Goal: Task Accomplishment & Management: Manage account settings

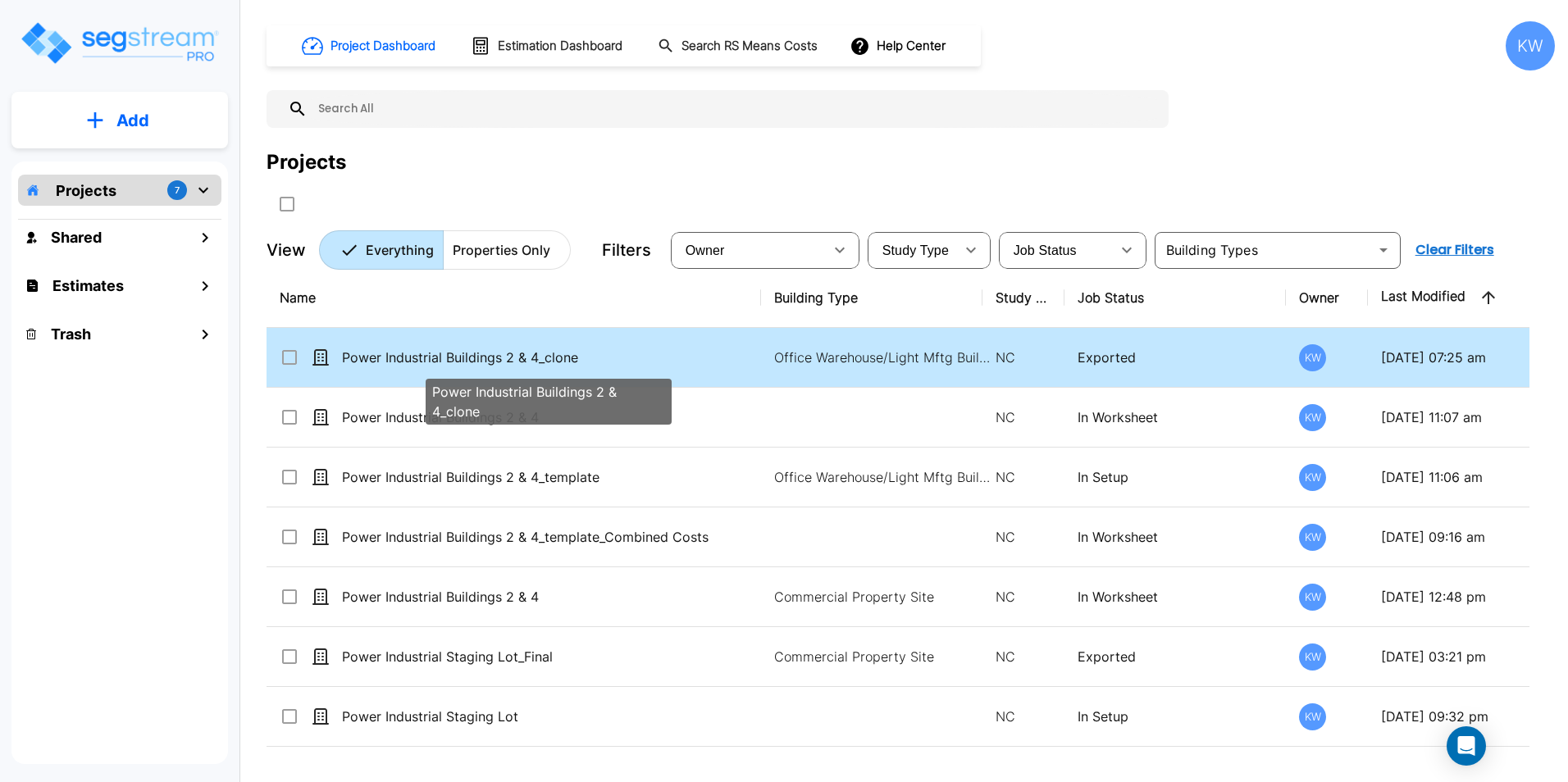
click at [476, 351] on p "Power Industrial Buildings 2 & 4_clone" at bounding box center [549, 357] width 413 height 20
checkbox input "true"
click at [476, 351] on p "Power Industrial Buildings 2 & 4_clone" at bounding box center [549, 357] width 413 height 20
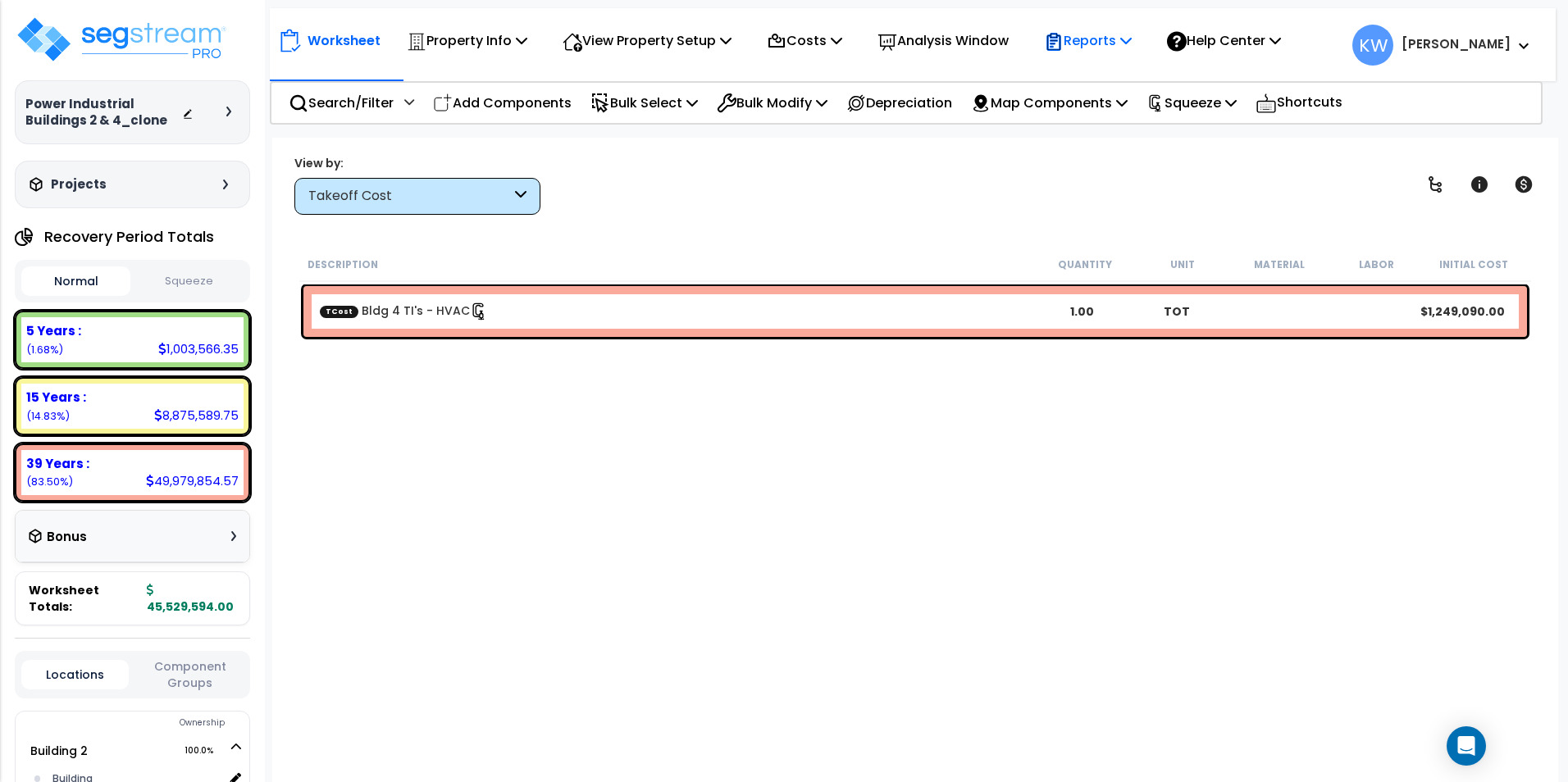
click at [1140, 33] on div "Reports Get Report Manage Report Images Manage Report Custom Fields Download Re…" at bounding box center [1088, 40] width 106 height 39
click at [1131, 38] on p "Reports" at bounding box center [1088, 41] width 87 height 22
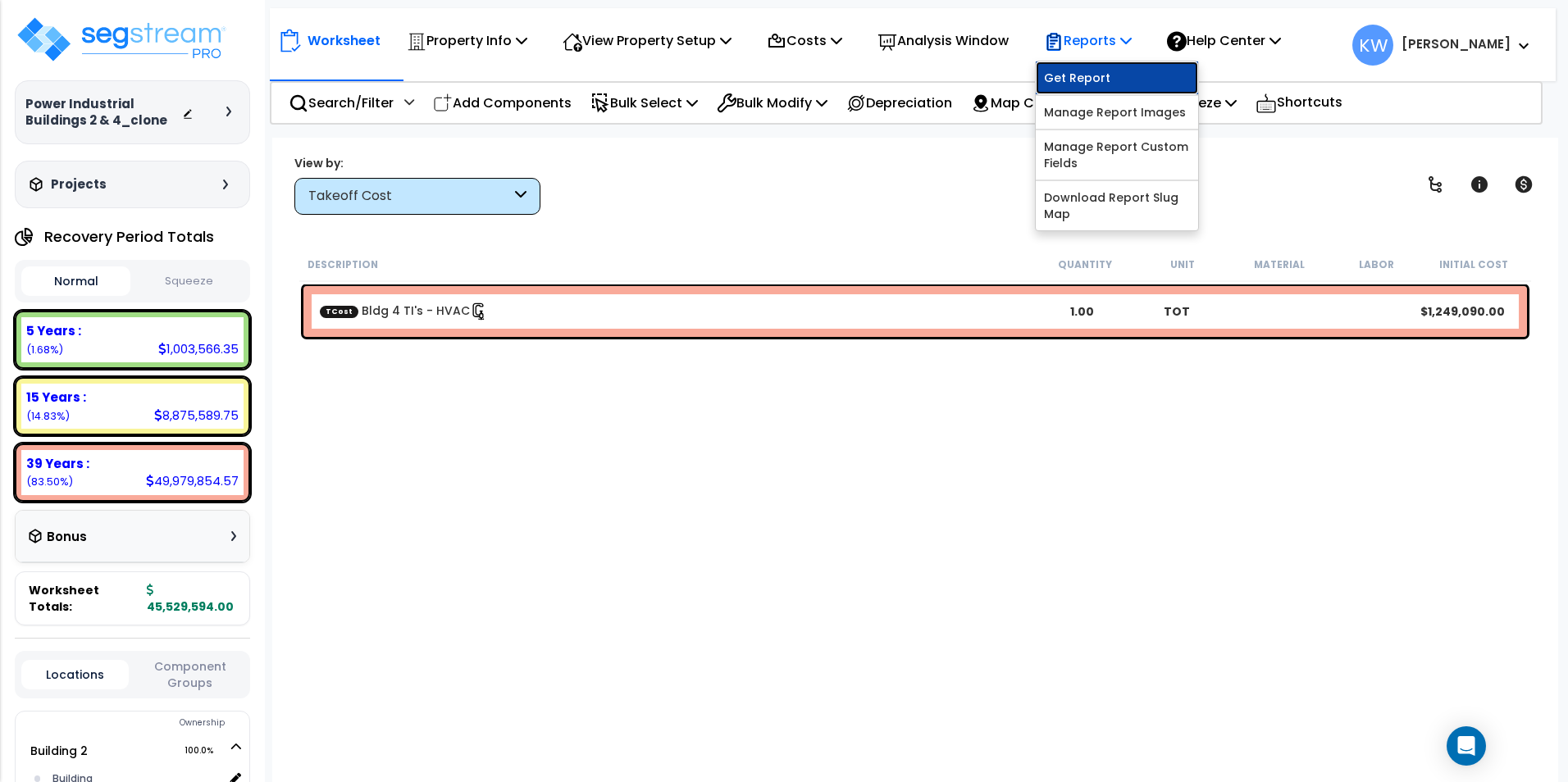
click at [1111, 71] on link "Get Report" at bounding box center [1116, 77] width 163 height 33
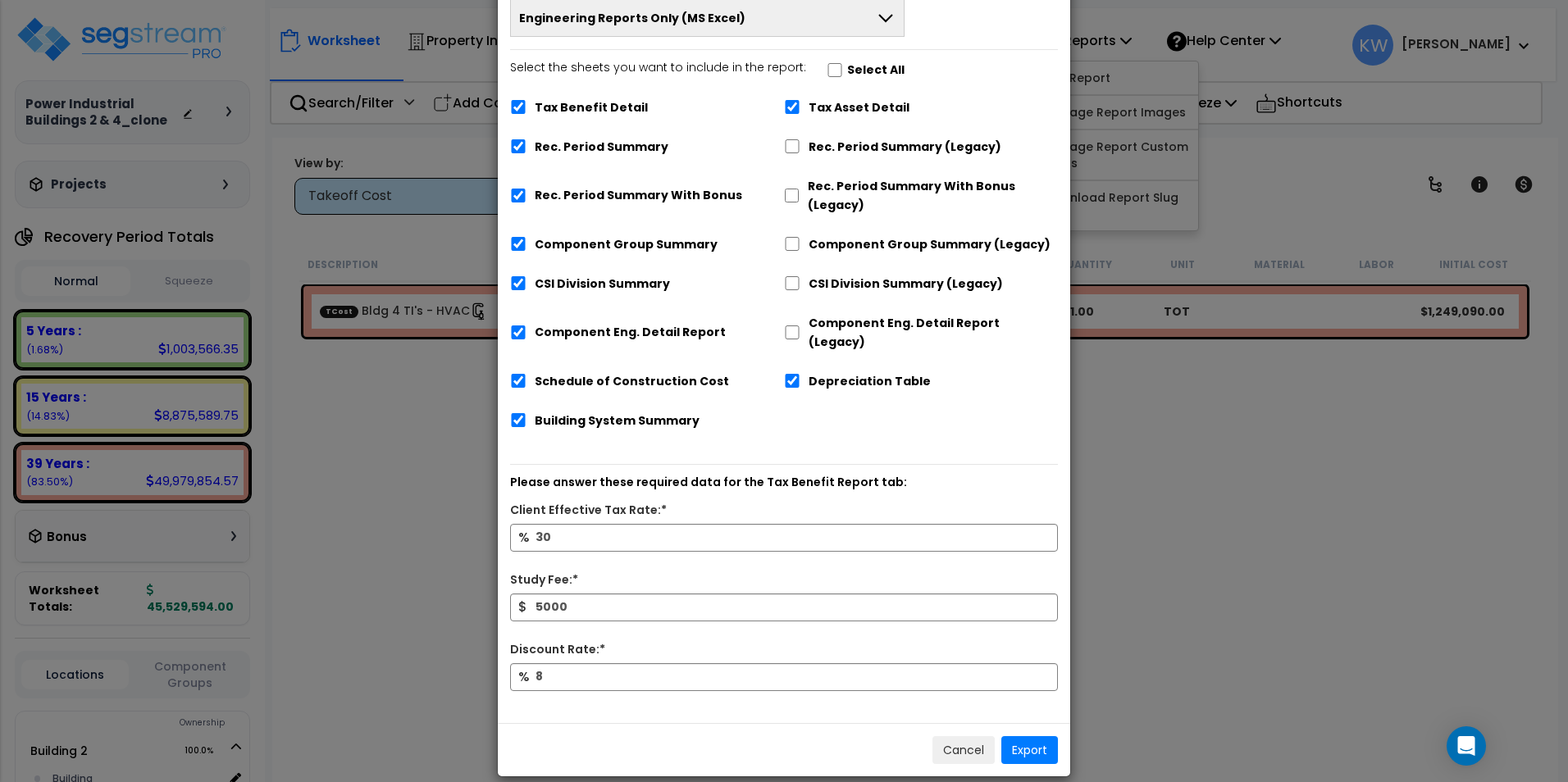
scroll to position [101, 0]
click at [955, 740] on button "Cancel" at bounding box center [963, 749] width 63 height 28
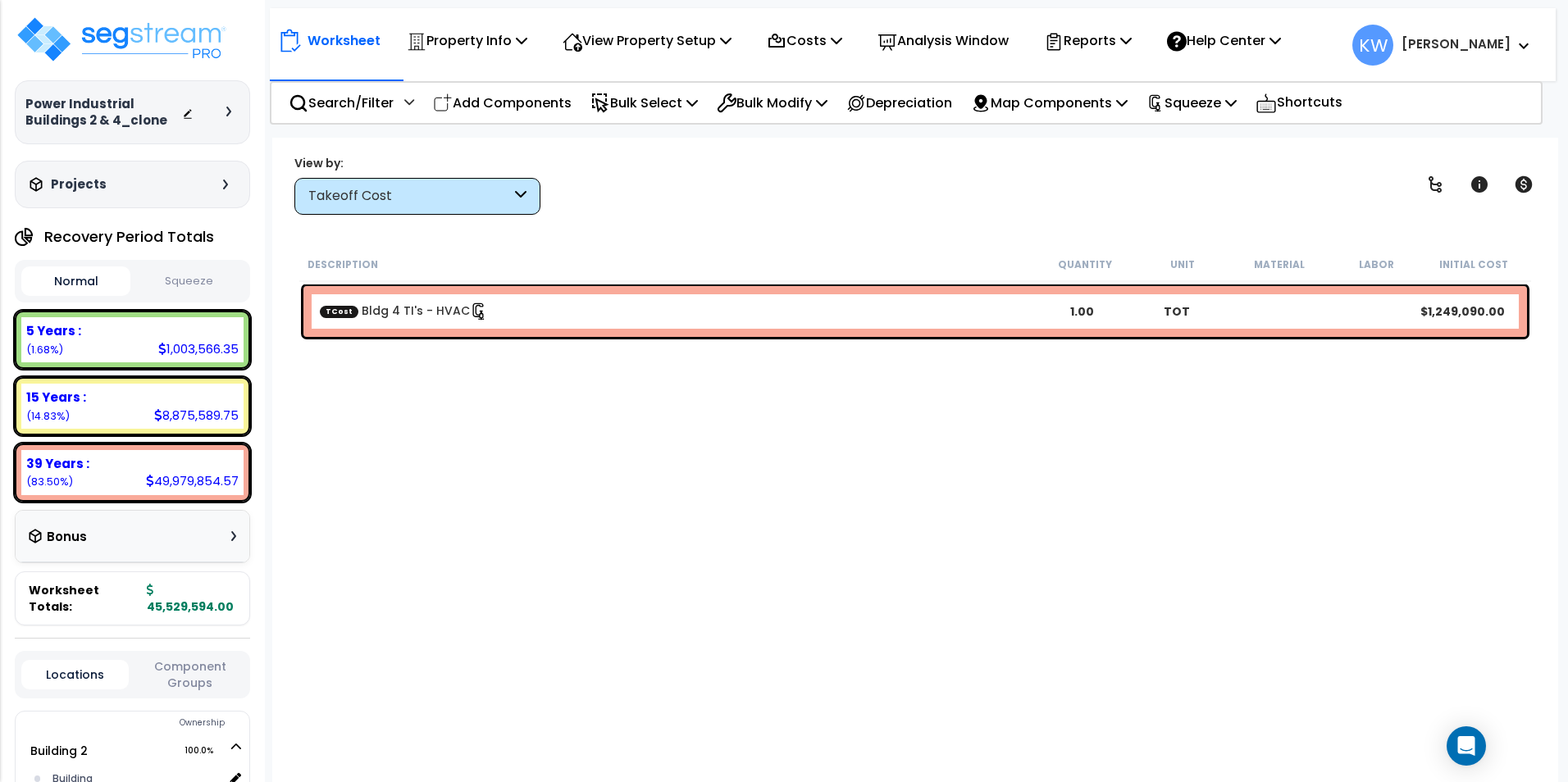
click at [742, 446] on div "Description Quantity Unit Material Labor Initial Cost TCost Bldg 4 TI's - HVAC …" at bounding box center [915, 509] width 1237 height 524
click at [531, 105] on p "Add Components" at bounding box center [502, 103] width 139 height 22
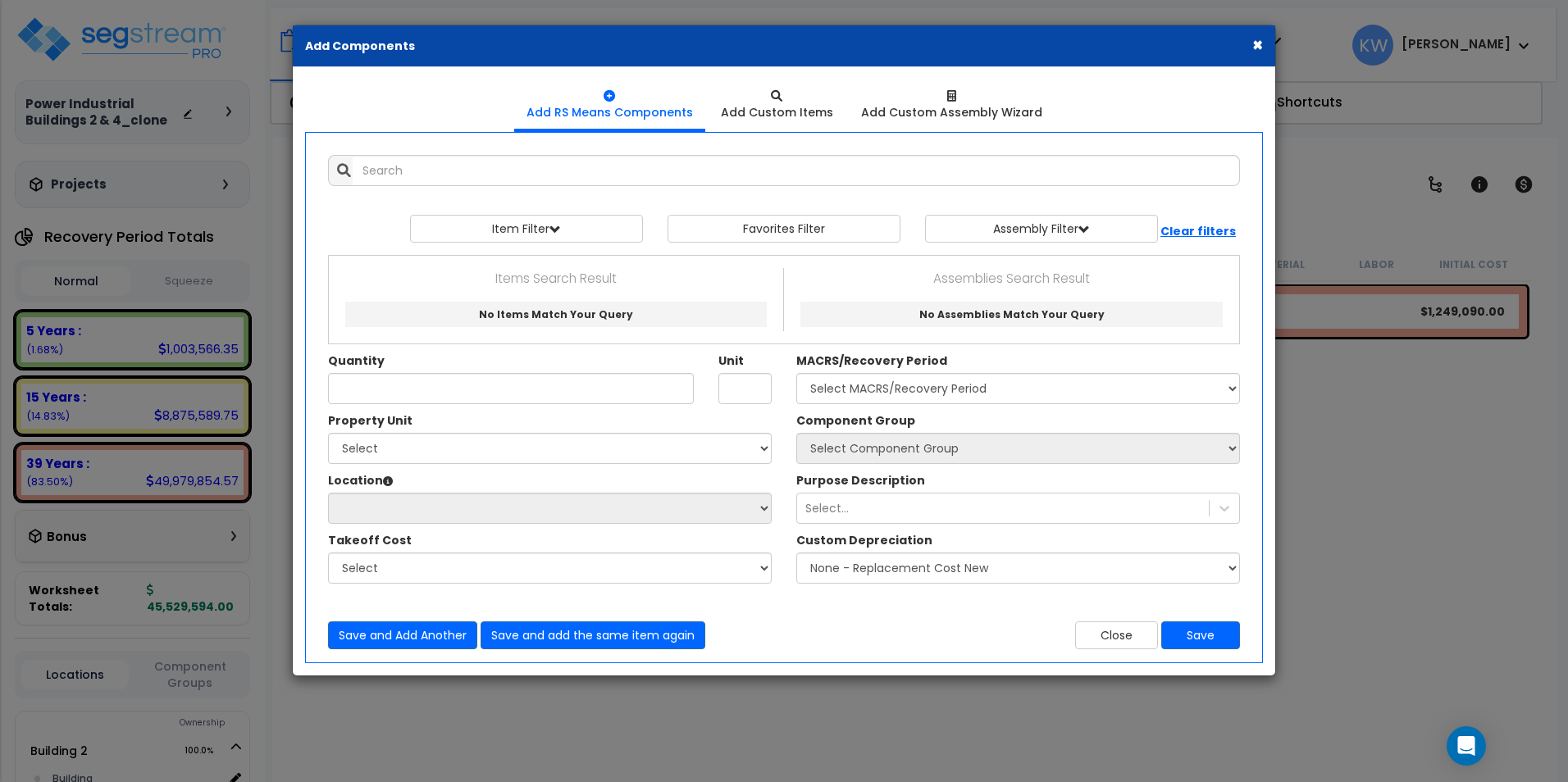
click at [1257, 45] on button "×" at bounding box center [1257, 44] width 11 height 17
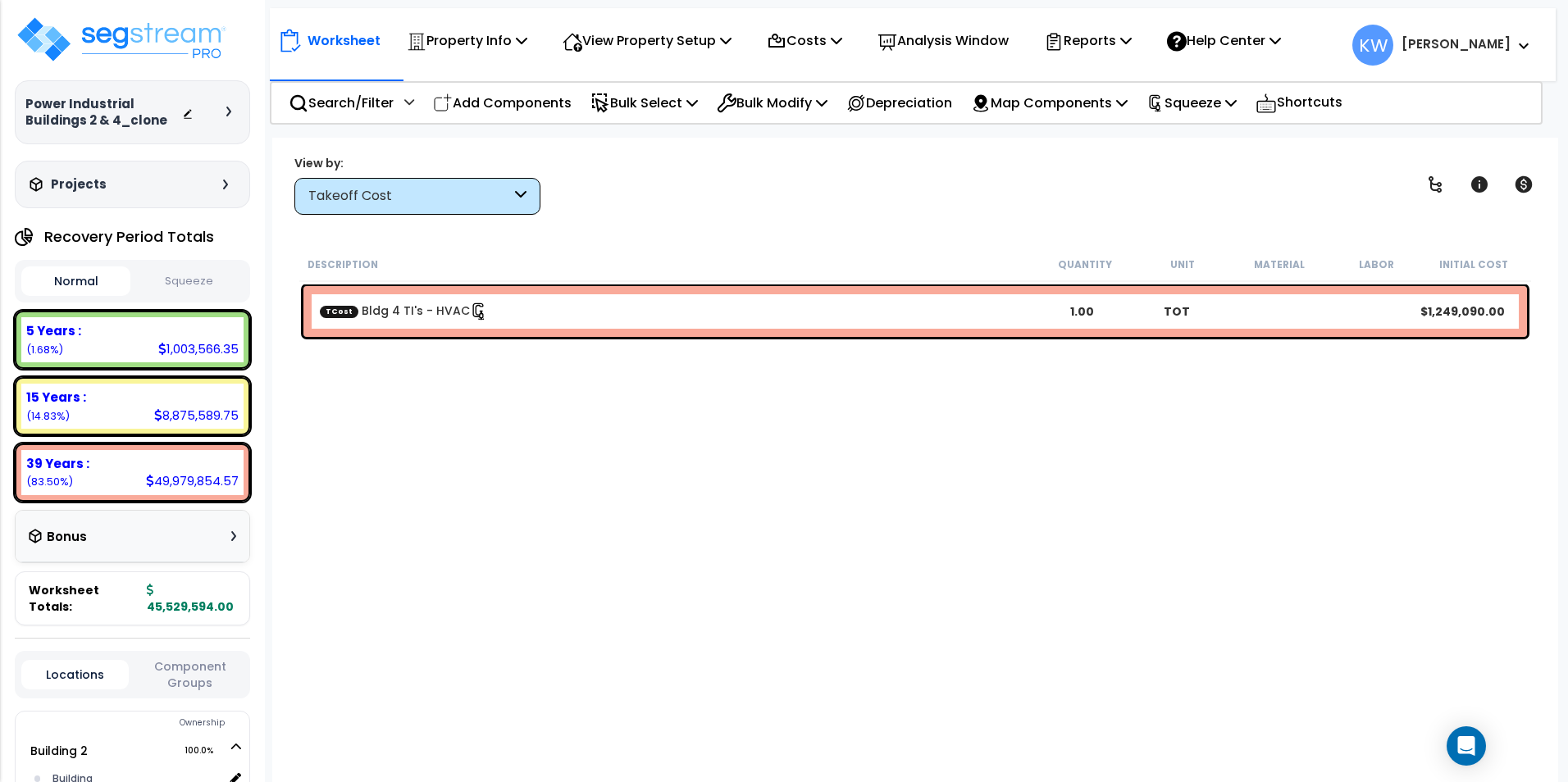
click at [521, 196] on icon at bounding box center [521, 196] width 12 height 19
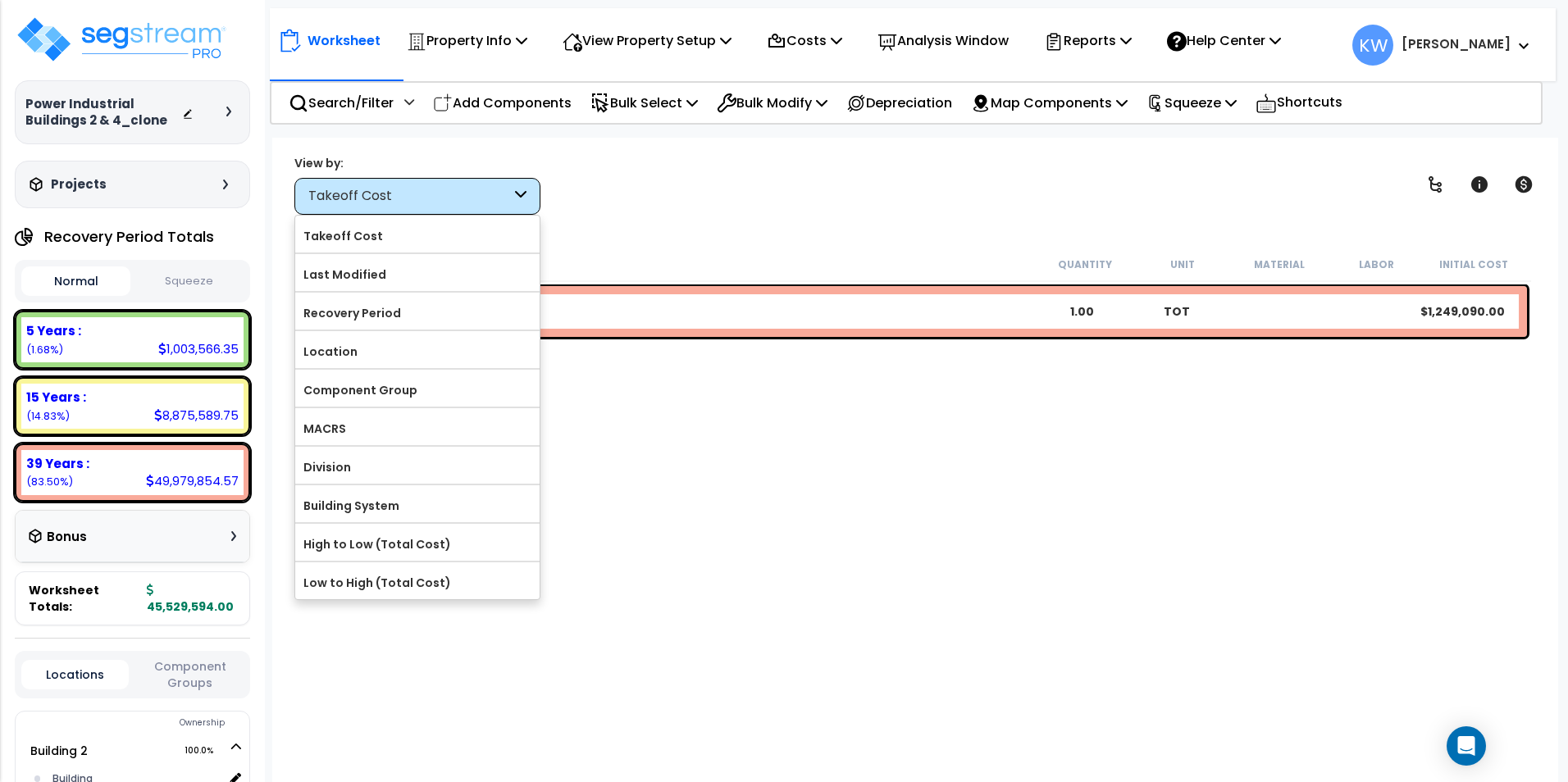
click at [622, 190] on div "View by: Takeoff Cost Takeoff Cost" at bounding box center [915, 184] width 1252 height 61
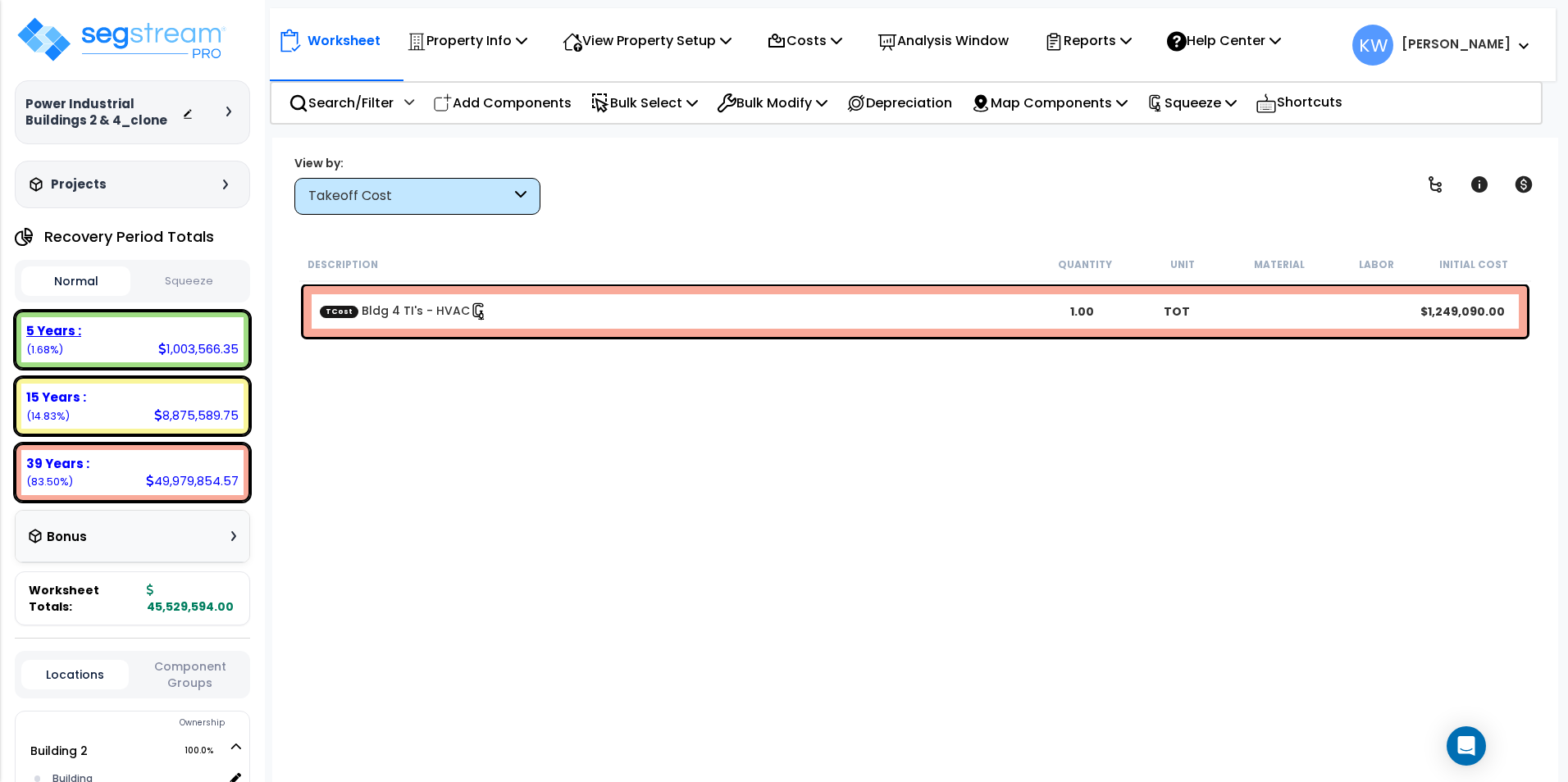
click at [165, 332] on div "5 Years :" at bounding box center [132, 330] width 212 height 17
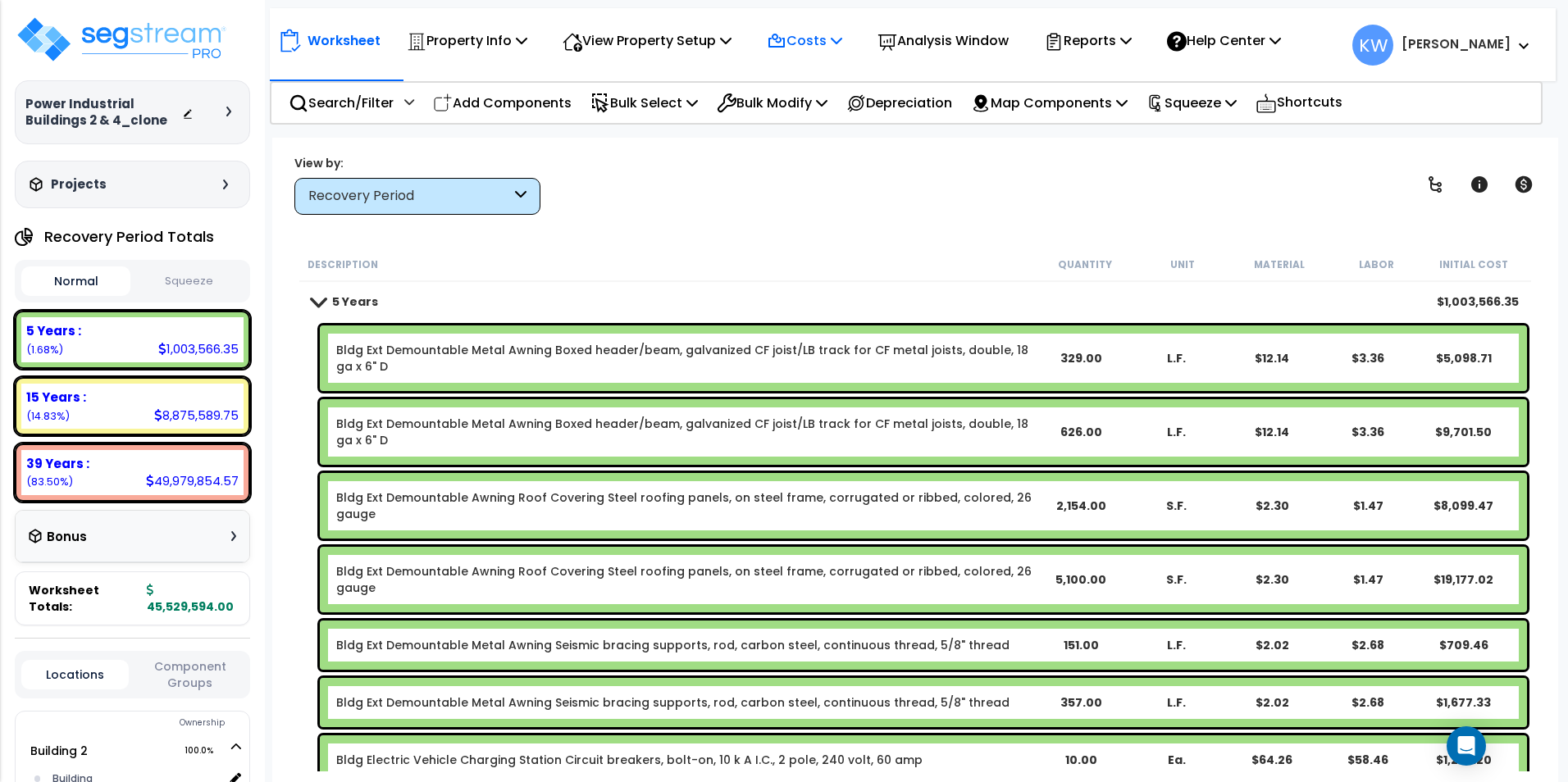
click at [841, 35] on p "Costs" at bounding box center [804, 41] width 75 height 22
click at [829, 72] on link "Indirect Costs" at bounding box center [840, 77] width 163 height 33
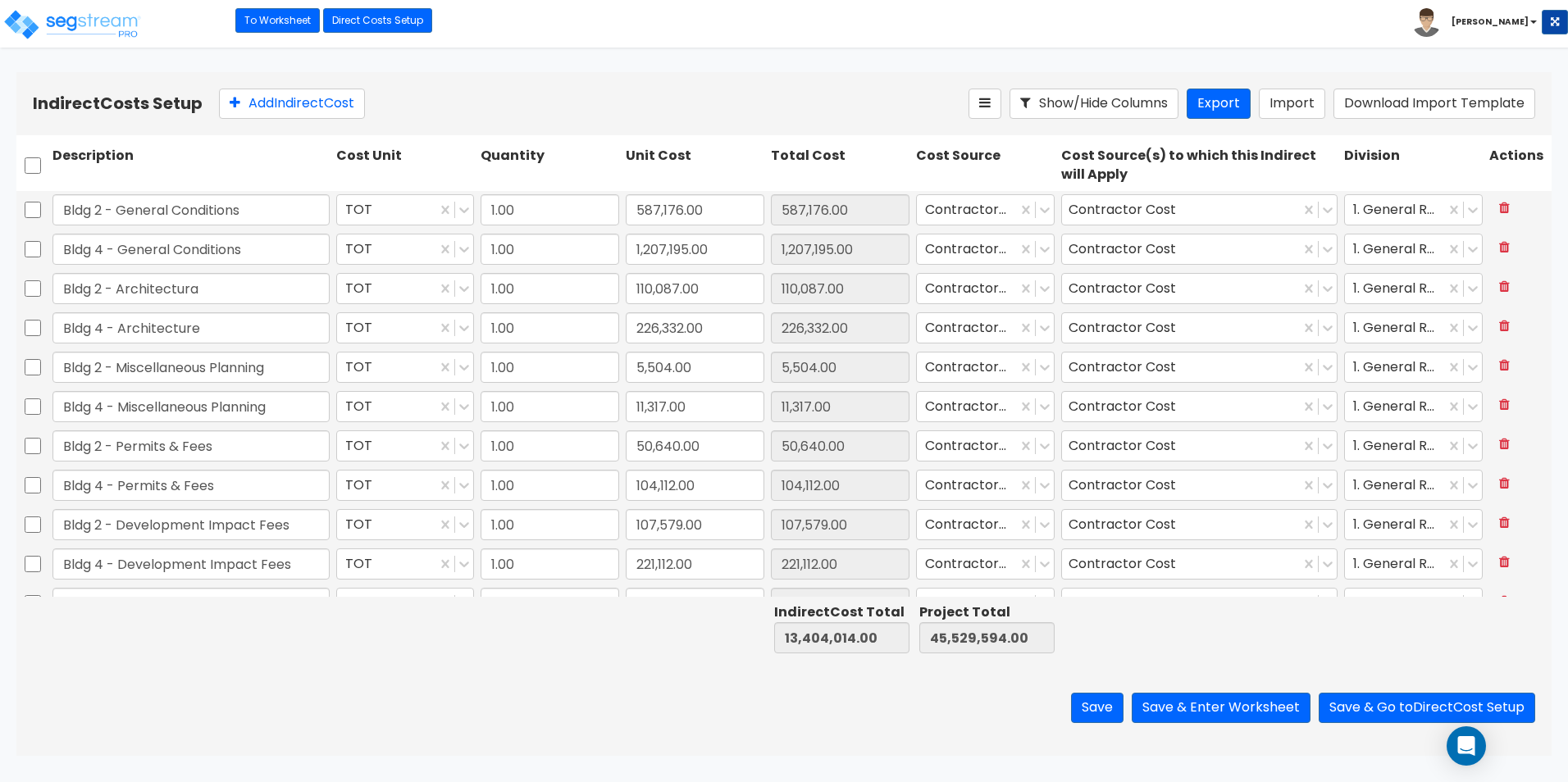
type input "1.00"
type input "81,874.00"
click at [399, 18] on link "Direct Costs Setup" at bounding box center [378, 20] width 109 height 25
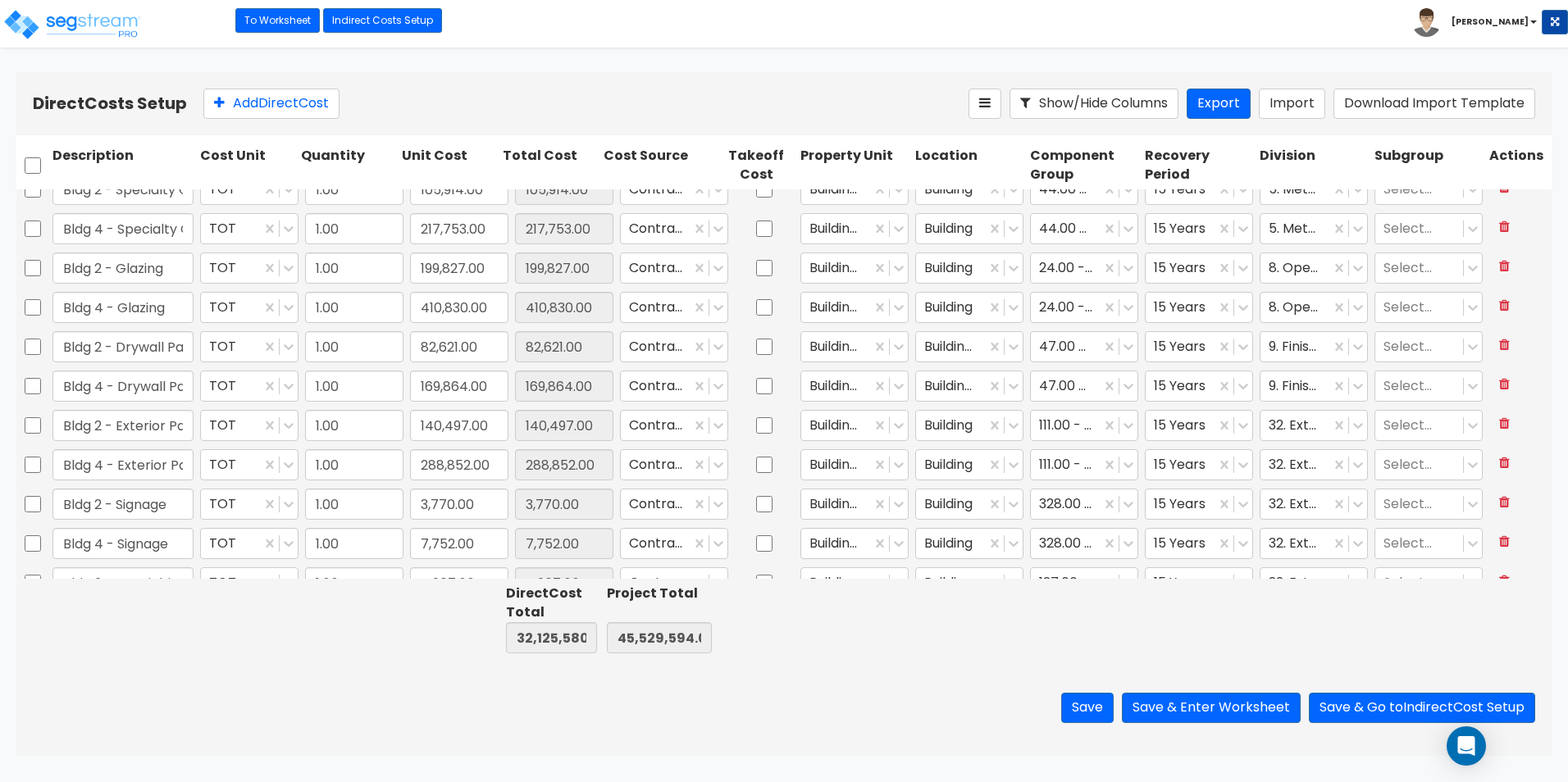
type input "1.00"
type input "175,105.00"
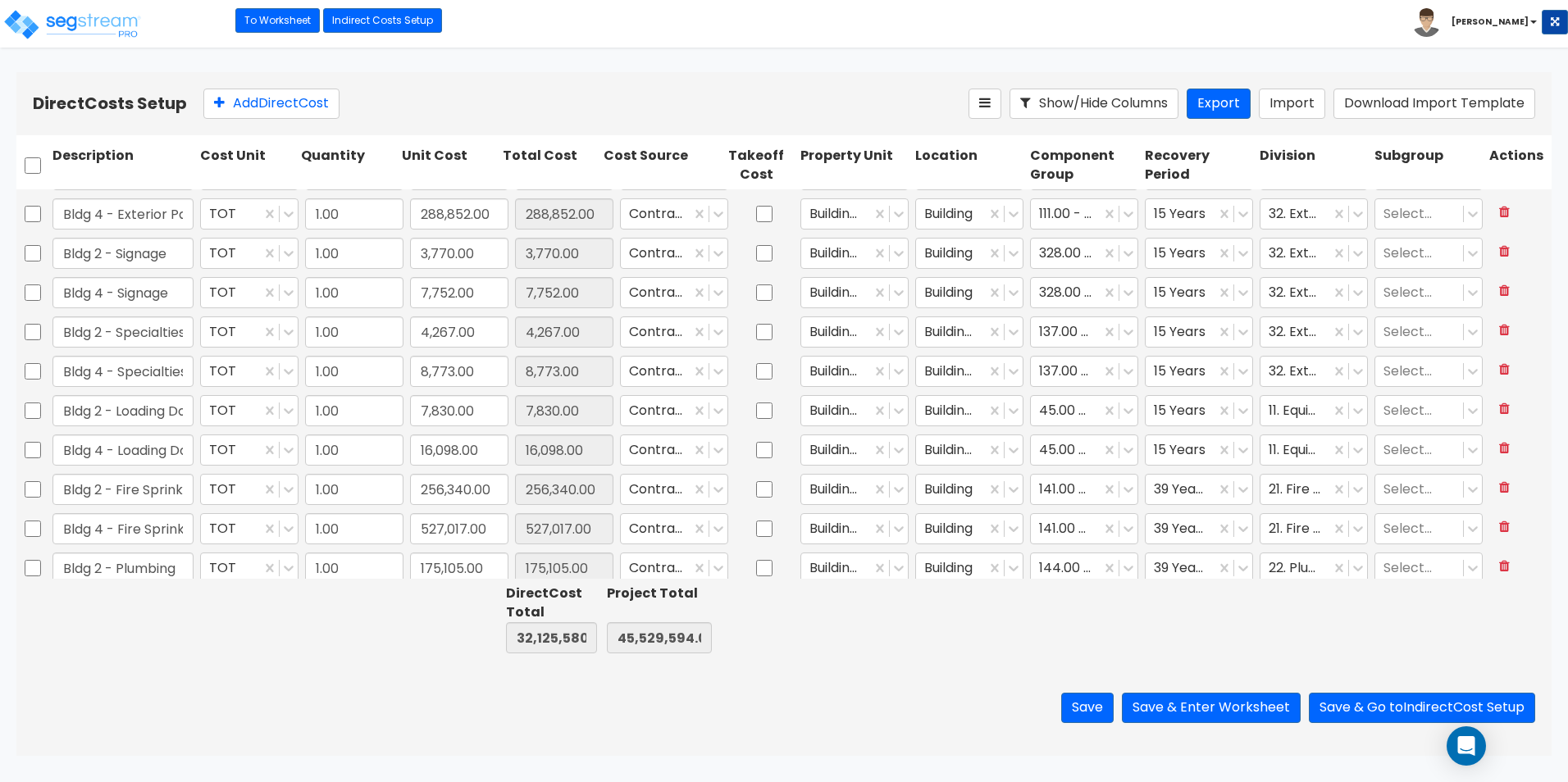
type input "1.00"
type input "894,844.00"
type input "1.00"
type input "271,777.00"
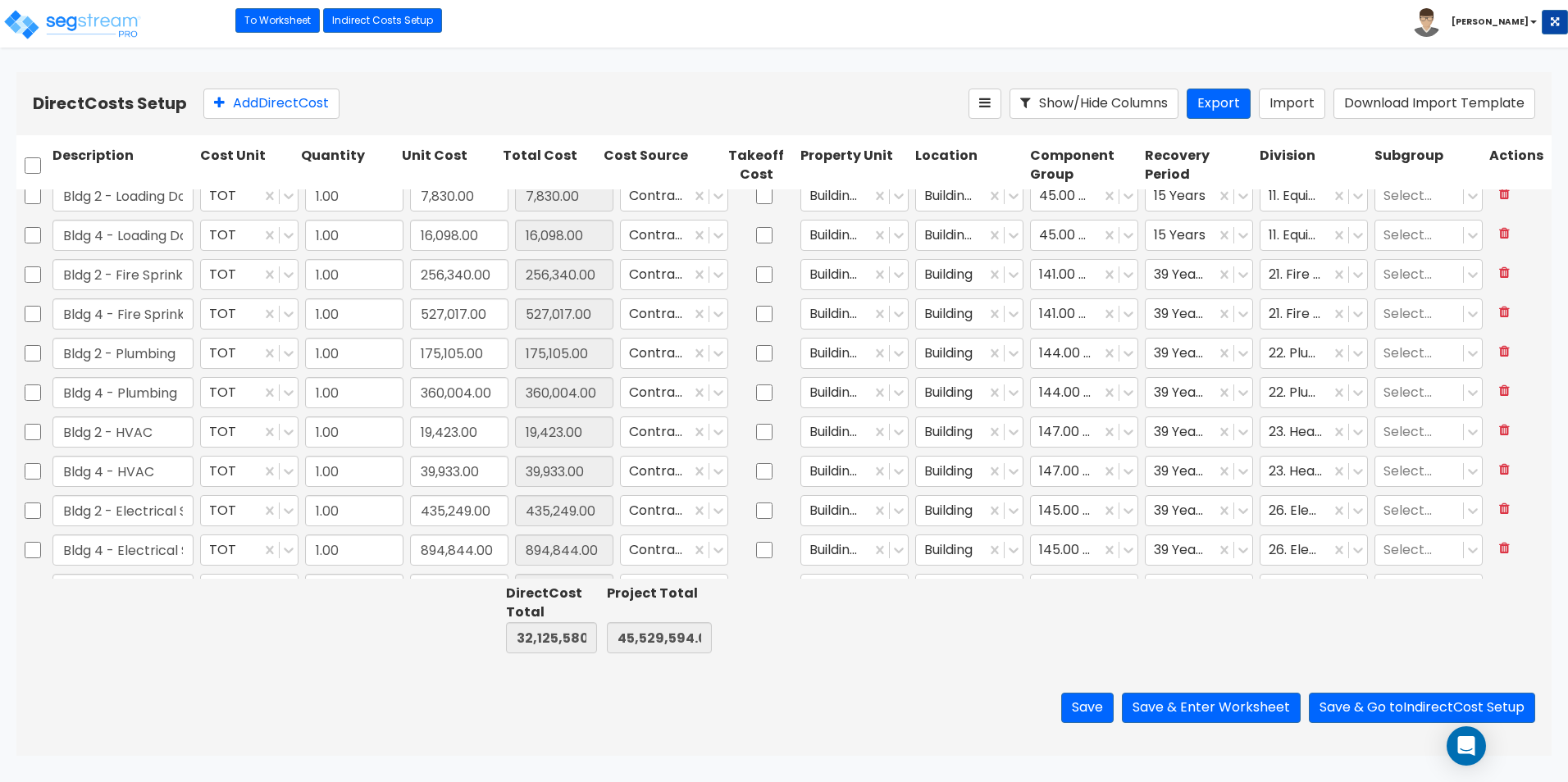
type input "1.00"
type input "3,235.00"
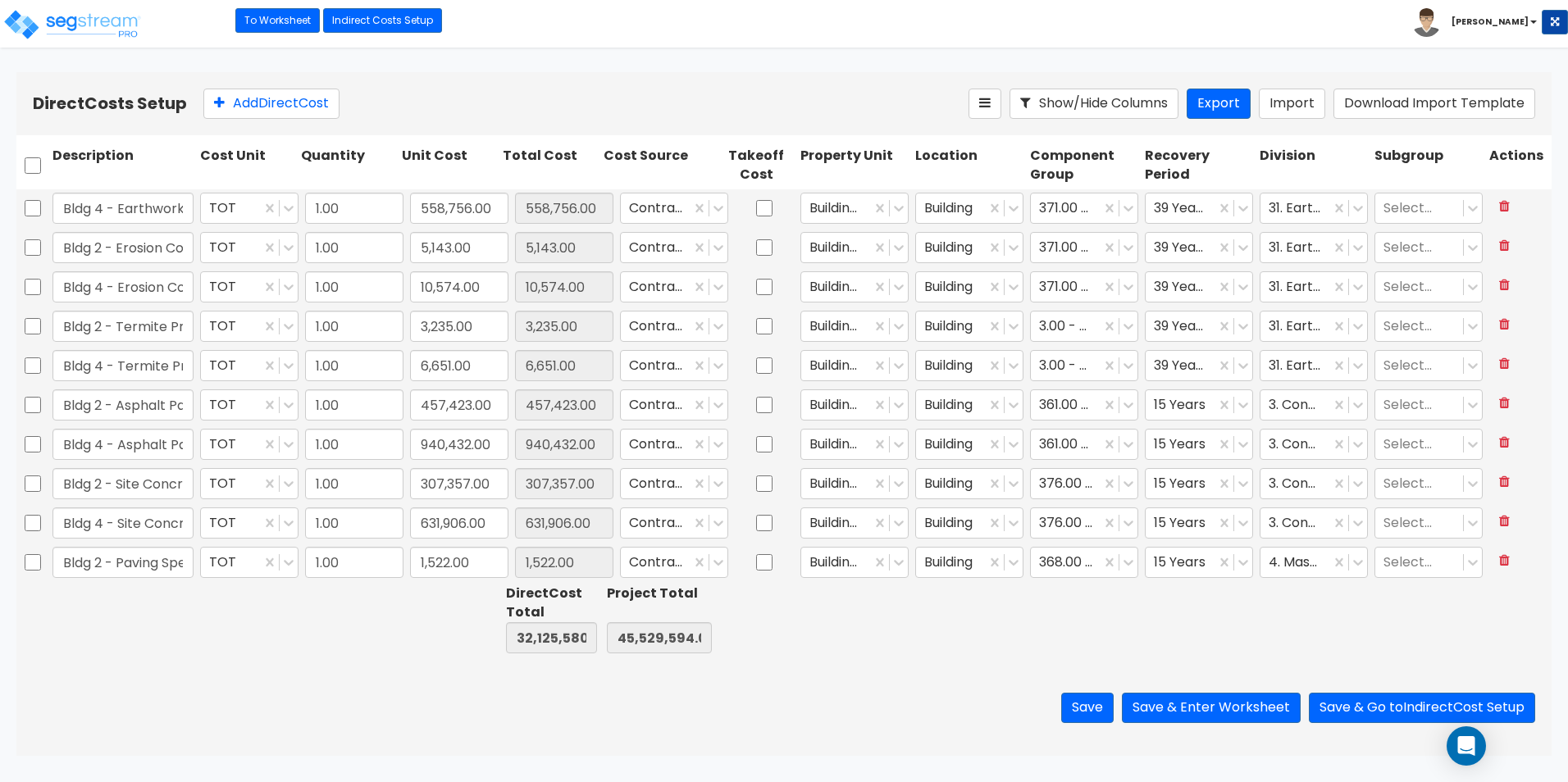
type input "1.00"
type input "14,269.00"
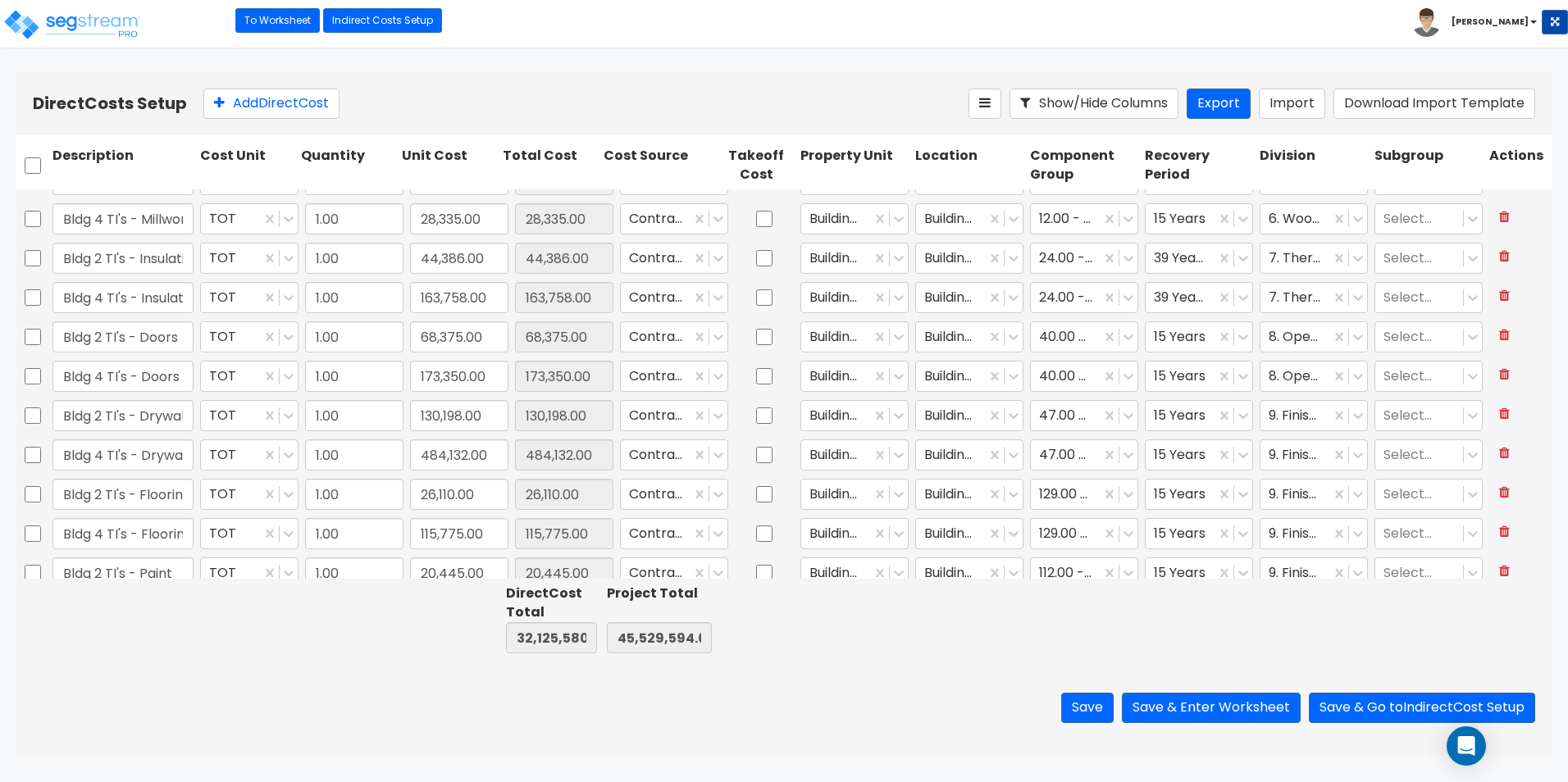
type input "1.00"
type input "1,249,090.00"
type input "1.00"
type input "278,423.00"
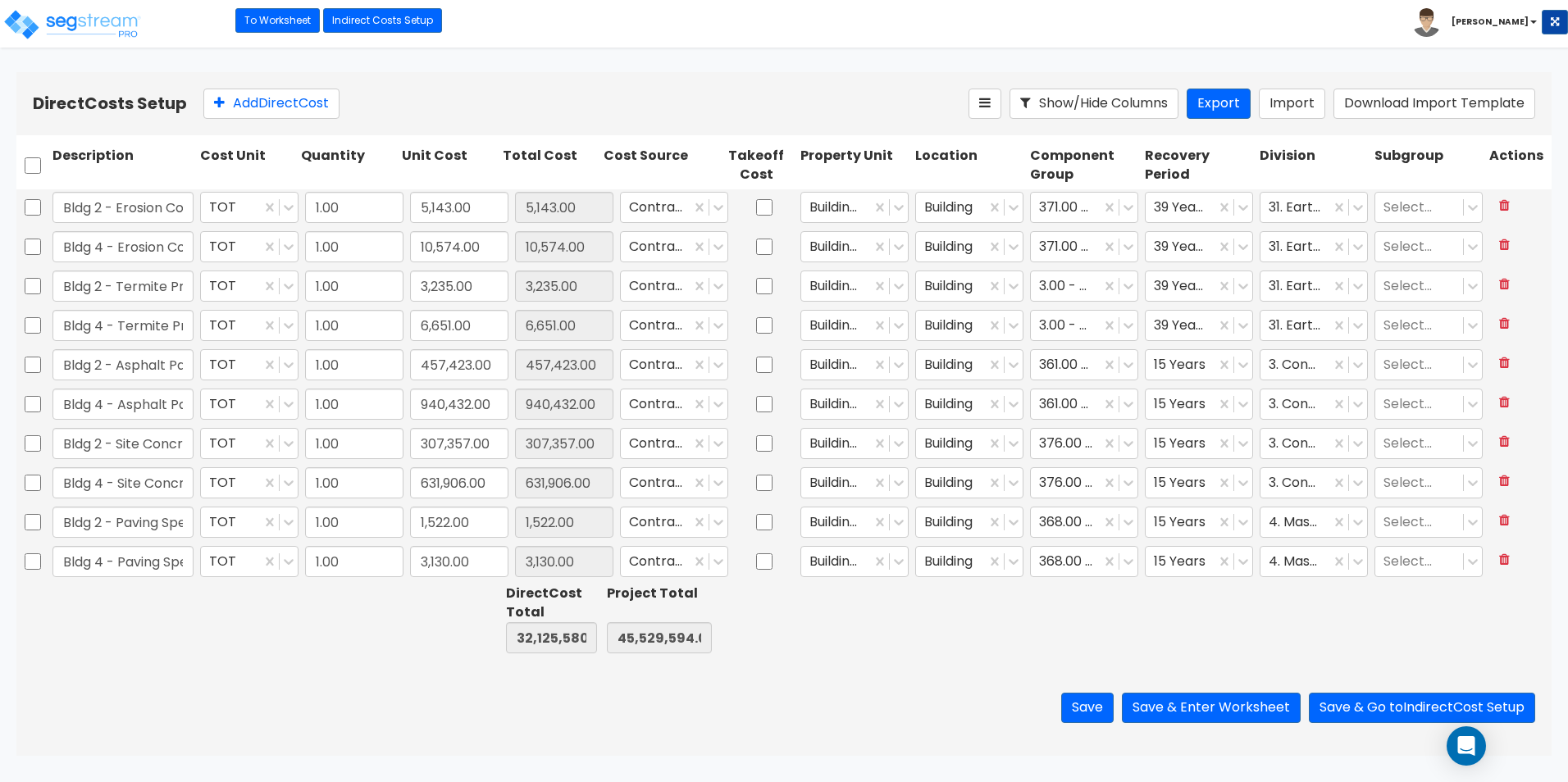
type input "1.00"
type input "435,249.00"
click at [848, 661] on div "Save Save & Enter Worksheet Save & Go to Indirect Cost Setup" at bounding box center [784, 708] width 1535 height 96
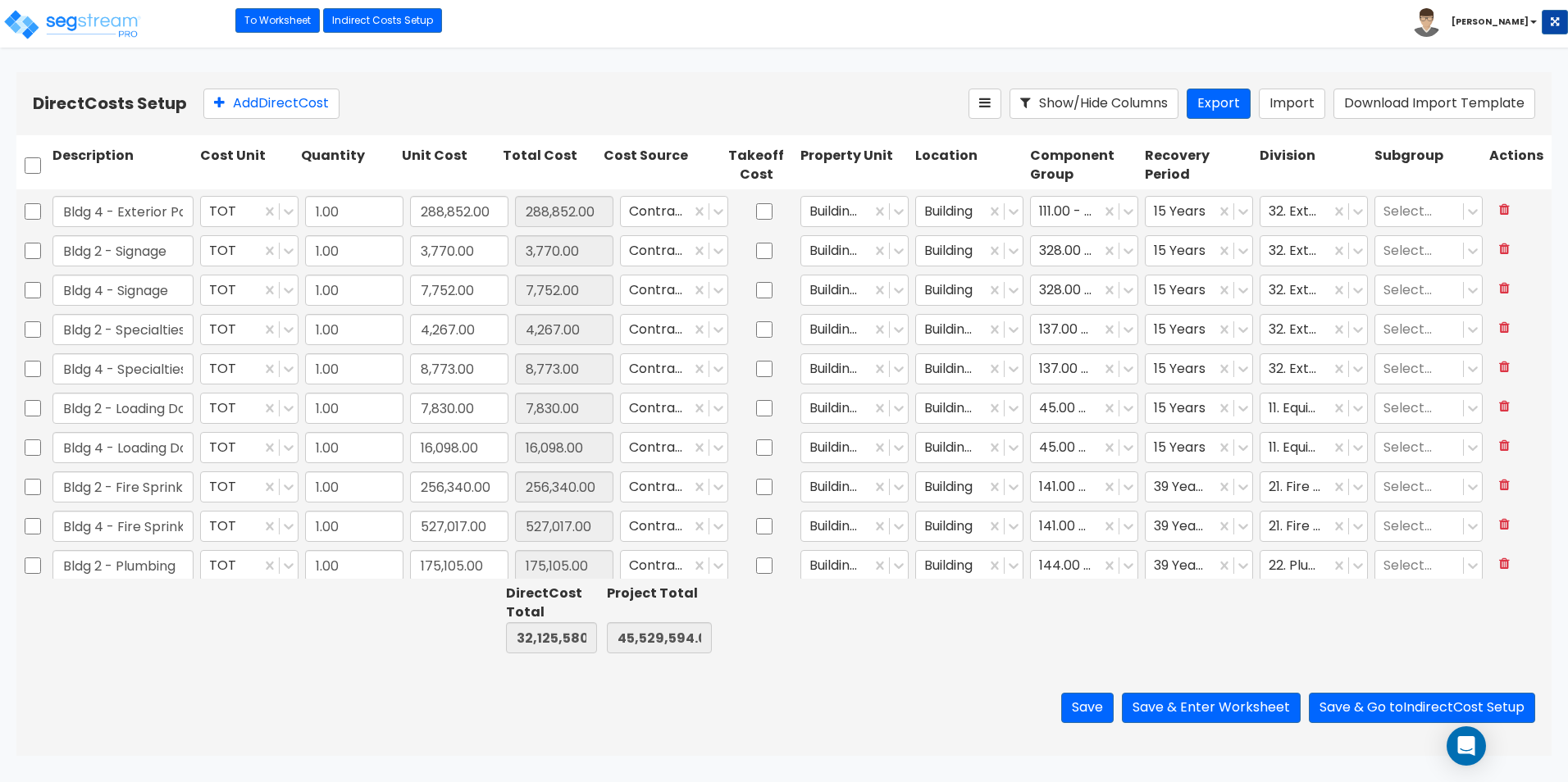
type input "1.00"
type input "82,621.00"
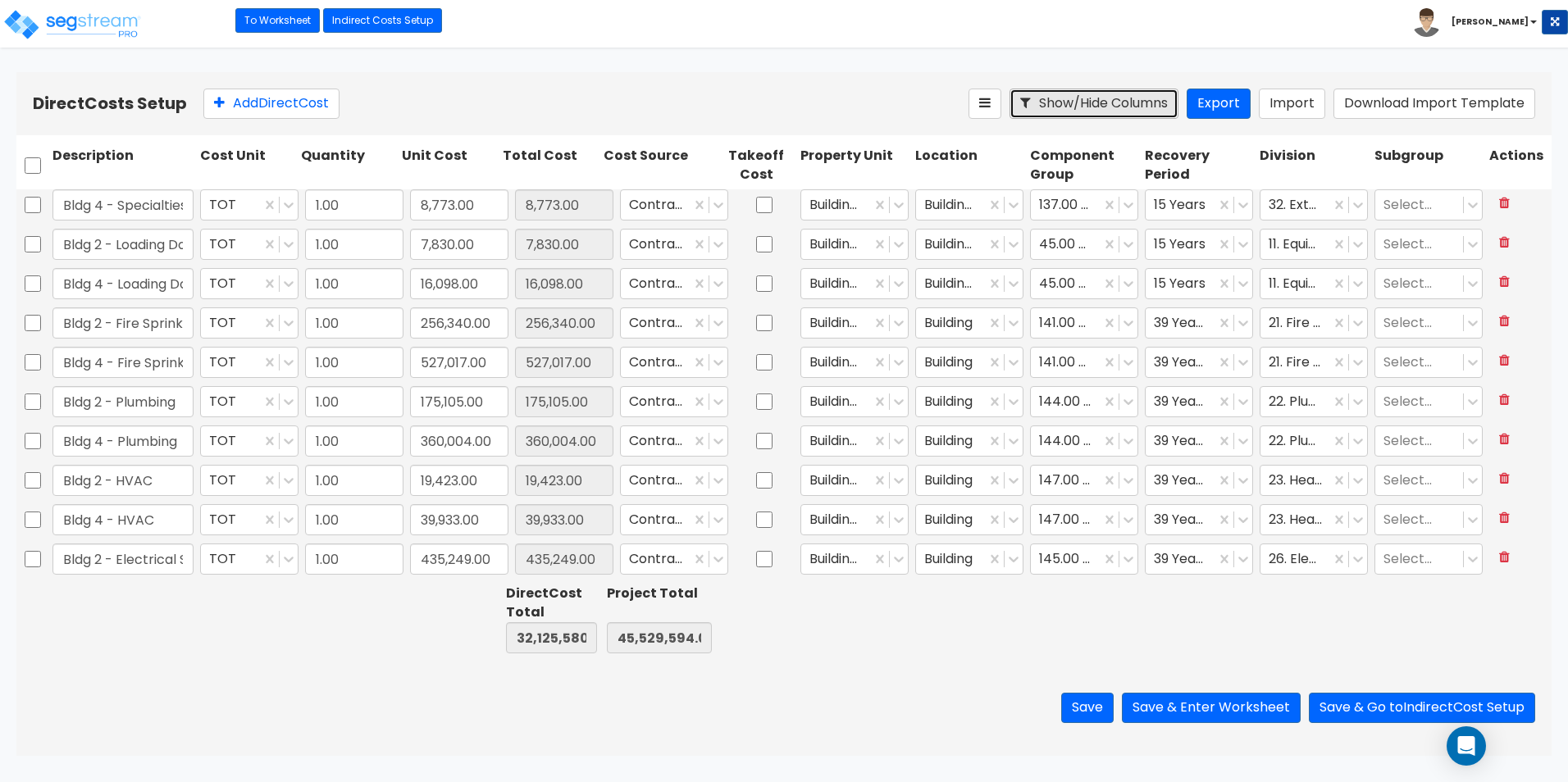
click at [1083, 105] on button "Show/Hide Columns" at bounding box center [1094, 103] width 169 height 31
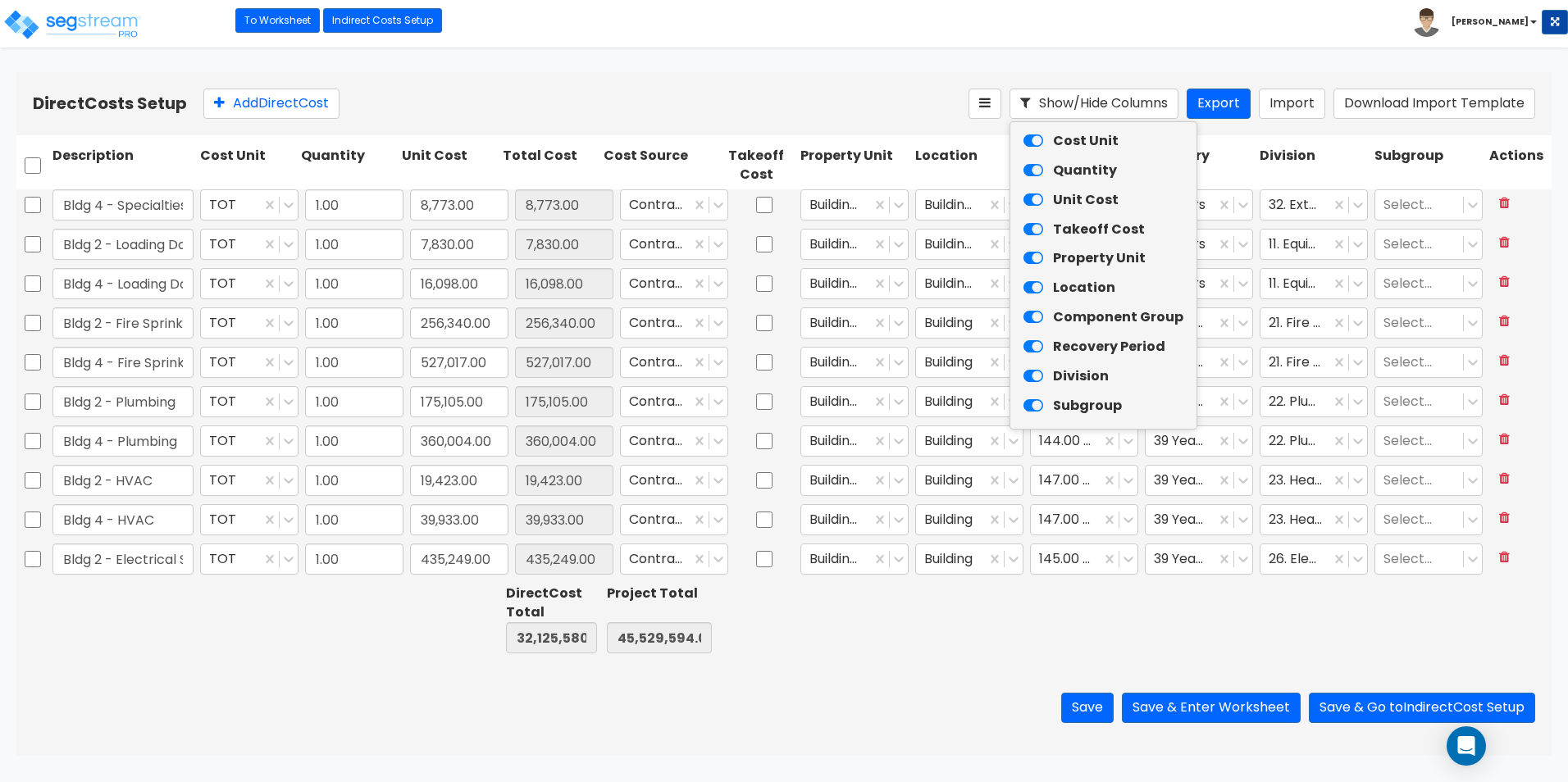
click at [1034, 141] on icon at bounding box center [1033, 141] width 20 height 17
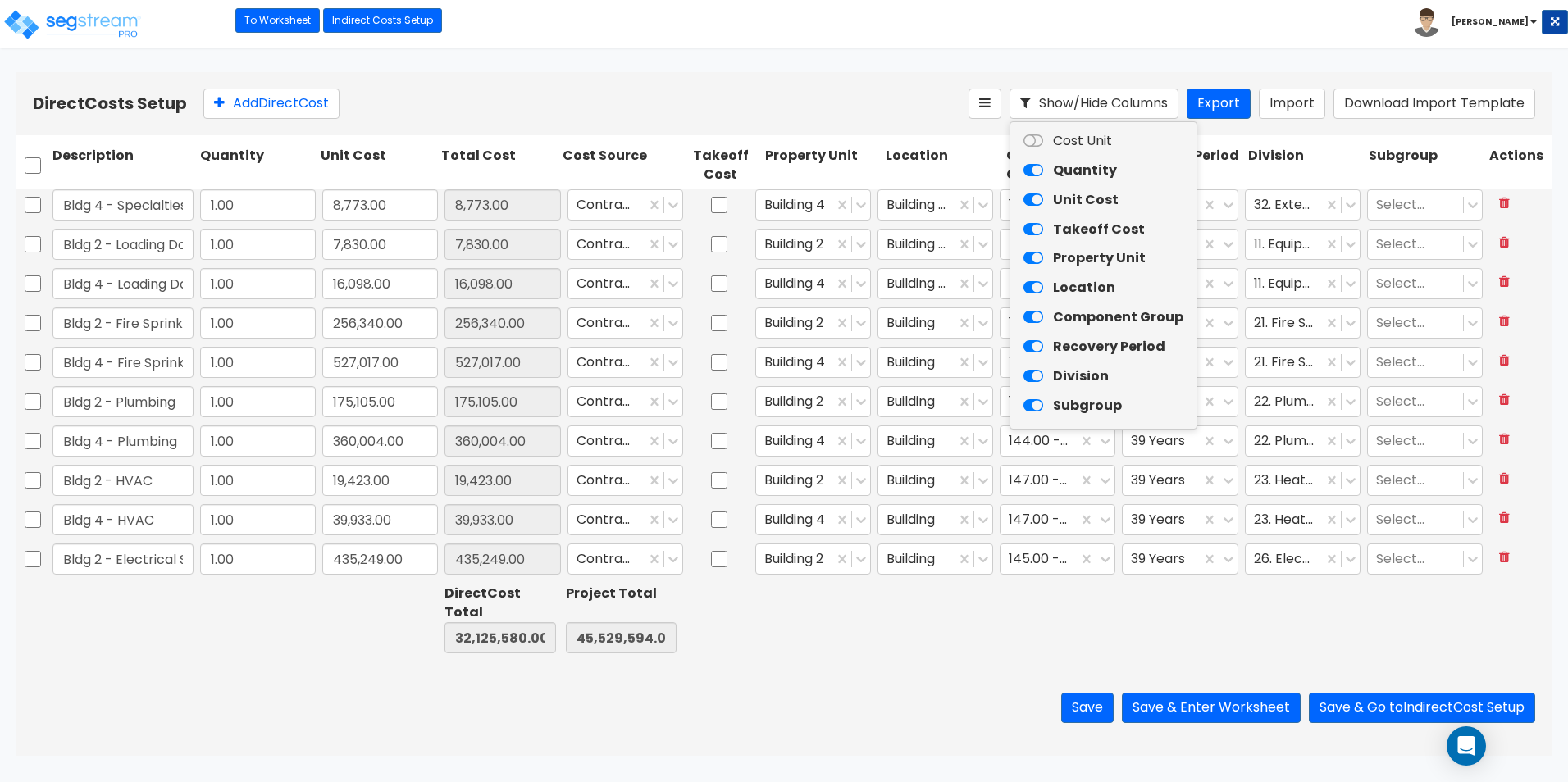
click at [1031, 169] on icon at bounding box center [1033, 171] width 20 height 17
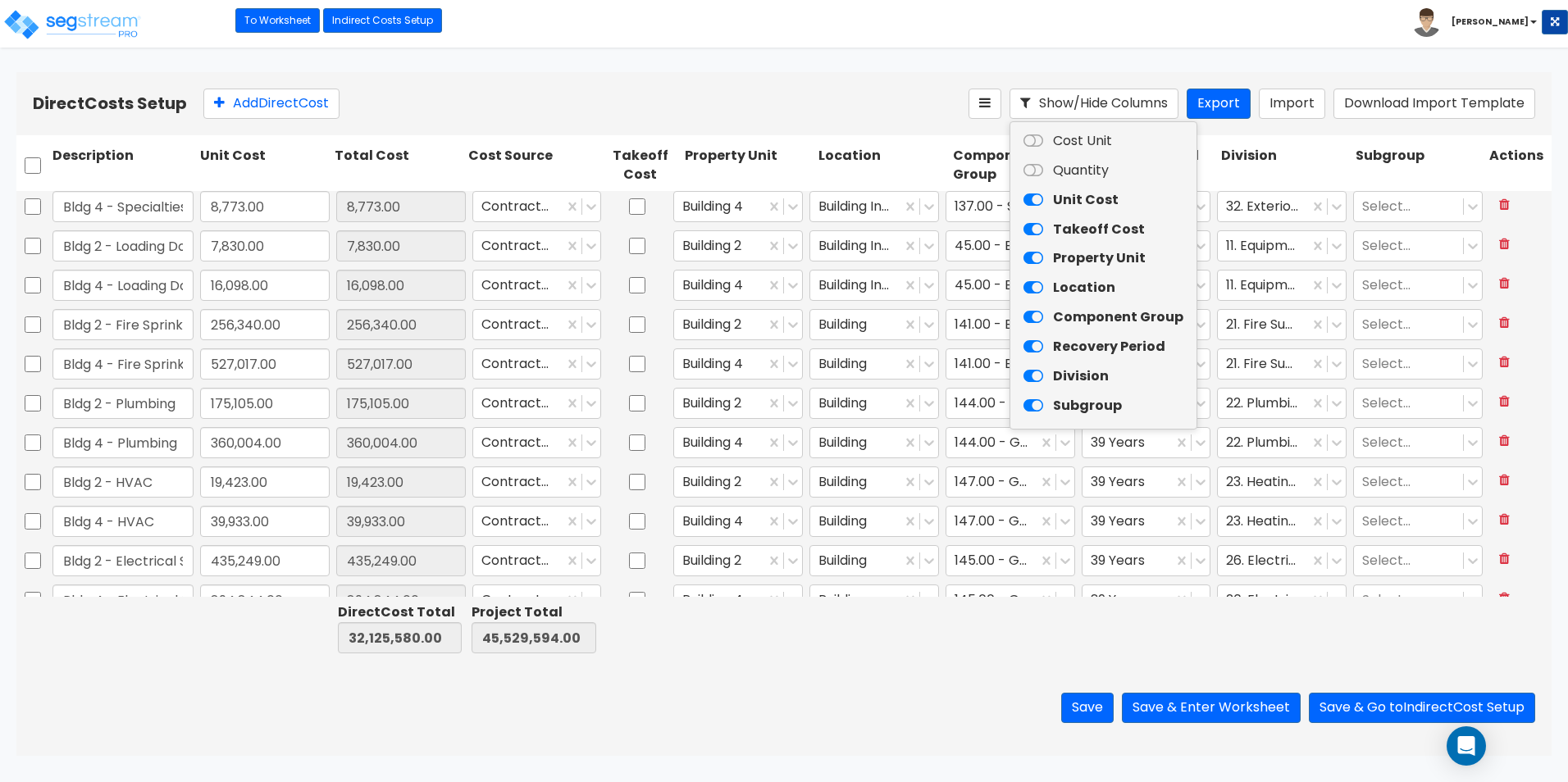
click at [1032, 198] on icon at bounding box center [1033, 199] width 20 height 17
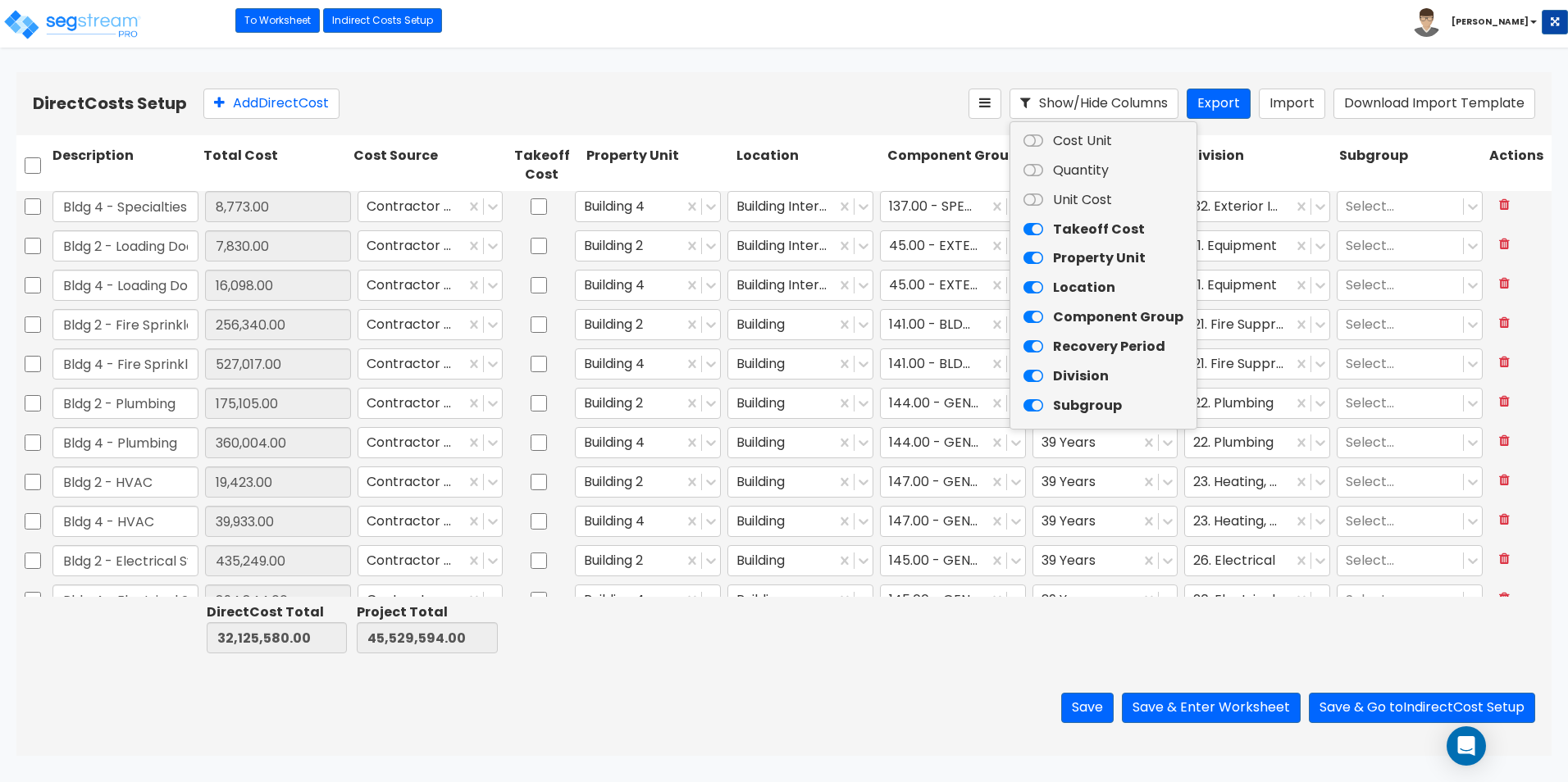
click at [1035, 408] on icon at bounding box center [1033, 406] width 20 height 17
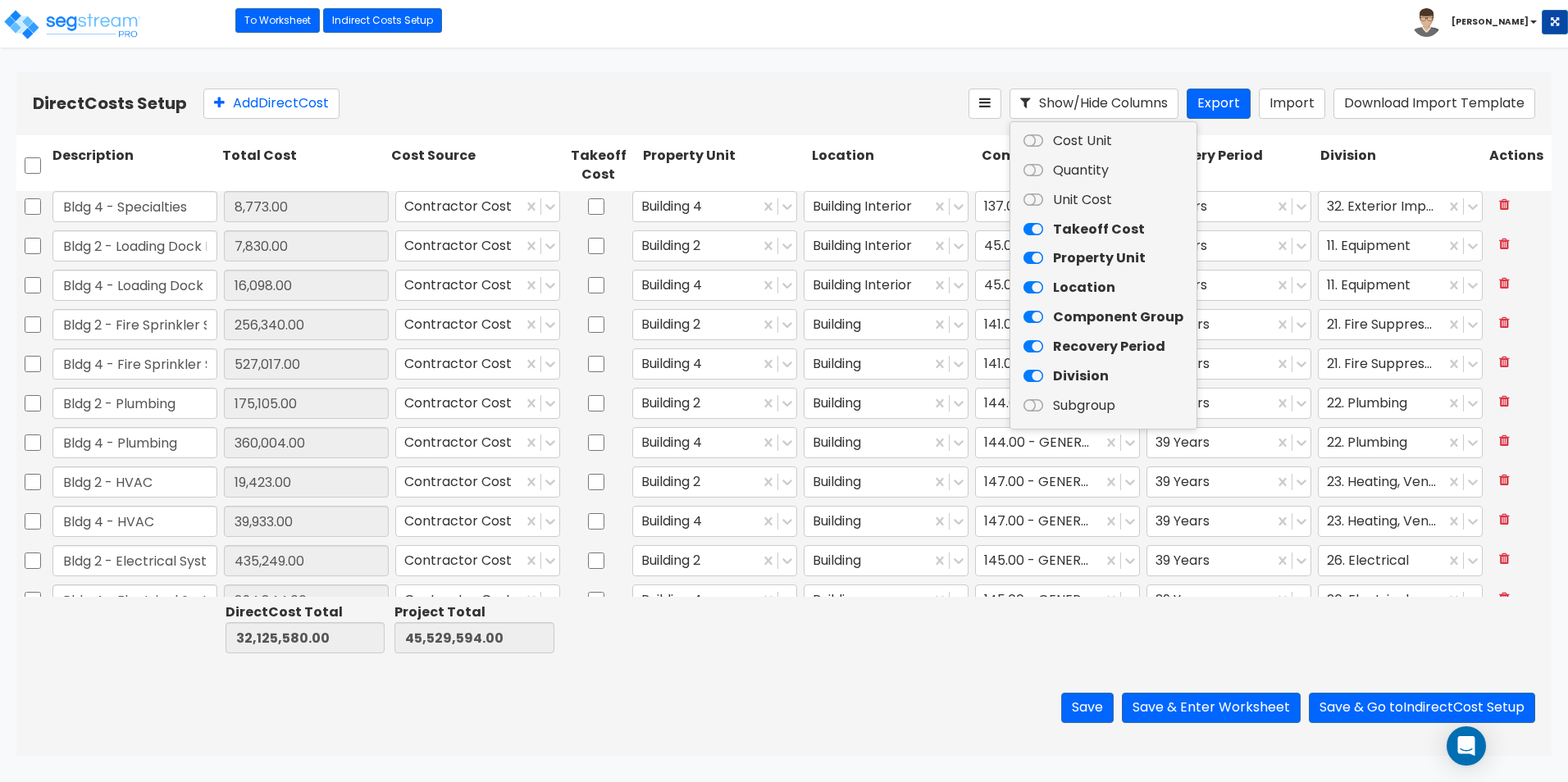
click at [1035, 371] on icon at bounding box center [1033, 376] width 20 height 17
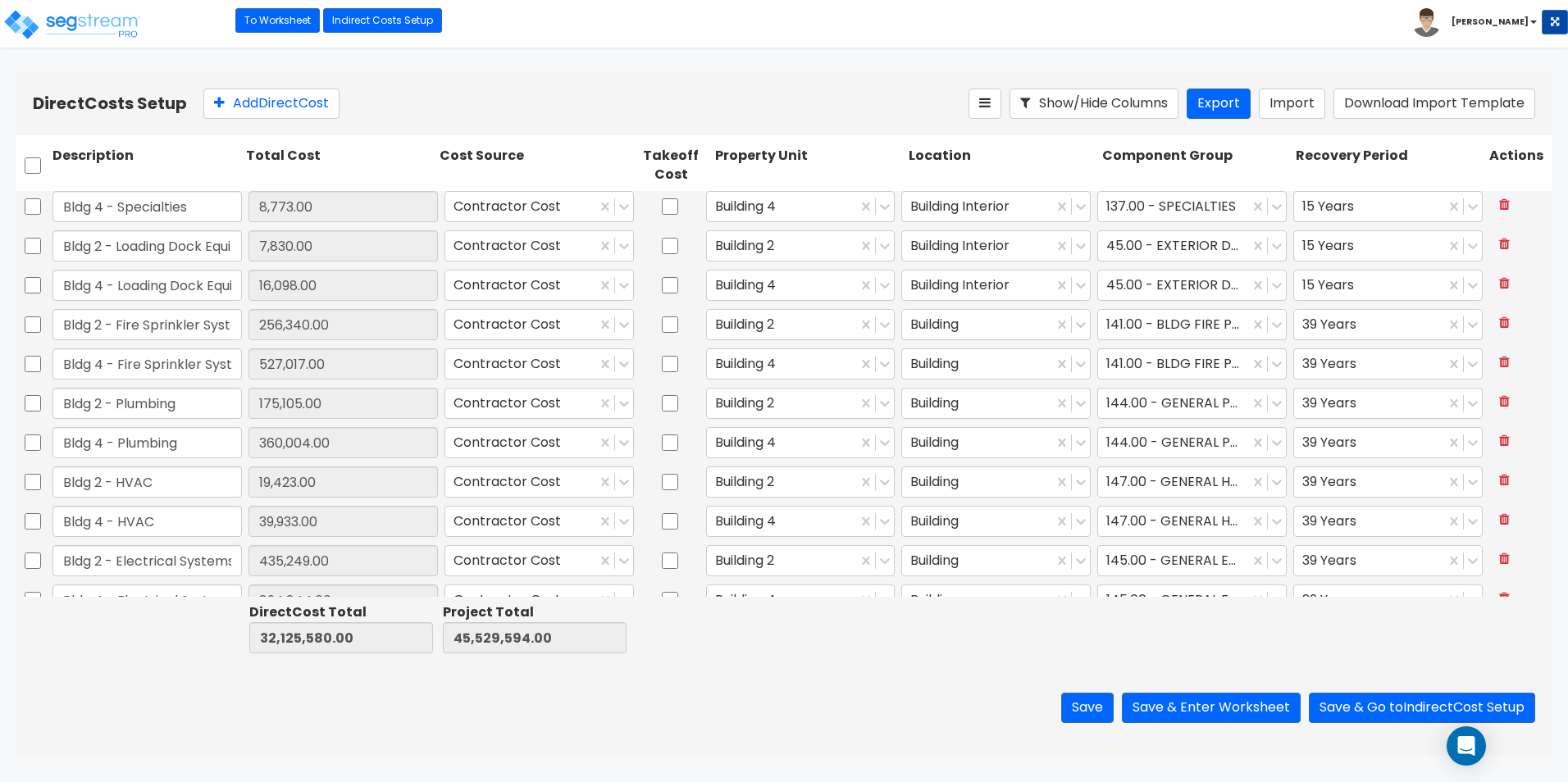
click at [937, 104] on div "Add Direct Cost" at bounding box center [586, 103] width 765 height 31
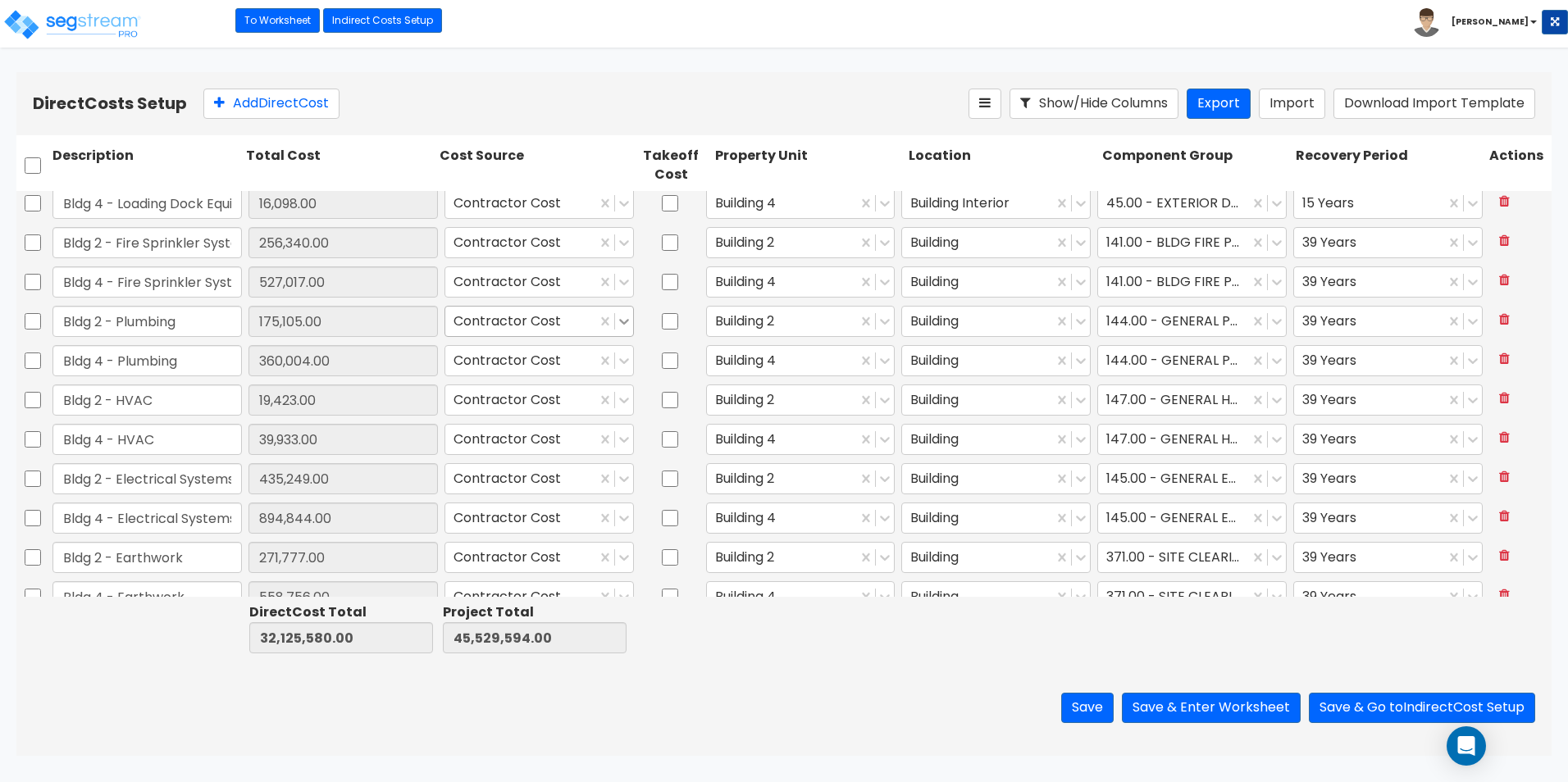
click at [617, 326] on icon at bounding box center [623, 322] width 17 height 17
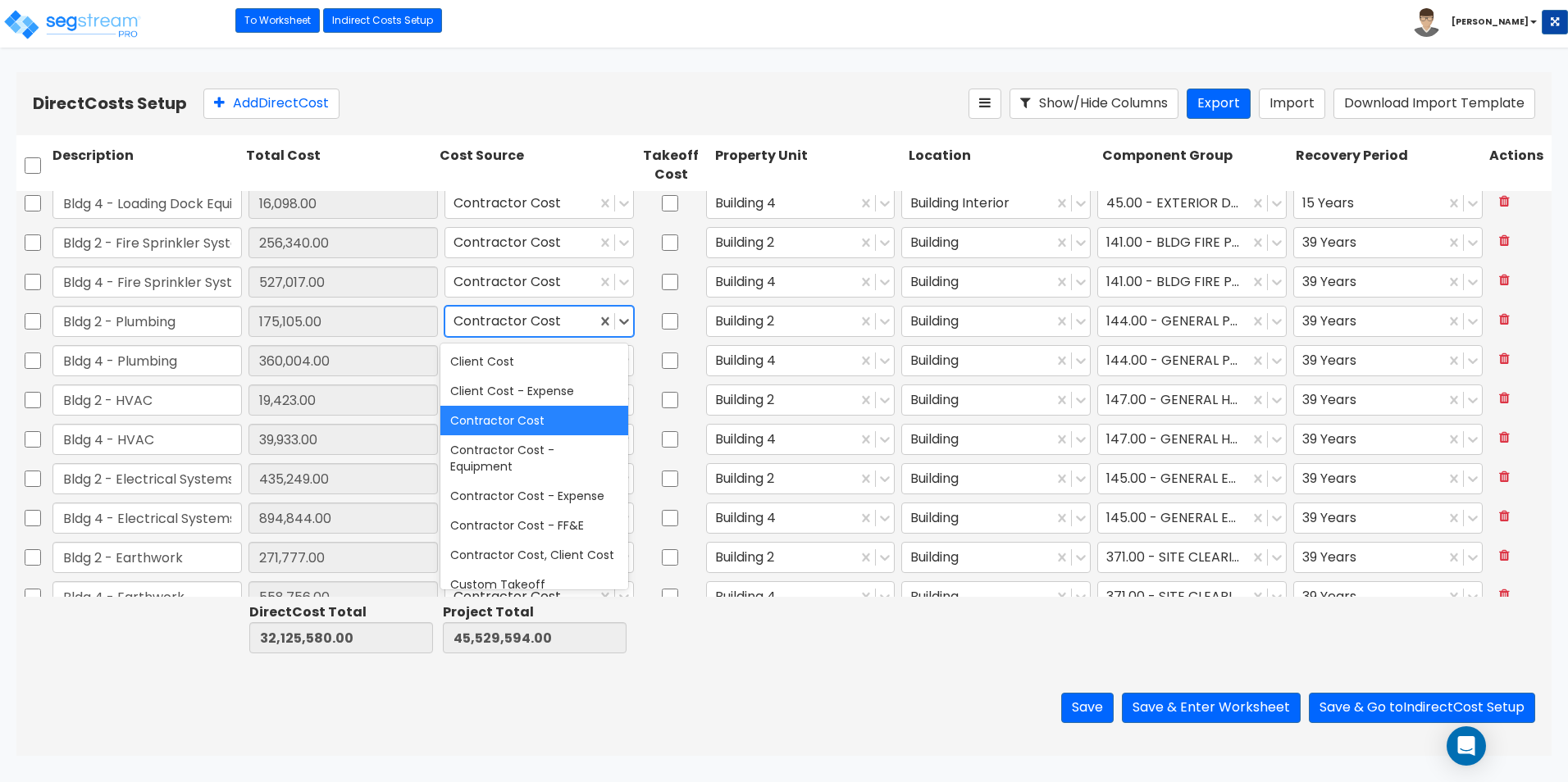
click at [653, 334] on div at bounding box center [670, 322] width 65 height 38
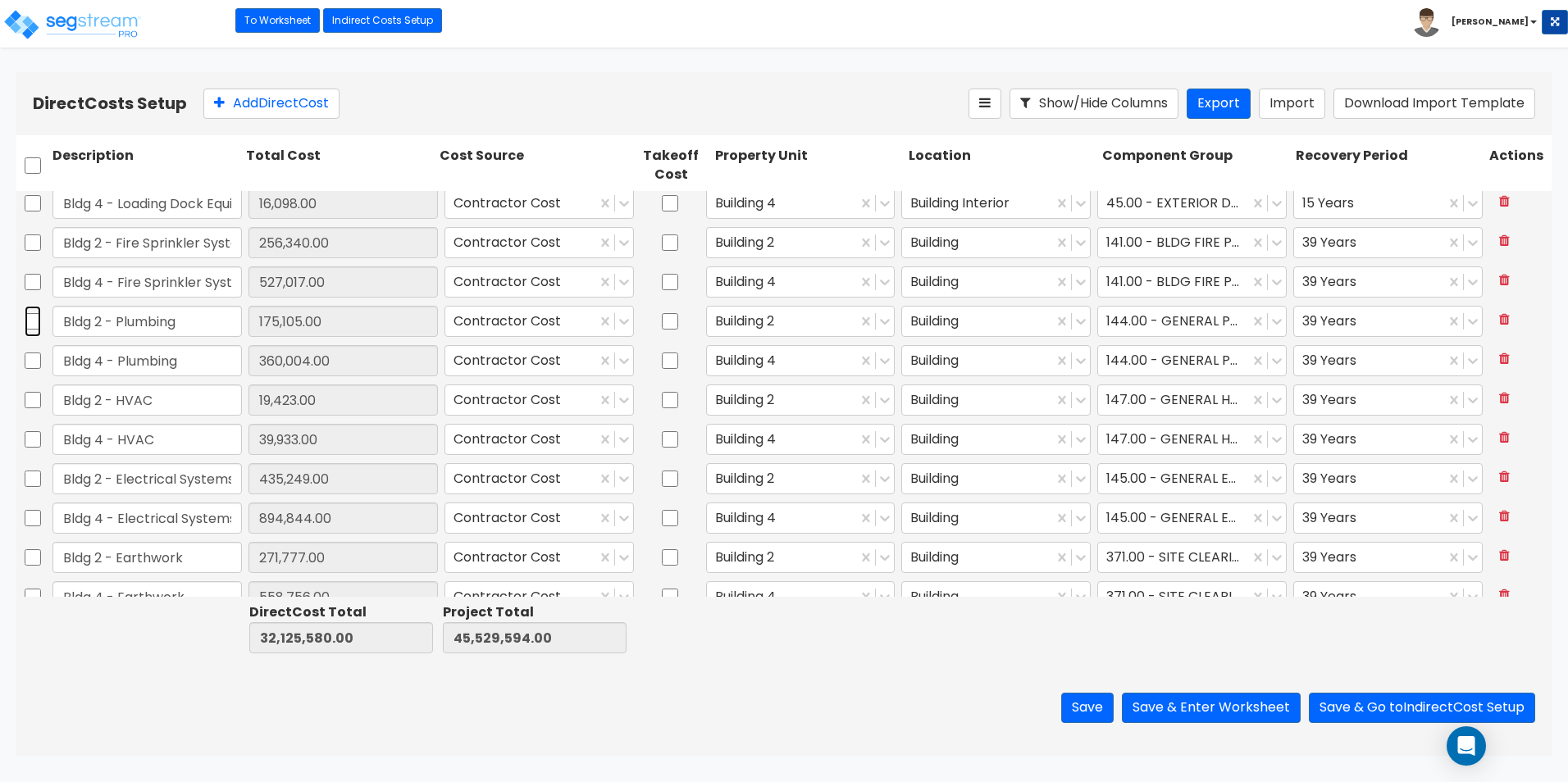
click at [32, 320] on input "checkbox" at bounding box center [33, 321] width 17 height 31
checkbox input "true"
click at [34, 367] on input "checkbox" at bounding box center [33, 360] width 17 height 31
checkbox input "true"
click at [408, 103] on icon at bounding box center [403, 103] width 19 height 17
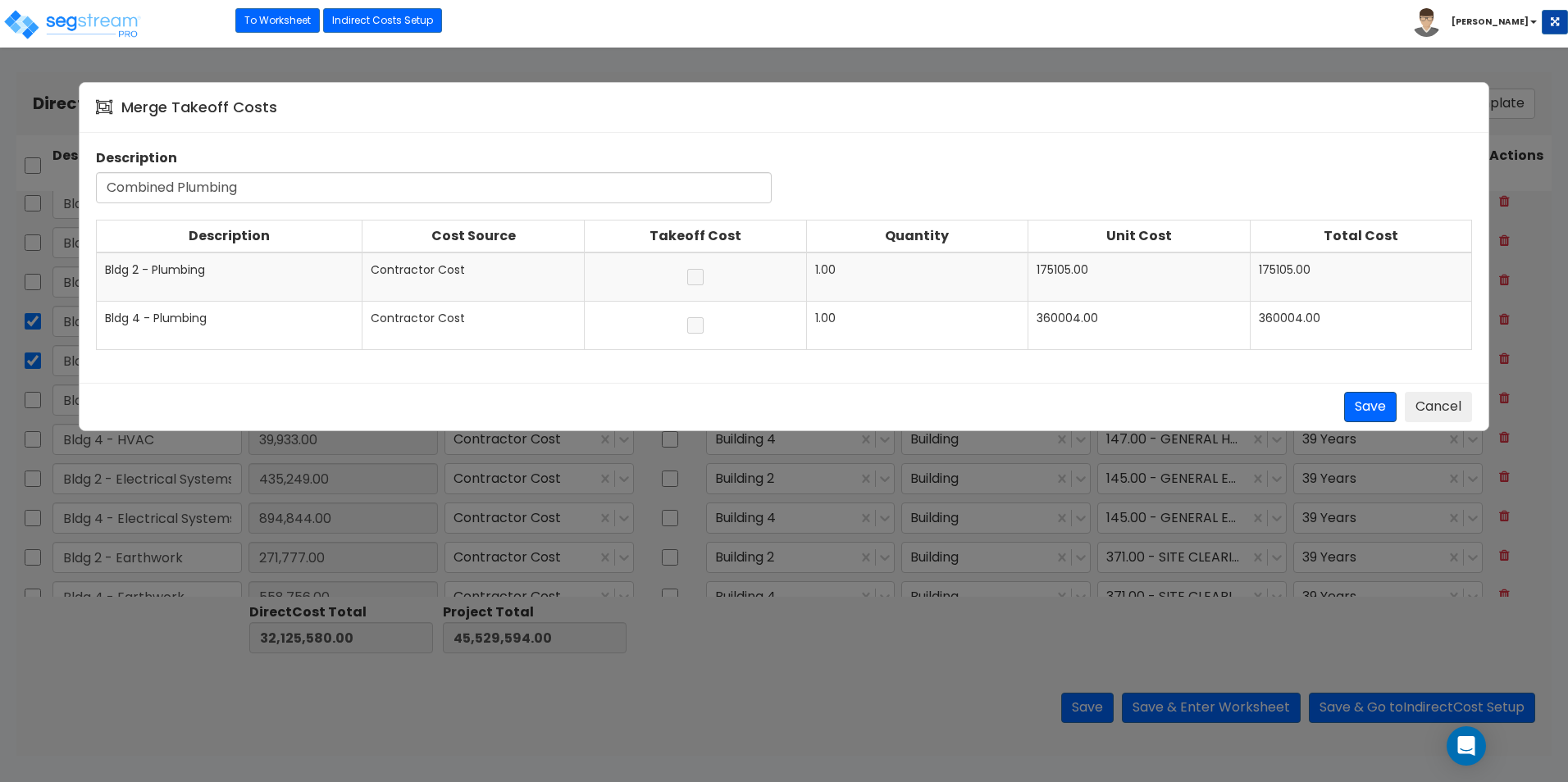
type input "Combined Plumbing"
click at [1380, 410] on button "Save" at bounding box center [1370, 407] width 53 height 31
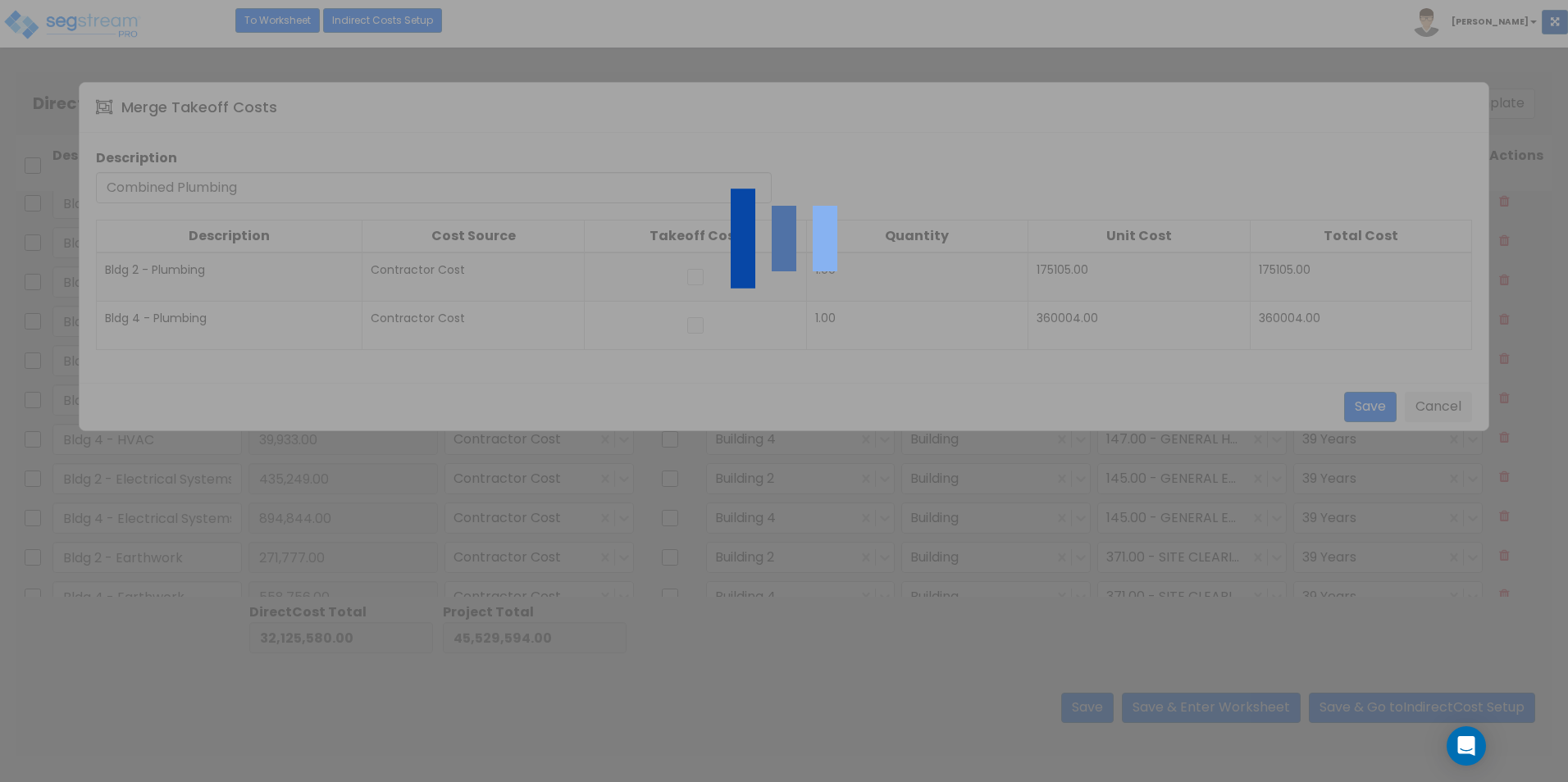
checkbox input "false"
type input "Bldg 2 - HVAC"
type input "19,423.00"
checkbox input "false"
type input "Bldg 4 - HVAC"
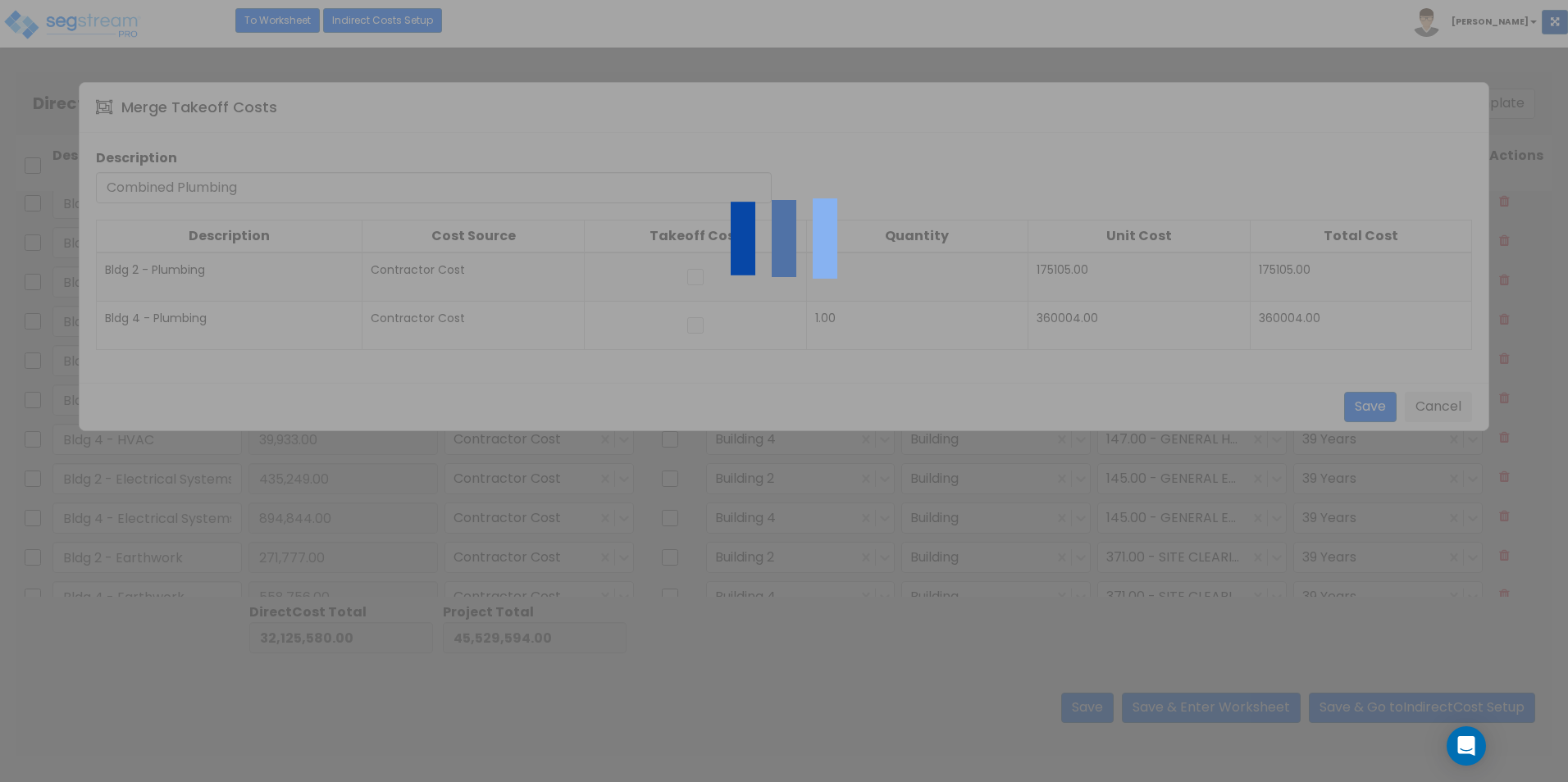
type input "39,933.00"
type input "Bldg 2 - Electrical Systems"
type input "435,249.00"
type input "Bldg 4 - Electrical Systems"
type input "894,844.00"
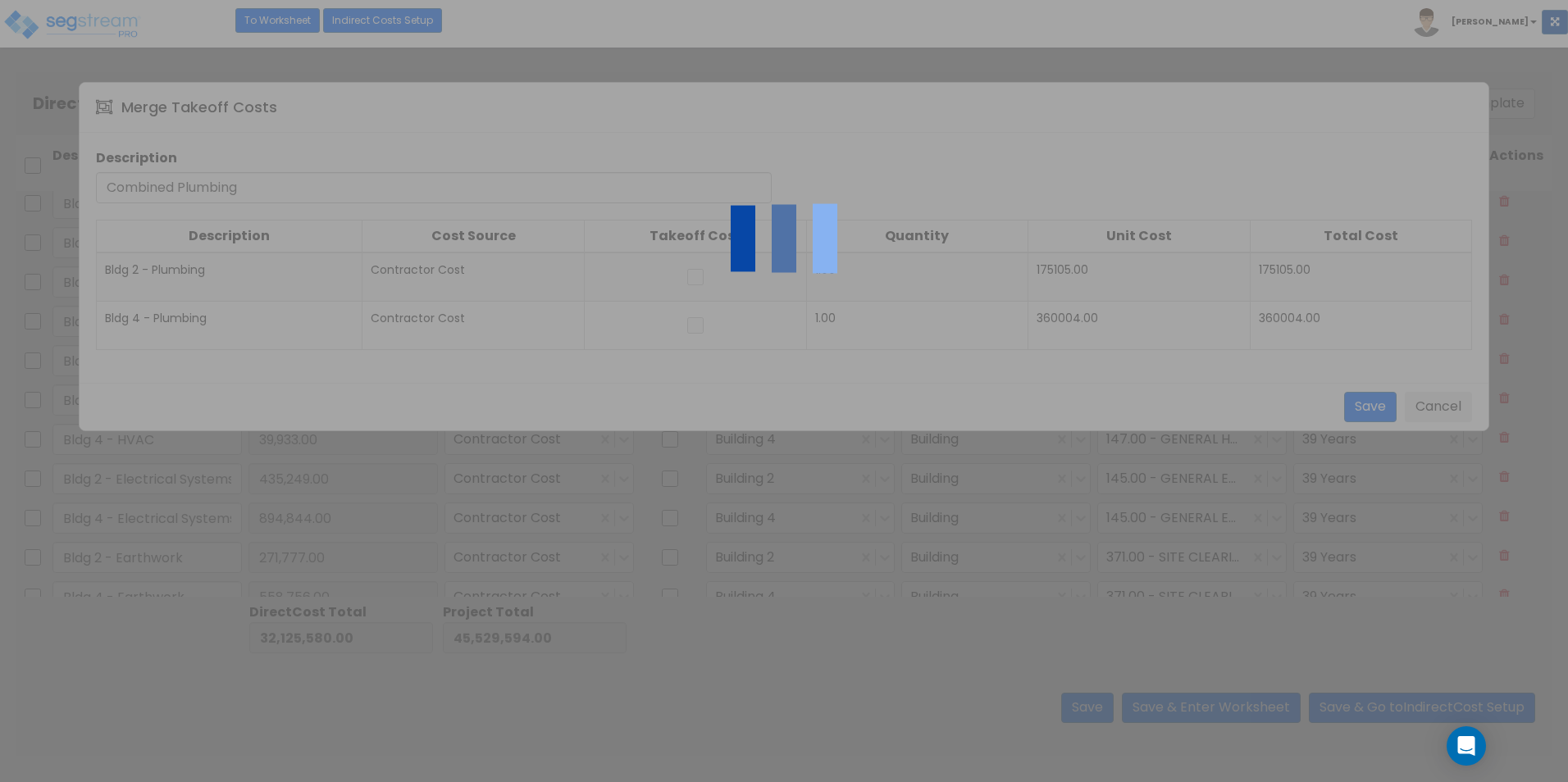
type input "Bldg 2 - Earthwork"
type input "271,777.00"
type input "Bldg 4 - Earthwork"
type input "558,756.00"
type input "Bldg 2 - Erosion Control"
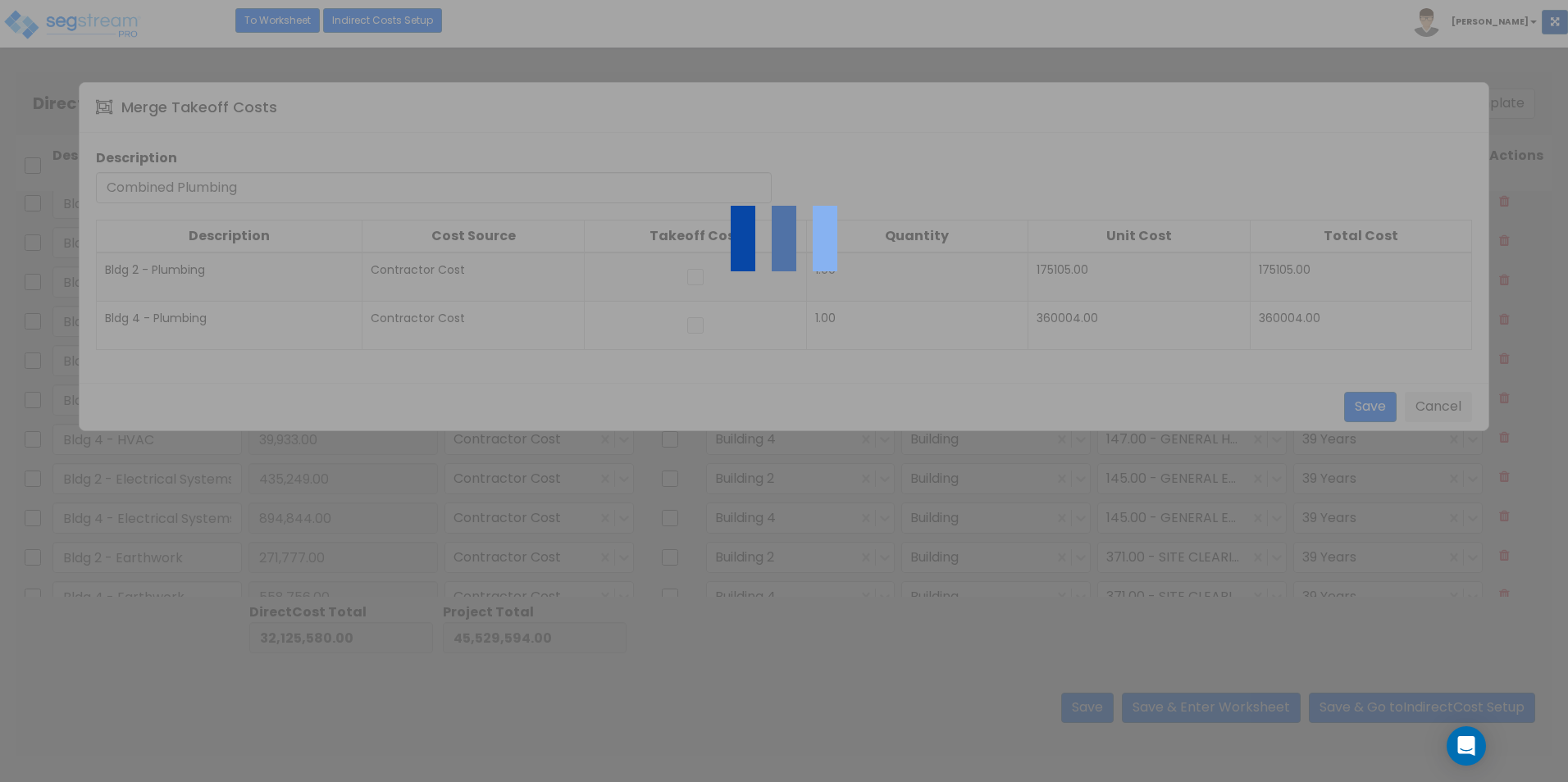
type input "5,143.00"
type input "Bldg 4 - Erosion Control"
type input "10,574.00"
type input "Bldg 2 - Termite Pretreat"
type input "3,235.00"
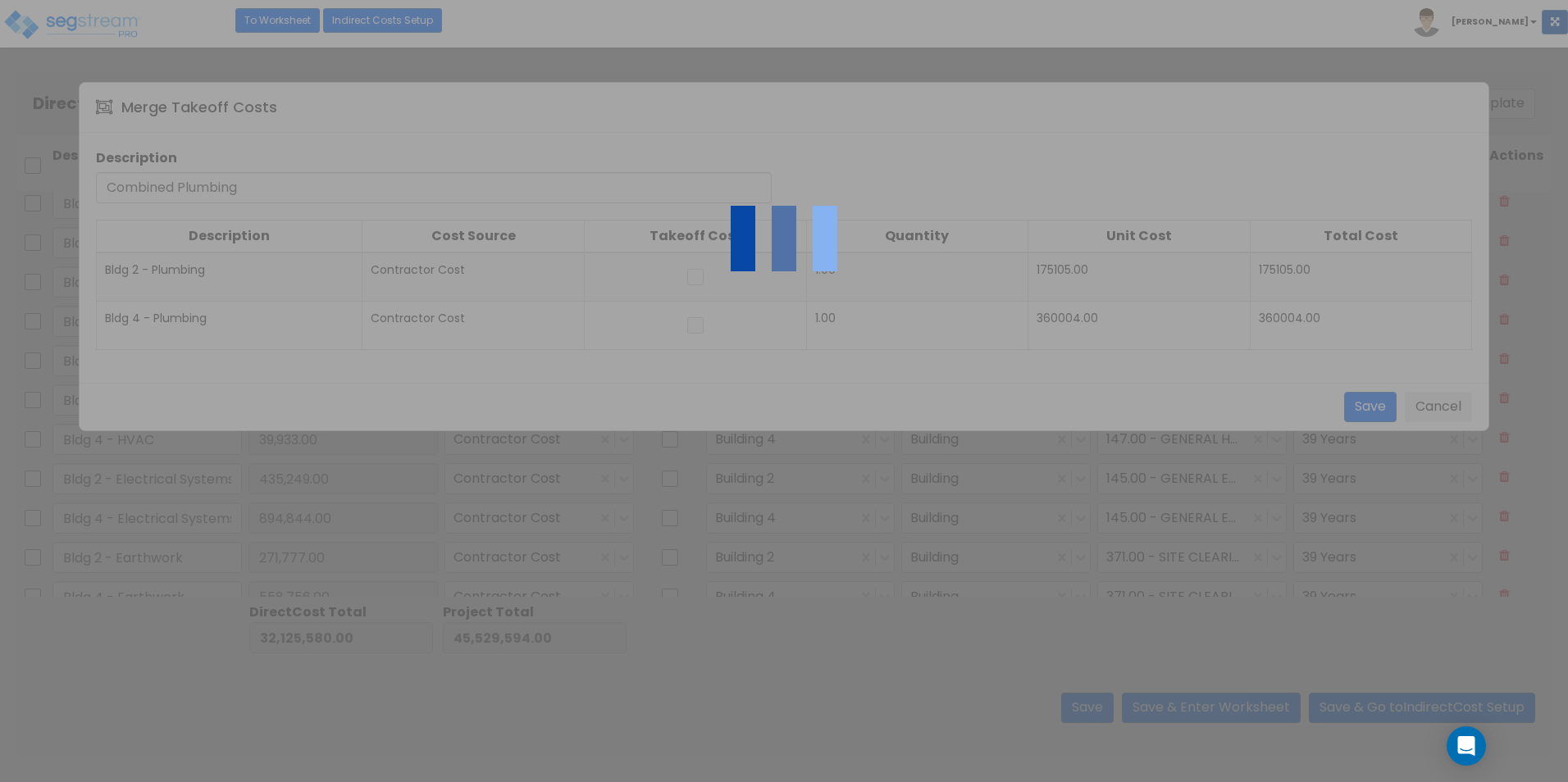
type input "Bldg 4 - Termite Pretreat"
type input "6,651.00"
type input "Bldg 2 - Asphalt Paving"
type input "457,423.00"
type input "Bldg 4 - Asphalt Paving"
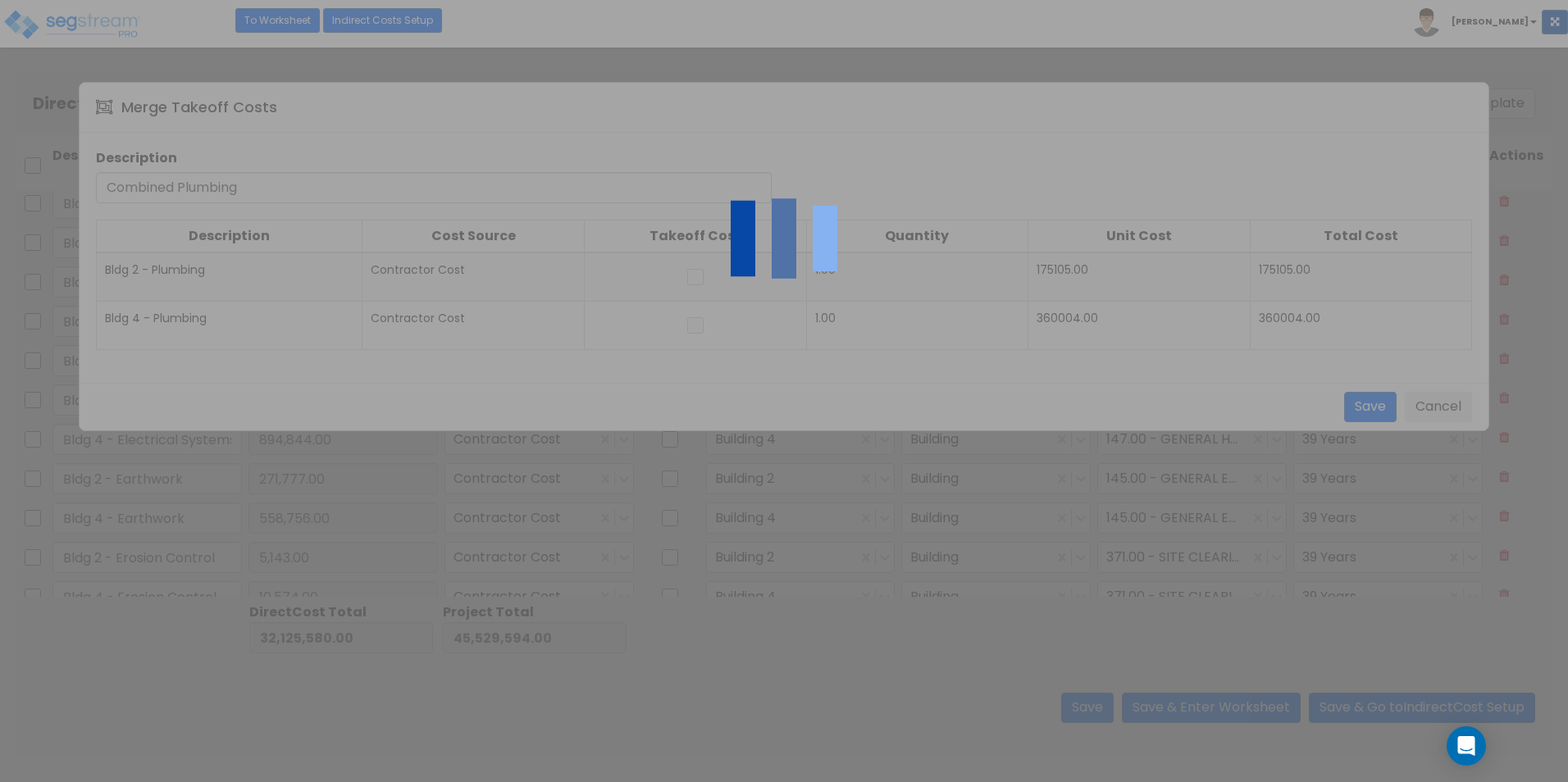
type input "940,432.00"
type input "Bldg 2 - Site Concrete"
type input "307,357.00"
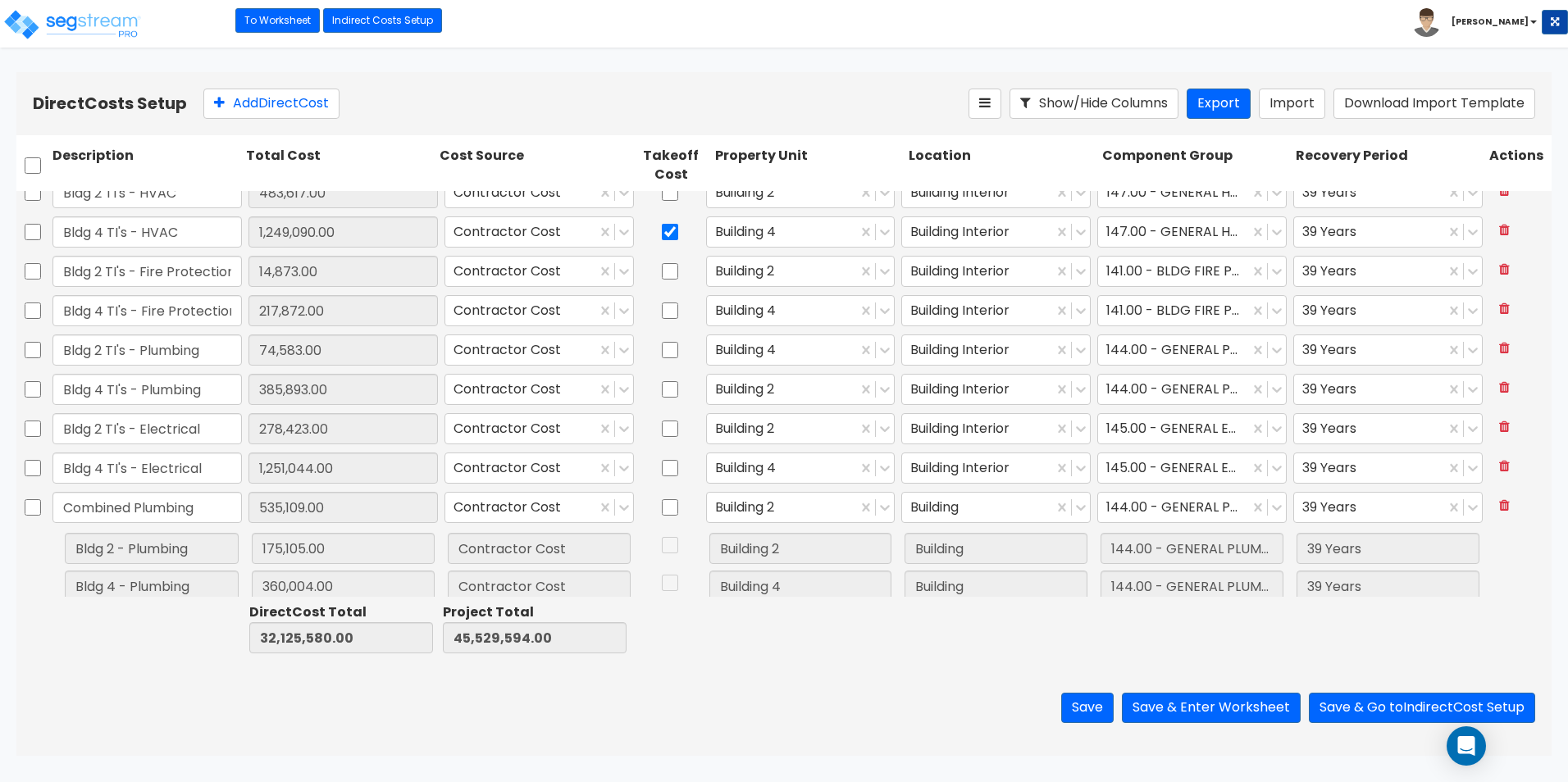
scroll to position [2862, 0]
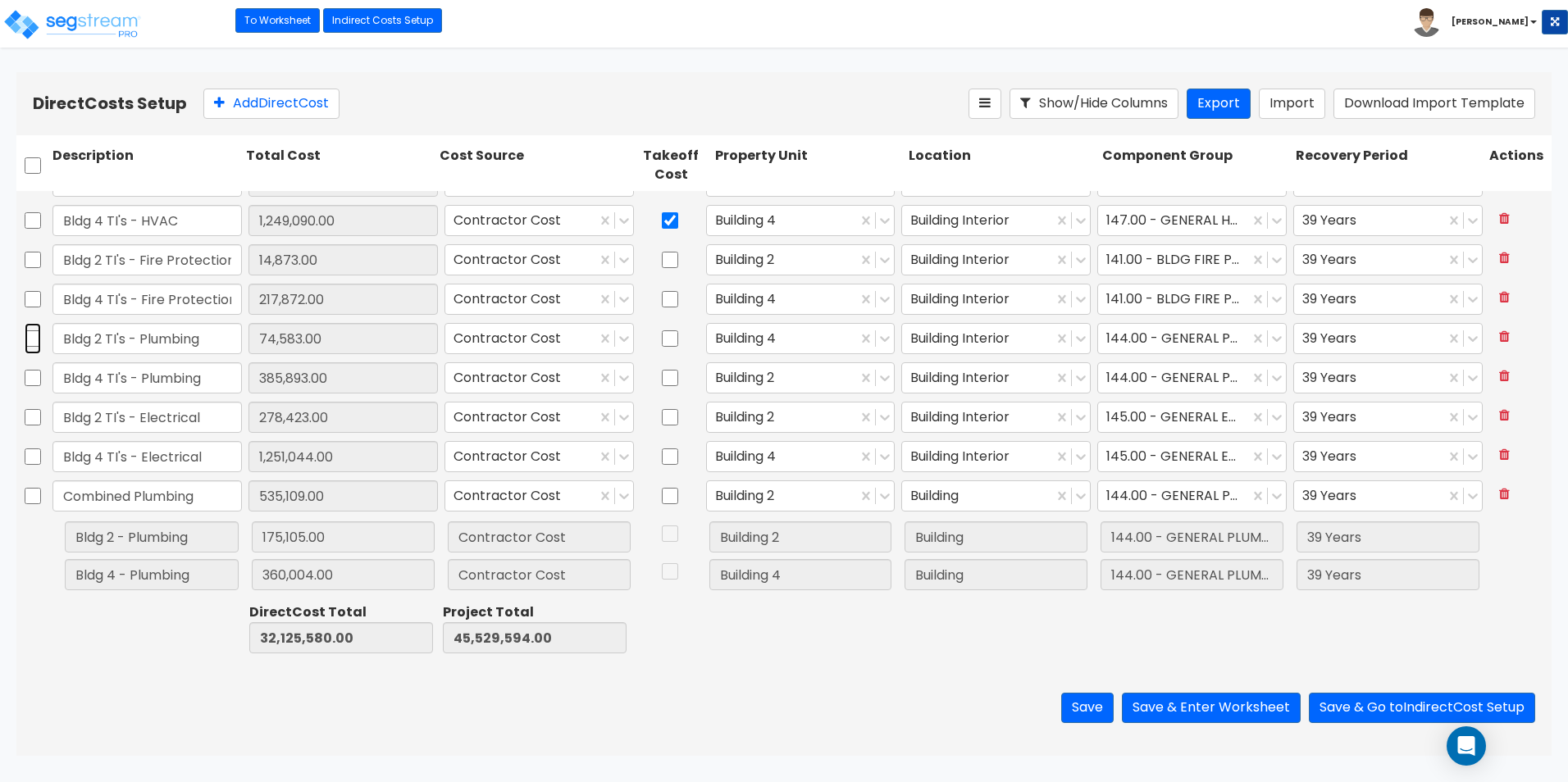
click at [32, 340] on input "checkbox" at bounding box center [33, 338] width 17 height 31
checkbox input "true"
click at [32, 376] on input "checkbox" at bounding box center [33, 377] width 17 height 31
checkbox input "true"
click at [39, 502] on input "checkbox" at bounding box center [33, 495] width 17 height 31
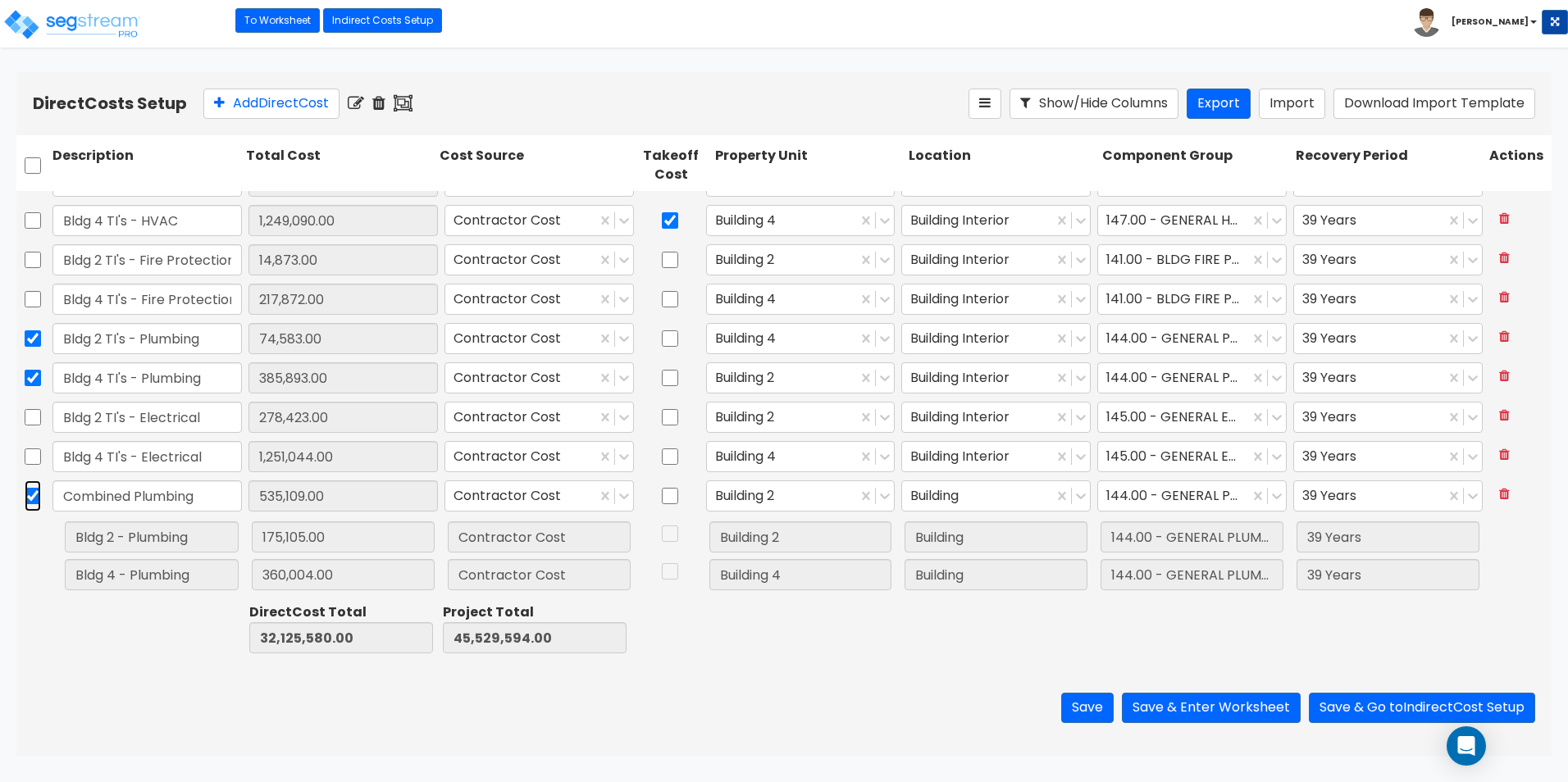
checkbox input "true"
click at [442, 101] on icon at bounding box center [431, 103] width 21 height 17
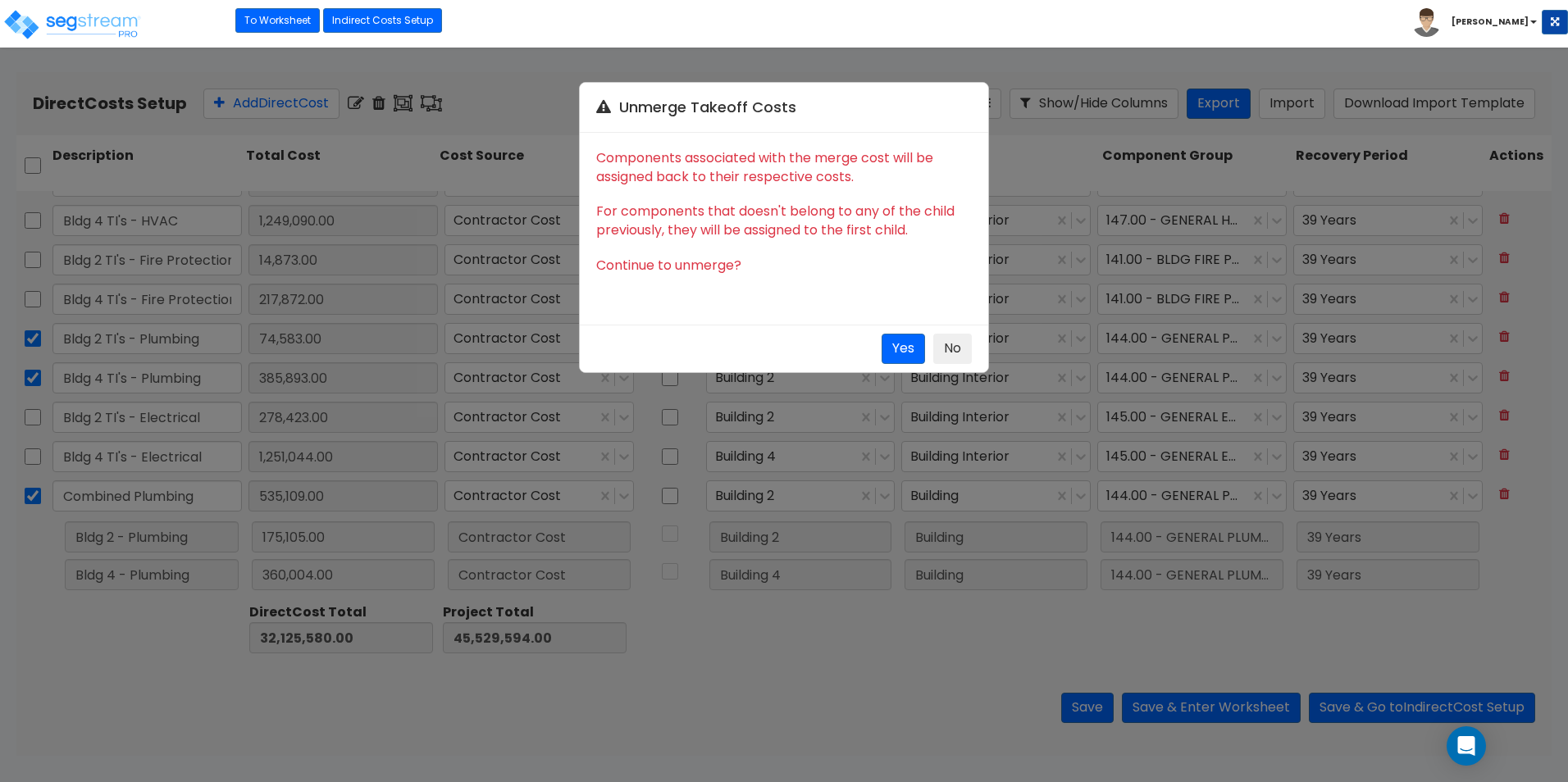
click at [519, 94] on div "Unmerge Takeoff Costs Components associated with the merge cost will be assigne…" at bounding box center [784, 391] width 1568 height 782
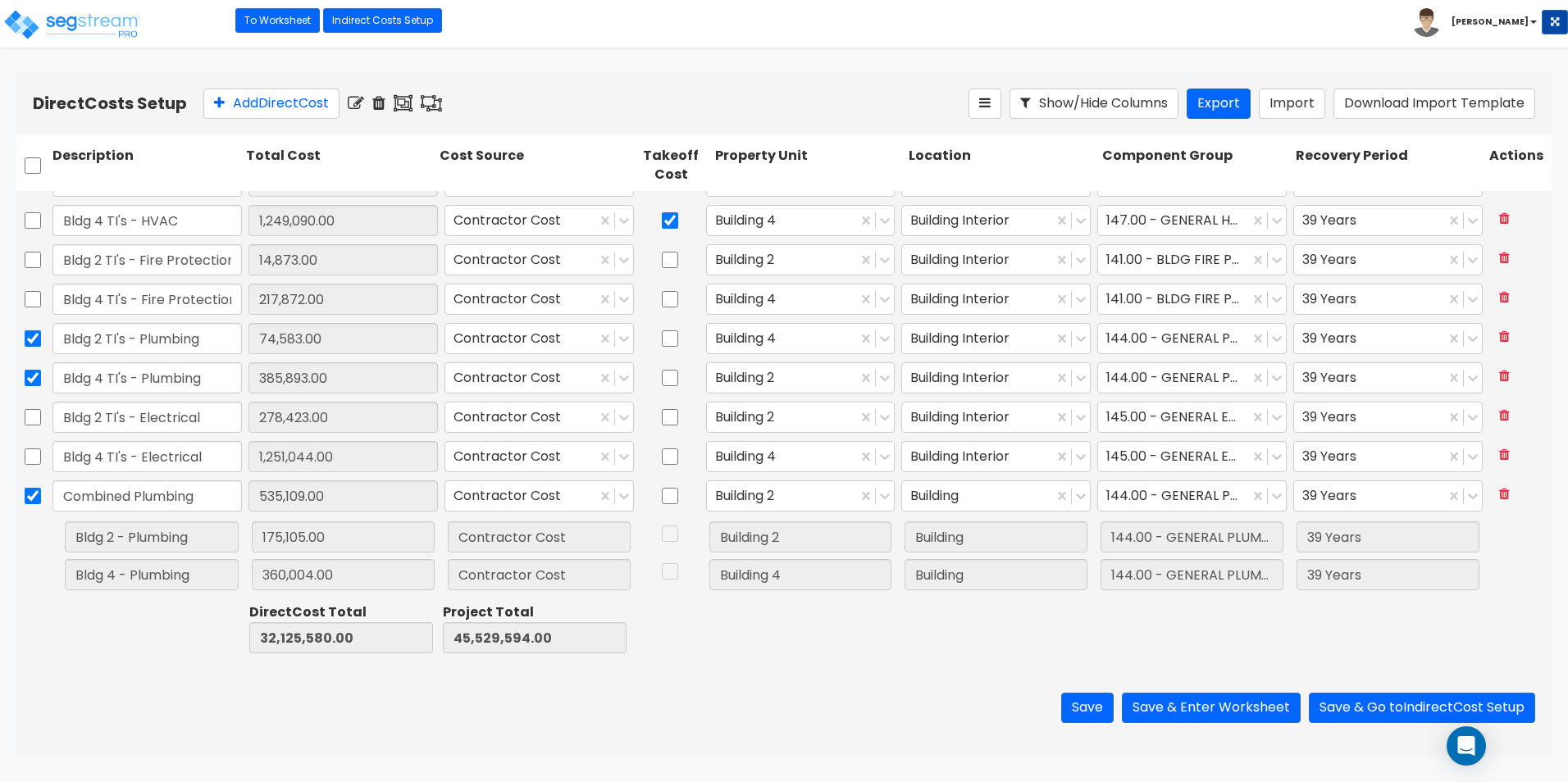
click at [405, 103] on icon at bounding box center [403, 103] width 19 height 17
click at [39, 383] on input "checkbox" at bounding box center [33, 377] width 17 height 31
checkbox input "false"
drag, startPoint x: 37, startPoint y: 331, endPoint x: 37, endPoint y: 353, distance: 22.0
click at [37, 332] on input "checkbox" at bounding box center [33, 338] width 17 height 31
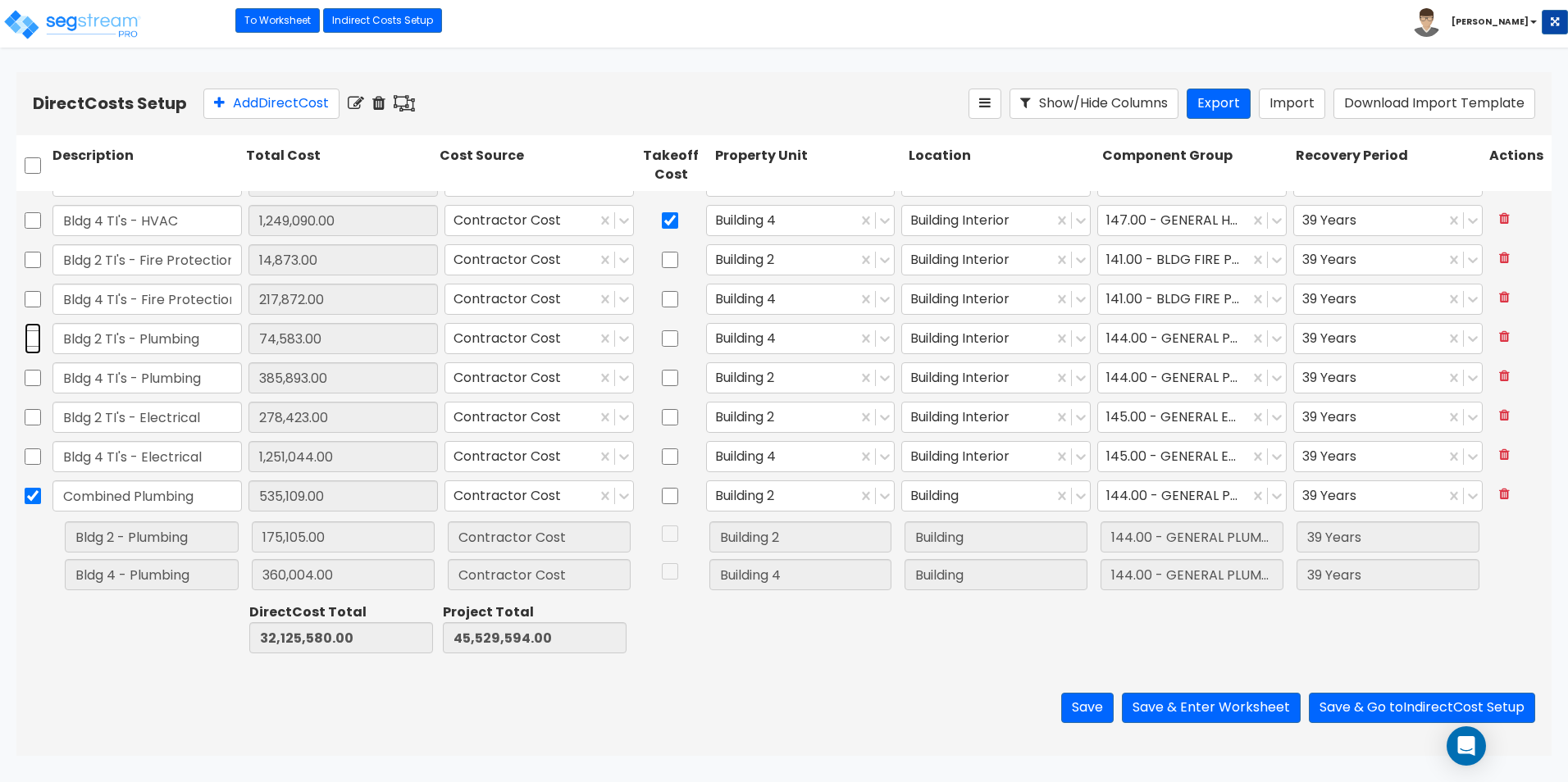
checkbox input "false"
click at [413, 100] on icon at bounding box center [404, 103] width 21 height 17
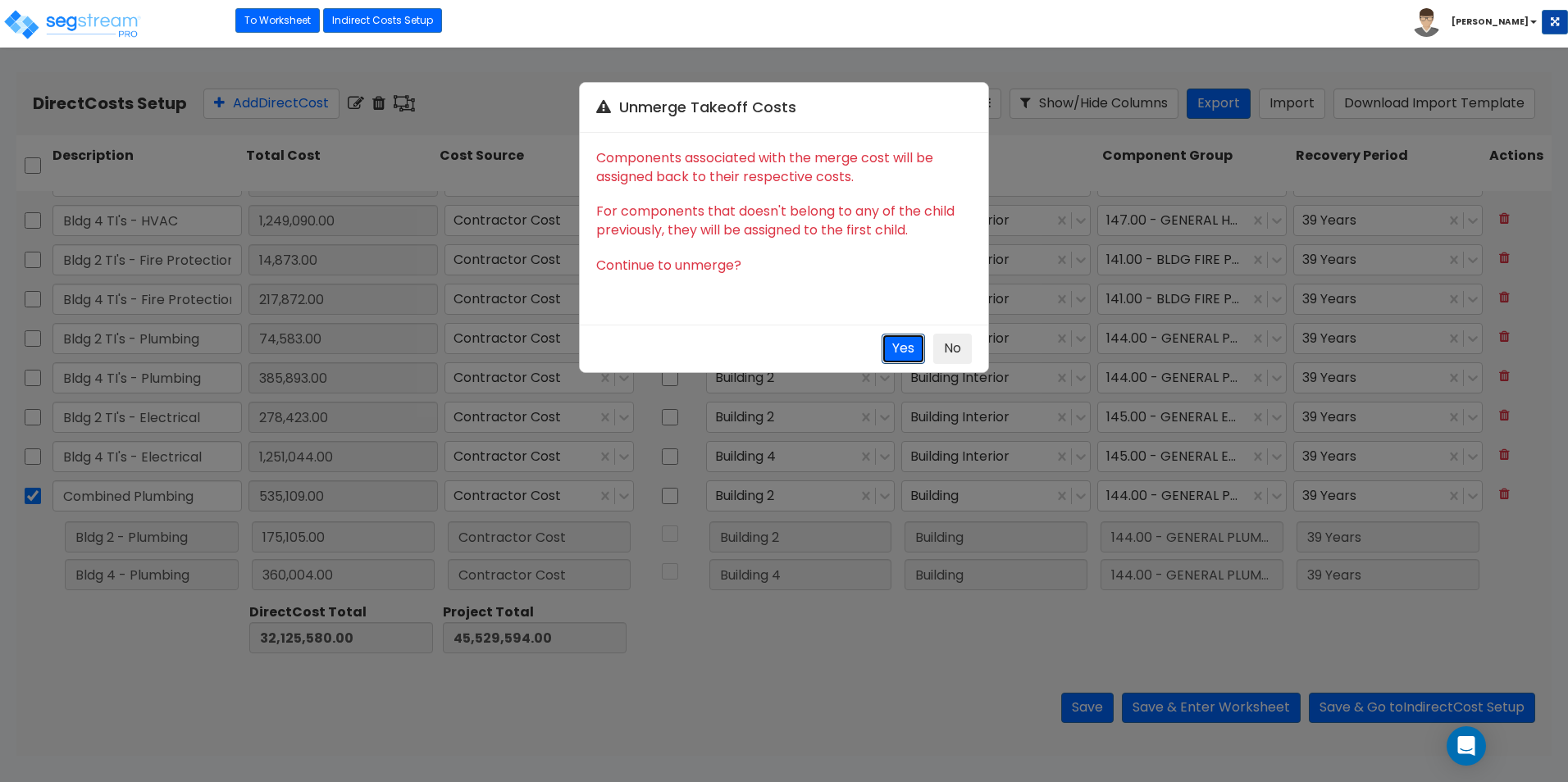
click at [901, 339] on button "Yes" at bounding box center [903, 348] width 44 height 31
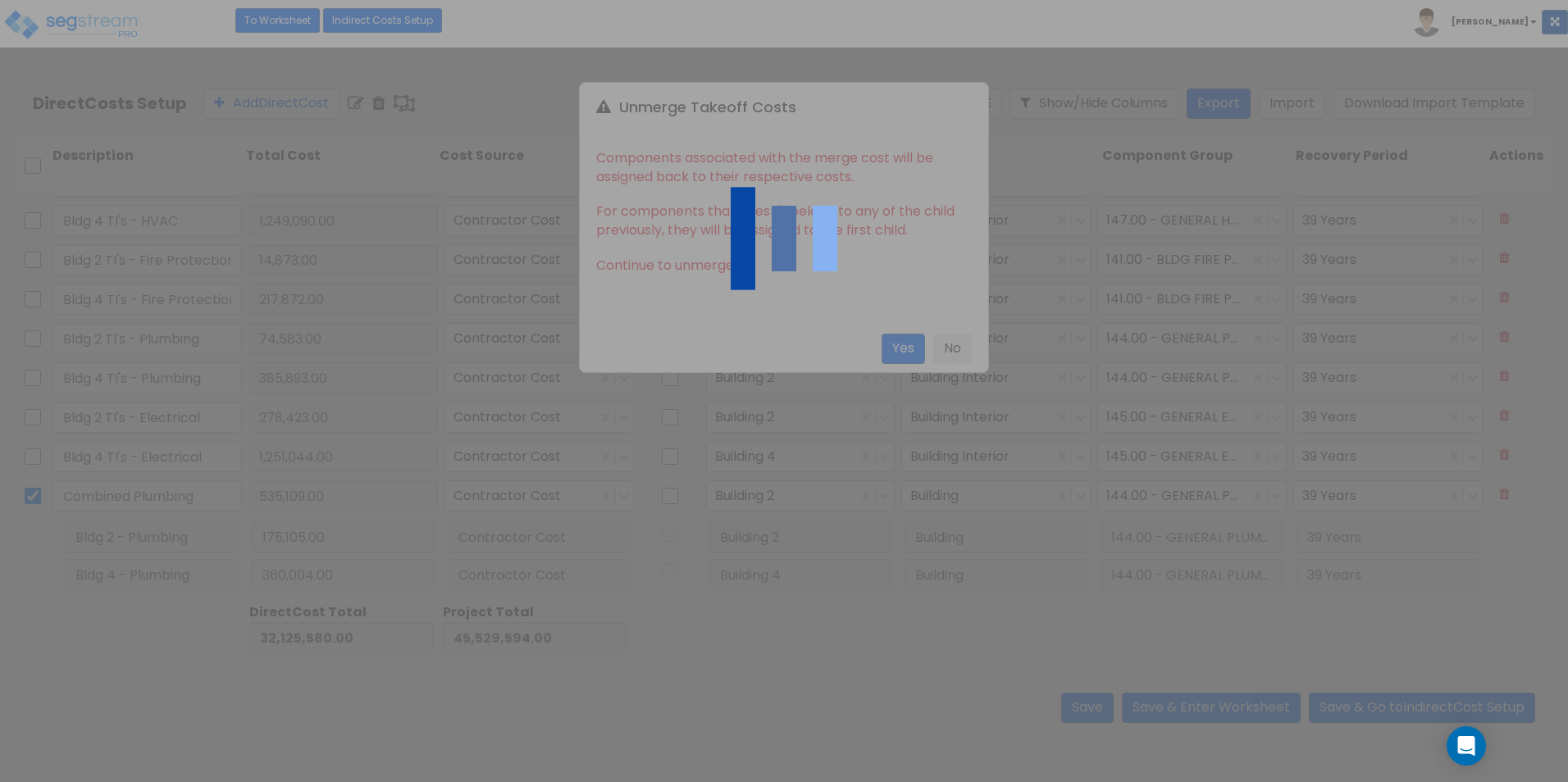
checkbox input "false"
type input "Bldg 2 - Plumbing"
type input "175,105.00"
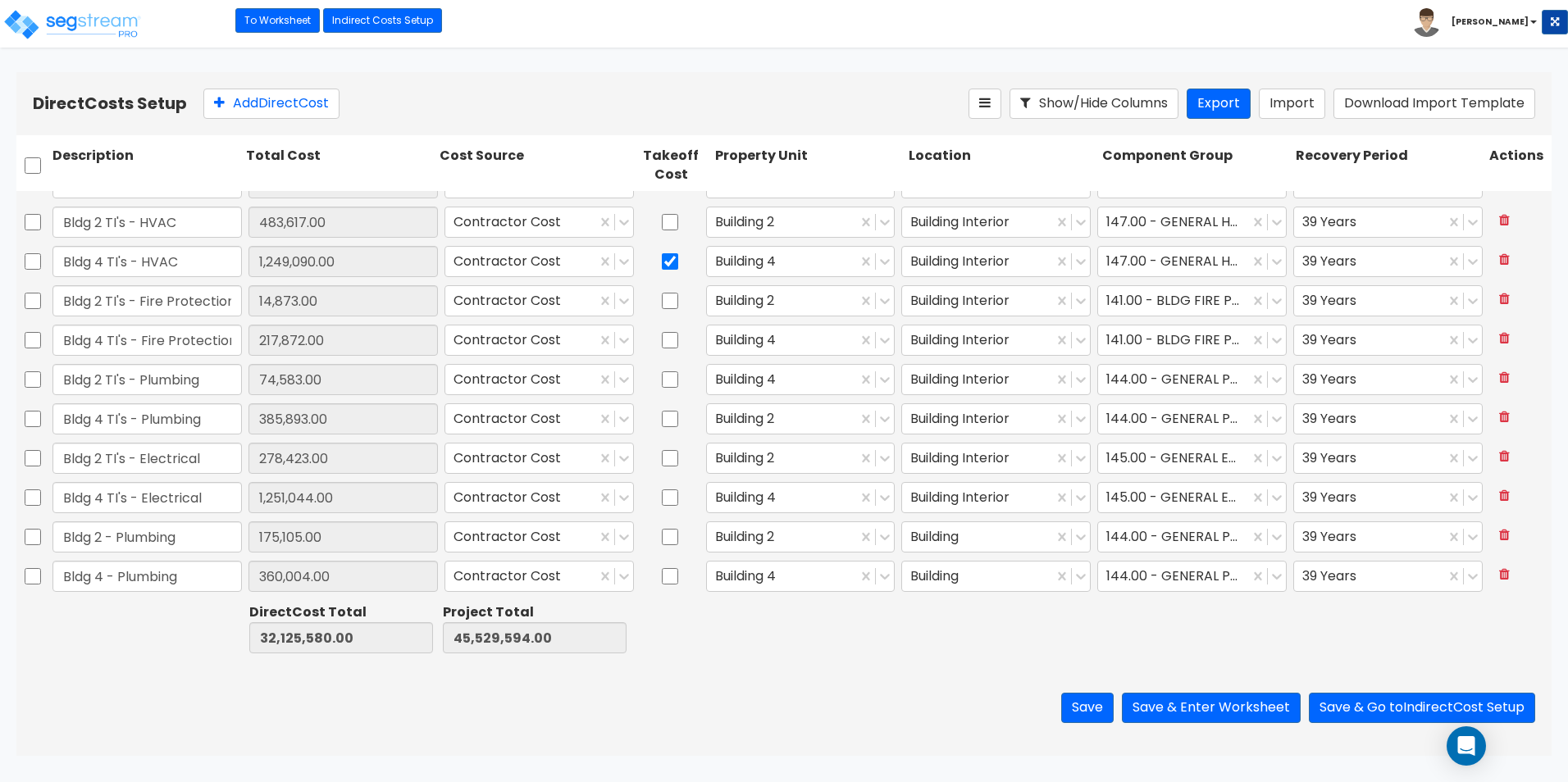
scroll to position [2821, 0]
drag, startPoint x: 35, startPoint y: 579, endPoint x: 41, endPoint y: 557, distance: 22.8
click at [37, 573] on input "checkbox" at bounding box center [33, 576] width 17 height 31
checkbox input "true"
click at [37, 537] on input "checkbox" at bounding box center [33, 536] width 17 height 31
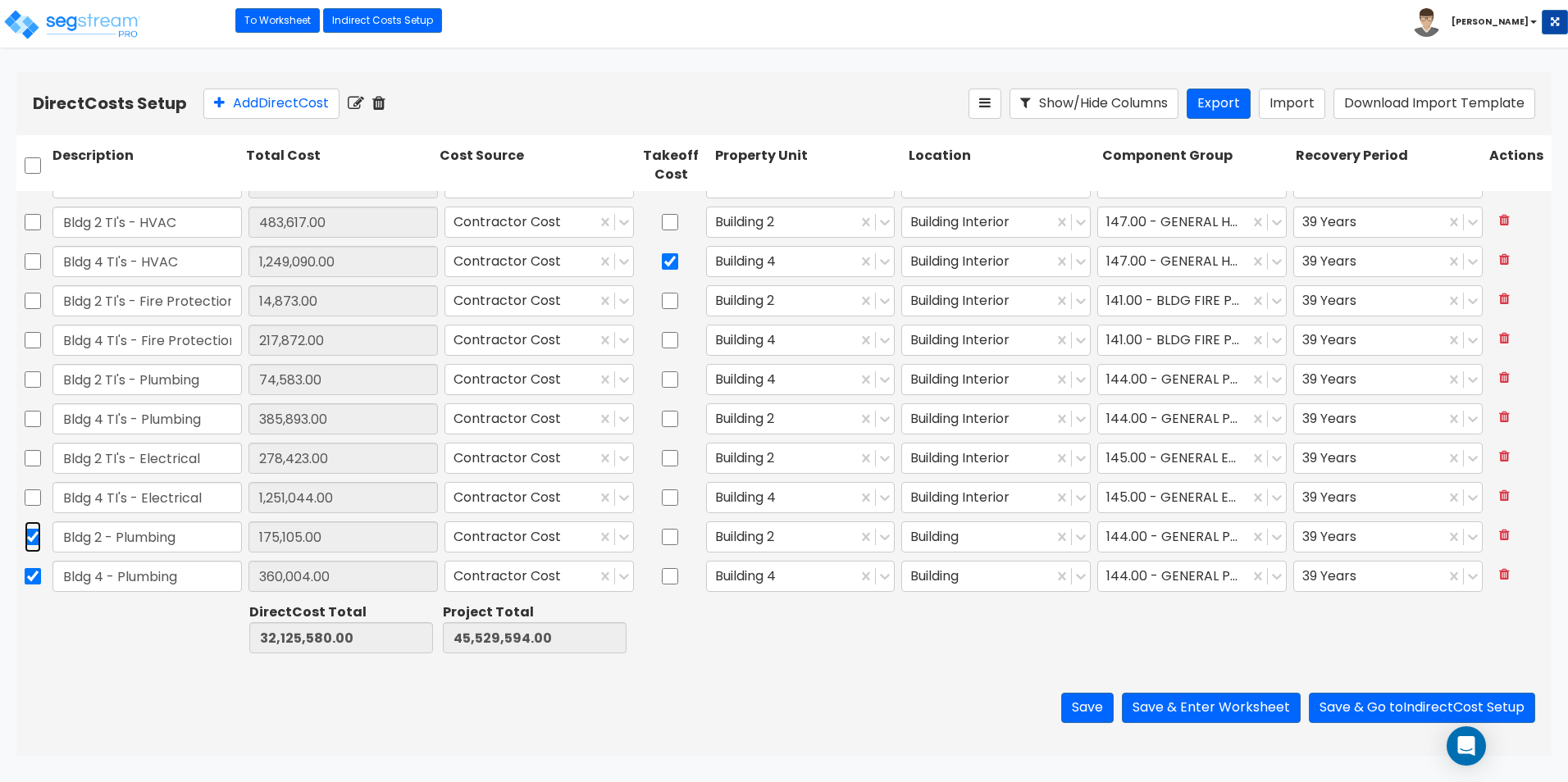
checkbox input "true"
click at [36, 386] on input "checkbox" at bounding box center [33, 379] width 17 height 31
checkbox input "true"
click at [31, 420] on input "checkbox" at bounding box center [33, 418] width 17 height 31
checkbox input "true"
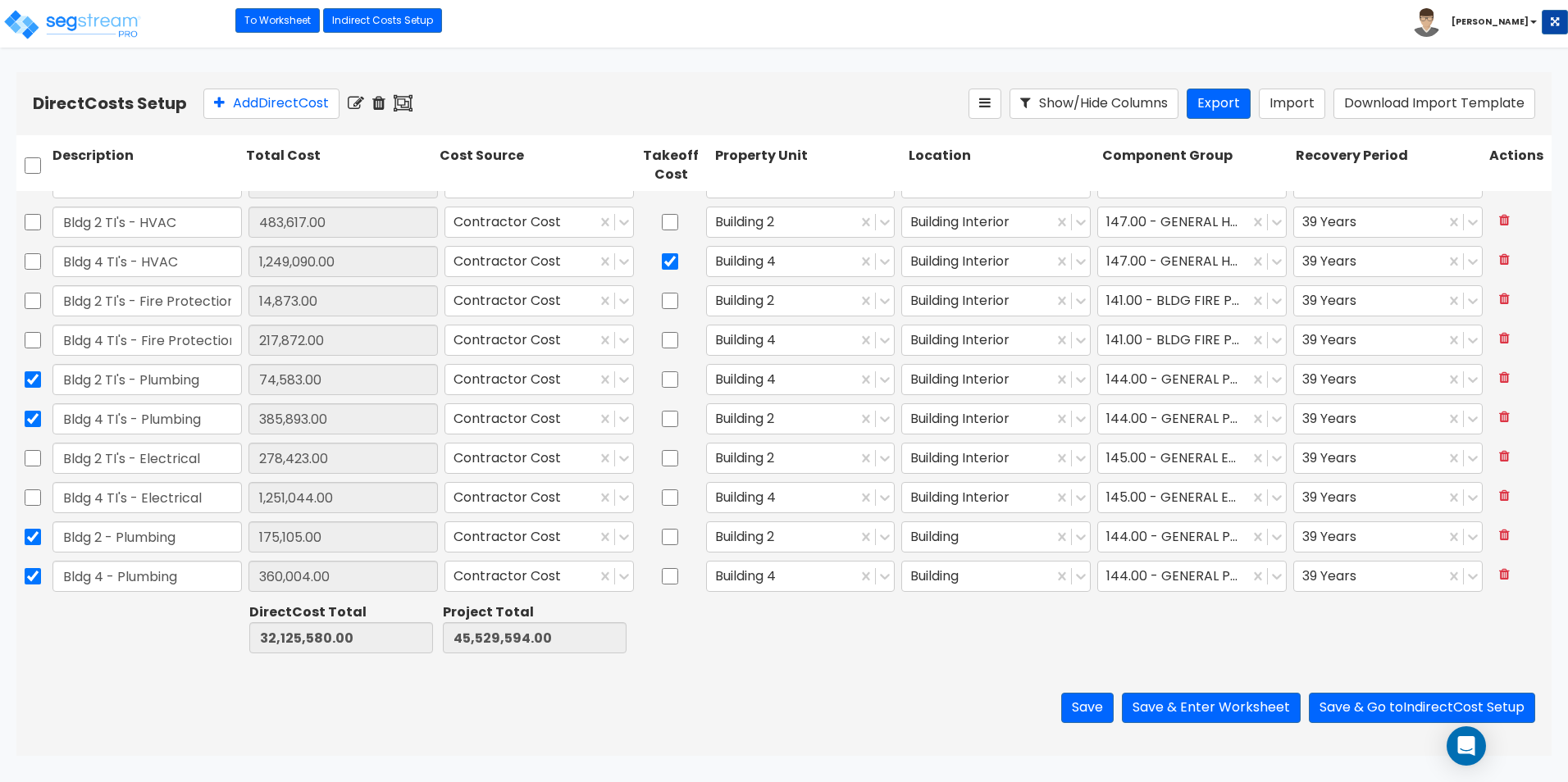
click at [411, 102] on icon at bounding box center [403, 103] width 19 height 17
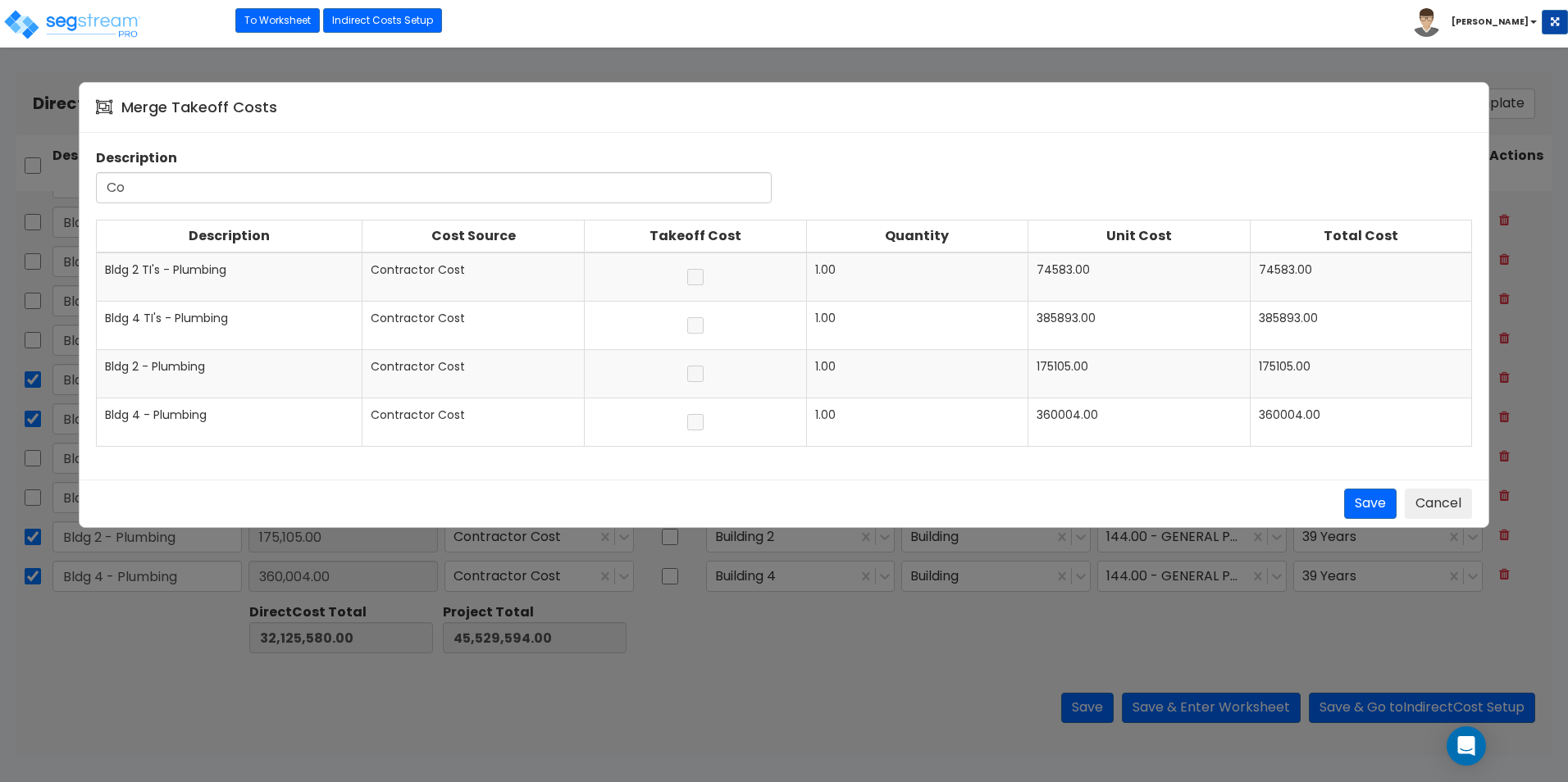
type input "C"
click at [1436, 504] on button "Cancel" at bounding box center [1438, 503] width 67 height 31
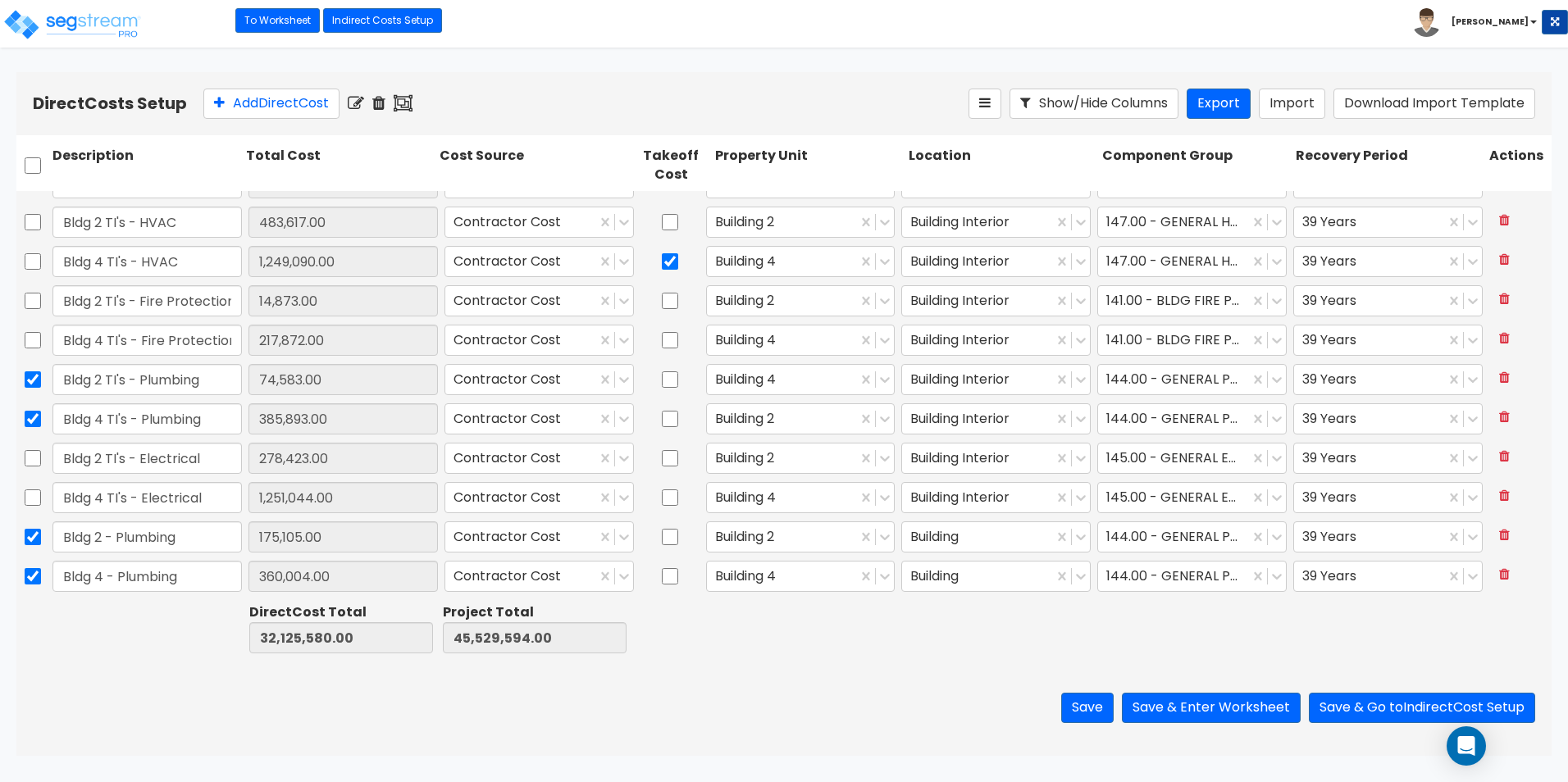
click at [412, 103] on icon at bounding box center [403, 103] width 19 height 17
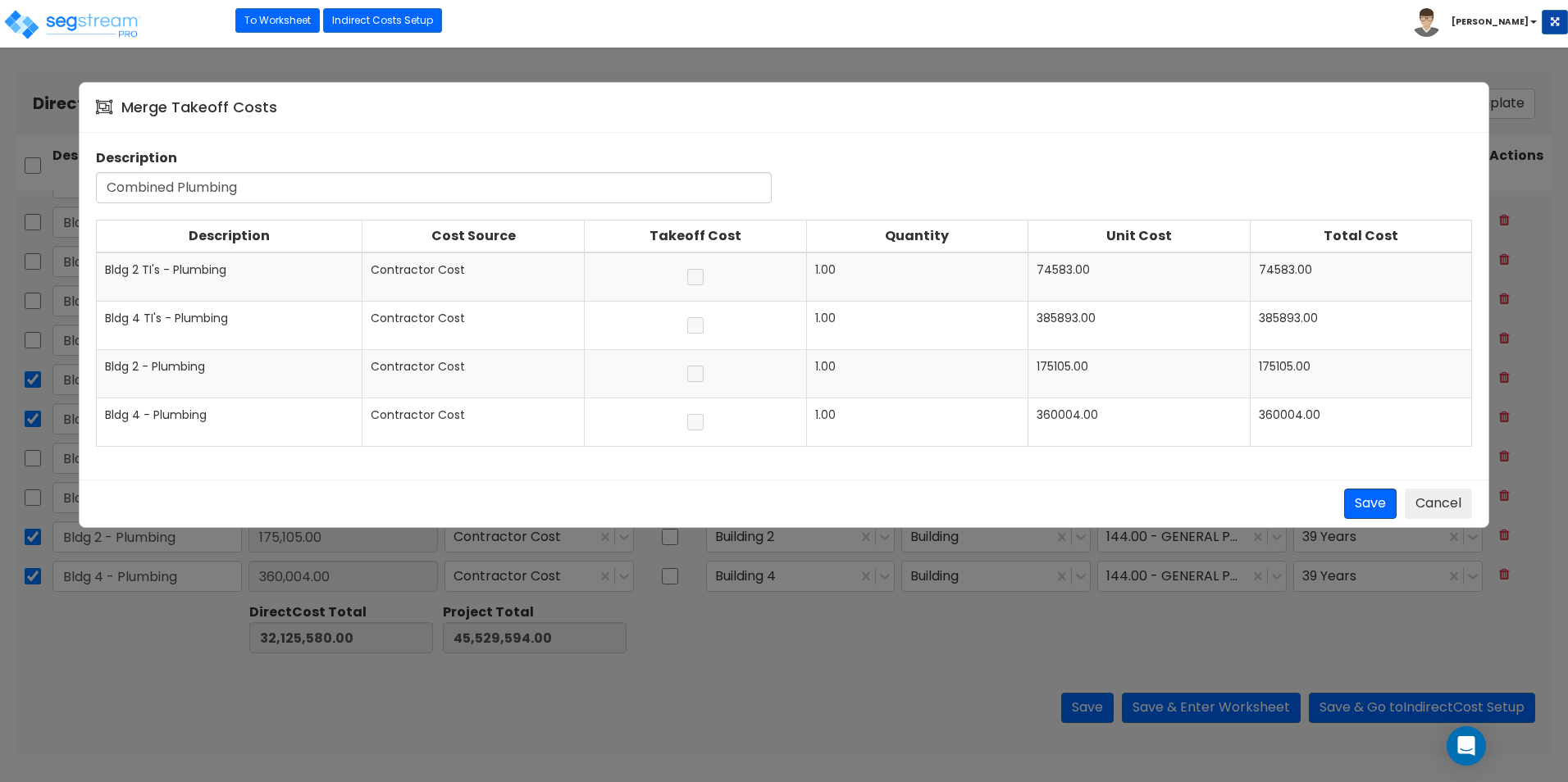
type input "Combined Plumbing"
click at [1358, 501] on button "Save" at bounding box center [1370, 503] width 53 height 31
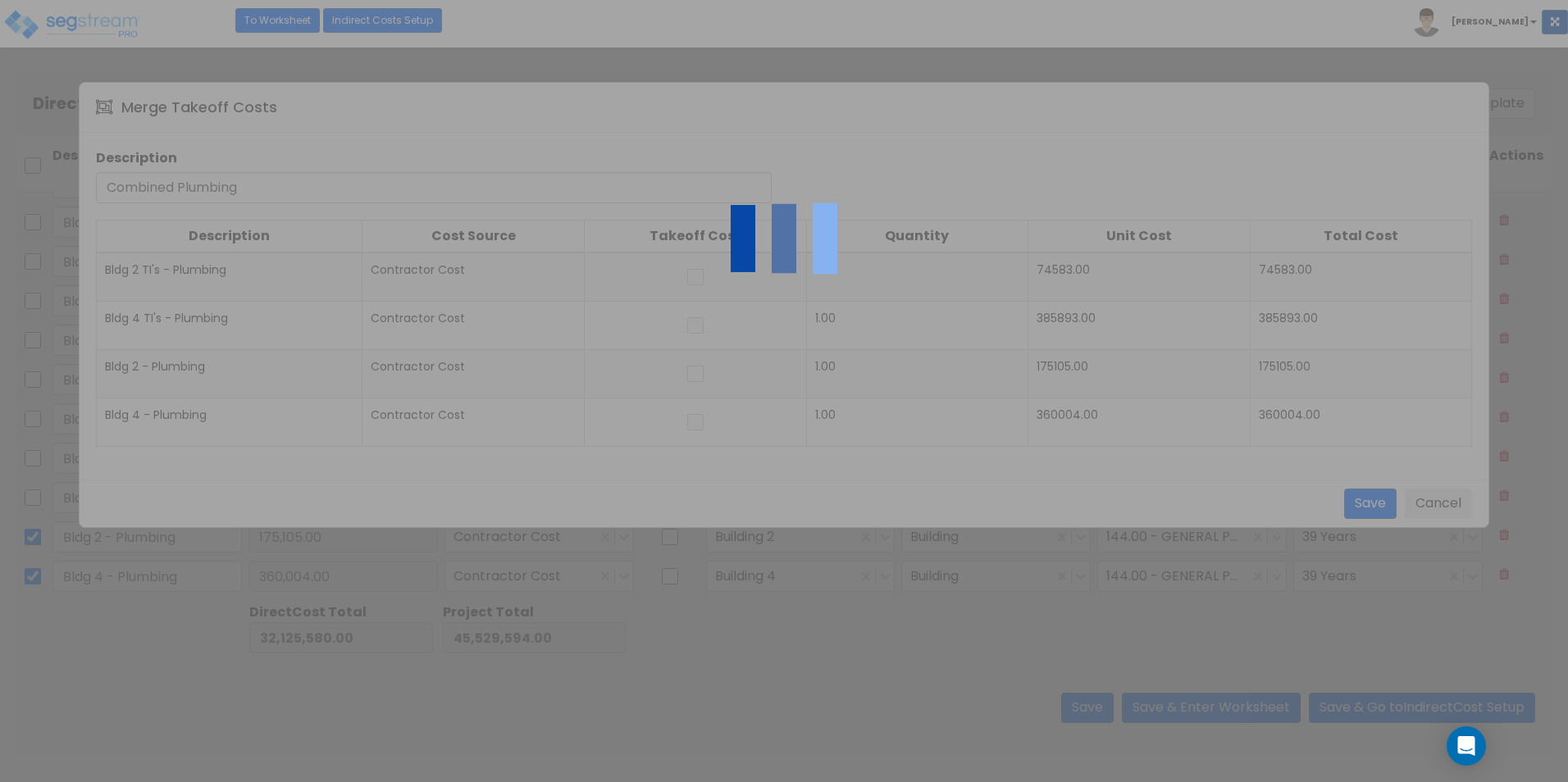
checkbox input "false"
type input "Bldg 2 TI's - Electrical"
type input "278,423.00"
checkbox input "false"
type input "Bldg 4 TI's - Electrical"
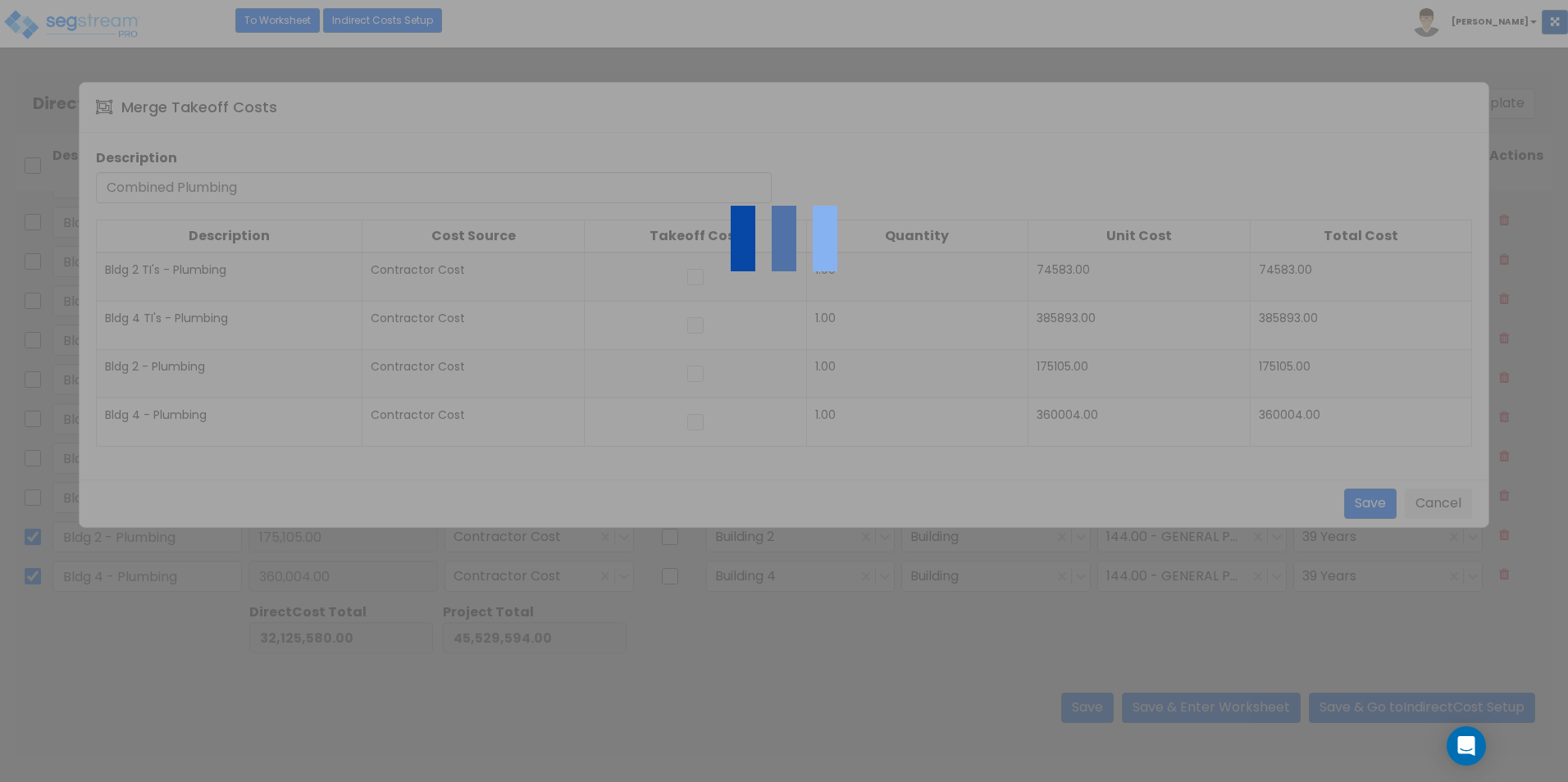
type input "1,251,044.00"
type input "Combined Plumbing"
type input "995,585.00"
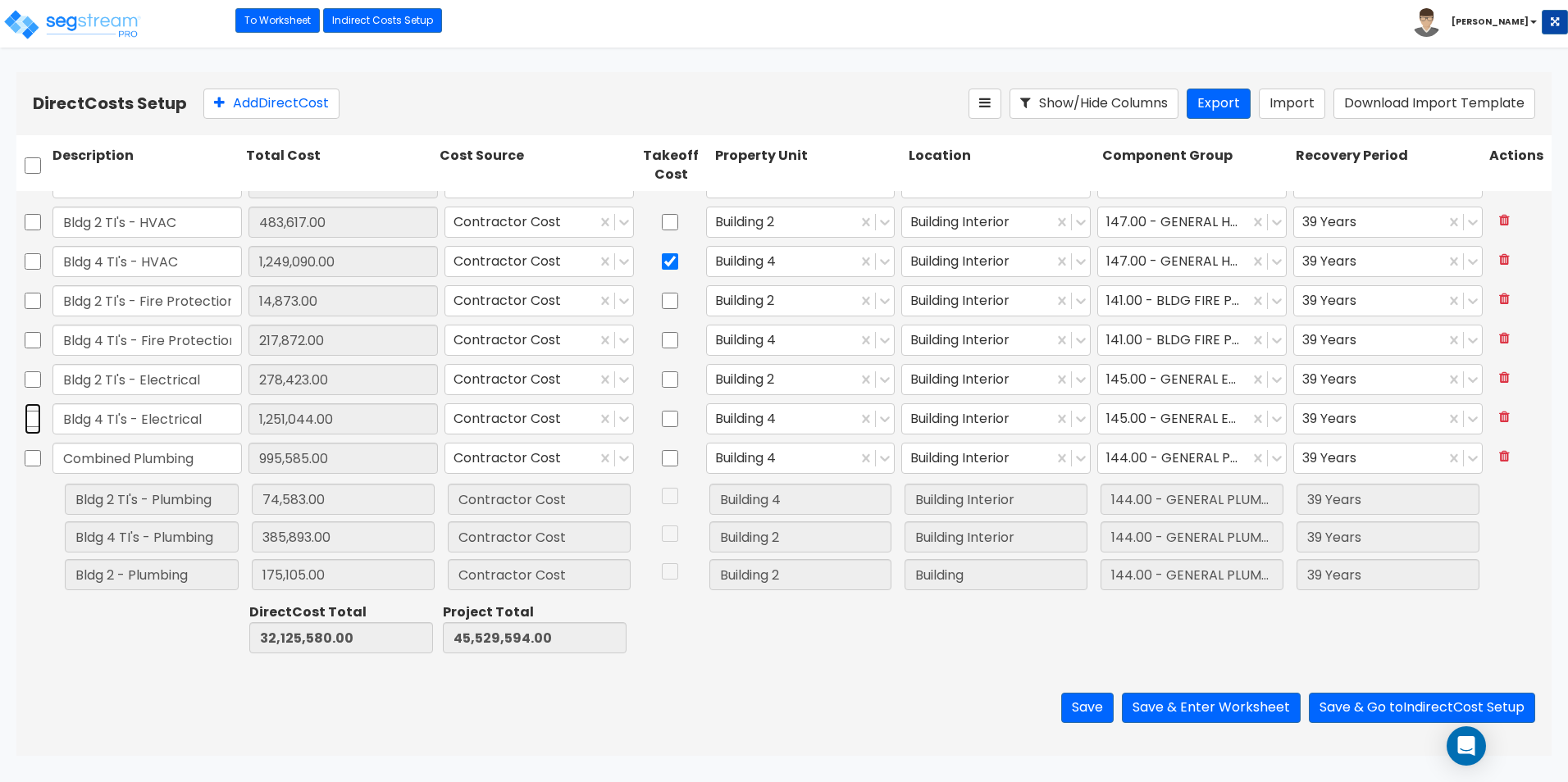
drag, startPoint x: 36, startPoint y: 422, endPoint x: 37, endPoint y: 396, distance: 26.0
click at [36, 421] on input "checkbox" at bounding box center [33, 418] width 17 height 31
checkbox input "true"
click at [33, 380] on input "checkbox" at bounding box center [33, 379] width 17 height 31
checkbox input "true"
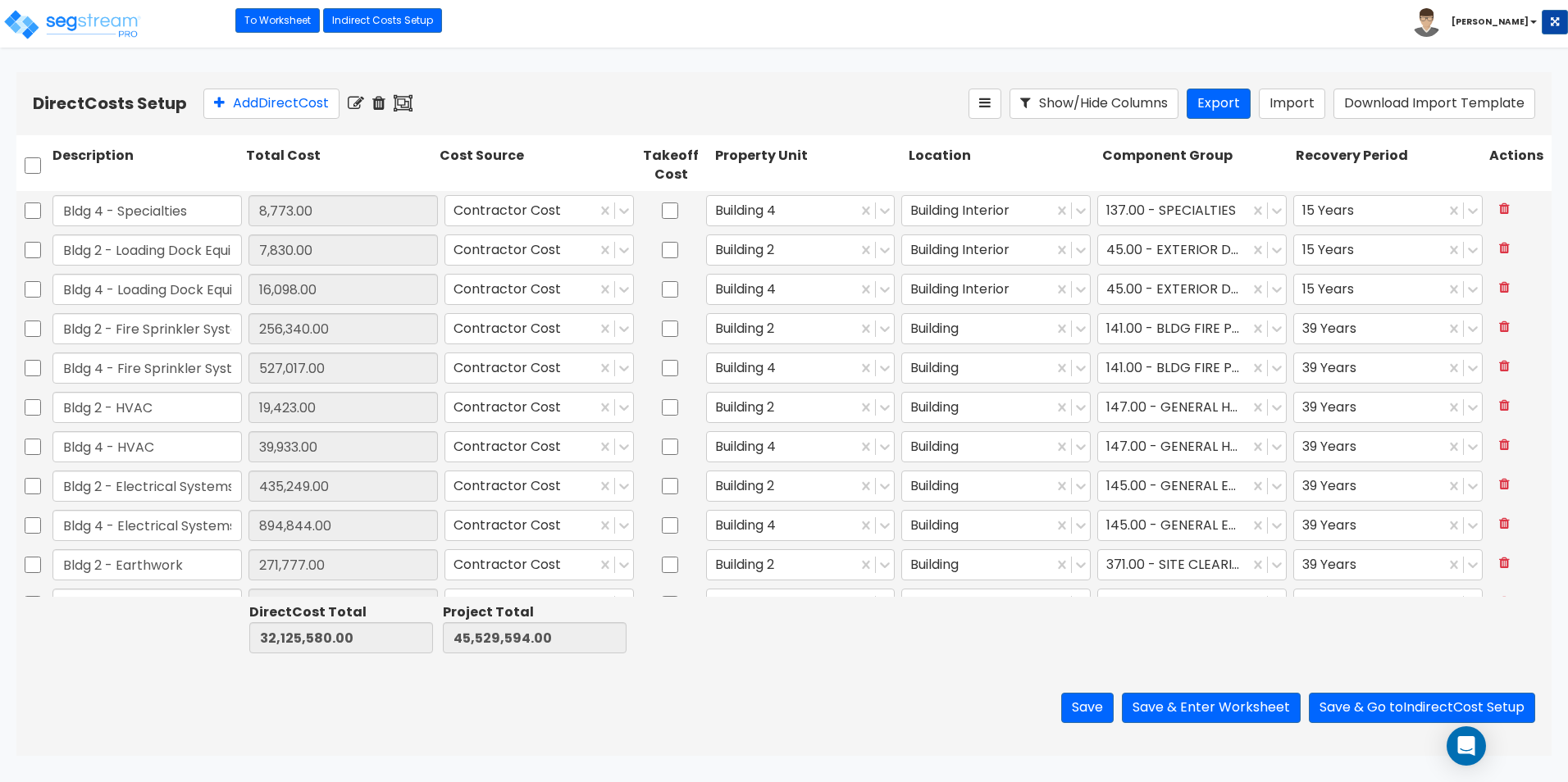
scroll to position [1017, 0]
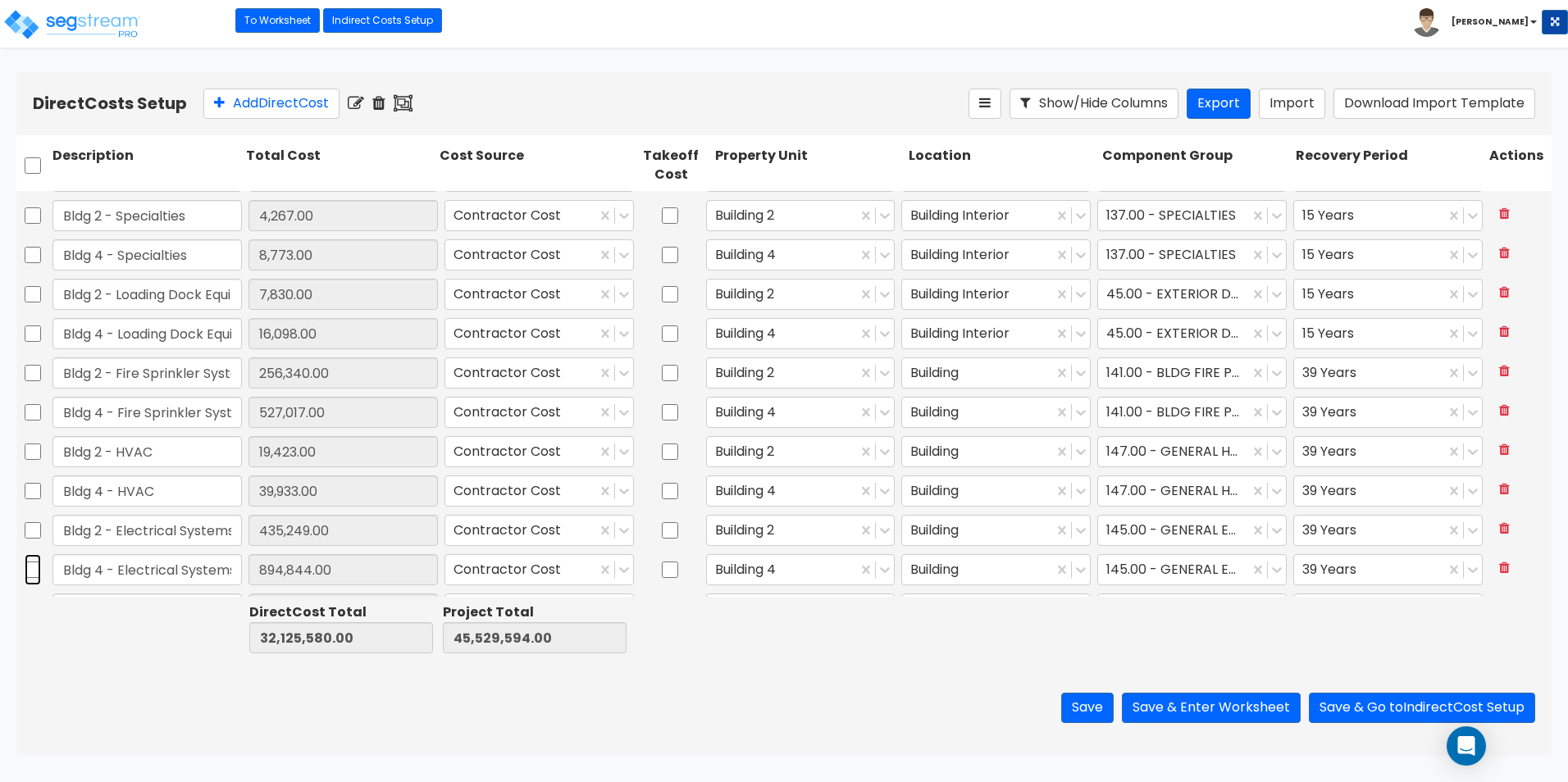
click at [38, 573] on input "checkbox" at bounding box center [33, 569] width 17 height 31
checkbox input "true"
click at [35, 535] on input "checkbox" at bounding box center [33, 530] width 17 height 31
checkbox input "true"
click at [413, 105] on icon at bounding box center [403, 103] width 19 height 17
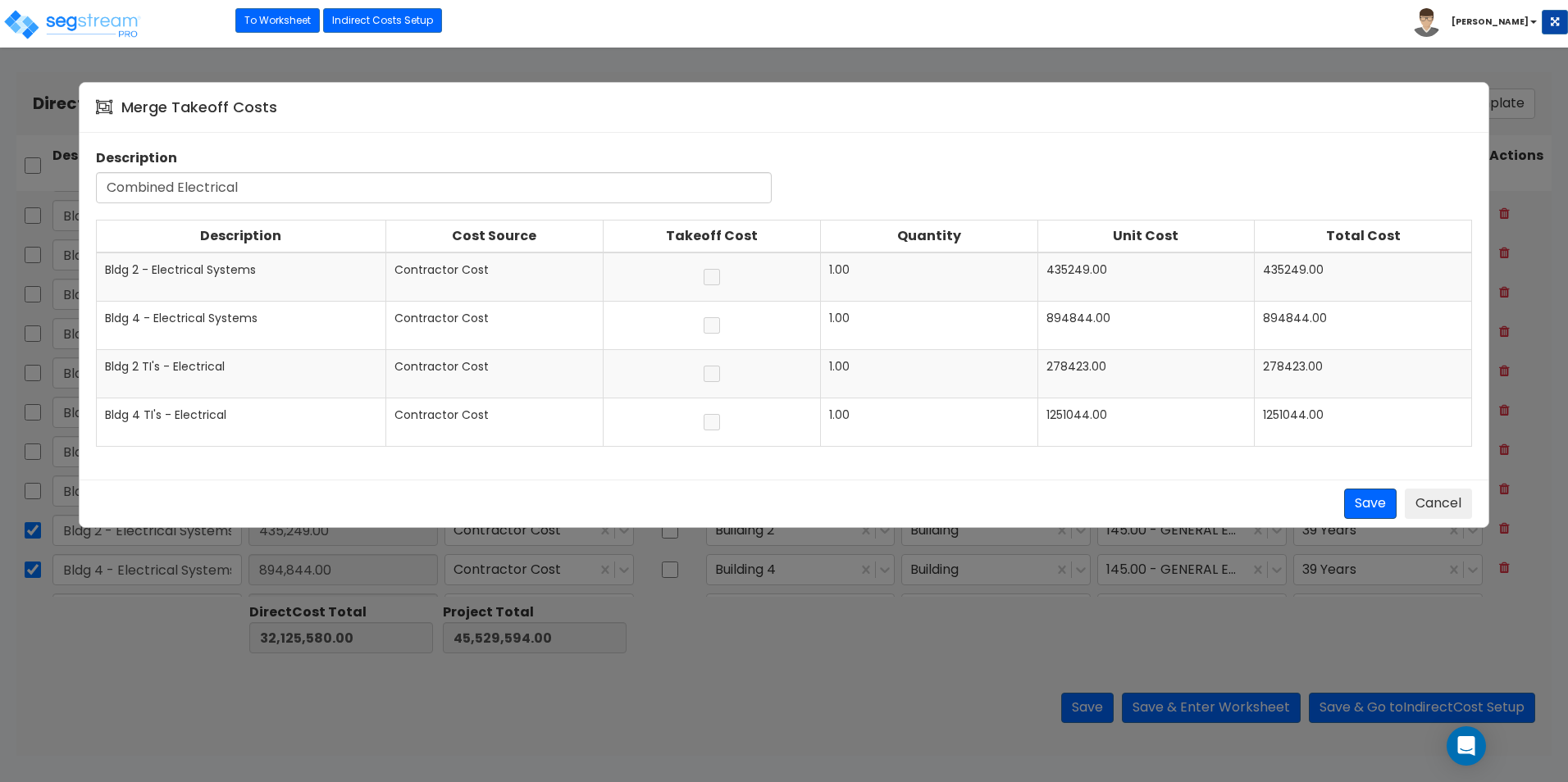
type input "Combined Electrical"
click at [1375, 507] on button "Save" at bounding box center [1370, 503] width 53 height 31
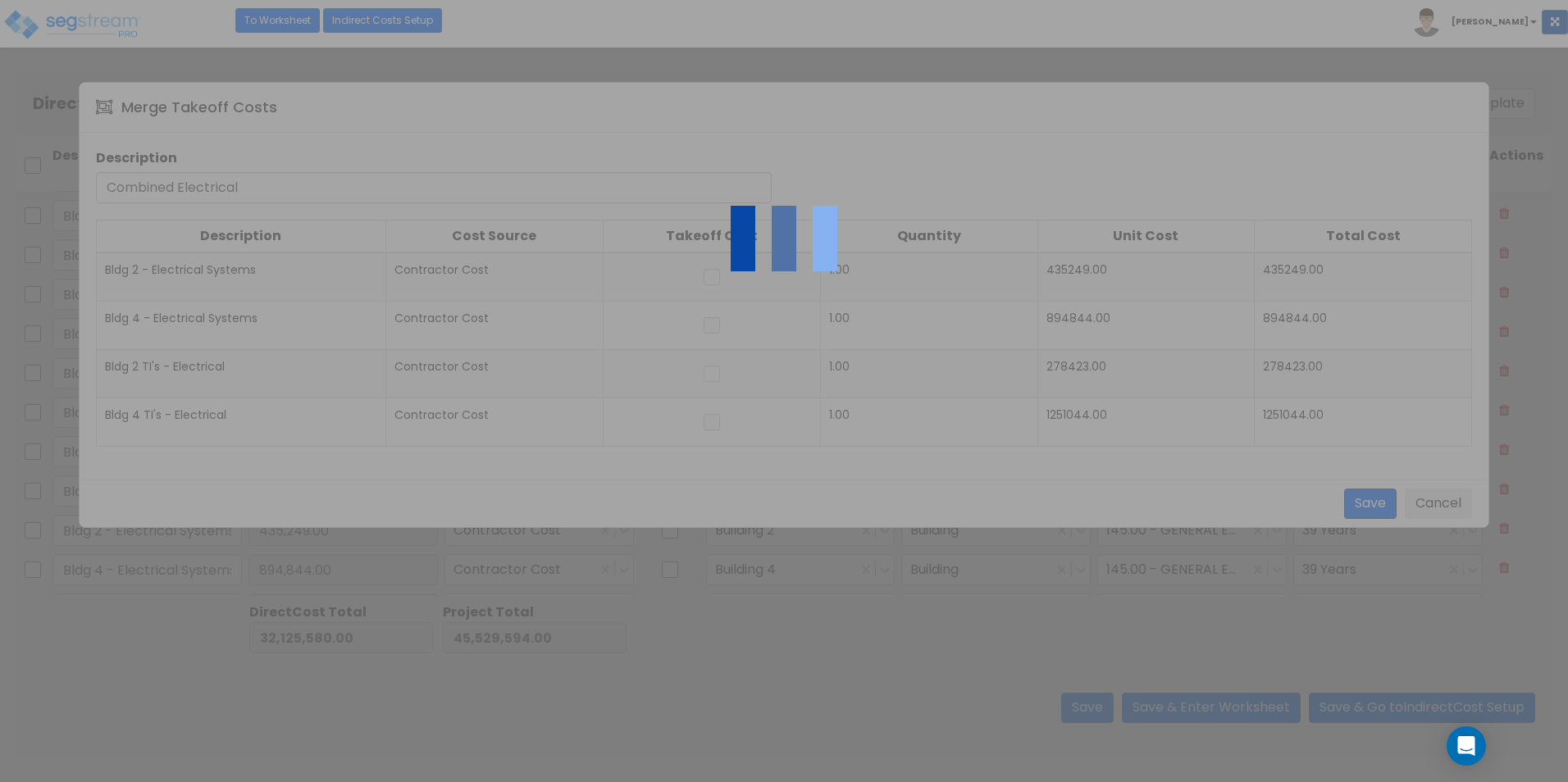
type input "Bldg 2 - Asphalt Paving"
type input "457,423.00"
type input "Bldg 2 - Termite Pretreat"
type input "3,235.00"
type input "Bldg 4 - Termite Pretreat"
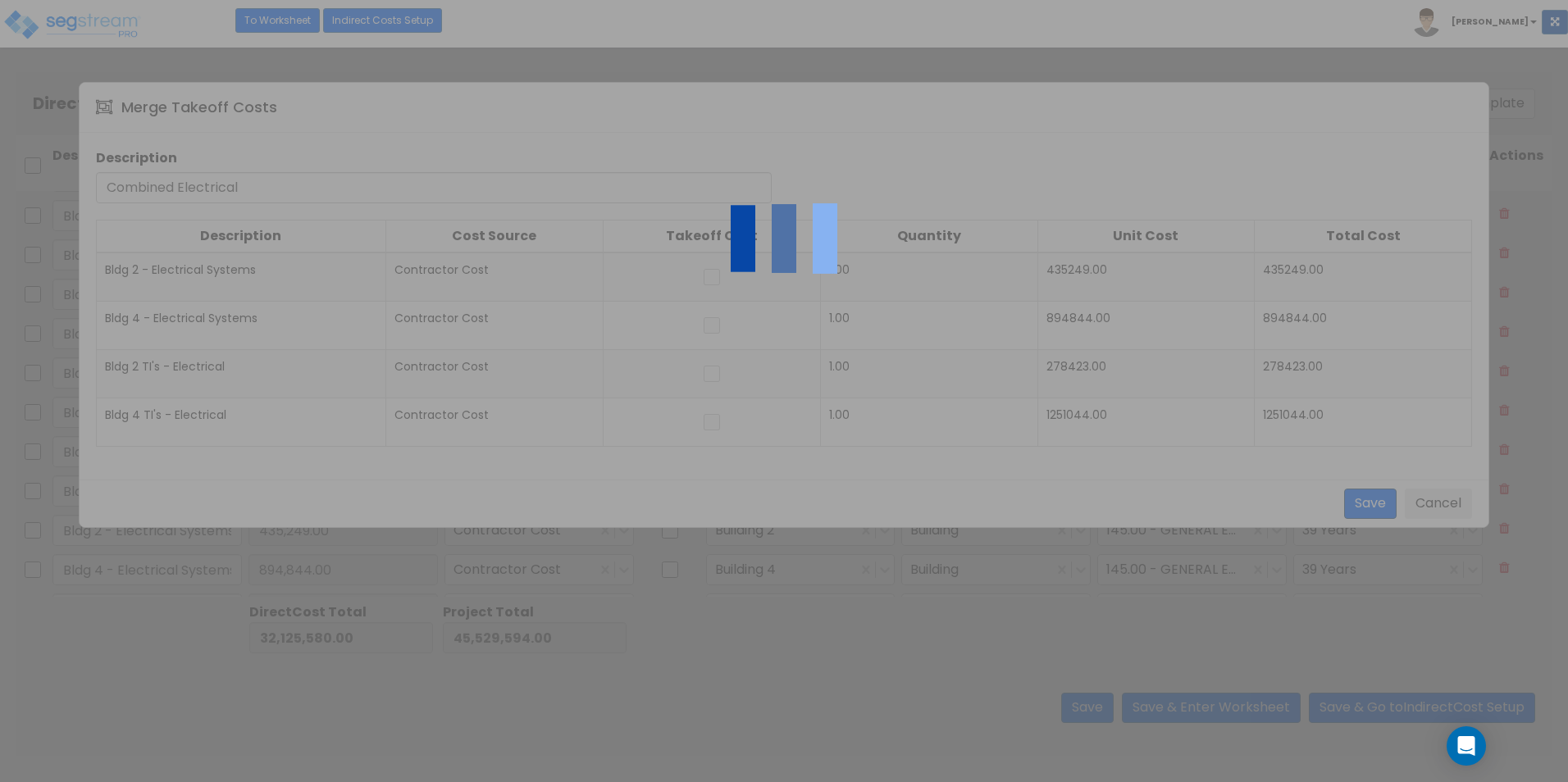
type input "6,651.00"
checkbox input "false"
type input "Bldg 4 - Earthwork"
type input "558,756.00"
type input "Bldg 2 - Erosion Control"
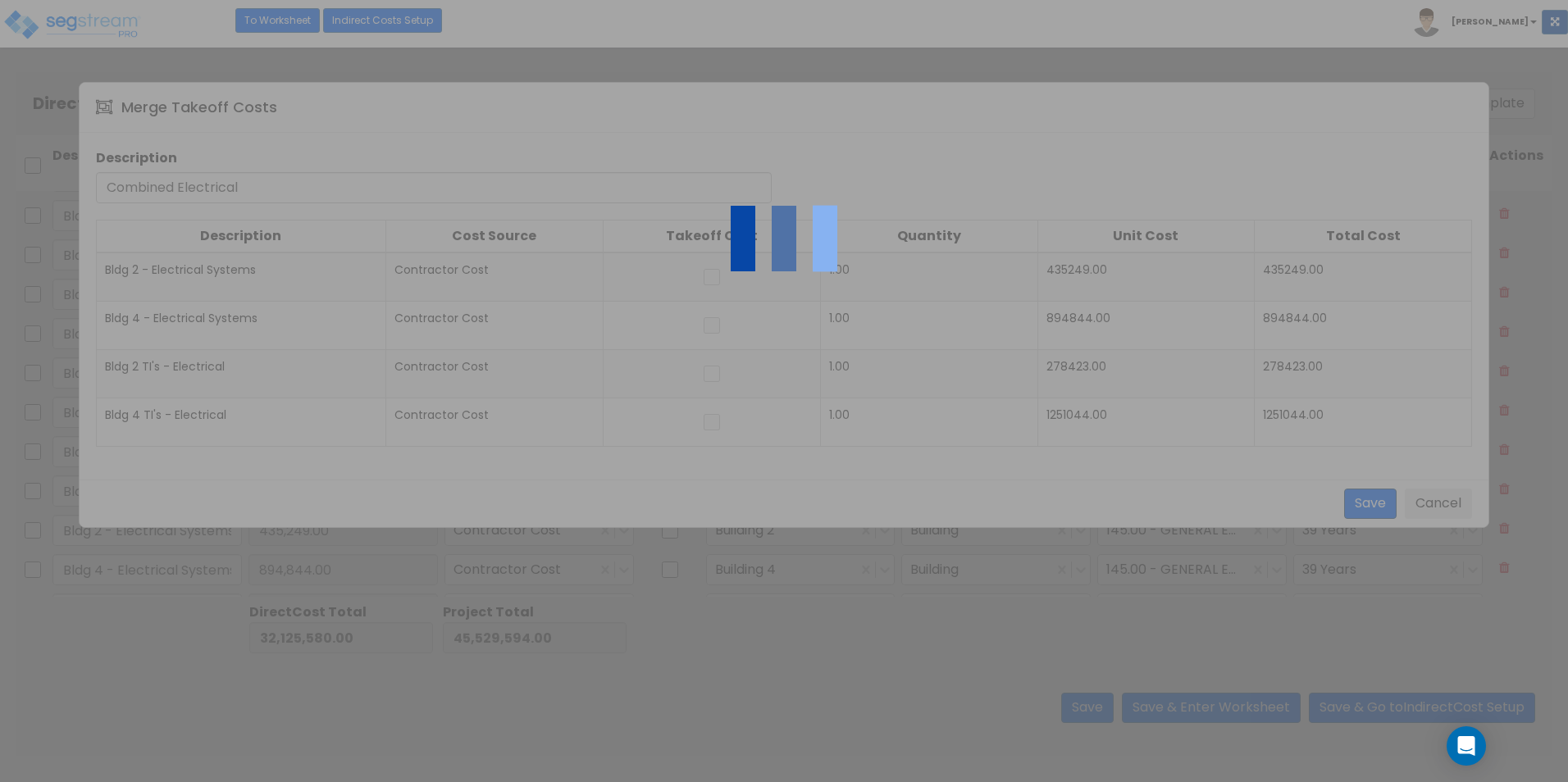
type input "5,143.00"
type input "Bldg 4 - Erosion Control"
type input "10,574.00"
checkbox input "false"
type input "Bldg 2 - Earthwork"
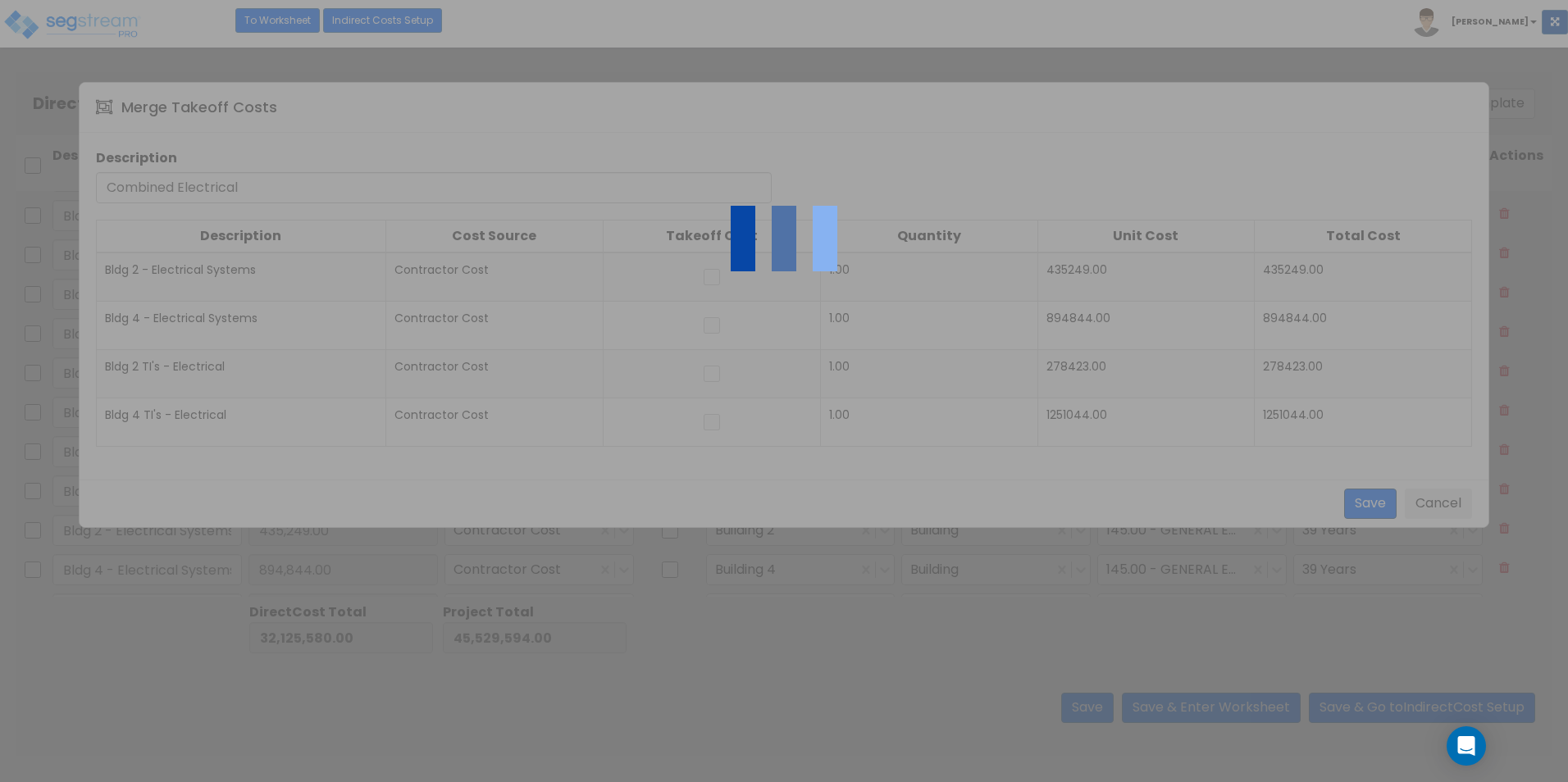
type input "271,777.00"
type input "Bldg 4 - Asphalt Paving"
type input "940,432.00"
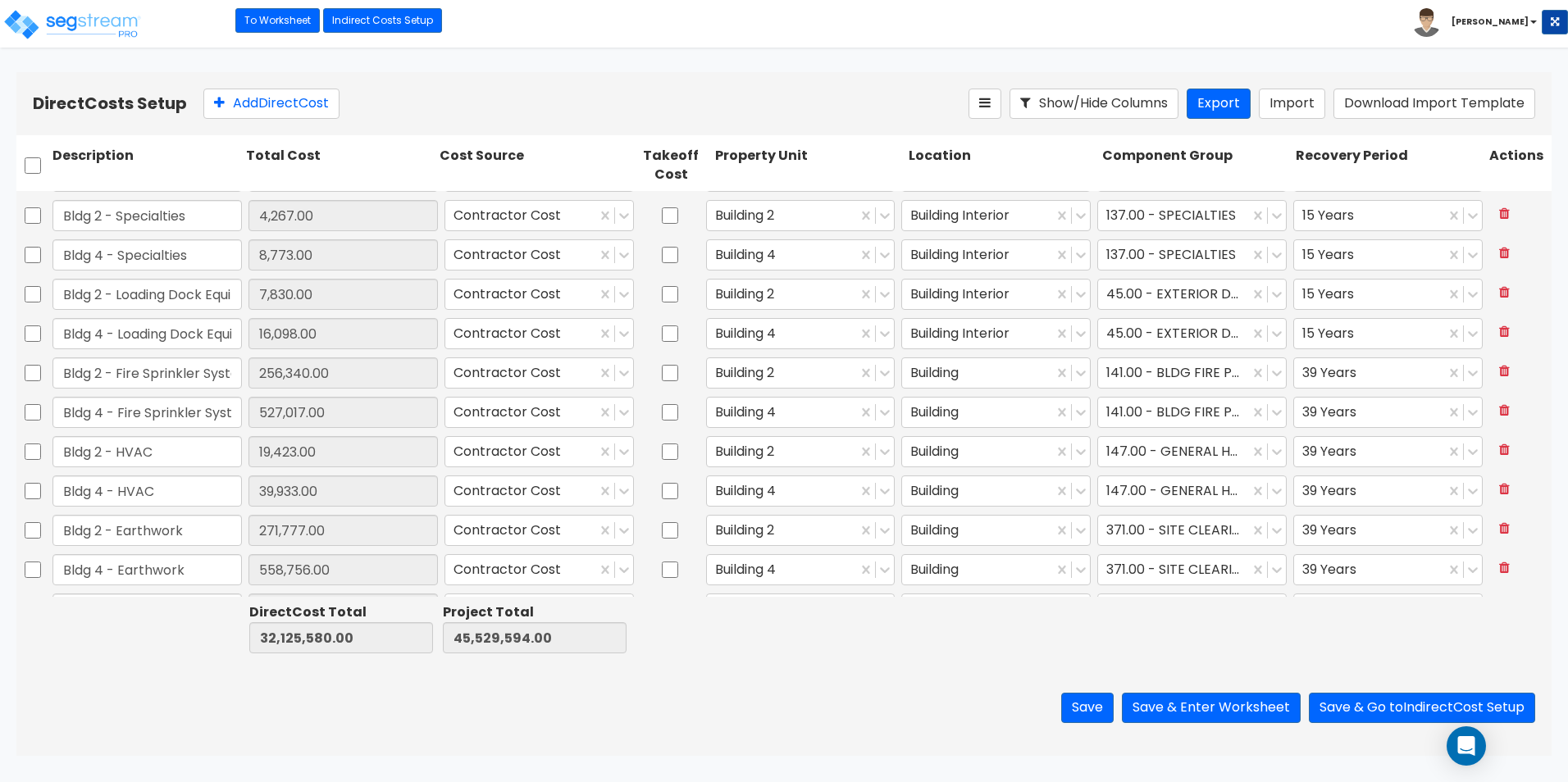
click at [161, 659] on div "Direct Cost Total 0.00 Project Total 0.00" at bounding box center [784, 628] width 1535 height 64
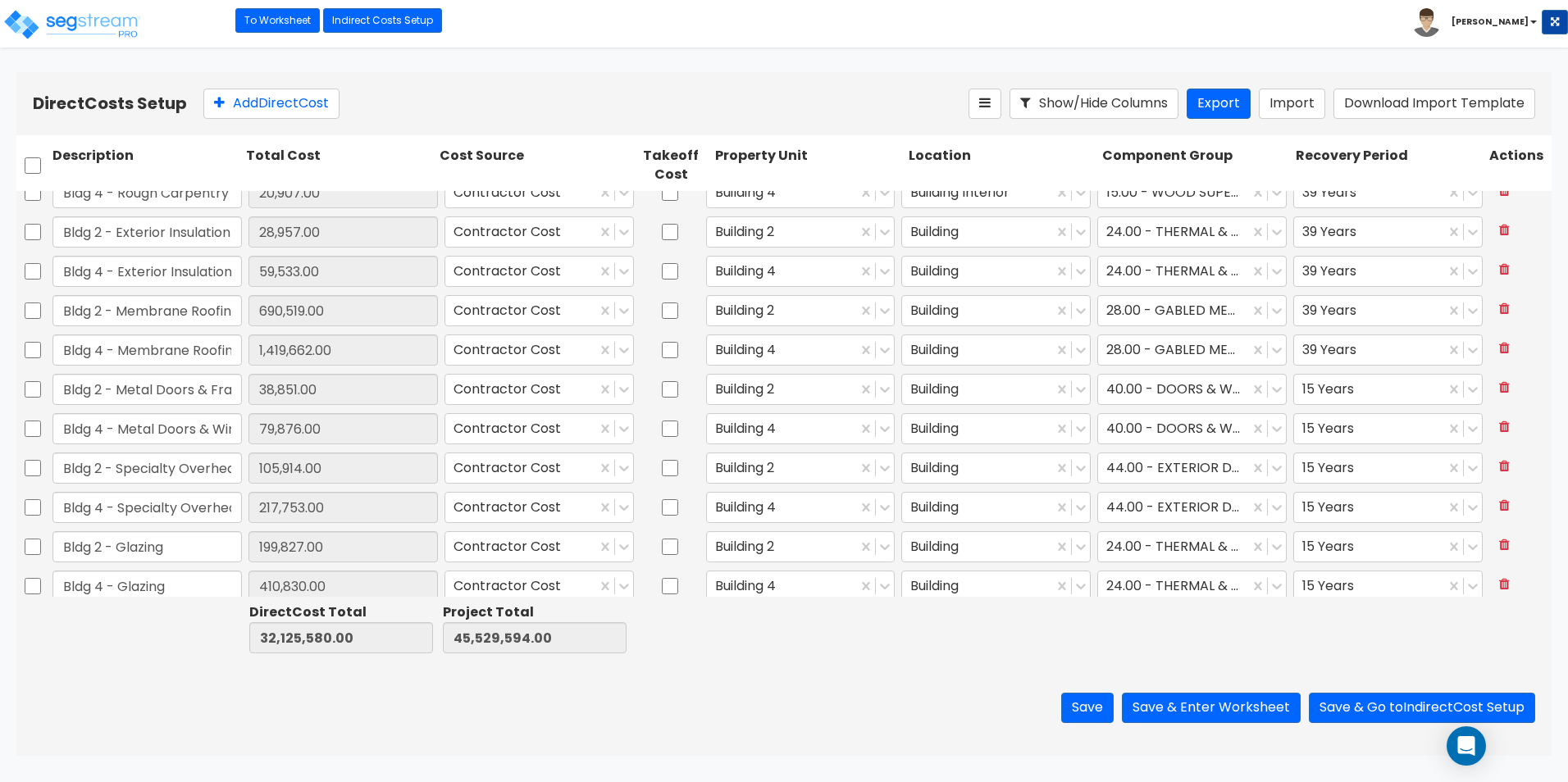
scroll to position [410, 0]
click at [195, 426] on input "Bldg 2 - Specialty Overhead Doors" at bounding box center [147, 429] width 190 height 31
drag, startPoint x: 77, startPoint y: 425, endPoint x: 92, endPoint y: 437, distance: 19.2
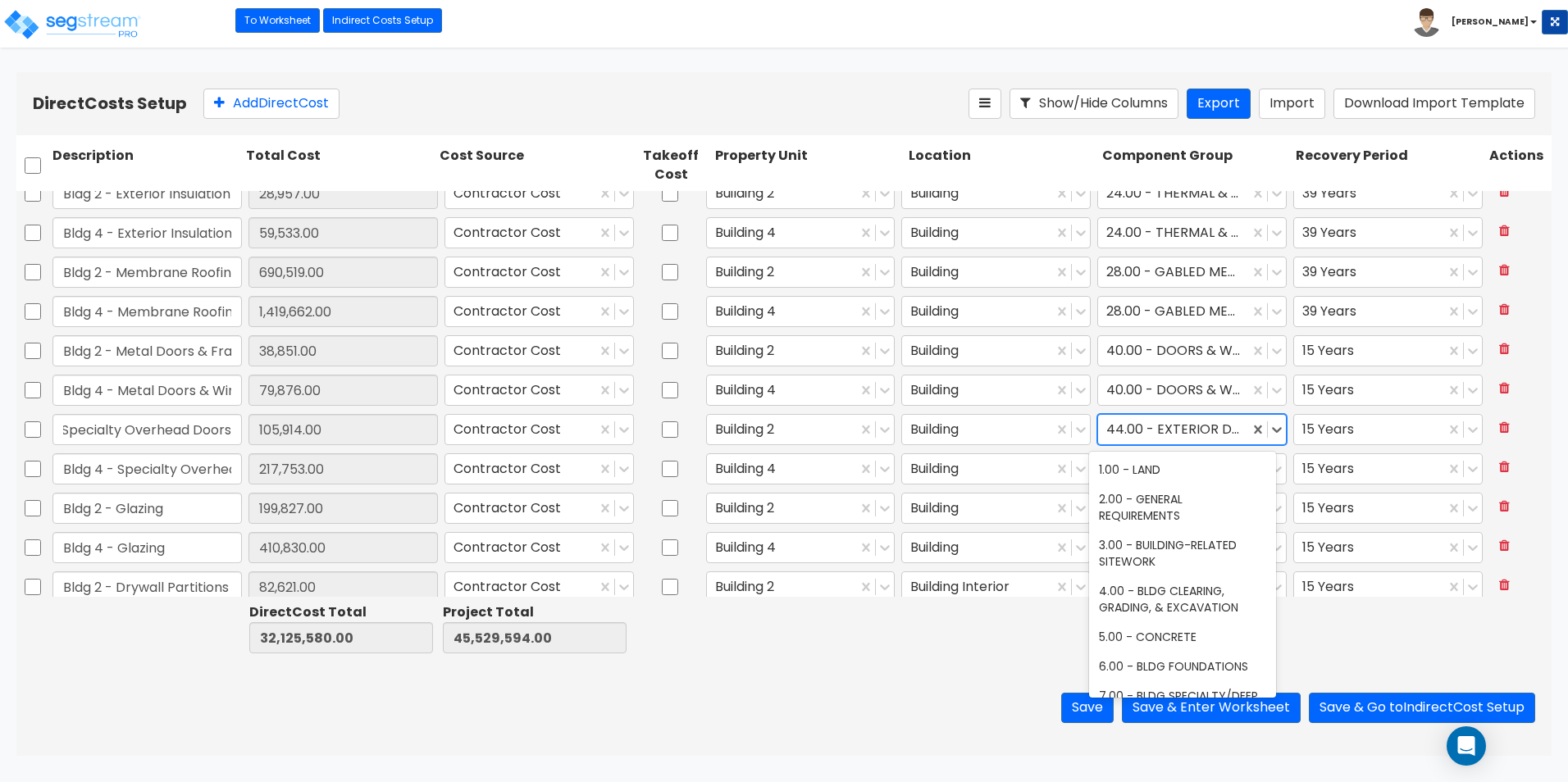
click at [1198, 431] on div at bounding box center [1172, 430] width 134 height 22
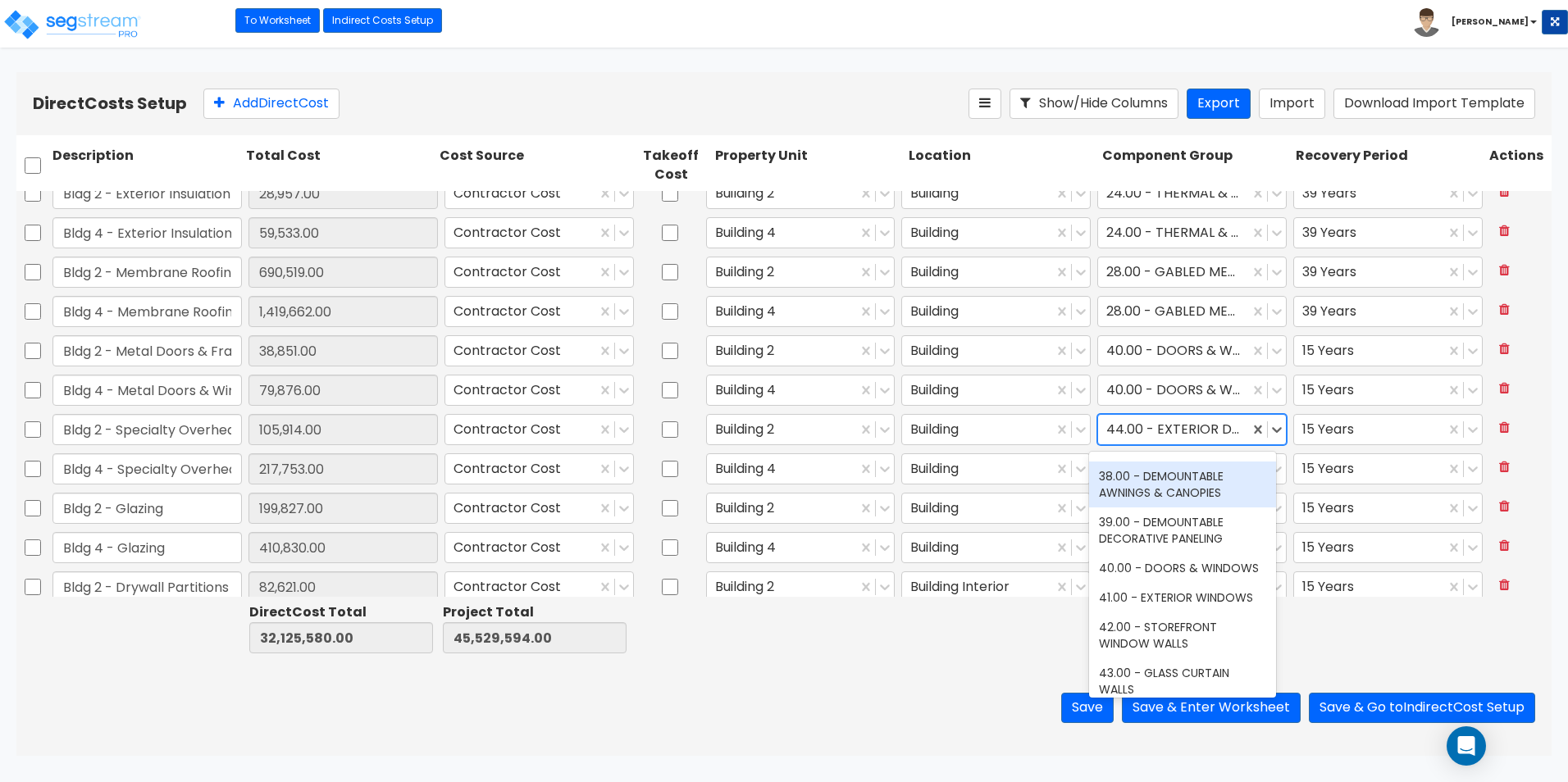
scroll to position [1665, 0]
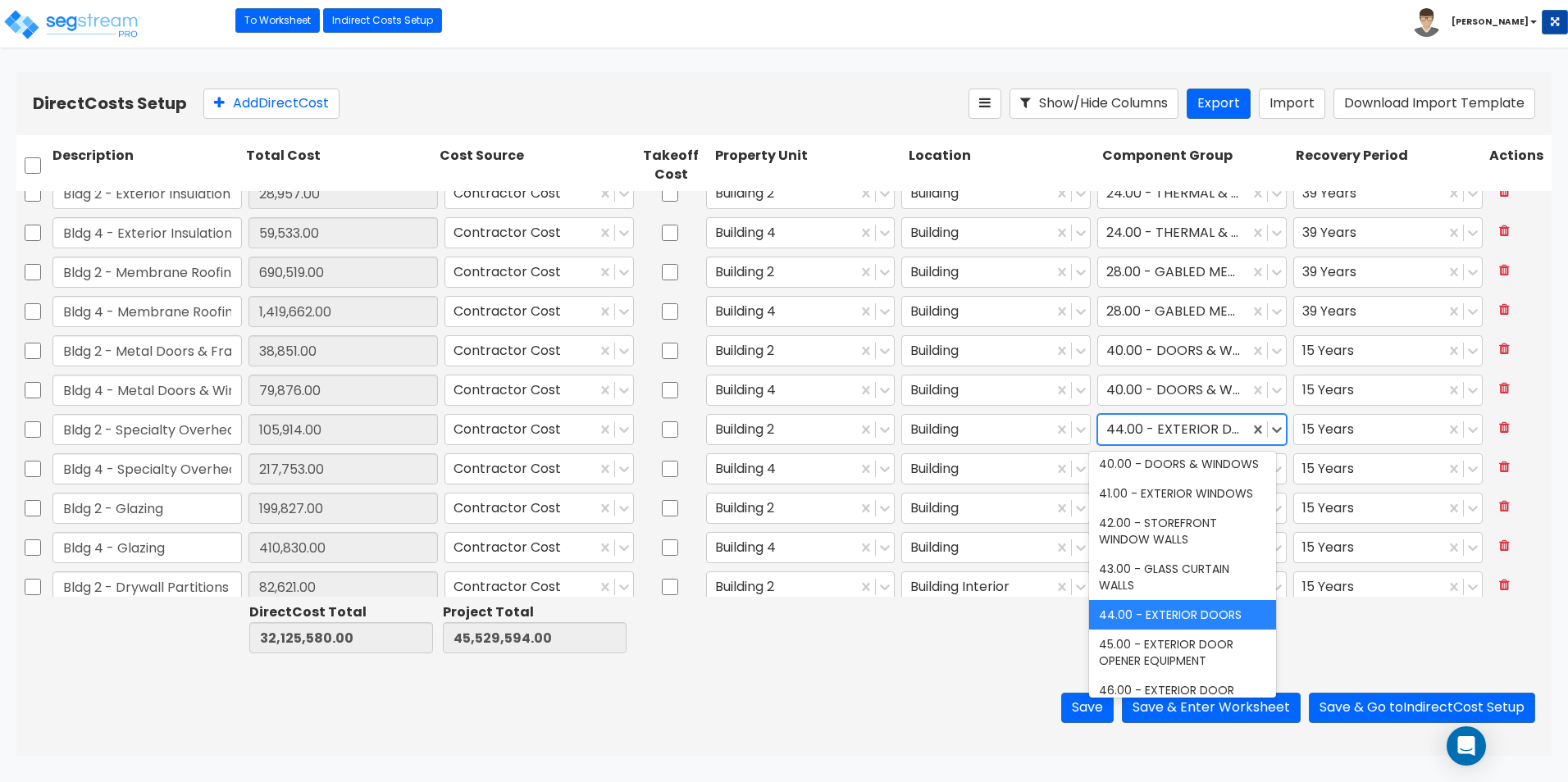
click at [799, 663] on div "Save Save & Enter Worksheet Save & Go to Indirect Cost Setup" at bounding box center [784, 708] width 1535 height 96
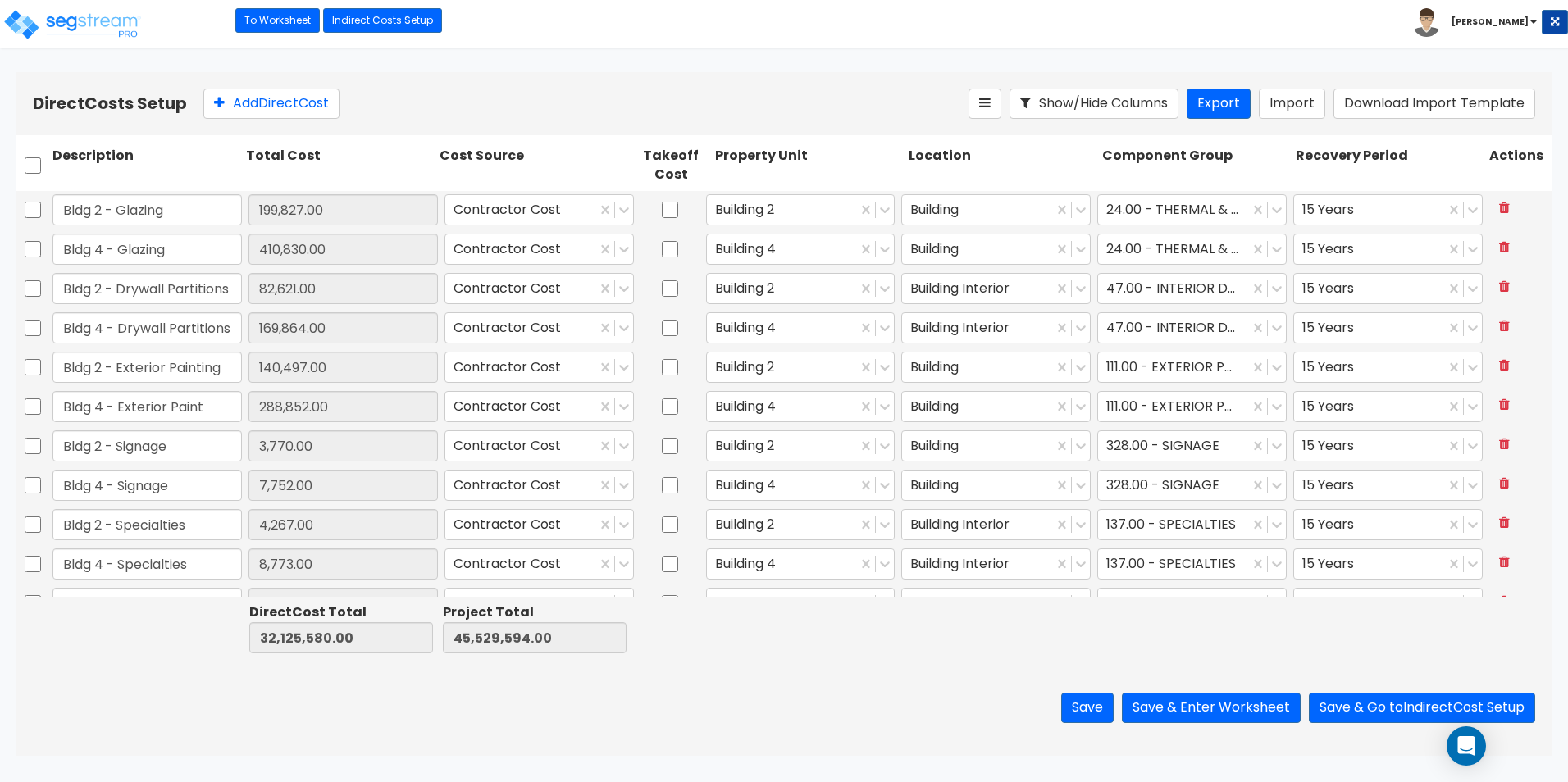
scroll to position [738, 0]
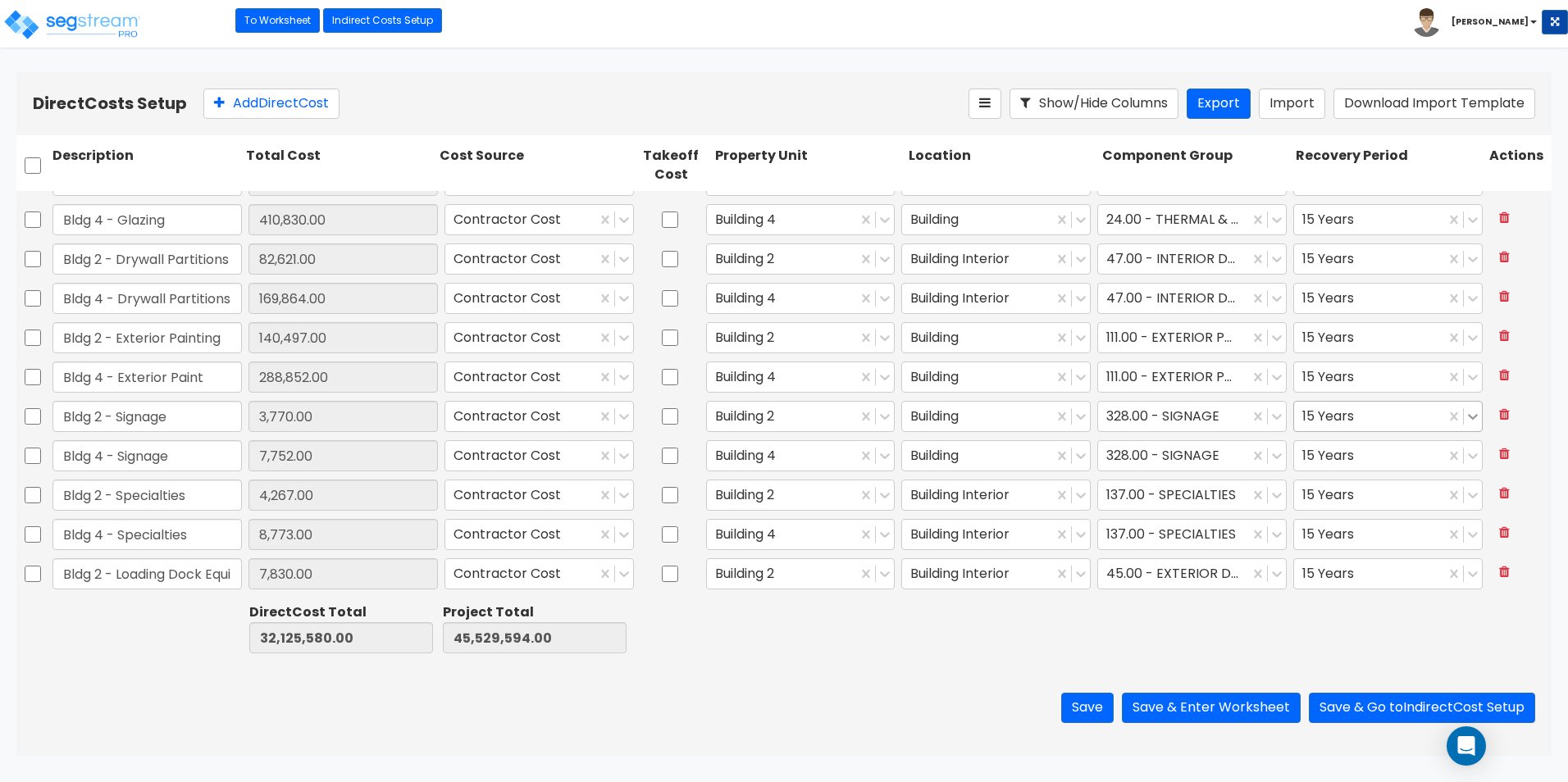
click at [1465, 418] on icon at bounding box center [1473, 416] width 17 height 17
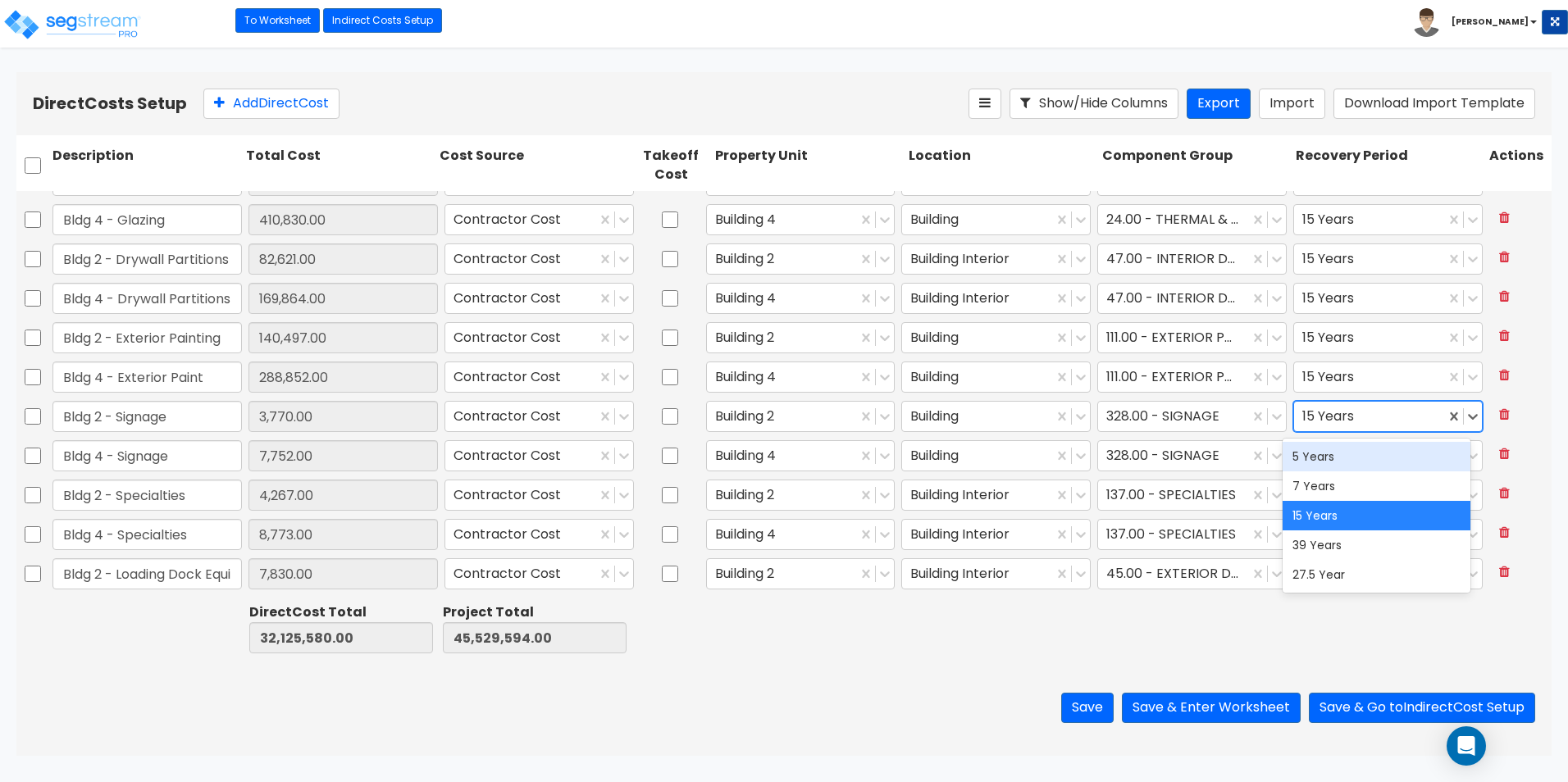
click at [1427, 458] on div "5 Years" at bounding box center [1375, 456] width 188 height 30
click at [1468, 455] on icon at bounding box center [1473, 457] width 10 height 6
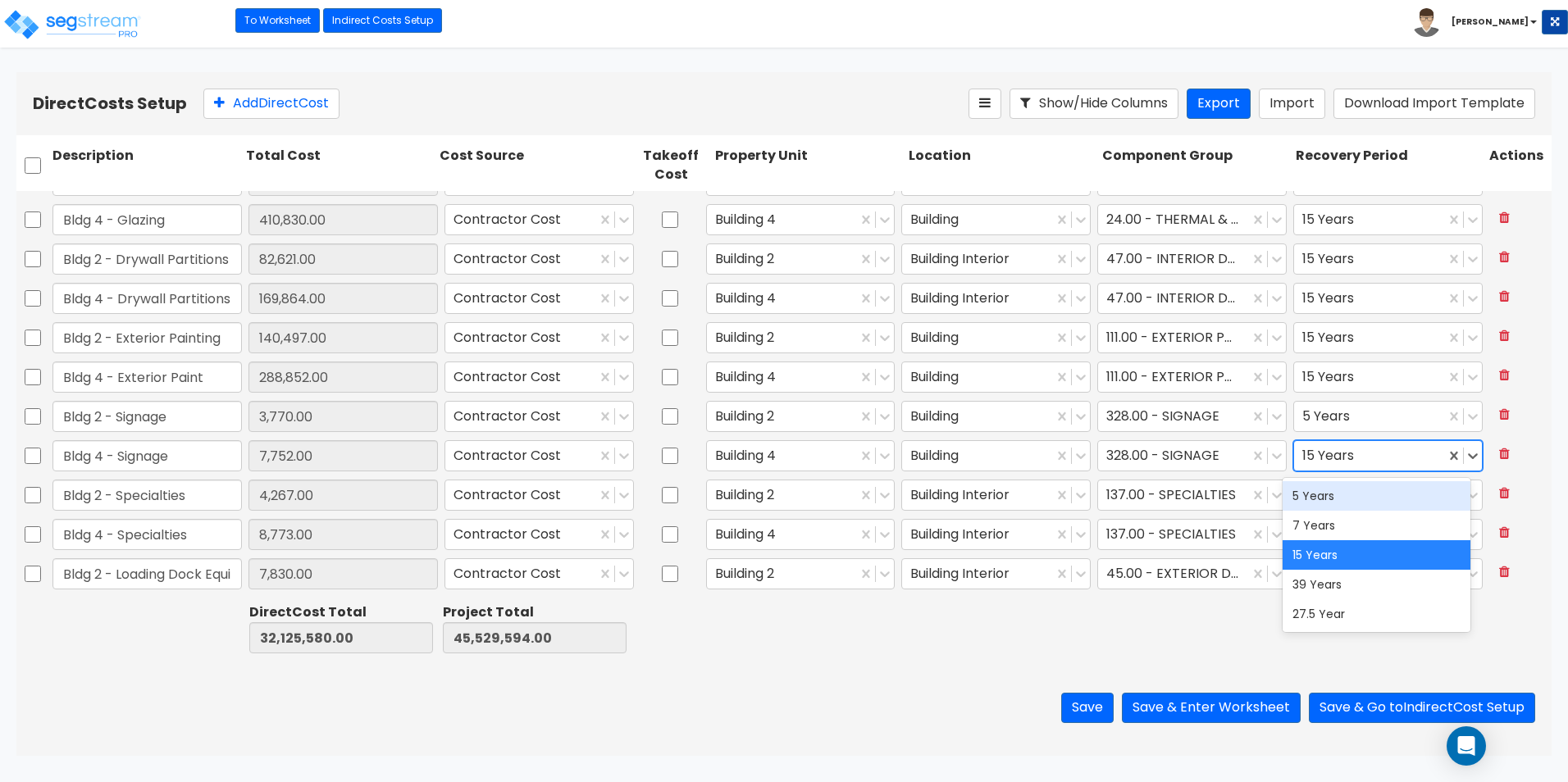
click at [1453, 489] on div "5 Years" at bounding box center [1375, 496] width 188 height 30
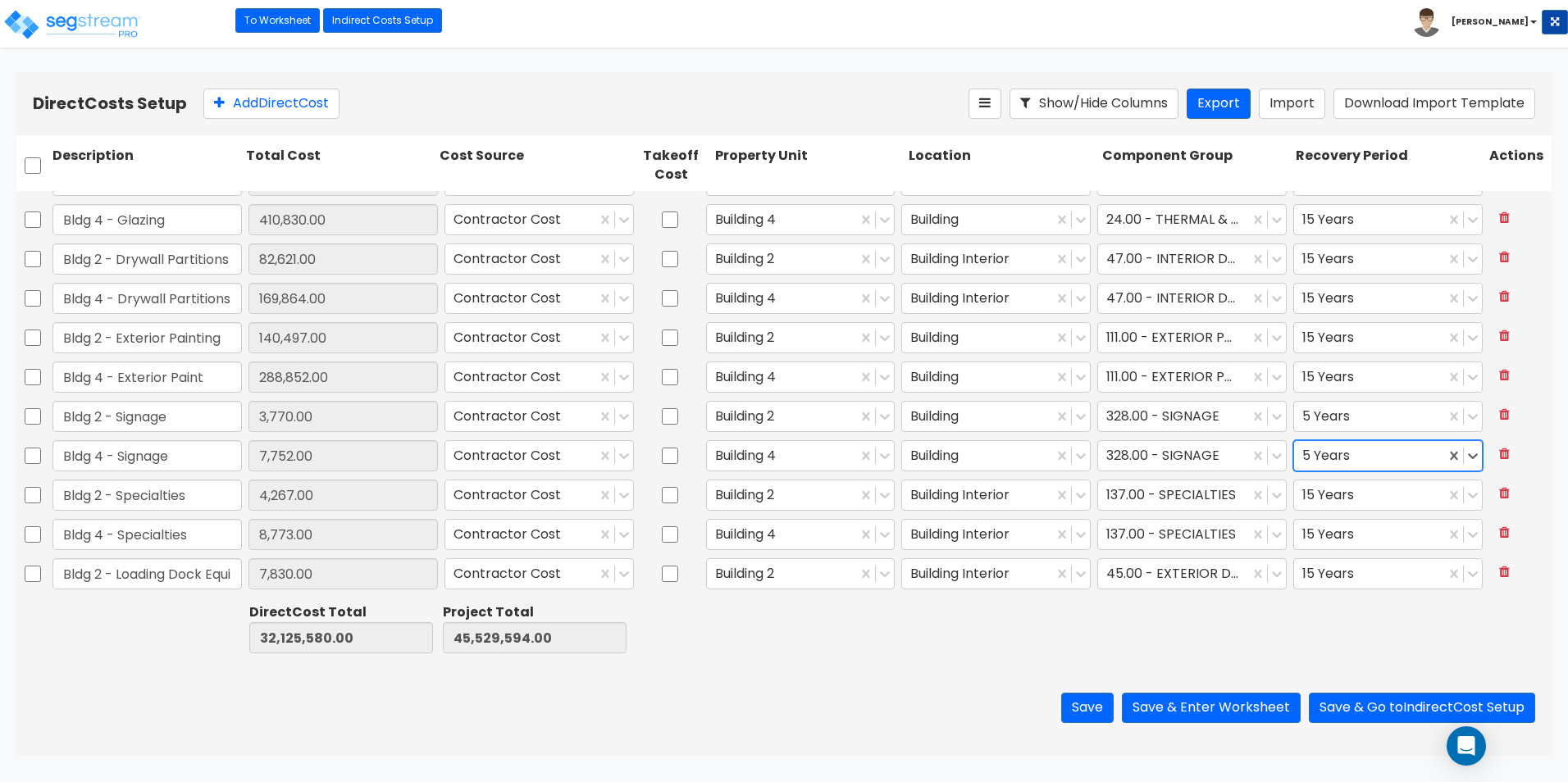
click at [108, 646] on div at bounding box center [146, 628] width 194 height 57
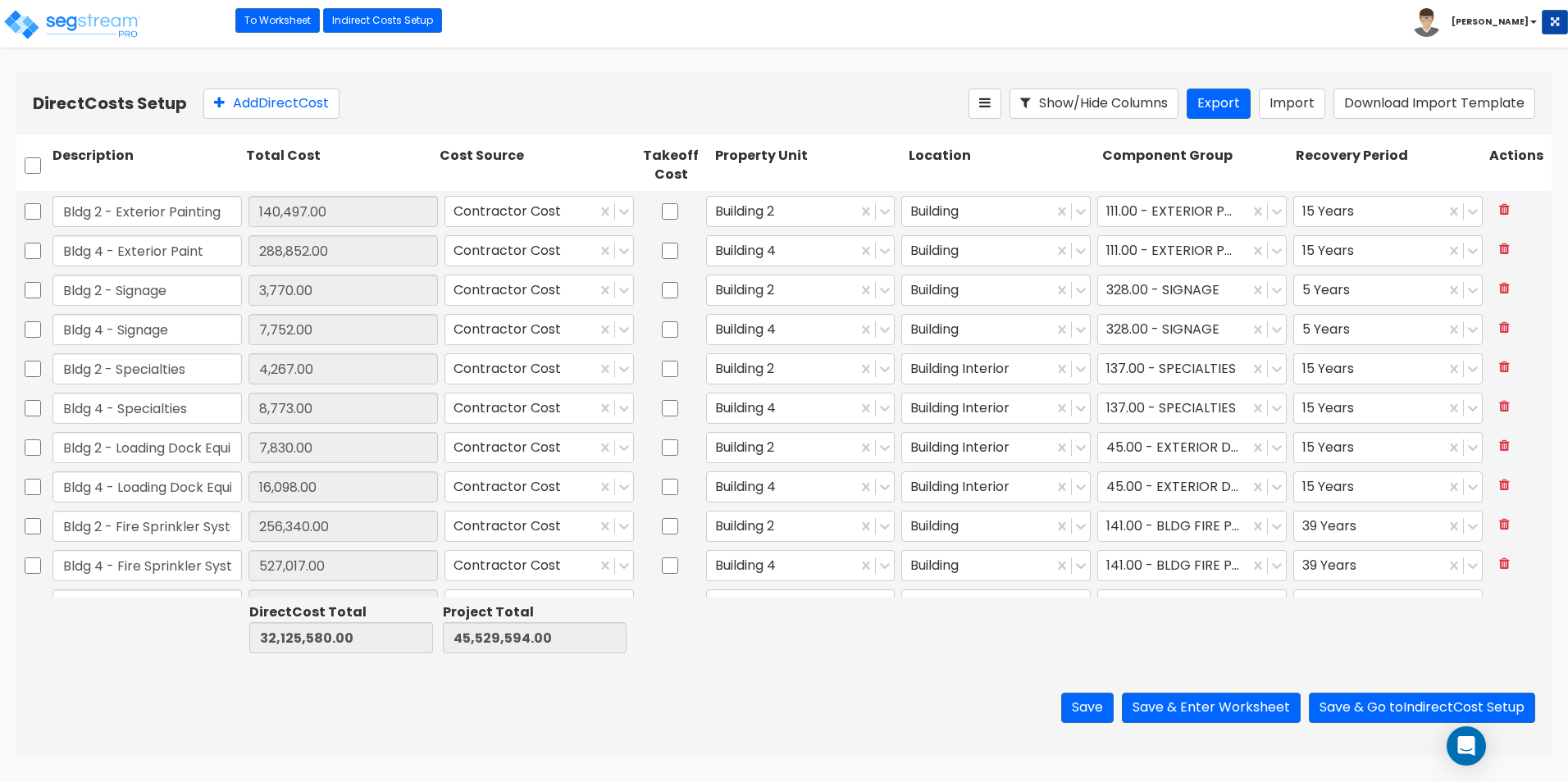
scroll to position [902, 0]
click at [1465, 413] on icon at bounding box center [1473, 410] width 17 height 17
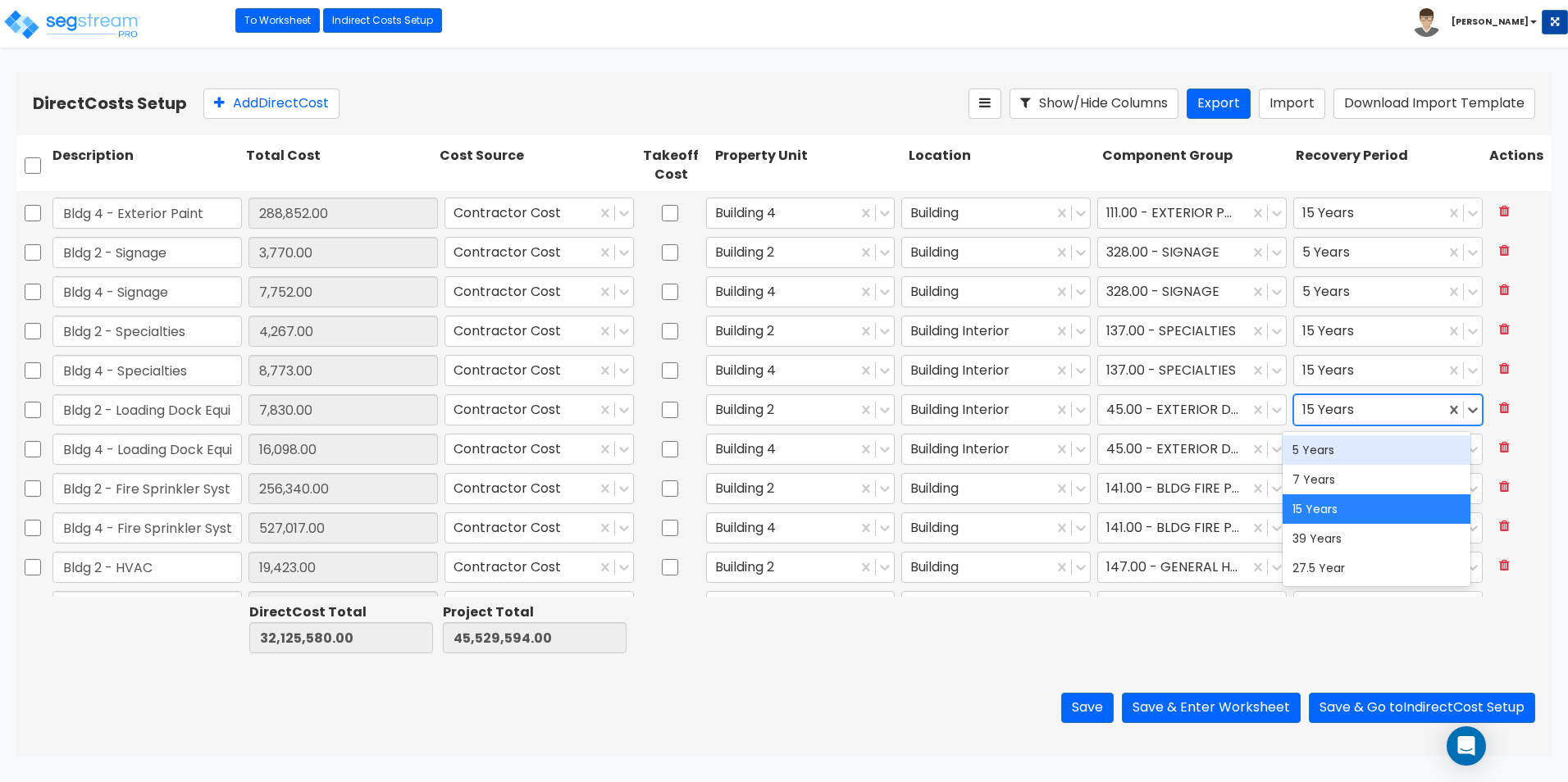
click at [1443, 448] on div "5 Years" at bounding box center [1375, 451] width 188 height 30
click at [1465, 447] on icon at bounding box center [1473, 449] width 17 height 17
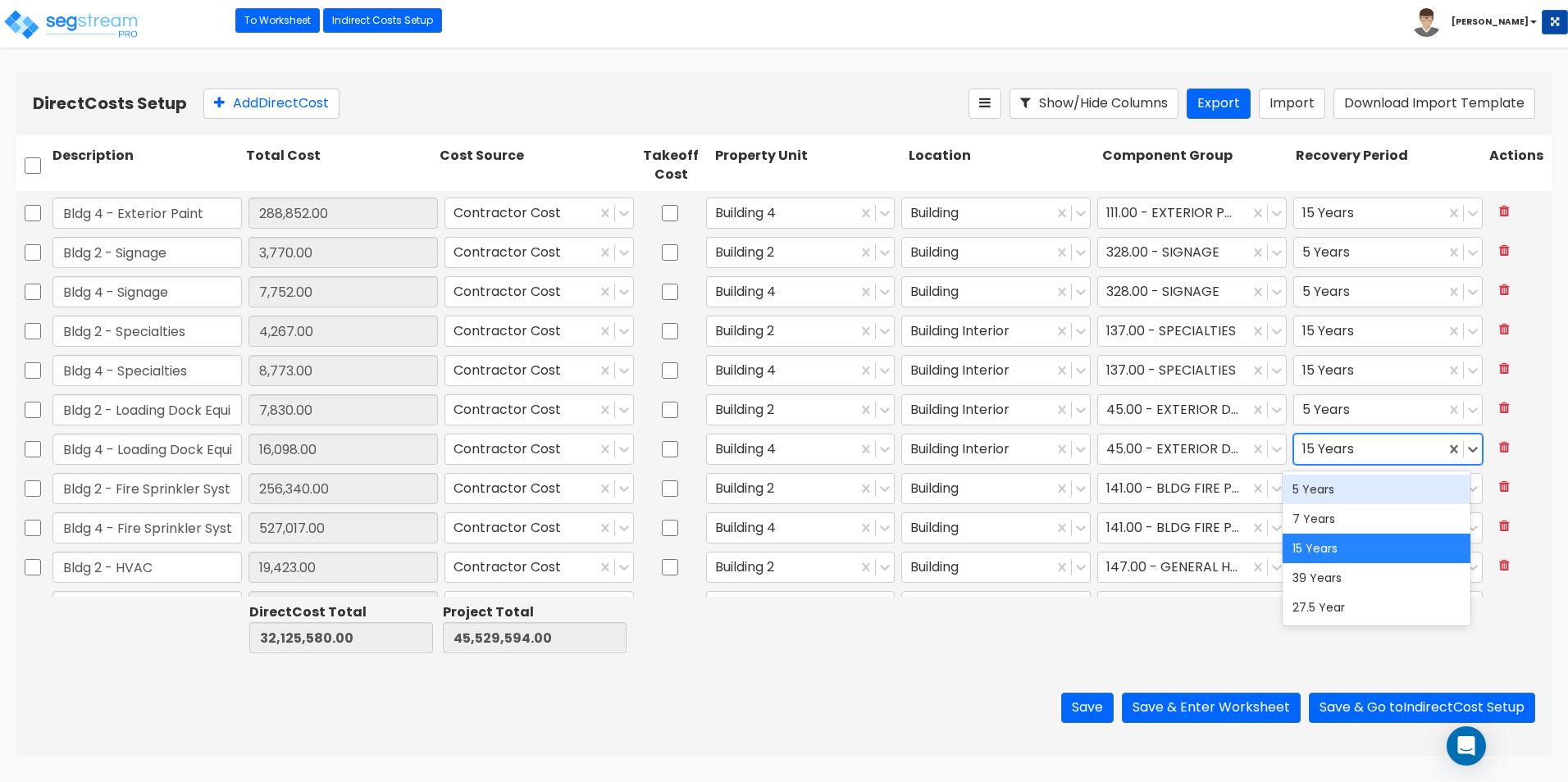
click at [1444, 484] on div "5 Years" at bounding box center [1375, 489] width 188 height 30
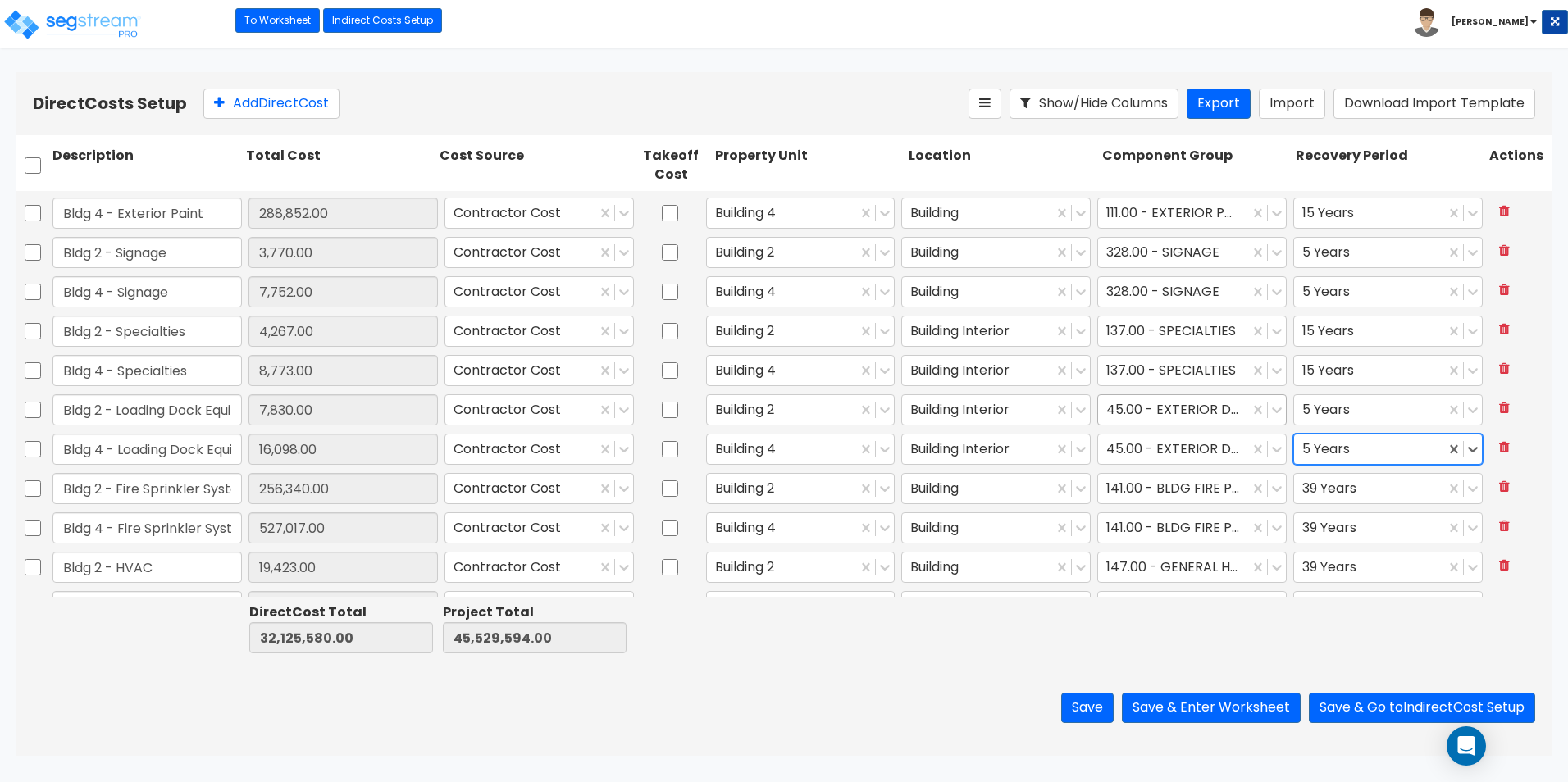
click at [1216, 413] on div at bounding box center [1172, 410] width 134 height 22
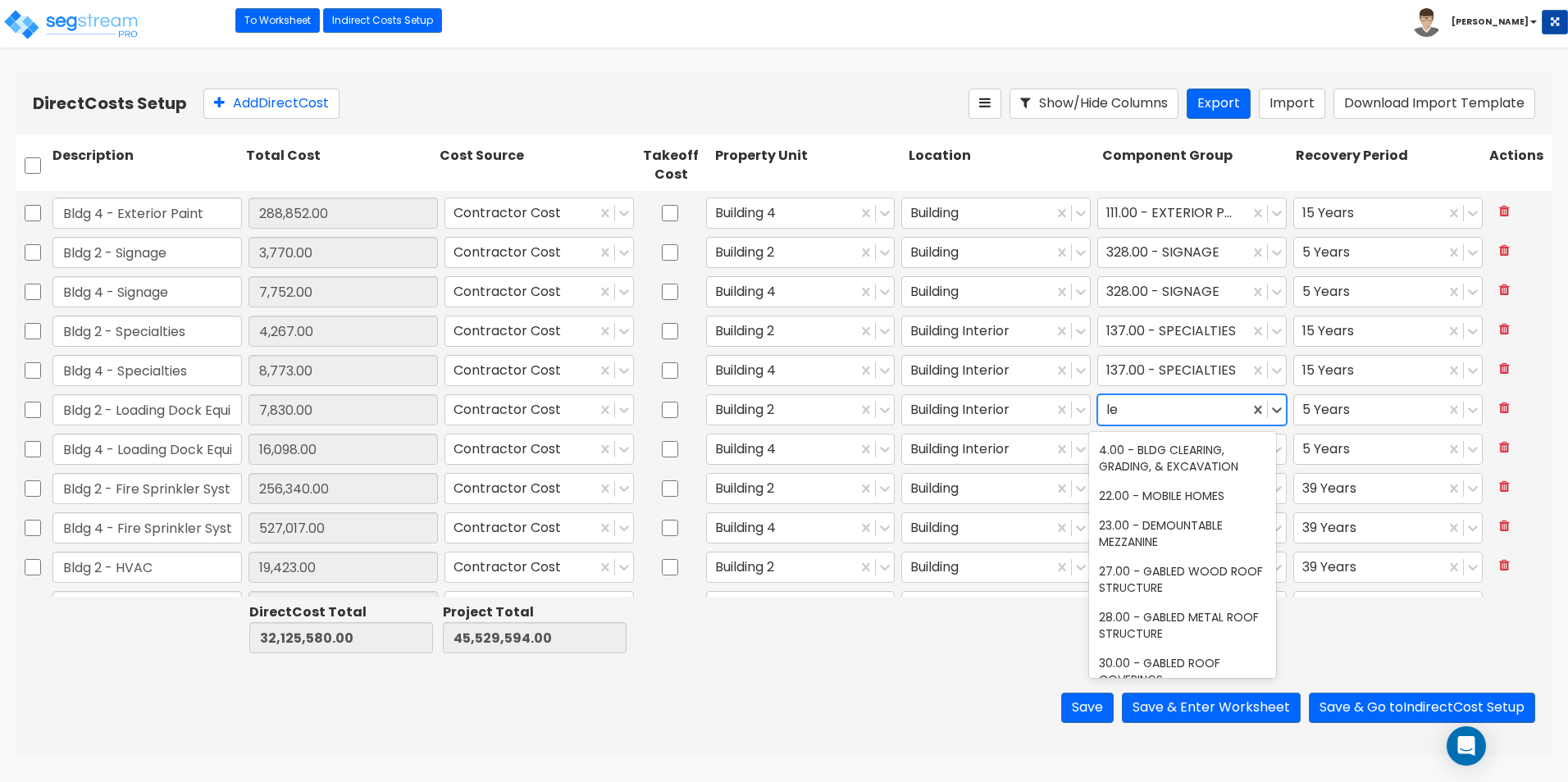
type input "l"
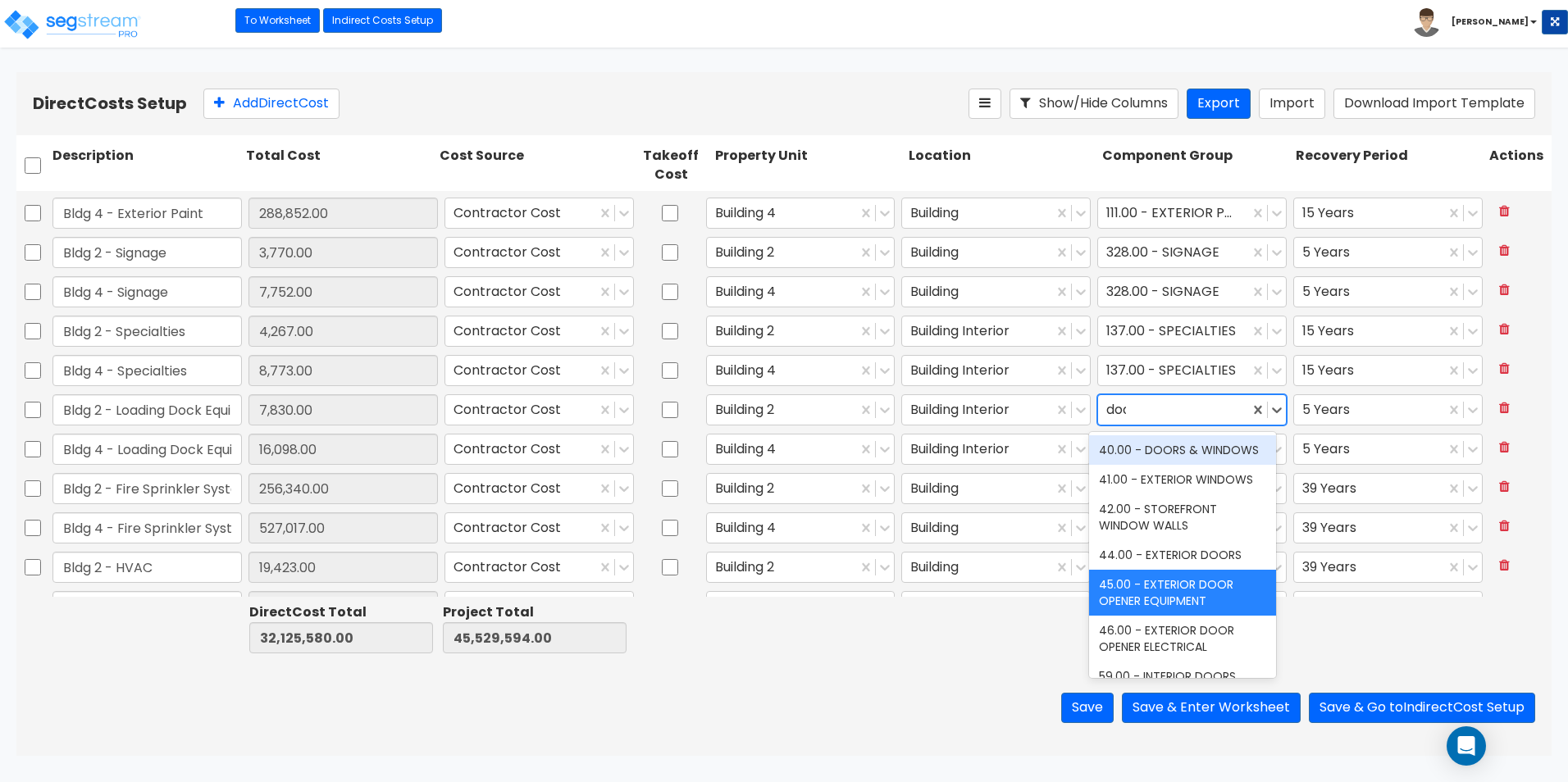
type input "dock"
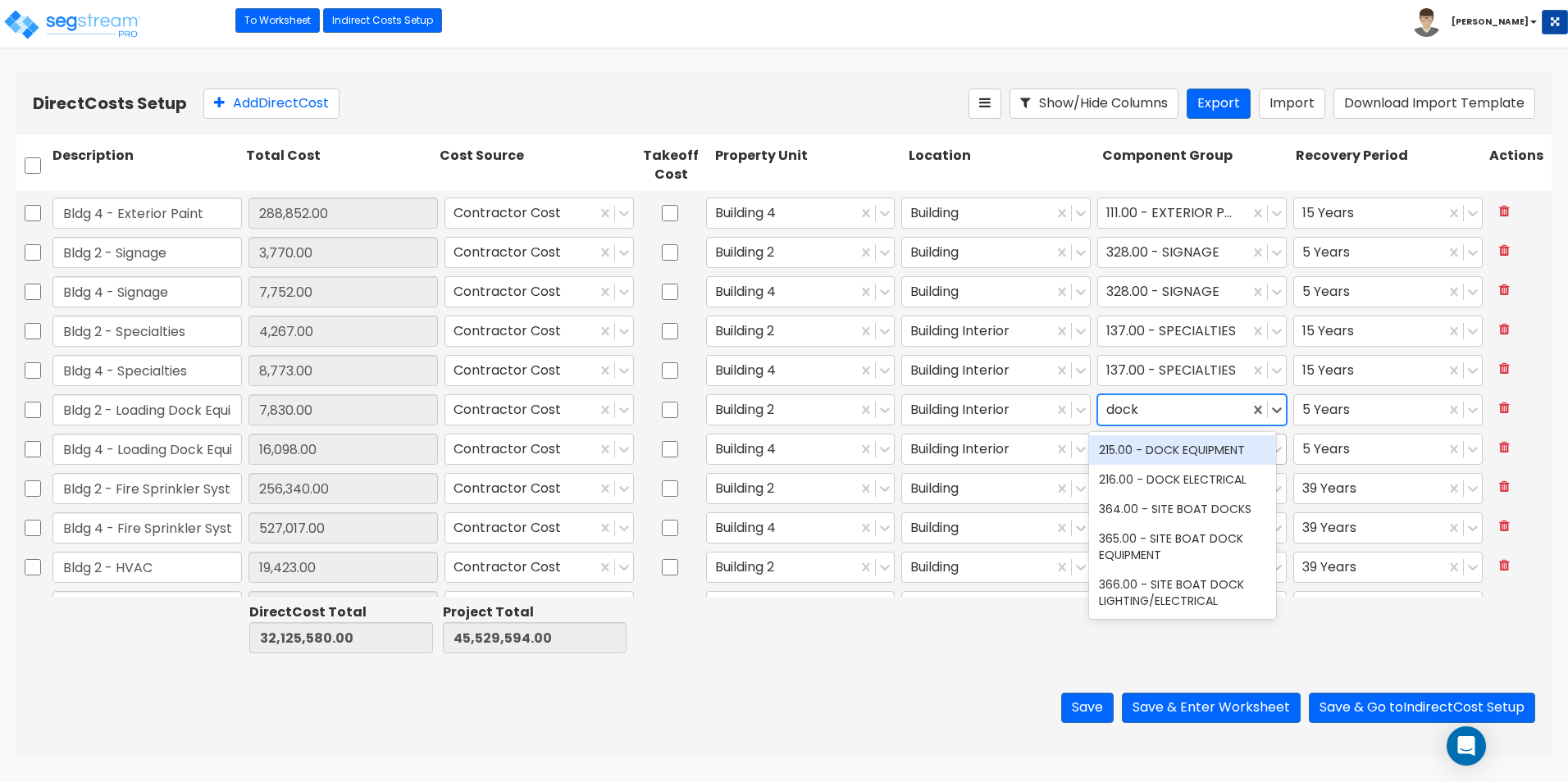
click at [1184, 452] on div "215.00 - DOCK EQUIPMENT" at bounding box center [1182, 451] width 188 height 30
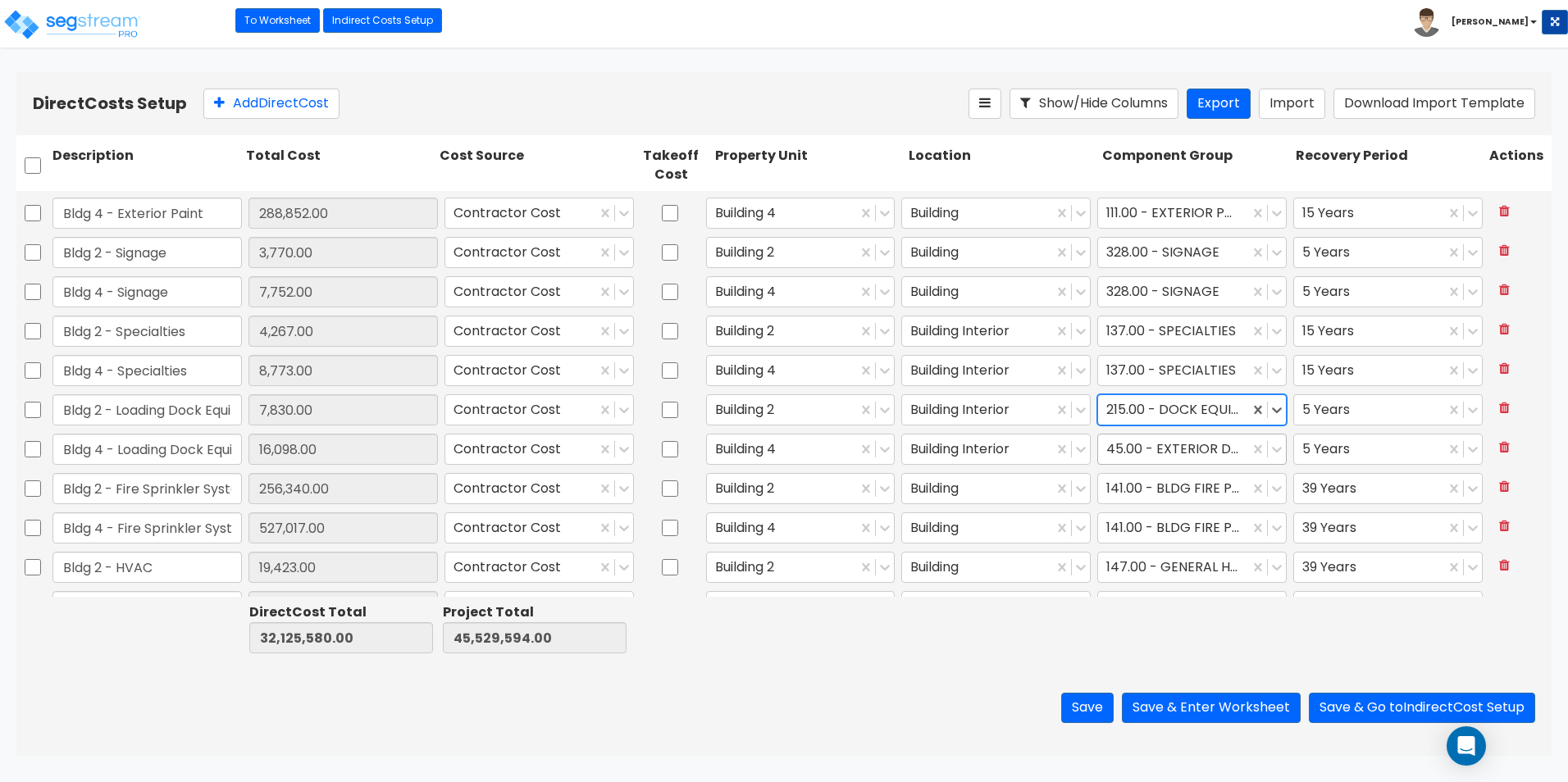
click at [1206, 450] on div at bounding box center [1172, 450] width 134 height 22
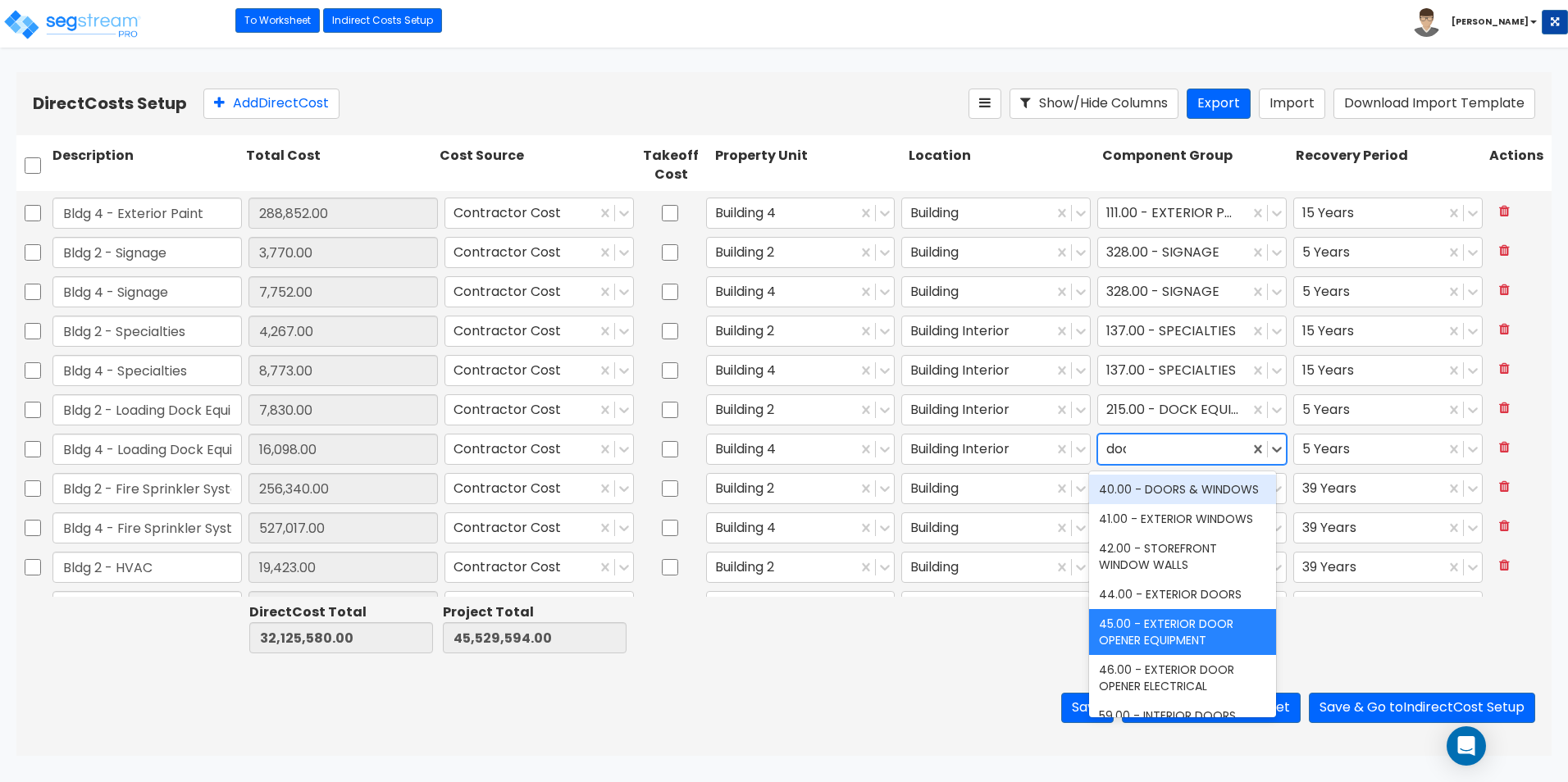
type input "dock"
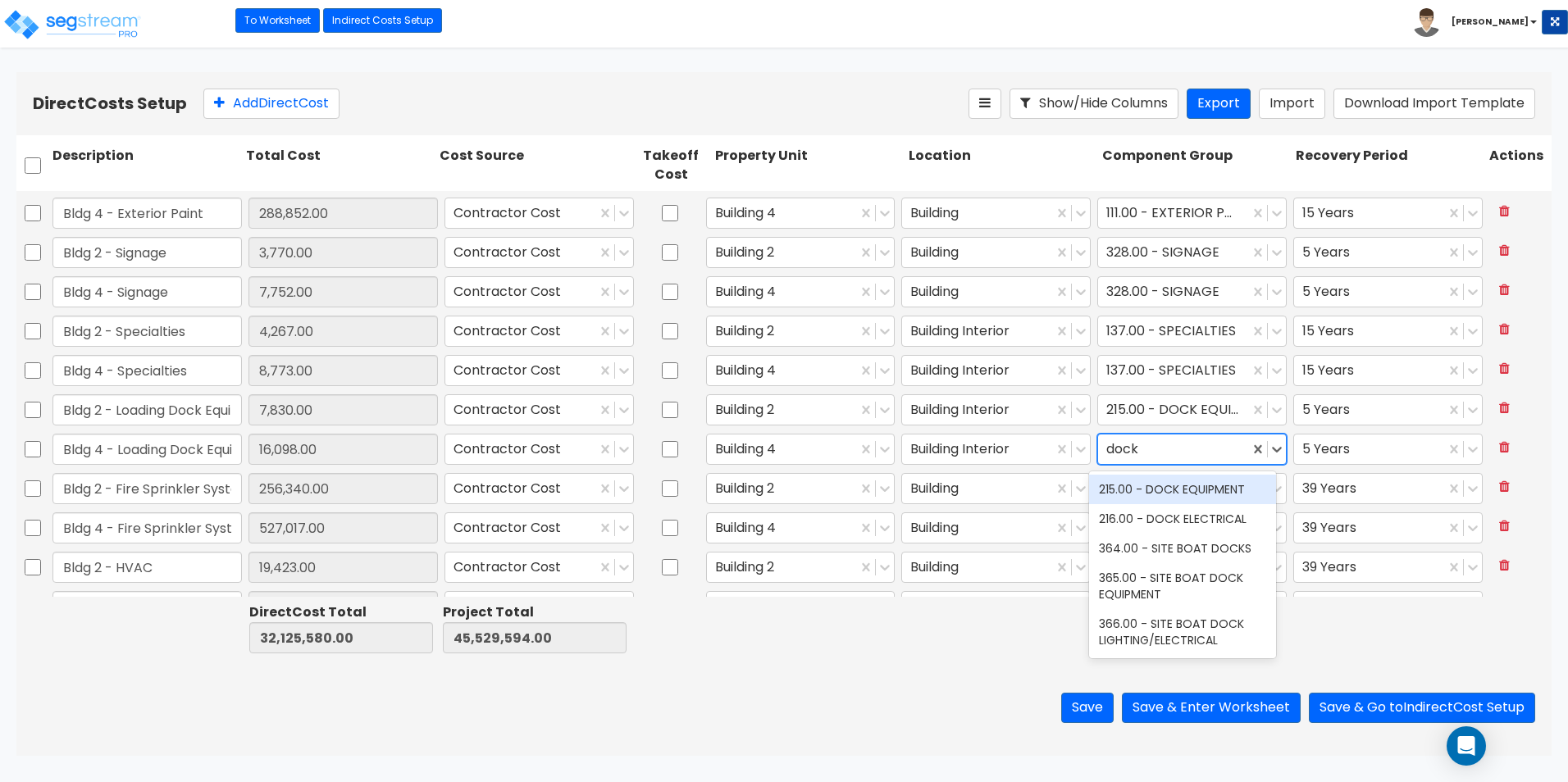
click at [1192, 490] on div "215.00 - DOCK EQUIPMENT" at bounding box center [1182, 489] width 188 height 30
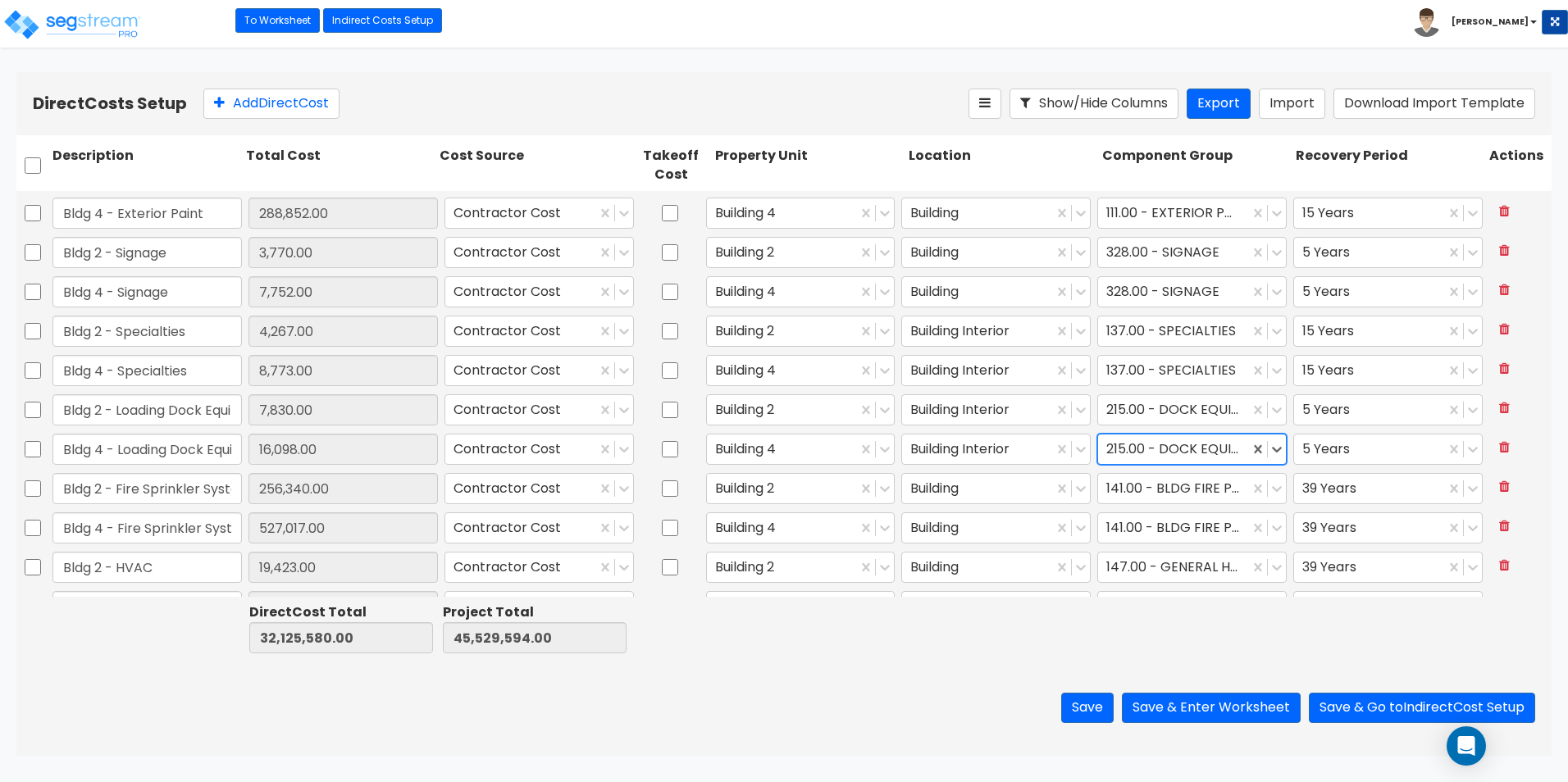
click at [143, 637] on div at bounding box center [146, 628] width 194 height 57
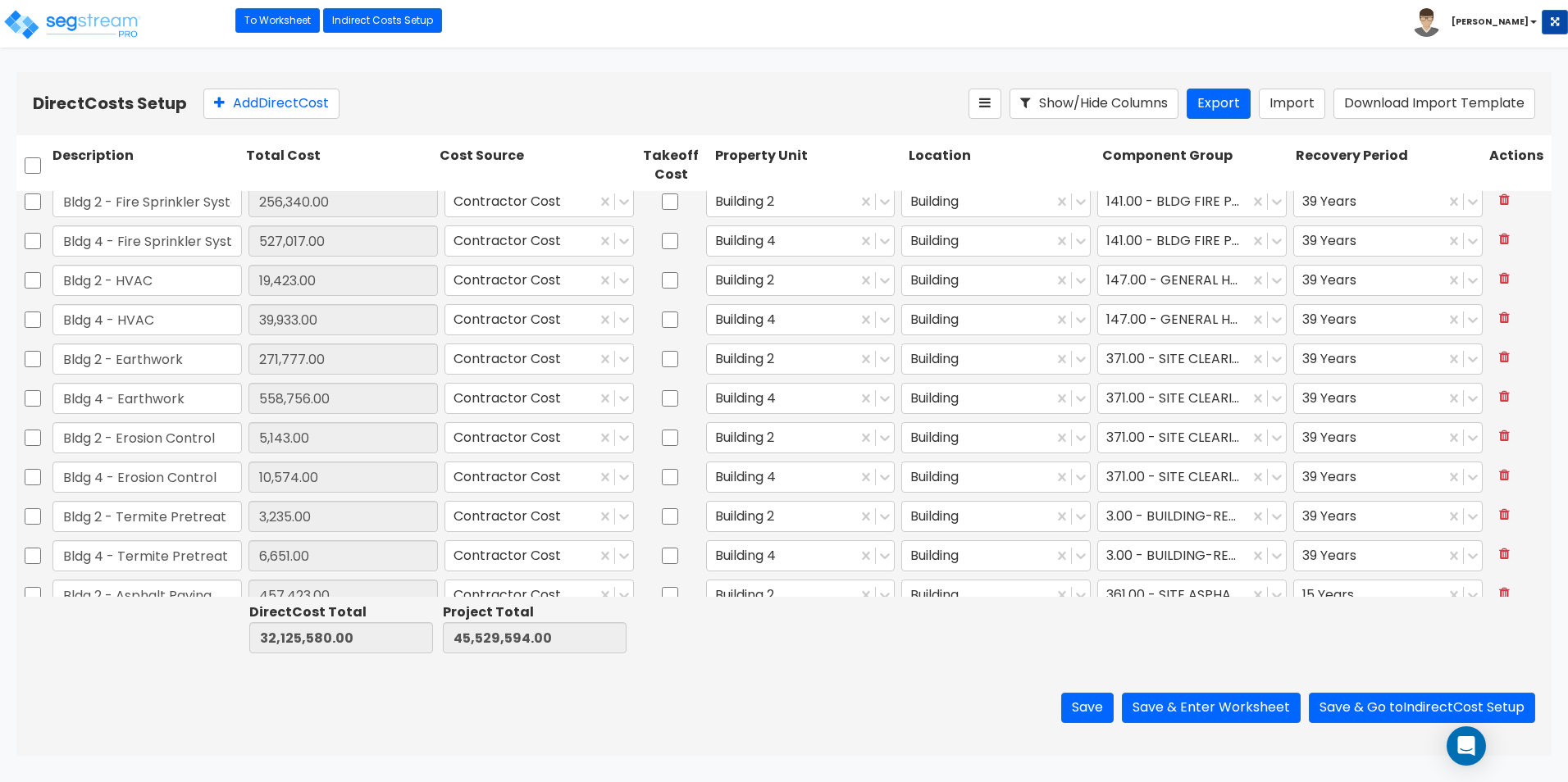
scroll to position [1230, 0]
click at [29, 356] on input "checkbox" at bounding box center [33, 357] width 17 height 31
checkbox input "true"
click at [36, 322] on input "checkbox" at bounding box center [33, 318] width 17 height 31
checkbox input "true"
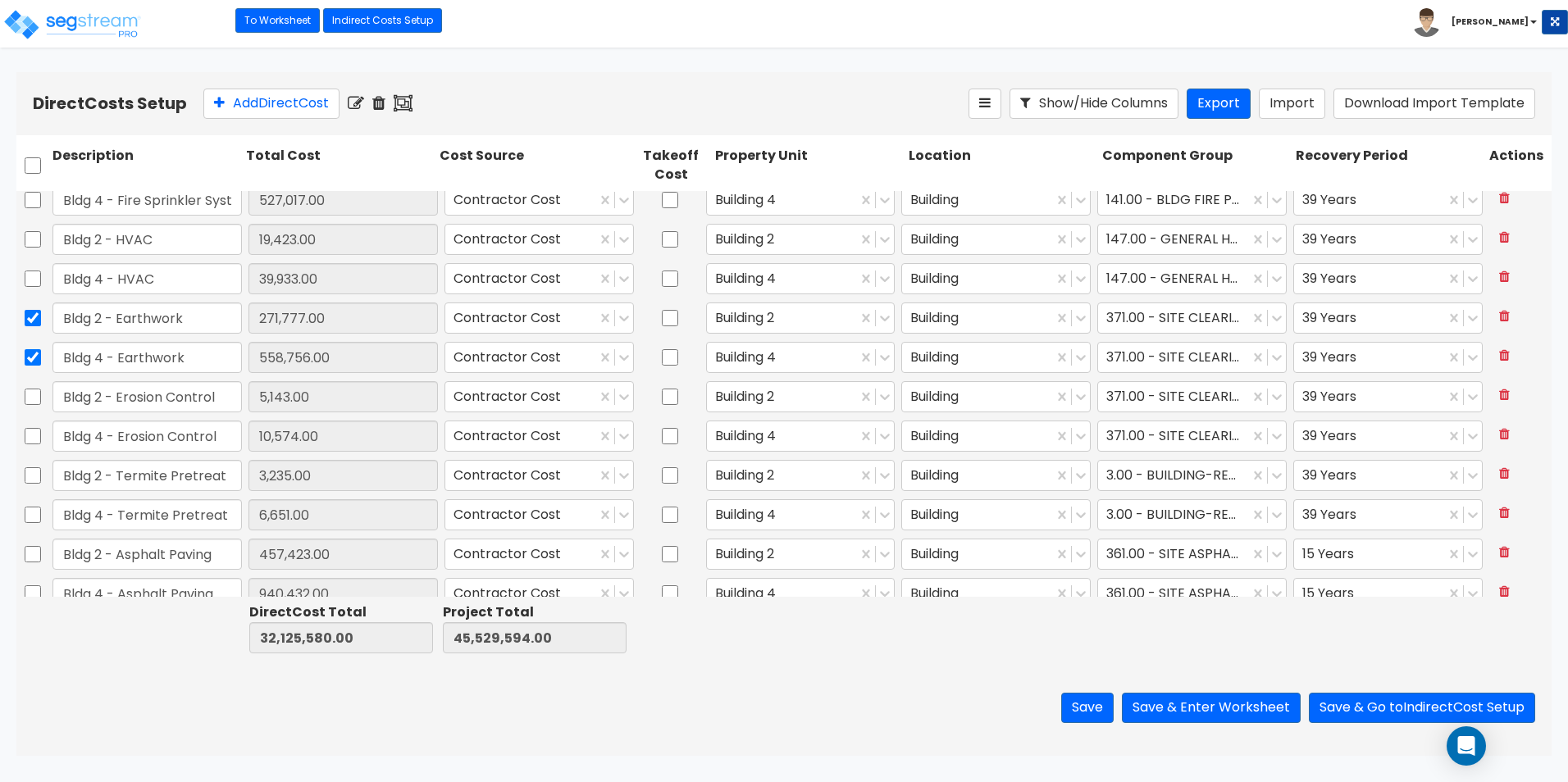
click at [413, 102] on icon at bounding box center [403, 103] width 19 height 17
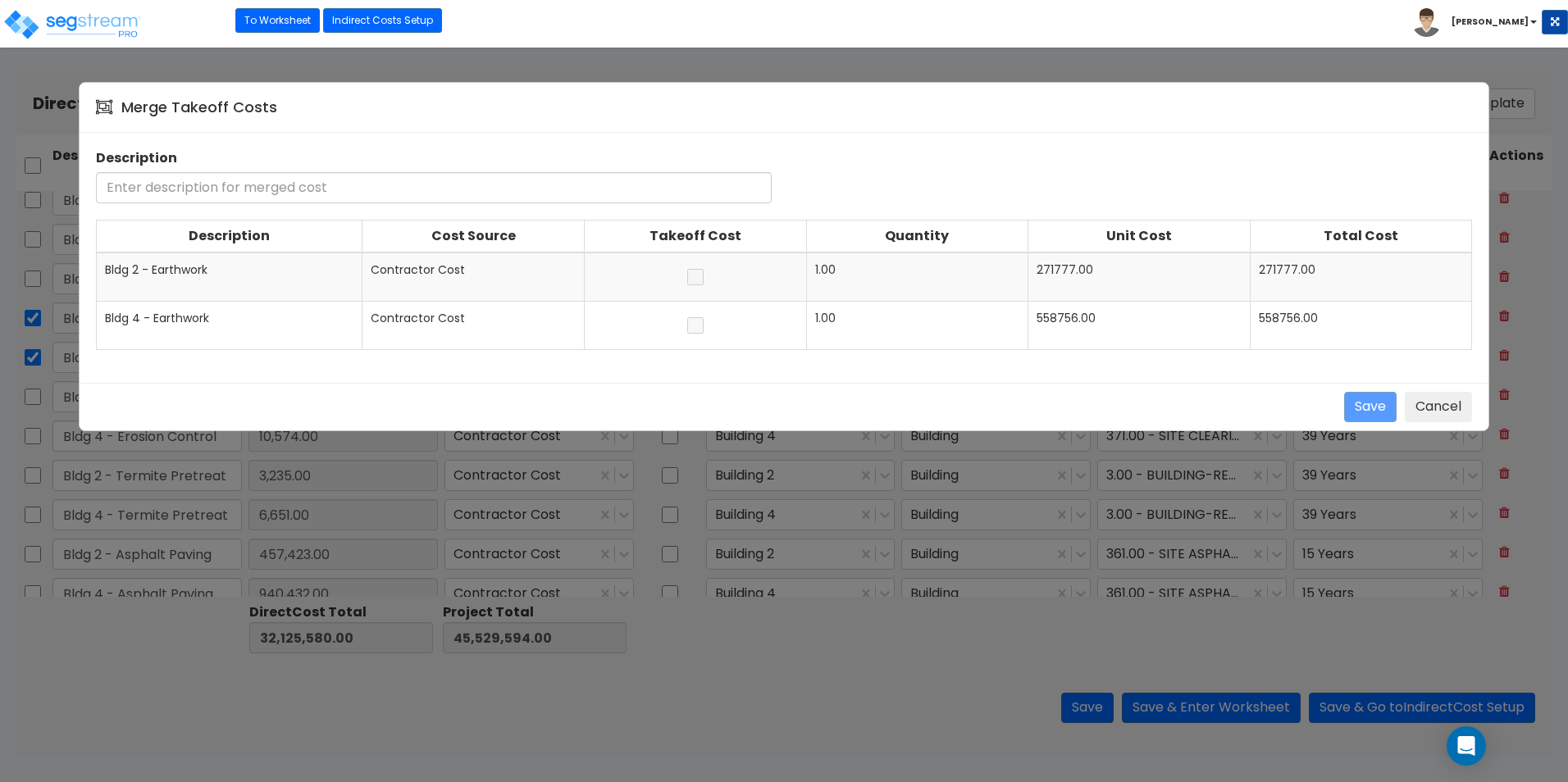
click at [220, 186] on input "text" at bounding box center [434, 187] width 676 height 31
type input "Combined Earthwork"
click at [1361, 407] on button "Save" at bounding box center [1370, 407] width 53 height 31
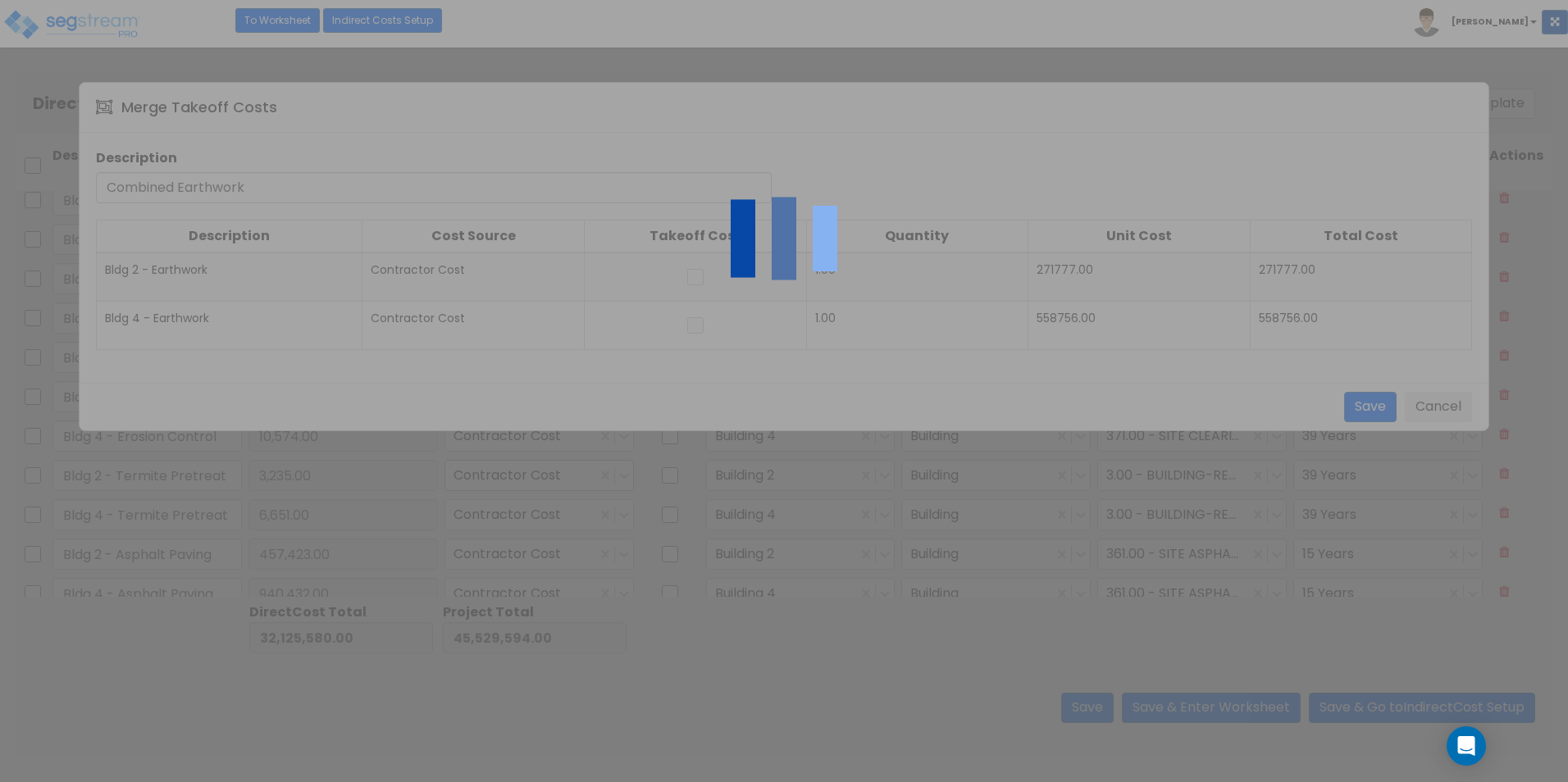
checkbox input "false"
type input "Bldg 2 - Erosion Control"
type input "5,143.00"
checkbox input "false"
type input "Bldg 4 - Erosion Control"
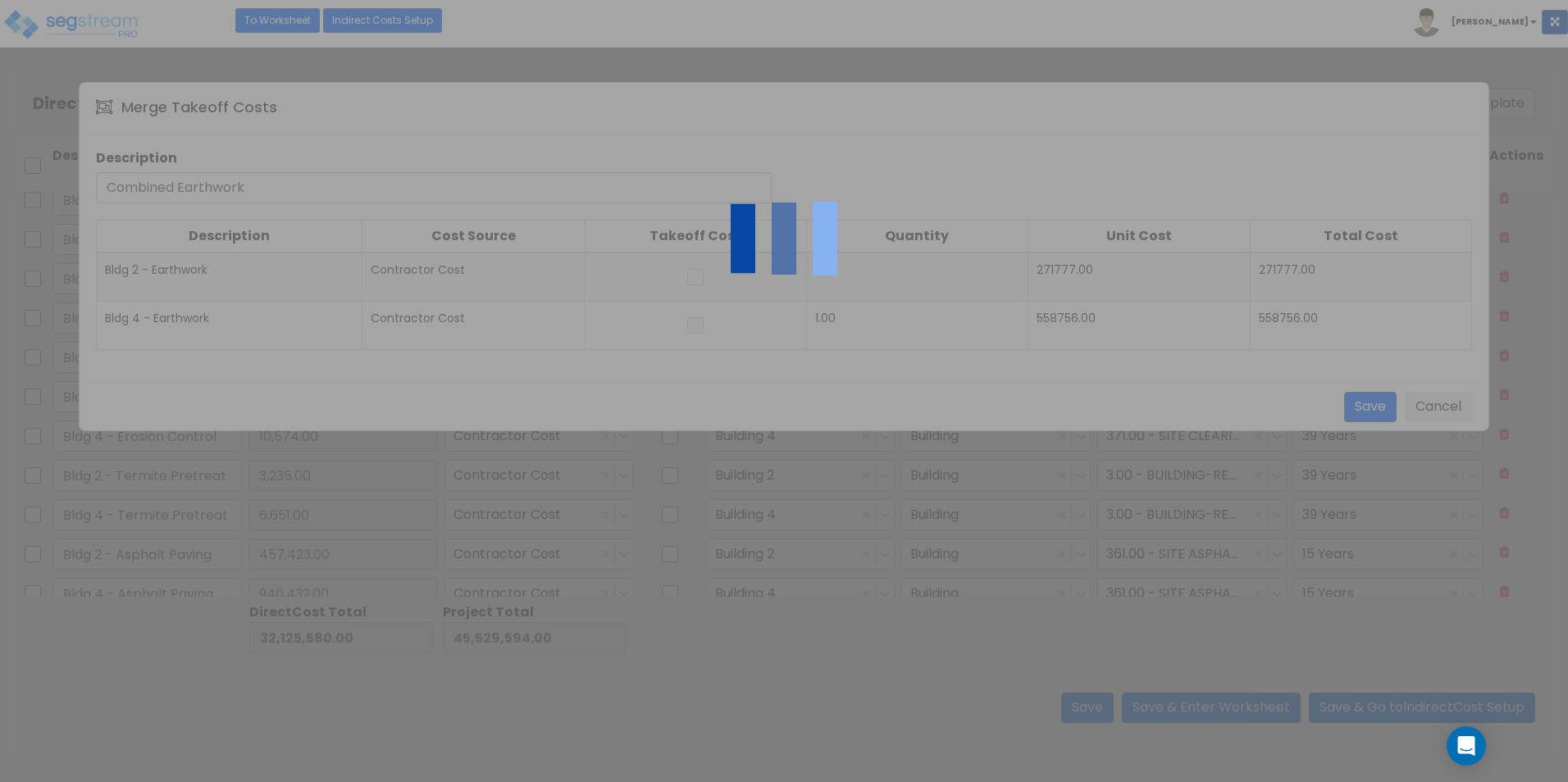
type input "10,574.00"
type input "Bldg 2 - Termite Pretreat"
type input "3,235.00"
type input "Bldg 4 - Termite Pretreat"
type input "6,651.00"
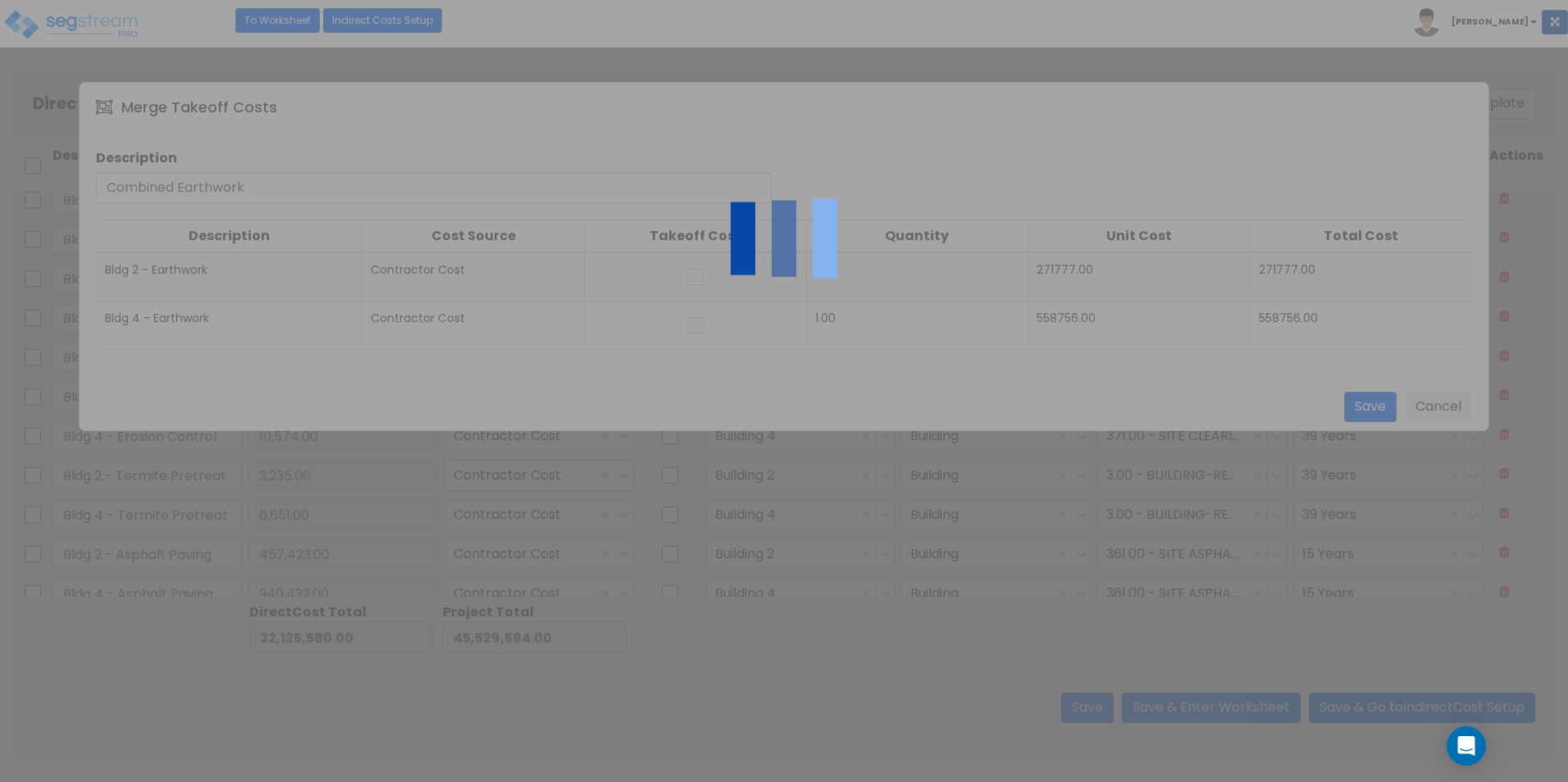
type input "Bldg 2 - Asphalt Paving"
type input "457,423.00"
type input "Bldg 4 - Asphalt Paving"
type input "940,432.00"
type input "Bldg 2 - Site Concrete"
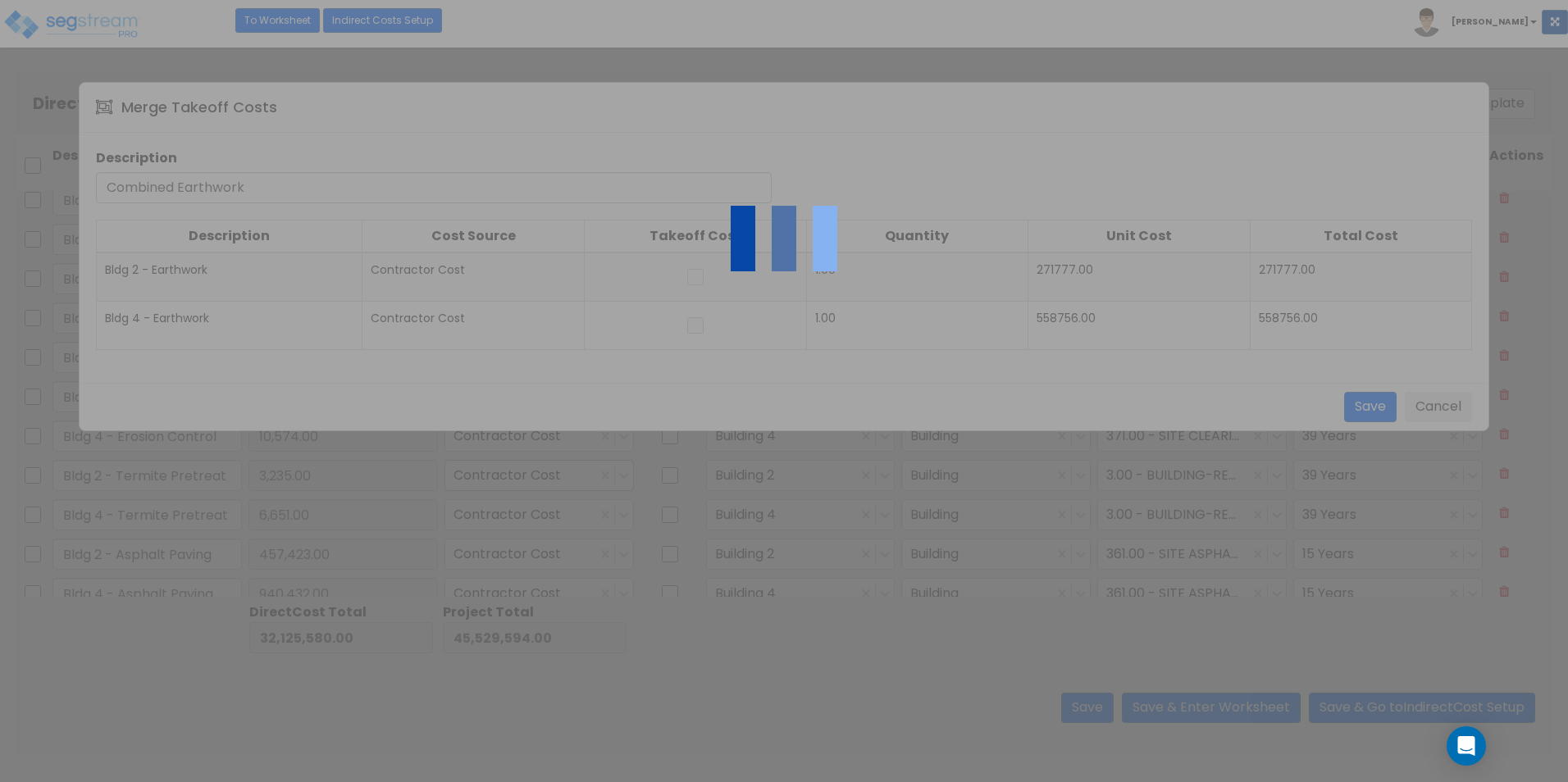
type input "307,357.00"
type input "Bldg 4 - Site Concrete"
type input "631,906.00"
type input "Bldg 2 - Paving Specialties"
type input "1,522.00"
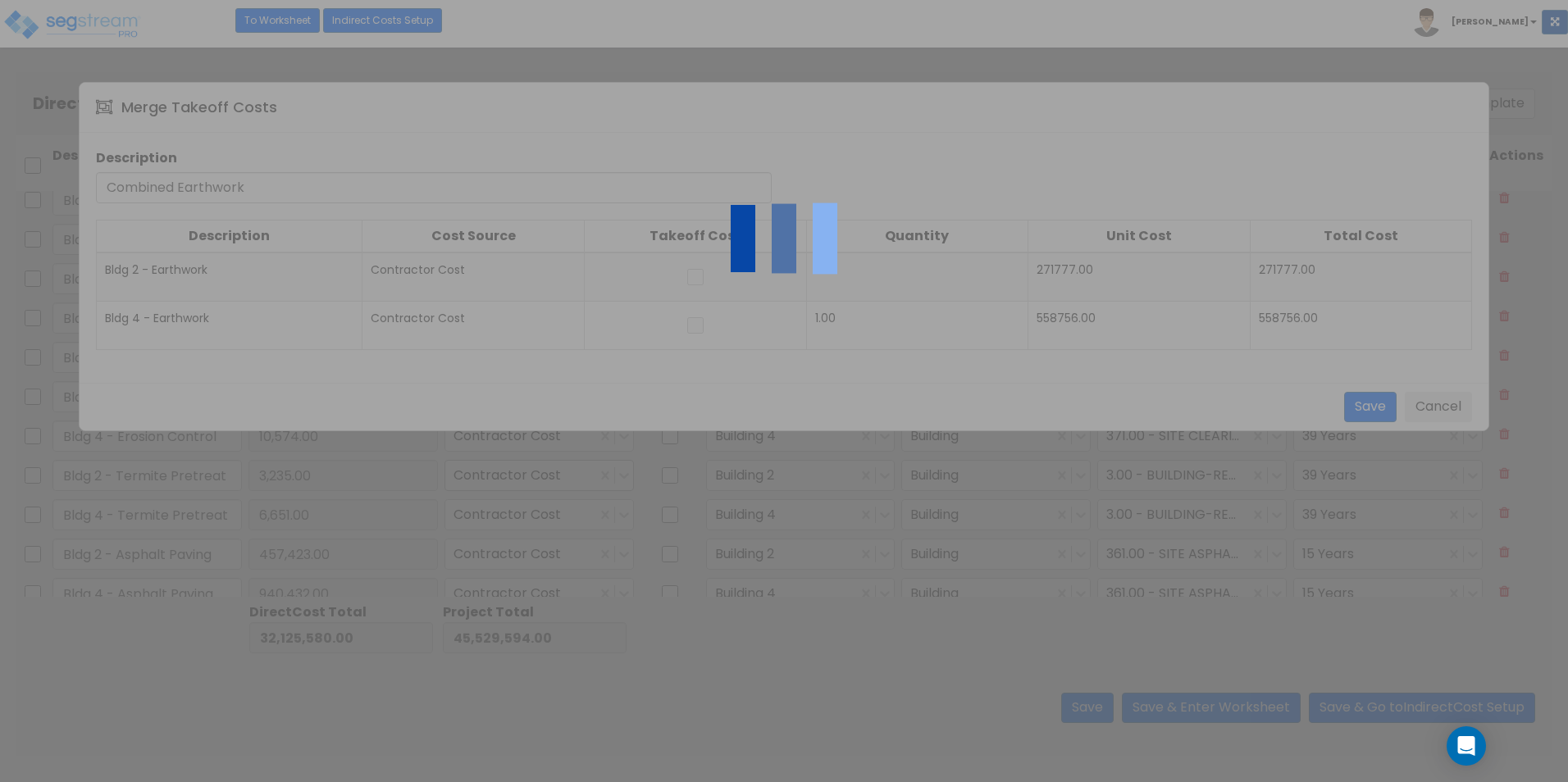
type input "Bldg 4 - Paving Specialties"
type input "3,130.00"
type input "Bldg 2 - Fences | Gates"
type input "10,013.00"
type input "Bldg 4 - Fences | Gates"
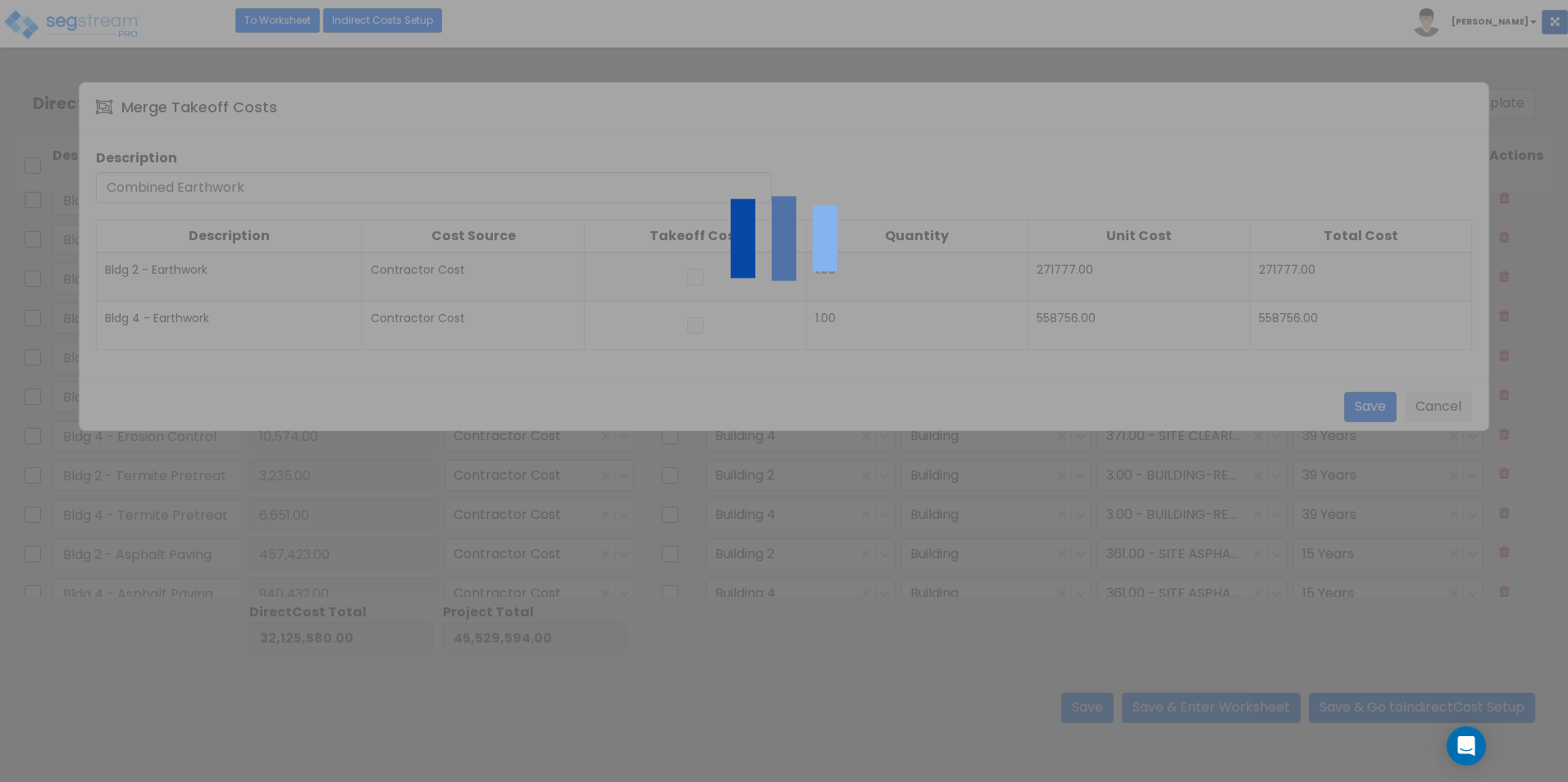
type input "20,587.00"
type input "Bldg 2 - Landscaping"
type input "140,335.00"
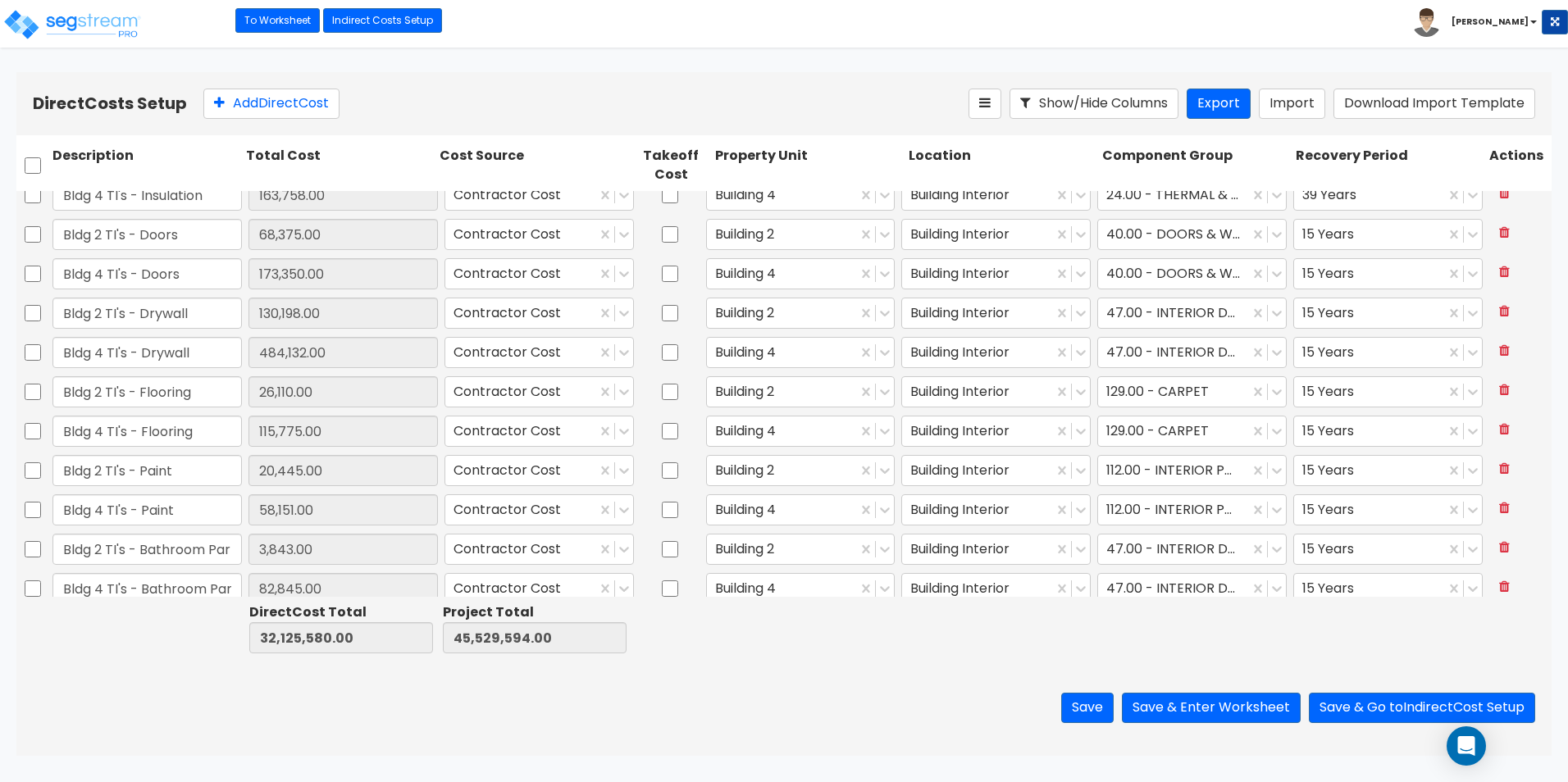
scroll to position [2295, 0]
click at [37, 354] on input "checkbox" at bounding box center [33, 353] width 17 height 31
checkbox input "true"
click at [32, 397] on input "checkbox" at bounding box center [33, 393] width 17 height 31
checkbox input "true"
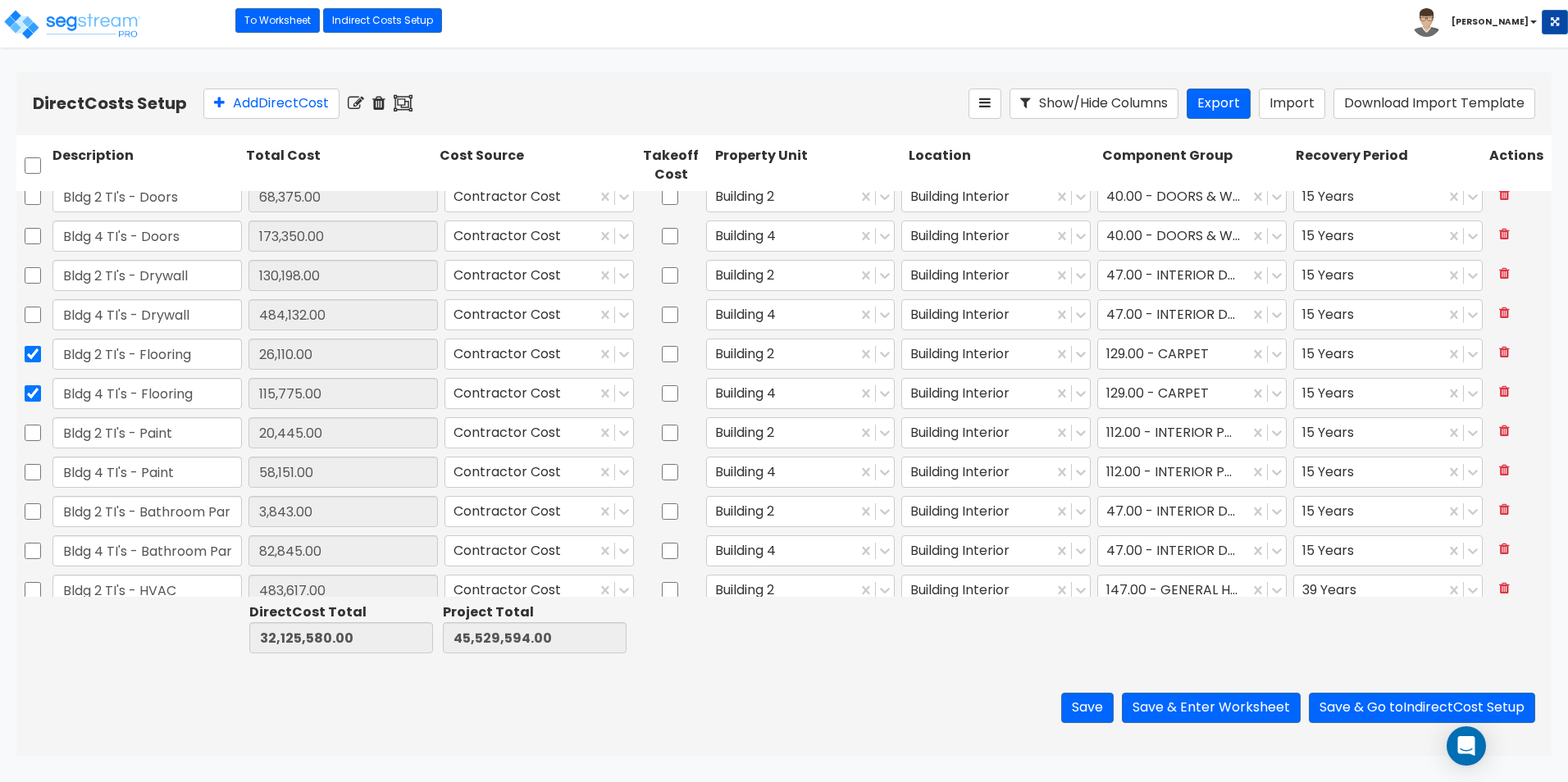
click at [402, 101] on icon at bounding box center [403, 103] width 19 height 17
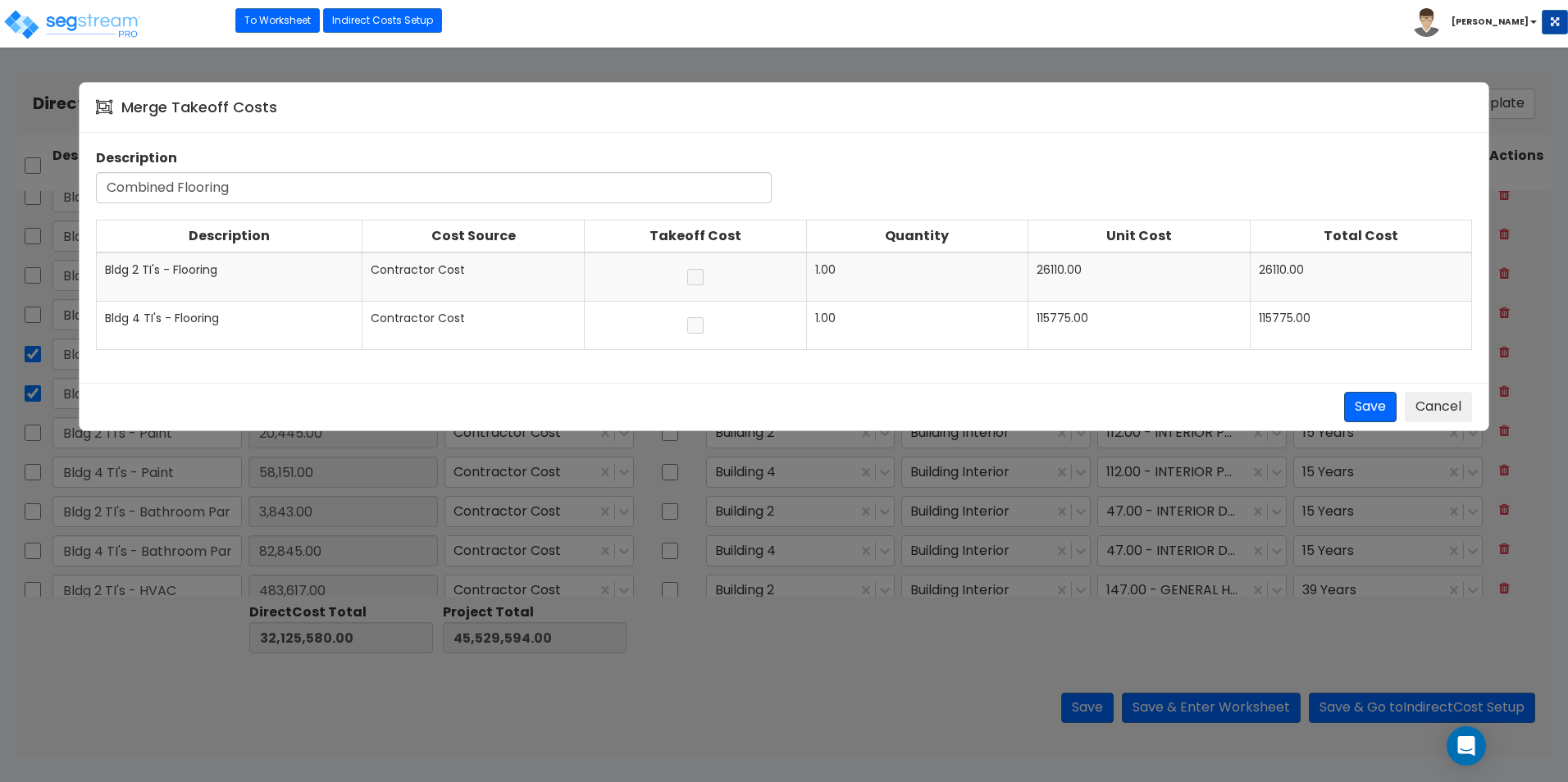
type input "Combined Flooring"
click at [1368, 408] on button "Save" at bounding box center [1370, 407] width 53 height 31
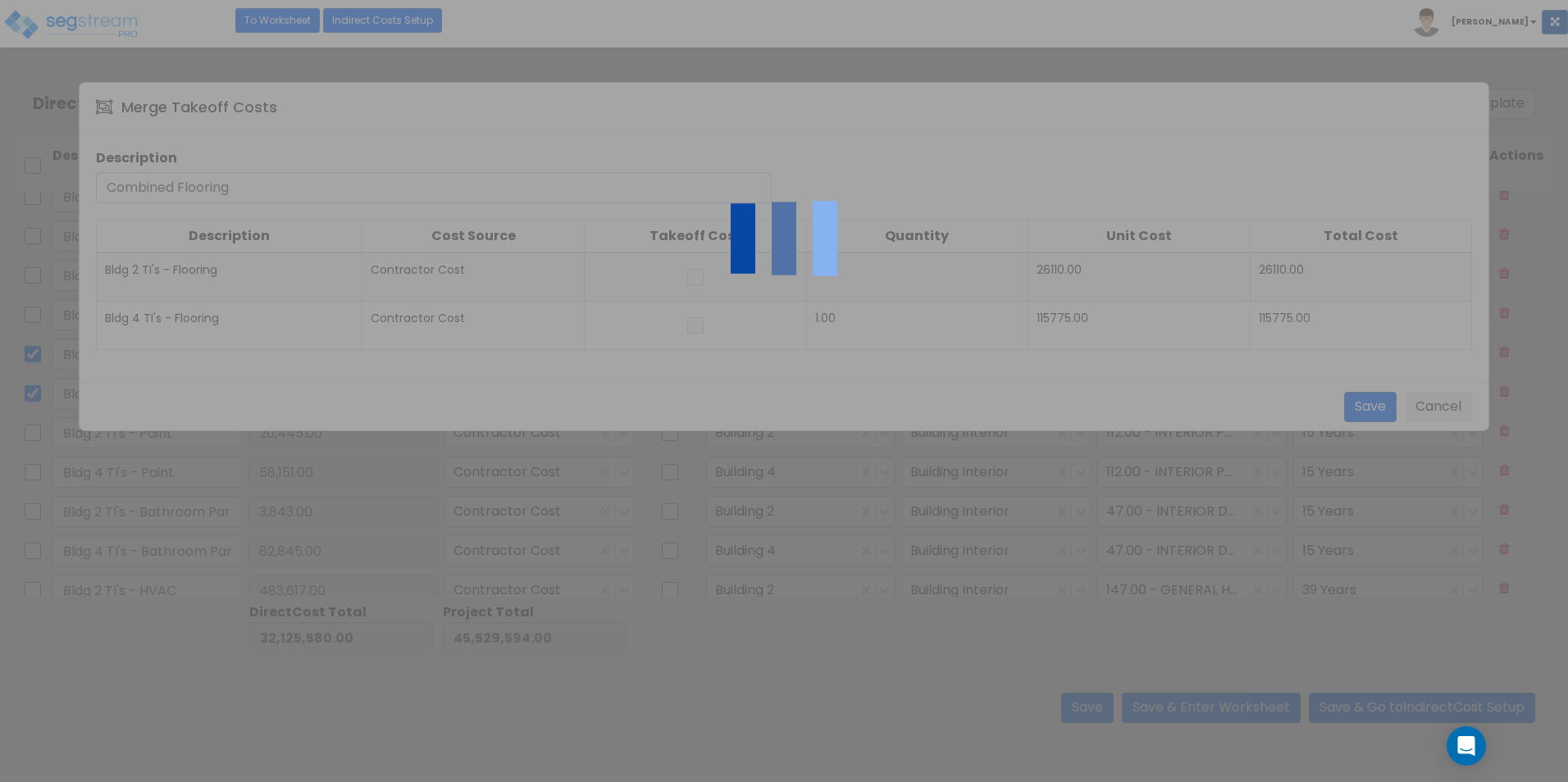
type input "Bldg 2 - Earthwork"
type input "Bldg 4 - Earthwork"
type input "271,777.00"
type input "558,756.00"
type input "Building 2"
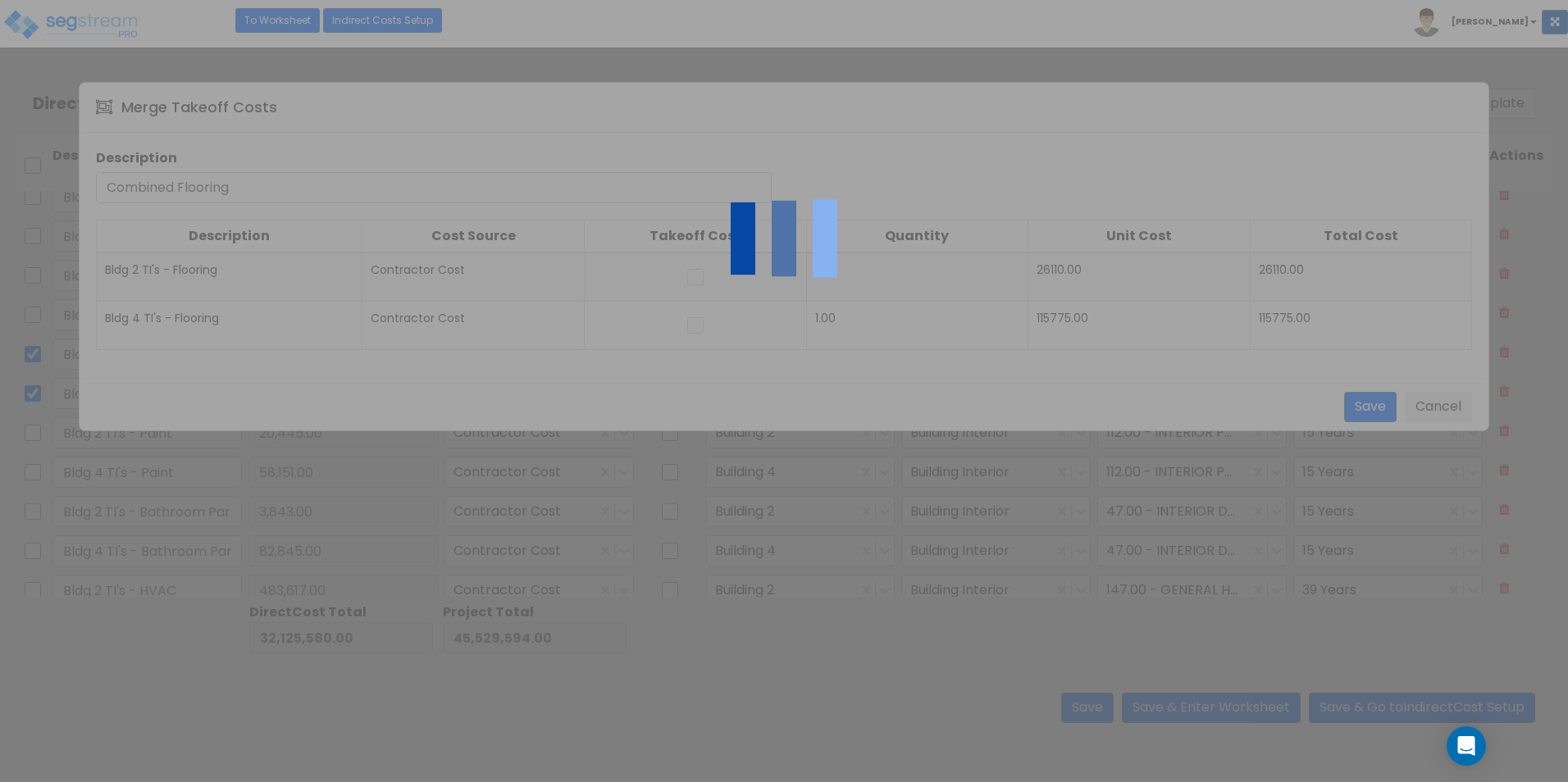
type input "Building 4"
type input "Building"
type input "371.00 - SITE CLEARING, GRADING, & EXCAVATION"
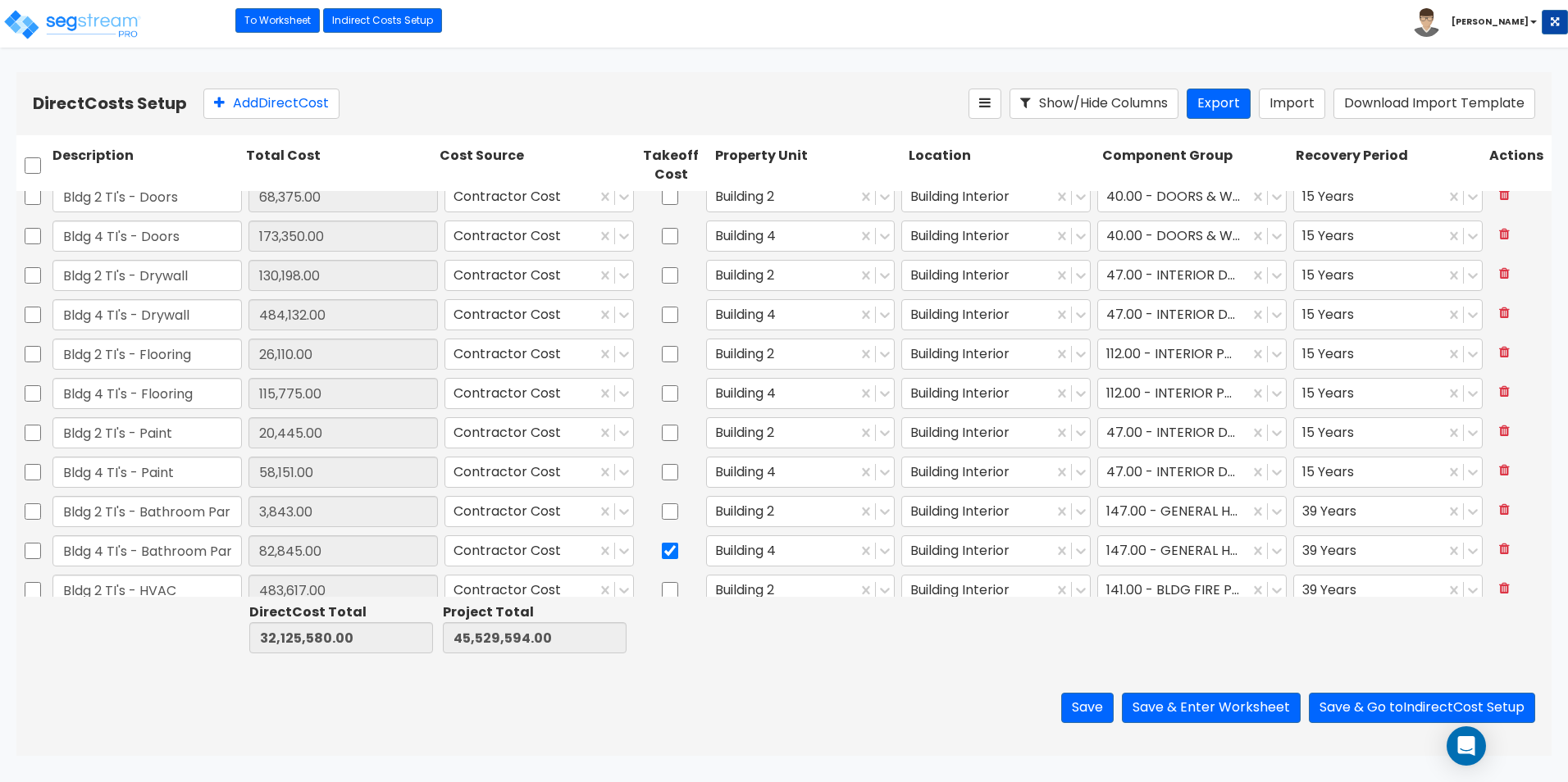
checkbox input "false"
type input "Bldg 2 TI's - Paint"
type input "20,445.00"
checkbox input "false"
type input "Bldg 4 TI's - Paint"
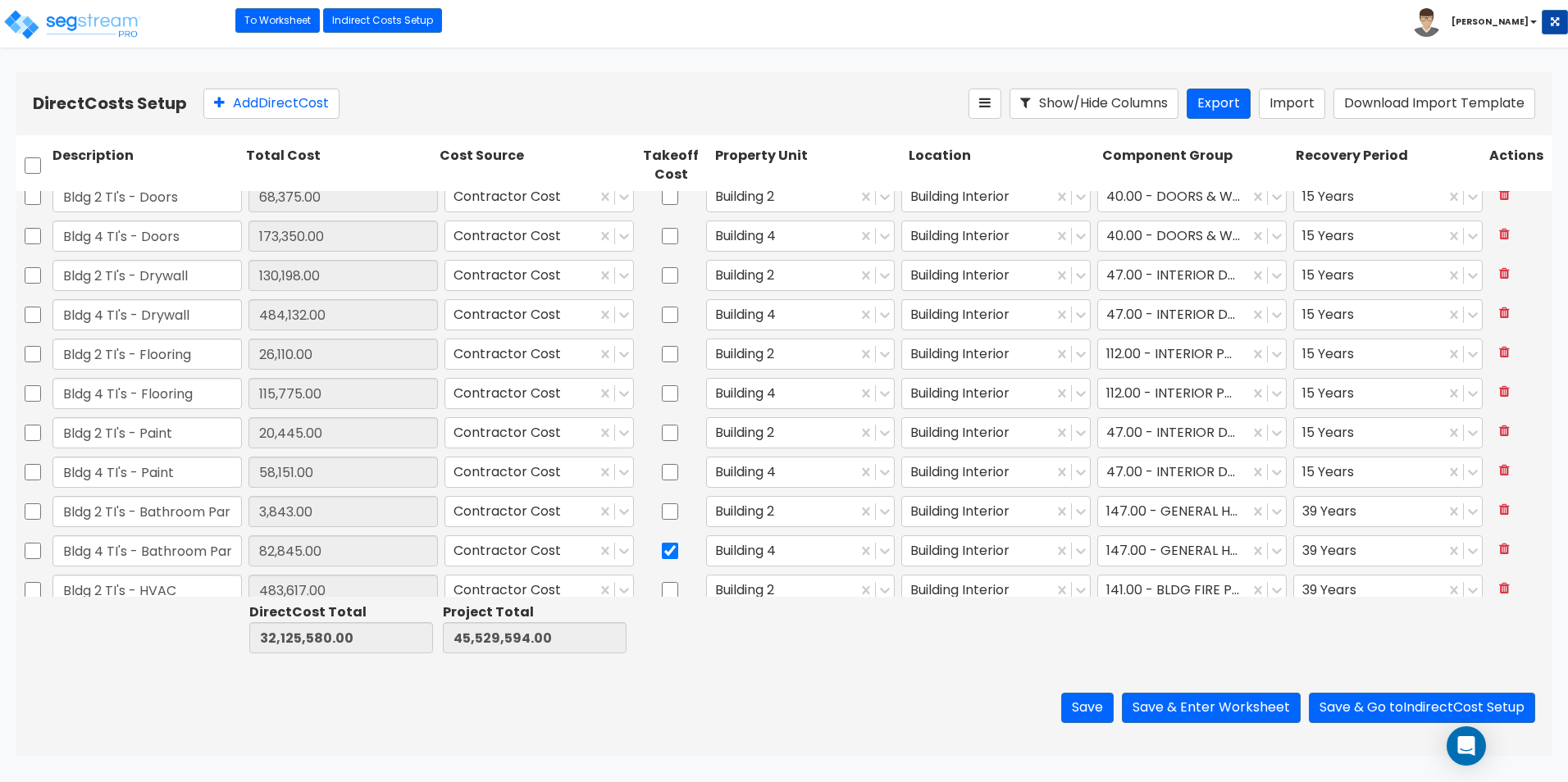
type input "58,151.00"
type input "Bldg 2 TI's - Bathroom Partitions"
type input "3,843.00"
type input "Bldg 4 TI's - Bathroom Partitions"
type input "82,845.00"
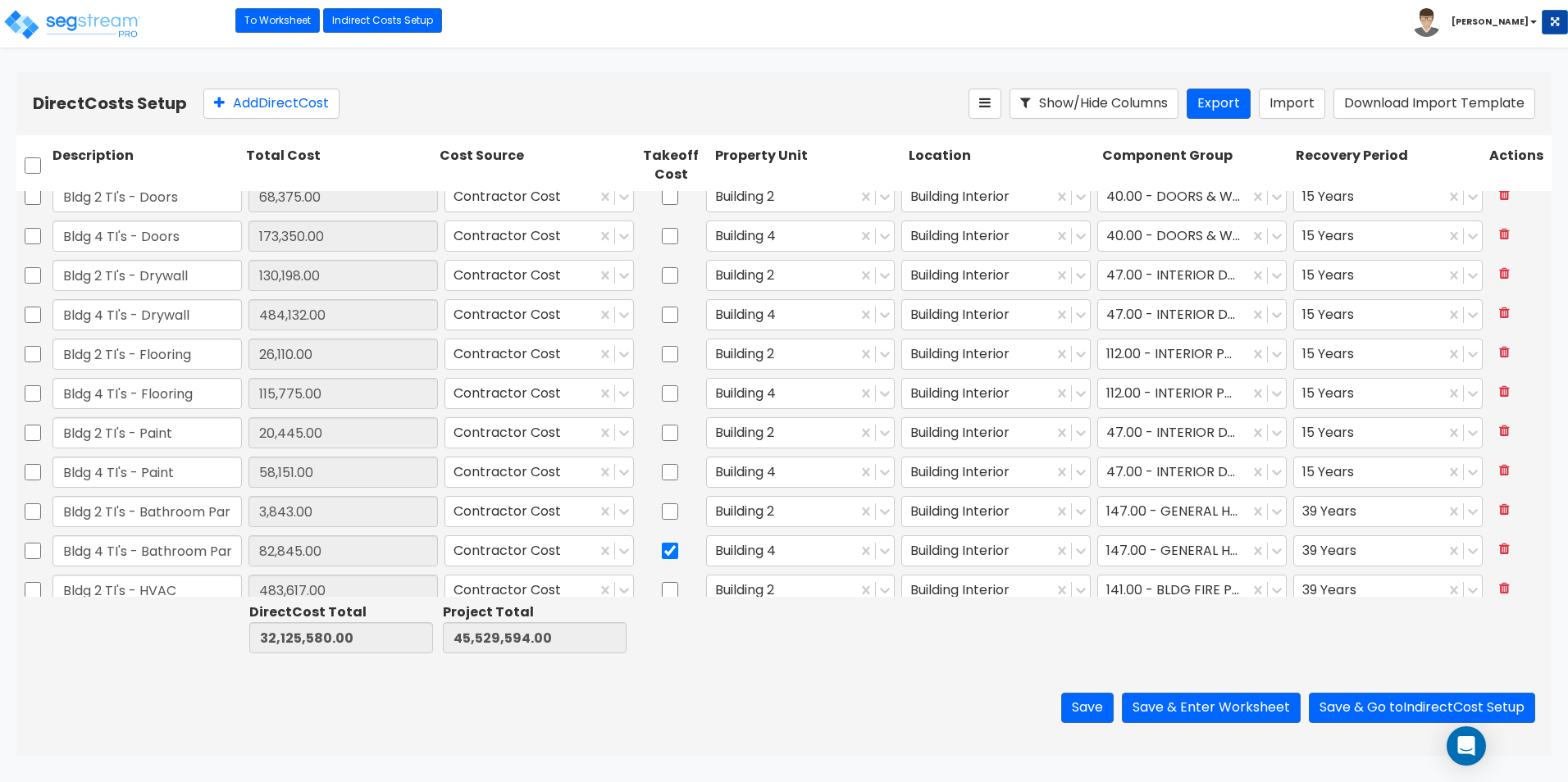
type input "Bldg 2 TI's - HVAC"
type input "483,617.00"
type input "Bldg 4 TI's - HVAC"
type input "1,249,090.00"
checkbox input "true"
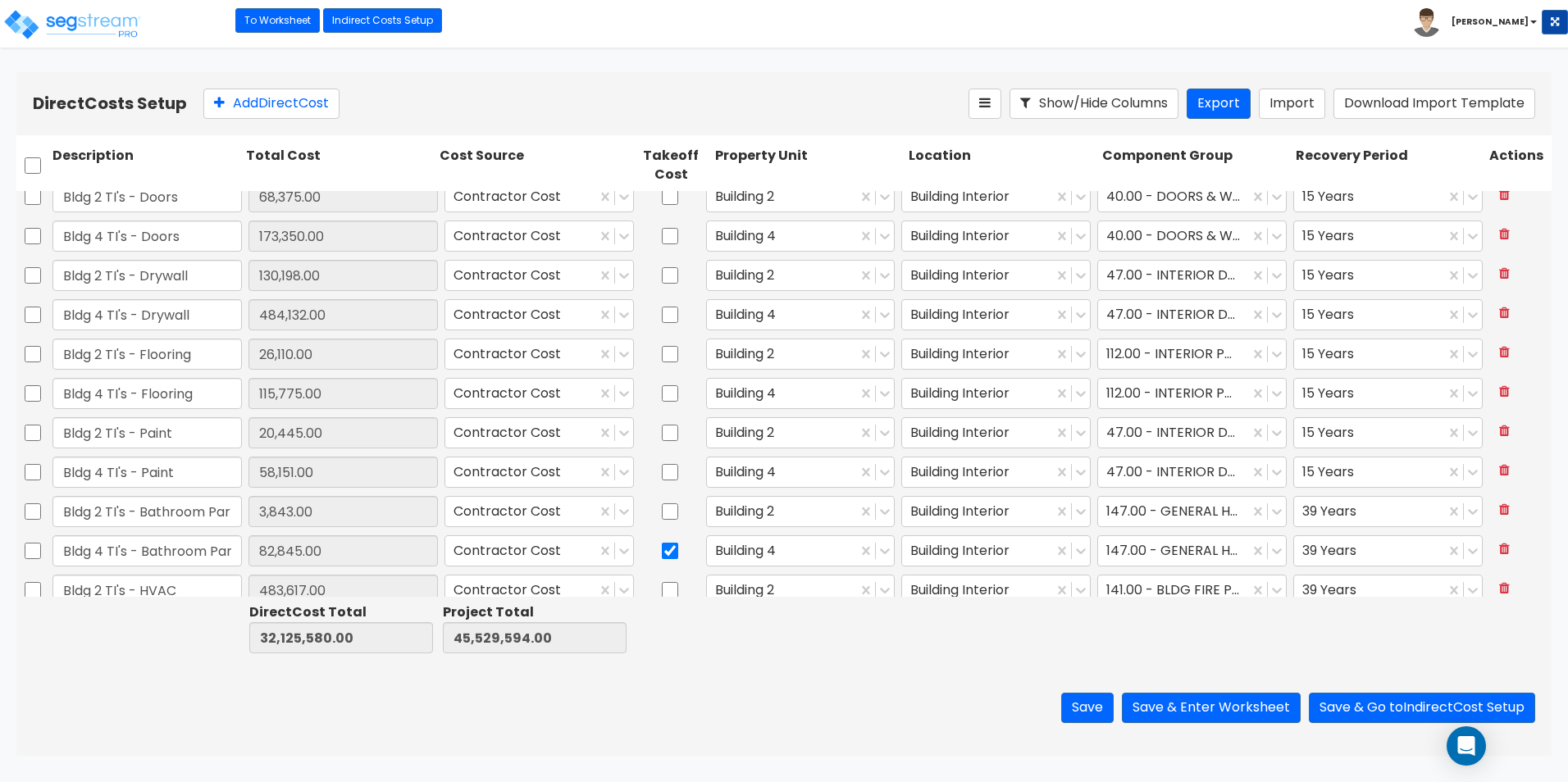
type input "Bldg 2 TI's - Fire Protection"
type input "14,873.00"
type input "Bldg 4 TI's - Fire Protection"
type input "217,872.00"
checkbox input "false"
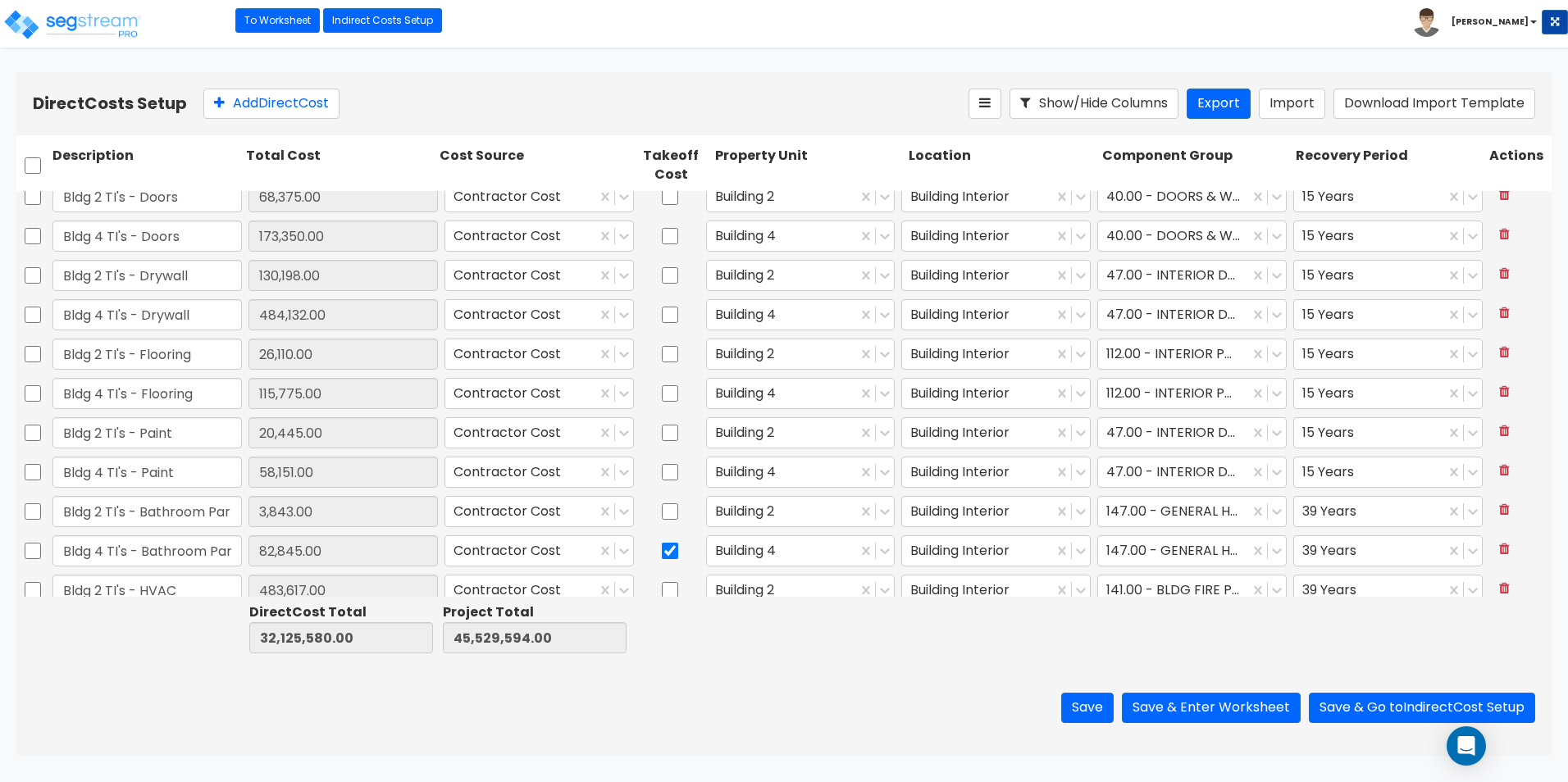
type input "Combined Plumbing"
type input "995,585.00"
type input "Combined Electrical"
type input "2,859,560.00"
type input "Combined Earthwork"
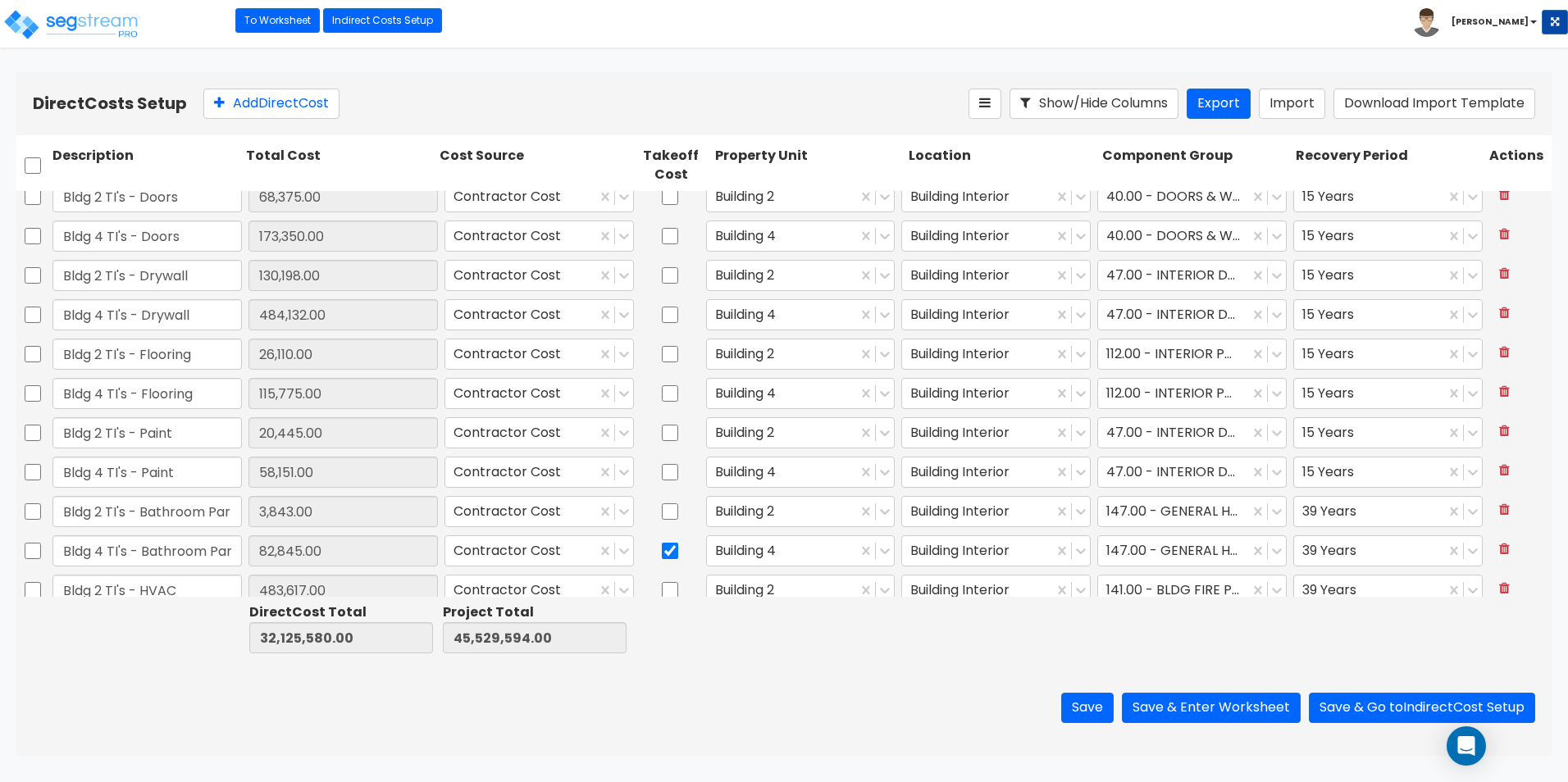
type input "830,533.00"
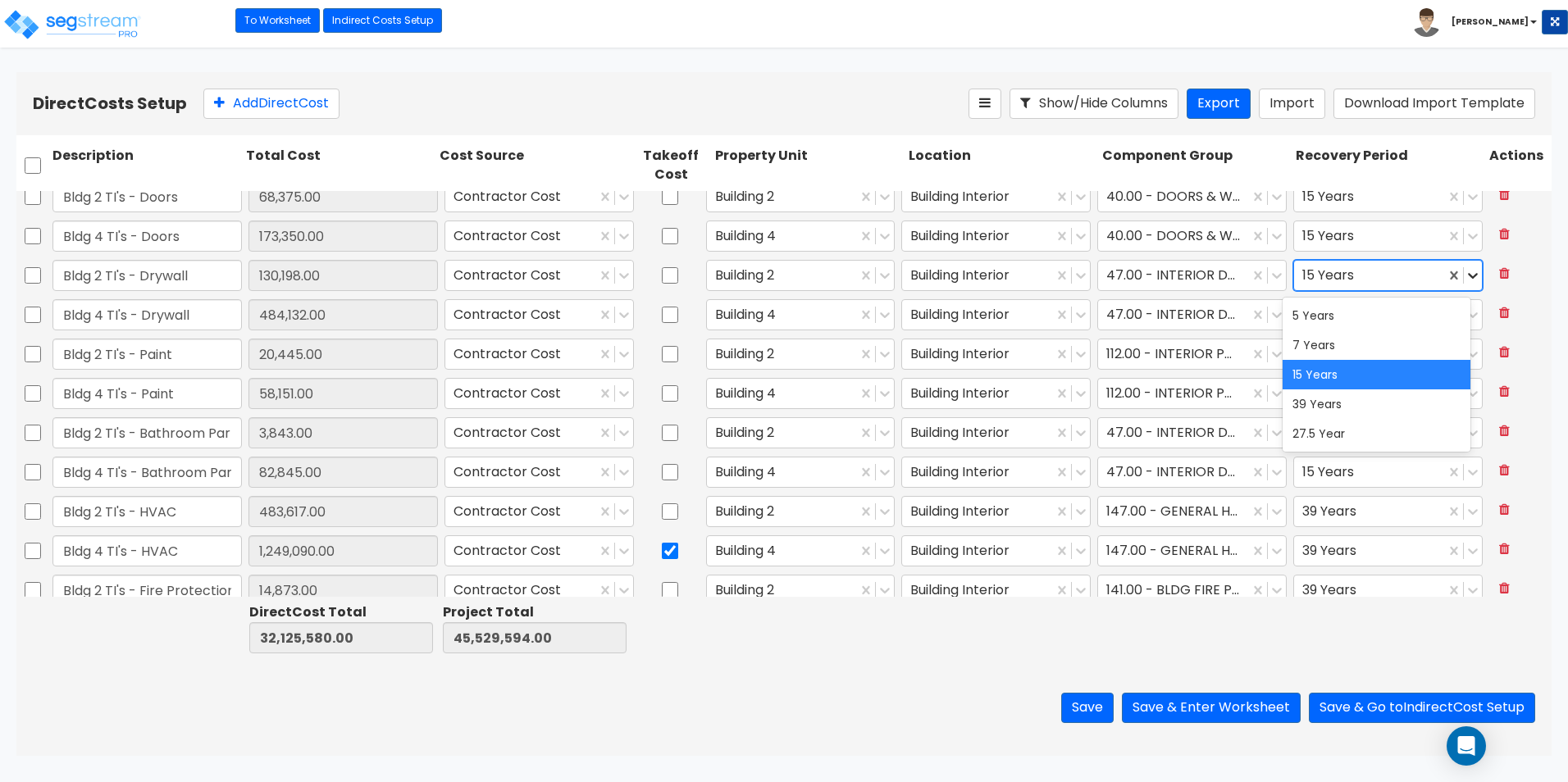
click at [1465, 278] on icon at bounding box center [1473, 275] width 17 height 17
click at [1465, 276] on icon at bounding box center [1473, 275] width 17 height 17
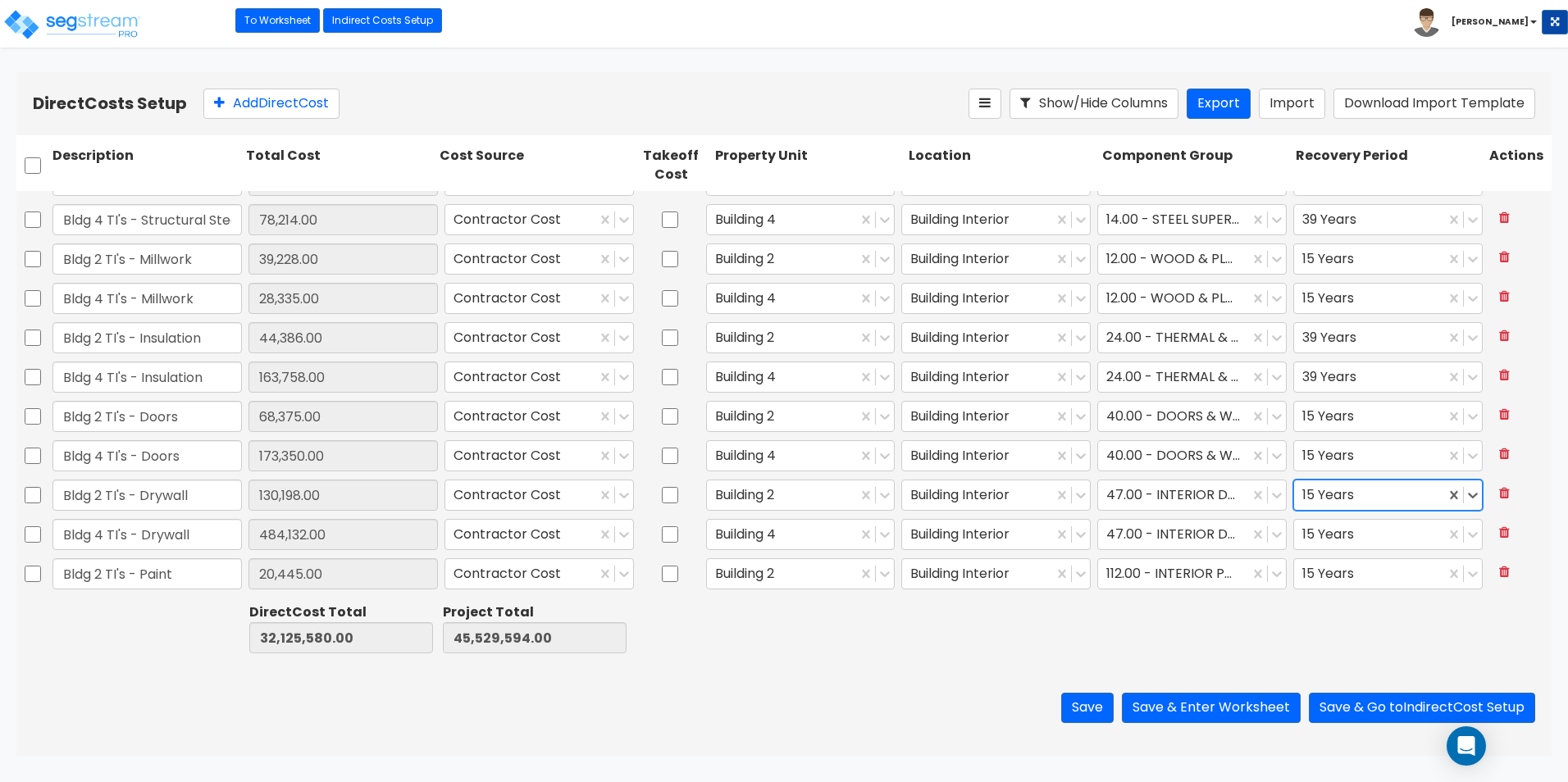
scroll to position [2066, 0]
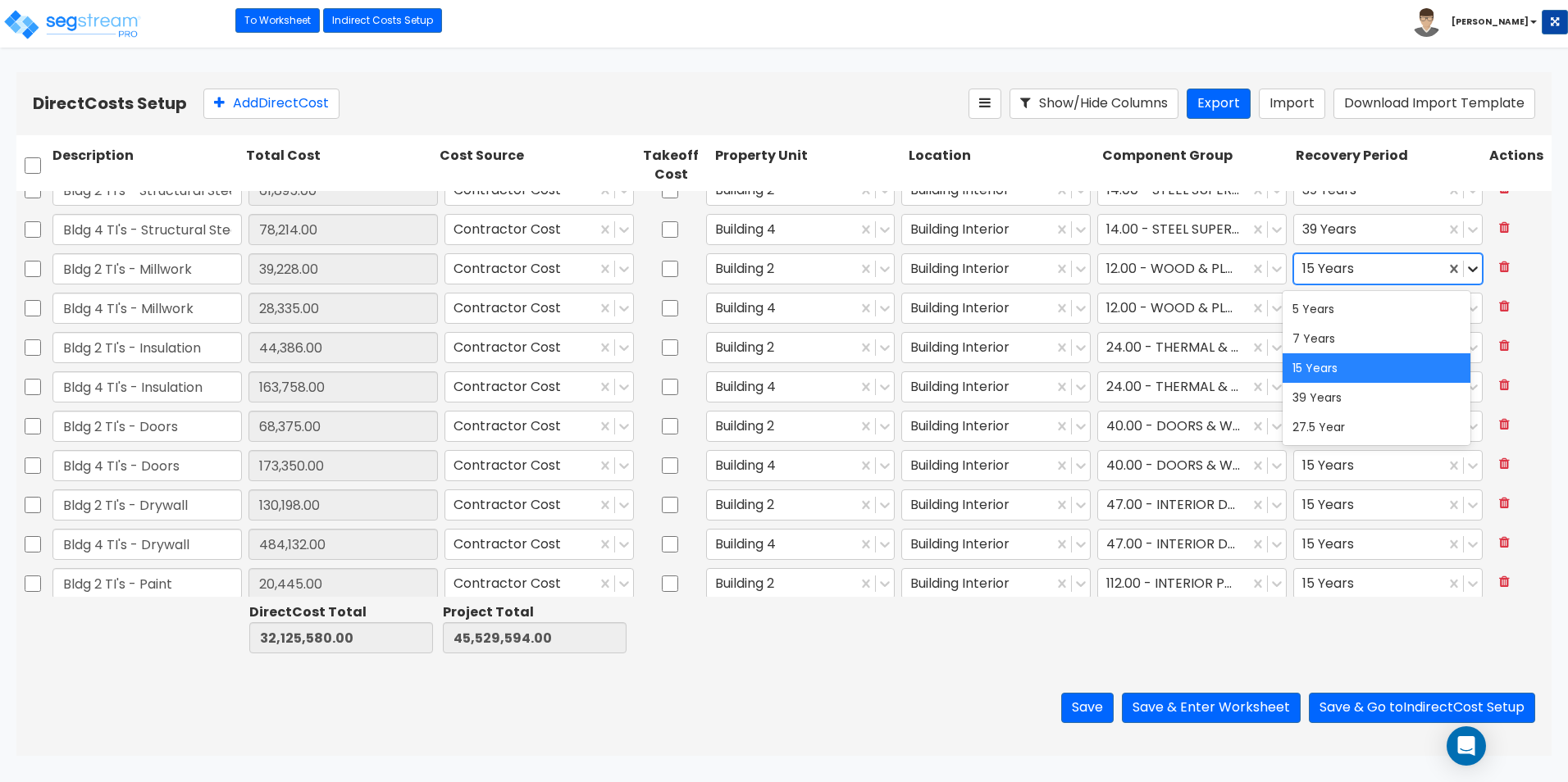
click at [1465, 273] on icon at bounding box center [1473, 269] width 17 height 17
click at [1413, 316] on div "5 Years" at bounding box center [1375, 310] width 188 height 30
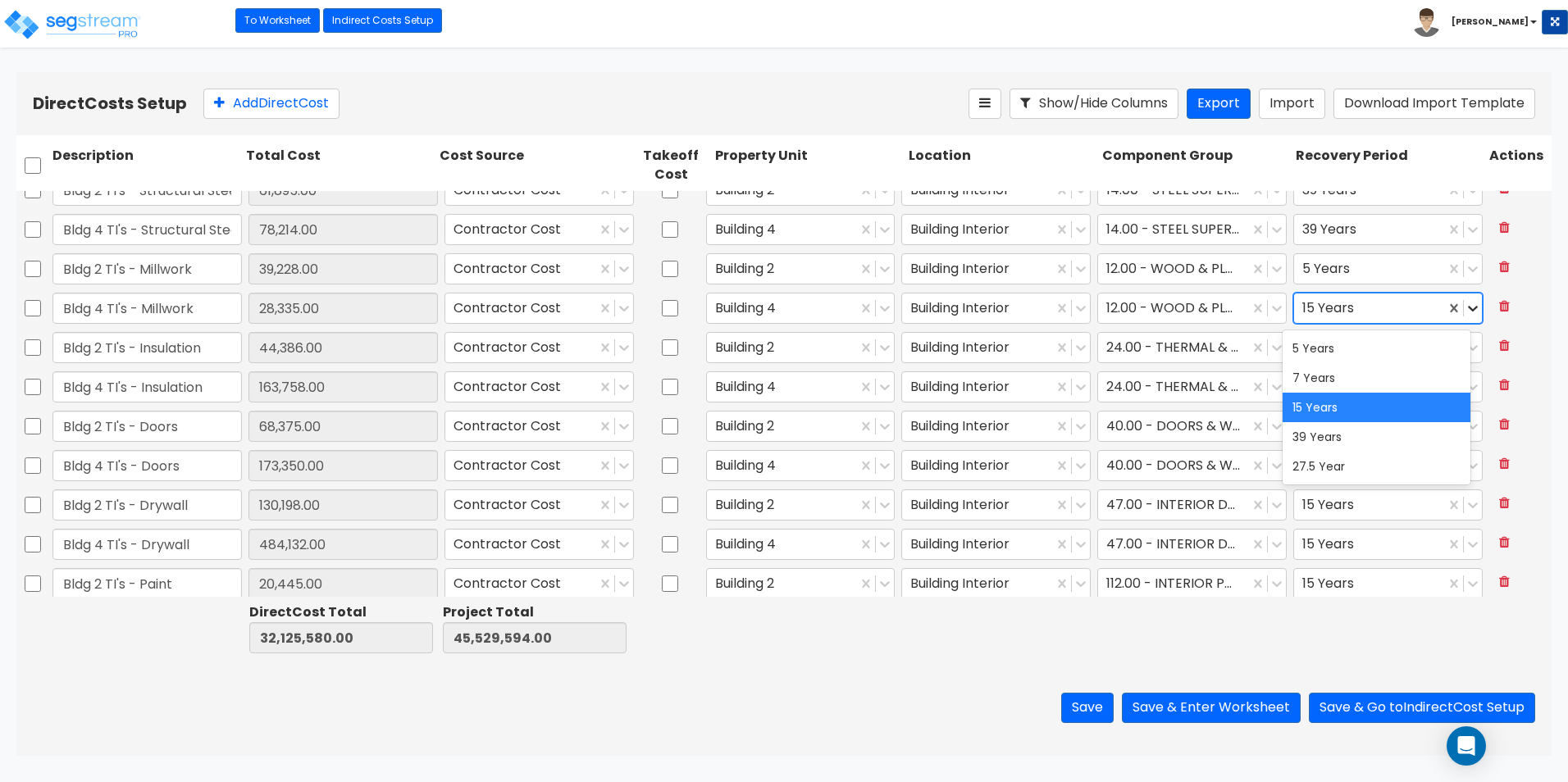
click at [1468, 309] on icon at bounding box center [1473, 310] width 10 height 6
click at [1437, 346] on div "5 Years" at bounding box center [1375, 348] width 188 height 30
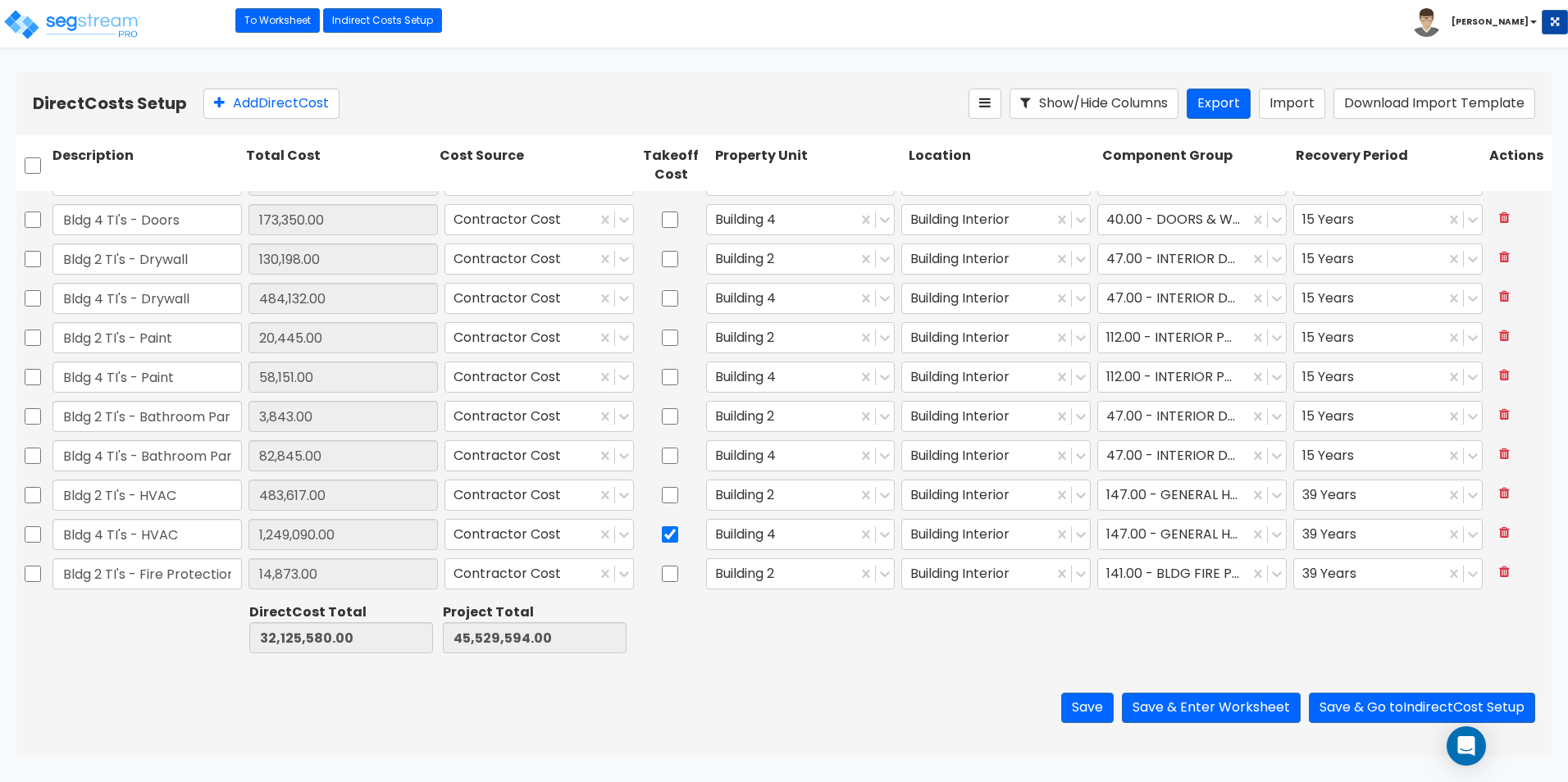
scroll to position [2230, 0]
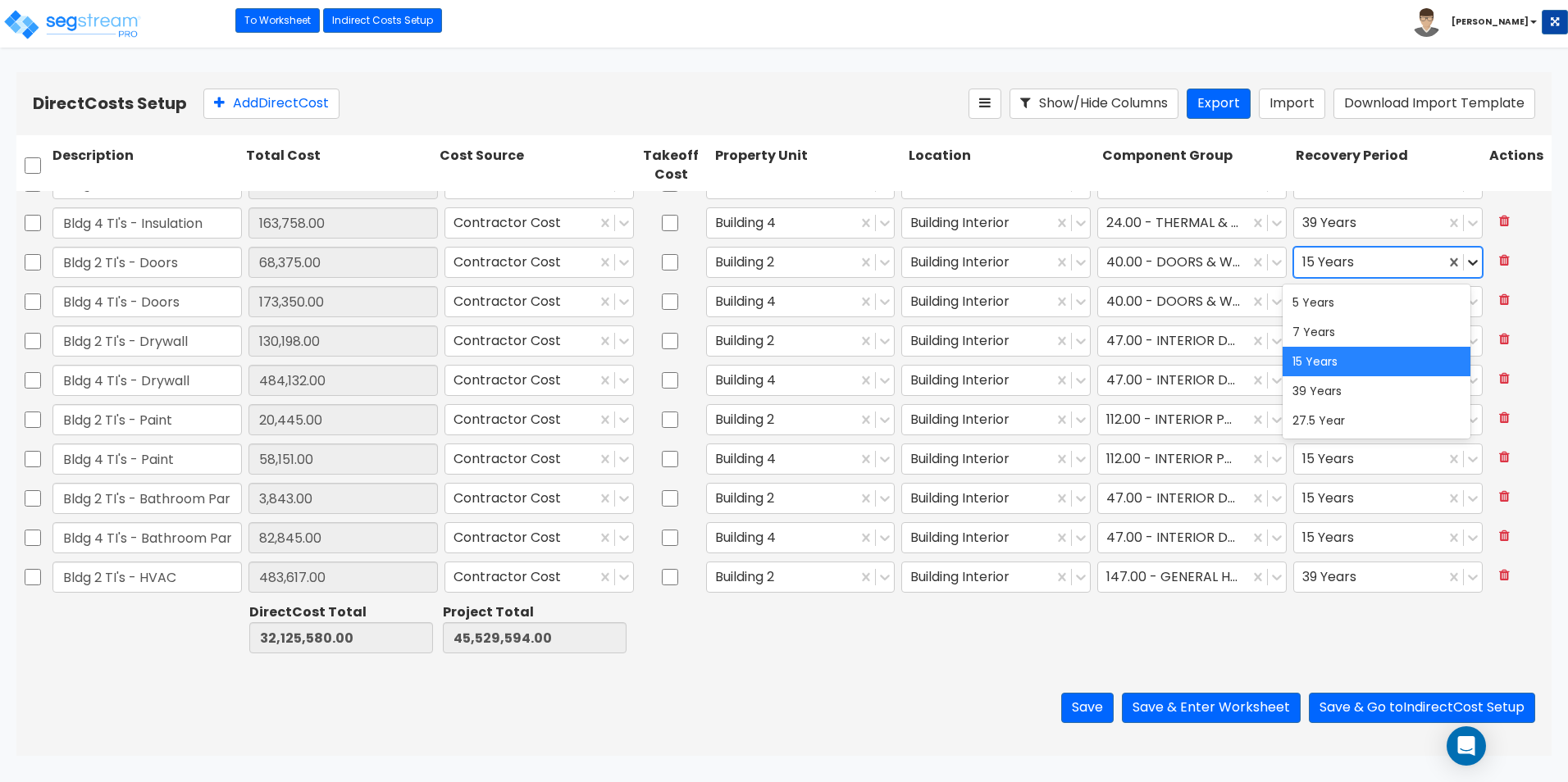
click at [1465, 258] on icon at bounding box center [1473, 262] width 17 height 17
click at [1394, 387] on div "39 Years" at bounding box center [1375, 391] width 188 height 30
click at [1468, 302] on icon at bounding box center [1473, 303] width 10 height 6
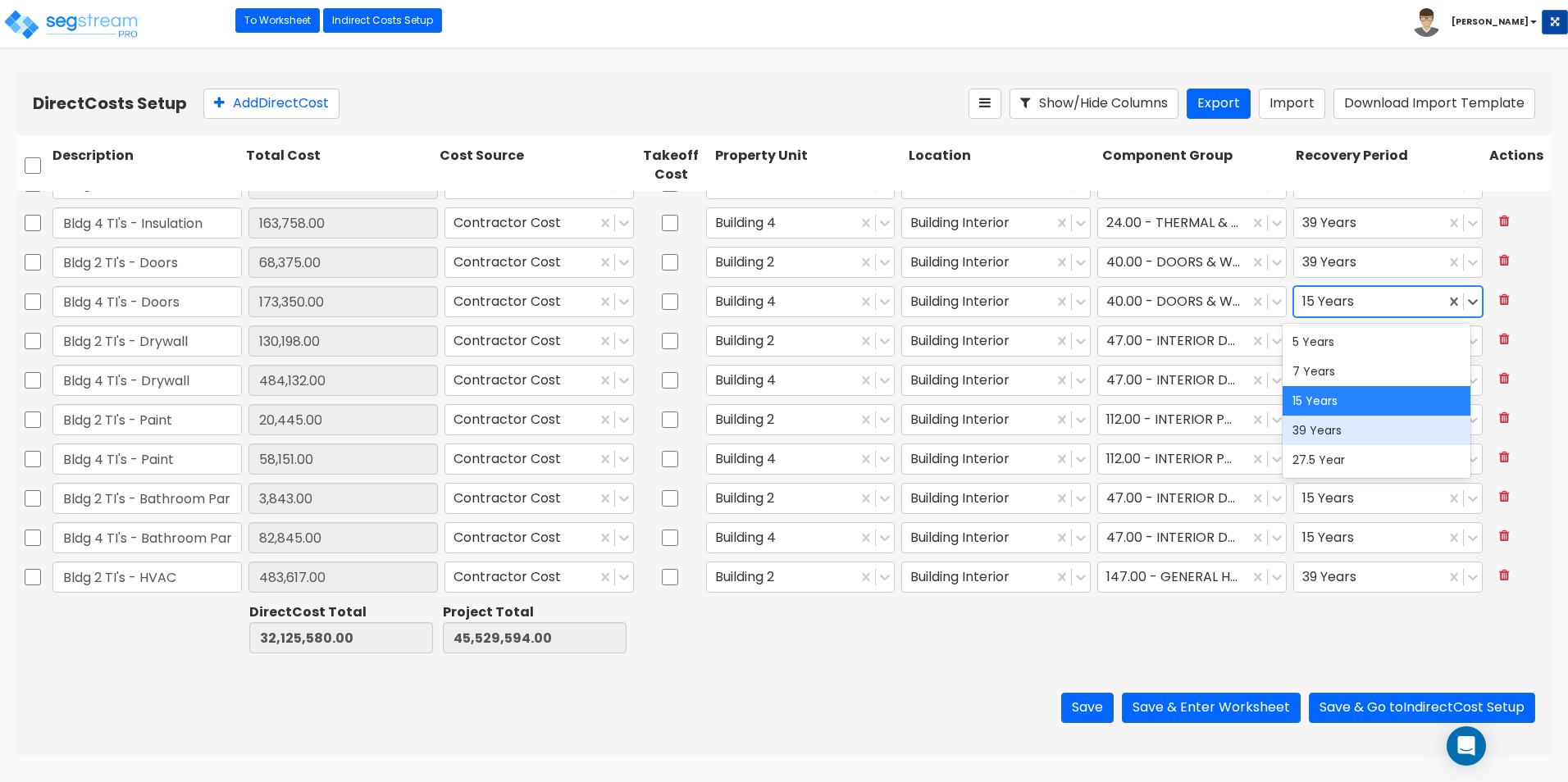
click at [1389, 428] on div "39 Years" at bounding box center [1375, 431] width 188 height 30
click at [1465, 345] on icon at bounding box center [1473, 340] width 17 height 17
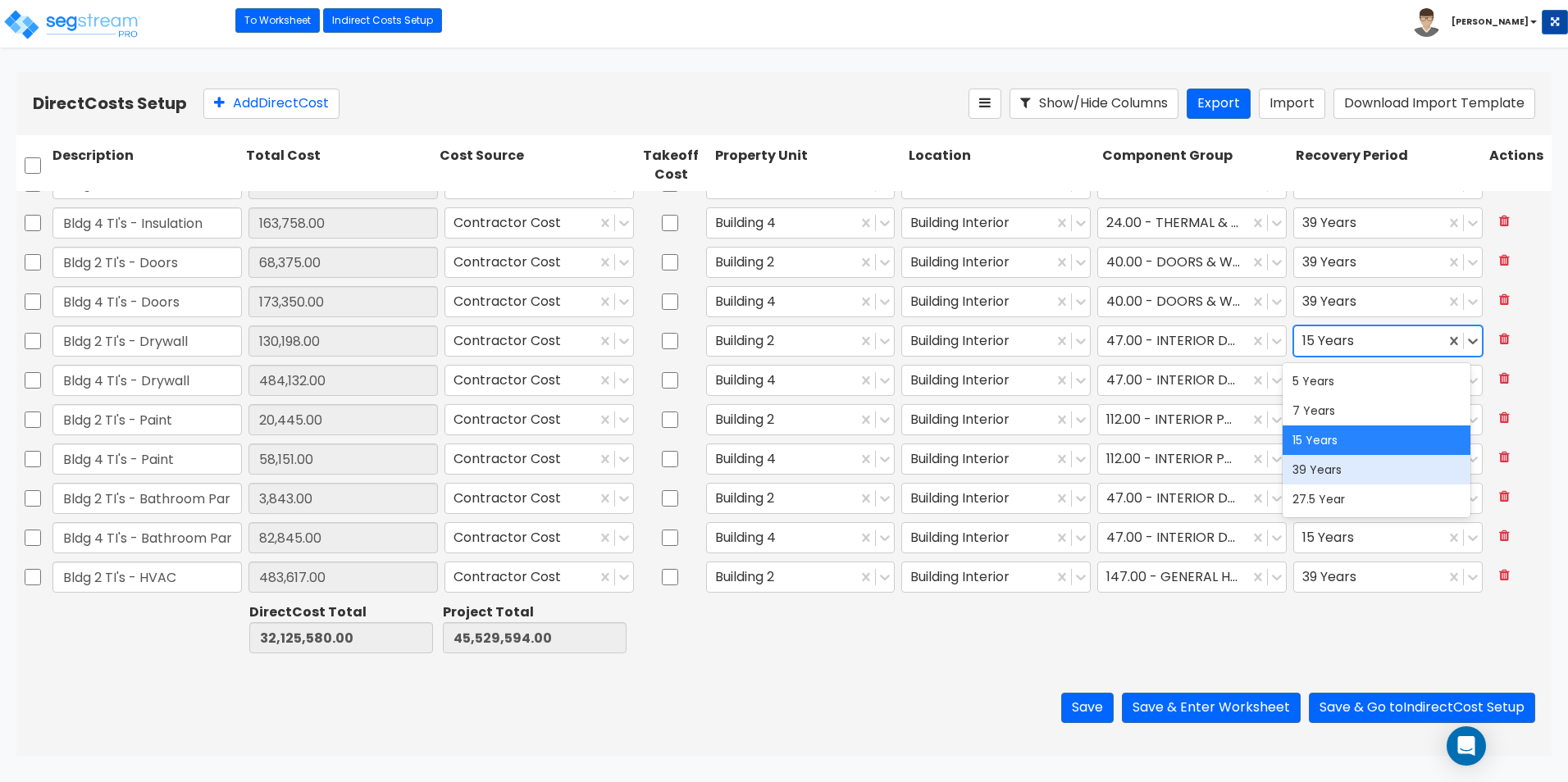
click at [1433, 476] on div "39 Years" at bounding box center [1375, 470] width 188 height 30
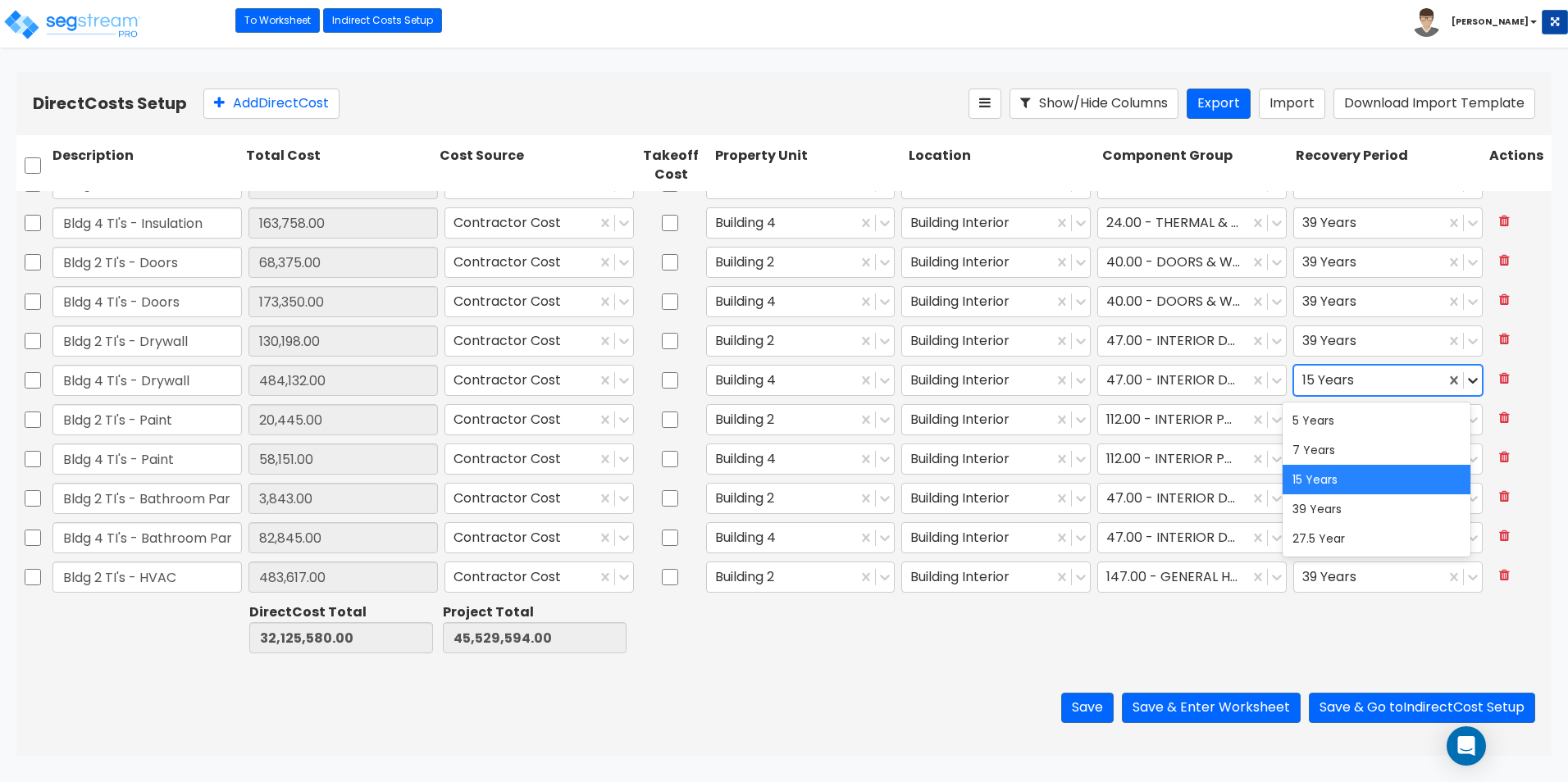
click at [1467, 376] on icon at bounding box center [1473, 380] width 17 height 17
click at [1436, 505] on div "39 Years" at bounding box center [1375, 509] width 188 height 30
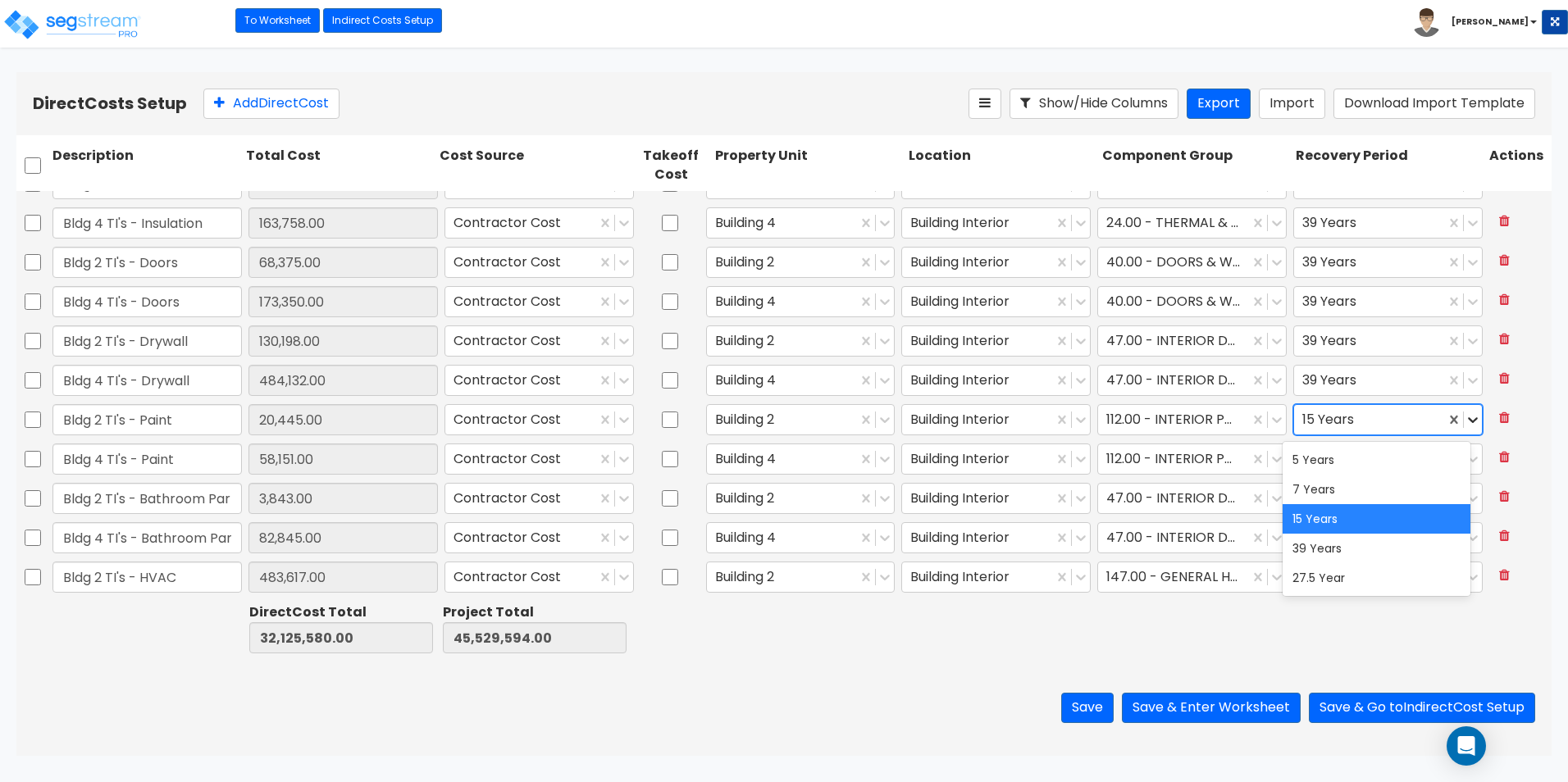
click at [1465, 419] on icon at bounding box center [1473, 420] width 17 height 17
drag, startPoint x: 1437, startPoint y: 548, endPoint x: 1450, endPoint y: 525, distance: 26.4
click at [1437, 546] on div "39 Years" at bounding box center [1375, 549] width 188 height 30
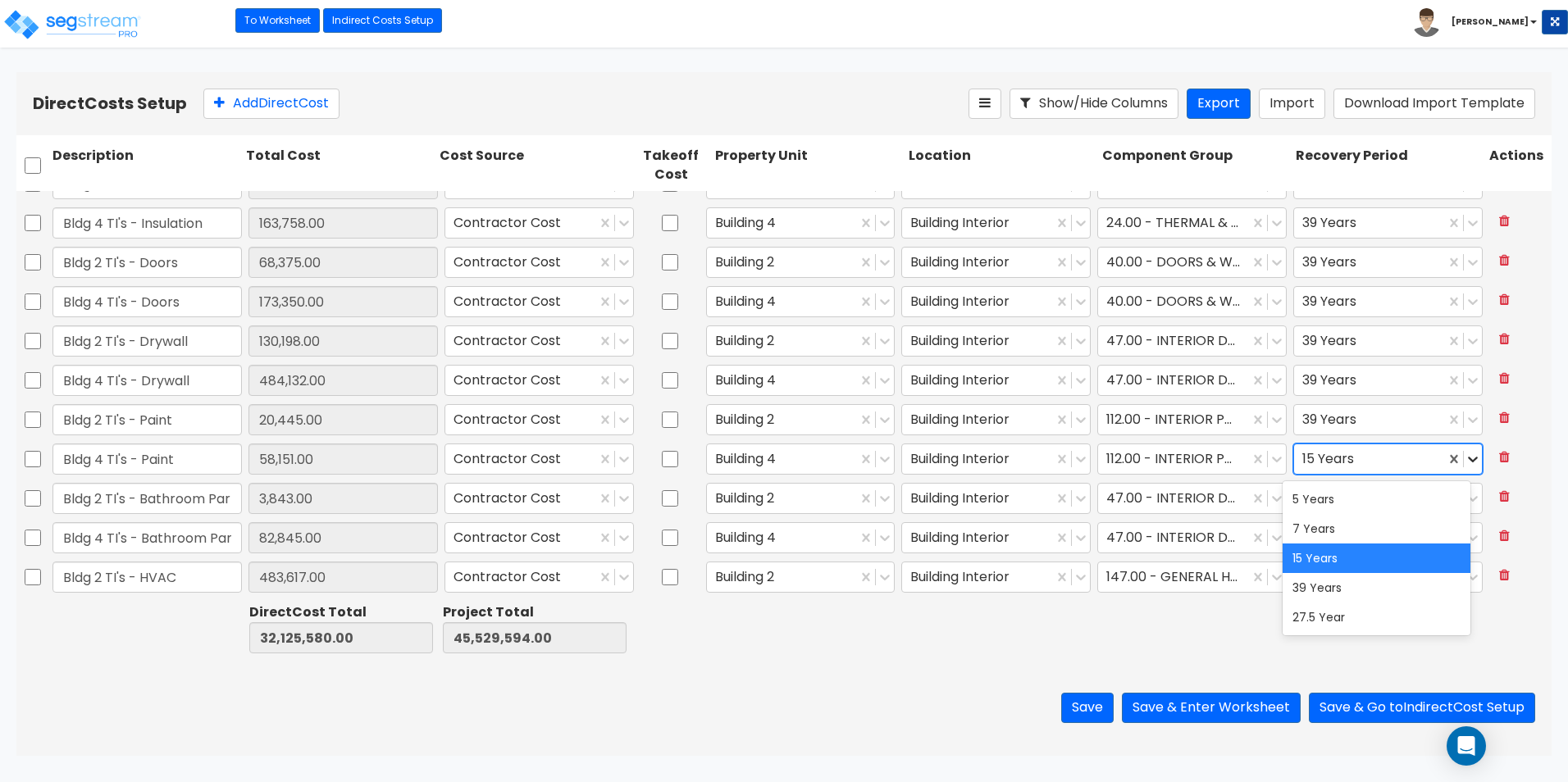
click at [1468, 457] on icon at bounding box center [1473, 460] width 10 height 6
click at [1446, 581] on div "39 Years" at bounding box center [1375, 587] width 188 height 30
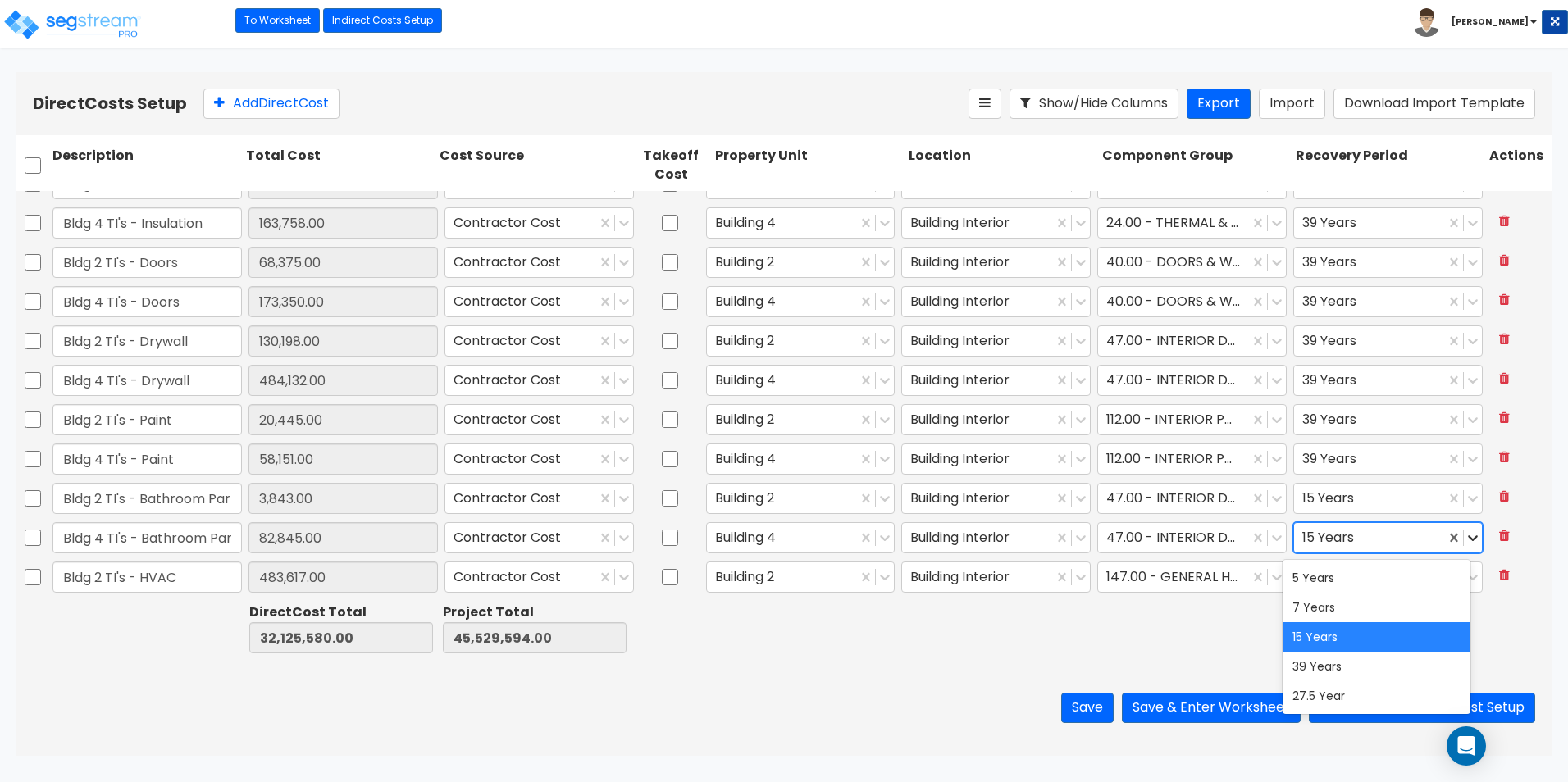
click at [1465, 537] on icon at bounding box center [1473, 538] width 17 height 17
click at [1423, 661] on div "39 Years" at bounding box center [1375, 667] width 188 height 30
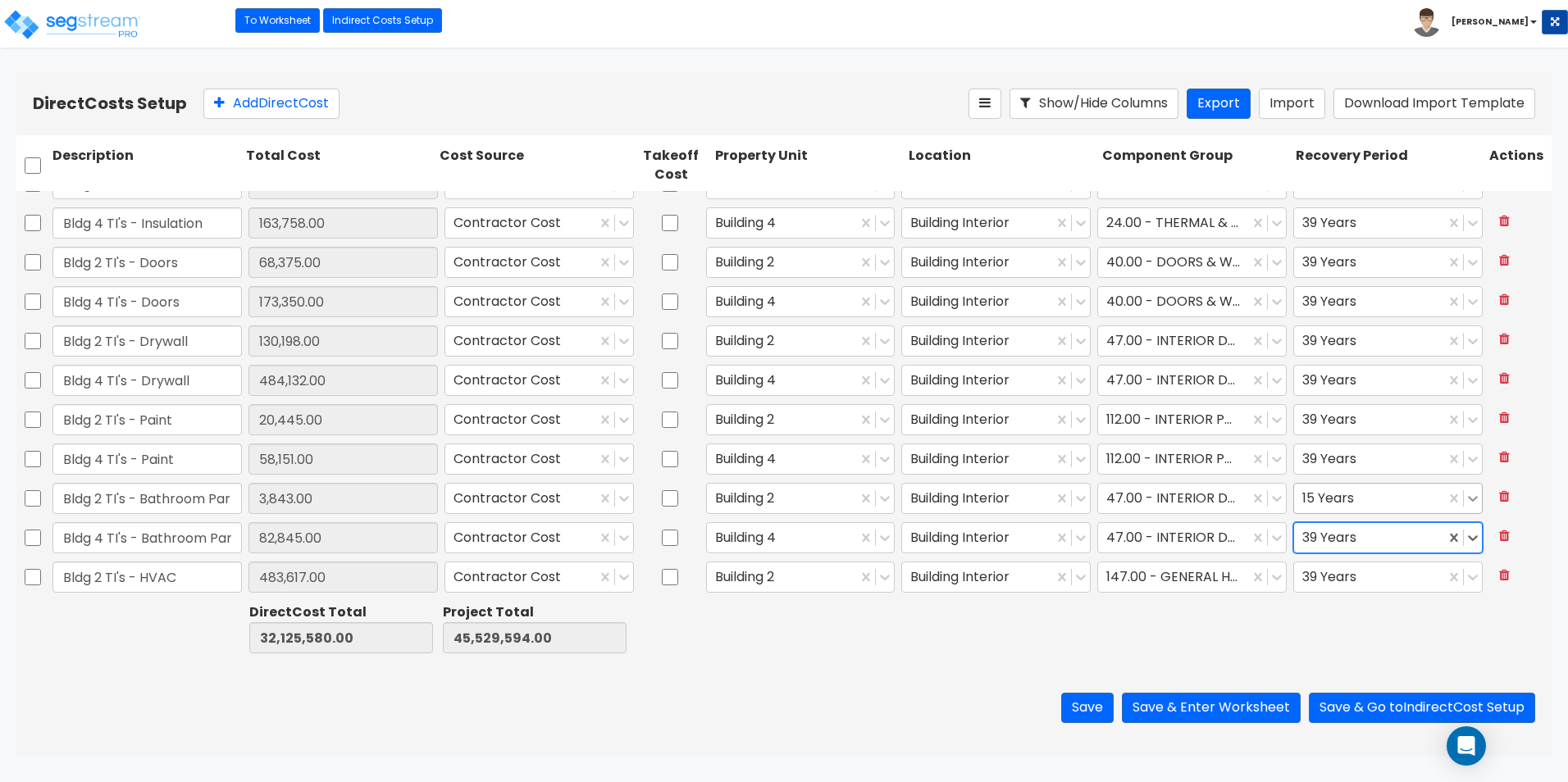
click at [1465, 500] on icon at bounding box center [1473, 498] width 17 height 17
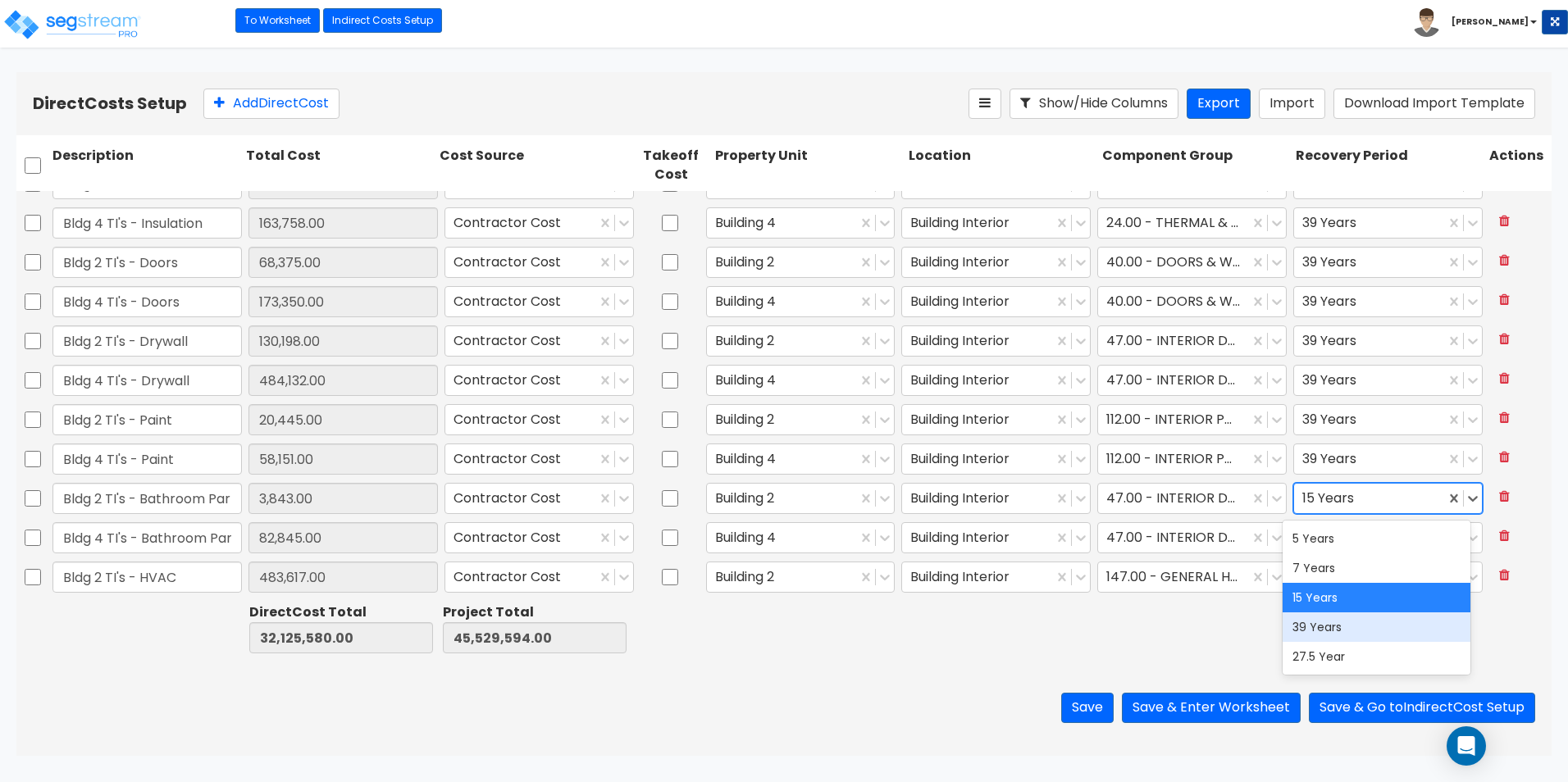
click at [1401, 630] on div "39 Years" at bounding box center [1375, 627] width 188 height 30
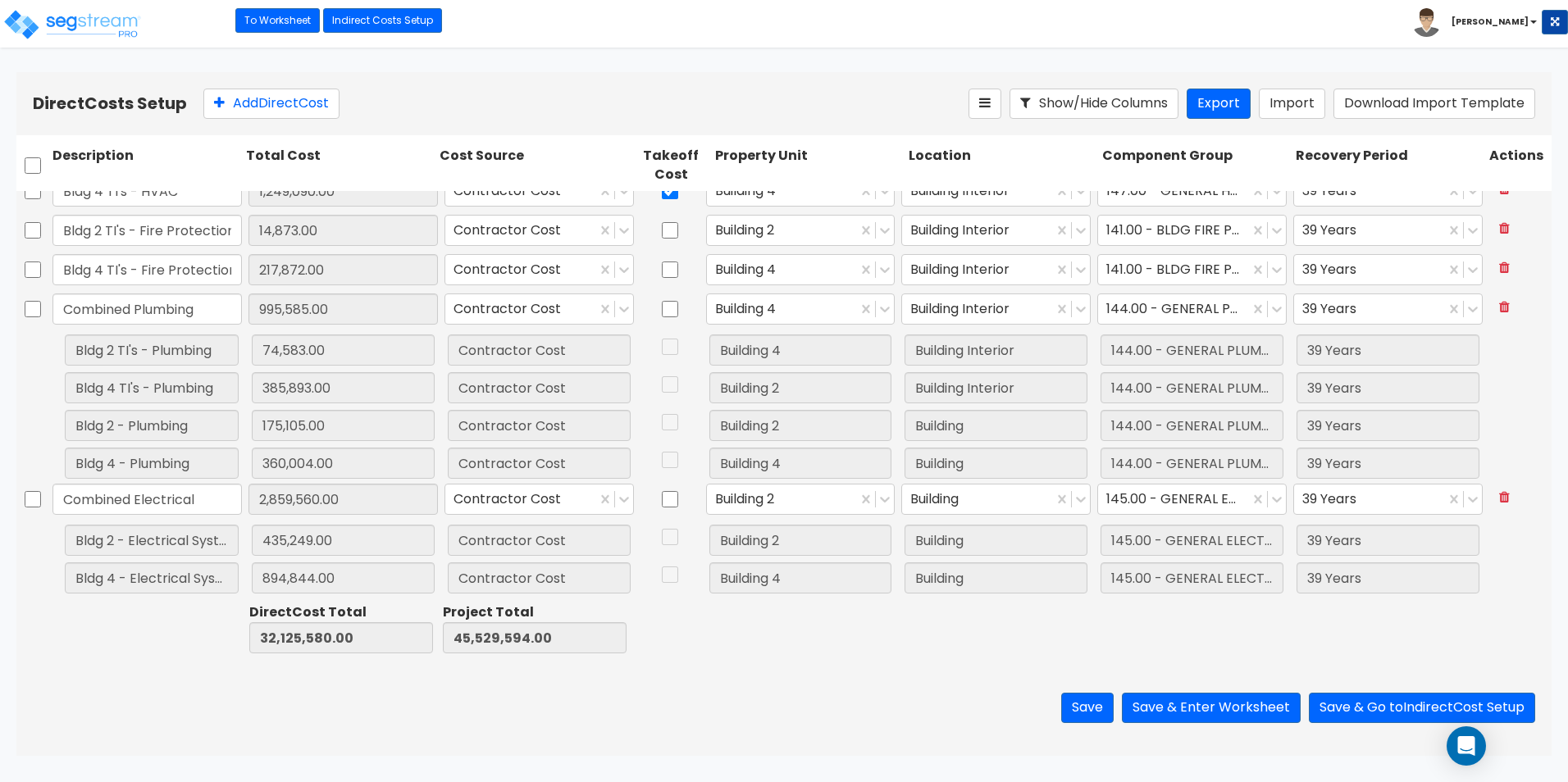
scroll to position [2964, 0]
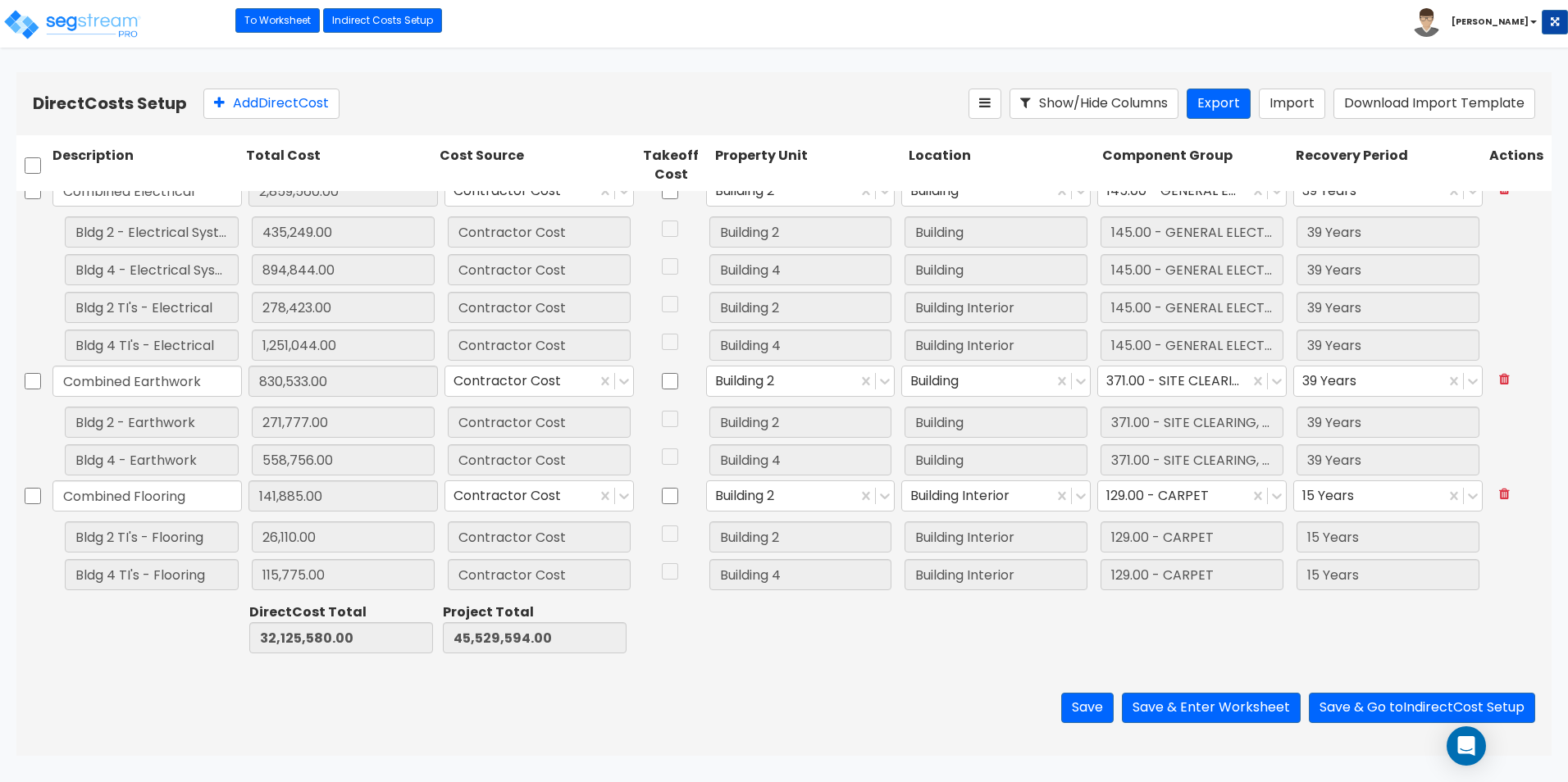
click at [116, 684] on div "Save Save & Enter Worksheet Save & Go to Indirect Cost Setup" at bounding box center [784, 708] width 1535 height 96
click at [671, 493] on input "checkbox" at bounding box center [670, 495] width 17 height 31
checkbox input "true"
click at [668, 382] on input "checkbox" at bounding box center [670, 380] width 17 height 31
checkbox input "true"
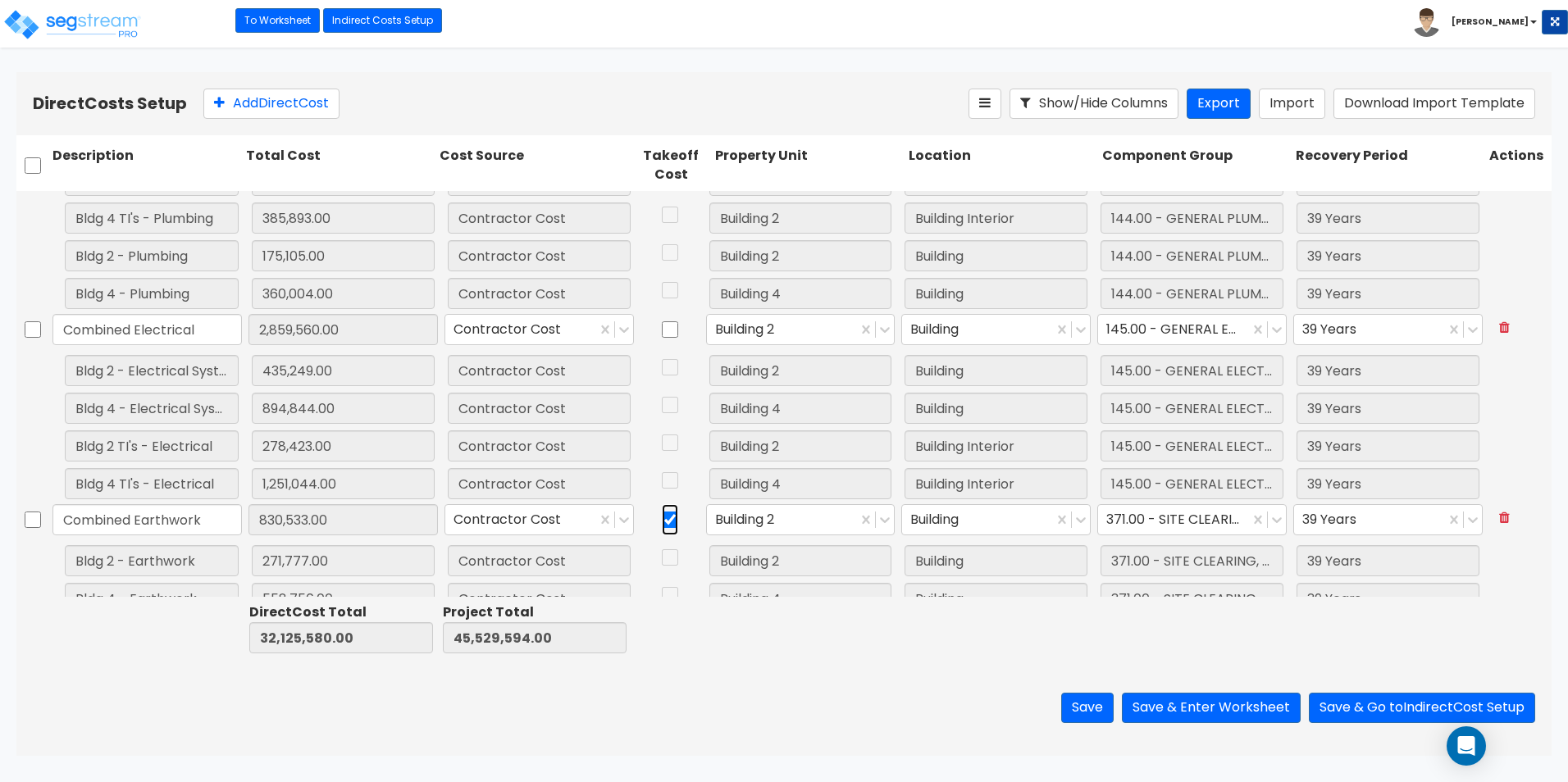
scroll to position [2800, 0]
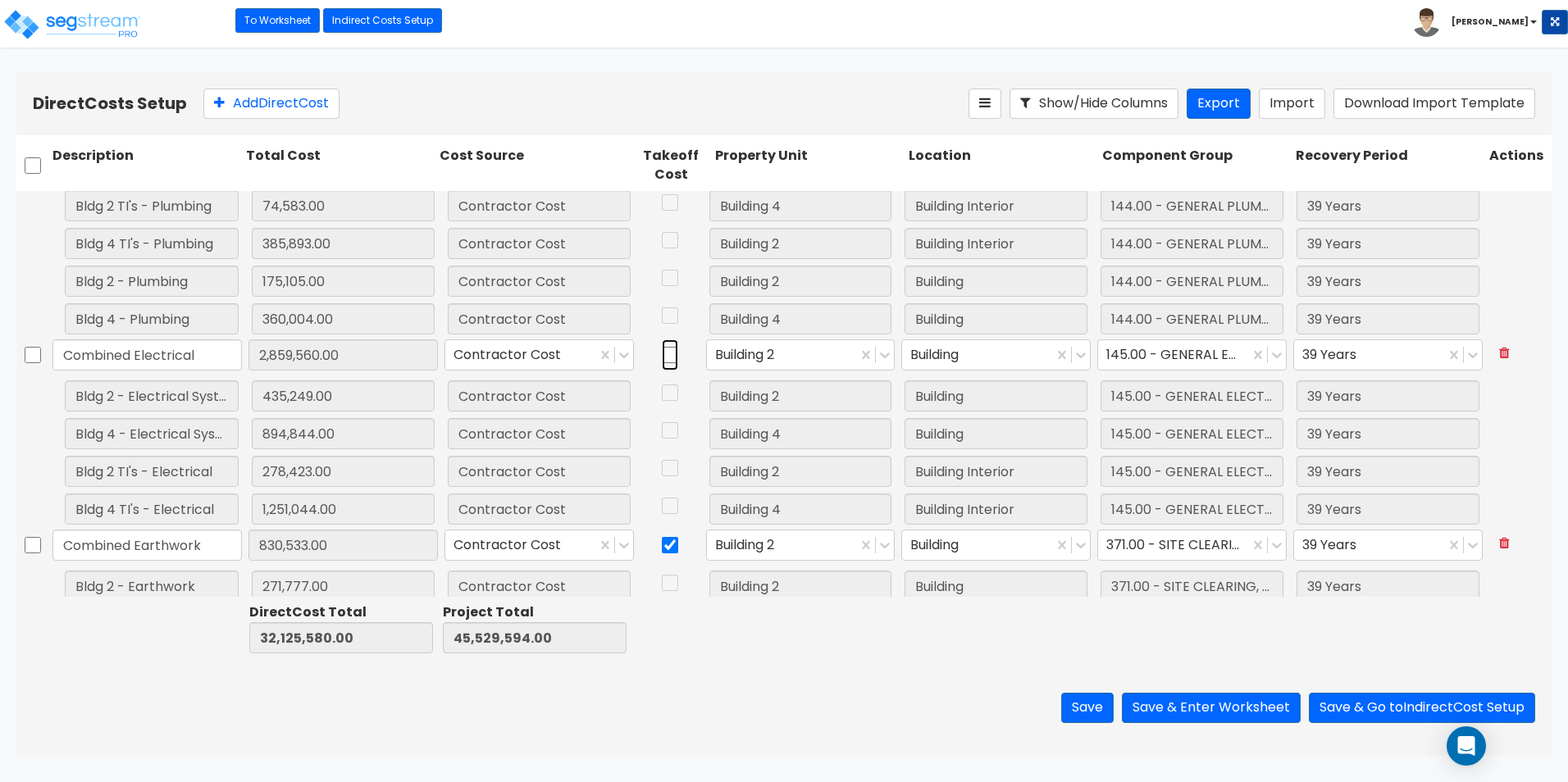
click at [666, 357] on input "checkbox" at bounding box center [670, 354] width 17 height 31
checkbox input "true"
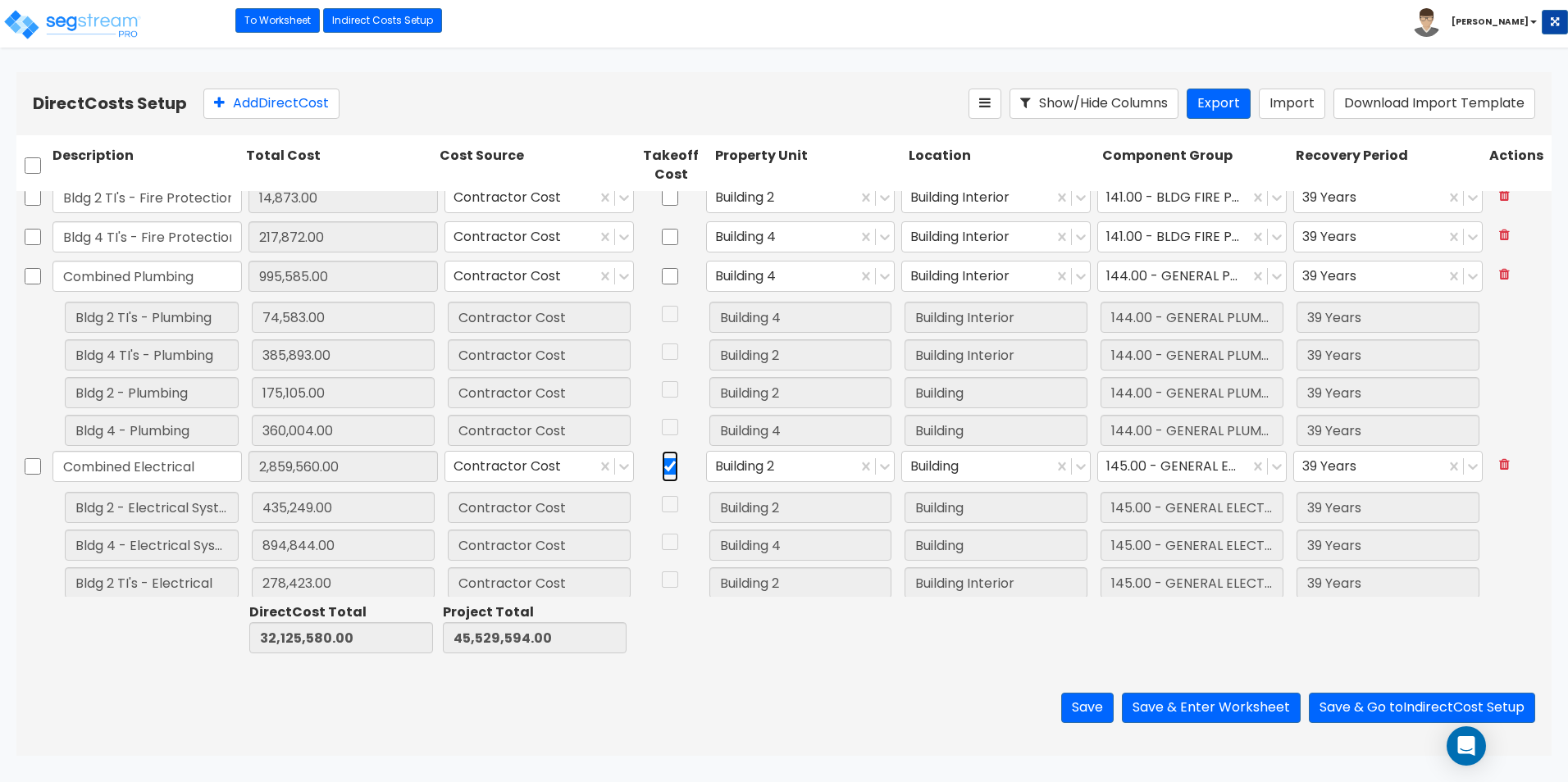
scroll to position [2636, 0]
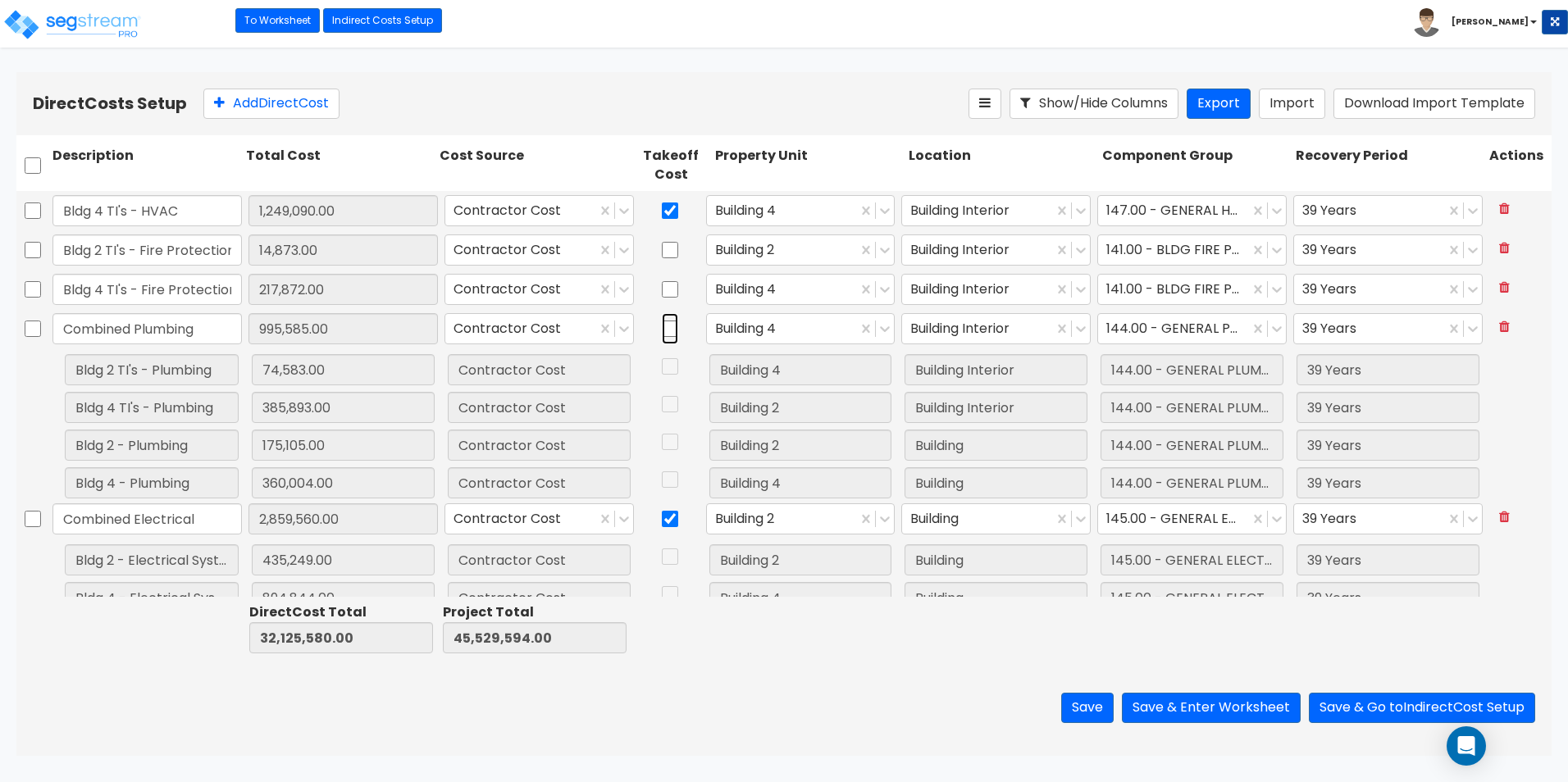
click at [667, 327] on input "checkbox" at bounding box center [670, 328] width 17 height 31
checkbox input "true"
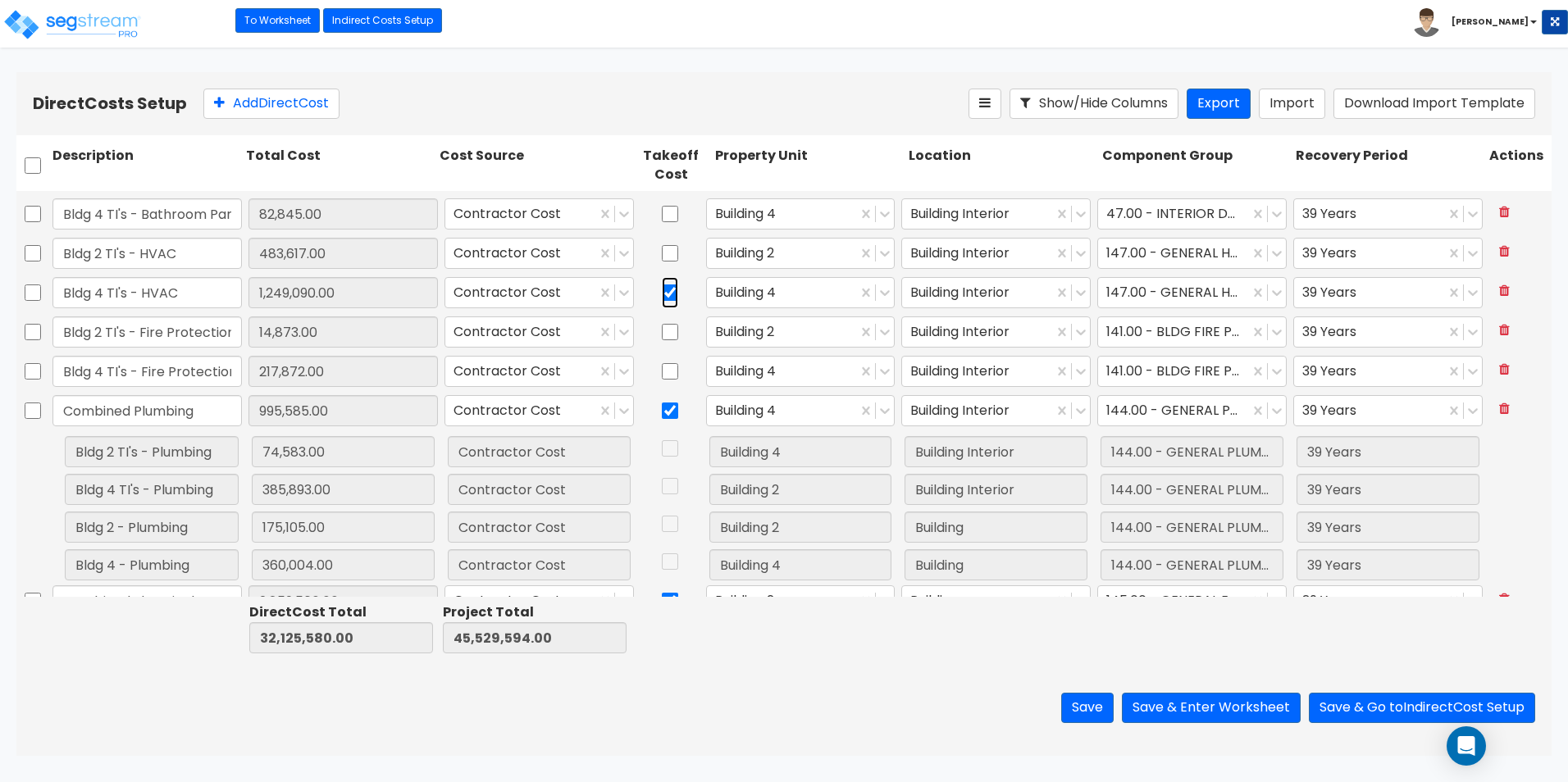
click at [663, 293] on input "checkbox" at bounding box center [670, 292] width 17 height 31
checkbox input "false"
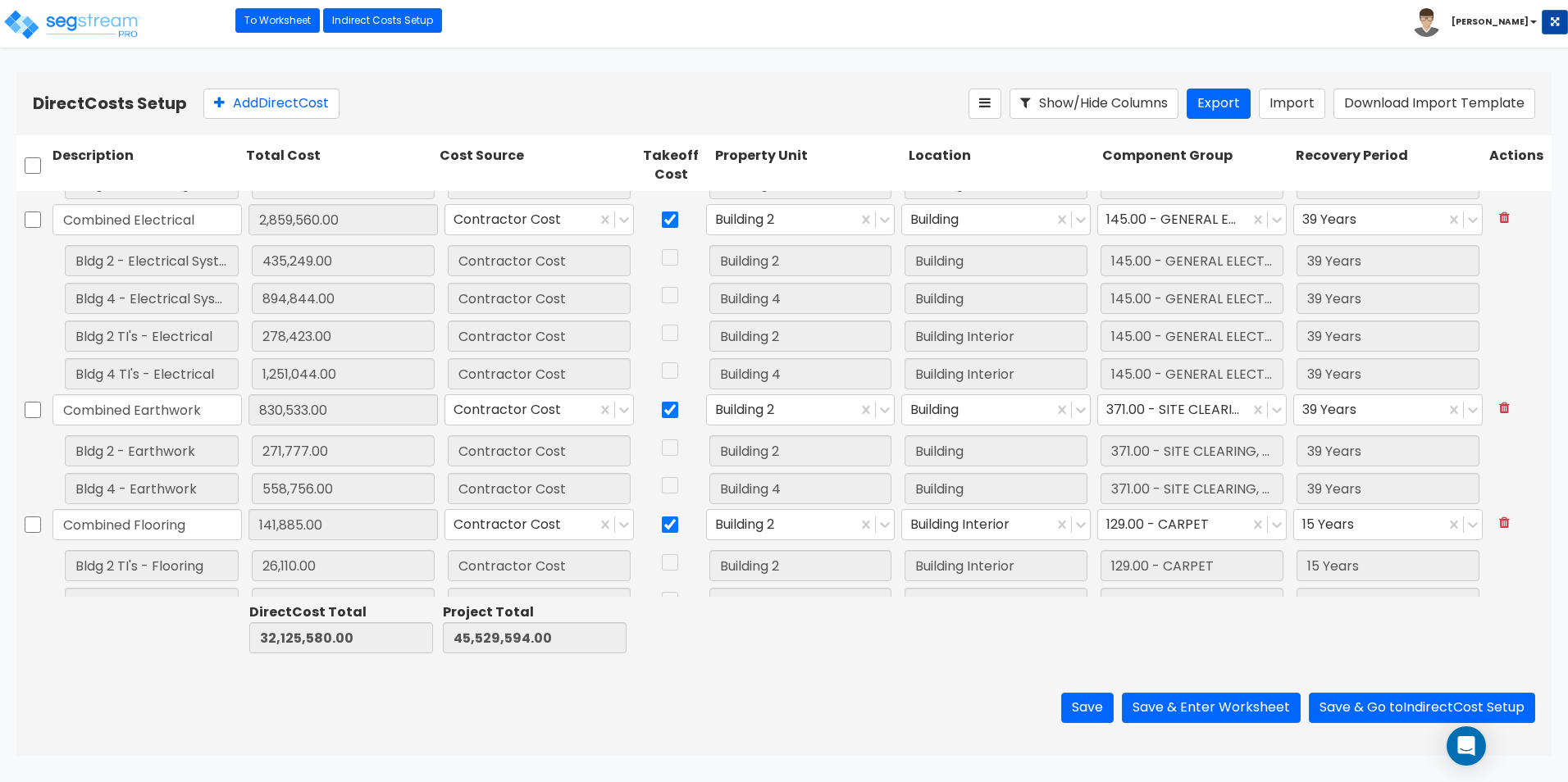
scroll to position [2964, 0]
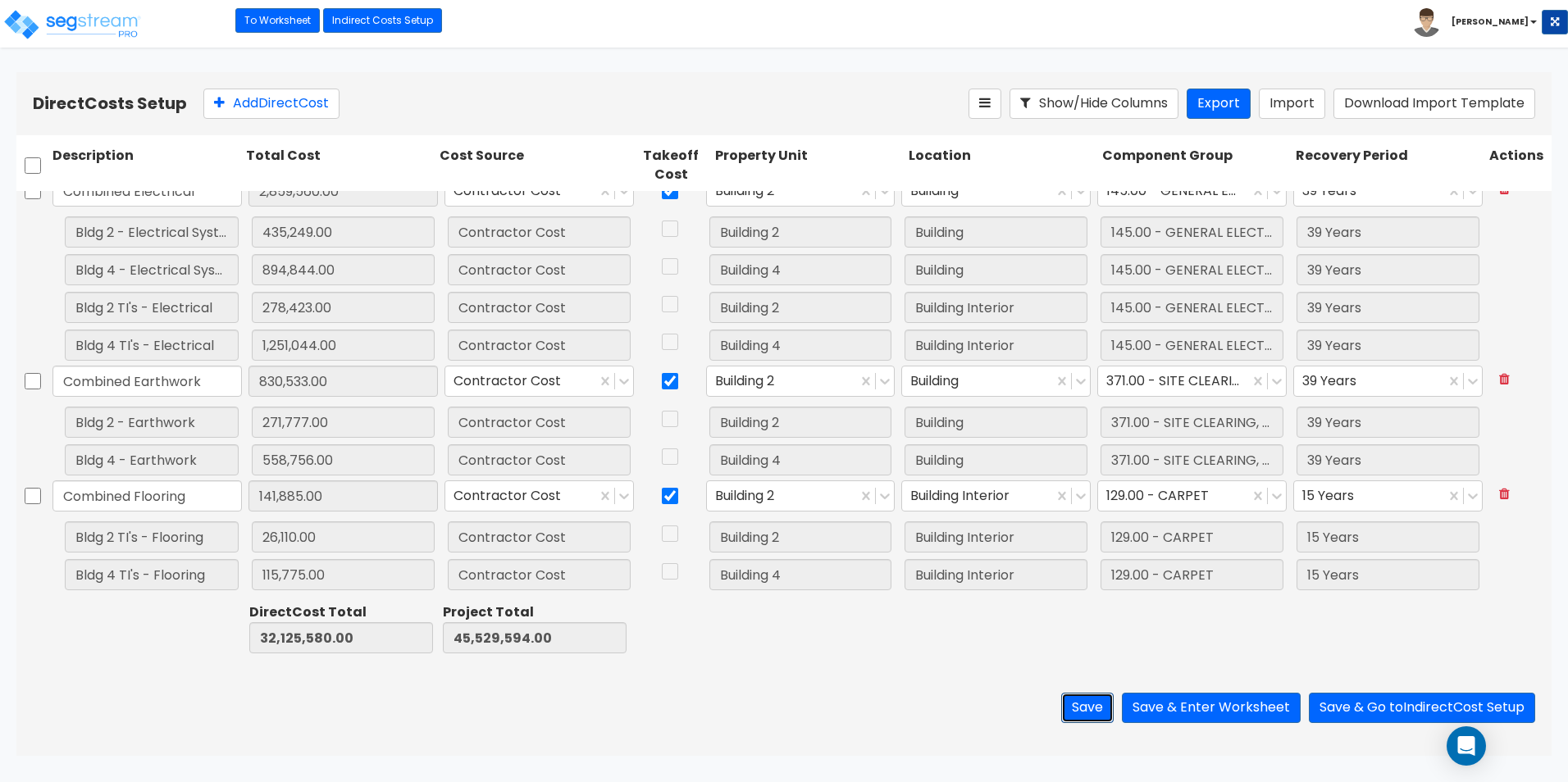
click at [1072, 700] on button "Save" at bounding box center [1087, 708] width 53 height 31
click at [1465, 494] on icon at bounding box center [1473, 496] width 17 height 17
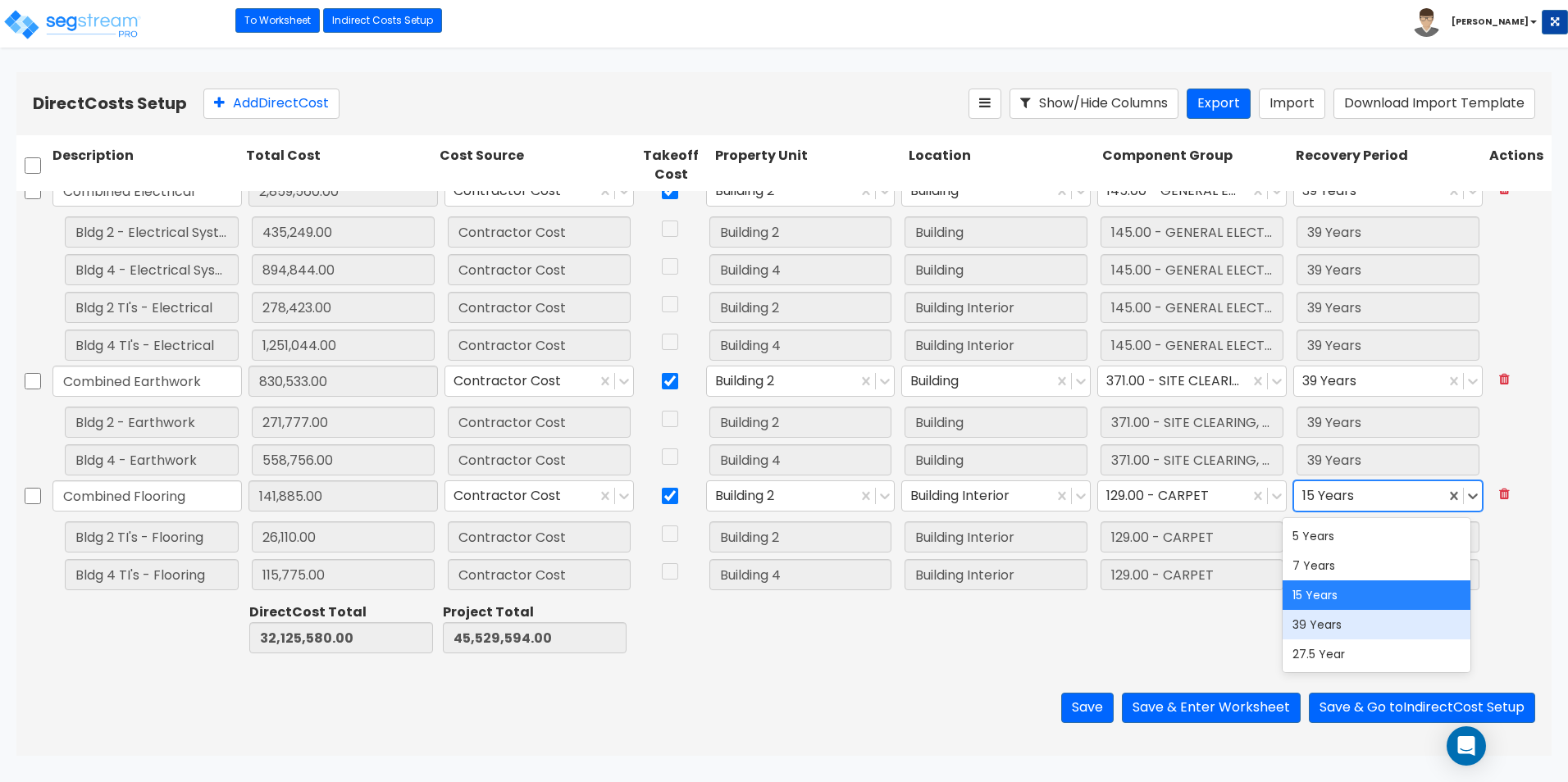
click at [1390, 631] on div "39 Years" at bounding box center [1375, 625] width 188 height 30
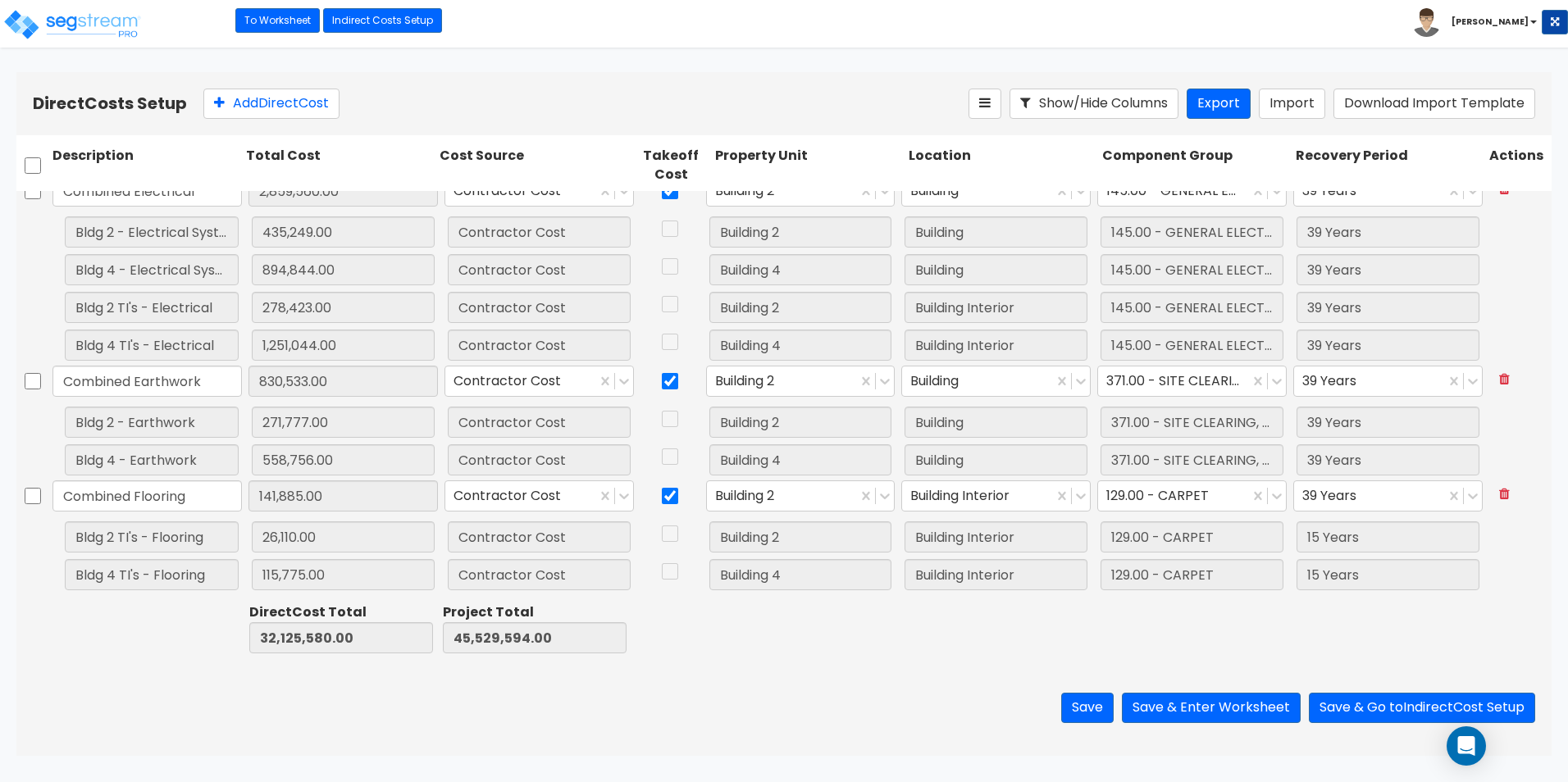
click at [747, 681] on div "Save Save & Enter Worksheet Save & Go to Indirect Cost Setup" at bounding box center [784, 708] width 1535 height 96
click at [1088, 708] on button "Save" at bounding box center [1087, 708] width 53 height 31
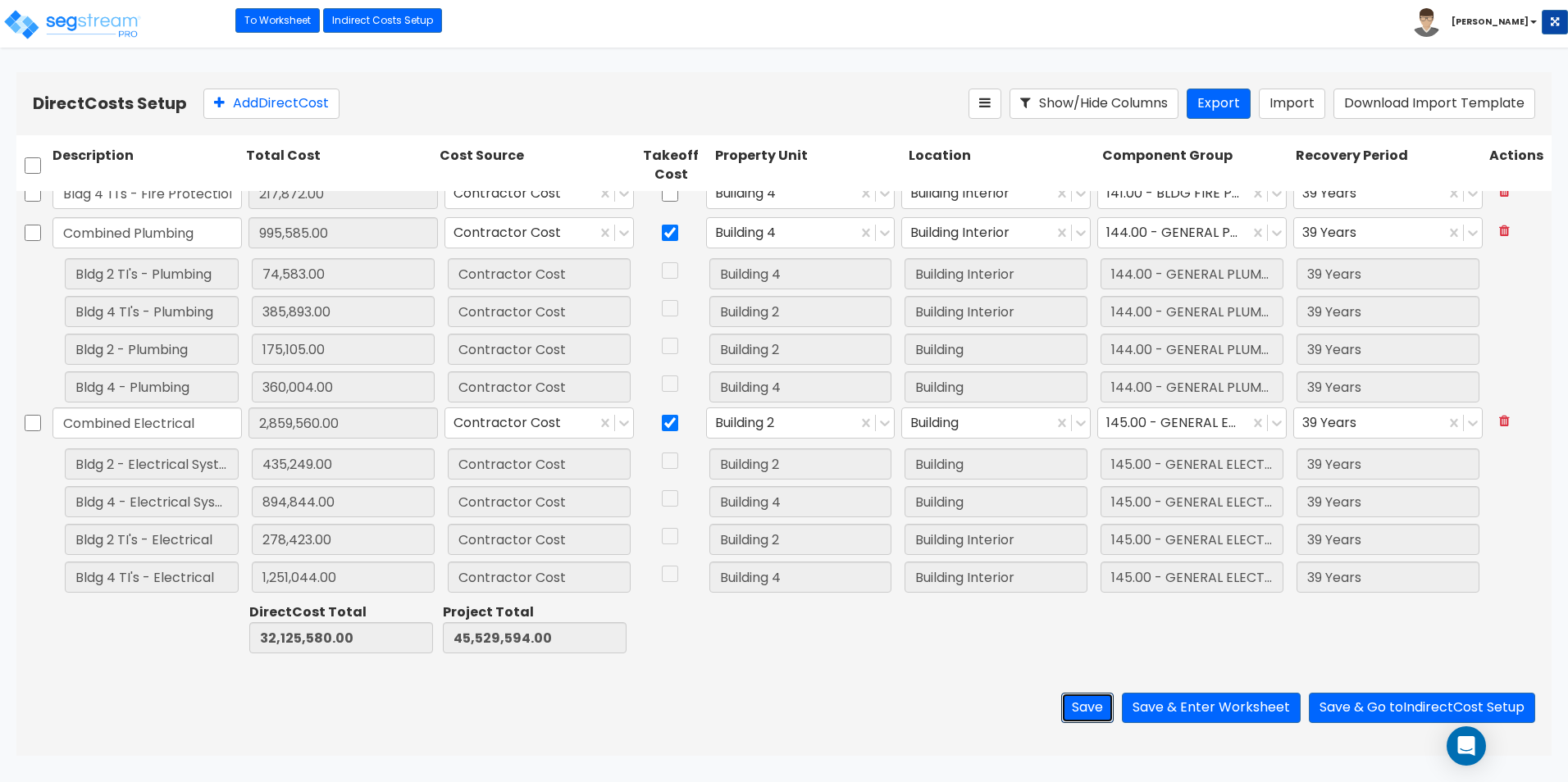
scroll to position [2718, 0]
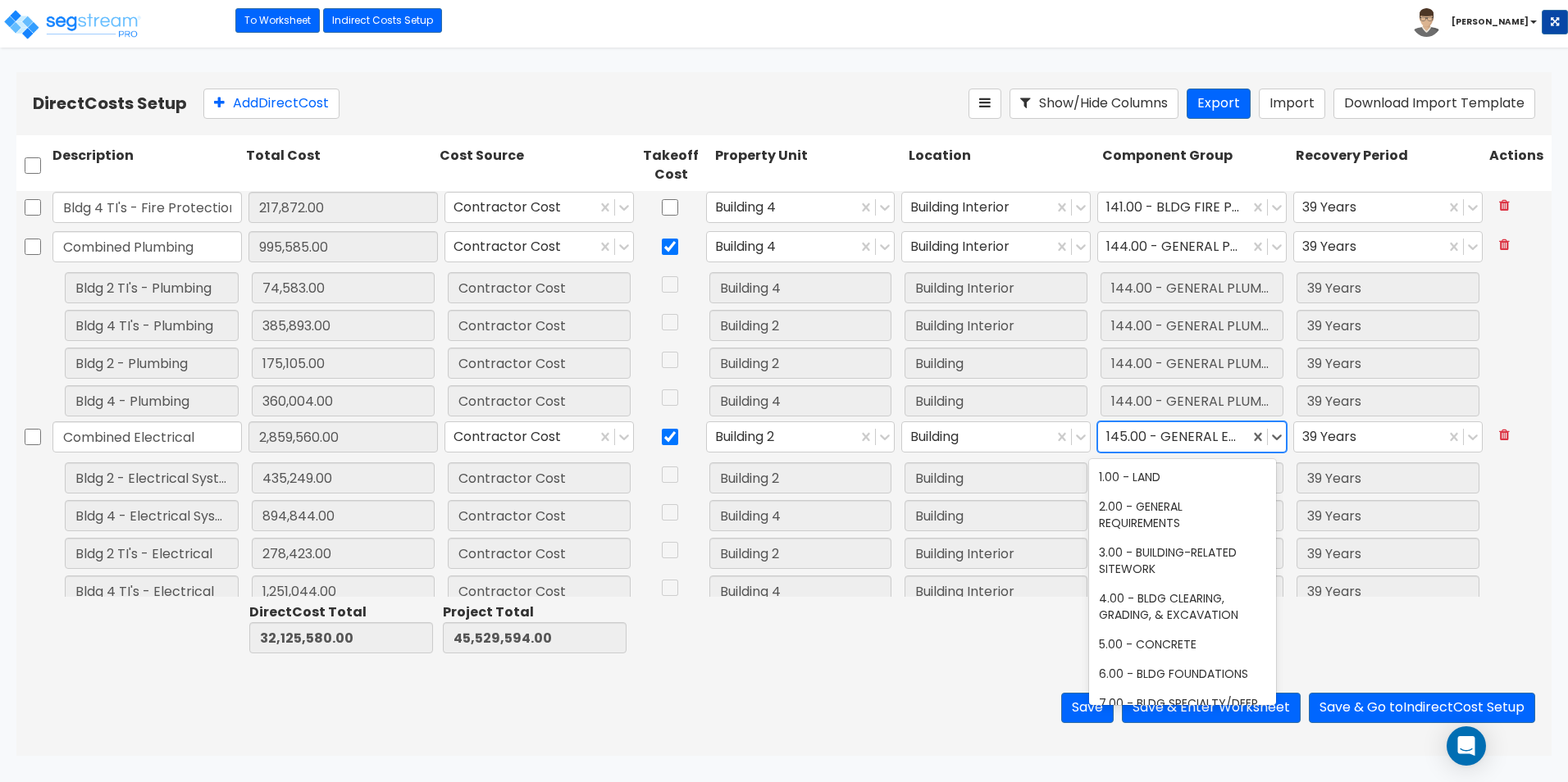
click at [1197, 433] on div at bounding box center [1172, 438] width 134 height 22
click at [876, 638] on div at bounding box center [808, 628] width 194 height 57
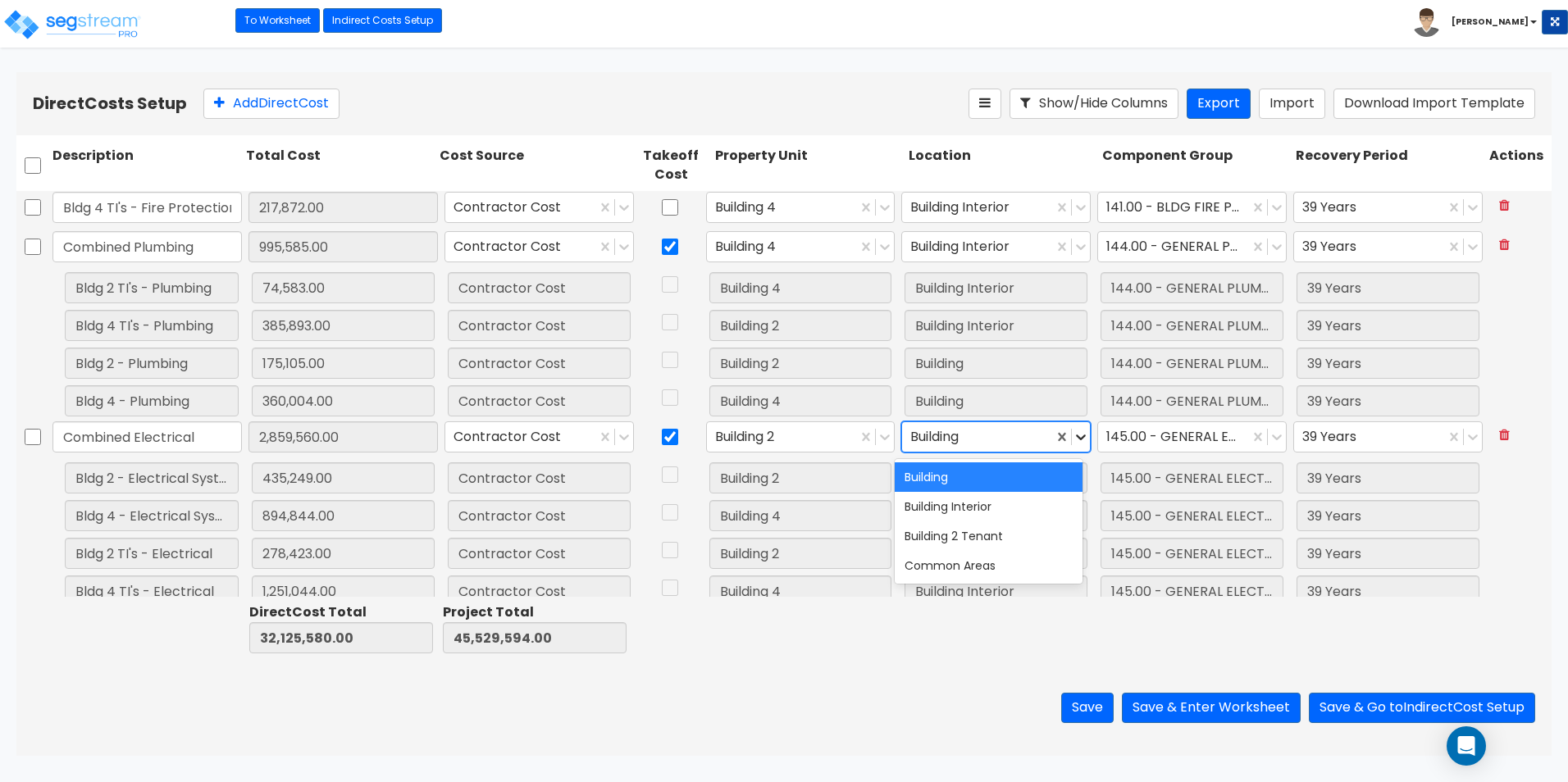
click at [1075, 439] on icon at bounding box center [1081, 437] width 17 height 17
click at [1040, 503] on div "Building Interior" at bounding box center [987, 507] width 188 height 30
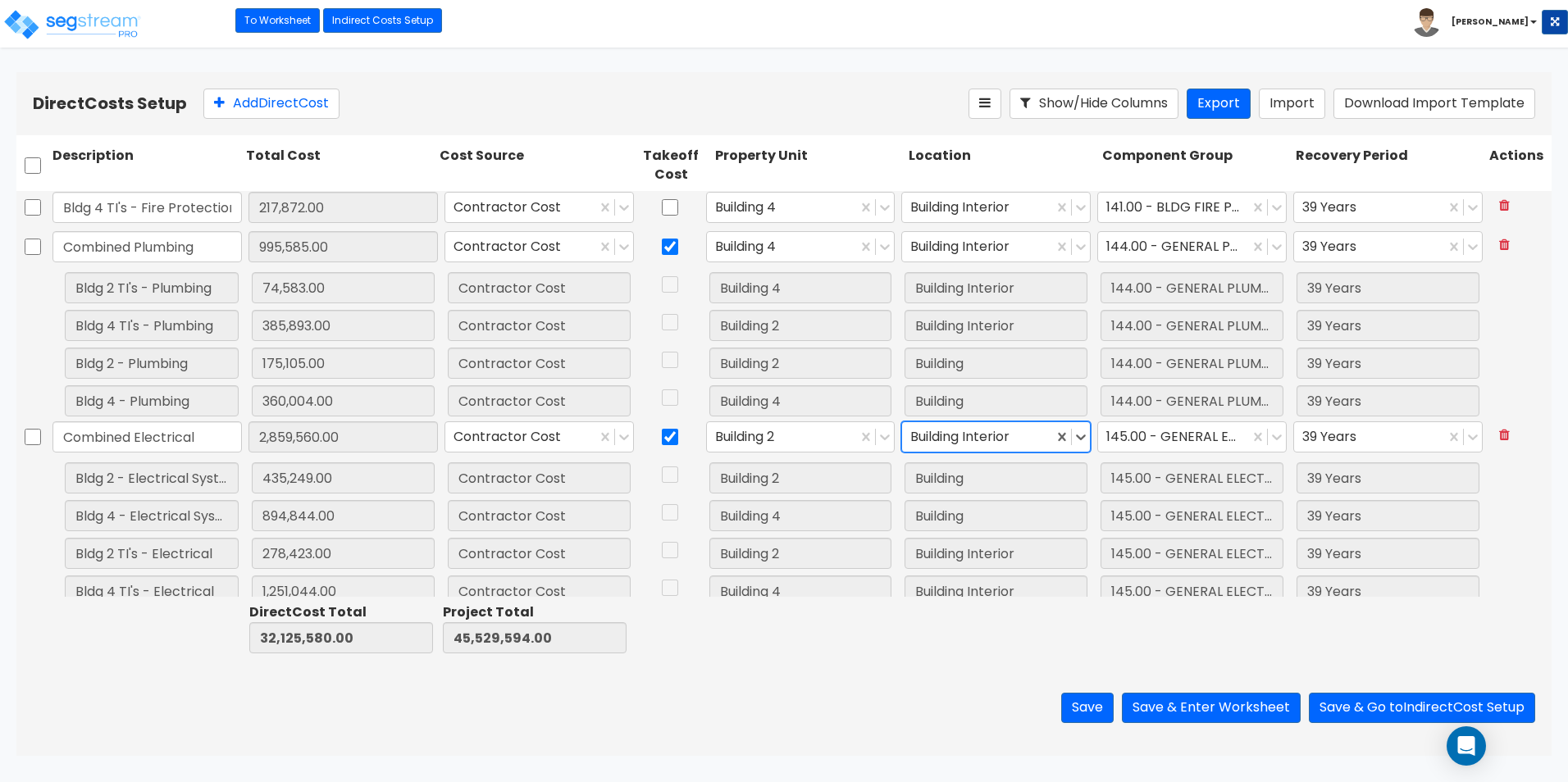
click at [863, 643] on div at bounding box center [808, 628] width 194 height 57
click at [1074, 702] on button "Save" at bounding box center [1087, 708] width 53 height 31
click at [369, 22] on link "Indirect Costs Setup" at bounding box center [383, 20] width 119 height 25
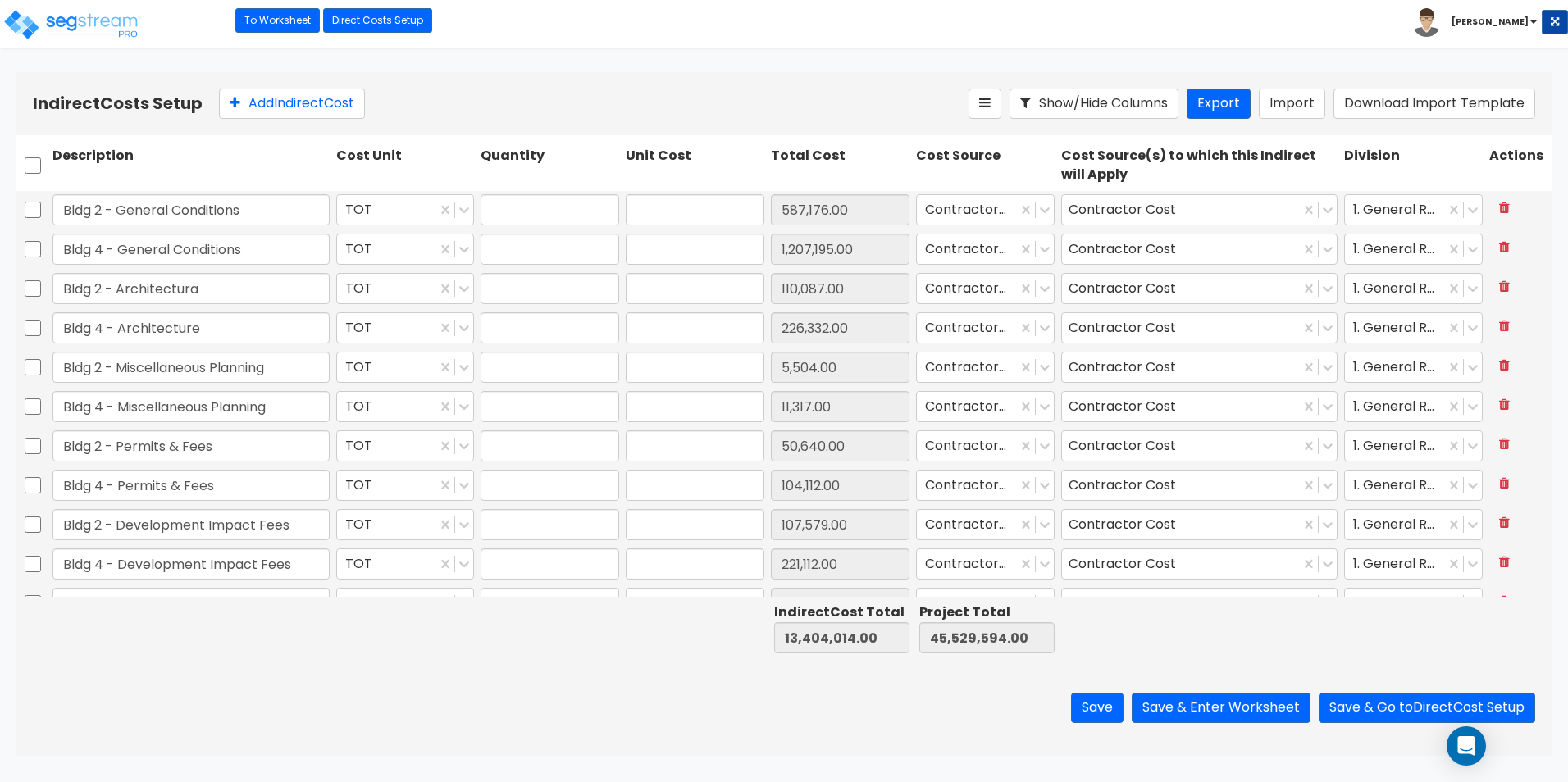
type input "1.00"
type input "587,176.00"
type input "1.00"
type input "1,207,195.00"
type input "1.00"
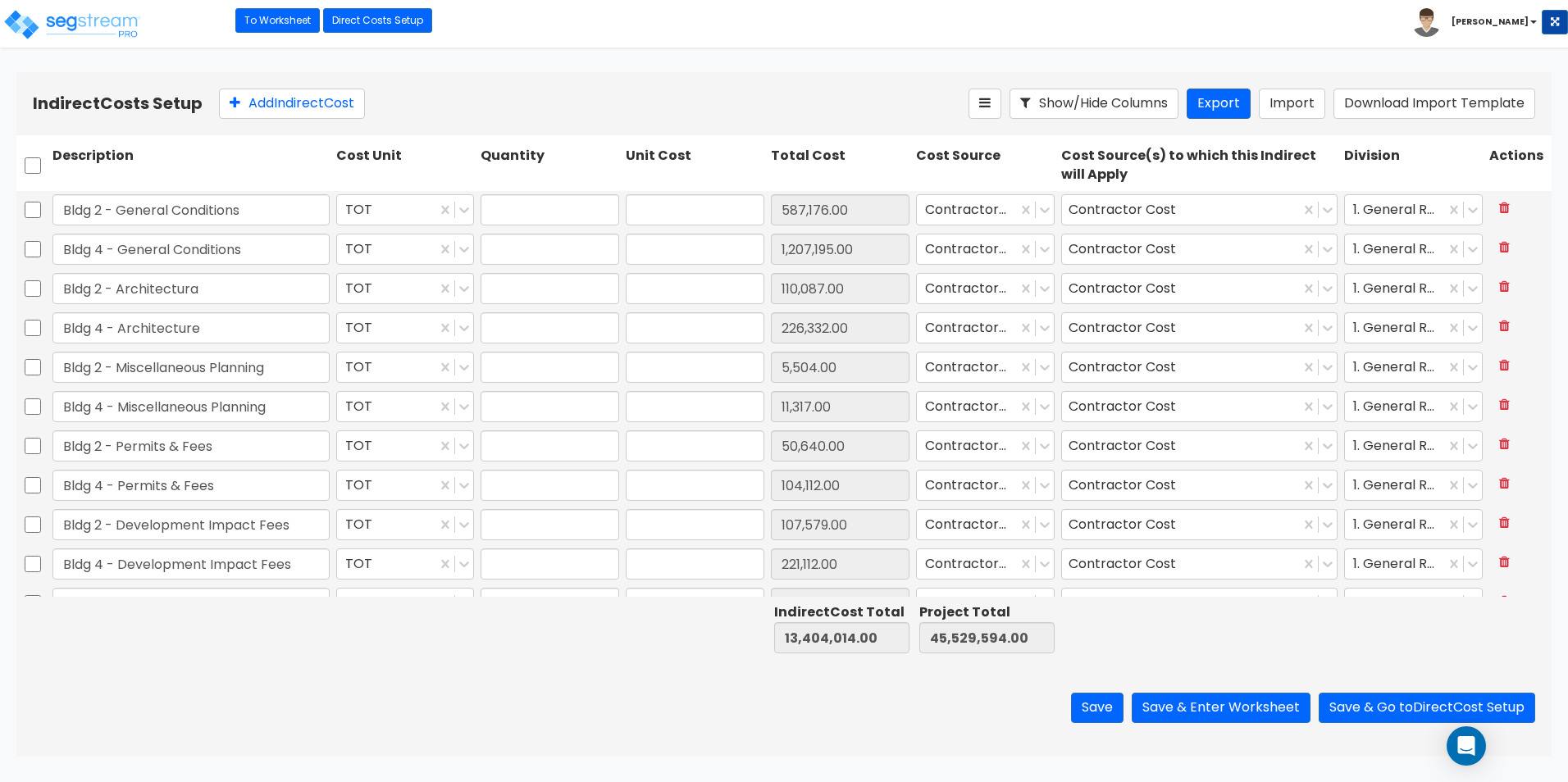
type input "110,087.00"
type input "1.00"
type input "226,332.00"
type input "1.00"
type input "5,504.00"
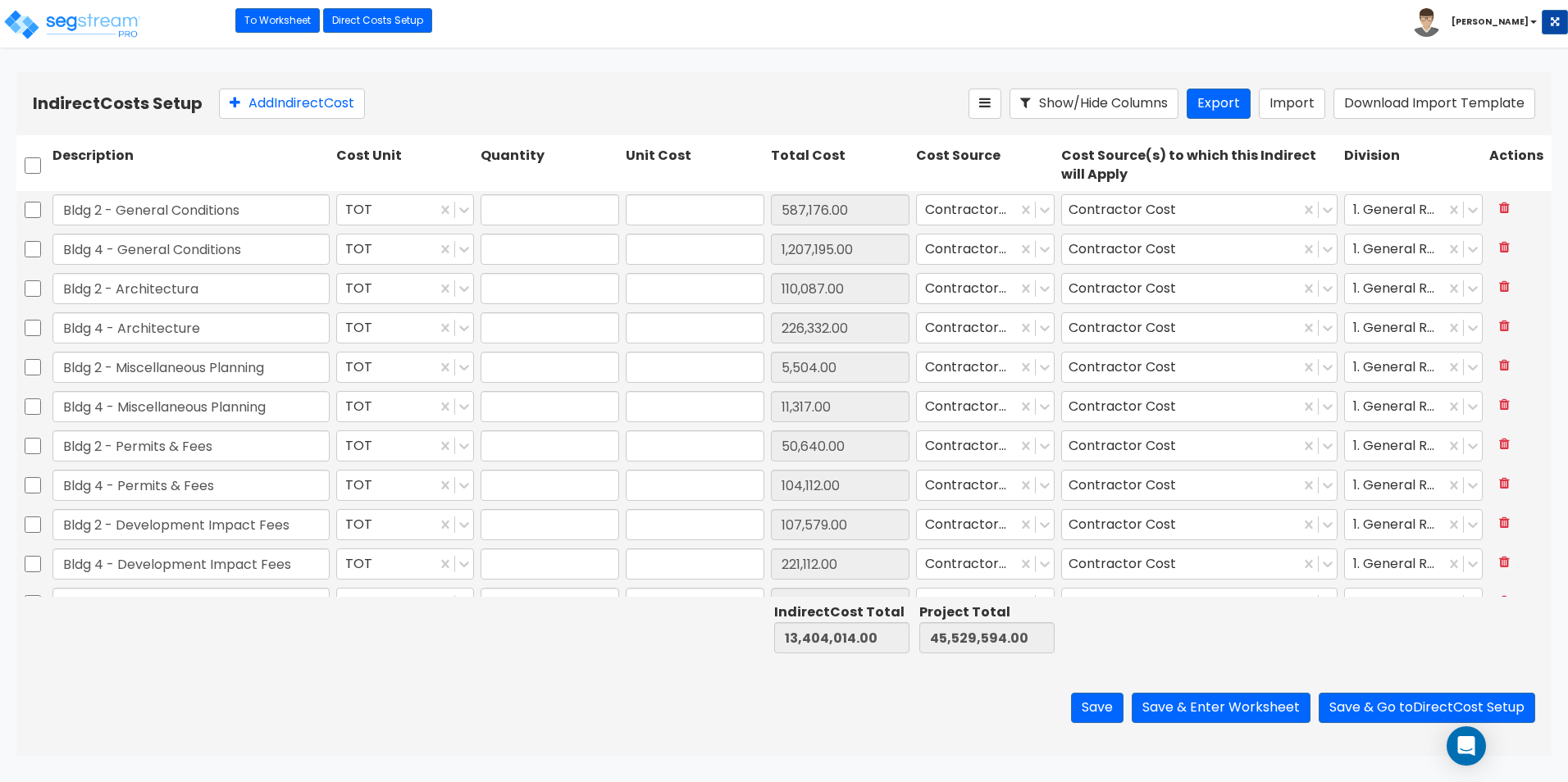
type input "1.00"
type input "11,317.00"
type input "1.00"
type input "50,640.00"
type input "1.00"
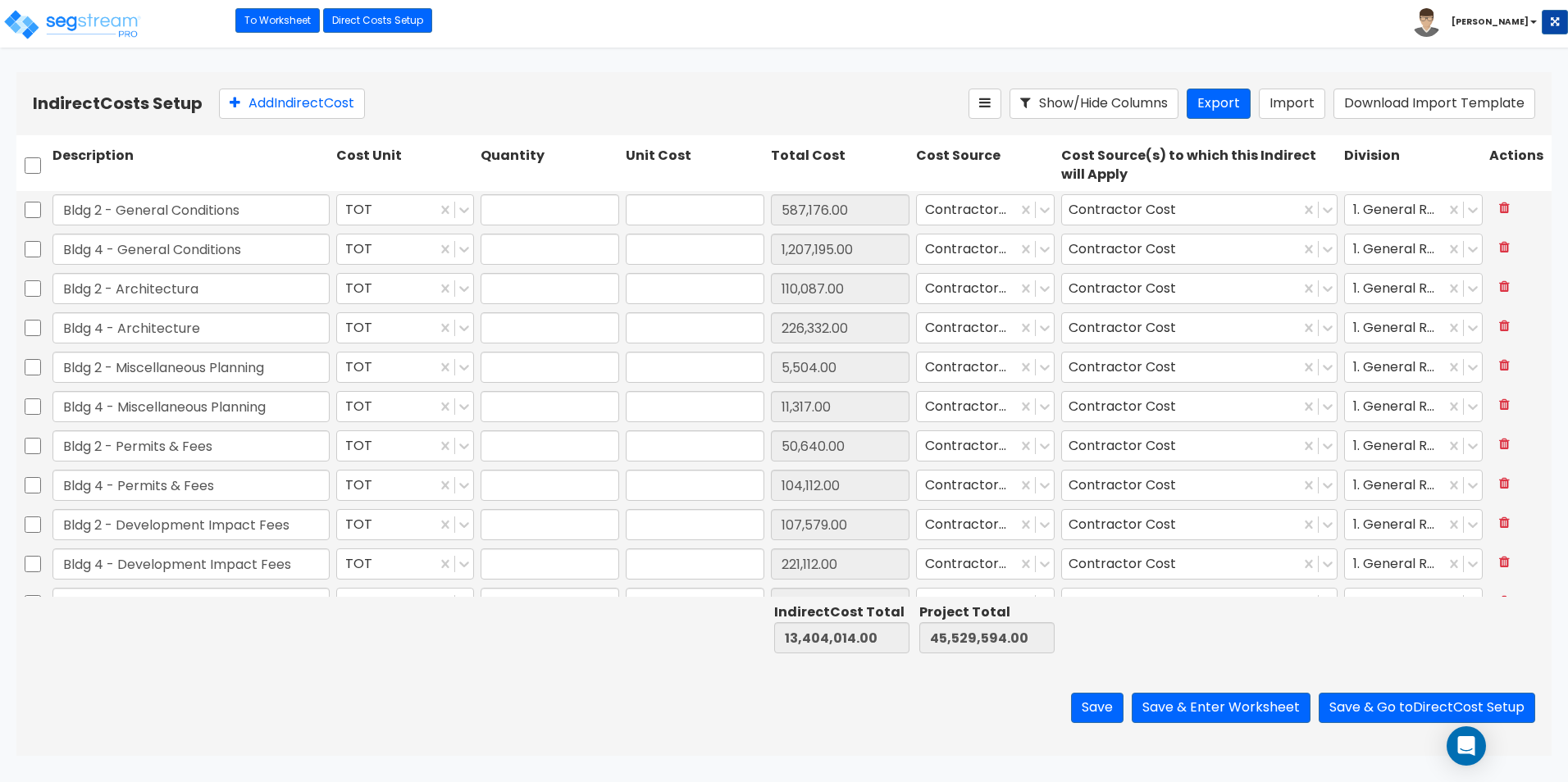
type input "104,112.00"
type input "1.00"
type input "107,579.00"
type input "1.00"
type input "221,112.00"
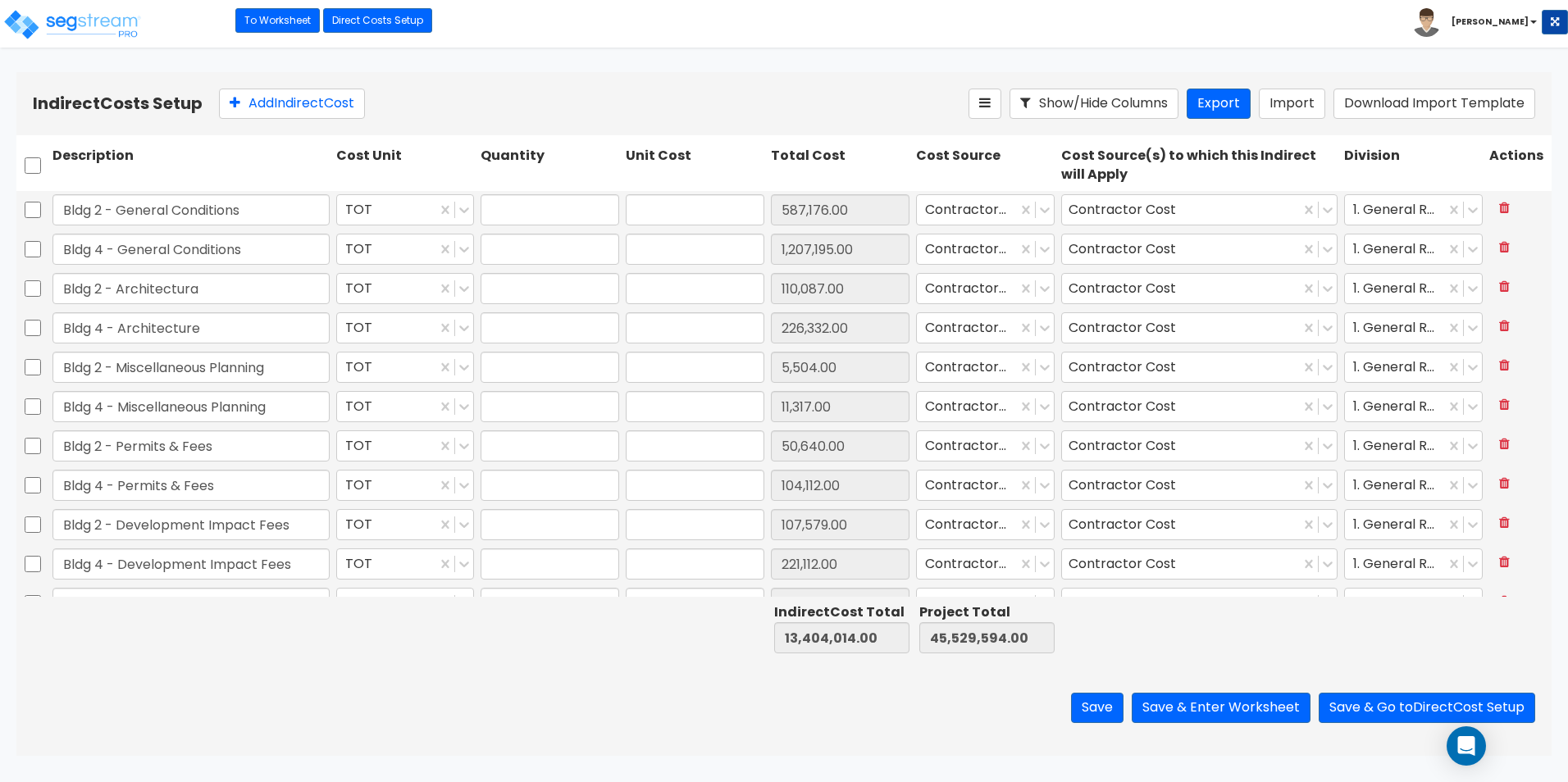
type input "1.00"
type input "2,752.00"
type input "1.00"
type input "5,658.00"
type input "1.00"
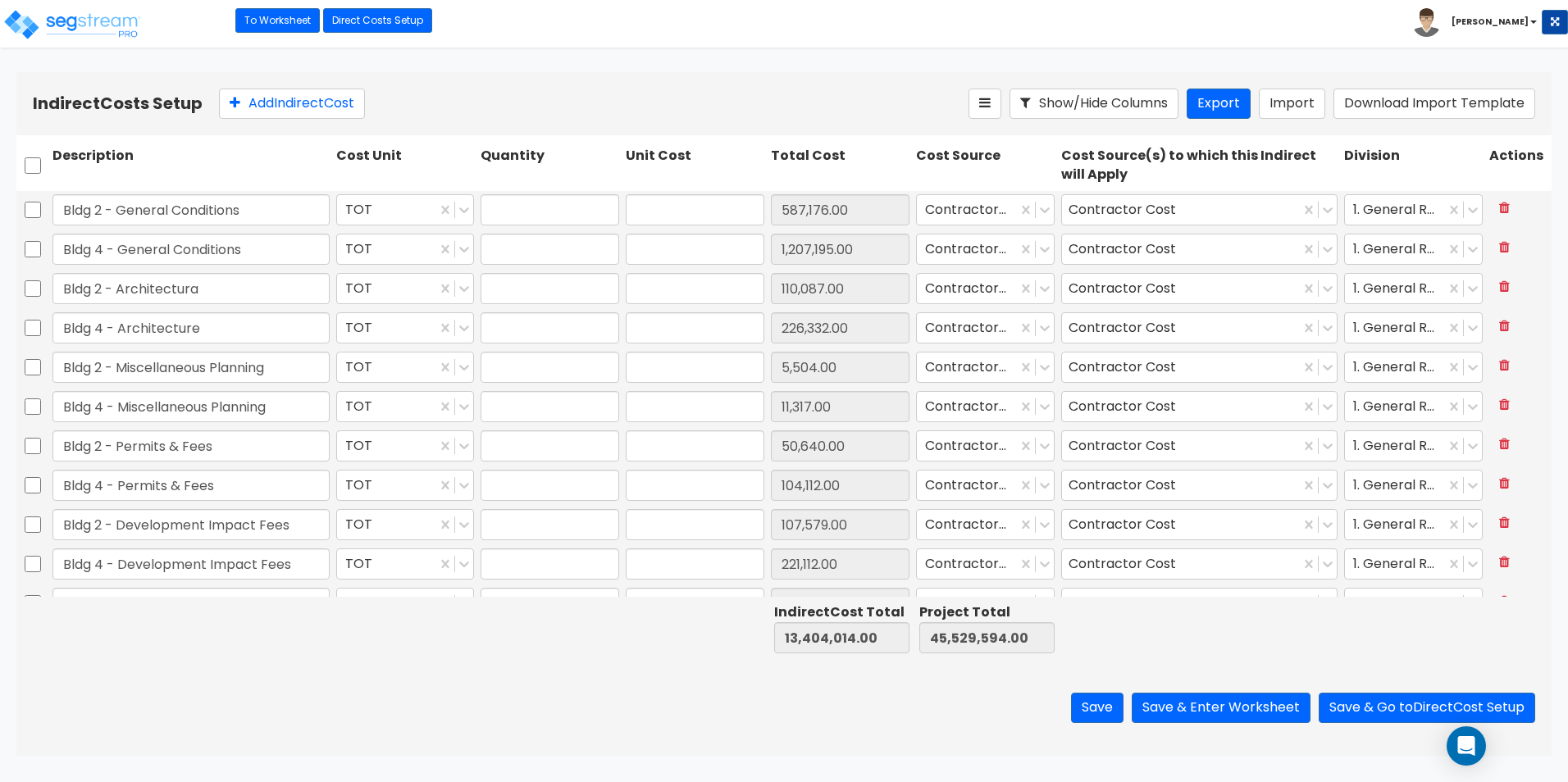
type input "44,035.00"
type input "1.00"
type input "90,533.00"
type input "1.00"
type input "38,823.00"
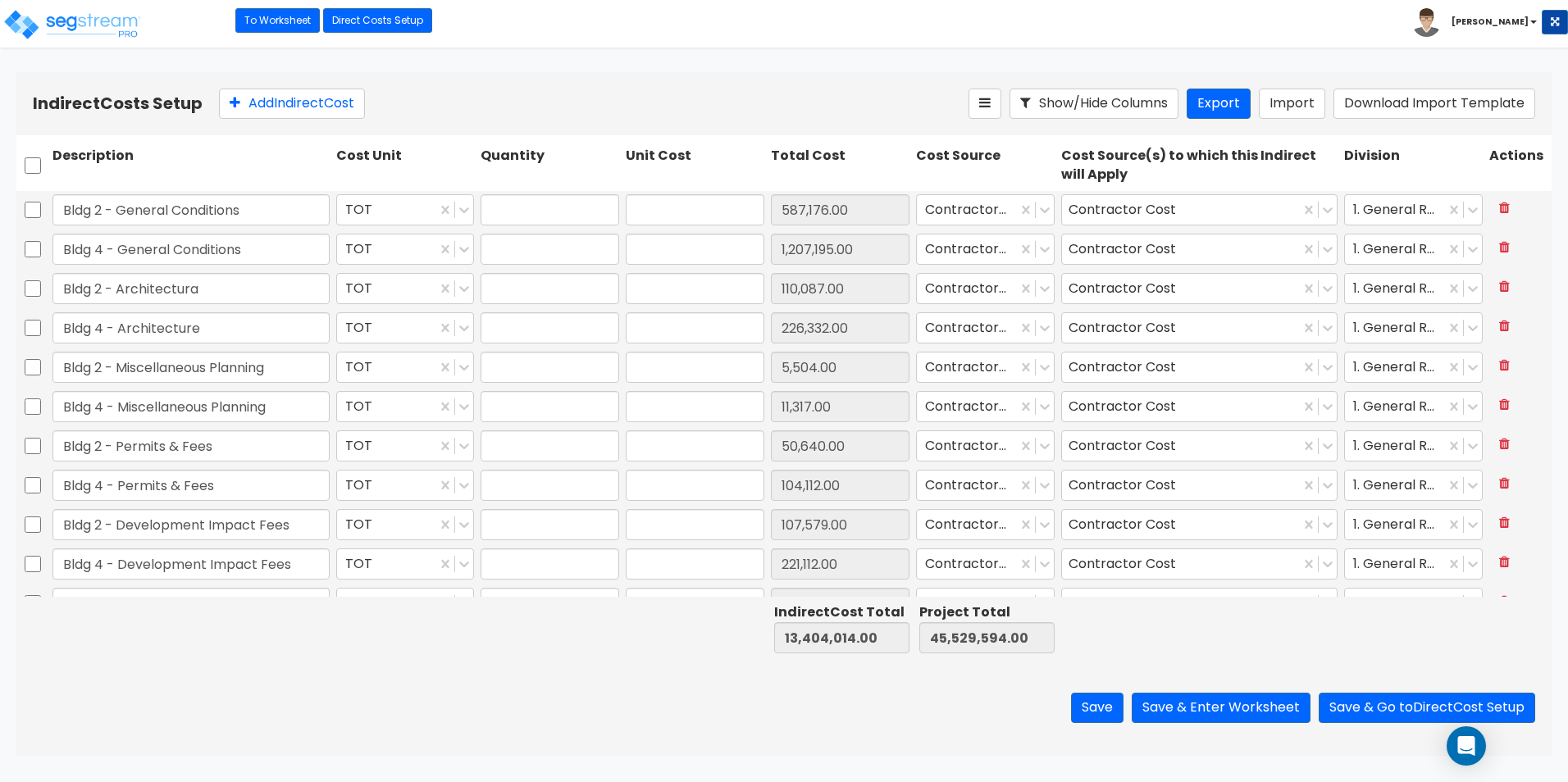
type input "1.00"
type input "81,874.00"
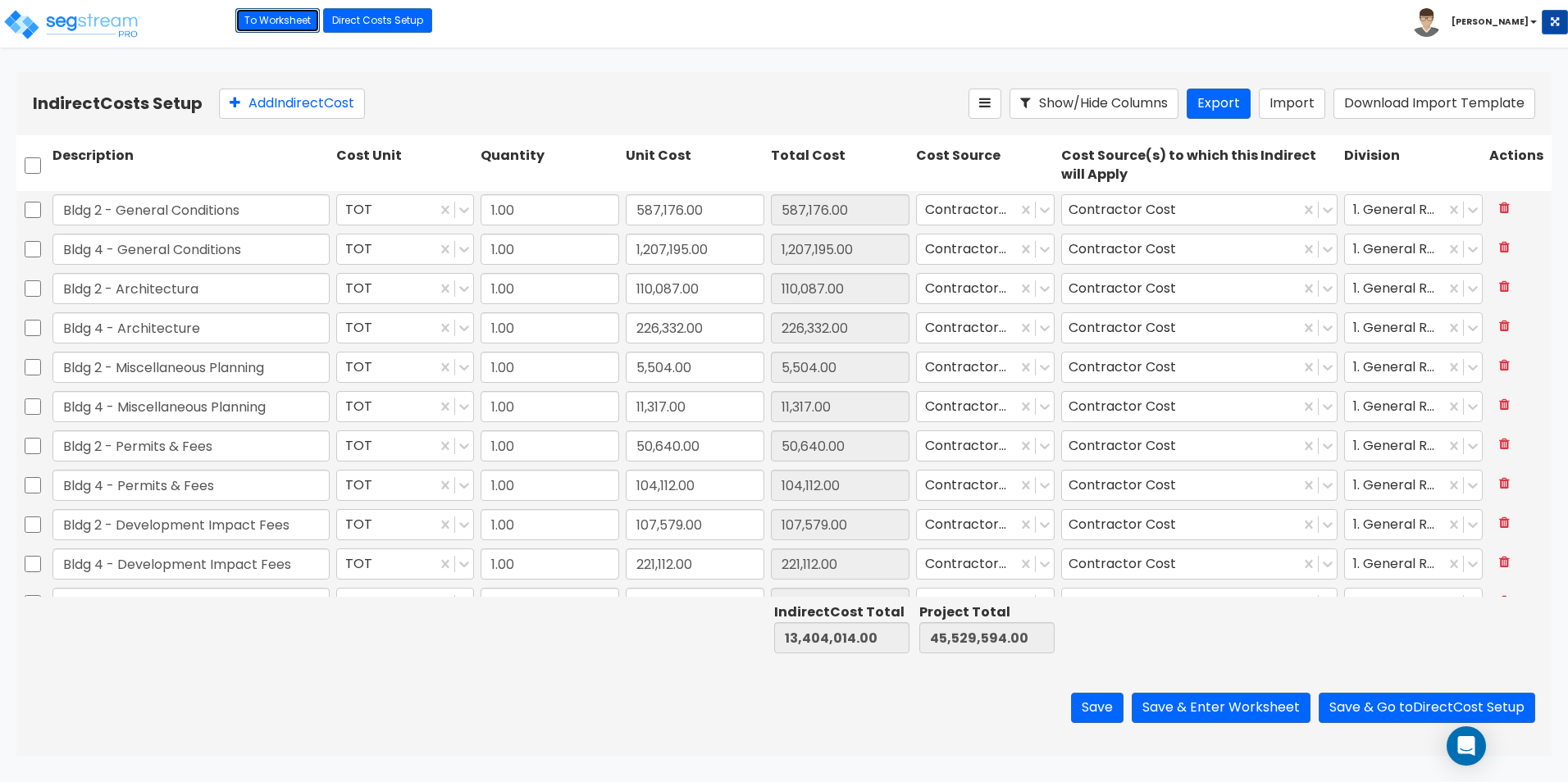
click at [286, 17] on link "To Worksheet" at bounding box center [277, 20] width 84 height 25
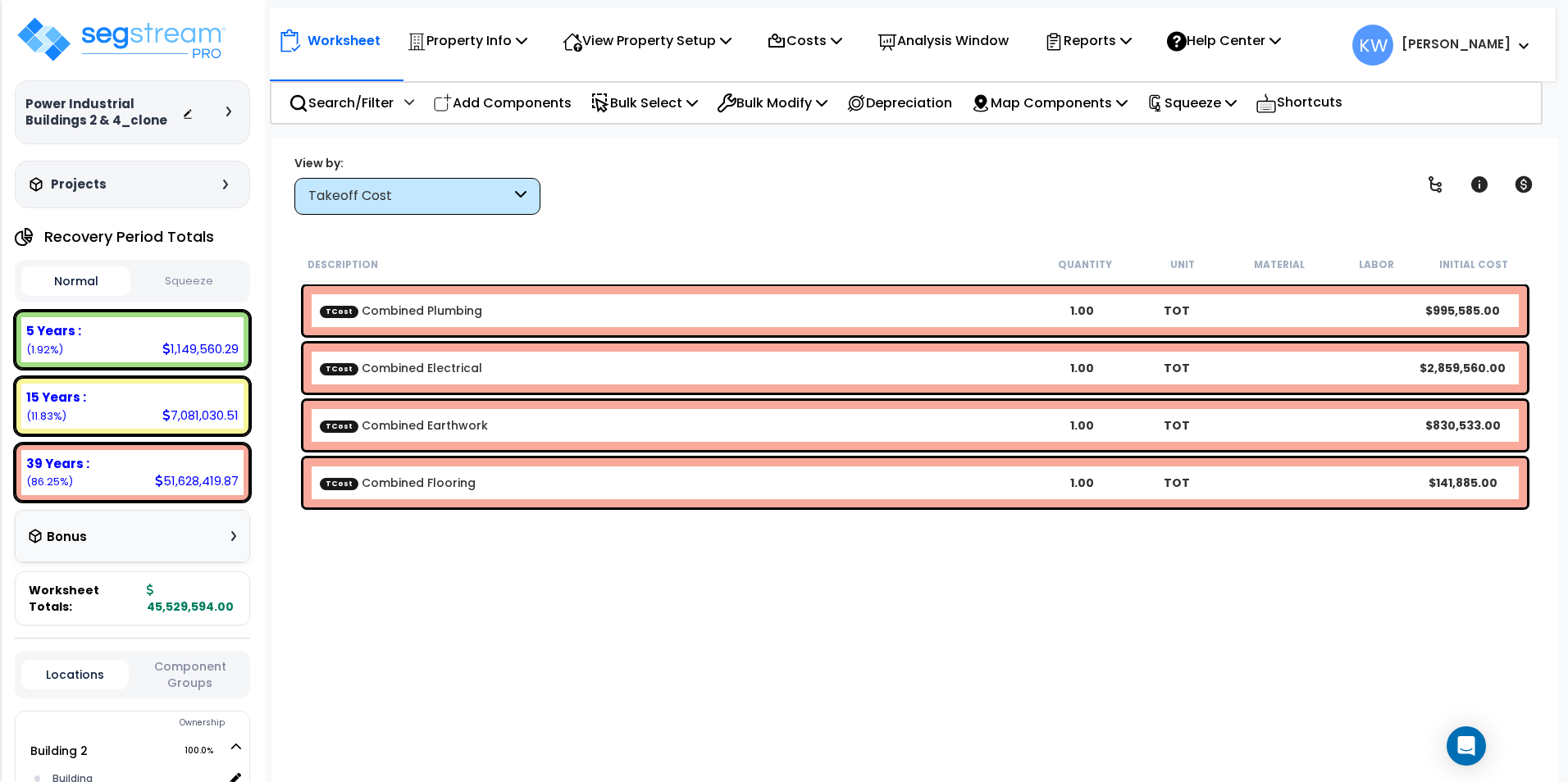
click at [534, 195] on div "Takeoff Cost" at bounding box center [418, 196] width 246 height 37
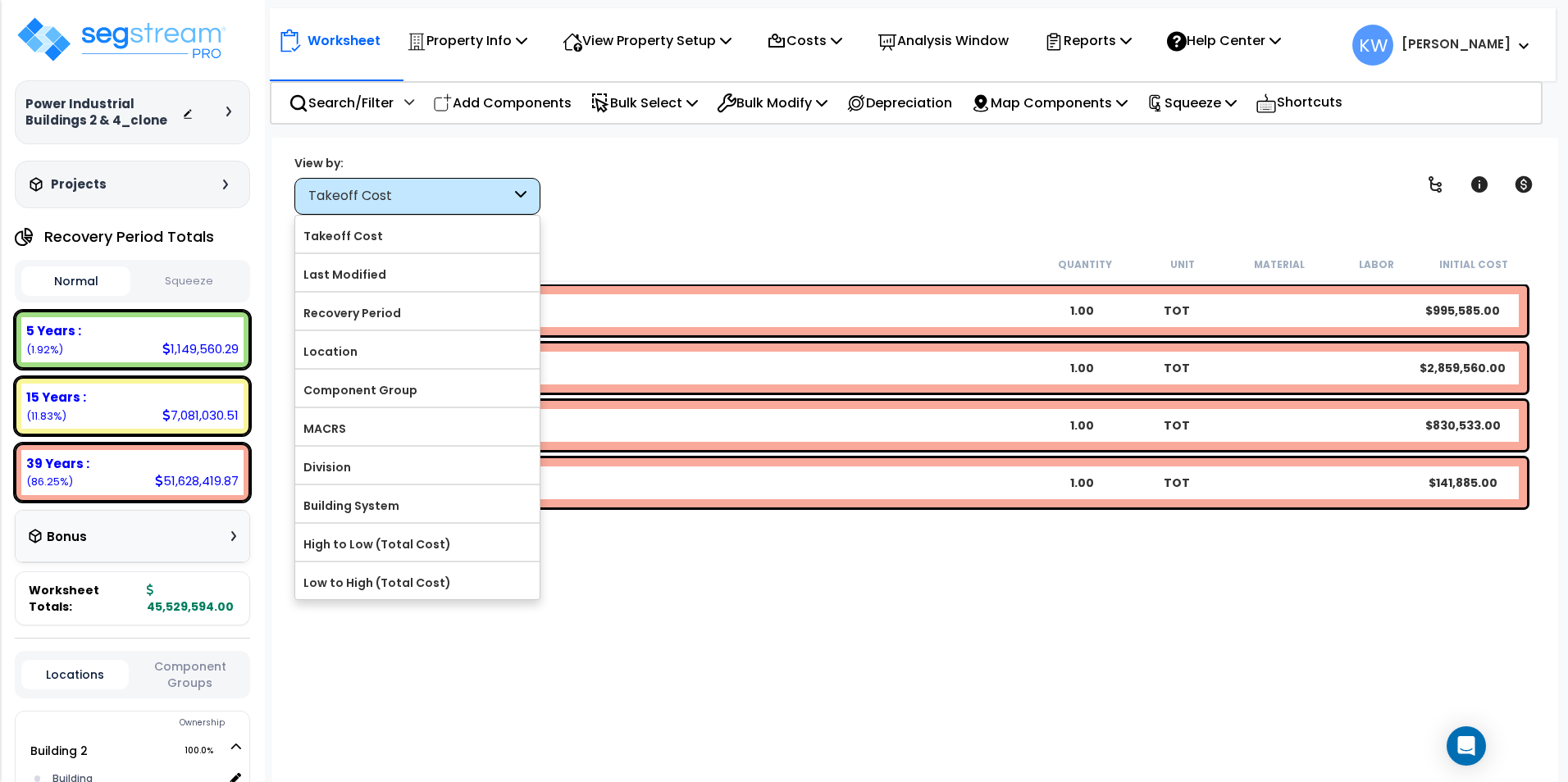
click at [655, 223] on div "Worksheet Property Info Property Setup Add Property Unit Template property Clon…" at bounding box center [914, 529] width 1285 height 782
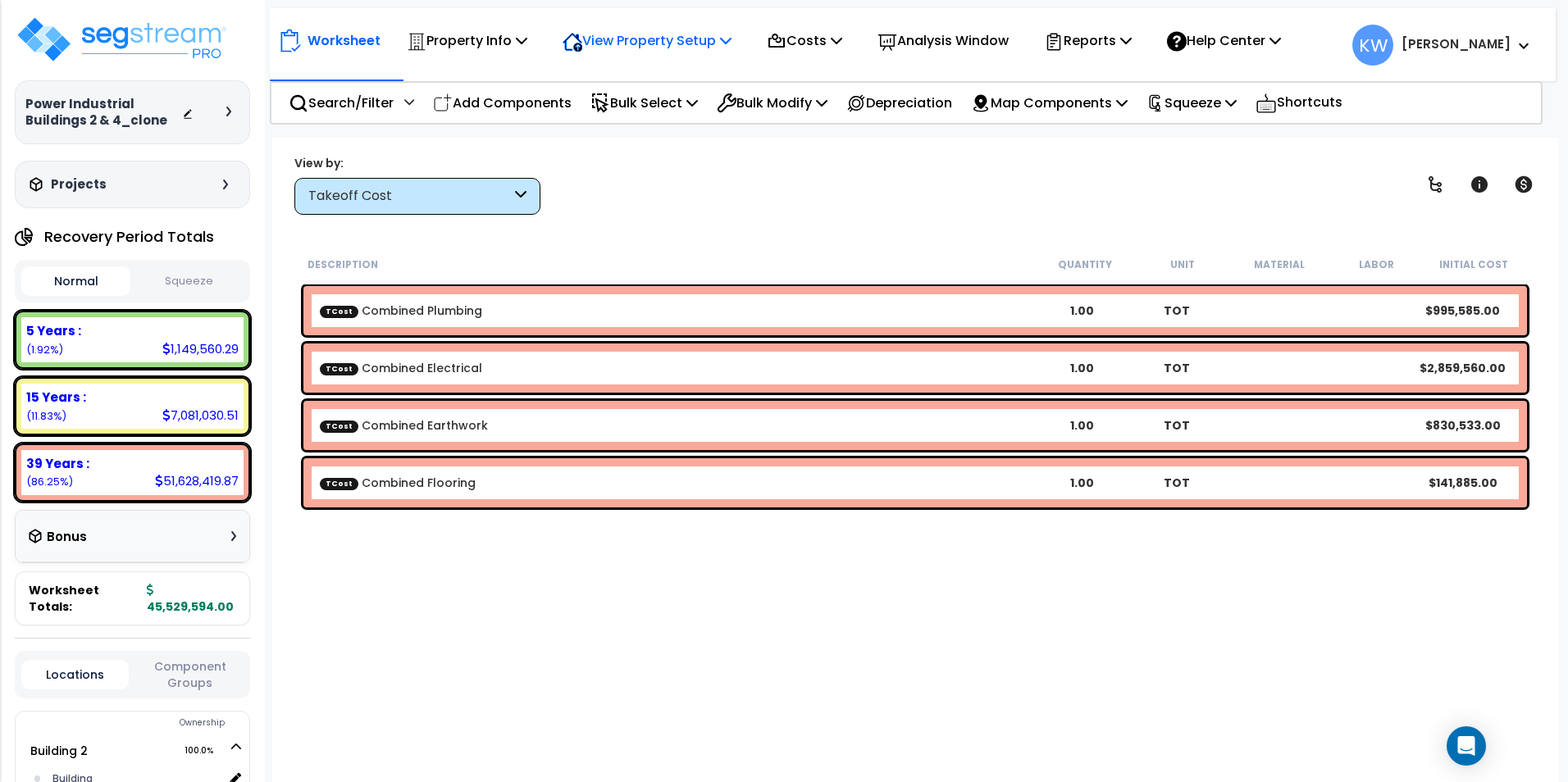
click at [527, 39] on icon at bounding box center [522, 40] width 12 height 13
click at [674, 41] on p "View Property Setup" at bounding box center [647, 41] width 169 height 22
click at [527, 41] on p "View Property Setup" at bounding box center [466, 41] width 120 height 22
click at [654, 108] on link "View Questionnaire" at bounding box center [635, 112] width 163 height 33
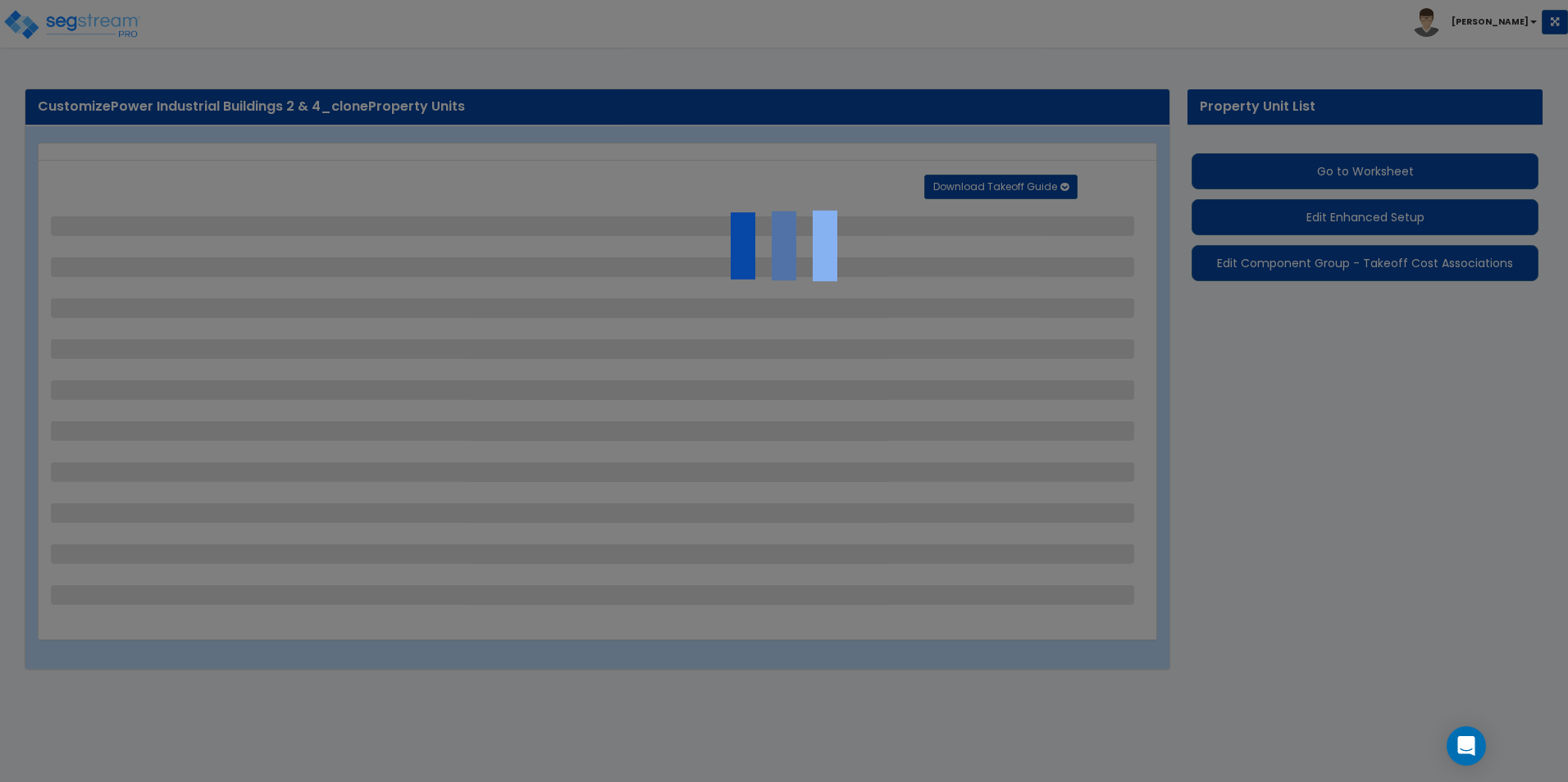
select select "2"
select select "1"
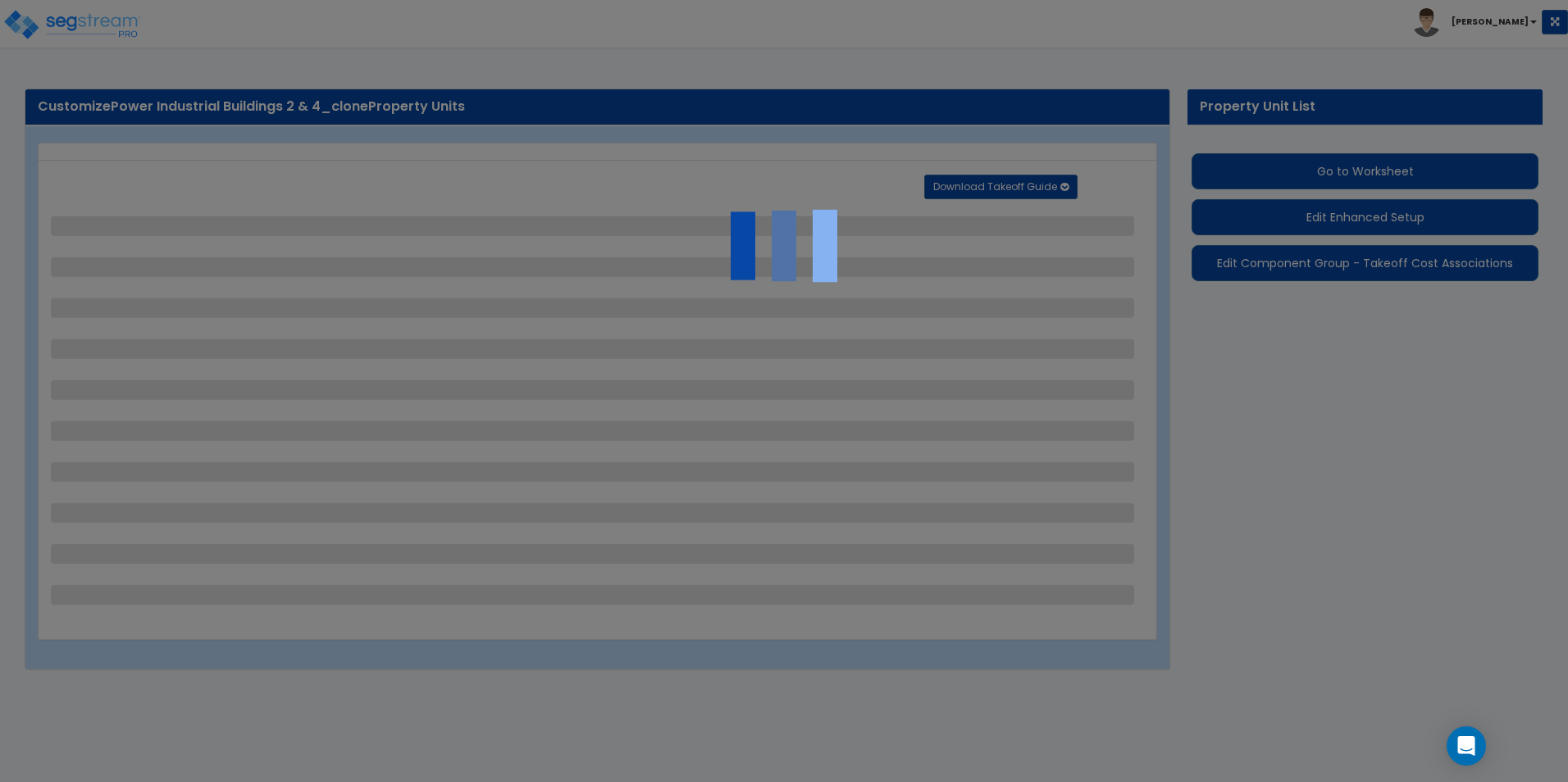
select select "2"
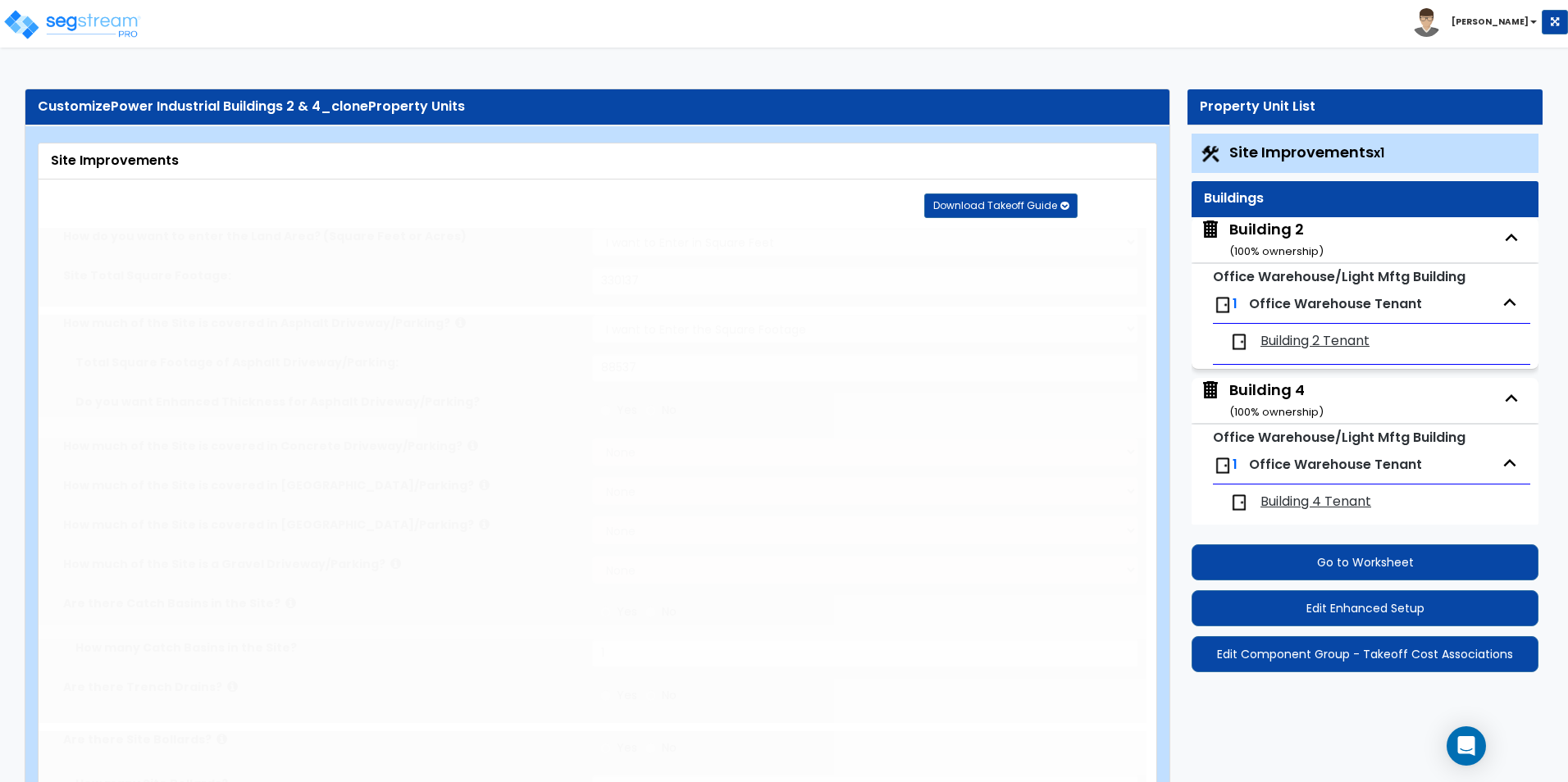
scroll to position [14, 0]
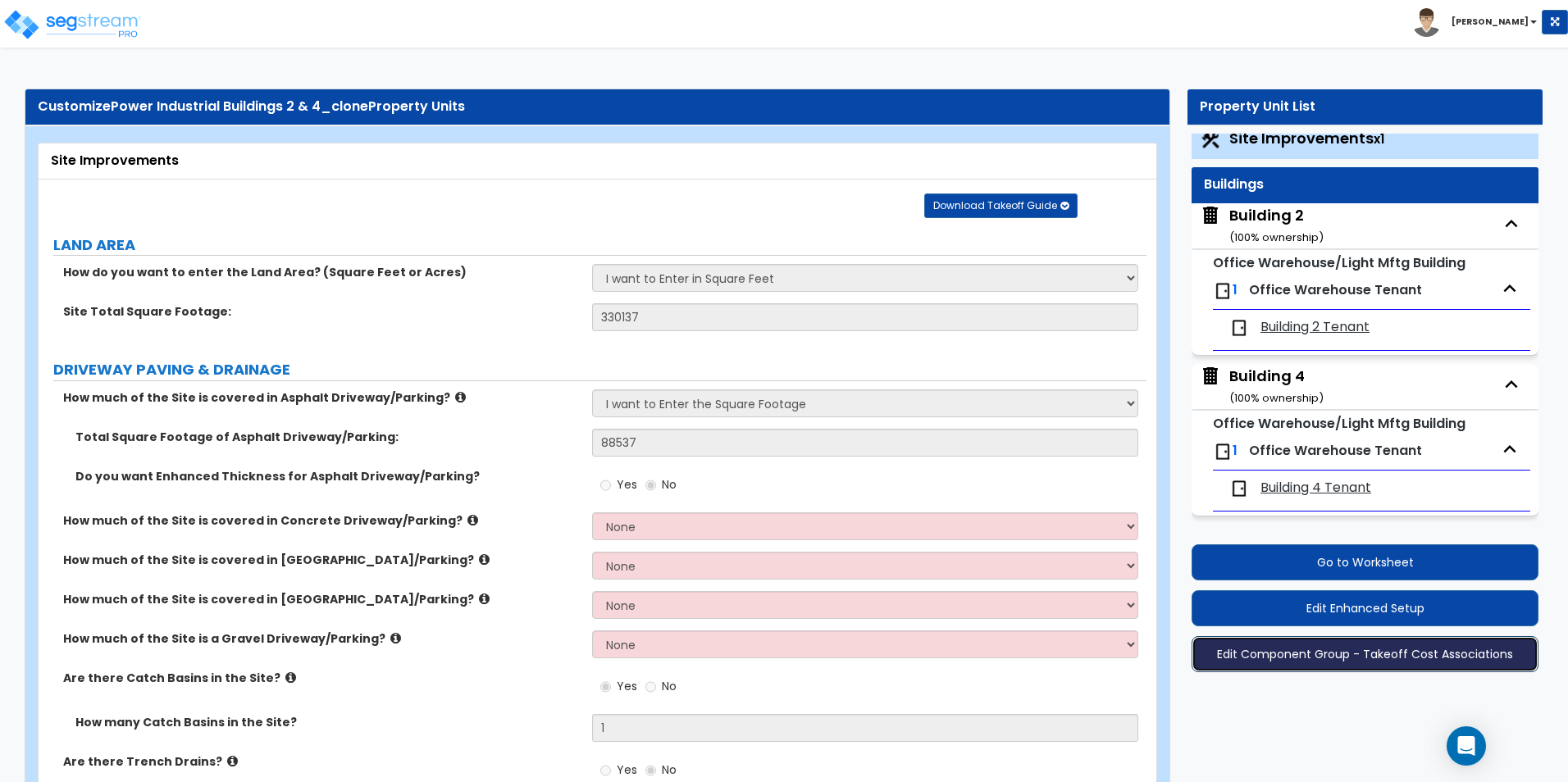
click at [1368, 658] on button "Edit Component Group - Takeoff Cost Associations" at bounding box center [1364, 654] width 346 height 36
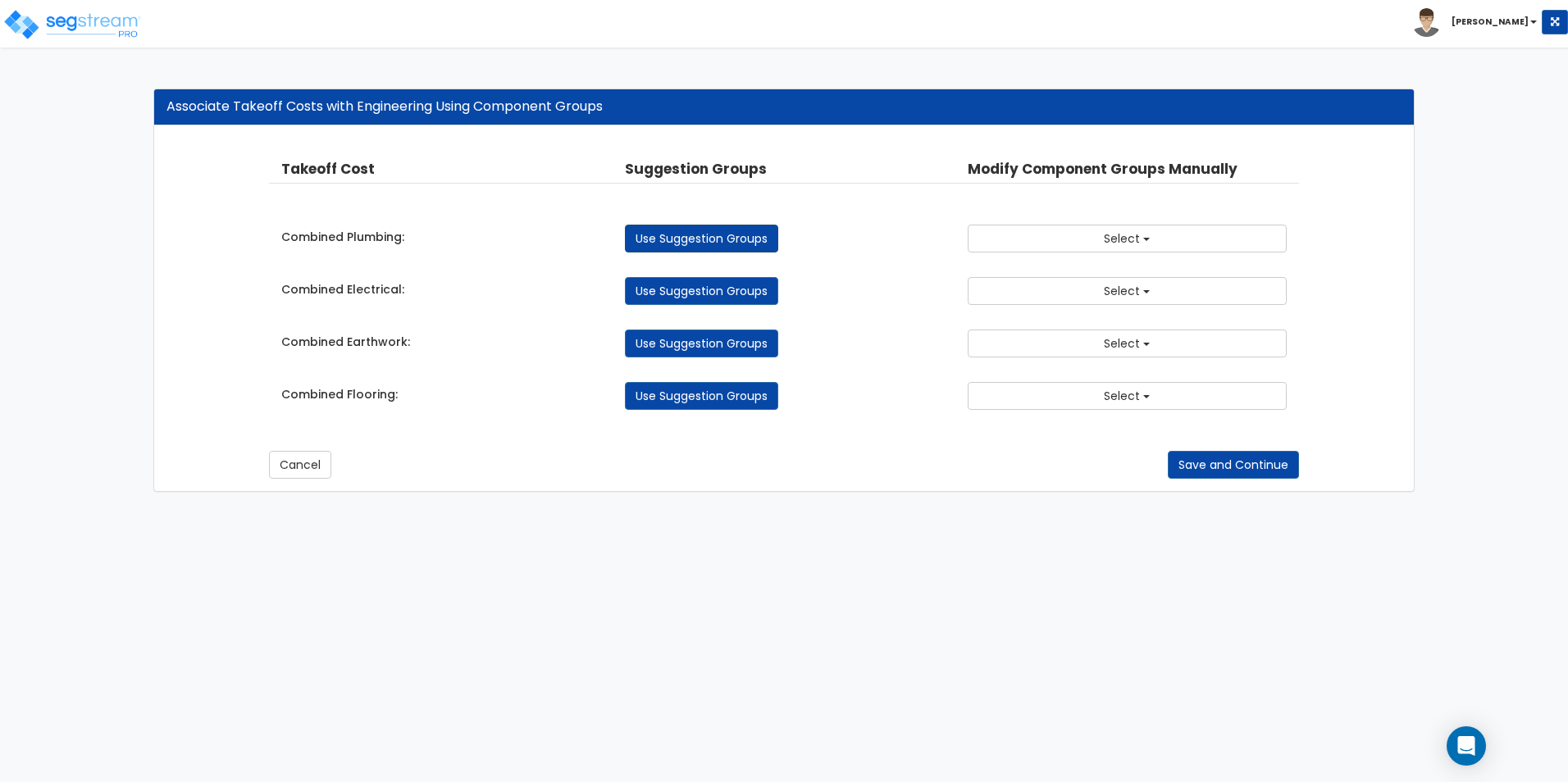
click at [719, 238] on link "Use Suggestion Groups" at bounding box center [702, 238] width 153 height 28
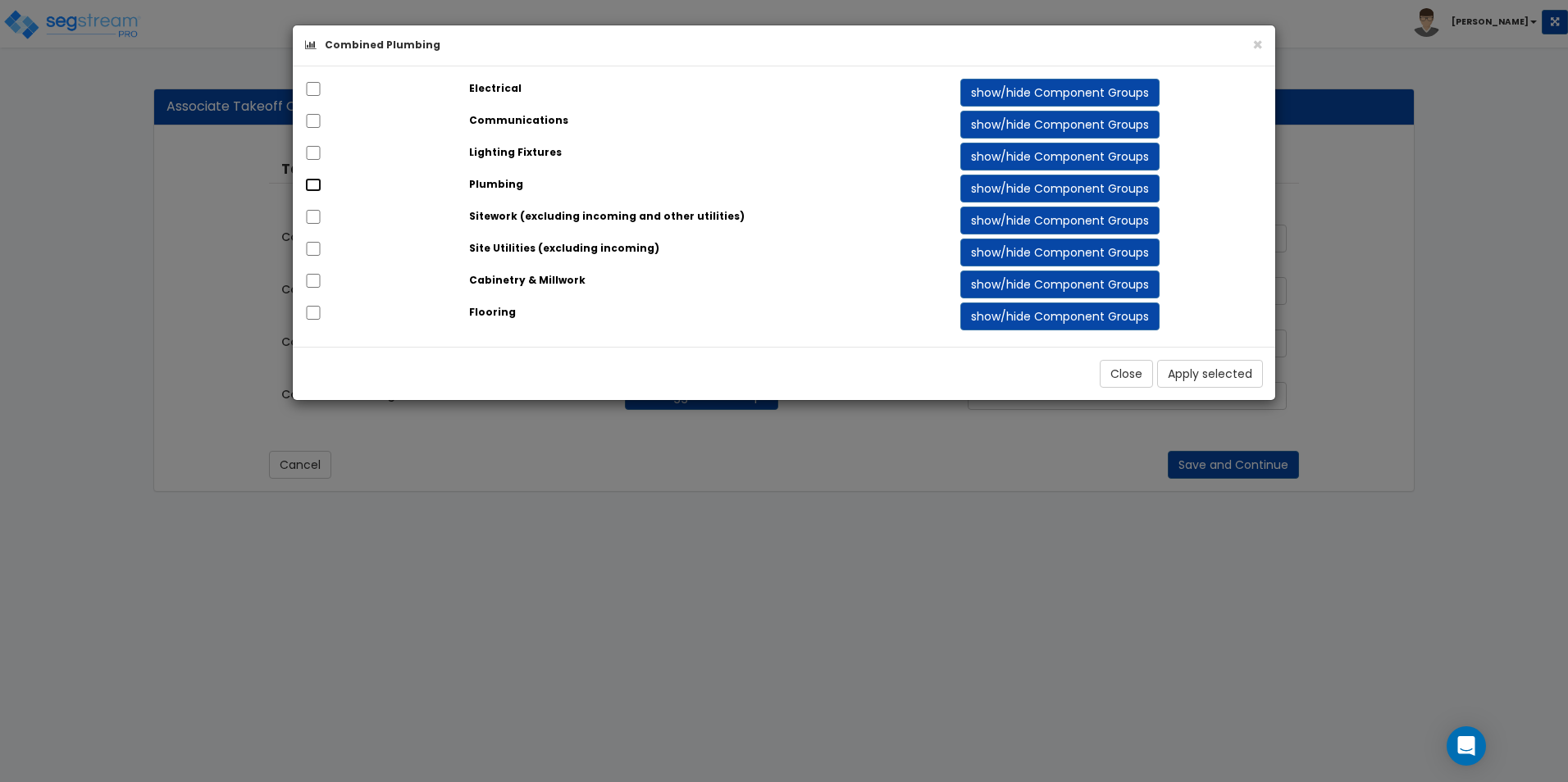
click at [314, 186] on input "checkbox" at bounding box center [313, 185] width 17 height 14
drag, startPoint x: 1197, startPoint y: 373, endPoint x: 1153, endPoint y: 366, distance: 44.6
click at [1198, 373] on button "Apply selected" at bounding box center [1210, 374] width 106 height 28
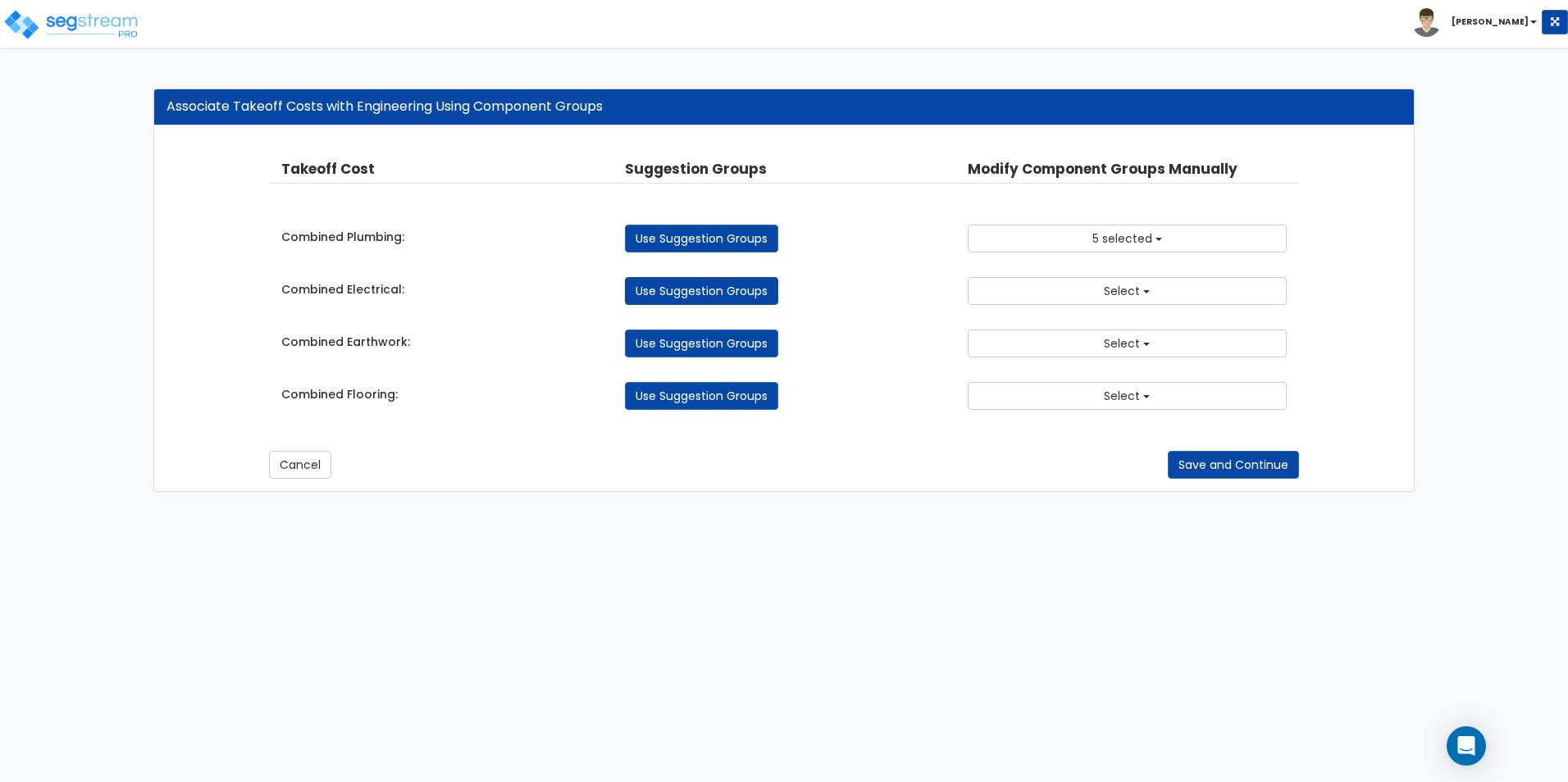
click at [719, 289] on link "Use Suggestion Groups" at bounding box center [702, 291] width 153 height 28
checkbox input "false"
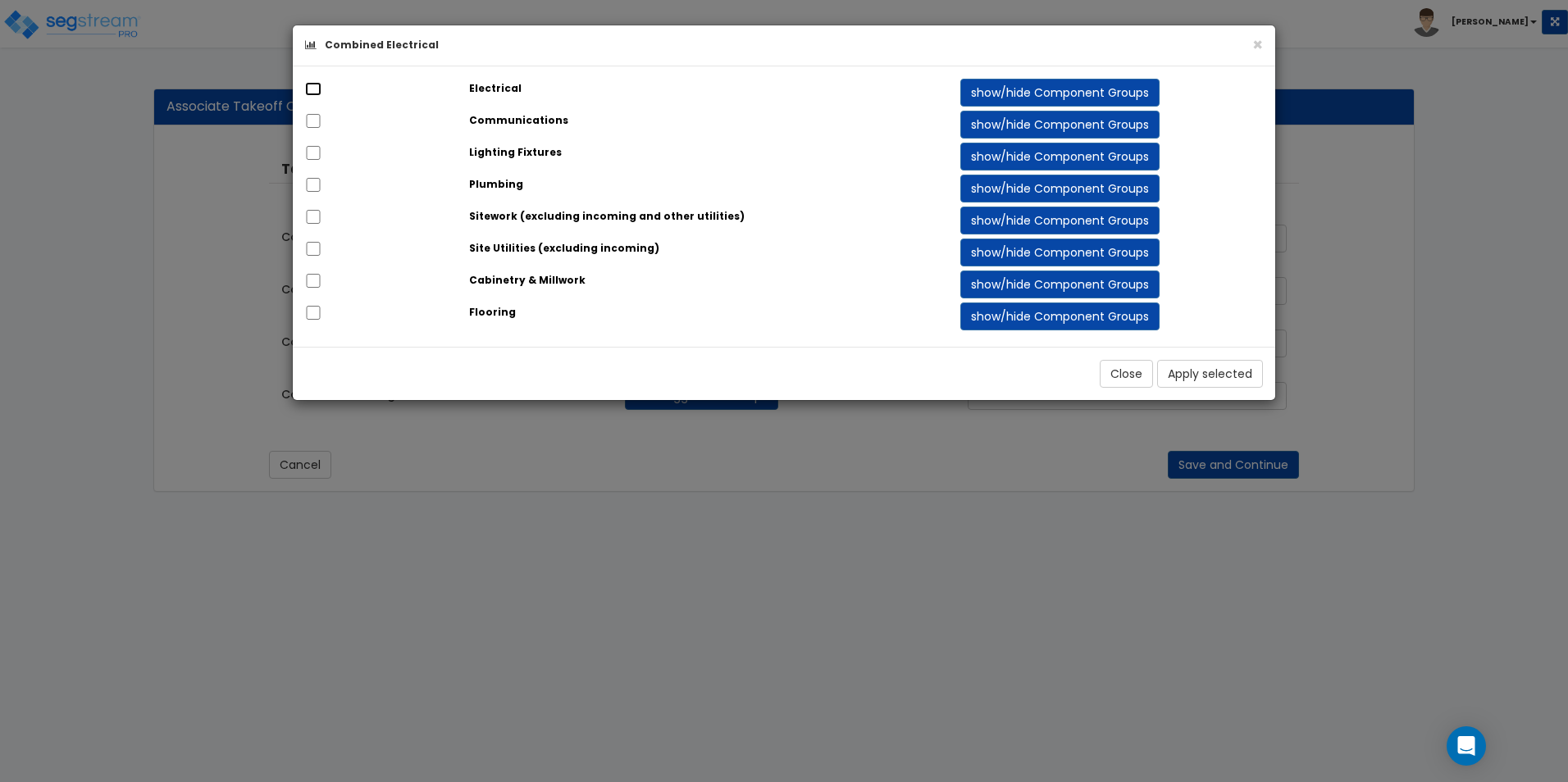
click at [312, 89] on input "checkbox" at bounding box center [313, 89] width 17 height 14
checkbox input "true"
drag, startPoint x: 311, startPoint y: 119, endPoint x: 323, endPoint y: 159, distance: 41.8
click at [312, 119] on input "checkbox" at bounding box center [313, 121] width 17 height 14
checkbox input "true"
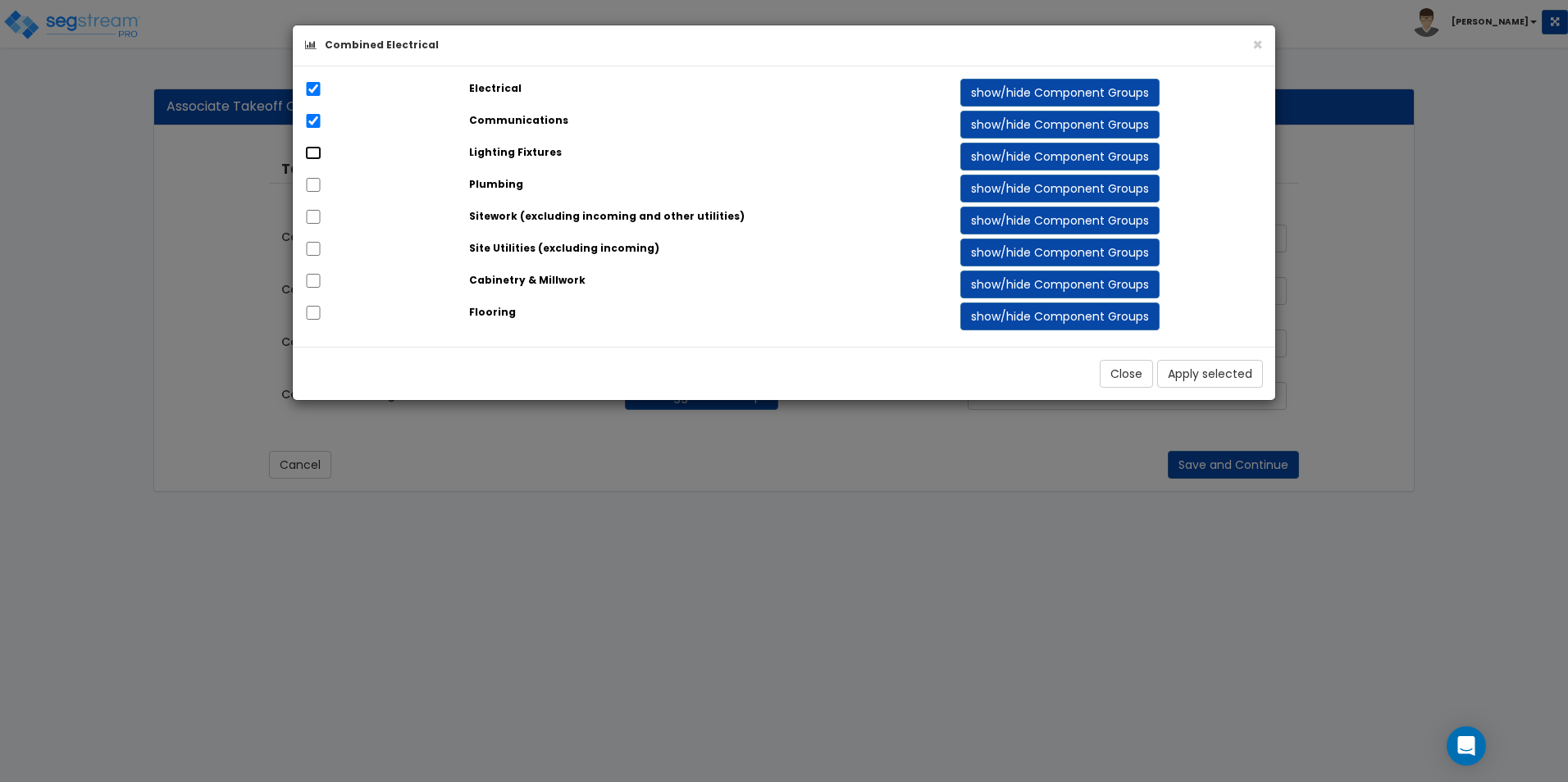
drag, startPoint x: 314, startPoint y: 149, endPoint x: 326, endPoint y: 158, distance: 15.0
click at [314, 151] on input "checkbox" at bounding box center [313, 153] width 17 height 14
checkbox input "true"
click at [1227, 370] on button "Apply selected" at bounding box center [1210, 374] width 106 height 28
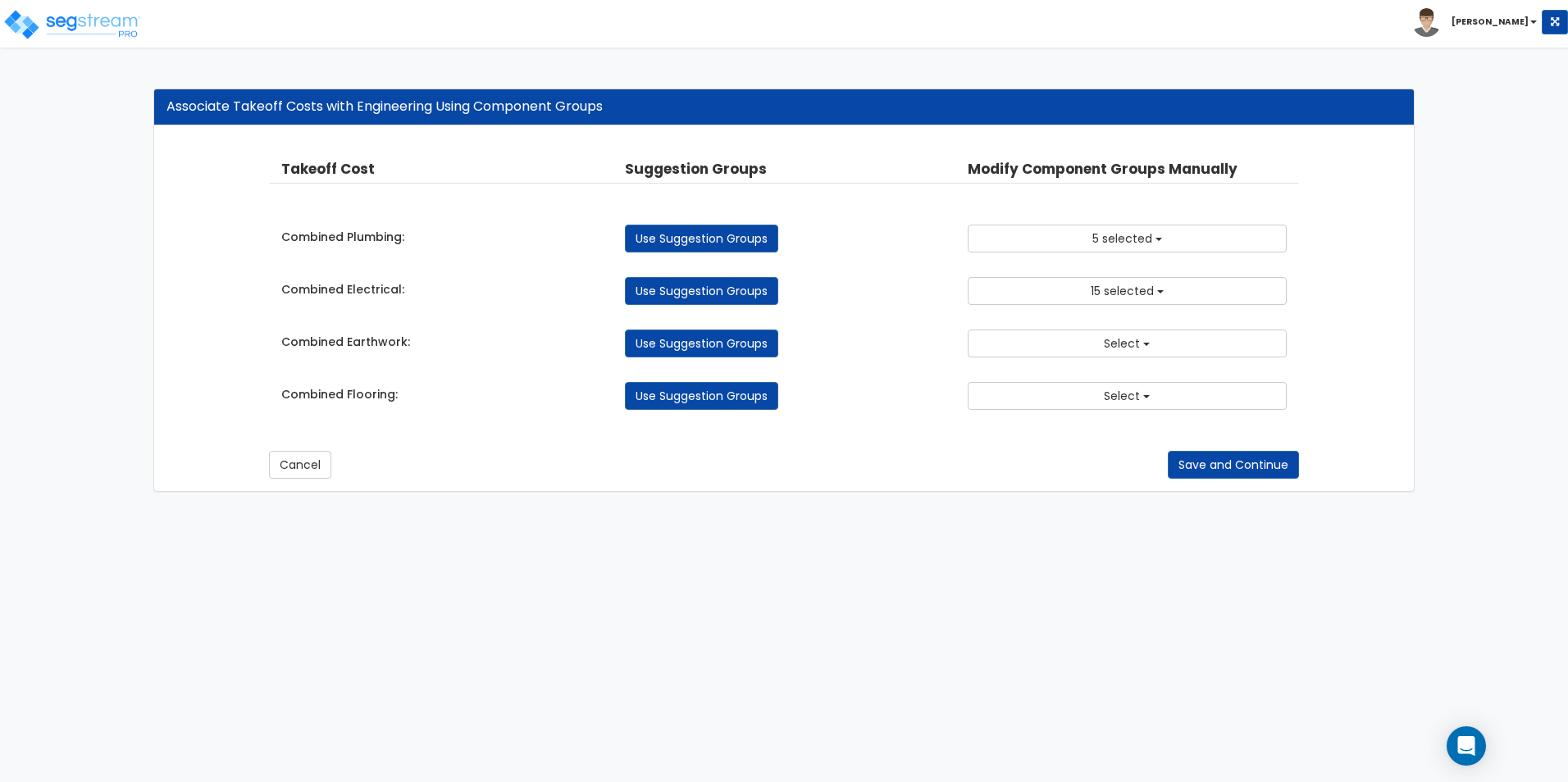
click at [677, 339] on link "Use Suggestion Groups" at bounding box center [702, 343] width 153 height 28
checkbox input "false"
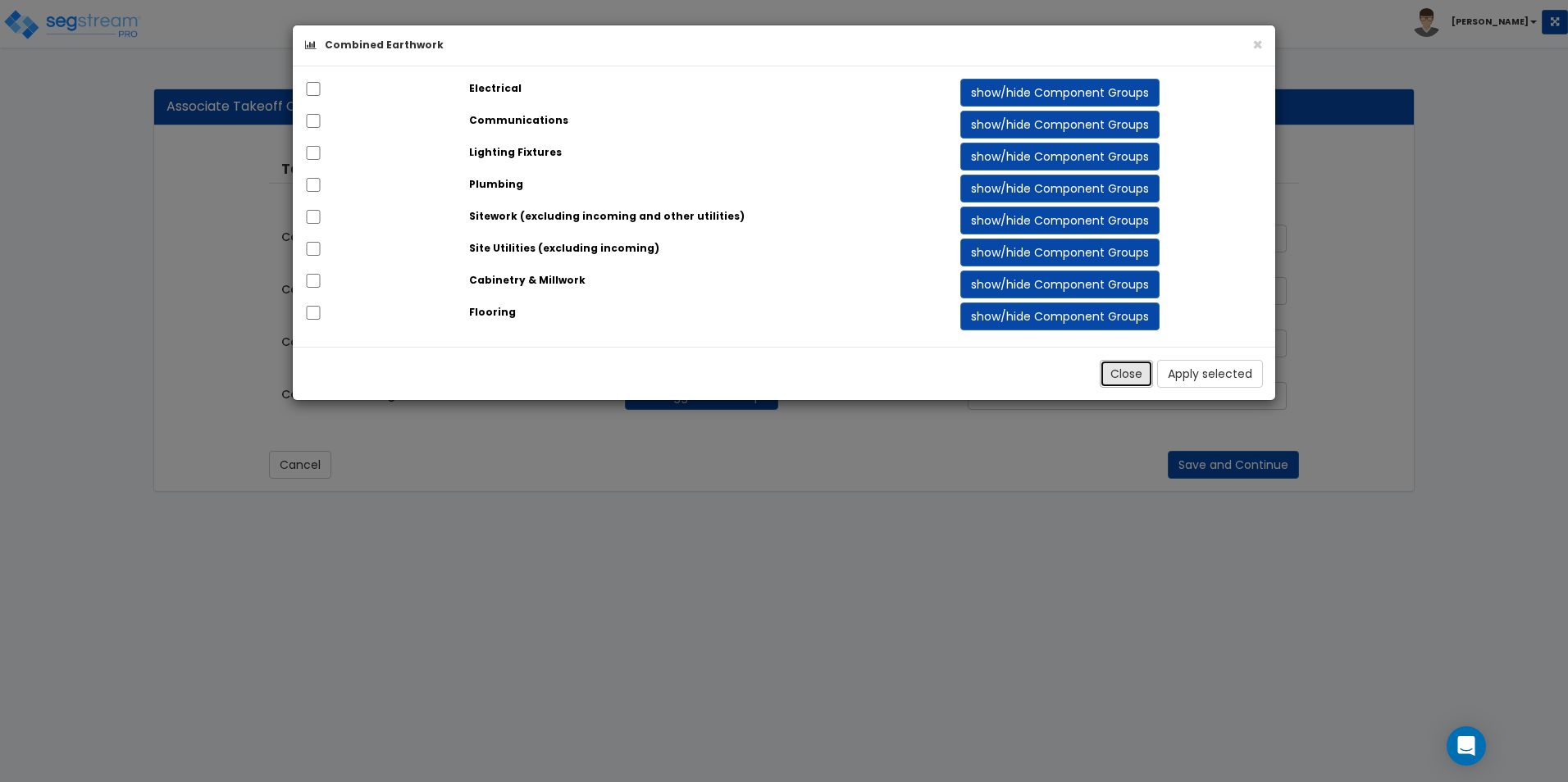
click at [1133, 377] on button "Close" at bounding box center [1126, 374] width 54 height 28
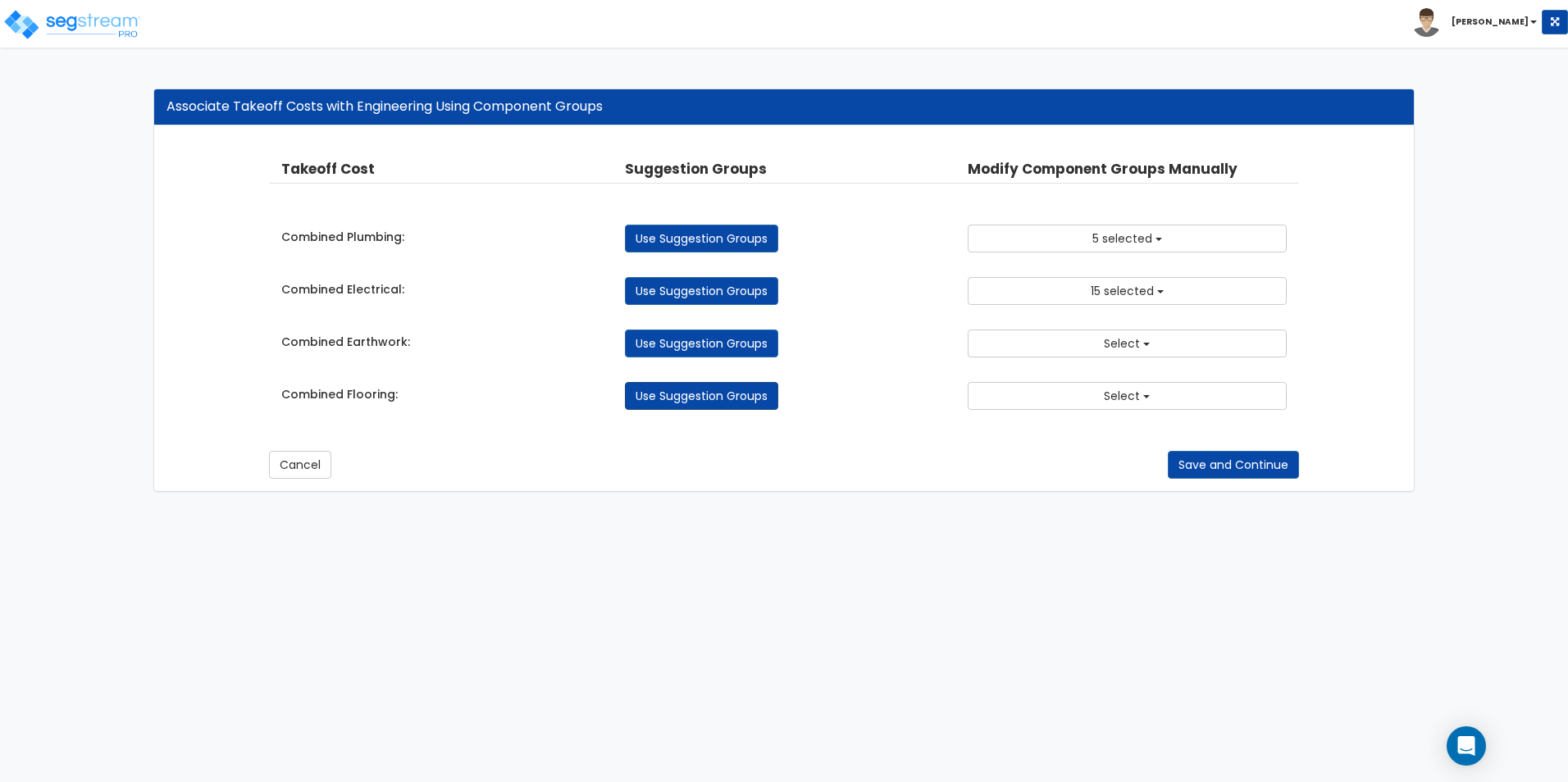
click at [708, 398] on link "Use Suggestion Groups" at bounding box center [702, 396] width 153 height 28
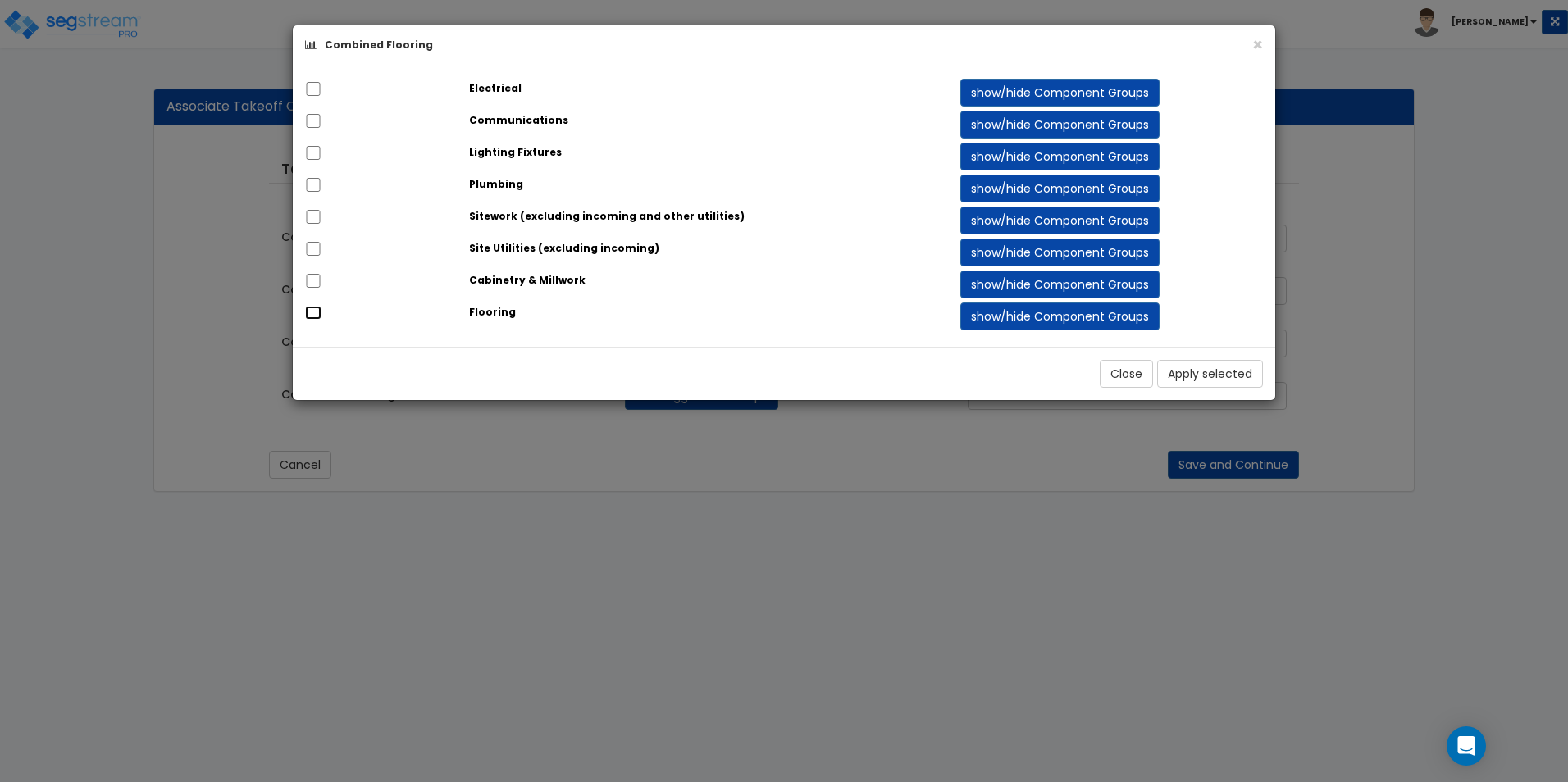
click at [308, 319] on input "checkbox" at bounding box center [313, 313] width 17 height 14
checkbox input "true"
click at [1218, 372] on button "Apply selected" at bounding box center [1210, 374] width 106 height 28
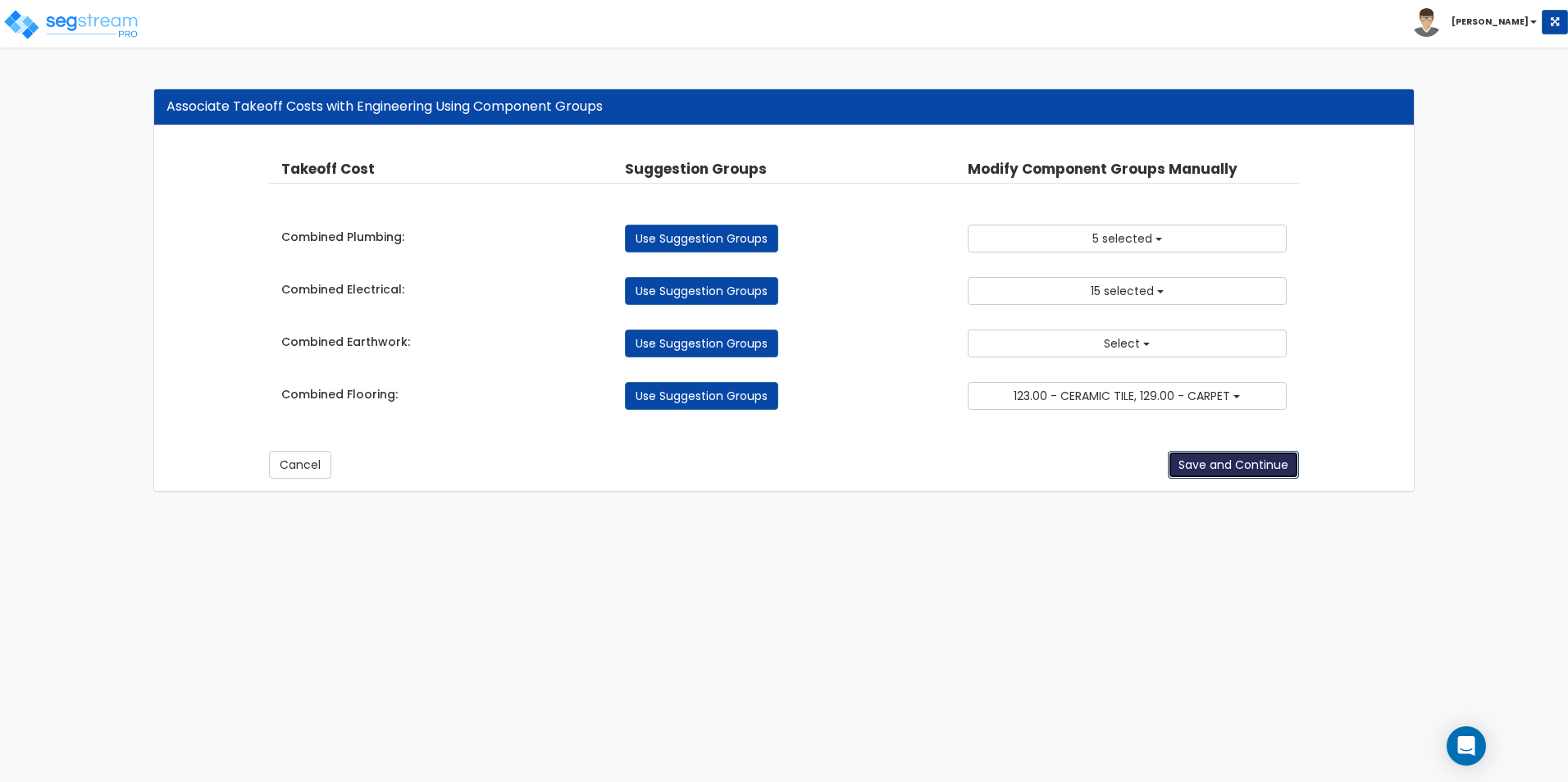
click at [1212, 460] on button "Save and Continue" at bounding box center [1233, 464] width 131 height 28
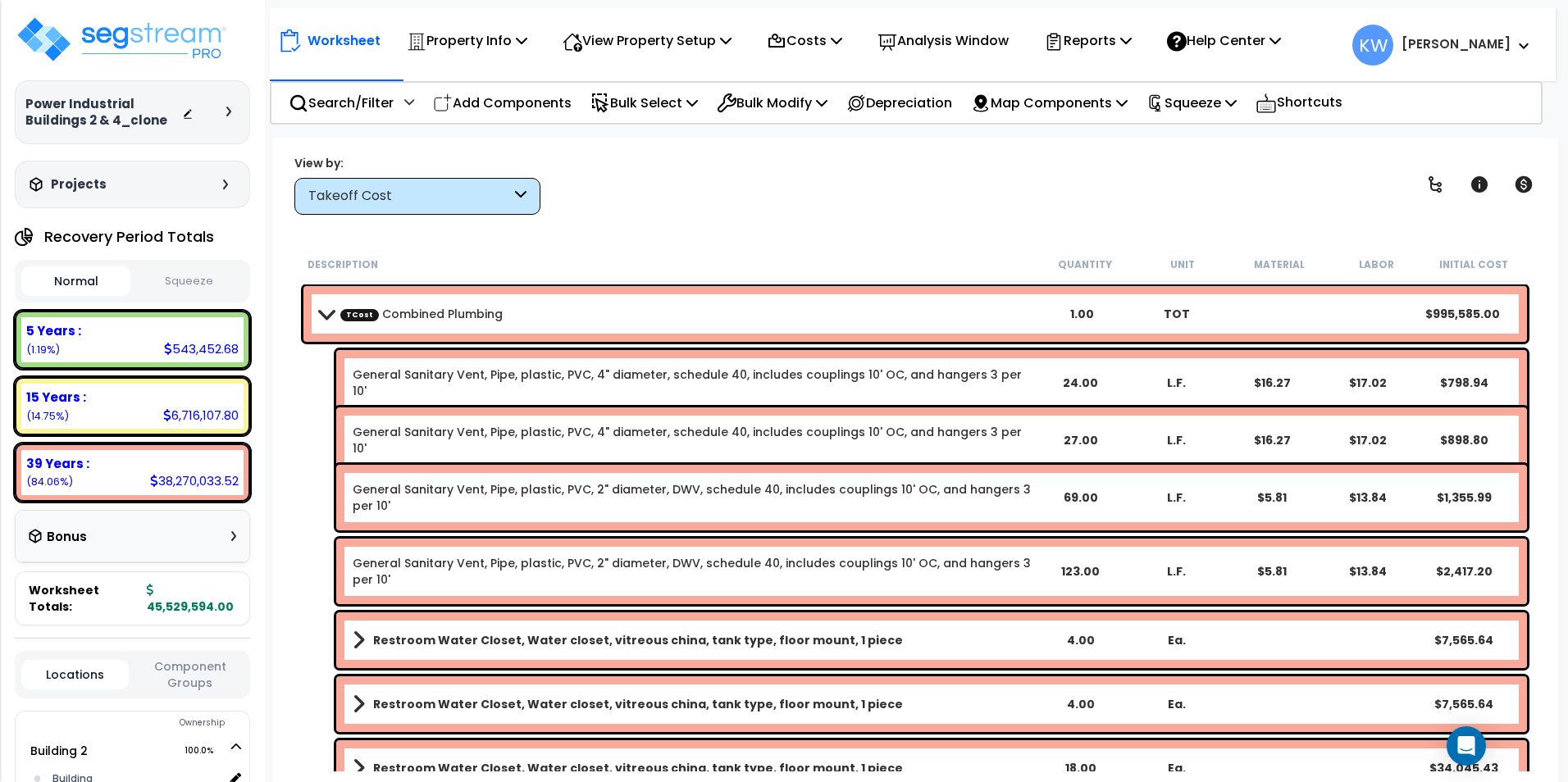
click at [326, 315] on span at bounding box center [325, 314] width 23 height 12
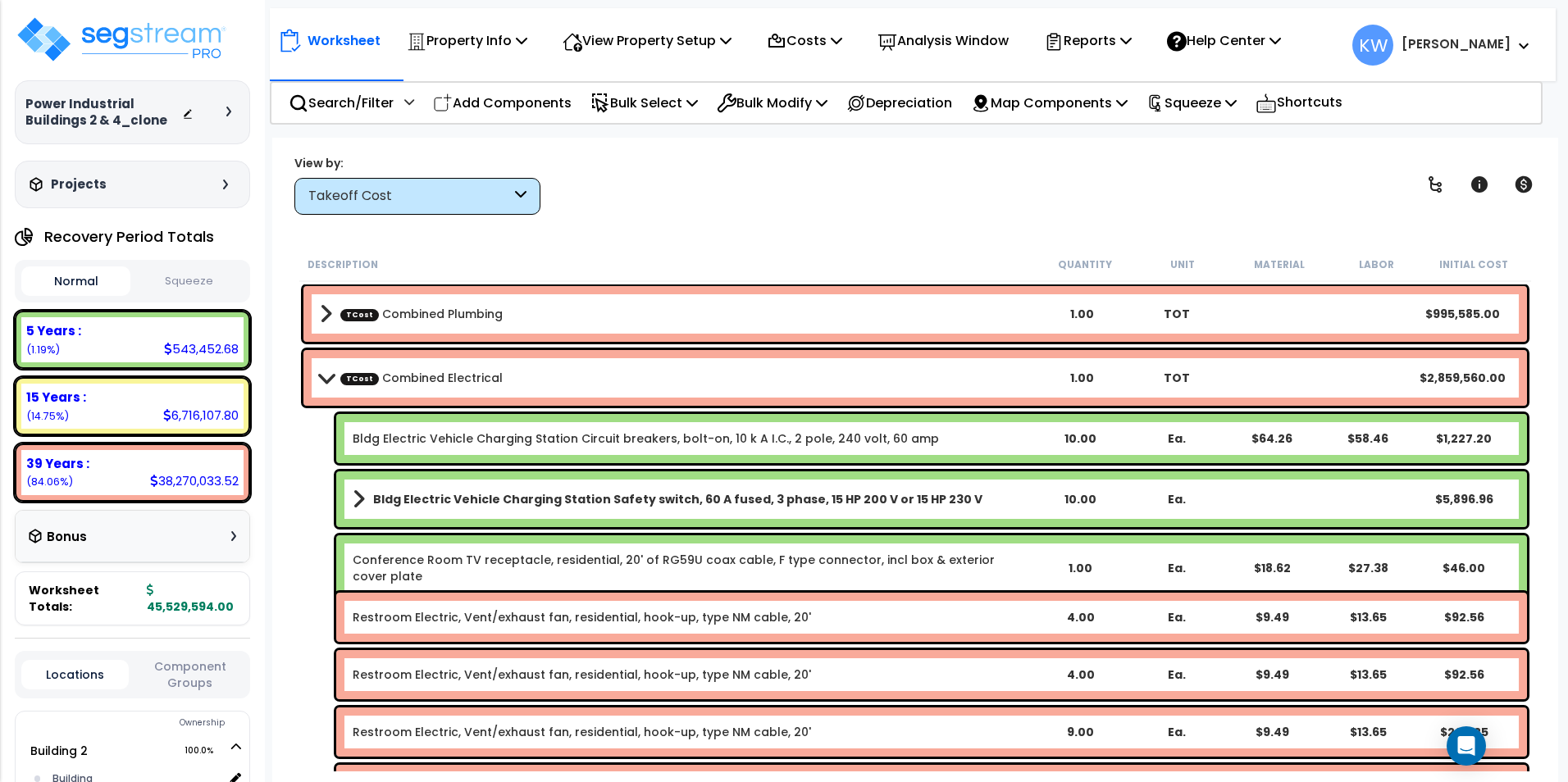
click at [326, 315] on span at bounding box center [326, 314] width 12 height 23
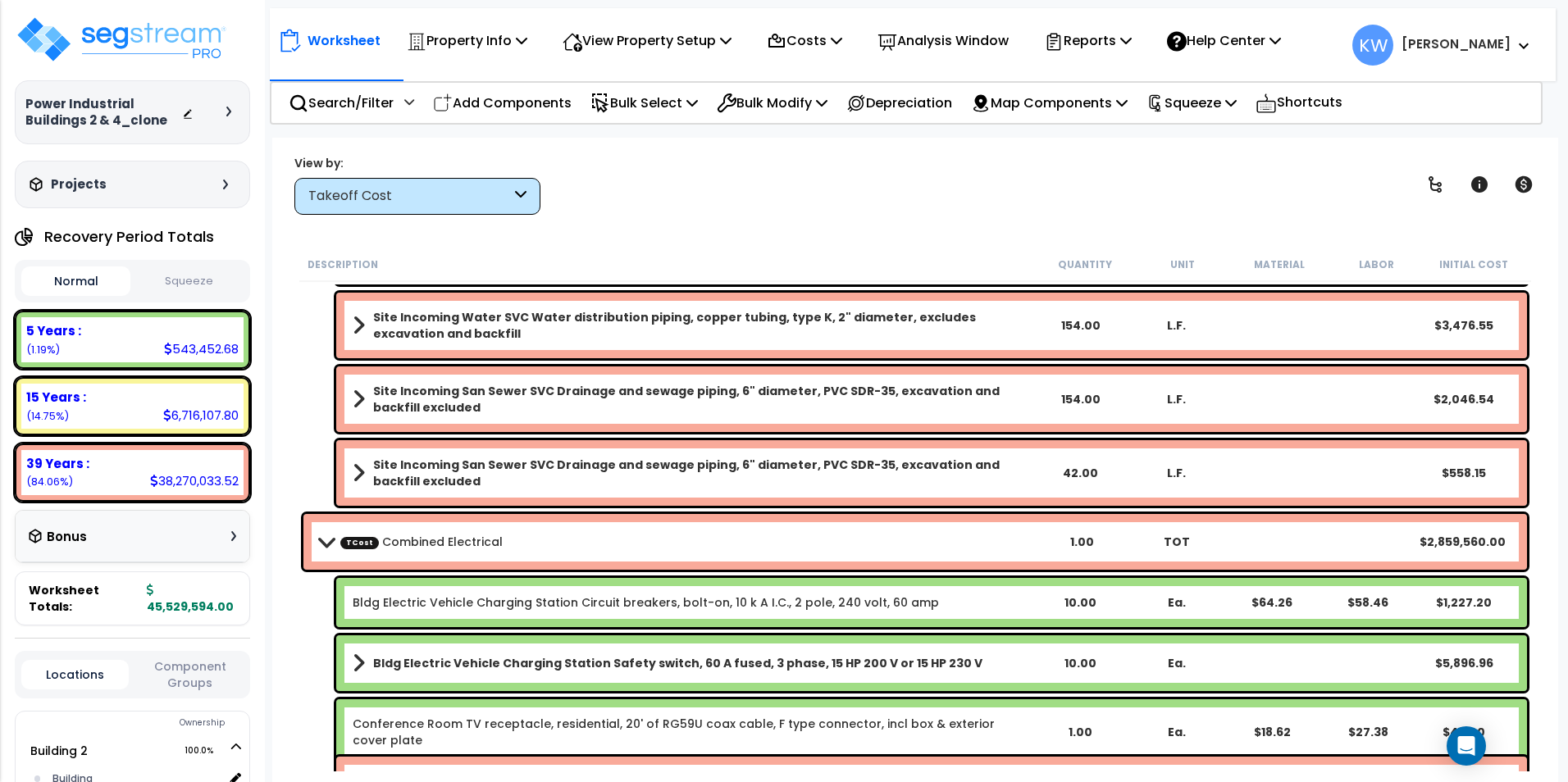
scroll to position [72, 0]
click at [319, 456] on div "Site Incoming San Sewer SVC Drainage and sewage piping, 6" diameter, PVC SDR-35…" at bounding box center [915, 473] width 1232 height 73
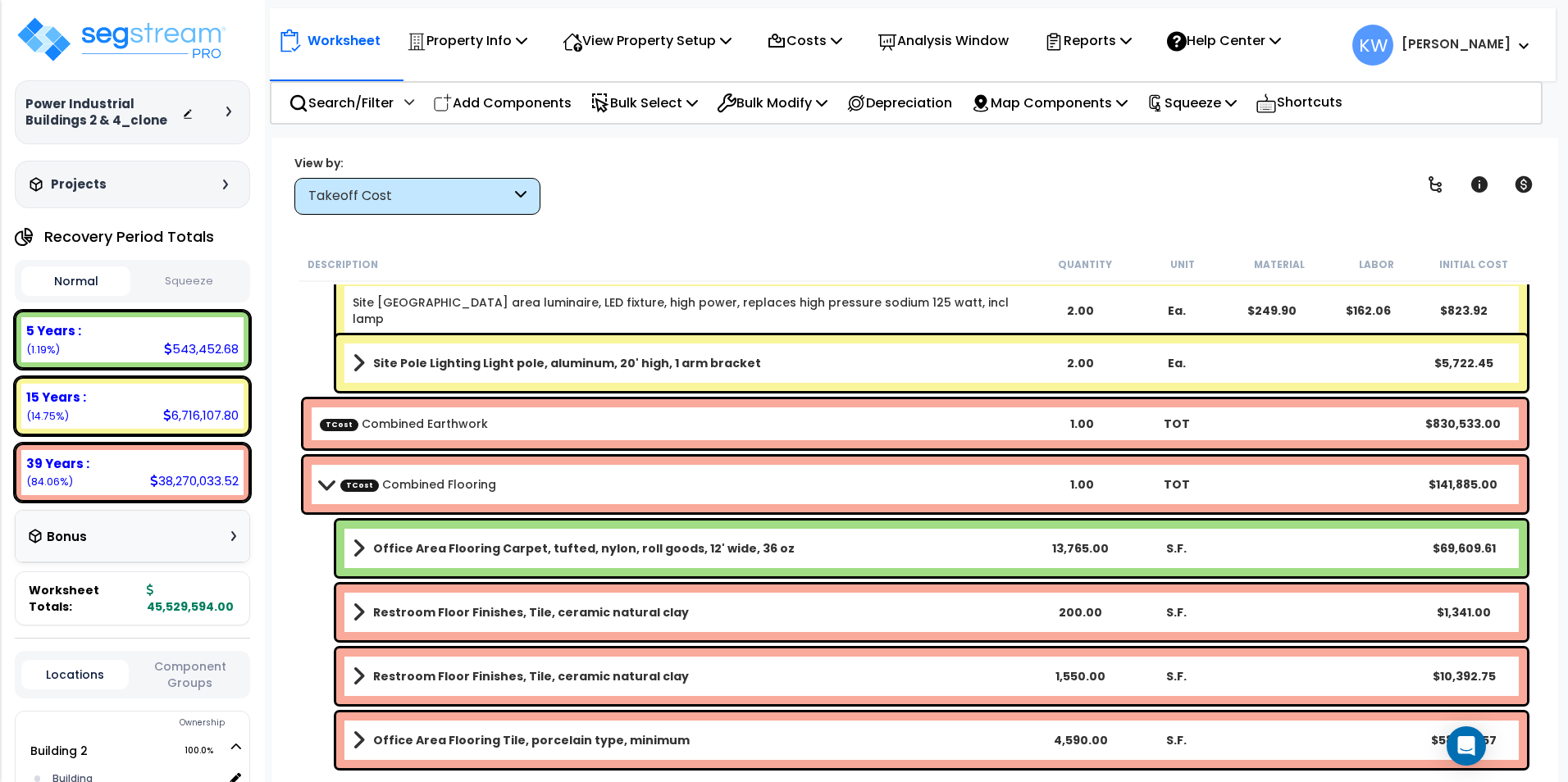
scroll to position [7133, 0]
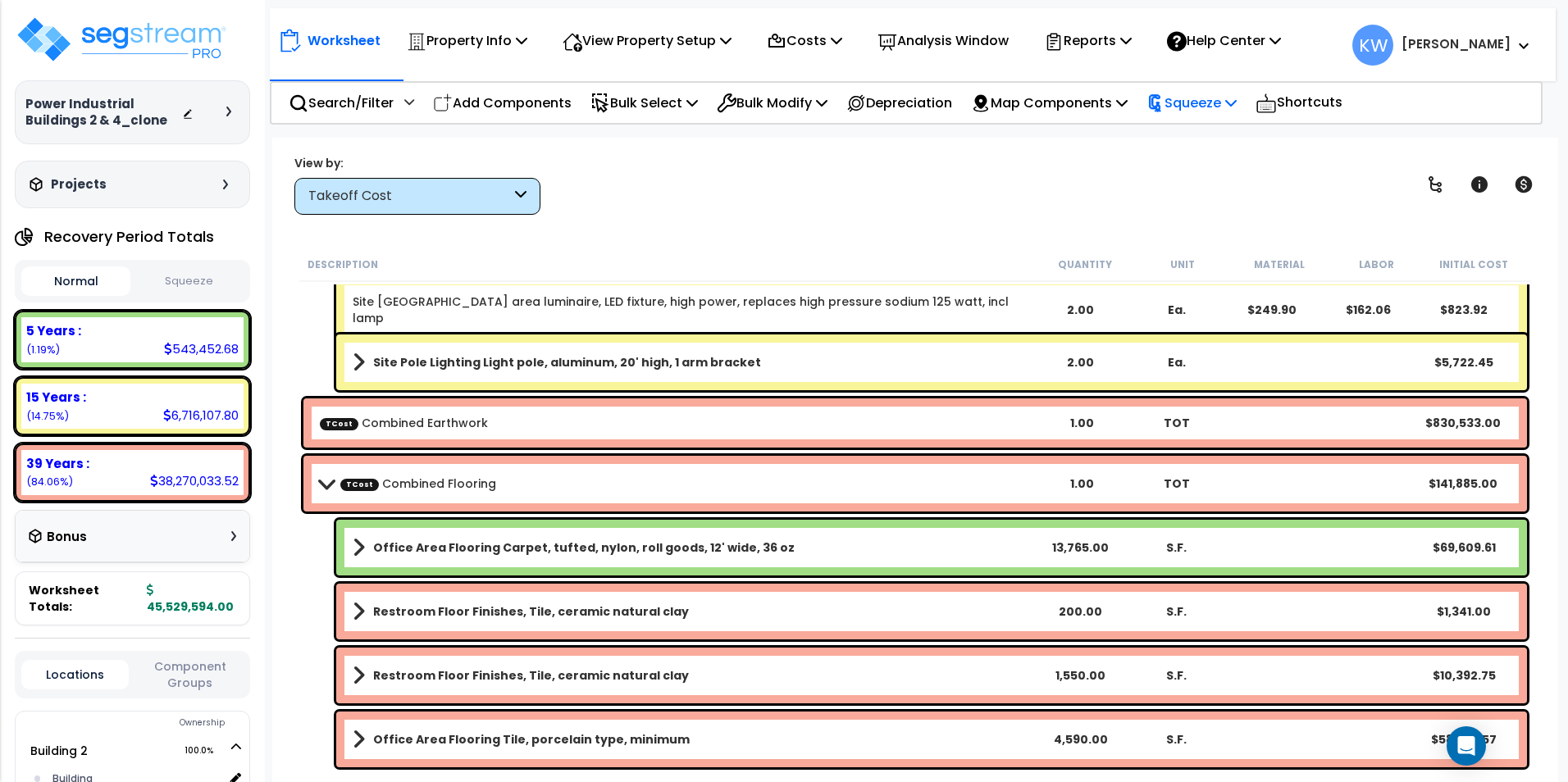
click at [1237, 103] on icon at bounding box center [1231, 102] width 12 height 13
click at [1227, 139] on link "Re-squeeze" at bounding box center [1220, 139] width 163 height 33
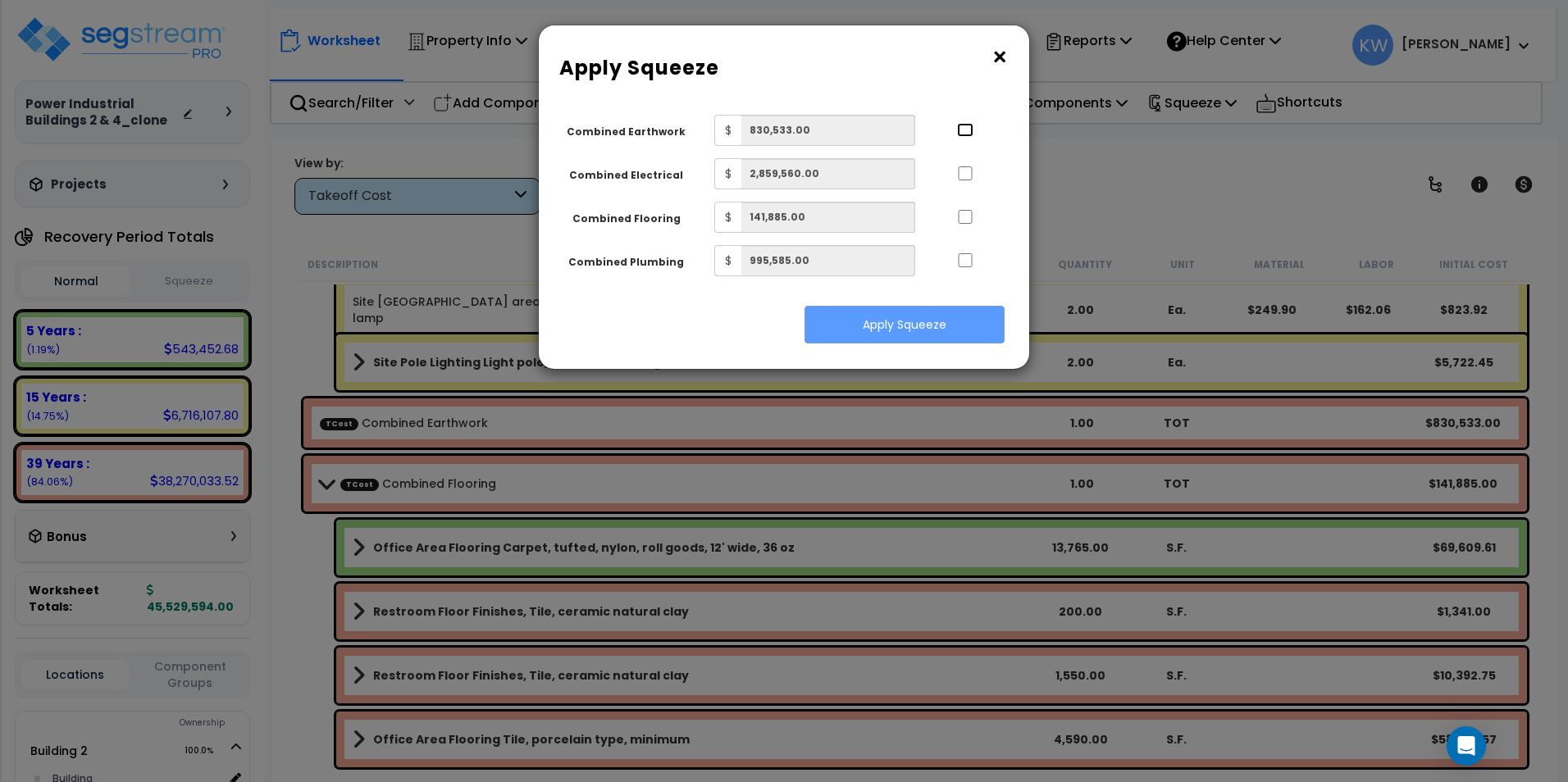
click at [970, 129] on input "..." at bounding box center [965, 130] width 17 height 14
checkbox input "true"
click at [967, 173] on input "..." at bounding box center [965, 174] width 17 height 14
checkbox input "true"
click at [965, 215] on input "..." at bounding box center [965, 216] width 17 height 14
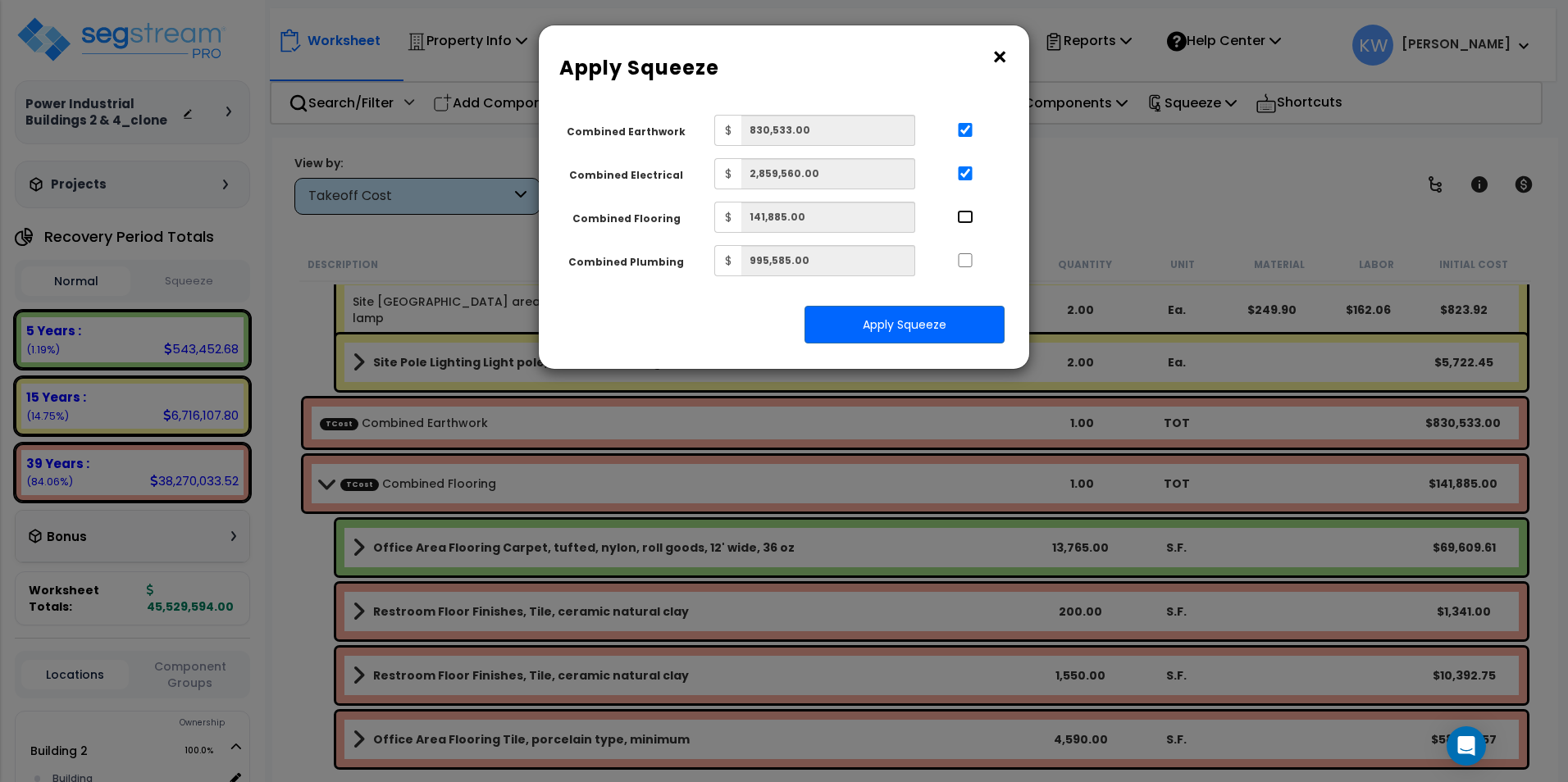
checkbox input "true"
click at [969, 129] on input "..." at bounding box center [965, 130] width 17 height 14
checkbox input "false"
click at [967, 258] on input "..." at bounding box center [965, 260] width 17 height 14
checkbox input "true"
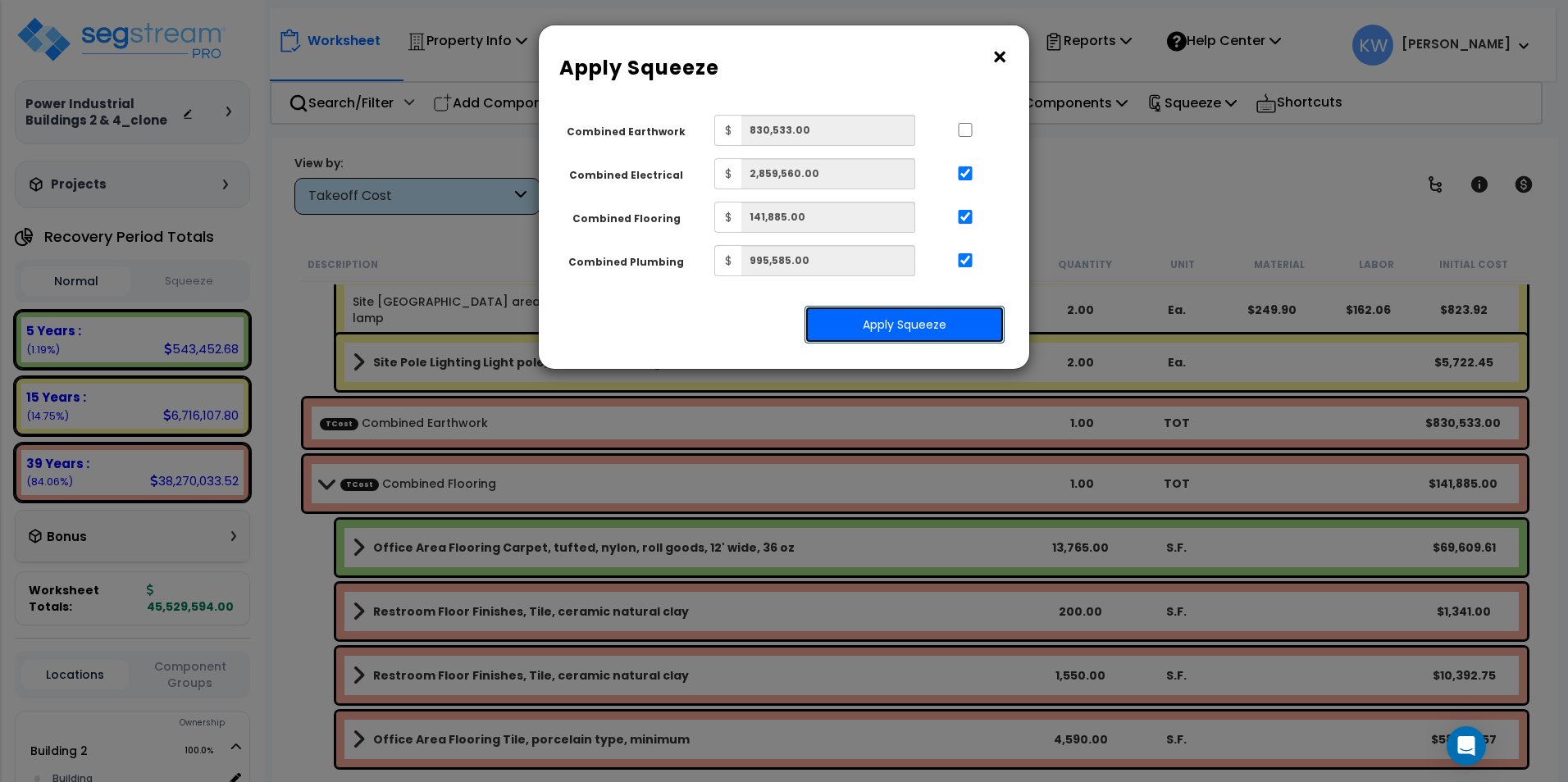
click at [943, 320] on button "Apply Squeeze" at bounding box center [904, 325] width 200 height 38
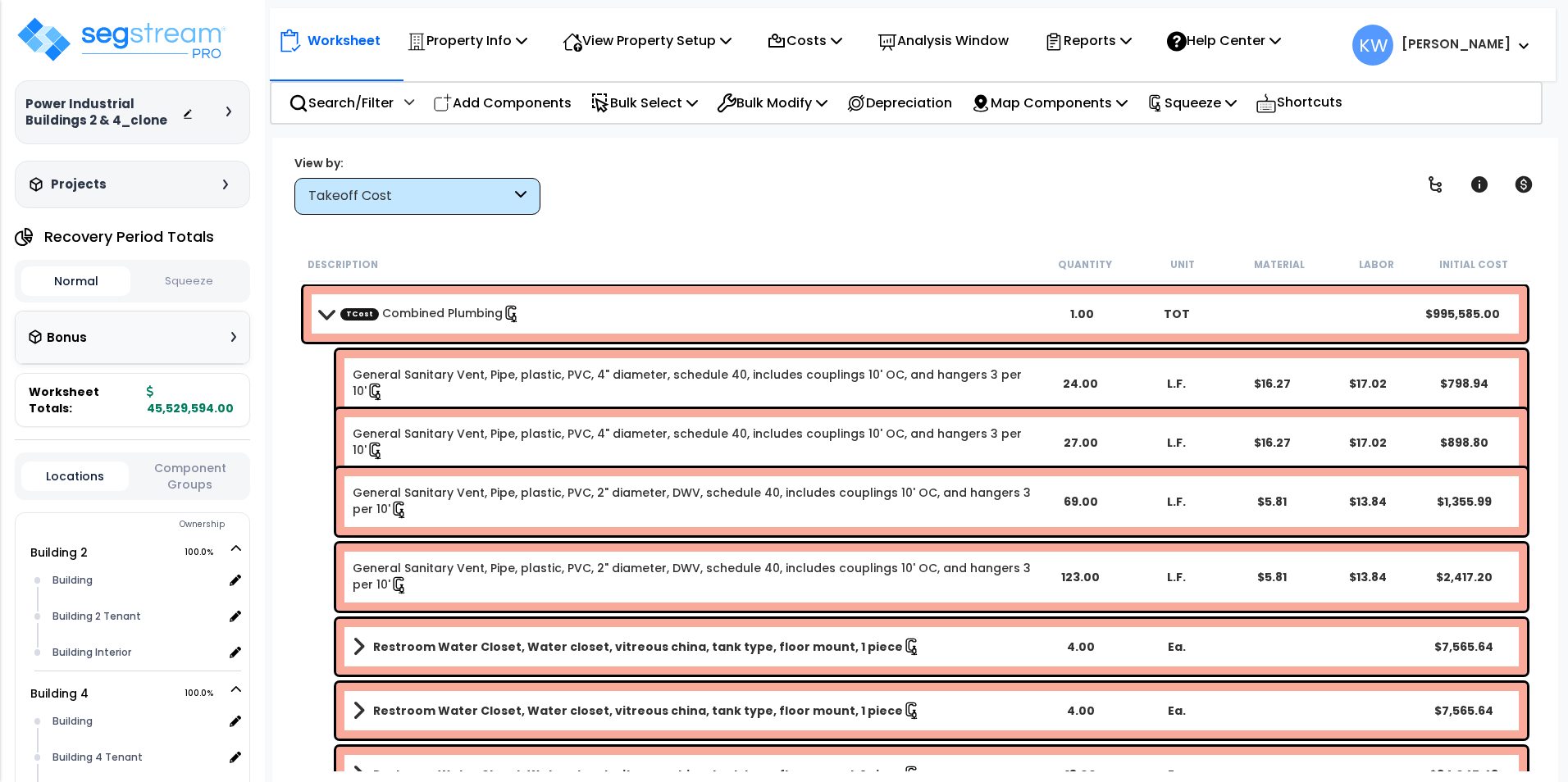
scroll to position [72, 0]
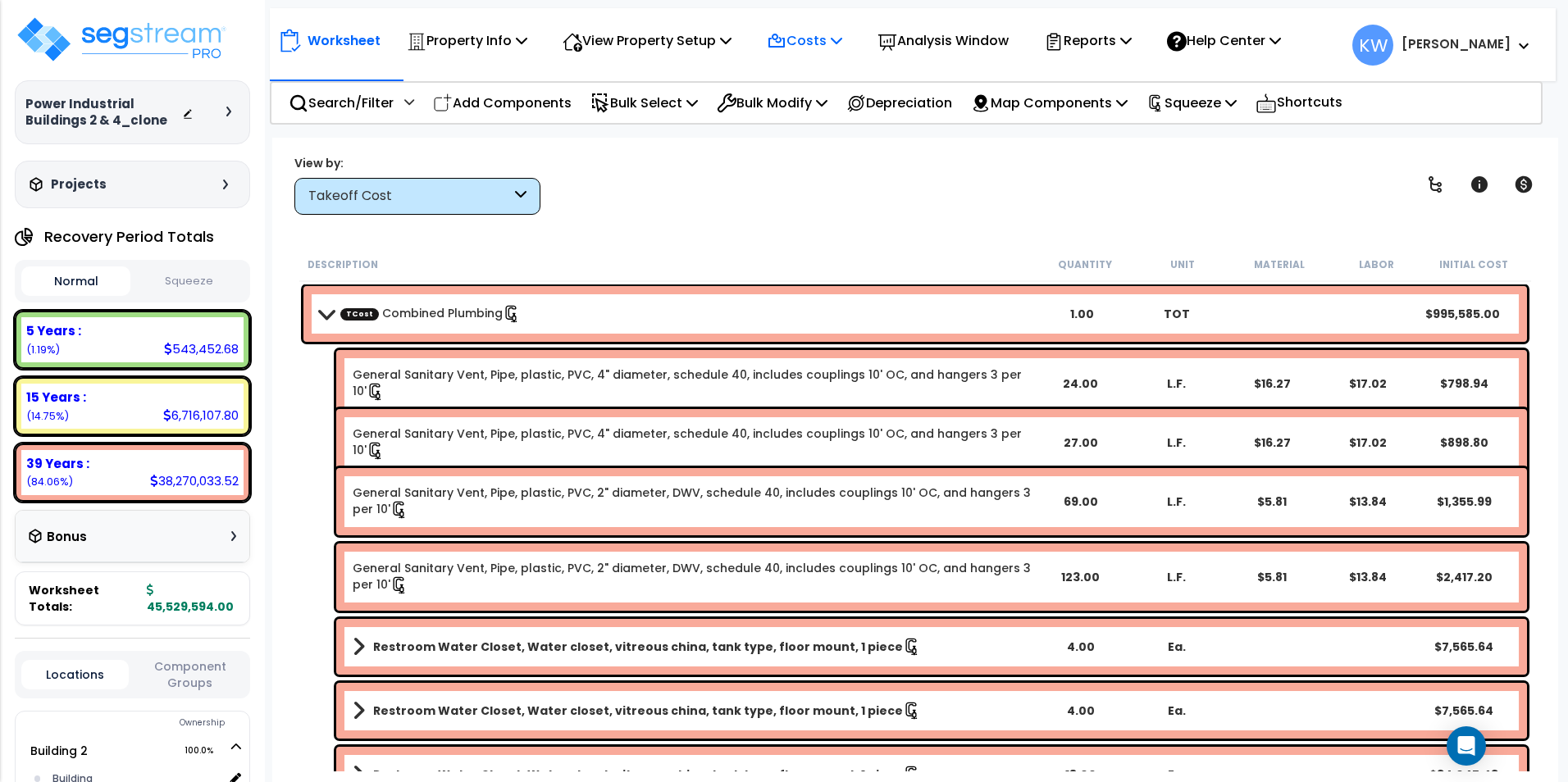
click at [842, 36] on icon at bounding box center [837, 40] width 12 height 13
click at [826, 111] on link "Direct Costs" at bounding box center [840, 112] width 163 height 33
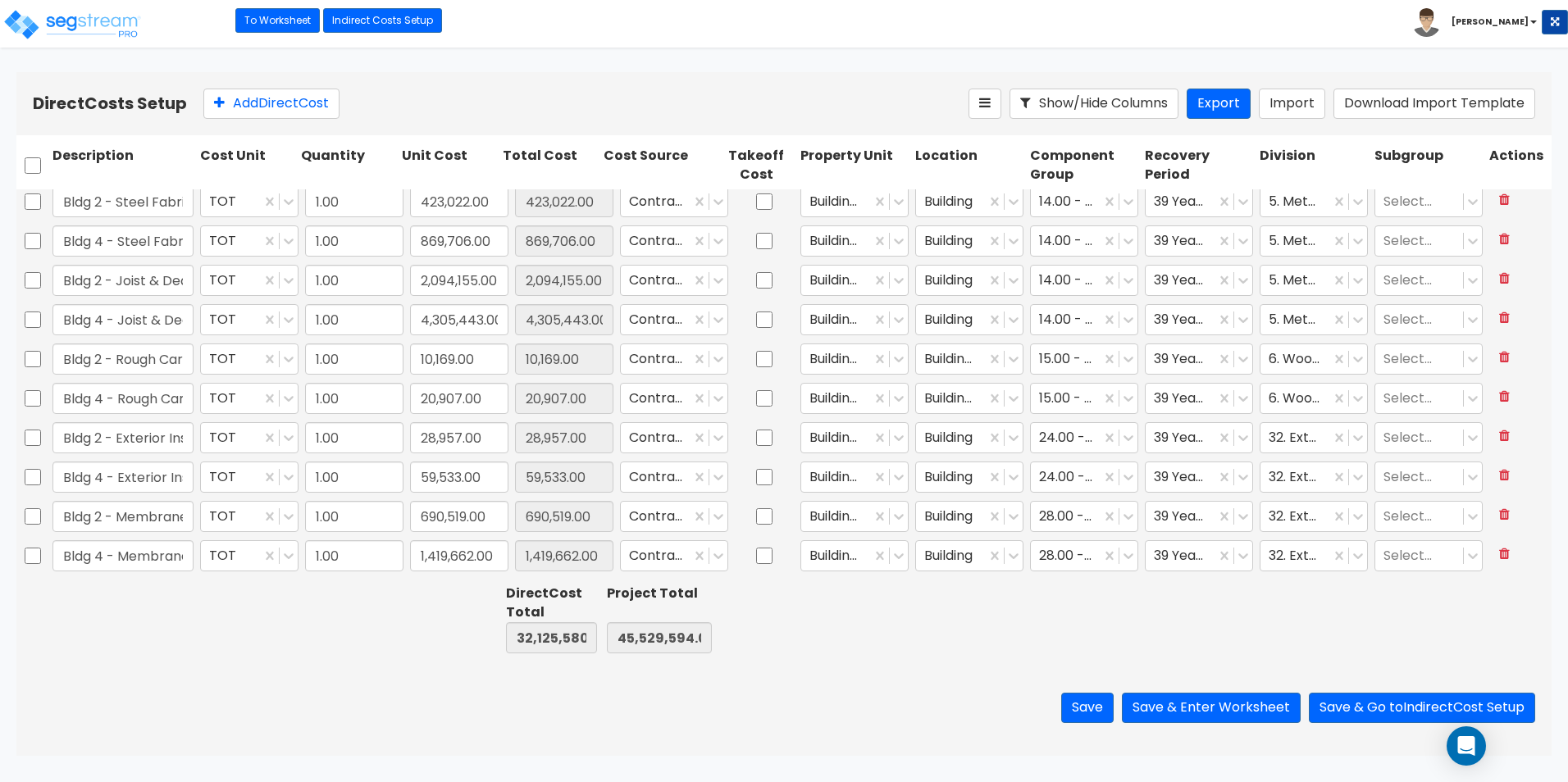
scroll to position [246, 0]
click at [1208, 98] on button "Export" at bounding box center [1218, 103] width 64 height 31
click at [427, 627] on div at bounding box center [450, 619] width 101 height 75
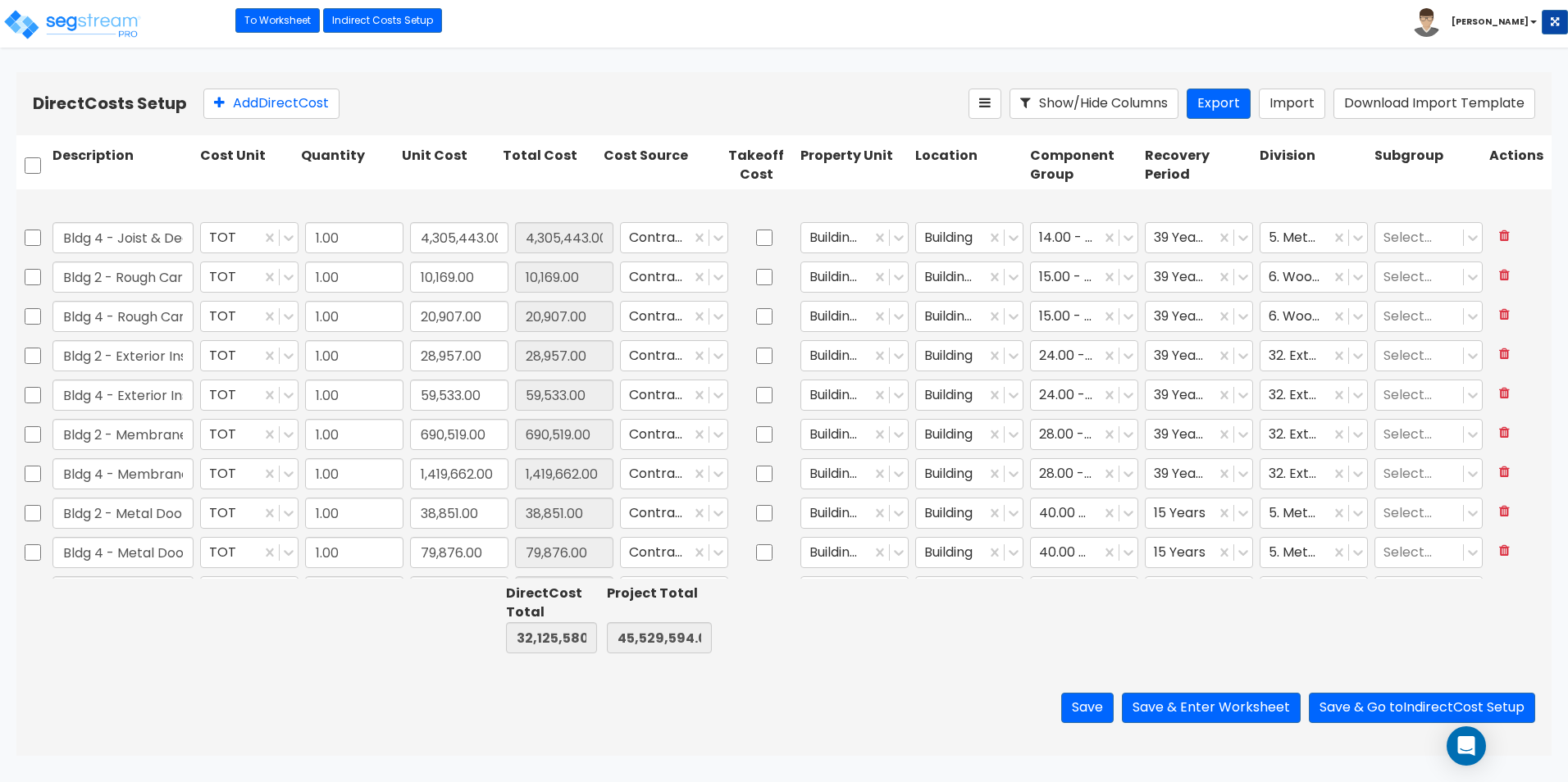
type input "1.00"
type input "288,852.00"
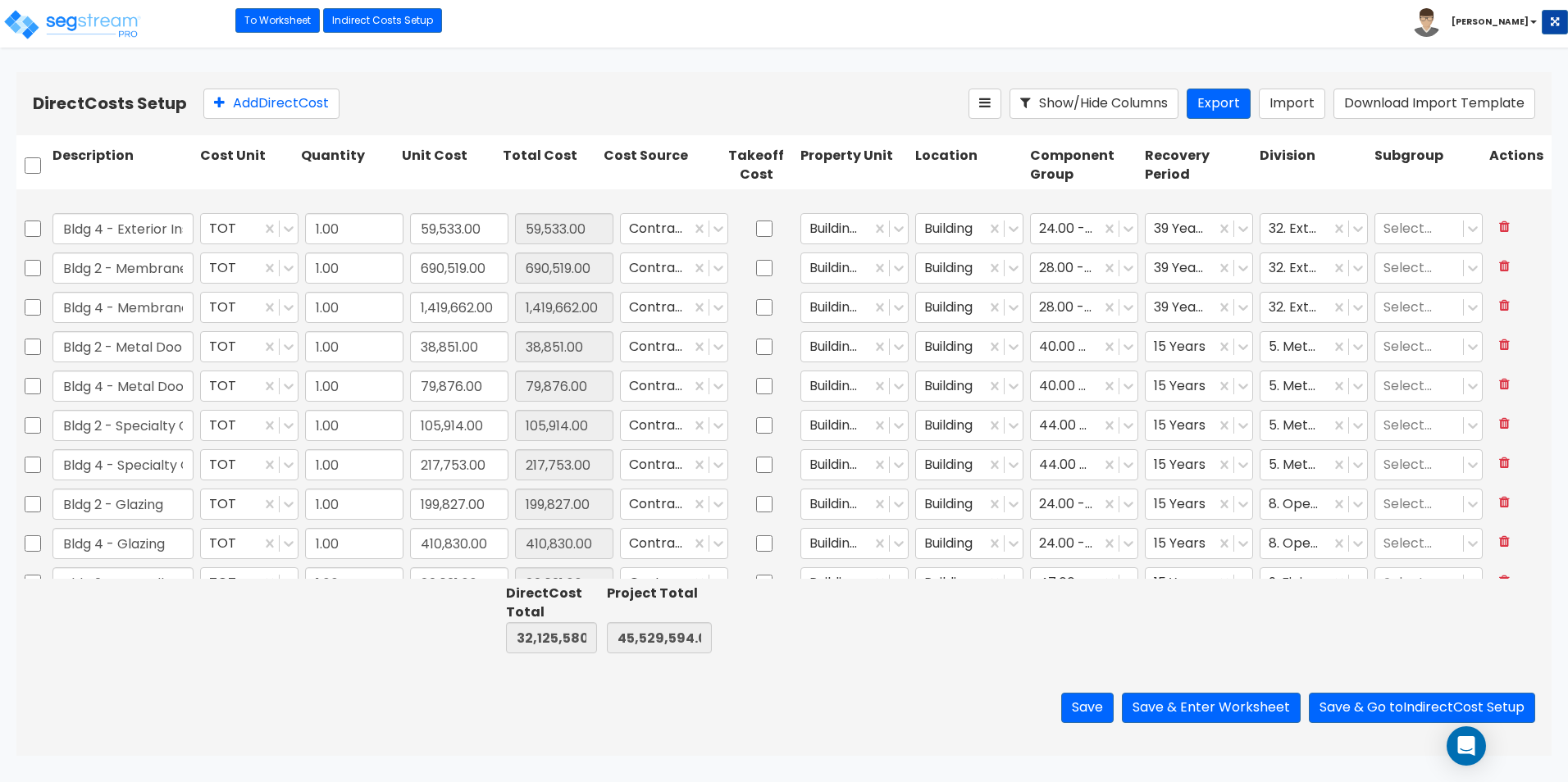
scroll to position [492, 0]
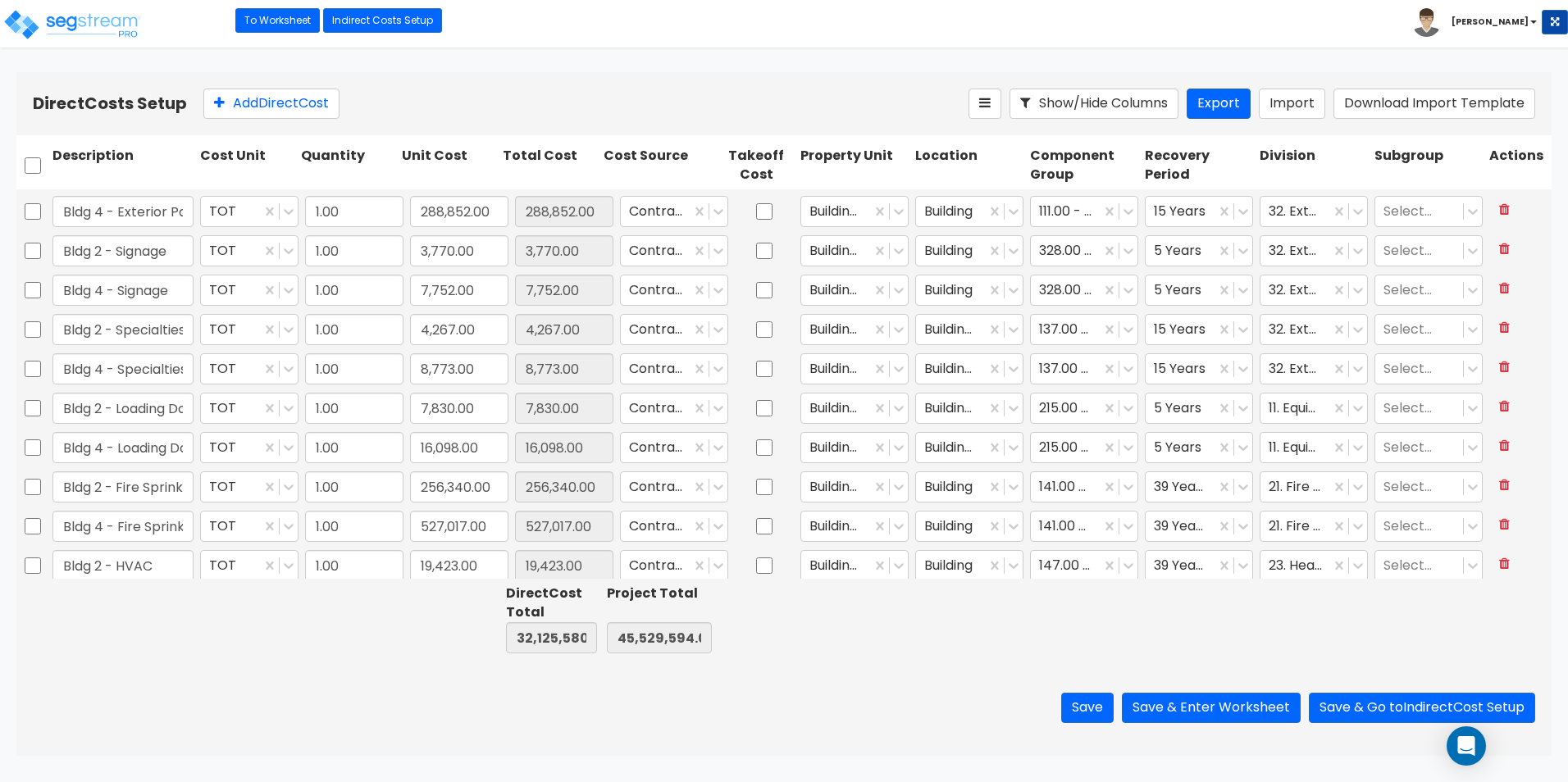
type input "1.00"
type input "6,651.00"
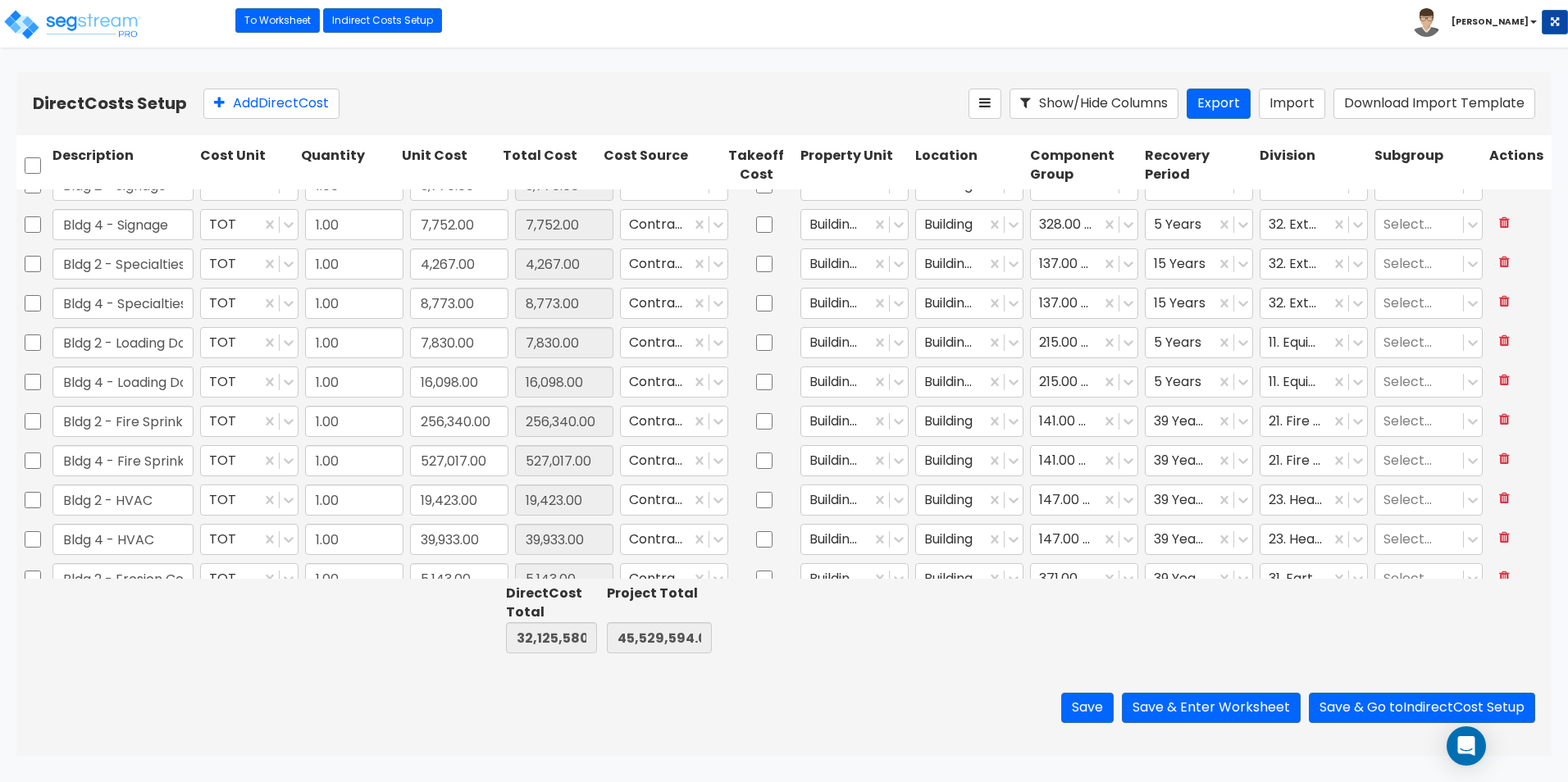
type input "1.00"
type input "631,906.00"
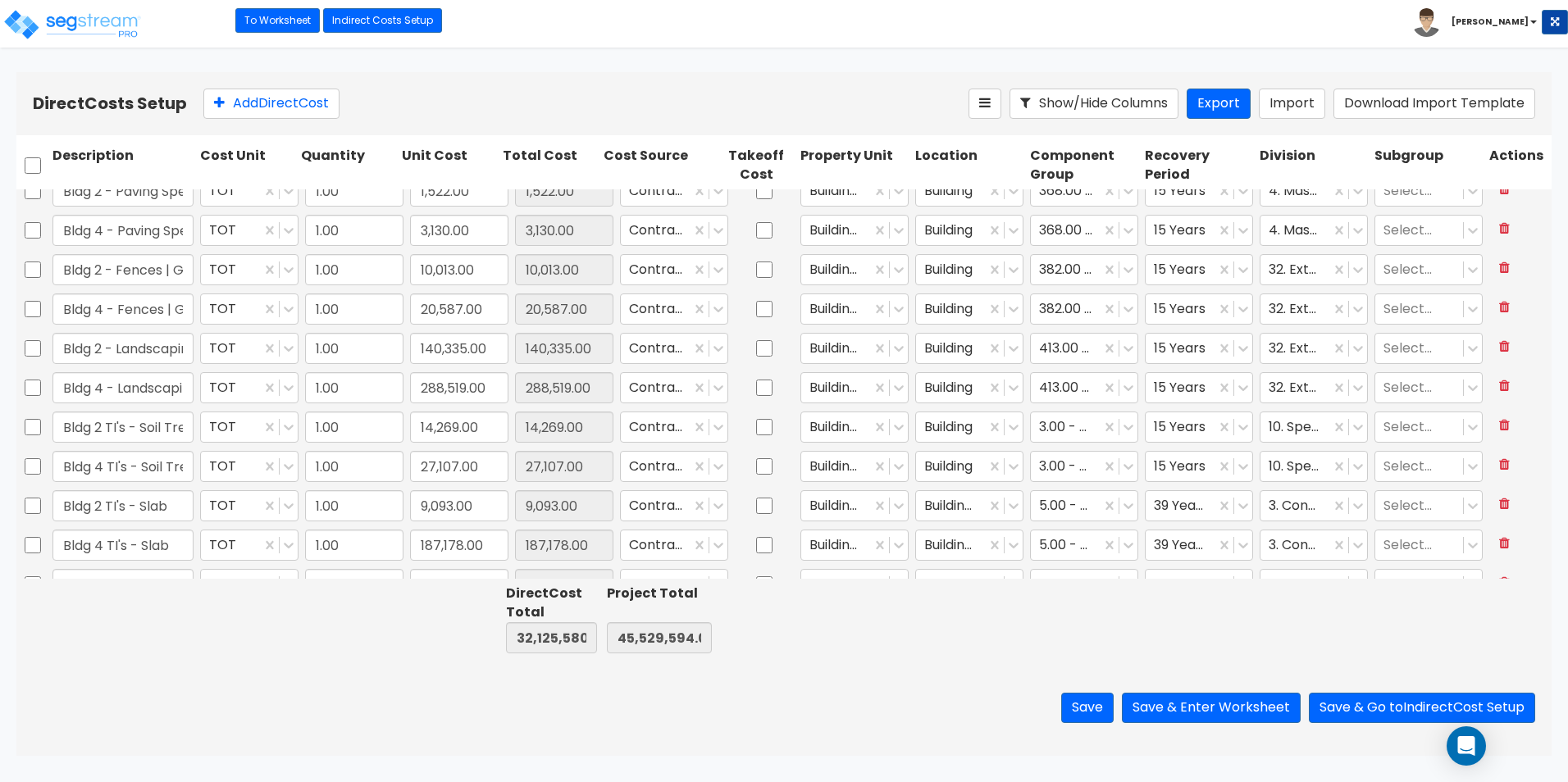
scroll to position [1722, 0]
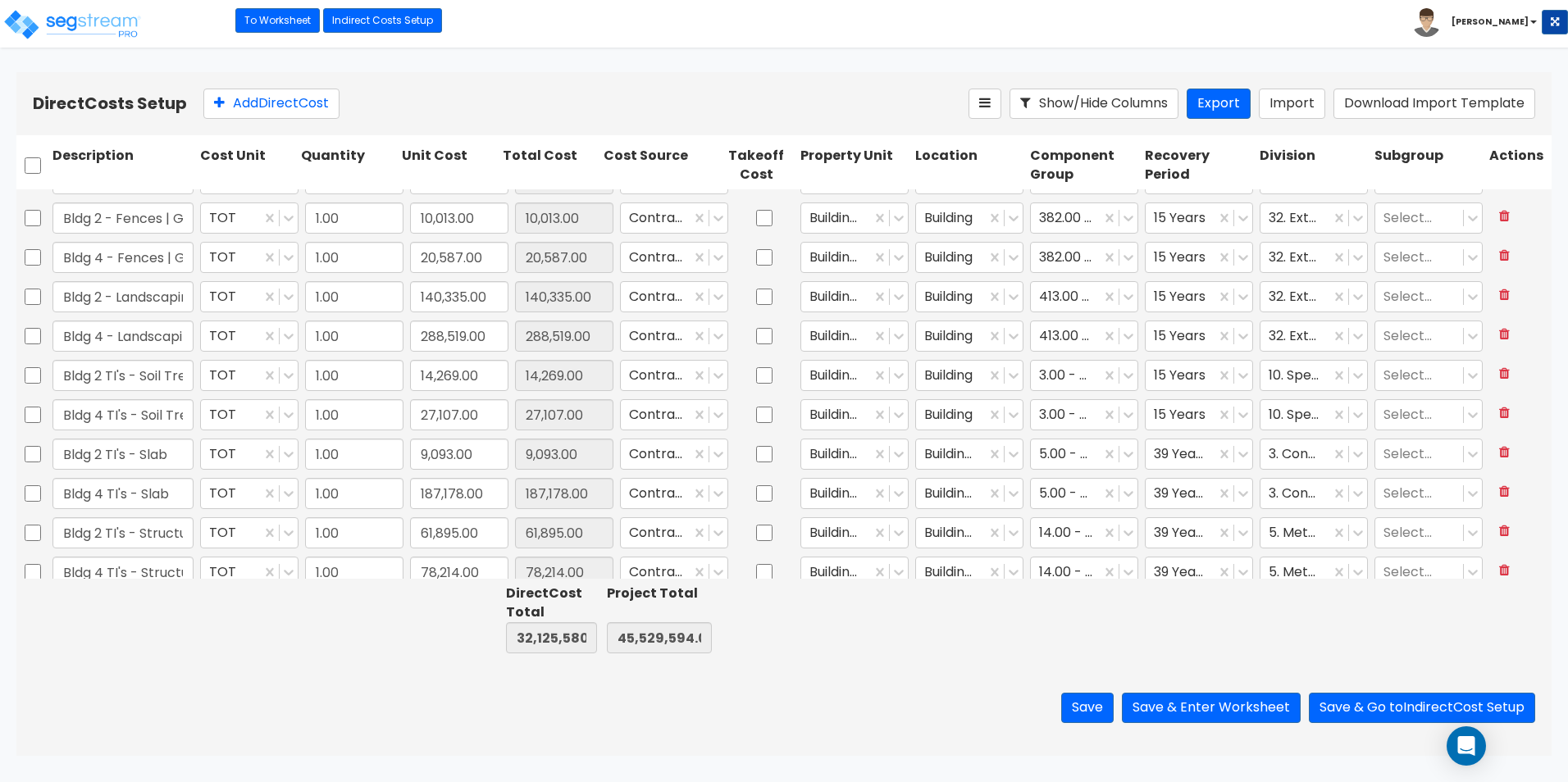
type input "1.00"
type input "631,906.00"
type input "1.00"
type input "3,130.00"
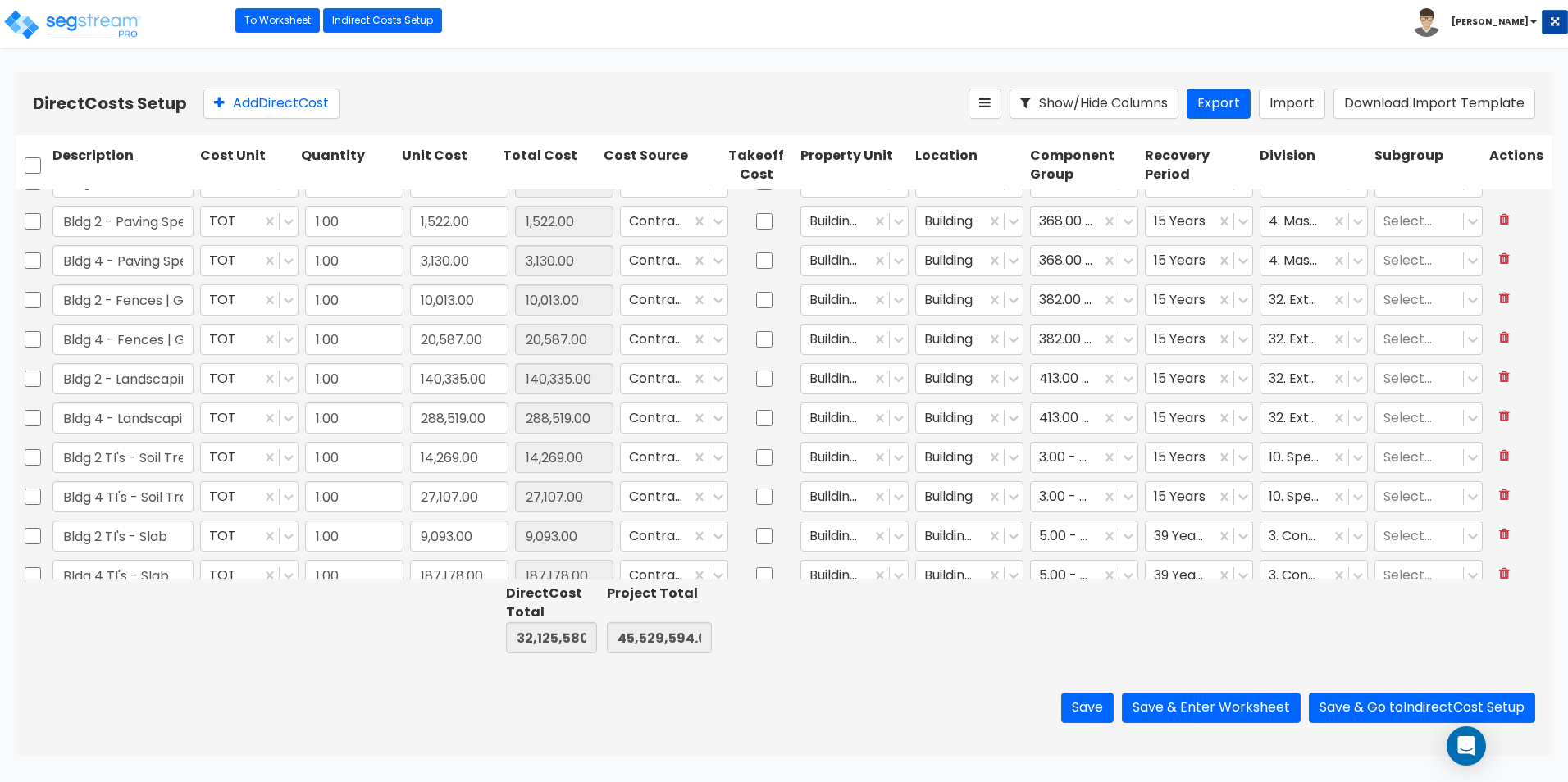
type input "1.00"
type input "163,758.00"
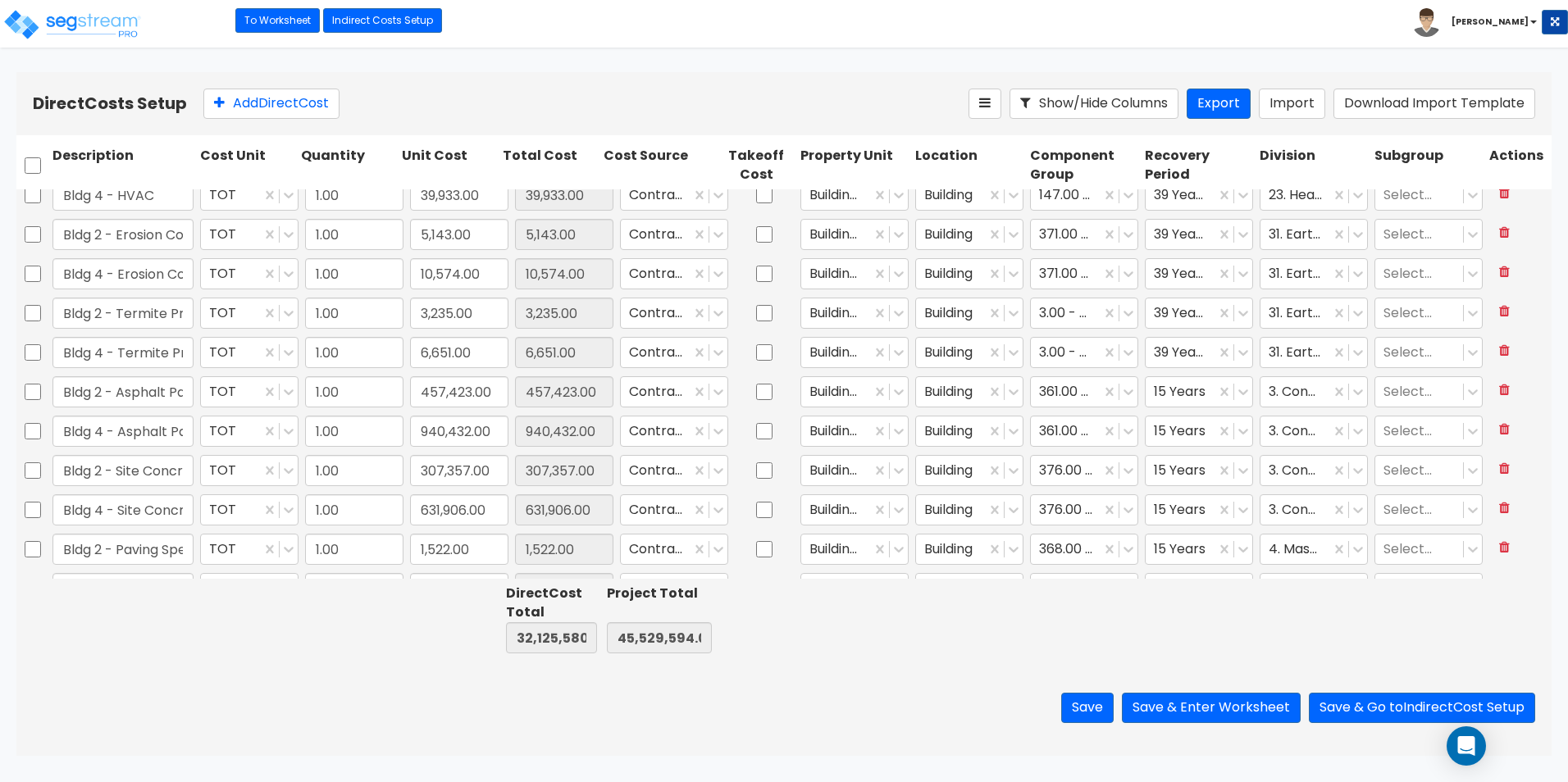
type input "1.00"
type input "256,340.00"
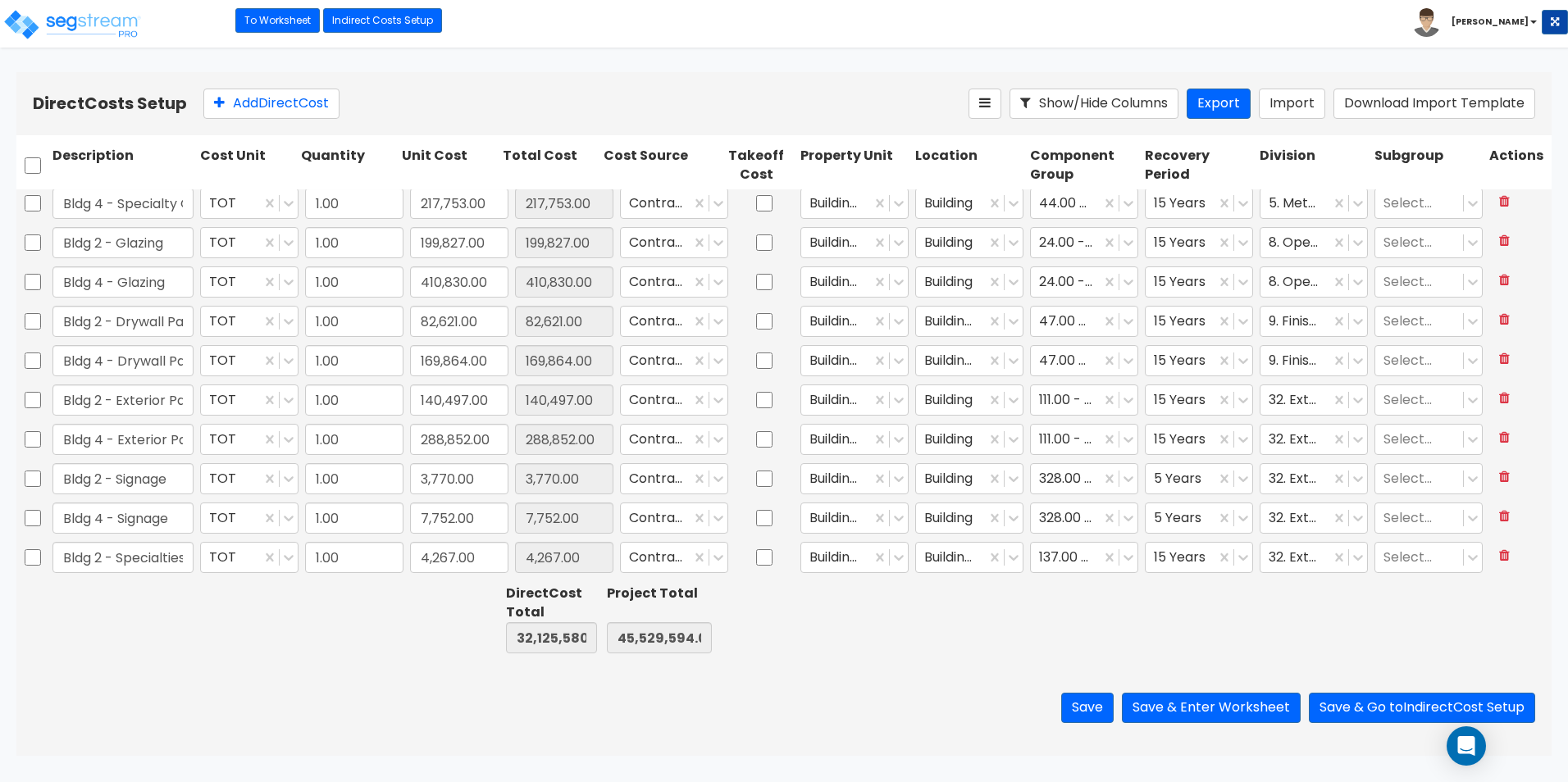
type input "1.00"
type input "690,519.00"
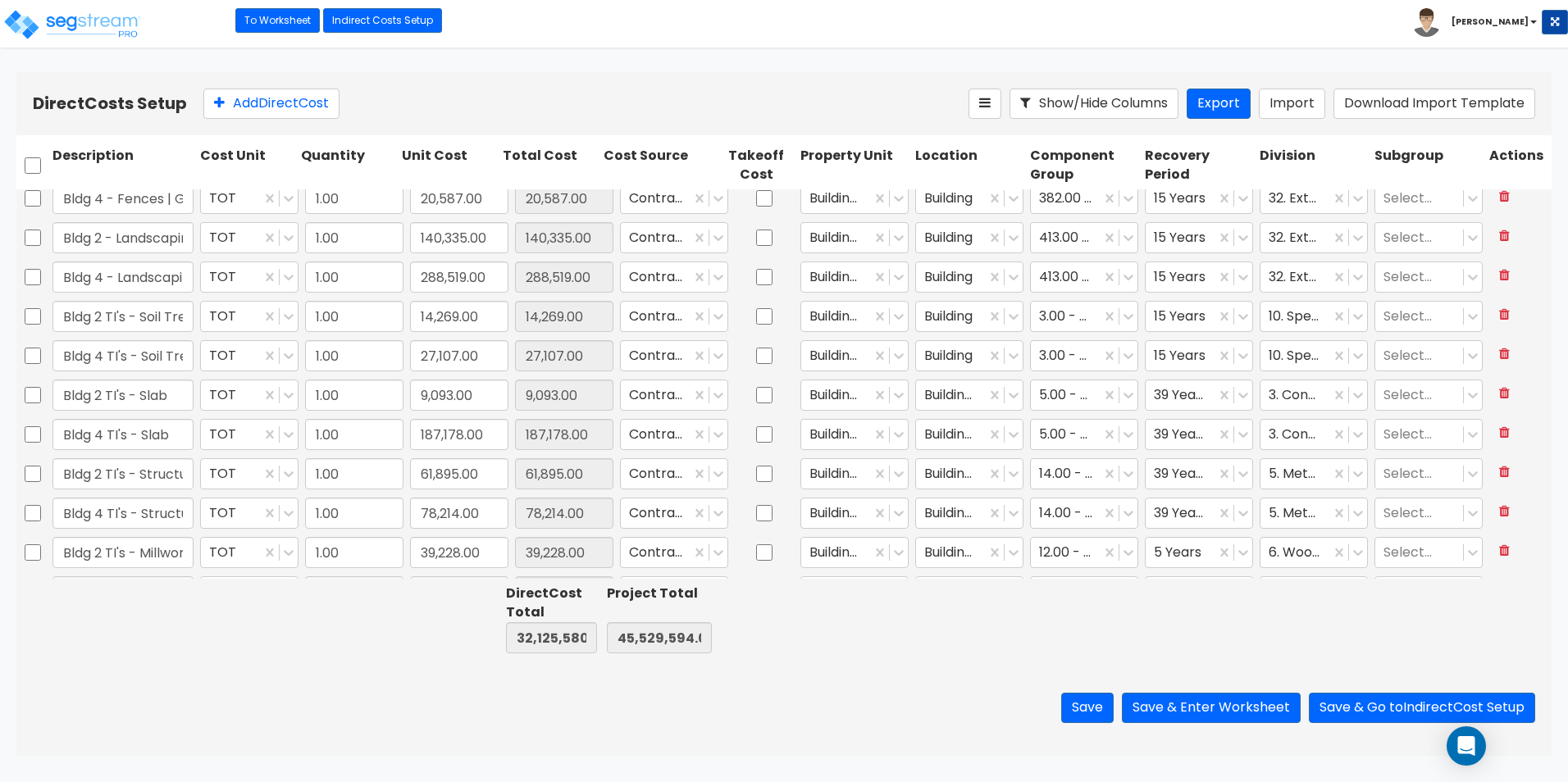
type input "1.00"
type input "484,132.00"
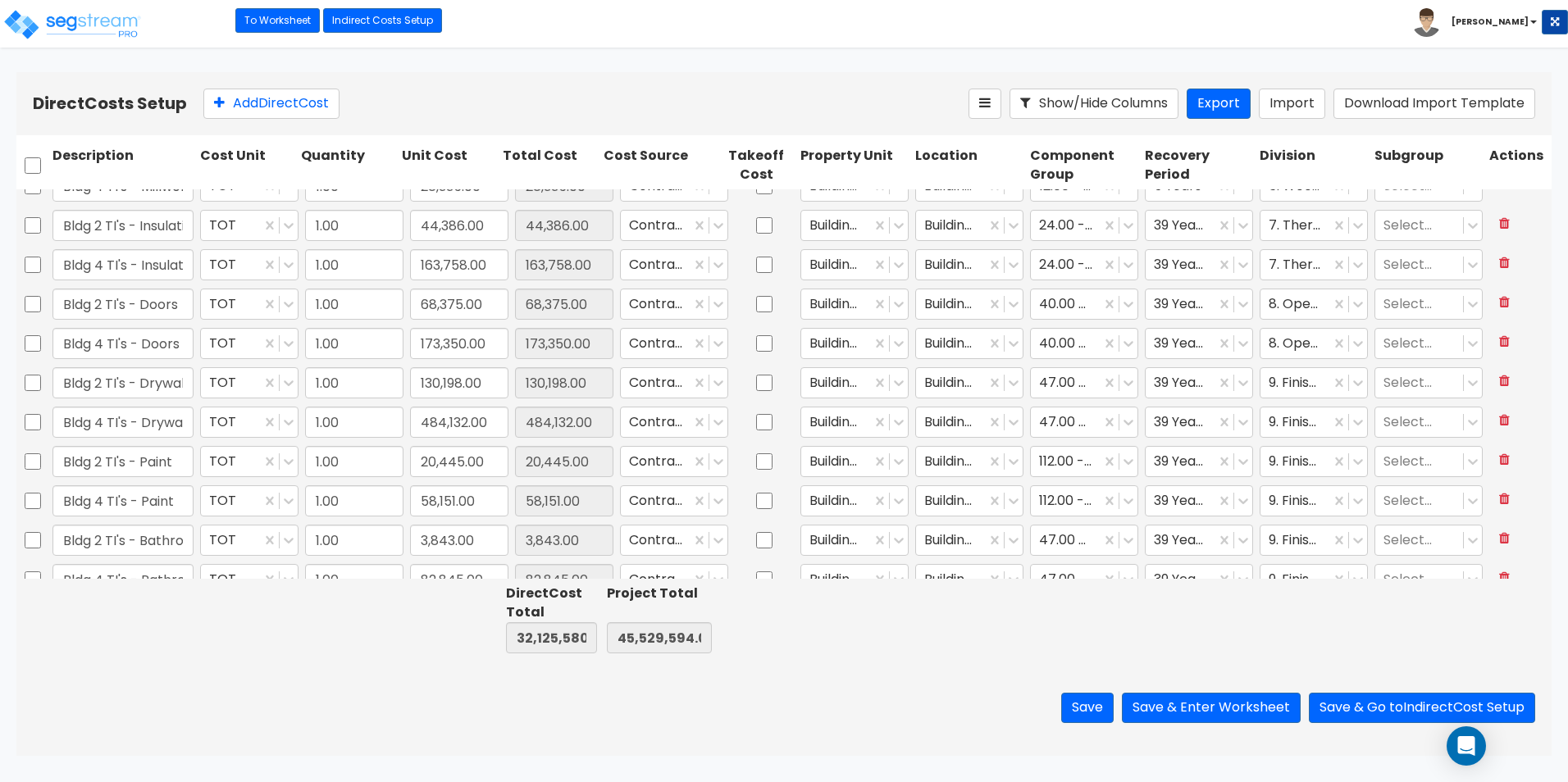
type input "1.00"
type input "995,585.00"
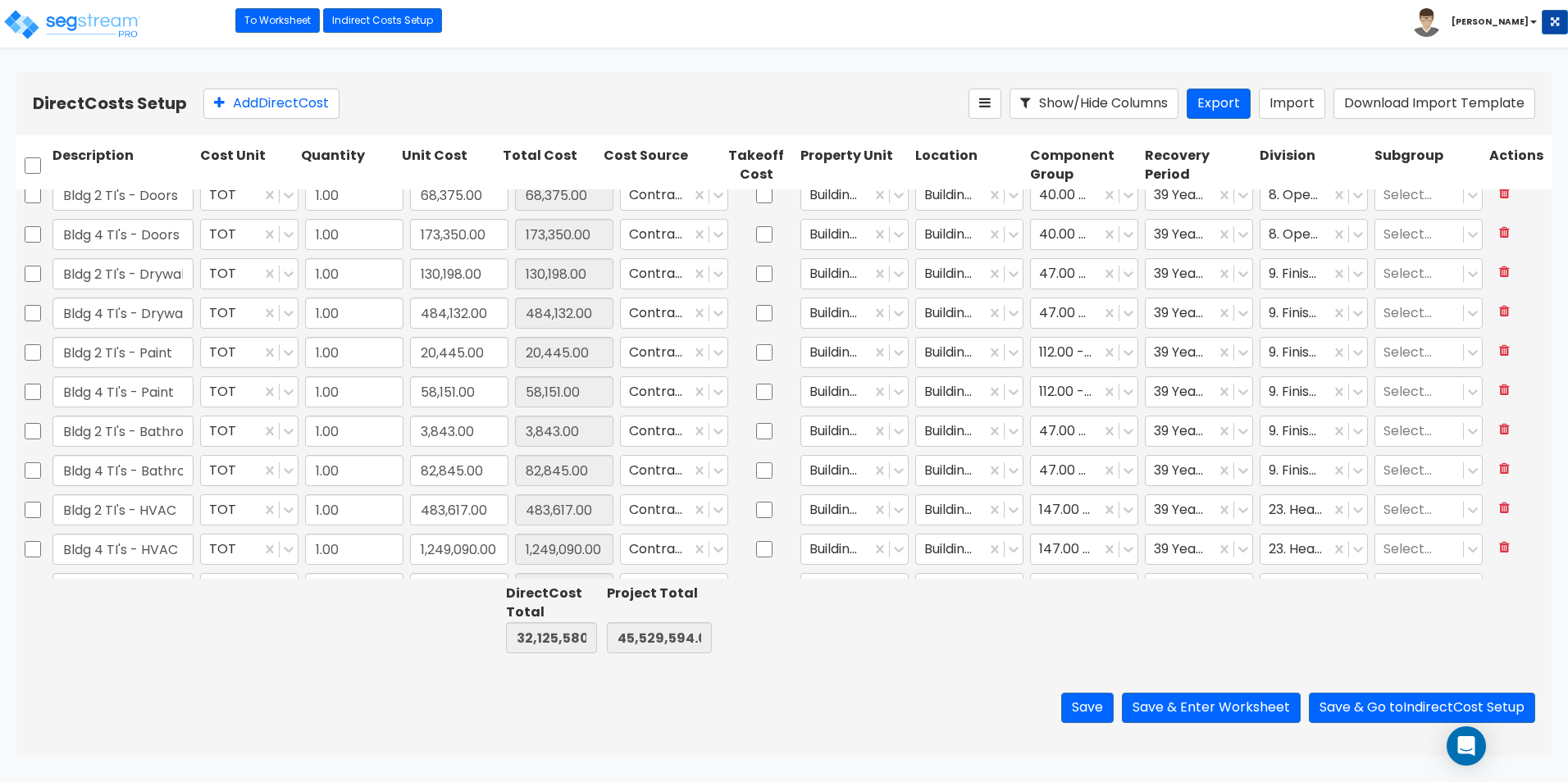
type input "1.00"
type input "44,386.00"
click at [31, 432] on input "checkbox" at bounding box center [33, 431] width 17 height 31
checkbox input "true"
click at [33, 472] on input "checkbox" at bounding box center [33, 470] width 17 height 31
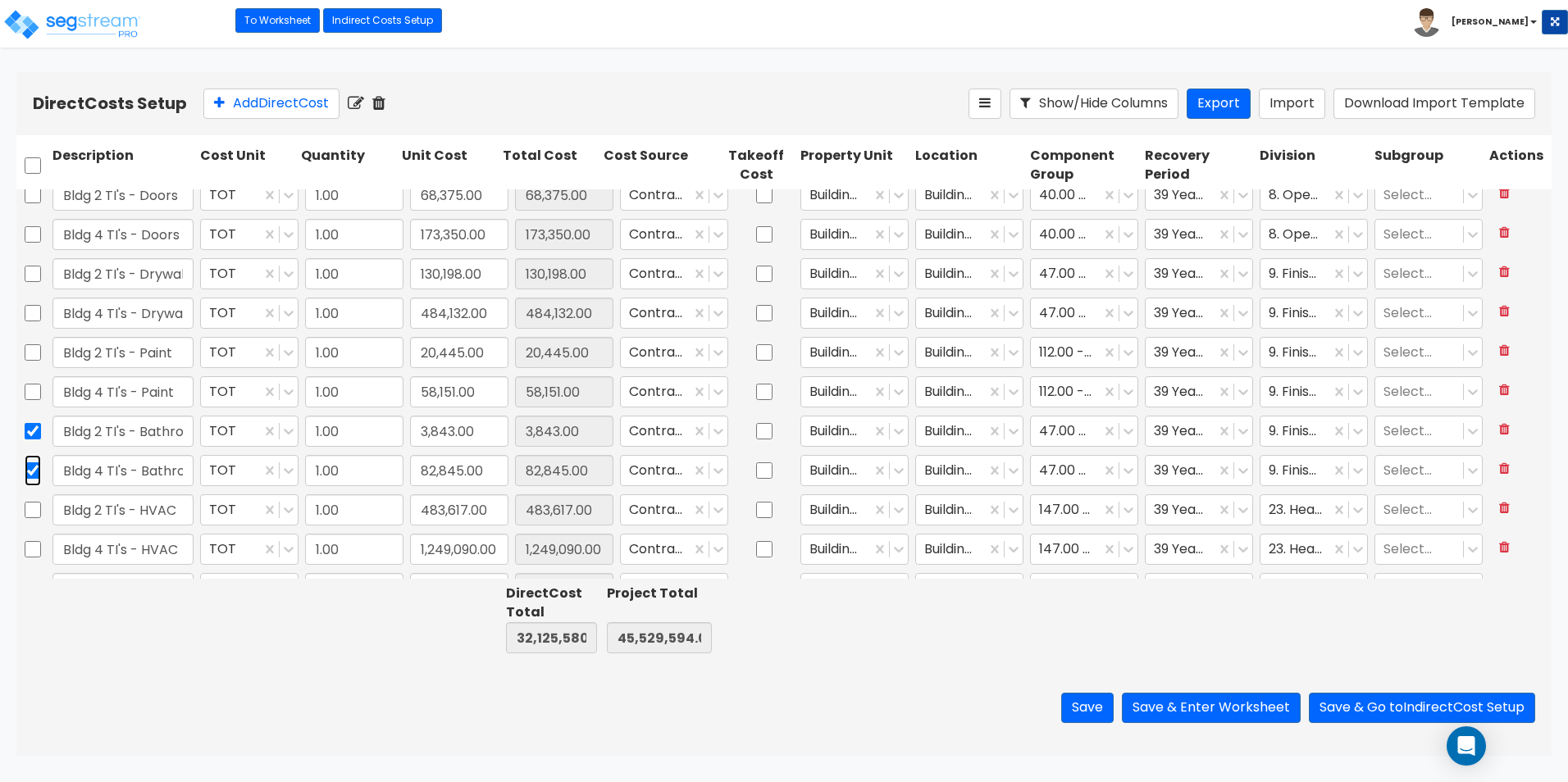
checkbox input "true"
click at [408, 101] on icon at bounding box center [403, 103] width 19 height 17
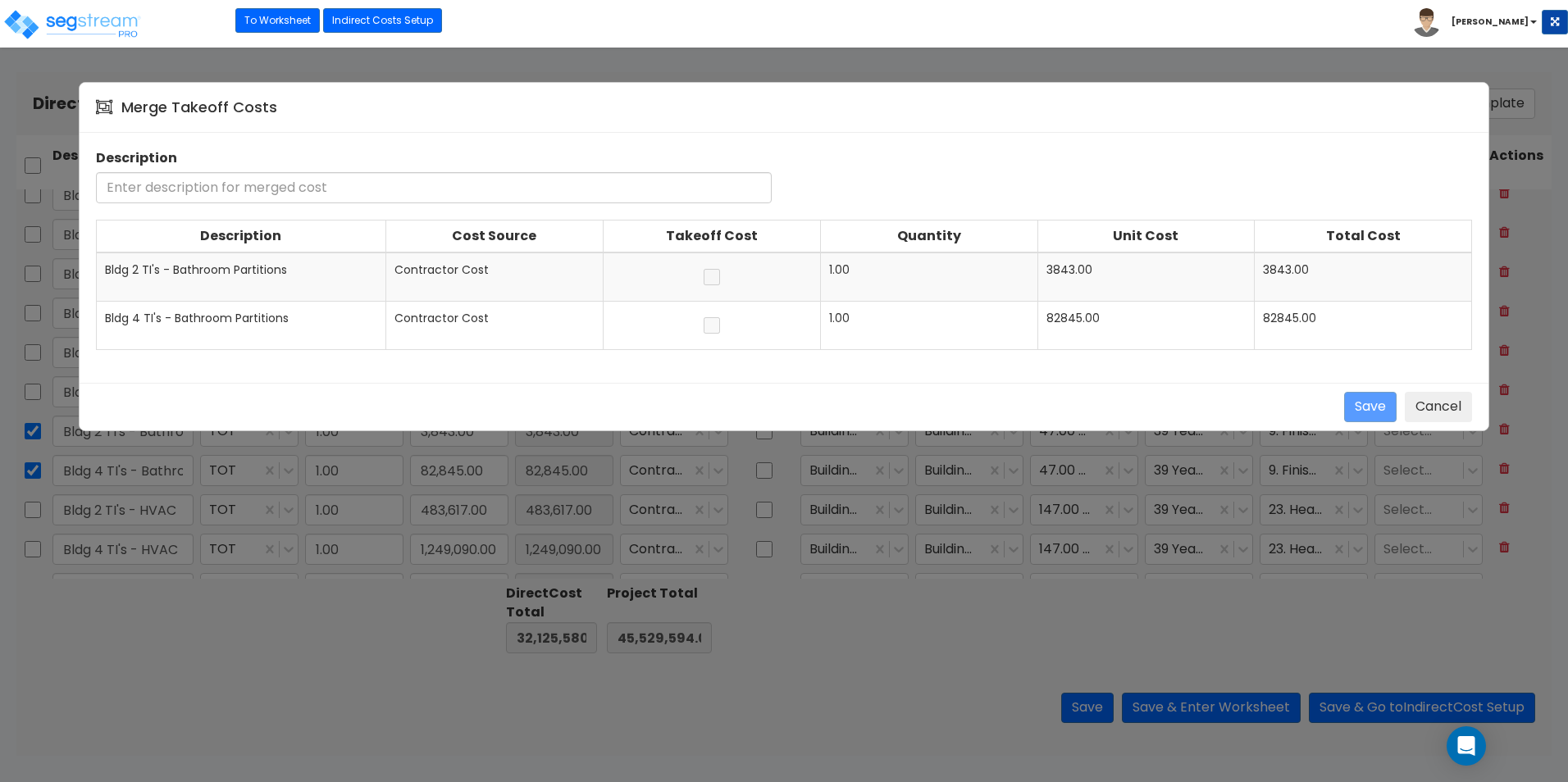
click at [122, 187] on input "text" at bounding box center [434, 187] width 676 height 31
click at [193, 189] on input "Bathroom Patitions Combined" at bounding box center [434, 187] width 676 height 31
click at [106, 187] on input "Bathroom Partitions Combined" at bounding box center [434, 187] width 676 height 31
type input "Combined Bathroom Partitions"
click at [1377, 412] on button "Save" at bounding box center [1370, 407] width 53 height 31
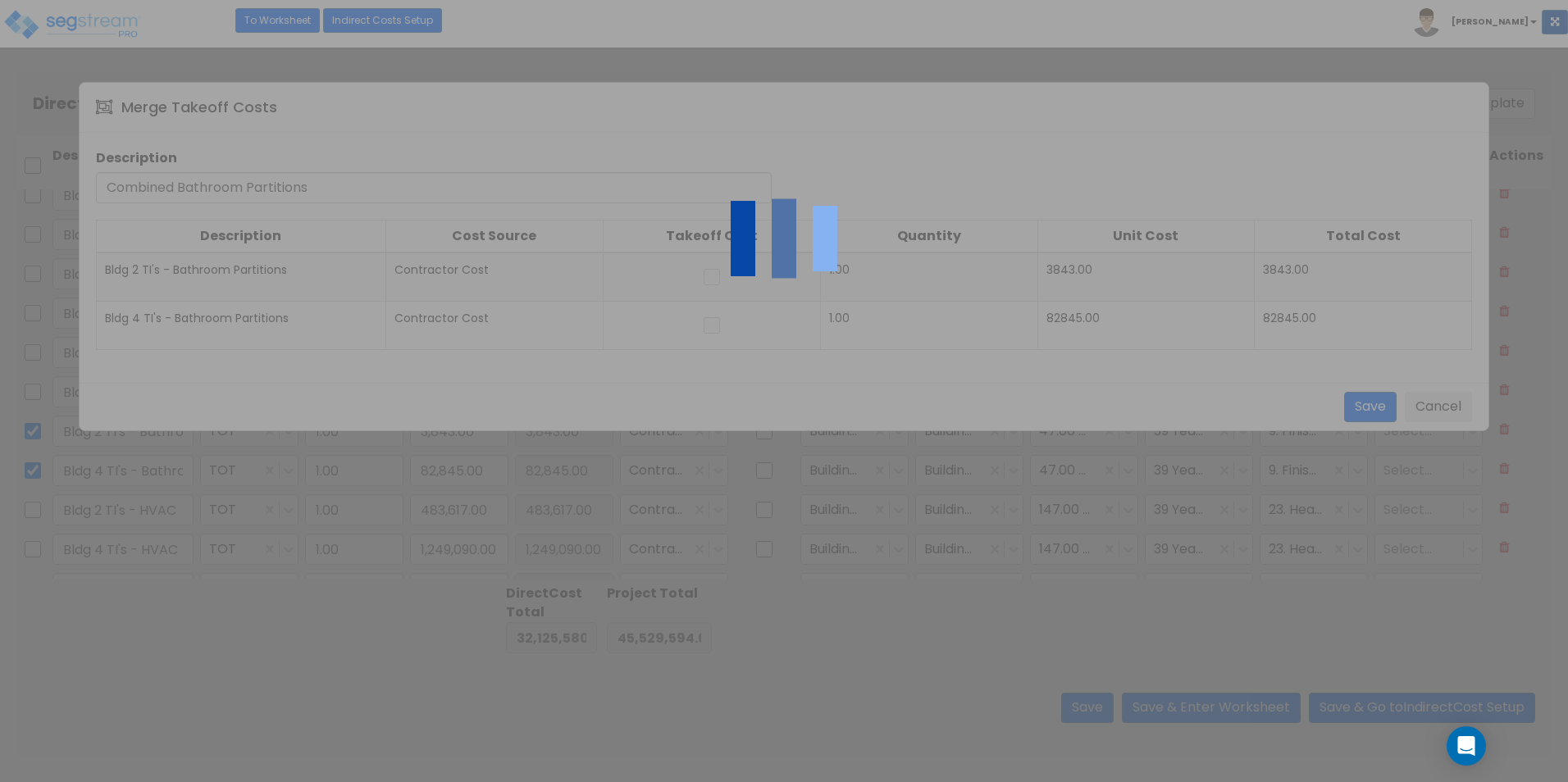
type input "Bldg 2 - Earthwork"
type input "Bldg 4 - Earthwork"
type input "271,777.00"
type input "558,756.00"
type input "271,777.00"
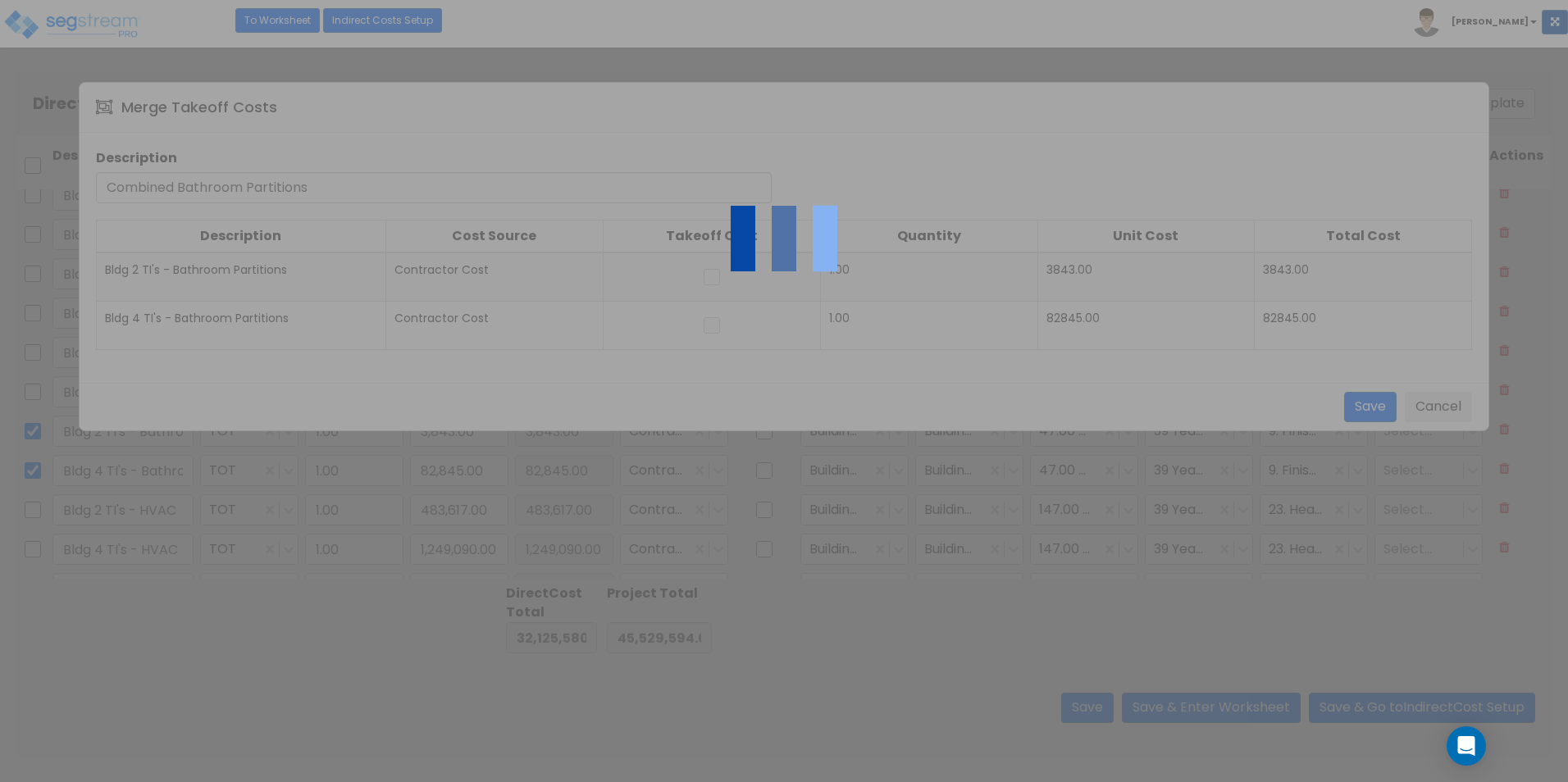
type input "558,756.00"
type input "Building 2"
type input "Building 4"
type input "Building"
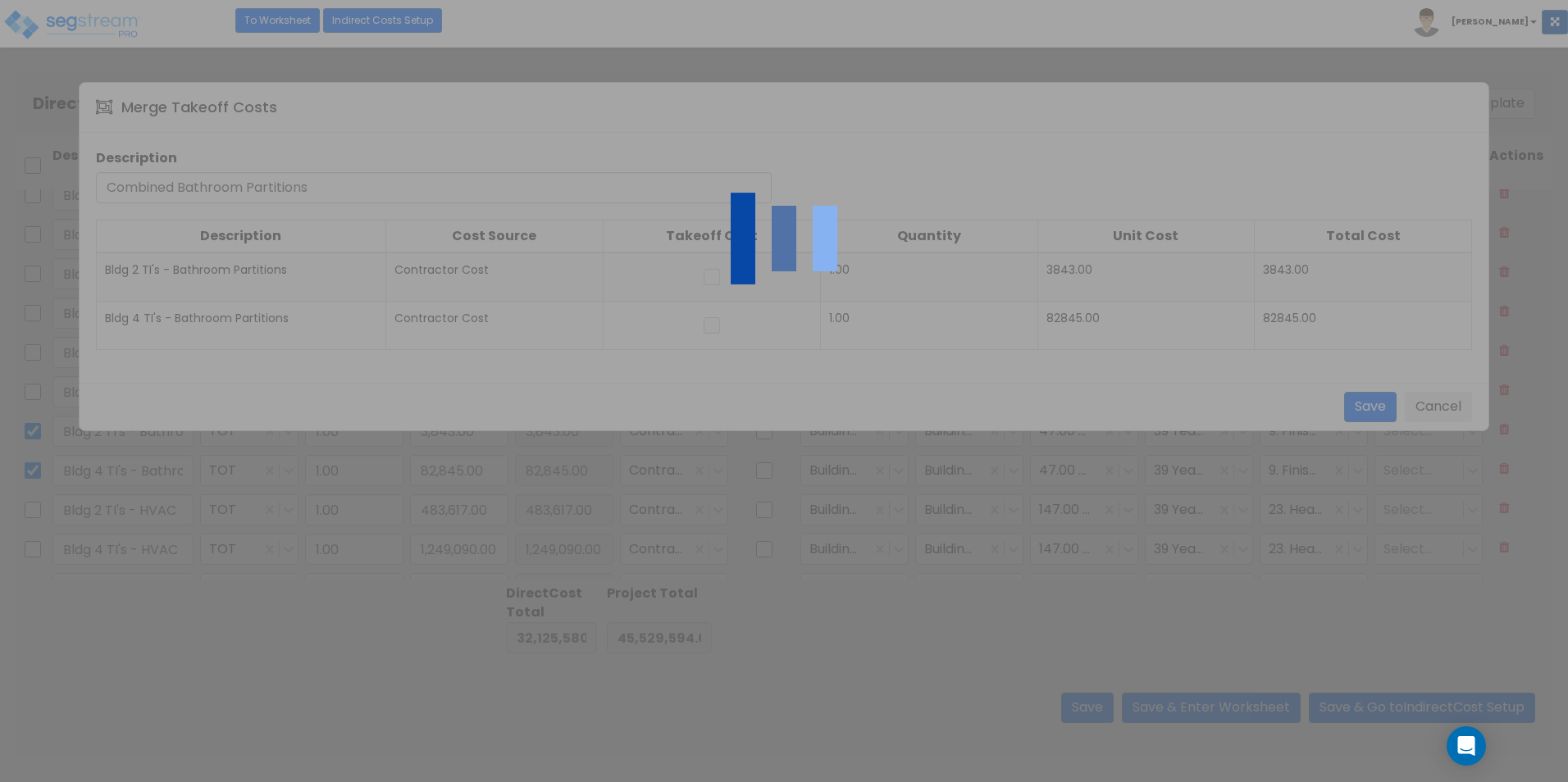
type input "371.00 - SITE CLEARING, GRADING, & EXCAVATION"
type input "31. Earthwork"
checkbox input "false"
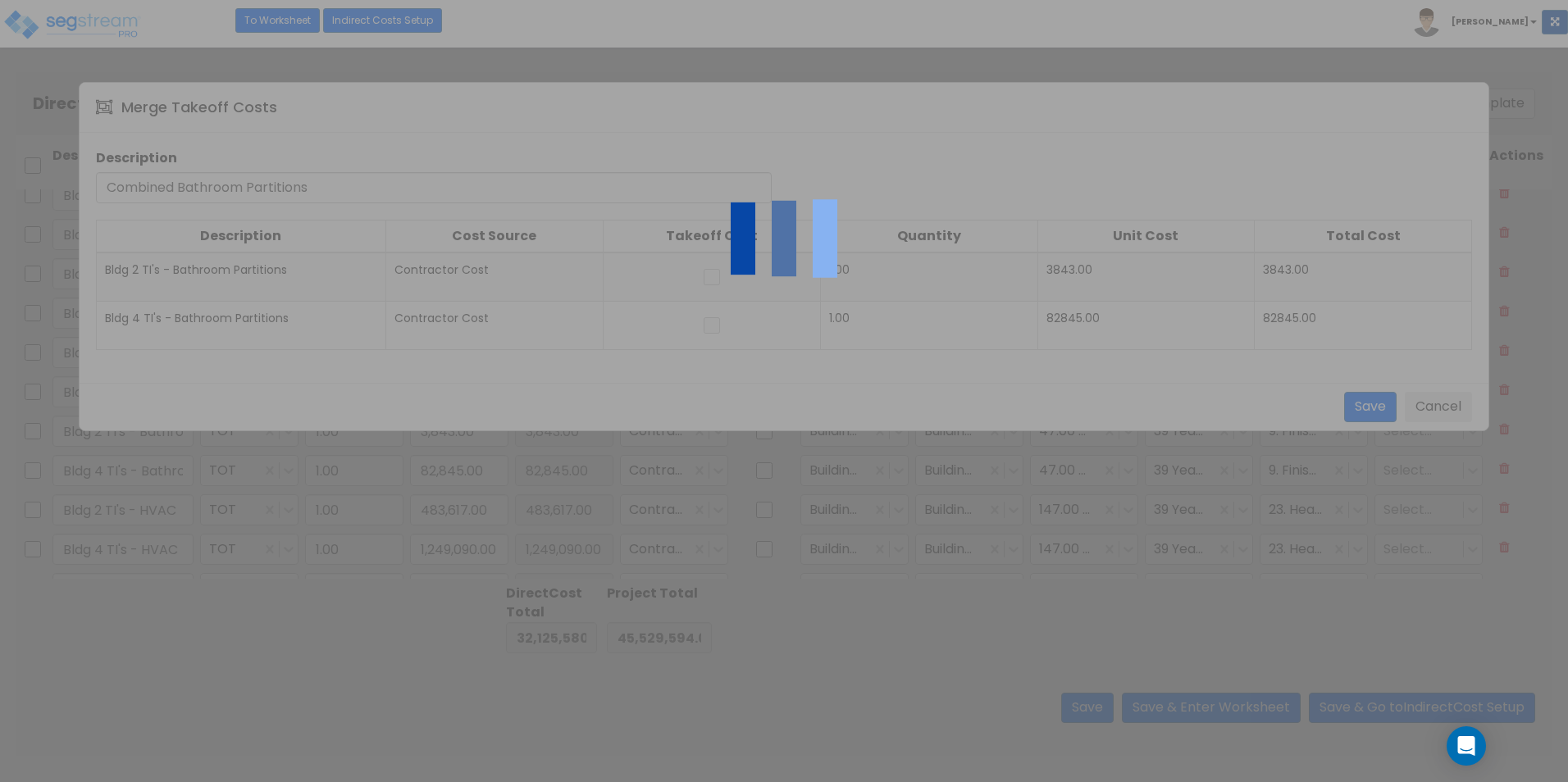
type input "Bldg 2 TI's - HVAC"
type input "483,617.00"
checkbox input "false"
type input "Bldg 4 TI's - HVAC"
type input "1,249,090.00"
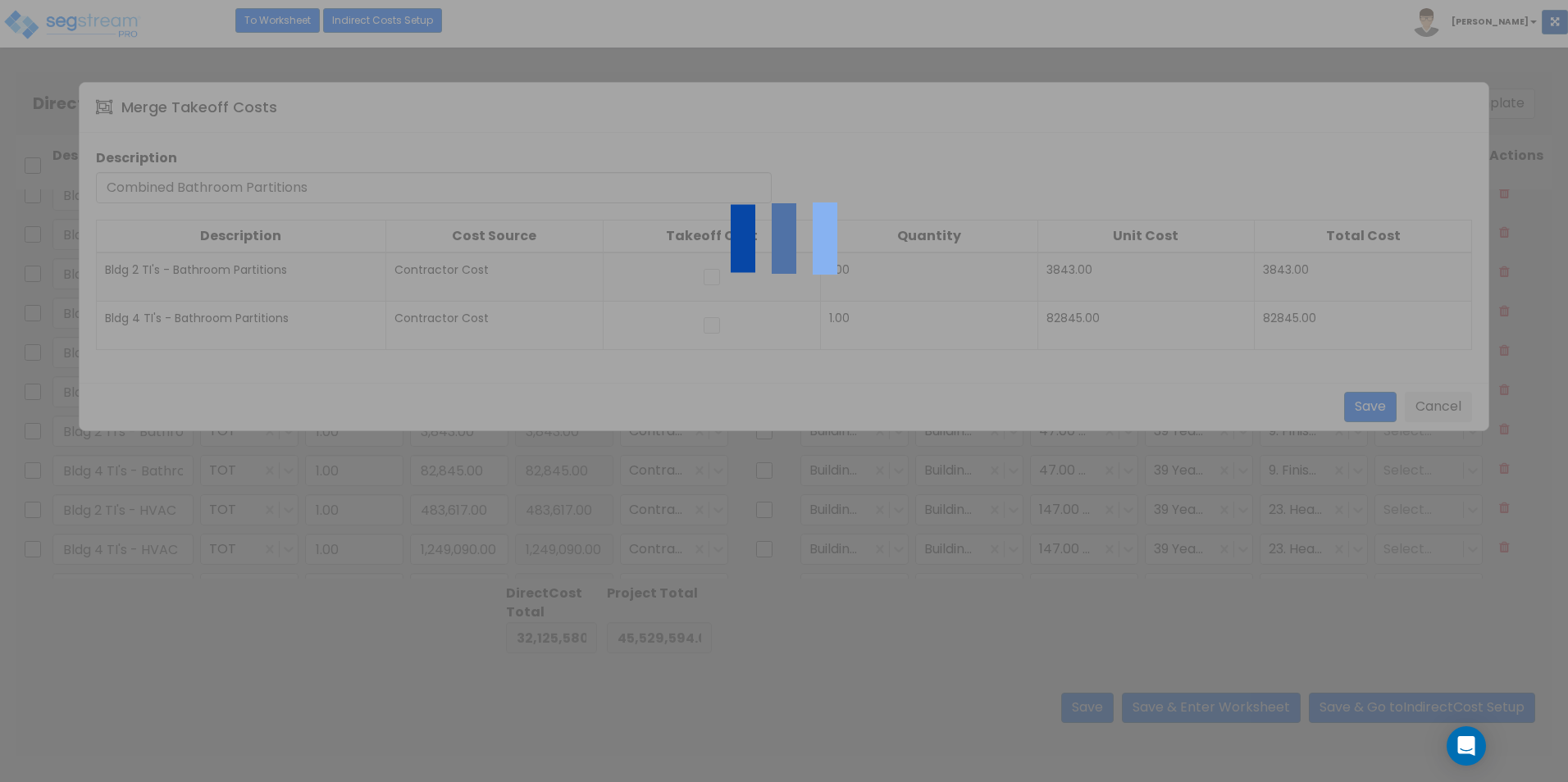
type input "Bldg 2 TI's - Fire Protection"
type input "14,873.00"
type input "Bldg 4 TI's - Fire Protection"
type input "217,872.00"
type input "Combined Plumbing"
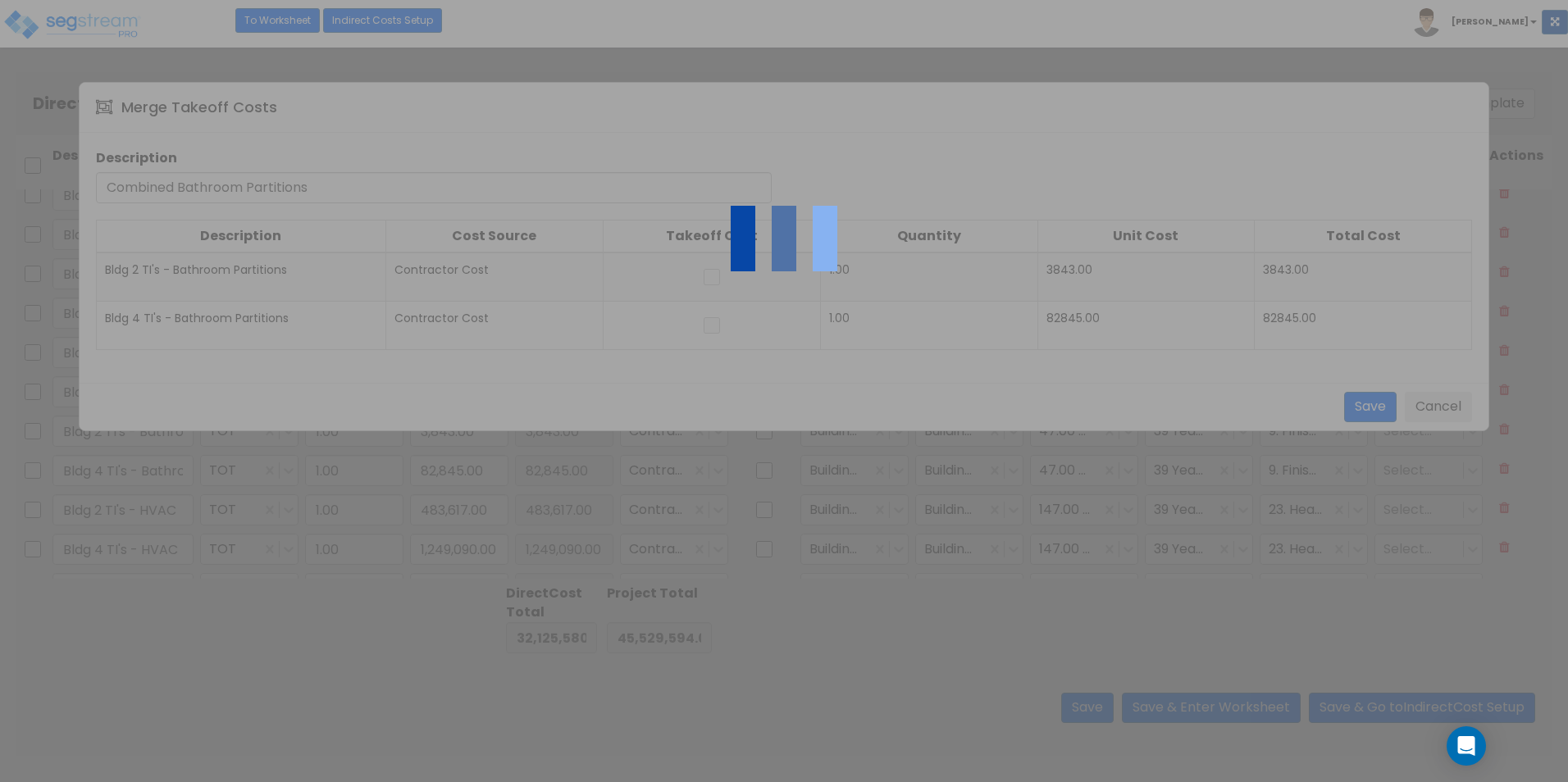
type input "995,585.00"
checkbox input "true"
type input "Combined Electrical"
type input "2,859,560.00"
checkbox input "true"
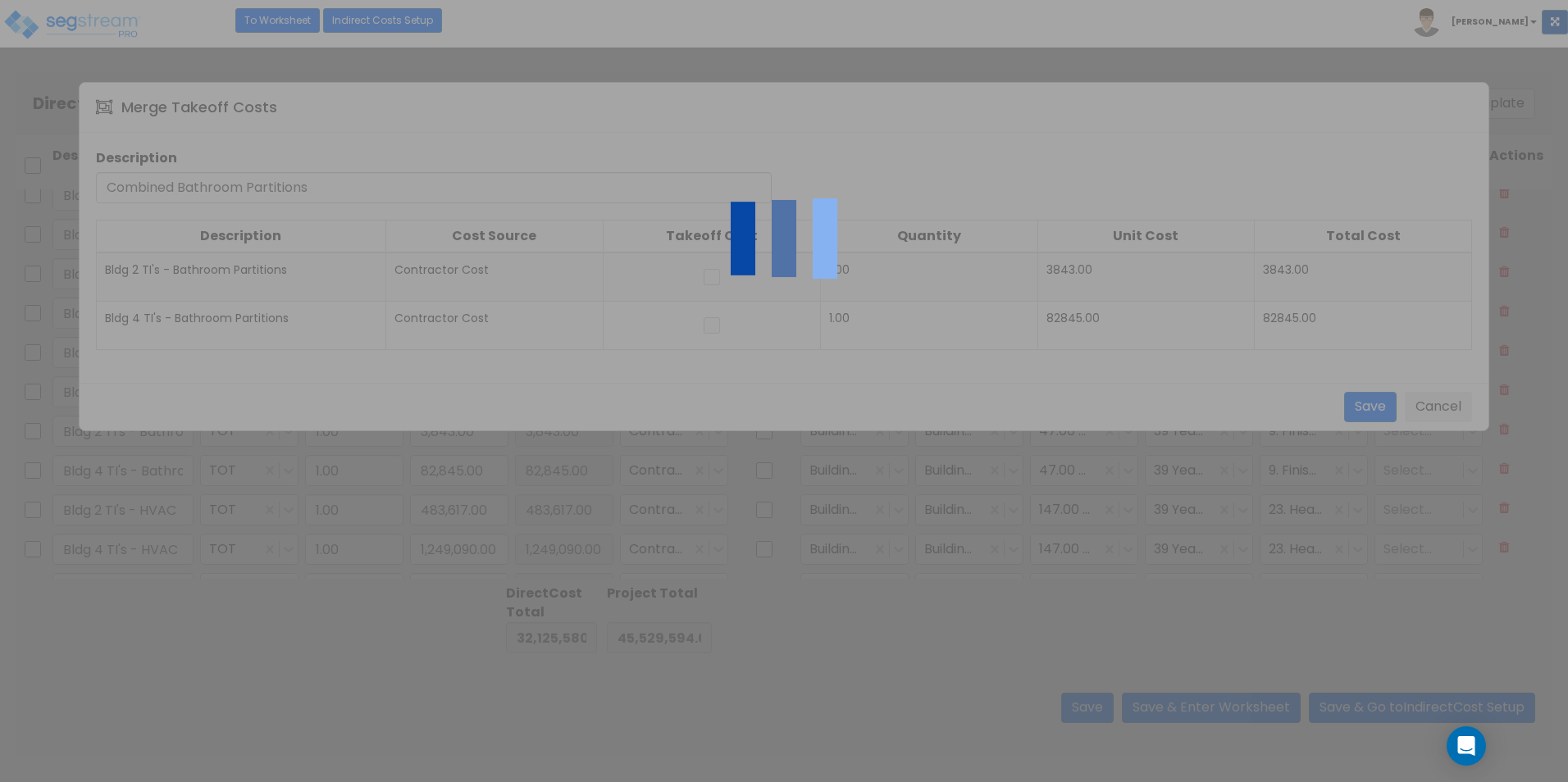
type input "Combined Earthwork"
type input "830,533.00"
type input "483,617.00"
type input "1,249,090.00"
type input "14,873.00"
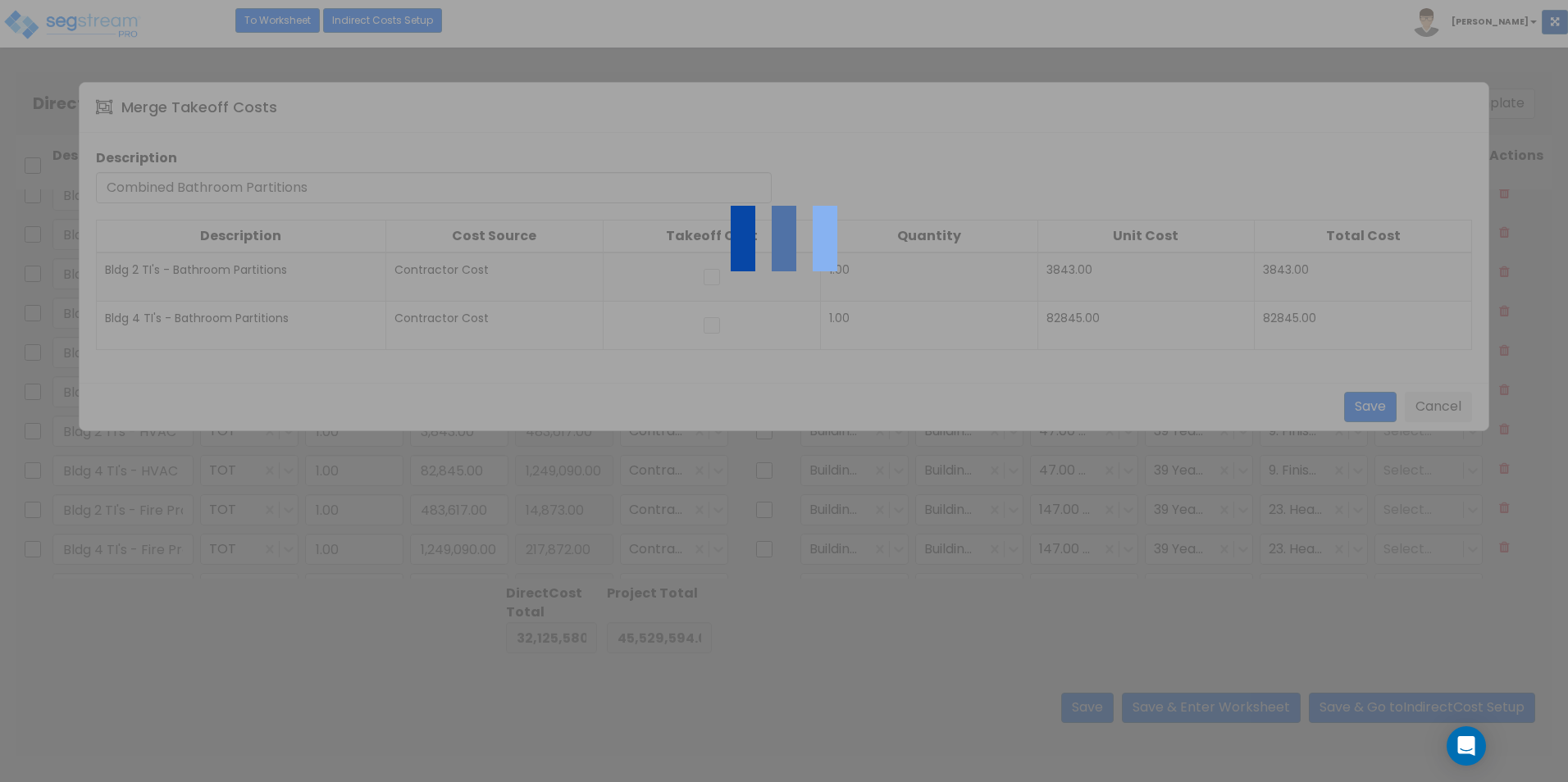
type input "217,872.00"
type input "995,585.00"
type input "2,859,560.00"
type input "830,533.00"
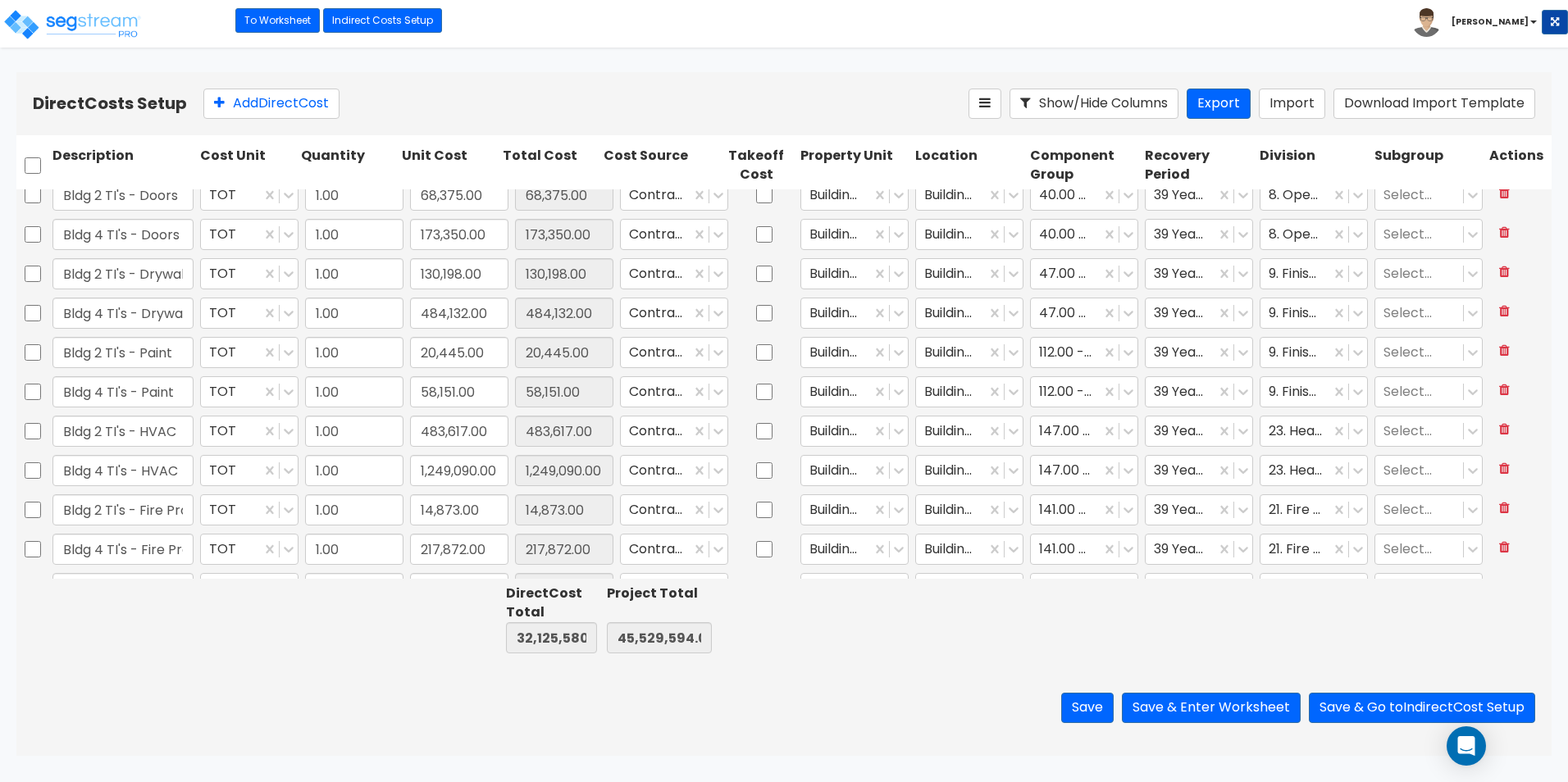
type input "1.00"
type input "141,885.00"
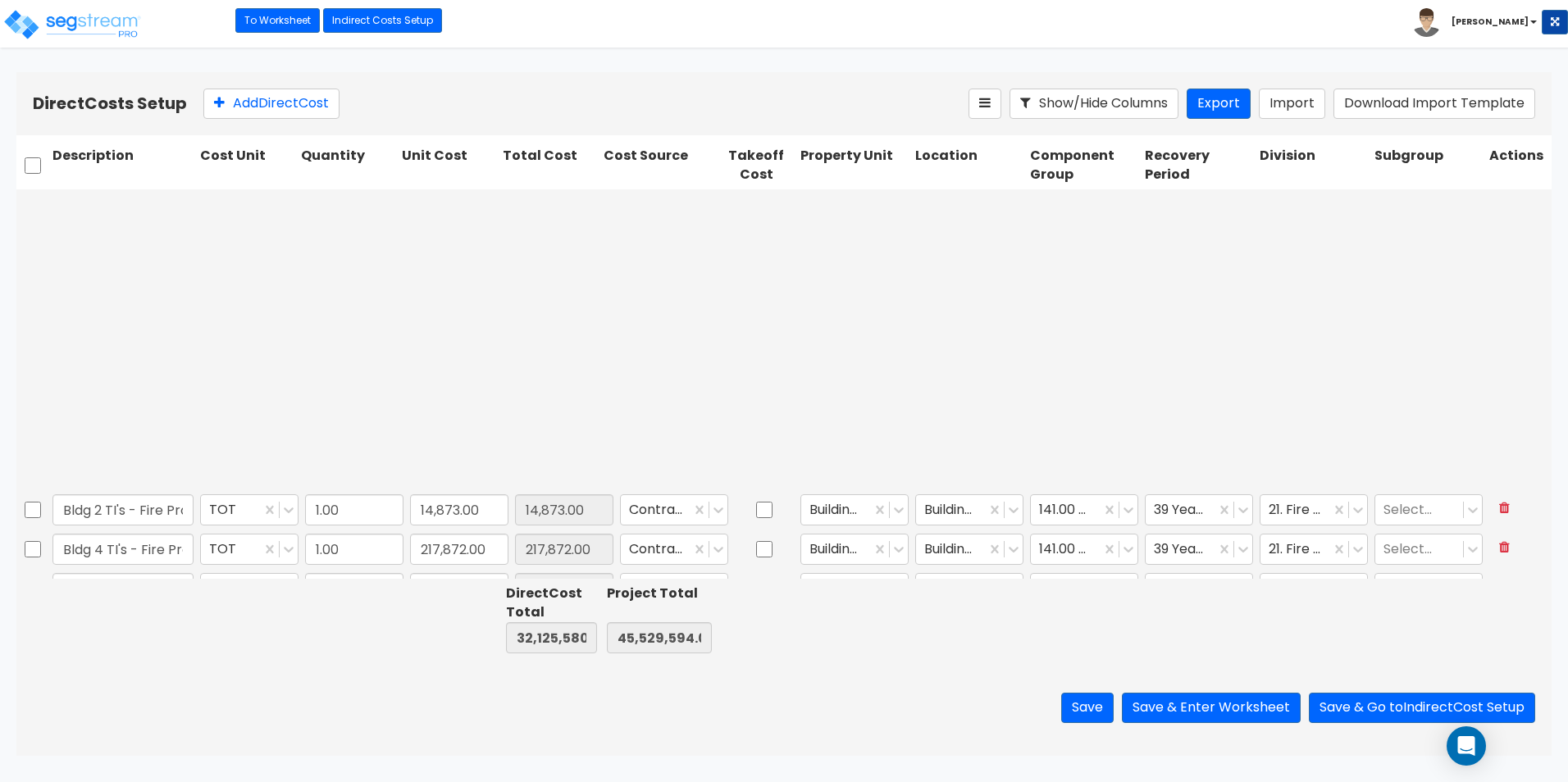
type input "1"
type input "86,688.00"
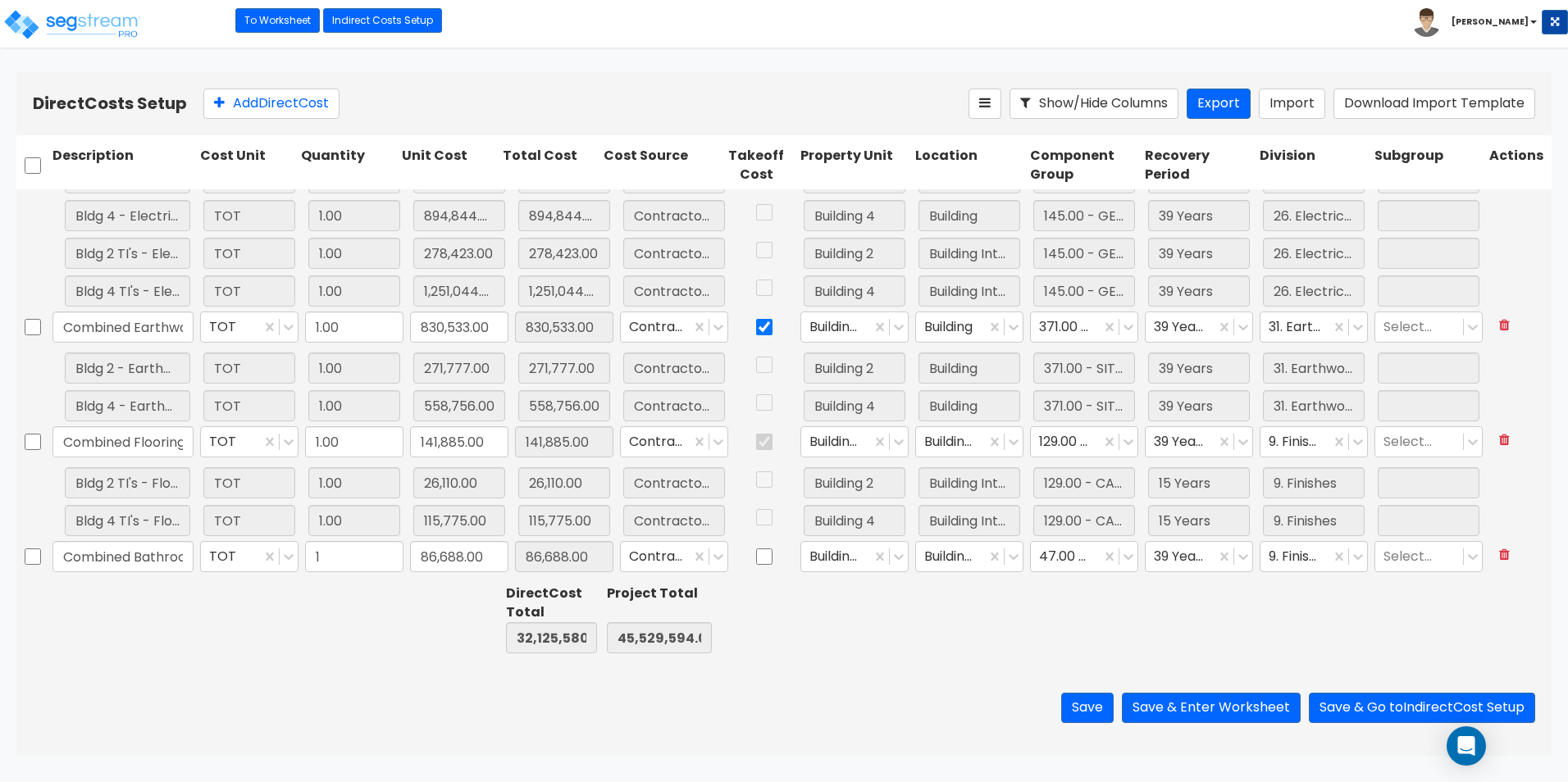
scroll to position [3016, 0]
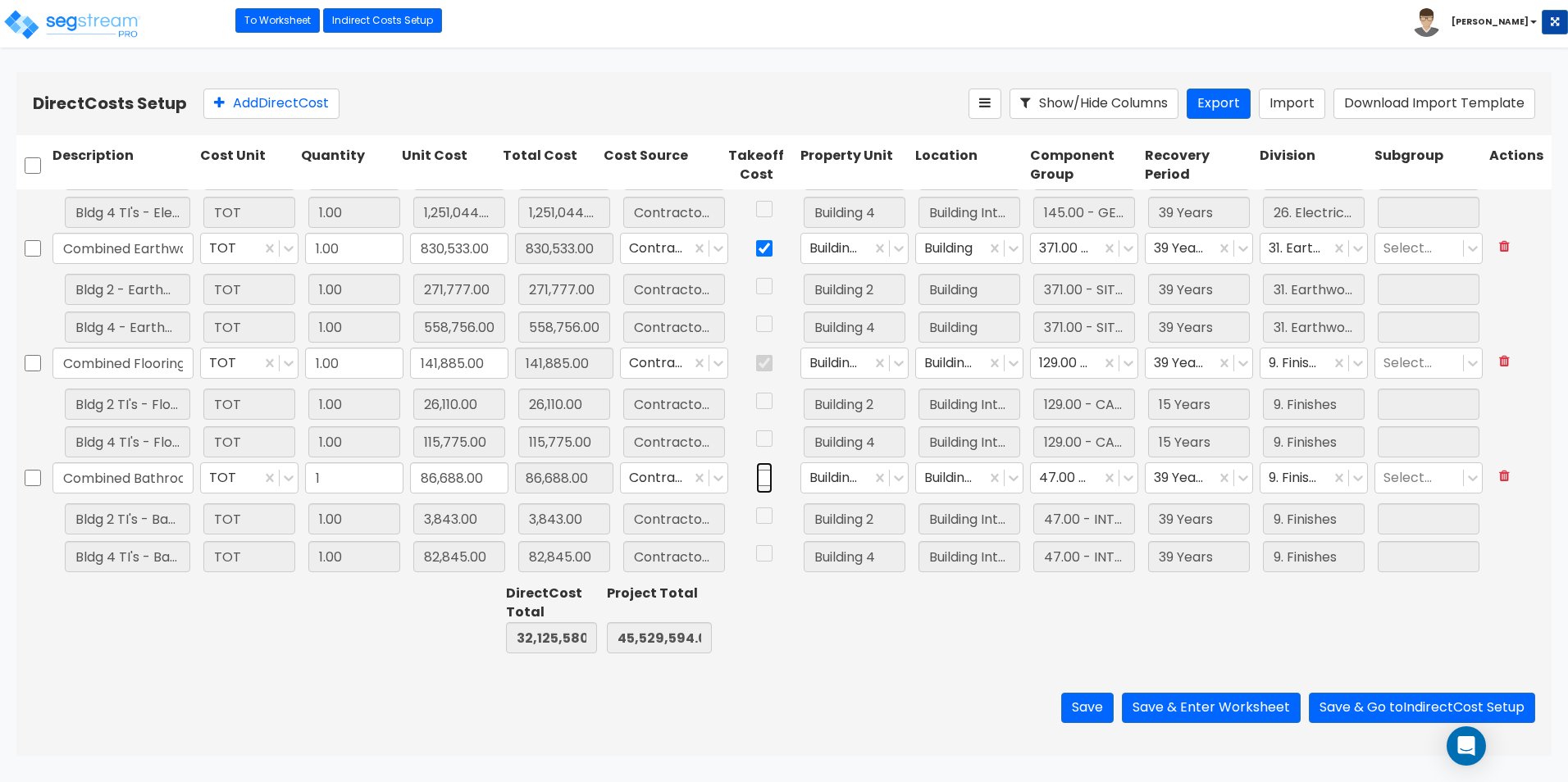
click at [757, 478] on input "checkbox" at bounding box center [764, 477] width 17 height 31
checkbox input "true"
click at [1082, 710] on button "Save" at bounding box center [1087, 708] width 53 height 31
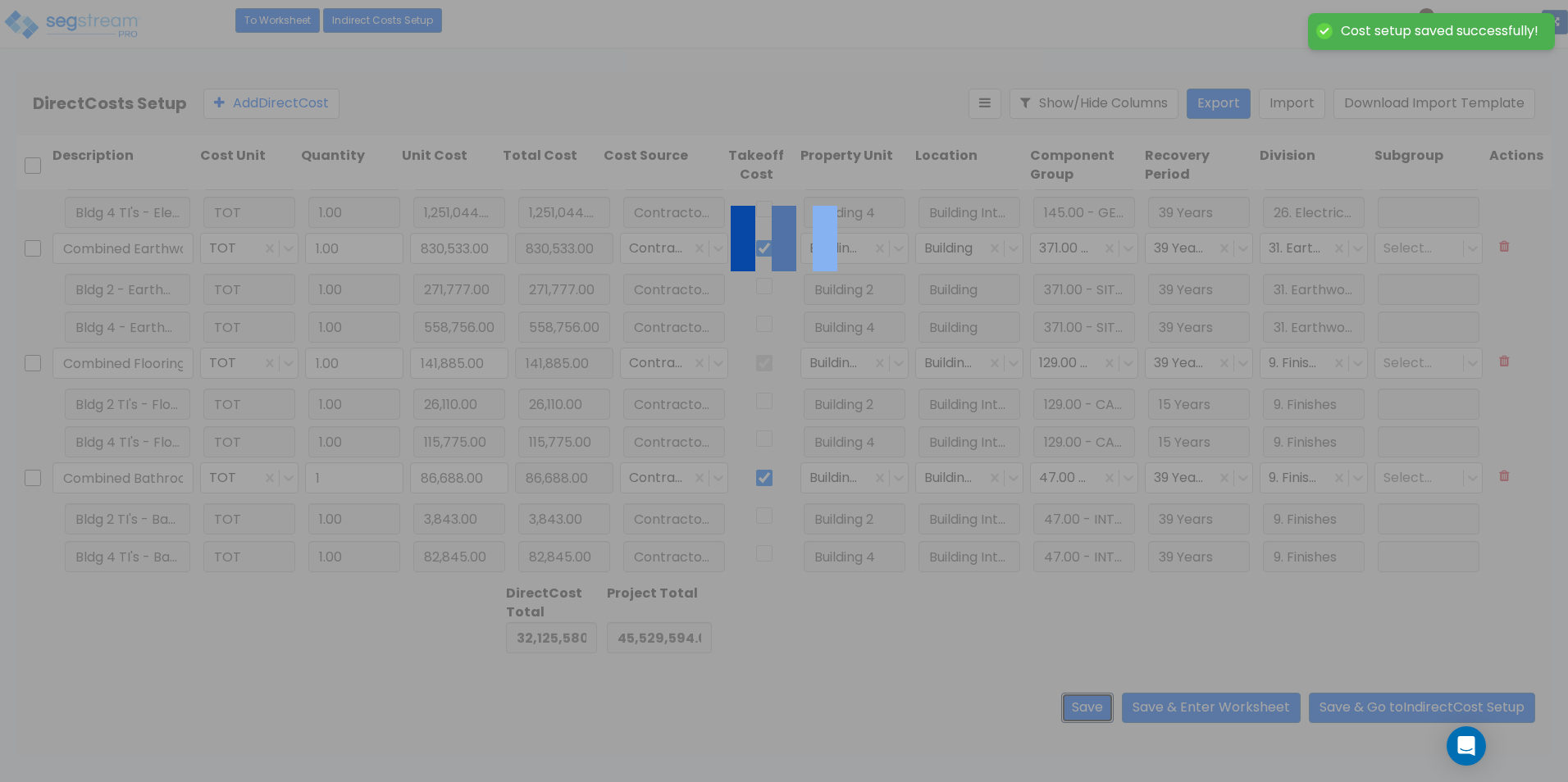
type input "1.00"
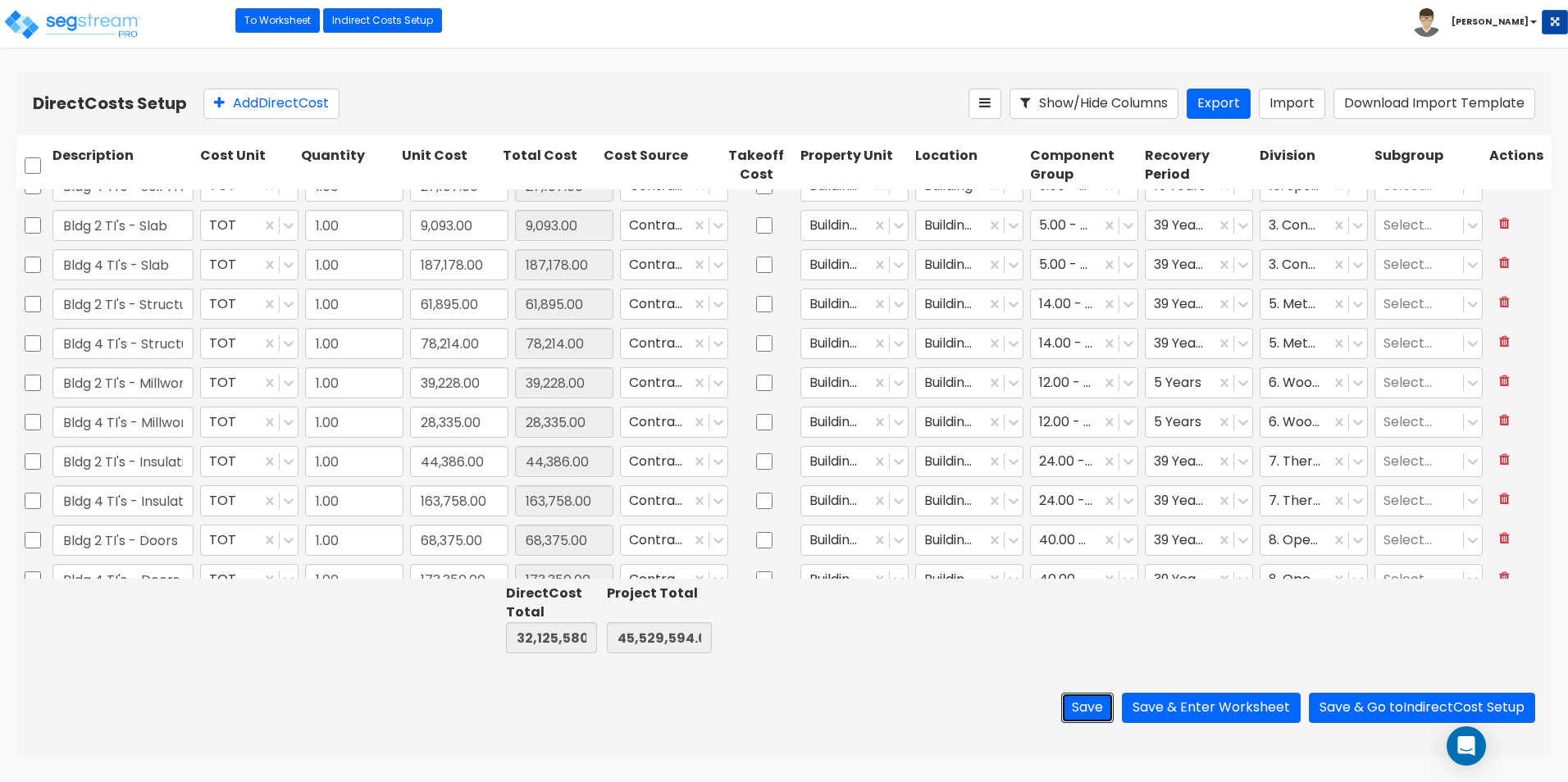
scroll to position [1869, 0]
type input "1.00"
type input "3,130.00"
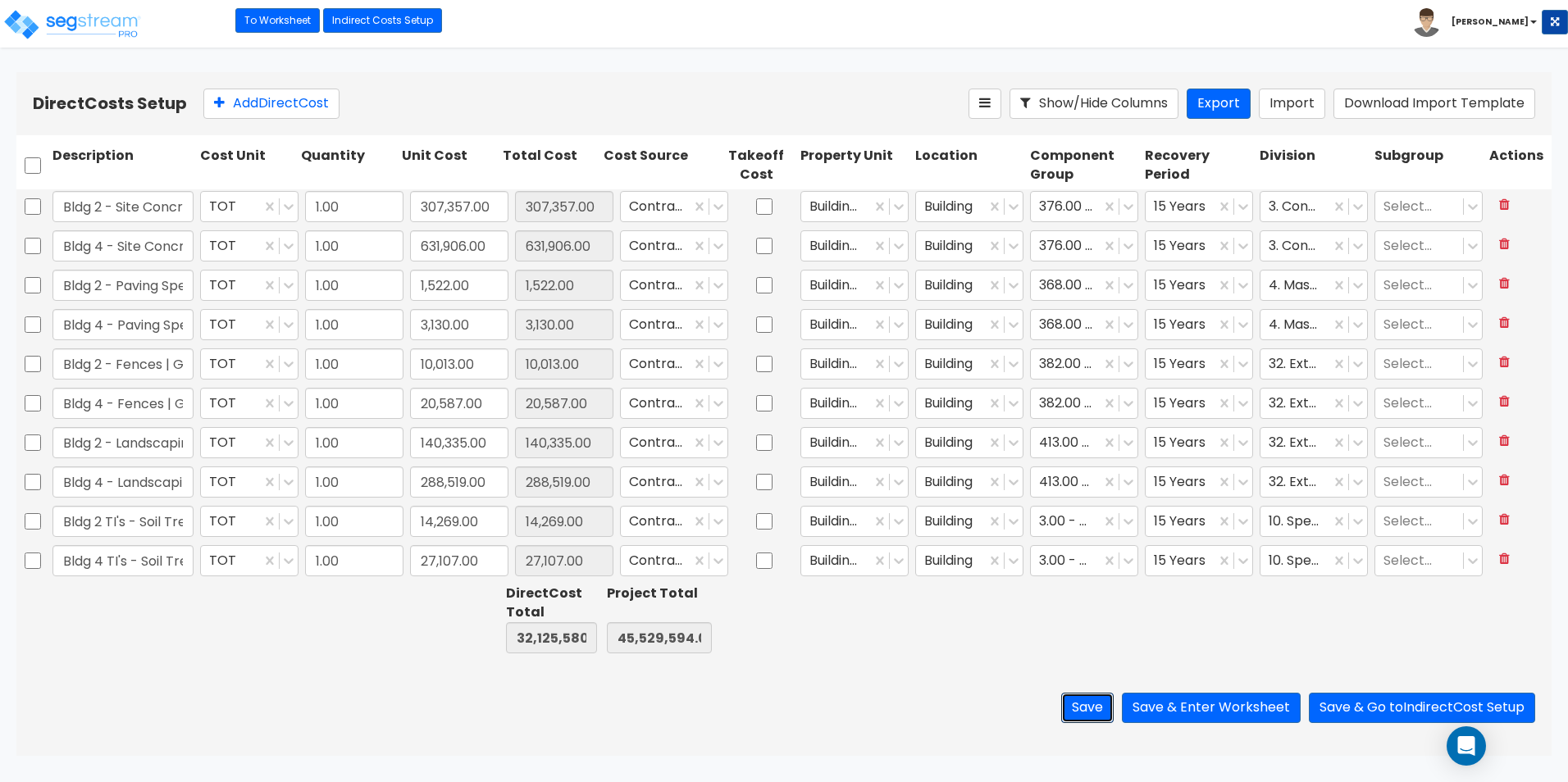
type input "1.00"
type input "940,432.00"
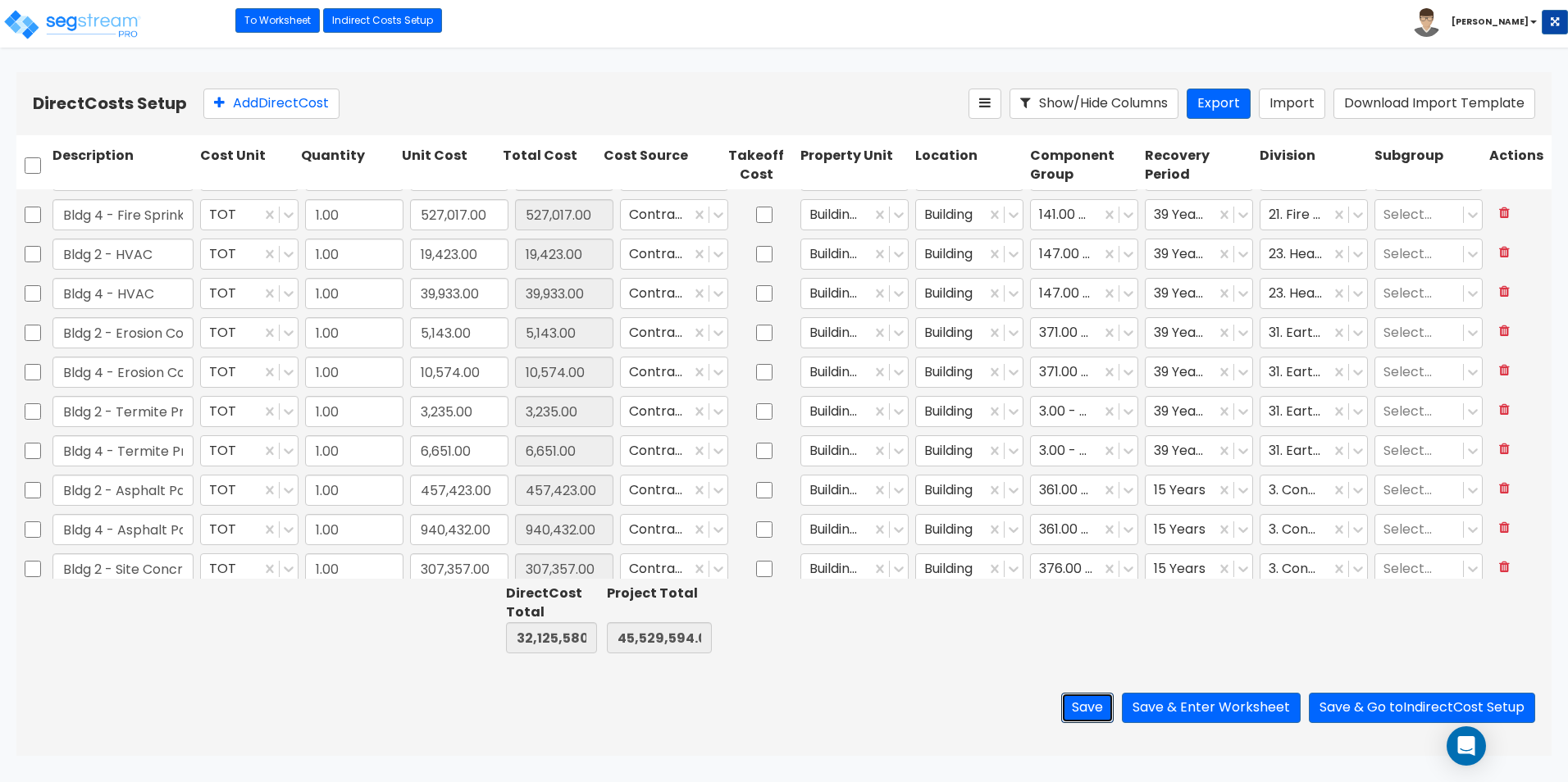
scroll to position [1213, 0]
click at [30, 255] on input "checkbox" at bounding box center [33, 254] width 17 height 31
checkbox input "true"
click at [29, 296] on input "checkbox" at bounding box center [33, 294] width 17 height 31
checkbox input "true"
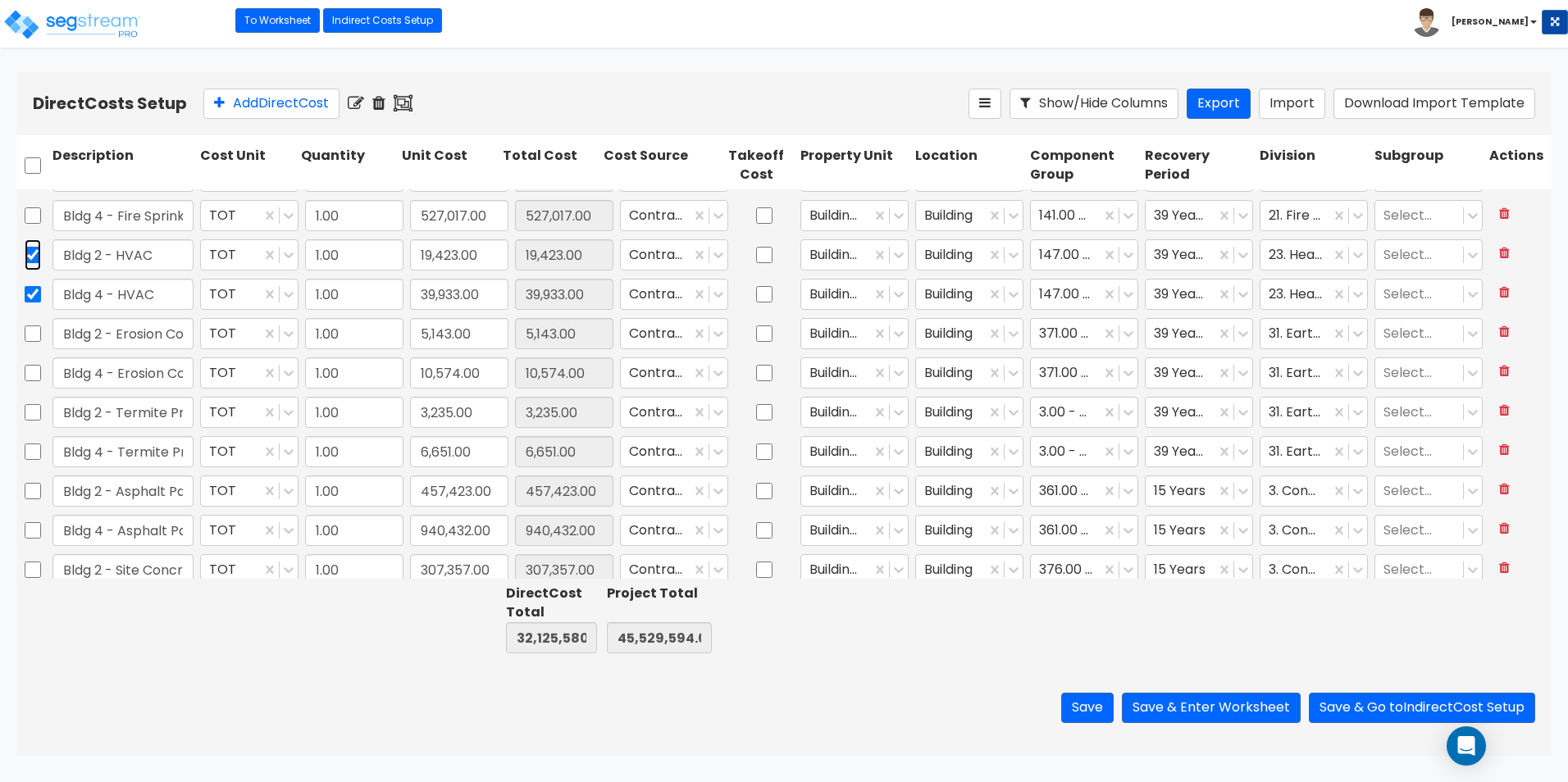
click at [27, 259] on input "checkbox" at bounding box center [33, 254] width 17 height 31
checkbox input "false"
click at [29, 292] on input "checkbox" at bounding box center [33, 294] width 17 height 31
checkbox input "false"
click at [756, 293] on input "checkbox" at bounding box center [764, 294] width 17 height 31
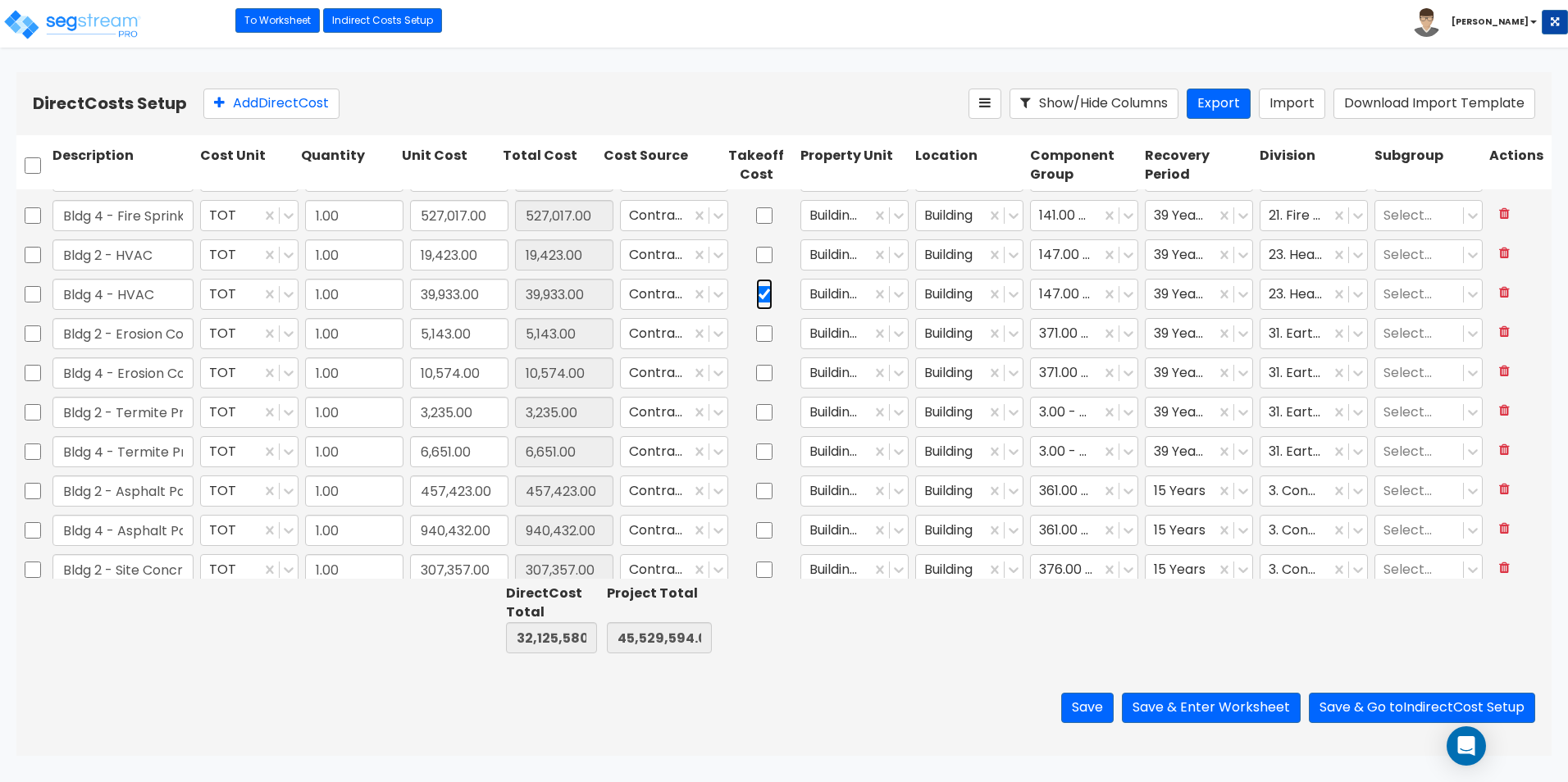
click at [756, 295] on input "checkbox" at bounding box center [764, 294] width 17 height 31
checkbox input "false"
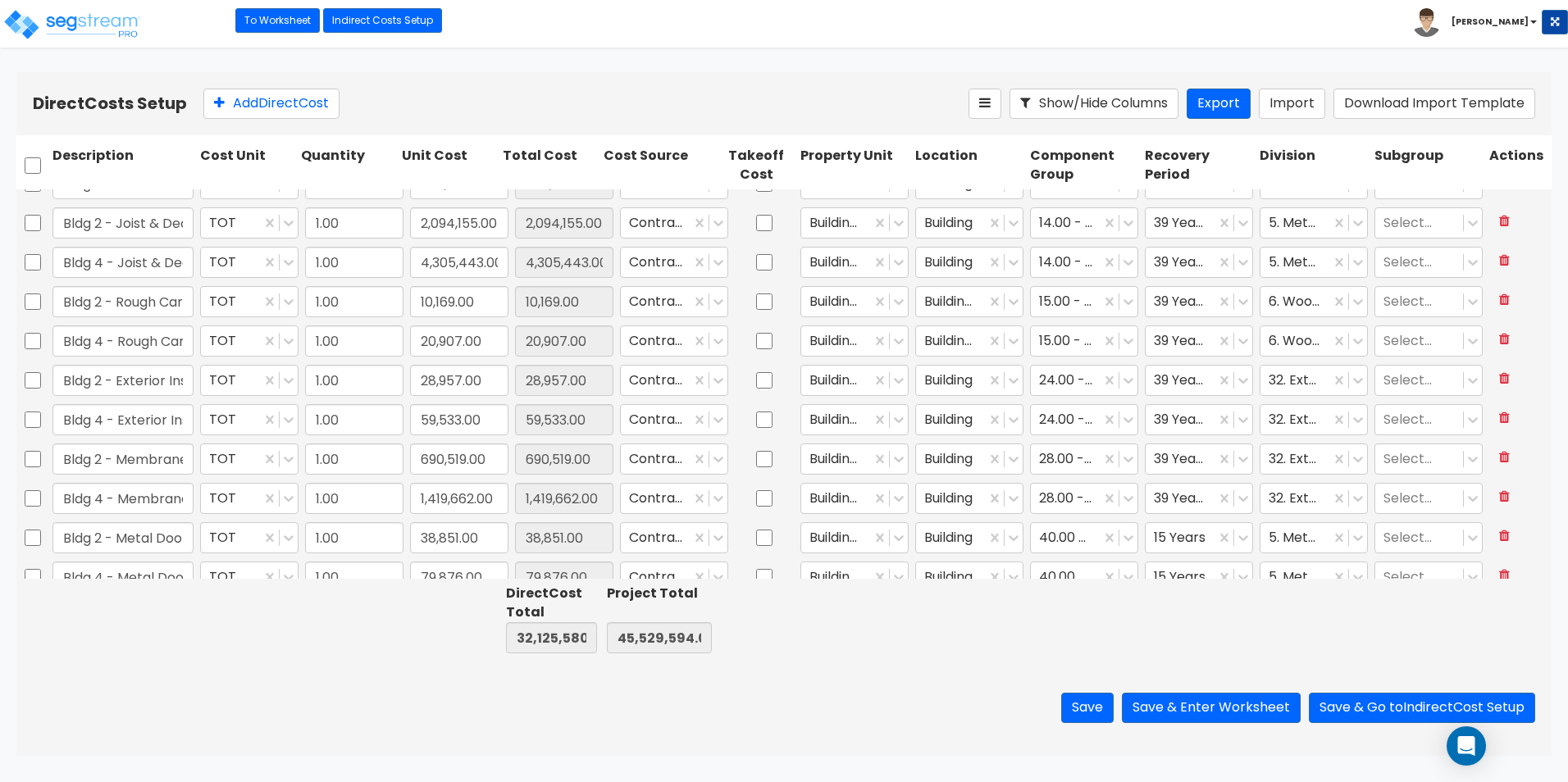
scroll to position [246, 0]
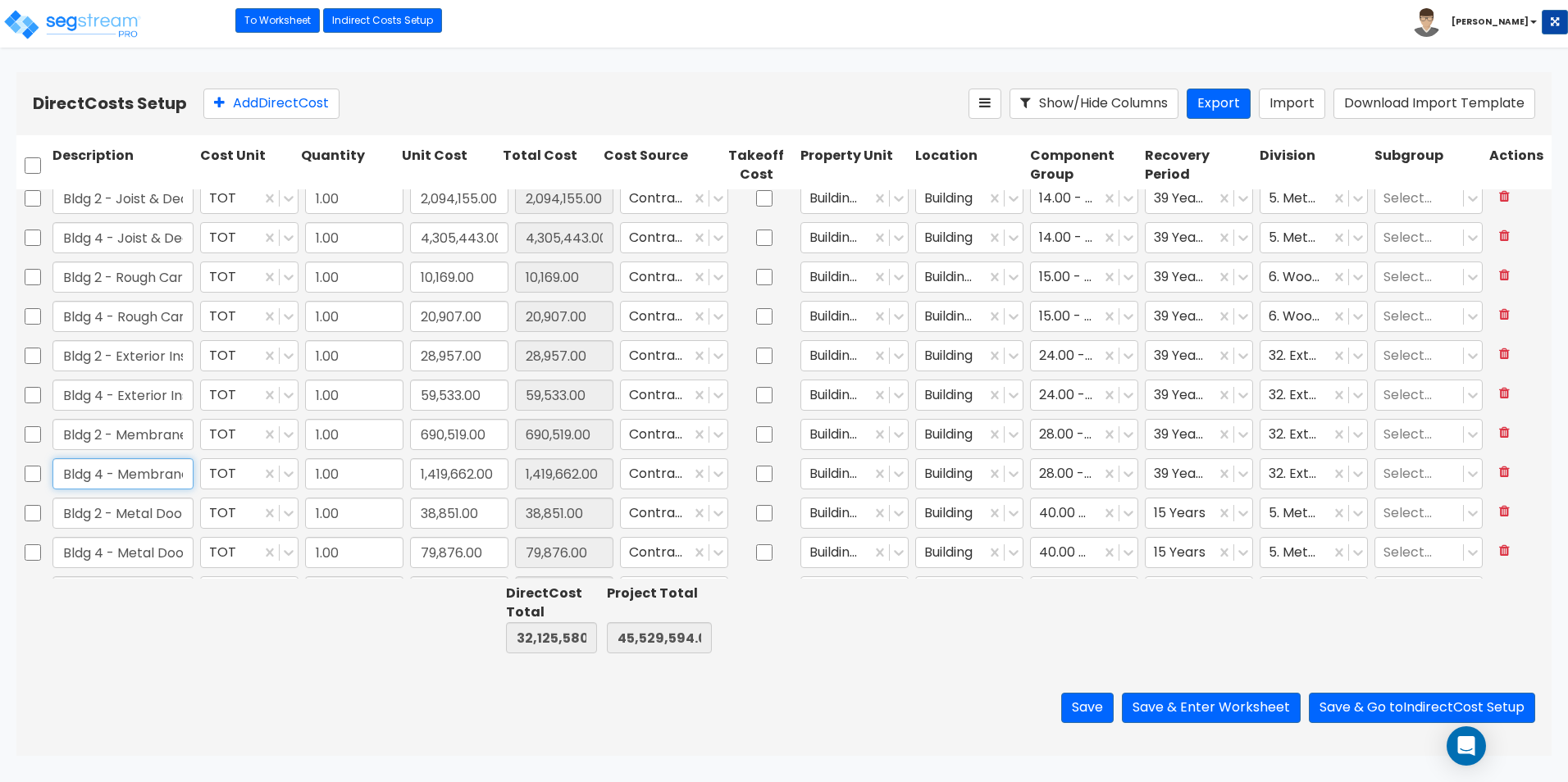
click at [176, 474] on input "Bldg 4 - Membrane Roofing" at bounding box center [123, 473] width 141 height 31
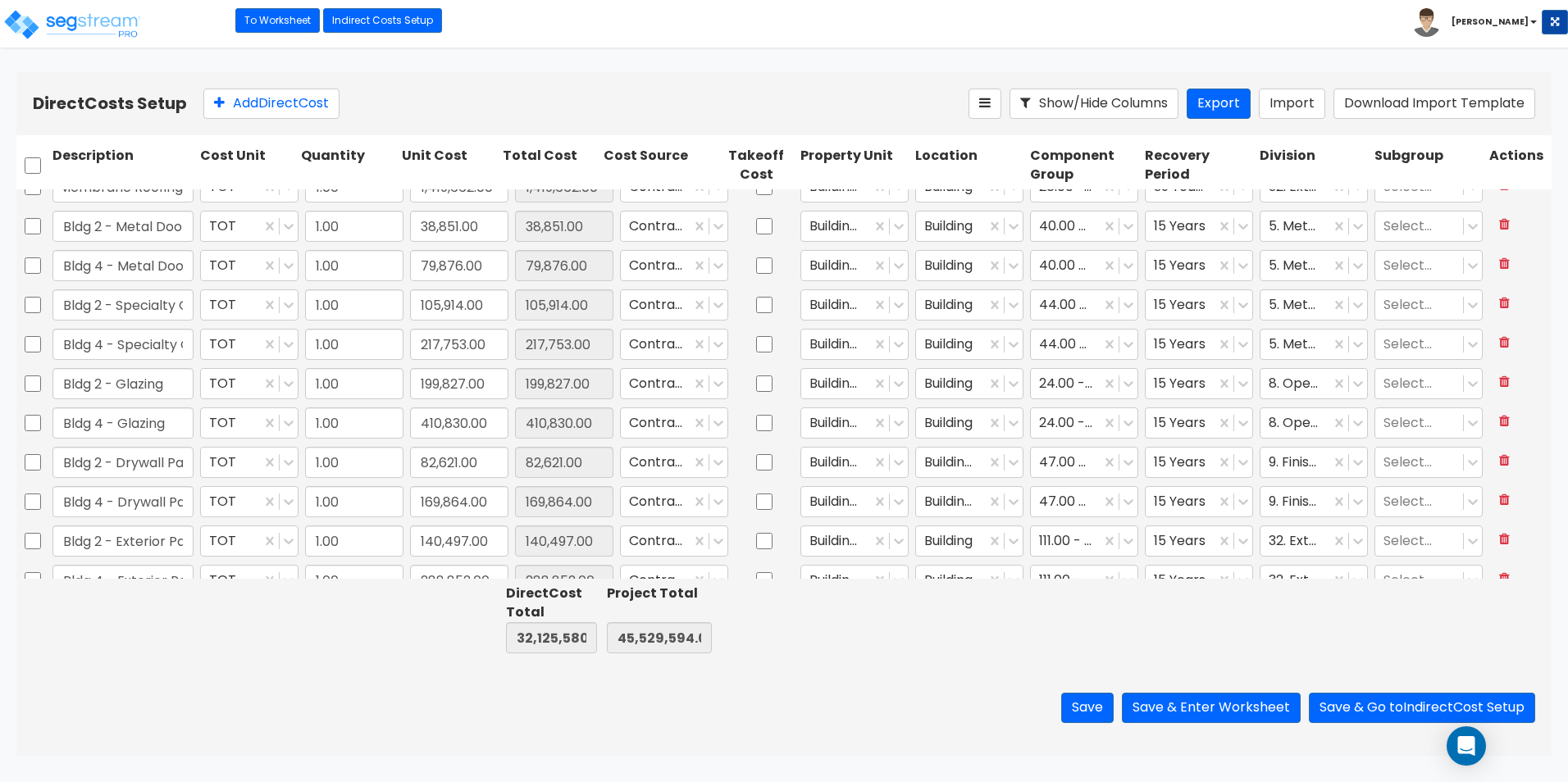
scroll to position [0, 0]
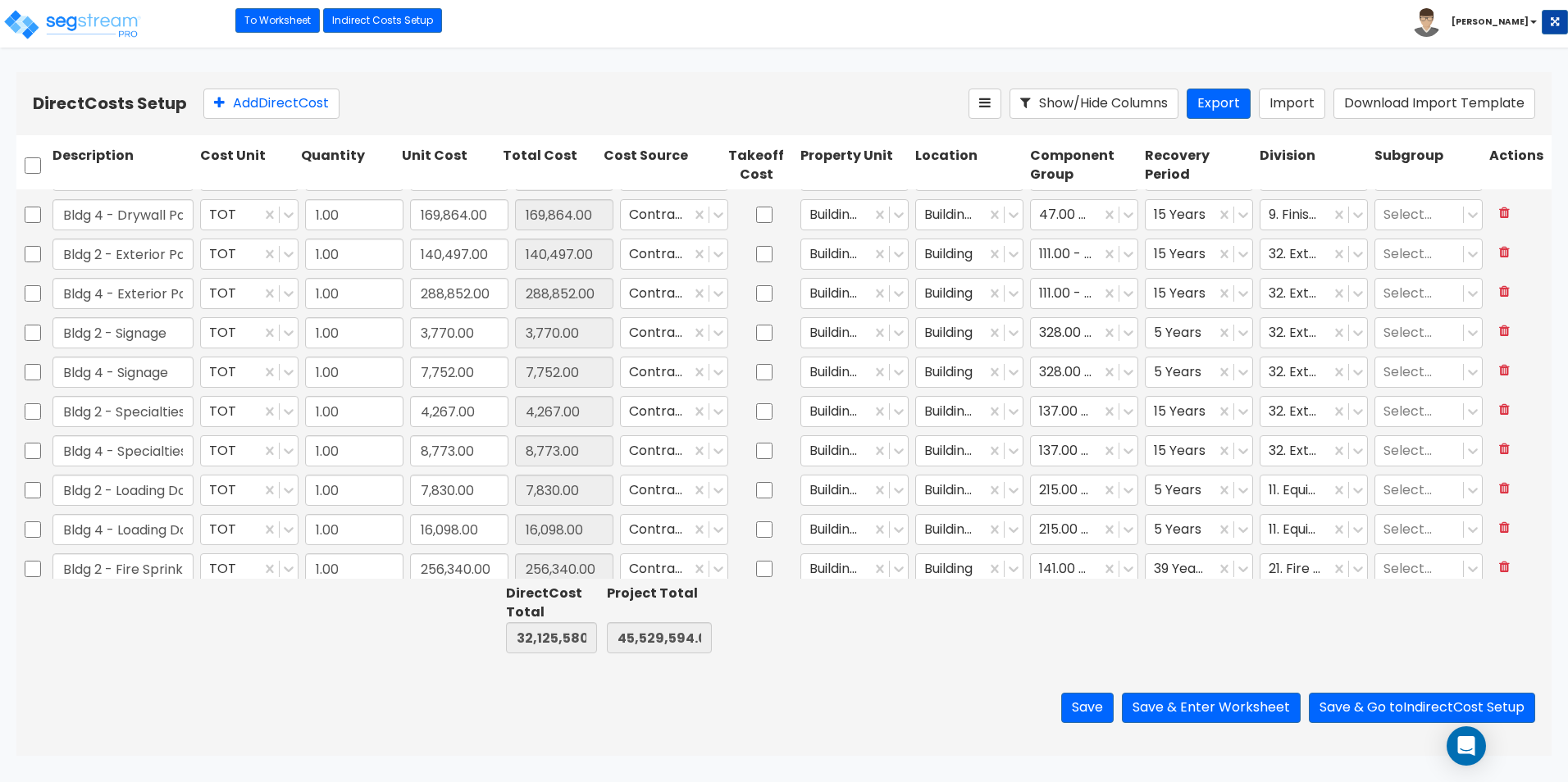
type input "1.00"
type input "199,827.00"
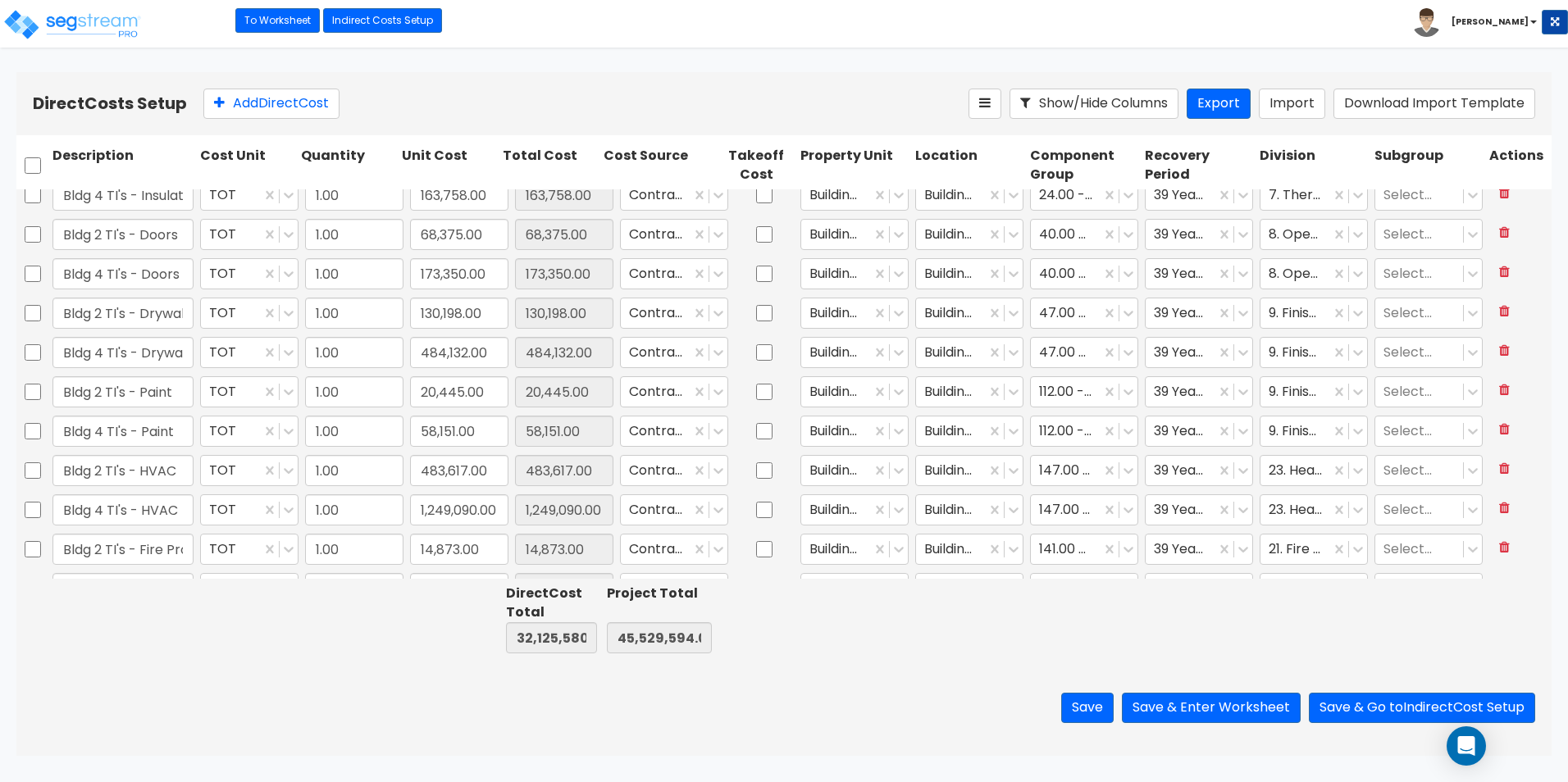
scroll to position [2295, 0]
click at [145, 463] on input "Bldg 4 TI's - HVAC" at bounding box center [123, 470] width 141 height 31
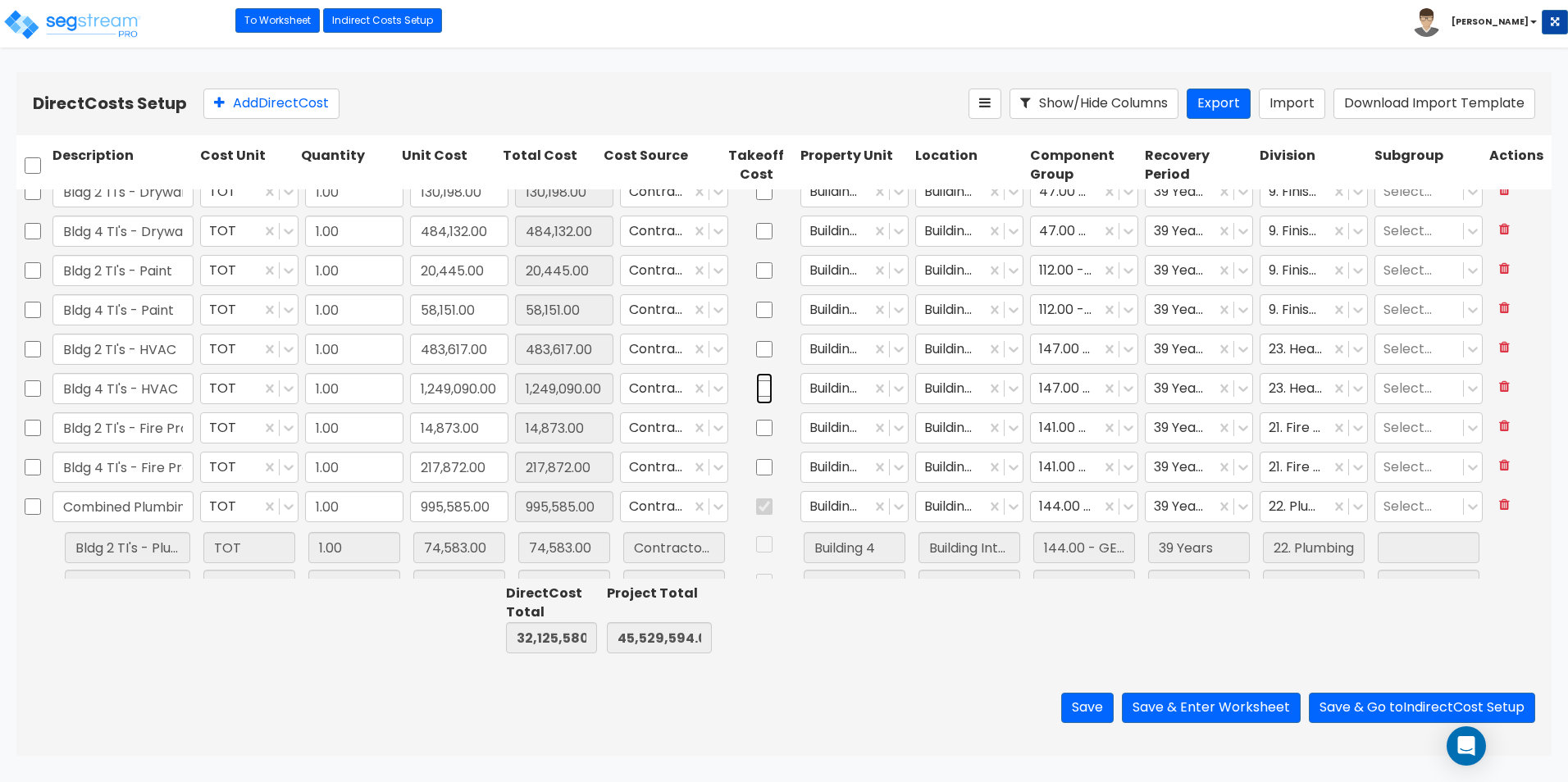
click at [756, 393] on input "checkbox" at bounding box center [764, 388] width 17 height 31
checkbox input "true"
click at [1081, 705] on button "Save" at bounding box center [1087, 708] width 53 height 31
click at [266, 12] on link "To Worksheet" at bounding box center [277, 20] width 84 height 25
click at [267, 16] on link "To Worksheet" at bounding box center [277, 20] width 84 height 25
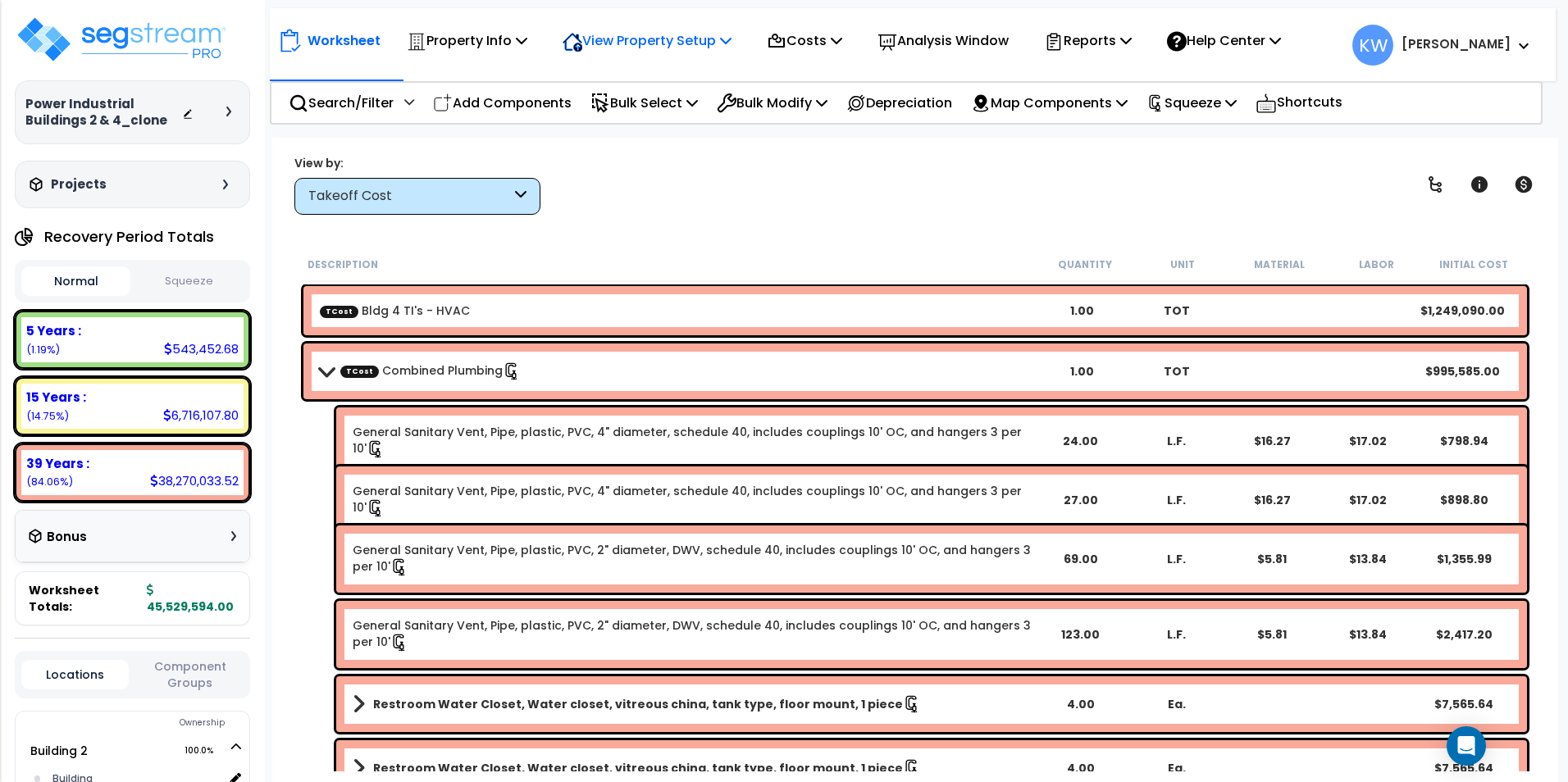
click at [527, 44] on icon at bounding box center [522, 40] width 12 height 13
click at [631, 116] on link "View Questionnaire" at bounding box center [635, 112] width 163 height 33
click at [465, 191] on div "Takeoff Cost" at bounding box center [410, 196] width 202 height 19
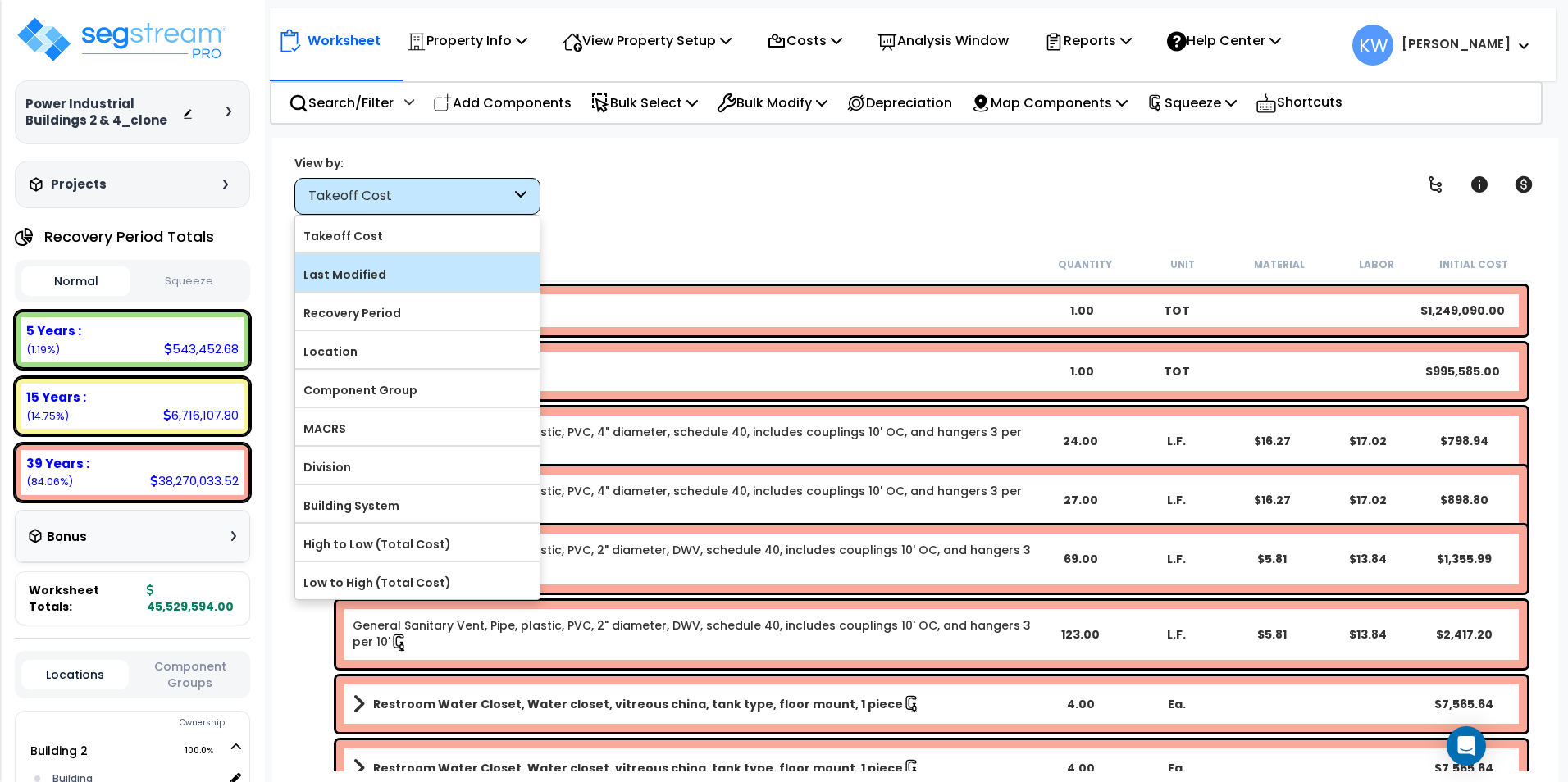
click at [428, 270] on label "Last Modified" at bounding box center [417, 274] width 244 height 25
click at [0, 0] on input "Last Modified" at bounding box center [0, 0] width 0 height 0
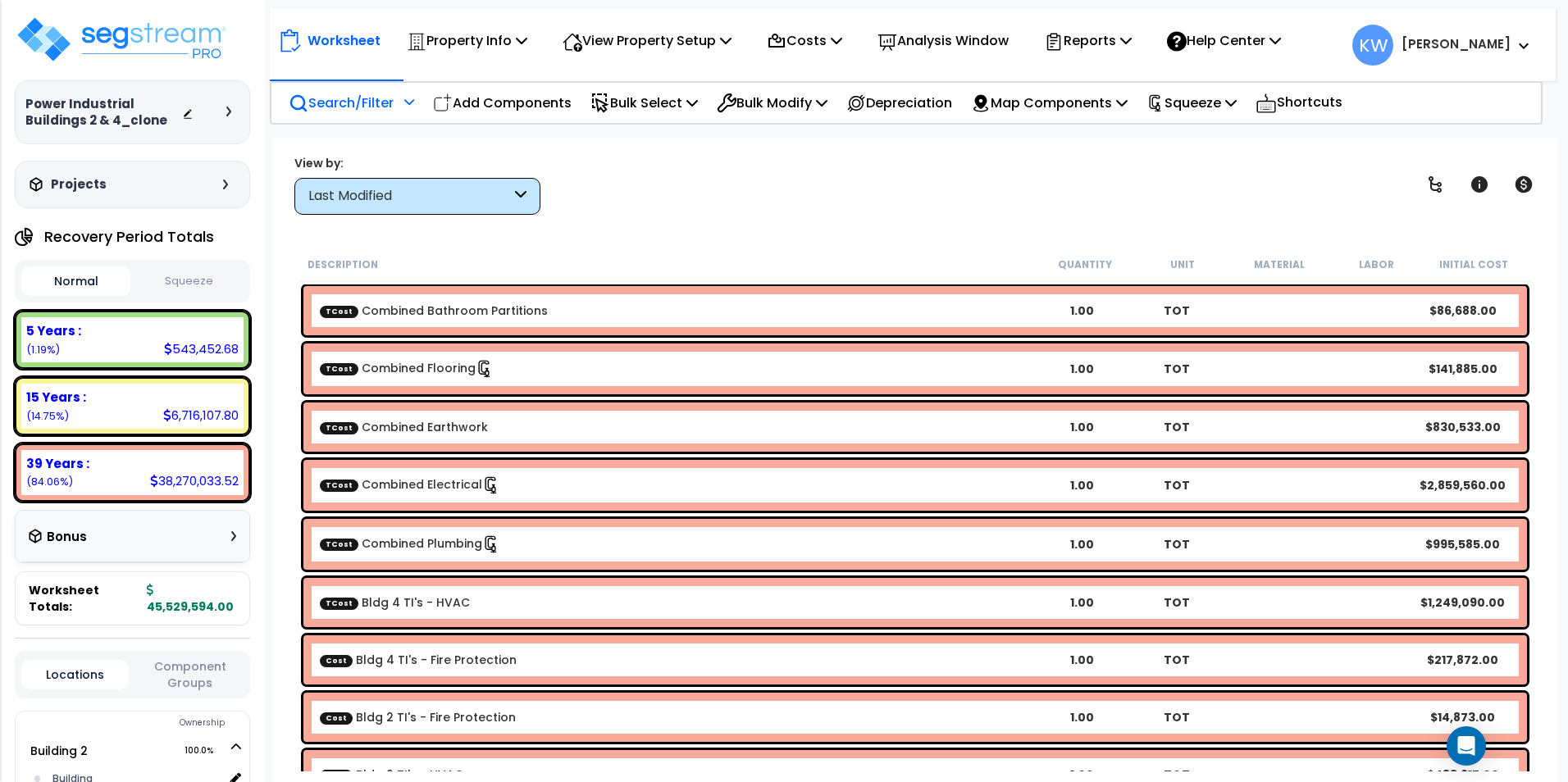
click at [412, 100] on icon at bounding box center [409, 102] width 10 height 12
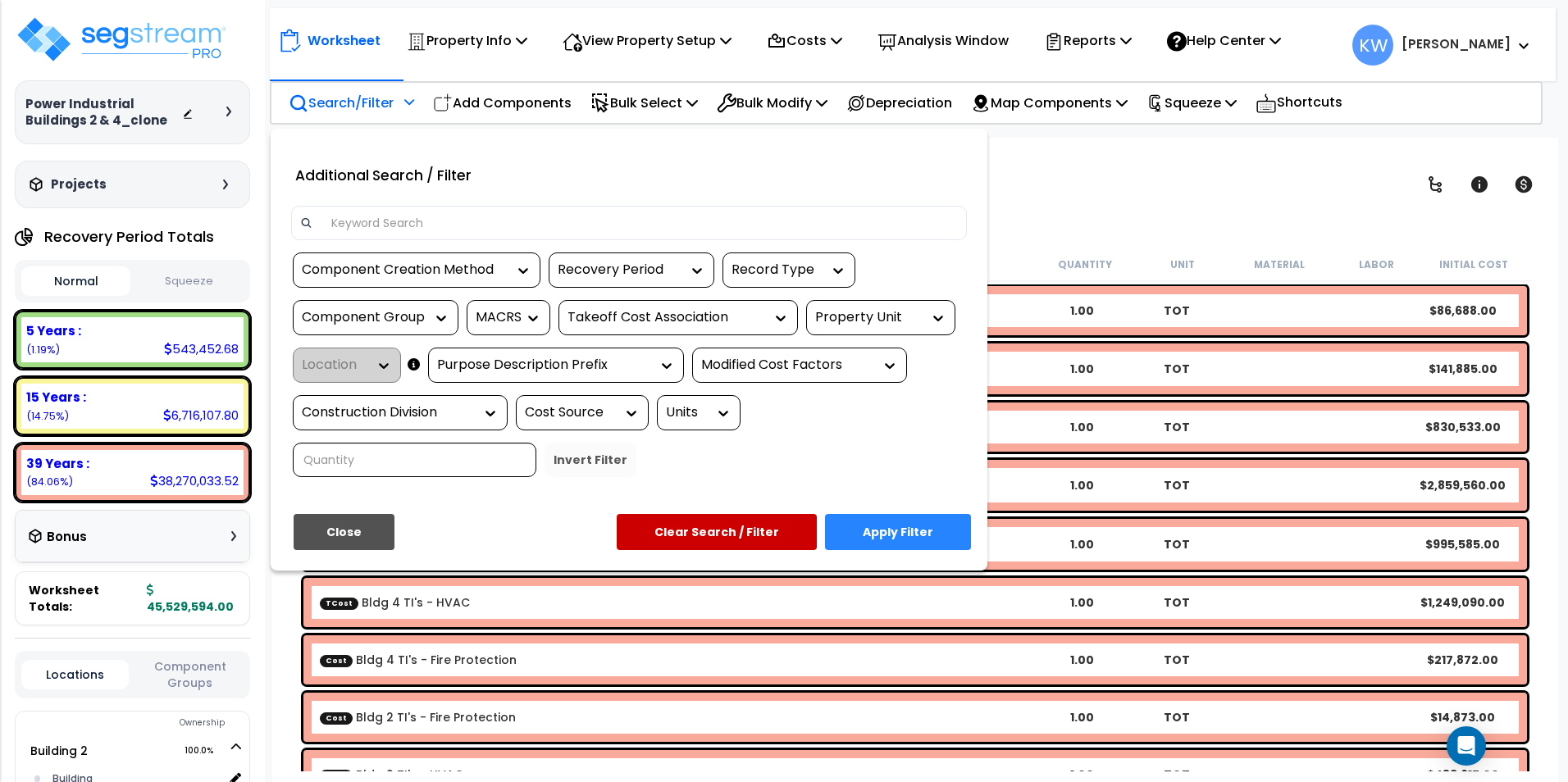
click at [399, 231] on input at bounding box center [640, 222] width 637 height 25
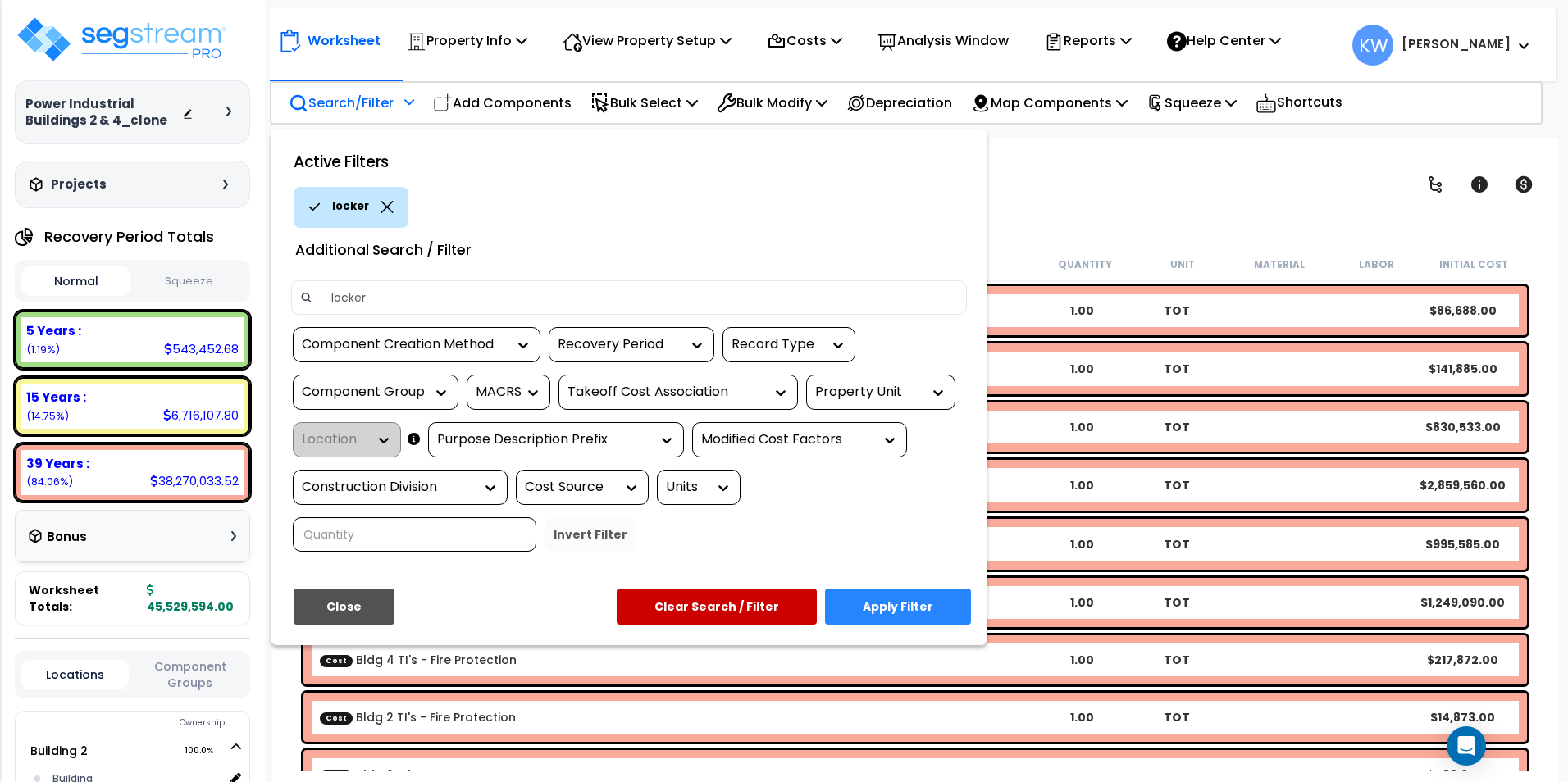
type input "locker"
click at [897, 605] on button "Apply Filter" at bounding box center [897, 606] width 146 height 36
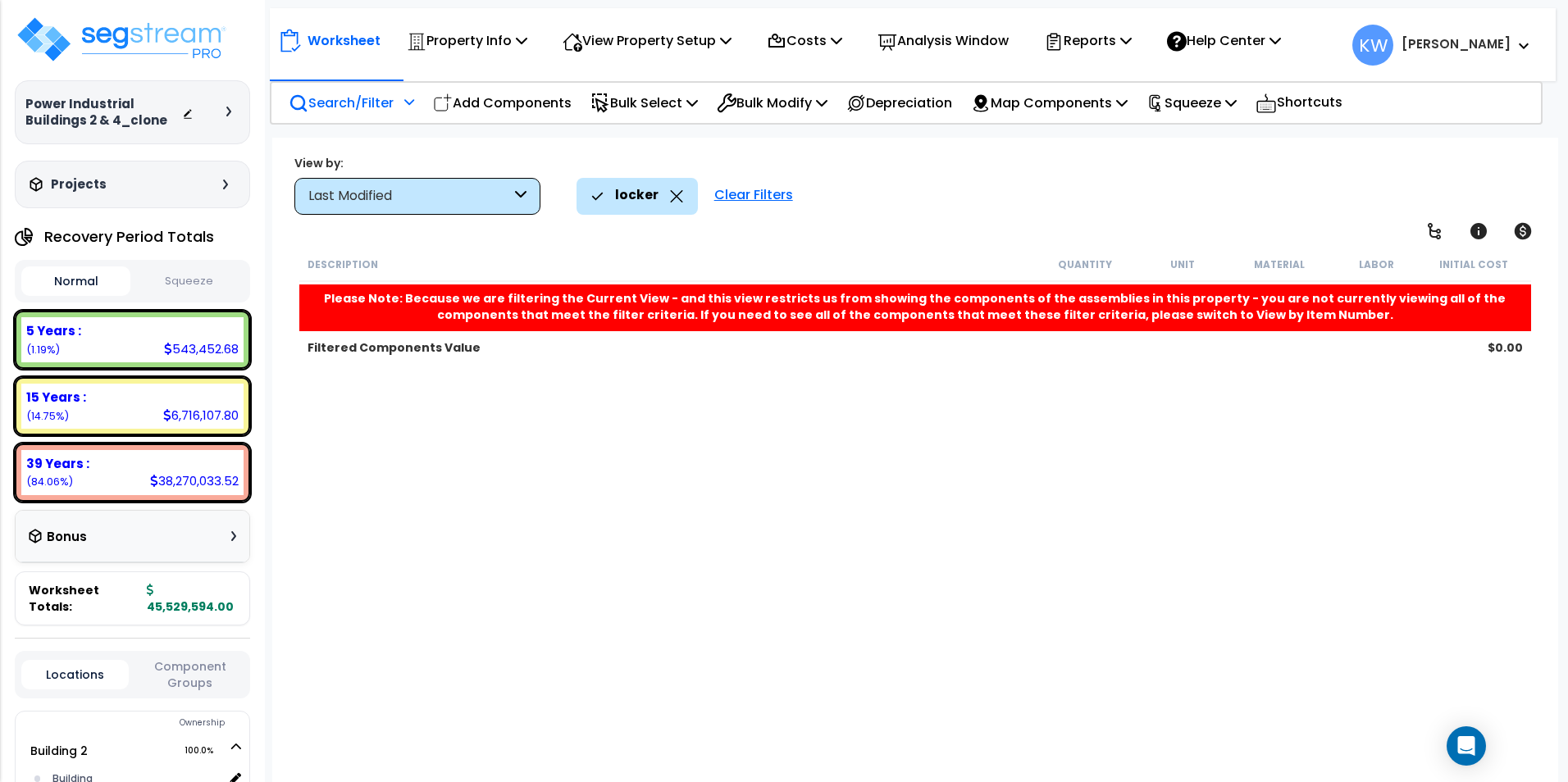
click at [675, 194] on icon at bounding box center [676, 196] width 13 height 12
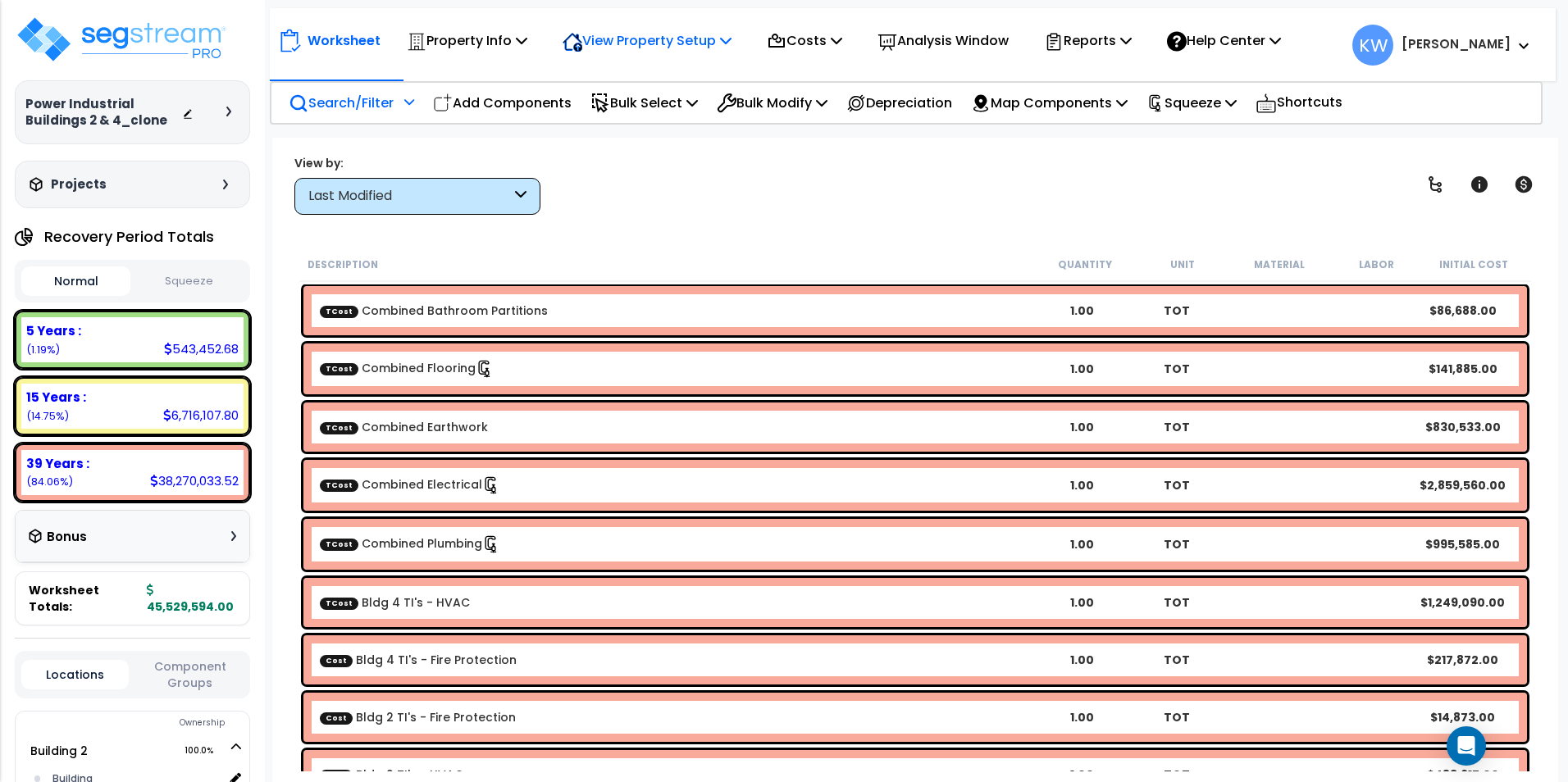
click at [527, 43] on icon at bounding box center [522, 40] width 12 height 13
click at [619, 108] on link "View Questionnaire" at bounding box center [635, 112] width 163 height 33
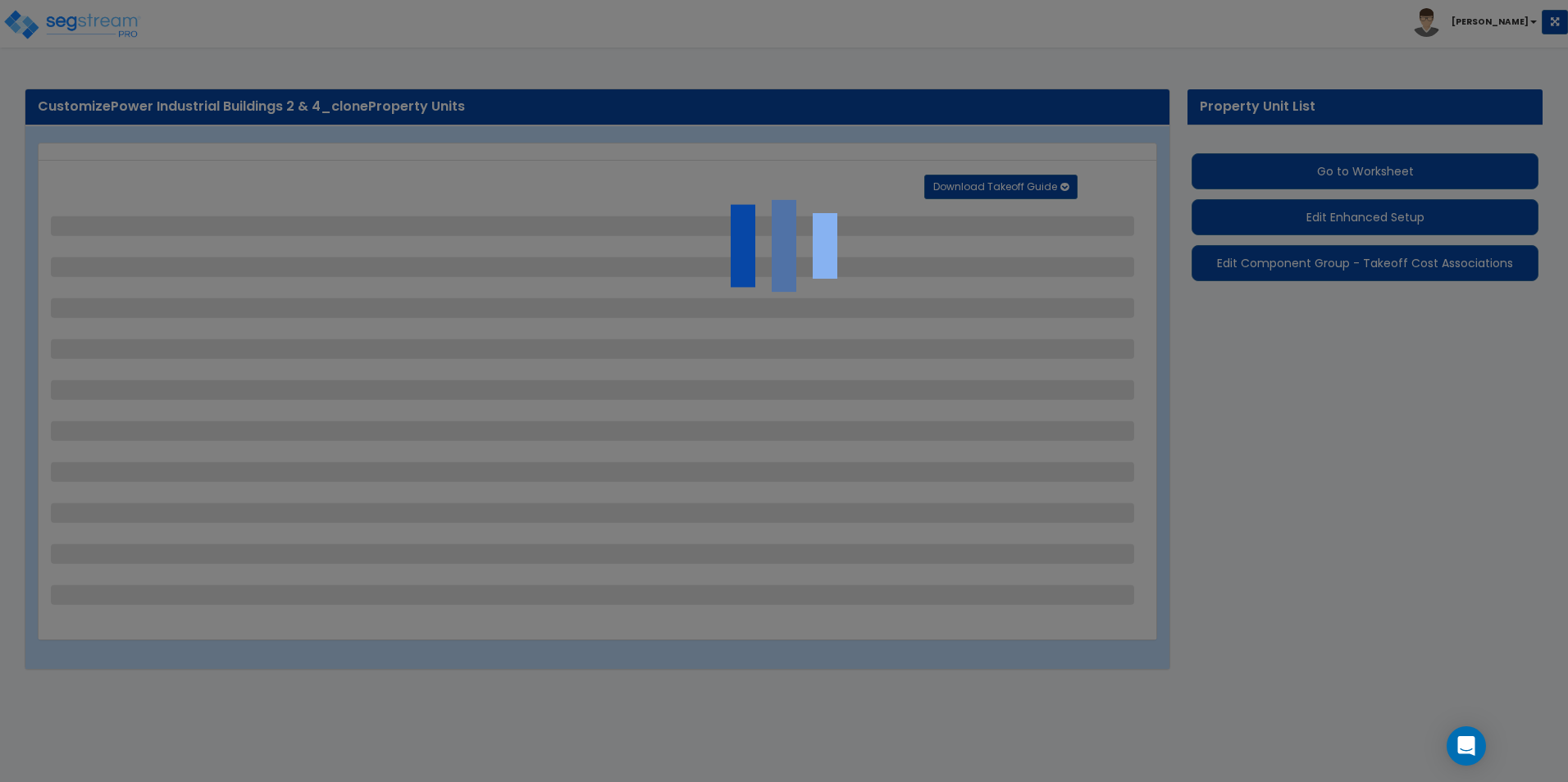
select select "2"
select select "1"
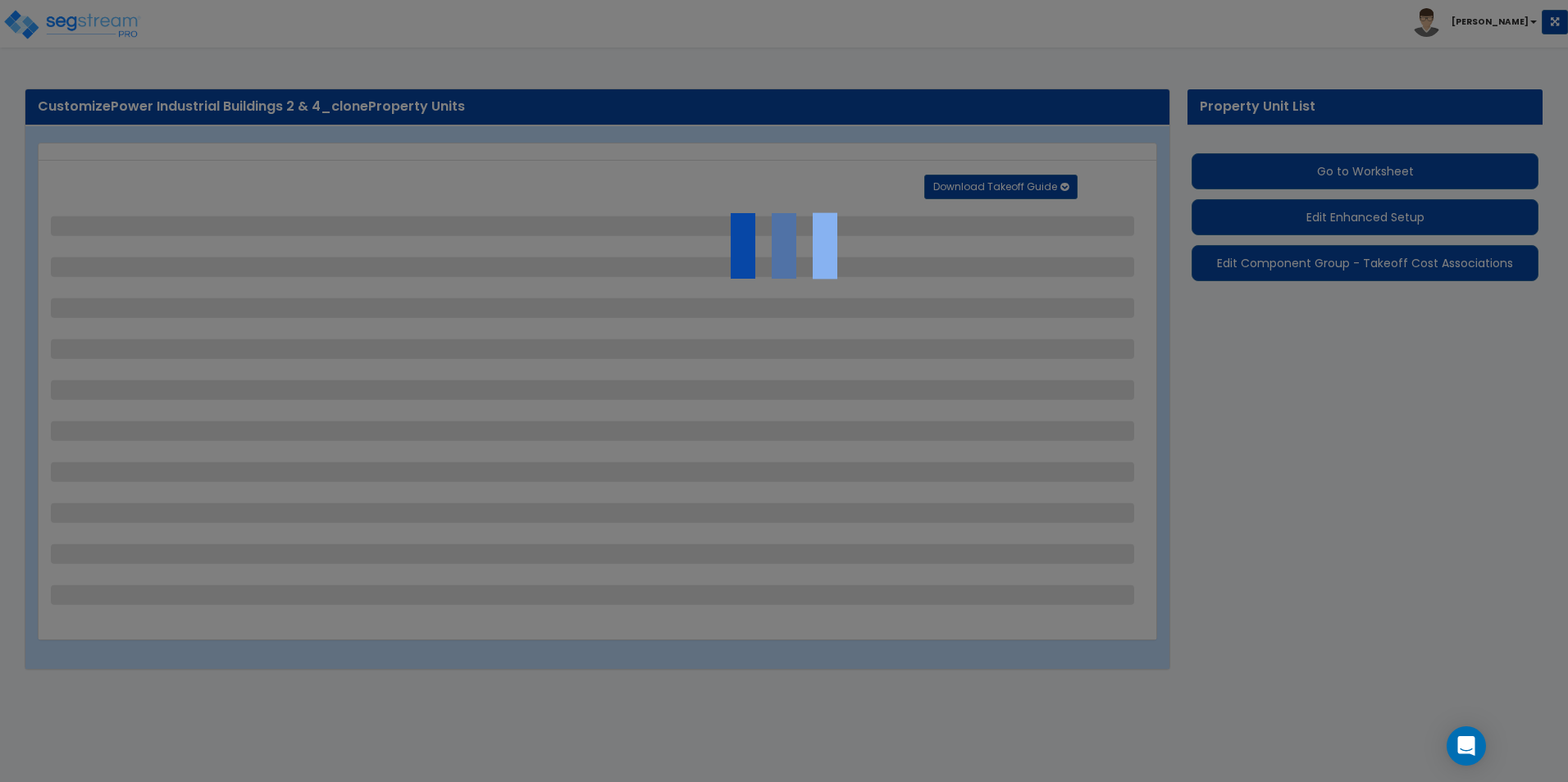
select select "2"
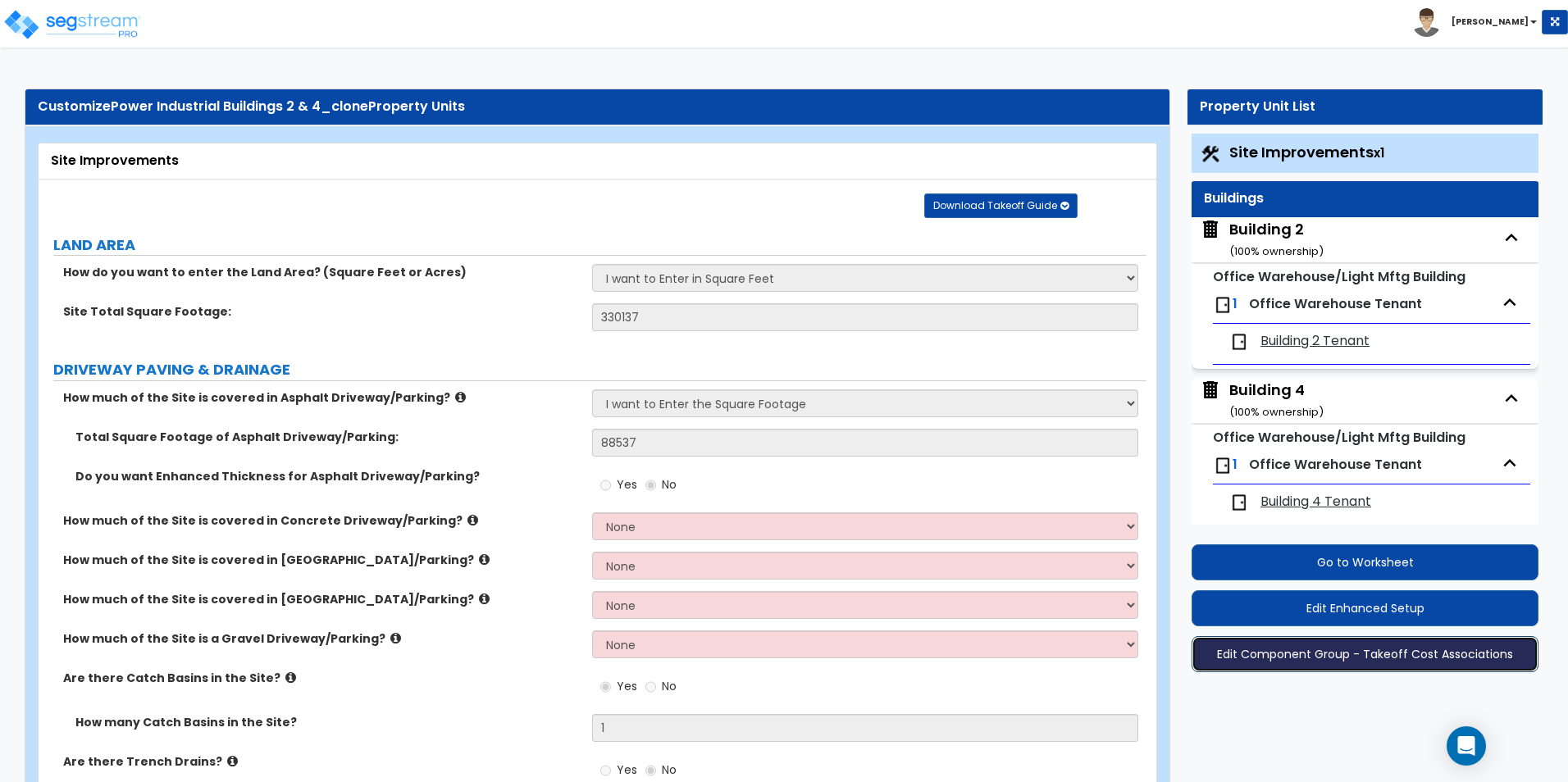
click at [1310, 657] on button "Edit Component Group - Takeoff Cost Associations" at bounding box center [1364, 654] width 346 height 36
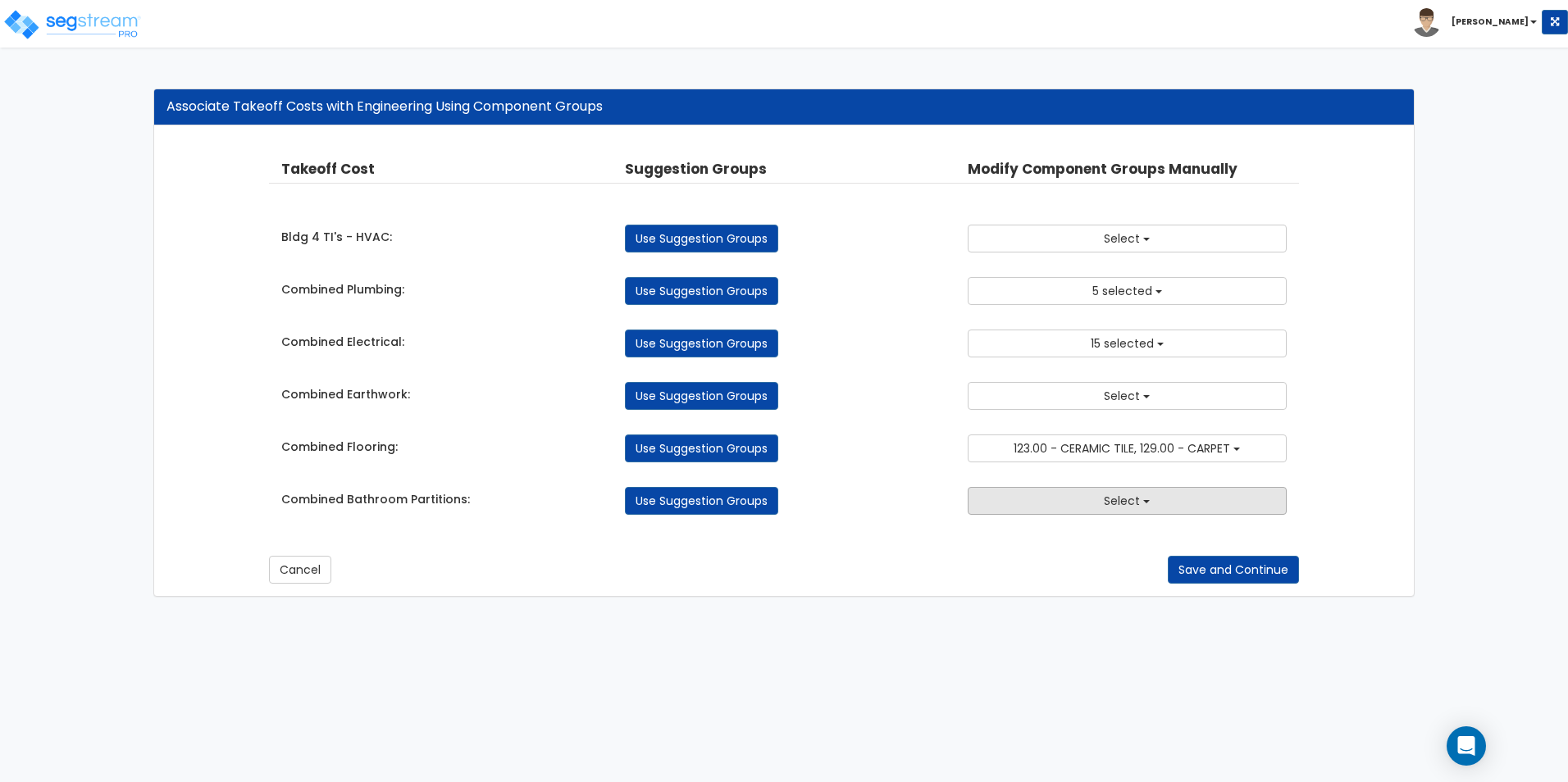
click at [1130, 501] on span "Select" at bounding box center [1121, 501] width 36 height 17
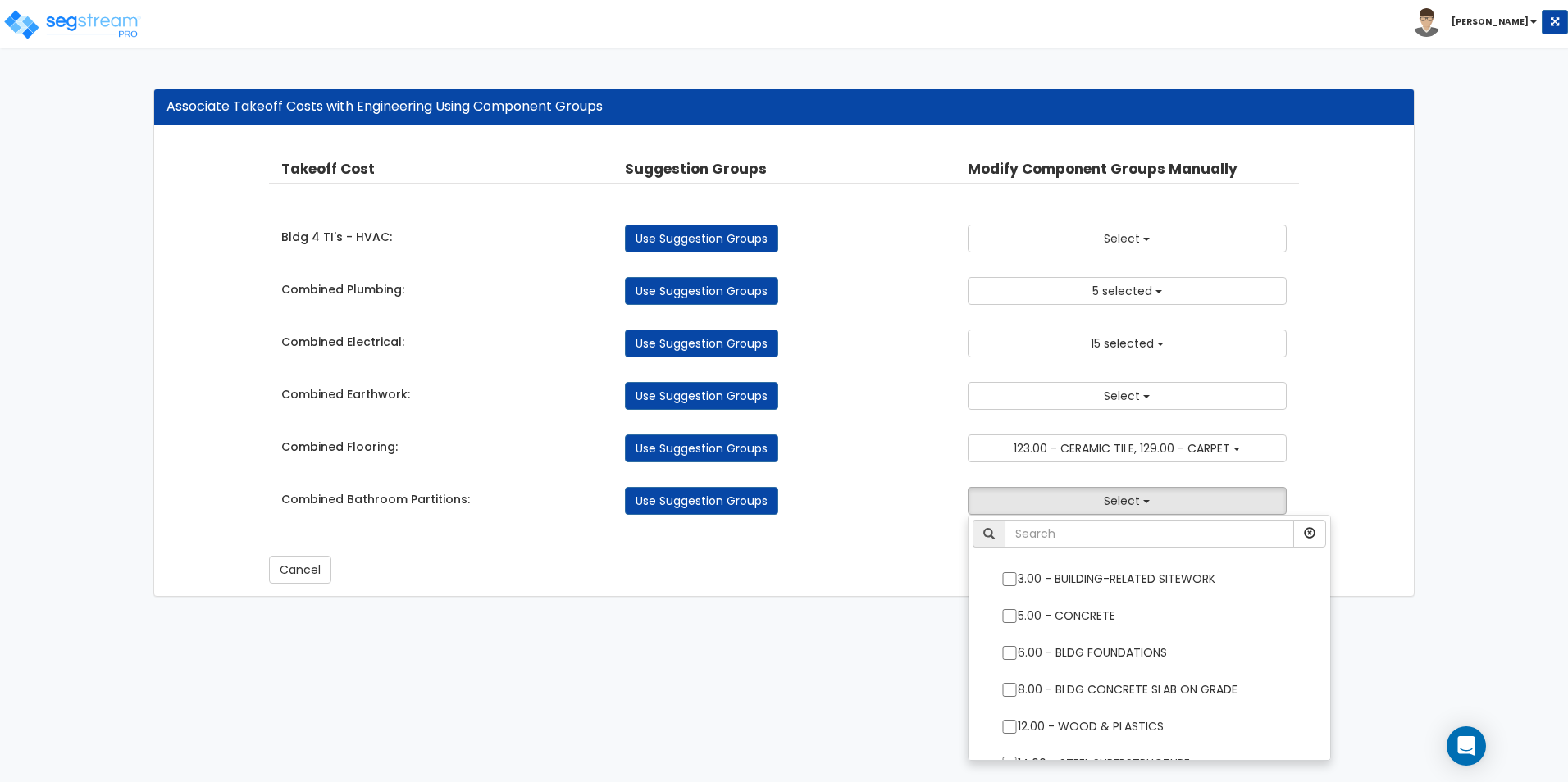
click at [884, 372] on div "Takeoff Cost Suggestion Groups Modify Component Groups Manually Bldg 4 TI's - H…" at bounding box center [783, 337] width 1029 height 389
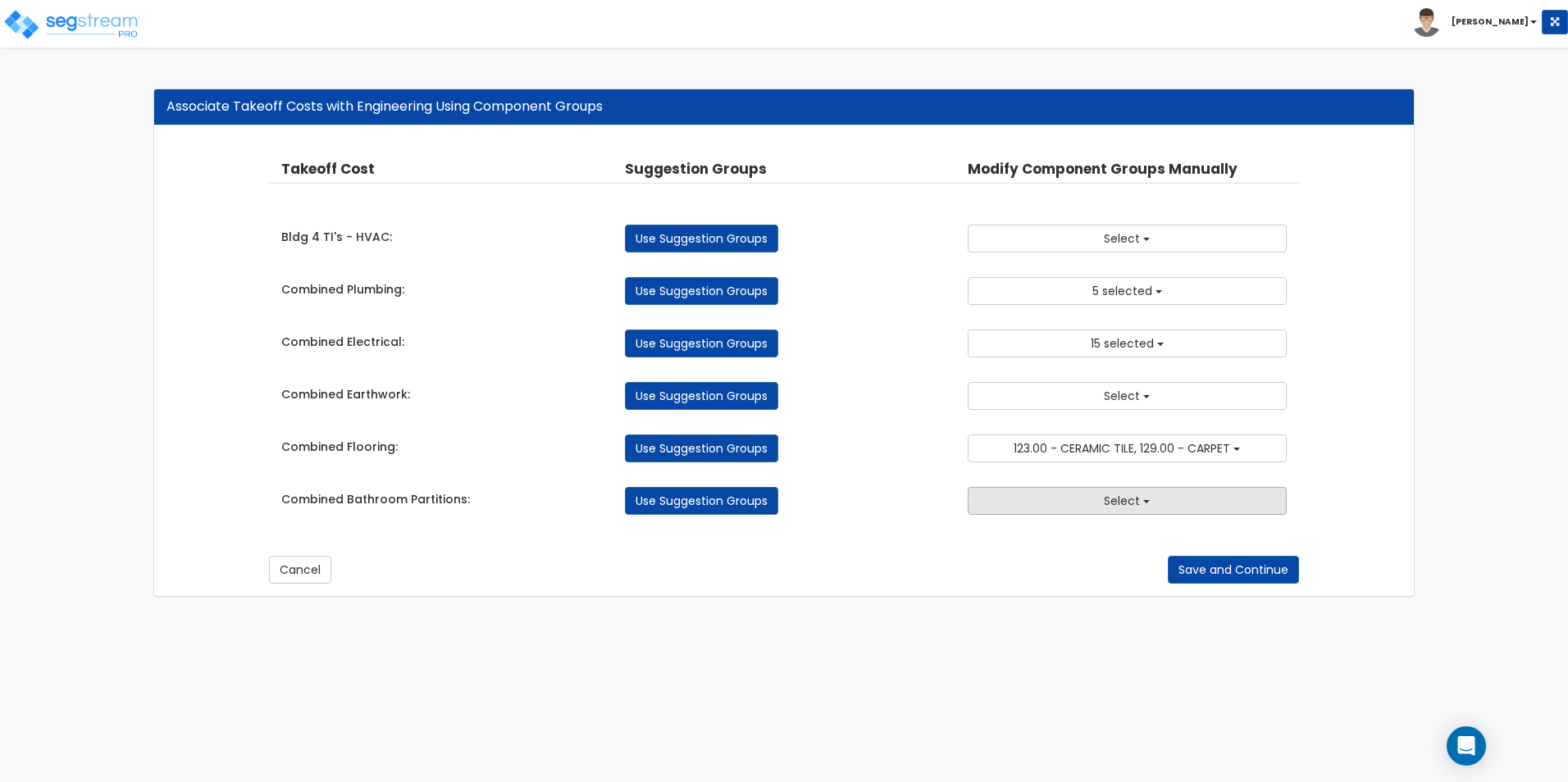
click at [1129, 498] on span "Select" at bounding box center [1121, 501] width 36 height 17
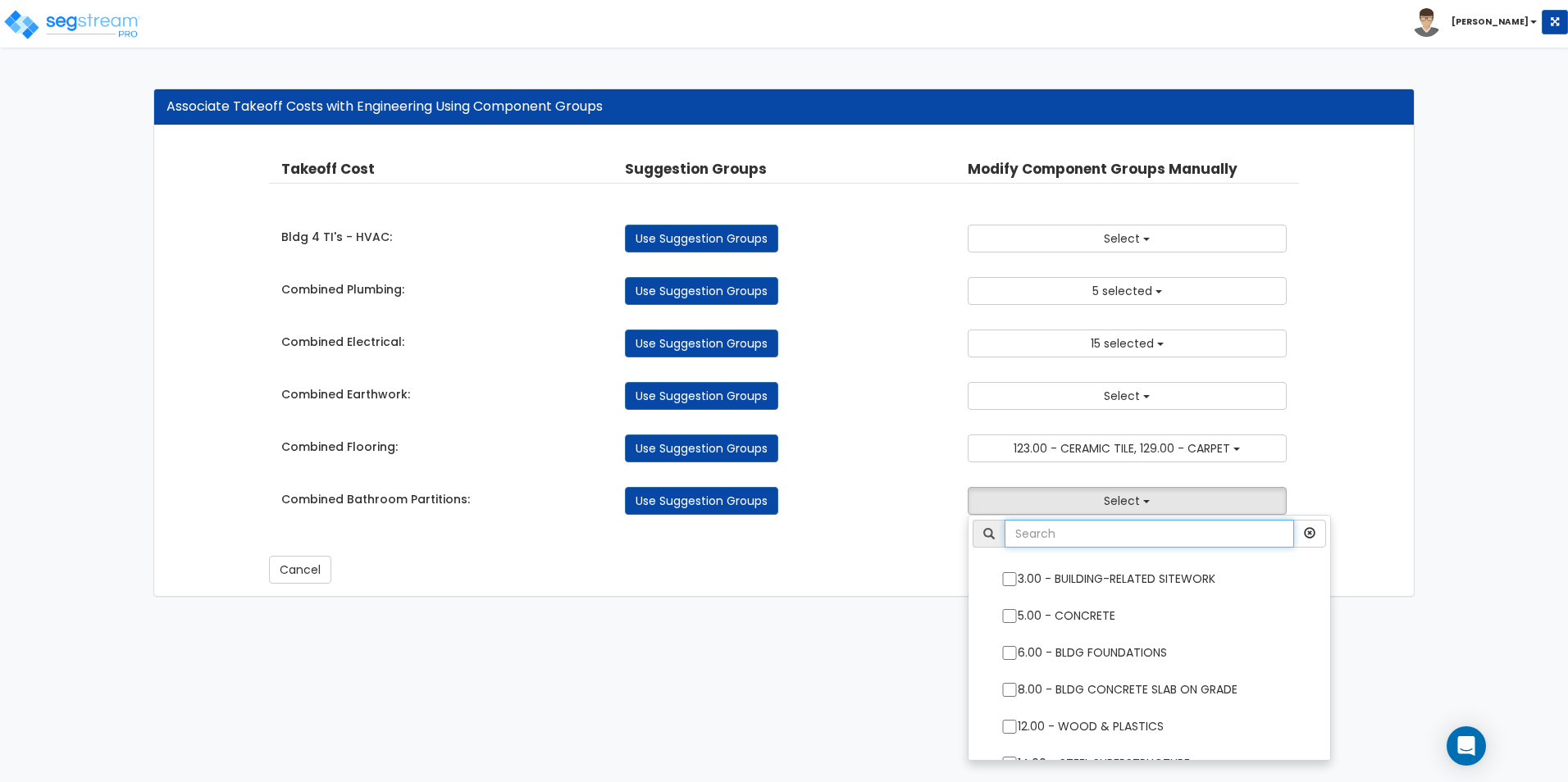
click at [1139, 529] on input "text" at bounding box center [1149, 534] width 290 height 28
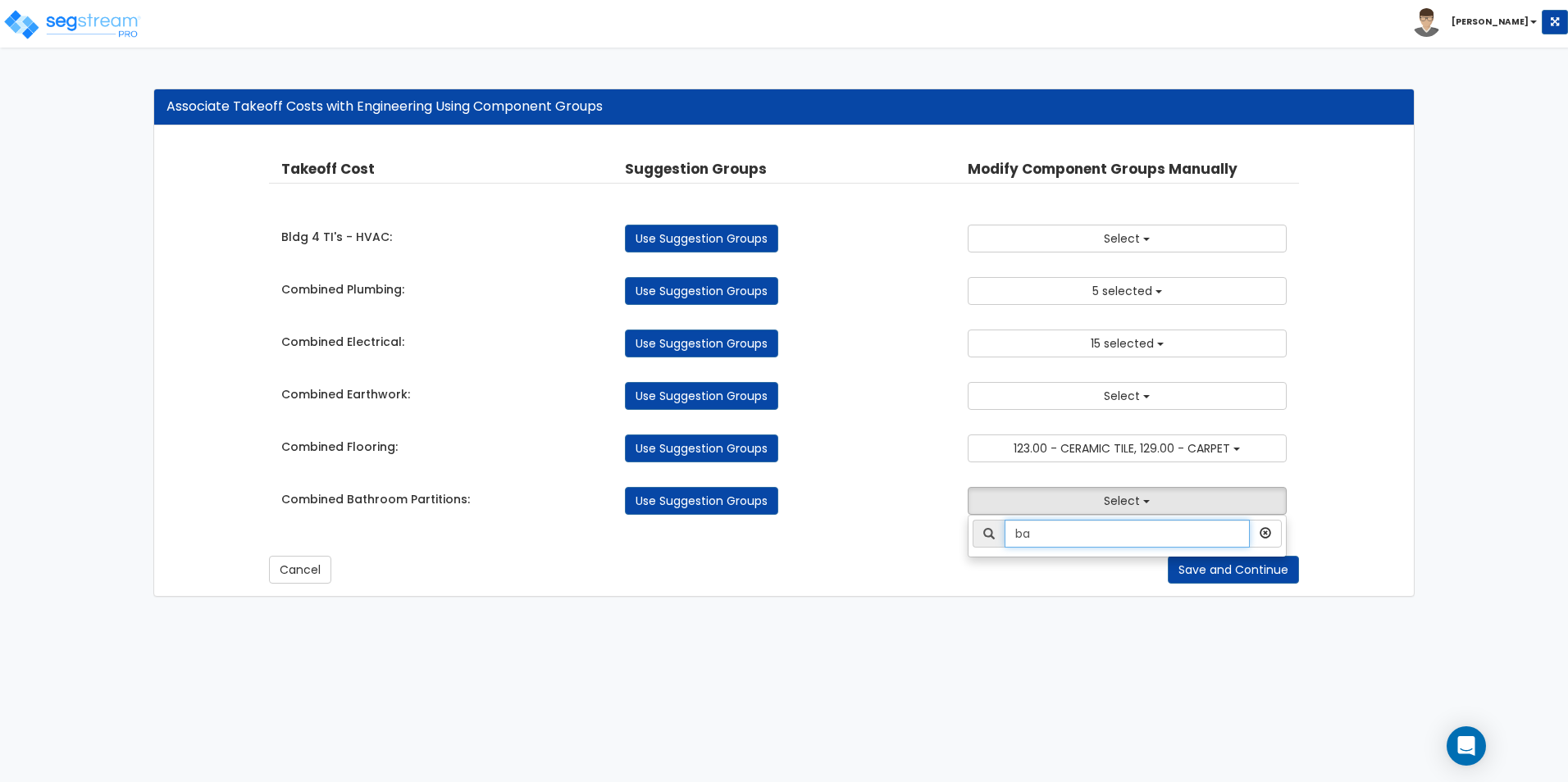
type input "b"
type input "acc"
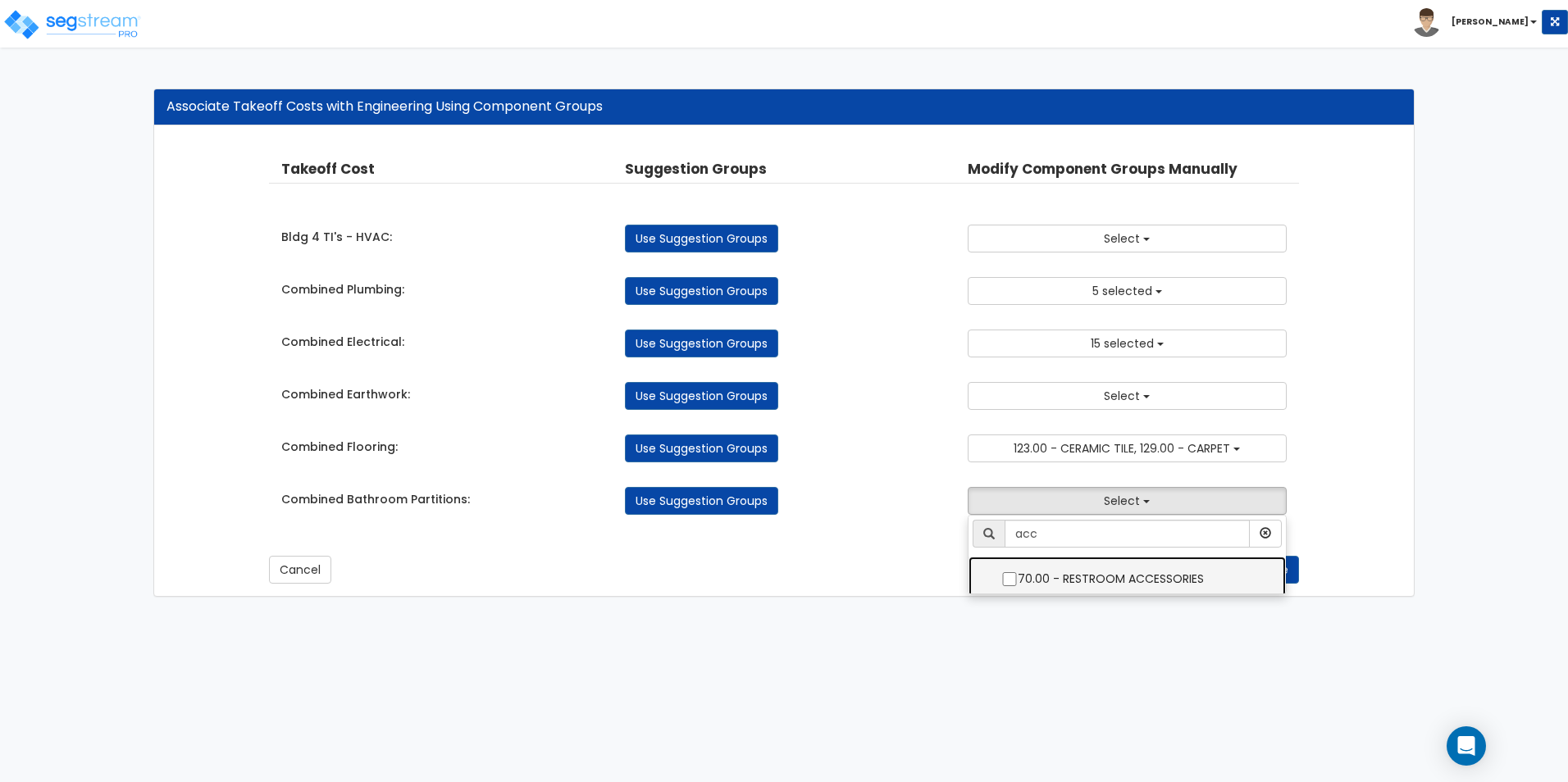
click at [1090, 578] on label "70.00 - RESTROOM ACCESSORIES" at bounding box center [1126, 578] width 284 height 38
click at [1017, 578] on input "70.00 - RESTROOM ACCESSORIES" at bounding box center [1009, 580] width 17 height 14
checkbox input "true"
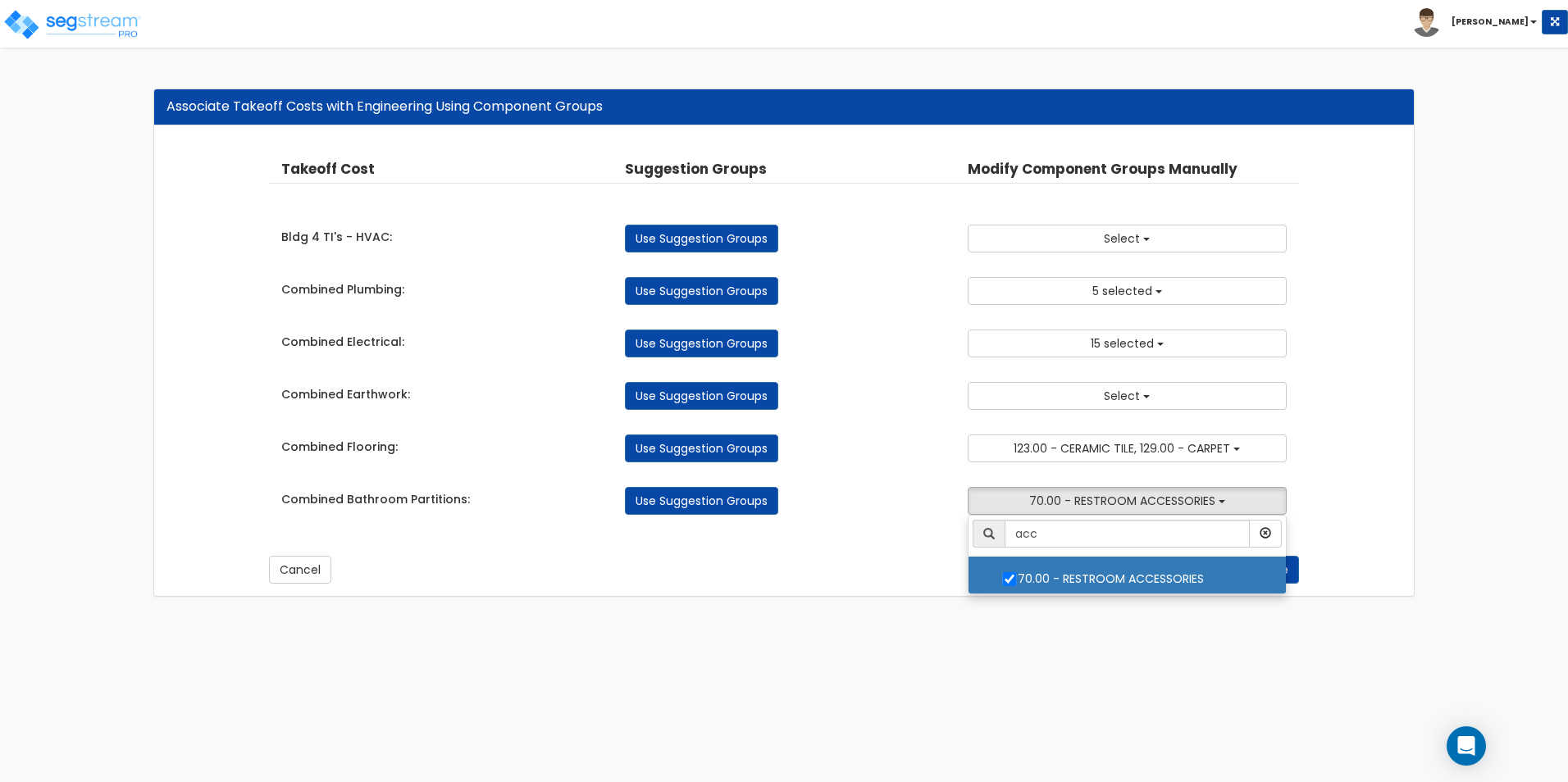
click at [907, 495] on div "Use Suggestion Groups" at bounding box center [783, 501] width 342 height 28
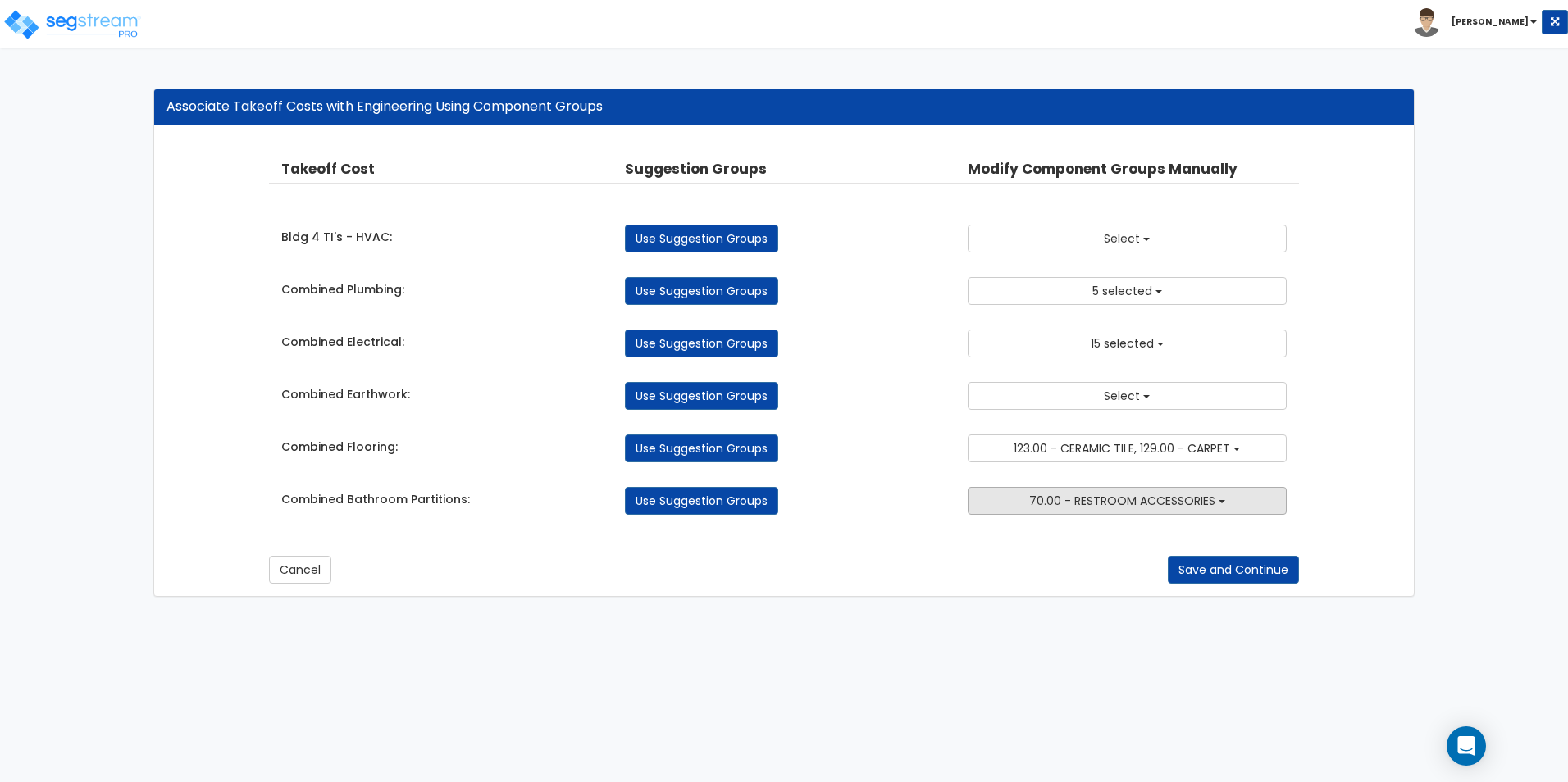
click at [1172, 502] on span "70.00 - RESTROOM ACCESSORIES" at bounding box center [1122, 501] width 187 height 17
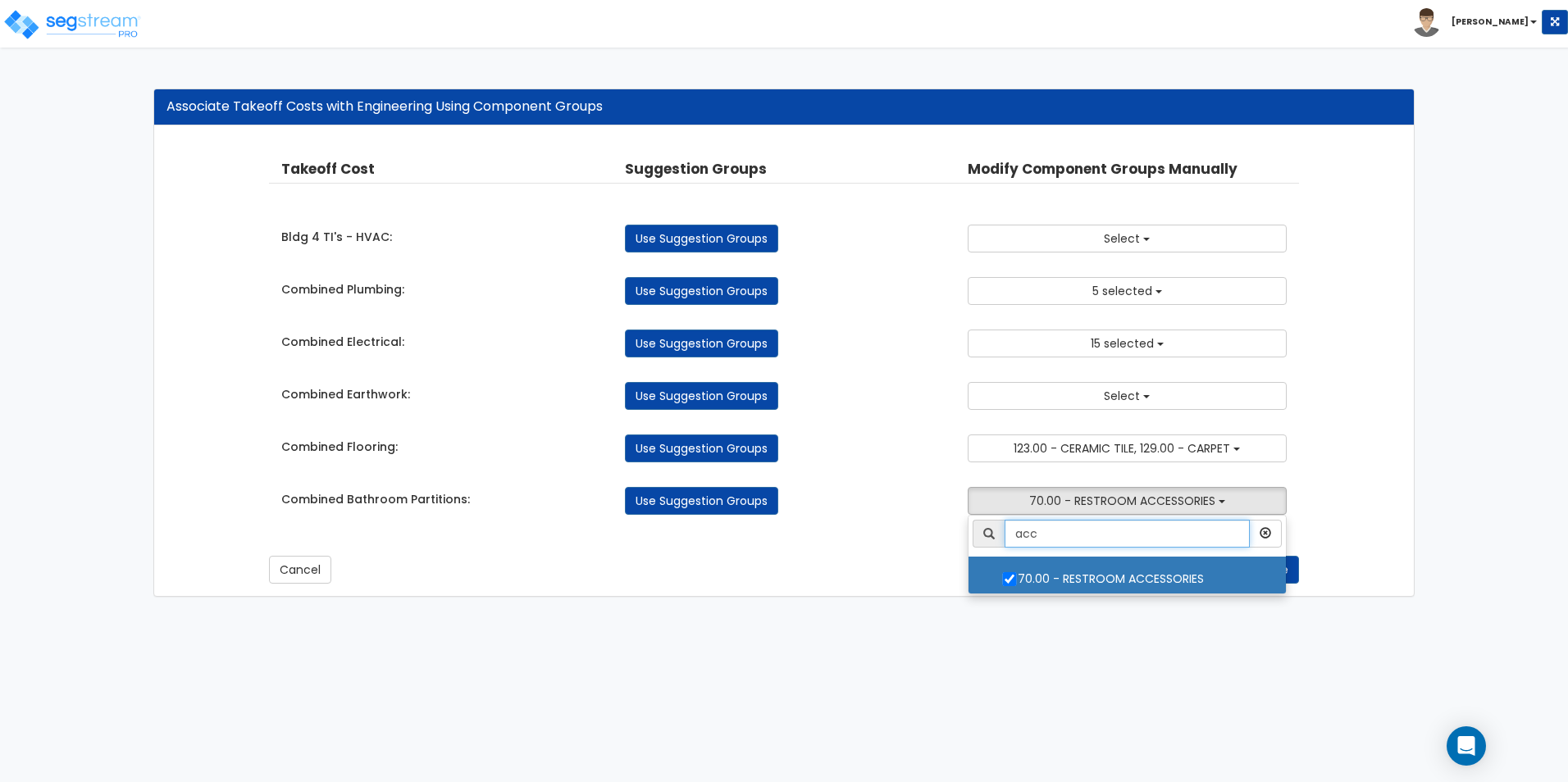
drag, startPoint x: 1126, startPoint y: 532, endPoint x: 1006, endPoint y: 533, distance: 120.0
click at [1007, 532] on input "acc" at bounding box center [1126, 534] width 244 height 28
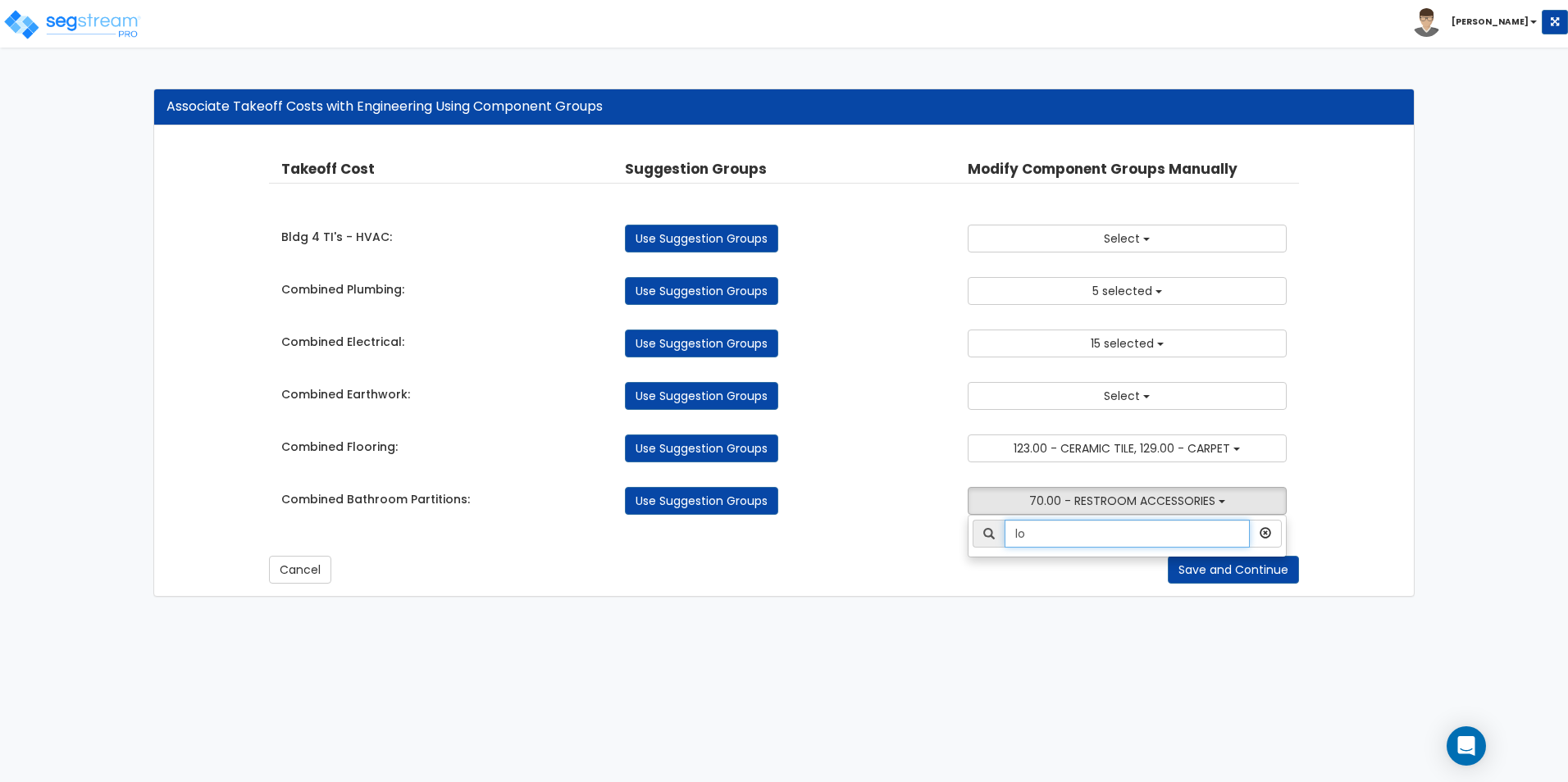
type input "l"
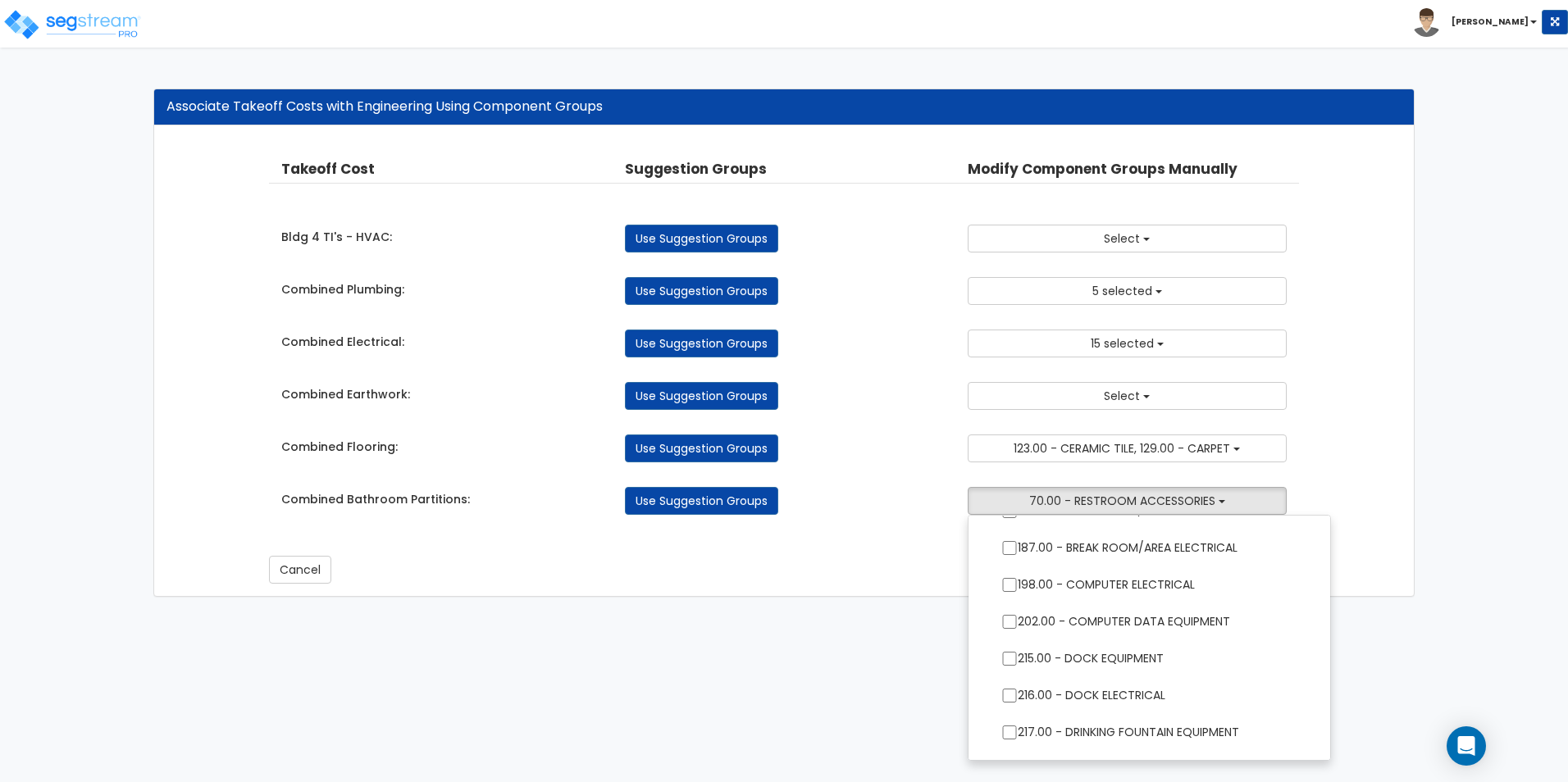
scroll to position [1573, 0]
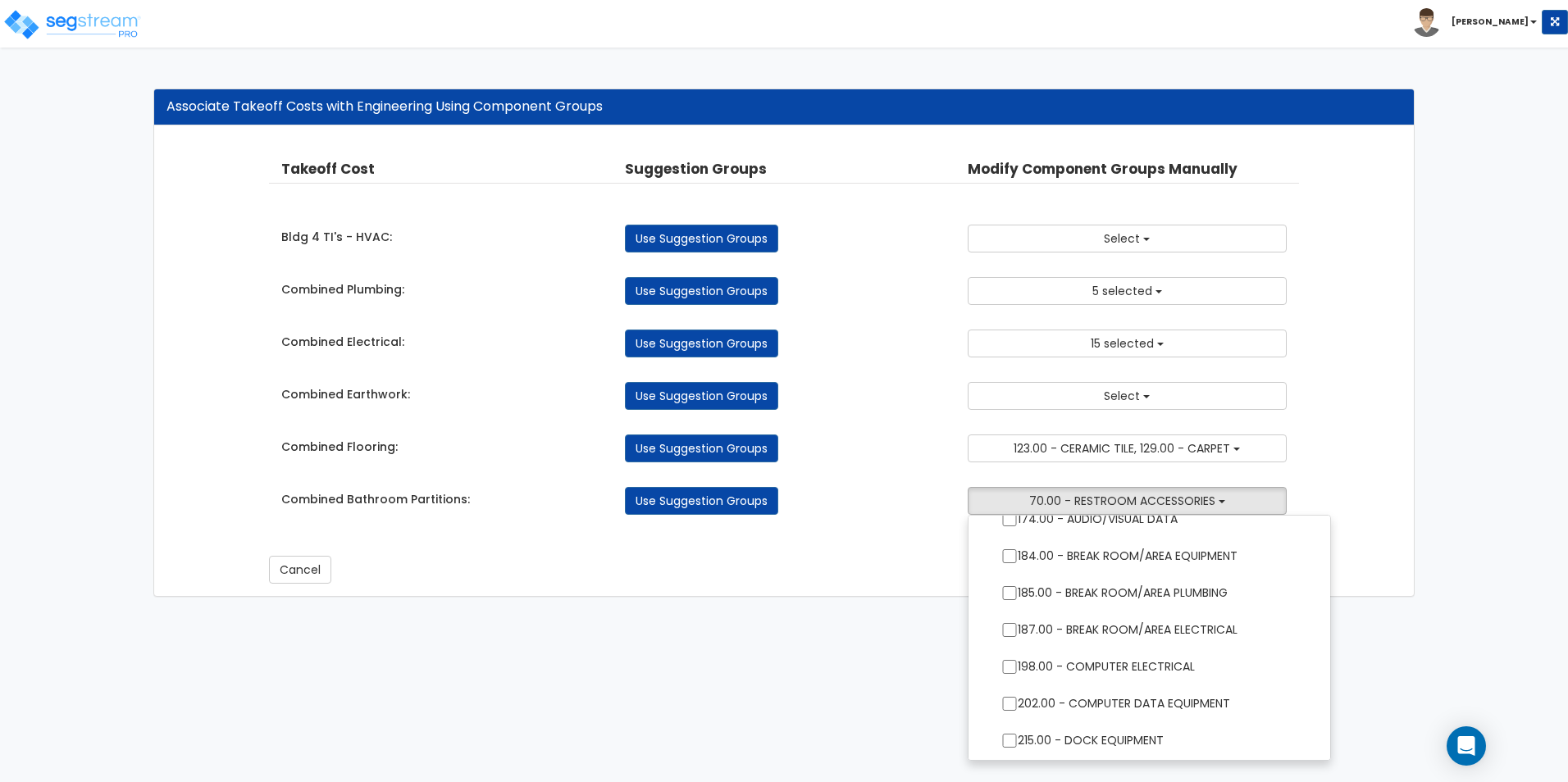
click at [1397, 613] on html "Toggle navigation Kevin x" at bounding box center [784, 307] width 1568 height 613
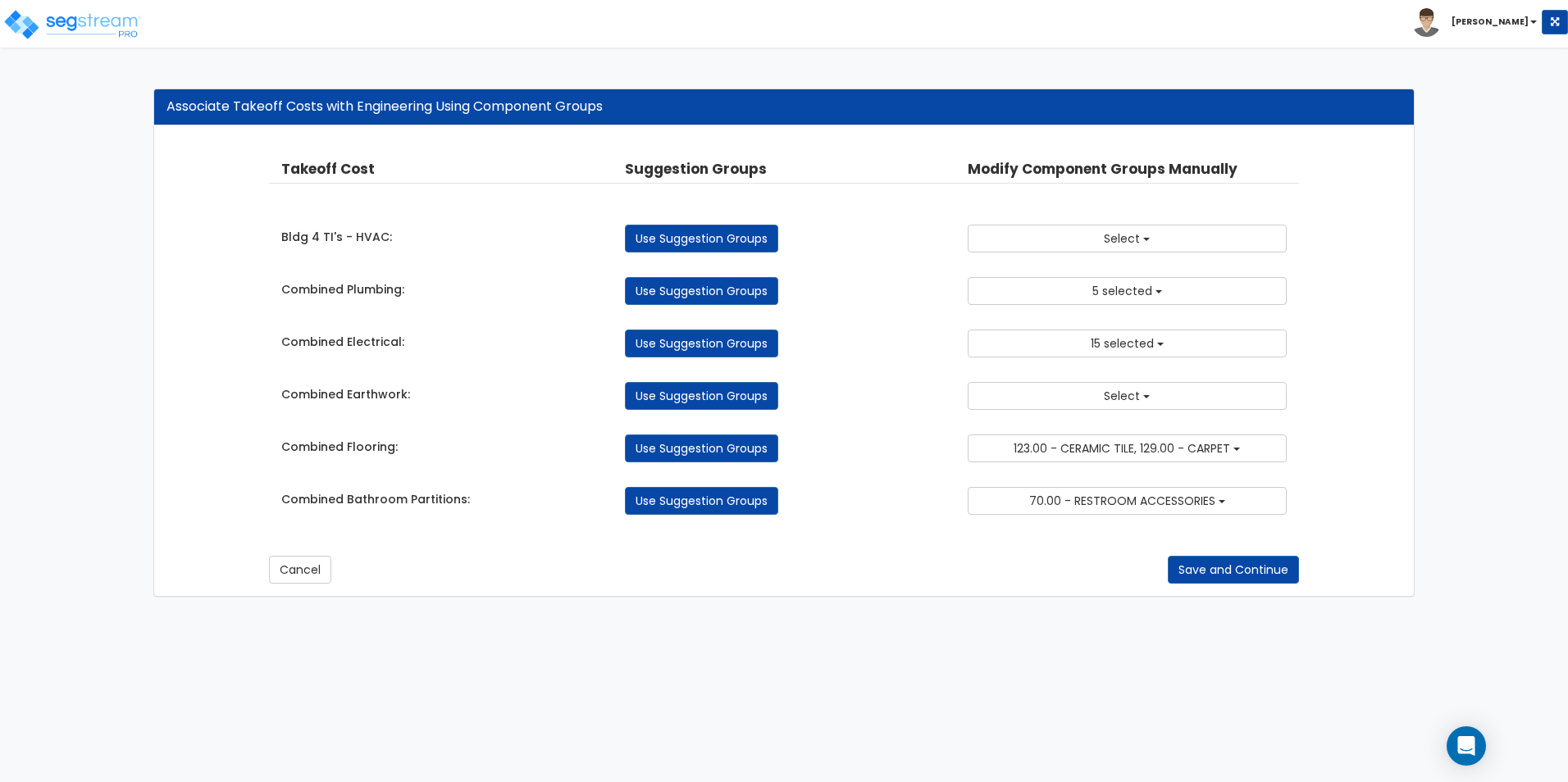
click at [979, 613] on html "Toggle navigation Kevin x" at bounding box center [784, 307] width 1568 height 613
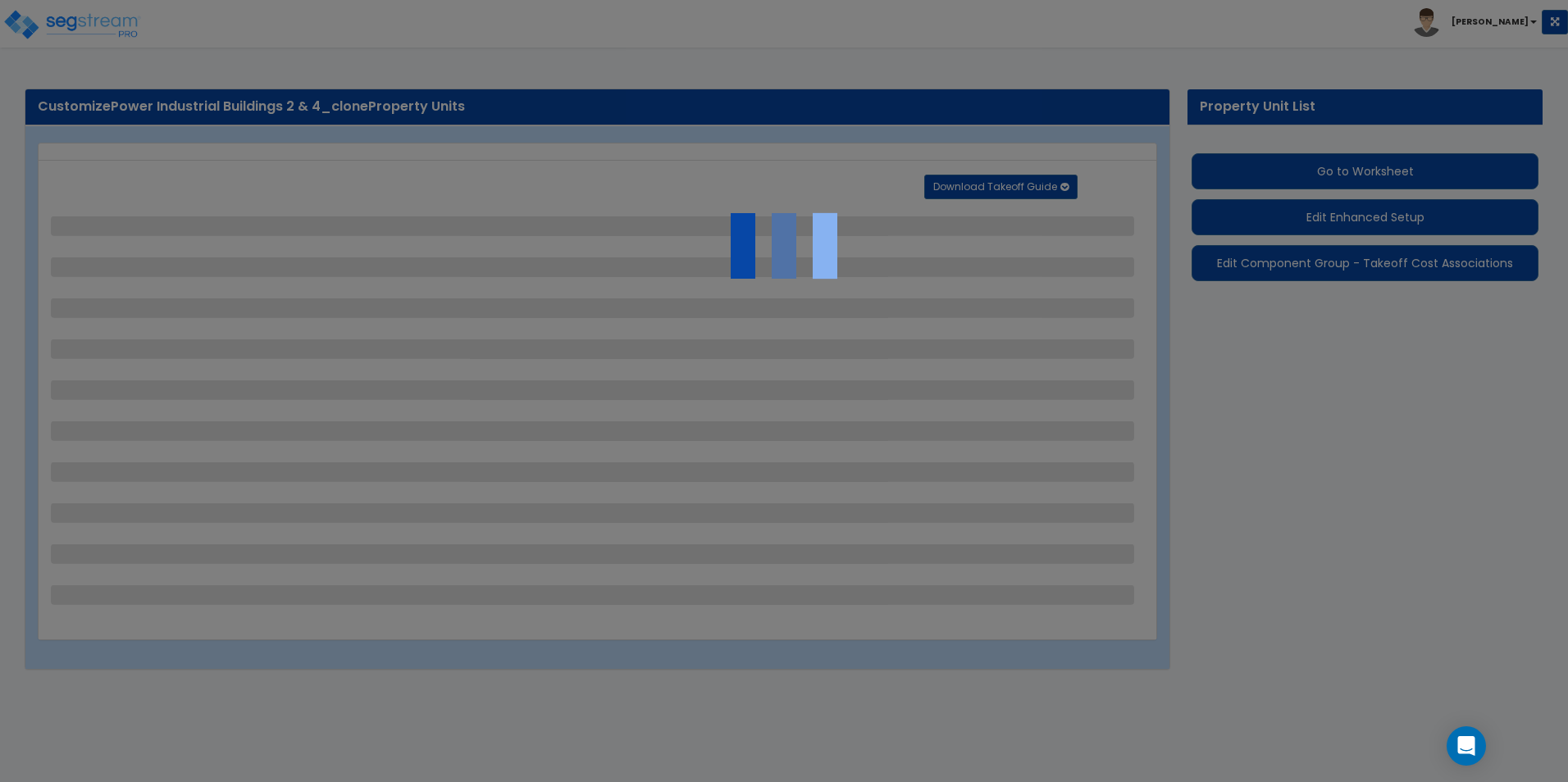
select select "2"
select select "1"
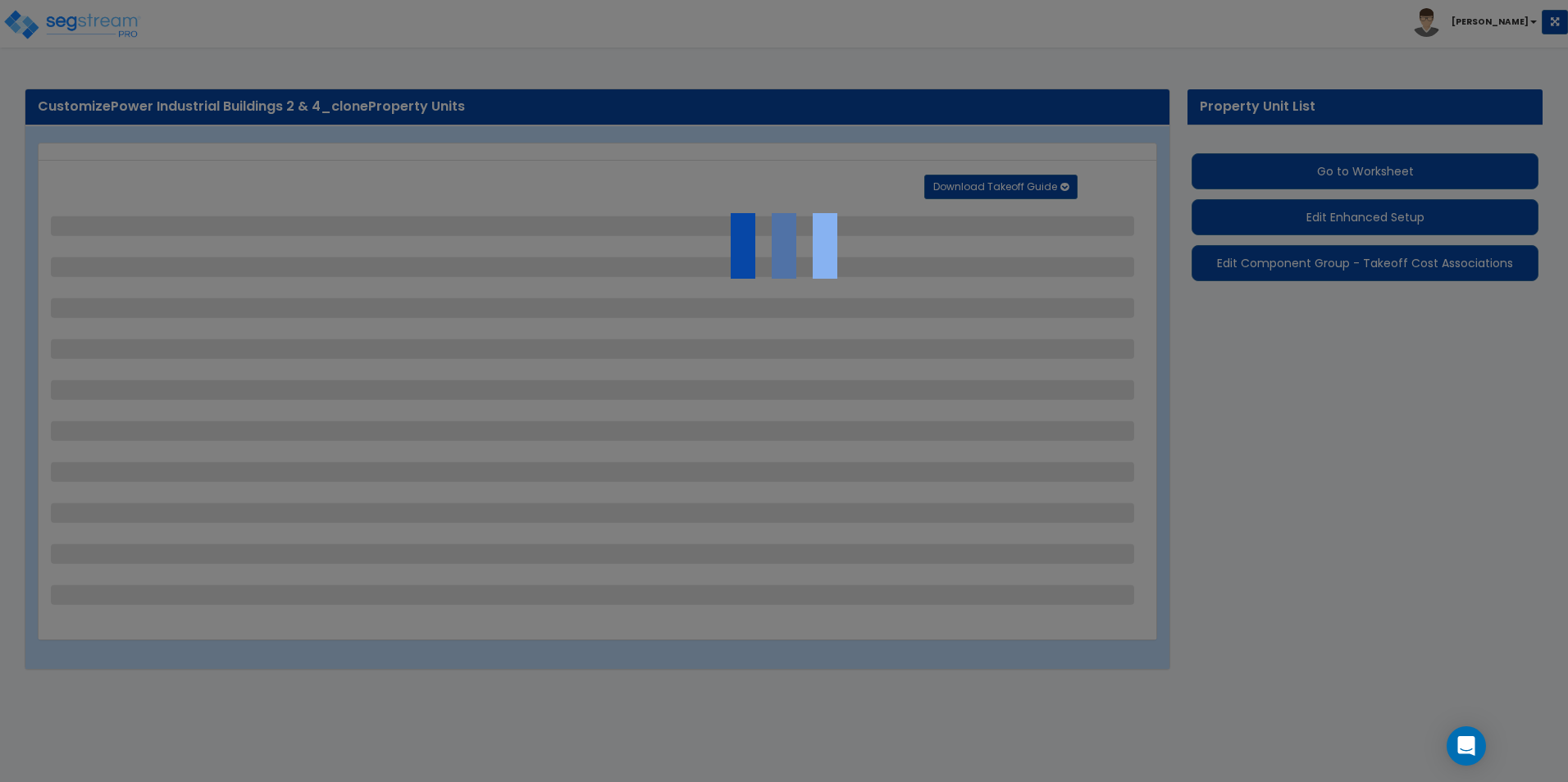
select select "2"
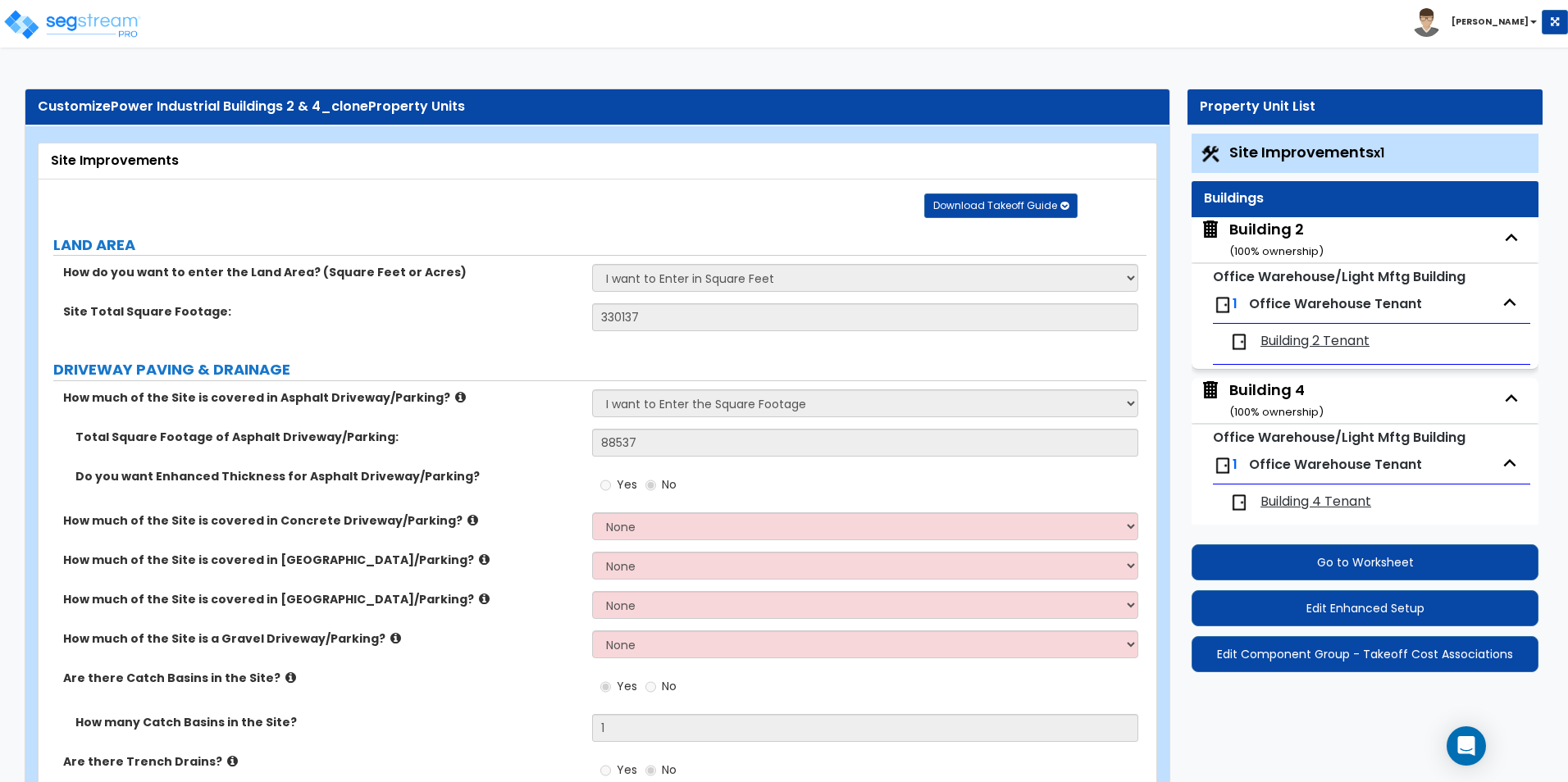
click at [1345, 502] on span "Building 4 Tenant" at bounding box center [1316, 502] width 111 height 19
select select "1"
select select "3"
select select "1"
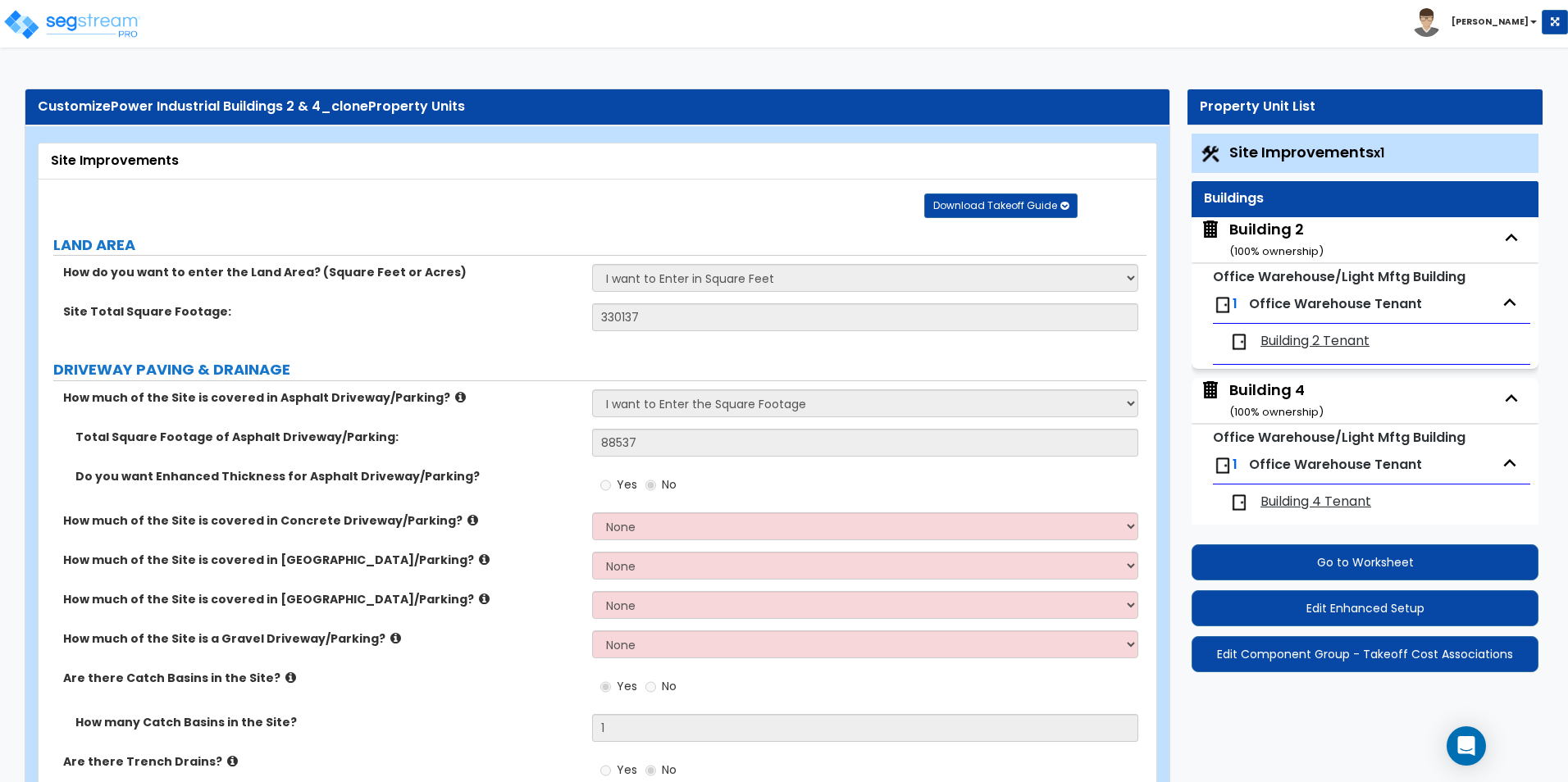
select select "2"
select select "5"
select select "1"
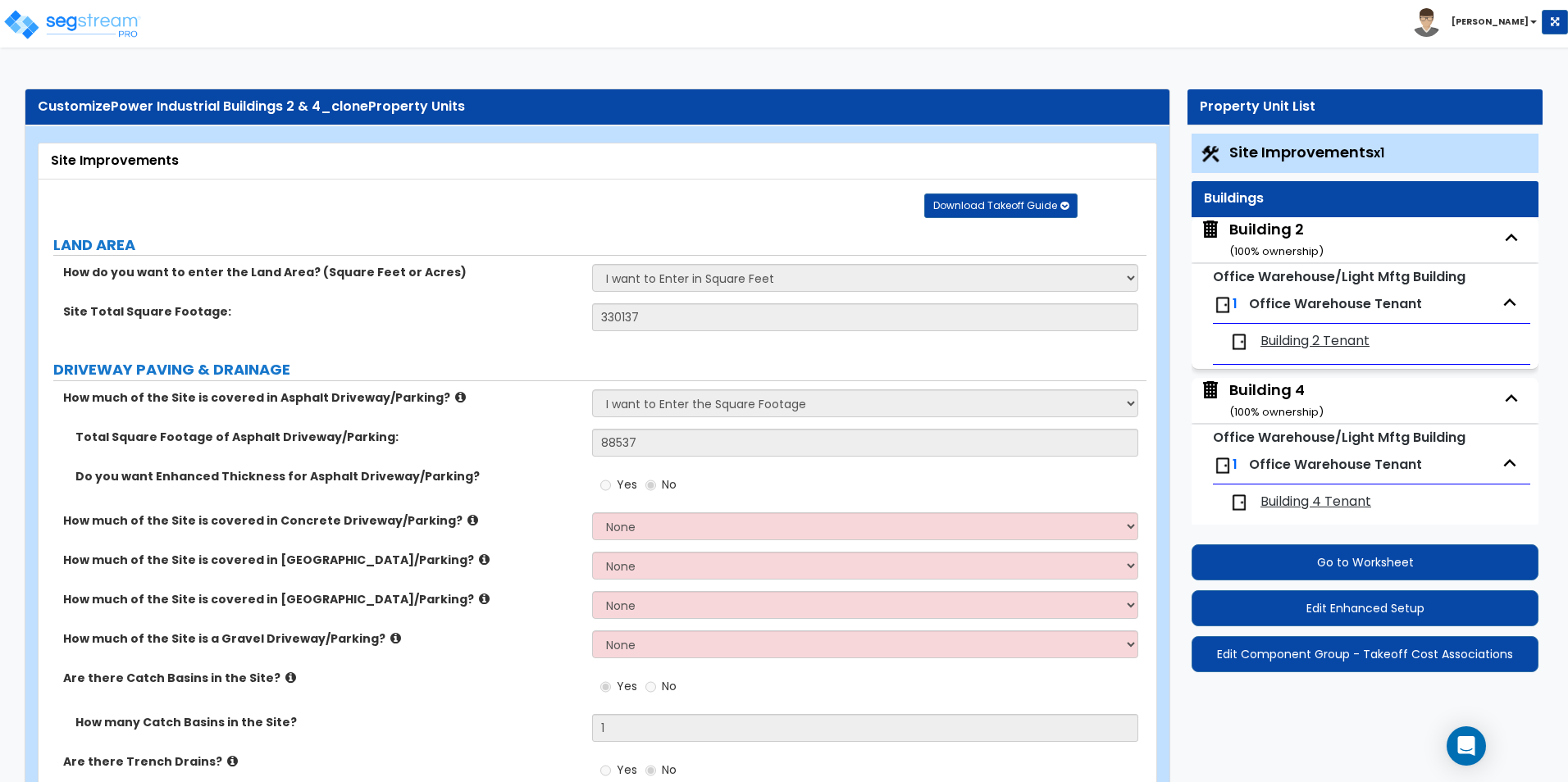
select select "3"
select select "1"
select select "2"
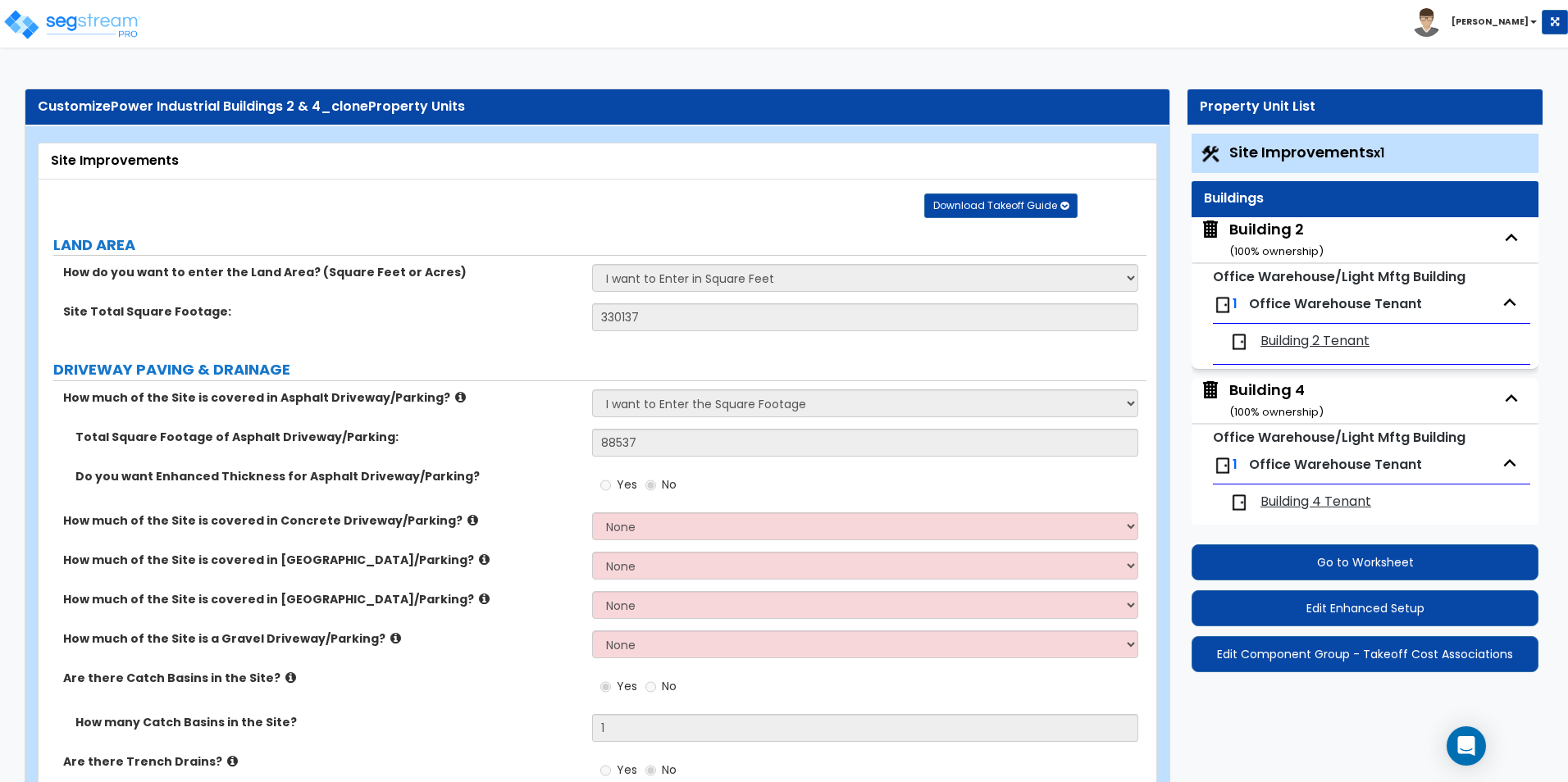
select select "1"
select select "3"
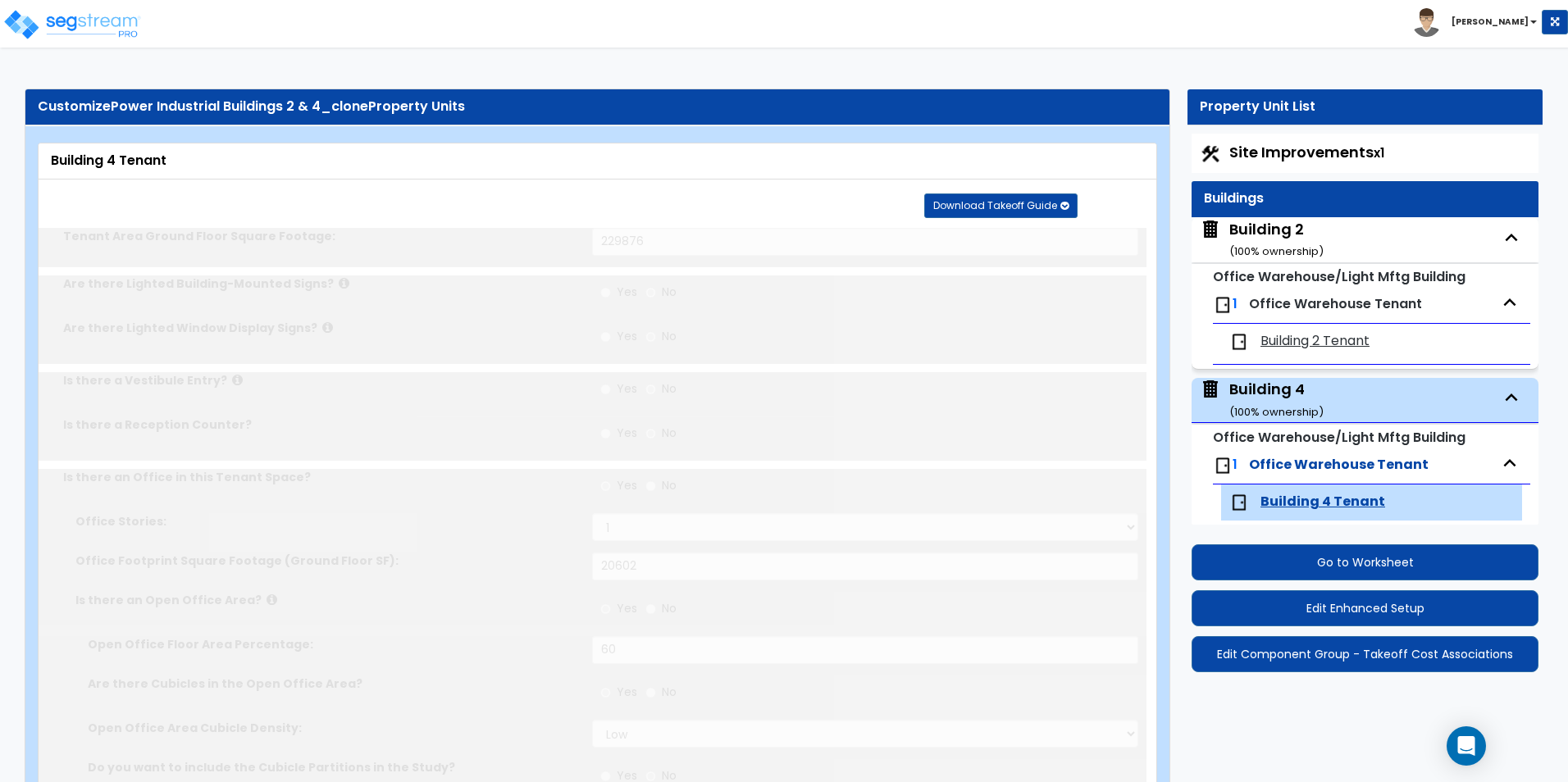
scroll to position [14, 0]
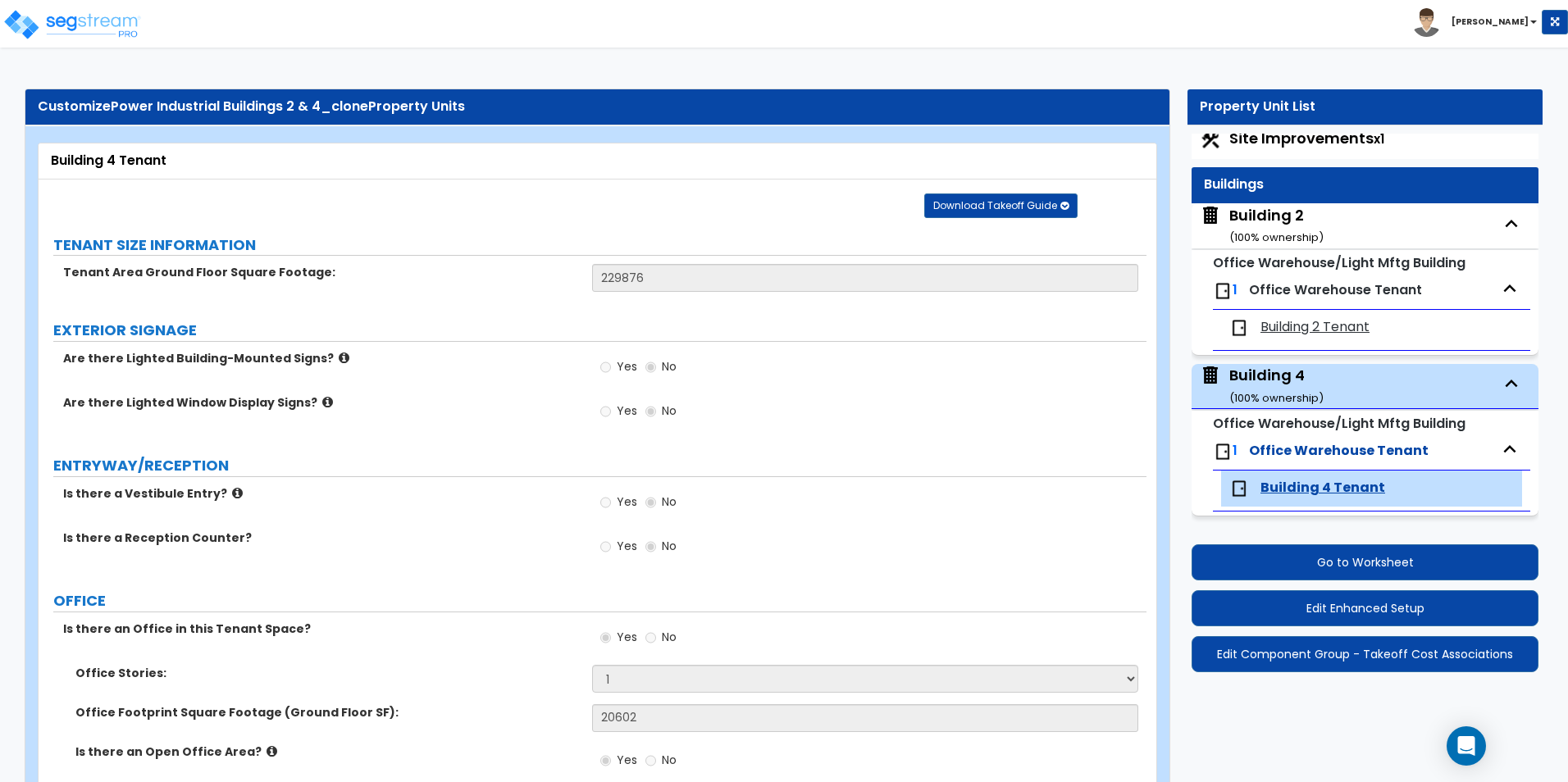
click at [428, 502] on div "Is there a Vestibule Entry? Yes No" at bounding box center [592, 507] width 1108 height 45
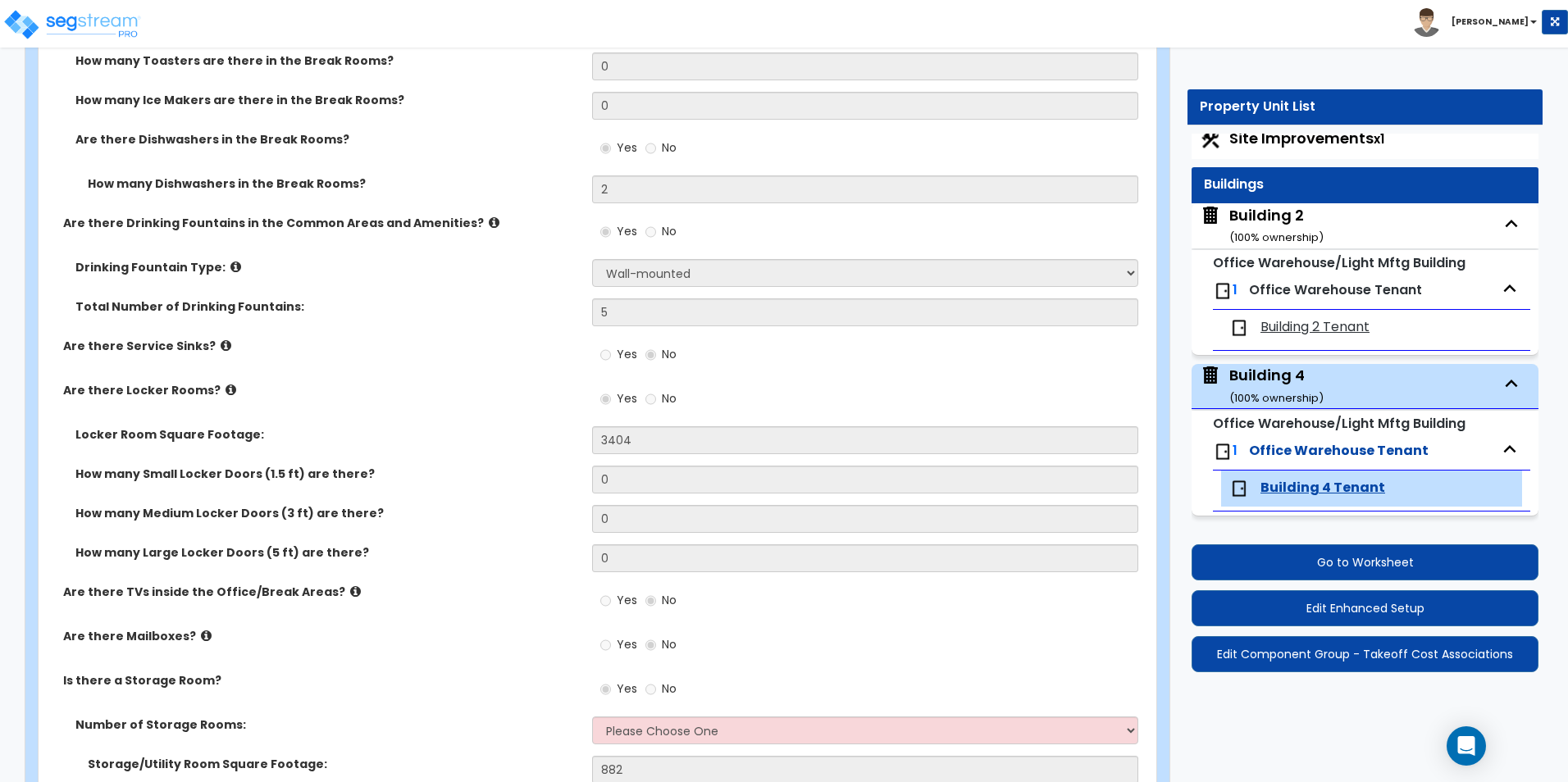
click at [474, 362] on div "Are there Service Sinks? Yes No" at bounding box center [592, 359] width 1108 height 45
click at [1366, 612] on button "Edit Enhanced Setup" at bounding box center [1364, 608] width 346 height 36
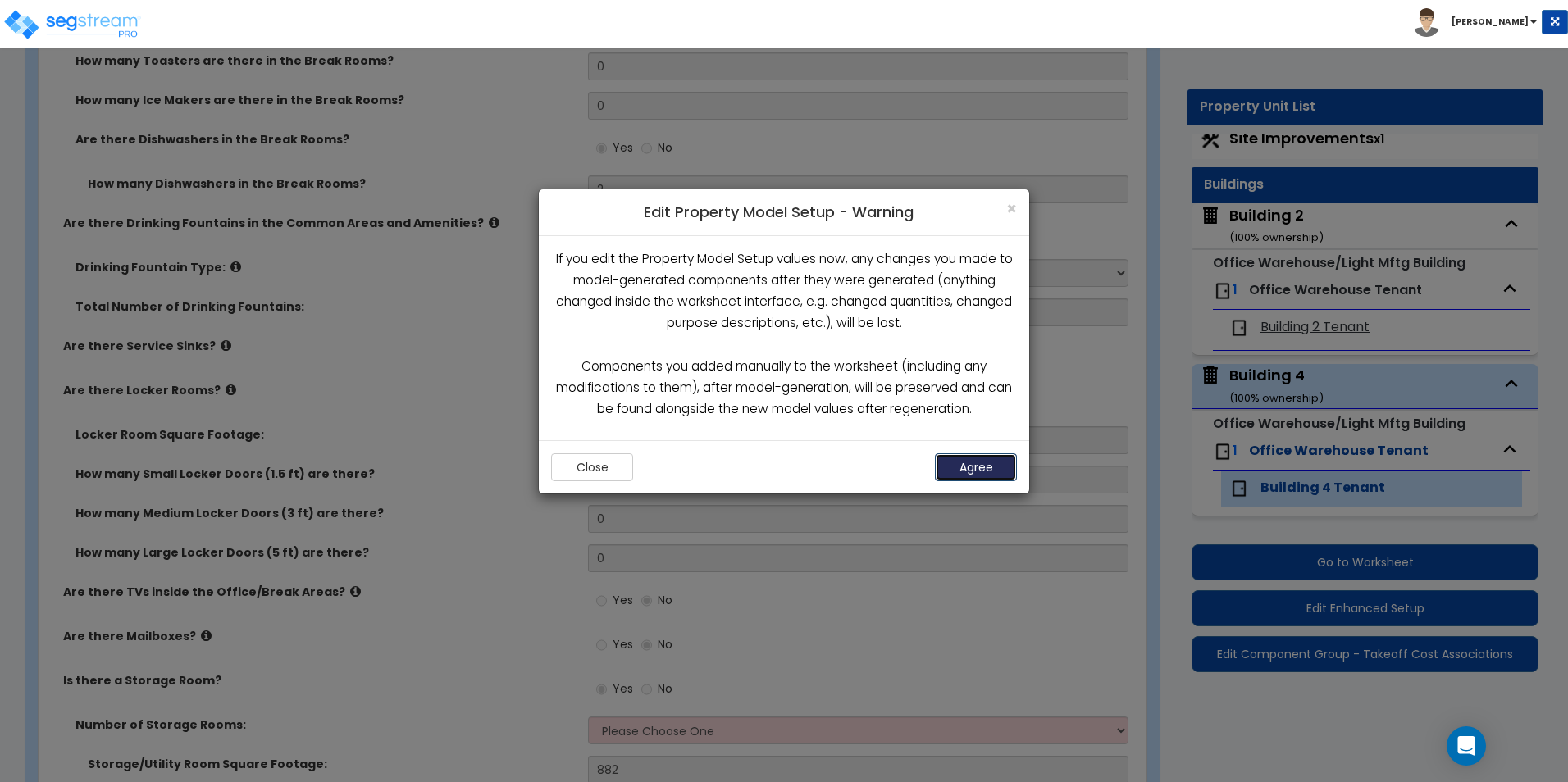
click at [972, 461] on button "Agree" at bounding box center [976, 467] width 82 height 28
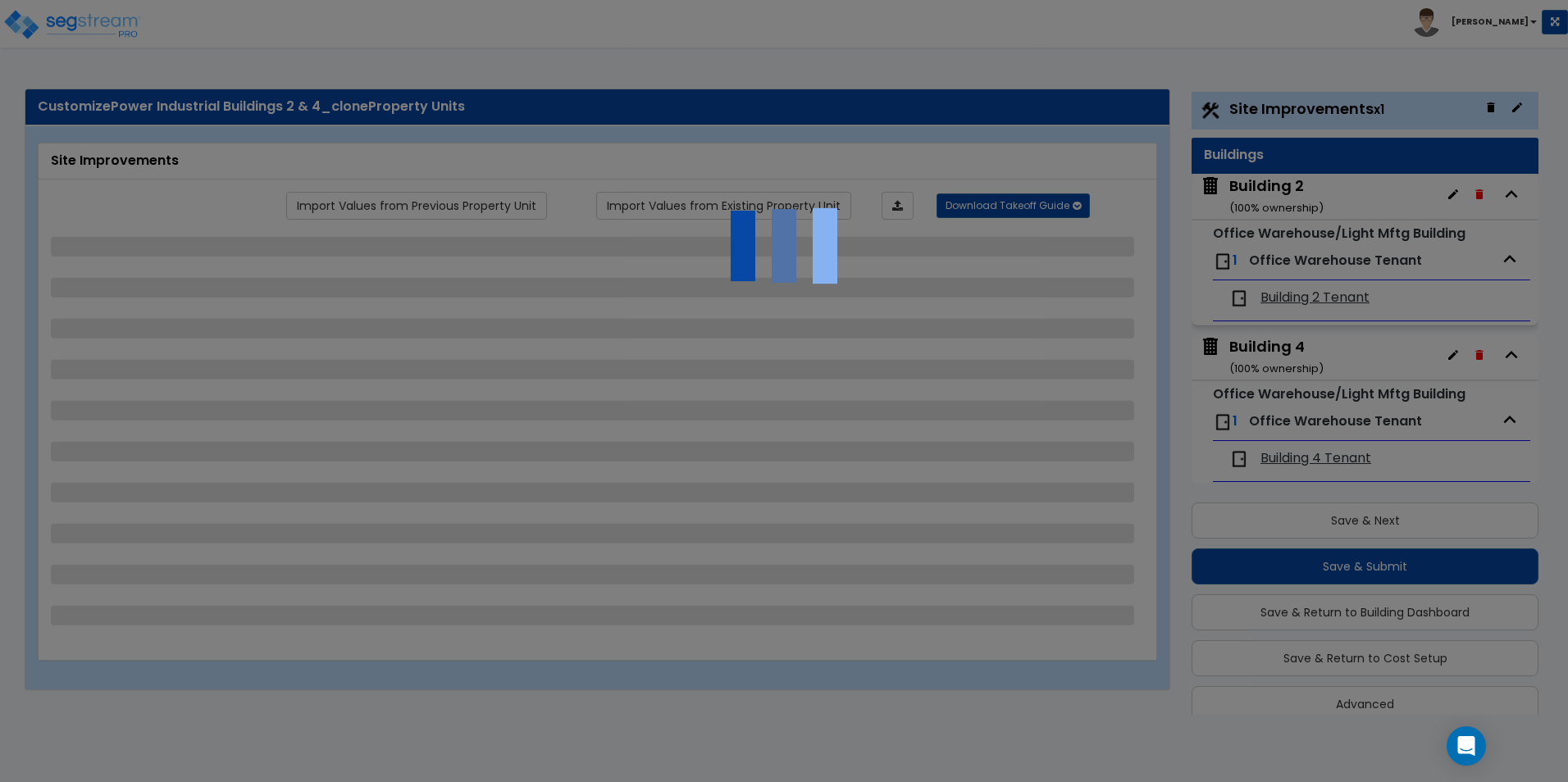
scroll to position [45, 0]
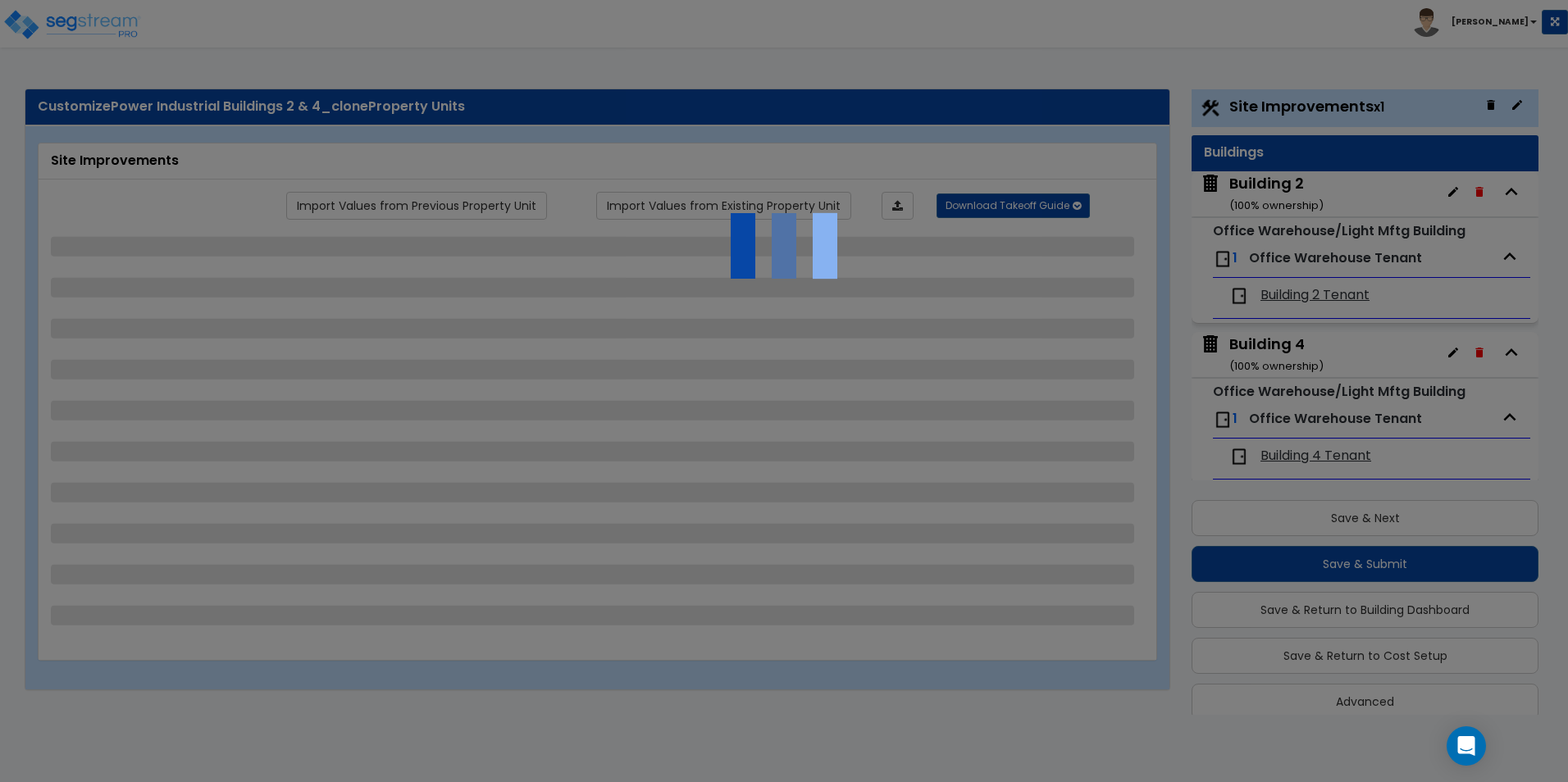
select select "2"
select select "1"
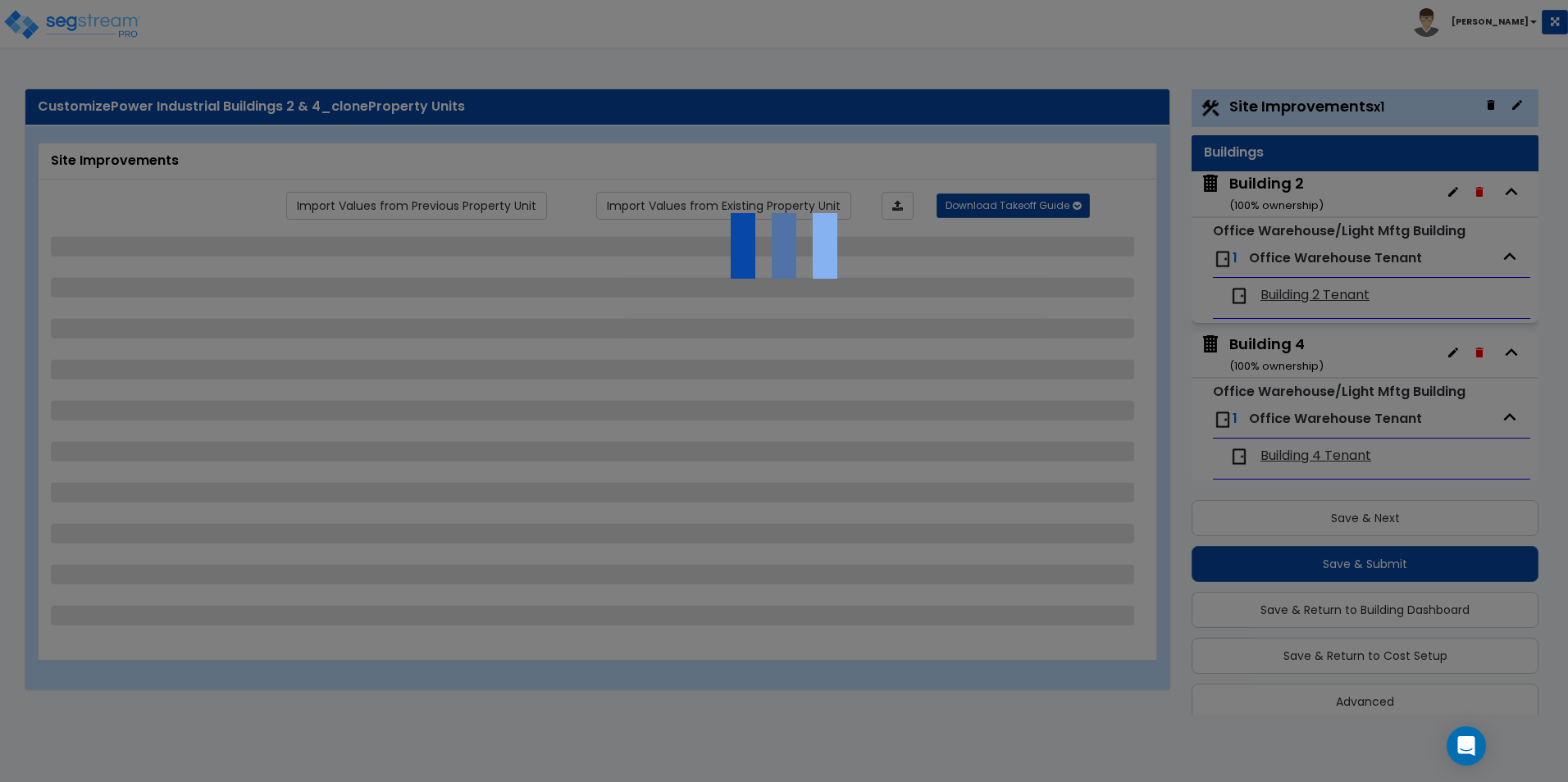
select select "2"
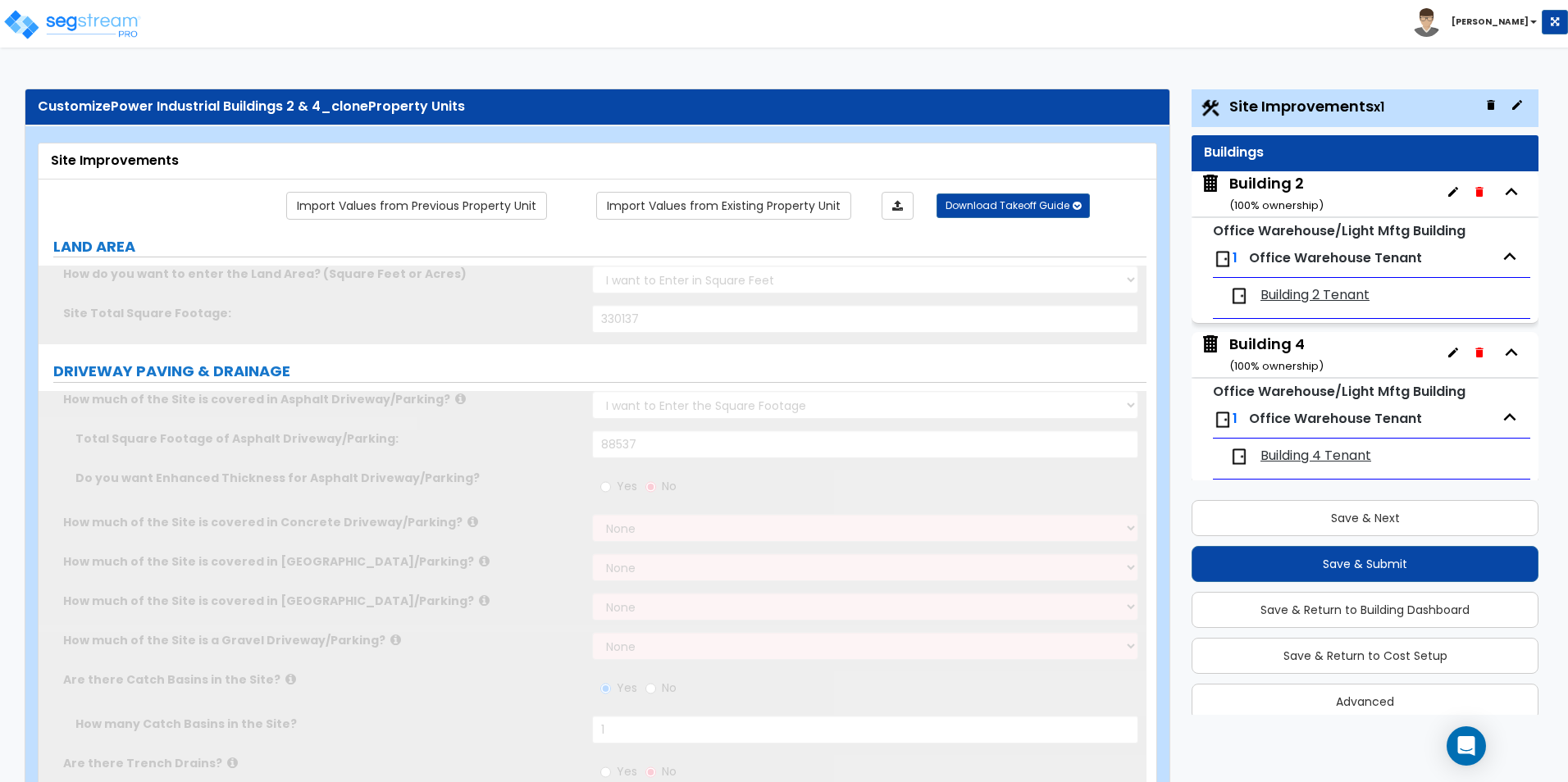
scroll to position [0, 0]
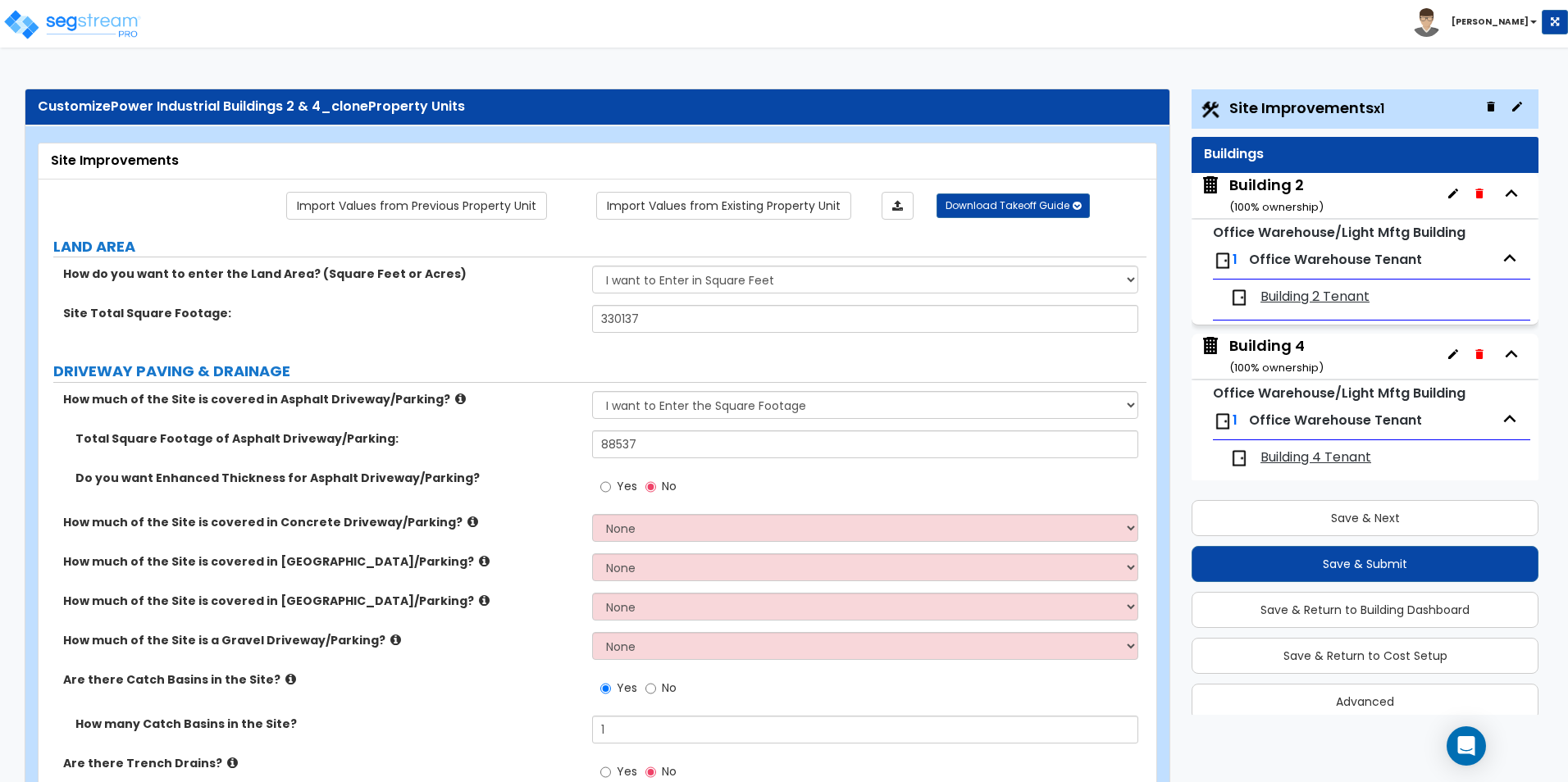
click at [1309, 459] on span "Building 4 Tenant" at bounding box center [1316, 457] width 111 height 19
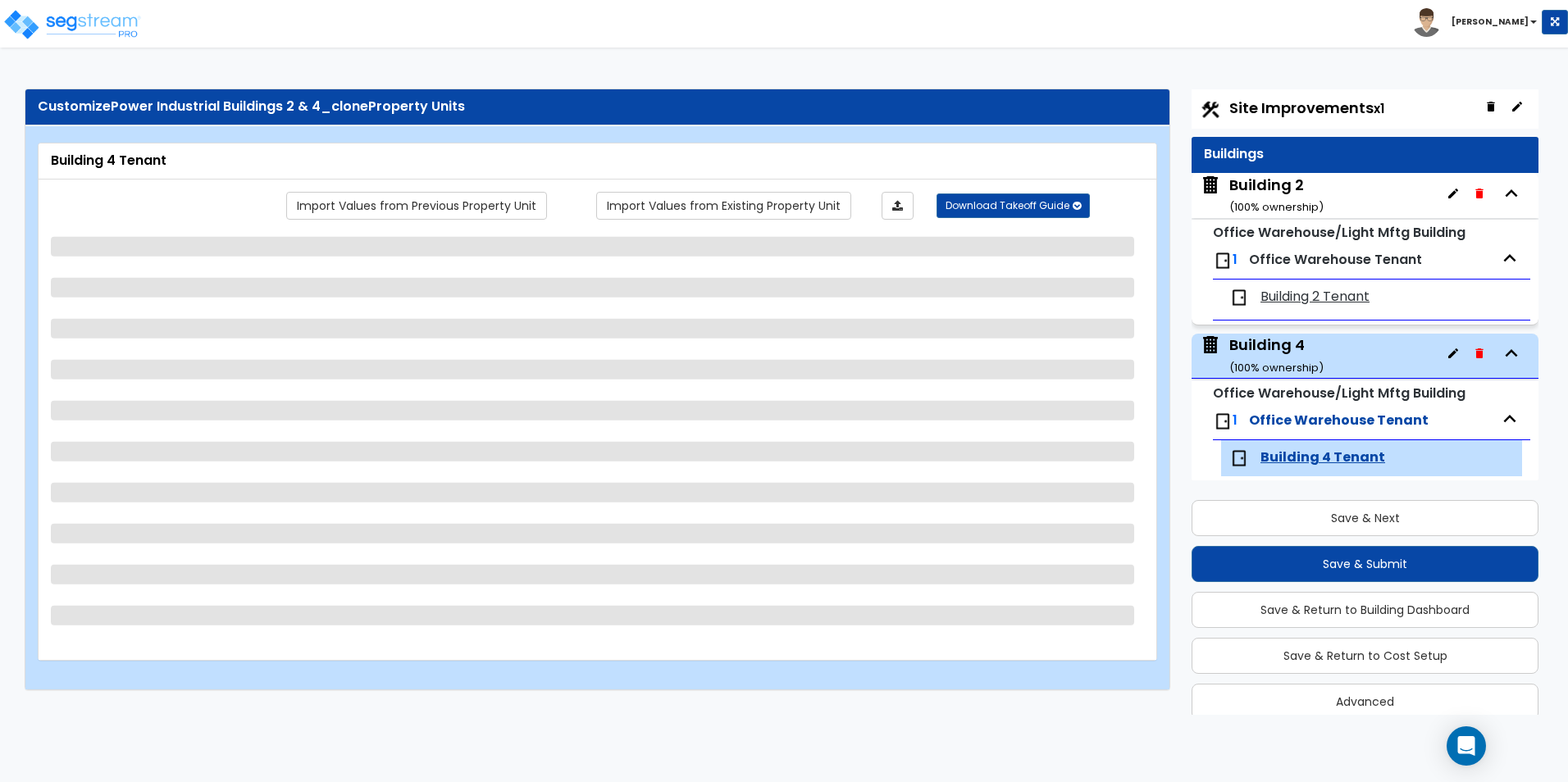
scroll to position [14, 0]
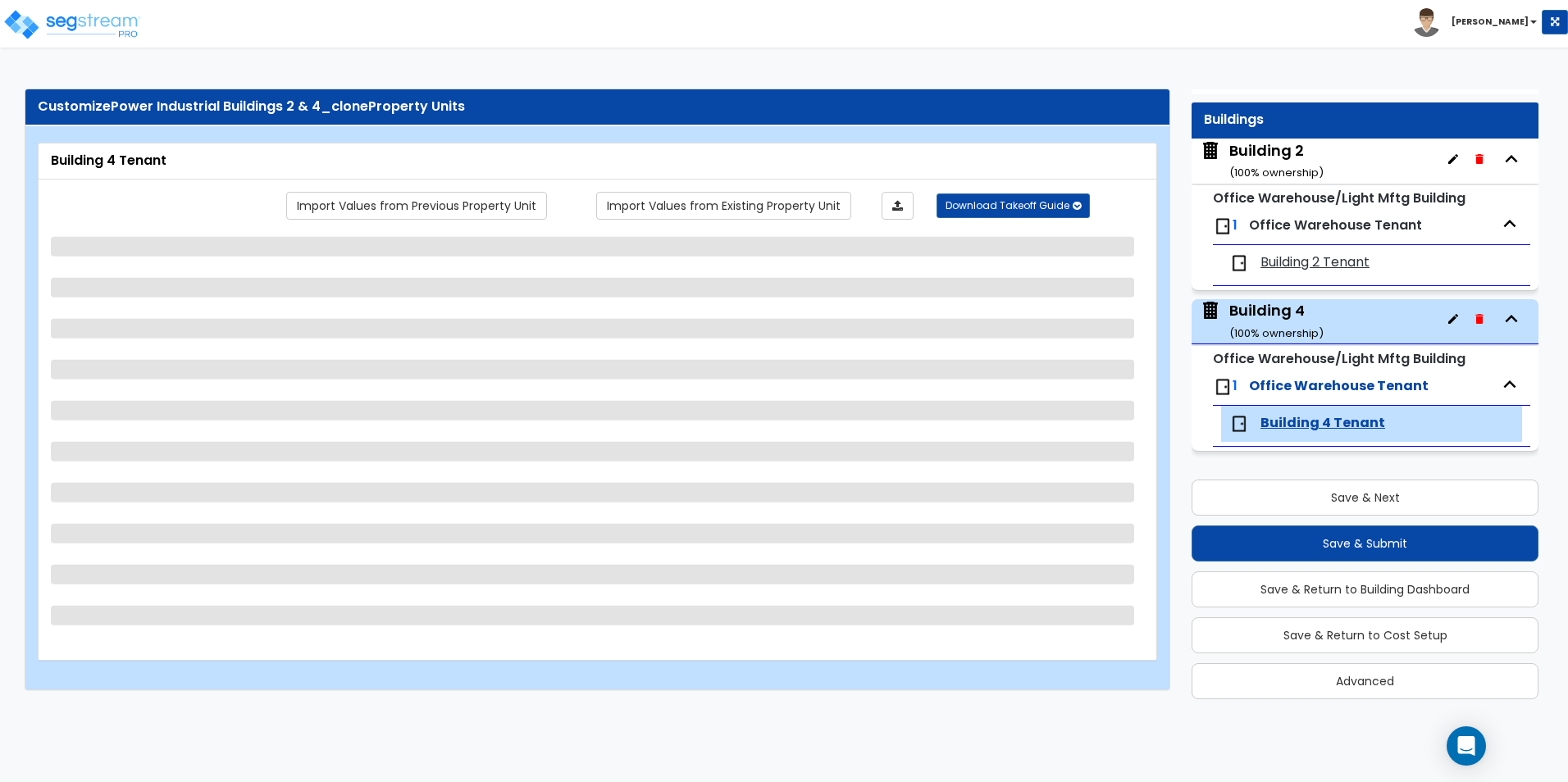
select select "1"
select select "3"
select select "1"
select select "2"
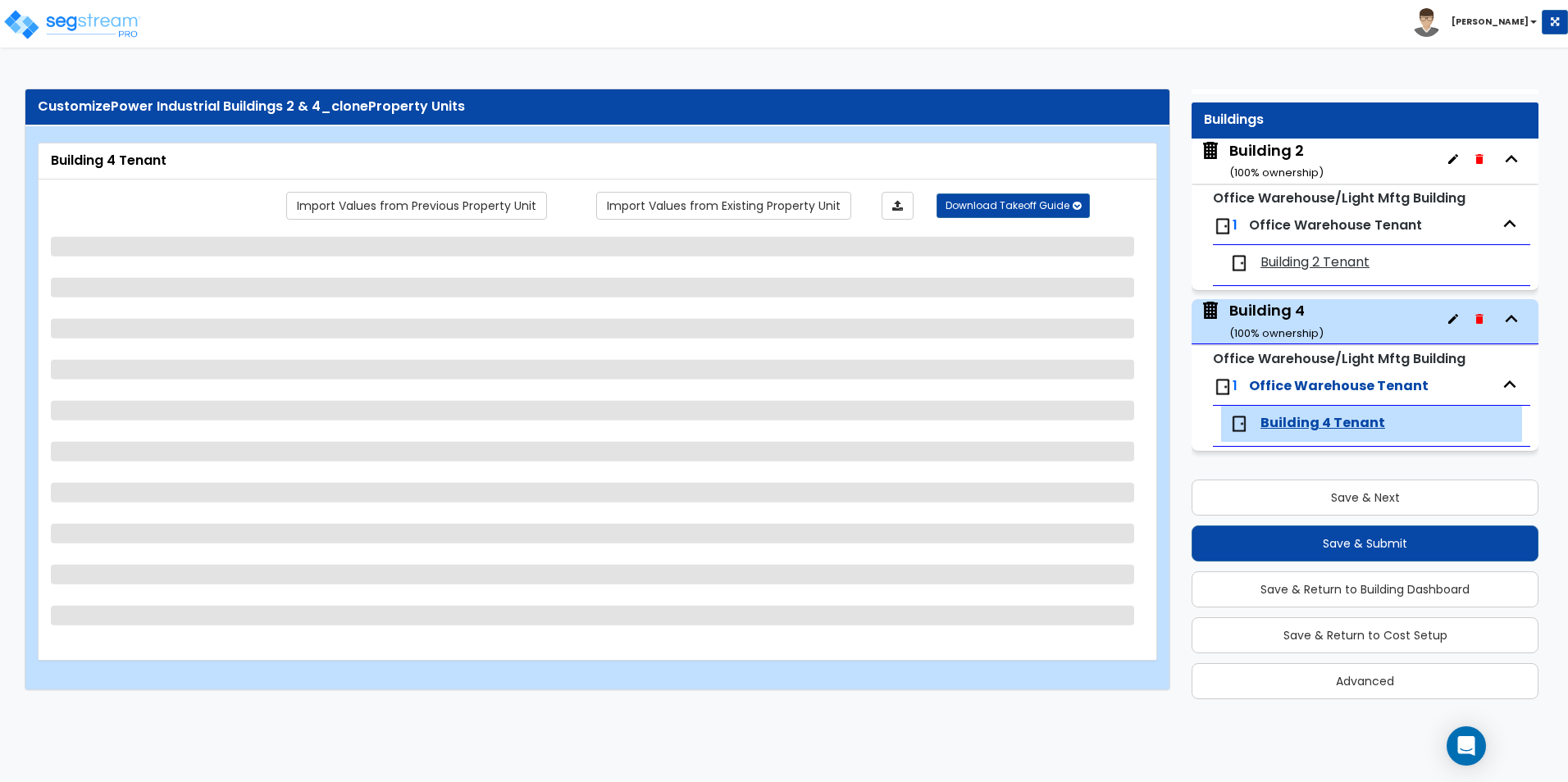
select select "2"
select select "5"
select select "1"
select select "3"
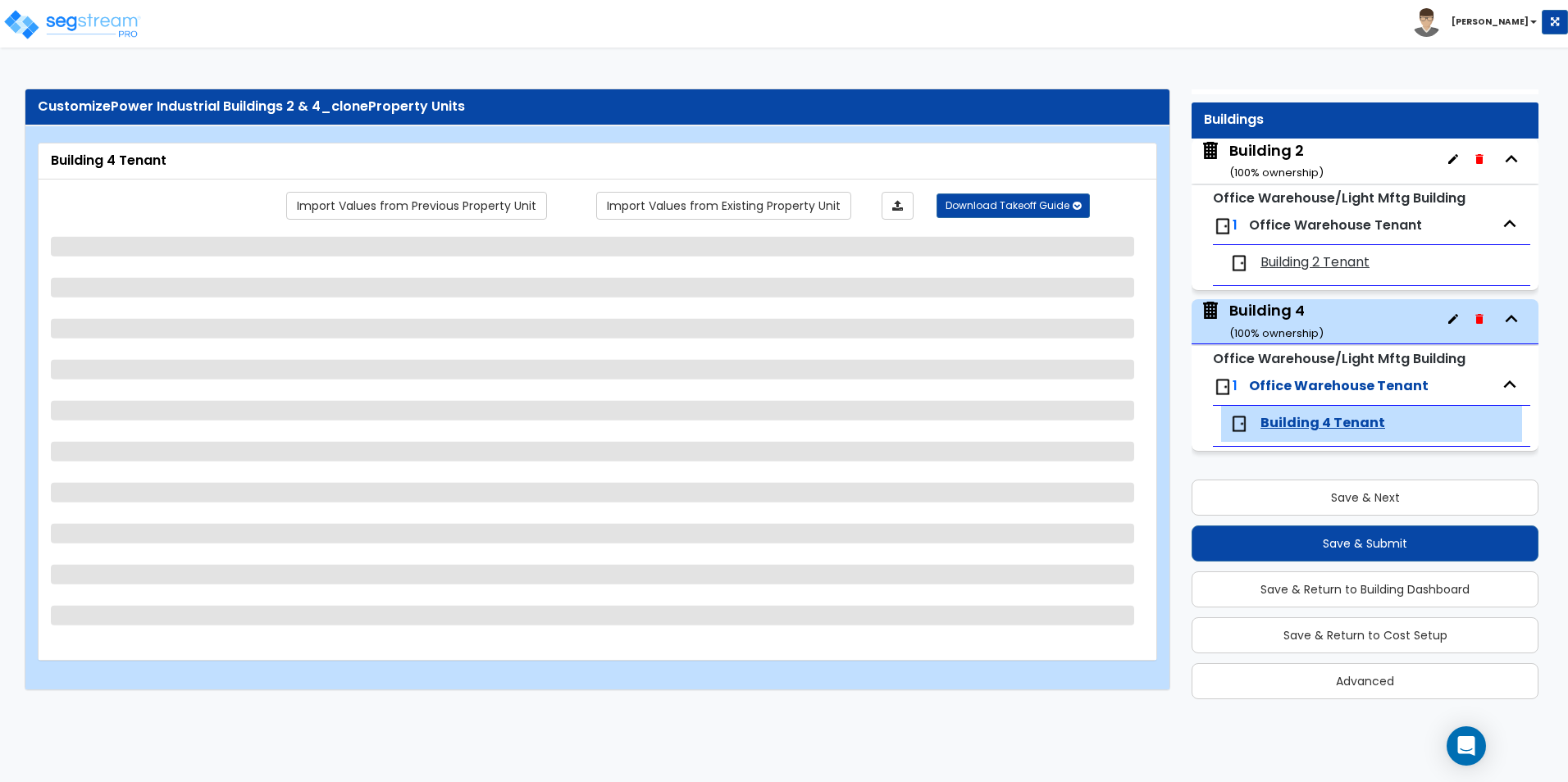
select select "1"
select select "2"
select select "1"
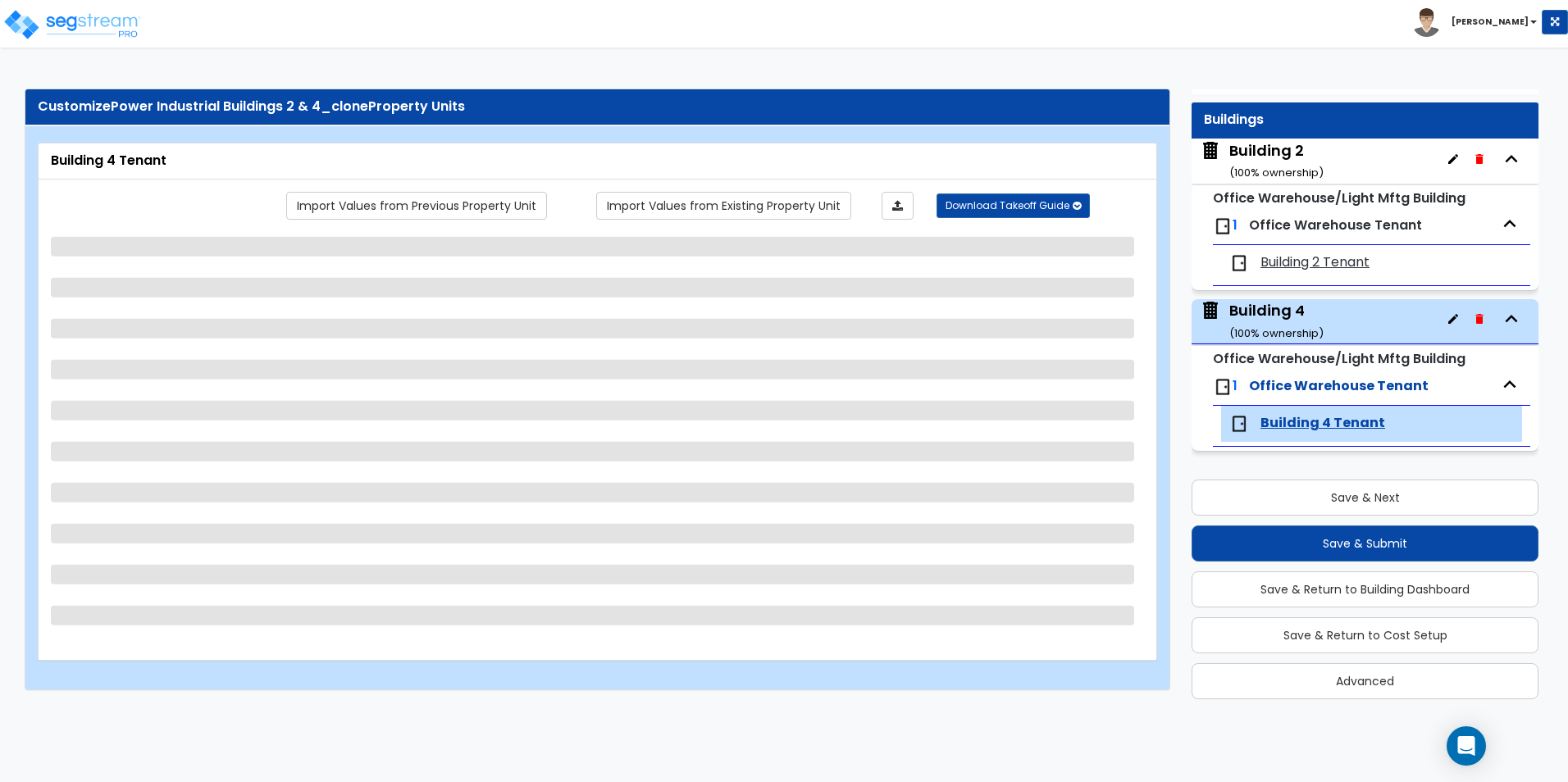
select select "1"
select select "3"
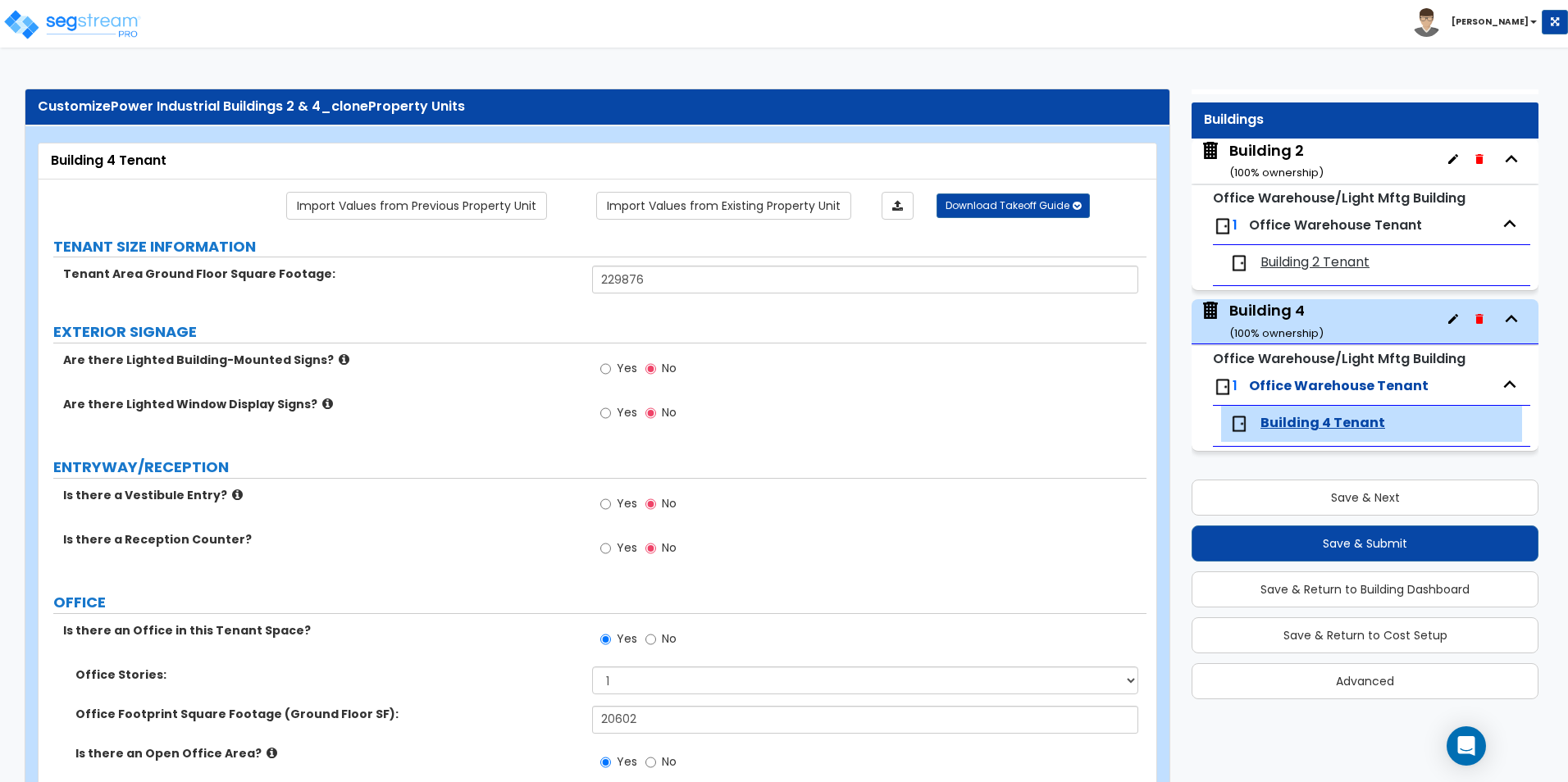
scroll to position [3367, 0]
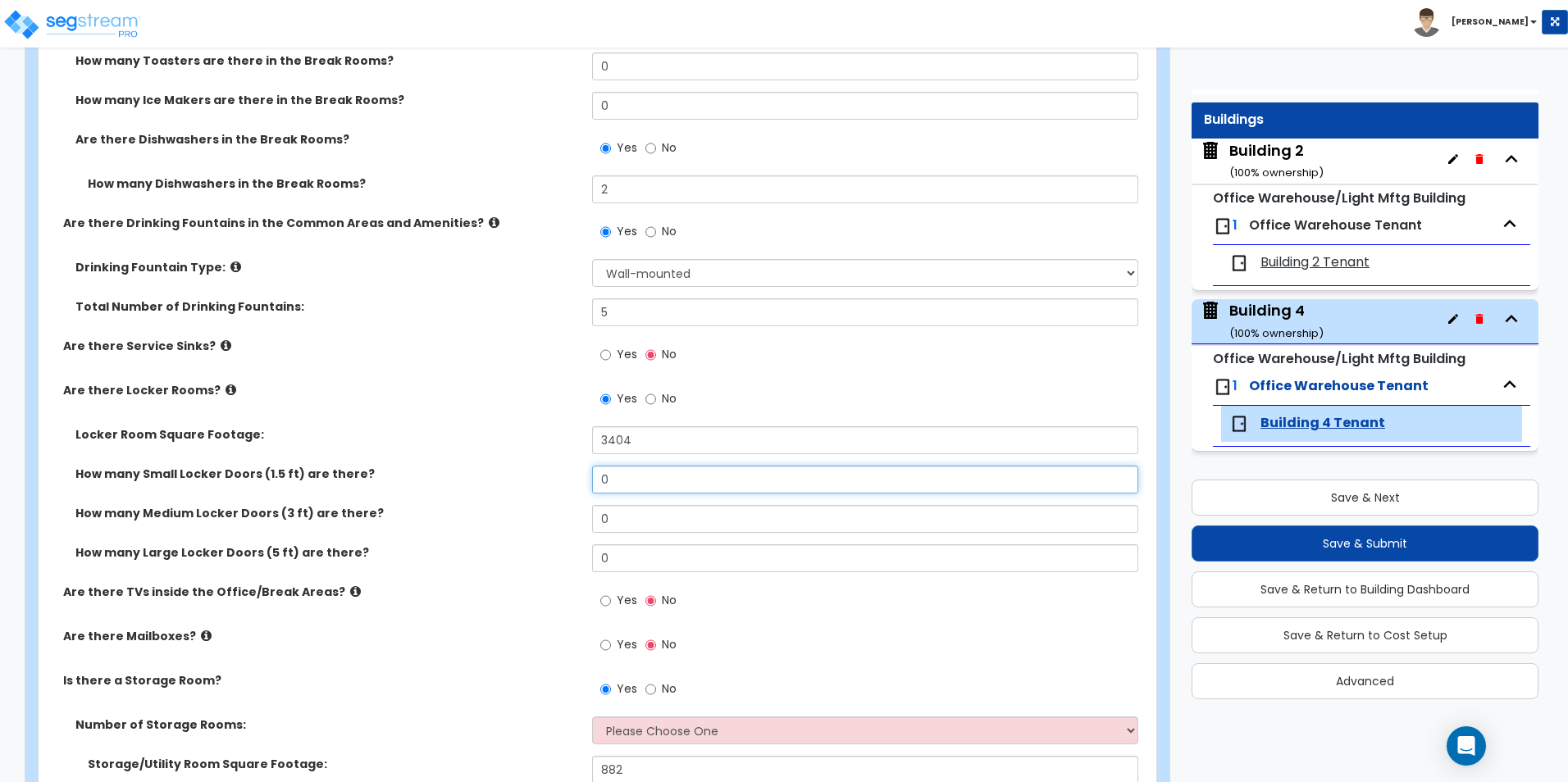
click at [625, 476] on input "0" at bounding box center [863, 479] width 545 height 28
drag, startPoint x: 625, startPoint y: 476, endPoint x: 582, endPoint y: 474, distance: 43.0
click at [582, 474] on div "How many Small Locker Doors (1.5 ft) are there? 0" at bounding box center [592, 485] width 1108 height 40
type input "128"
click at [534, 455] on div "Locker Room Square Footage: 3404" at bounding box center [592, 447] width 1108 height 40
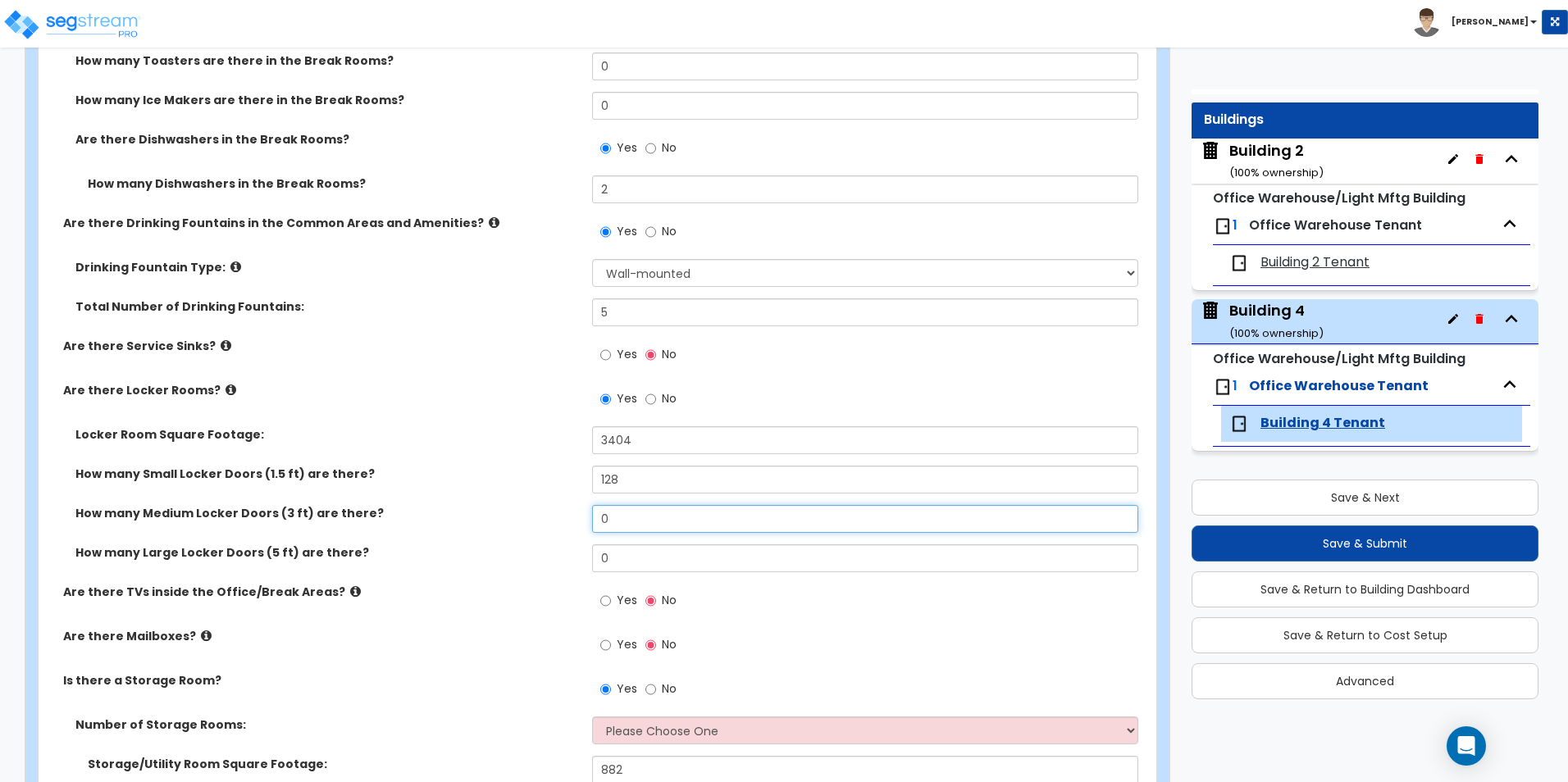
drag, startPoint x: 667, startPoint y: 515, endPoint x: 600, endPoint y: 519, distance: 67.1
click at [601, 519] on input "0" at bounding box center [863, 519] width 545 height 28
type input "128"
drag, startPoint x: 595, startPoint y: 474, endPoint x: 557, endPoint y: 476, distance: 38.1
click at [573, 474] on div "How many Small Locker Doors (1.5 ft) are there? 128" at bounding box center [592, 485] width 1108 height 40
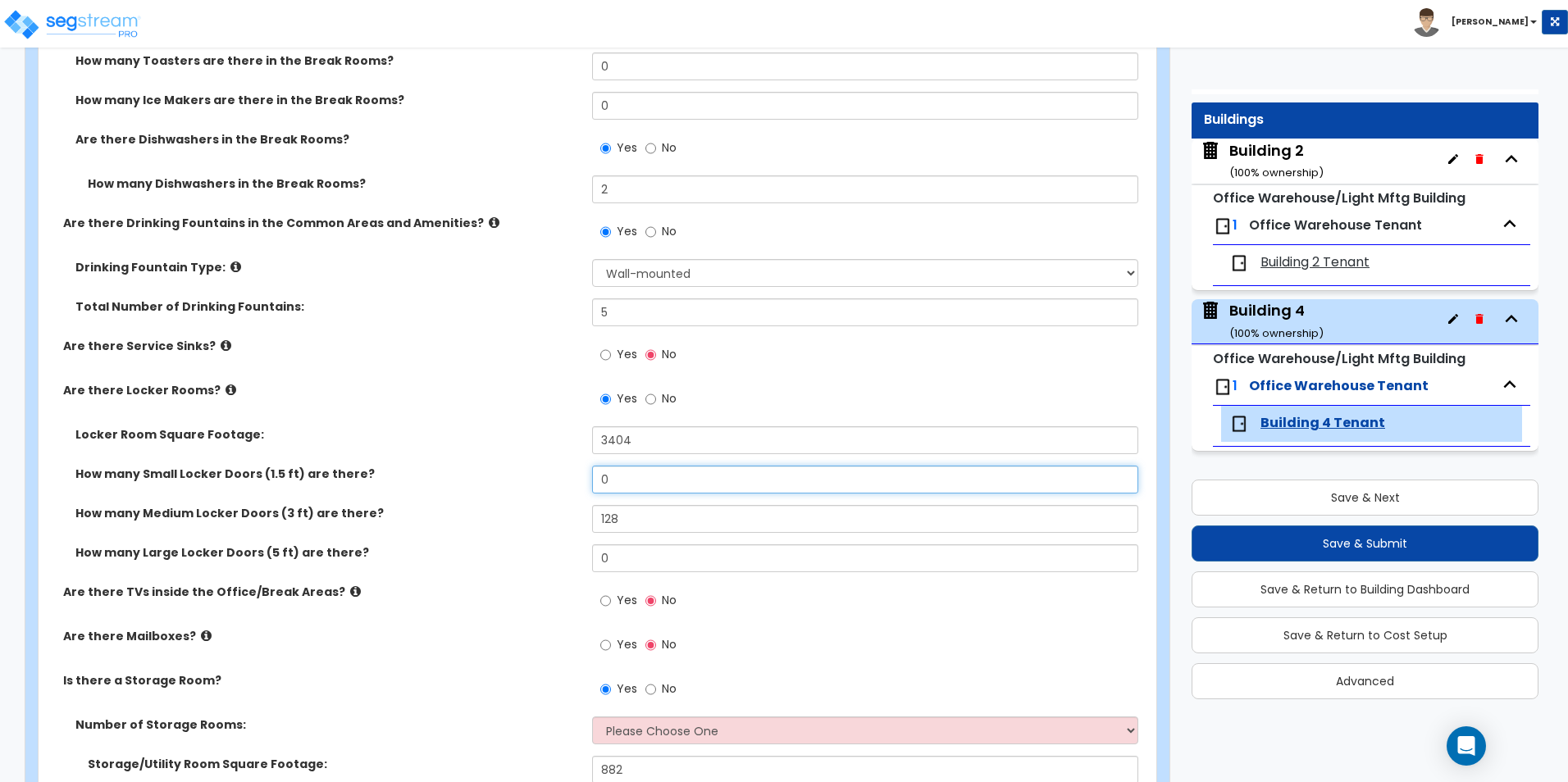
type input "0"
click at [535, 459] on div "Locker Room Square Footage: 3404" at bounding box center [592, 447] width 1108 height 40
click at [521, 510] on label "How many Medium Locker Doors (3 ft) are there?" at bounding box center [327, 513] width 504 height 17
drag, startPoint x: 634, startPoint y: 520, endPoint x: 606, endPoint y: 522, distance: 28.1
click at [606, 522] on input "128" at bounding box center [863, 519] width 545 height 28
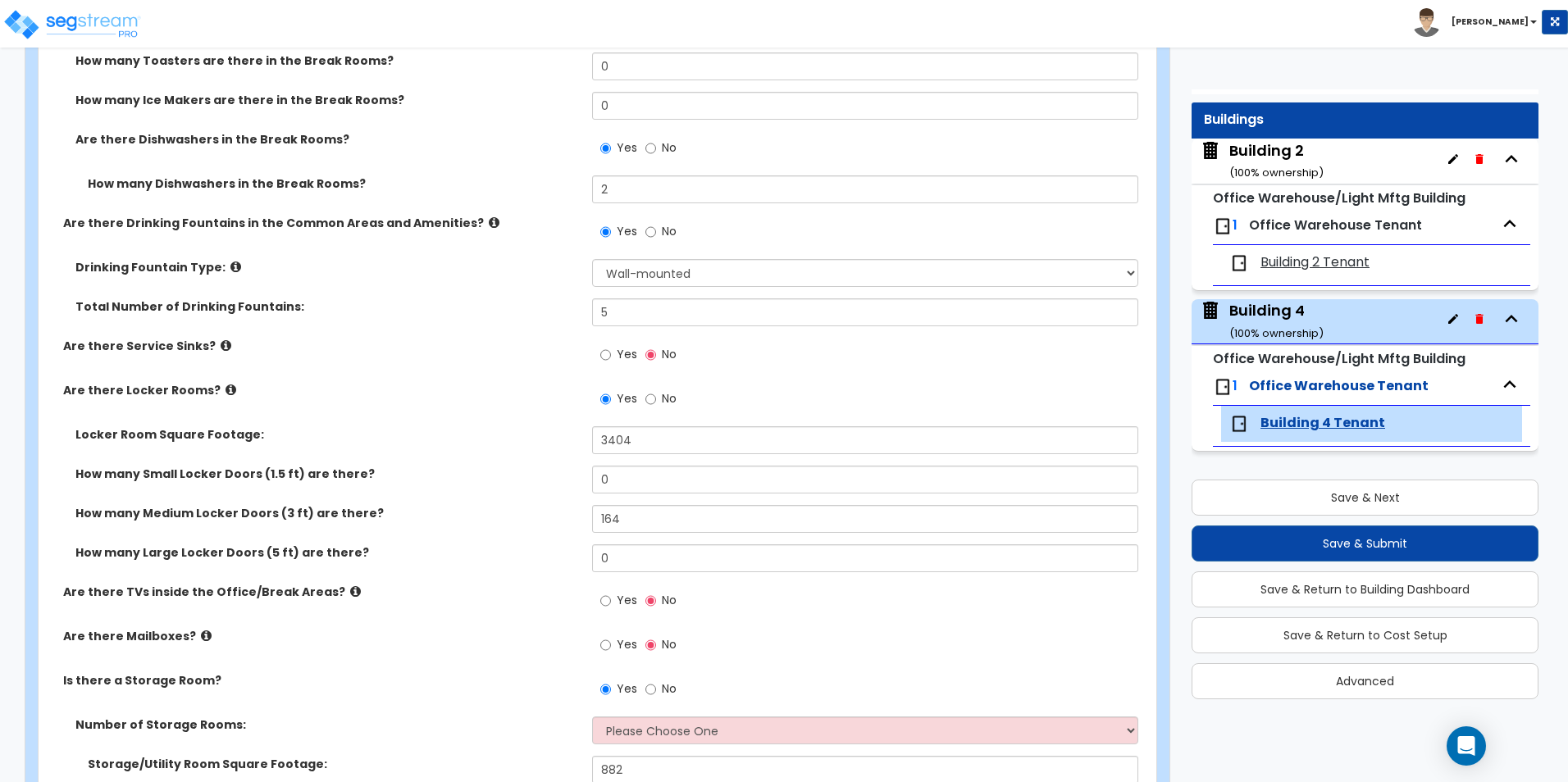
click at [499, 407] on div "Are there Locker Rooms? Yes No" at bounding box center [592, 404] width 1108 height 45
drag, startPoint x: 626, startPoint y: 516, endPoint x: 546, endPoint y: 517, distance: 80.0
click at [546, 517] on div "How many Medium Locker Doors (3 ft) are there? 164" at bounding box center [592, 525] width 1108 height 40
type input "188"
click at [511, 453] on div "Locker Room Square Footage: 3404" at bounding box center [592, 447] width 1108 height 40
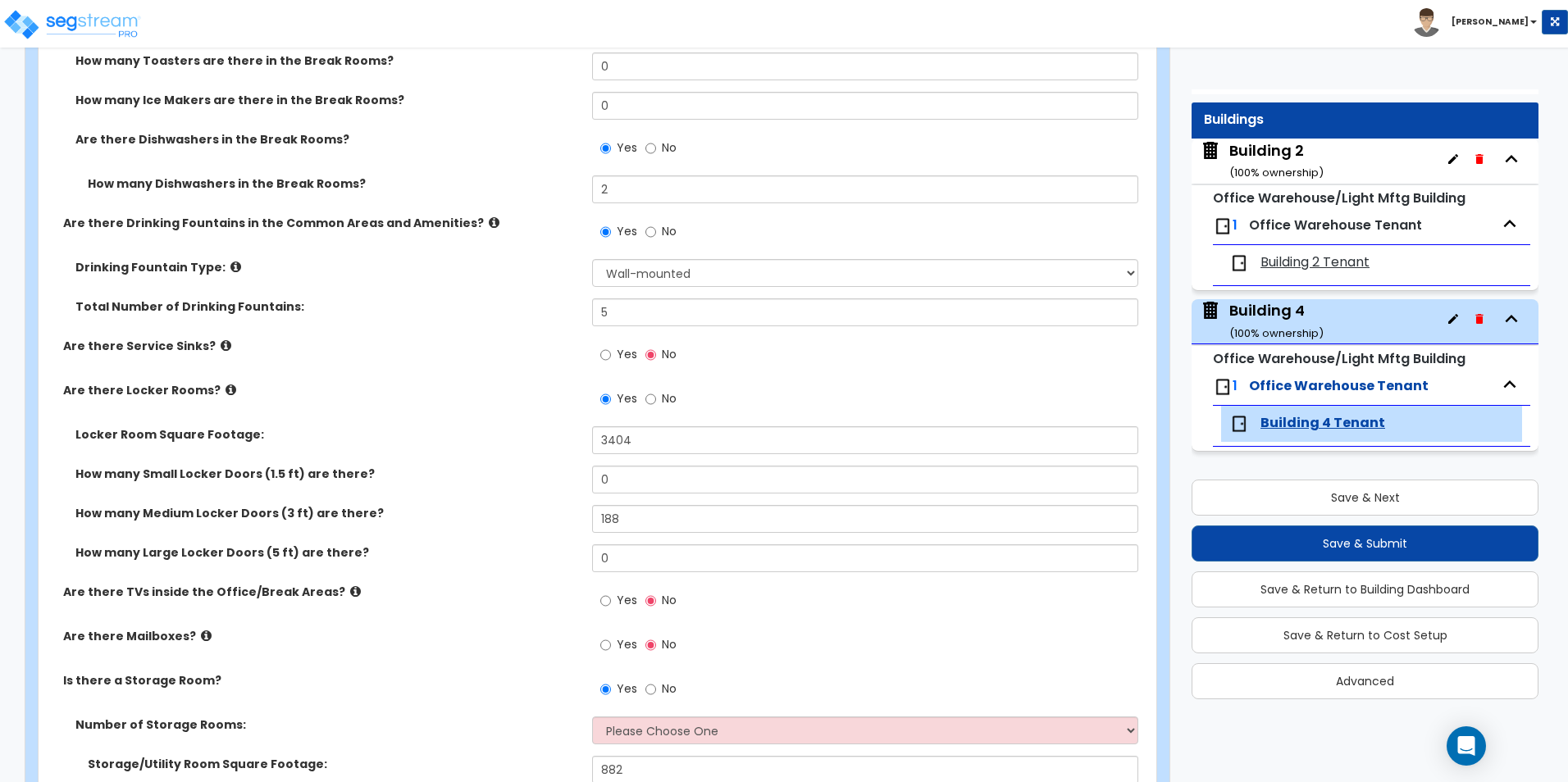
click at [531, 374] on div "Are there Service Sinks? Yes No" at bounding box center [592, 359] width 1108 height 45
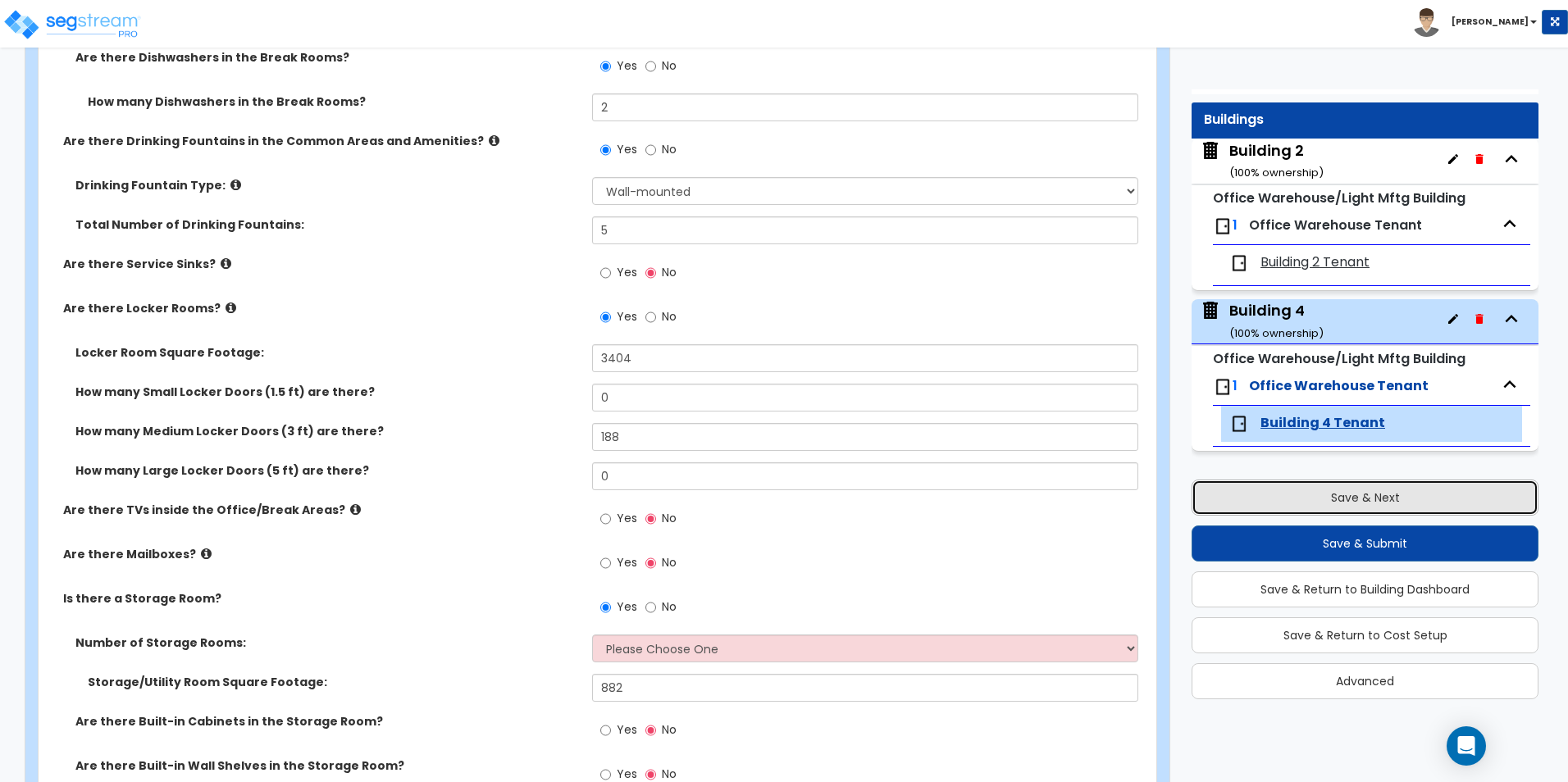
click at [1372, 494] on button "Save & Next" at bounding box center [1364, 497] width 346 height 36
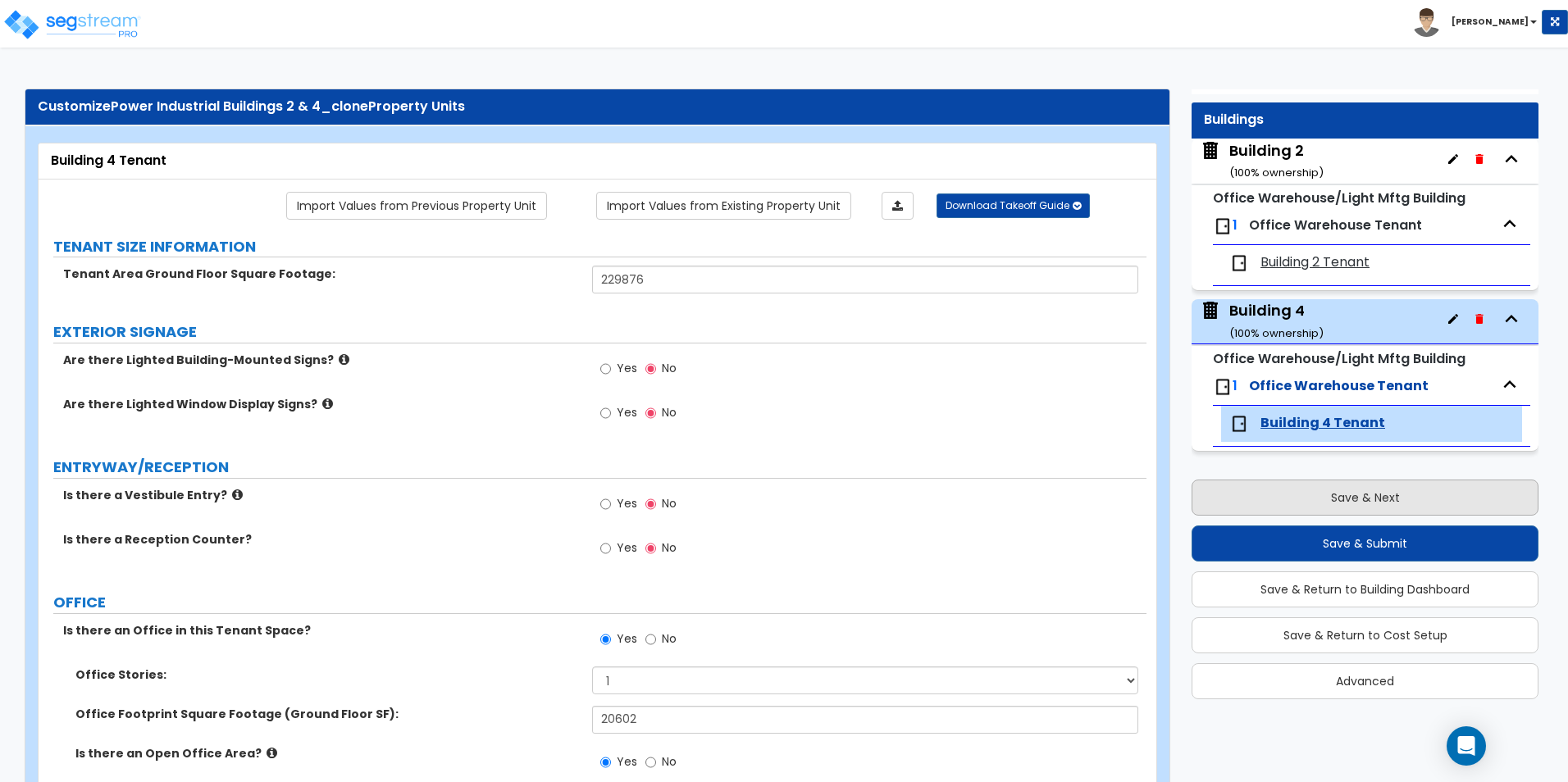
select select "2"
select select "1"
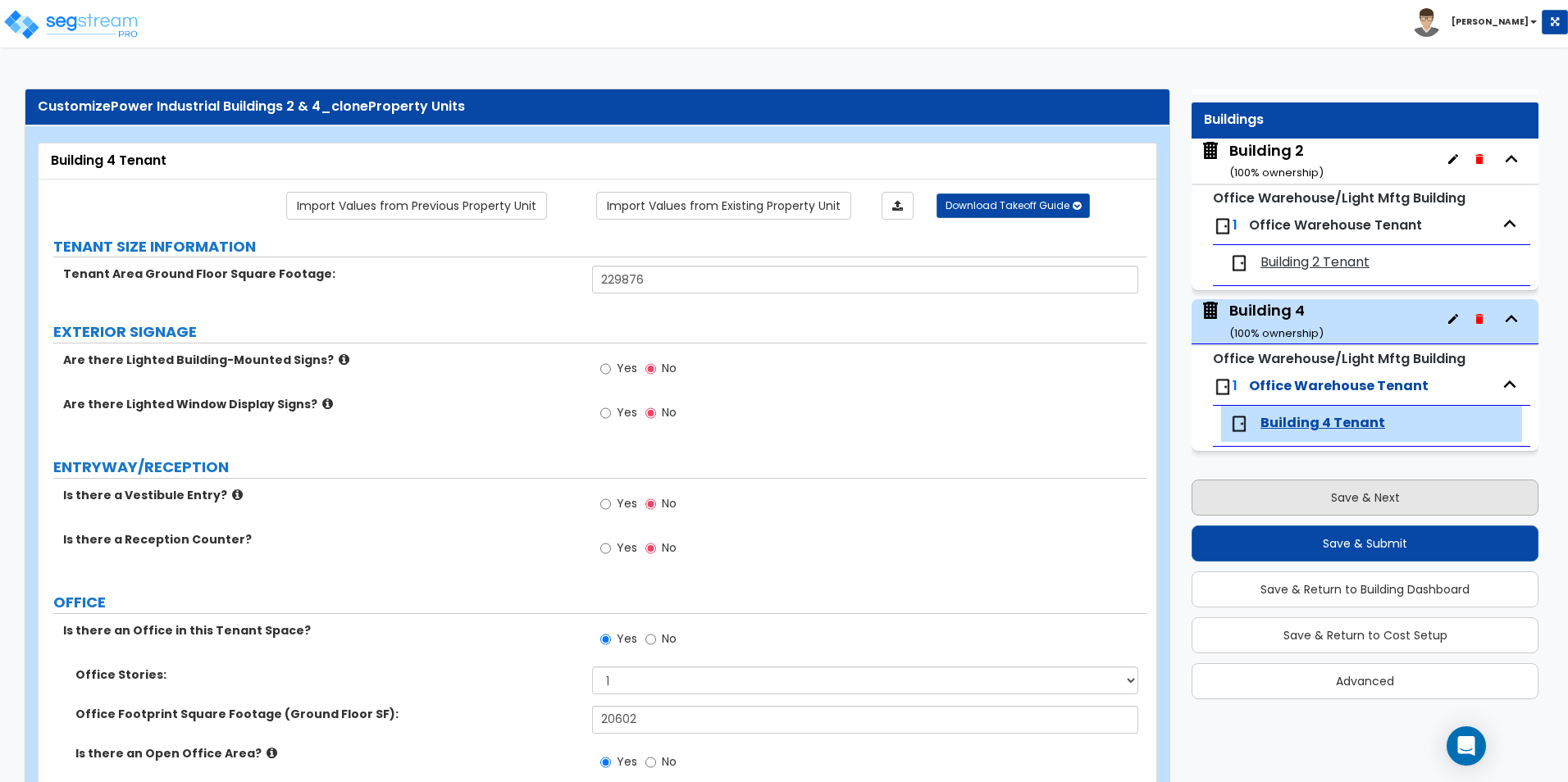
select select "2"
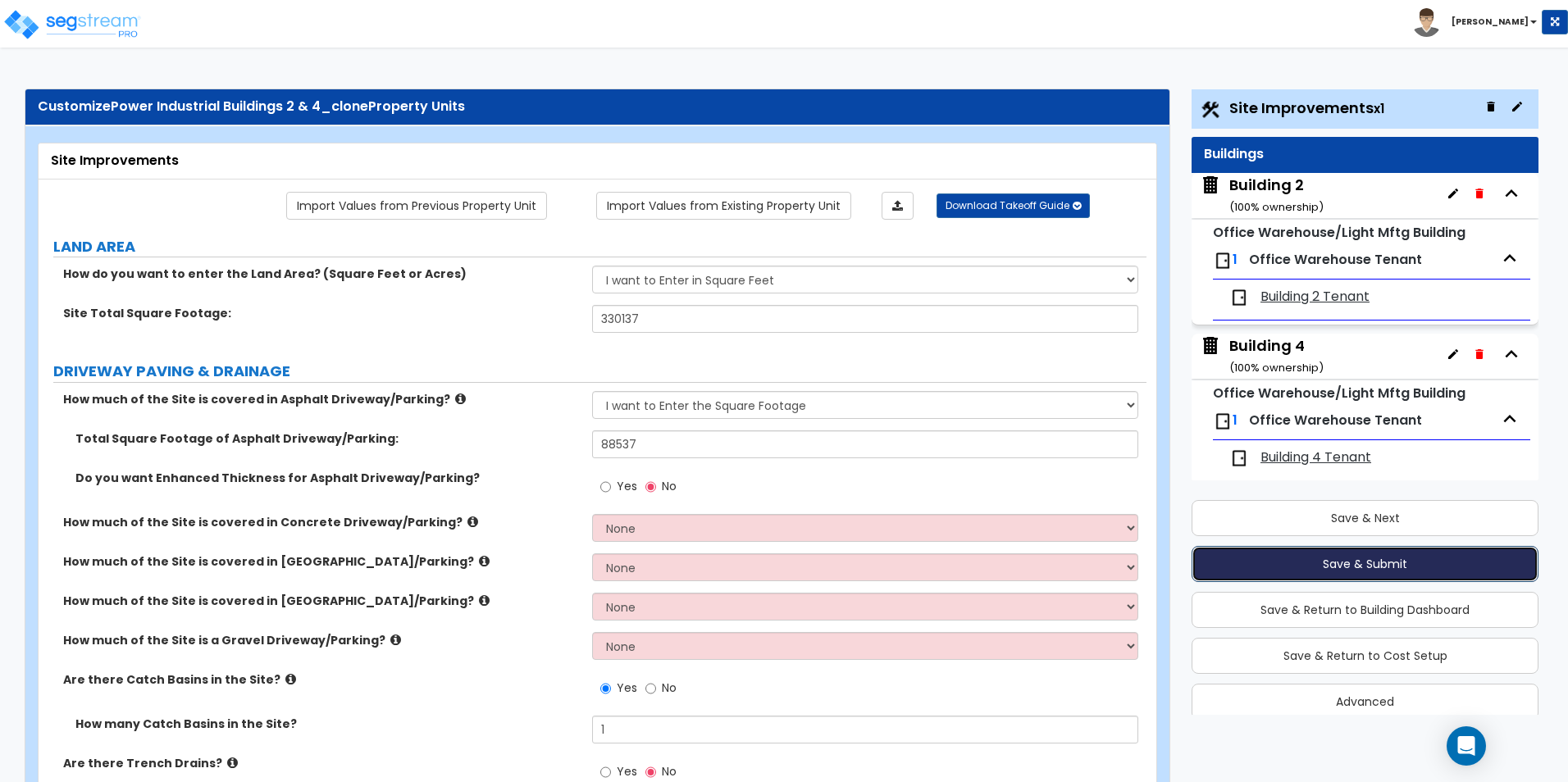
click at [1351, 567] on button "Save & Submit" at bounding box center [1364, 564] width 346 height 36
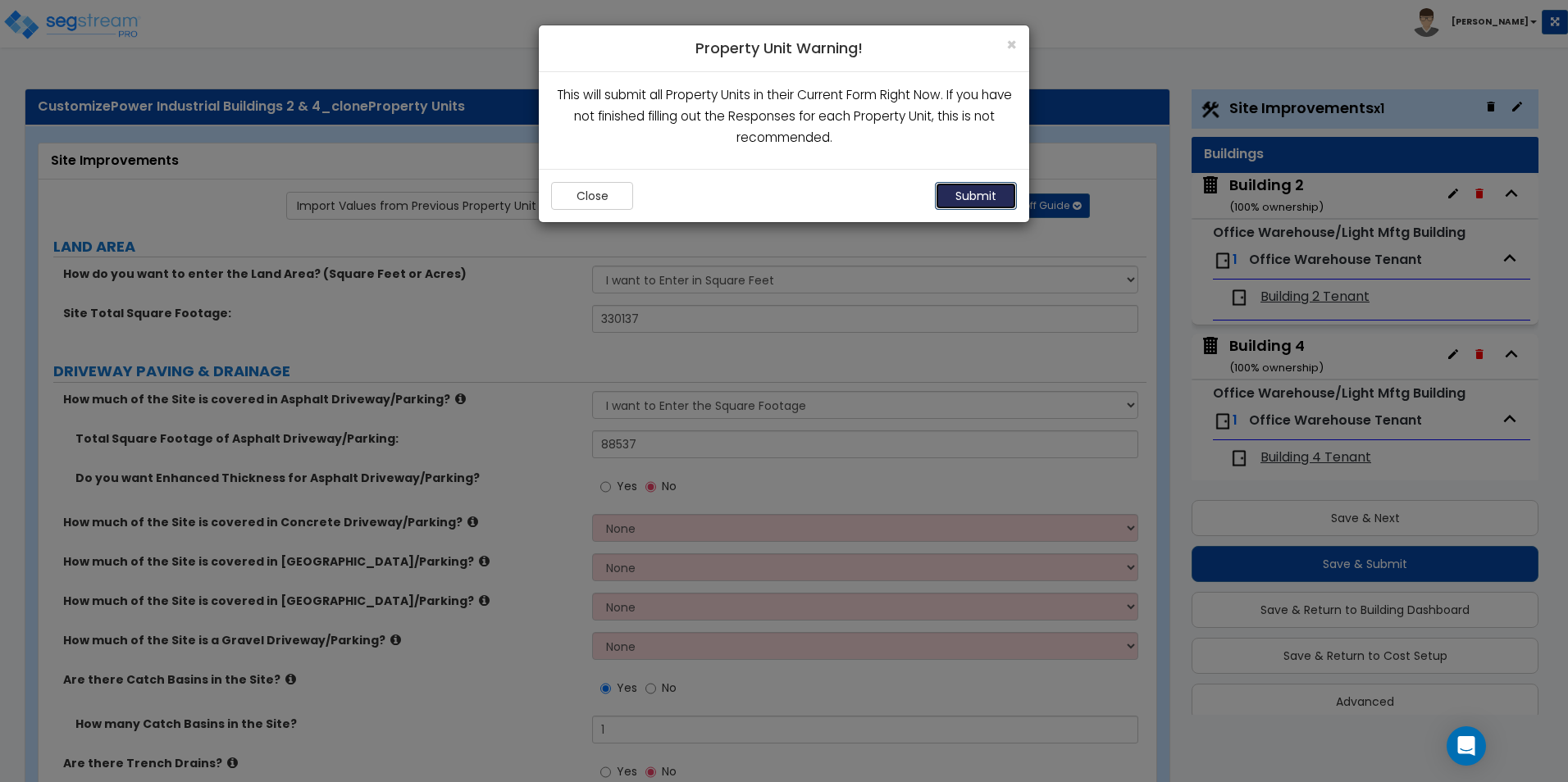
click at [989, 196] on button "Submit" at bounding box center [976, 196] width 82 height 28
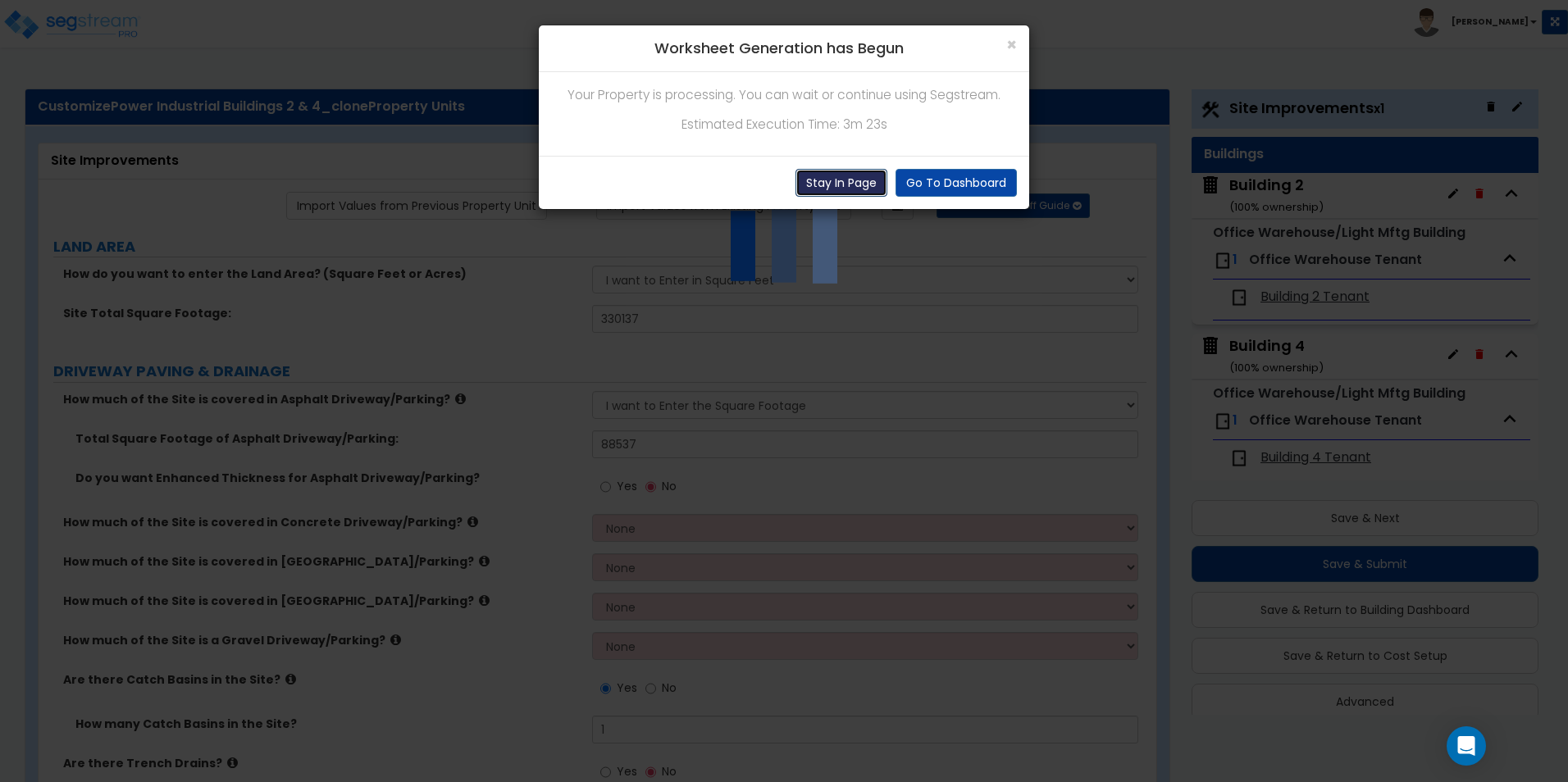
click at [860, 186] on button "Stay In Page" at bounding box center [841, 183] width 92 height 28
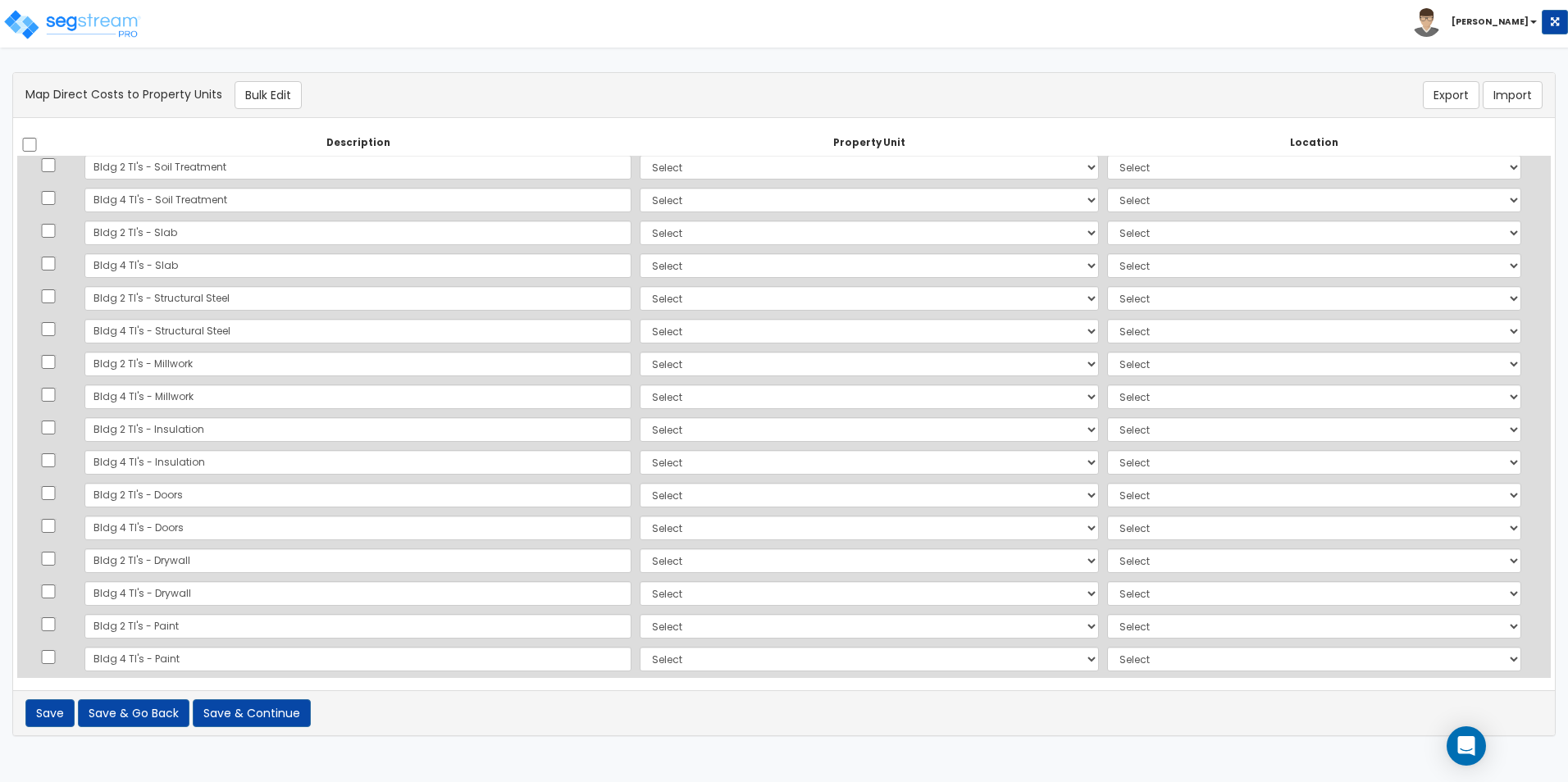
scroll to position [1562, 0]
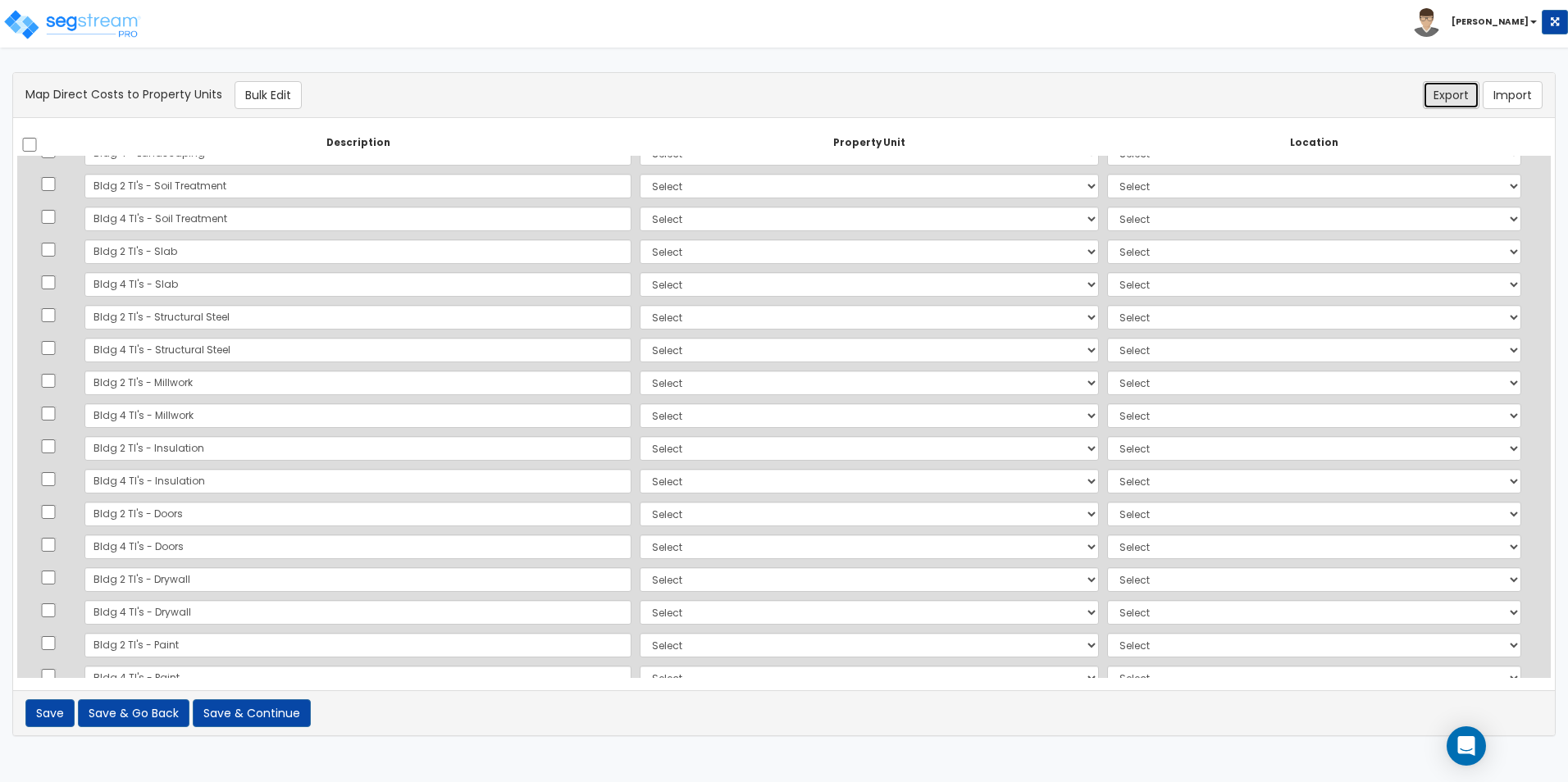
click at [1455, 101] on button "Export" at bounding box center [1450, 95] width 57 height 28
click at [692, 80] on div "There should be at least one direct cost with a cost source equal to one of the…" at bounding box center [783, 95] width 1541 height 45
click at [823, 250] on select "Select Building 2 Building 4 Site Improvements Add Additional Property Unit" at bounding box center [868, 251] width 458 height 25
select select "164876"
click at [639, 239] on select "Select Building 2 Building 4 Site Improvements Add Additional Property Unit" at bounding box center [868, 251] width 458 height 25
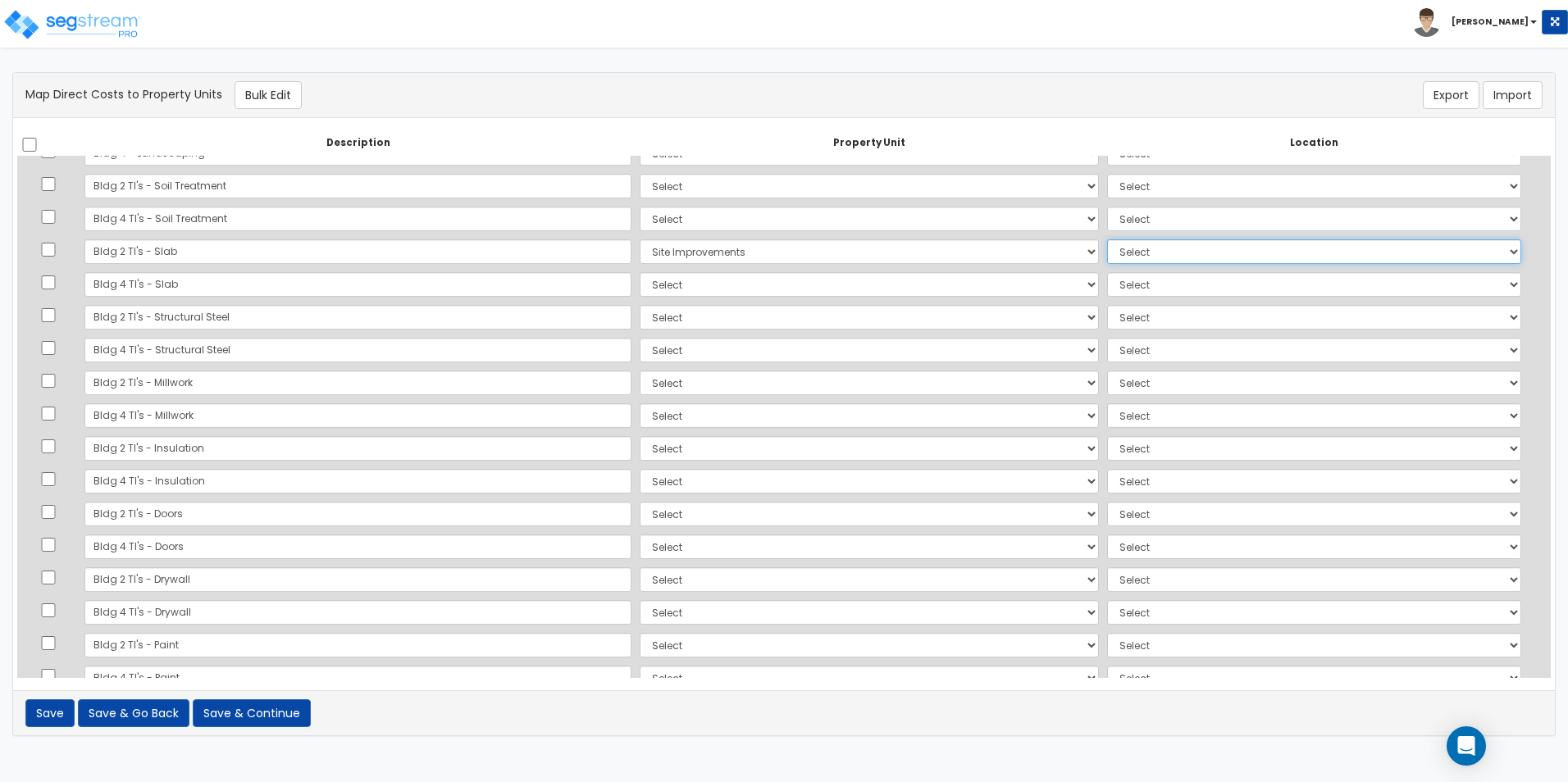
click at [1280, 254] on select "Select Add Additional Location Site Exterior" at bounding box center [1314, 251] width 415 height 25
select select "462"
click at [1107, 239] on select "Select Add Additional Location Site Exterior" at bounding box center [1314, 251] width 415 height 25
click at [1266, 238] on td "Select Add Additional Location Site Exterior" at bounding box center [1314, 251] width 423 height 33
click at [1036, 92] on div "Map Direct Costs to Property Units Bulk Edit" at bounding box center [526, 95] width 1027 height 28
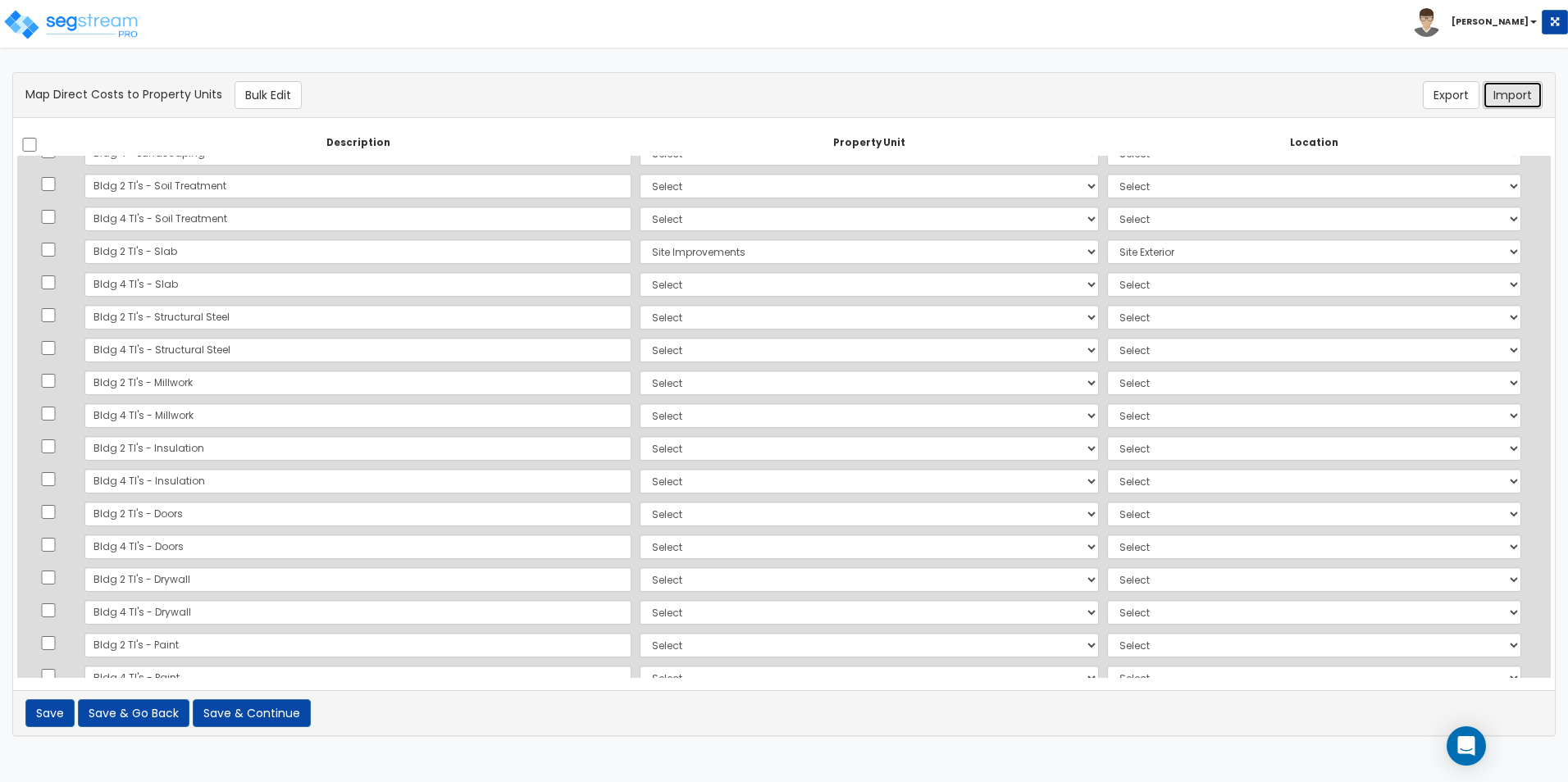
click at [1525, 96] on button "Import" at bounding box center [1512, 95] width 60 height 28
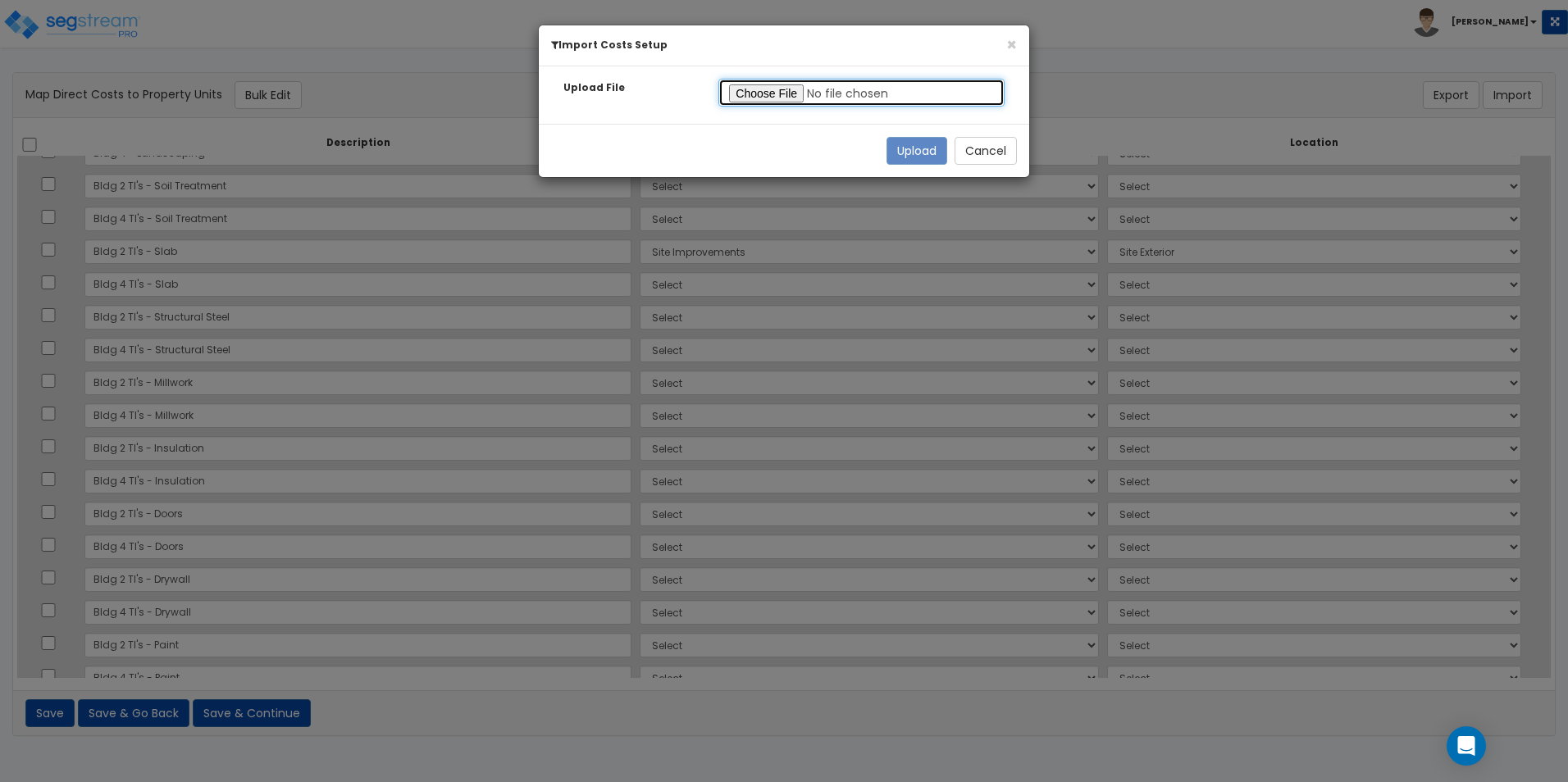
click at [761, 92] on input "file" at bounding box center [861, 92] width 286 height 28
type input "C:\fakepath\Map-Direct-Costs-to-Property-Units-37656.csv"
click at [931, 153] on button "Upload" at bounding box center [916, 151] width 61 height 28
select select "164870"
select select "164871"
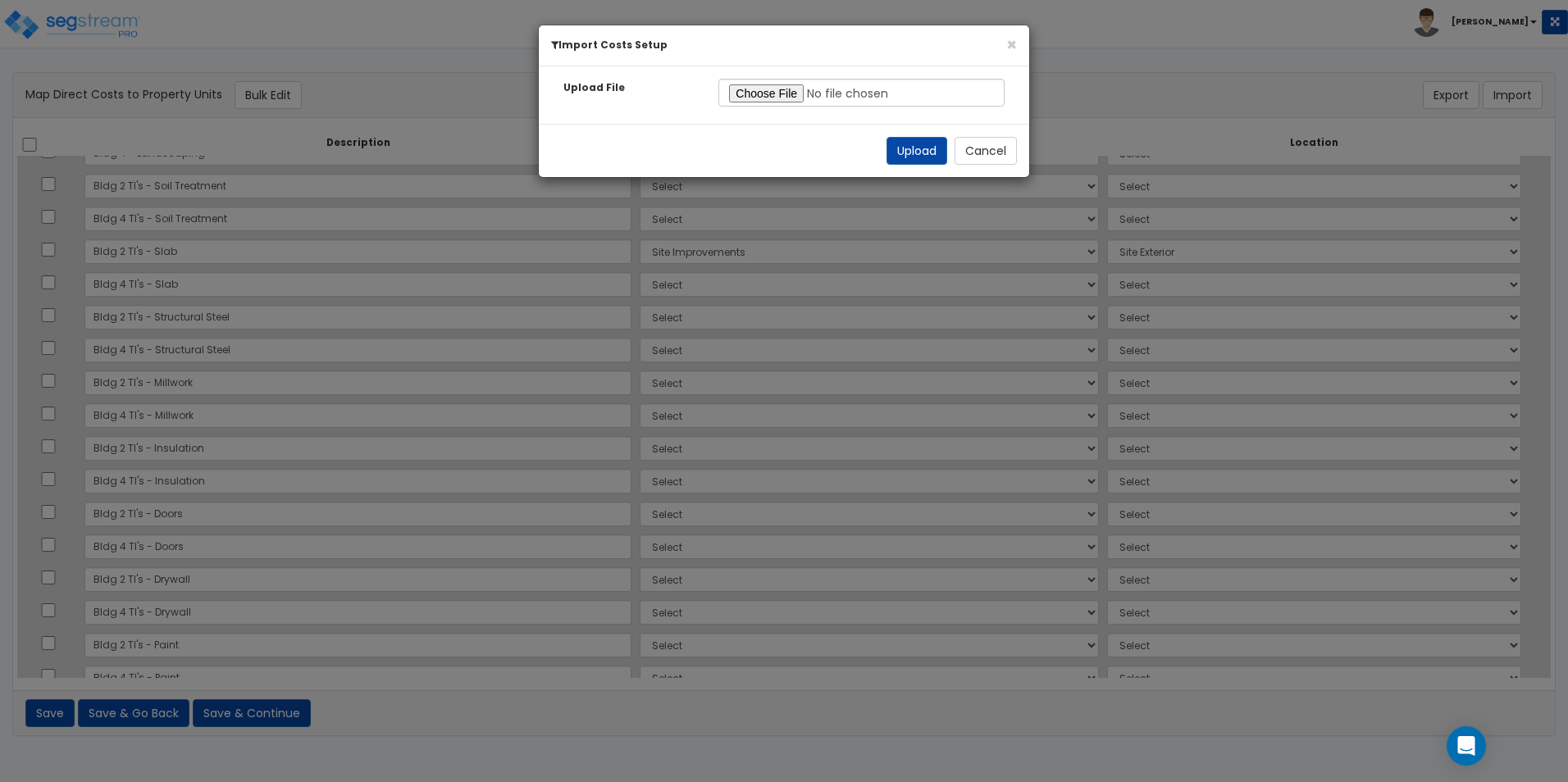
select select "164870"
select select "164871"
select select "164870"
select select "164871"
select select "164870"
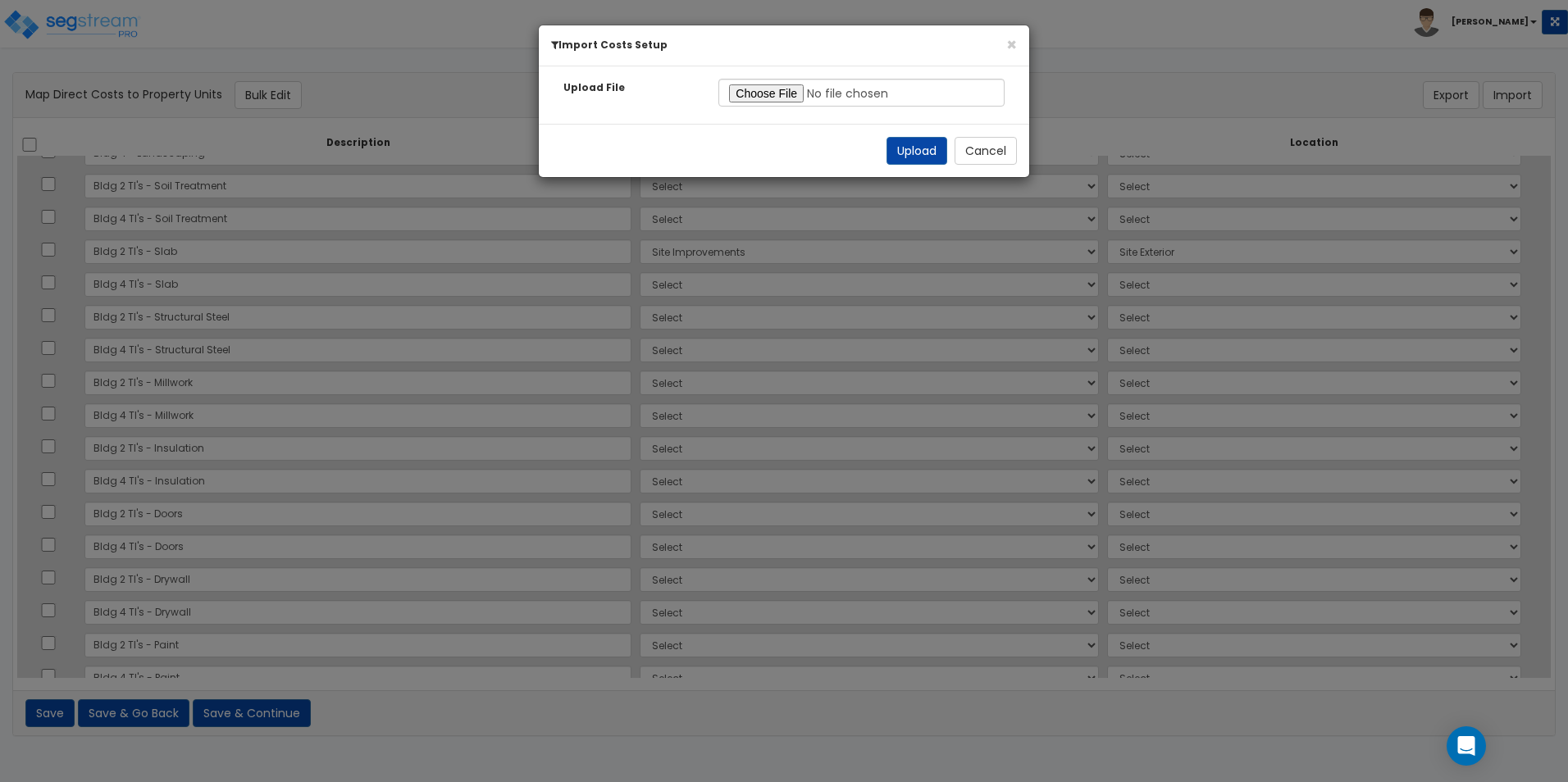
select select "164871"
select select "164870"
select select "164871"
select select "164870"
select select "164871"
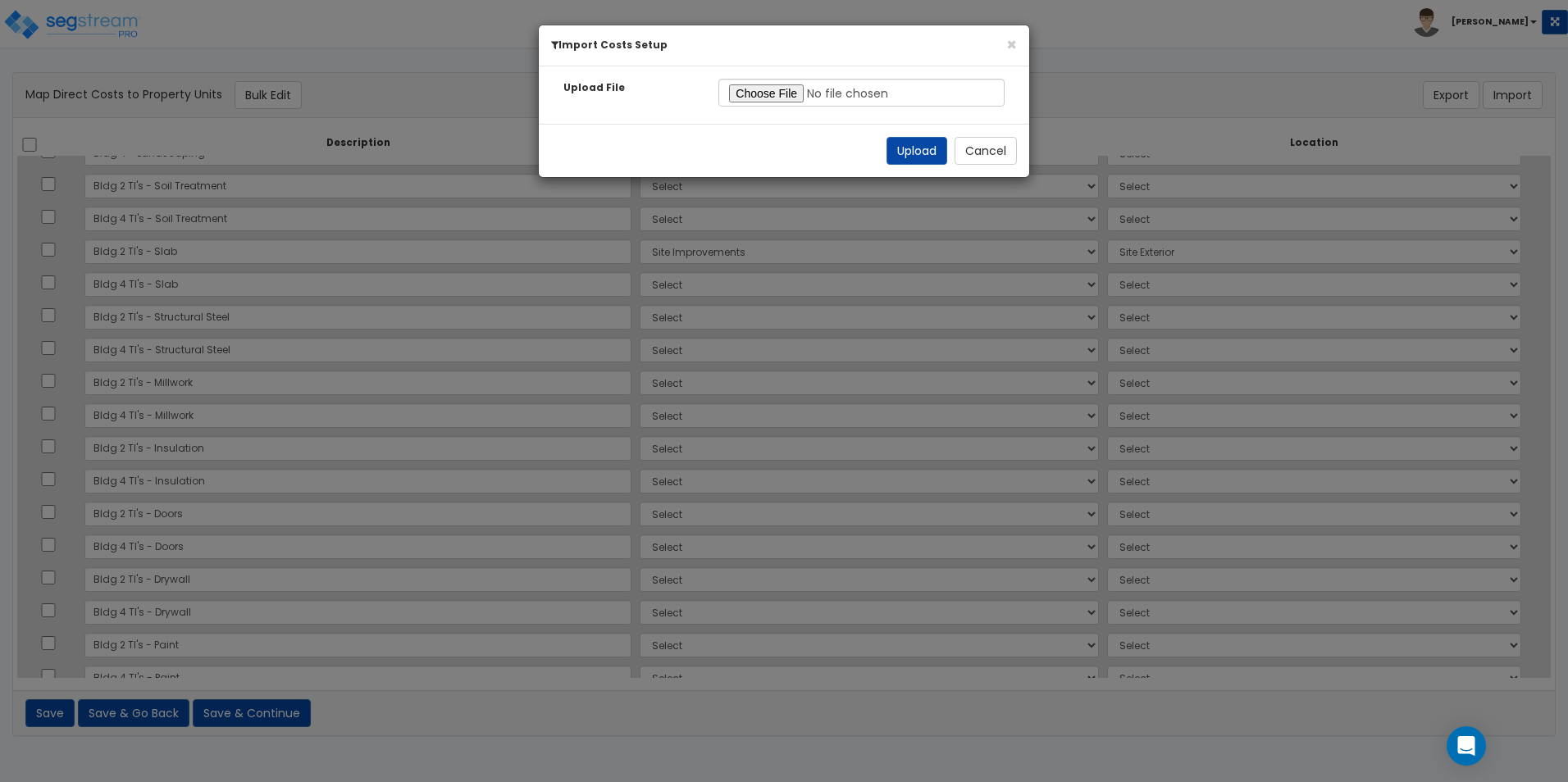
select select "164870"
select select "164871"
select select "164870"
select select "164871"
select select "164870"
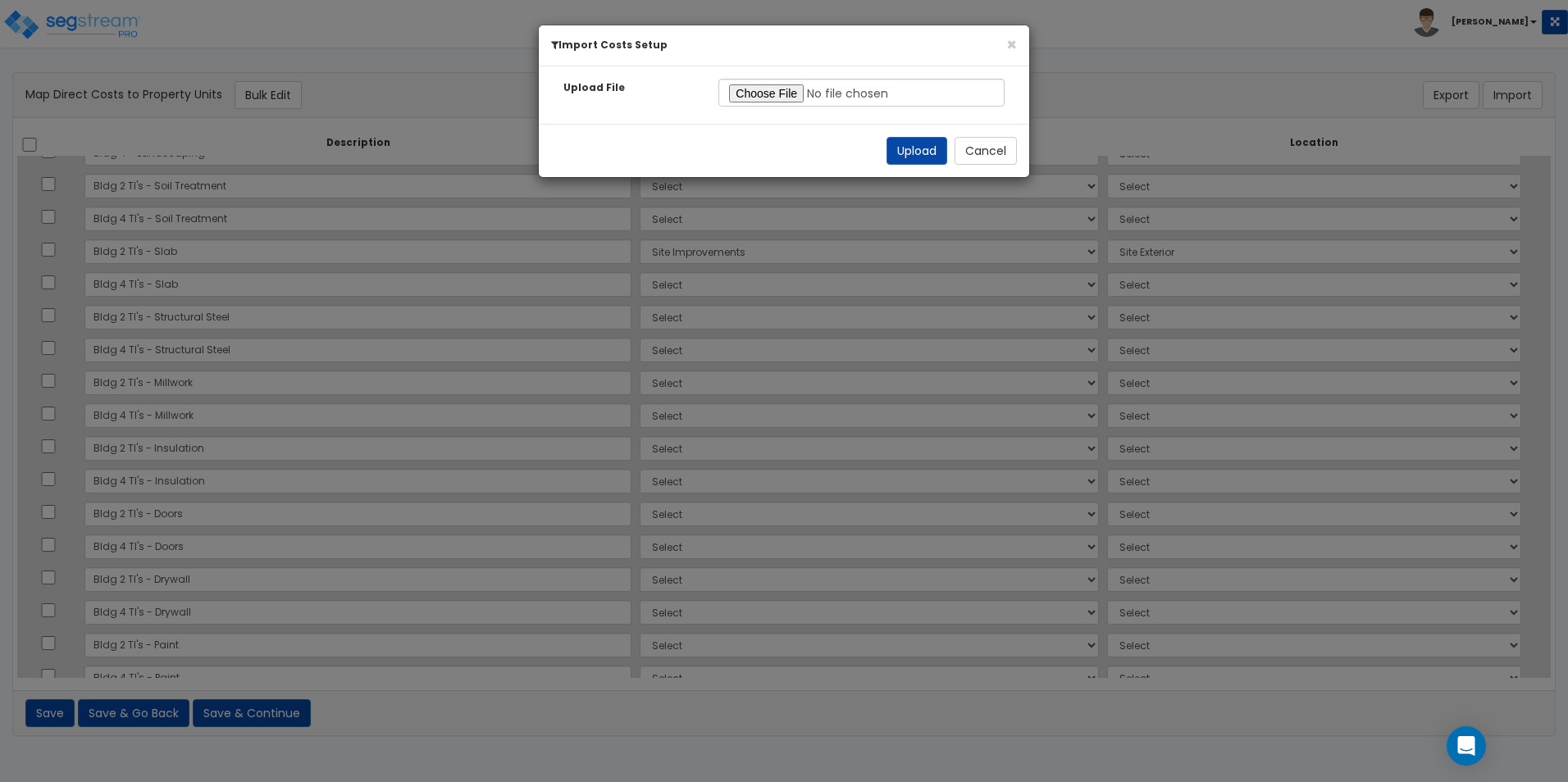
select select "164871"
select select "164870"
select select "164871"
select select "164870"
select select "164871"
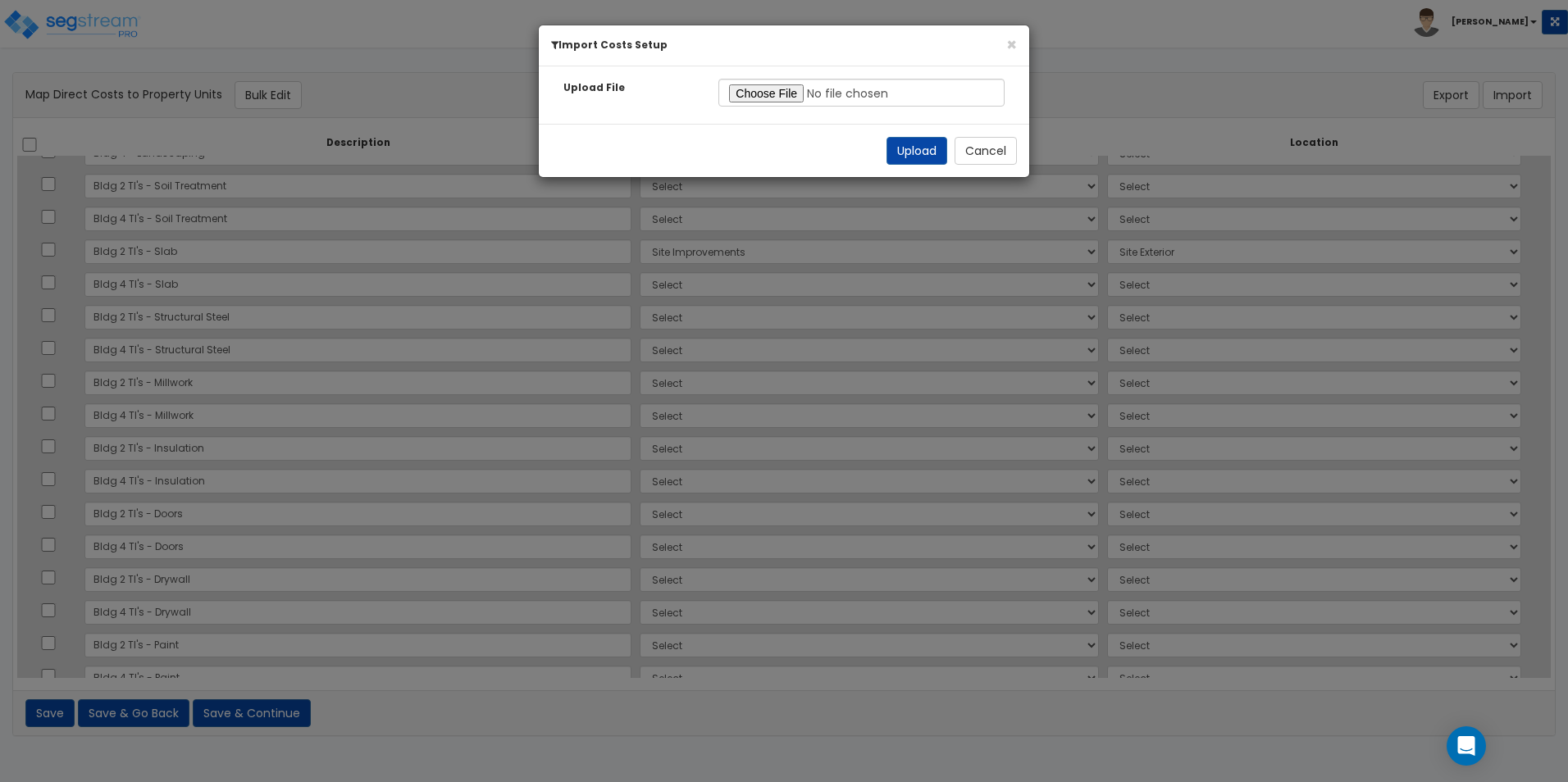
select select "164870"
select select "164871"
select select "164870"
select select "164871"
select select "164870"
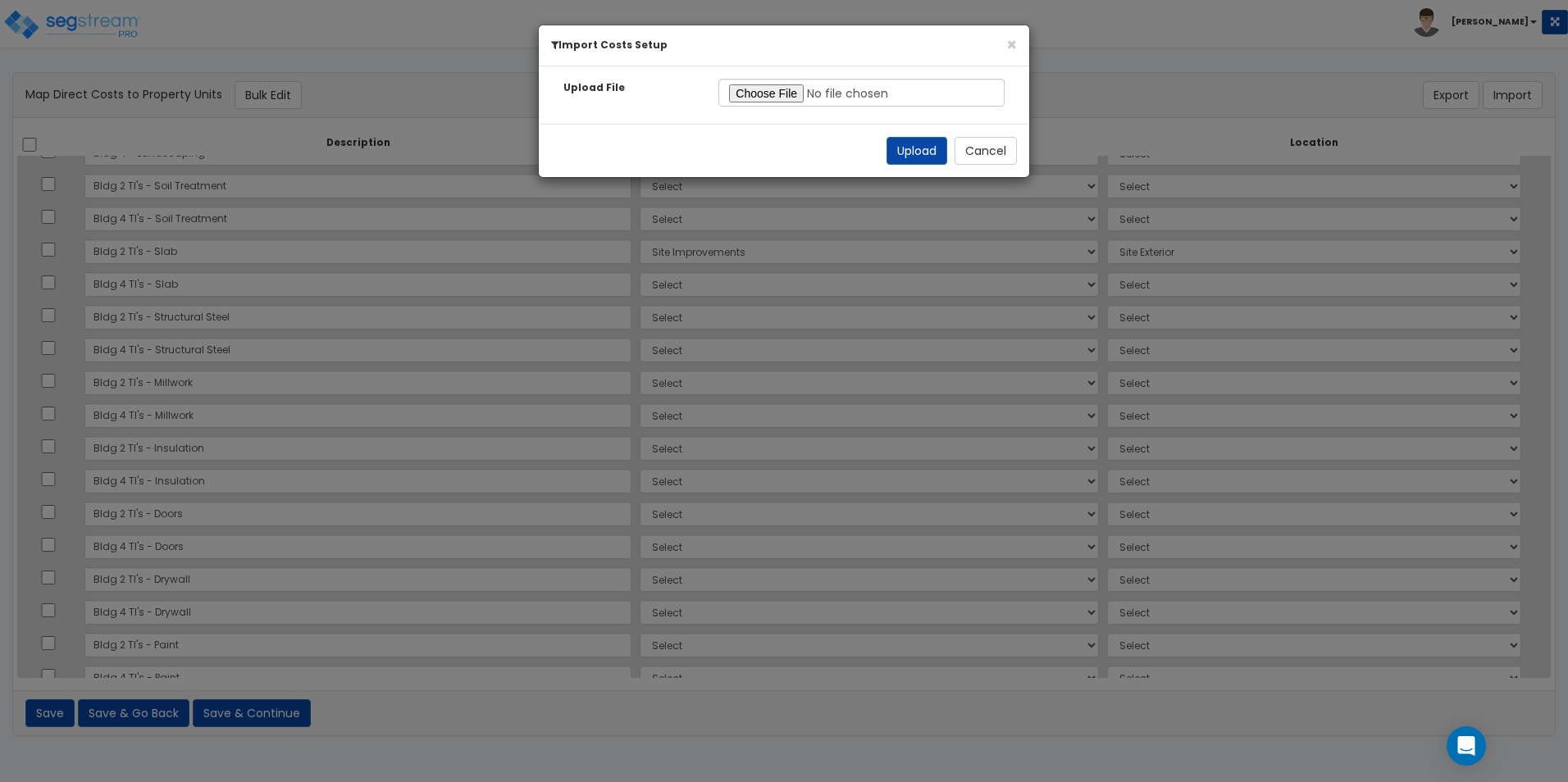
select select "164871"
select select "164870"
select select "164871"
select select "164870"
select select "164871"
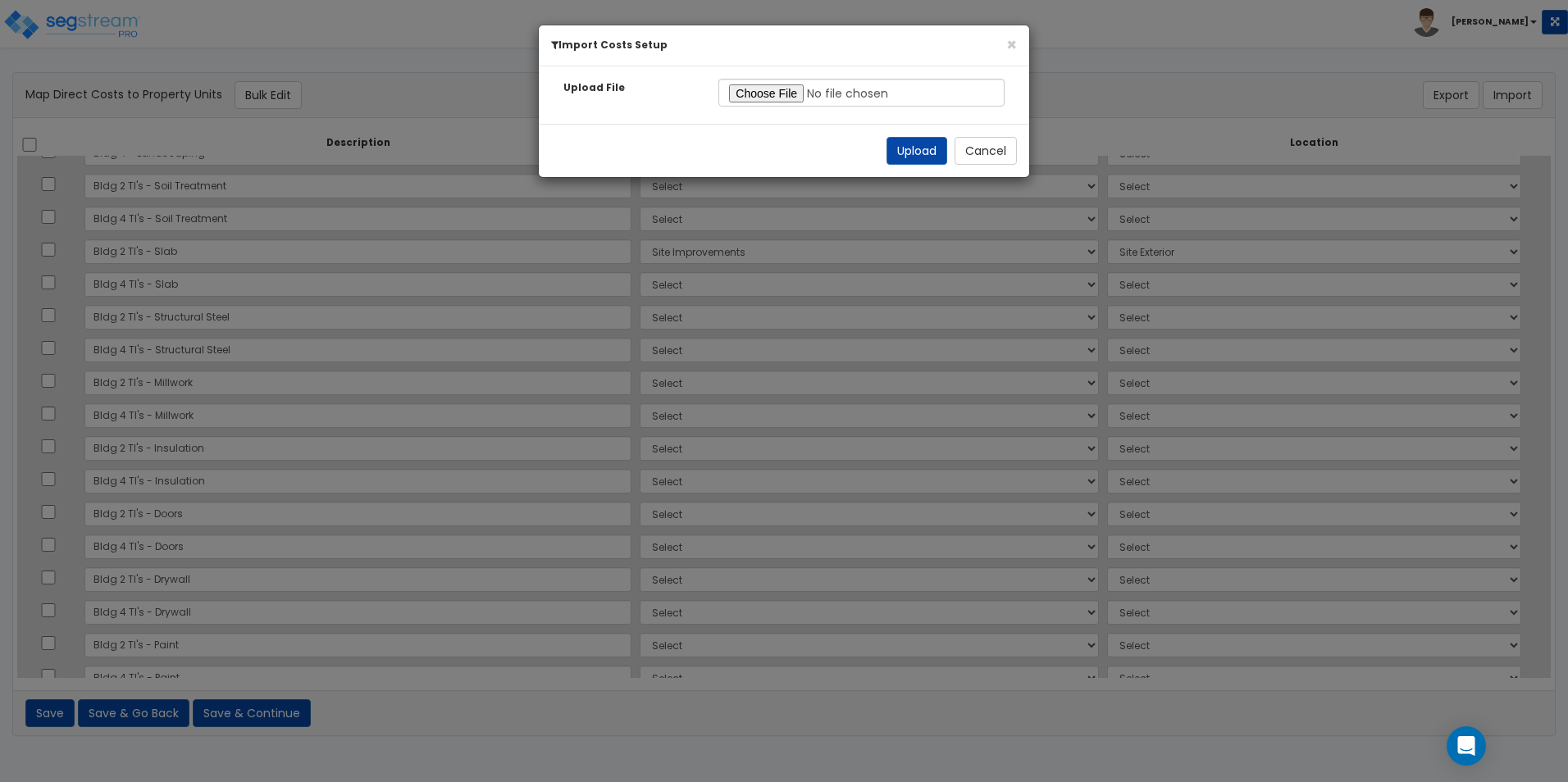
select select "164870"
select select "164871"
select select
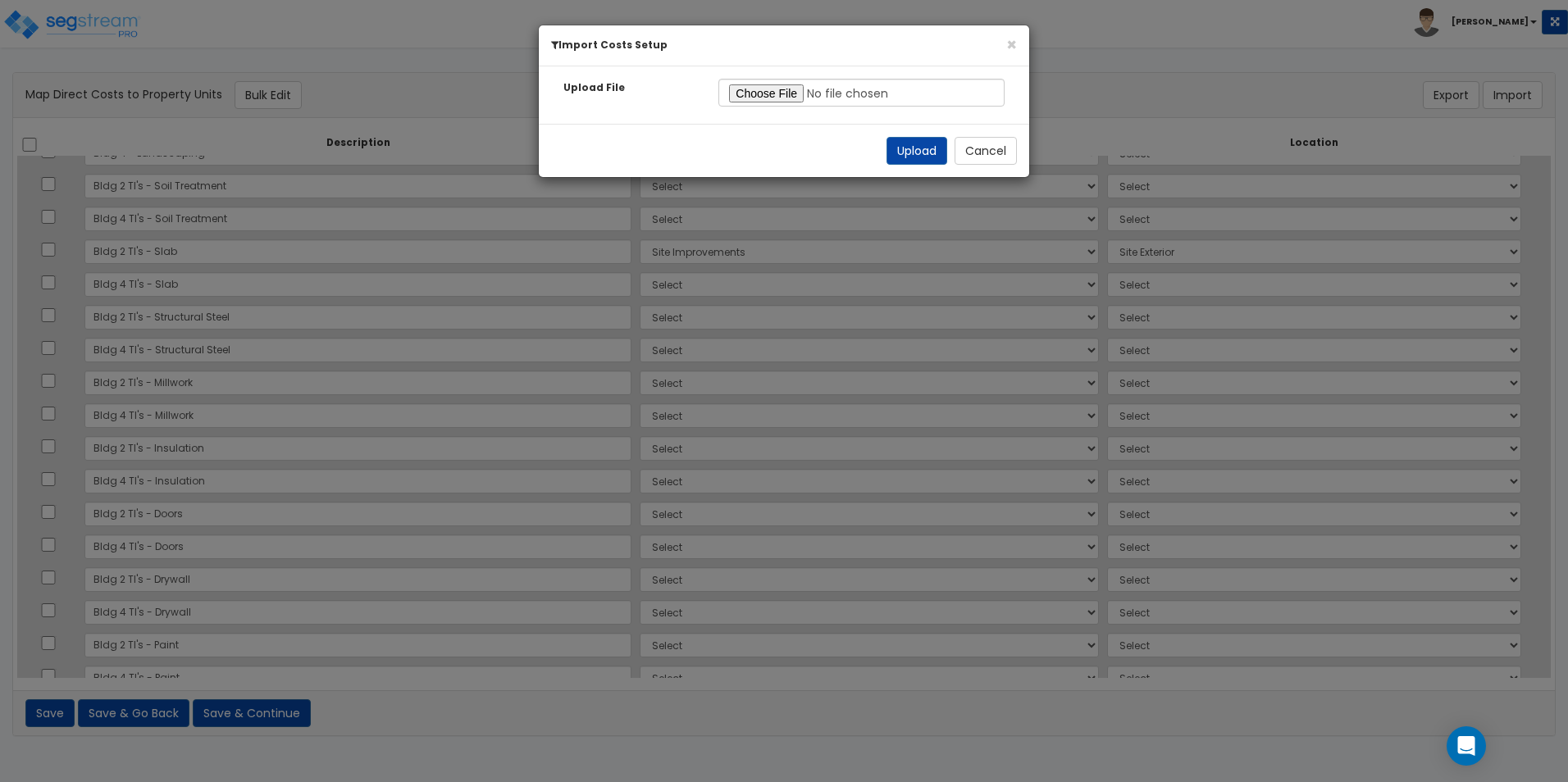
select select
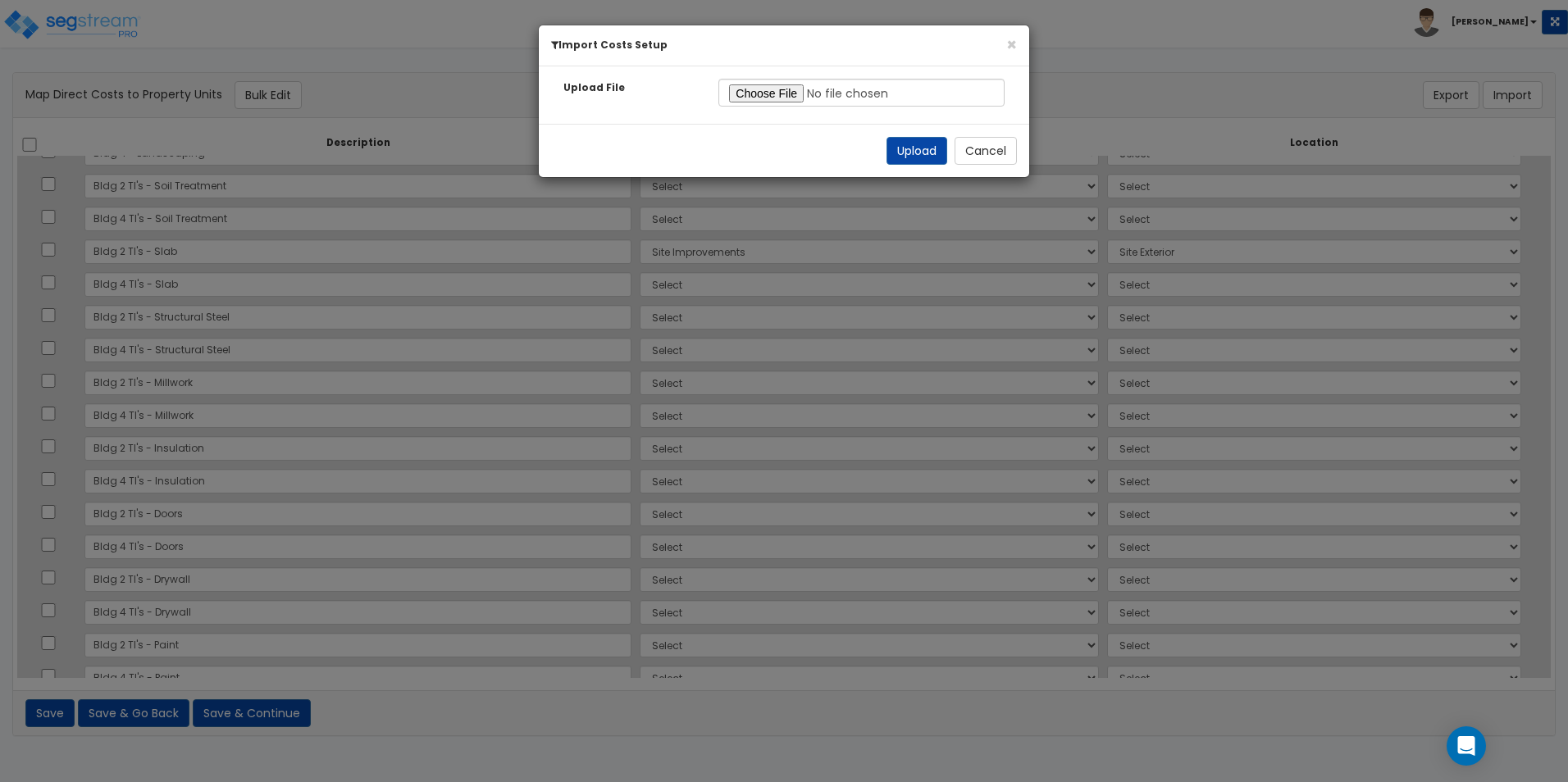
select select
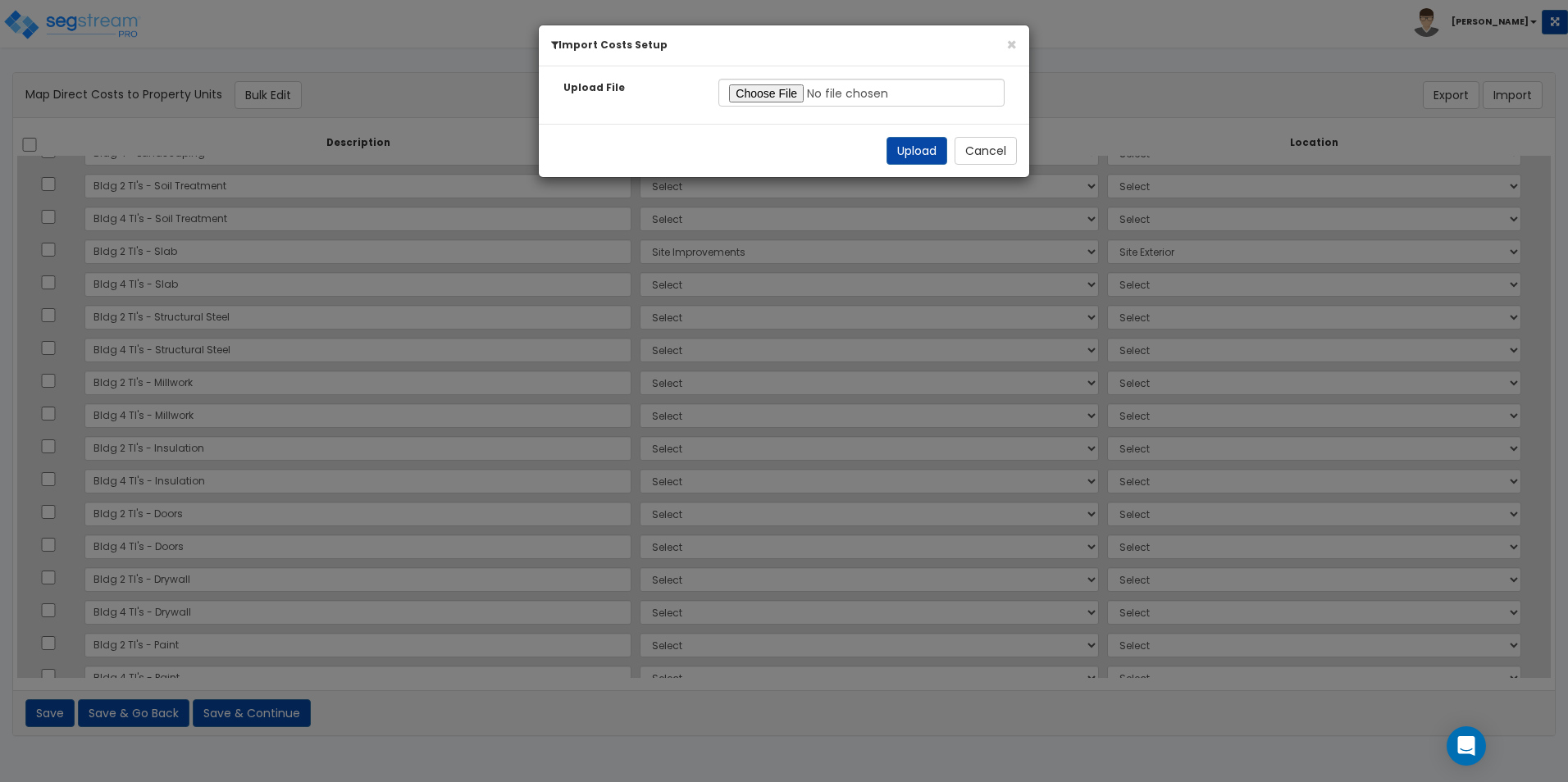
select select
select select "164870"
select select "164871"
select select "164870"
select select "164871"
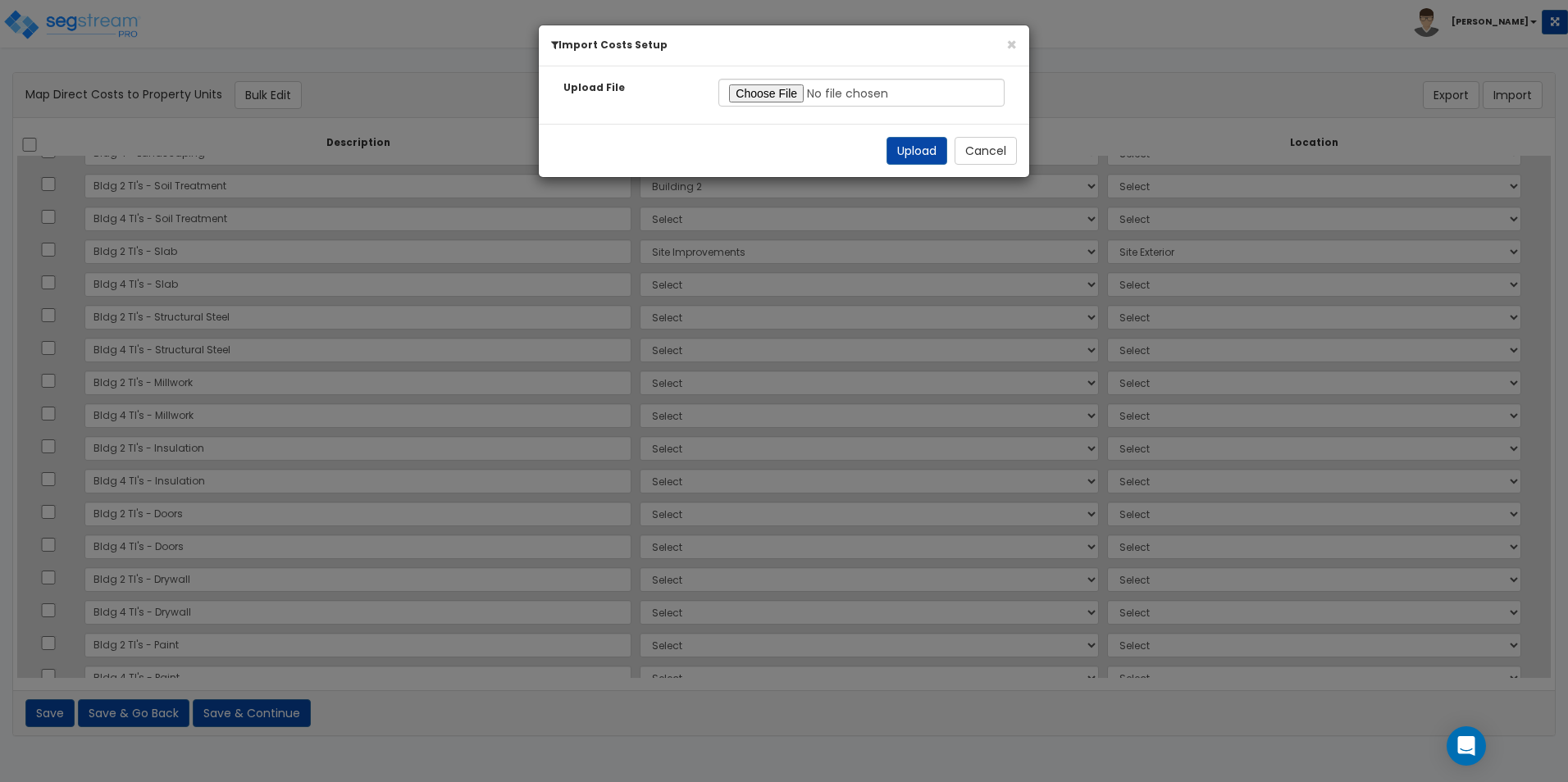
select select "164870"
select select "164871"
select select "164870"
select select "164871"
select select "164870"
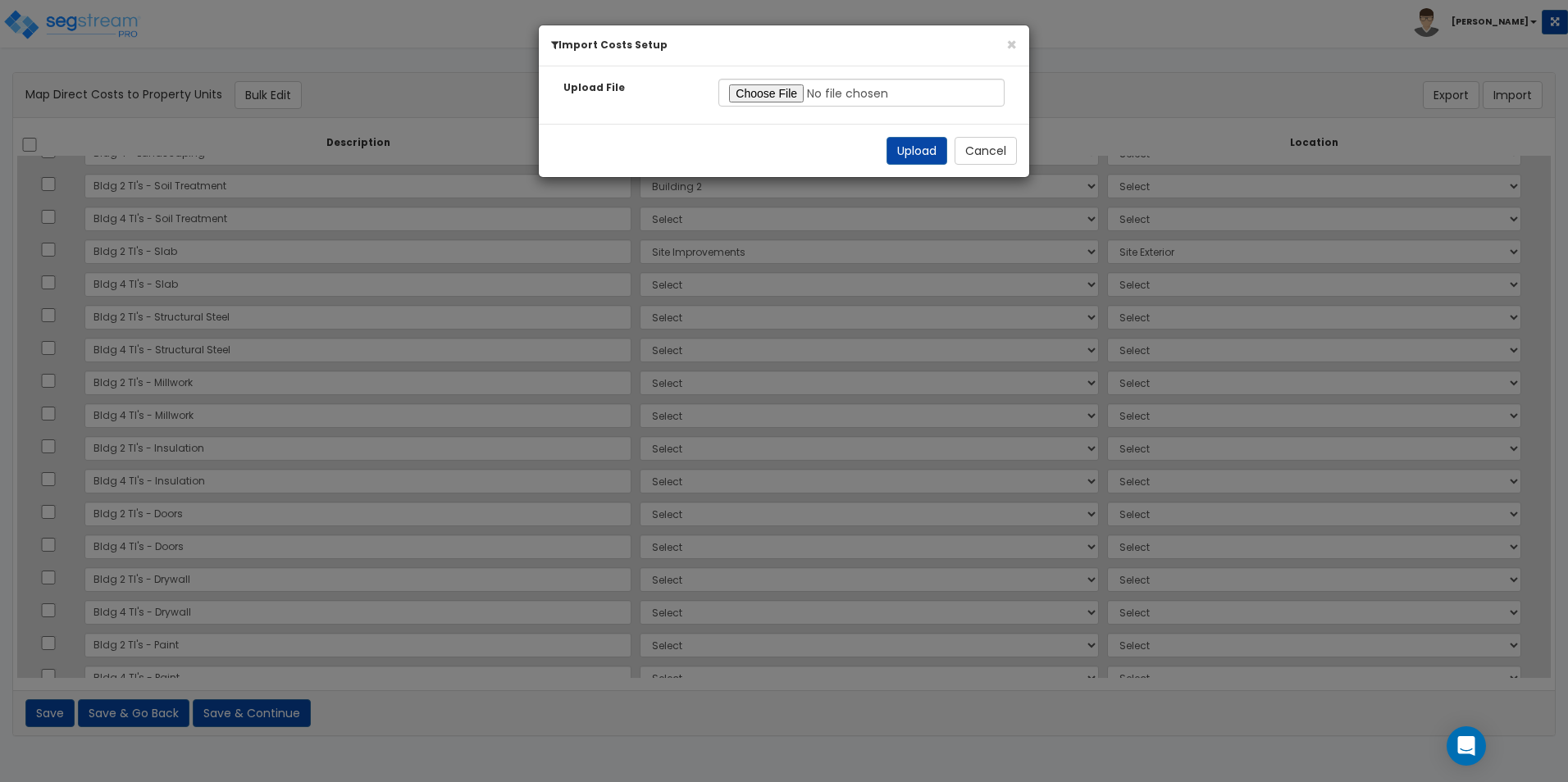
select select "164871"
select select "164870"
select select "164871"
select select "164870"
select select "164871"
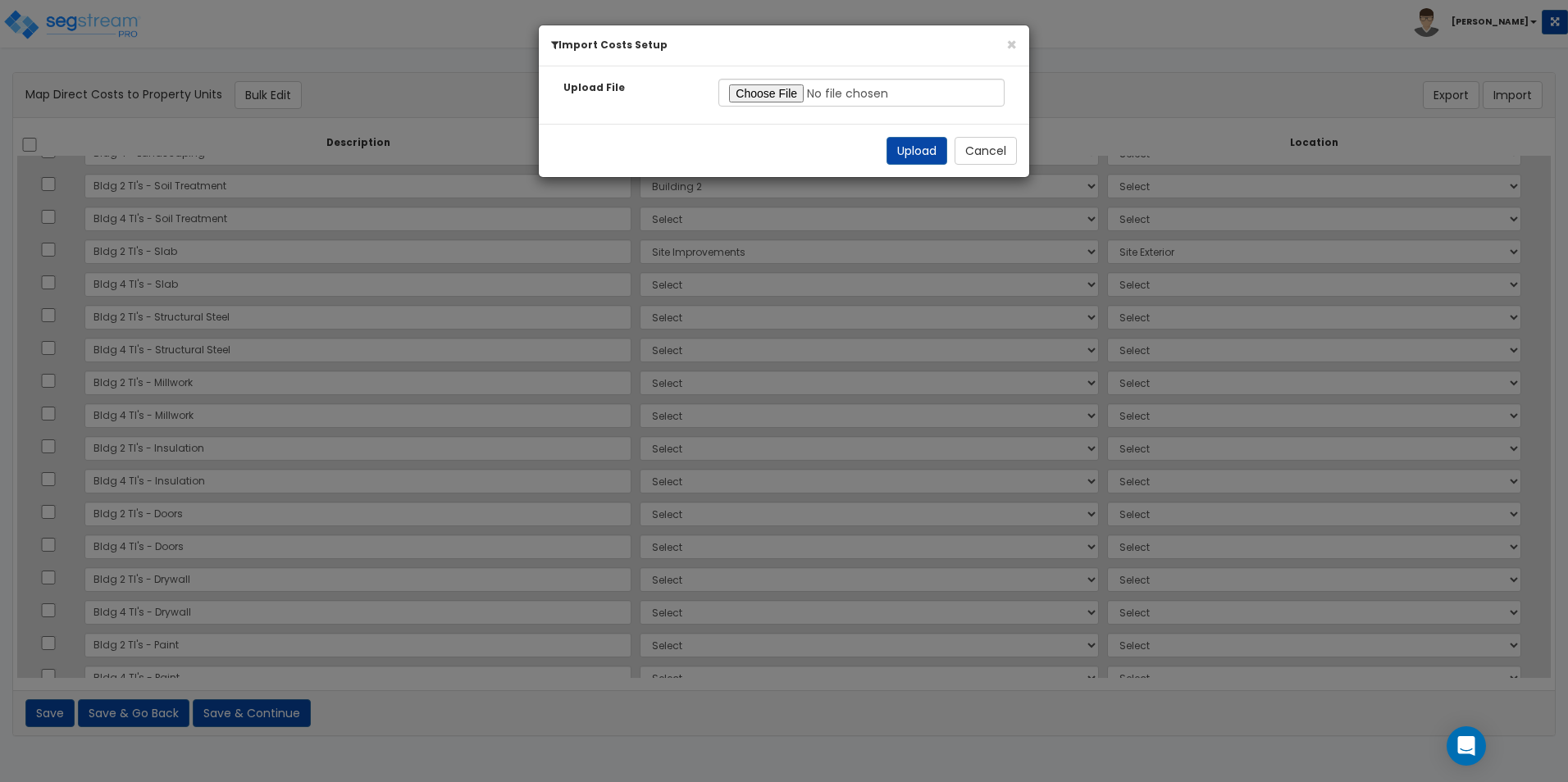
select select "164870"
select select "164871"
select select "164870"
select select "164871"
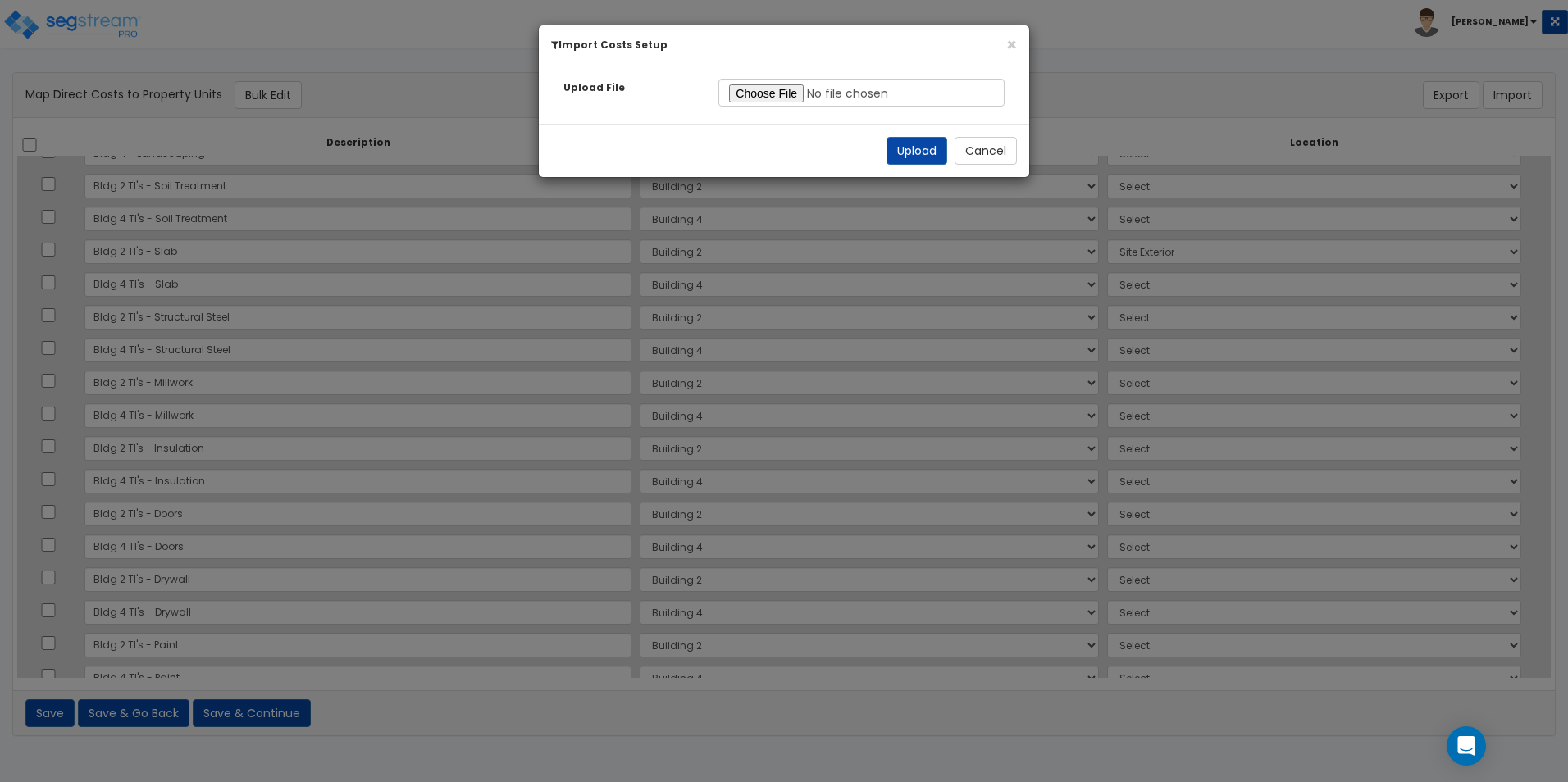
select select
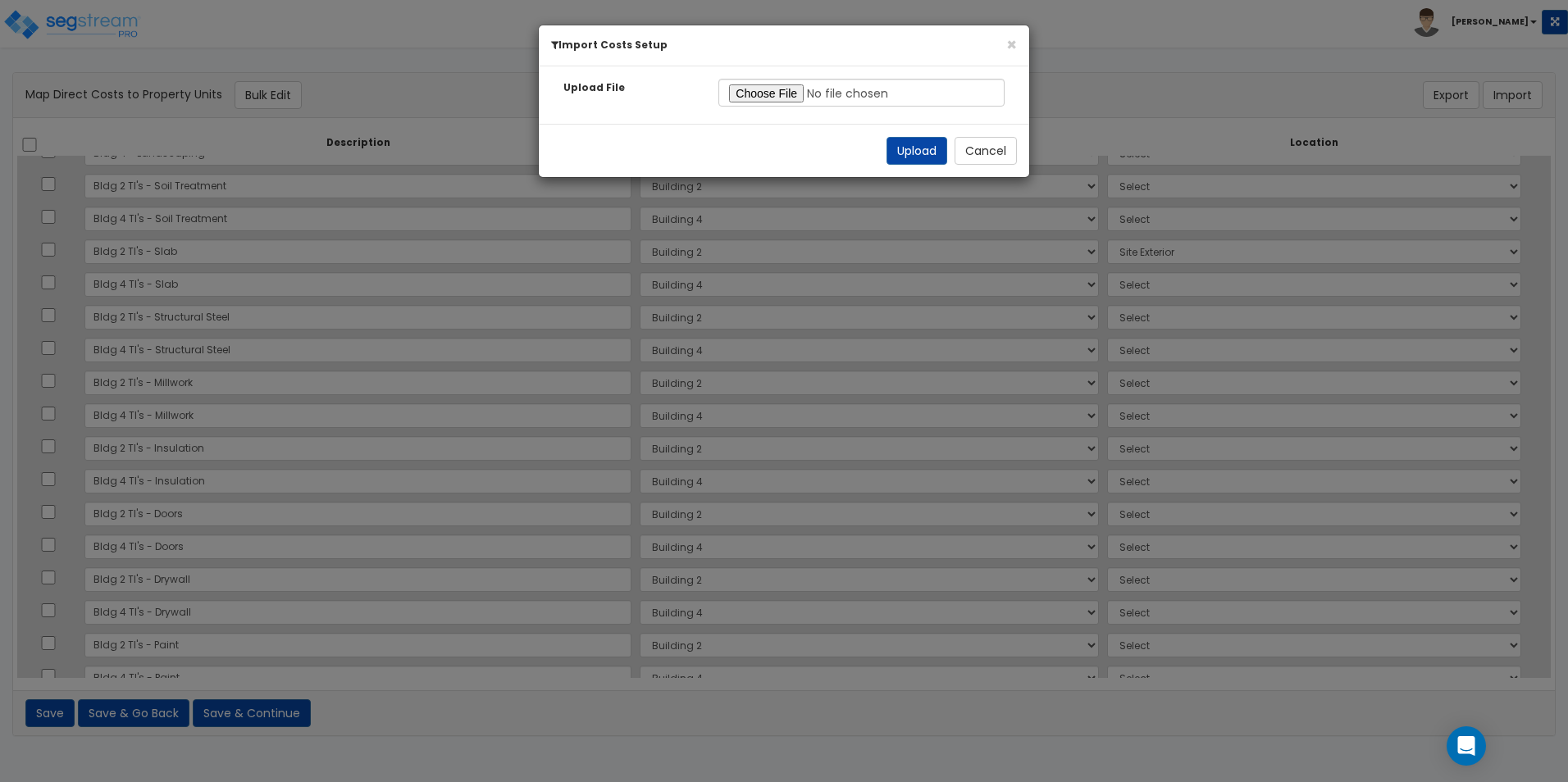
select select
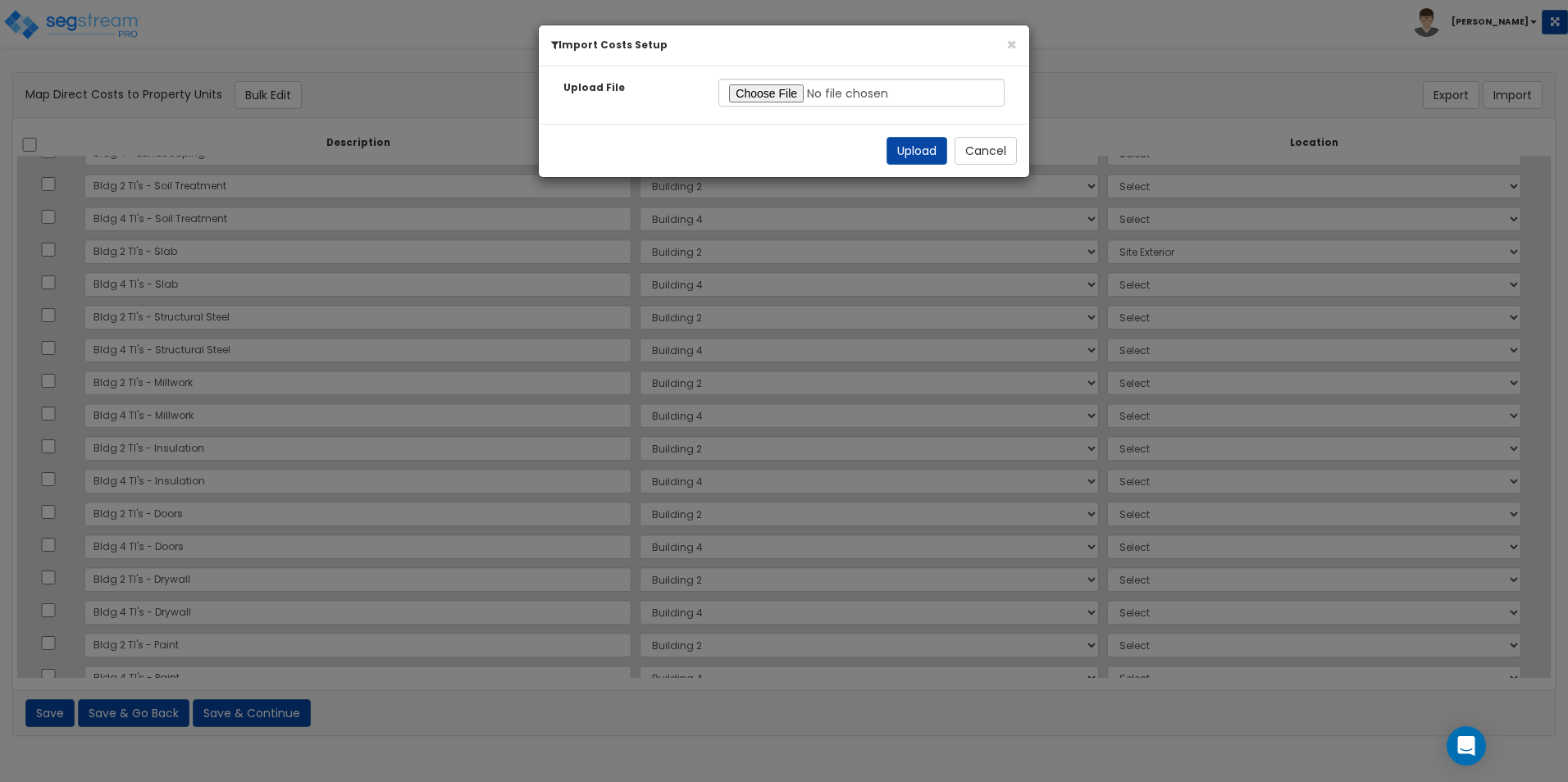
select select
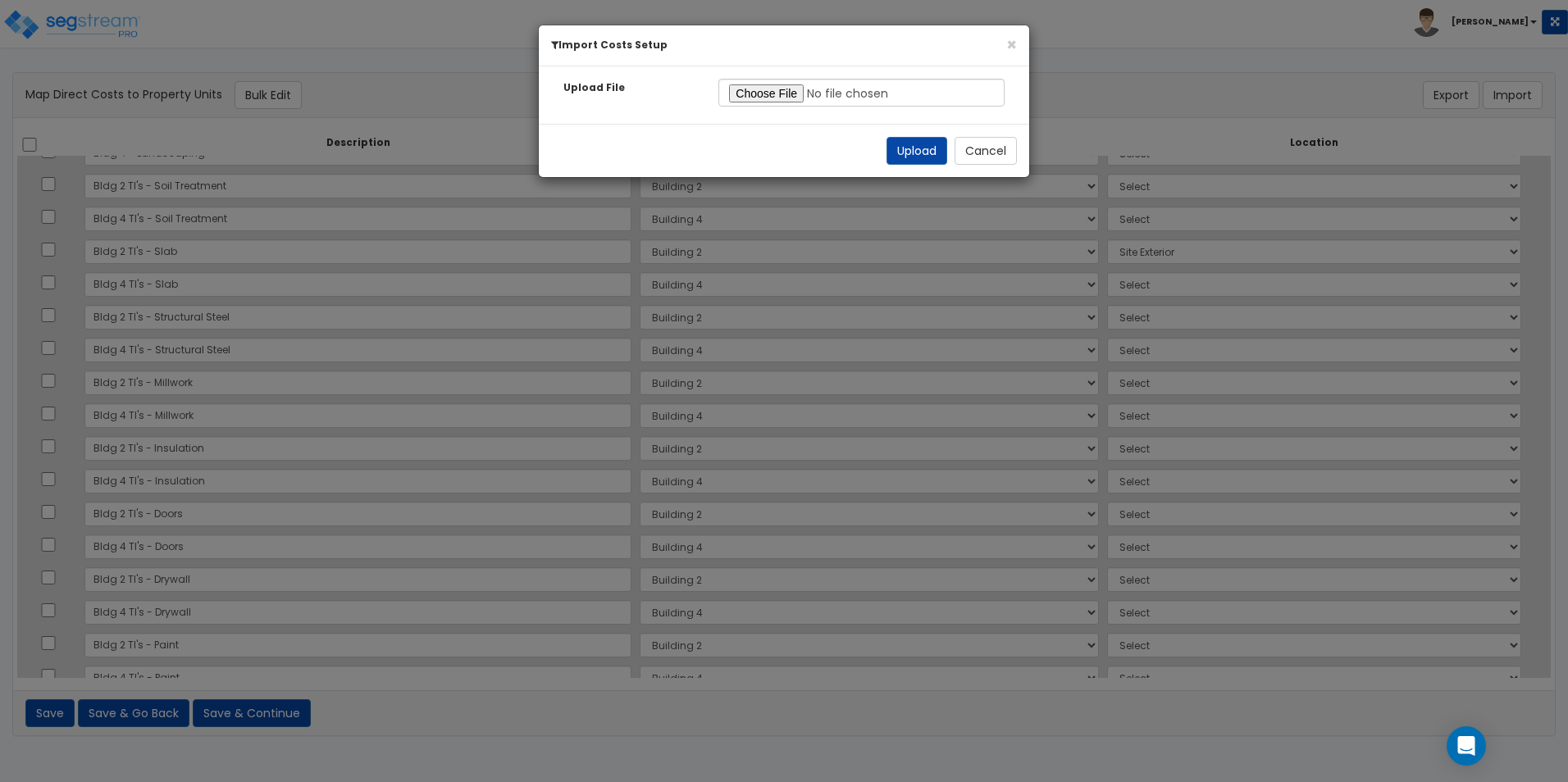
select select
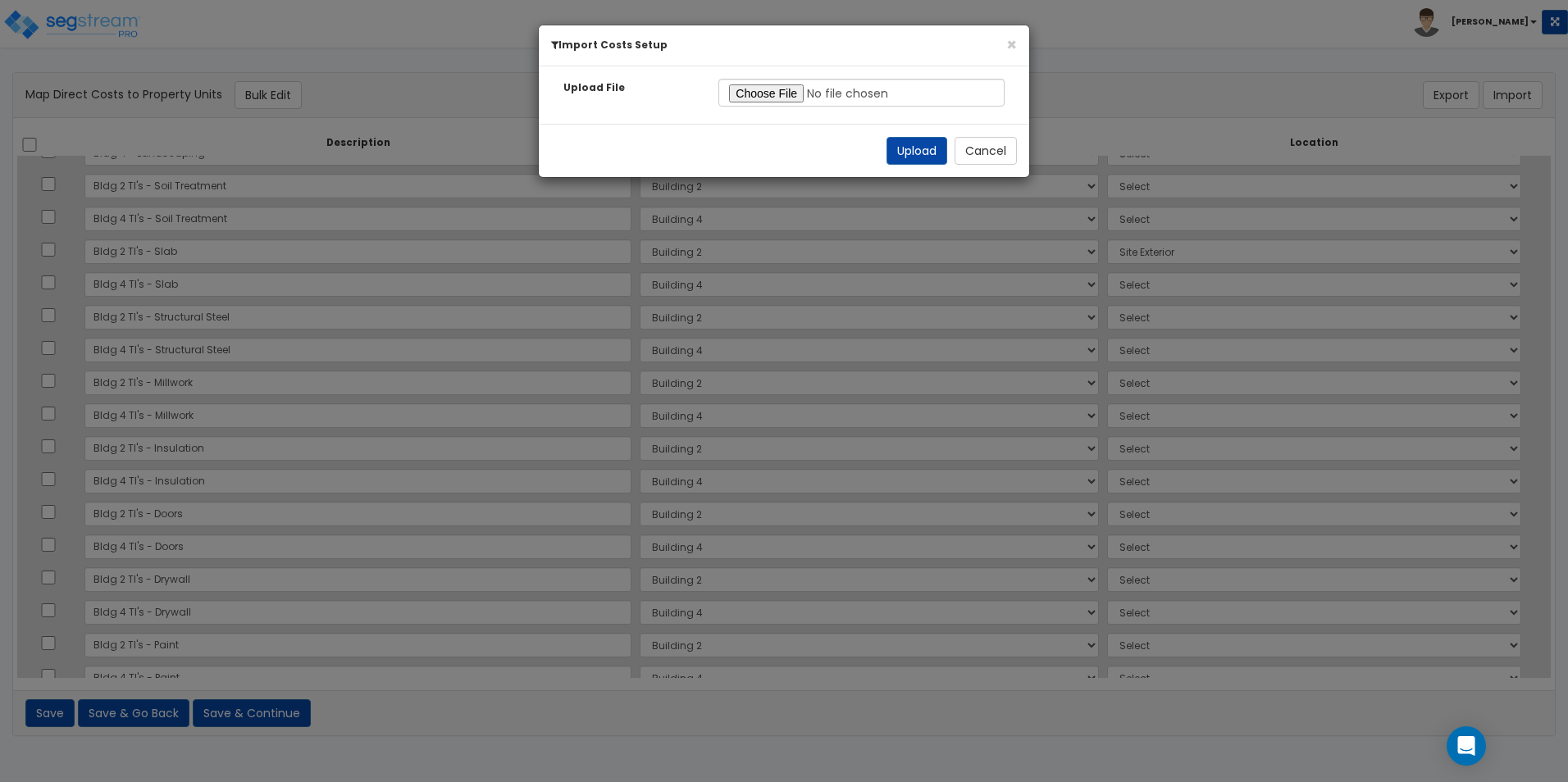
select select
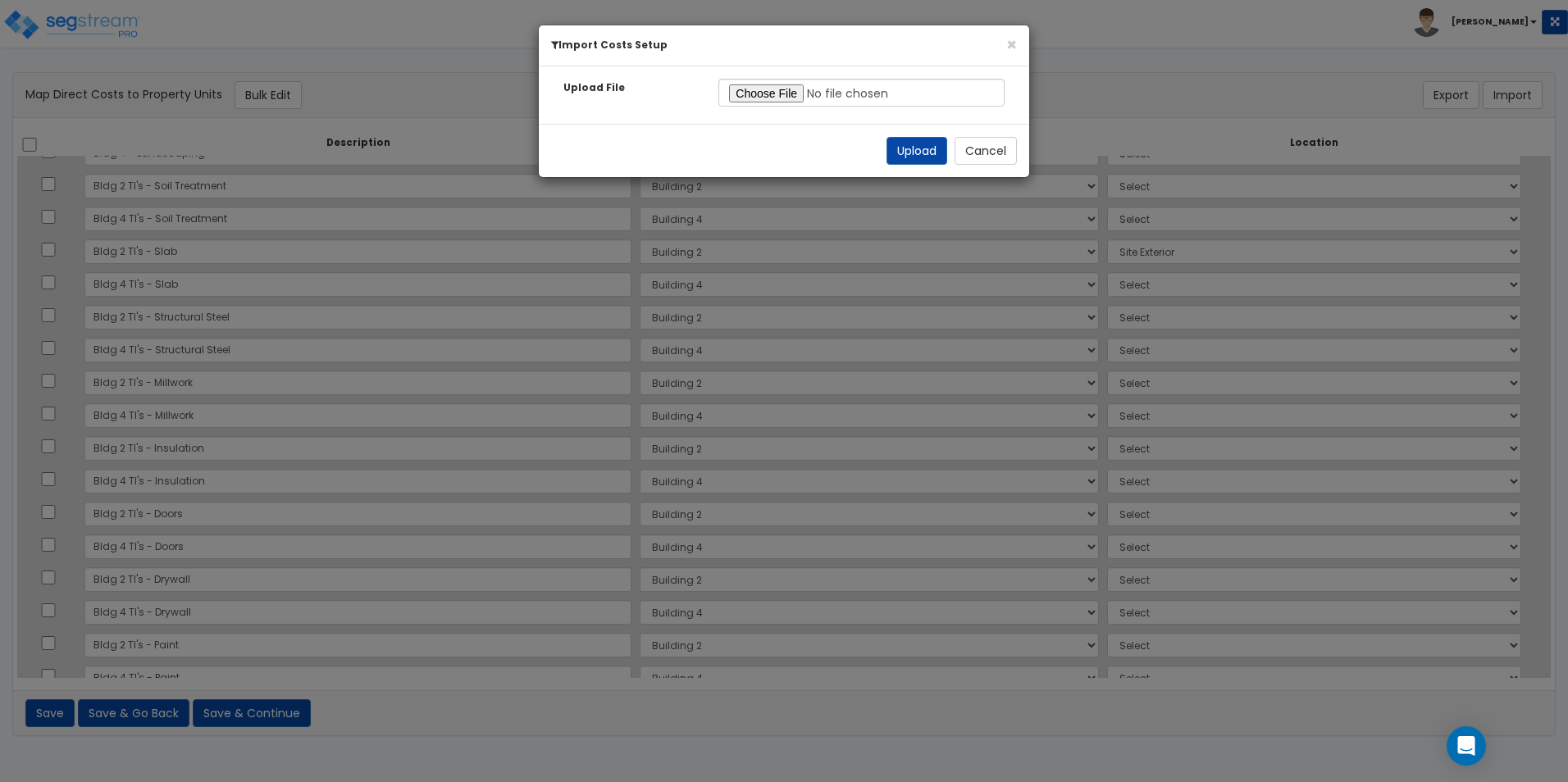
select select
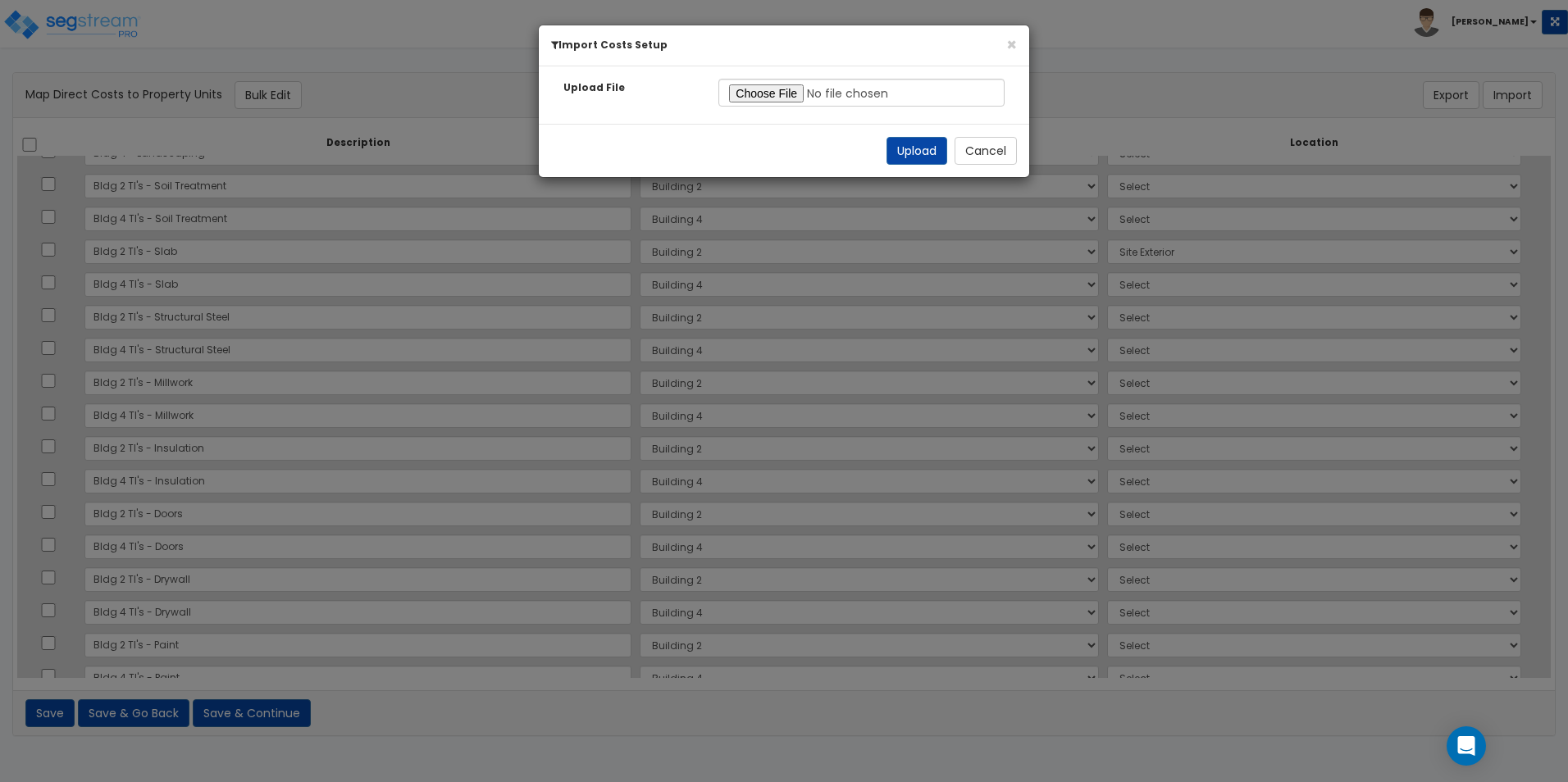
select select
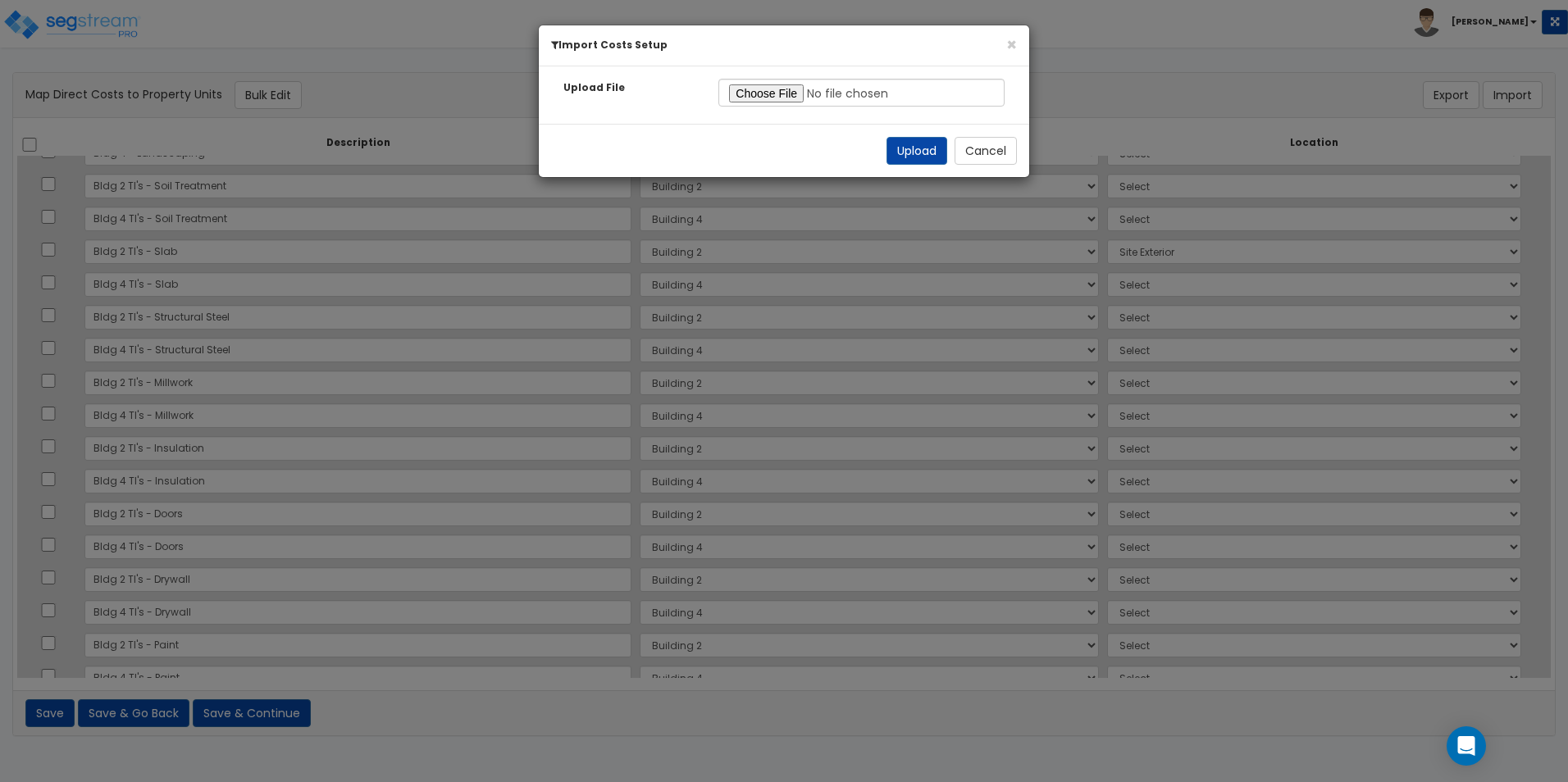
select select
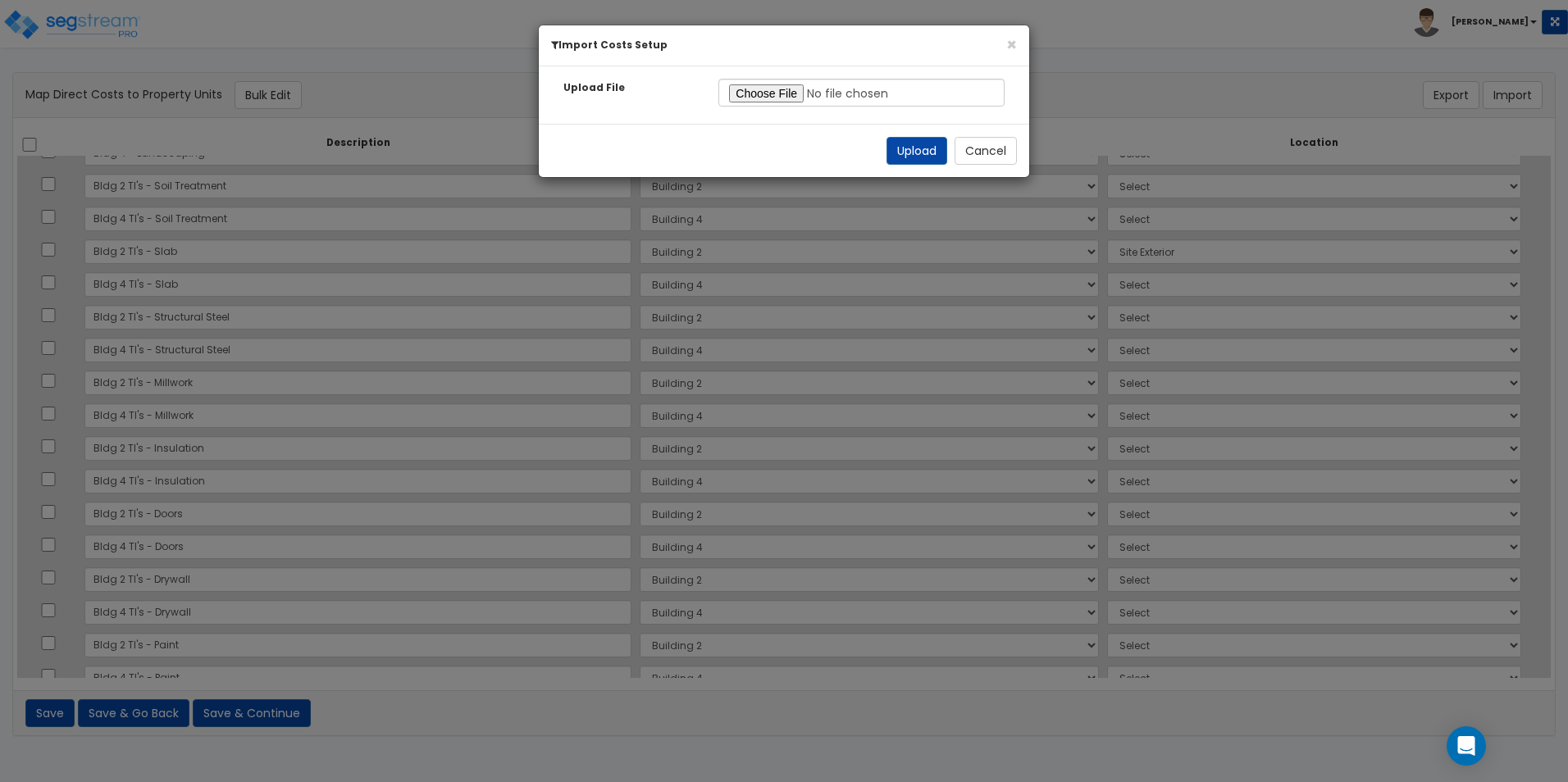
select select
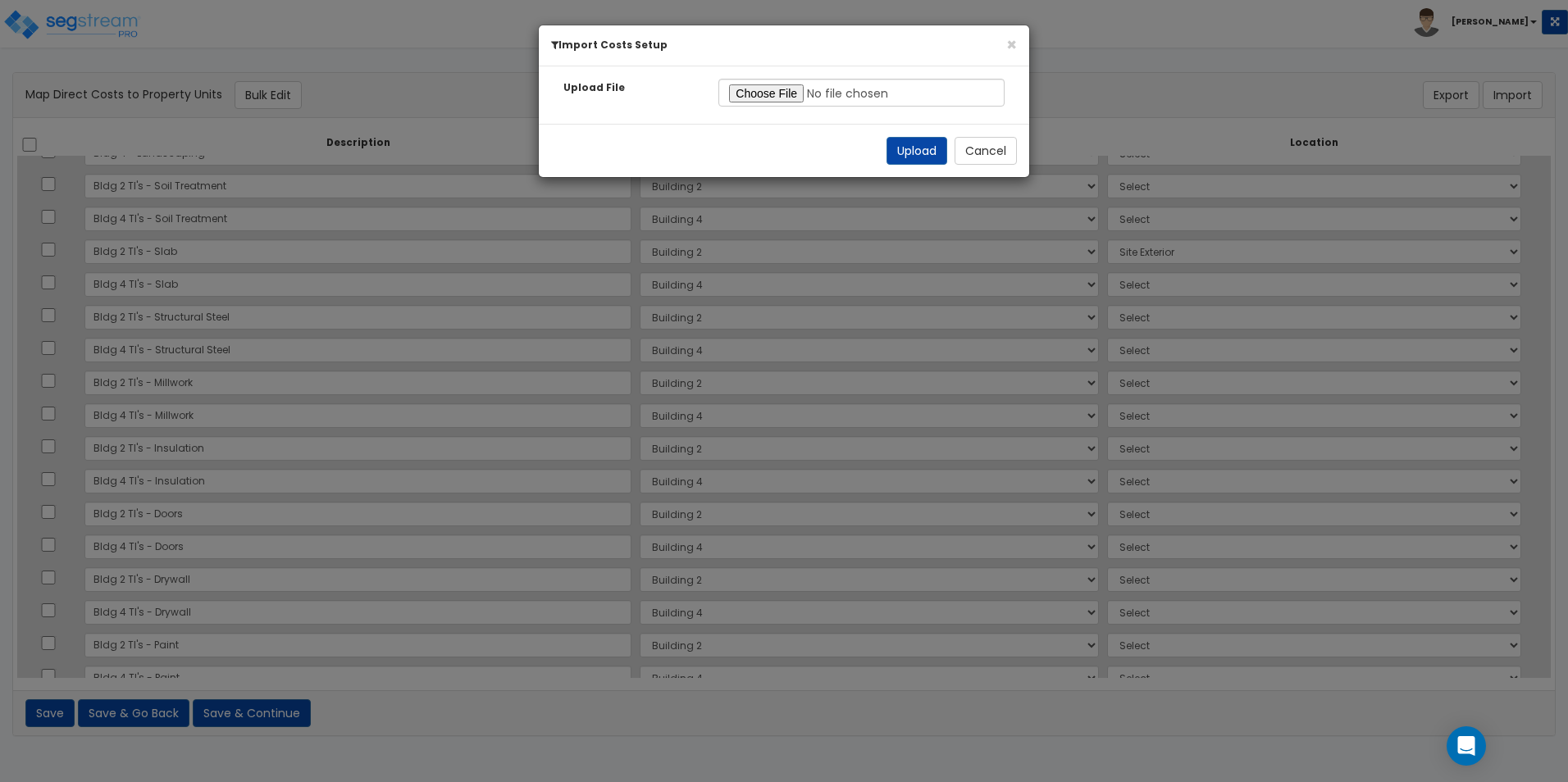
select select
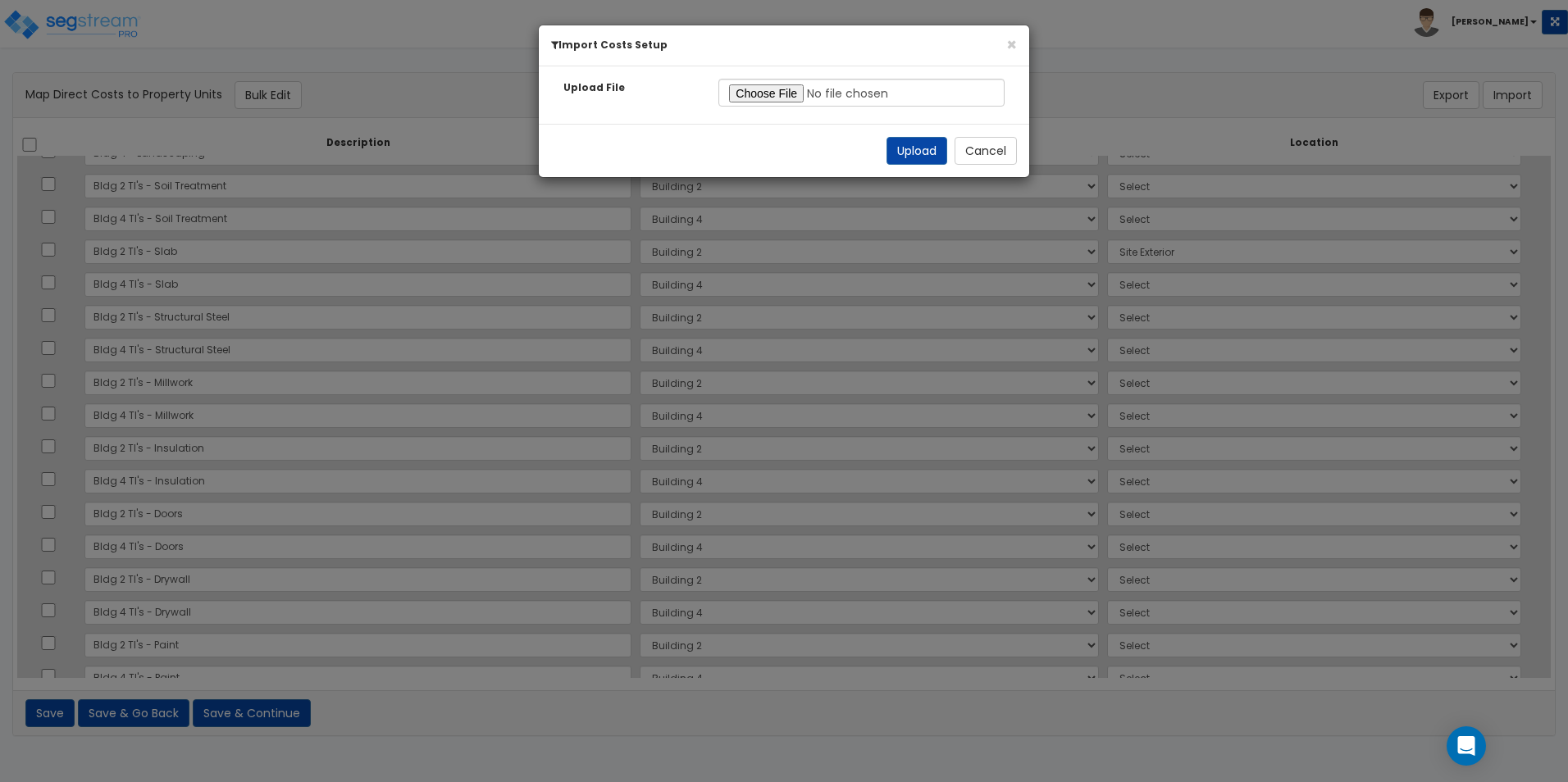
select select
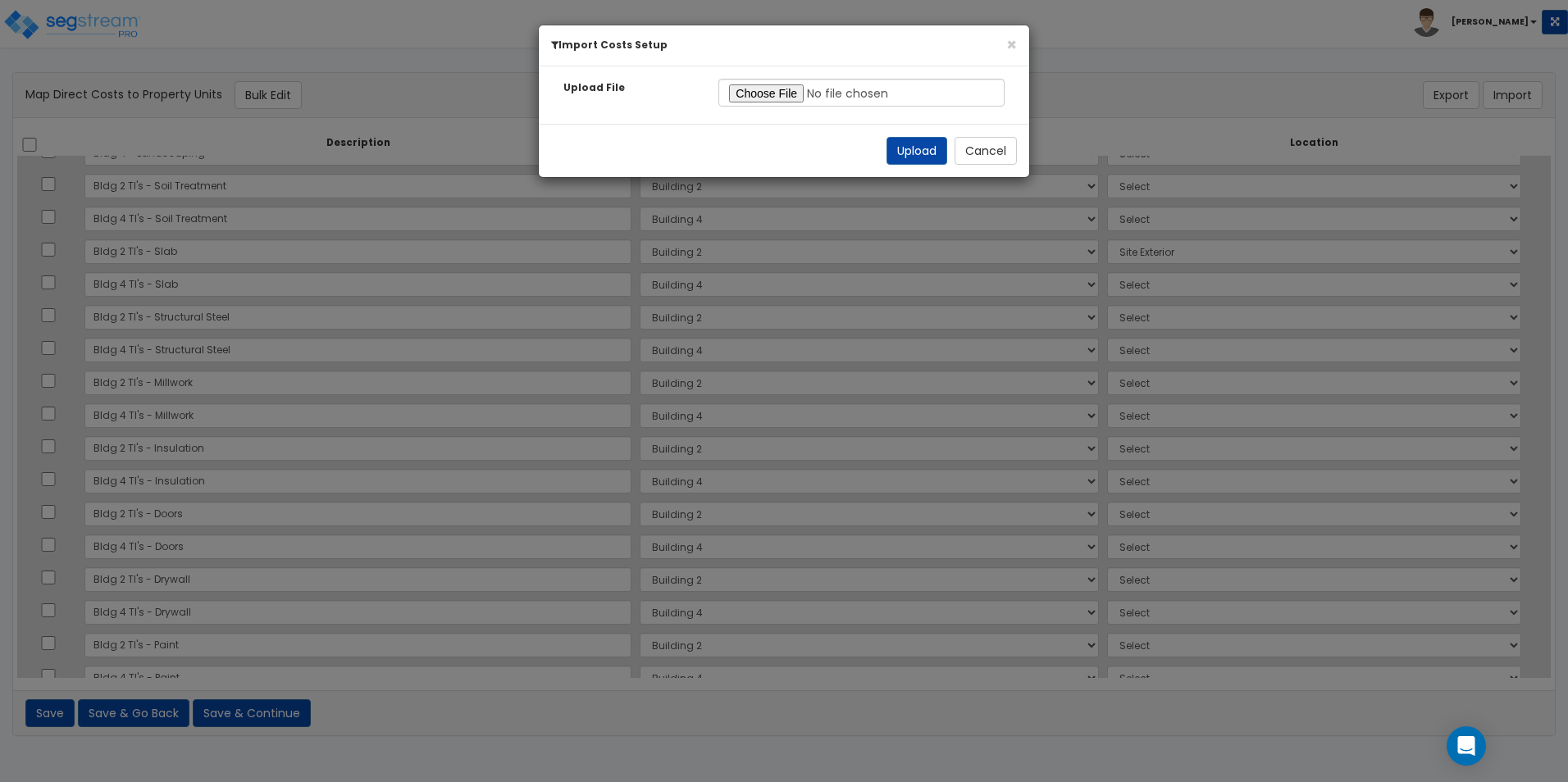
select select
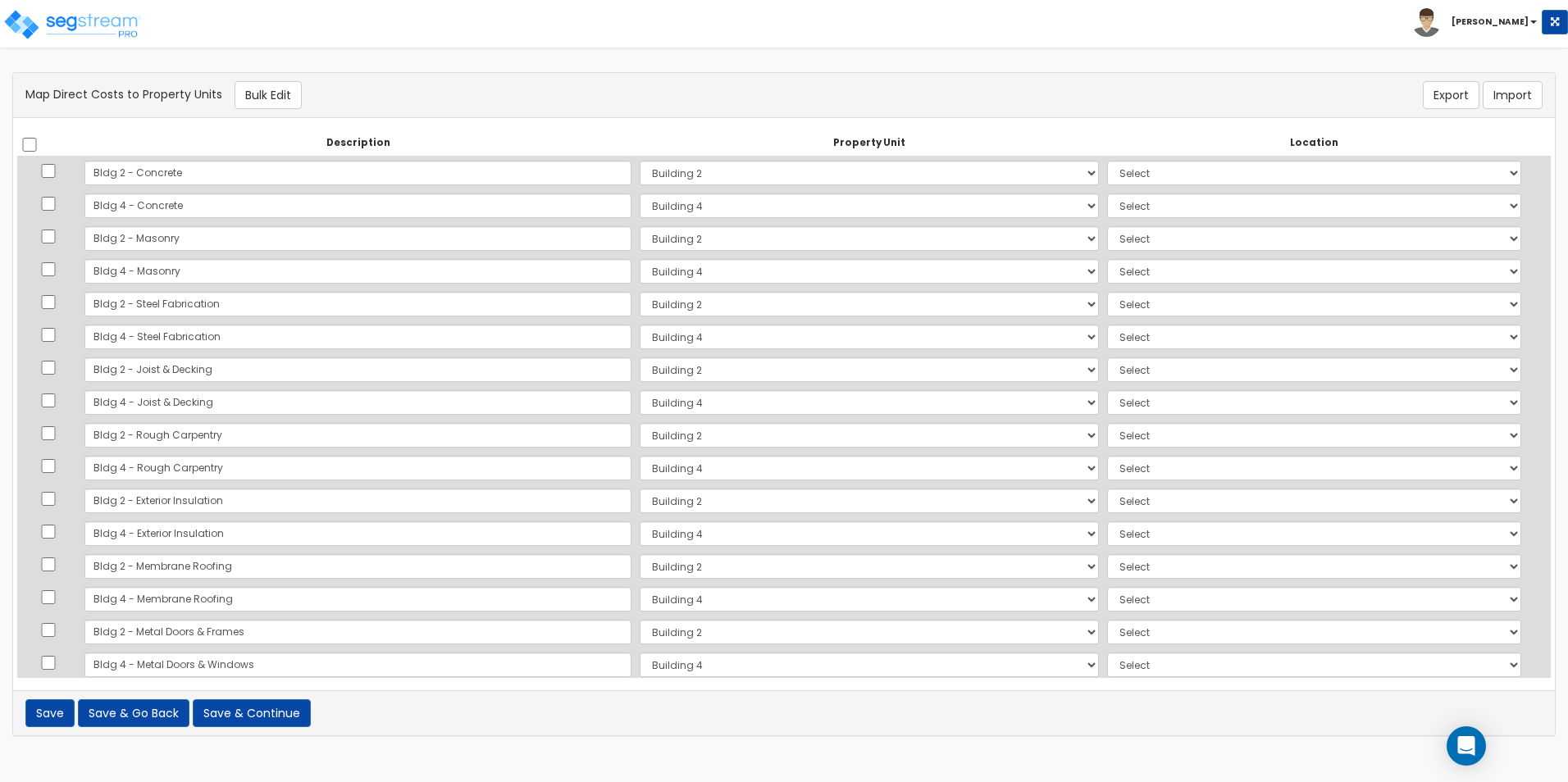
scroll to position [0, 0]
click at [1397, 181] on select "Select Add Additional Location Building Building Interior Common Areas Building…" at bounding box center [1314, 174] width 415 height 25
click at [966, 113] on div "There should be at least one direct cost with a cost source equal to one of the…" at bounding box center [783, 95] width 1541 height 45
click at [28, 148] on input "checkbox" at bounding box center [29, 145] width 17 height 14
checkbox input "true"
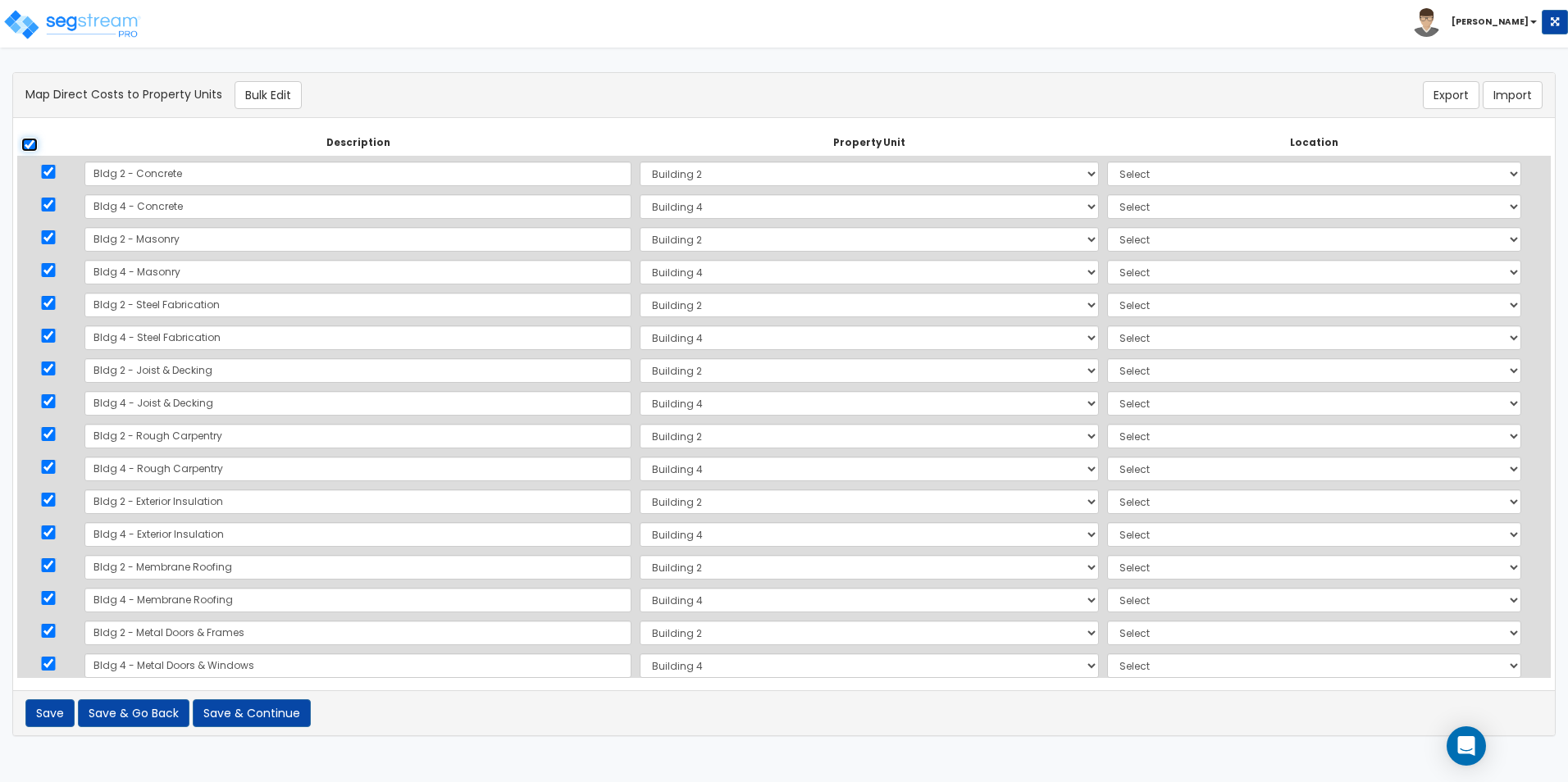
checkbox input "true"
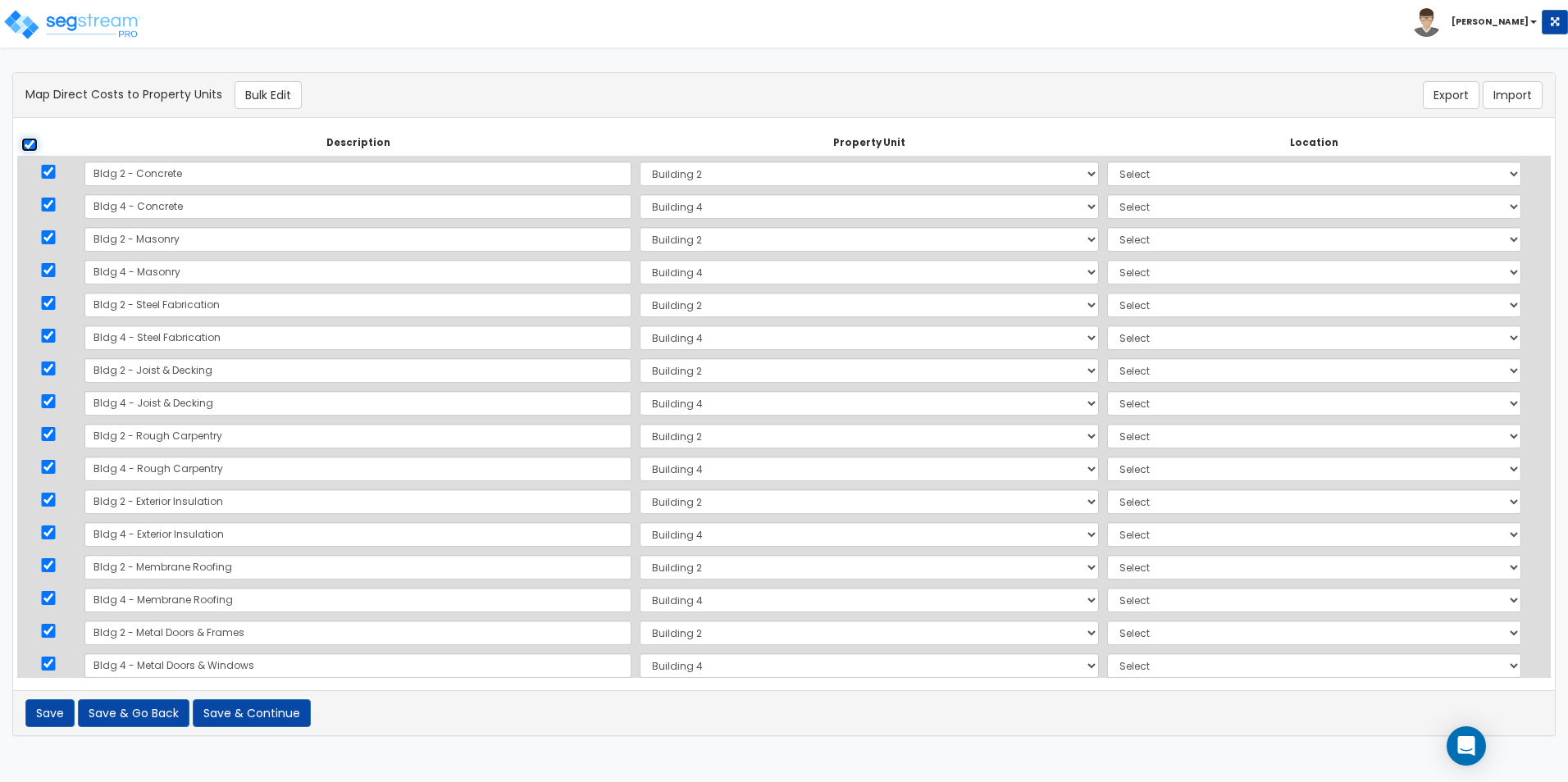
checkbox input "true"
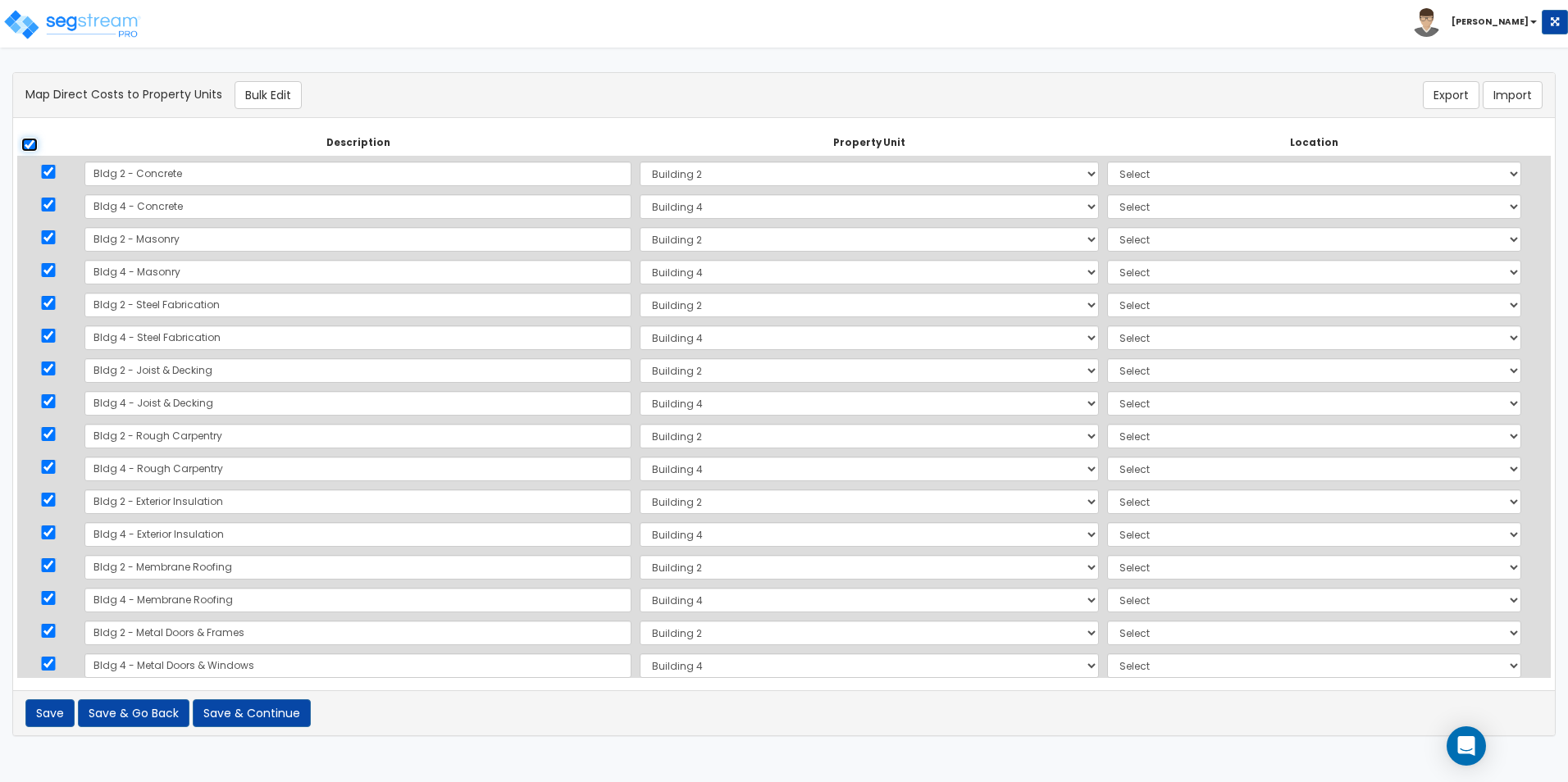
checkbox input "true"
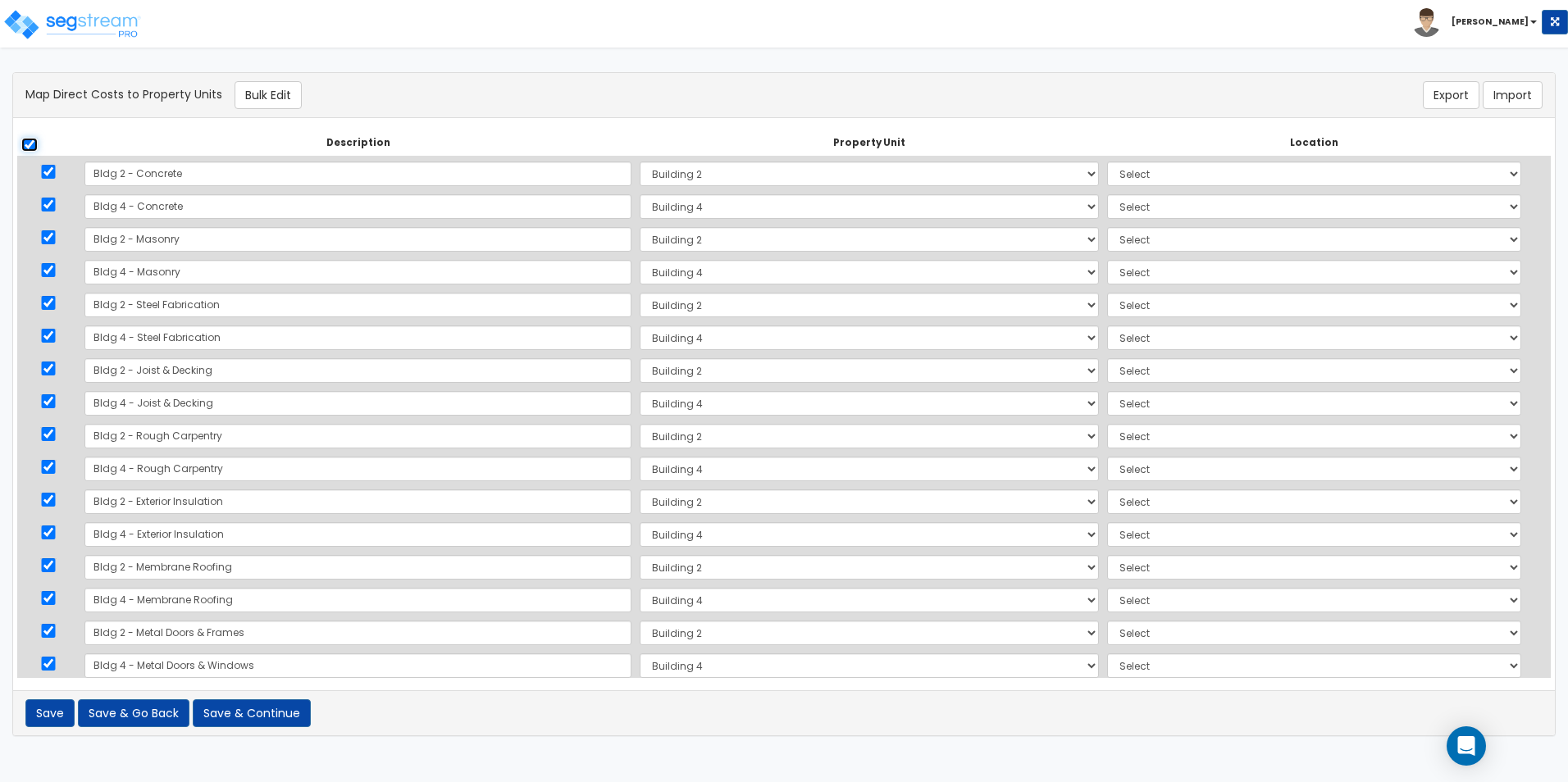
checkbox input "true"
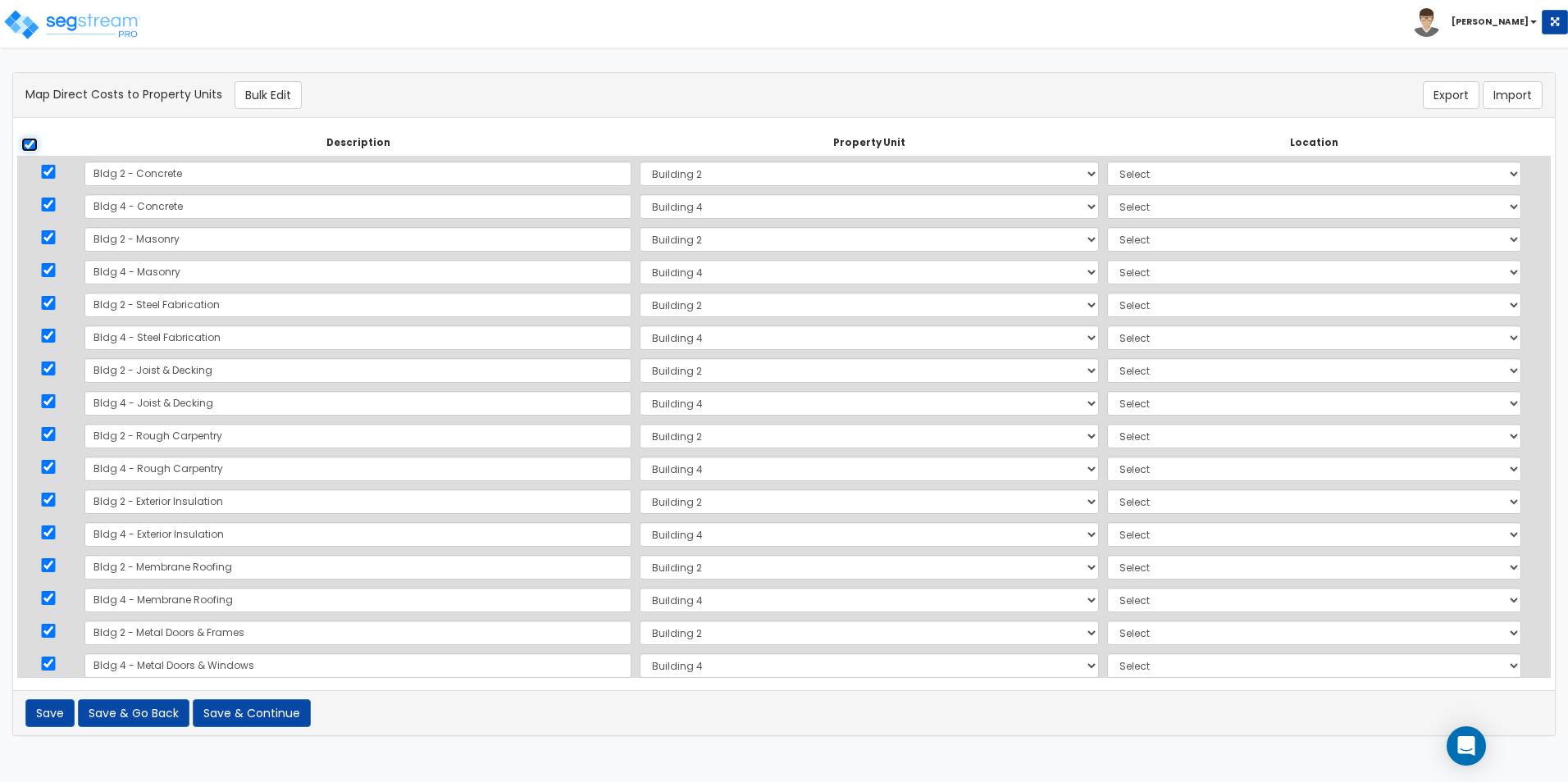
checkbox input "true"
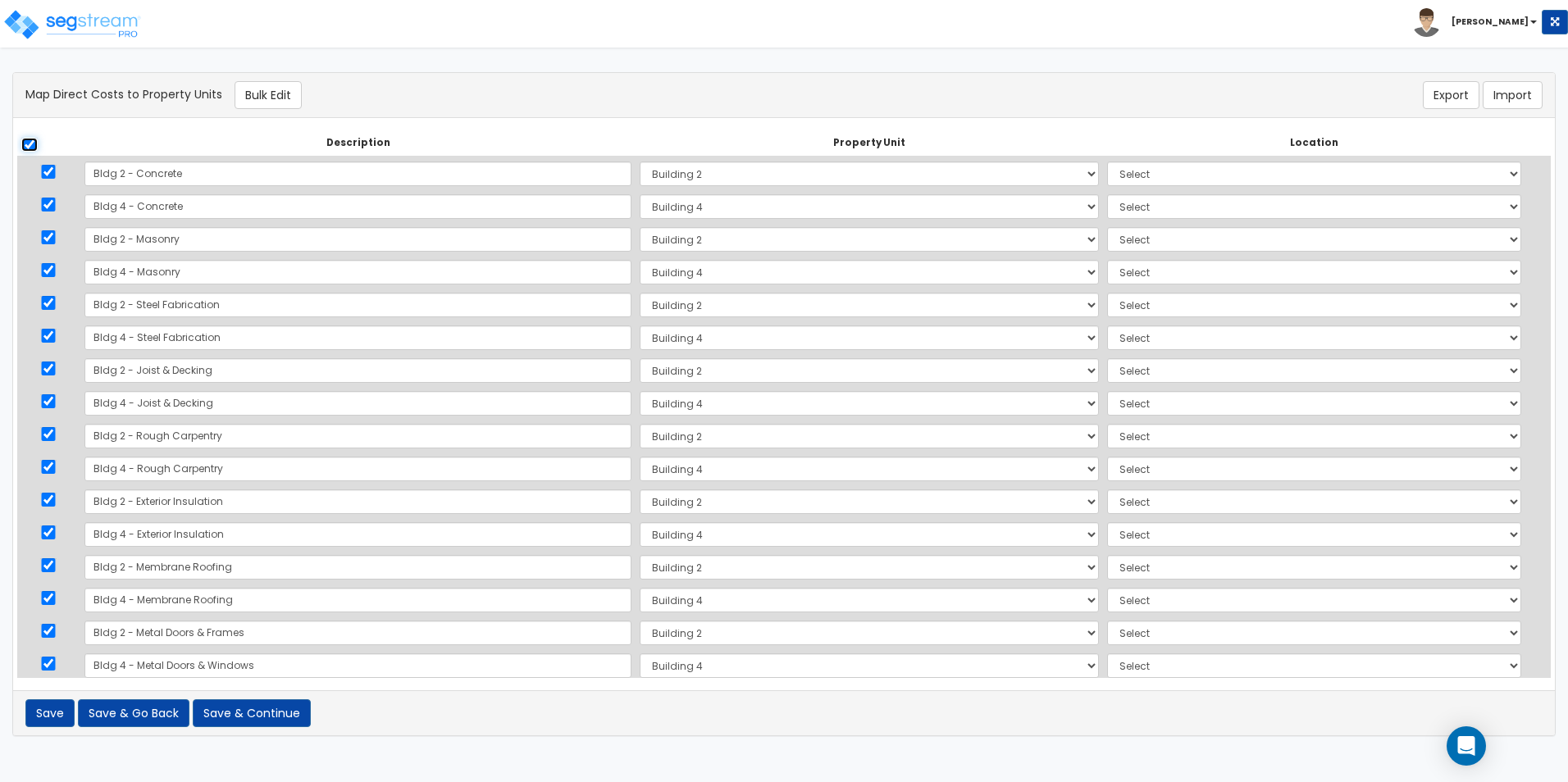
checkbox input "true"
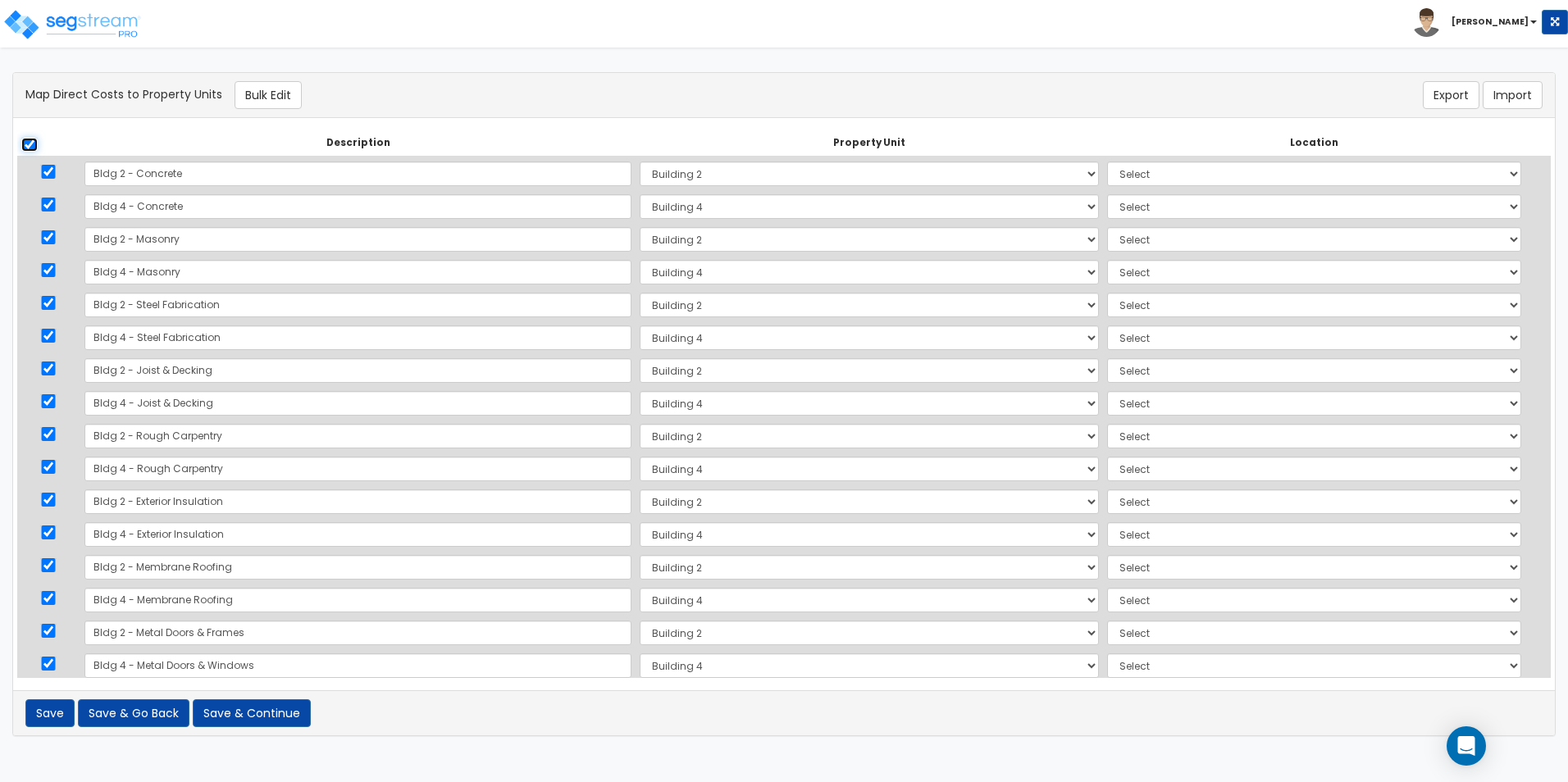
checkbox input "true"
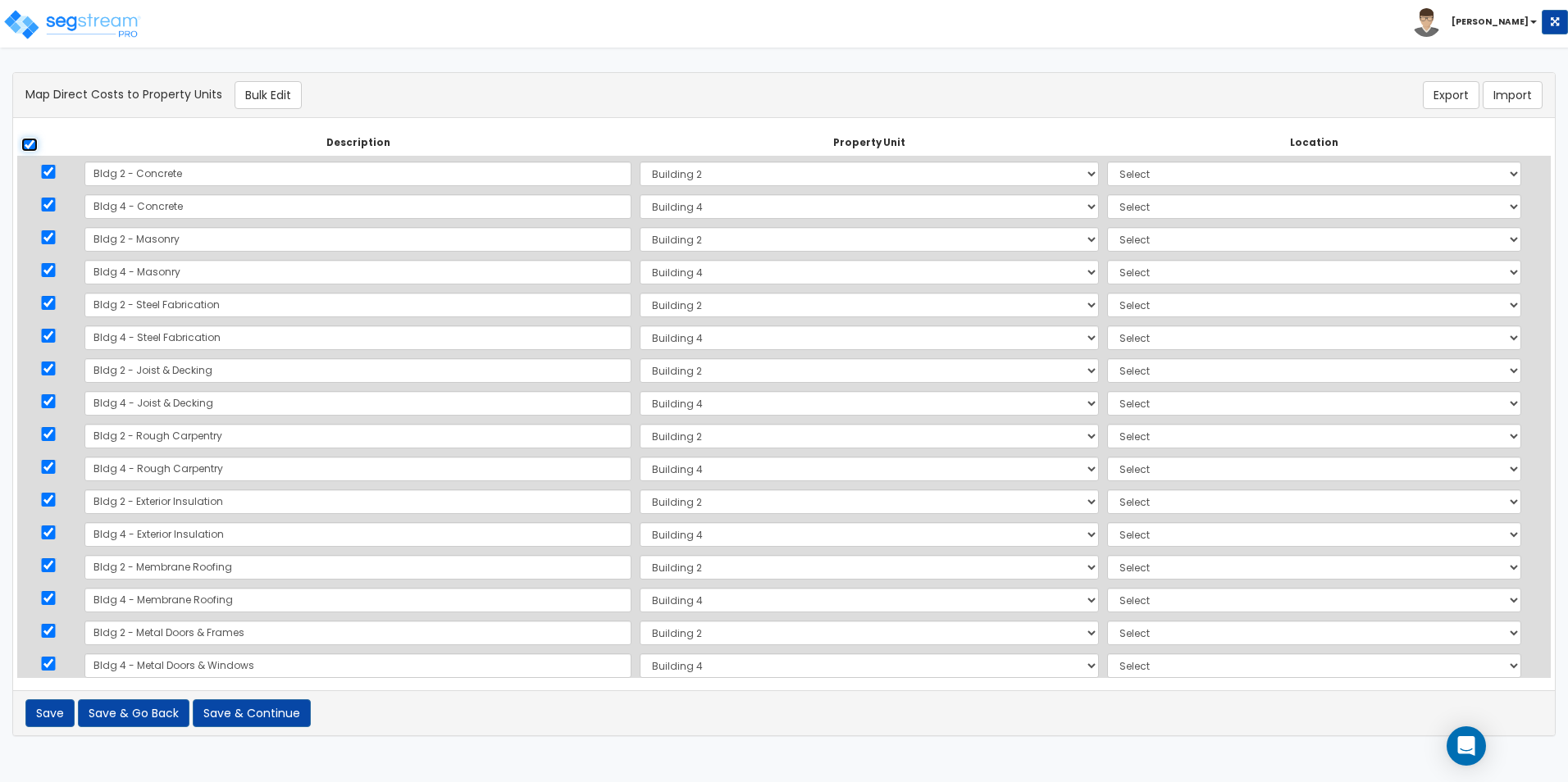
checkbox input "true"
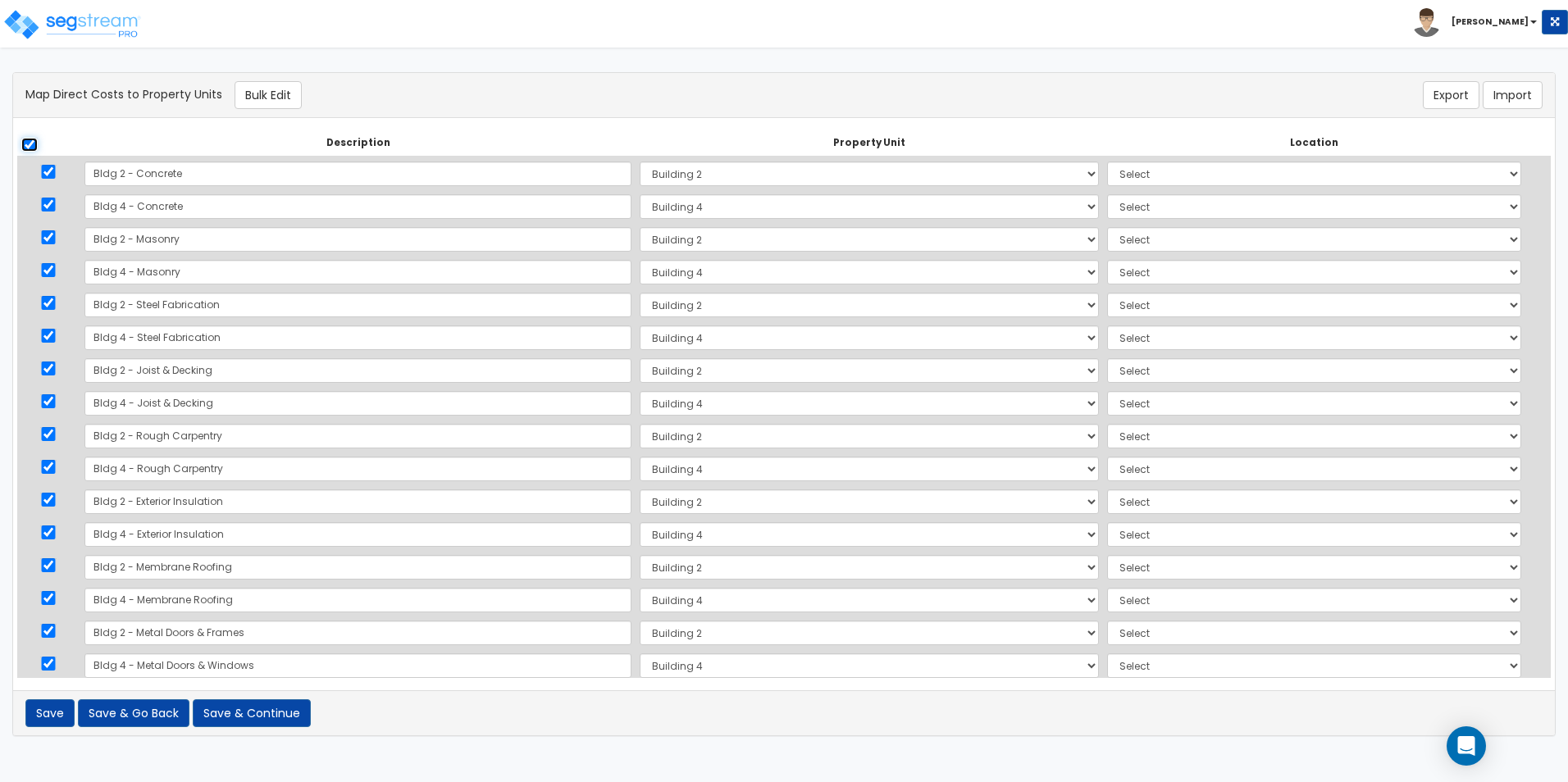
checkbox input "true"
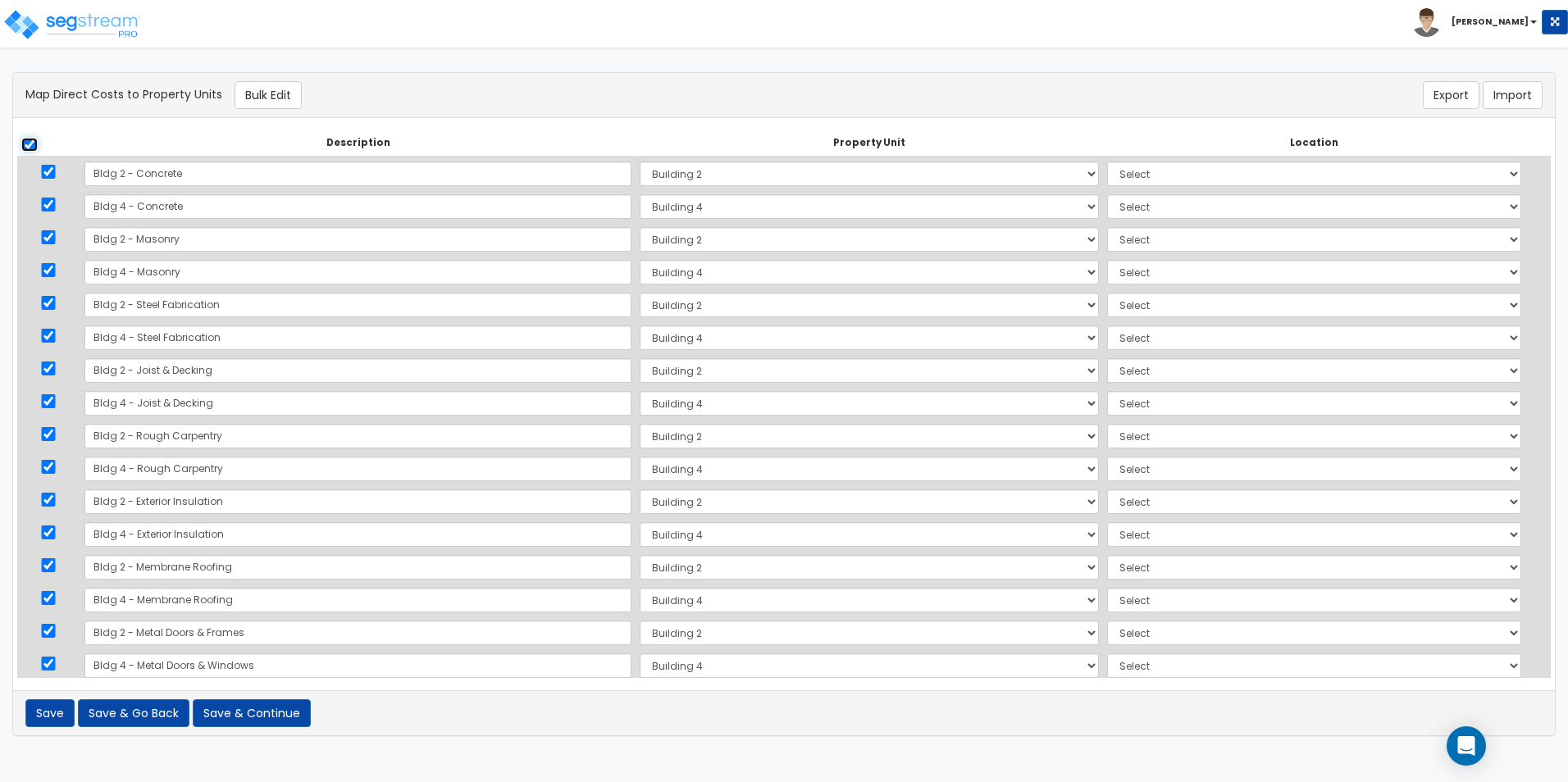
checkbox input "true"
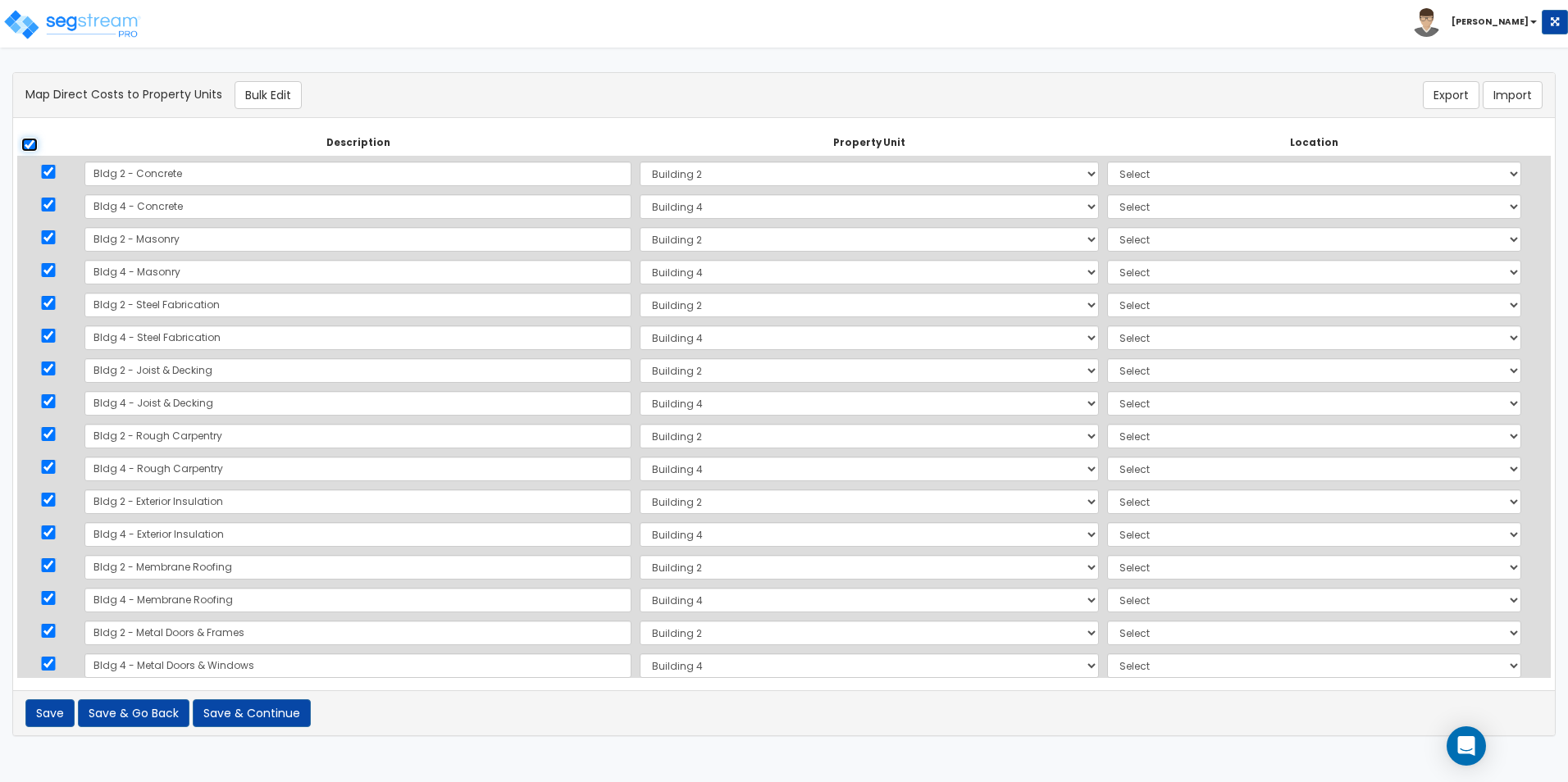
checkbox input "true"
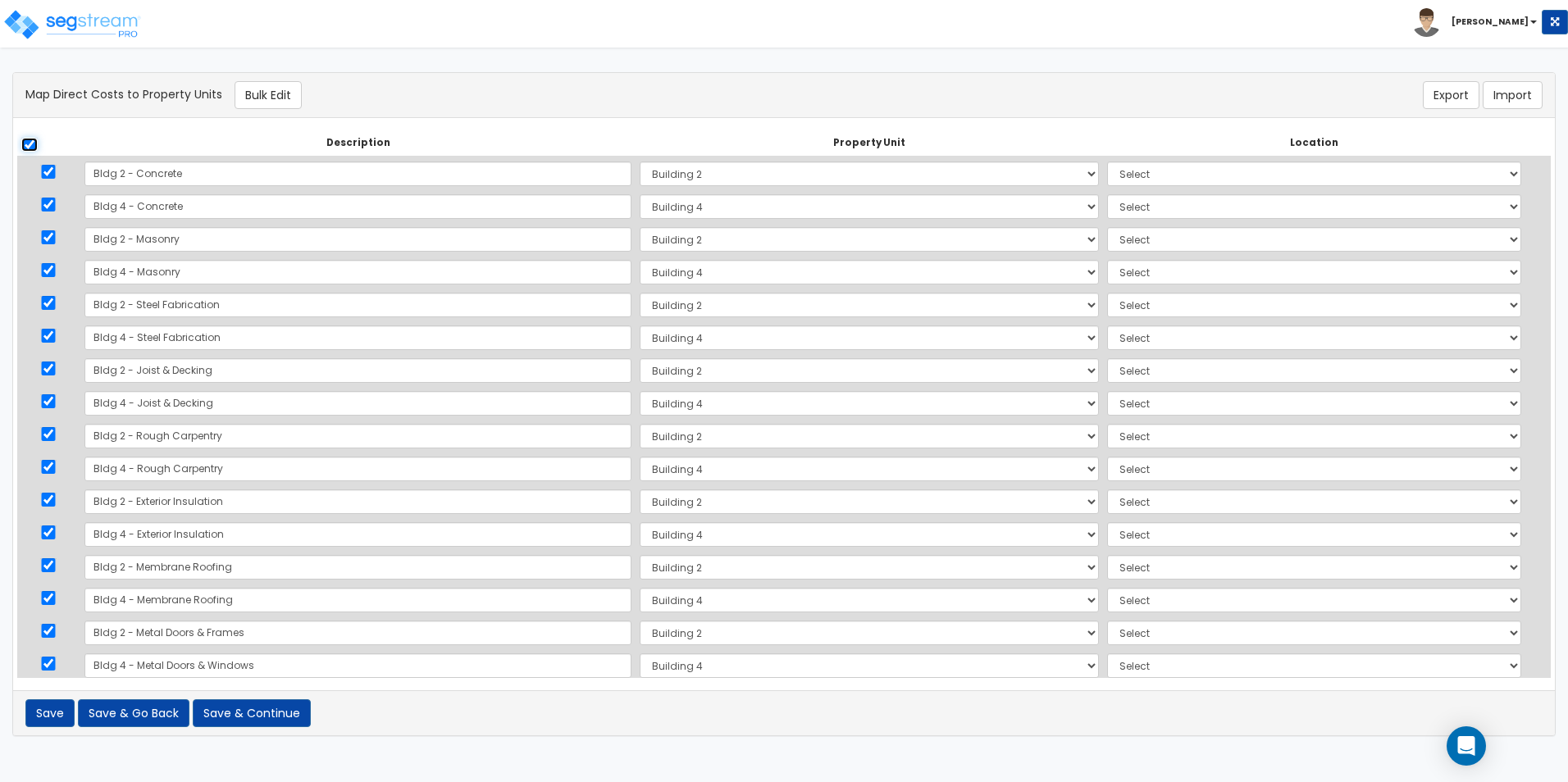
checkbox input "true"
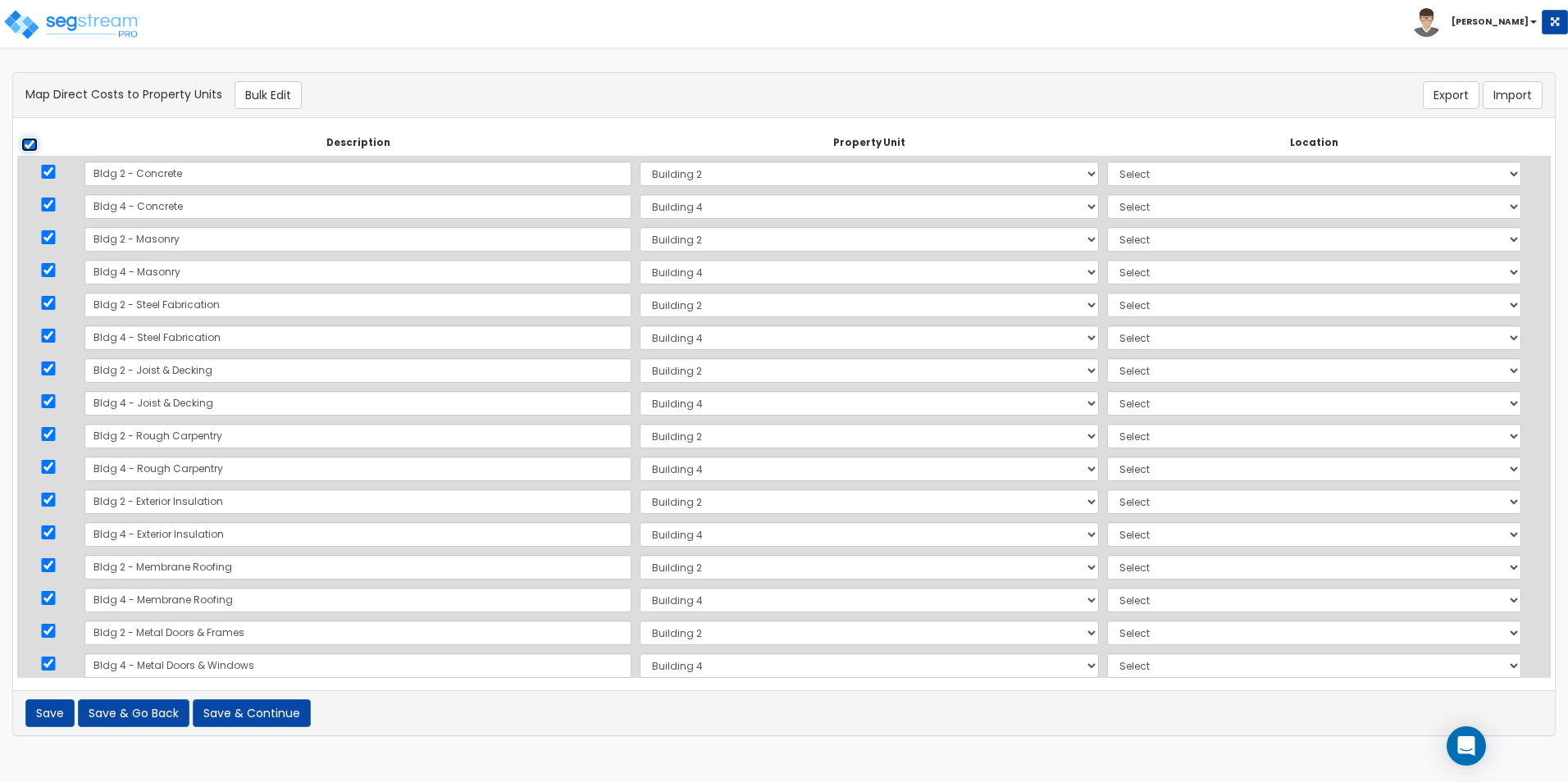
checkbox input "true"
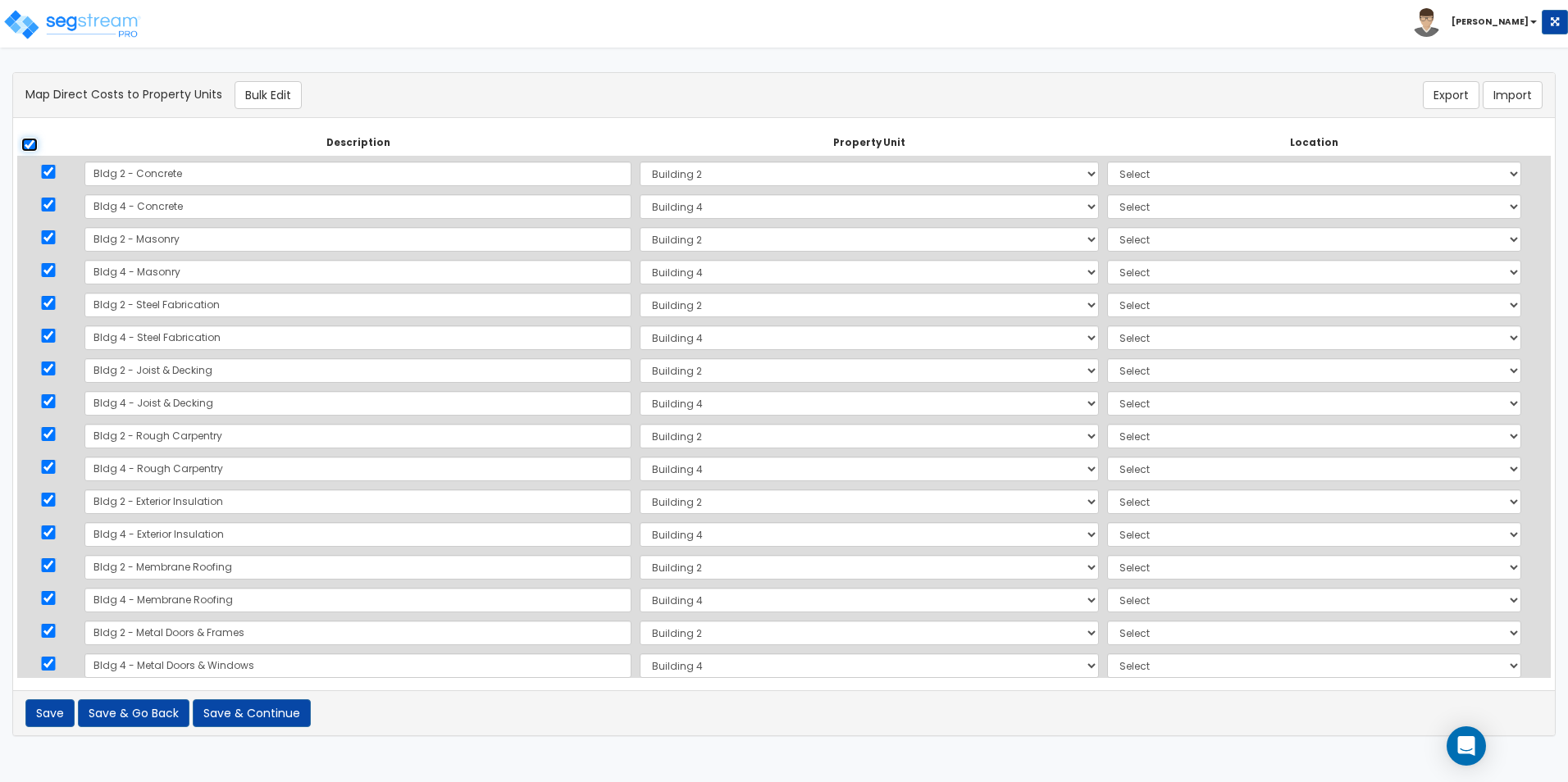
checkbox input "true"
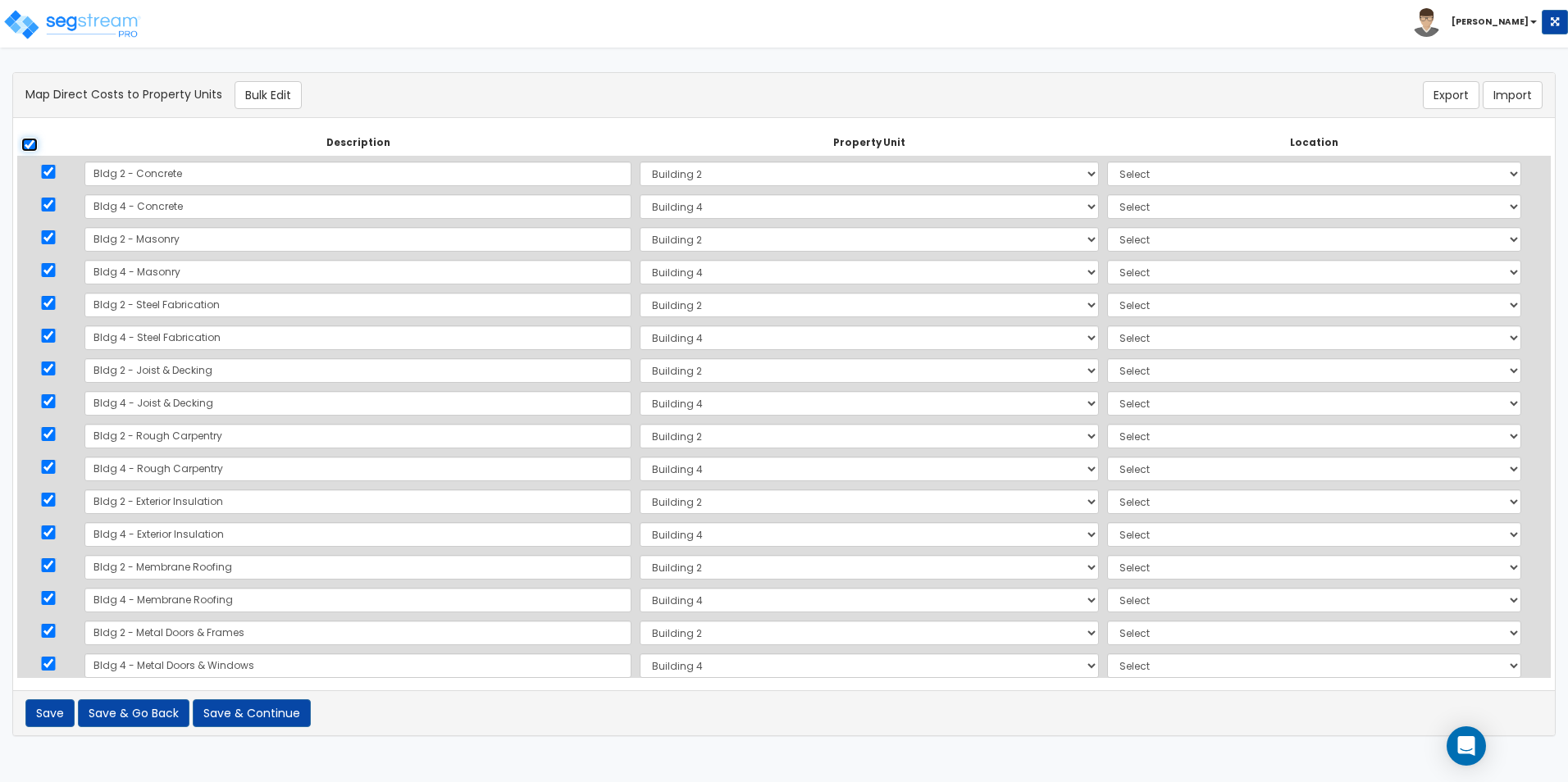
click at [31, 144] on input "checkbox" at bounding box center [29, 145] width 17 height 14
click at [622, 93] on div "Map Direct Costs to Property Units Bulk Edit" at bounding box center [526, 95] width 1027 height 28
click at [54, 173] on input "checkbox" at bounding box center [48, 172] width 17 height 14
click at [55, 239] on input "checkbox" at bounding box center [48, 237] width 17 height 14
click at [50, 300] on input "checkbox" at bounding box center [48, 303] width 17 height 14
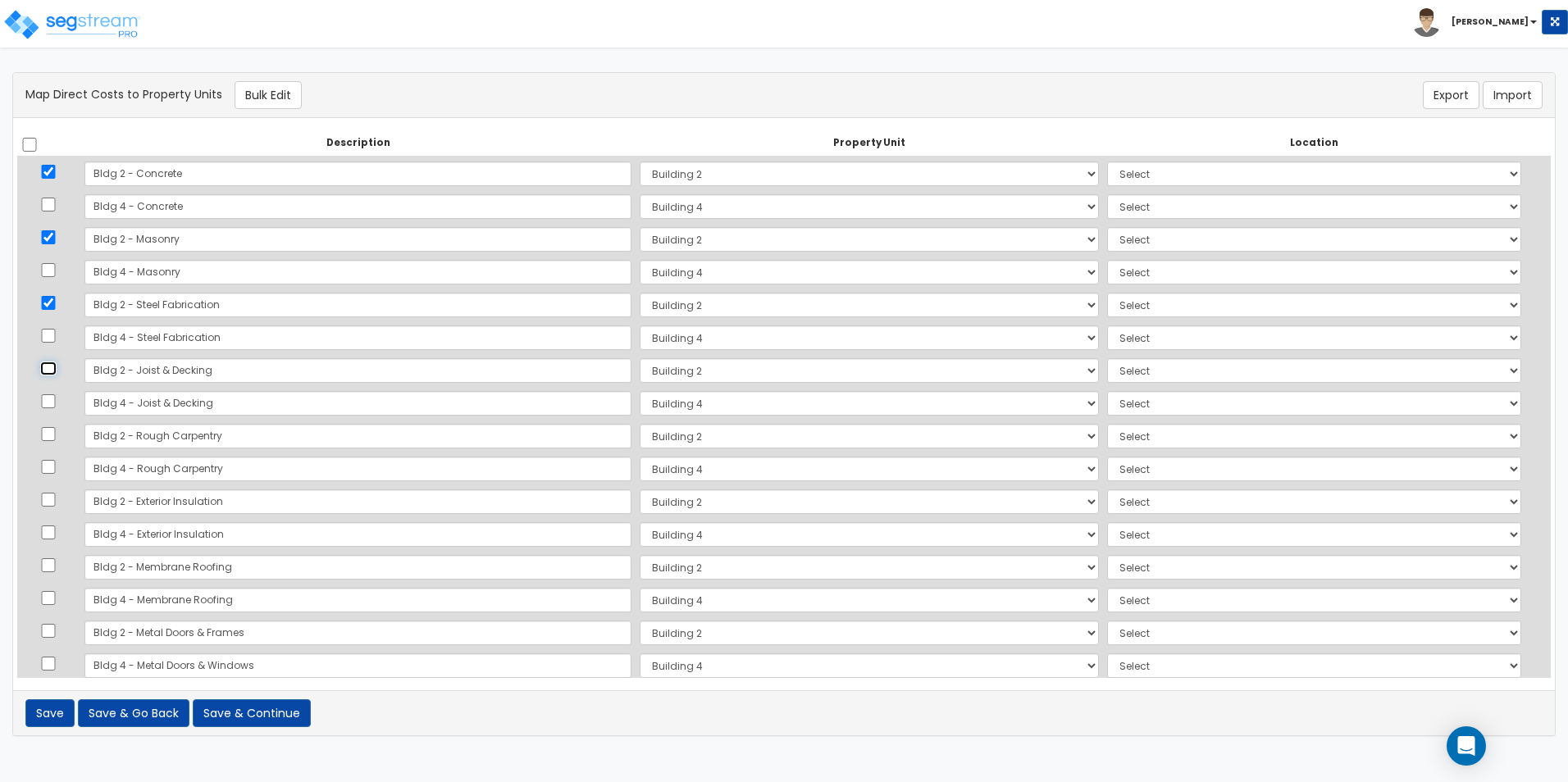
click at [53, 365] on input "checkbox" at bounding box center [48, 368] width 17 height 14
click at [52, 437] on input "checkbox" at bounding box center [48, 434] width 17 height 14
click at [54, 505] on input "checkbox" at bounding box center [48, 500] width 17 height 14
click at [53, 564] on input "checkbox" at bounding box center [48, 566] width 17 height 14
click at [50, 633] on input "checkbox" at bounding box center [48, 631] width 17 height 14
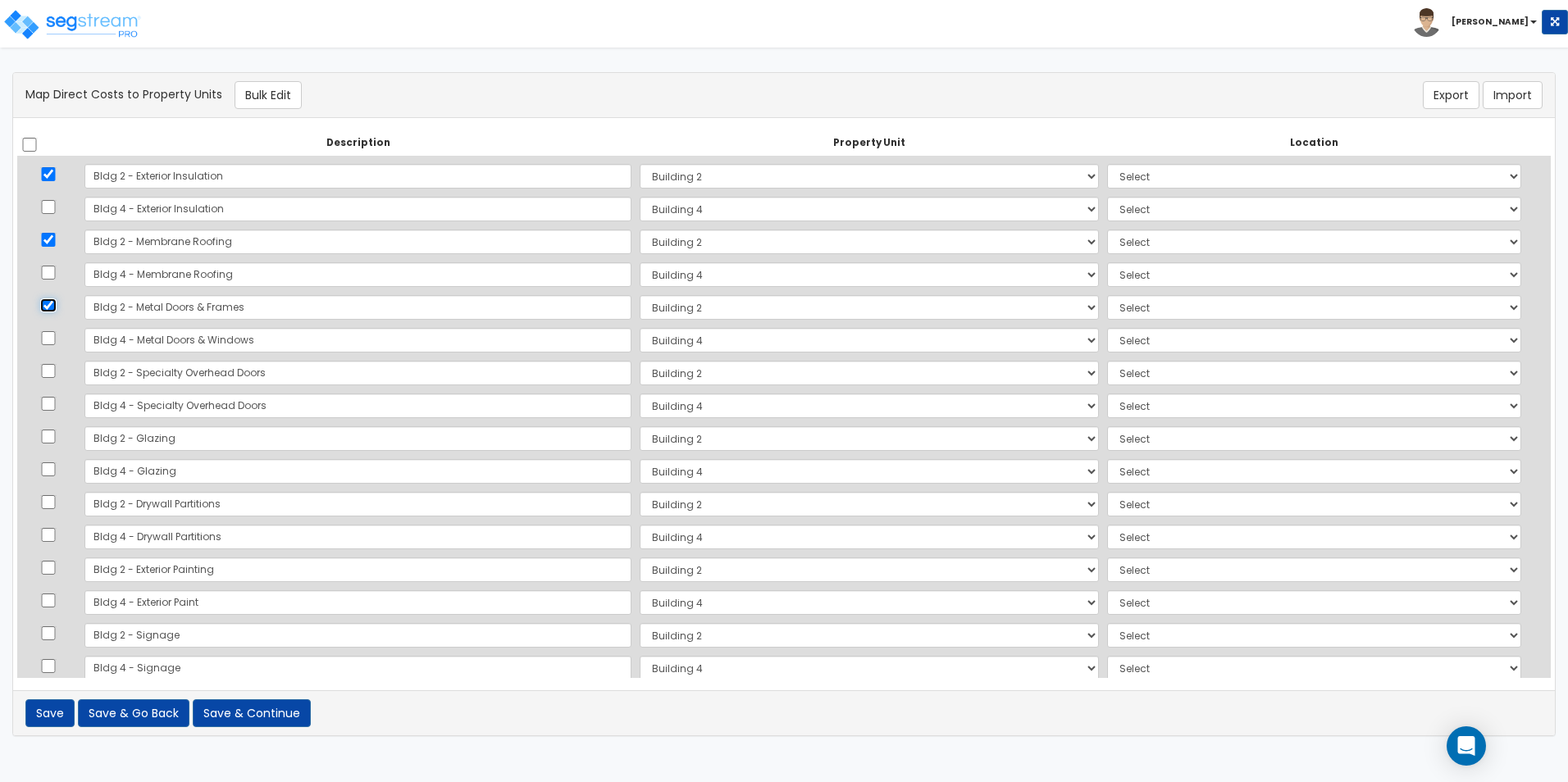
scroll to position [327, 0]
drag, startPoint x: 51, startPoint y: 370, endPoint x: 56, endPoint y: 453, distance: 83.2
click at [50, 370] on input "checkbox" at bounding box center [48, 368] width 17 height 14
click at [56, 441] on input "checkbox" at bounding box center [48, 434] width 17 height 14
click at [55, 500] on input "checkbox" at bounding box center [48, 500] width 17 height 14
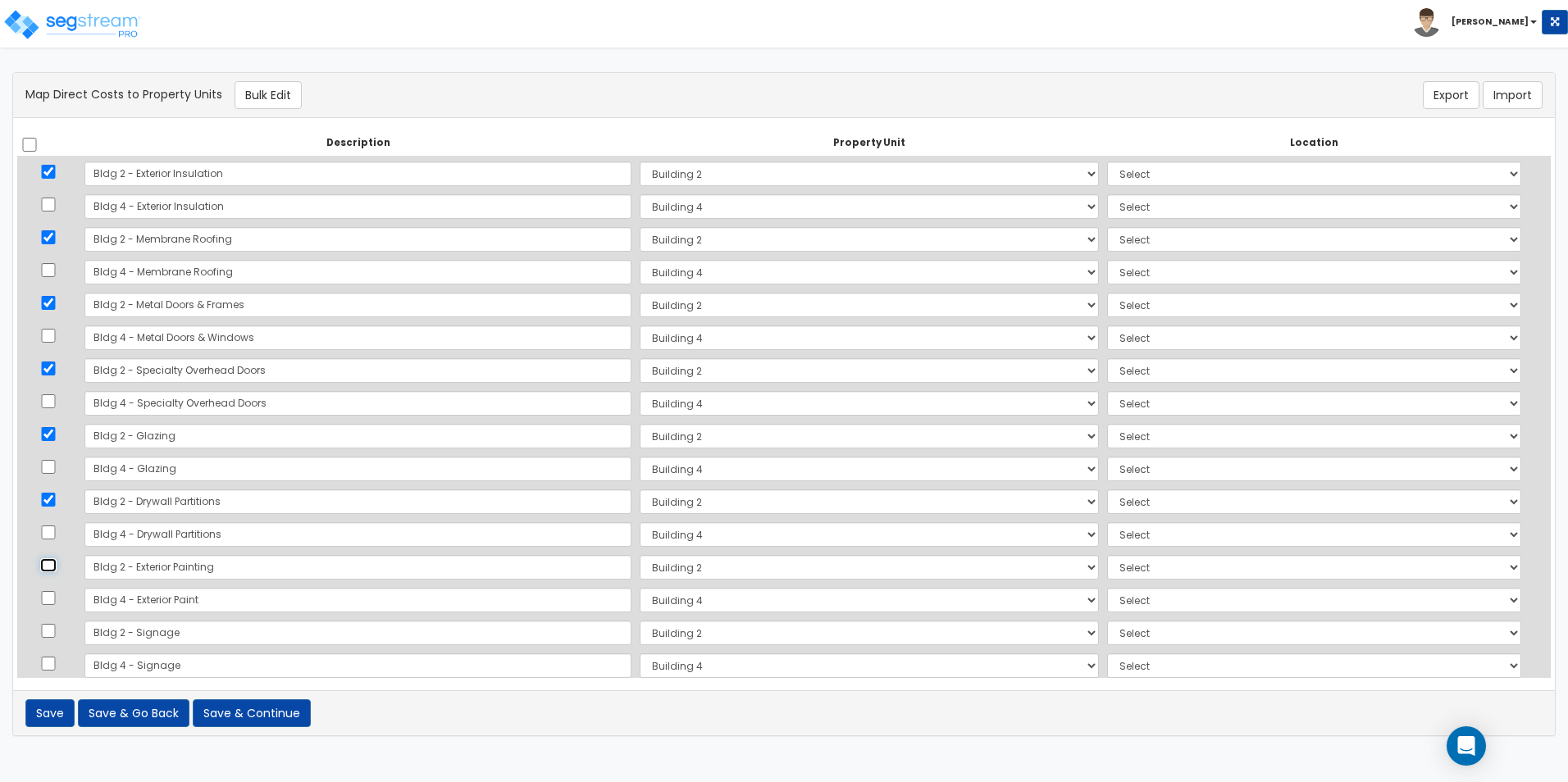
click at [53, 562] on input "checkbox" at bounding box center [48, 566] width 17 height 14
click at [54, 625] on input "checkbox" at bounding box center [48, 631] width 17 height 14
click at [53, 627] on input "checkbox" at bounding box center [48, 631] width 17 height 14
click at [59, 556] on td at bounding box center [49, 567] width 64 height 33
click at [55, 563] on input "checkbox" at bounding box center [48, 566] width 17 height 14
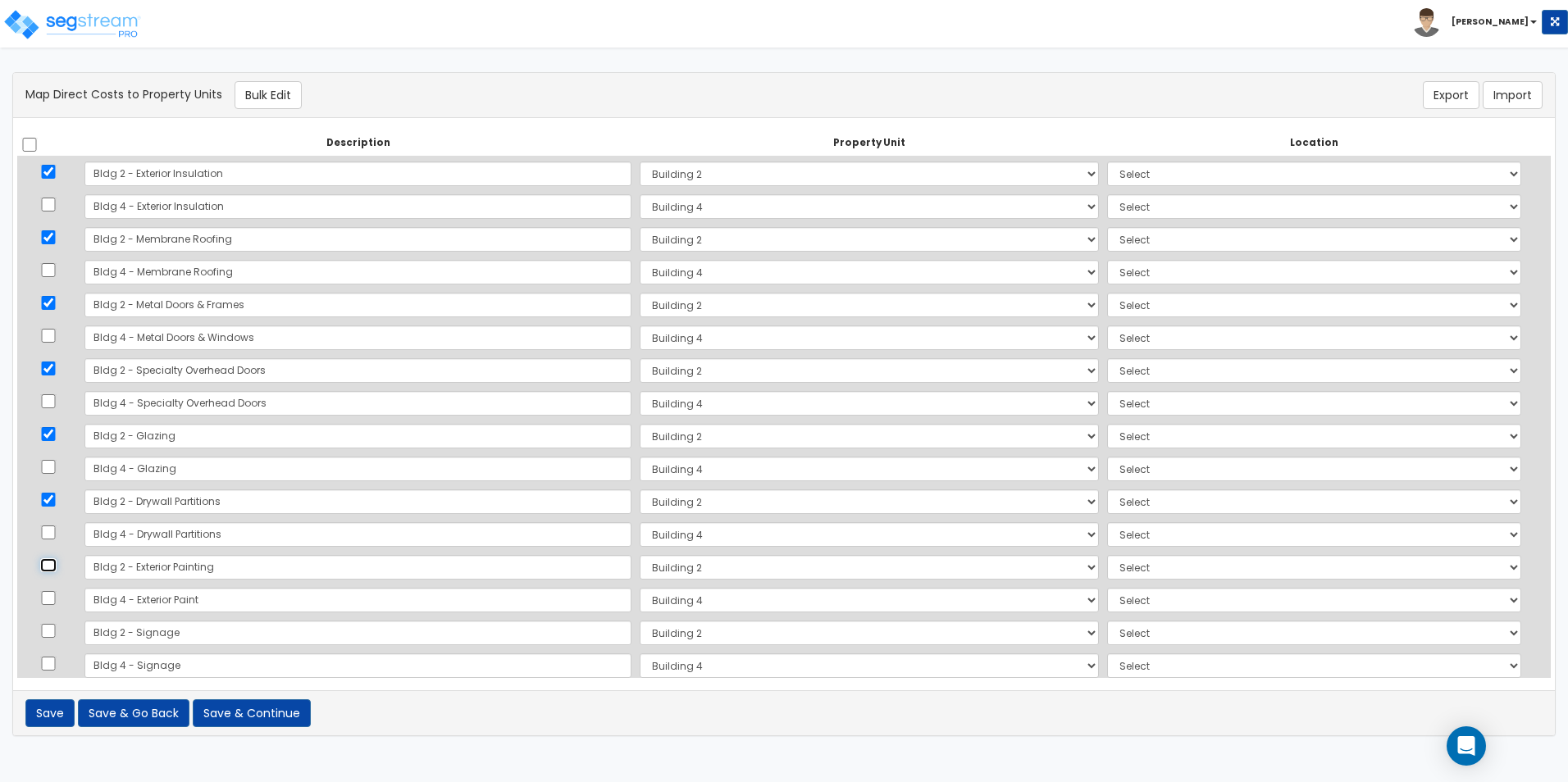
click at [50, 568] on input "checkbox" at bounding box center [48, 566] width 17 height 14
click at [55, 498] on input "checkbox" at bounding box center [48, 500] width 17 height 14
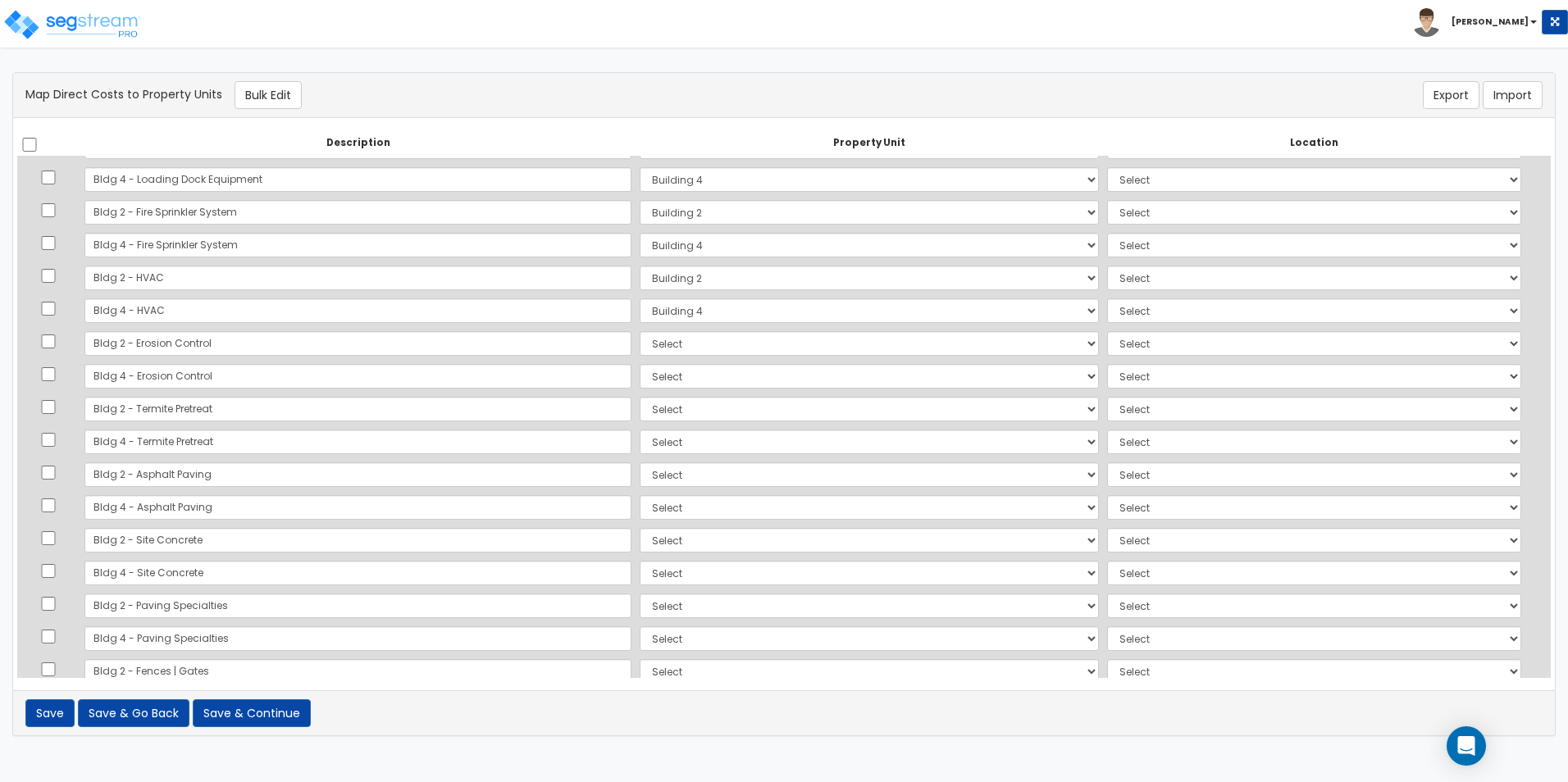
scroll to position [983, 0]
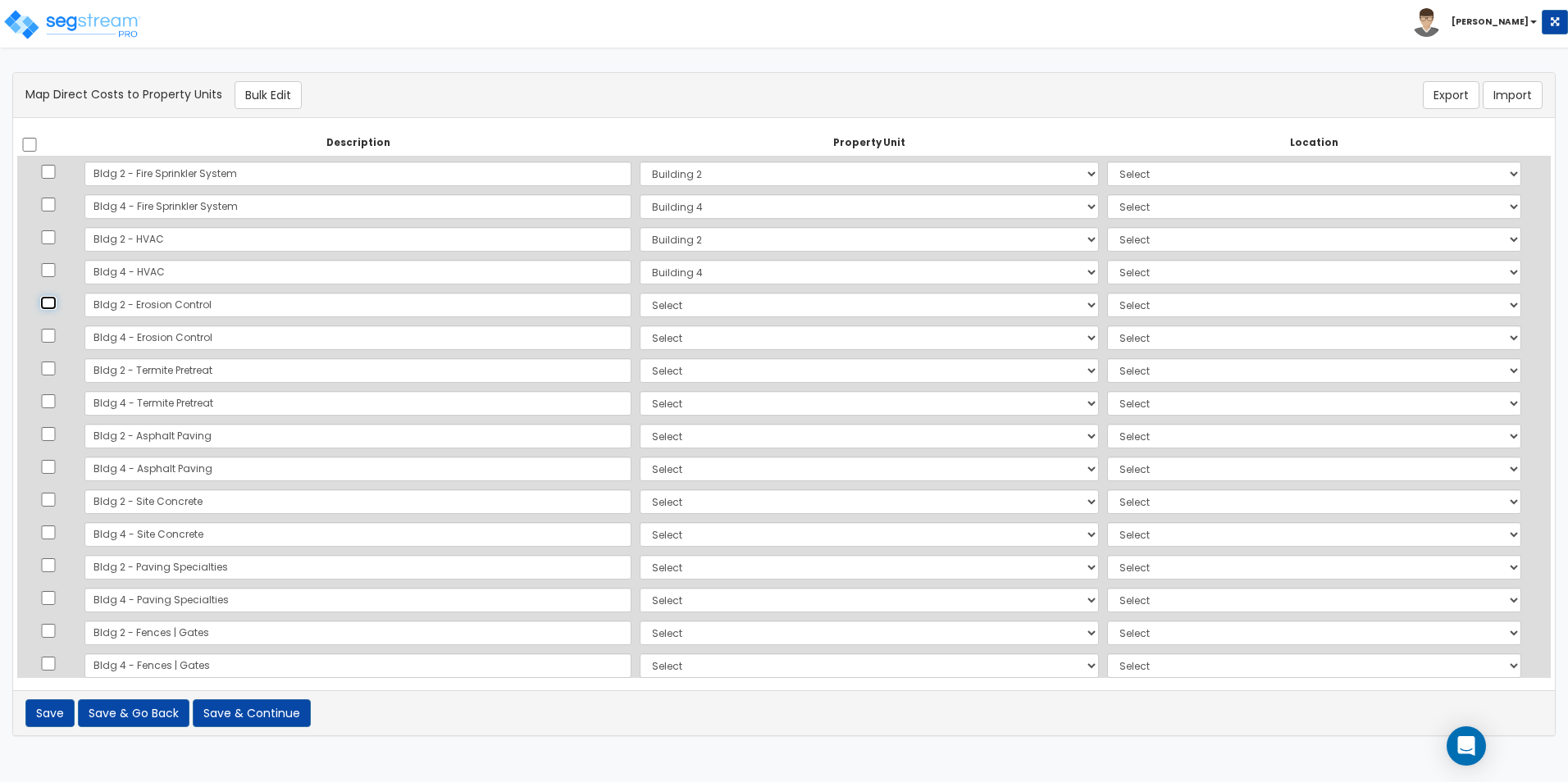
click at [51, 304] on input "checkbox" at bounding box center [48, 303] width 17 height 14
click at [56, 370] on input "checkbox" at bounding box center [48, 368] width 17 height 14
click at [57, 336] on input "checkbox" at bounding box center [48, 335] width 17 height 14
click at [53, 267] on input "checkbox" at bounding box center [48, 270] width 17 height 14
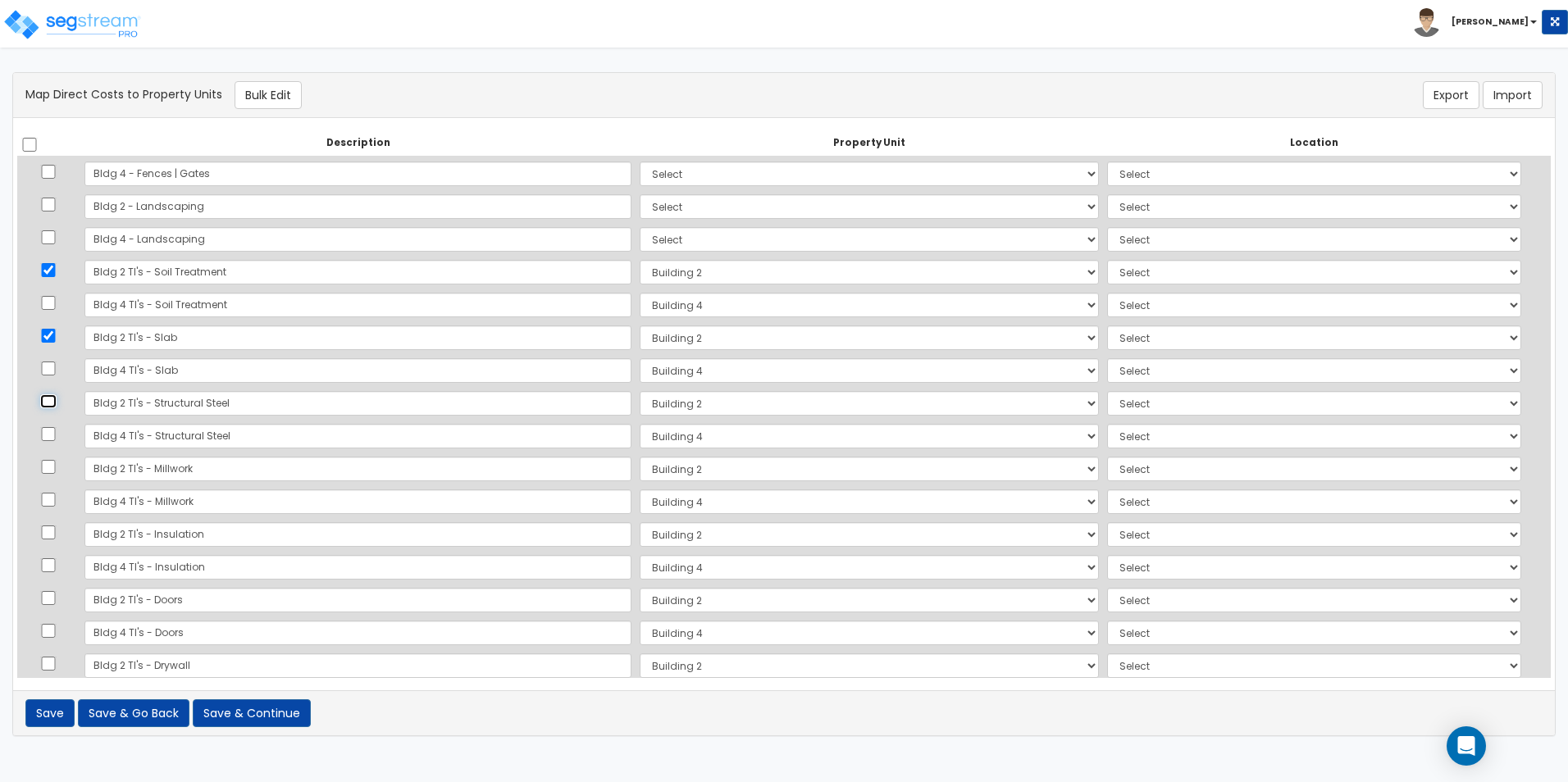
click at [56, 401] on input "checkbox" at bounding box center [48, 401] width 17 height 14
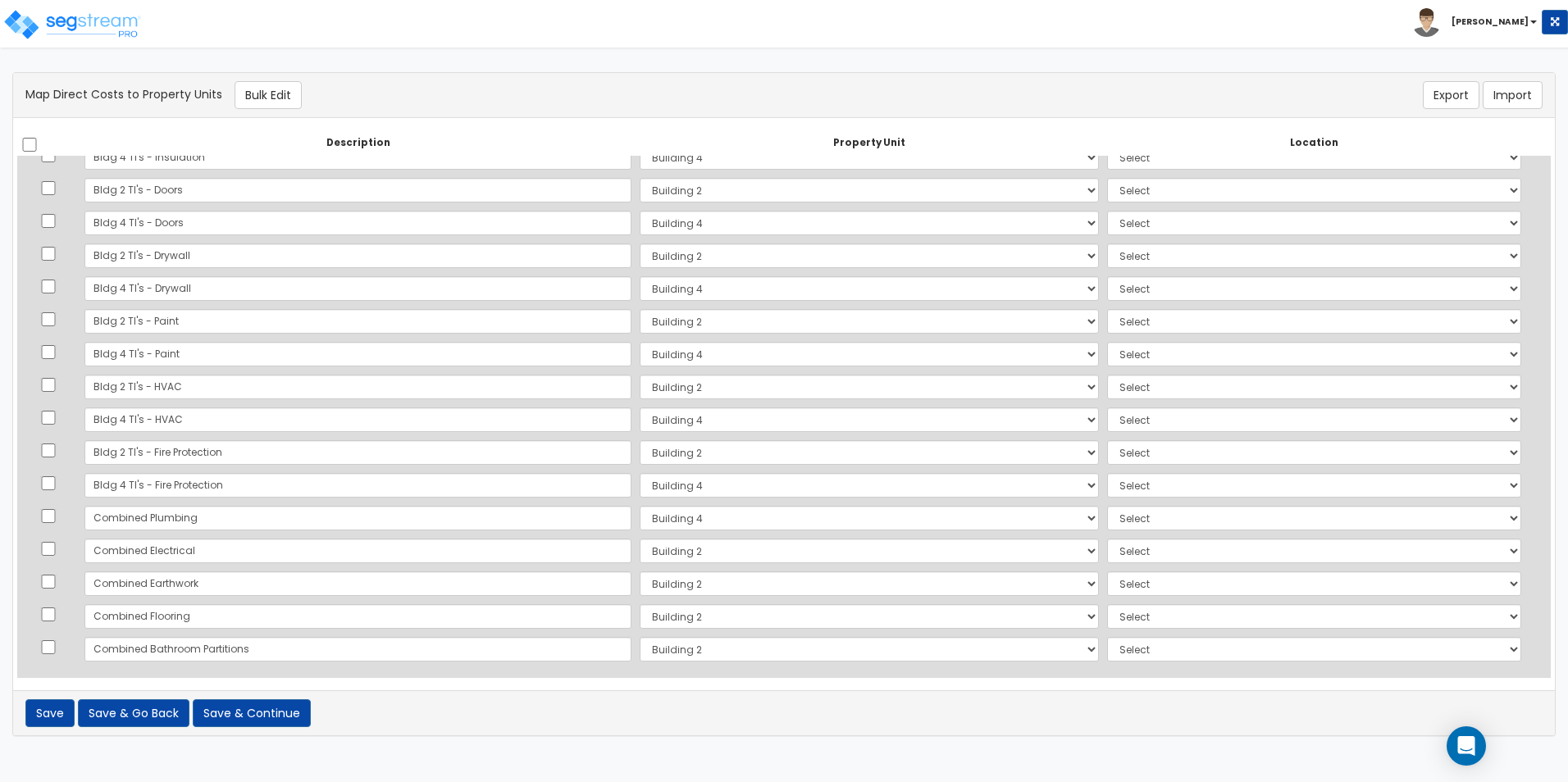
scroll to position [1890, 0]
click at [295, 96] on button "Bulk Edit" at bounding box center [268, 95] width 67 height 28
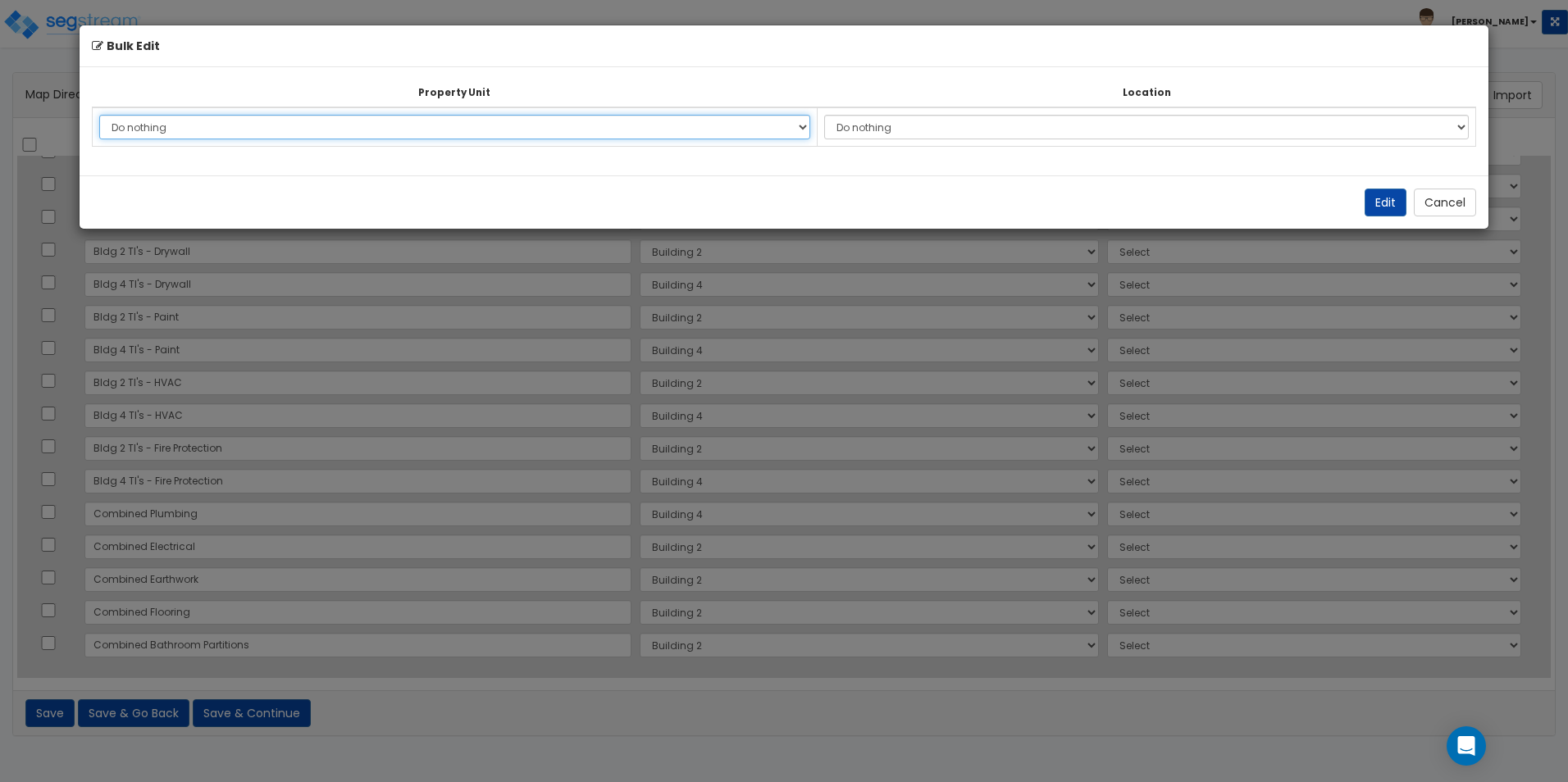
click at [332, 127] on select "Do nothing Building 2 Building 4 Site Improvements Add Additional Property Unit" at bounding box center [455, 127] width 711 height 25
click at [99, 115] on select "Do nothing Building 2 Building 4 Site Improvements Add Additional Property Unit" at bounding box center [455, 127] width 711 height 25
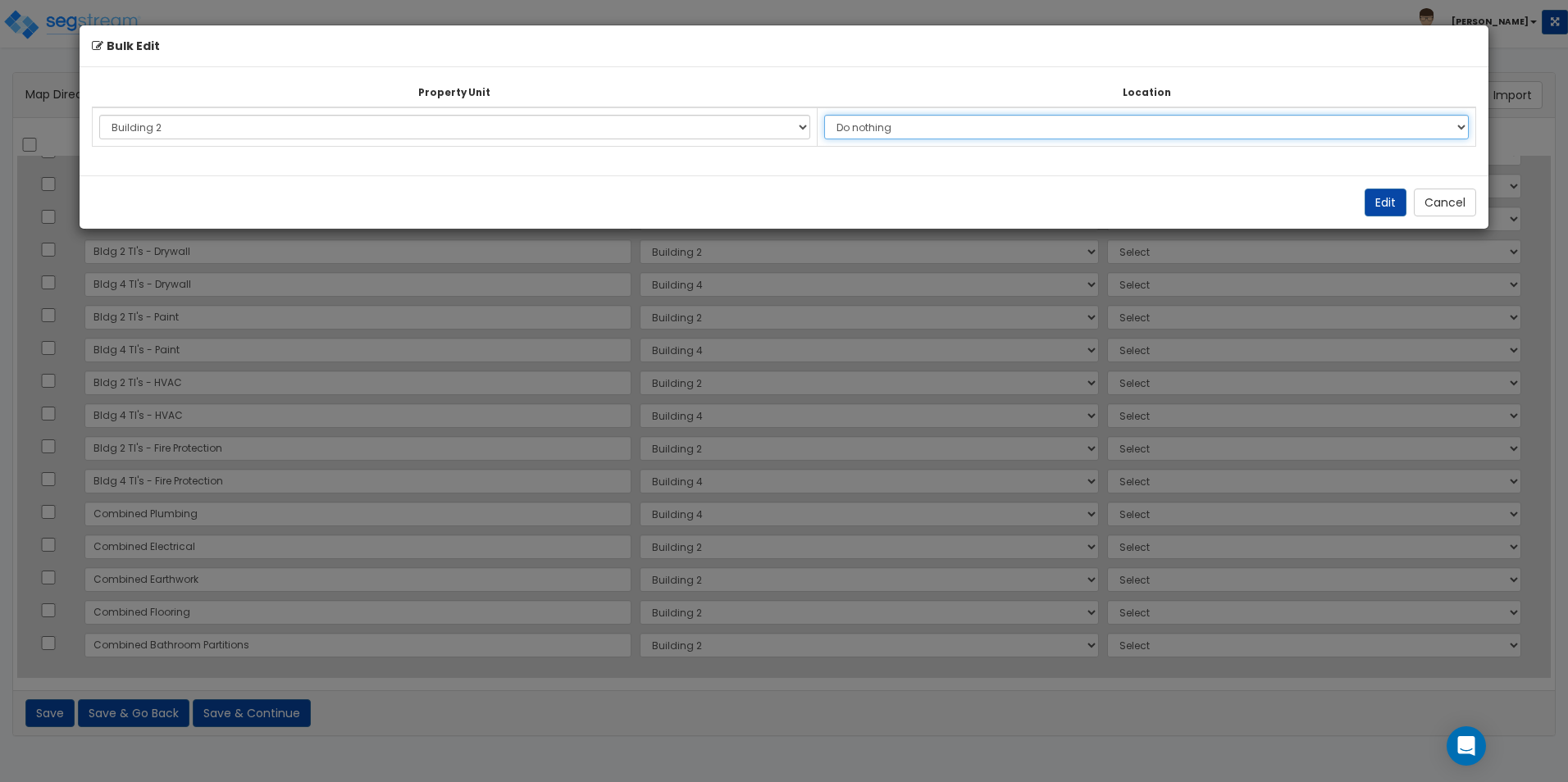
click at [1083, 126] on select "Do nothing Add Additional Location Building Building Interior Common Areas Buil…" at bounding box center [1145, 127] width 644 height 25
click at [833, 115] on select "Do nothing Add Additional Location Building Building Interior Common Areas Buil…" at bounding box center [1145, 127] width 644 height 25
click at [1391, 202] on button "Edit" at bounding box center [1385, 202] width 42 height 28
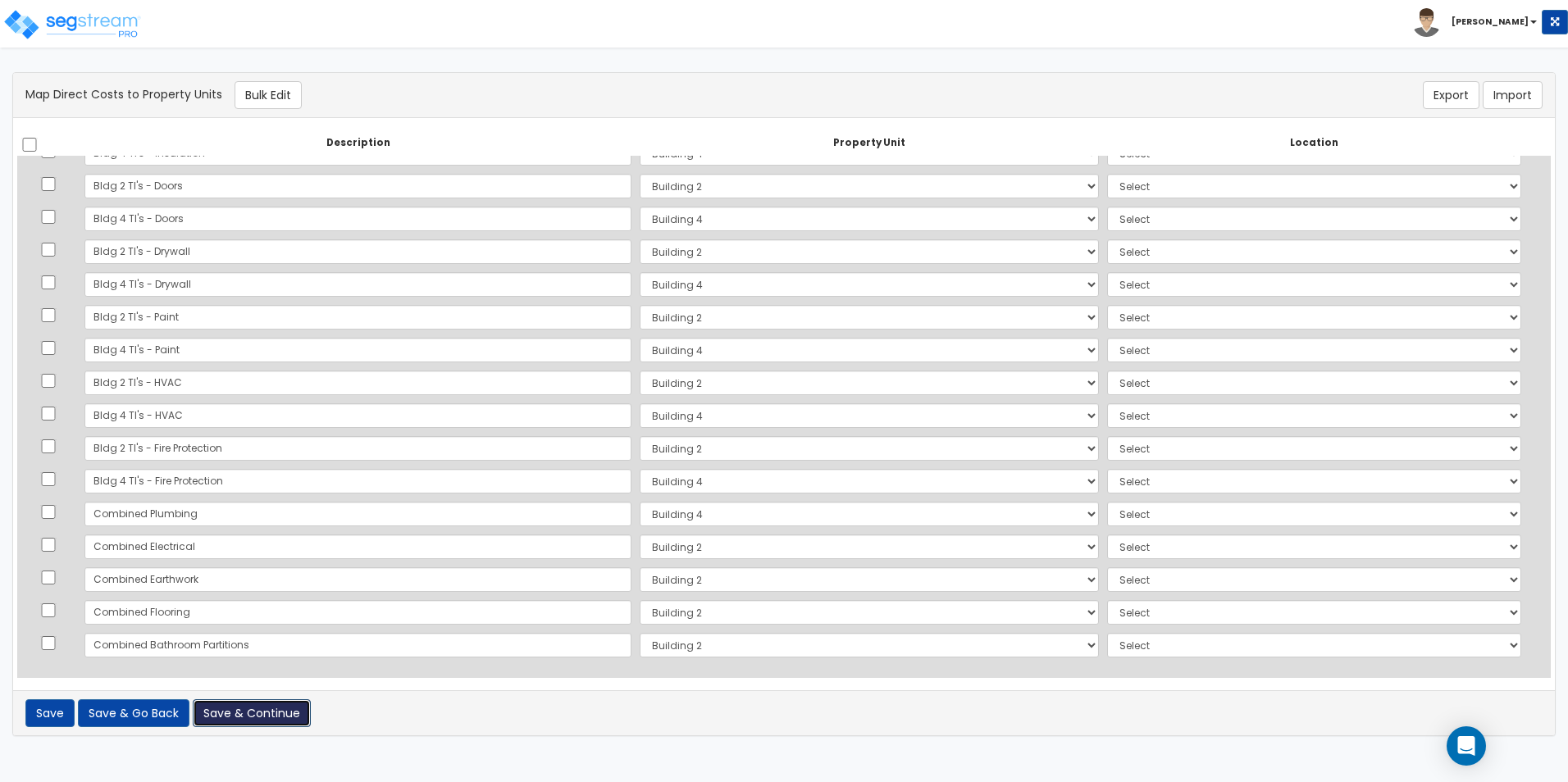
click at [239, 715] on button "Save & Continue" at bounding box center [251, 714] width 118 height 28
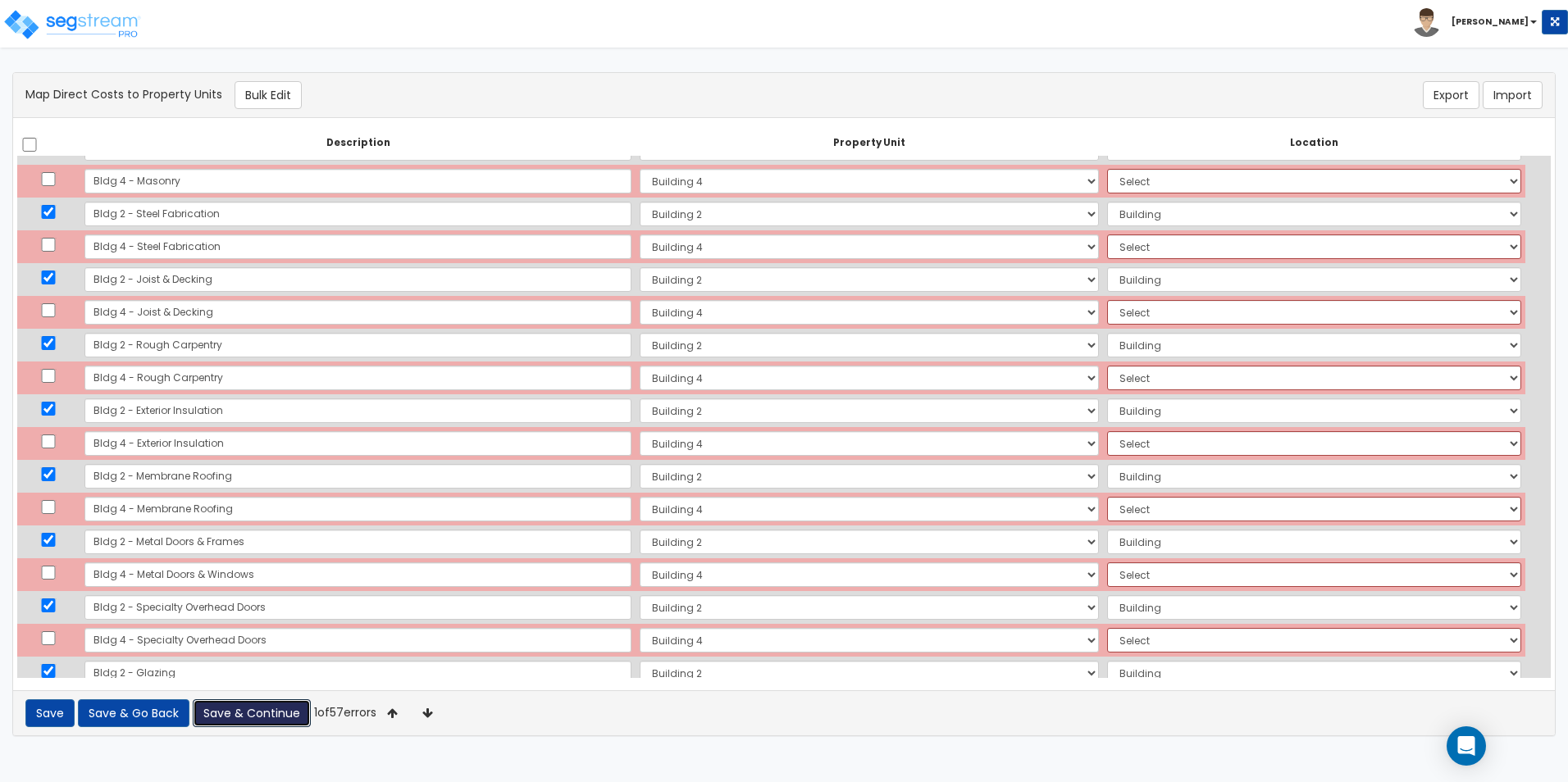
scroll to position [0, 0]
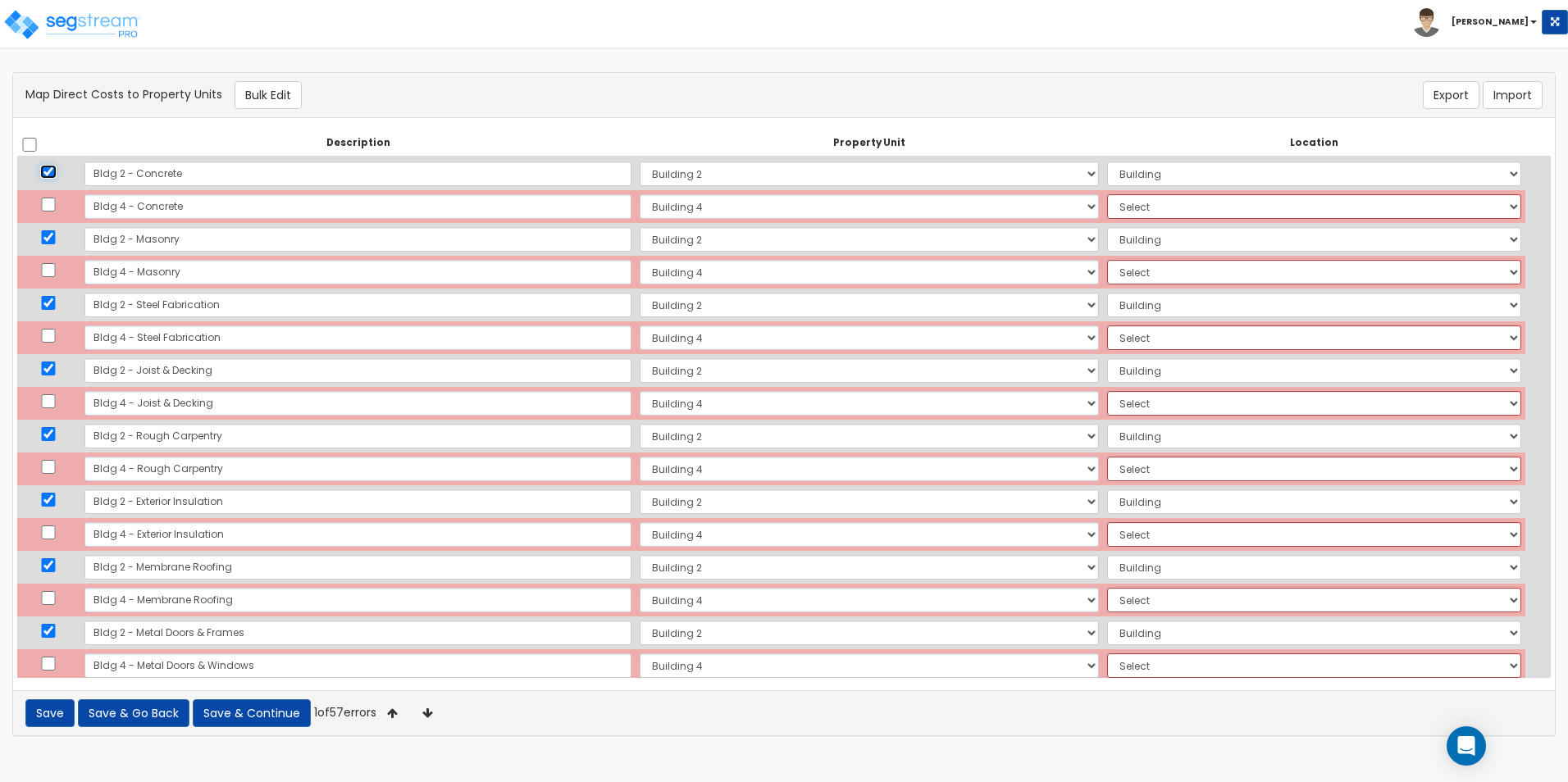
click at [55, 171] on input "checkbox" at bounding box center [48, 172] width 17 height 14
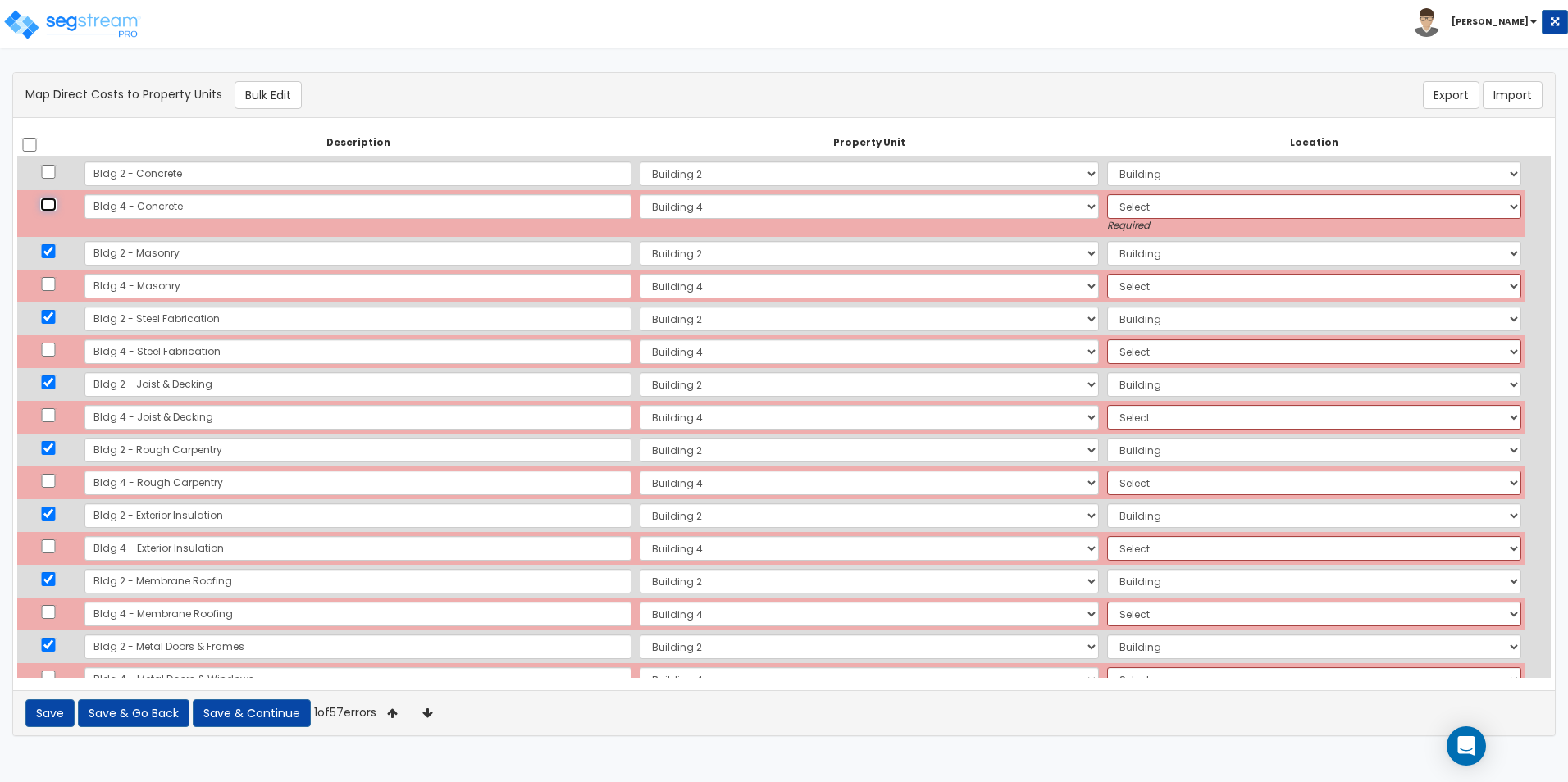
click at [55, 207] on input "checkbox" at bounding box center [48, 204] width 17 height 14
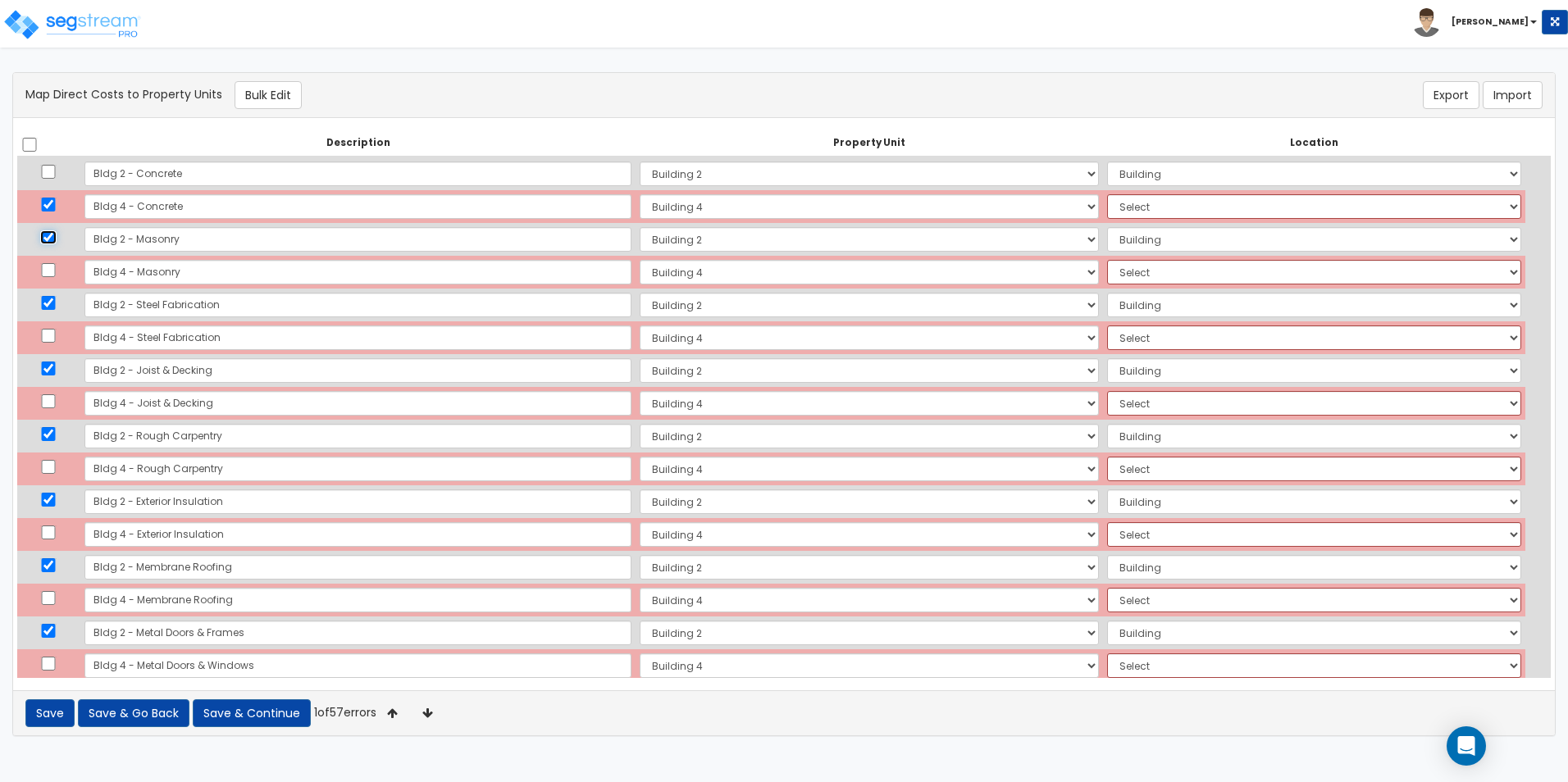
click at [56, 238] on input "checkbox" at bounding box center [48, 237] width 17 height 14
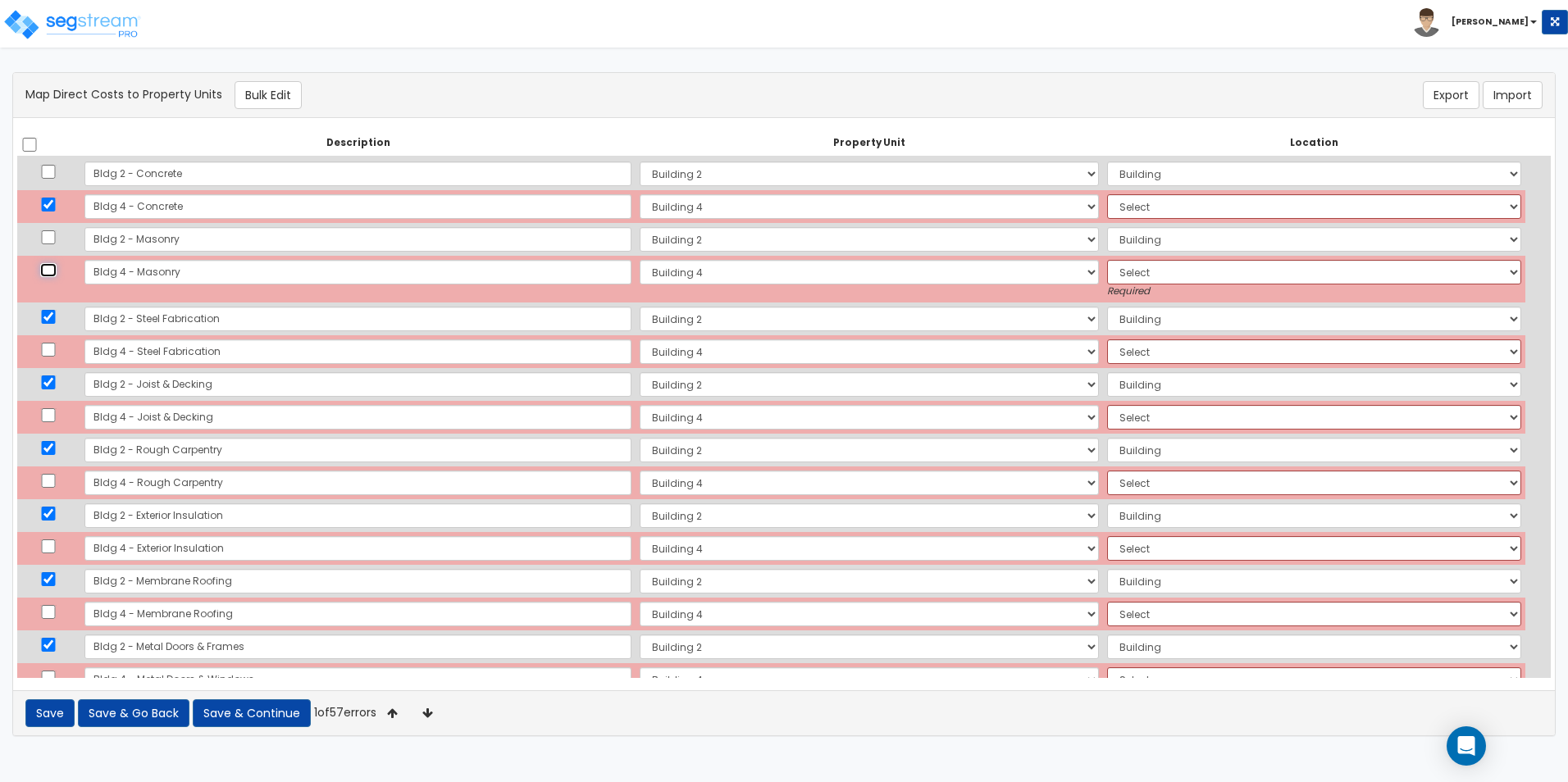
click at [55, 271] on input "checkbox" at bounding box center [48, 270] width 17 height 14
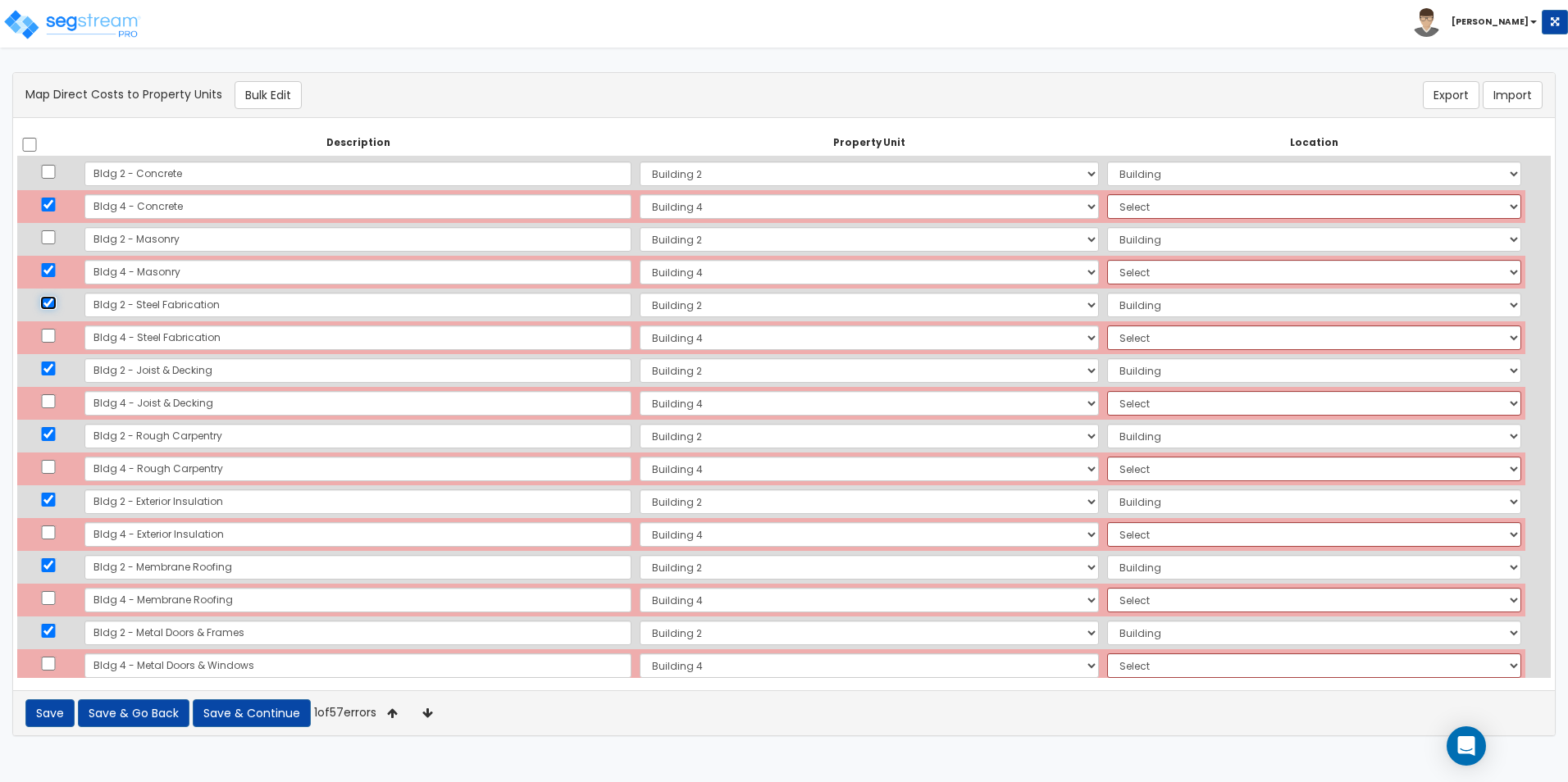
click at [55, 306] on input "checkbox" at bounding box center [48, 303] width 17 height 14
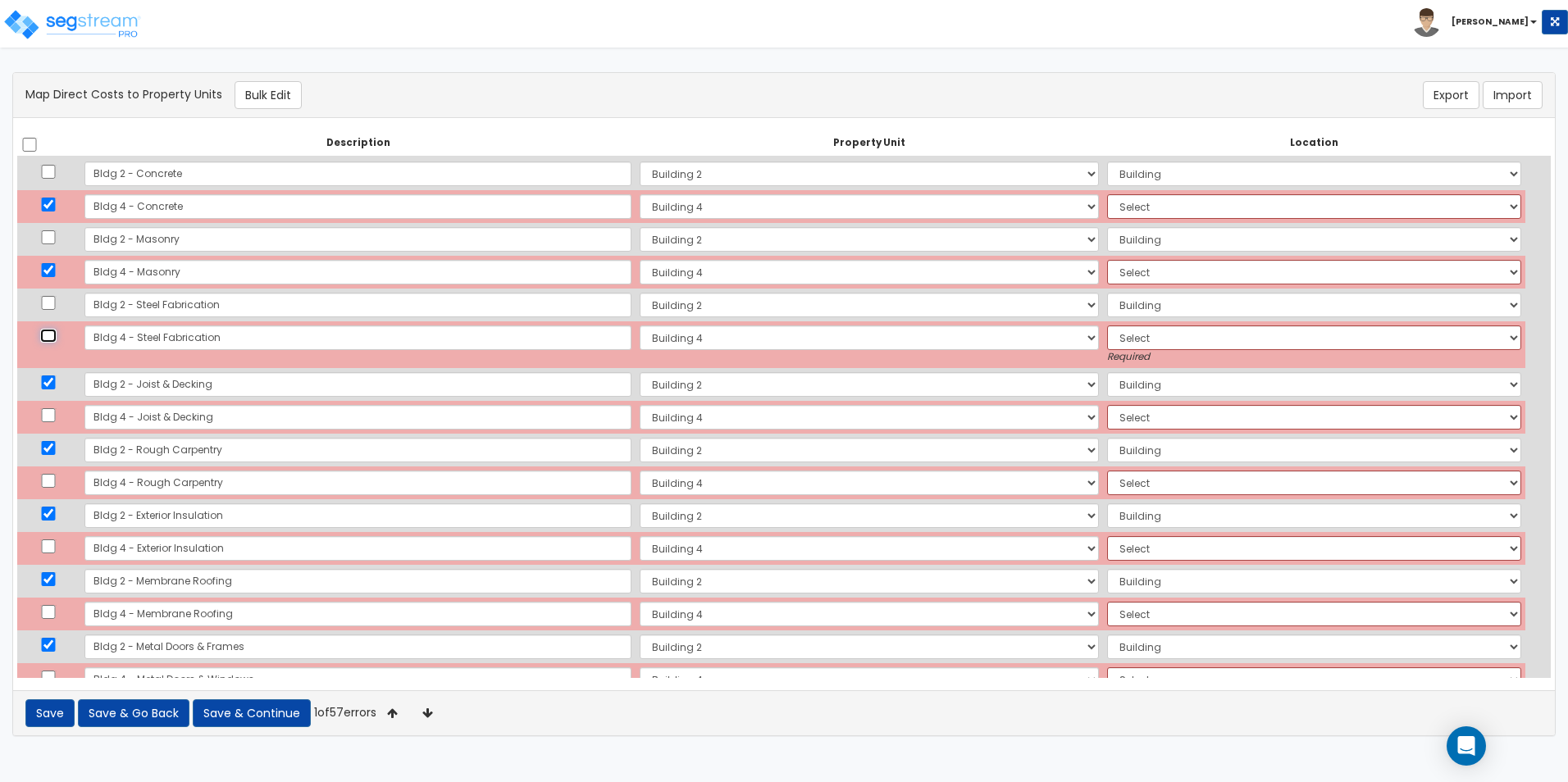
click at [54, 332] on input "checkbox" at bounding box center [48, 335] width 17 height 14
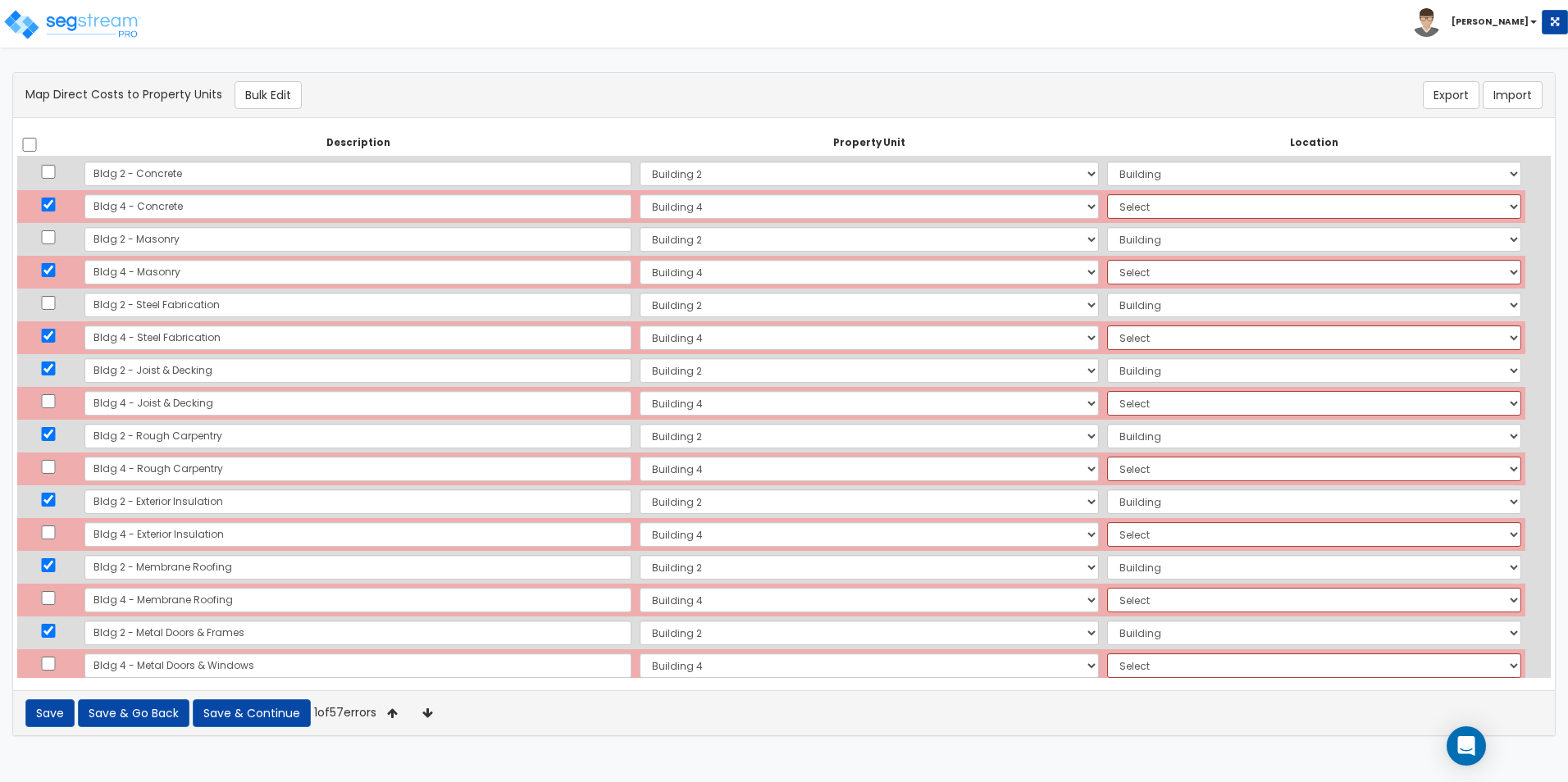
click at [55, 380] on td at bounding box center [49, 370] width 64 height 33
click at [55, 367] on input "checkbox" at bounding box center [48, 368] width 17 height 14
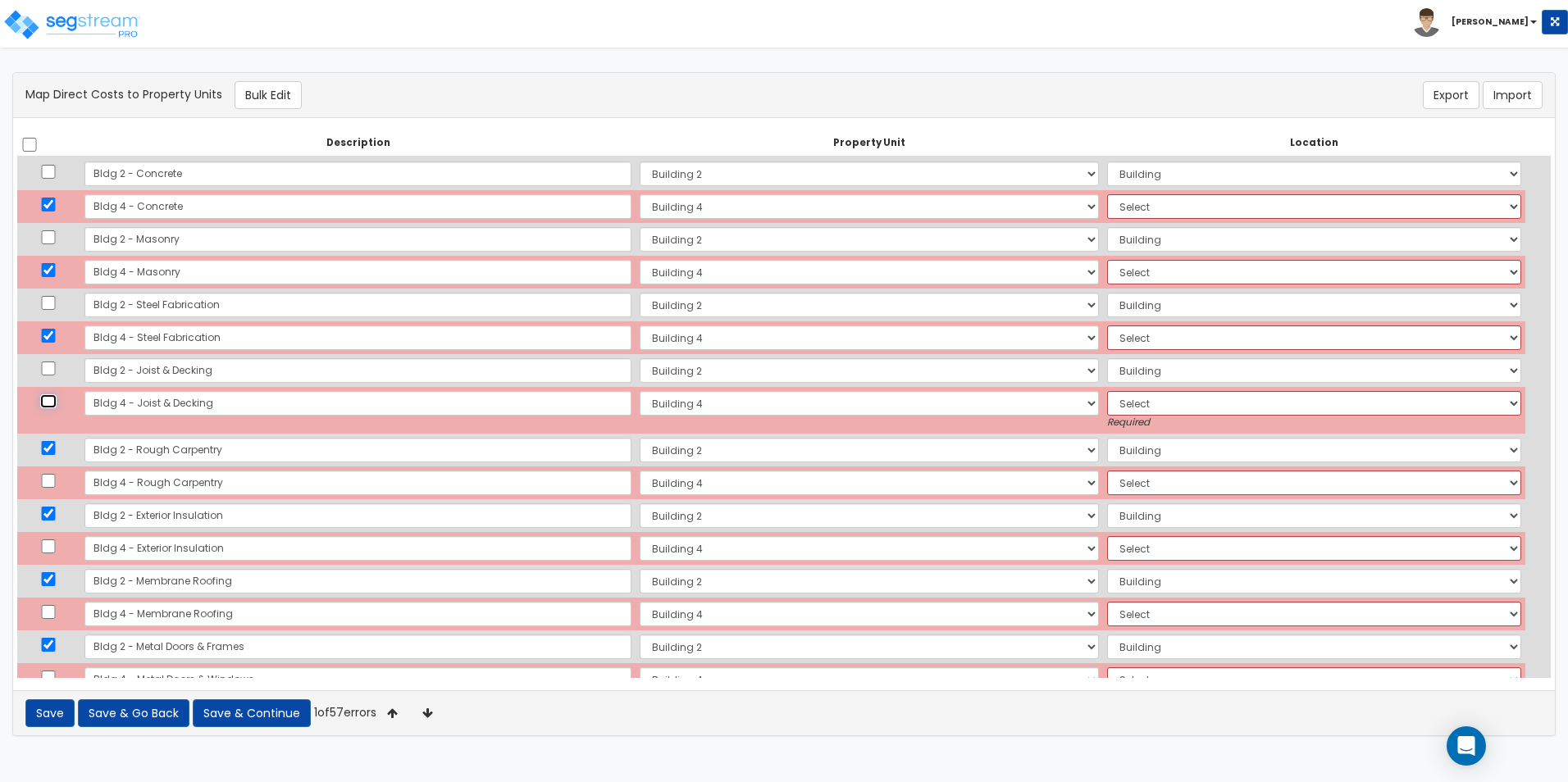
click at [55, 401] on input "checkbox" at bounding box center [48, 401] width 17 height 14
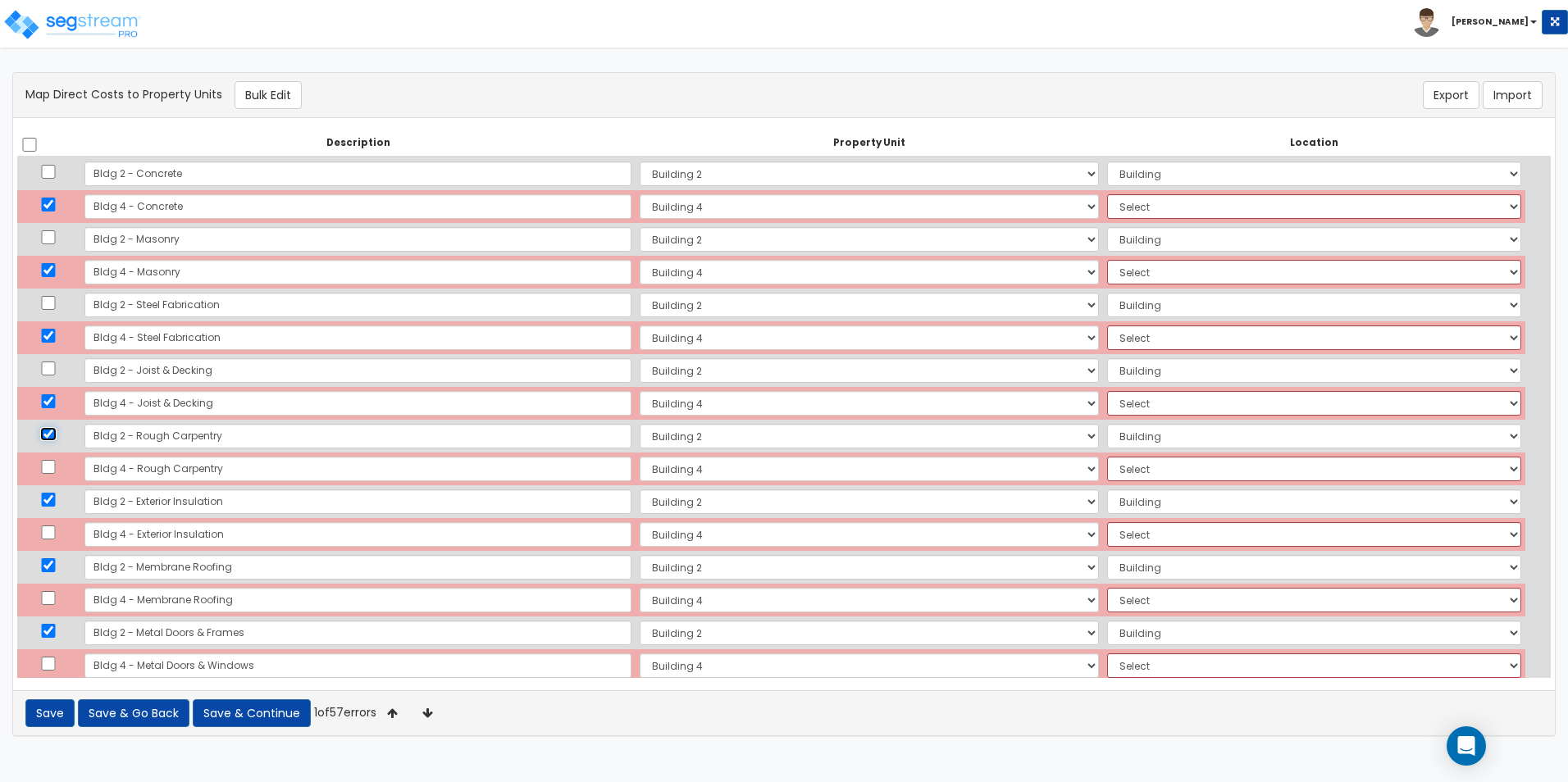
click at [52, 436] on input "checkbox" at bounding box center [48, 434] width 17 height 14
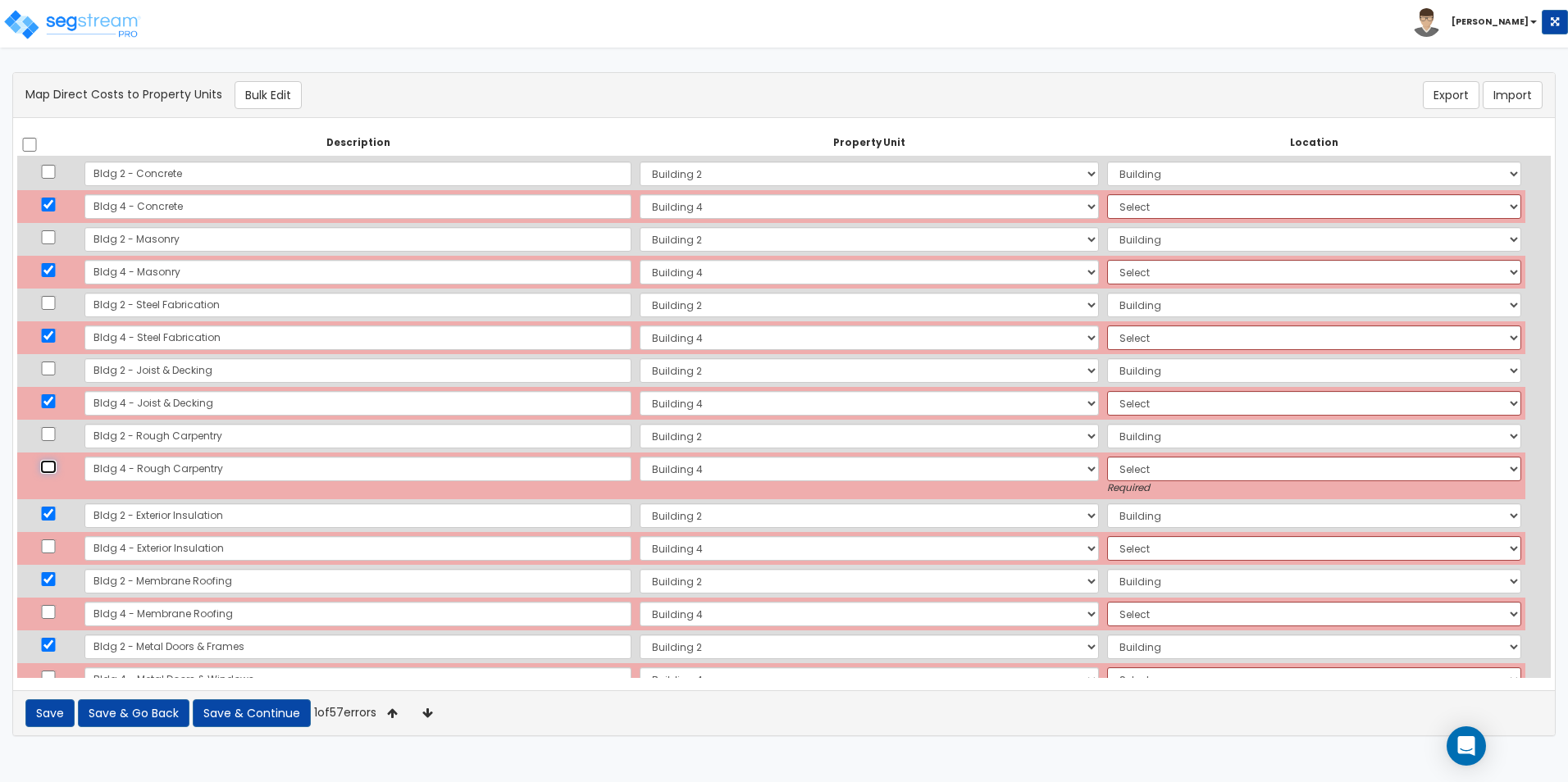
click at [52, 463] on input "checkbox" at bounding box center [48, 466] width 17 height 14
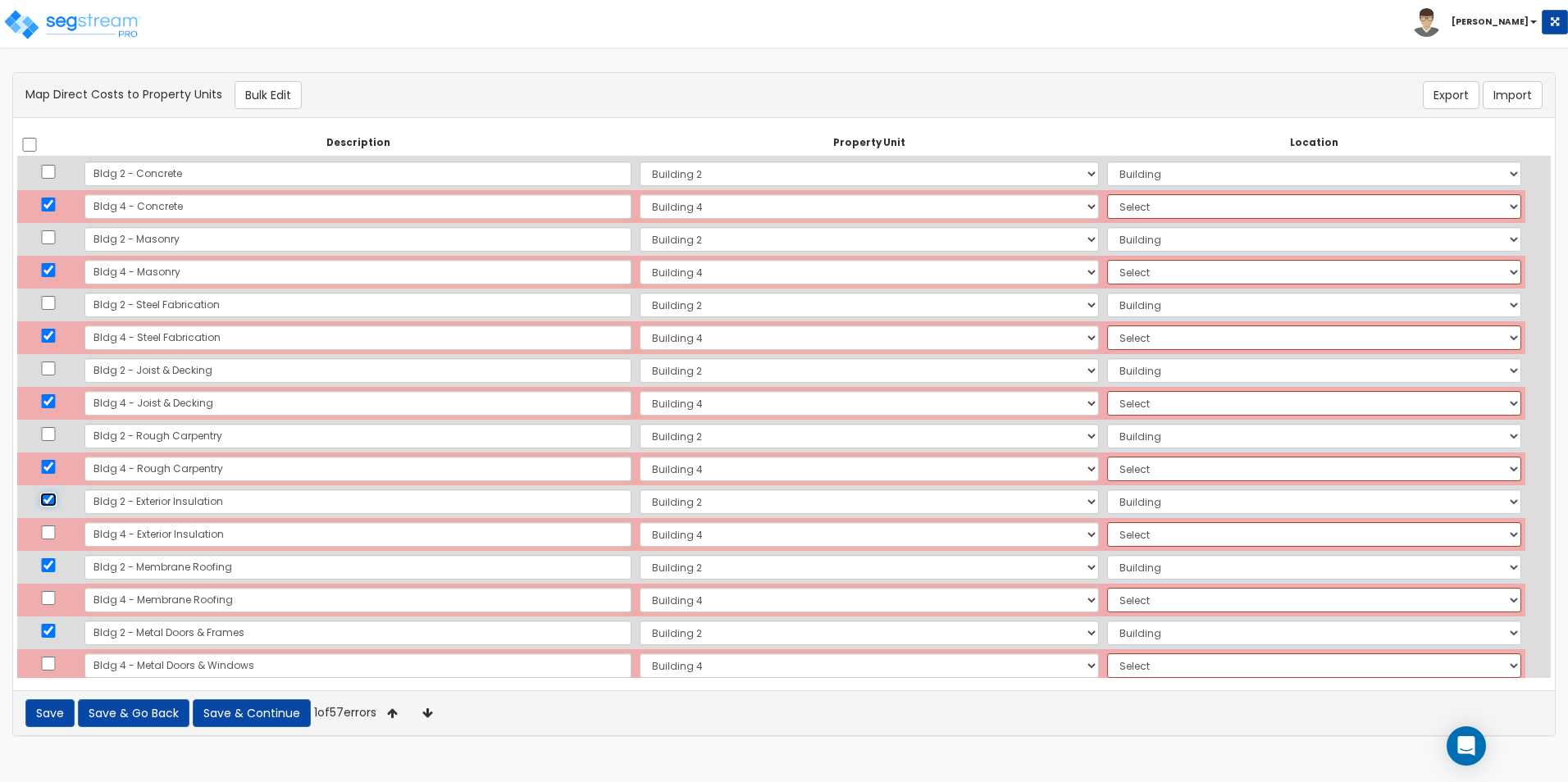
click at [54, 494] on input "checkbox" at bounding box center [48, 500] width 17 height 14
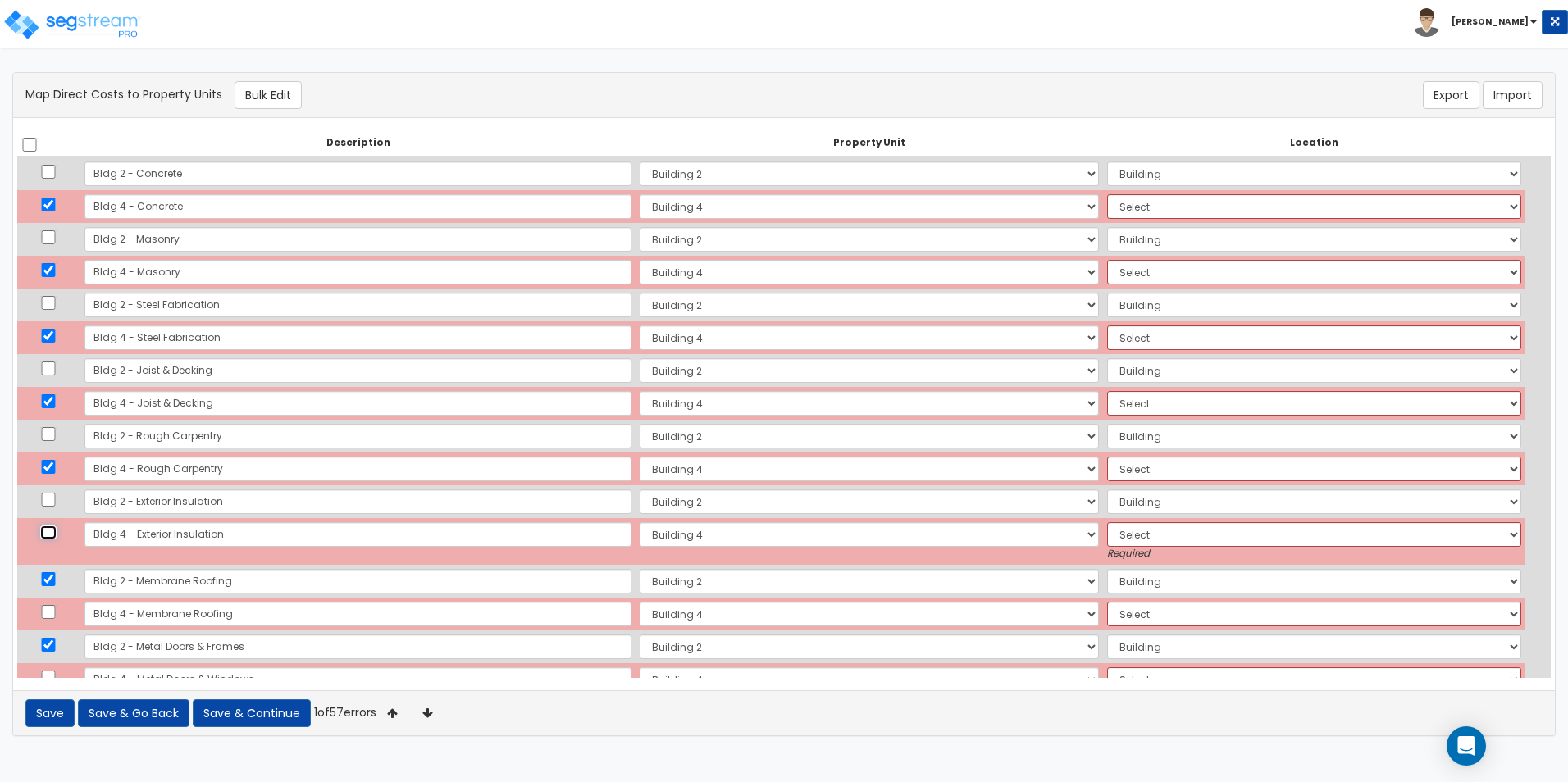
click at [53, 533] on input "checkbox" at bounding box center [48, 533] width 17 height 14
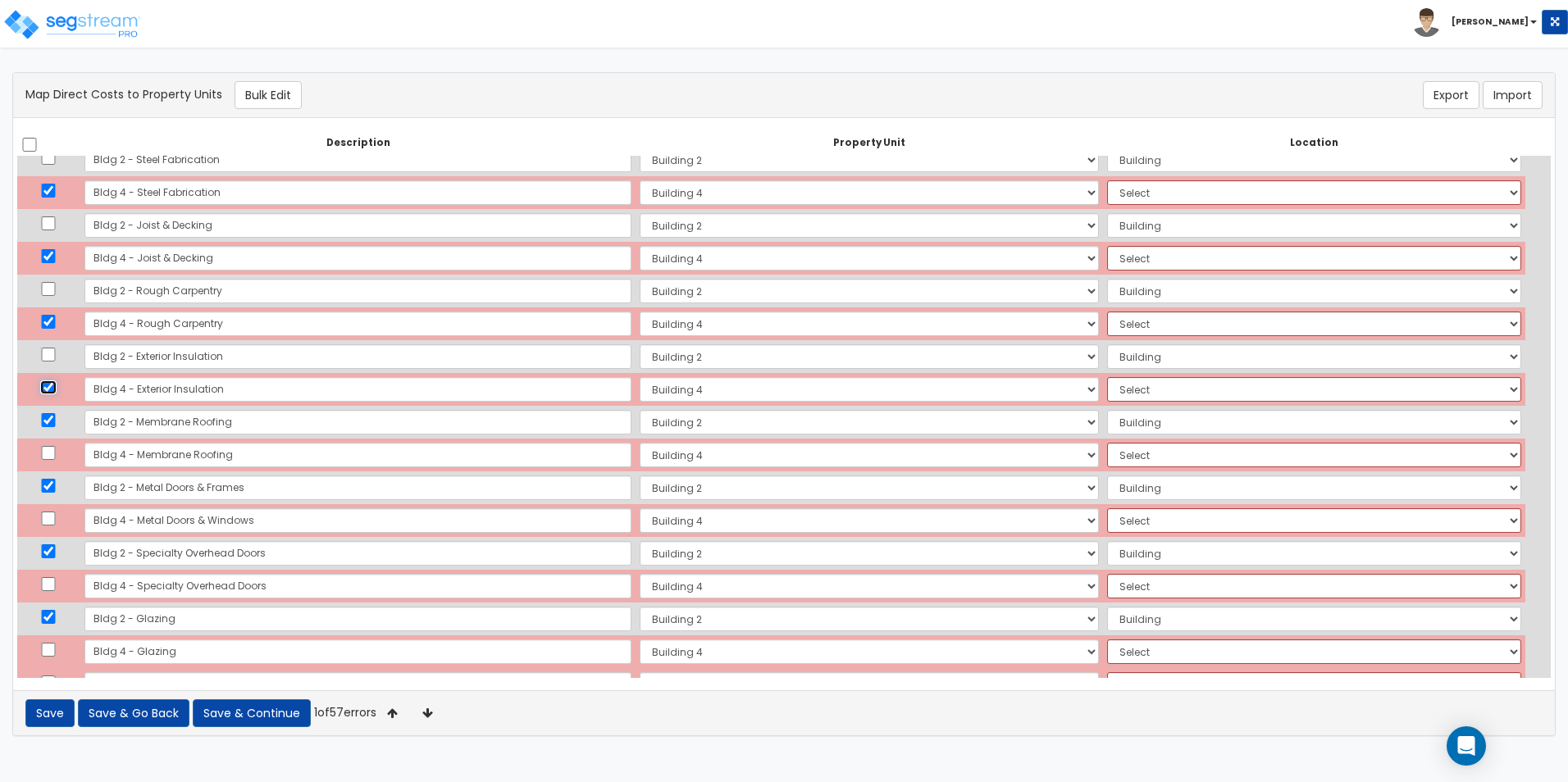
scroll to position [164, 0]
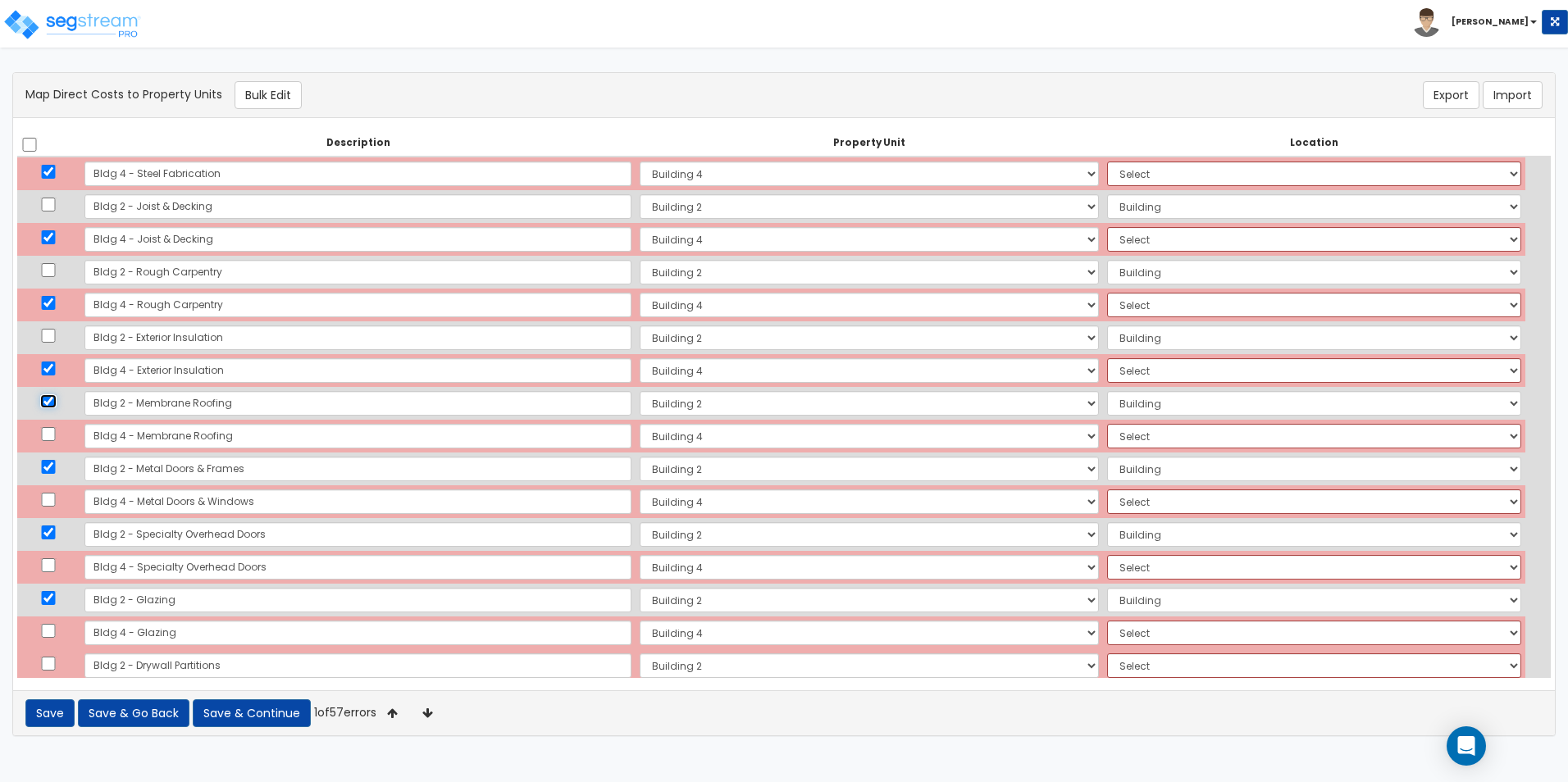
click at [56, 403] on input "checkbox" at bounding box center [48, 401] width 17 height 14
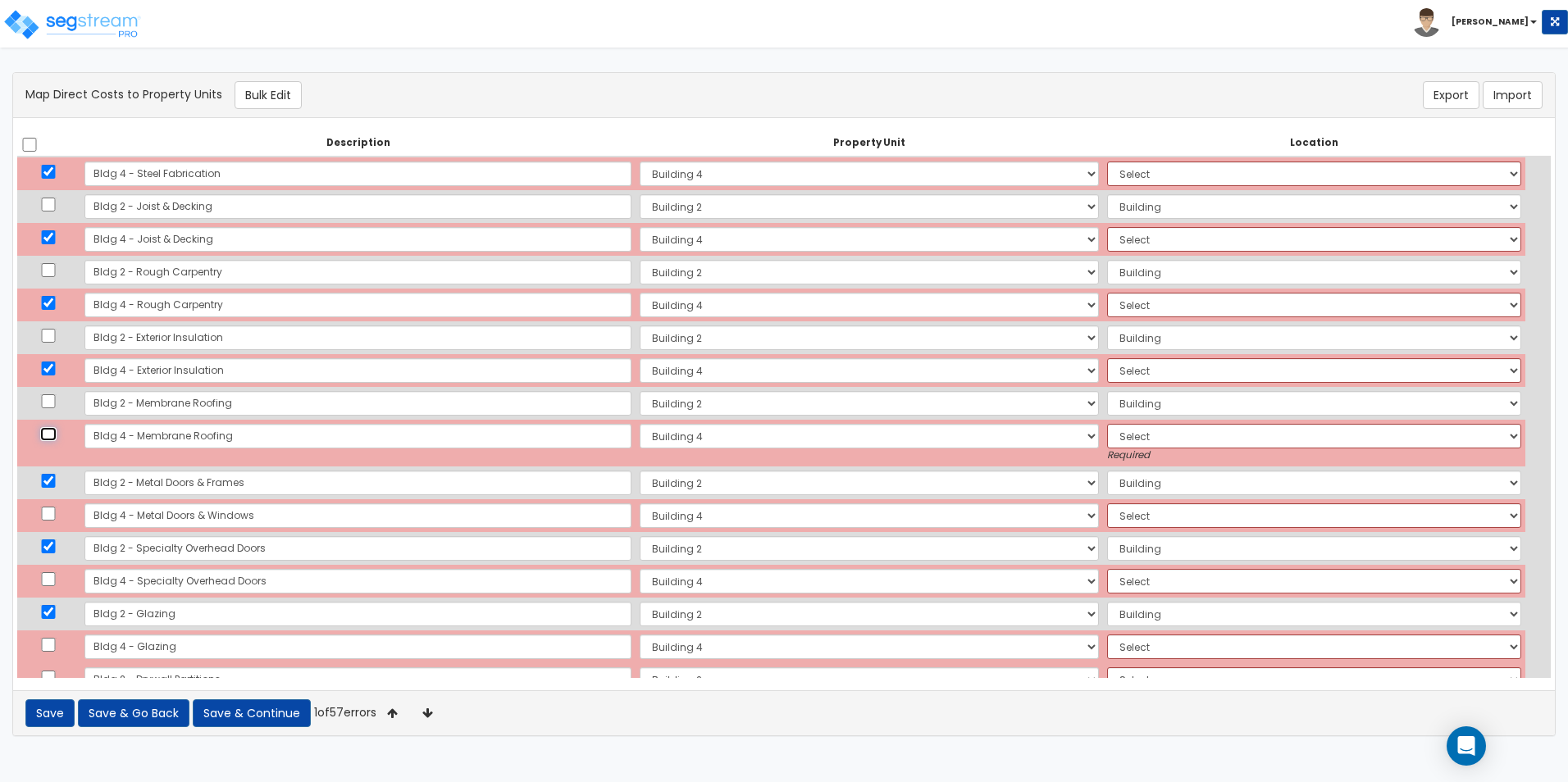
click at [53, 435] on input "checkbox" at bounding box center [48, 434] width 17 height 14
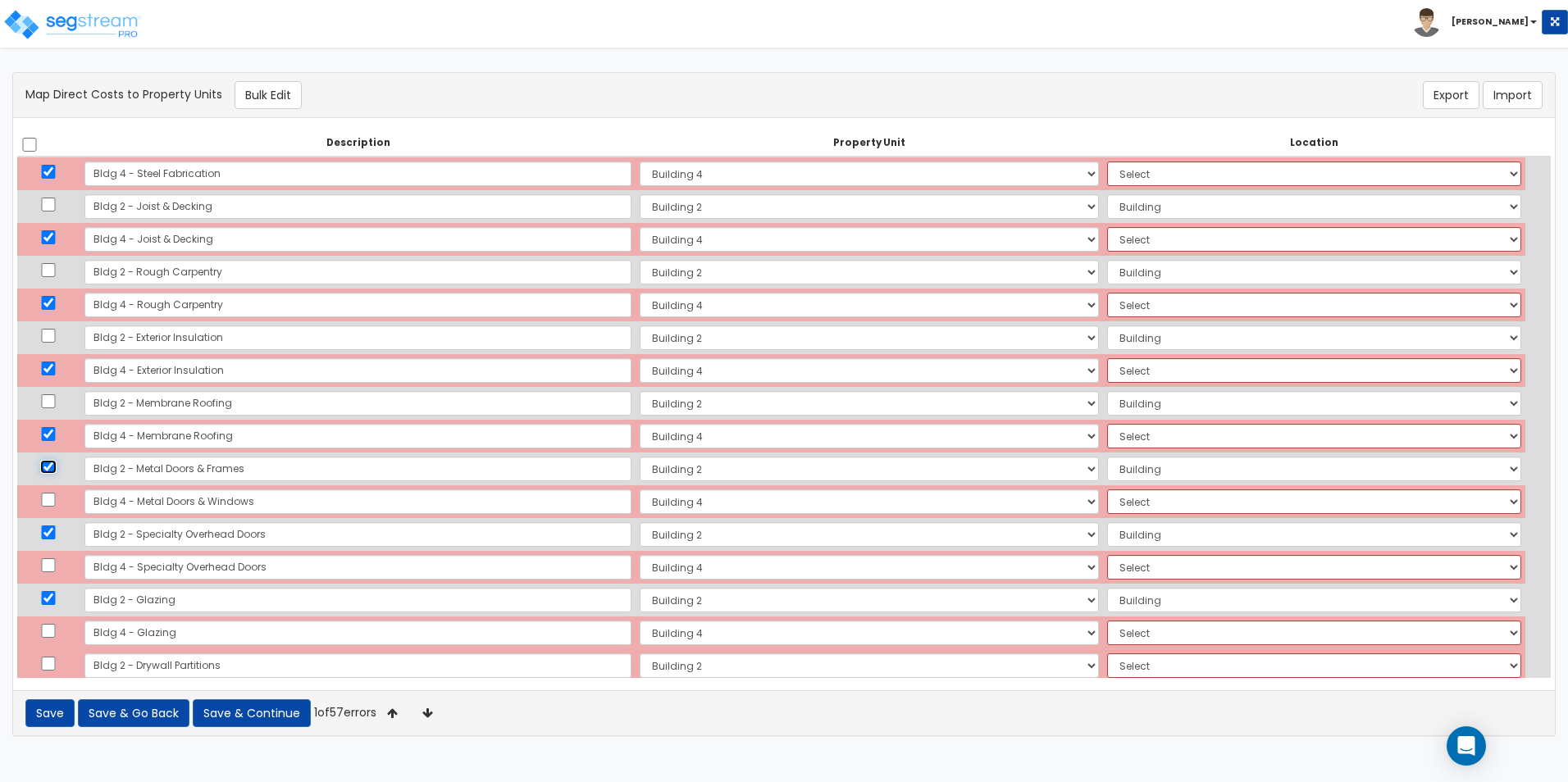
click at [54, 468] on input "checkbox" at bounding box center [48, 466] width 17 height 14
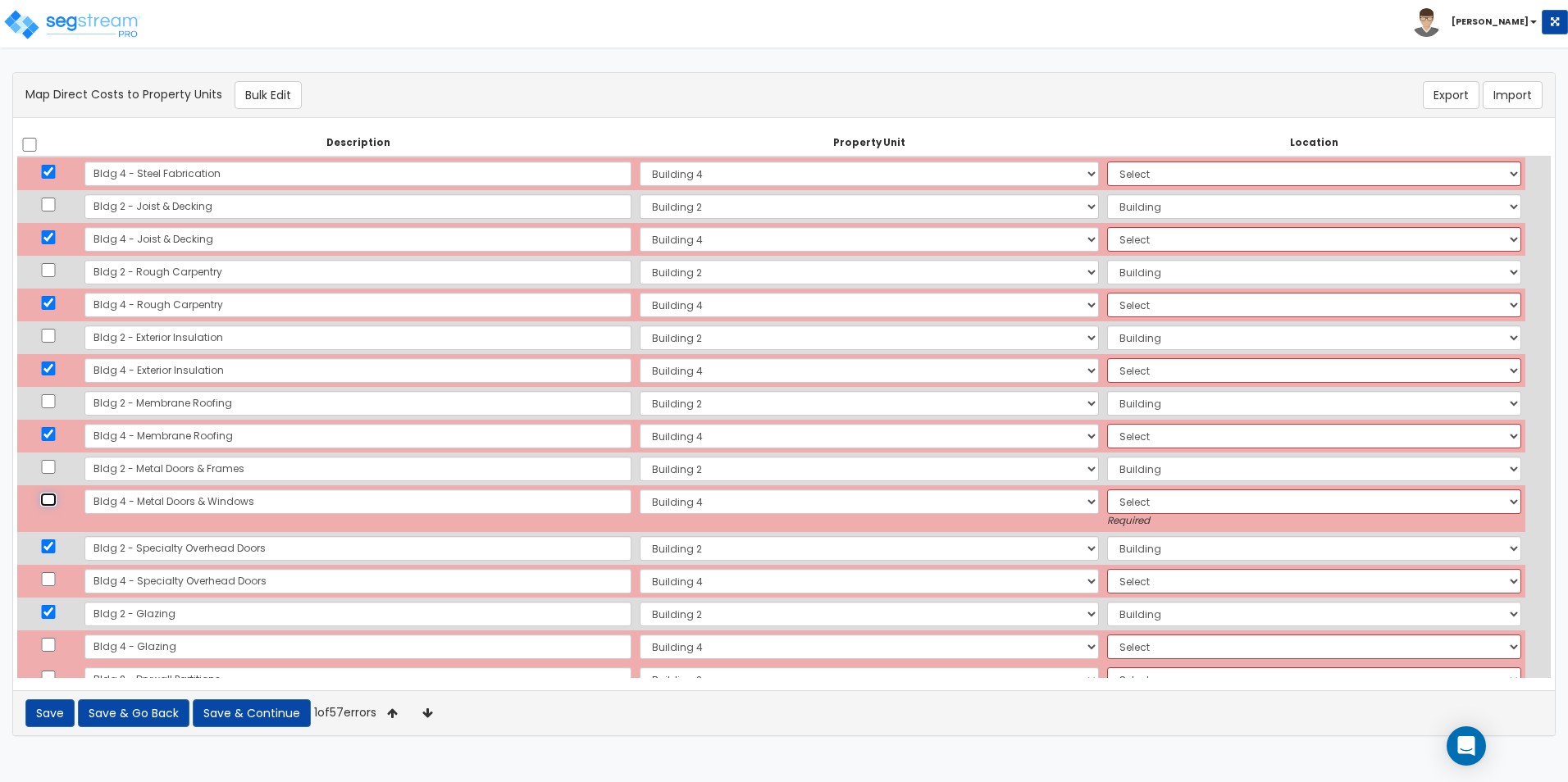
click at [54, 501] on input "checkbox" at bounding box center [48, 500] width 17 height 14
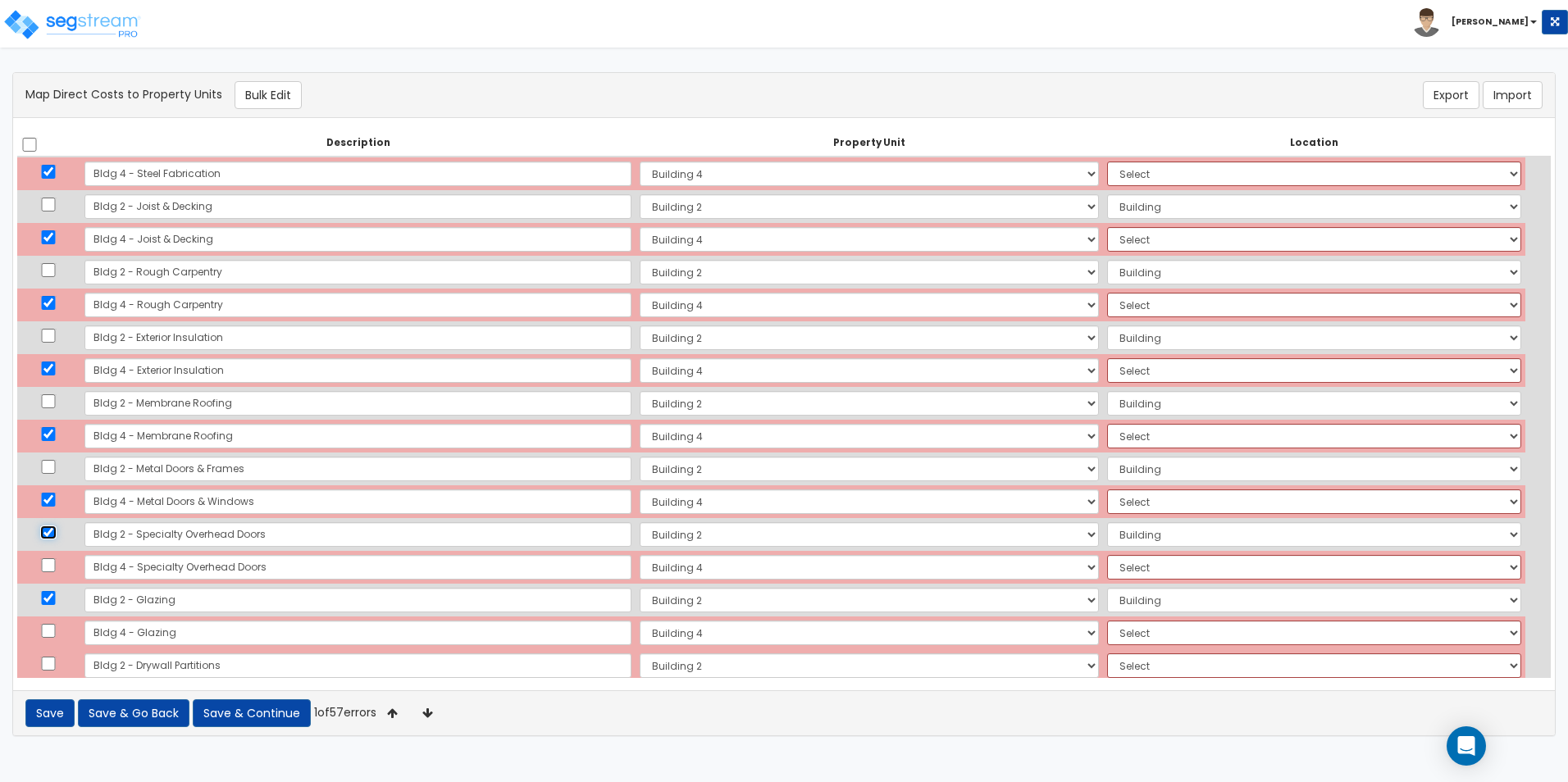
click at [50, 532] on input "checkbox" at bounding box center [48, 533] width 17 height 14
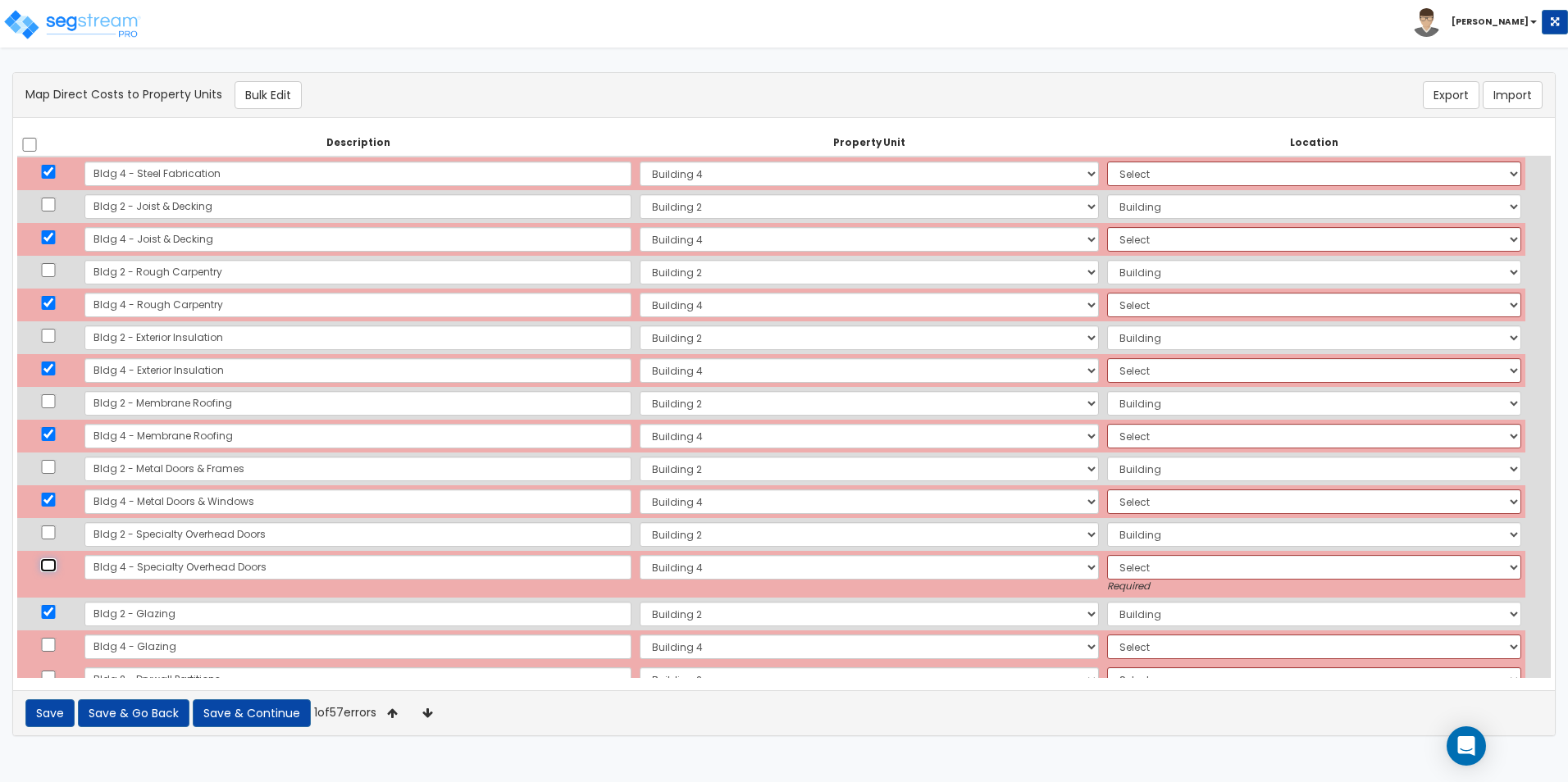
click at [52, 560] on input "checkbox" at bounding box center [48, 566] width 17 height 14
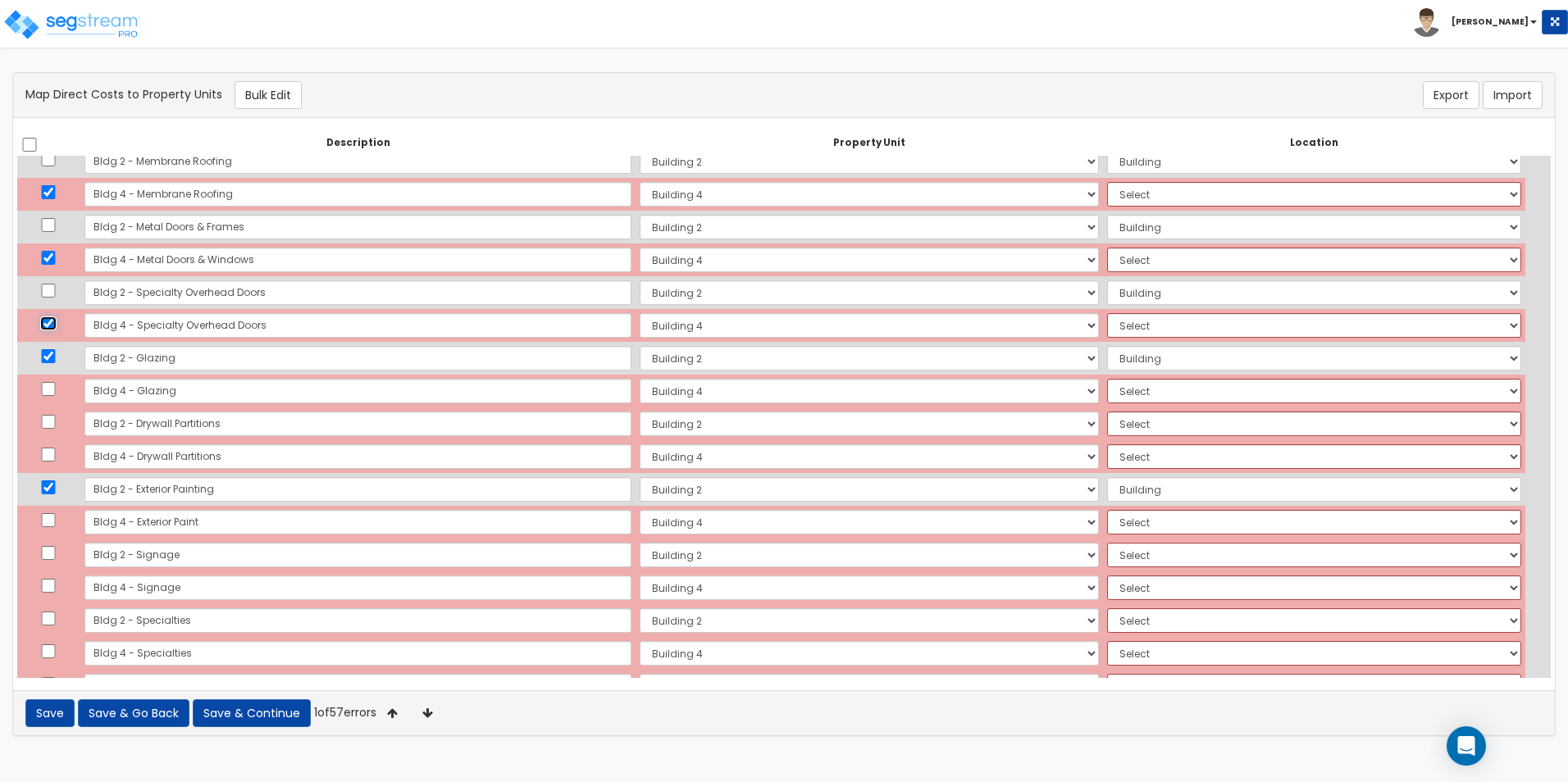
scroll to position [410, 0]
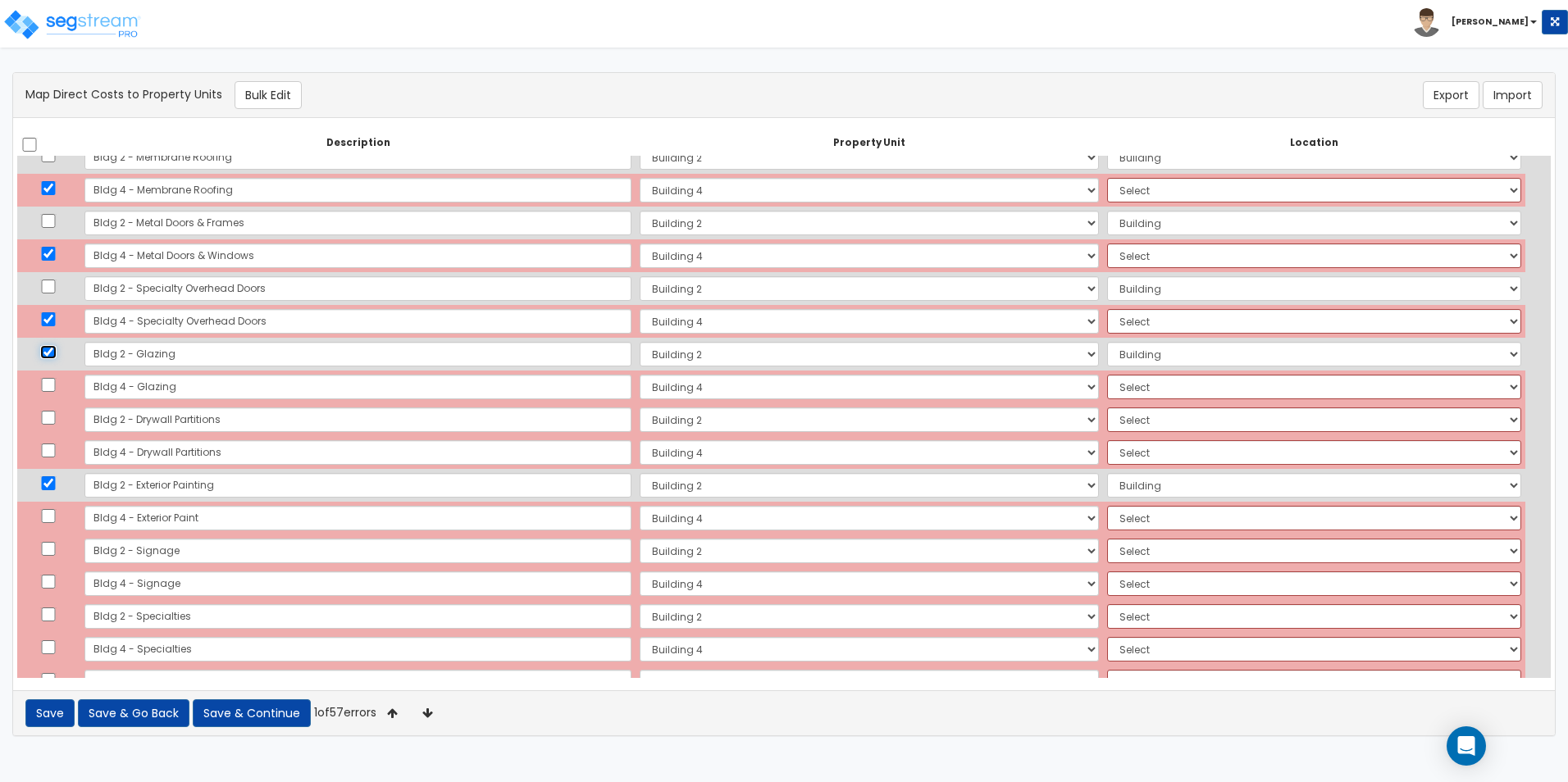
click at [54, 346] on input "checkbox" at bounding box center [48, 352] width 17 height 14
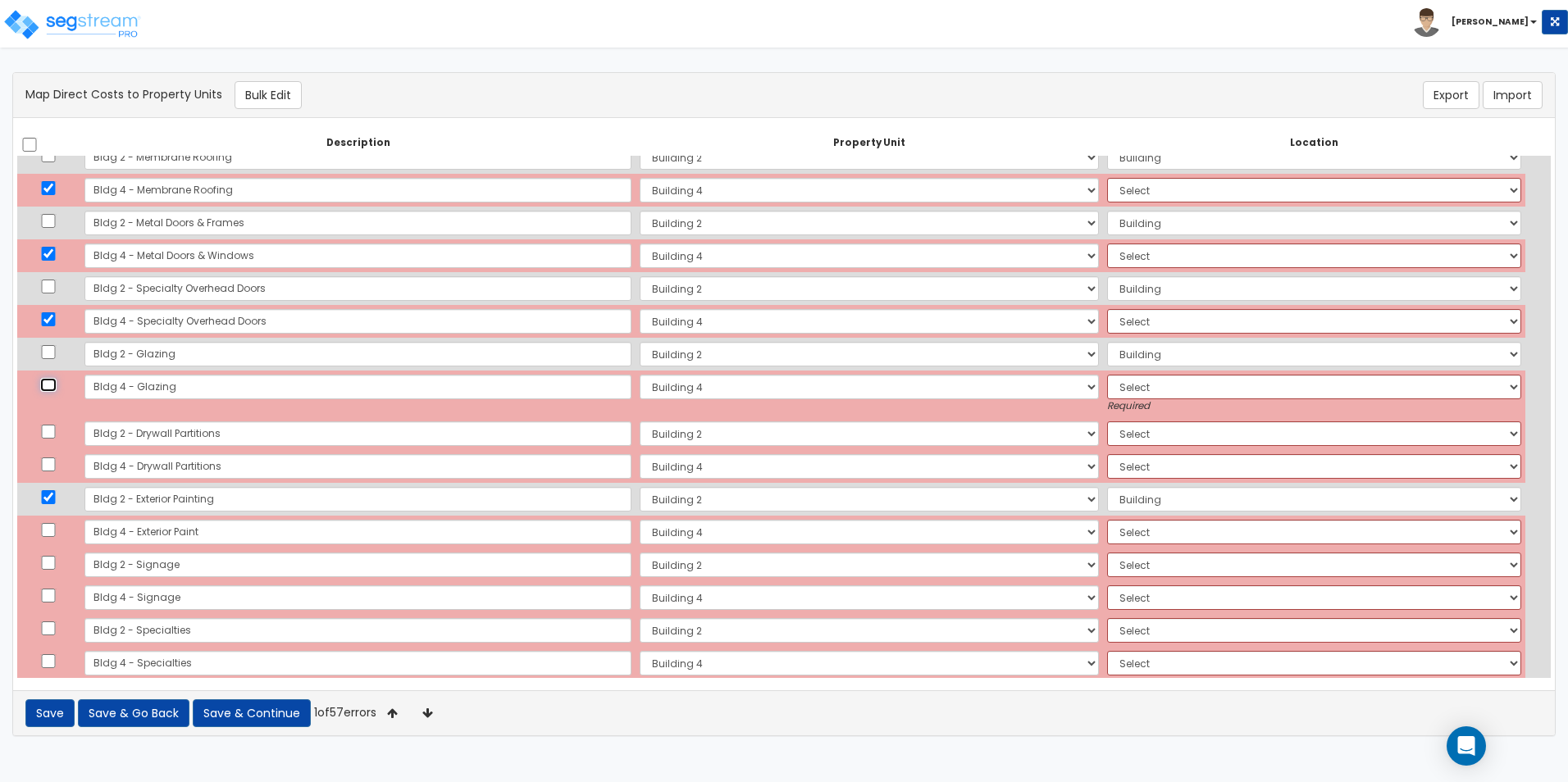
click at [52, 380] on input "checkbox" at bounding box center [48, 385] width 17 height 14
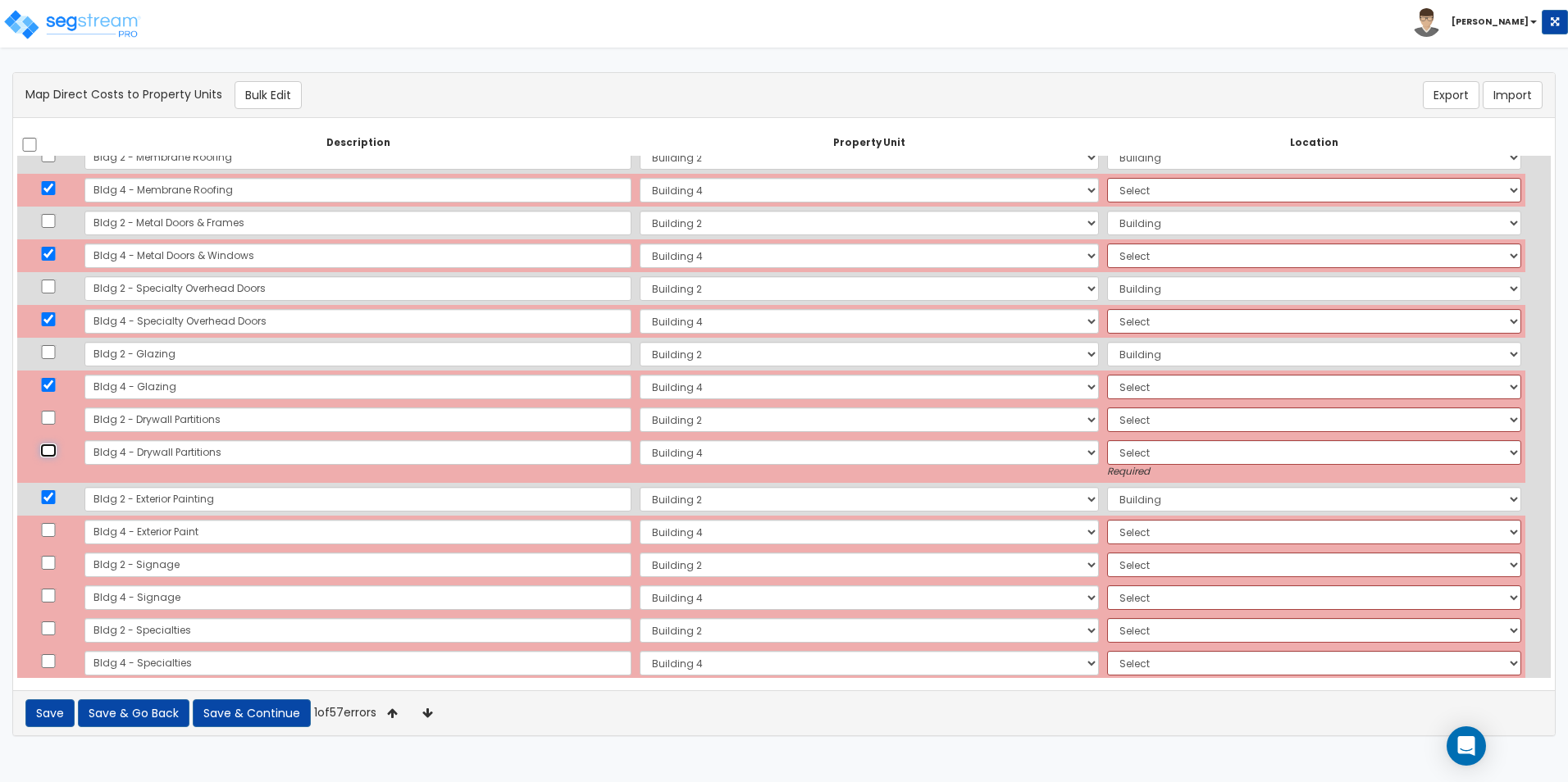
click at [50, 446] on input "checkbox" at bounding box center [48, 451] width 17 height 14
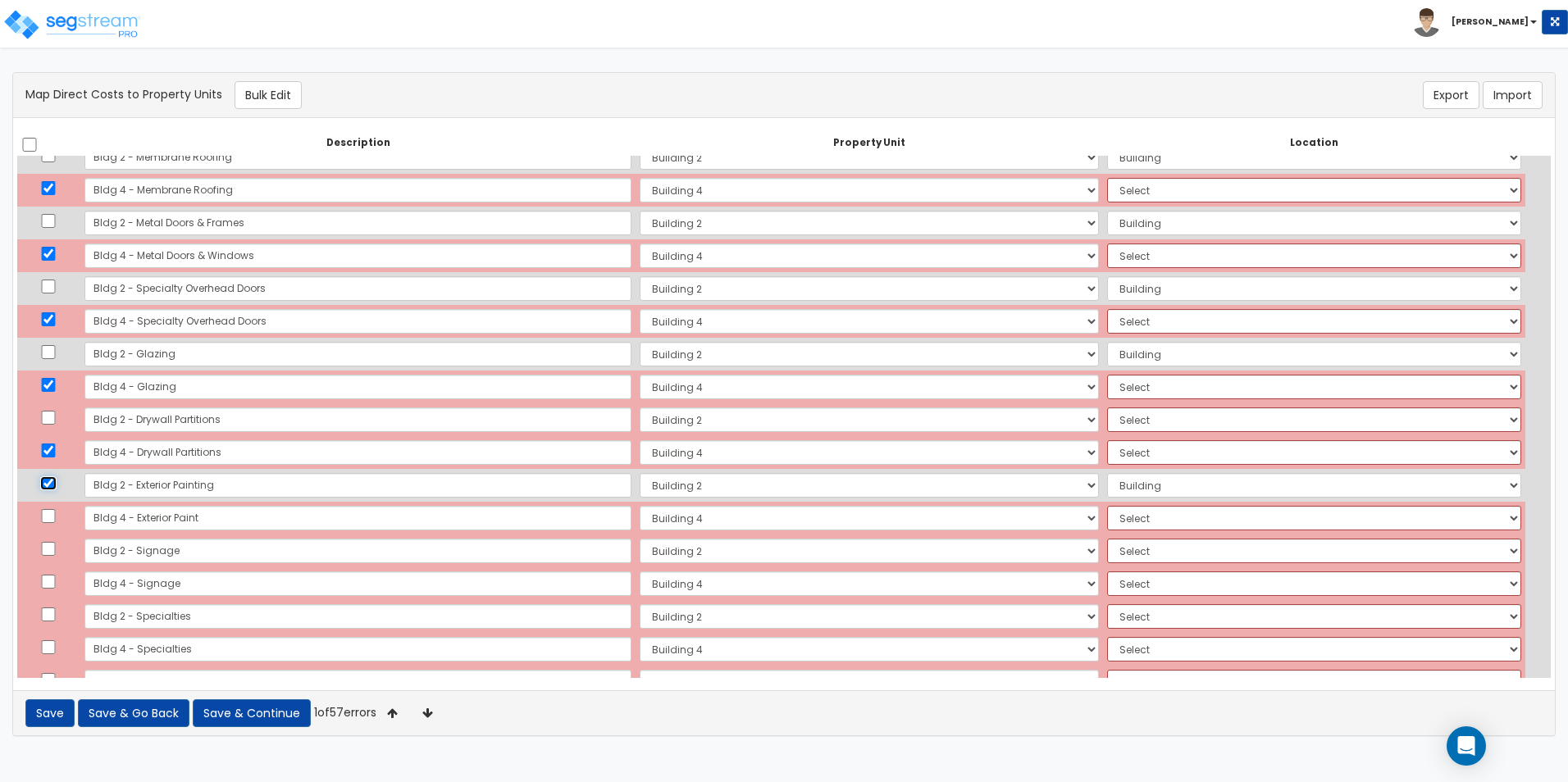
click at [51, 478] on input "checkbox" at bounding box center [48, 483] width 17 height 14
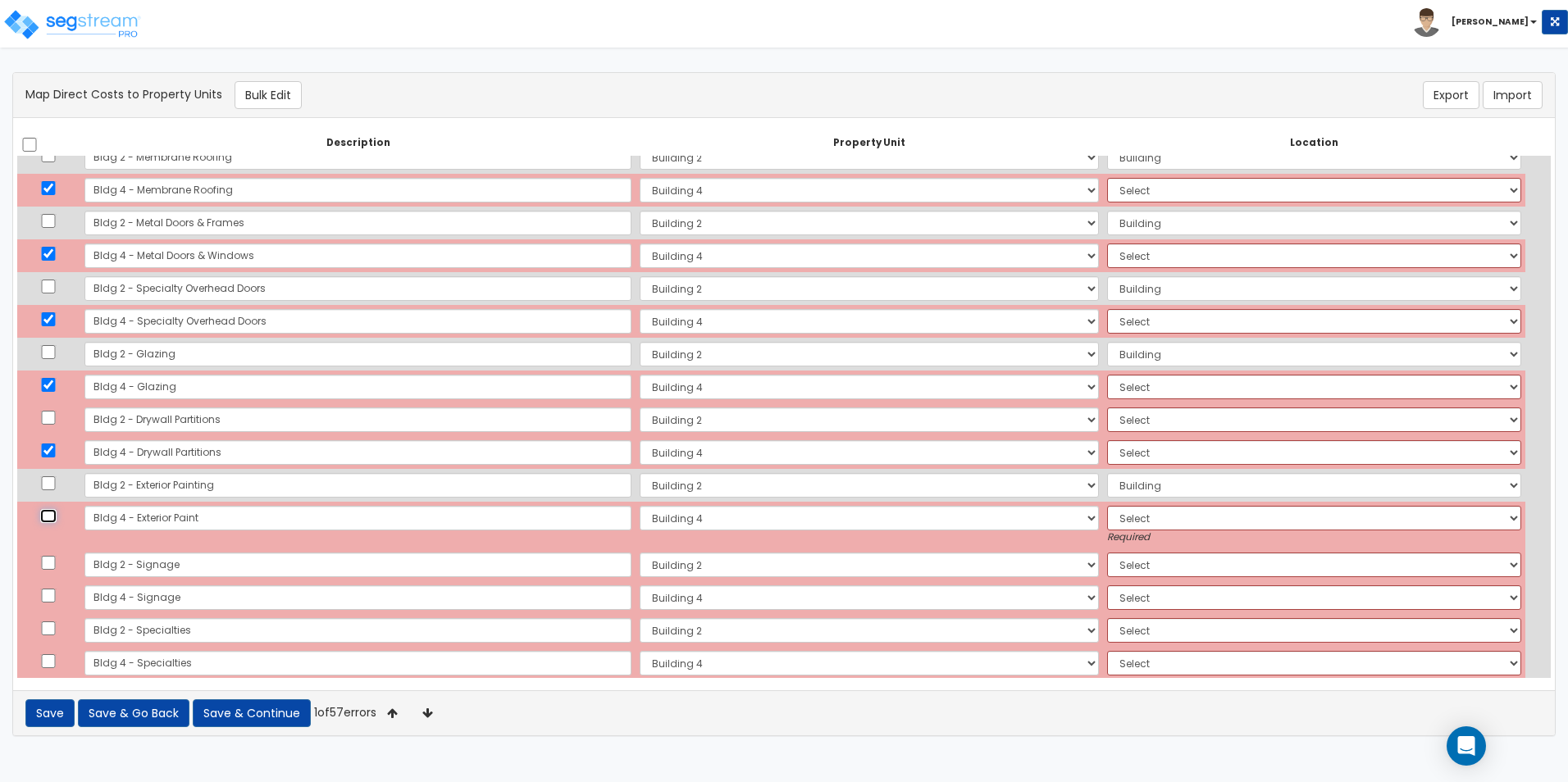
click at [56, 517] on input "checkbox" at bounding box center [48, 516] width 17 height 14
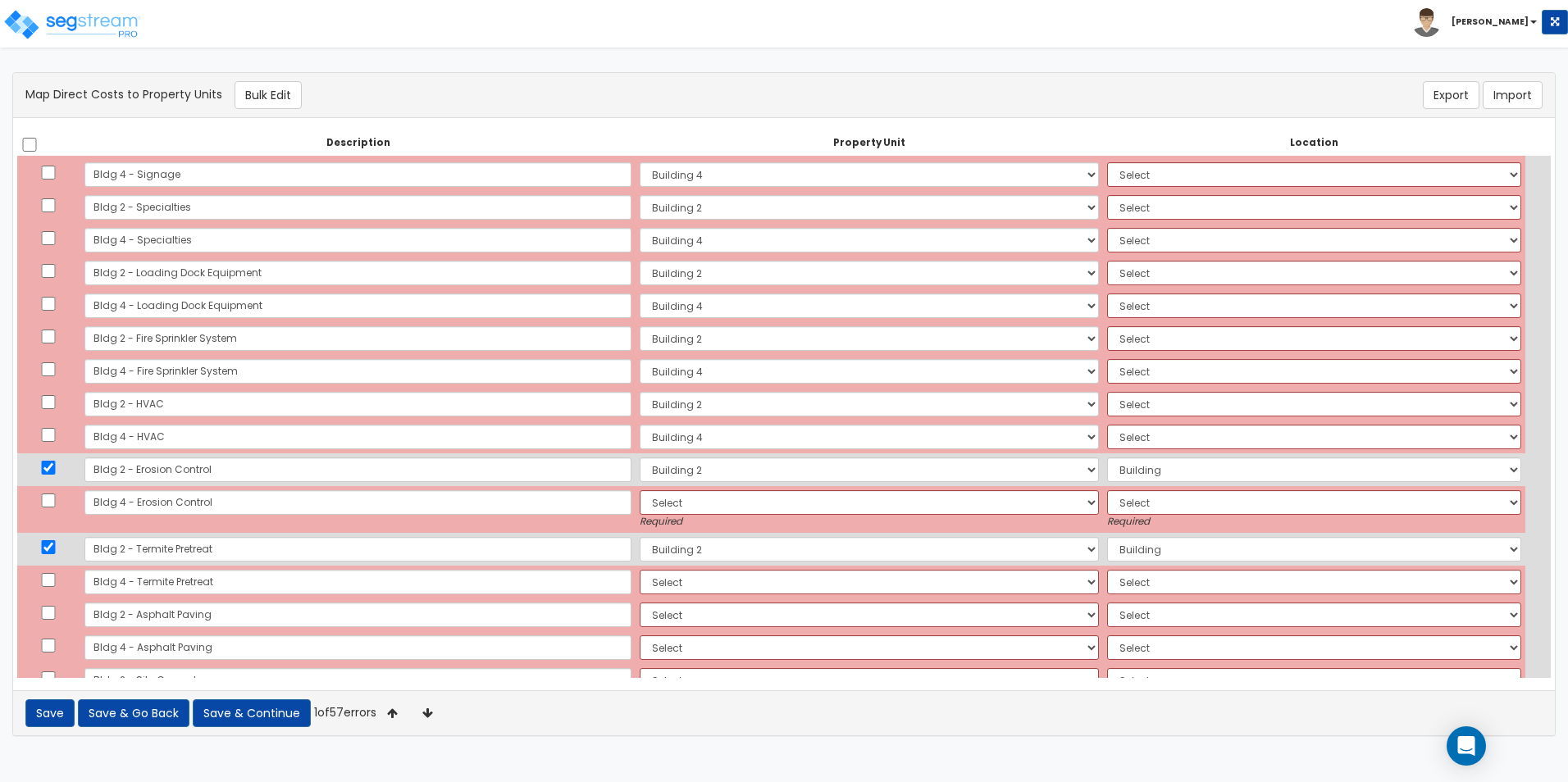
scroll to position [820, 0]
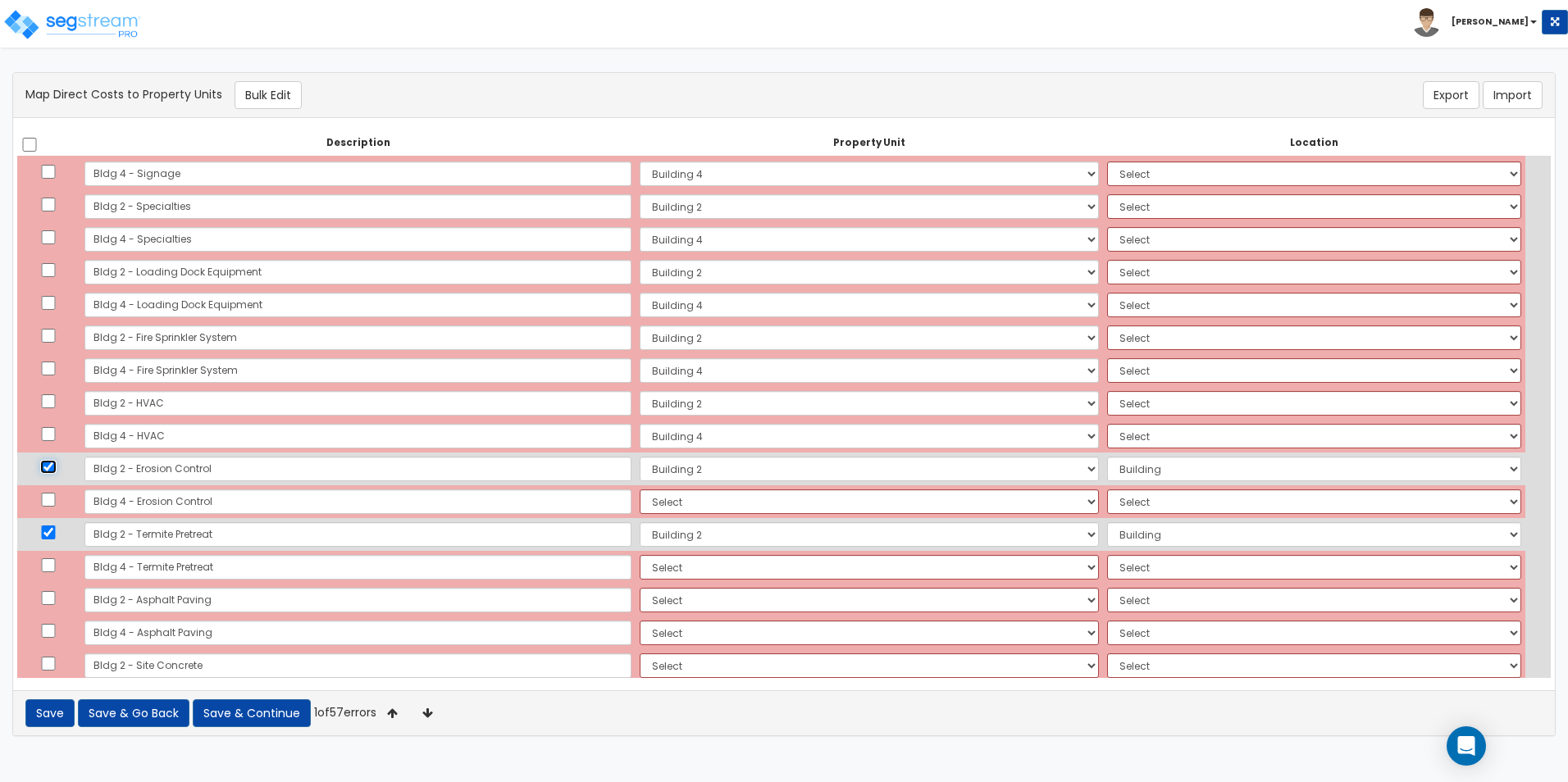
drag, startPoint x: 55, startPoint y: 463, endPoint x: 55, endPoint y: 480, distance: 17.0
click at [55, 464] on input "checkbox" at bounding box center [48, 466] width 17 height 14
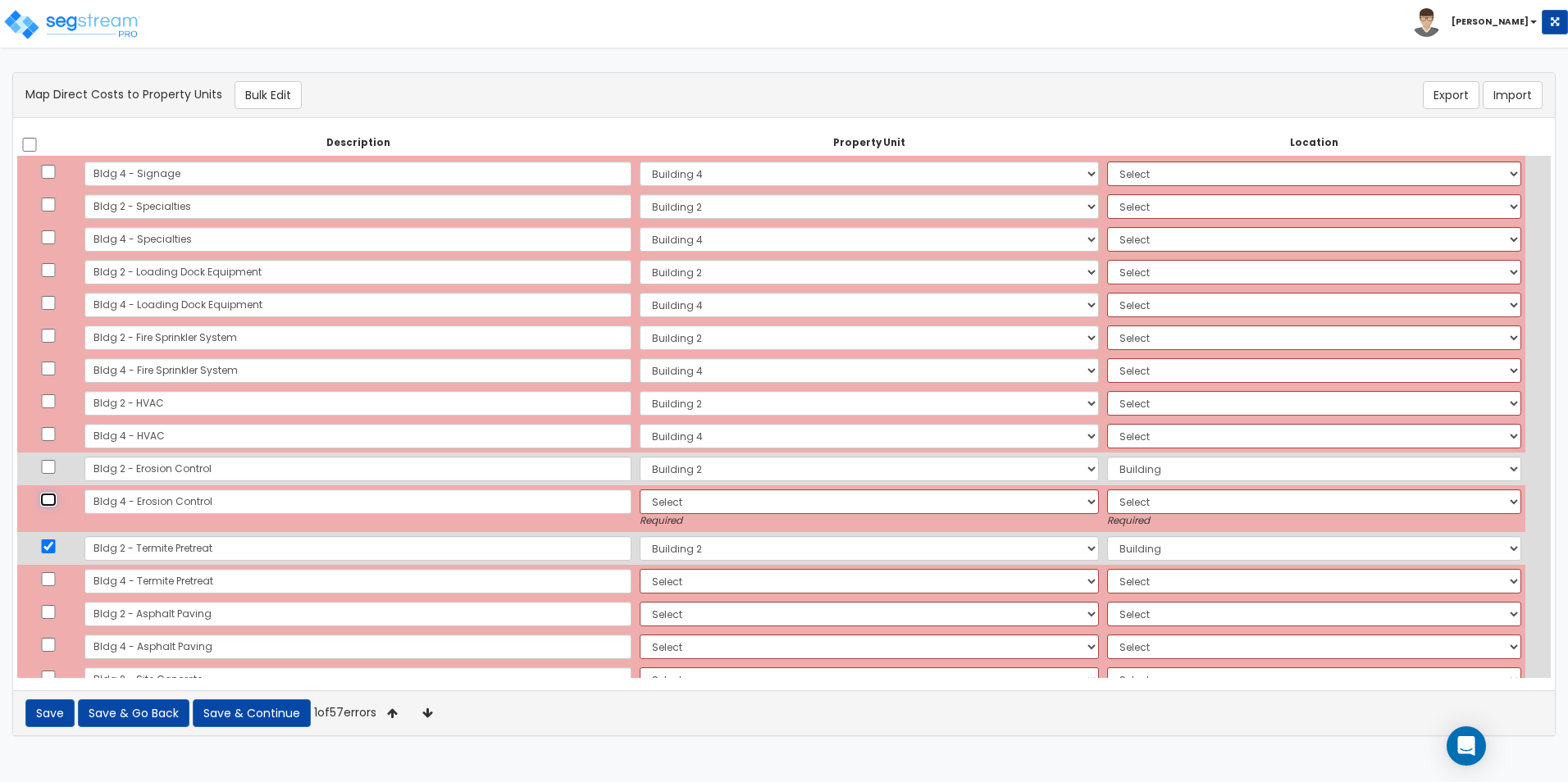
click at [55, 497] on input "checkbox" at bounding box center [48, 500] width 17 height 14
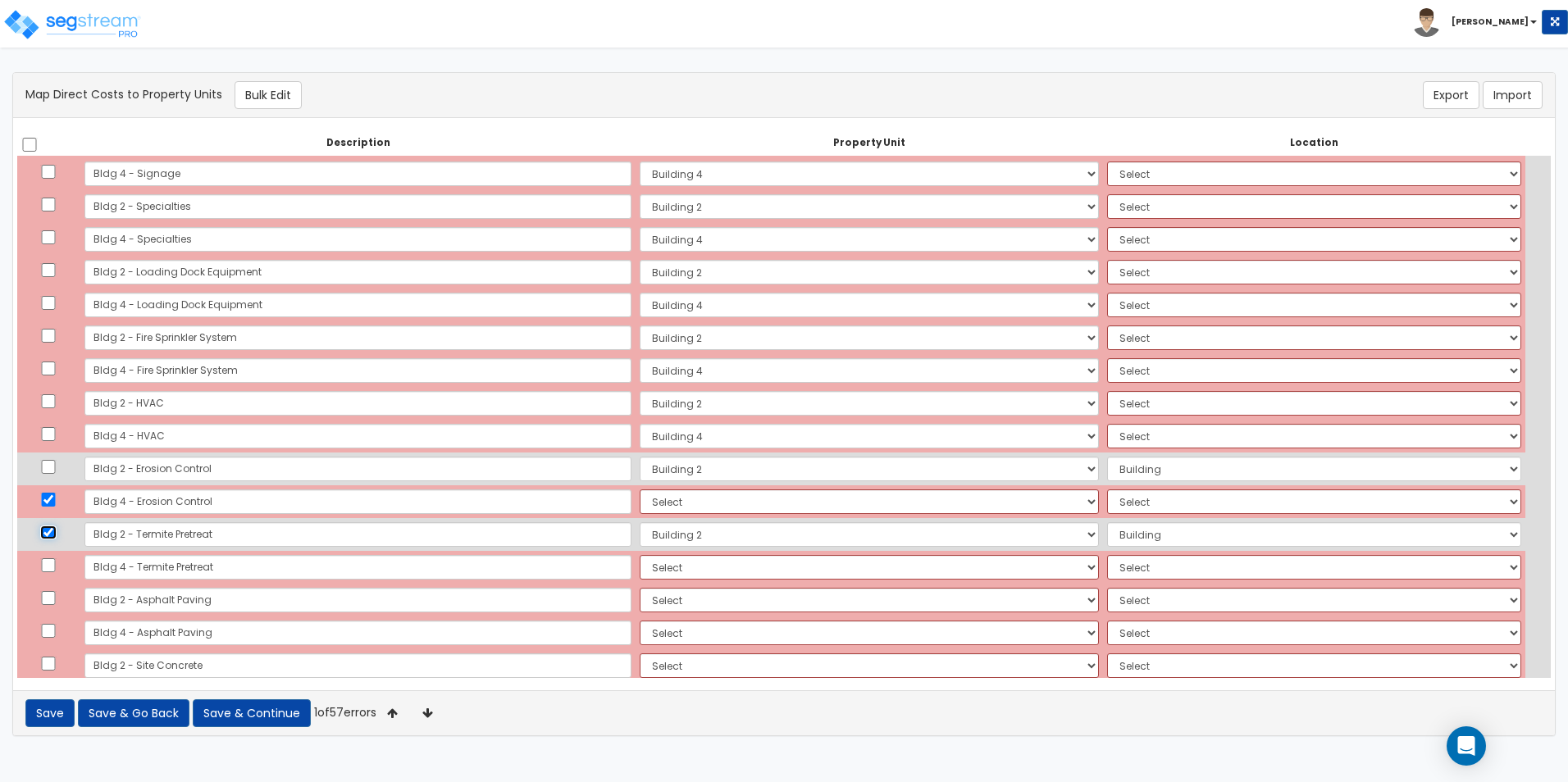
click at [54, 531] on input "checkbox" at bounding box center [48, 533] width 17 height 14
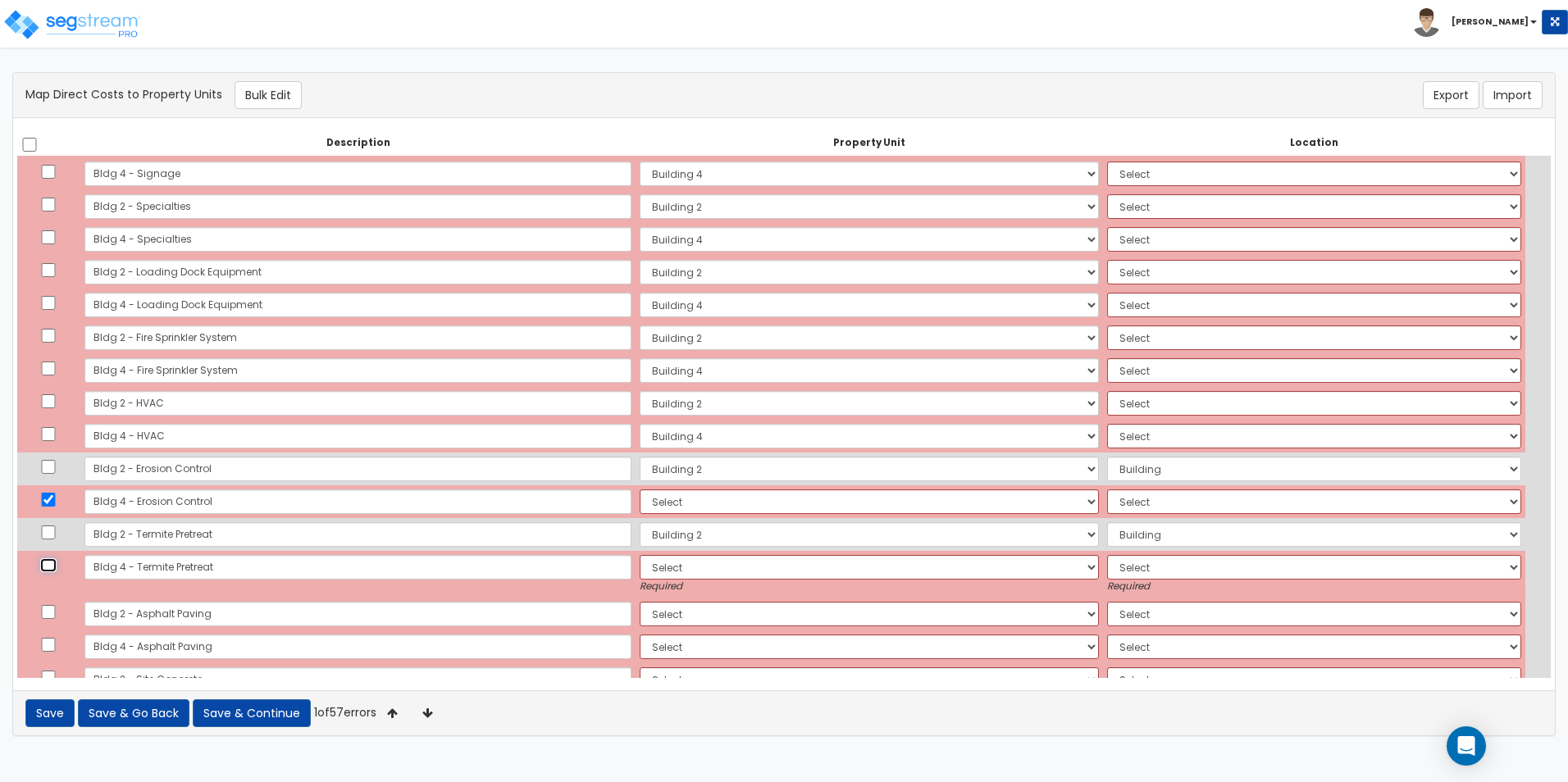
click at [55, 561] on input "checkbox" at bounding box center [48, 566] width 17 height 14
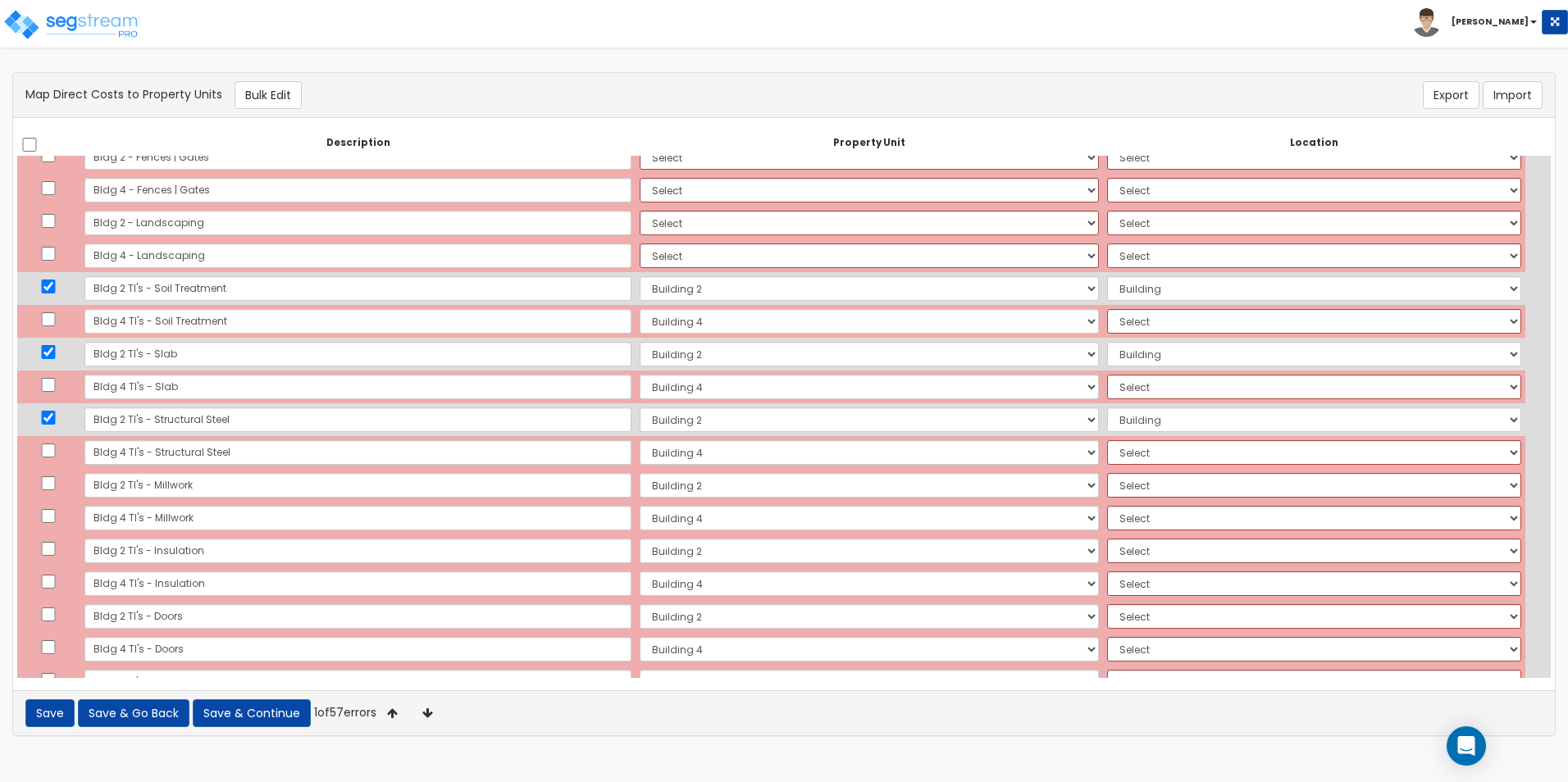
scroll to position [1476, 0]
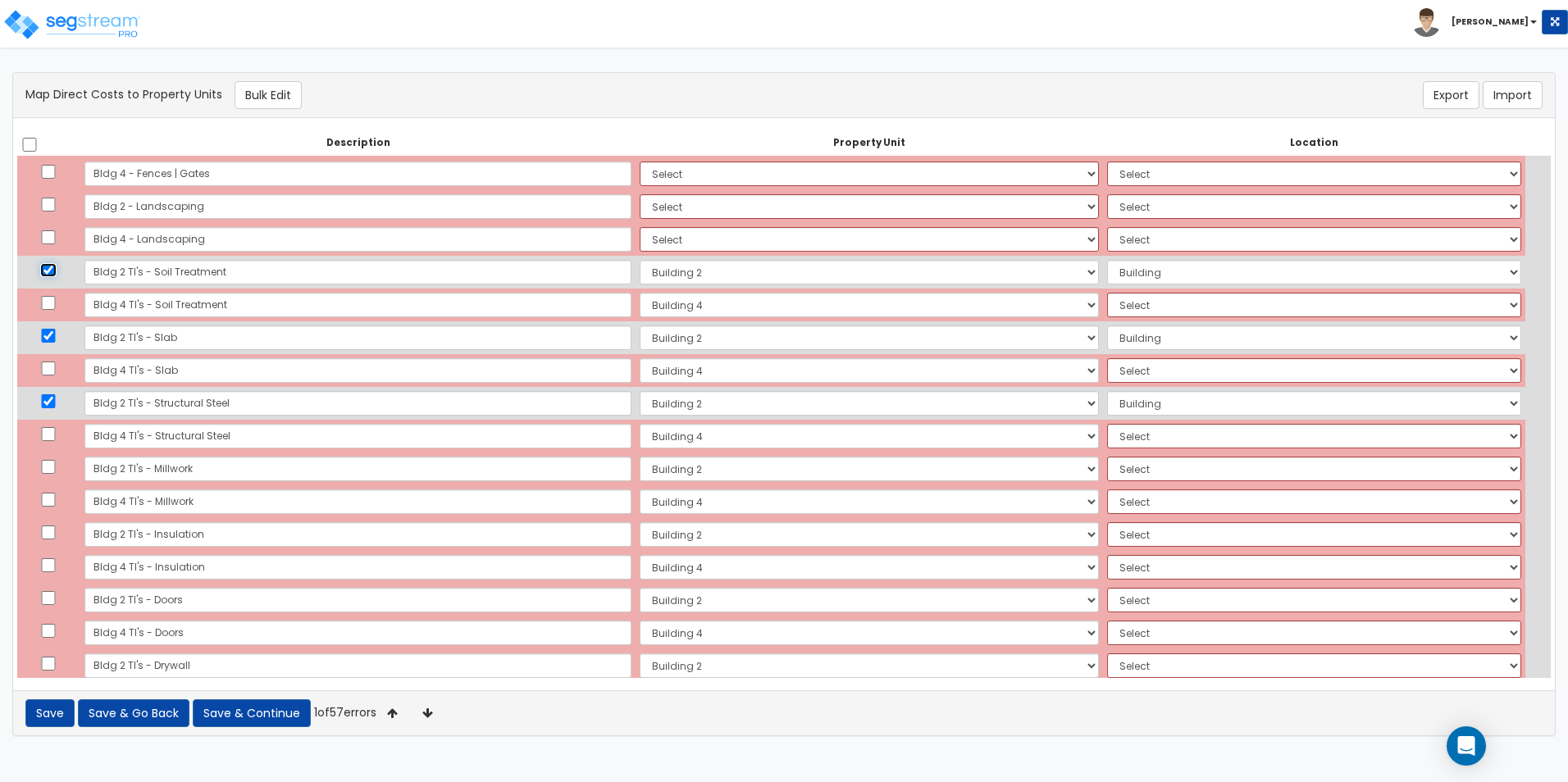
click at [55, 269] on input "checkbox" at bounding box center [48, 270] width 17 height 14
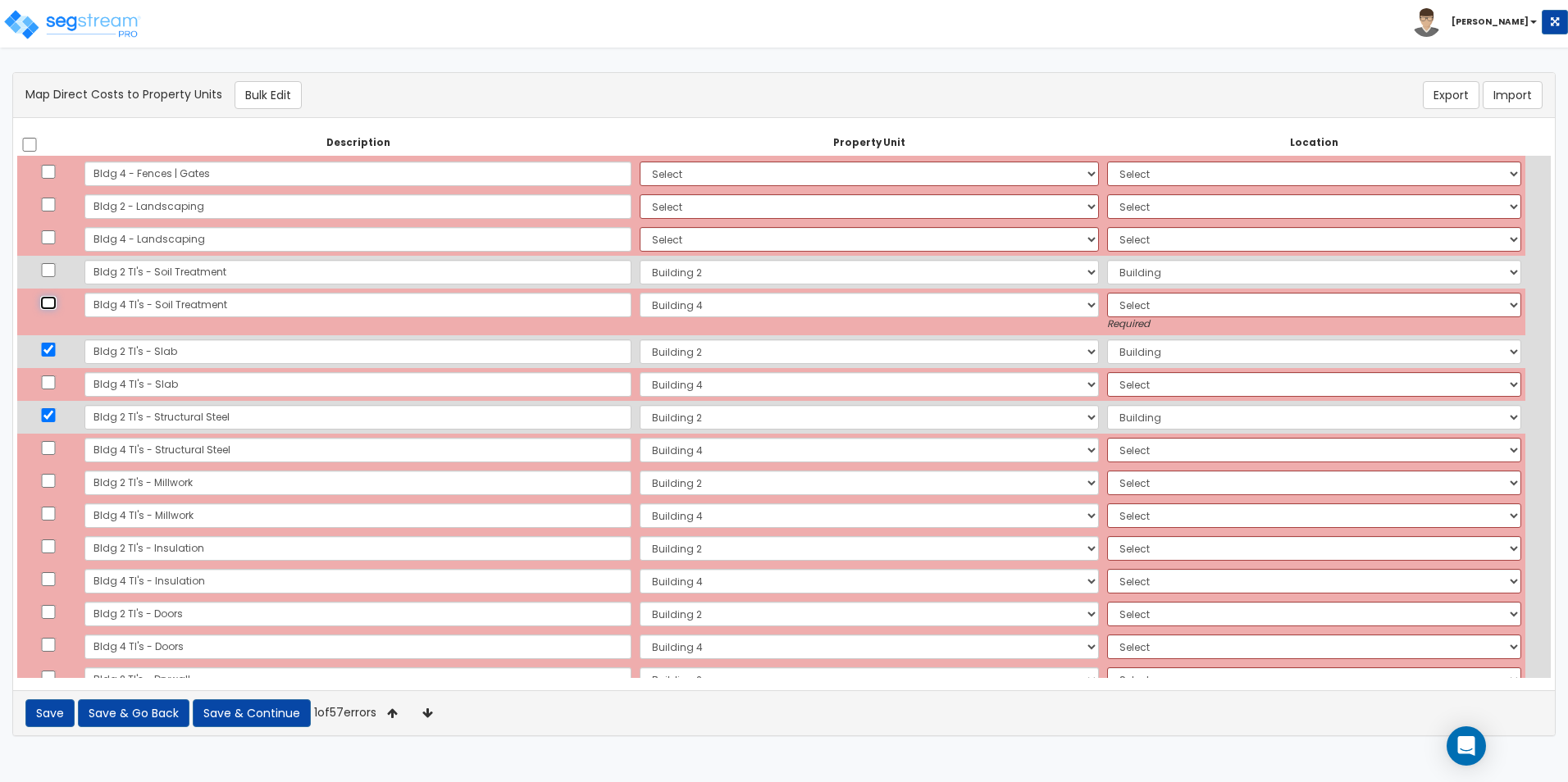
click at [55, 302] on input "checkbox" at bounding box center [48, 303] width 17 height 14
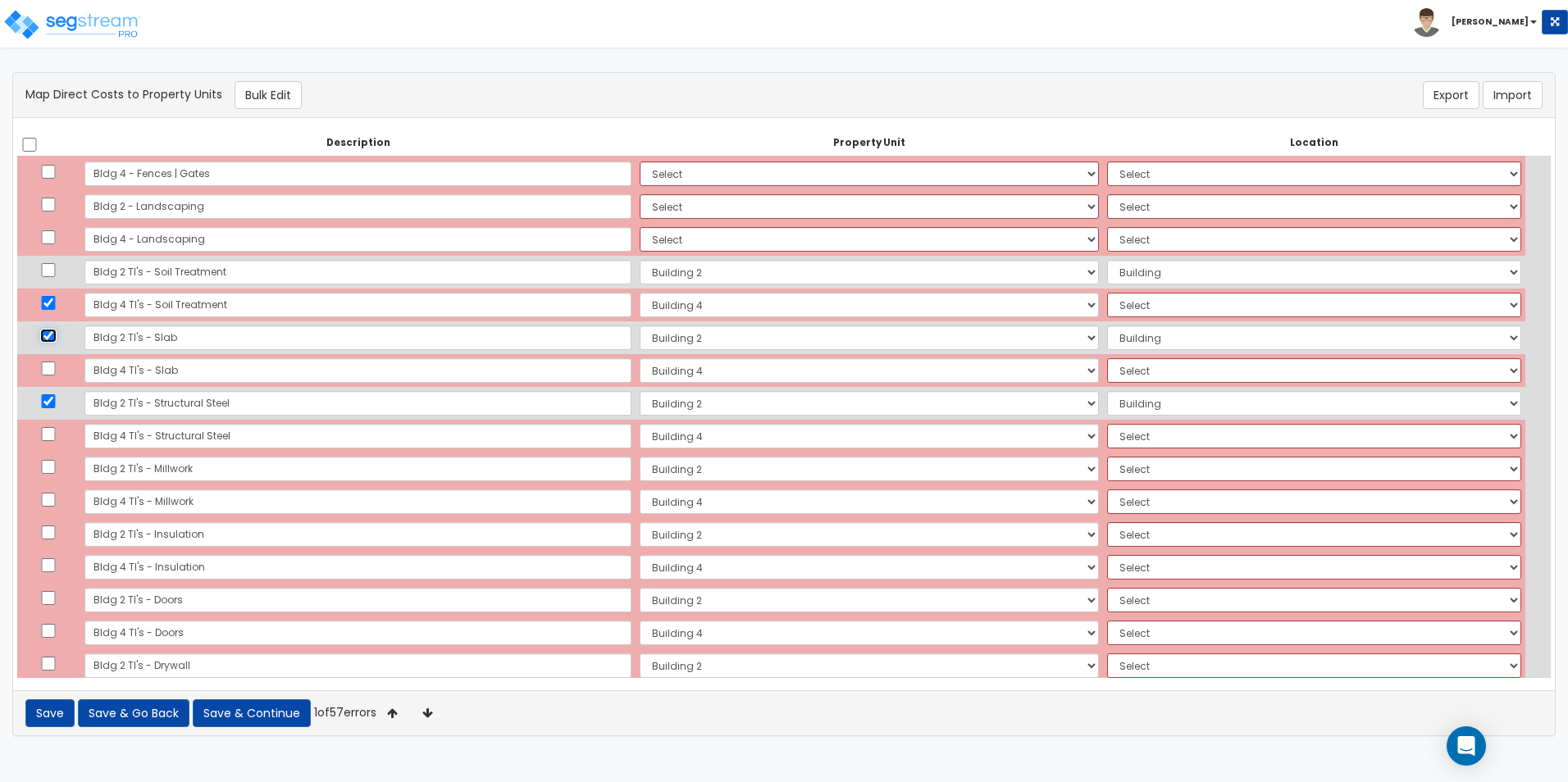
click at [54, 333] on input "checkbox" at bounding box center [48, 335] width 17 height 14
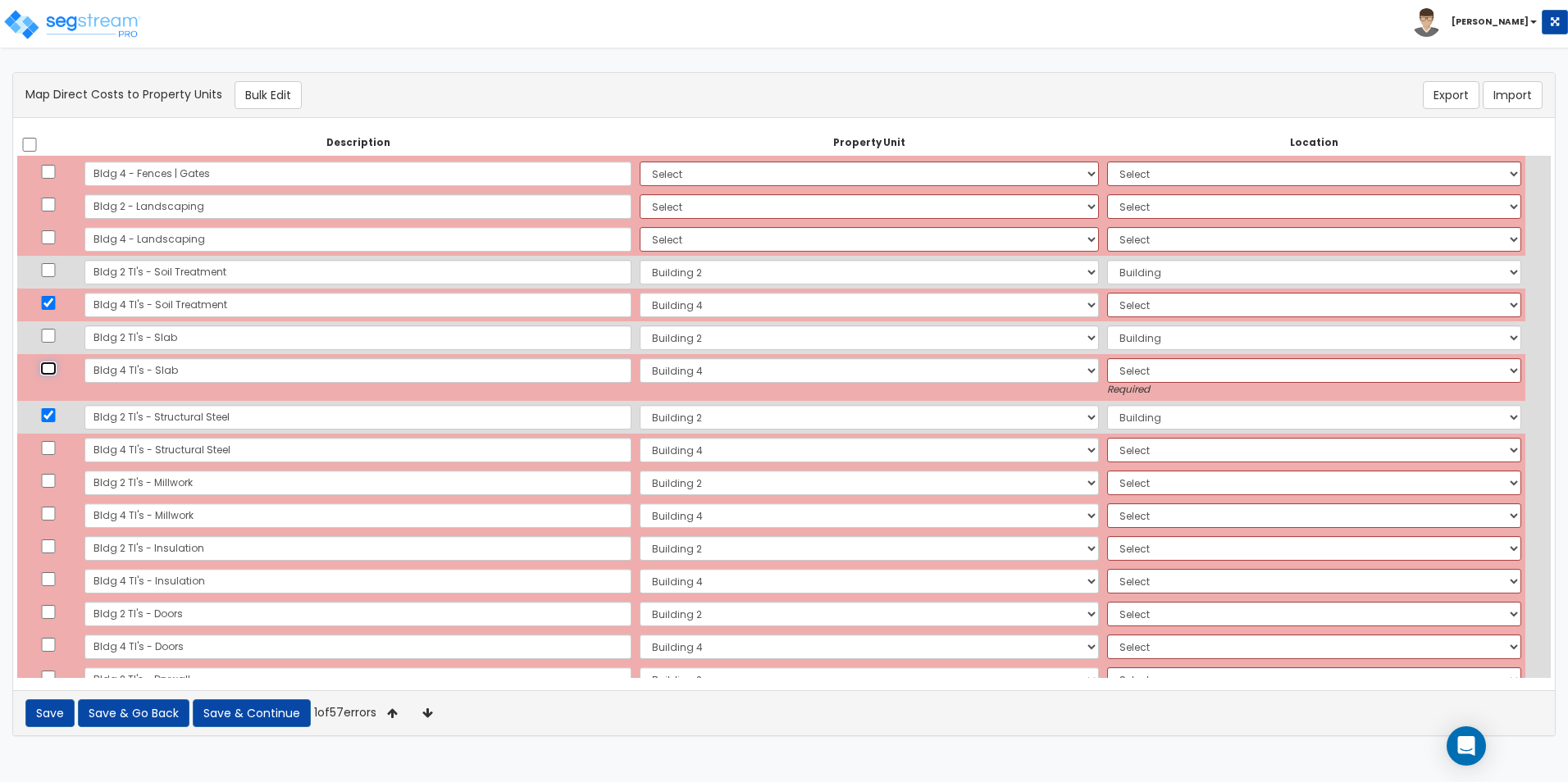
click at [55, 371] on input "checkbox" at bounding box center [48, 368] width 17 height 14
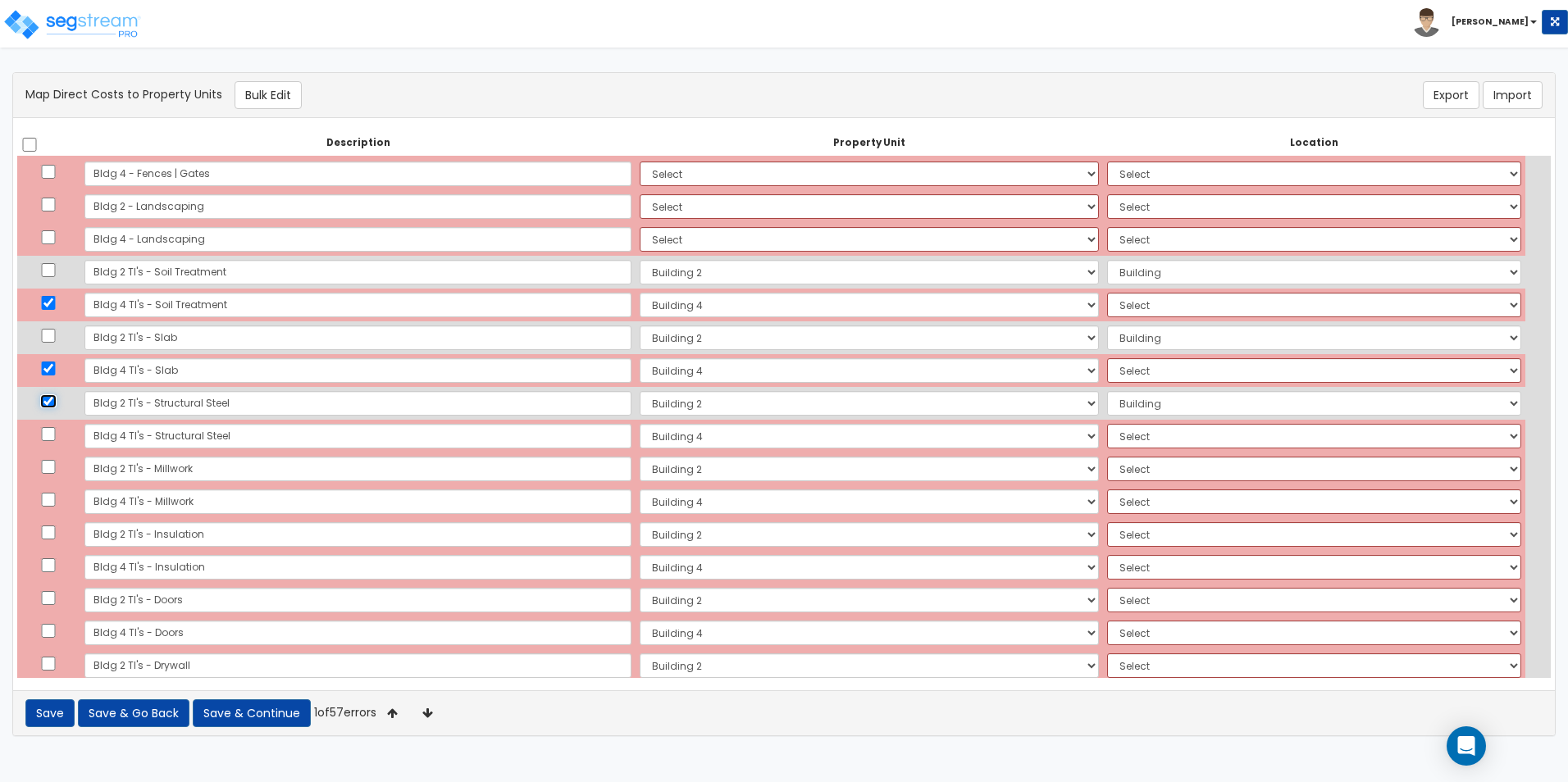
click at [55, 399] on input "checkbox" at bounding box center [48, 401] width 17 height 14
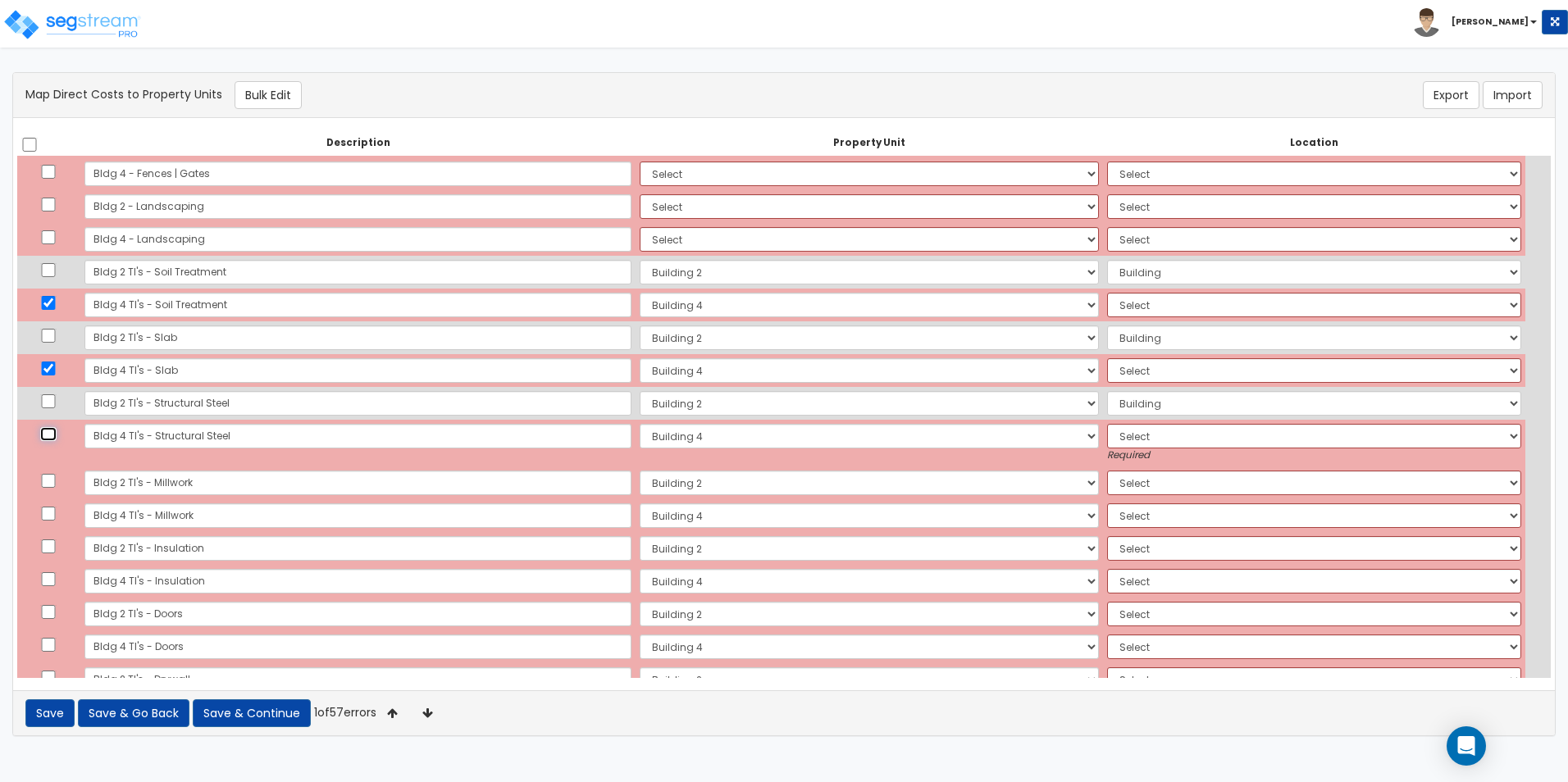
click at [53, 437] on input "checkbox" at bounding box center [48, 434] width 17 height 14
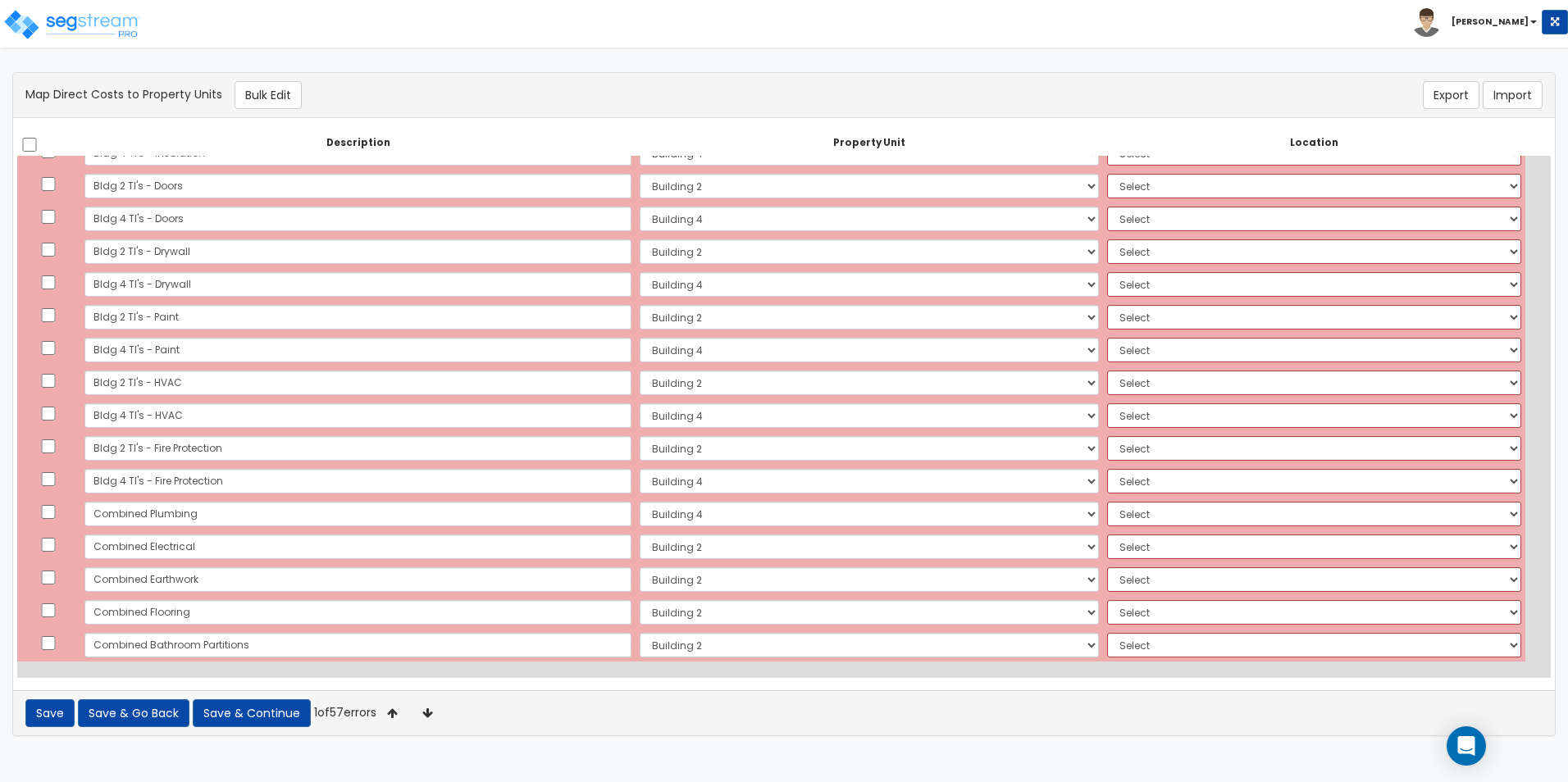
scroll to position [1890, 0]
click at [52, 705] on button "Save" at bounding box center [51, 714] width 50 height 28
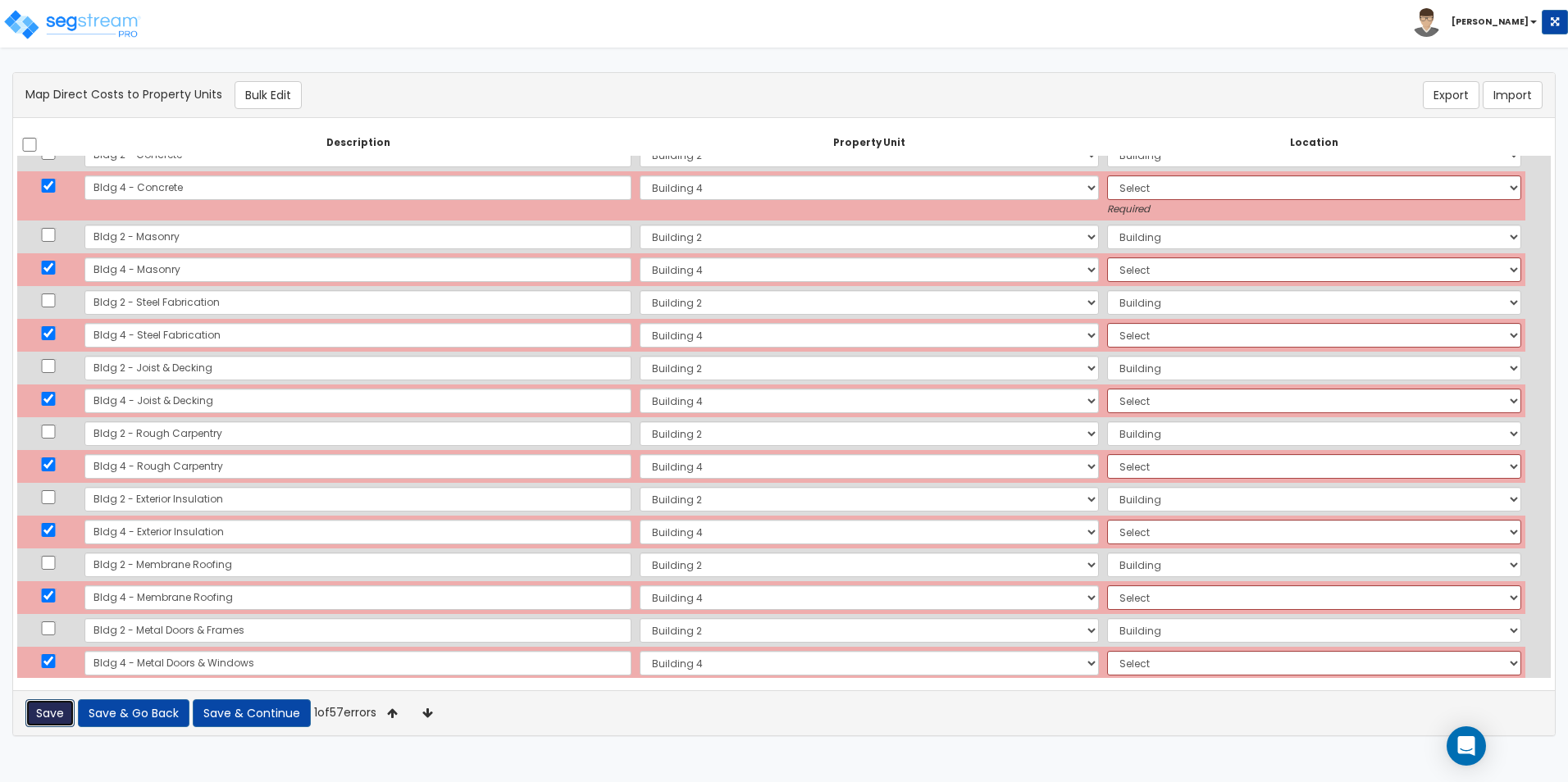
scroll to position [0, 0]
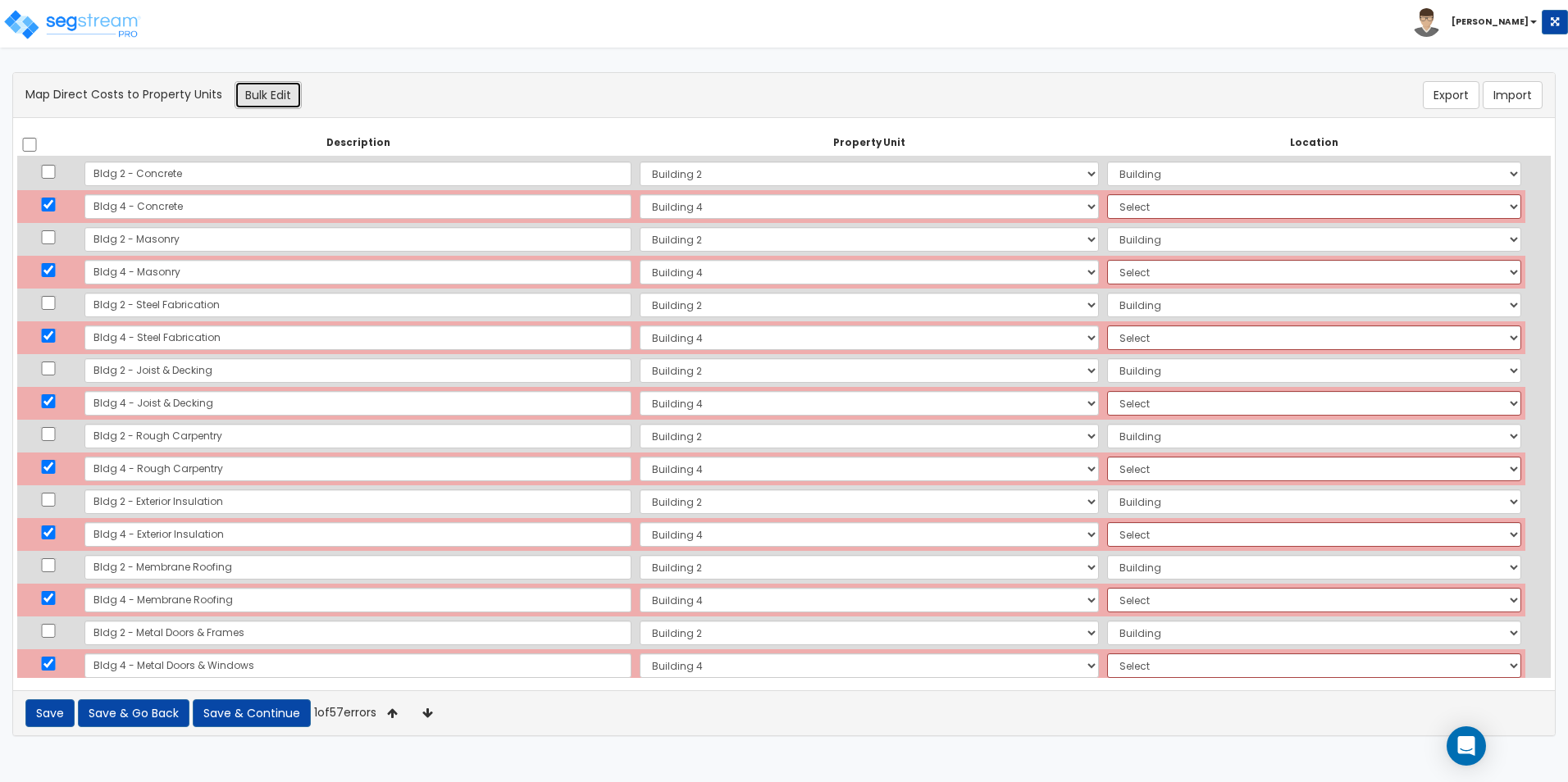
click at [291, 89] on button "Bulk Edit" at bounding box center [268, 95] width 67 height 28
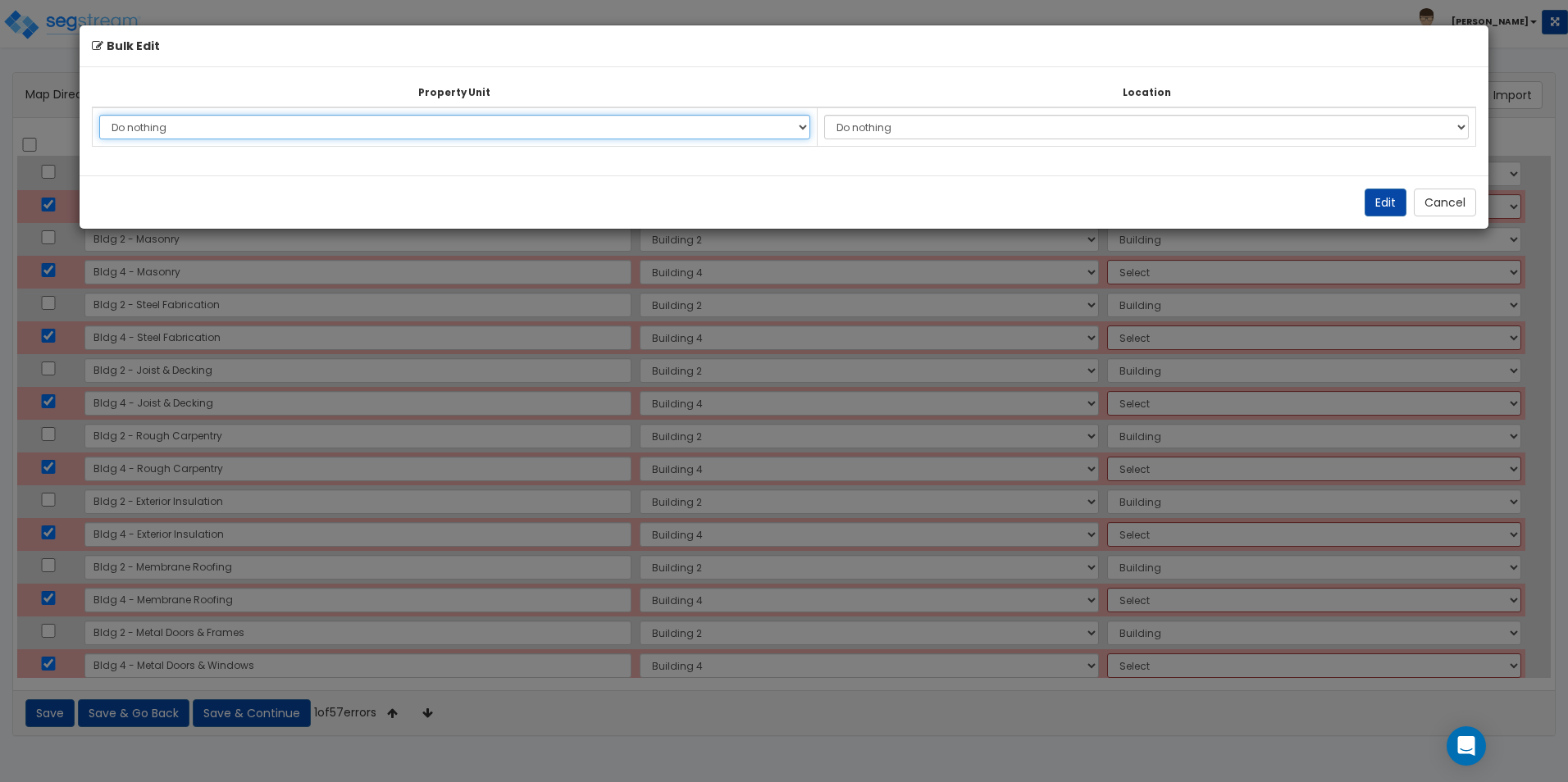
click at [276, 120] on select "Do nothing Building 2 Building 4 Site Improvements Add Additional Property Unit" at bounding box center [455, 127] width 711 height 25
click at [99, 115] on select "Do nothing Building 2 Building 4 Site Improvements Add Additional Property Unit" at bounding box center [455, 127] width 711 height 25
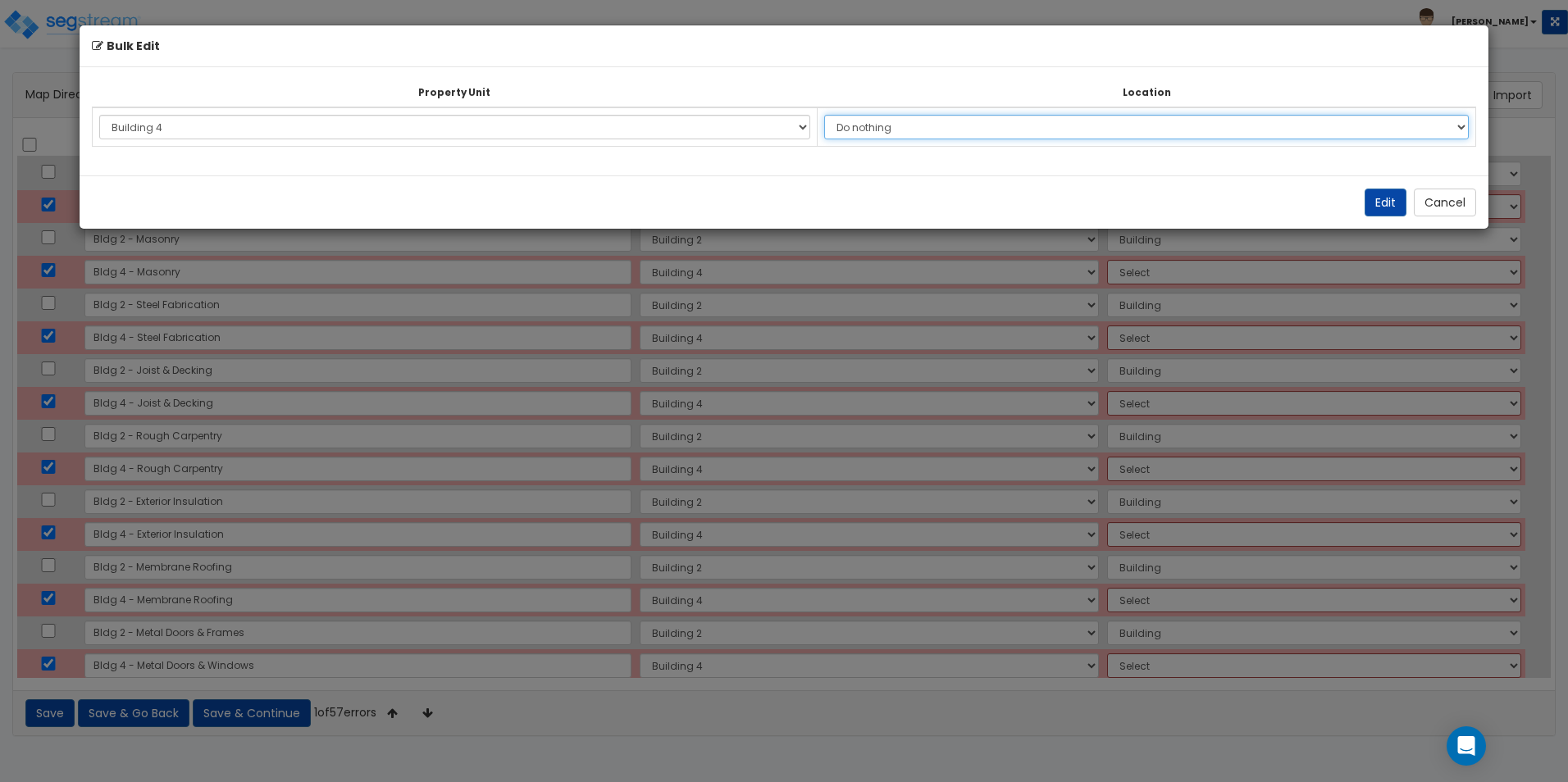
click at [957, 130] on select "Do nothing Add Additional Location Building Building Interior Building 4 Tenant" at bounding box center [1145, 127] width 644 height 25
click at [833, 115] on select "Do nothing Add Additional Location Building Building Interior Building 4 Tenant" at bounding box center [1145, 127] width 644 height 25
click at [1398, 204] on button "Edit" at bounding box center [1385, 202] width 42 height 28
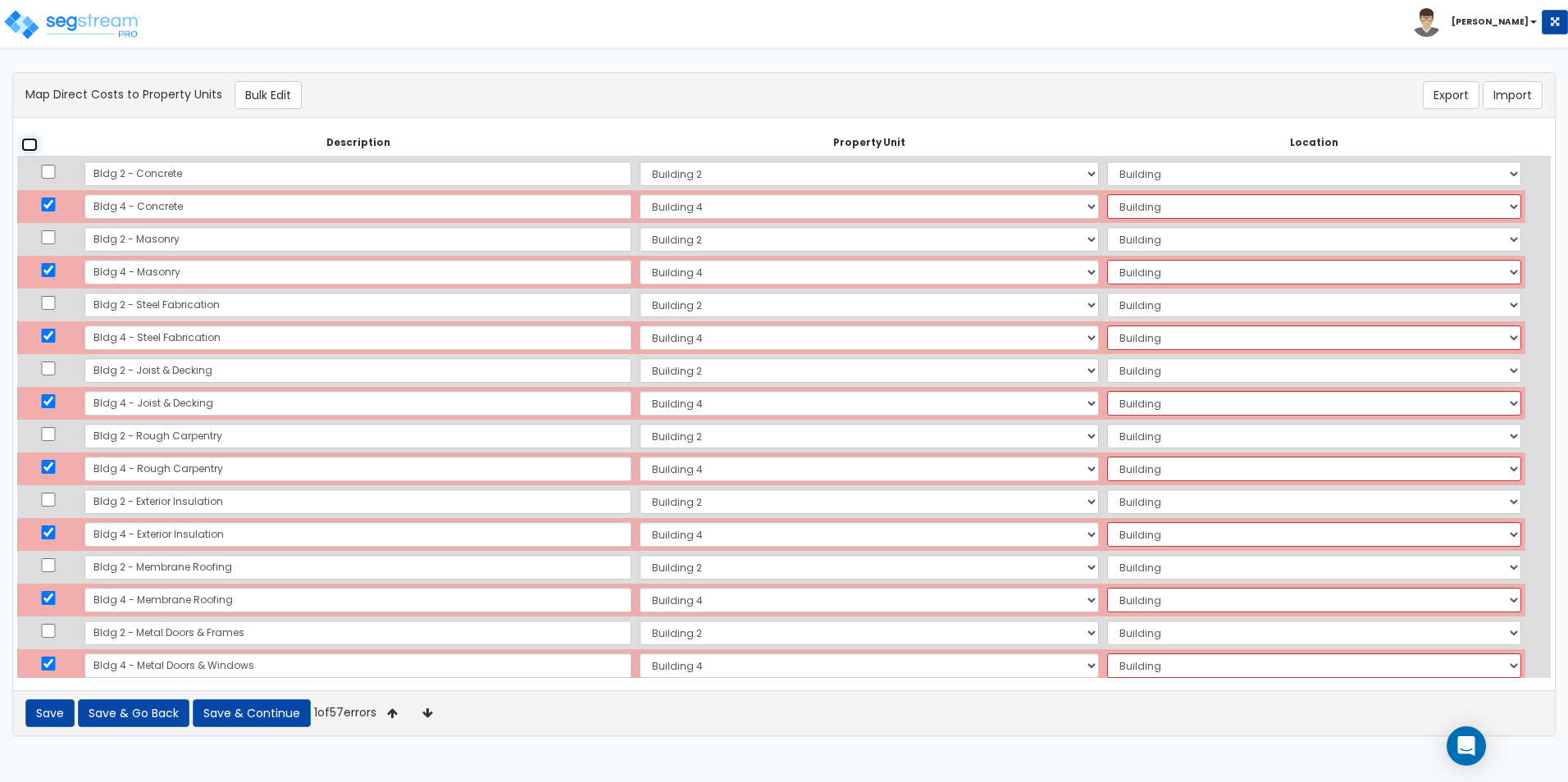
click at [32, 144] on input "checkbox" at bounding box center [29, 145] width 17 height 14
click at [134, 144] on th "Description" at bounding box center [357, 143] width 555 height 26
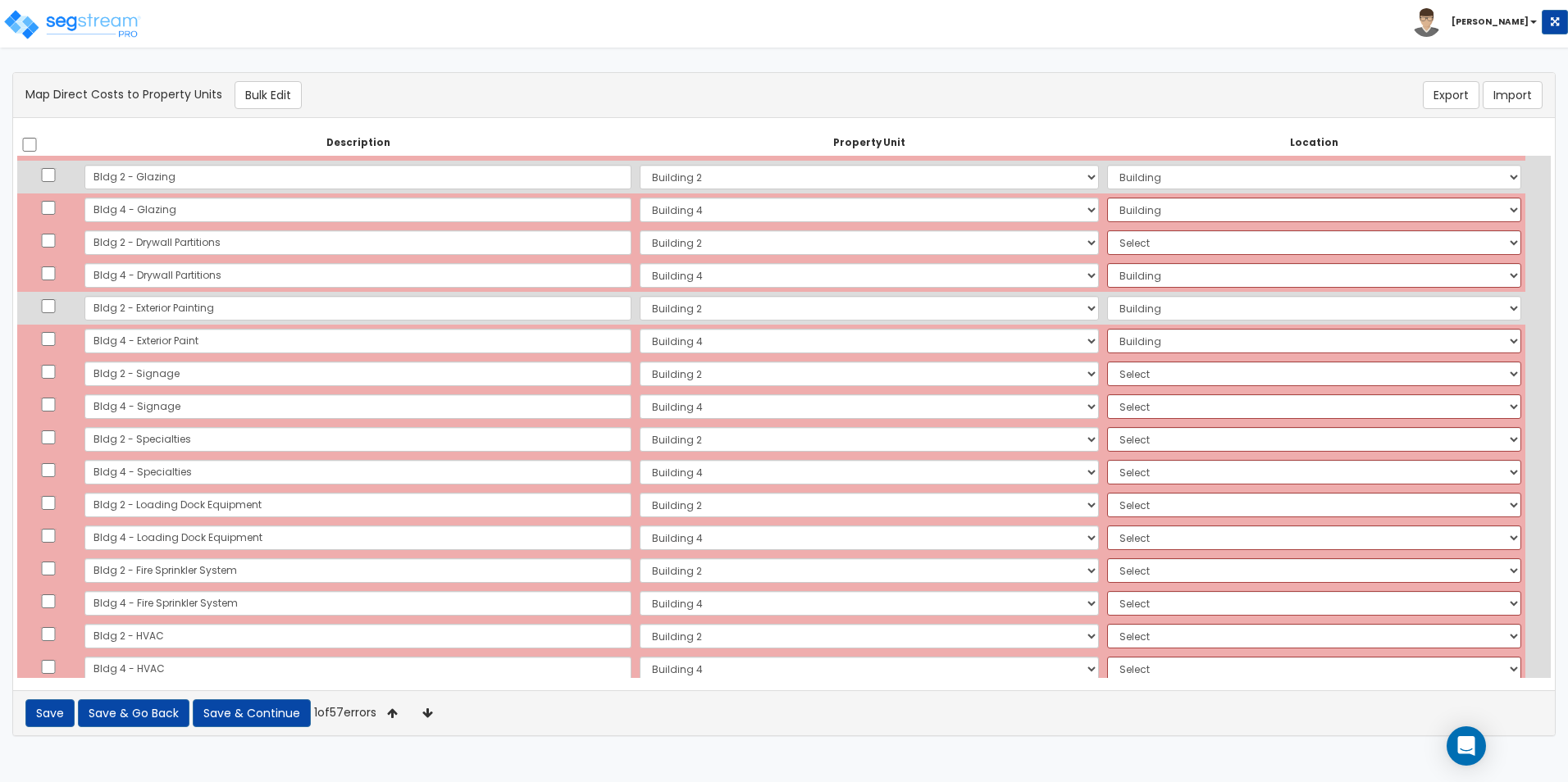
scroll to position [492, 0]
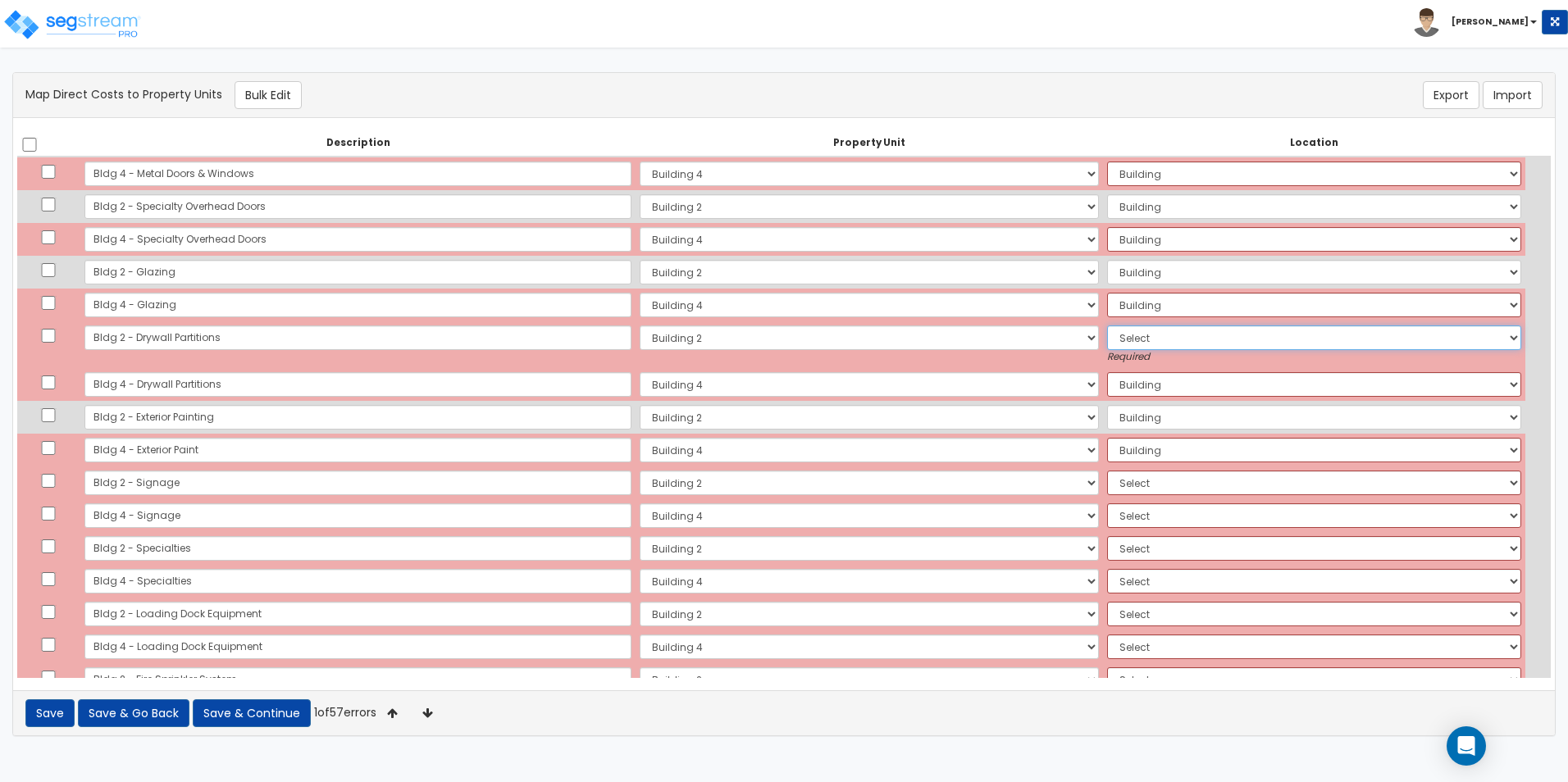
click at [1169, 335] on select "Select Add Additional Location Building Building Interior Common Areas Building…" at bounding box center [1314, 337] width 415 height 25
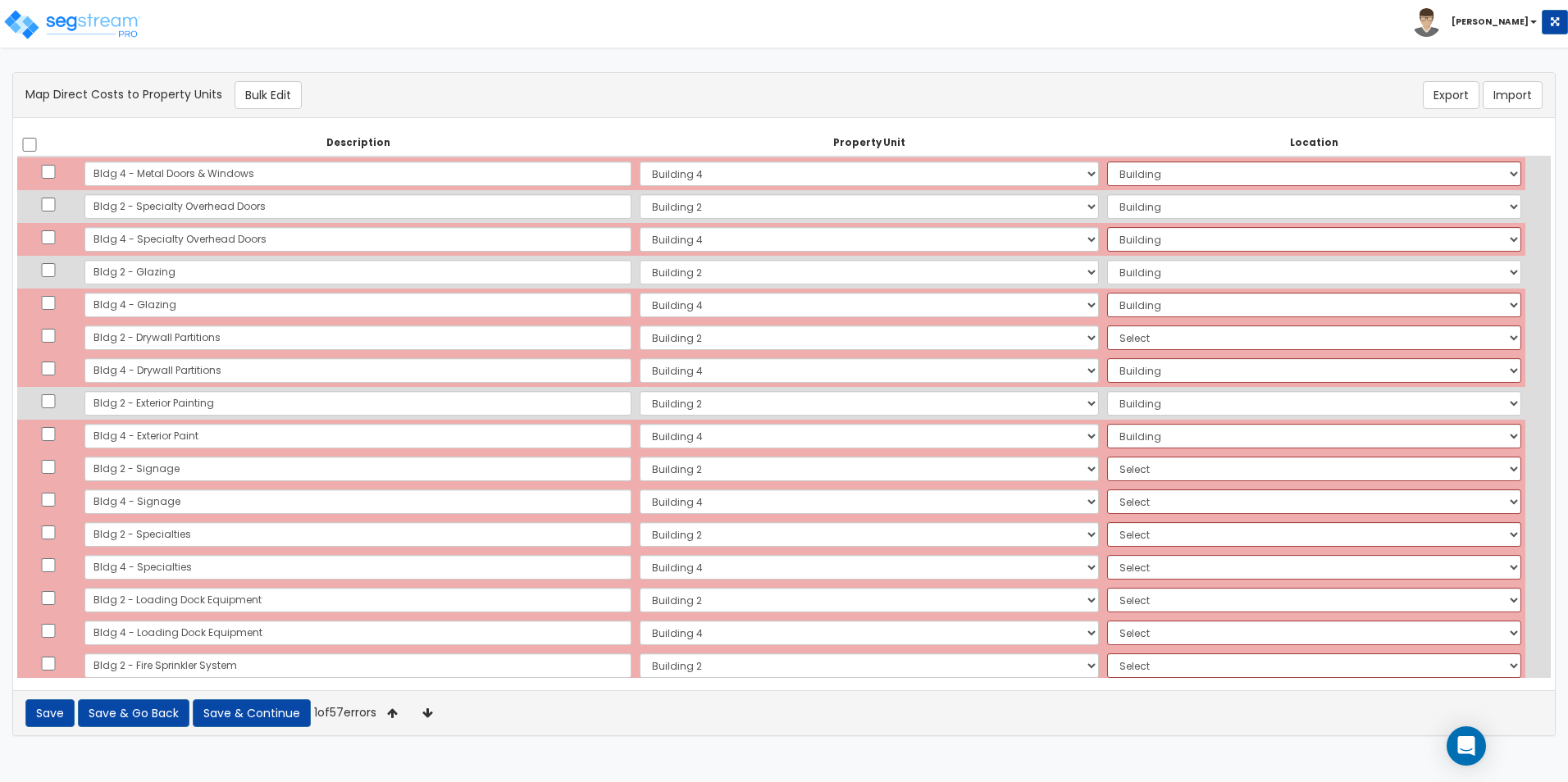
click at [1250, 728] on div "Save Save & Go Back Save & Continue 1 of 57 errors" at bounding box center [783, 713] width 1541 height 45
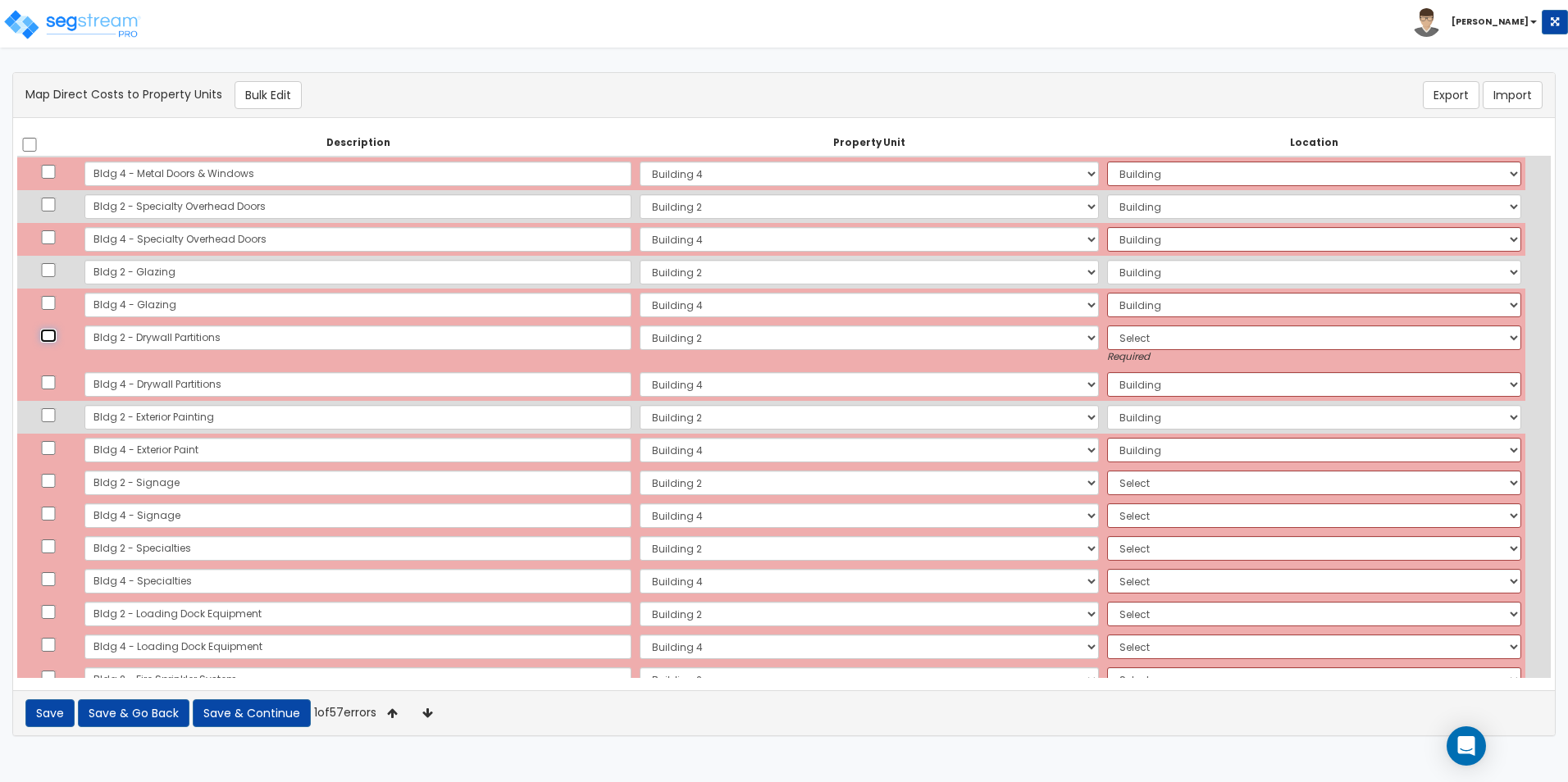
click at [50, 336] on input "checkbox" at bounding box center [48, 335] width 17 height 14
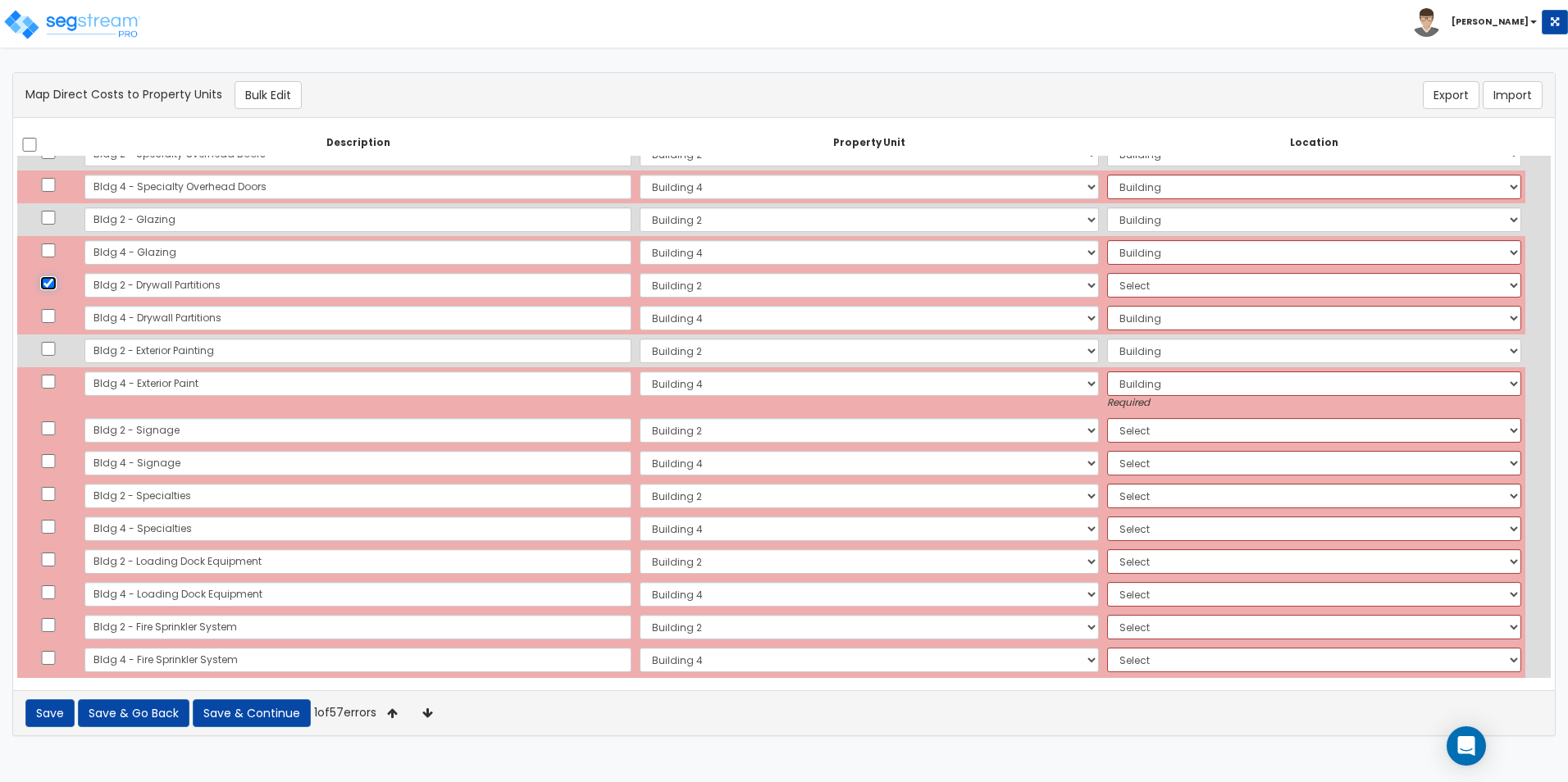
scroll to position [574, 0]
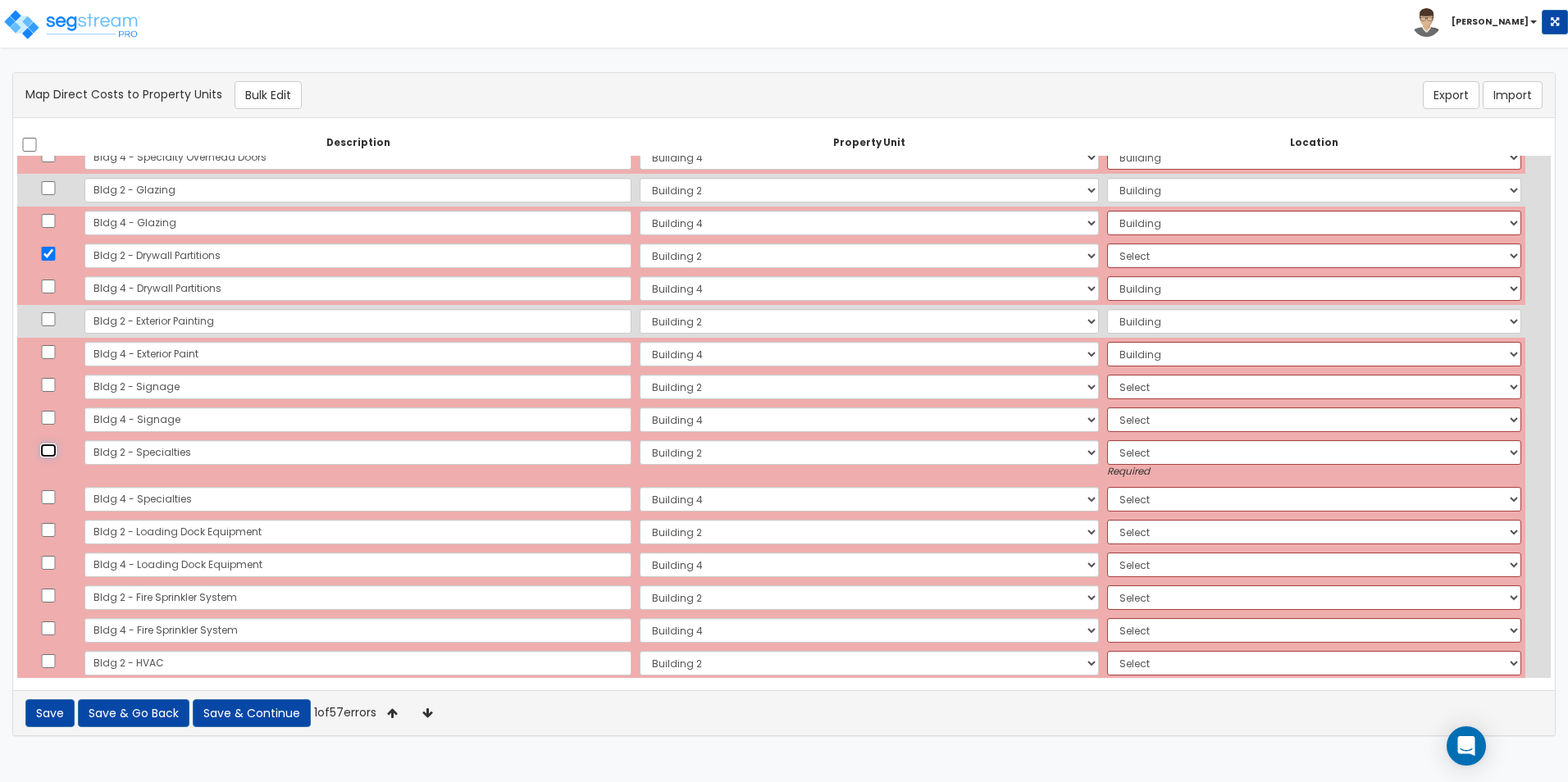
click at [57, 451] on input "checkbox" at bounding box center [48, 451] width 17 height 14
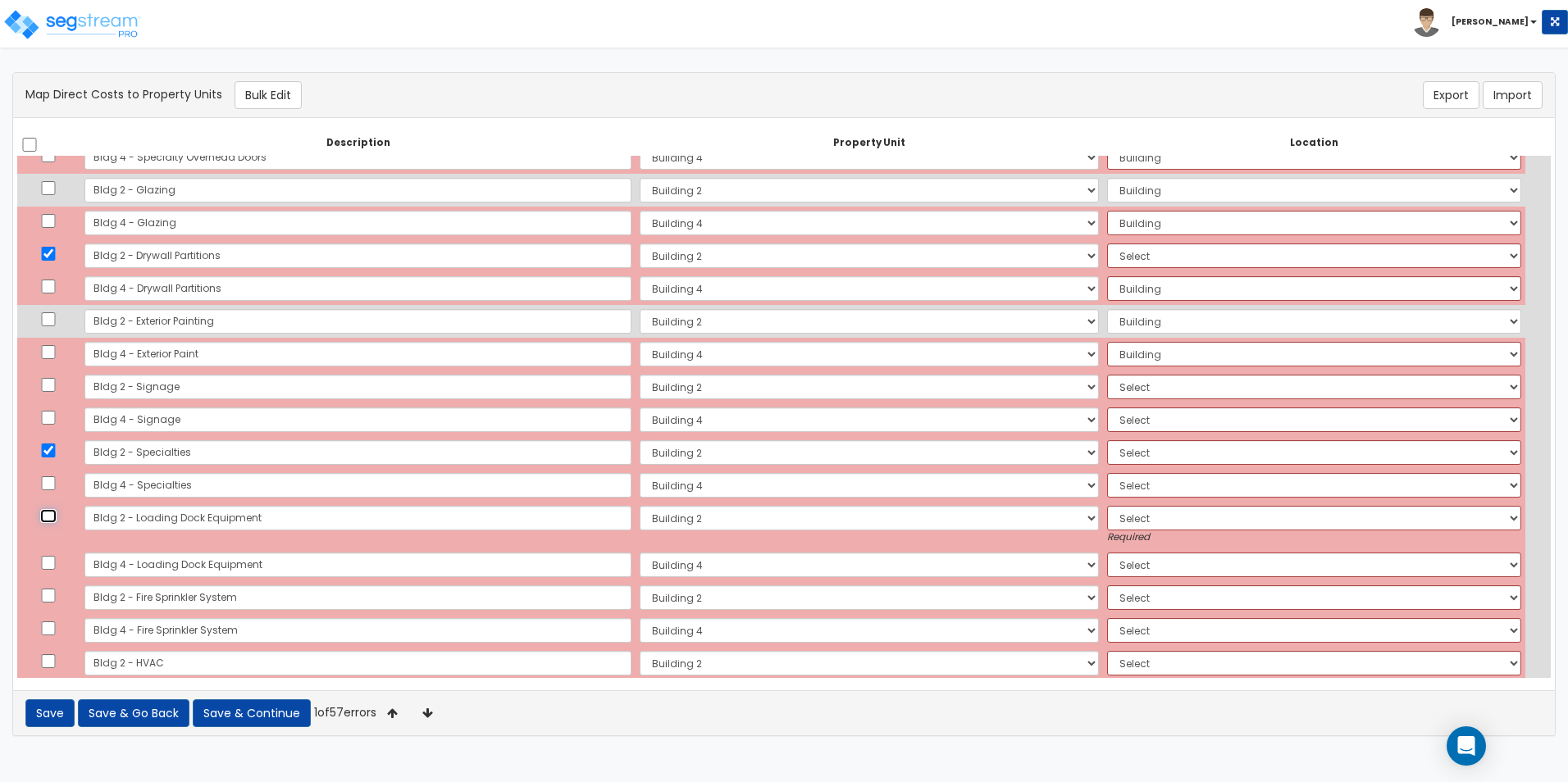
click at [56, 514] on input "checkbox" at bounding box center [48, 516] width 17 height 14
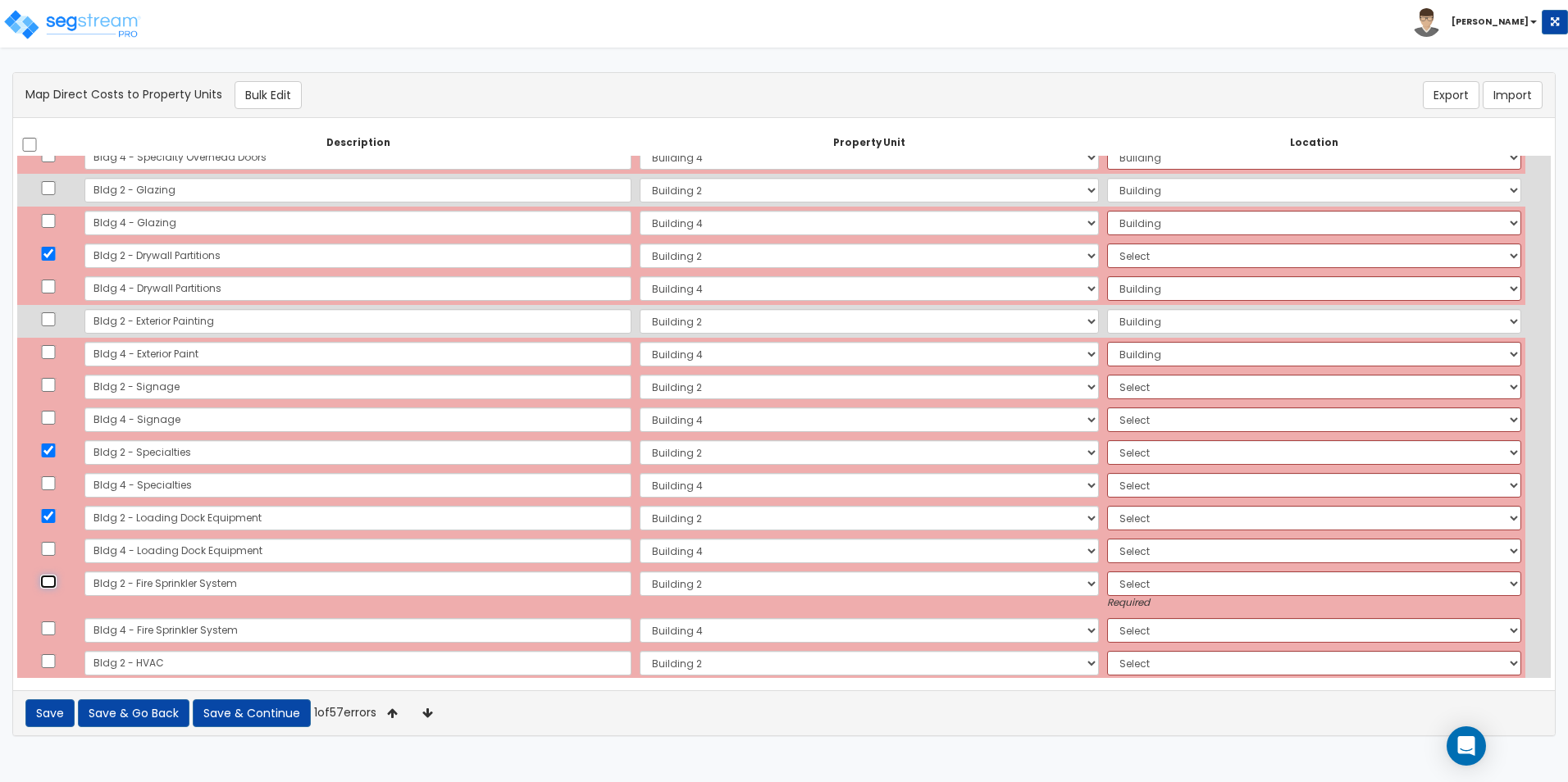
click at [52, 585] on input "checkbox" at bounding box center [48, 582] width 17 height 14
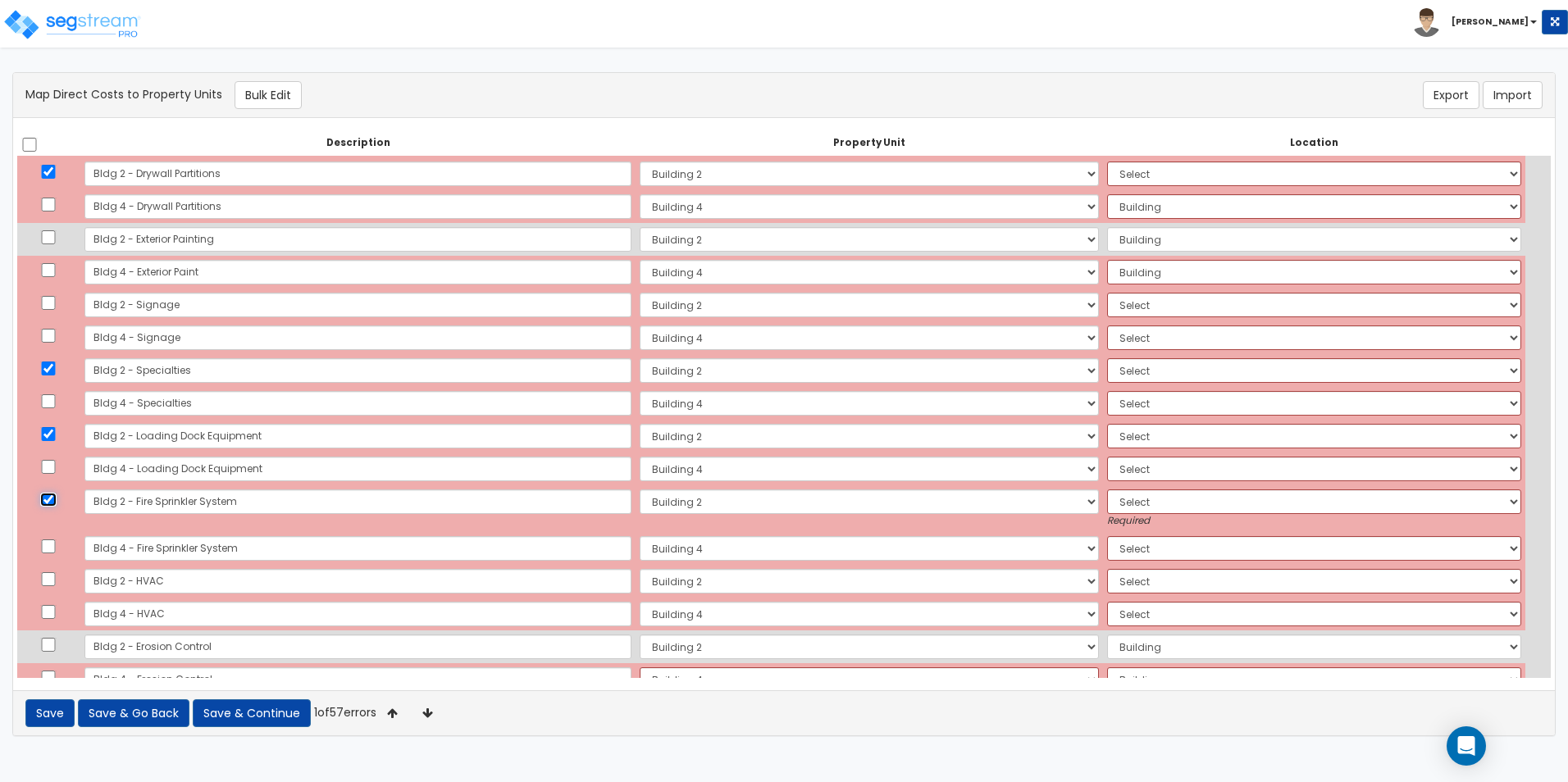
scroll to position [738, 0]
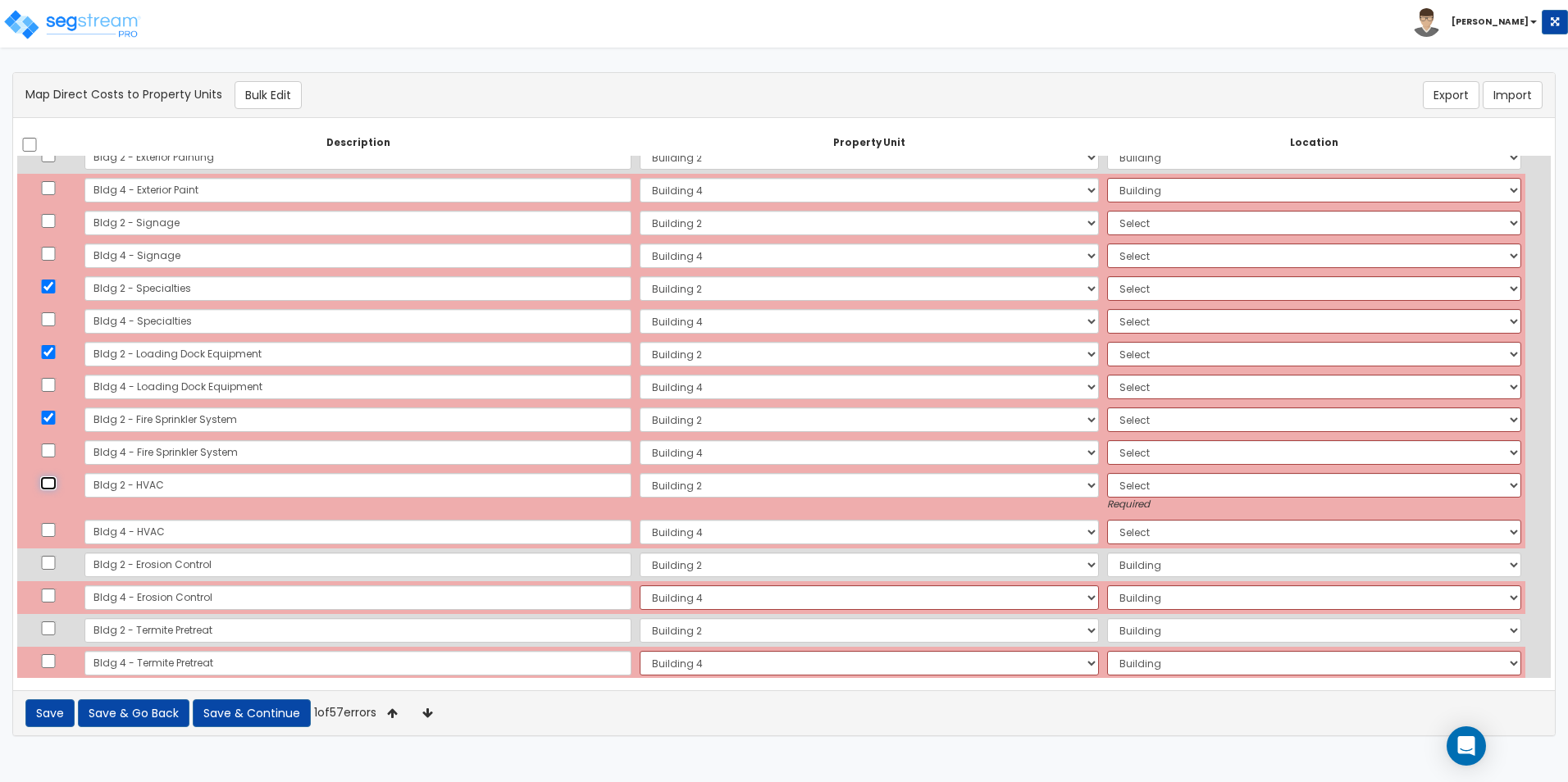
click at [51, 483] on input "checkbox" at bounding box center [48, 483] width 17 height 14
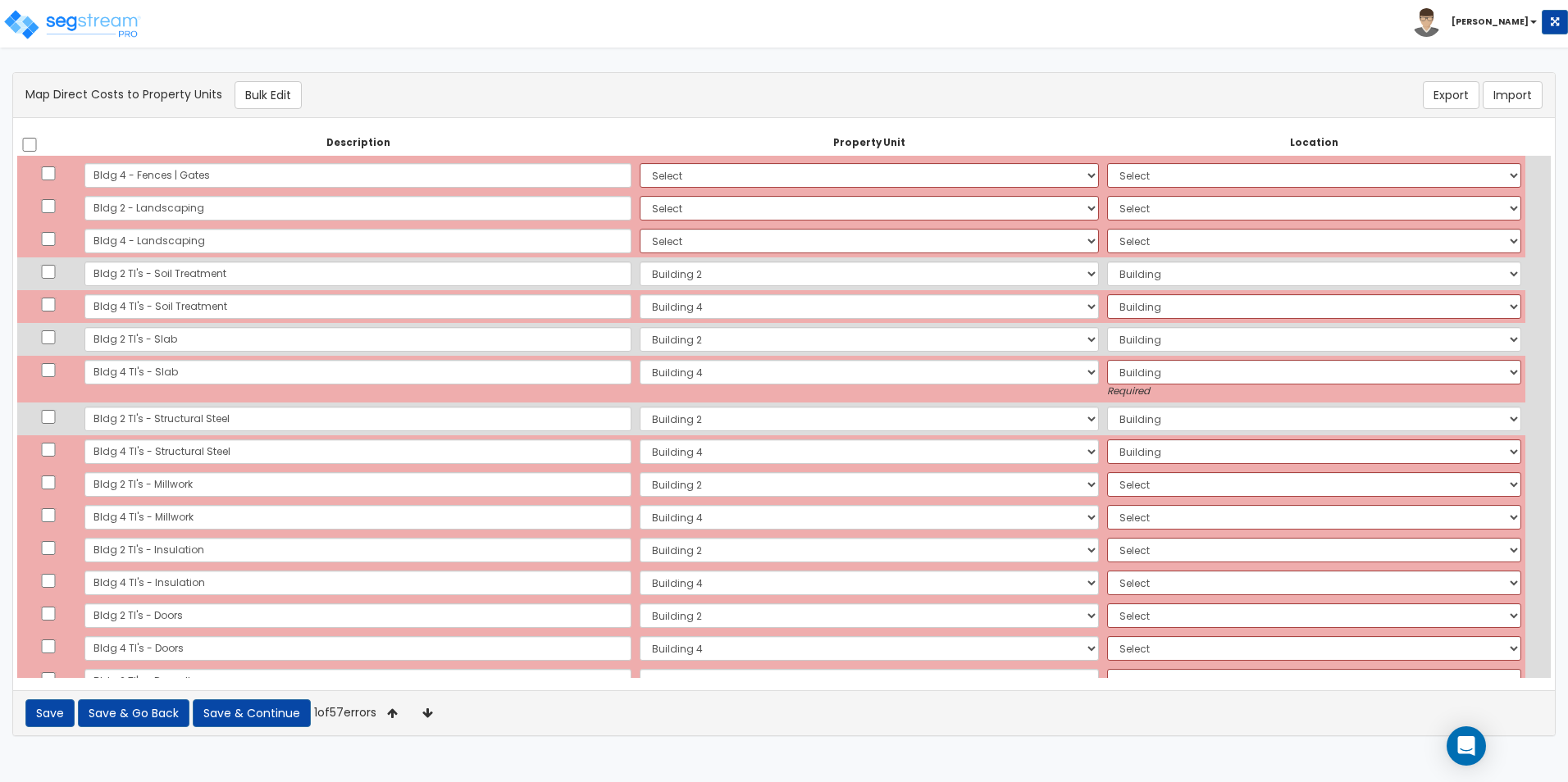
scroll to position [1476, 0]
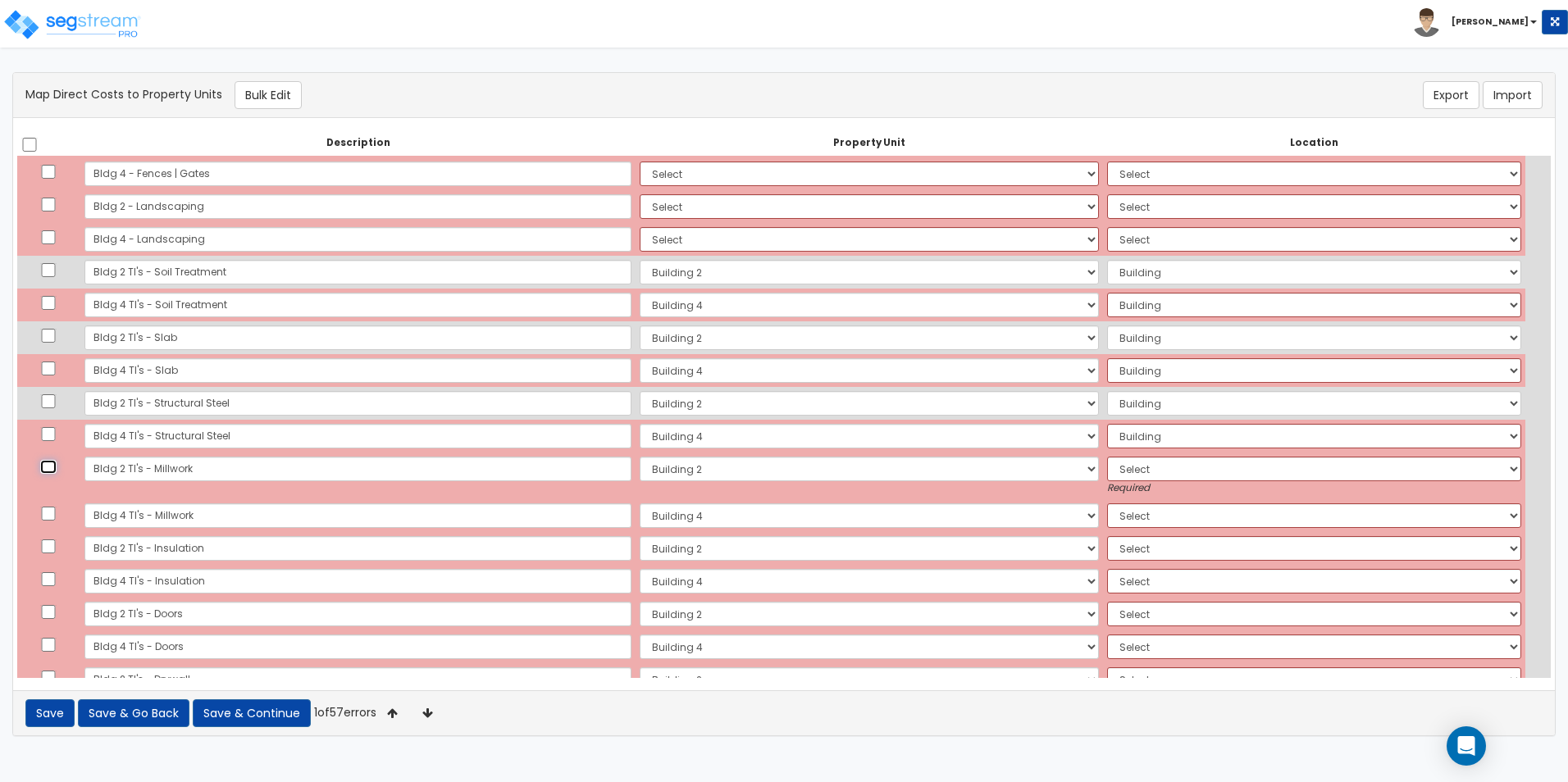
click at [57, 466] on input "checkbox" at bounding box center [48, 466] width 17 height 14
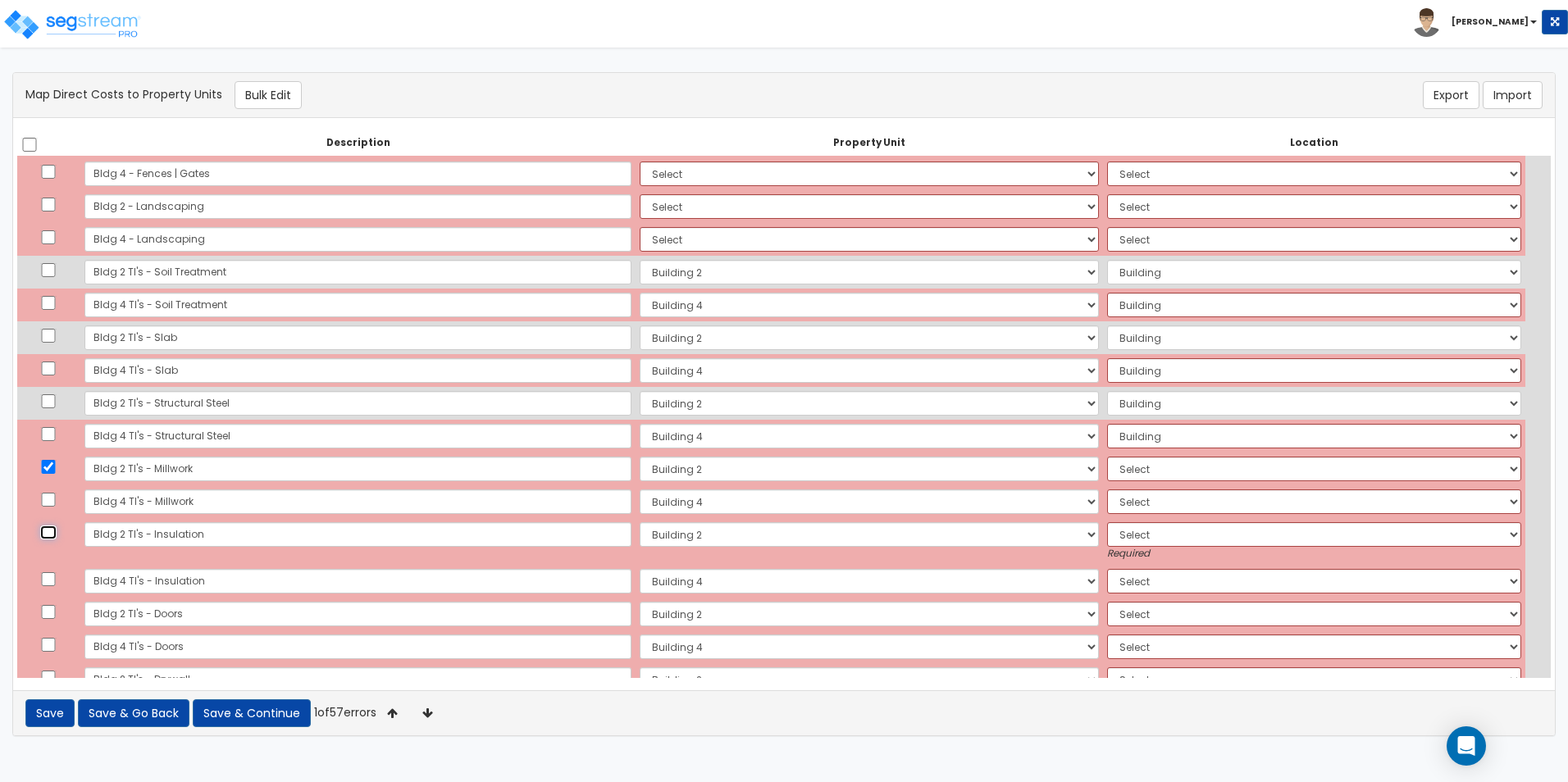
click at [50, 529] on input "checkbox" at bounding box center [48, 533] width 17 height 14
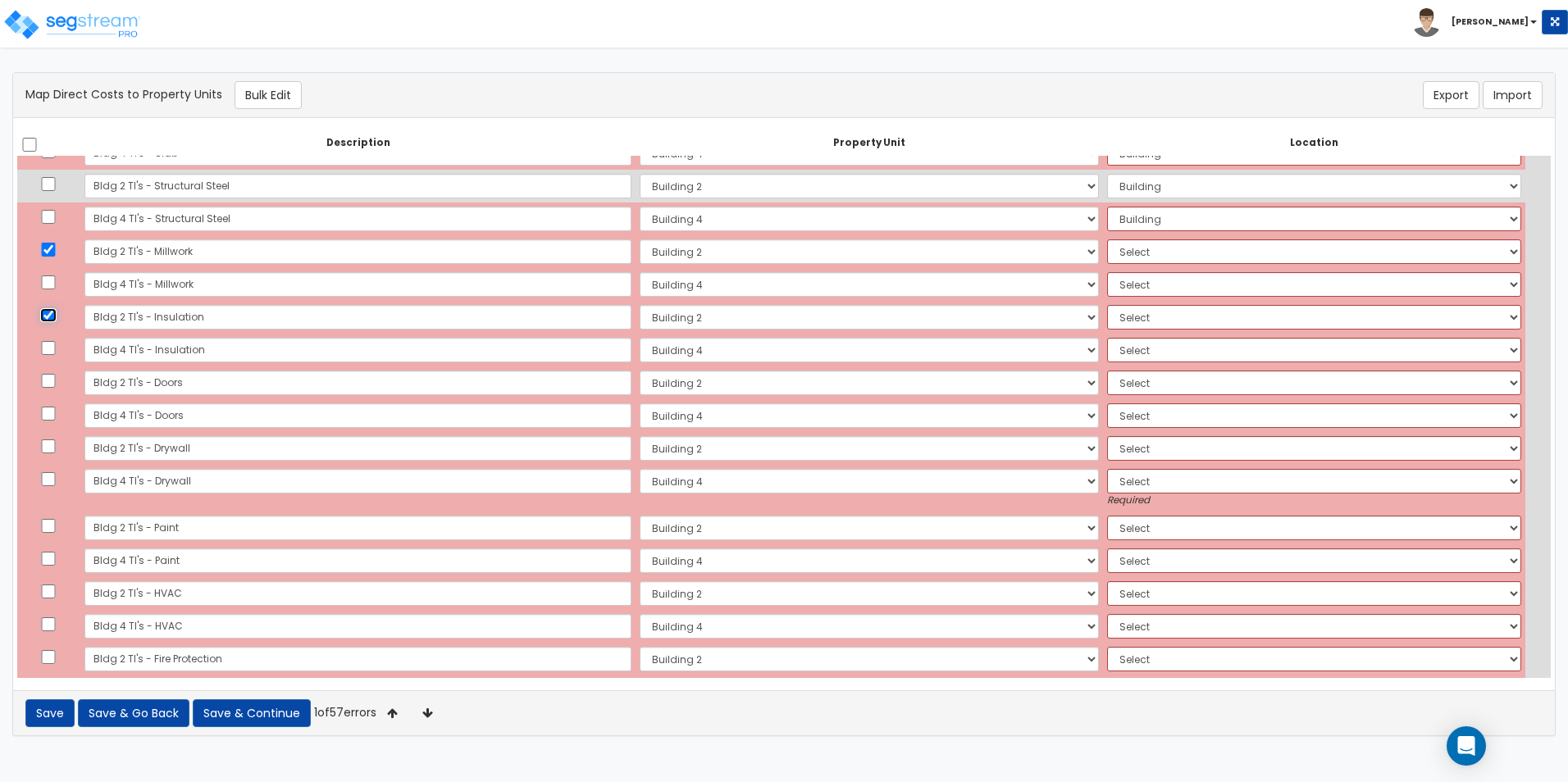
scroll to position [1722, 0]
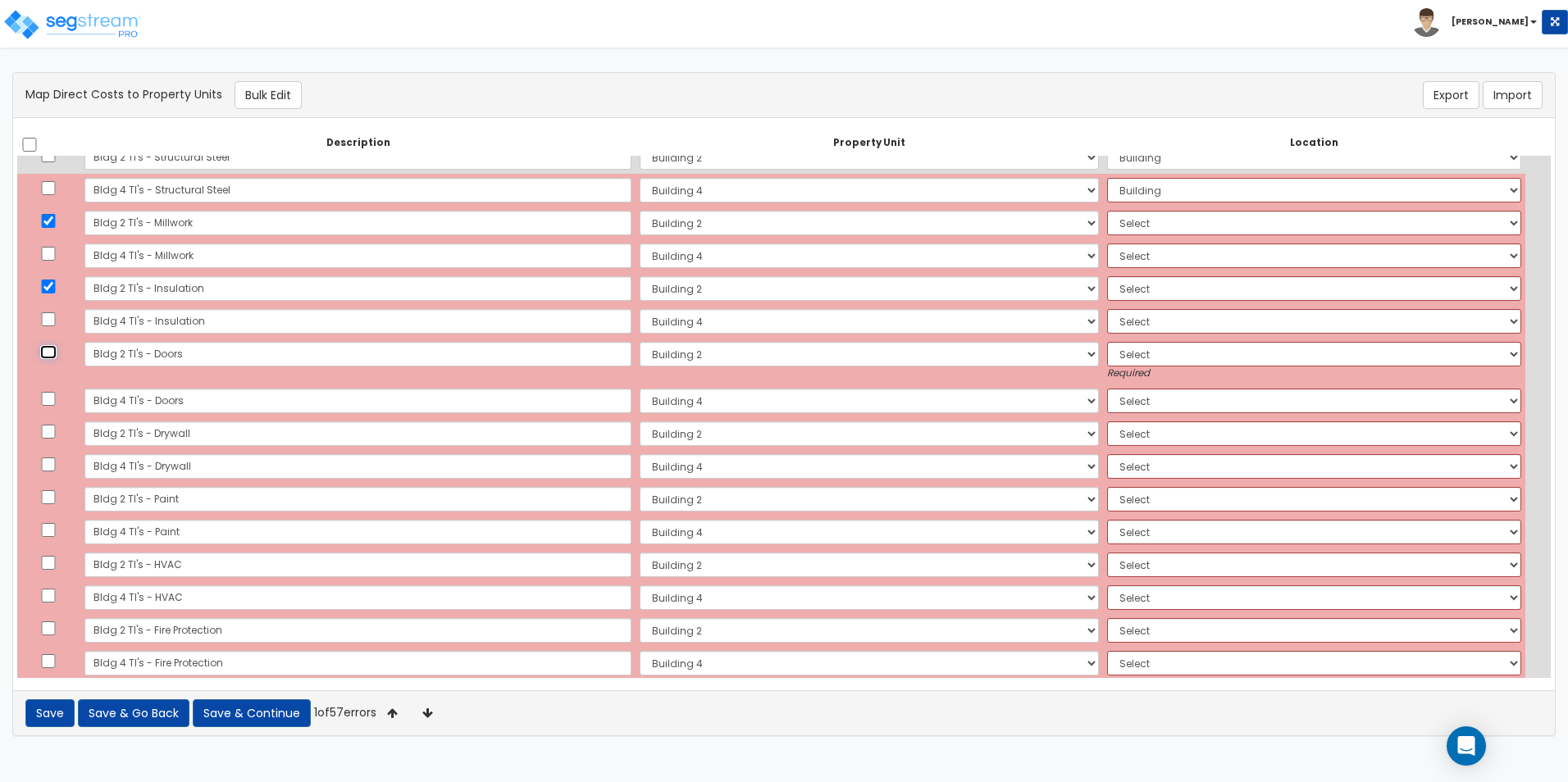
click at [55, 355] on input "checkbox" at bounding box center [48, 352] width 17 height 14
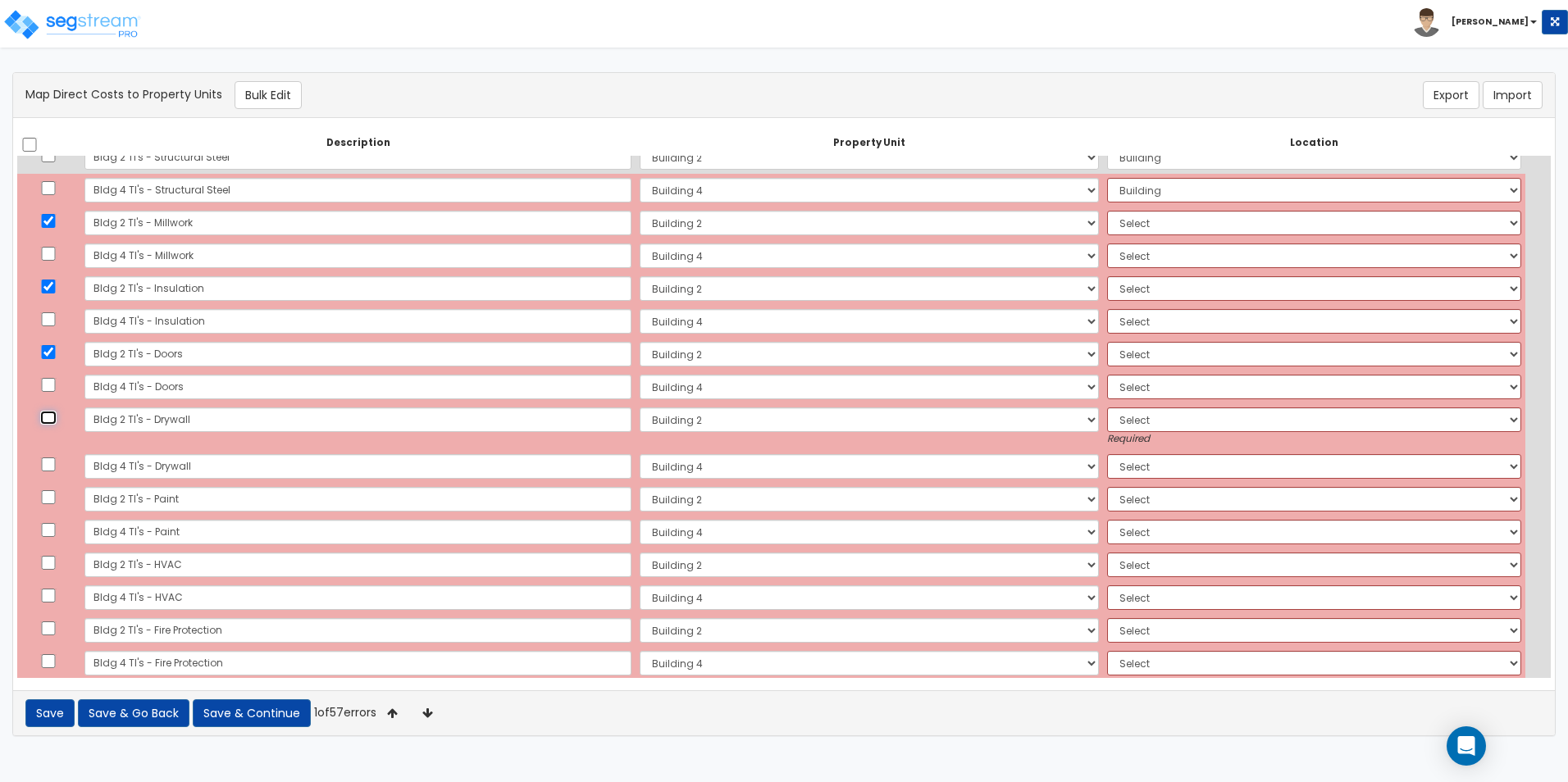
click at [51, 422] on input "checkbox" at bounding box center [48, 418] width 17 height 14
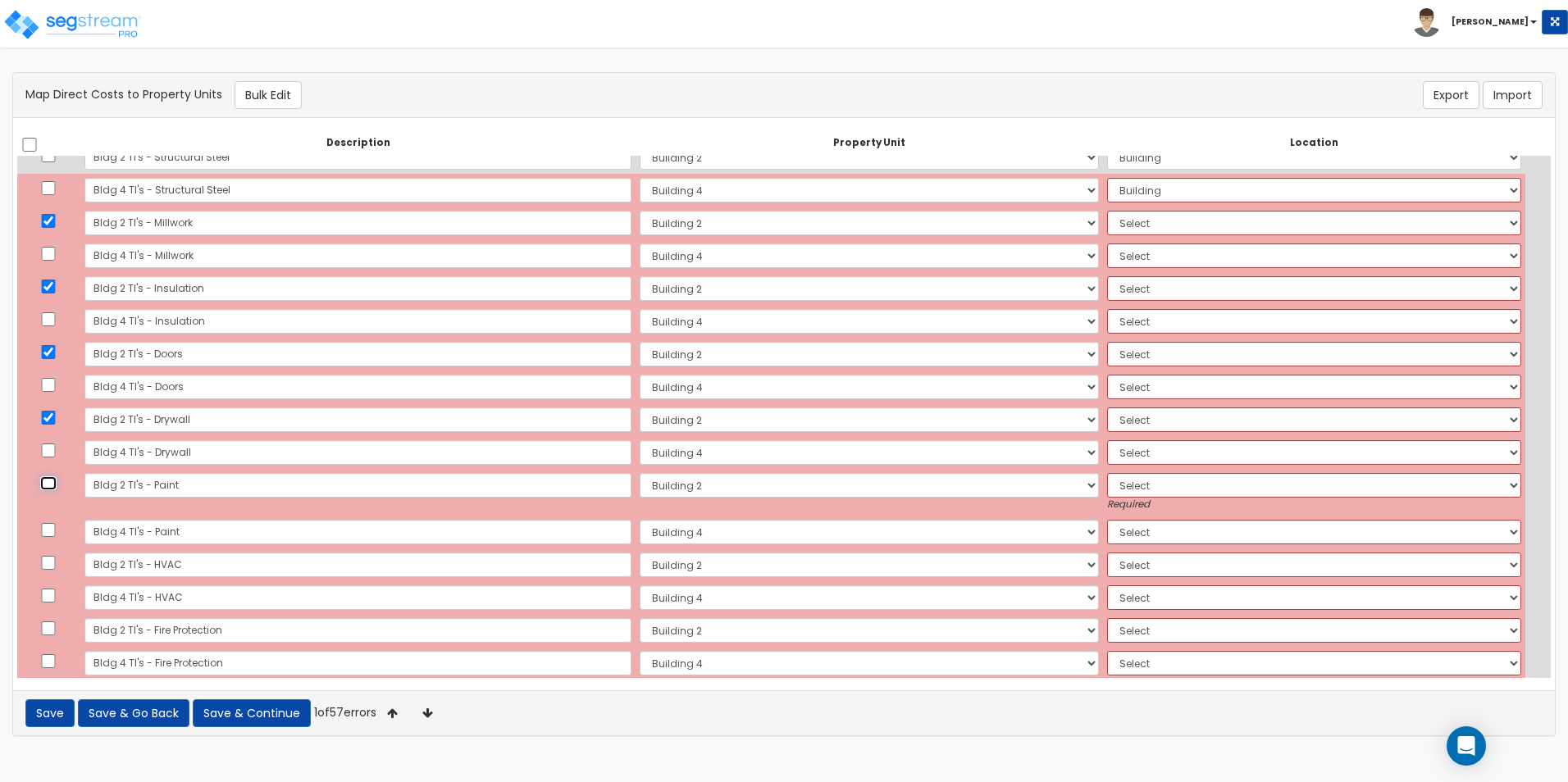
click at [55, 479] on input "checkbox" at bounding box center [48, 483] width 17 height 14
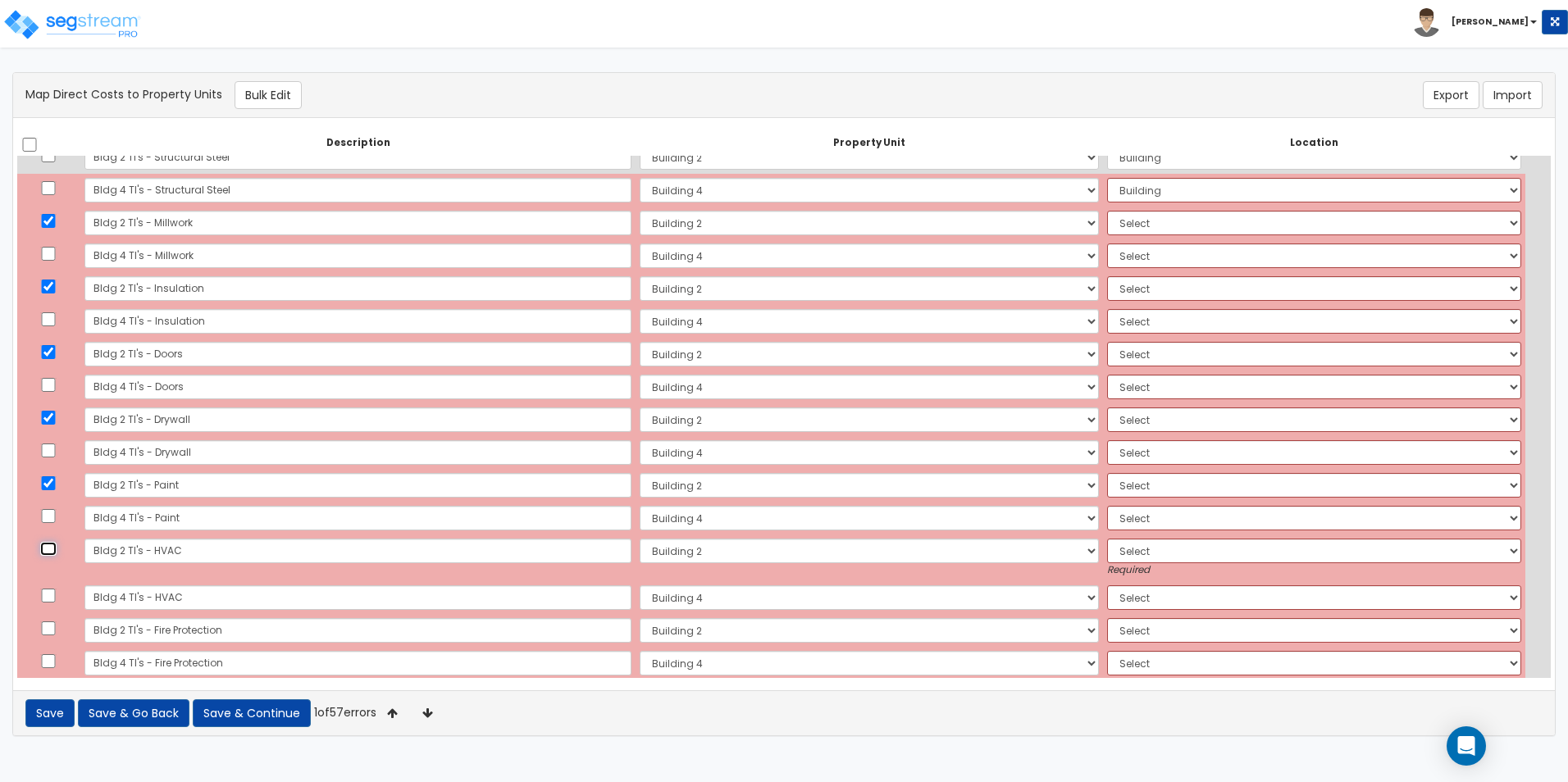
click at [53, 552] on input "checkbox" at bounding box center [48, 549] width 17 height 14
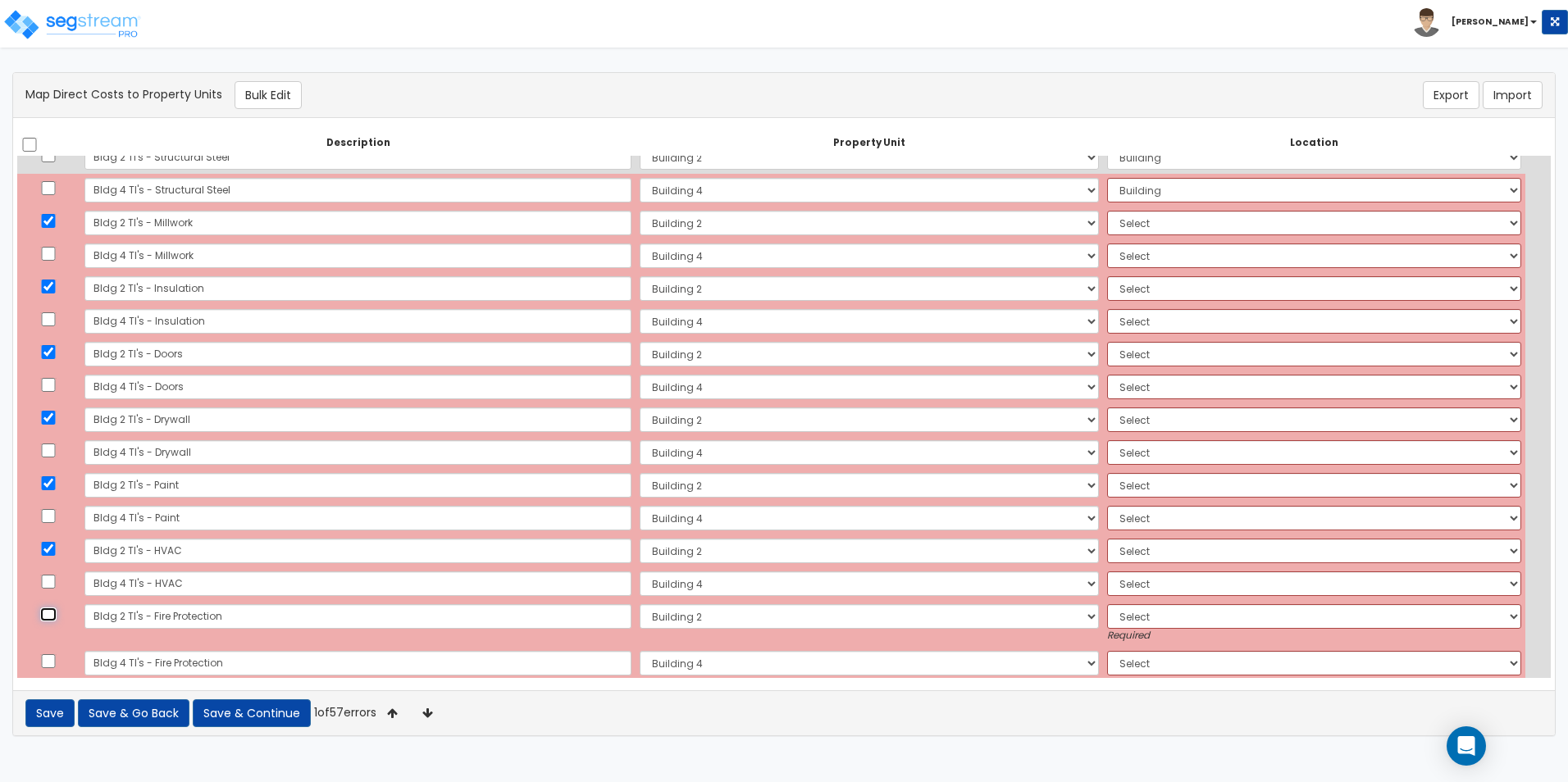
click at [53, 615] on input "checkbox" at bounding box center [48, 614] width 17 height 14
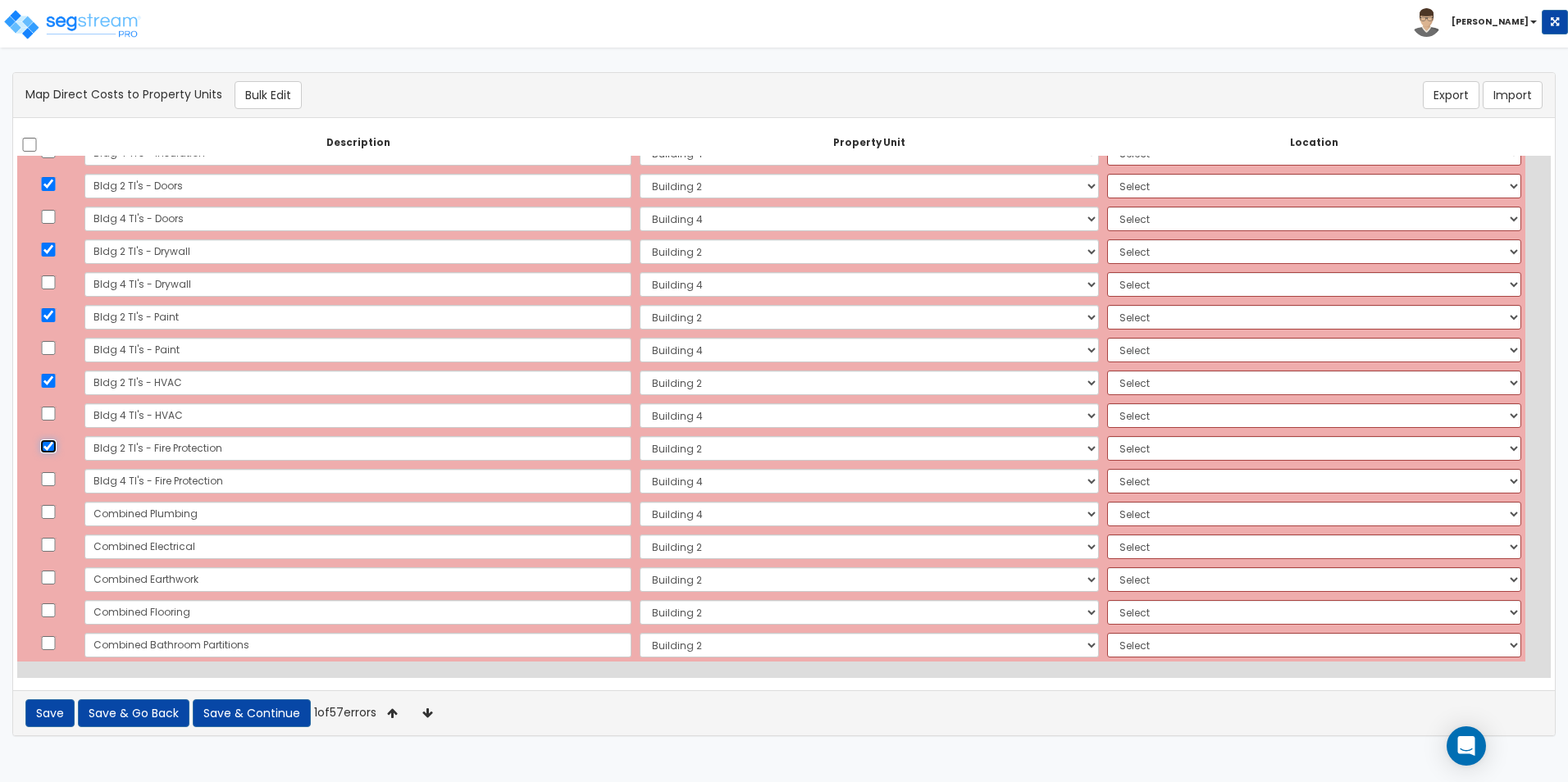
scroll to position [1890, 0]
click at [280, 87] on button "Bulk Edit" at bounding box center [268, 95] width 67 height 28
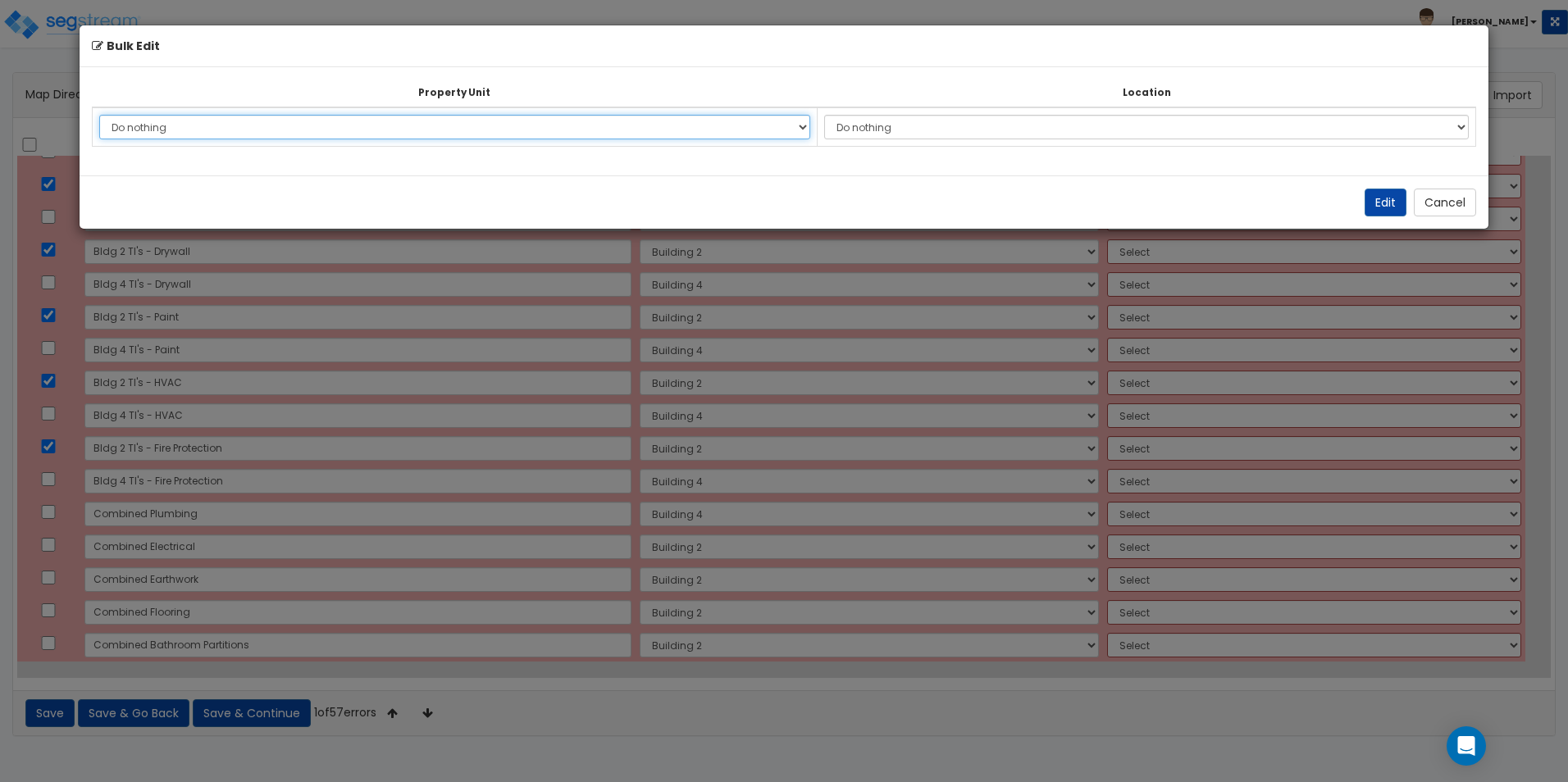
click at [535, 134] on select "Do nothing Building 2 Building 4 Site Improvements Add Additional Property Unit" at bounding box center [455, 127] width 711 height 25
click at [99, 115] on select "Do nothing Building 2 Building 4 Site Improvements Add Additional Property Unit" at bounding box center [455, 127] width 711 height 25
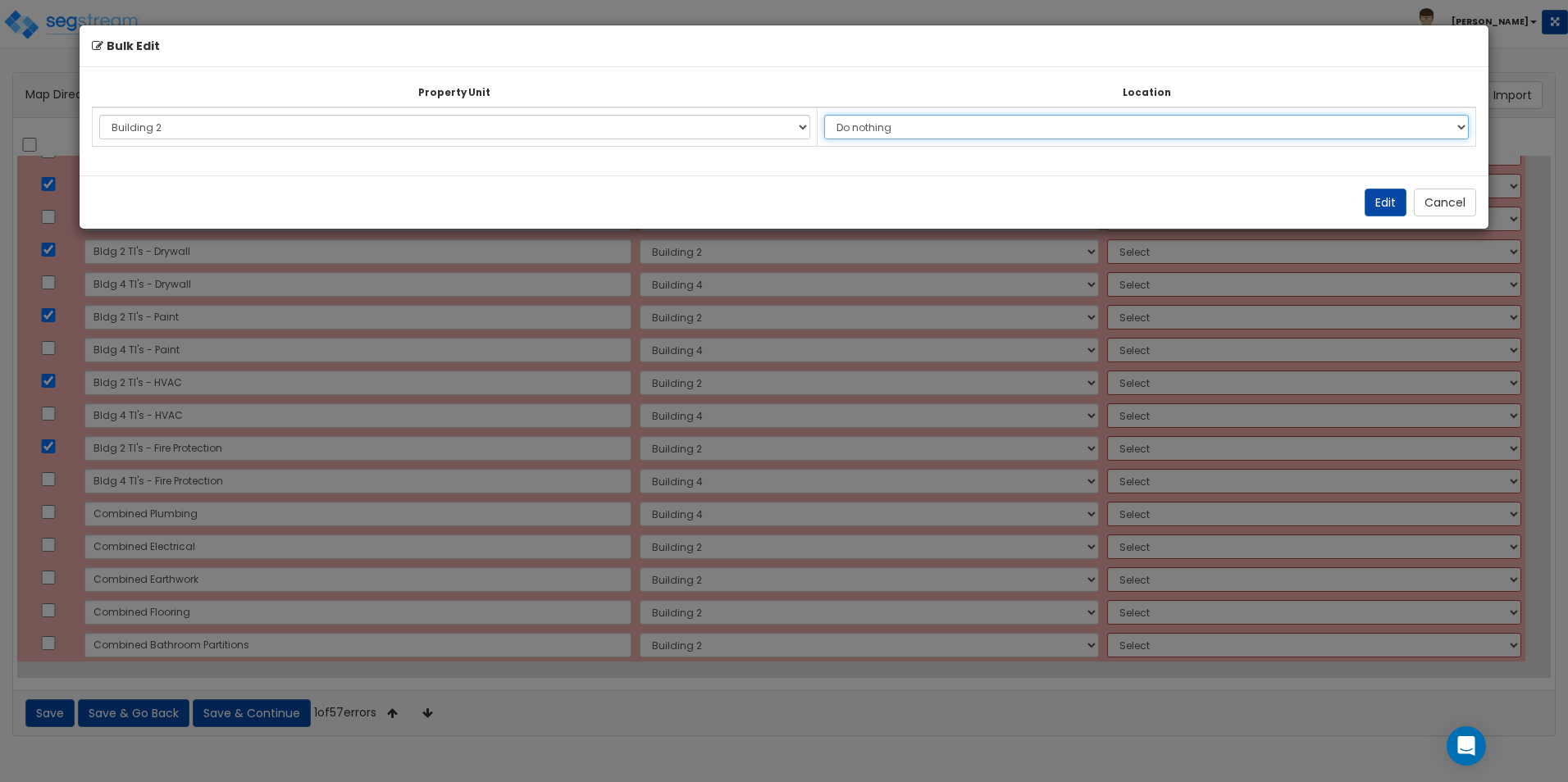
click at [1012, 128] on select "Do nothing Add Additional Location Building Building Interior Common Areas Buil…" at bounding box center [1145, 127] width 644 height 25
click at [833, 115] on select "Do nothing Add Additional Location Building Building Interior Common Areas Buil…" at bounding box center [1145, 127] width 644 height 25
click at [1387, 199] on button "Edit" at bounding box center [1385, 202] width 42 height 28
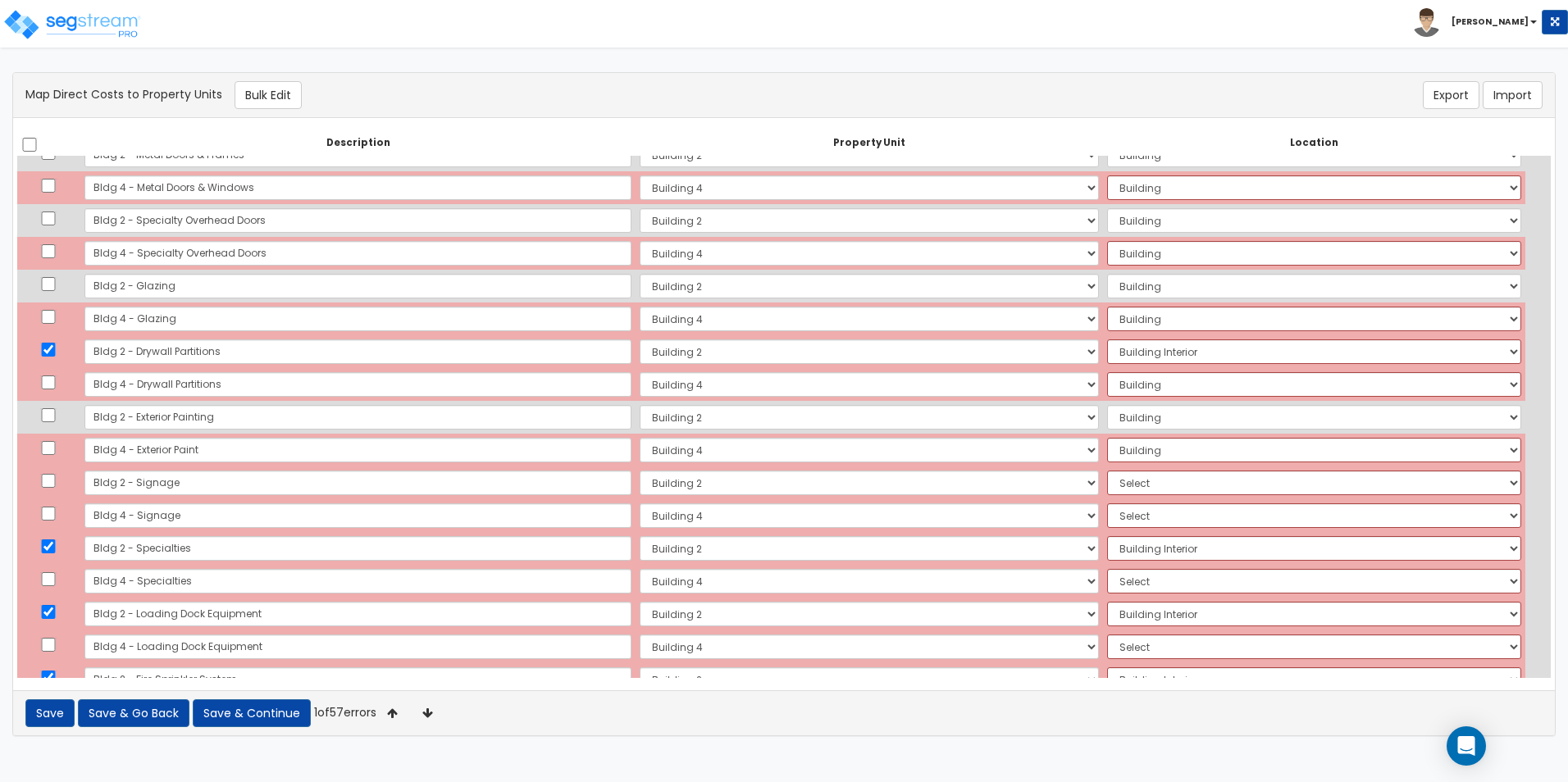
scroll to position [478, 0]
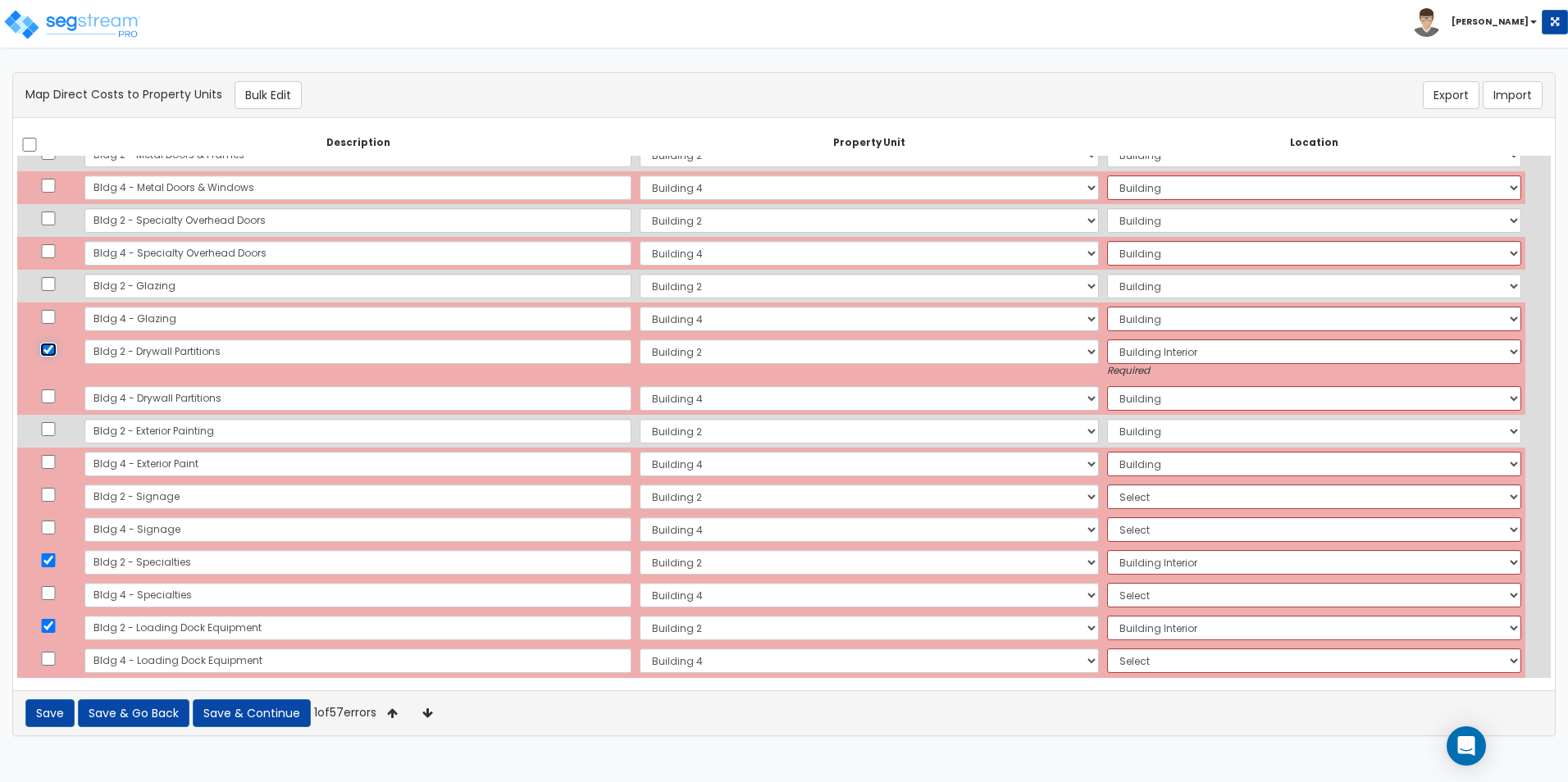
click at [55, 347] on input "checkbox" at bounding box center [48, 349] width 17 height 14
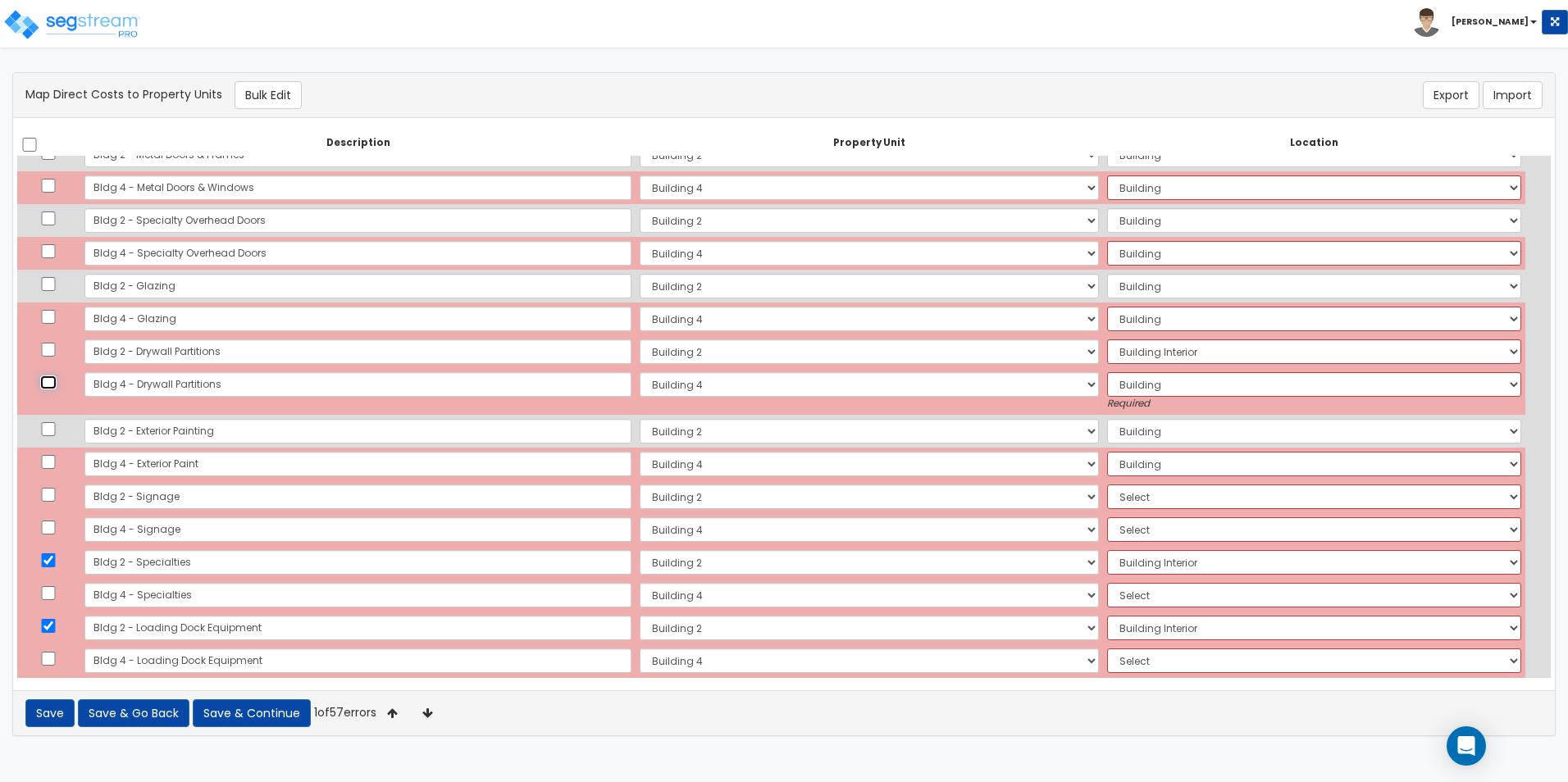
click at [54, 383] on input "checkbox" at bounding box center [48, 382] width 17 height 14
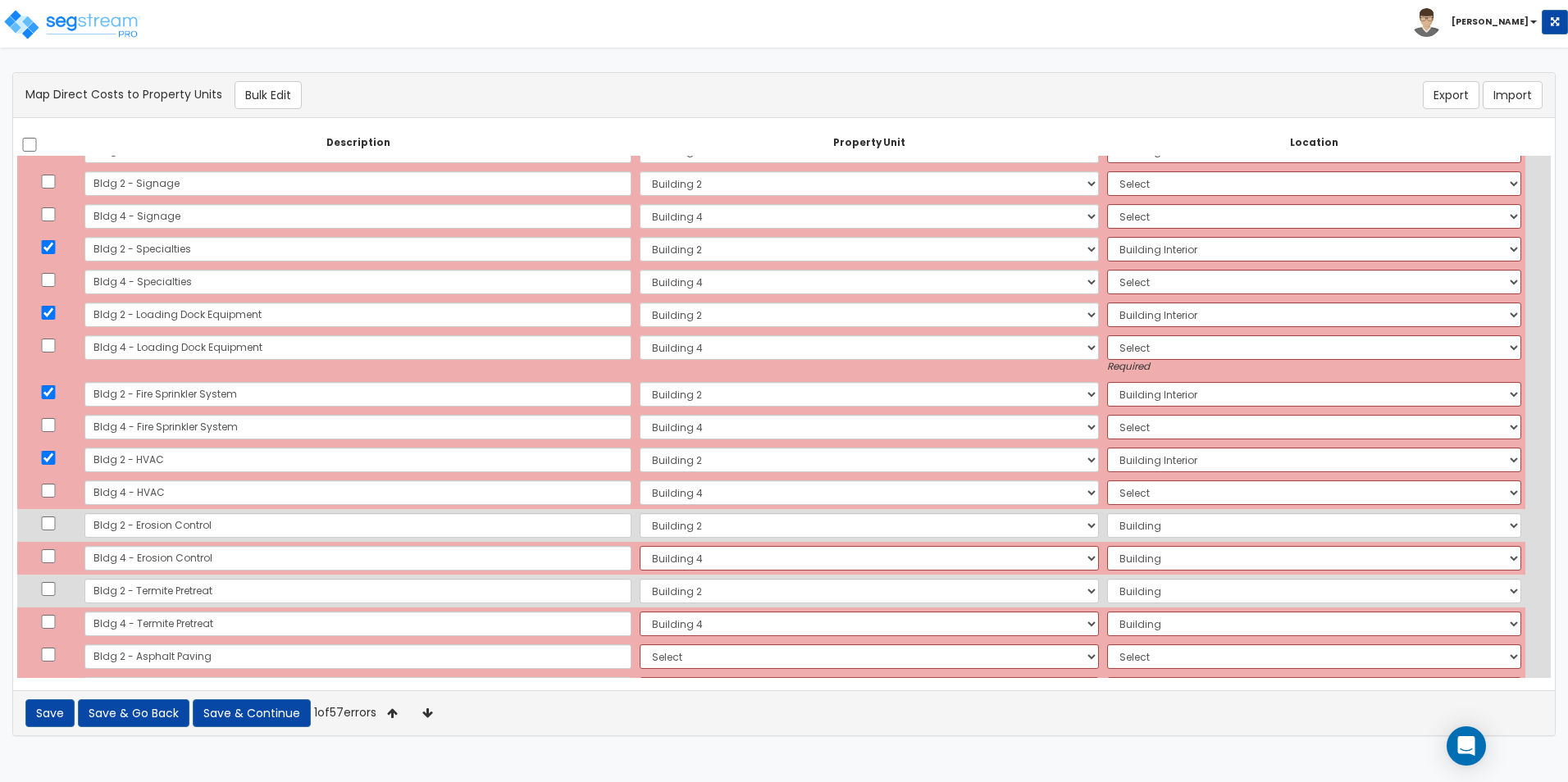
scroll to position [806, 0]
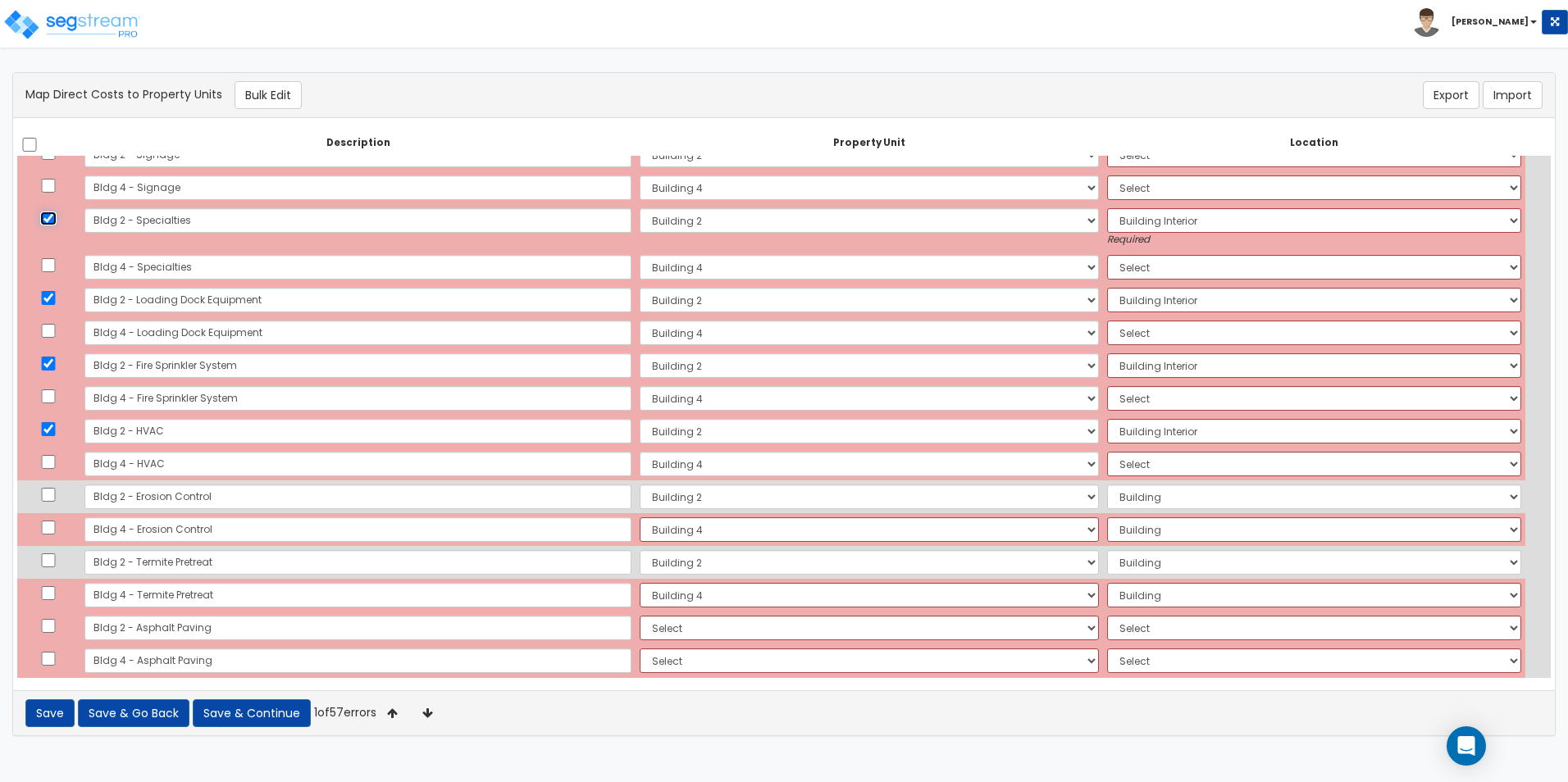
click at [57, 214] on input "checkbox" at bounding box center [48, 218] width 17 height 14
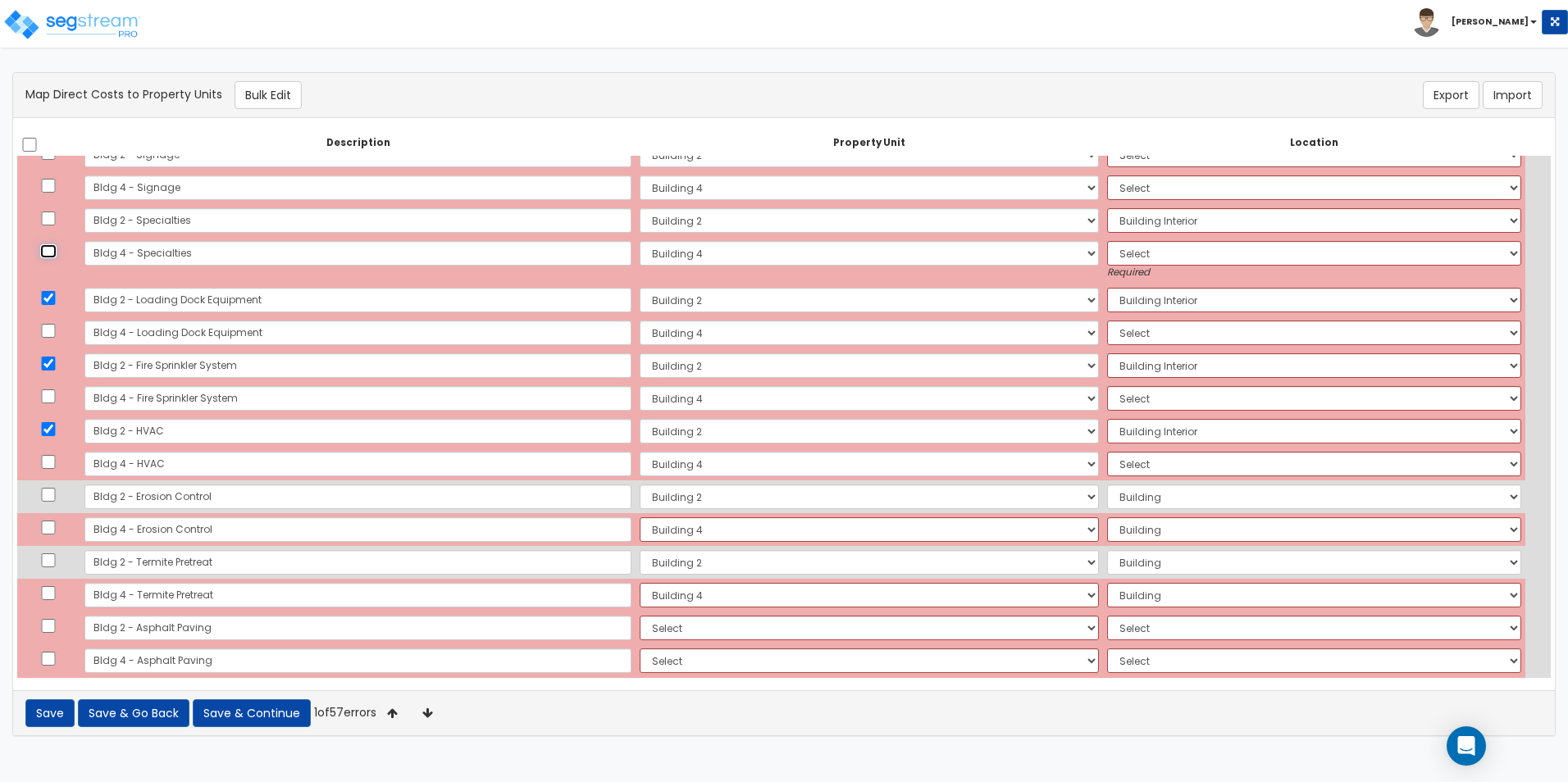
click at [56, 249] on input "checkbox" at bounding box center [48, 251] width 17 height 14
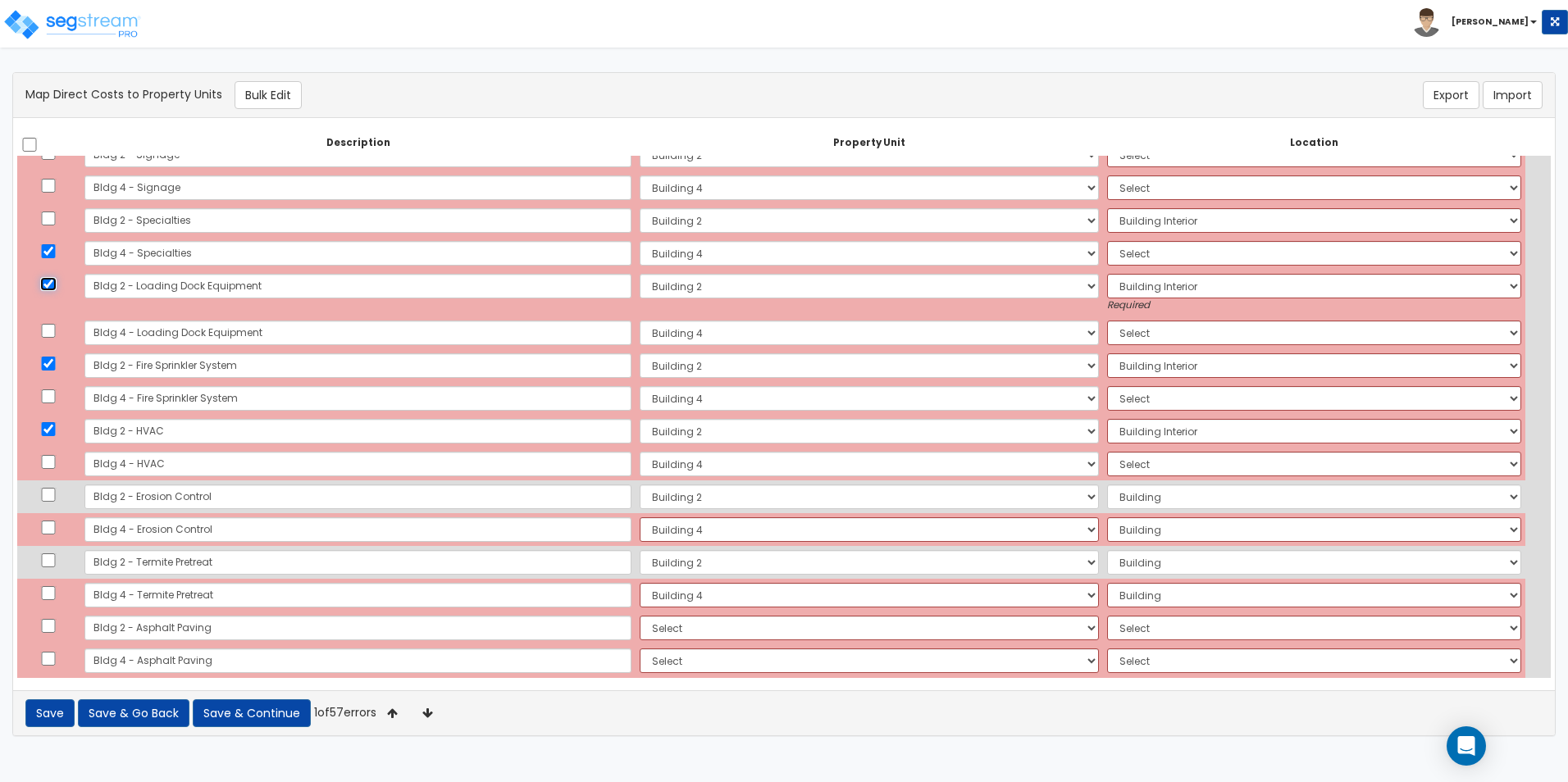
click at [53, 284] on input "checkbox" at bounding box center [48, 284] width 17 height 14
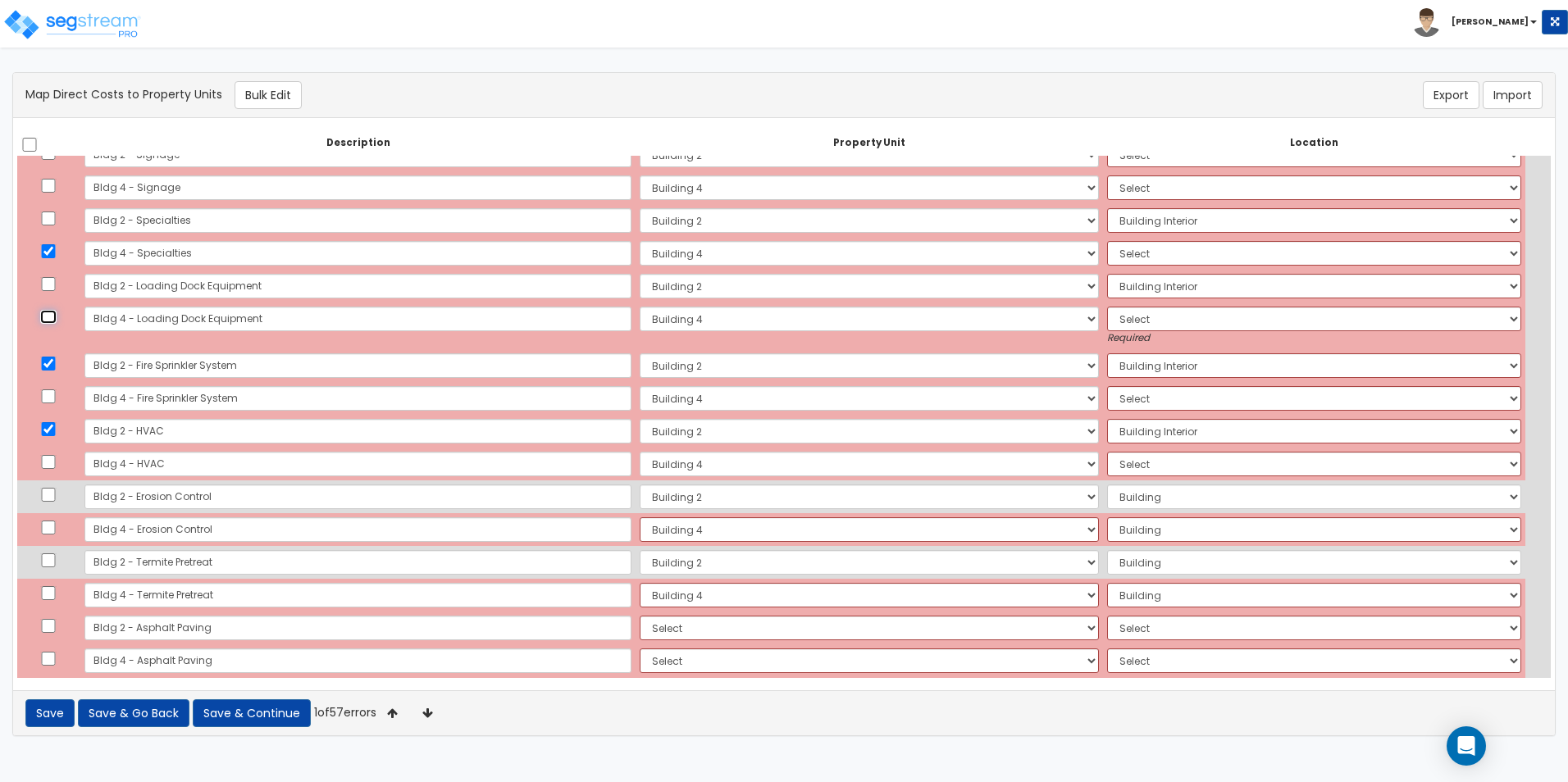
click at [54, 317] on input "checkbox" at bounding box center [48, 317] width 17 height 14
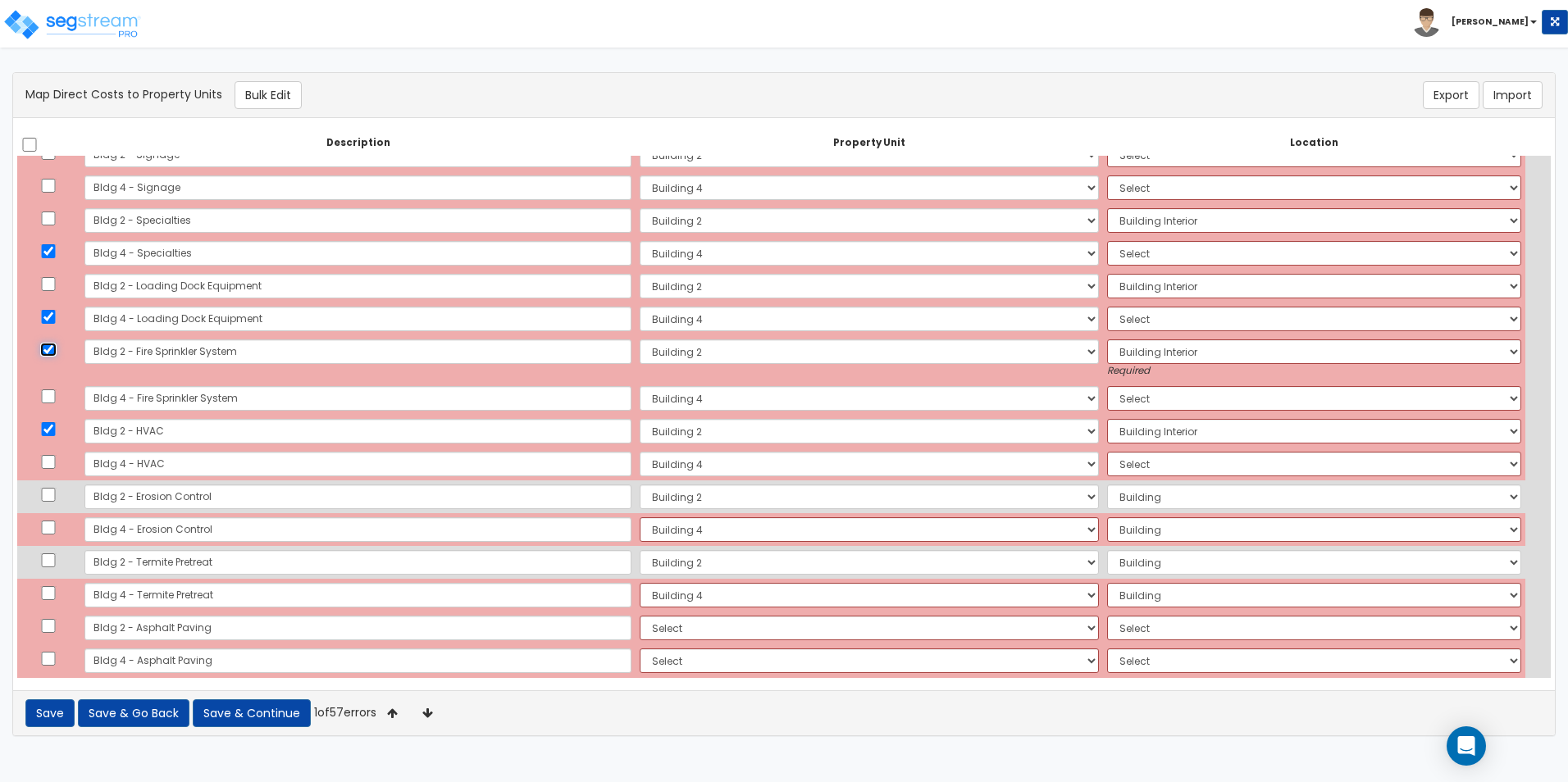
click at [54, 349] on input "checkbox" at bounding box center [48, 349] width 17 height 14
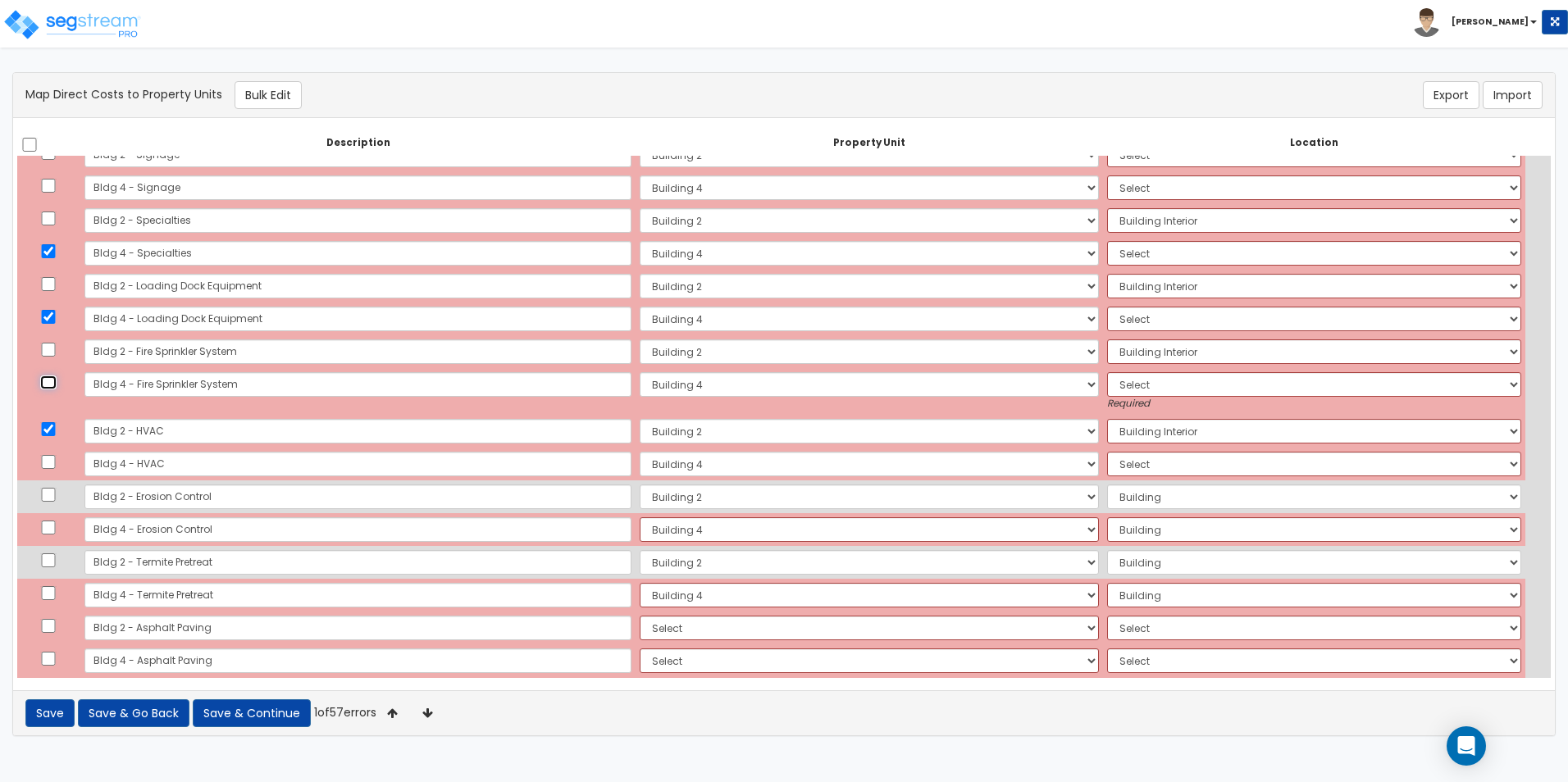
click at [55, 376] on input "checkbox" at bounding box center [48, 382] width 17 height 14
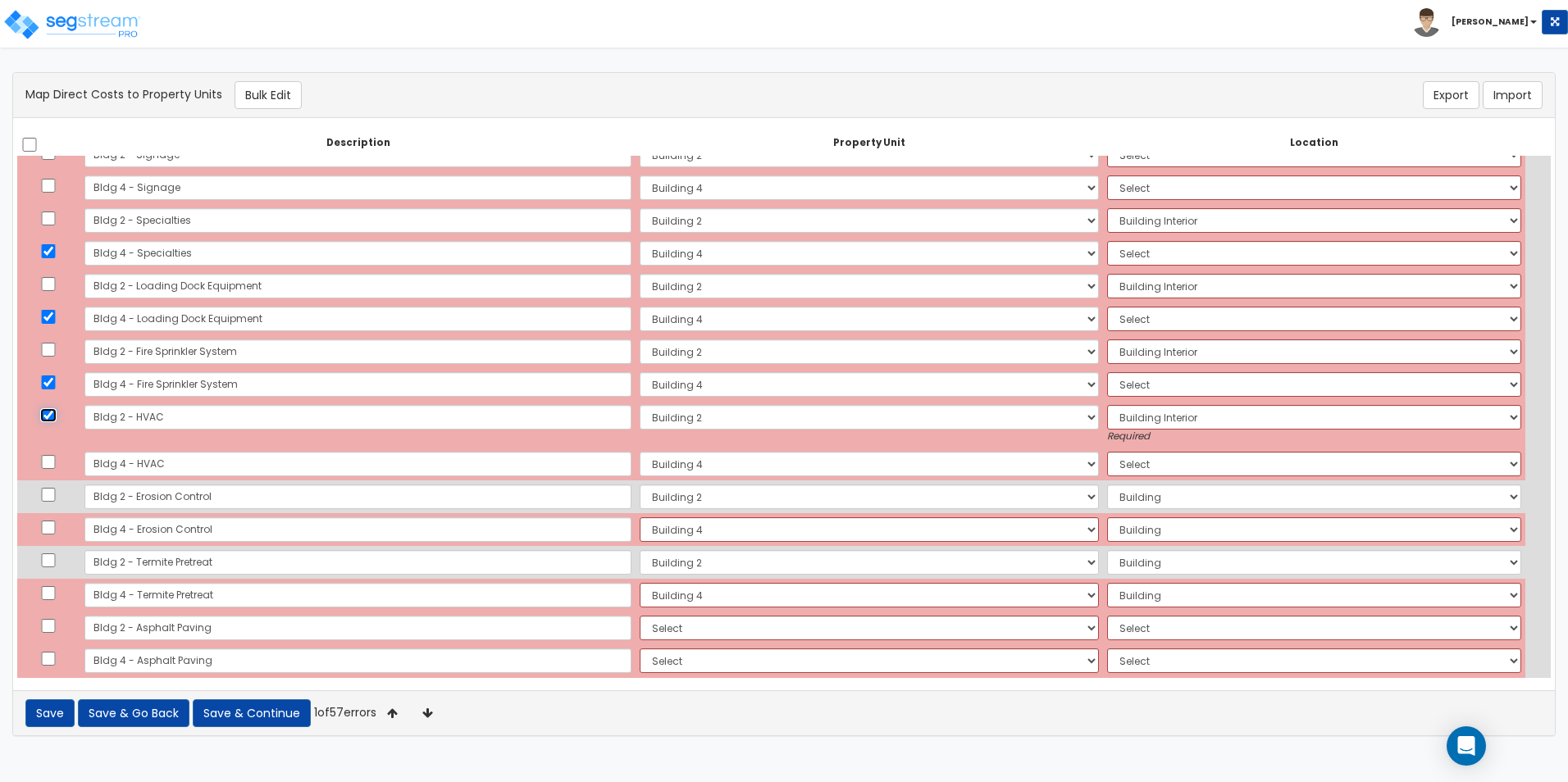
click at [52, 416] on input "checkbox" at bounding box center [48, 415] width 17 height 14
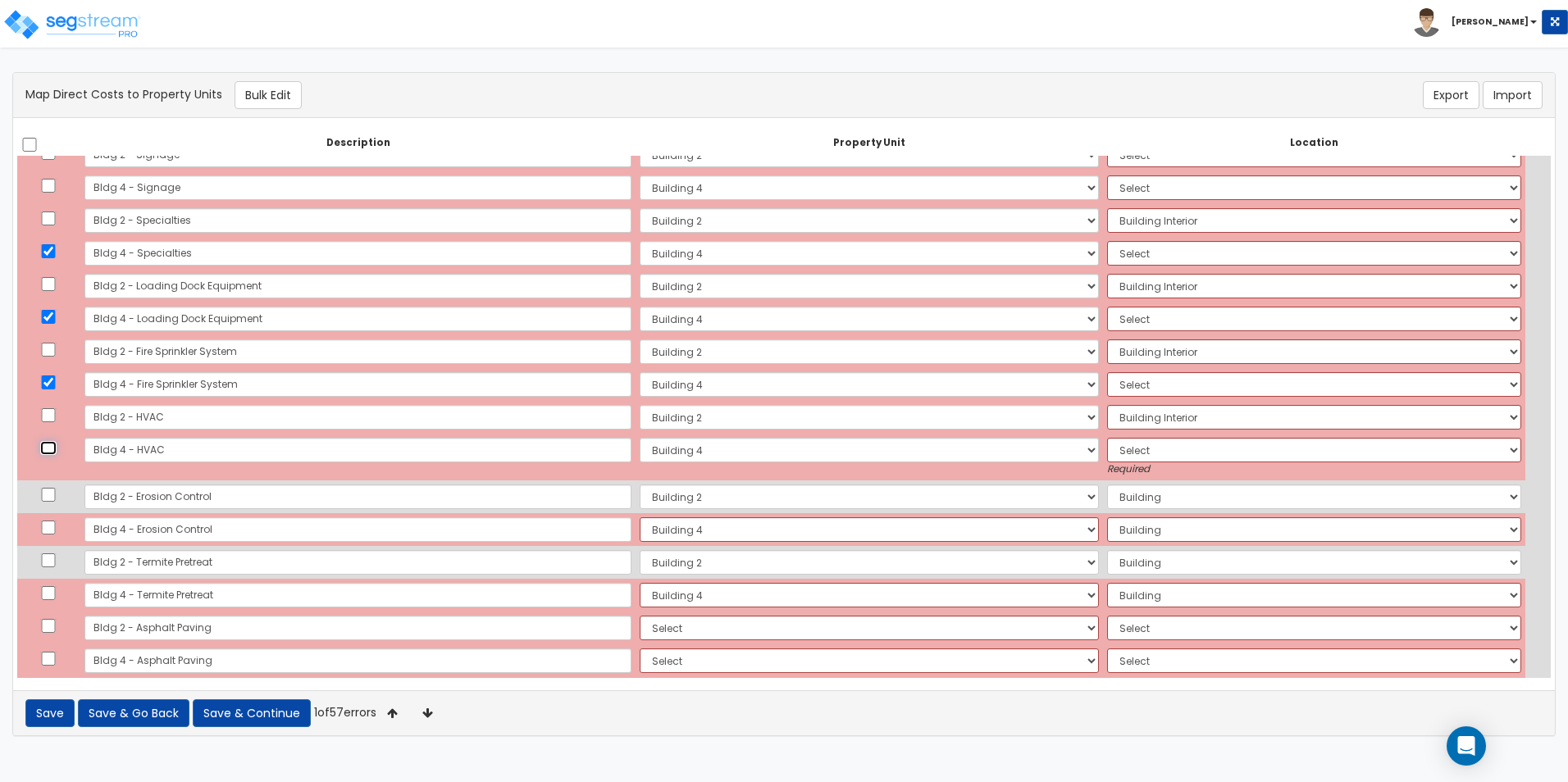
click at [56, 448] on input "checkbox" at bounding box center [48, 448] width 17 height 14
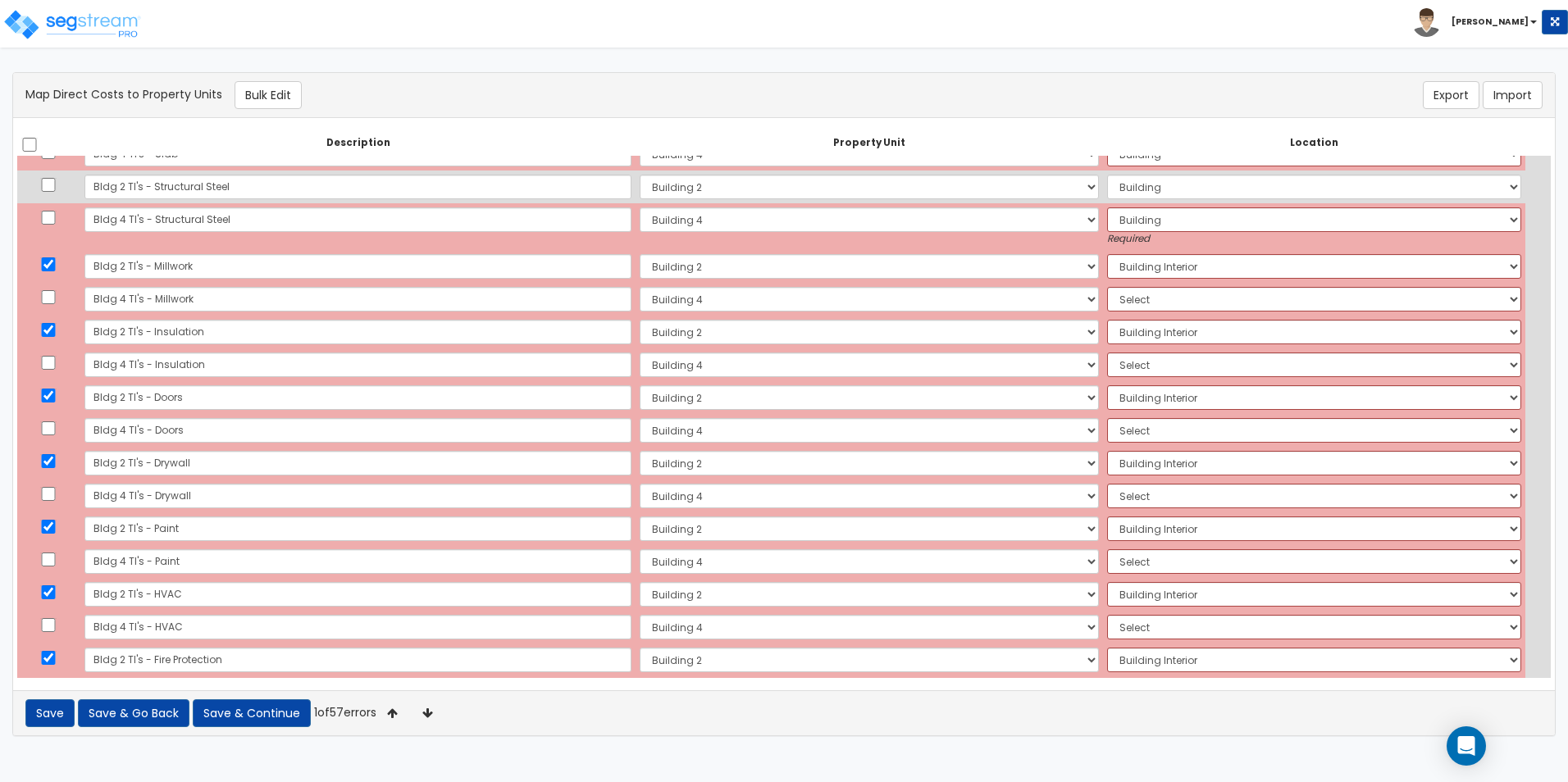
scroll to position [1708, 0]
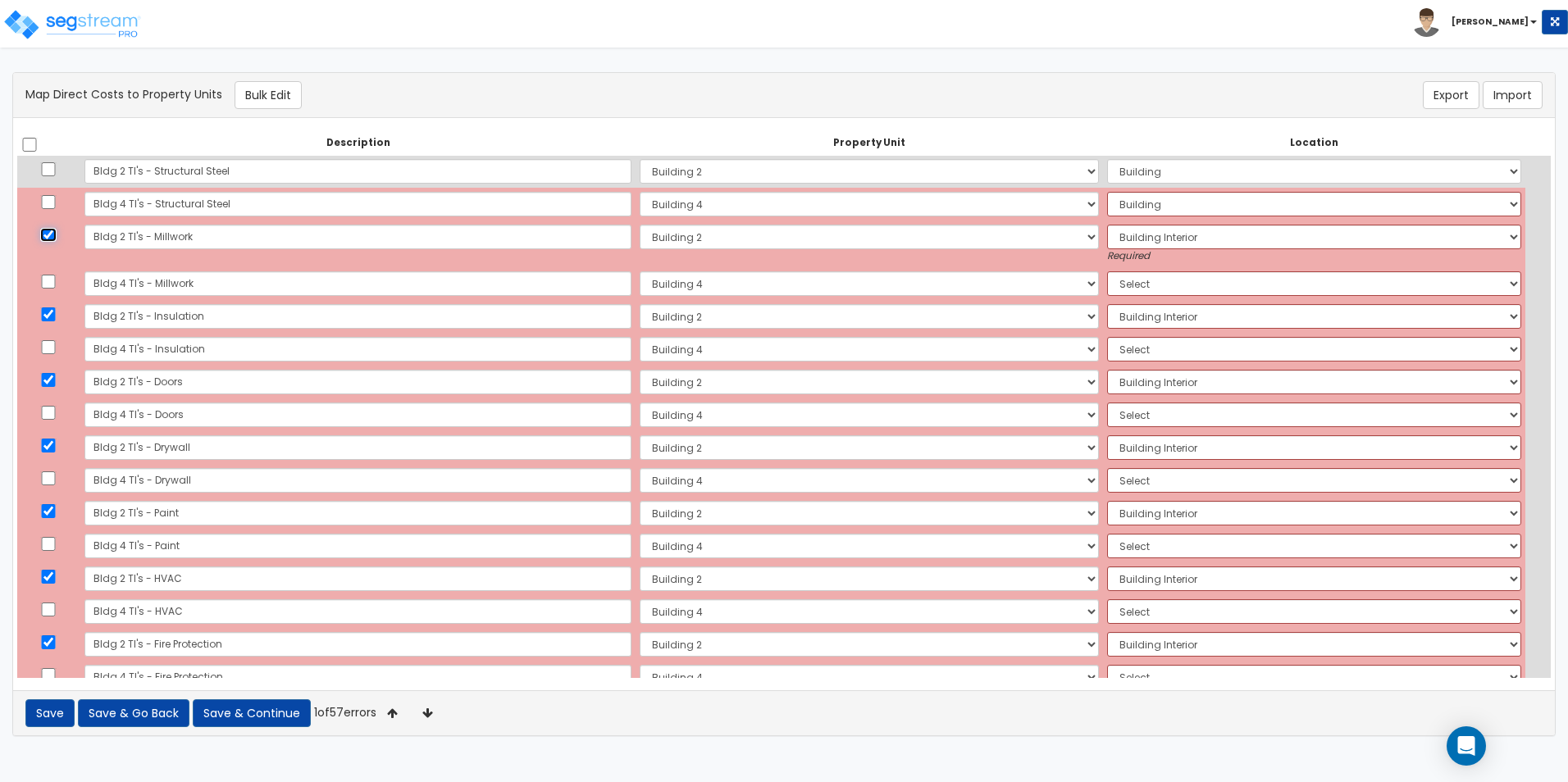
click at [54, 233] on input "checkbox" at bounding box center [48, 235] width 17 height 14
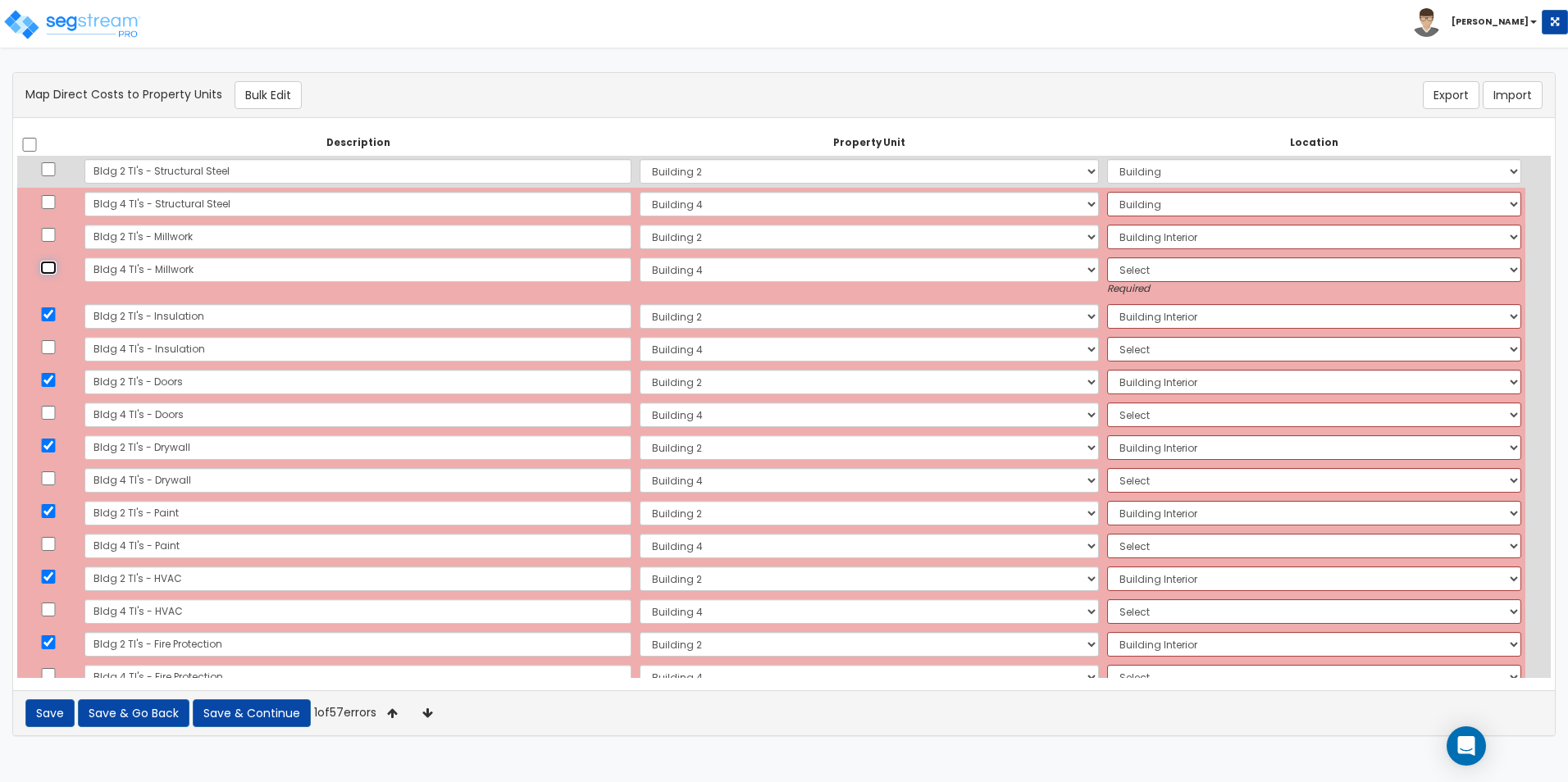
click at [54, 268] on input "checkbox" at bounding box center [48, 268] width 17 height 14
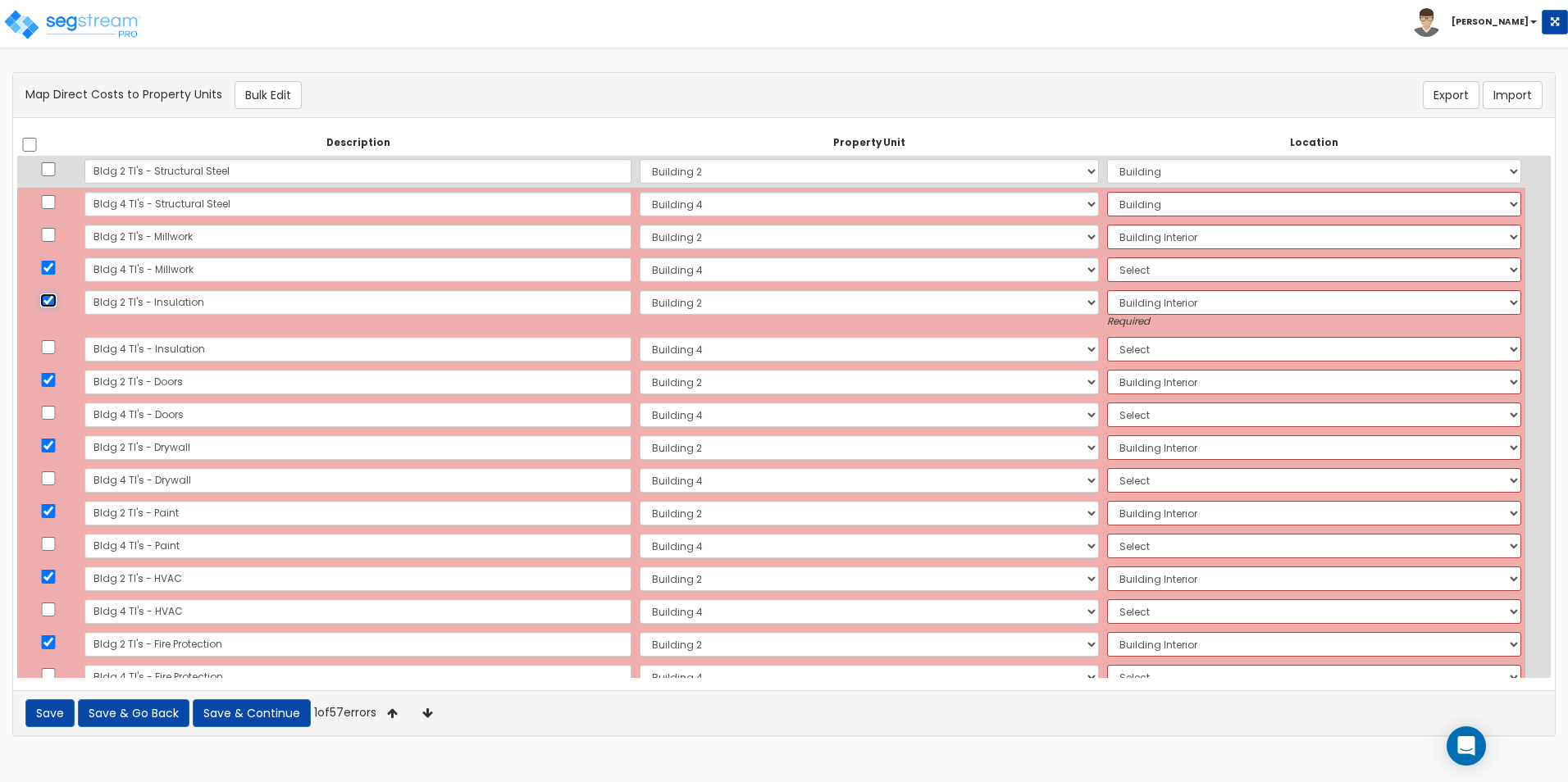
click at [50, 299] on input "checkbox" at bounding box center [48, 301] width 17 height 14
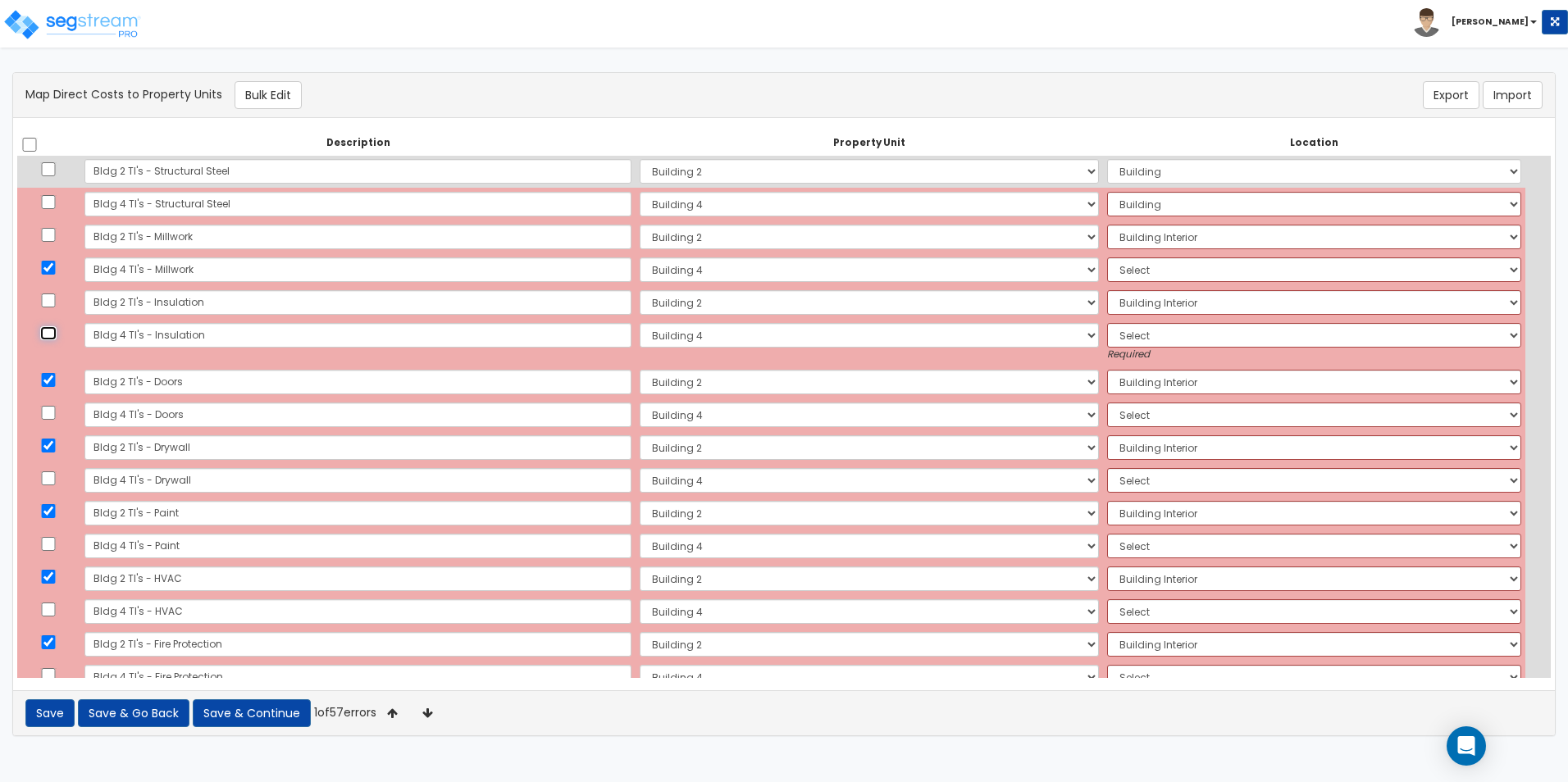
click at [53, 336] on input "checkbox" at bounding box center [48, 333] width 17 height 14
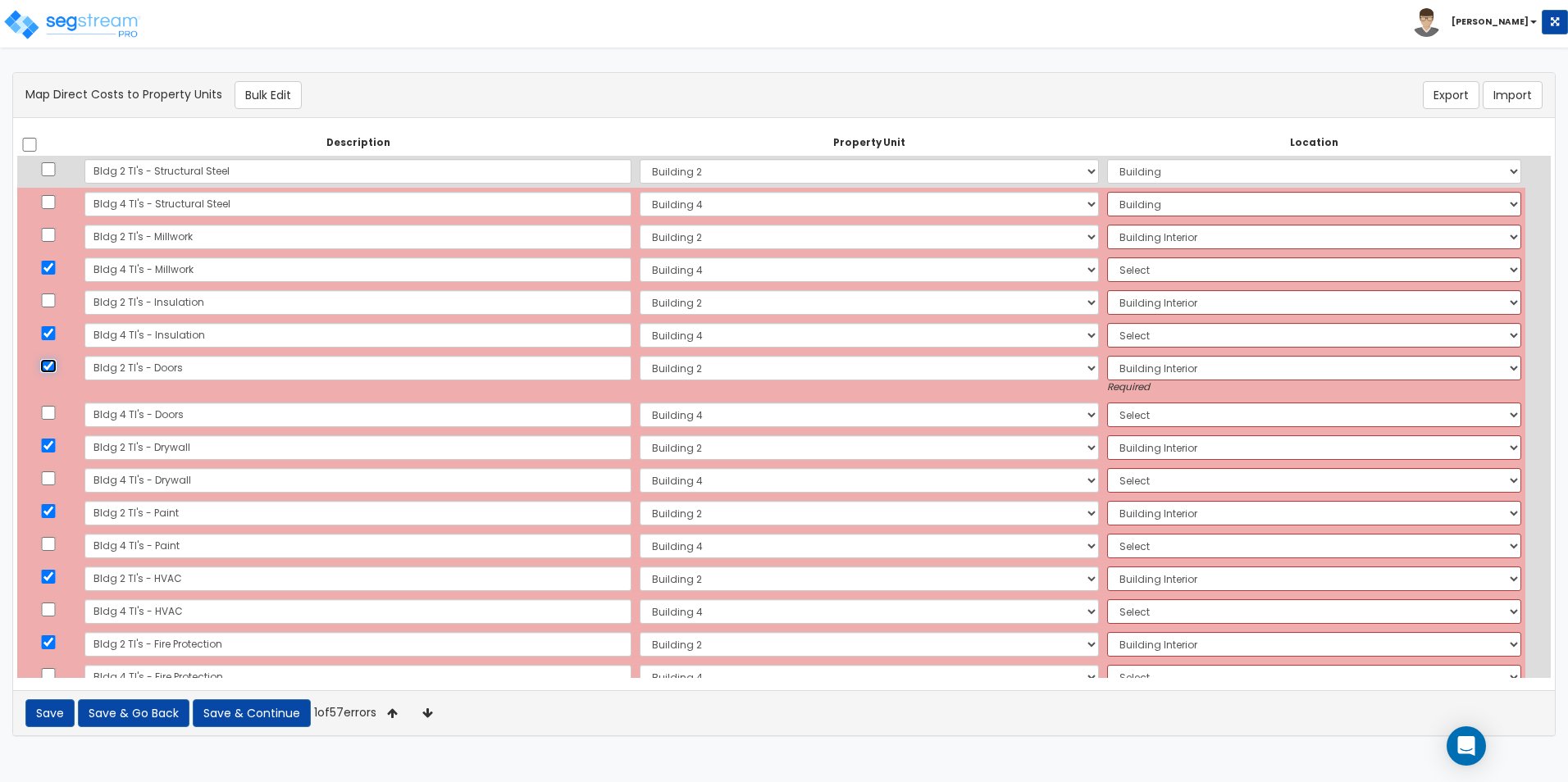
click at [55, 366] on input "checkbox" at bounding box center [48, 366] width 17 height 14
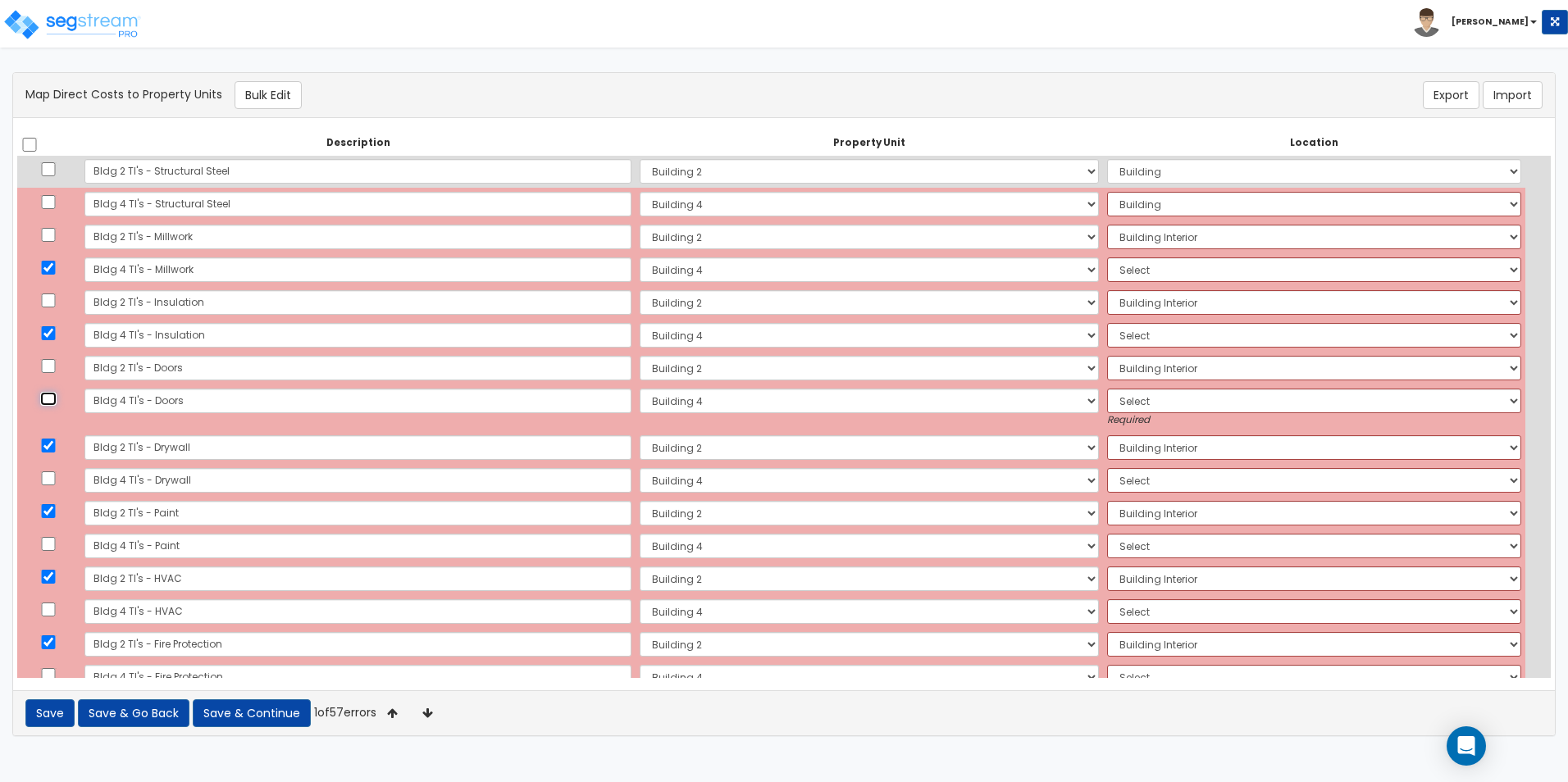
click at [55, 399] on input "checkbox" at bounding box center [48, 399] width 17 height 14
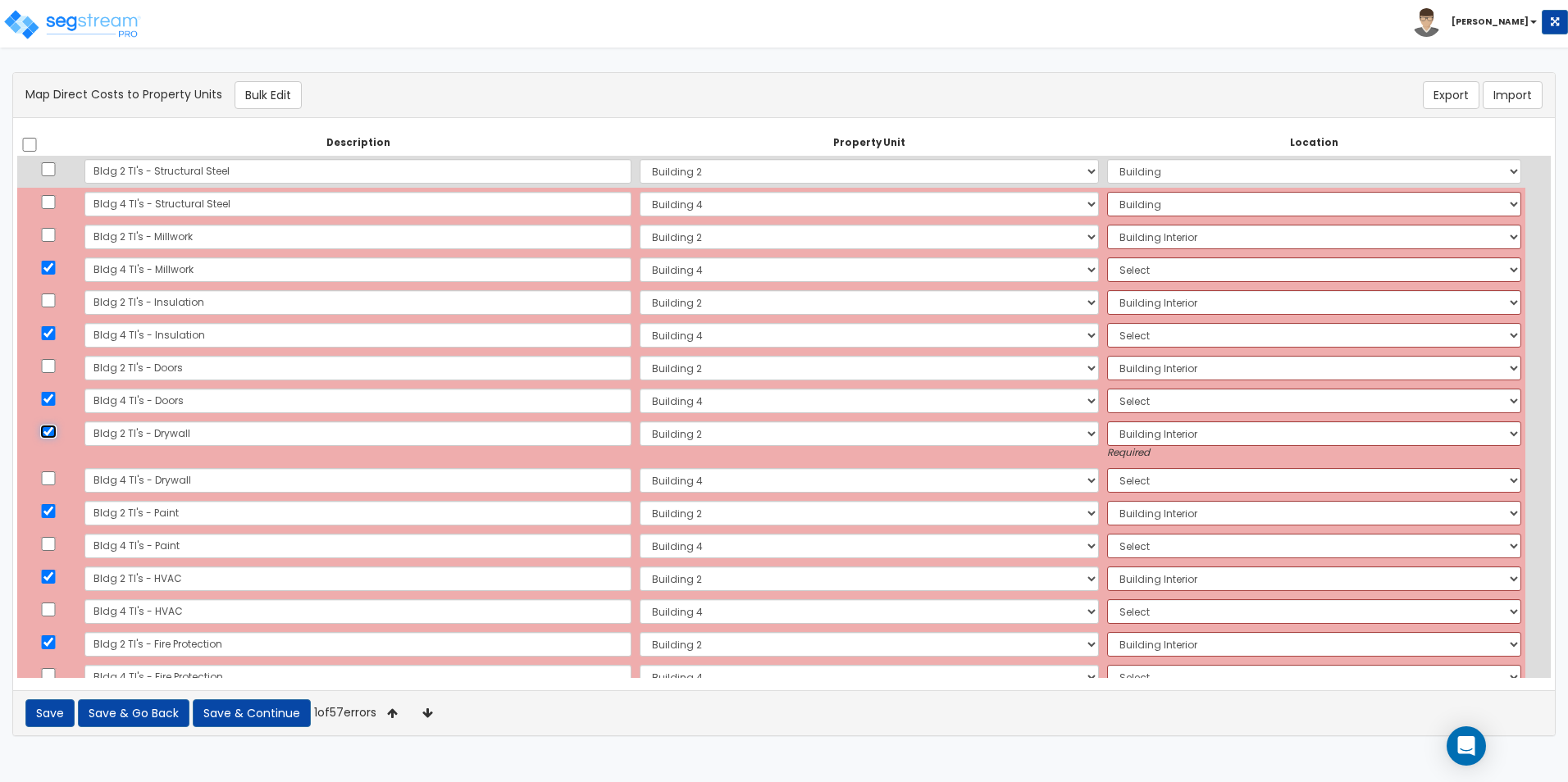
click at [55, 427] on input "checkbox" at bounding box center [48, 432] width 17 height 14
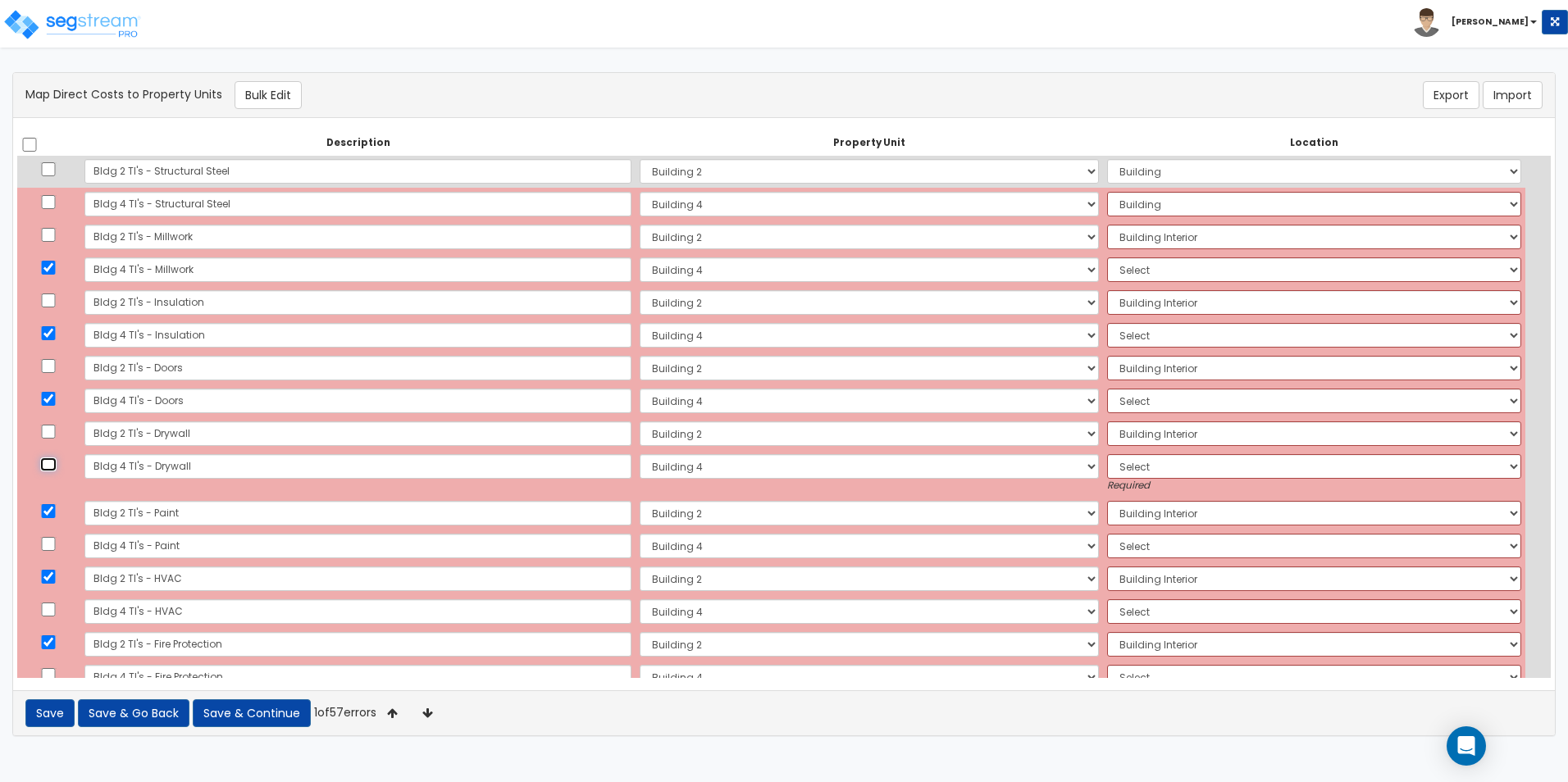
click at [53, 464] on input "checkbox" at bounding box center [48, 464] width 17 height 14
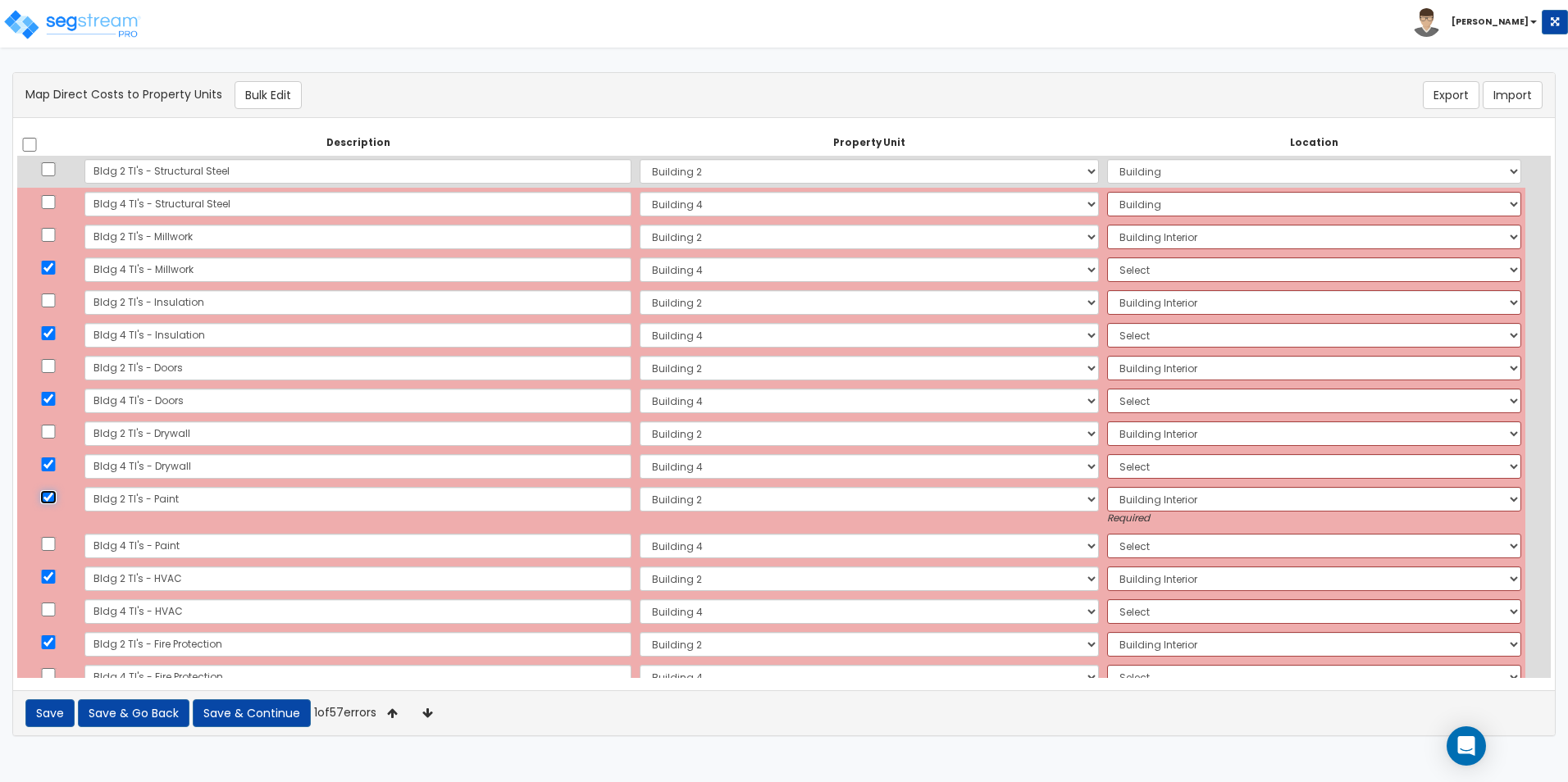
click at [52, 493] on input "checkbox" at bounding box center [48, 497] width 17 height 14
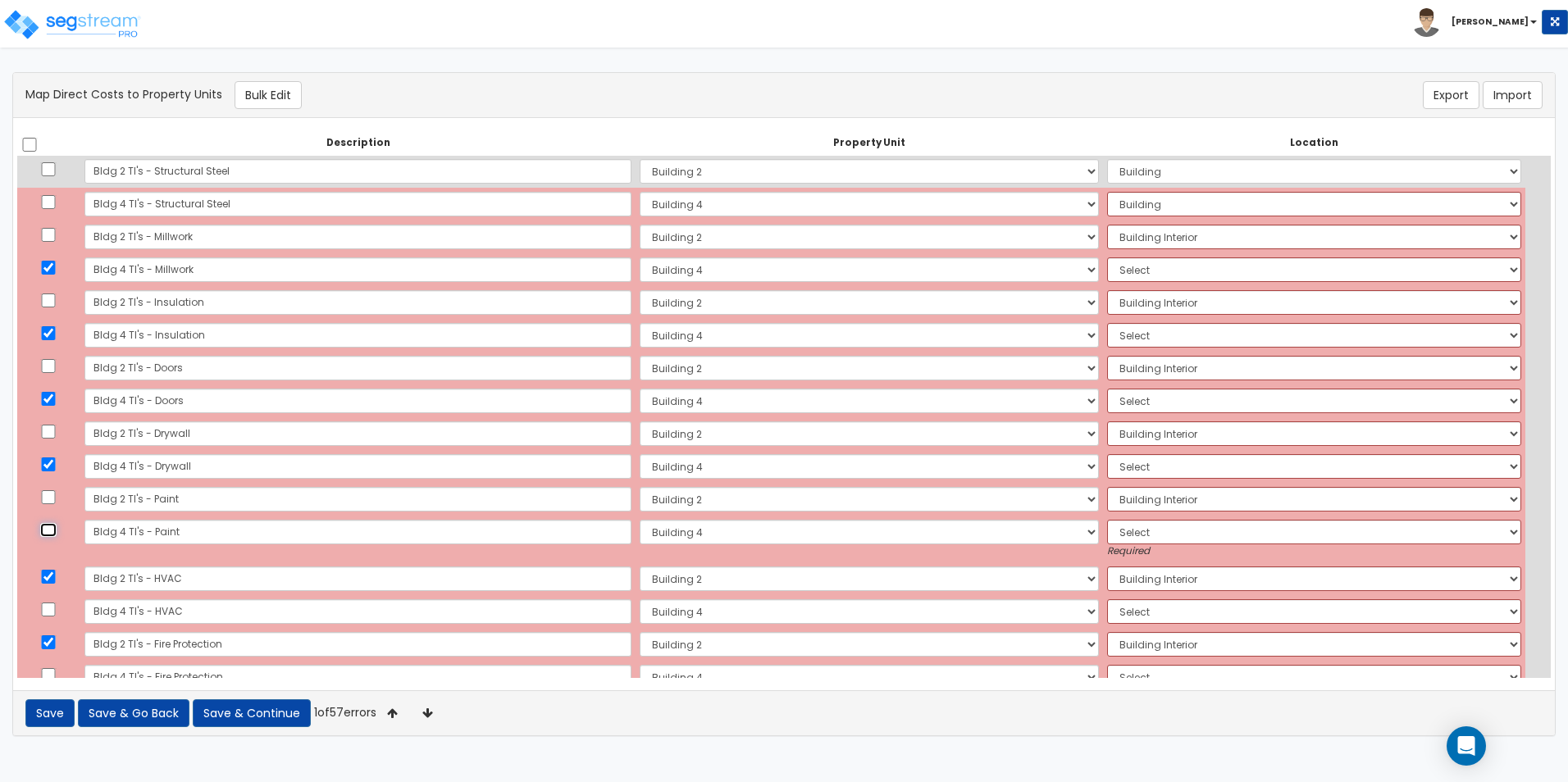
click at [54, 529] on input "checkbox" at bounding box center [48, 530] width 17 height 14
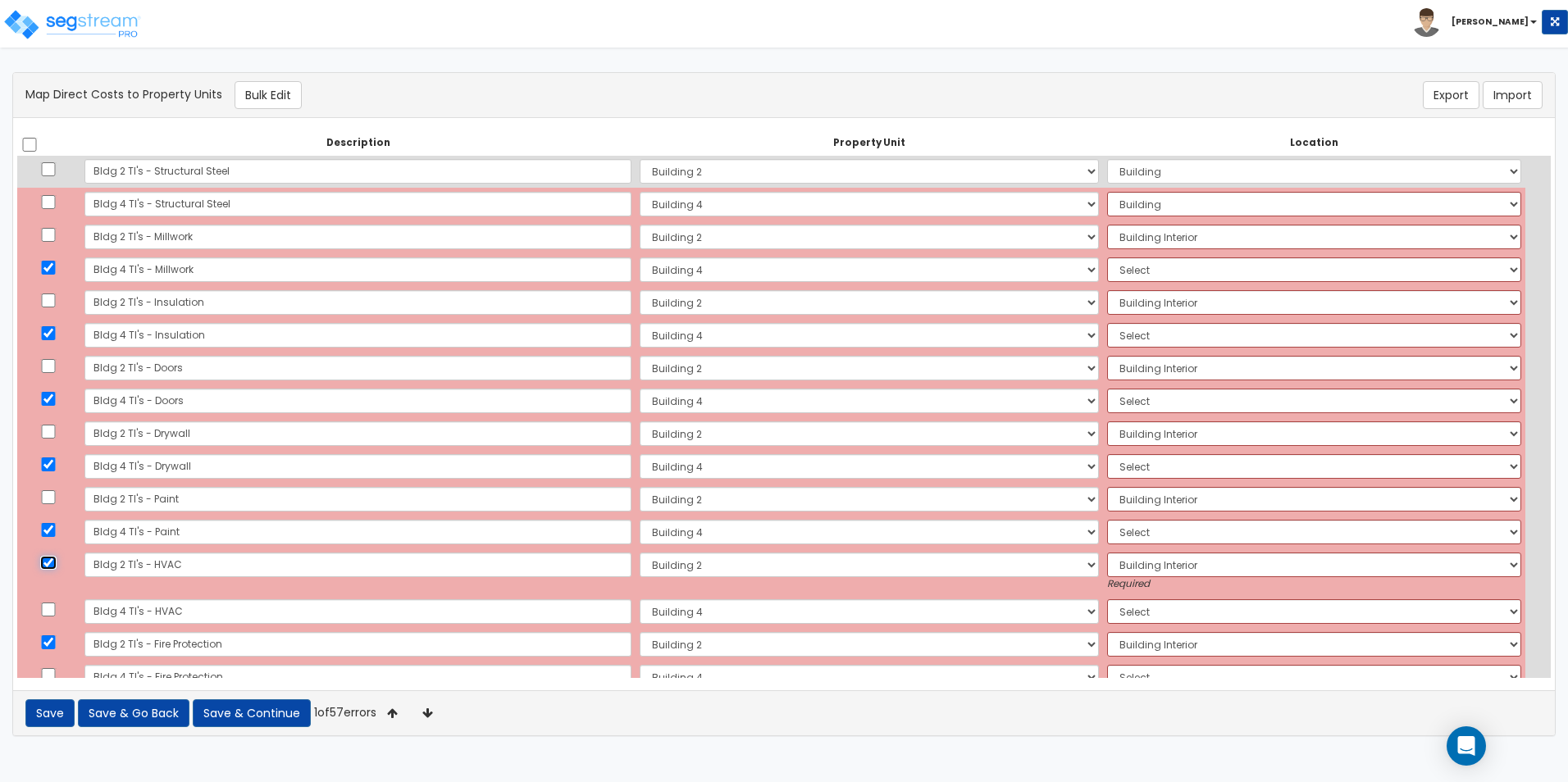
click at [52, 560] on input "checkbox" at bounding box center [48, 563] width 17 height 14
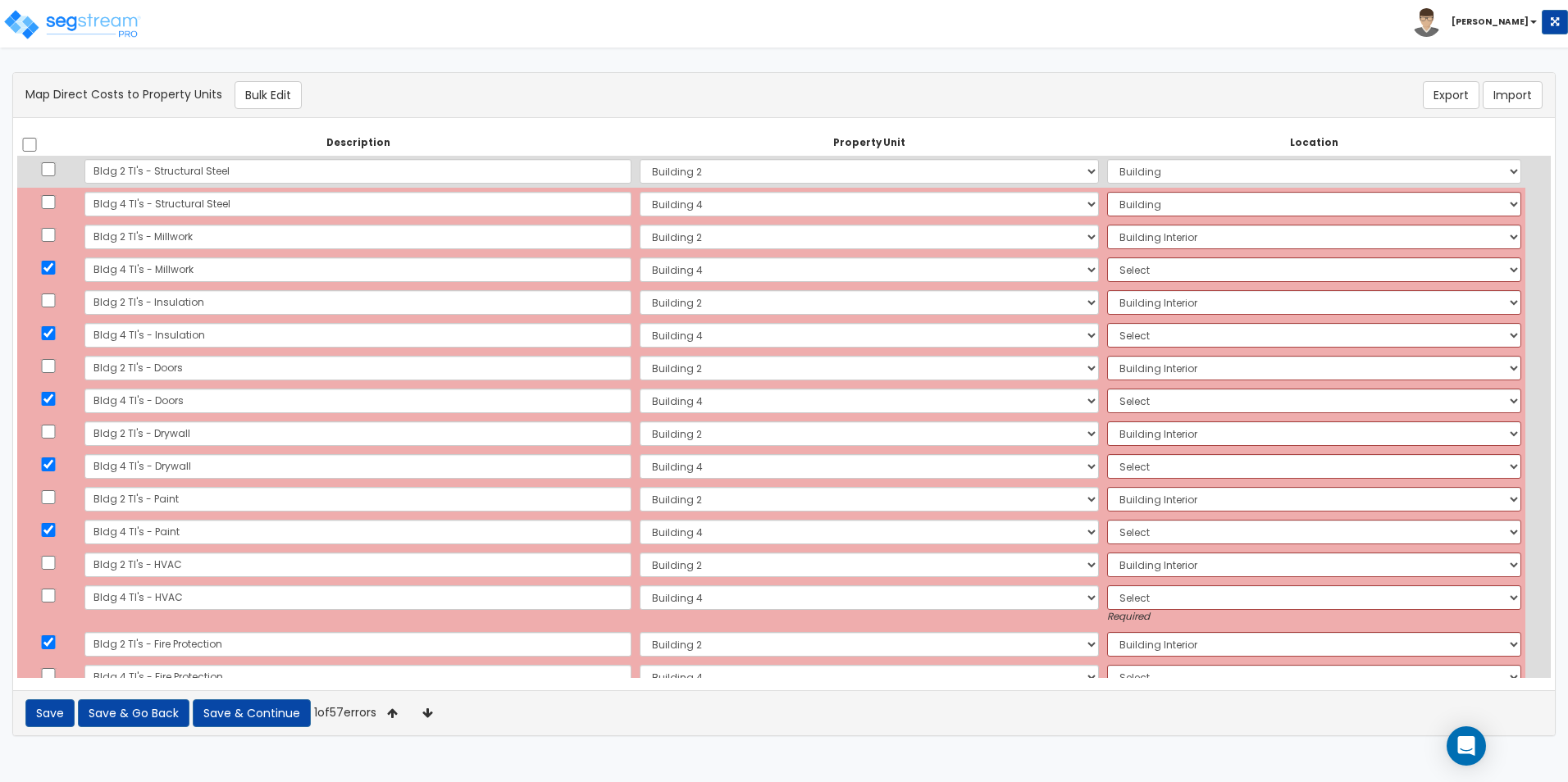
click at [53, 604] on td at bounding box center [49, 604] width 64 height 47
click at [53, 593] on input "checkbox" at bounding box center [48, 595] width 17 height 14
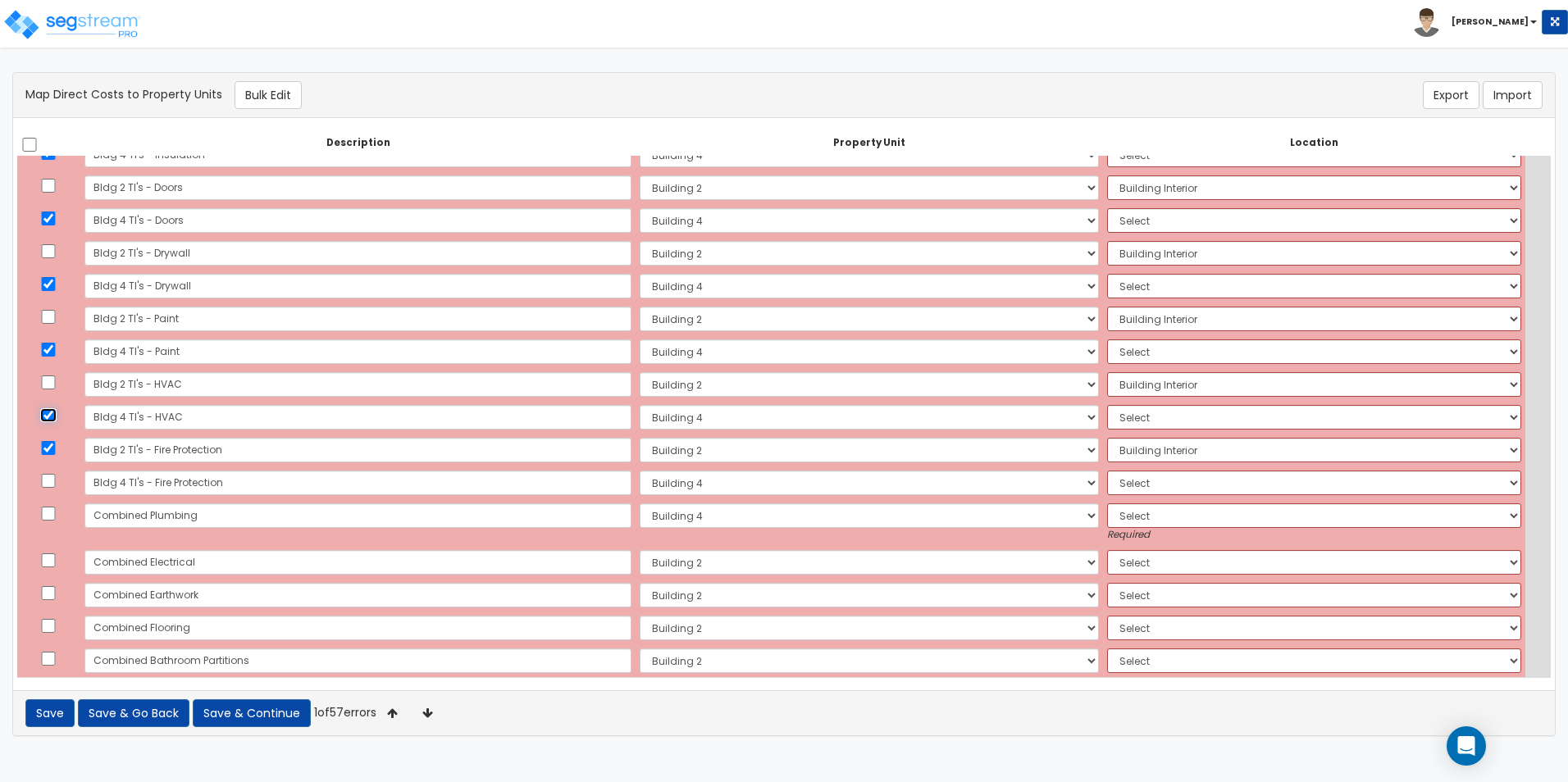
scroll to position [1903, 0]
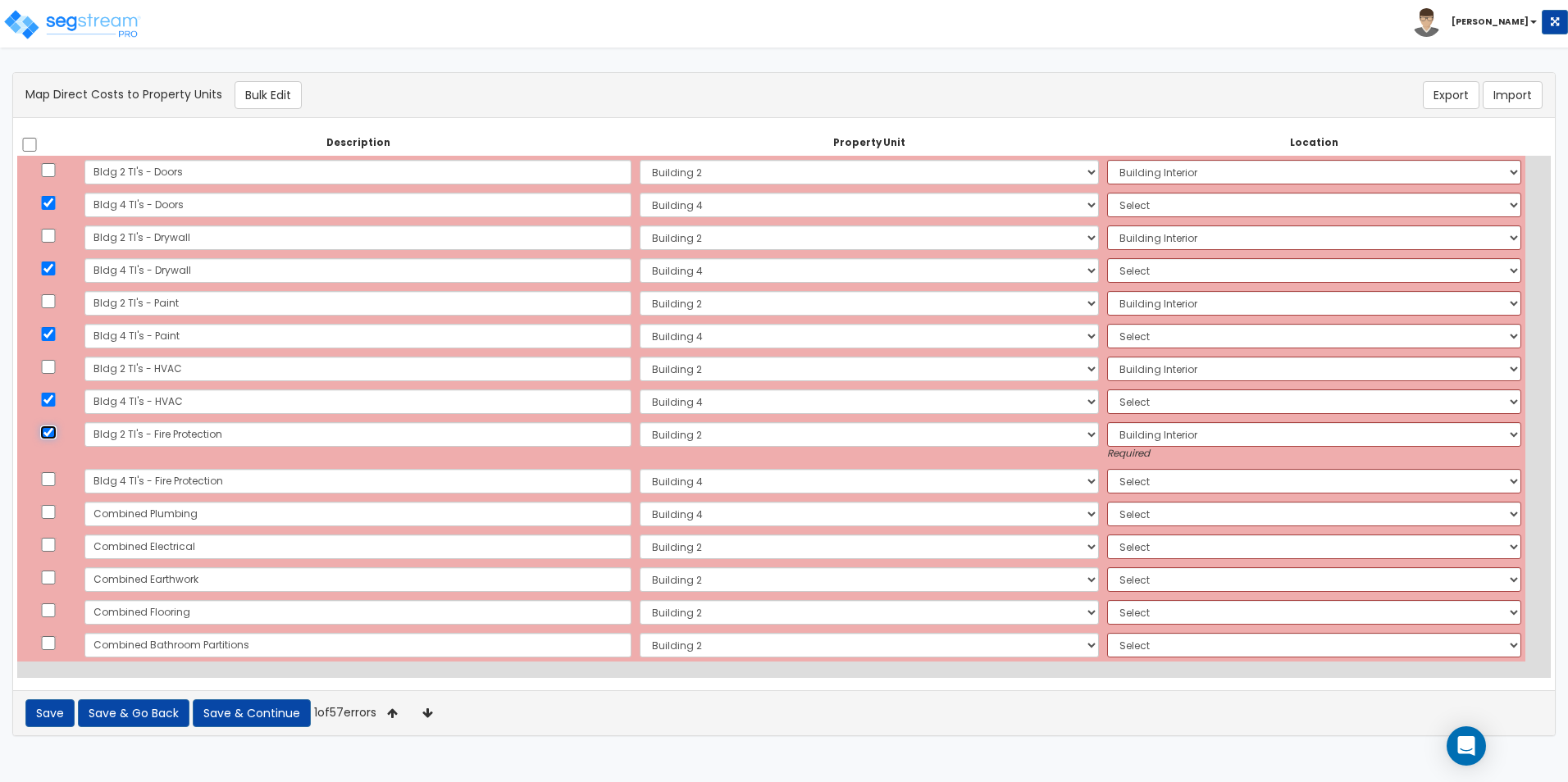
click at [55, 428] on input "checkbox" at bounding box center [48, 433] width 17 height 14
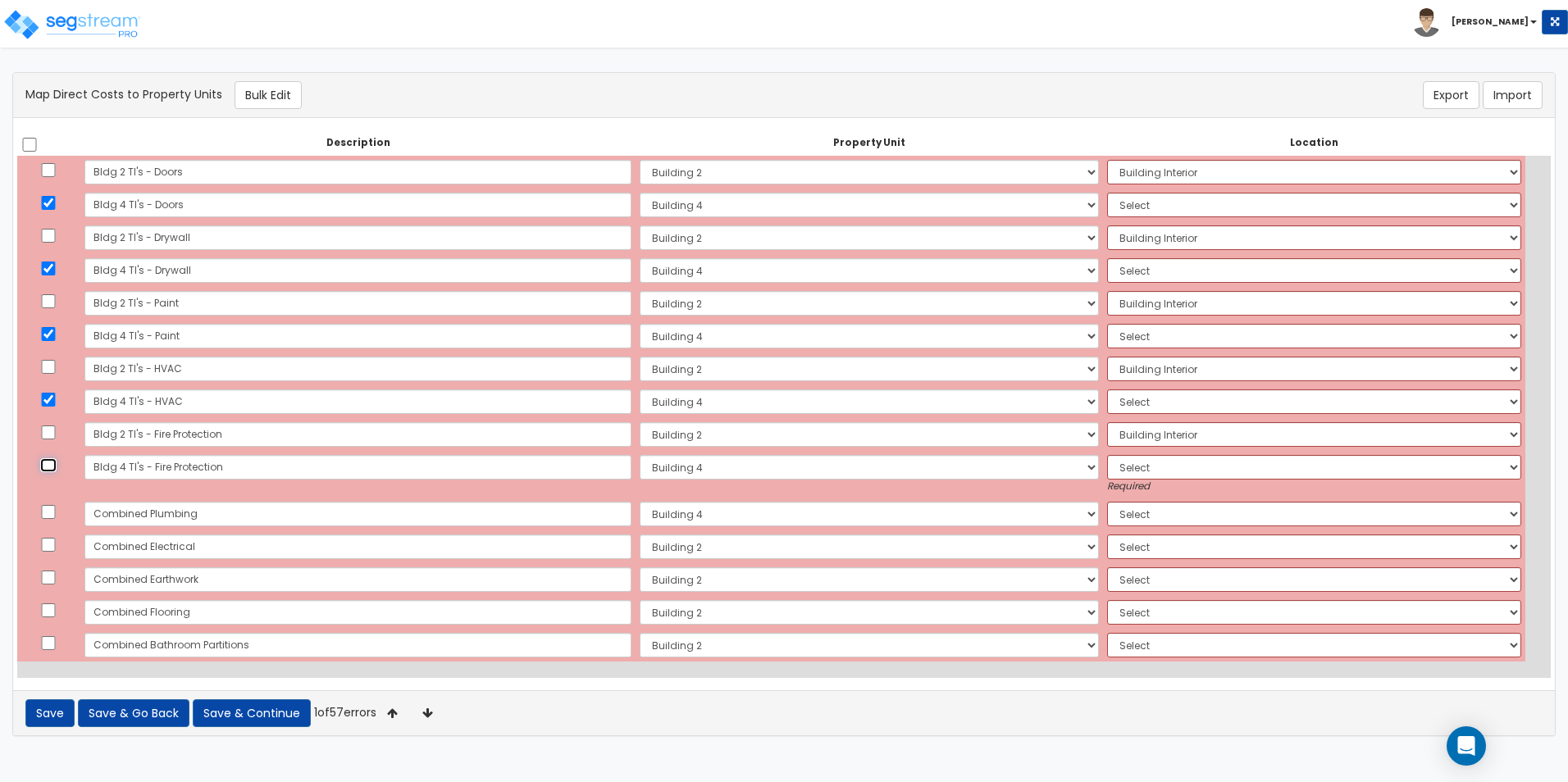
click at [51, 464] on input "checkbox" at bounding box center [48, 465] width 17 height 14
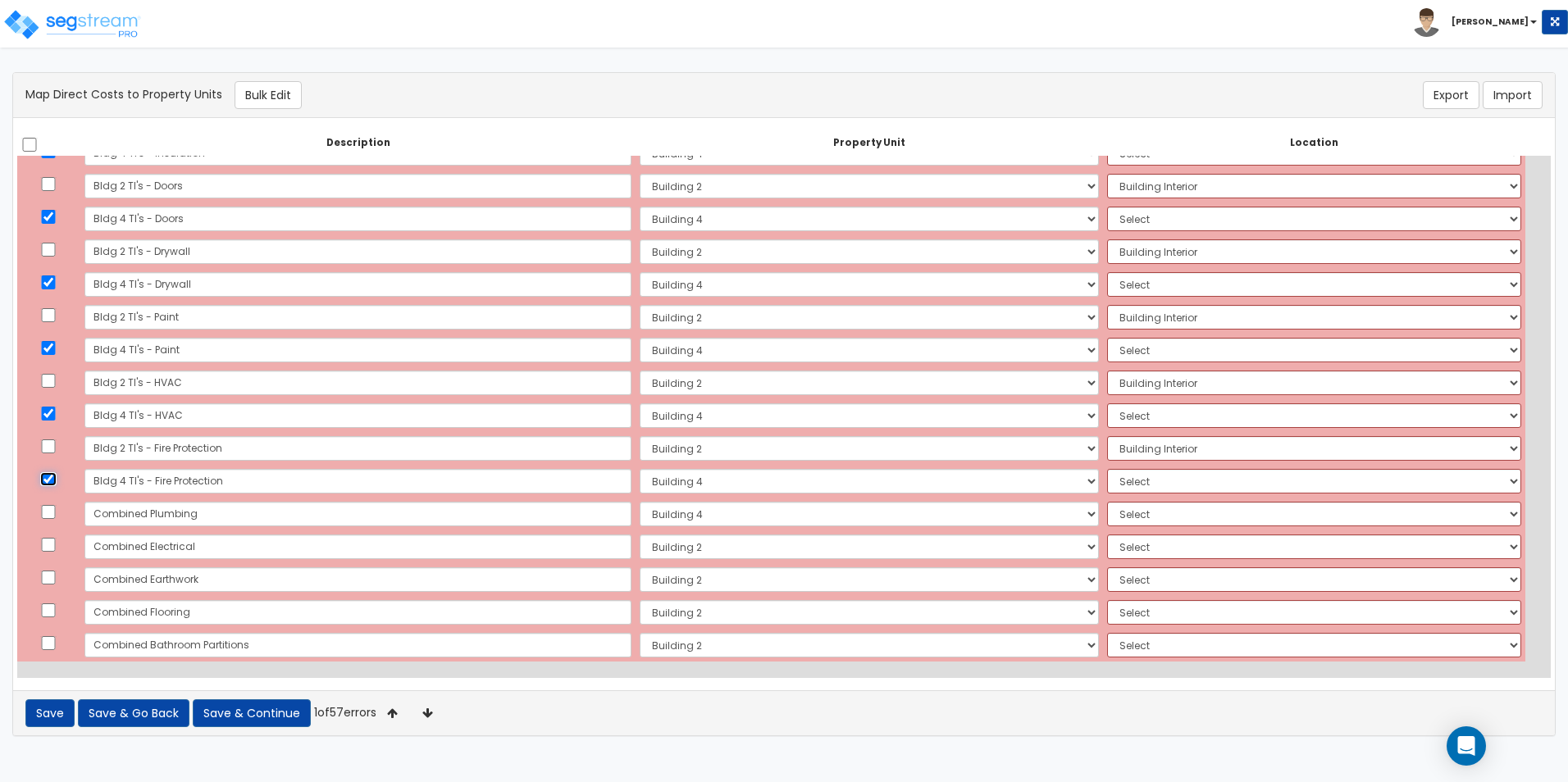
scroll to position [1890, 0]
click at [290, 102] on button "Bulk Edit" at bounding box center [268, 95] width 67 height 28
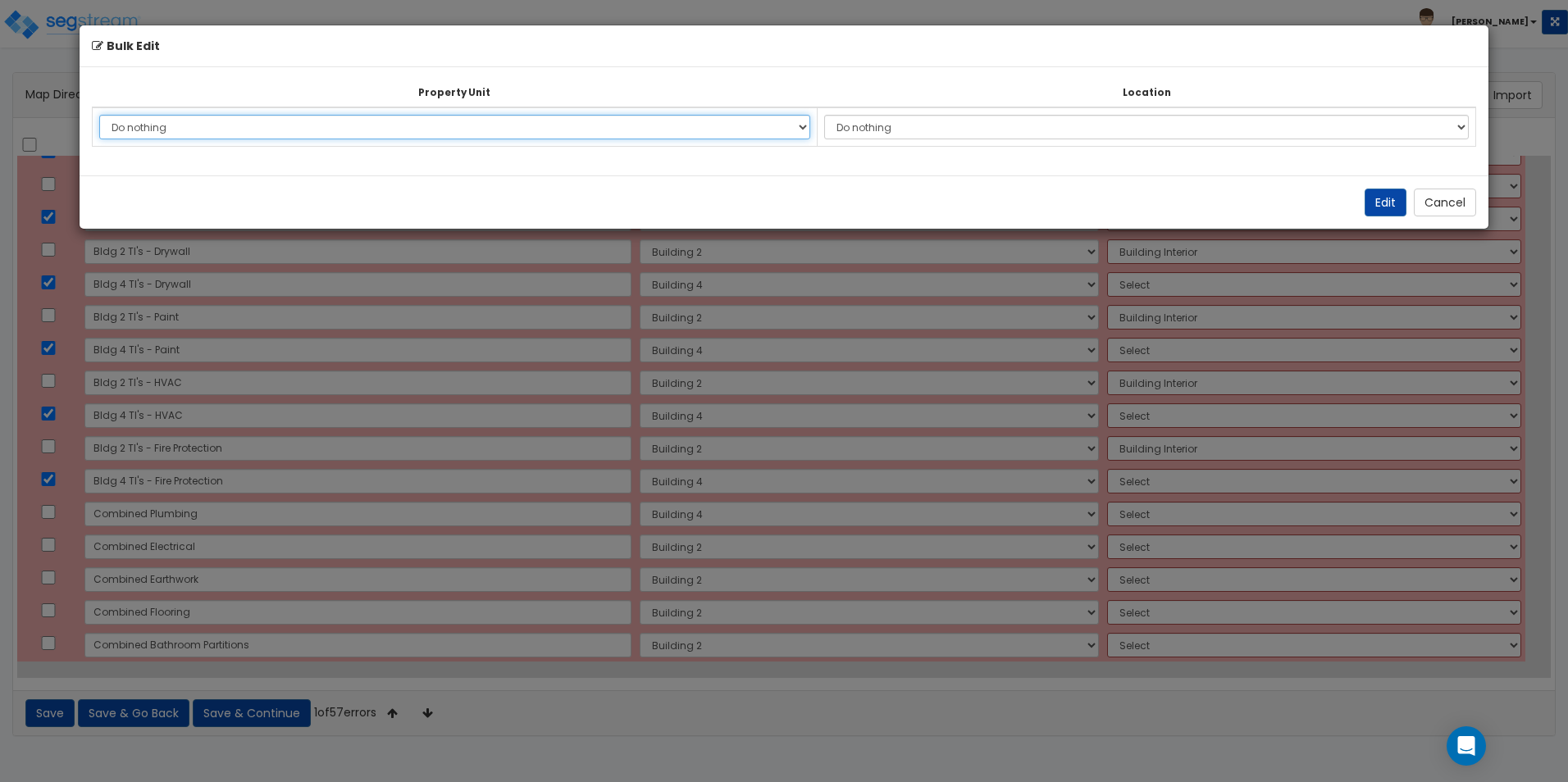
click at [290, 130] on select "Do nothing Building 2 Building 4 Site Improvements Add Additional Property Unit" at bounding box center [455, 127] width 711 height 25
click at [99, 115] on select "Do nothing Building 2 Building 4 Site Improvements Add Additional Property Unit" at bounding box center [455, 127] width 711 height 25
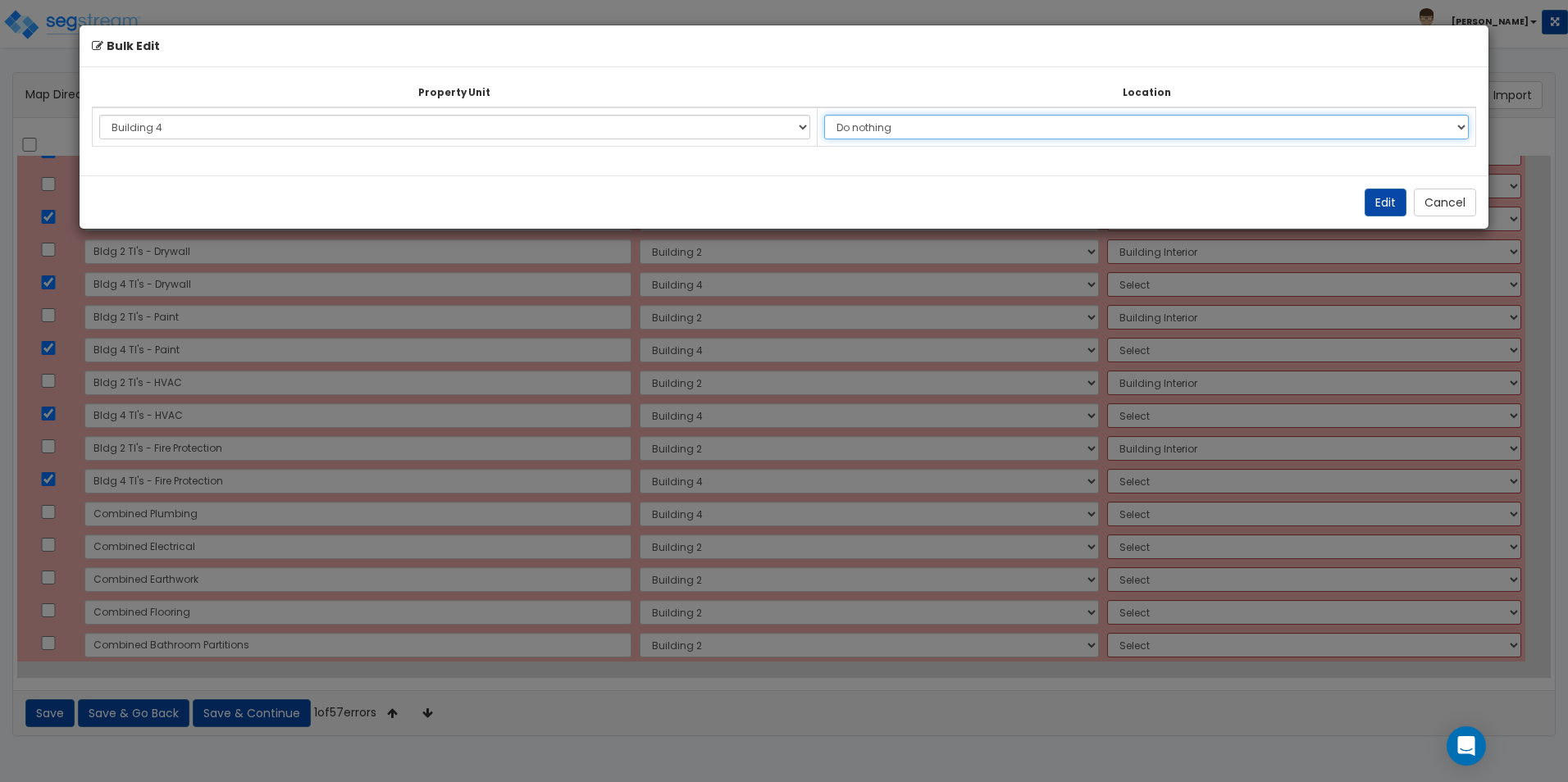
click at [922, 129] on select "Do nothing Add Additional Location Building Building Interior Building 4 Tenant" at bounding box center [1145, 127] width 644 height 25
click at [833, 115] on select "Do nothing Add Additional Location Building Building Interior Building 4 Tenant" at bounding box center [1145, 127] width 644 height 25
click at [1397, 202] on button "Edit" at bounding box center [1385, 202] width 42 height 28
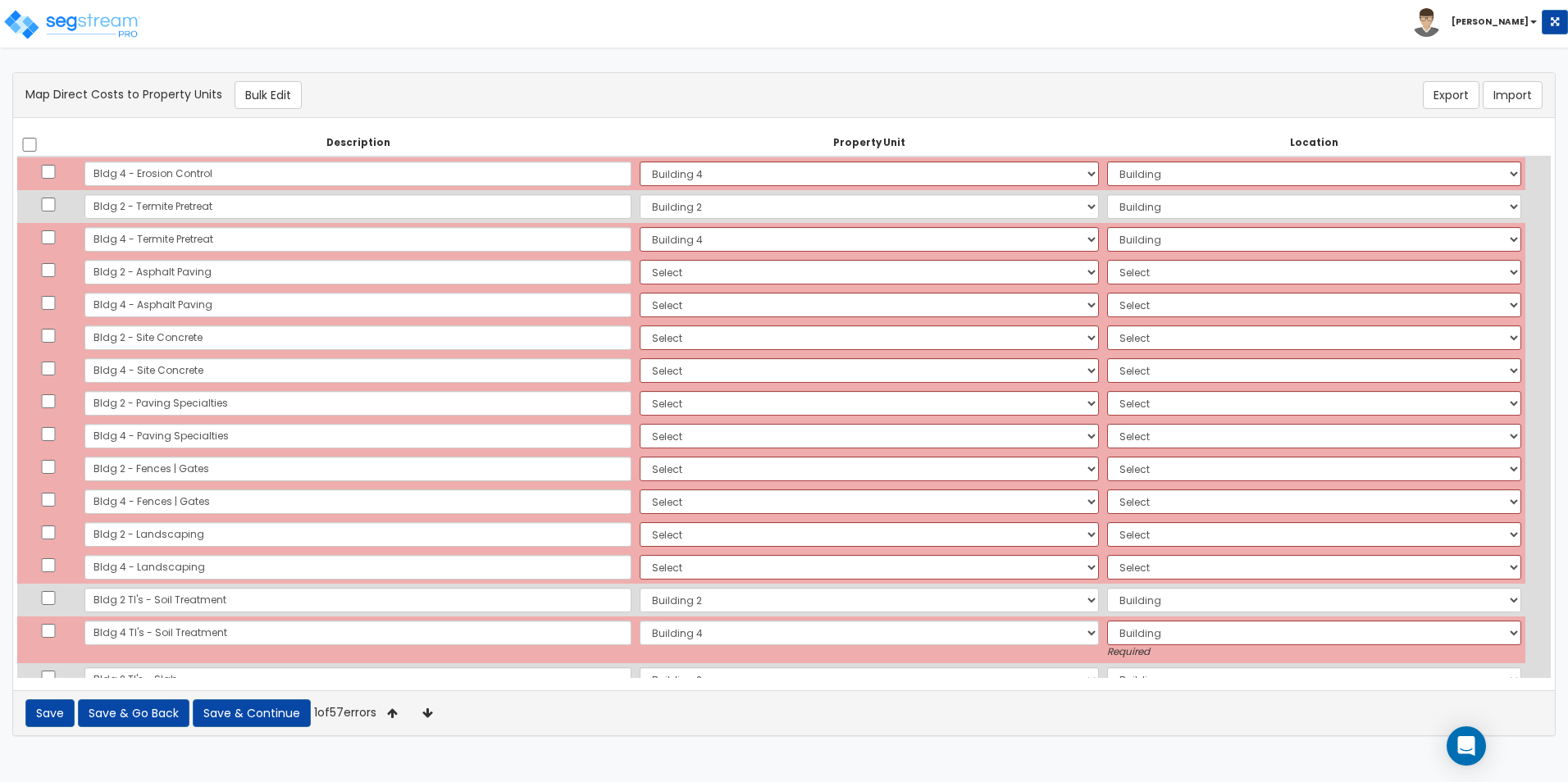
scroll to position [1066, 0]
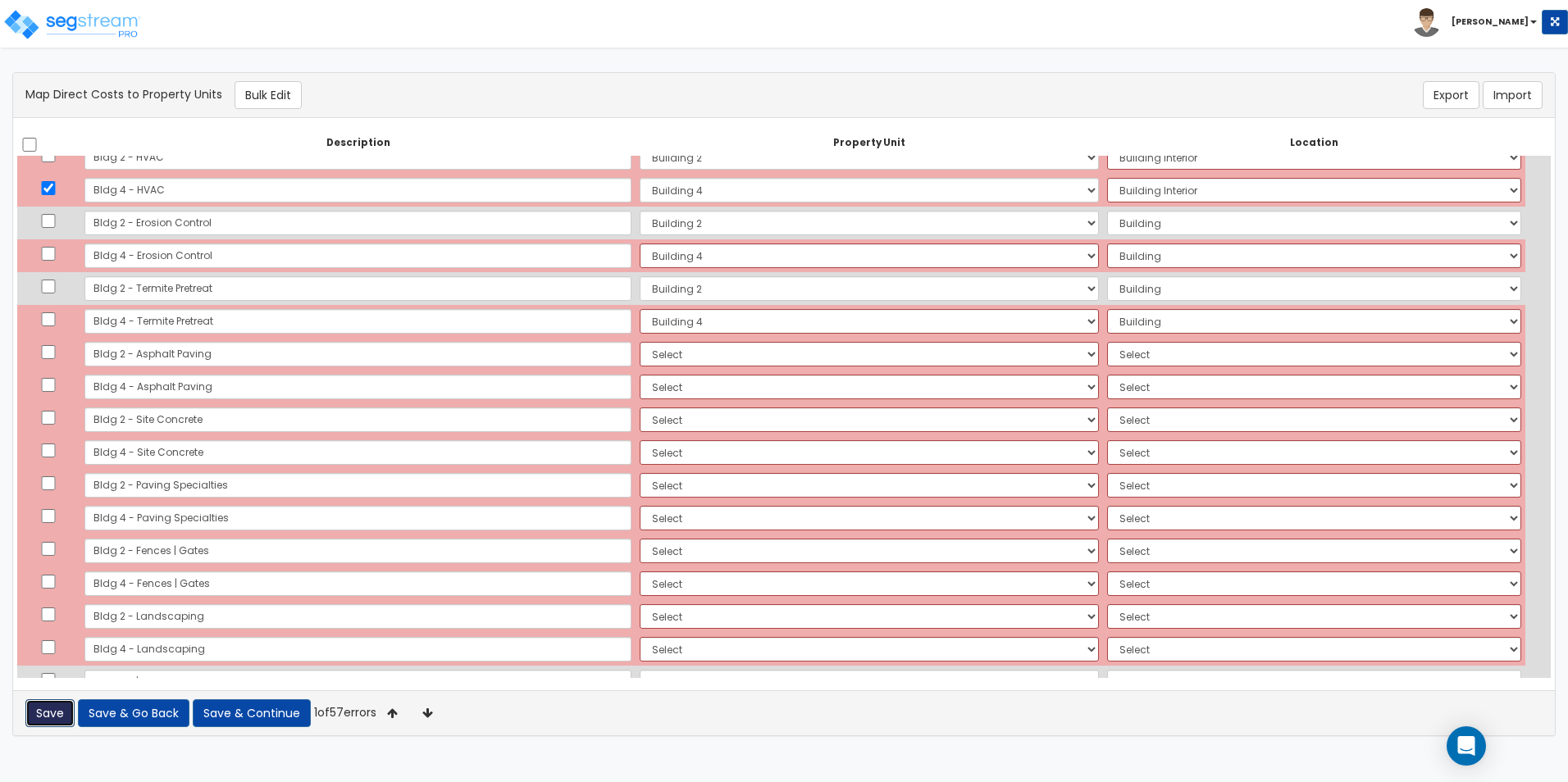
click at [40, 709] on button "Save" at bounding box center [51, 714] width 50 height 28
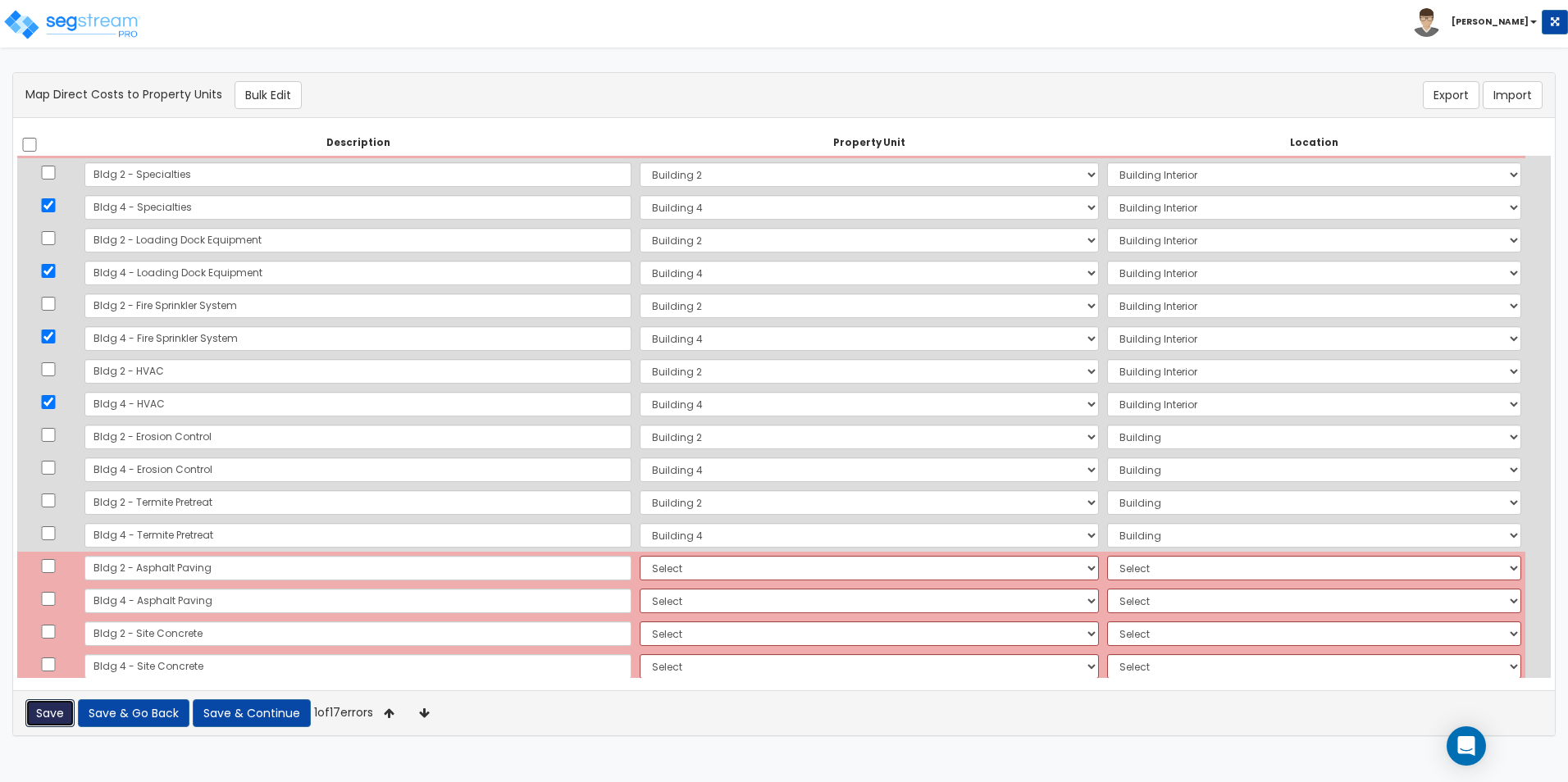
scroll to position [814, 0]
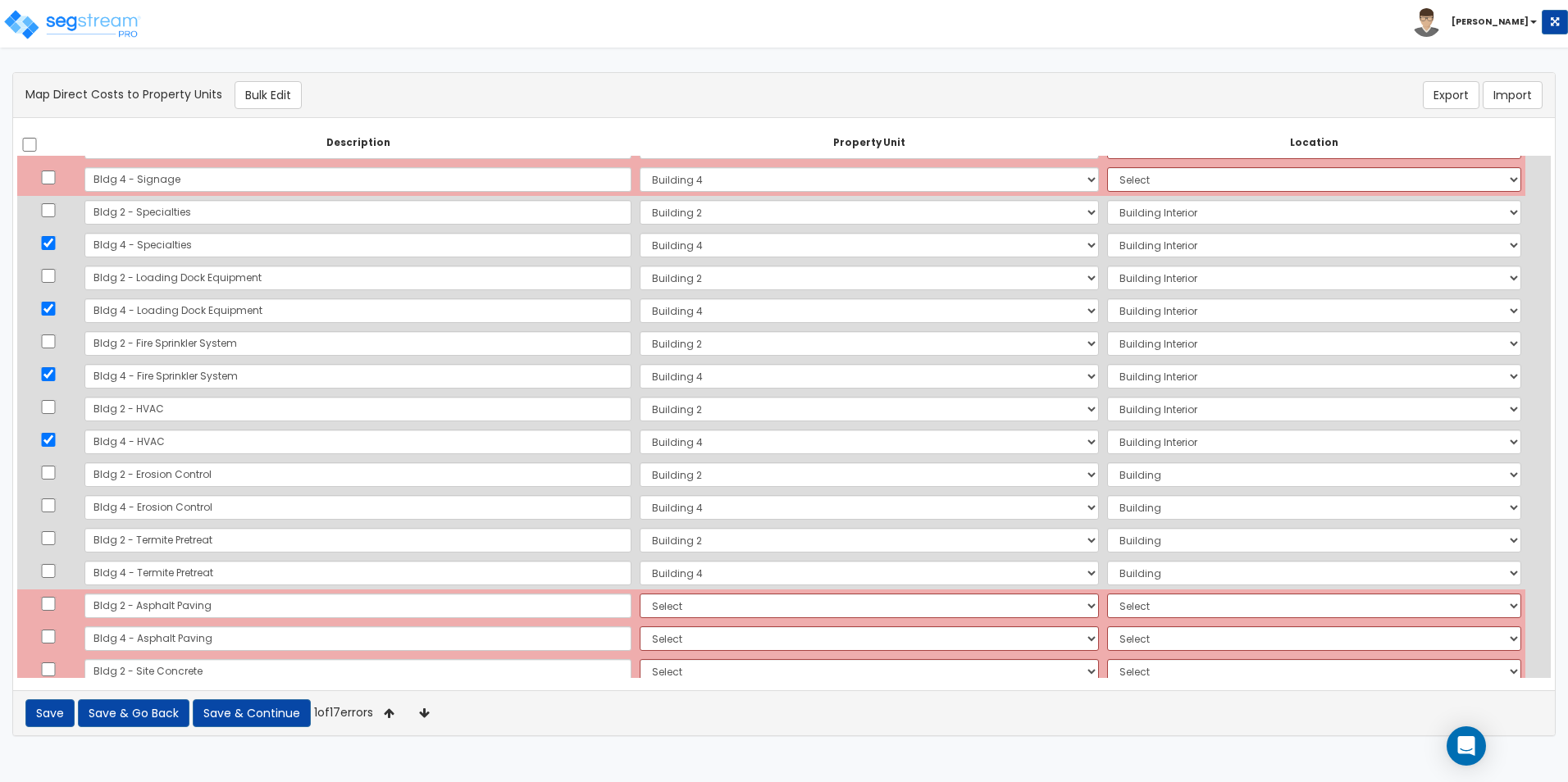
click at [38, 145] on th at bounding box center [49, 143] width 64 height 26
click at [33, 147] on input "checkbox" at bounding box center [29, 145] width 17 height 14
click at [27, 145] on input "checkbox" at bounding box center [29, 145] width 17 height 14
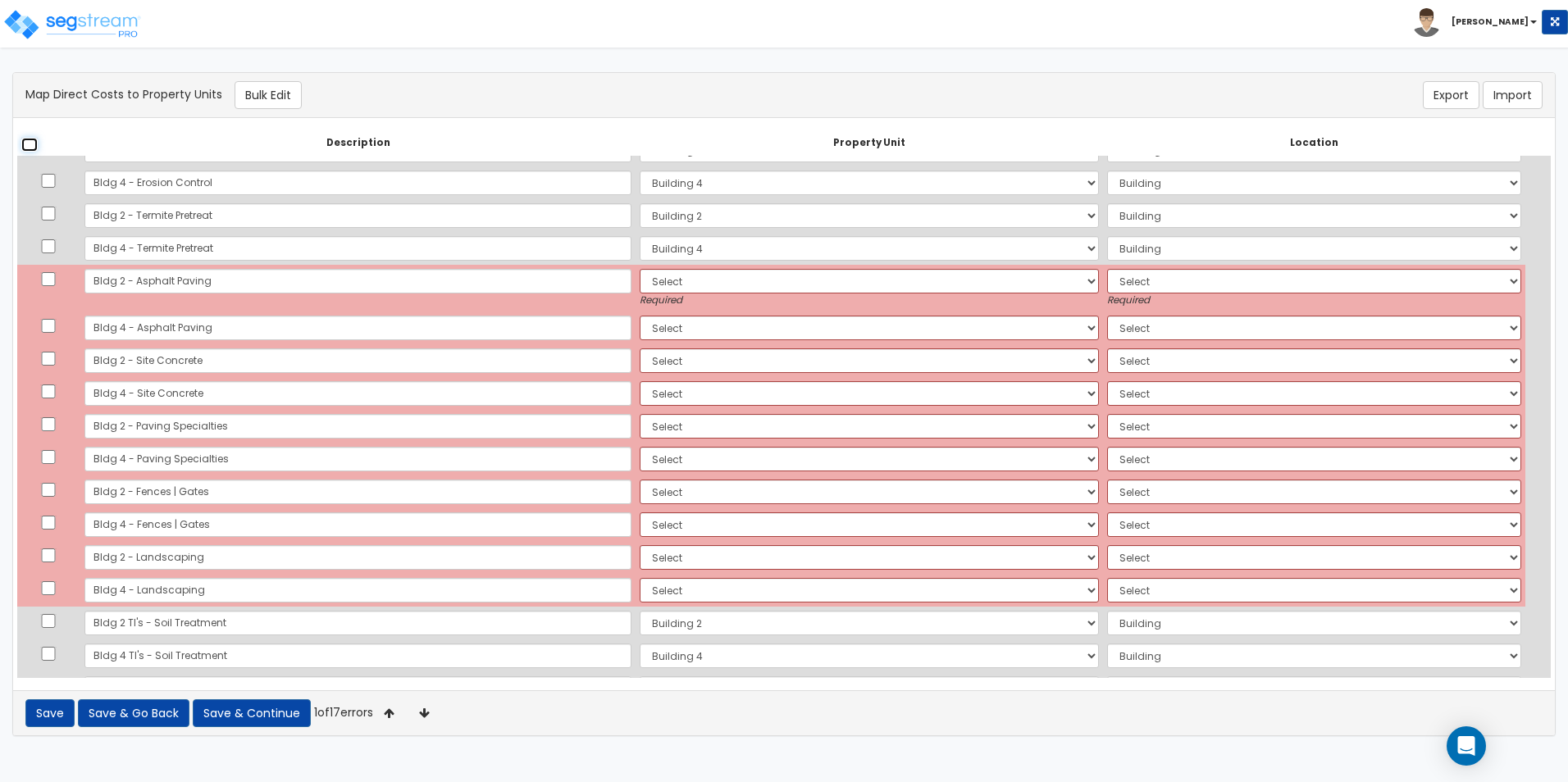
scroll to position [1142, 0]
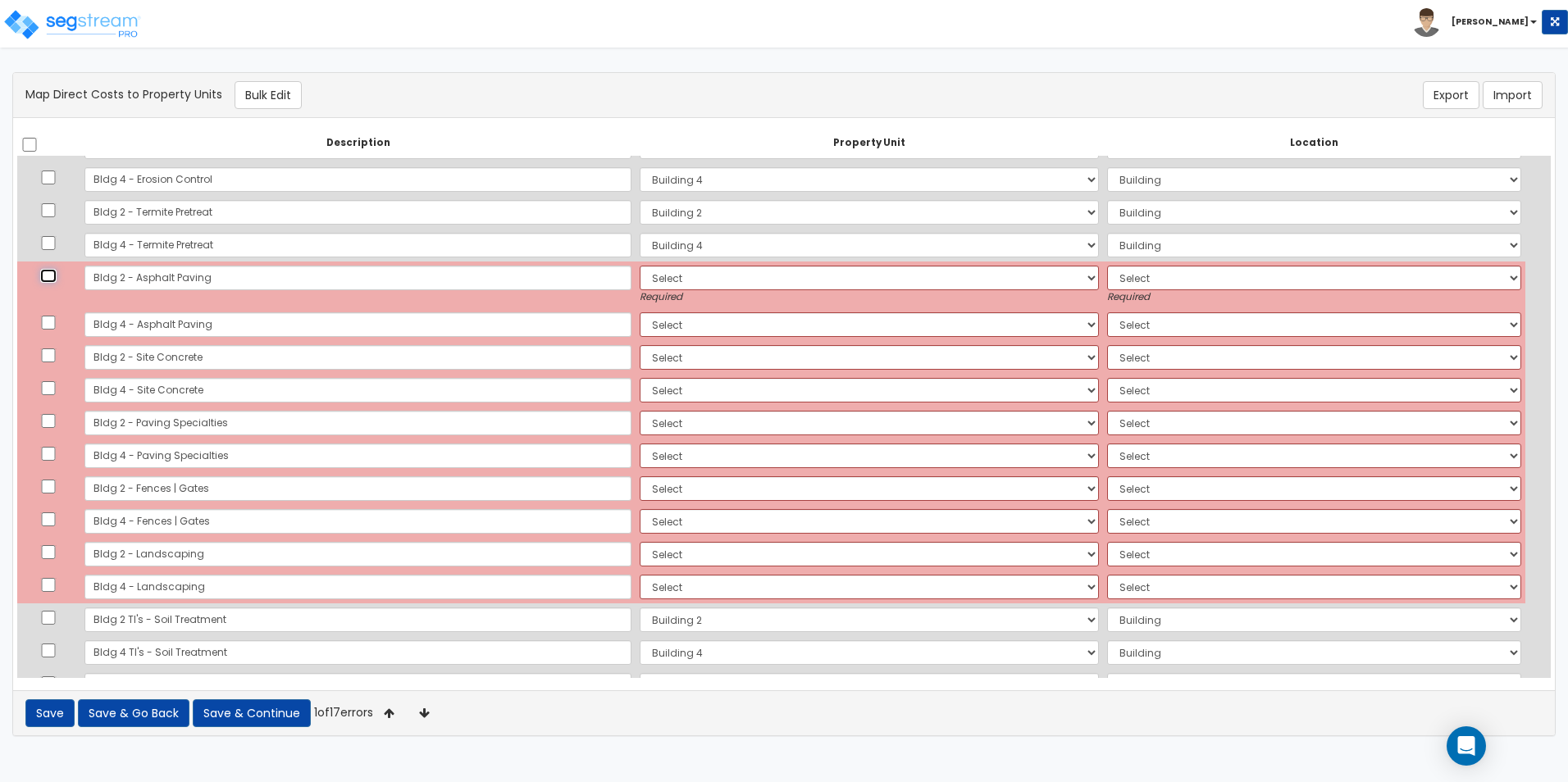
click at [50, 276] on input "checkbox" at bounding box center [48, 276] width 17 height 14
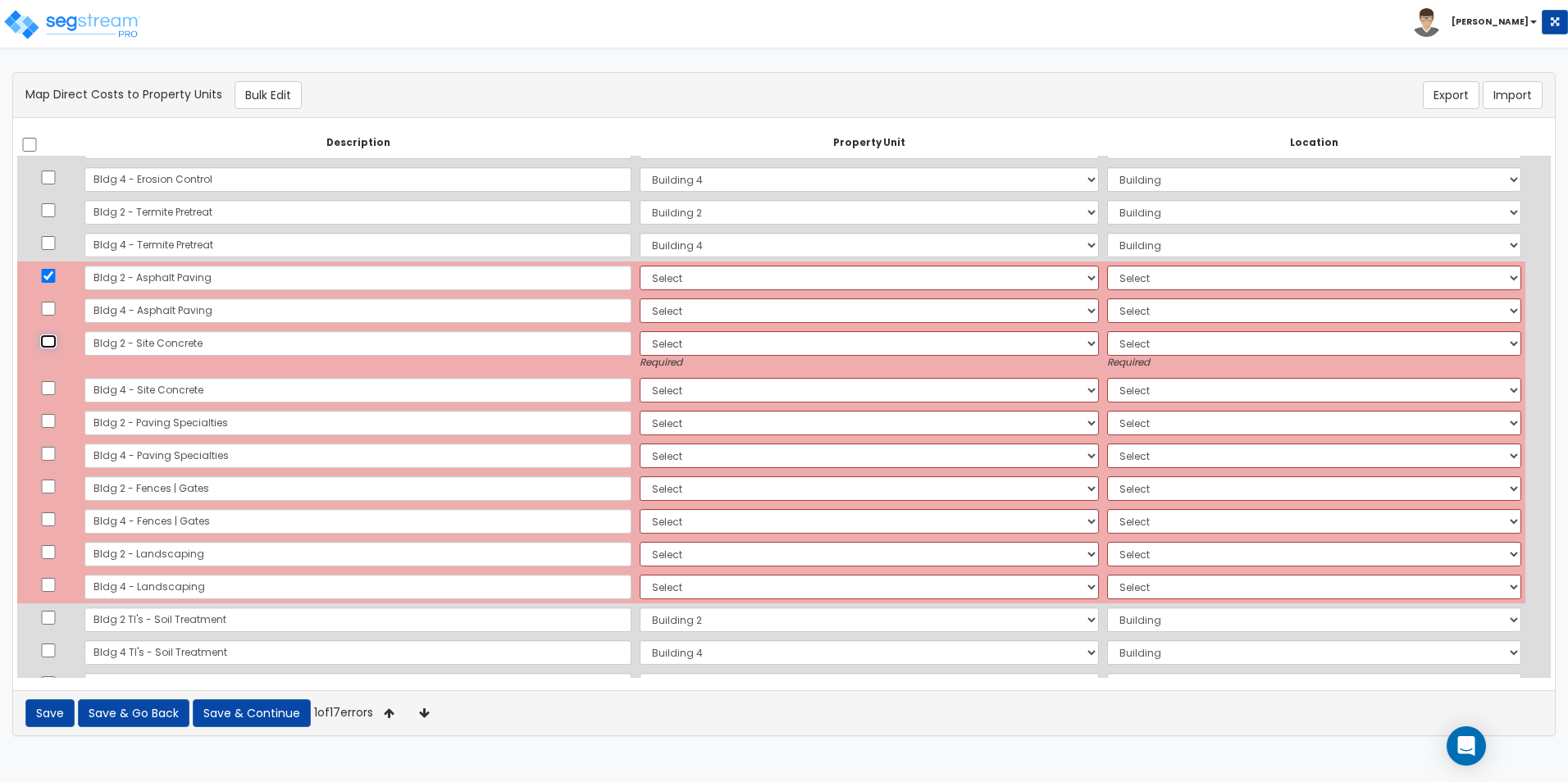
click at [52, 345] on input "checkbox" at bounding box center [48, 341] width 17 height 14
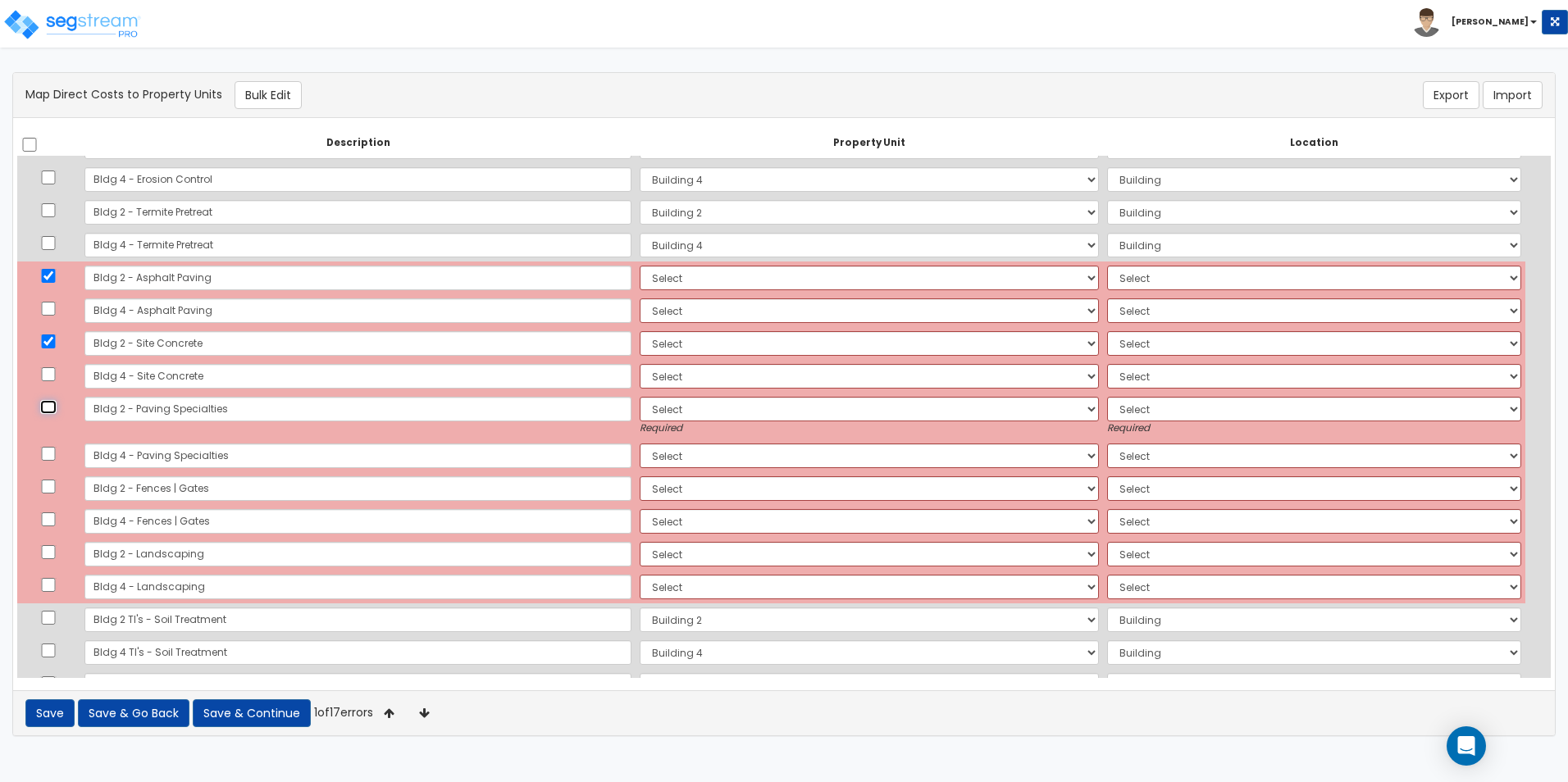
click at [52, 408] on input "checkbox" at bounding box center [48, 407] width 17 height 14
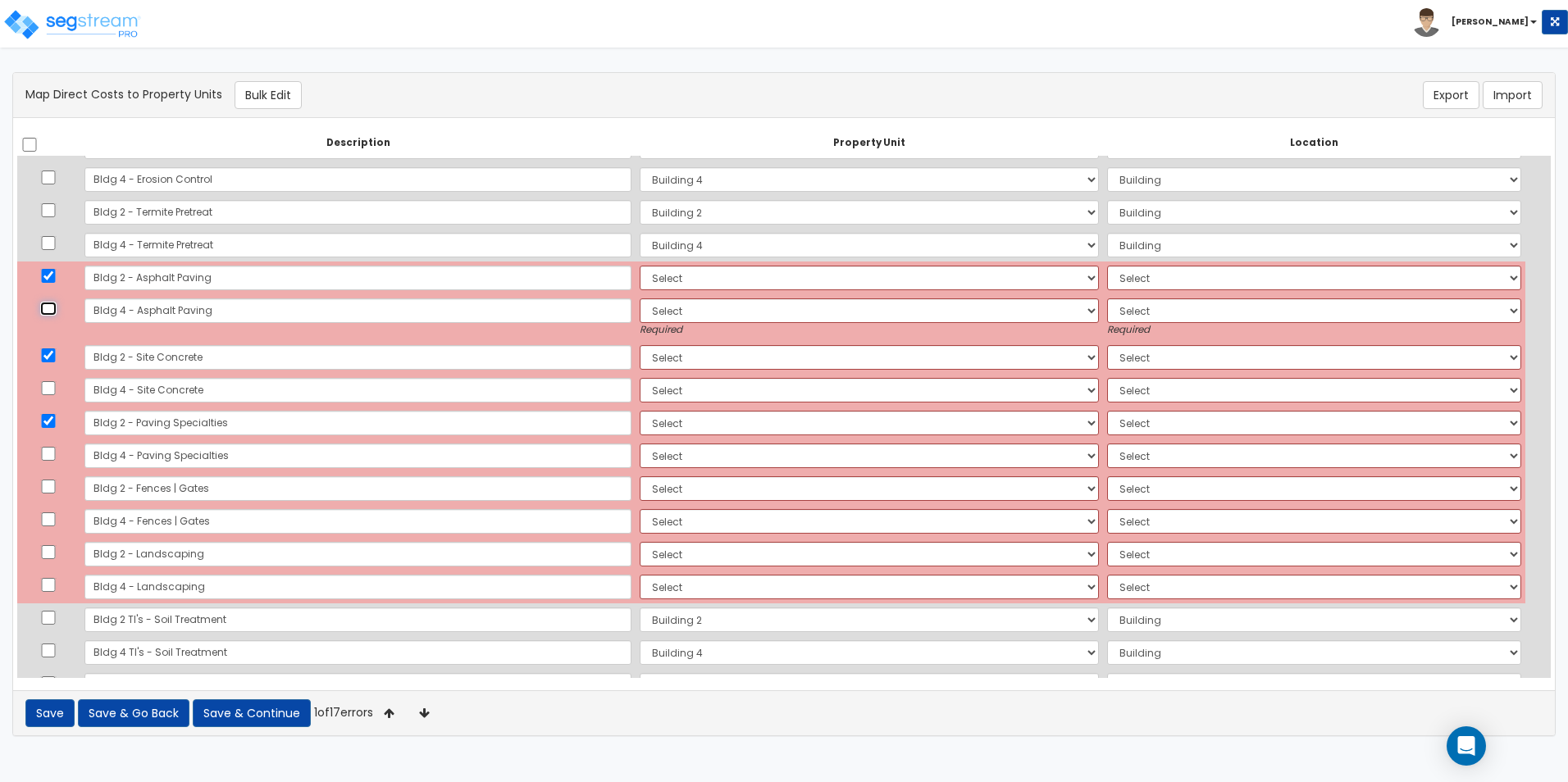
click at [55, 308] on input "checkbox" at bounding box center [48, 309] width 17 height 14
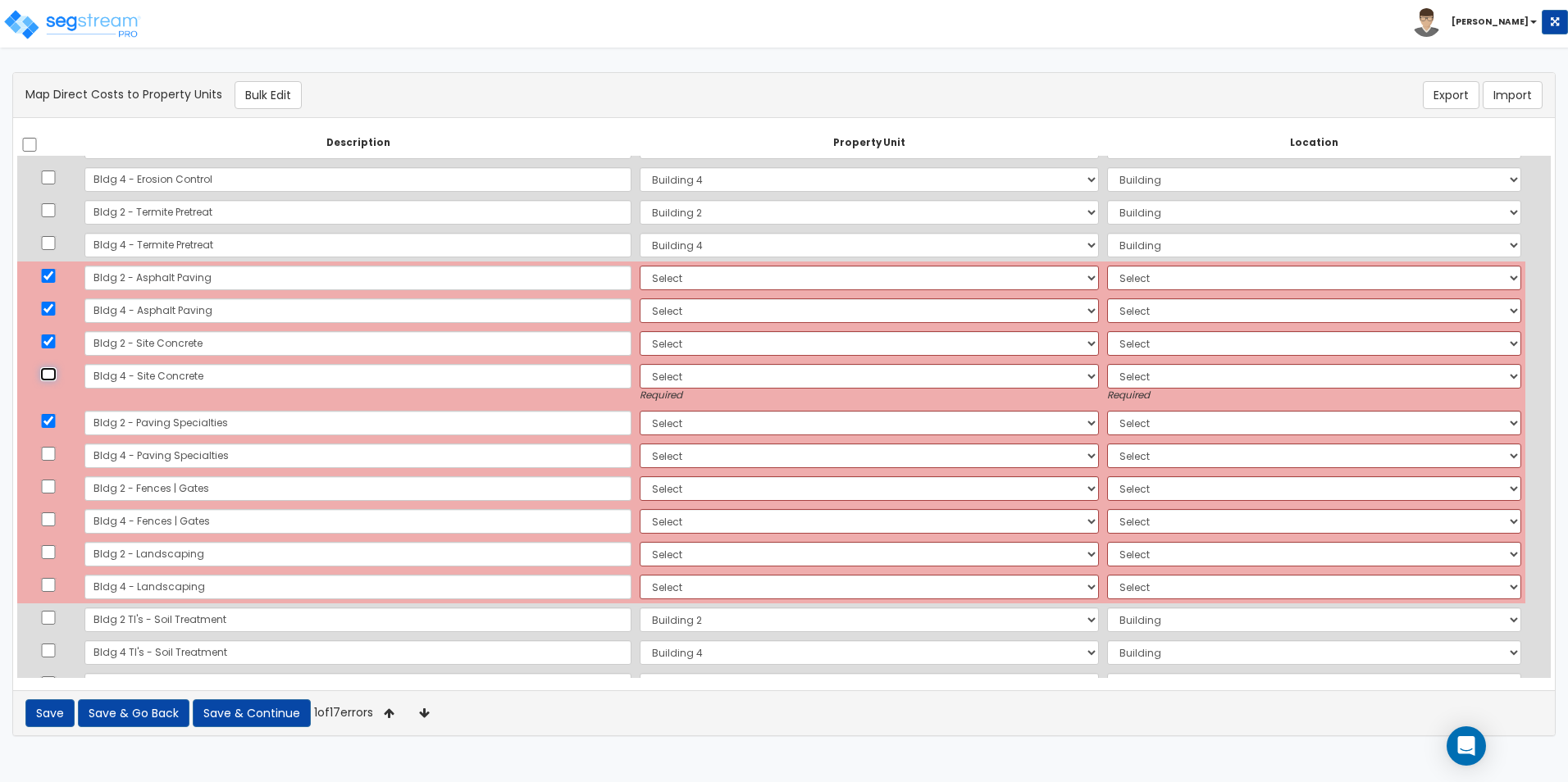
click at [55, 376] on input "checkbox" at bounding box center [48, 374] width 17 height 14
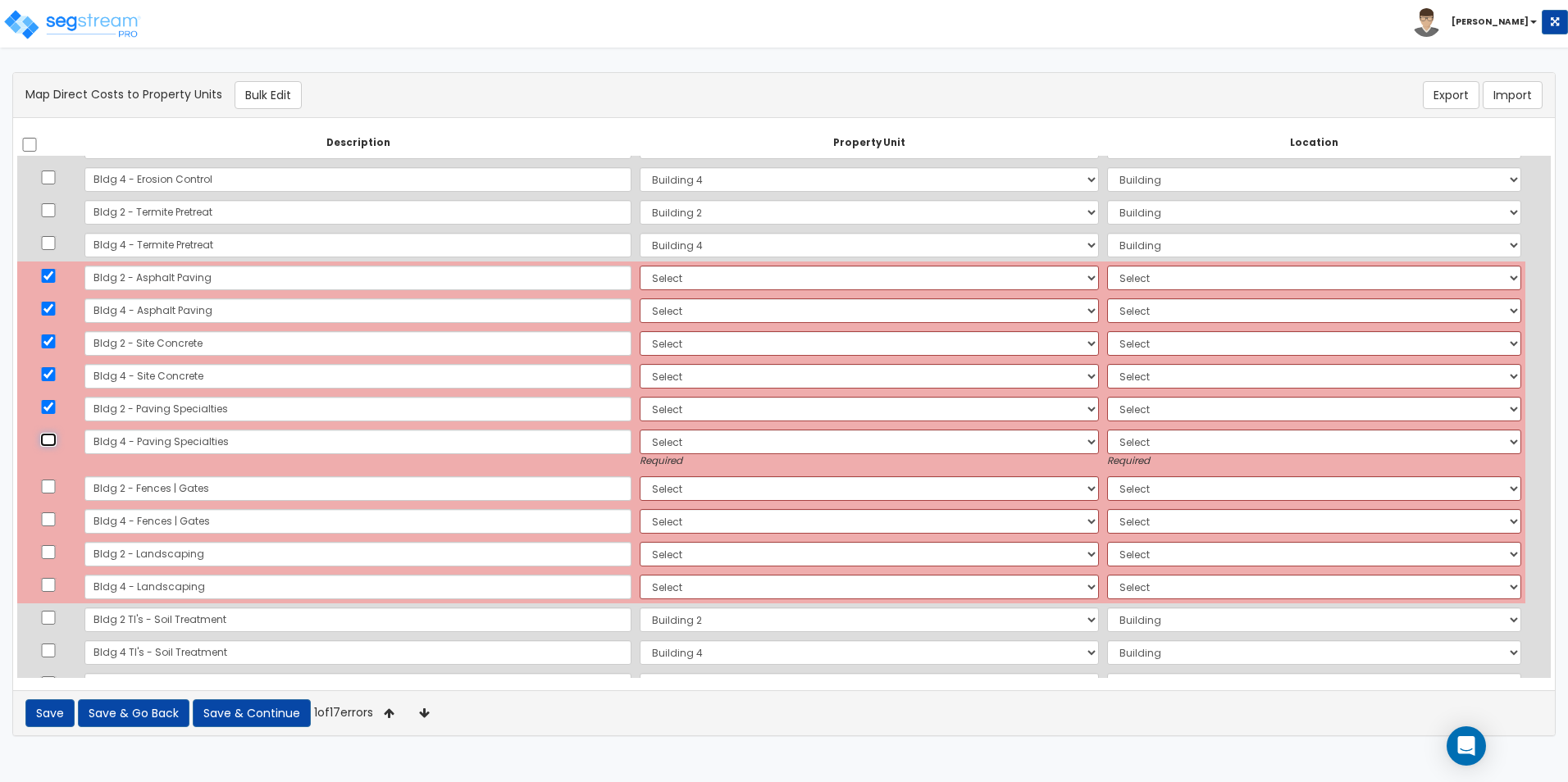
click at [54, 439] on input "checkbox" at bounding box center [48, 440] width 17 height 14
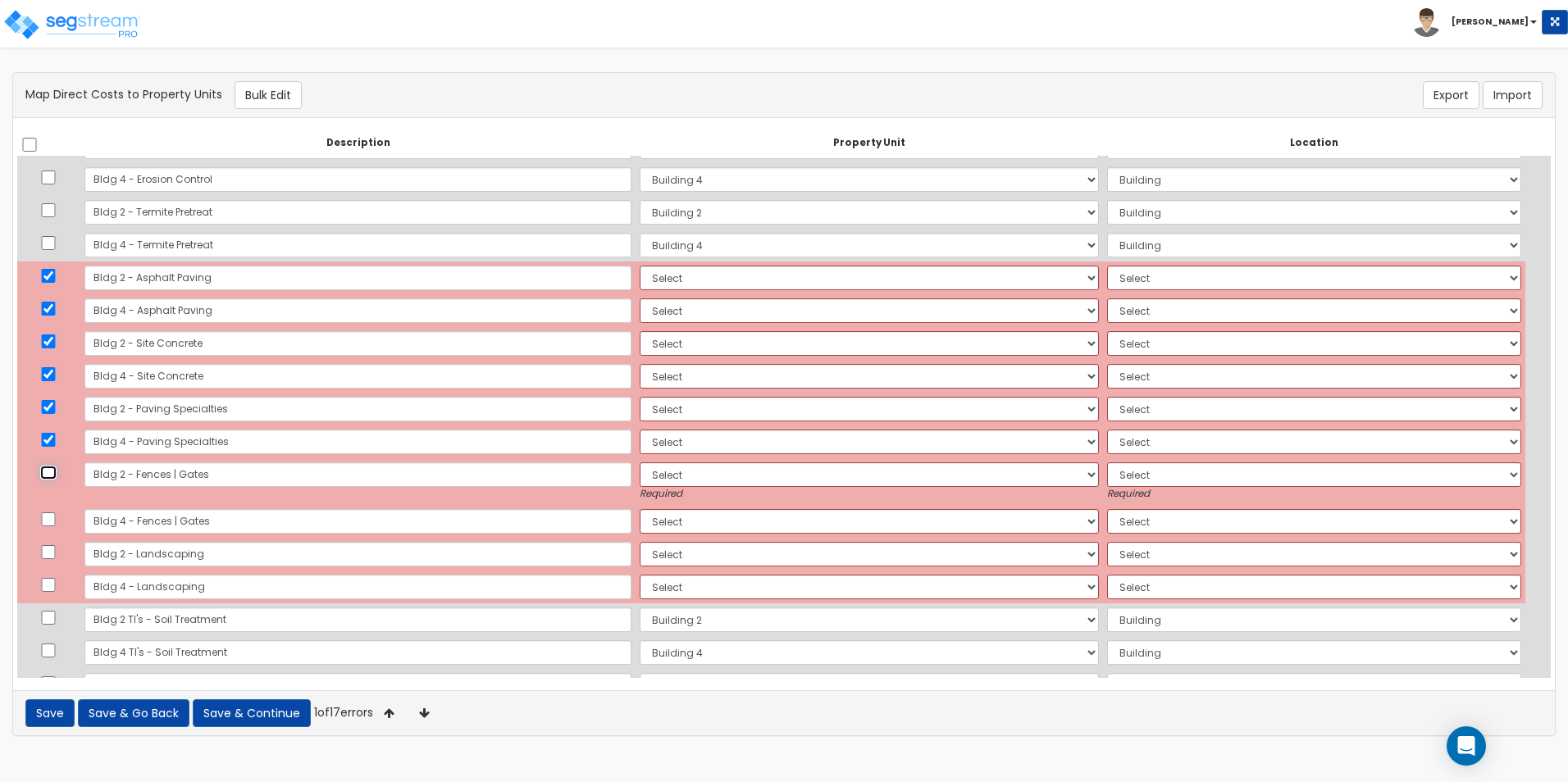
click at [55, 473] on input "checkbox" at bounding box center [48, 472] width 17 height 14
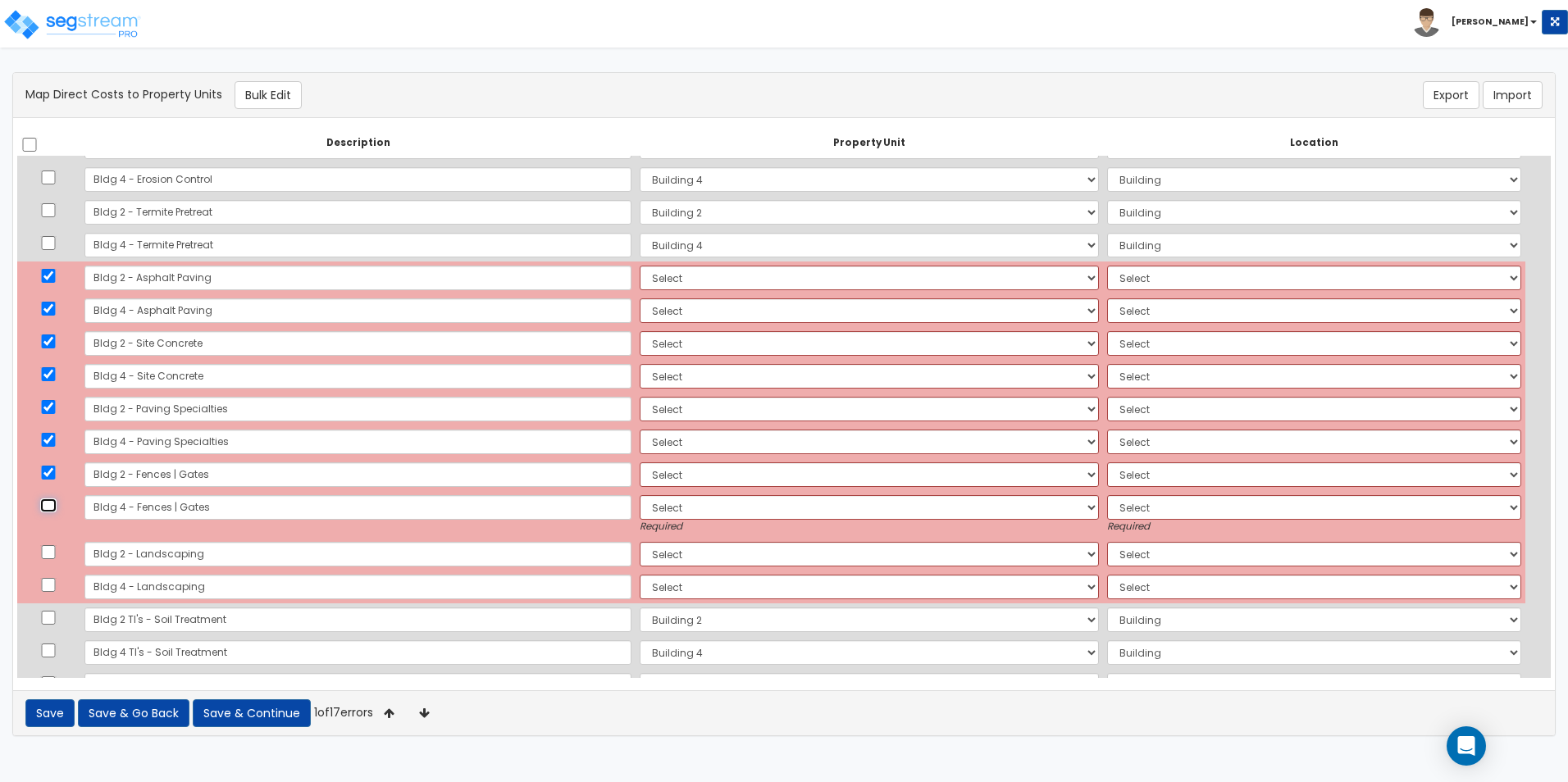
click at [55, 509] on input "checkbox" at bounding box center [48, 505] width 17 height 14
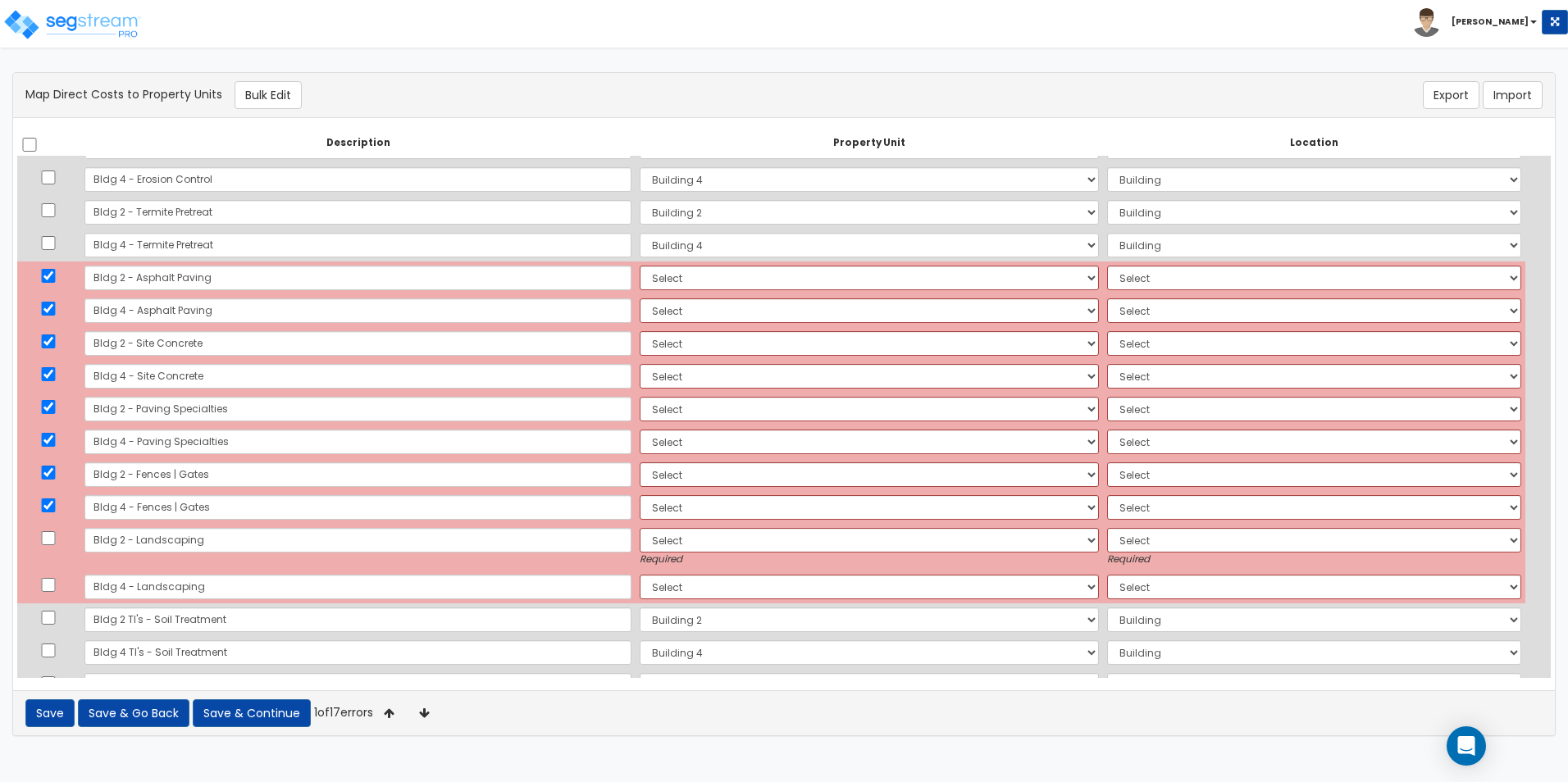
click at [54, 553] on td at bounding box center [49, 547] width 64 height 47
click at [56, 534] on input "checkbox" at bounding box center [48, 538] width 17 height 14
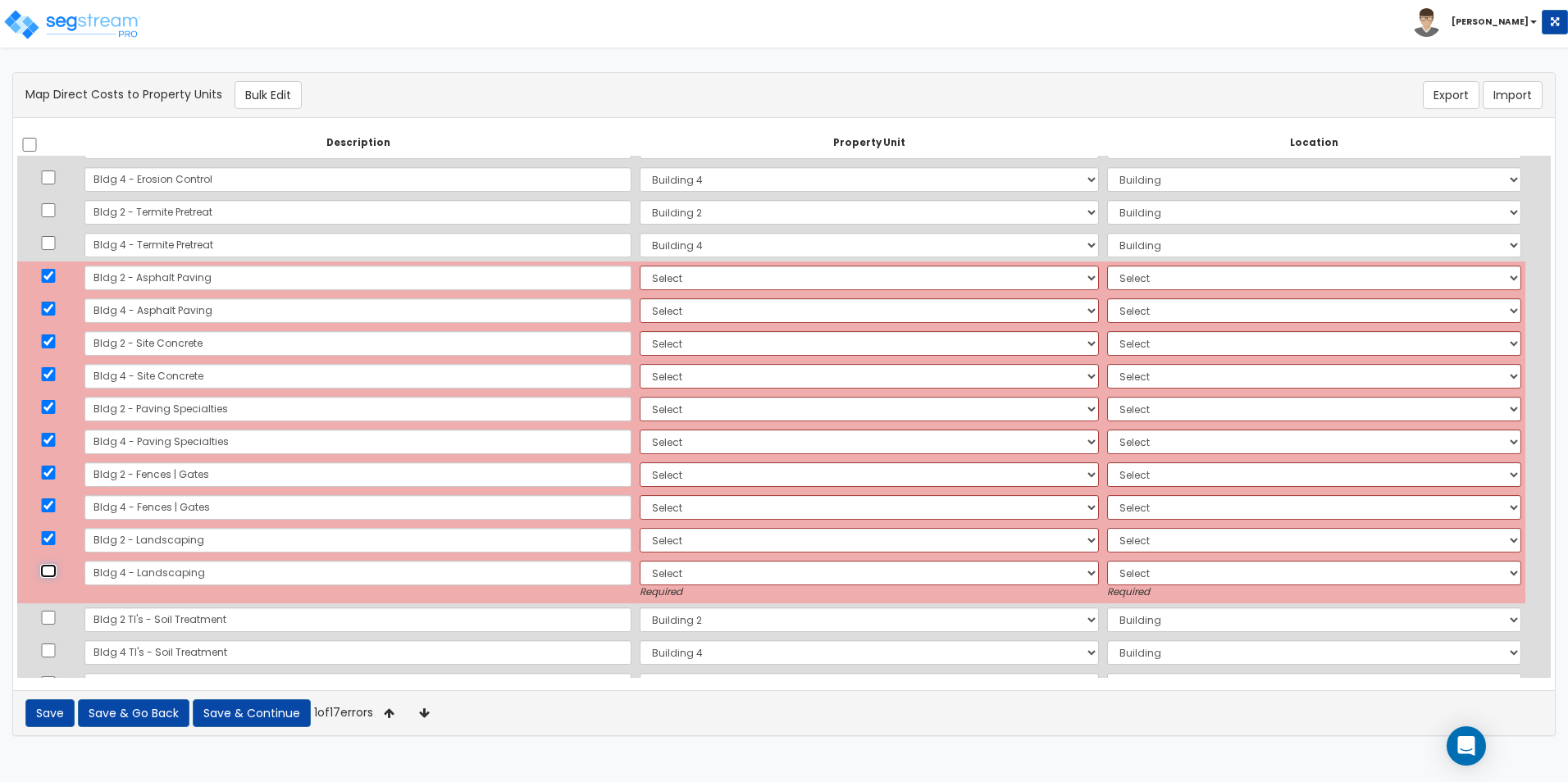
click at [56, 573] on input "checkbox" at bounding box center [48, 571] width 17 height 14
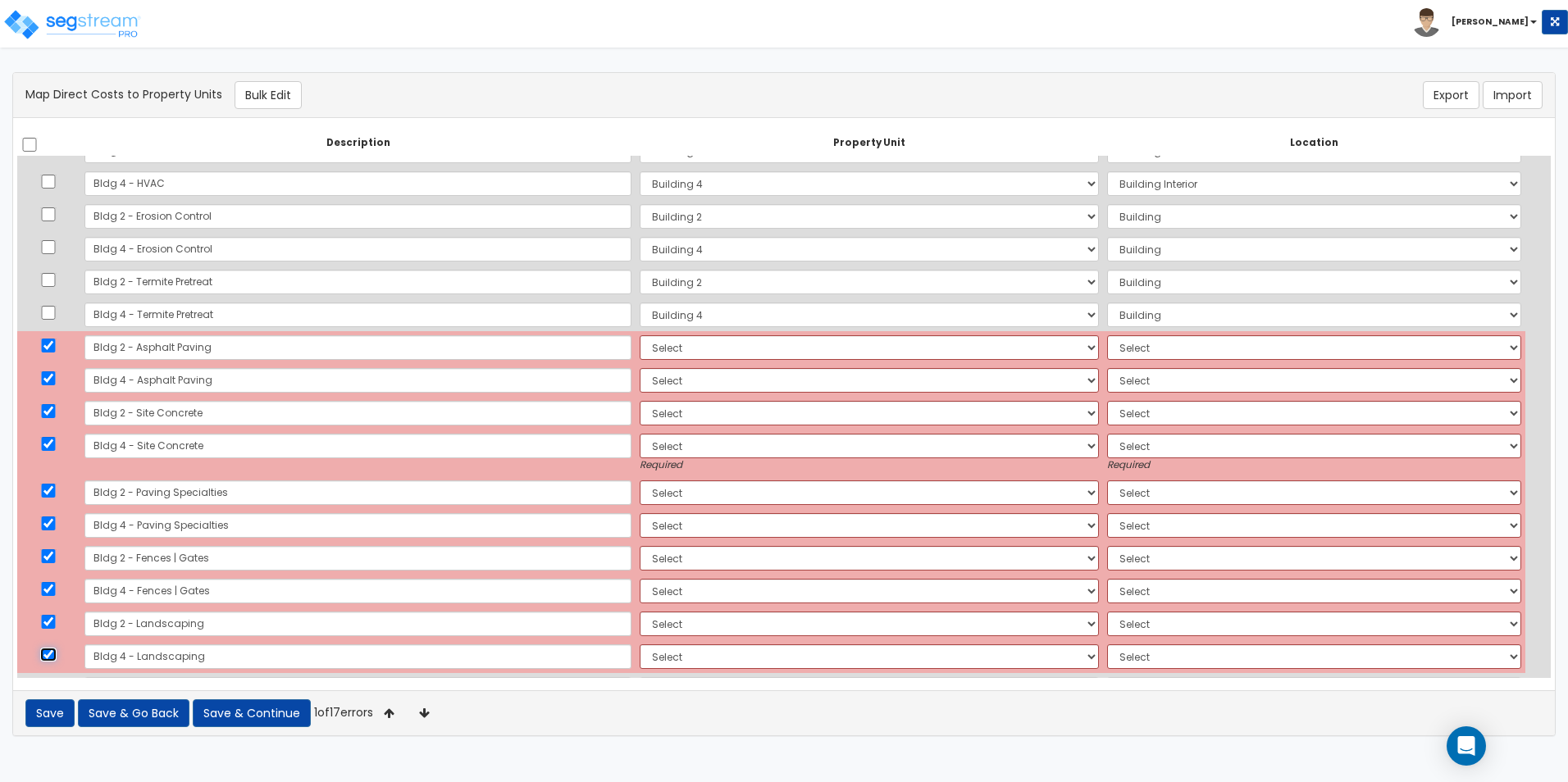
scroll to position [1060, 0]
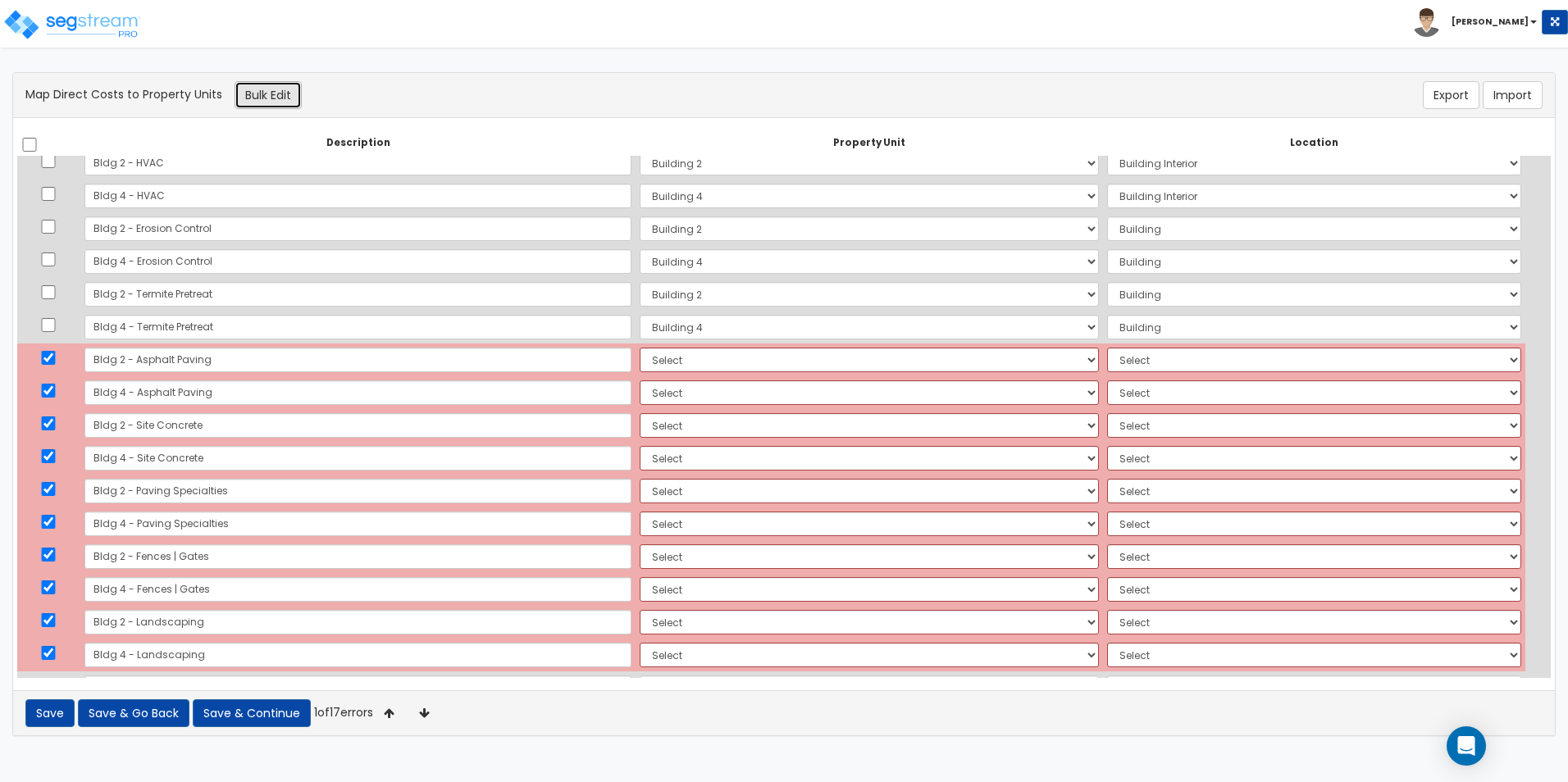
click at [279, 92] on button "Bulk Edit" at bounding box center [268, 95] width 67 height 28
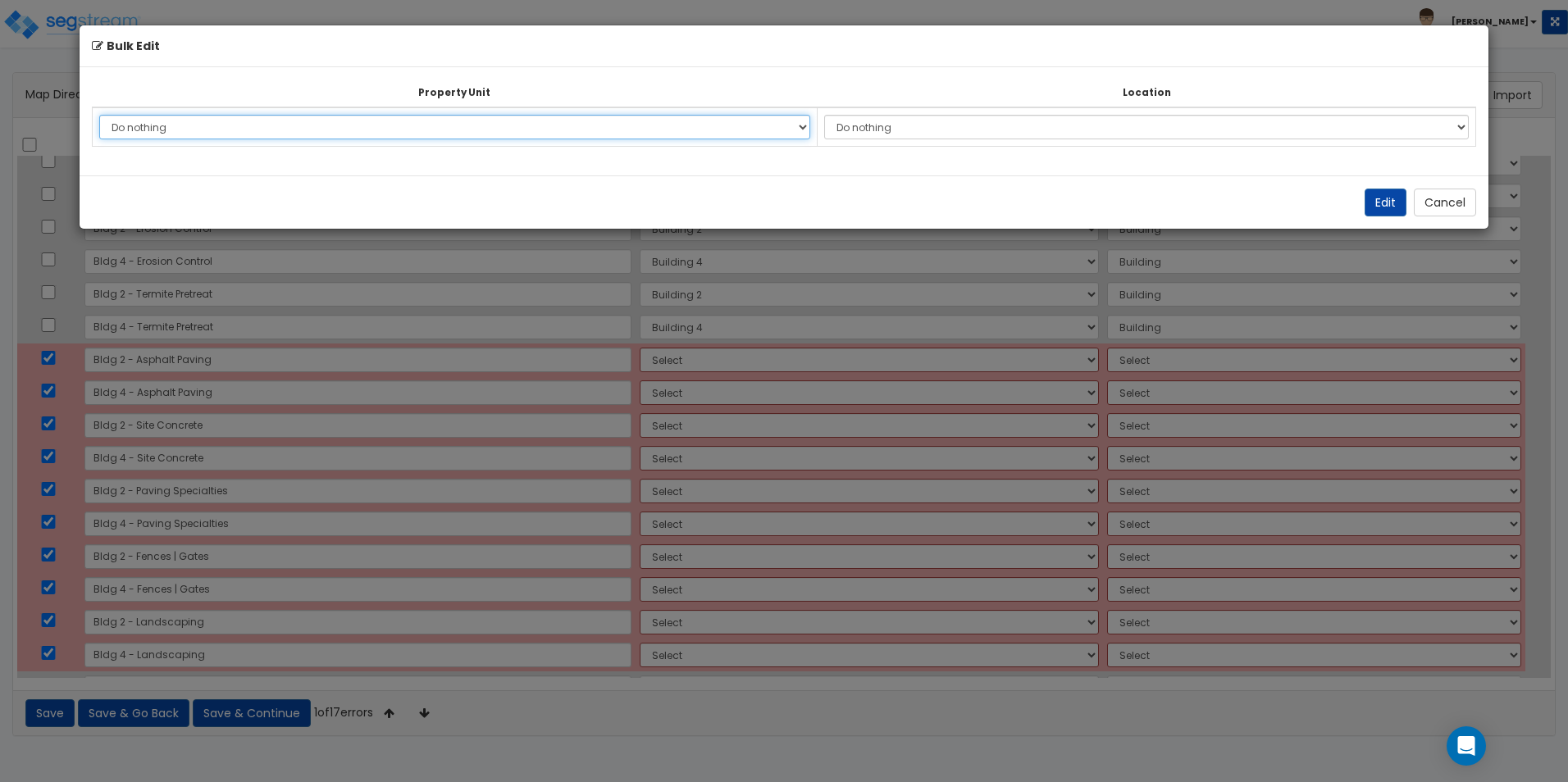
click at [320, 133] on select "Do nothing Building 2 Building 4 Site Improvements Add Additional Property Unit" at bounding box center [455, 127] width 711 height 25
click at [99, 115] on select "Do nothing Building 2 Building 4 Site Improvements Add Additional Property Unit" at bounding box center [455, 127] width 711 height 25
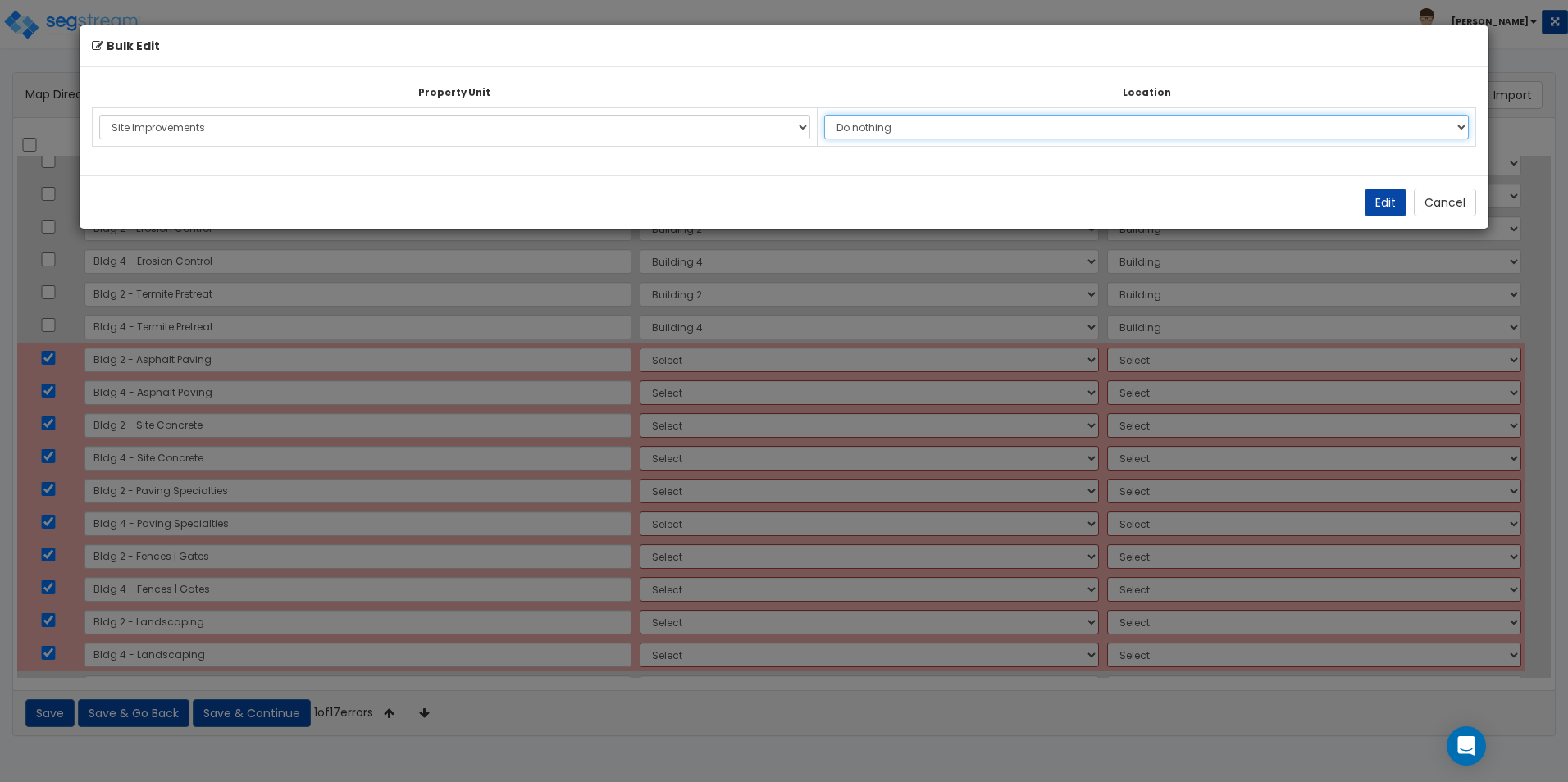
click at [1114, 123] on select "Do nothing Add Additional Location Site Exterior" at bounding box center [1145, 127] width 644 height 25
click at [833, 115] on select "Do nothing Add Additional Location Site Exterior" at bounding box center [1145, 127] width 644 height 25
drag, startPoint x: 1393, startPoint y: 199, endPoint x: 1383, endPoint y: 199, distance: 10.0
click at [1391, 198] on button "Edit" at bounding box center [1385, 202] width 42 height 28
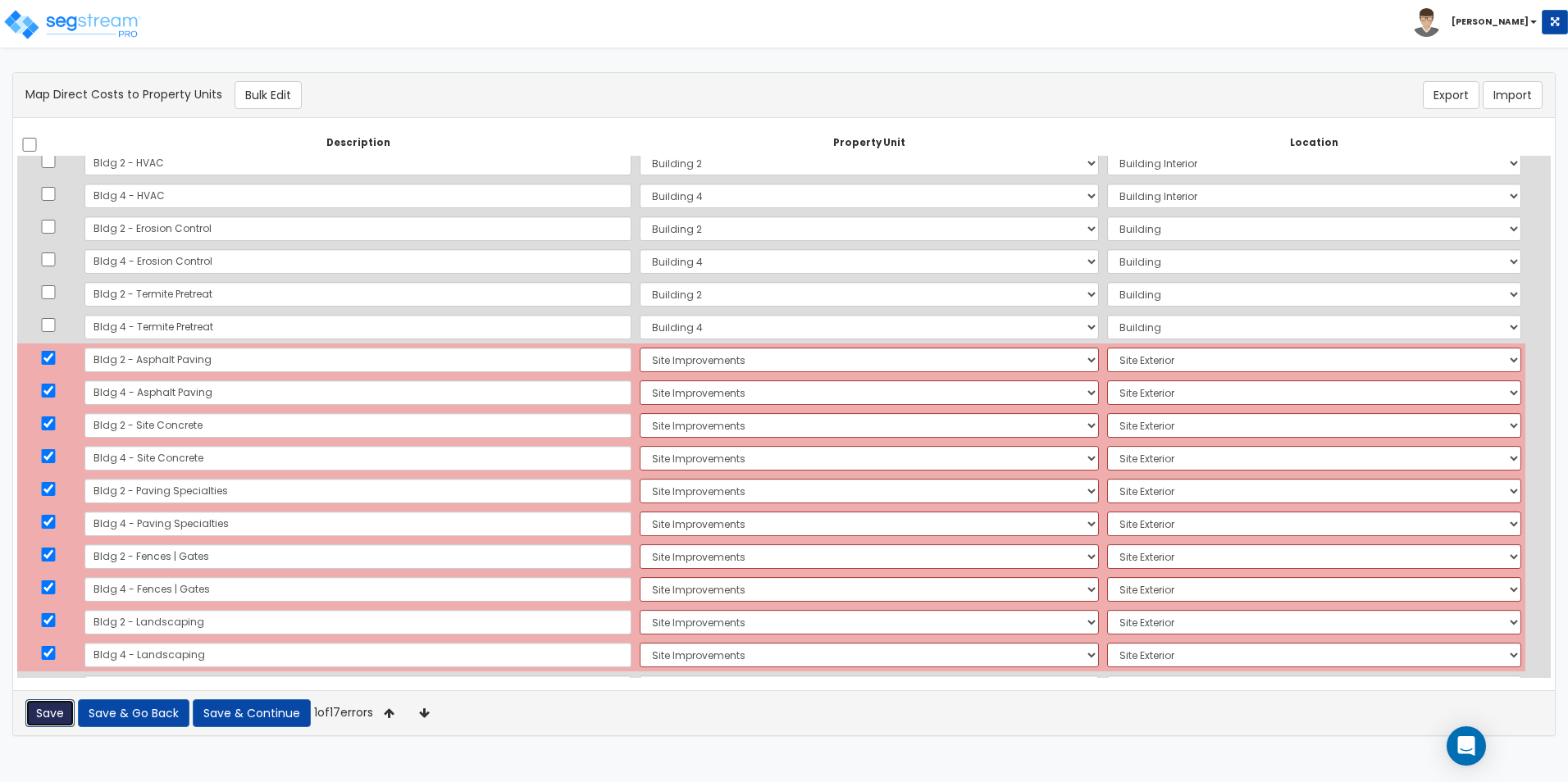
click at [55, 716] on button "Save" at bounding box center [51, 714] width 50 height 28
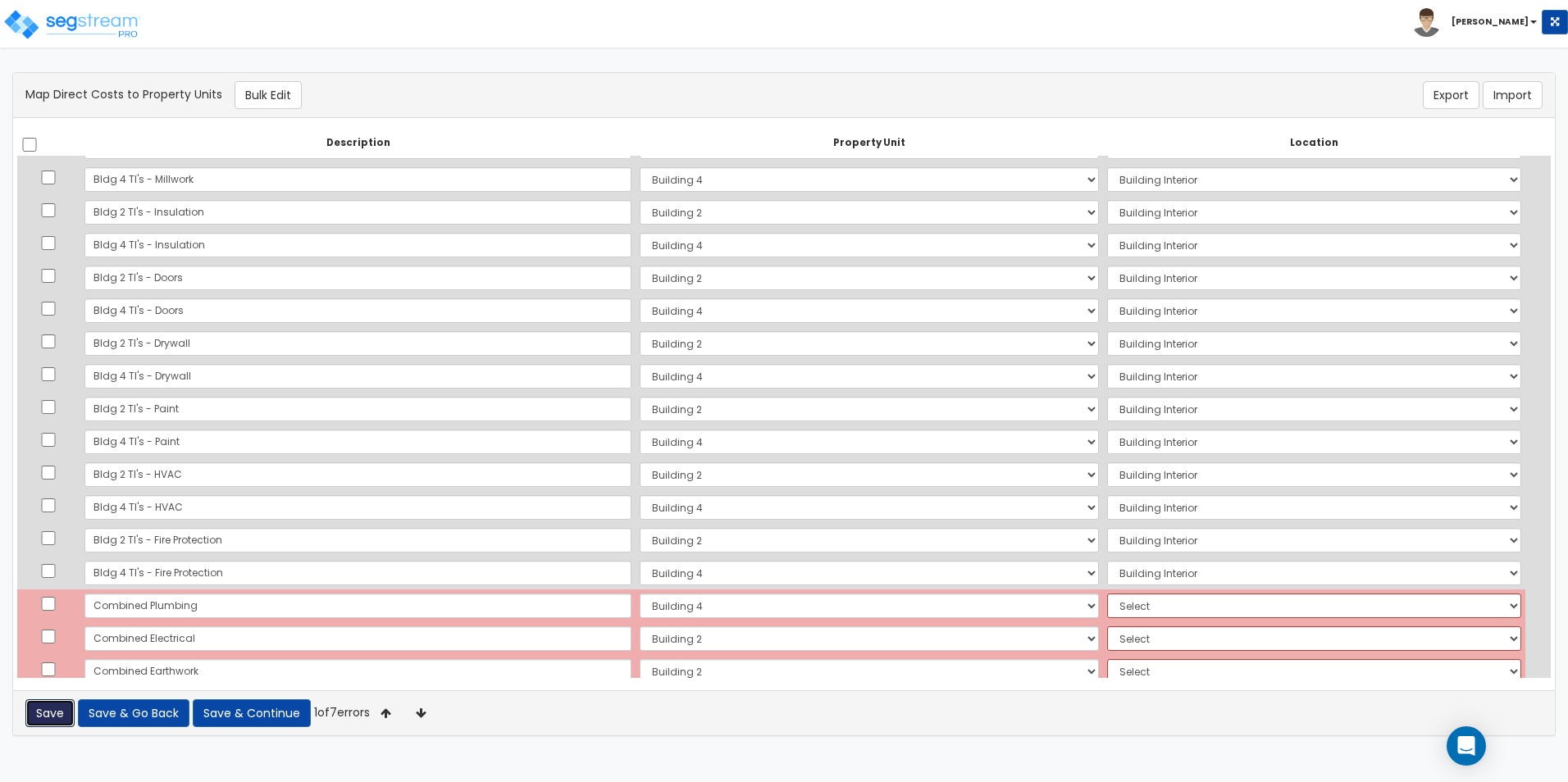
scroll to position [1890, 0]
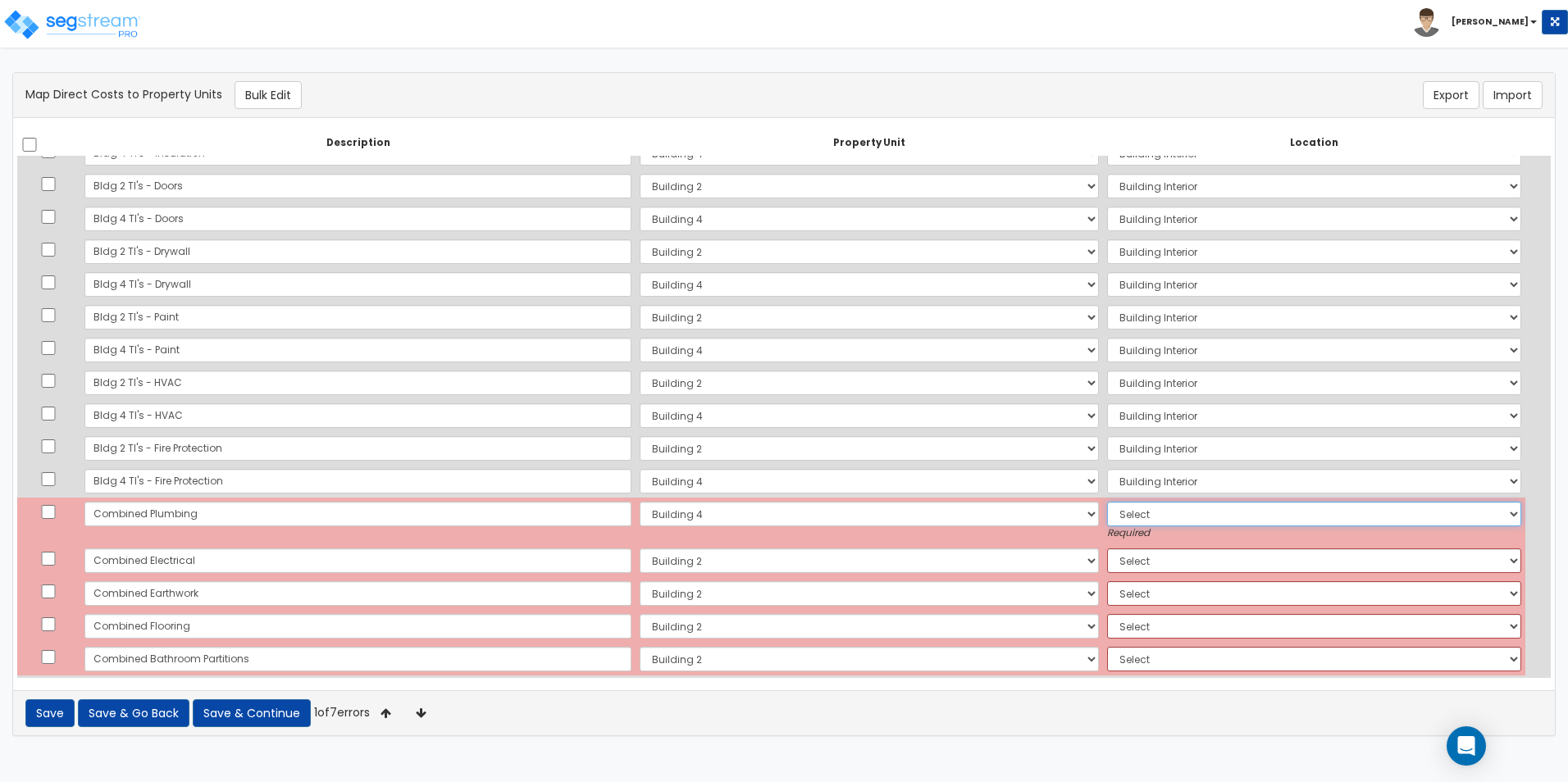
click at [1205, 514] on select "Select Add Additional Location Building Building Interior Building 4 Tenant" at bounding box center [1314, 514] width 415 height 25
click at [1107, 502] on select "Select Add Additional Location Building Building Interior Building 4 Tenant" at bounding box center [1314, 514] width 415 height 25
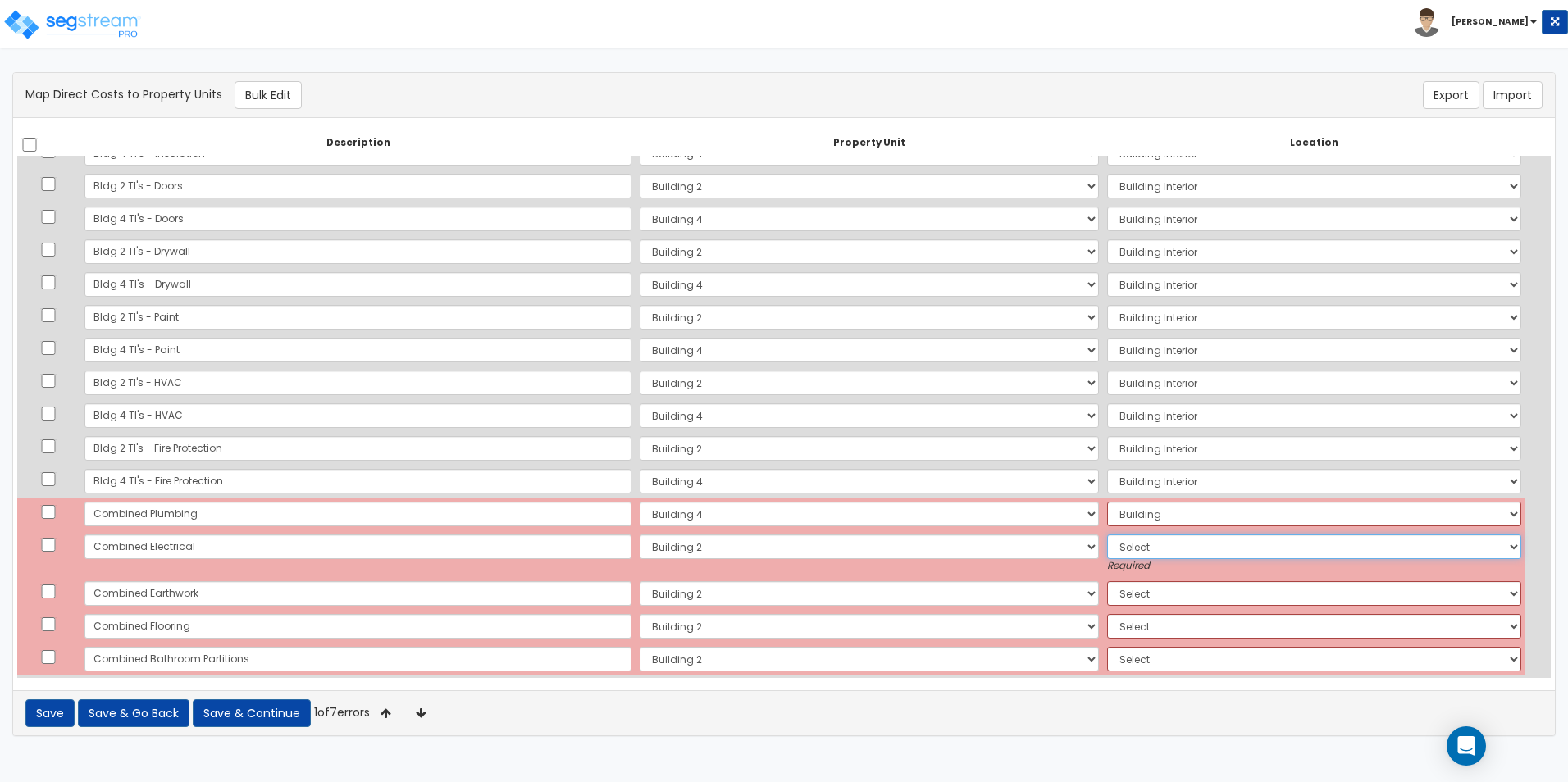
click at [1173, 542] on select "Select Add Additional Location Building Building Interior Common Areas Building…" at bounding box center [1314, 547] width 415 height 25
click at [1107, 535] on select "Select Add Additional Location Building Building Interior Common Areas Building…" at bounding box center [1314, 547] width 415 height 25
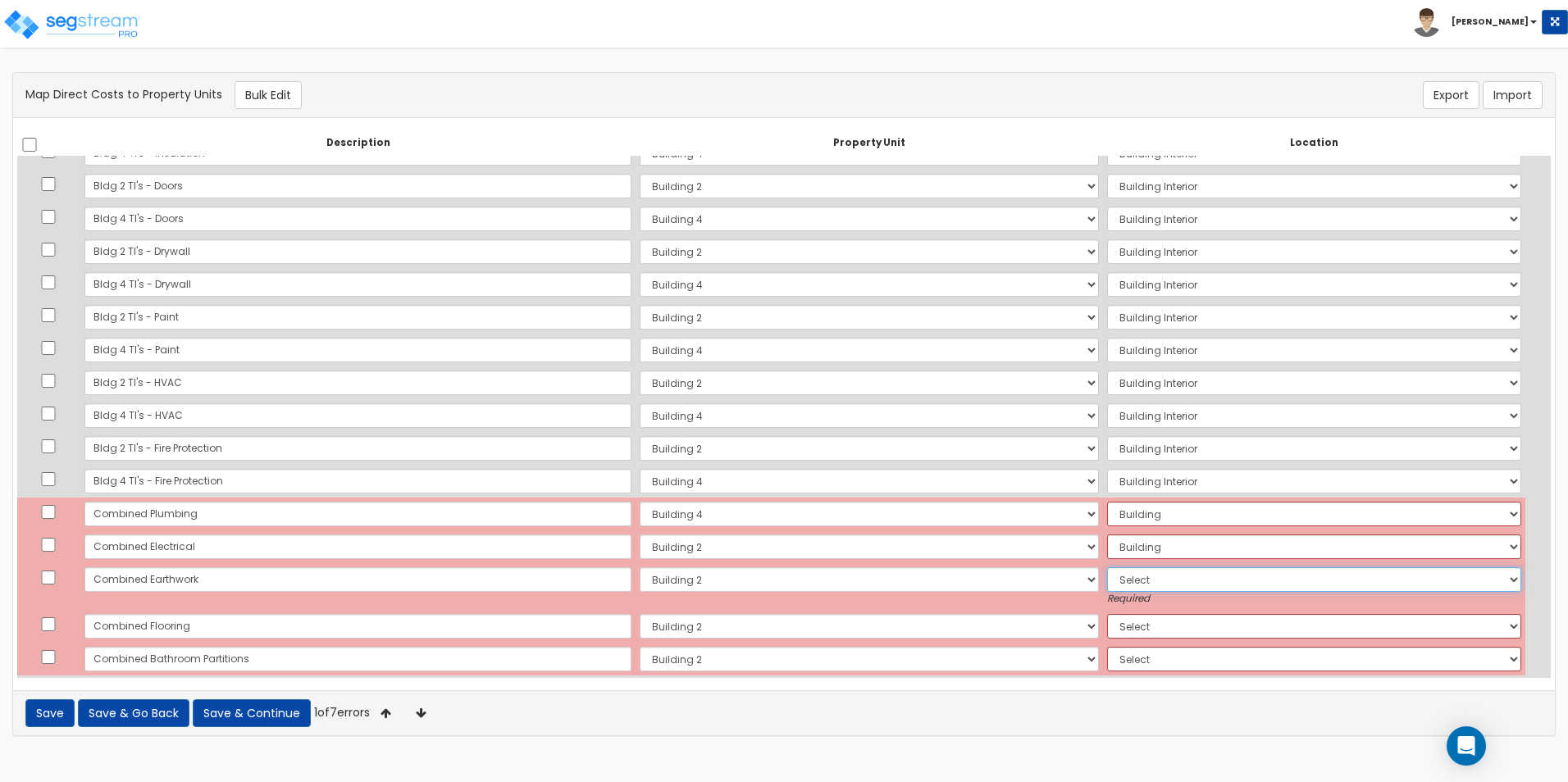
click at [1159, 580] on select "Select Add Additional Location Building Building Interior Common Areas Building…" at bounding box center [1314, 580] width 415 height 25
click at [1107, 568] on select "Select Add Additional Location Building Building Interior Common Areas Building…" at bounding box center [1314, 580] width 415 height 25
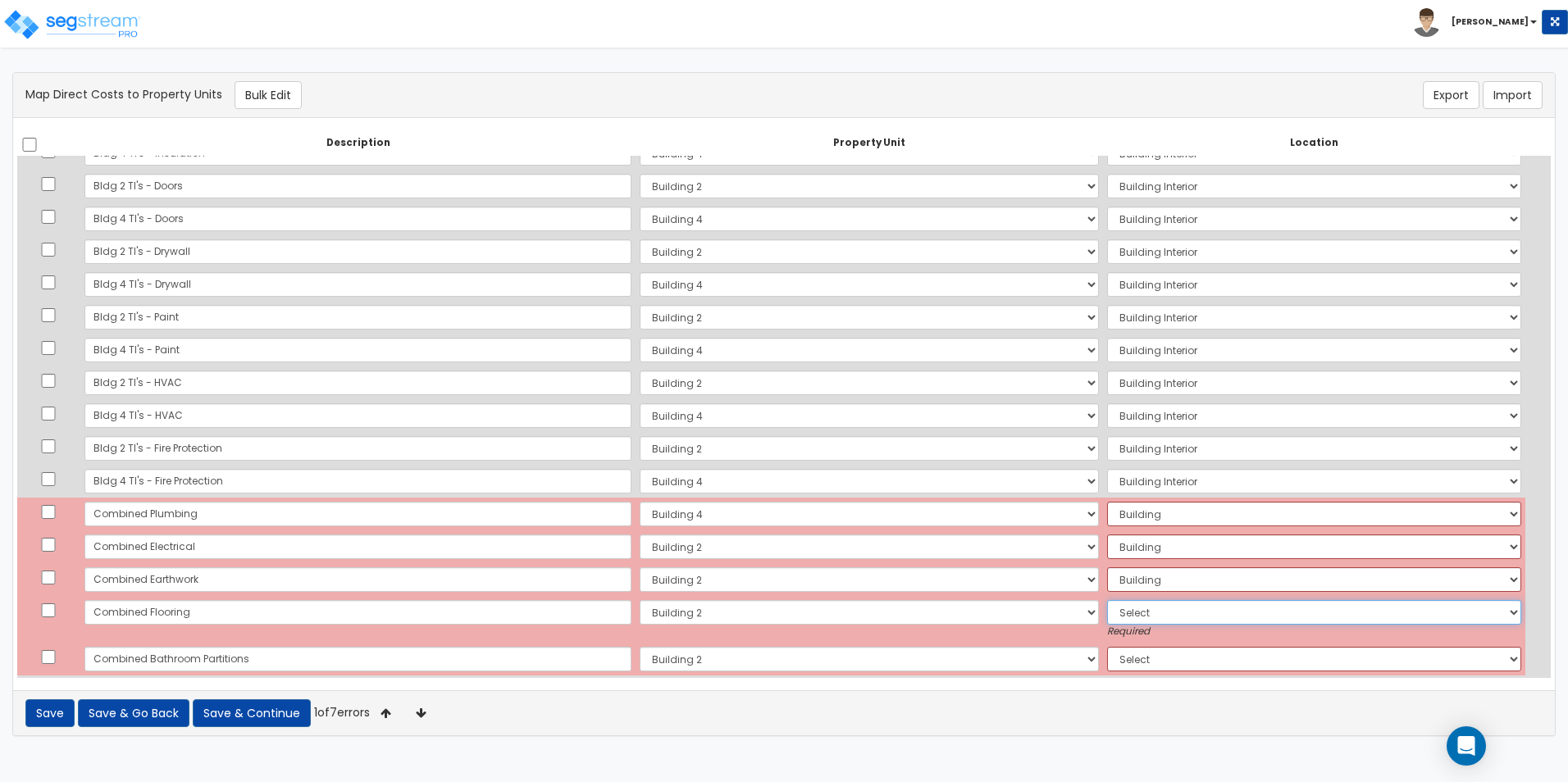
click at [1147, 616] on select "Select Add Additional Location Building Building Interior Common Areas Building…" at bounding box center [1314, 612] width 415 height 25
click at [1107, 600] on select "Select Add Additional Location Building Building Interior Common Areas Building…" at bounding box center [1314, 612] width 415 height 25
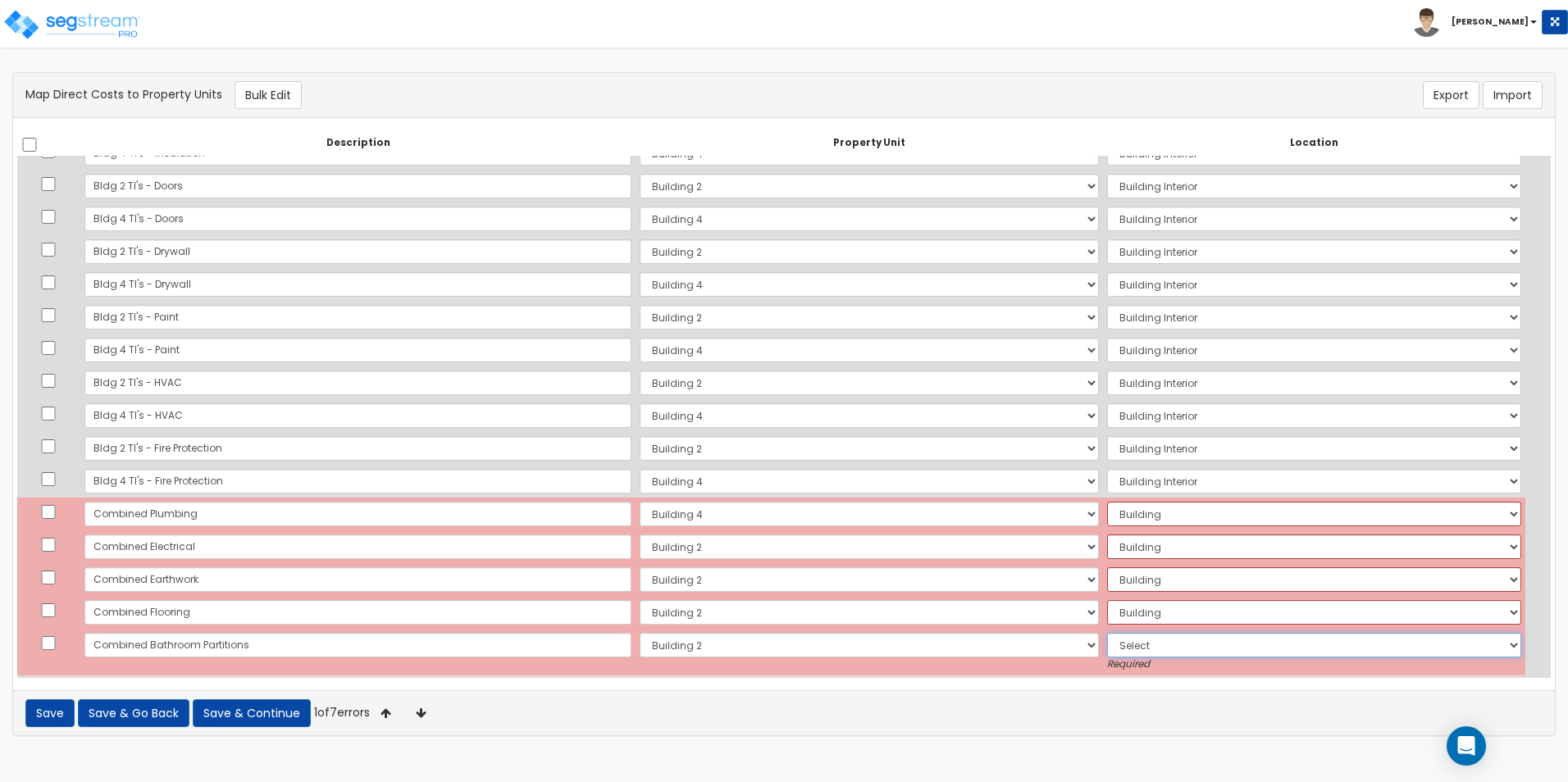
click at [1140, 648] on select "Select Add Additional Location Building Building Interior Common Areas Building…" at bounding box center [1314, 645] width 415 height 25
click at [1107, 633] on select "Select Add Additional Location Building Building Interior Common Areas Building…" at bounding box center [1314, 645] width 415 height 25
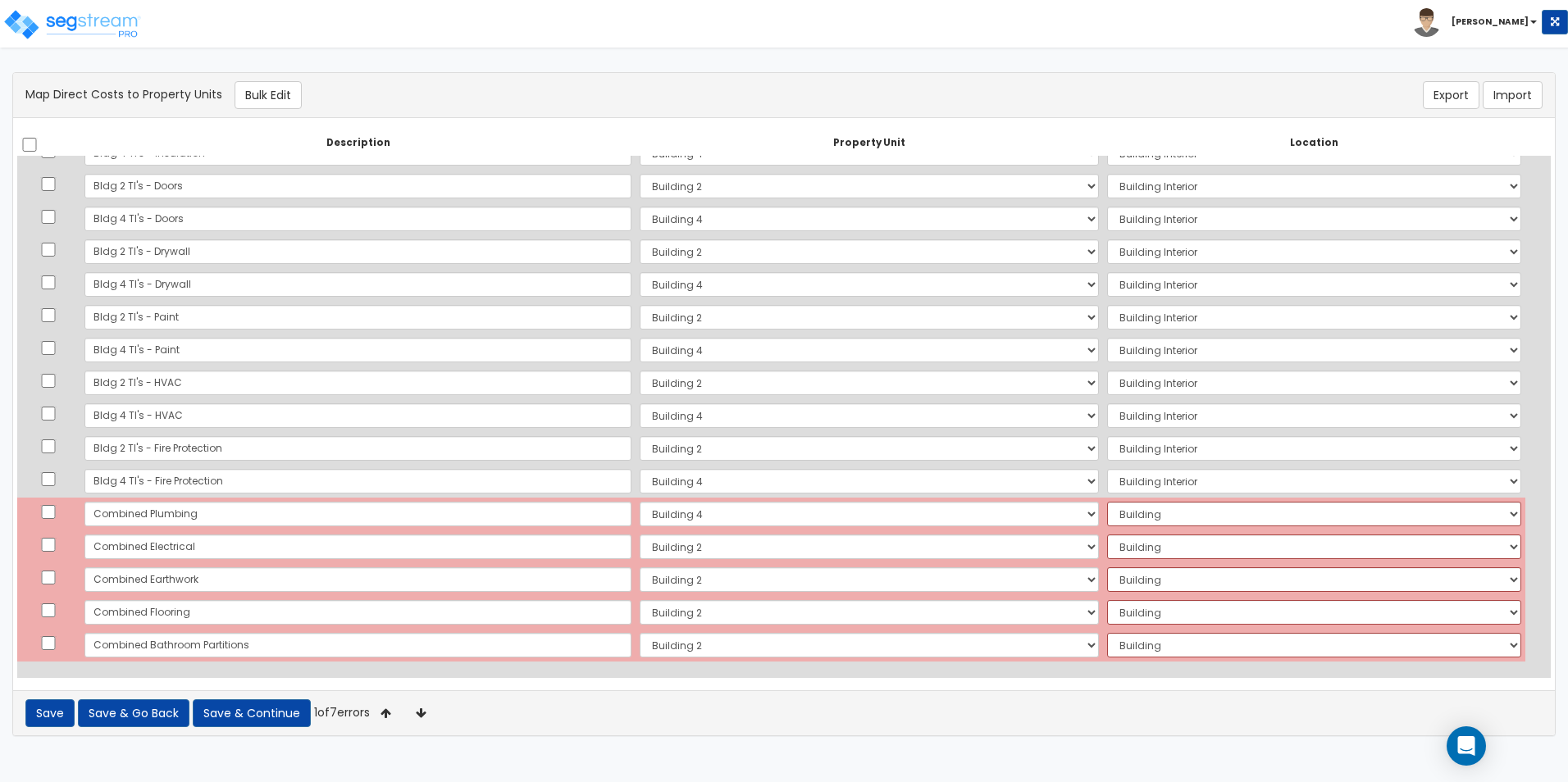
click at [1008, 701] on div "Save Save & Go Back Save & Continue 1 of 7 errors" at bounding box center [783, 713] width 1541 height 45
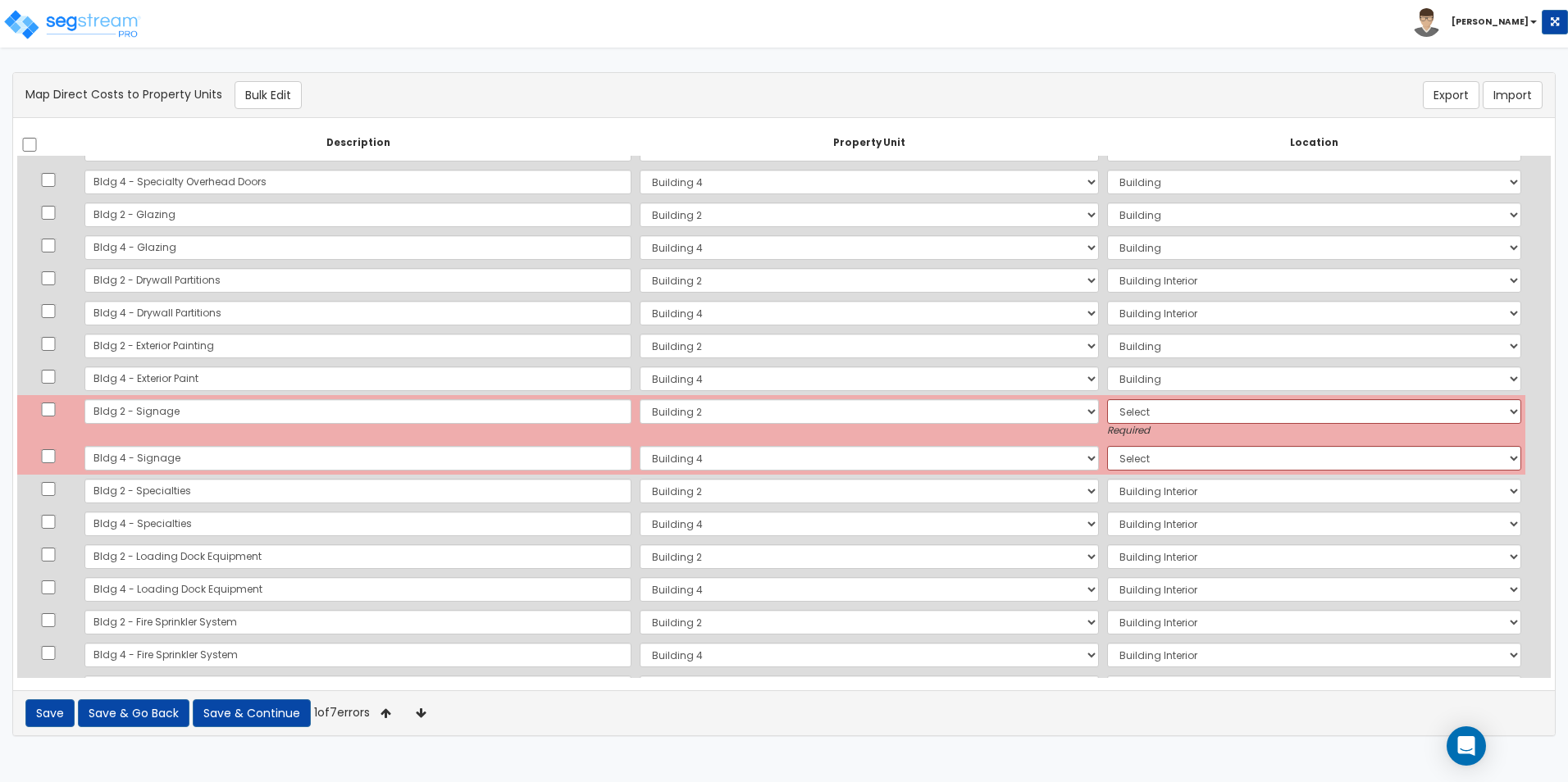
scroll to position [578, 0]
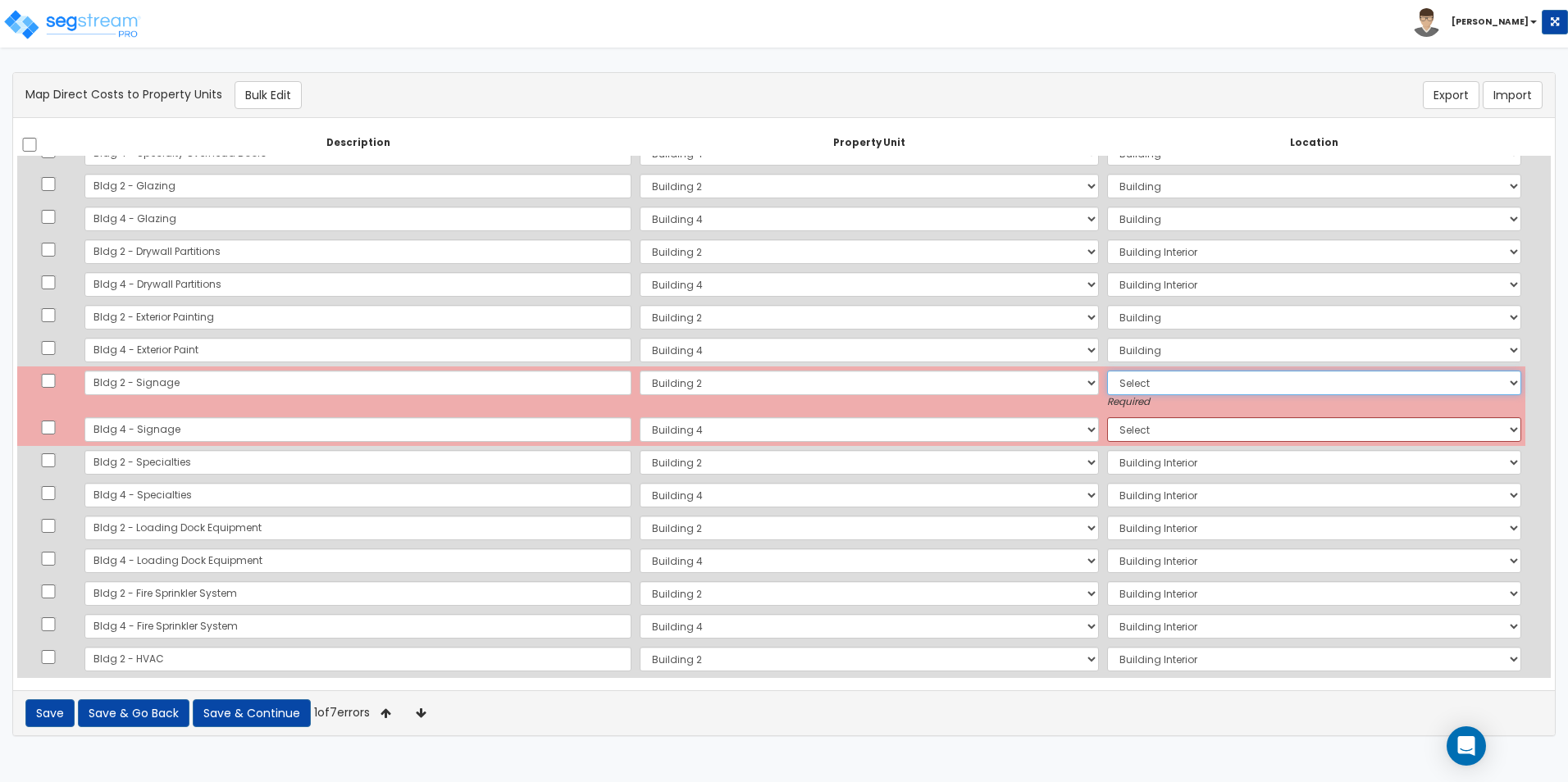
click at [1158, 384] on select "Select Add Additional Location Building Building Interior Common Areas Building…" at bounding box center [1314, 382] width 415 height 25
click at [1107, 370] on select "Select Add Additional Location Building Building Interior Common Areas Building…" at bounding box center [1314, 382] width 415 height 25
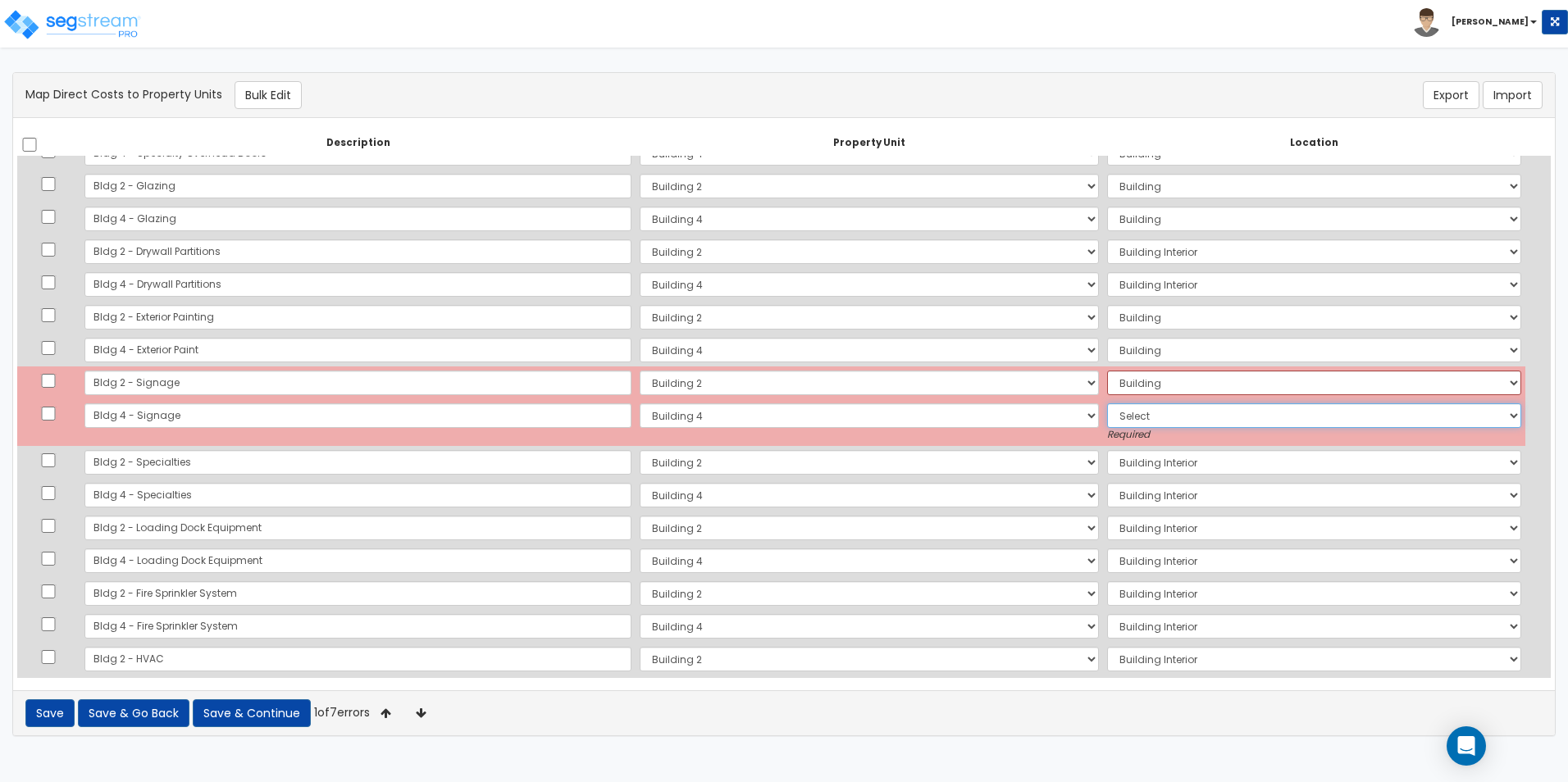
click at [1139, 412] on select "Select Add Additional Location Building Building Interior Building 4 Tenant" at bounding box center [1314, 415] width 415 height 25
click at [1107, 403] on select "Select Add Additional Location Building Building Interior Building 4 Tenant" at bounding box center [1314, 415] width 415 height 25
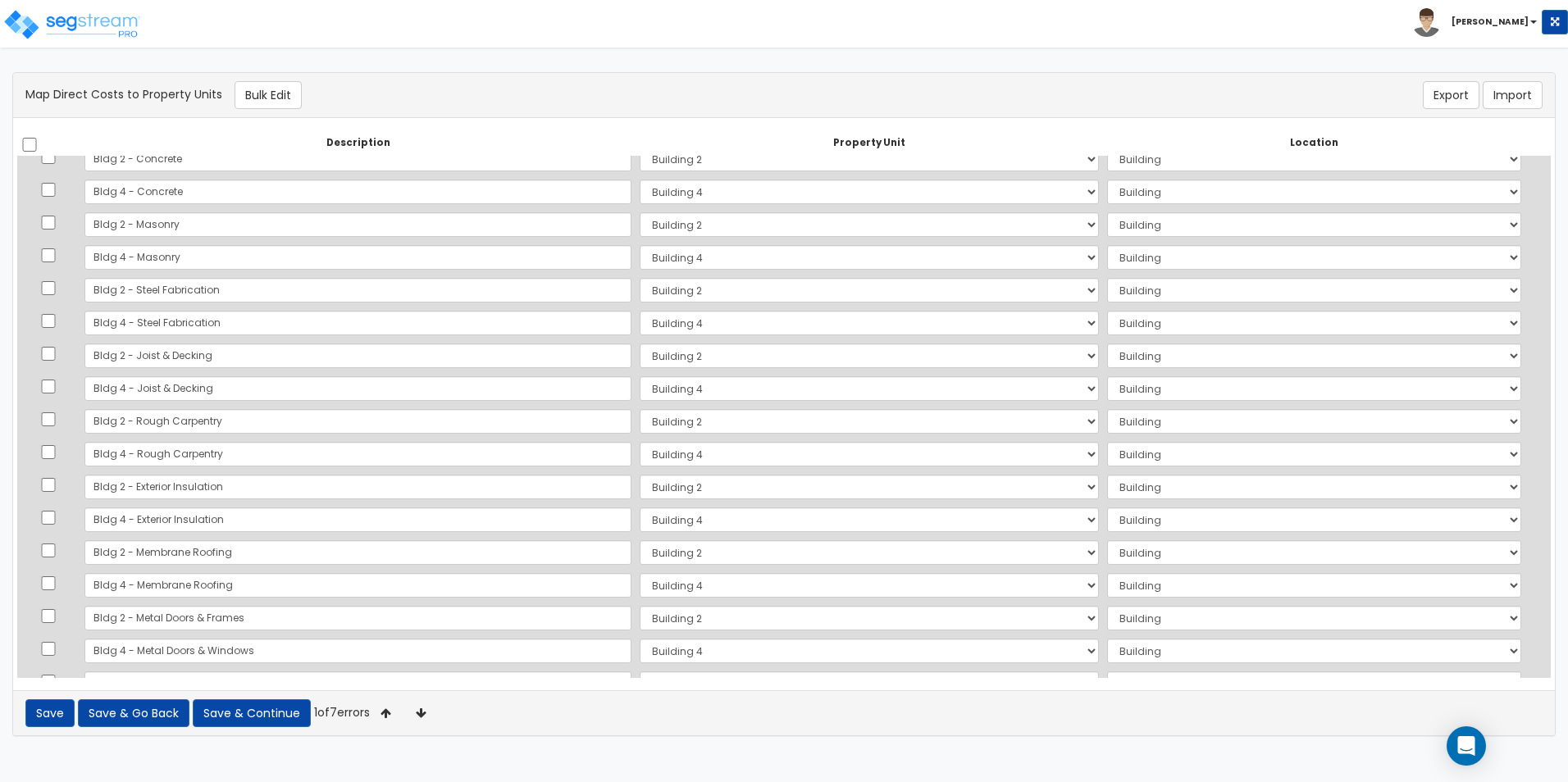
scroll to position [0, 0]
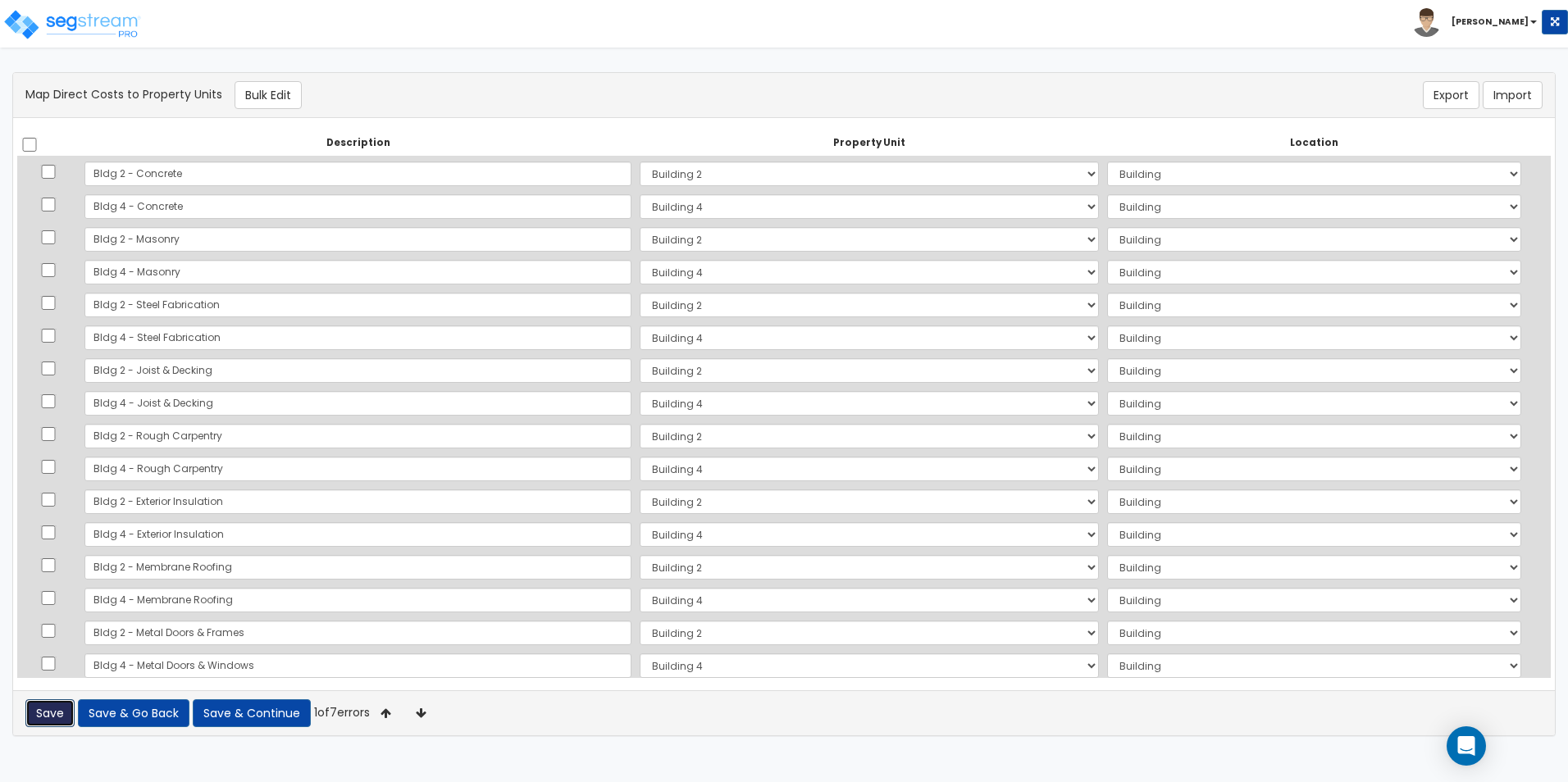
click at [52, 703] on button "Save" at bounding box center [51, 714] width 50 height 28
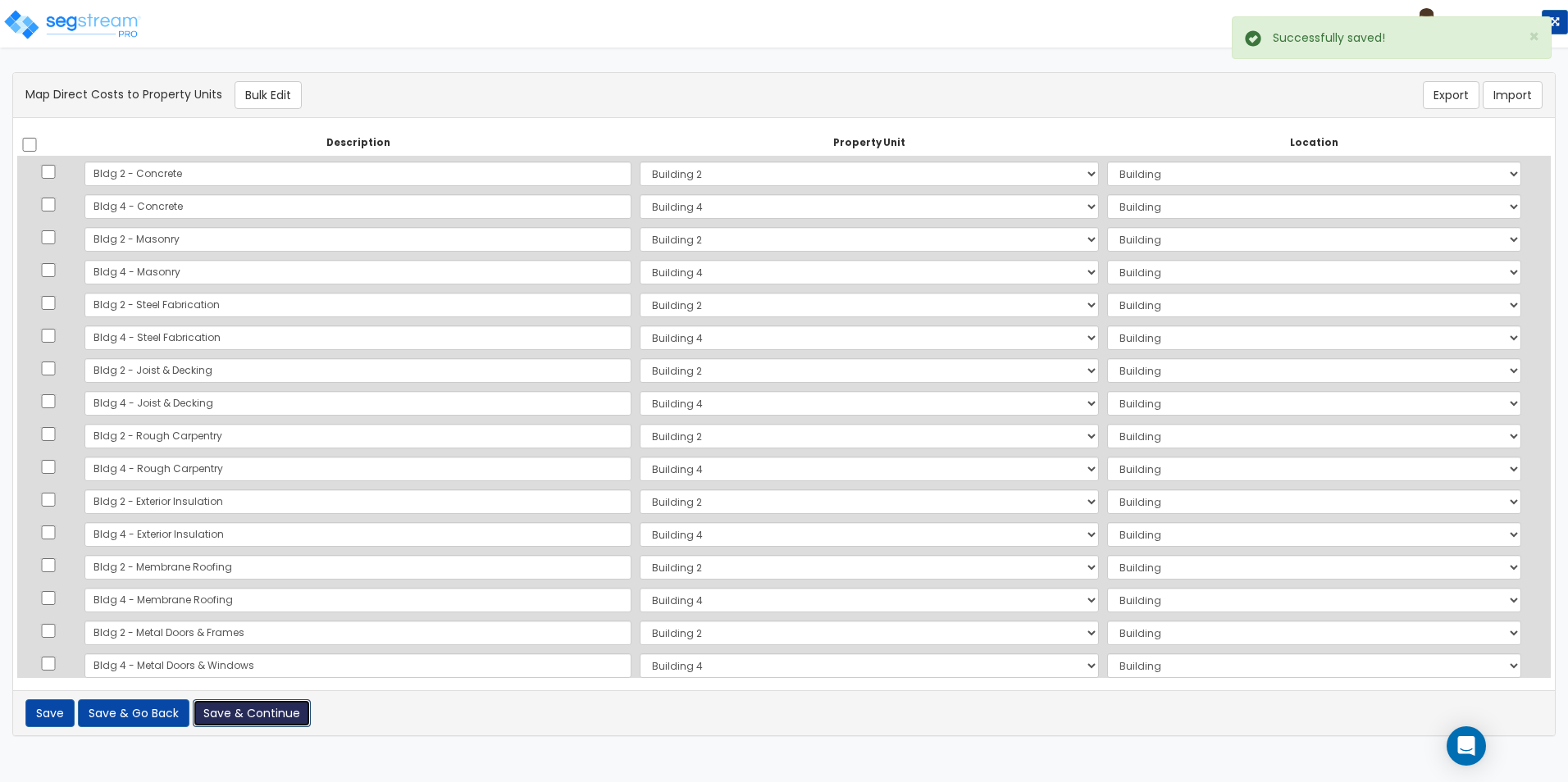
click at [287, 715] on button "Save & Continue" at bounding box center [251, 714] width 118 height 28
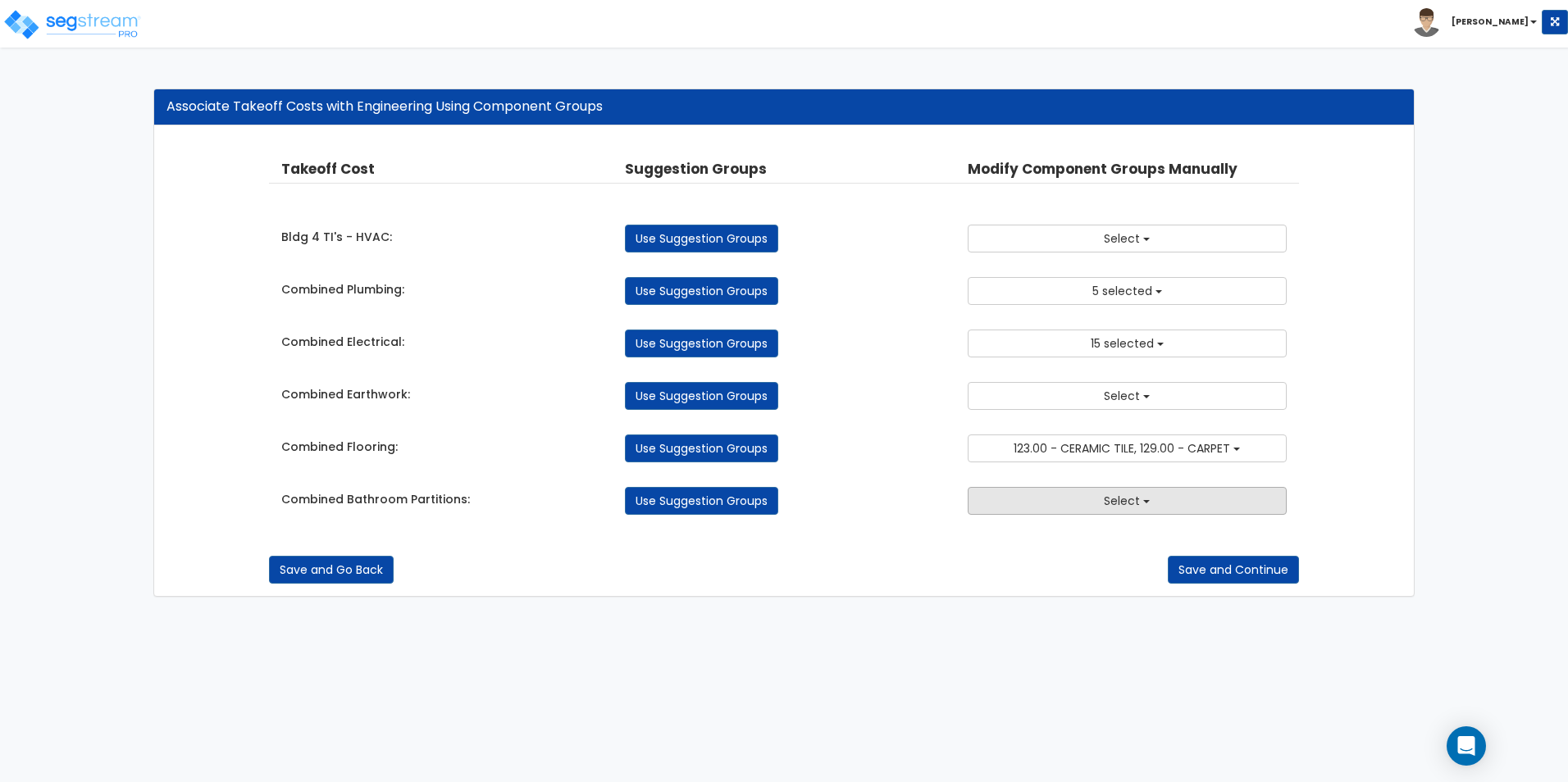
click at [1106, 505] on span "Select" at bounding box center [1121, 501] width 36 height 17
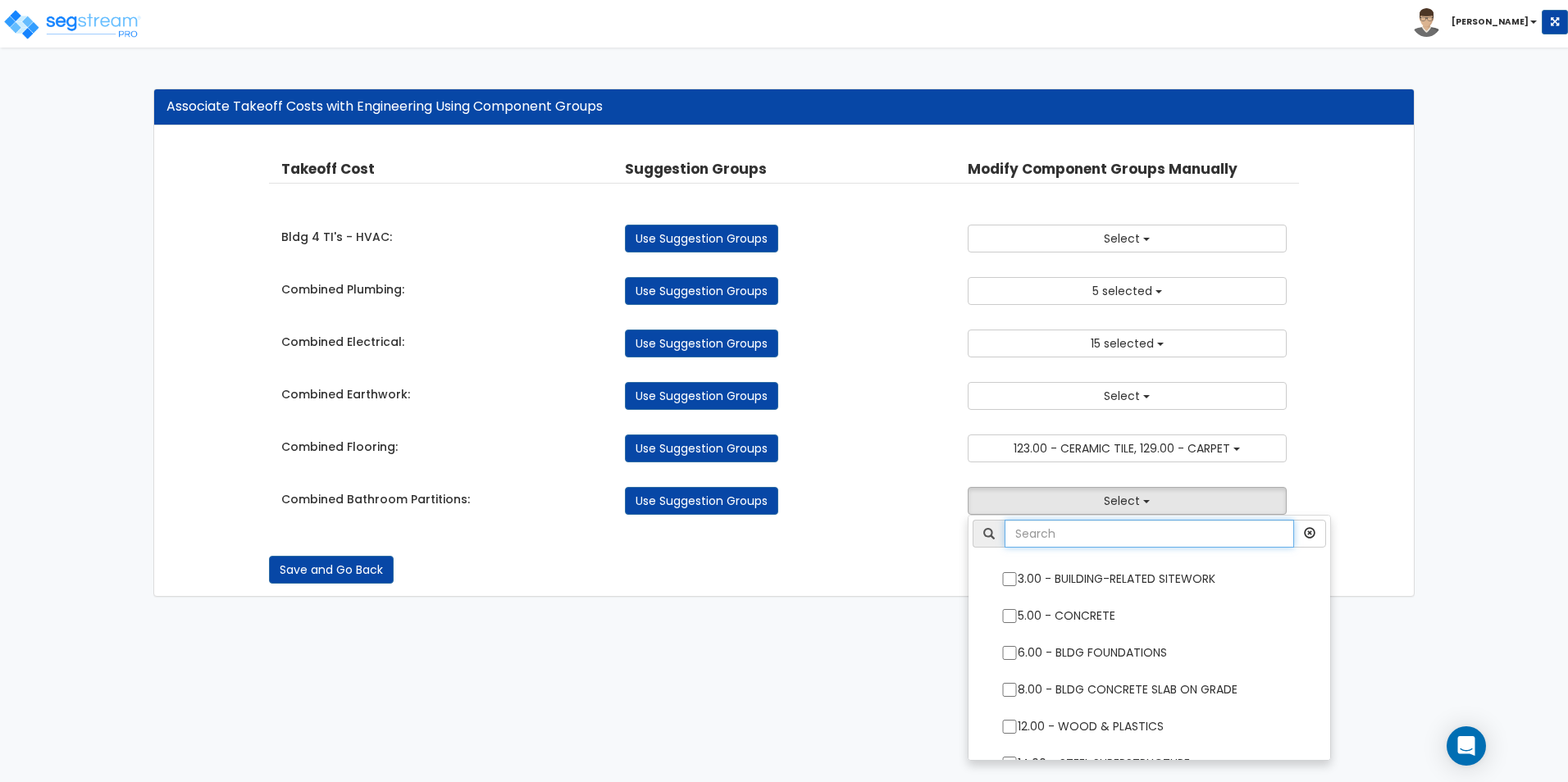
click at [1079, 540] on input "text" at bounding box center [1149, 534] width 290 height 28
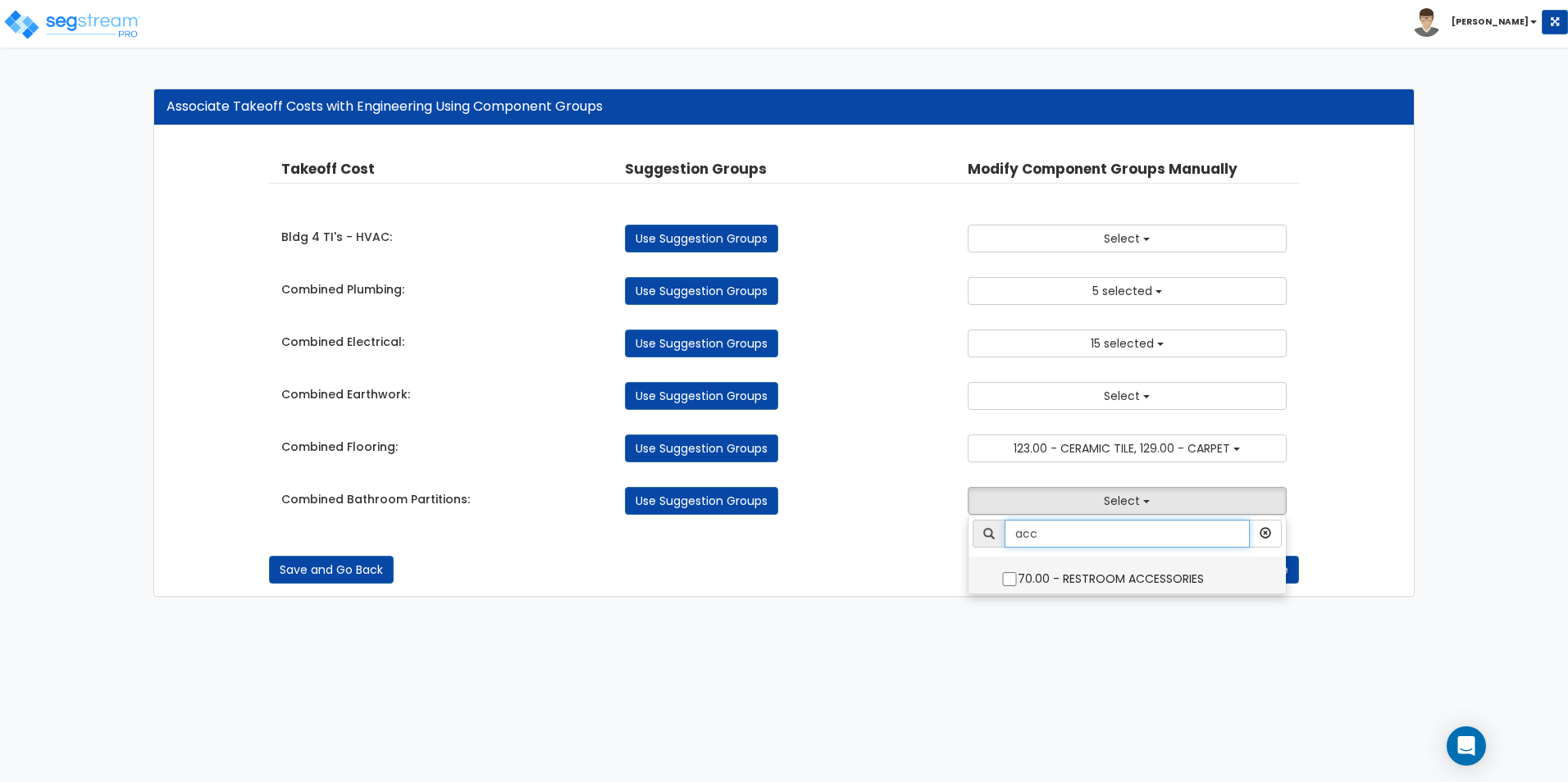
type input "acc"
click at [1126, 584] on label "70.00 - RESTROOM ACCESSORIES" at bounding box center [1126, 578] width 284 height 38
click at [1017, 584] on input "70.00 - RESTROOM ACCESSORIES" at bounding box center [1009, 580] width 17 height 14
checkbox input "true"
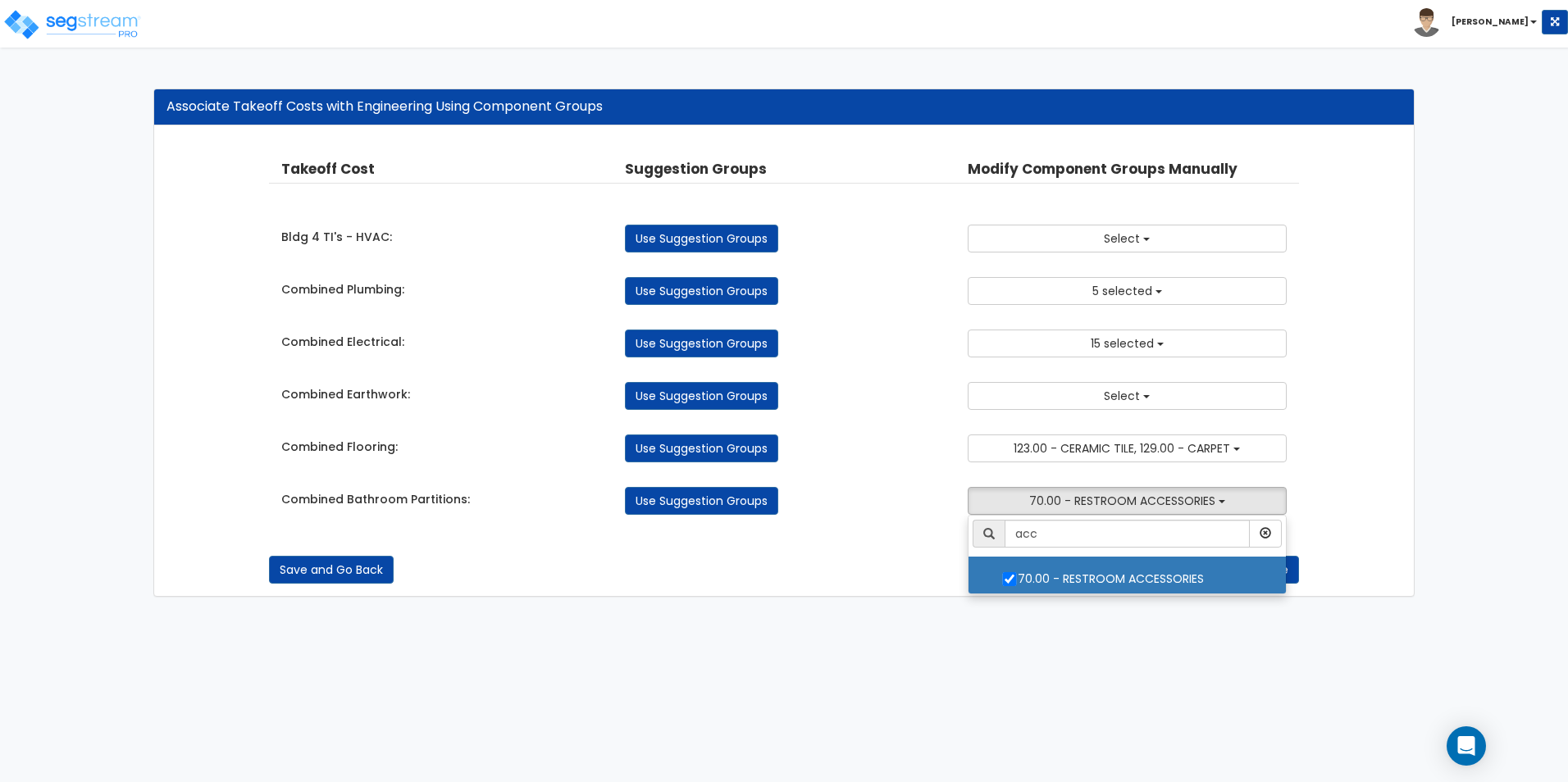
click at [871, 518] on div "Takeoff Cost Suggestion Groups Modify Component Groups Manually Bldg 4 TI's - H…" at bounding box center [783, 337] width 1029 height 389
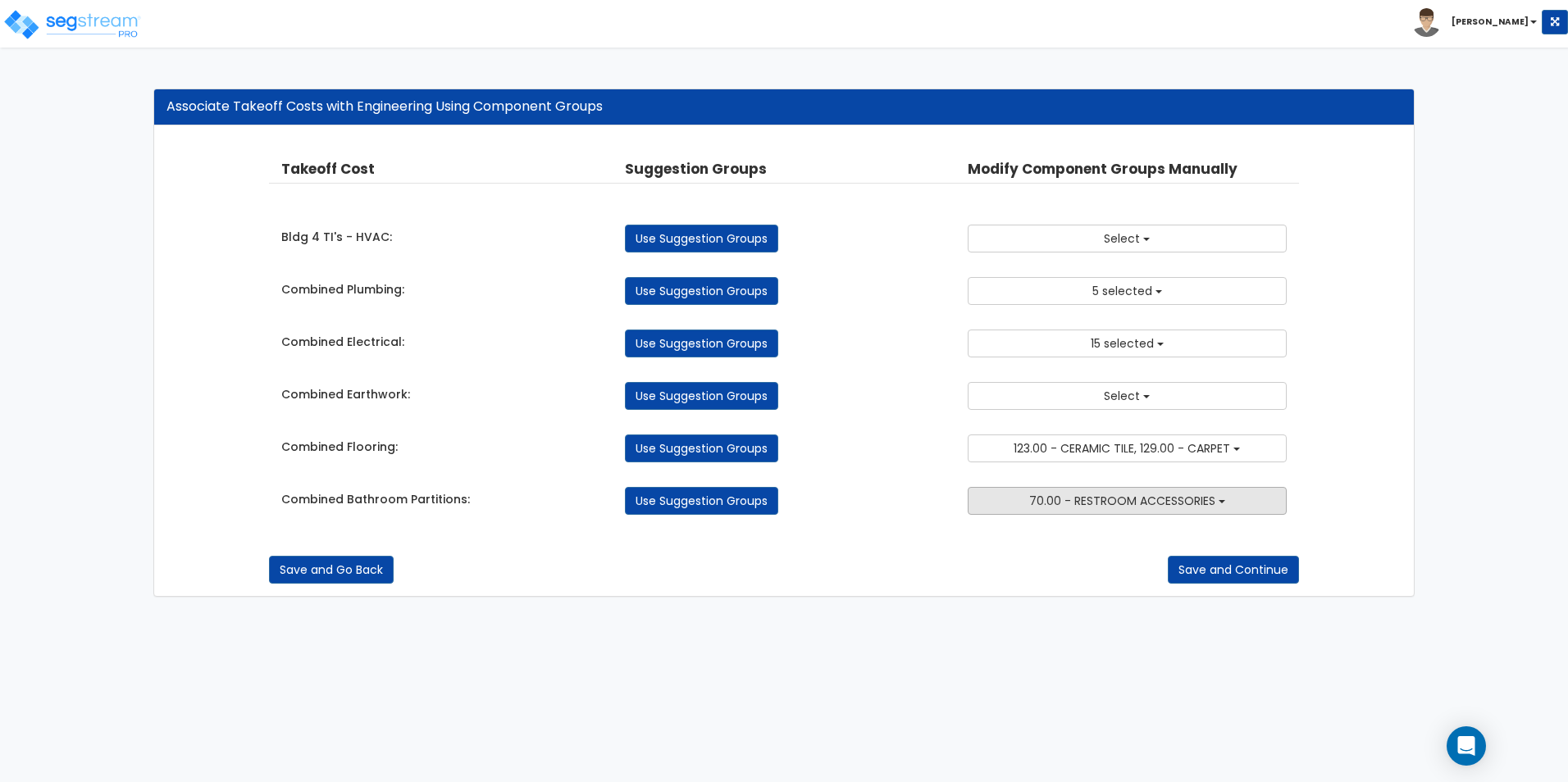
click at [1075, 488] on button "70.00 - RESTROOM ACCESSORIES" at bounding box center [1126, 501] width 319 height 28
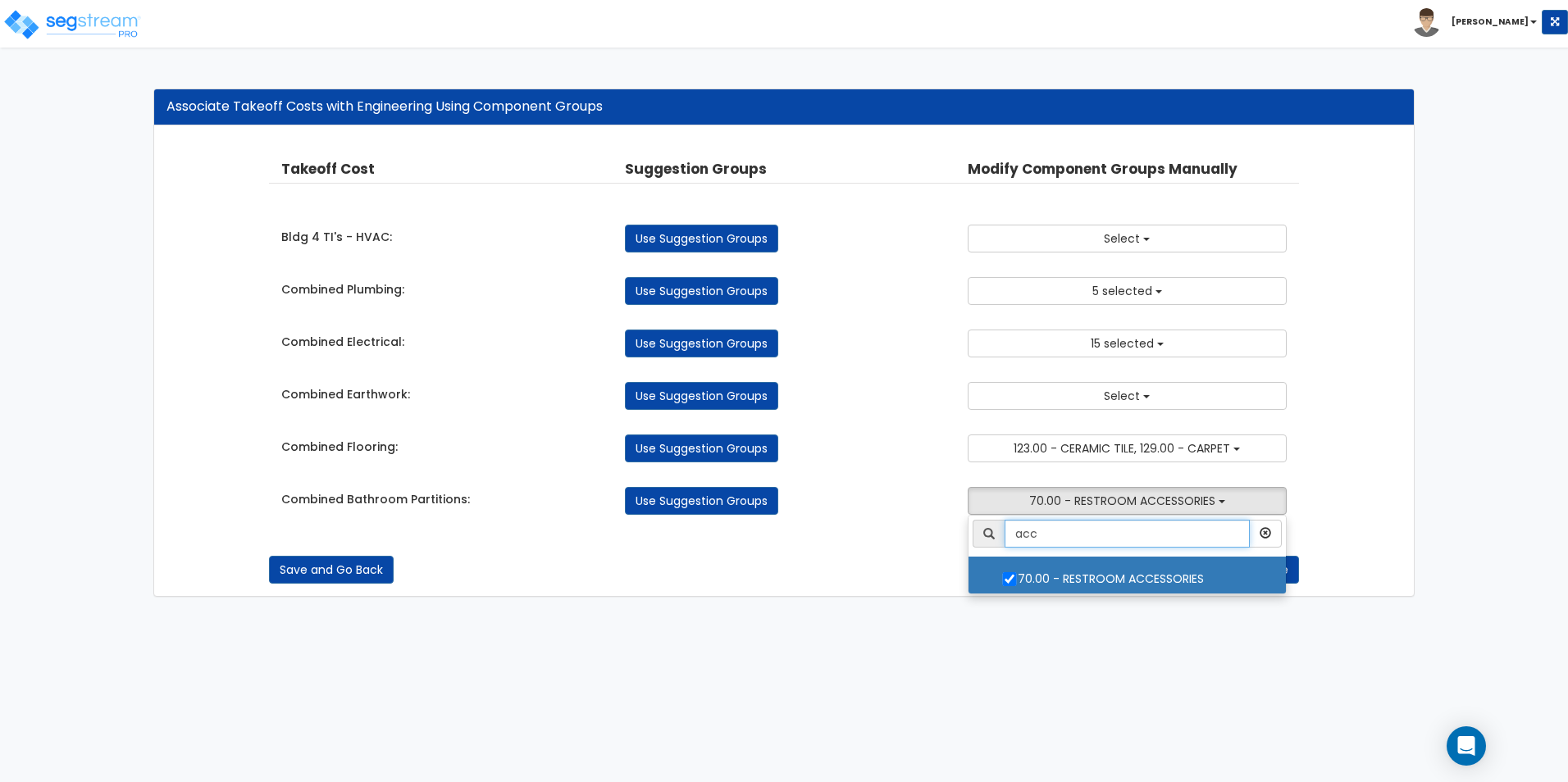
drag, startPoint x: 1065, startPoint y: 529, endPoint x: 1002, endPoint y: 531, distance: 63.0
click at [1002, 531] on div "acc" at bounding box center [1126, 534] width 309 height 28
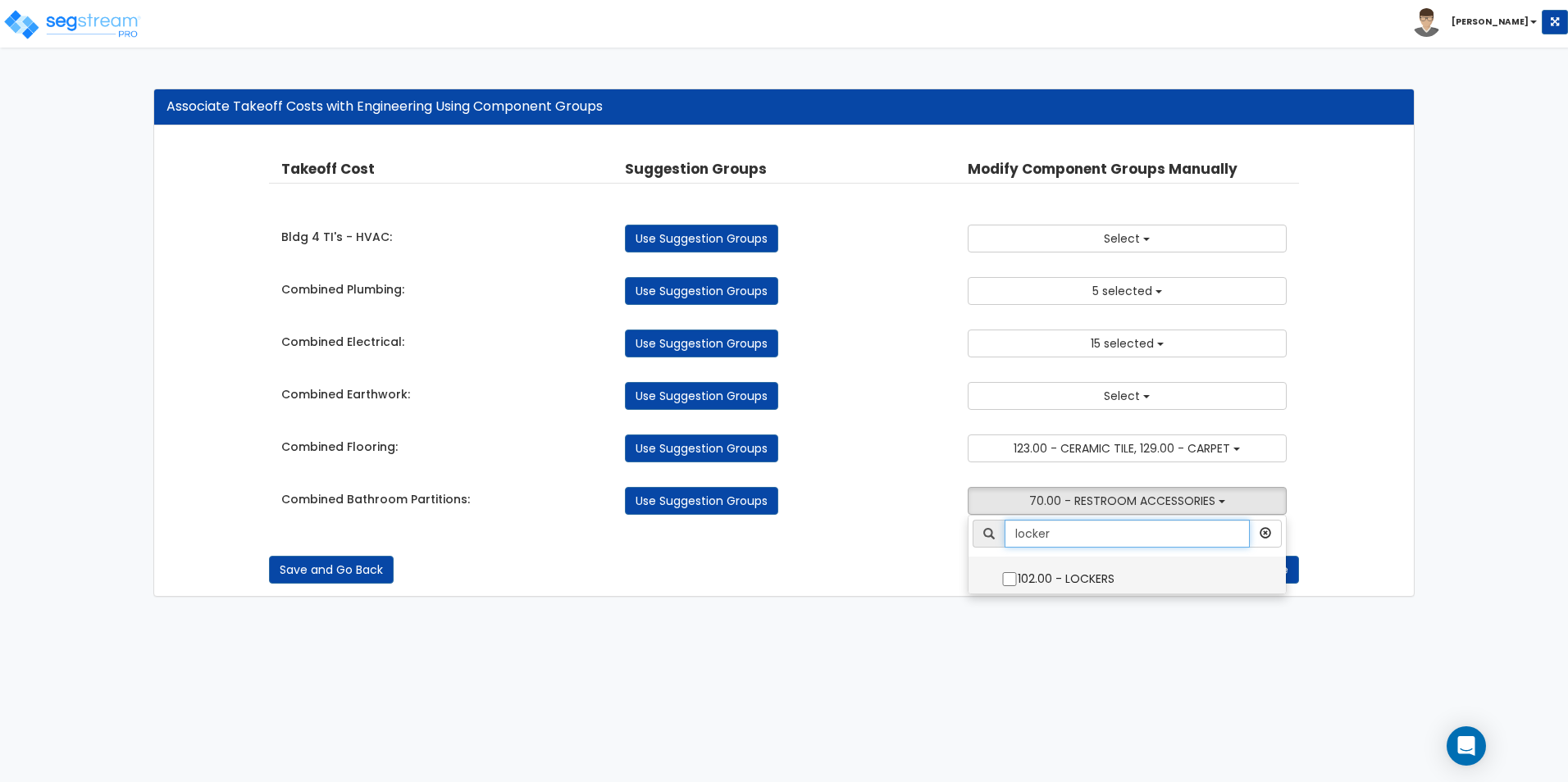
type input "locker"
click at [1008, 583] on input "102.00 - LOCKERS" at bounding box center [1009, 580] width 17 height 14
checkbox input "true"
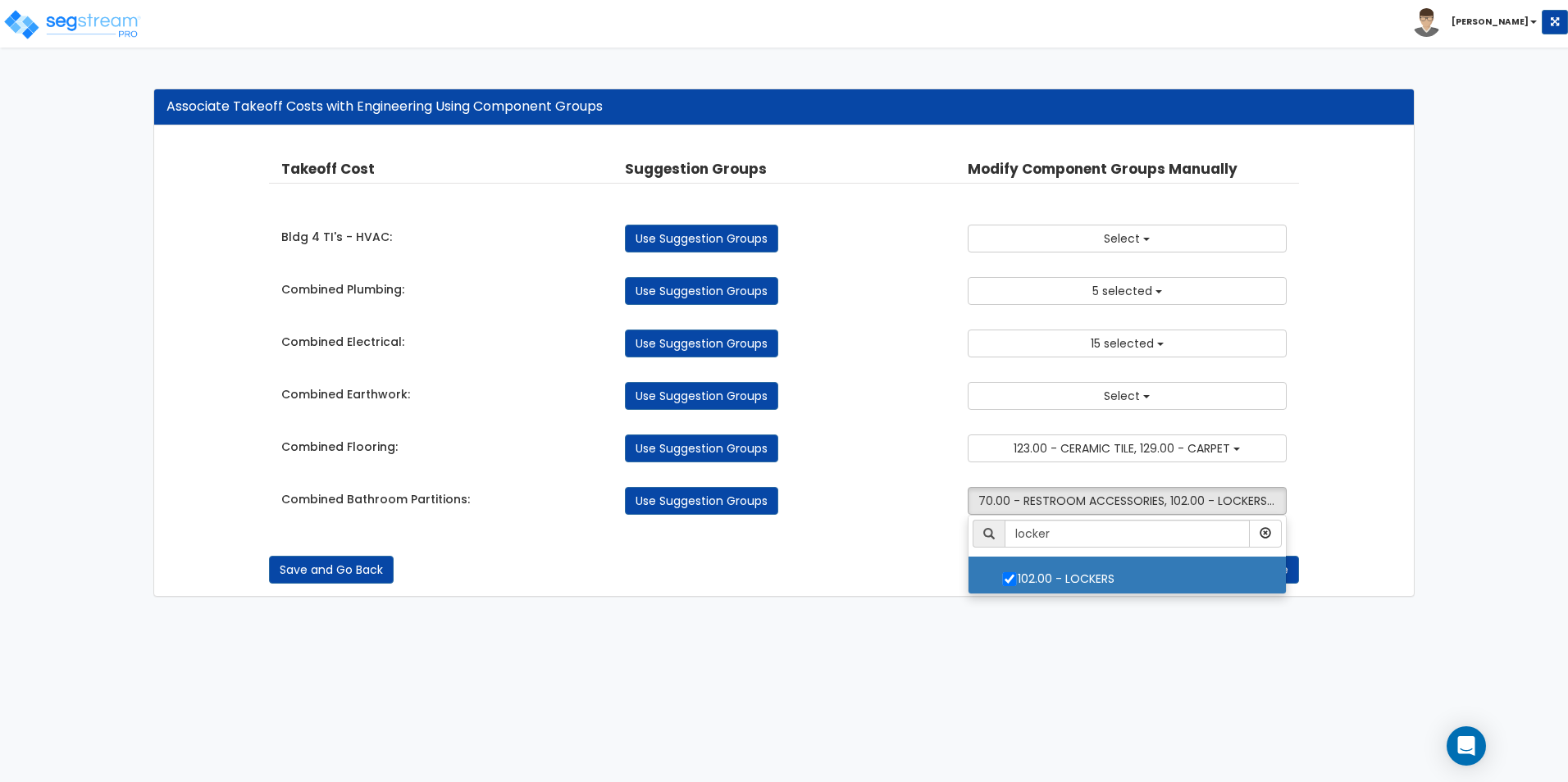
click at [850, 572] on div "Save and Go Back Save and Continue" at bounding box center [783, 570] width 1029 height 28
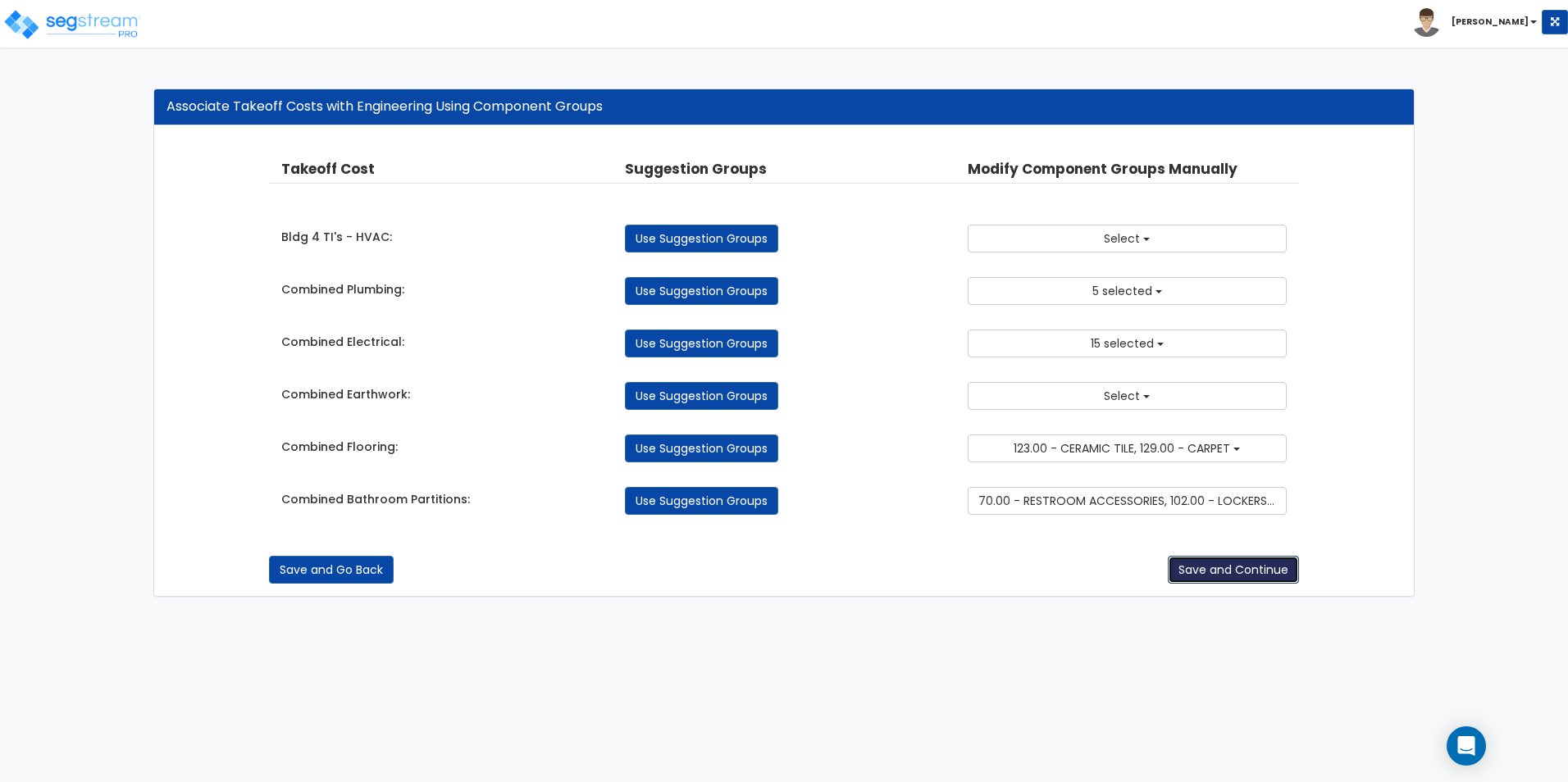
click at [1207, 575] on button "Save and Continue" at bounding box center [1233, 570] width 131 height 28
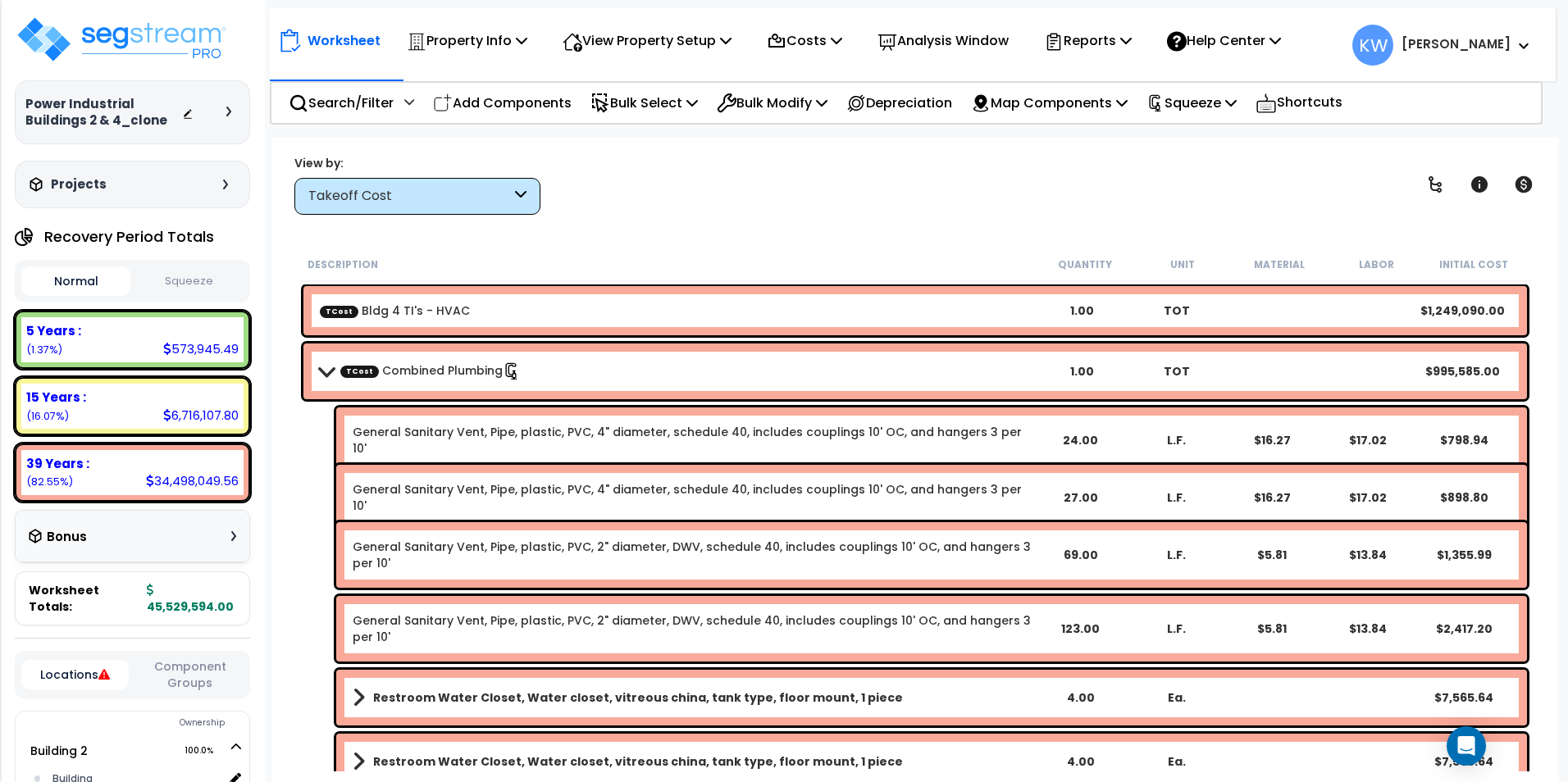
click at [326, 370] on span at bounding box center [325, 371] width 23 height 12
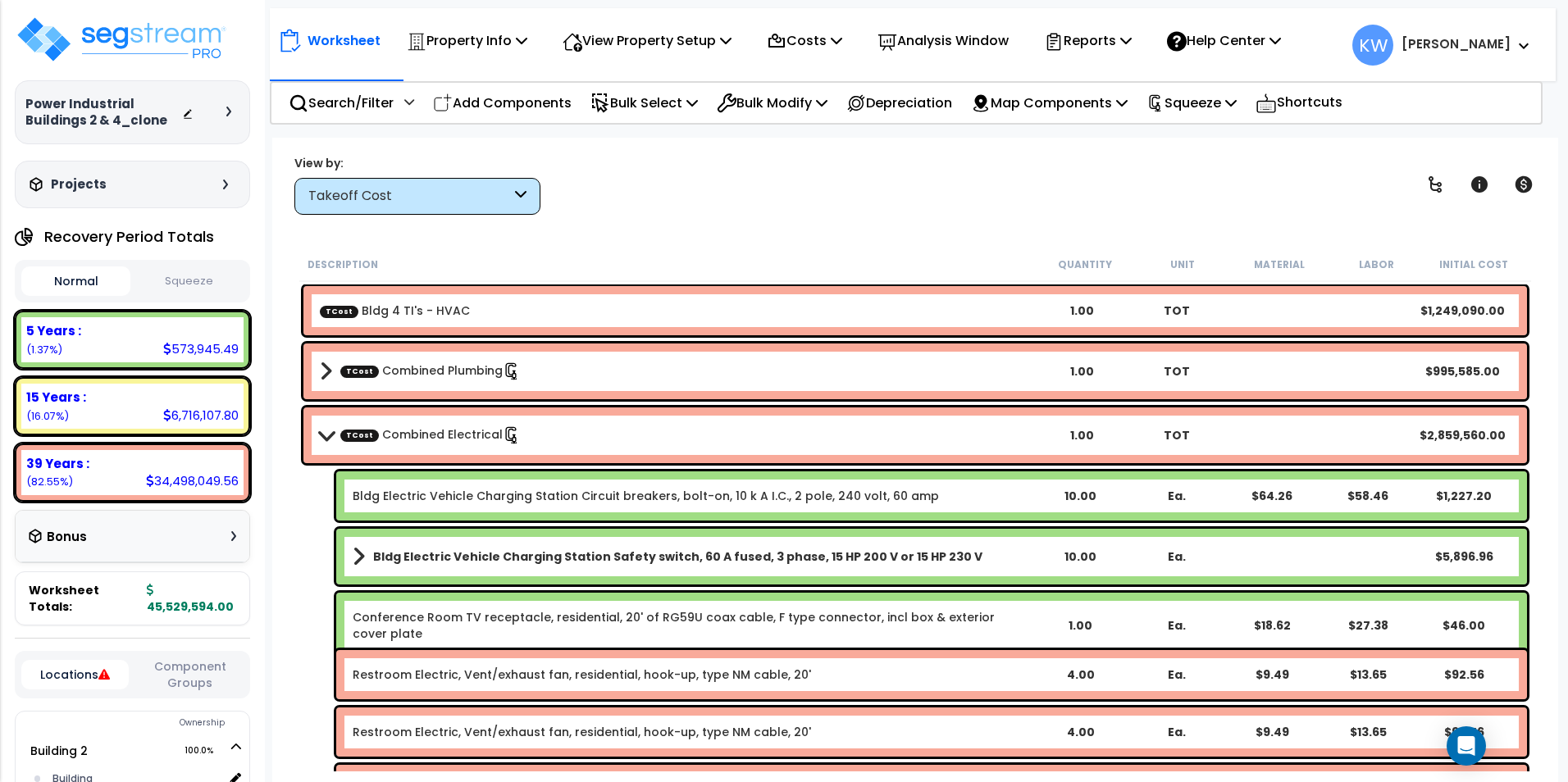
click at [322, 430] on span at bounding box center [325, 435] width 23 height 12
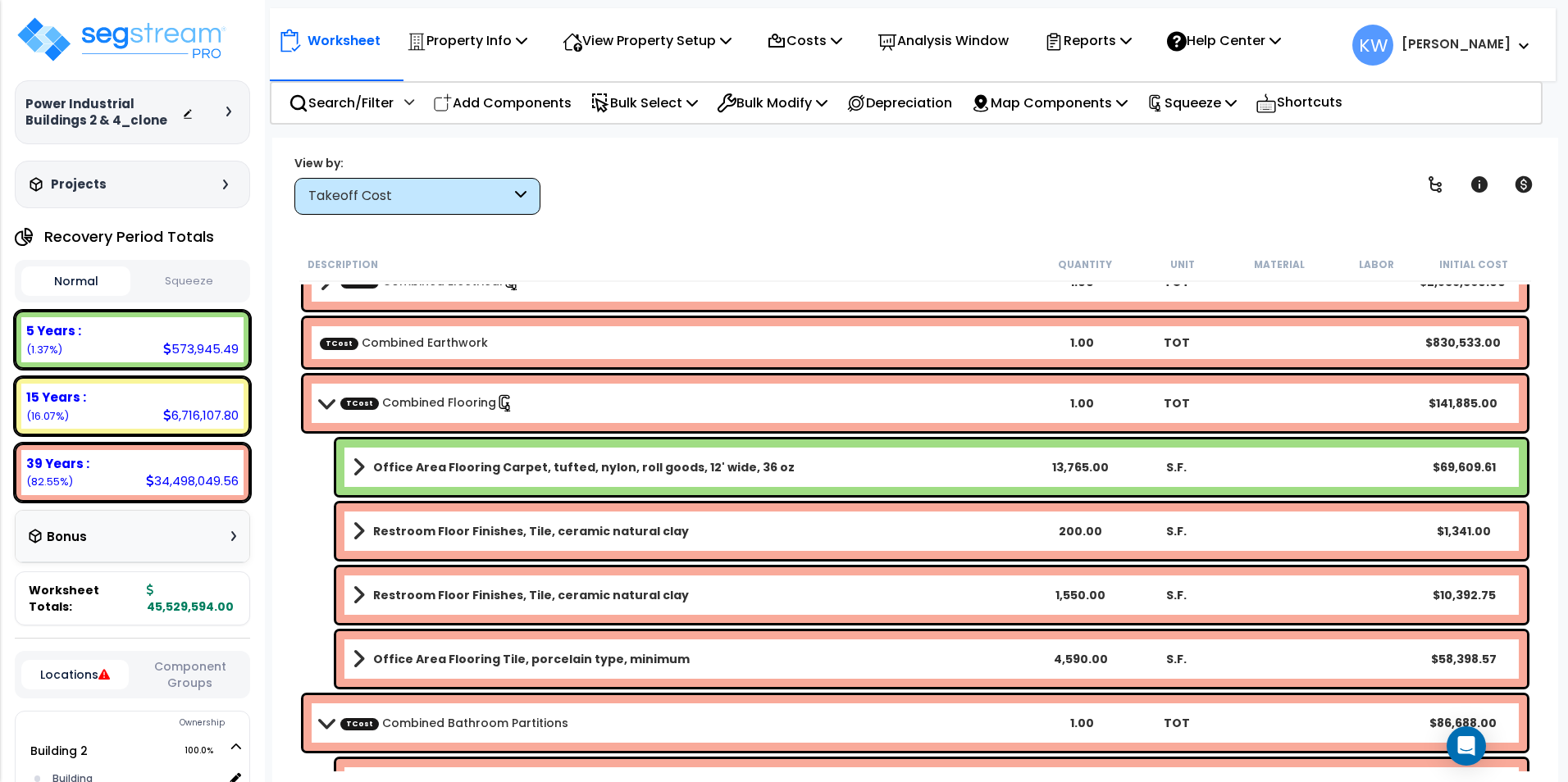
scroll to position [164, 0]
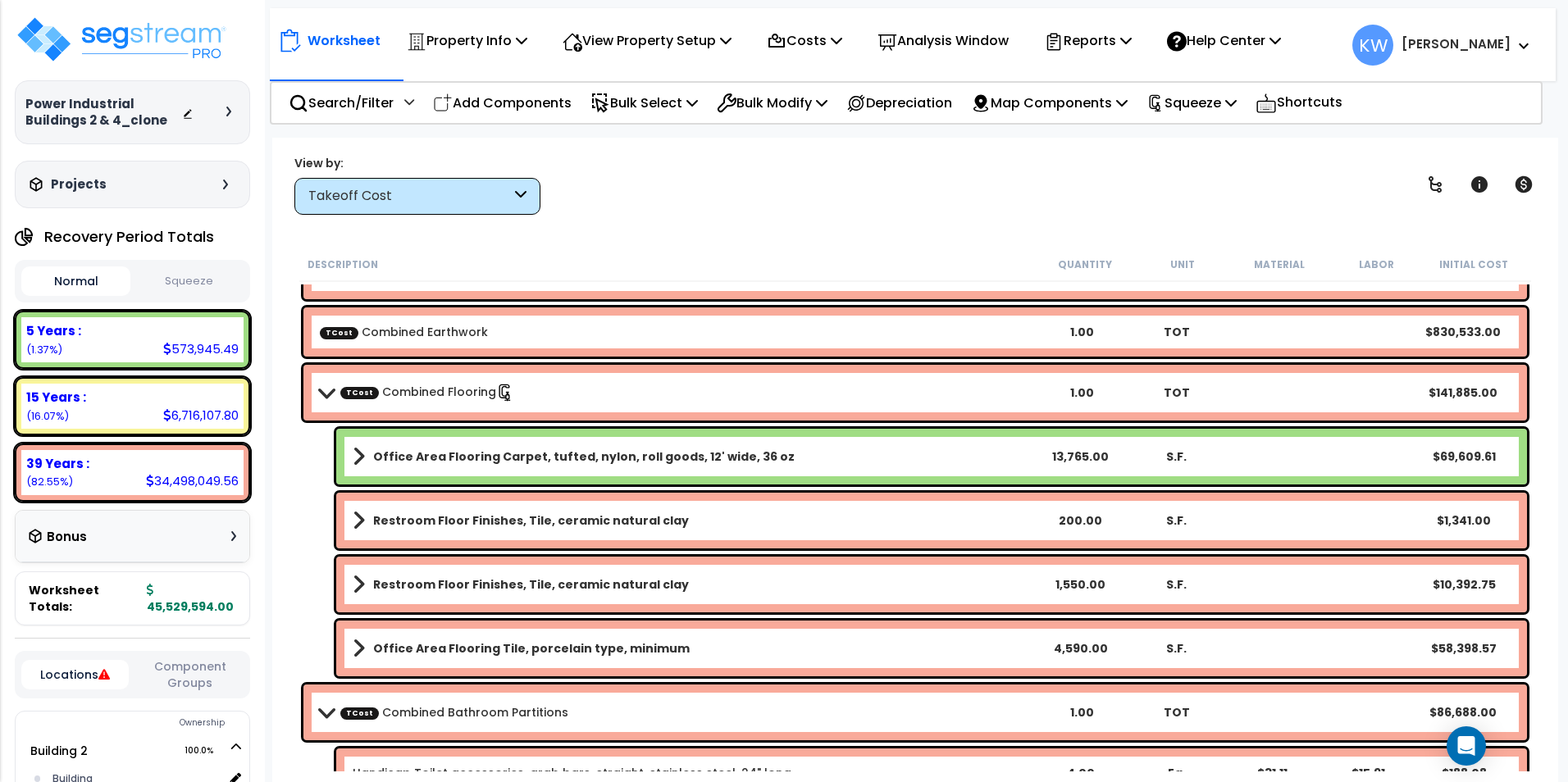
click at [324, 397] on span at bounding box center [325, 392] width 23 height 12
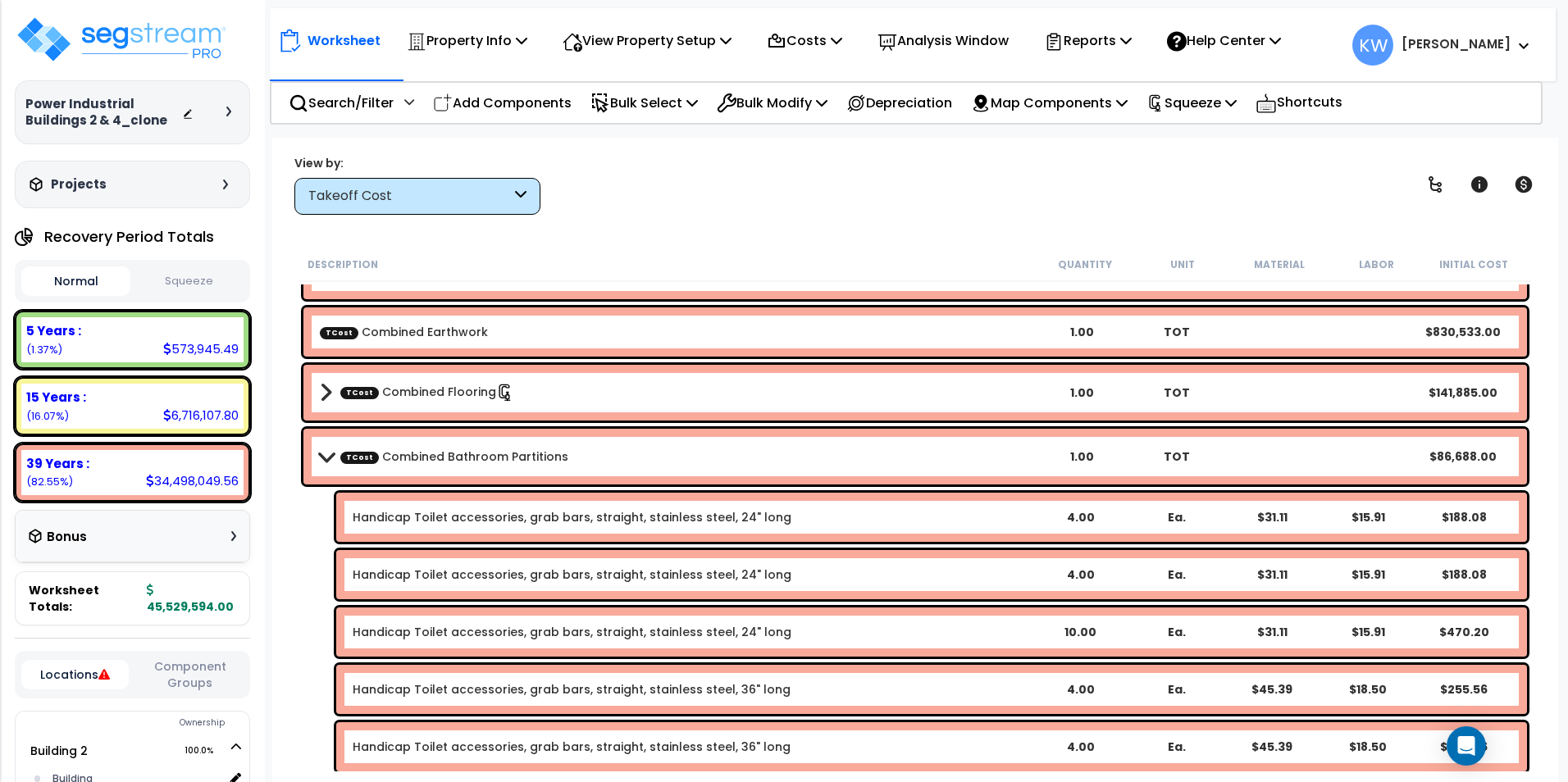
click at [322, 454] on span at bounding box center [325, 456] width 23 height 12
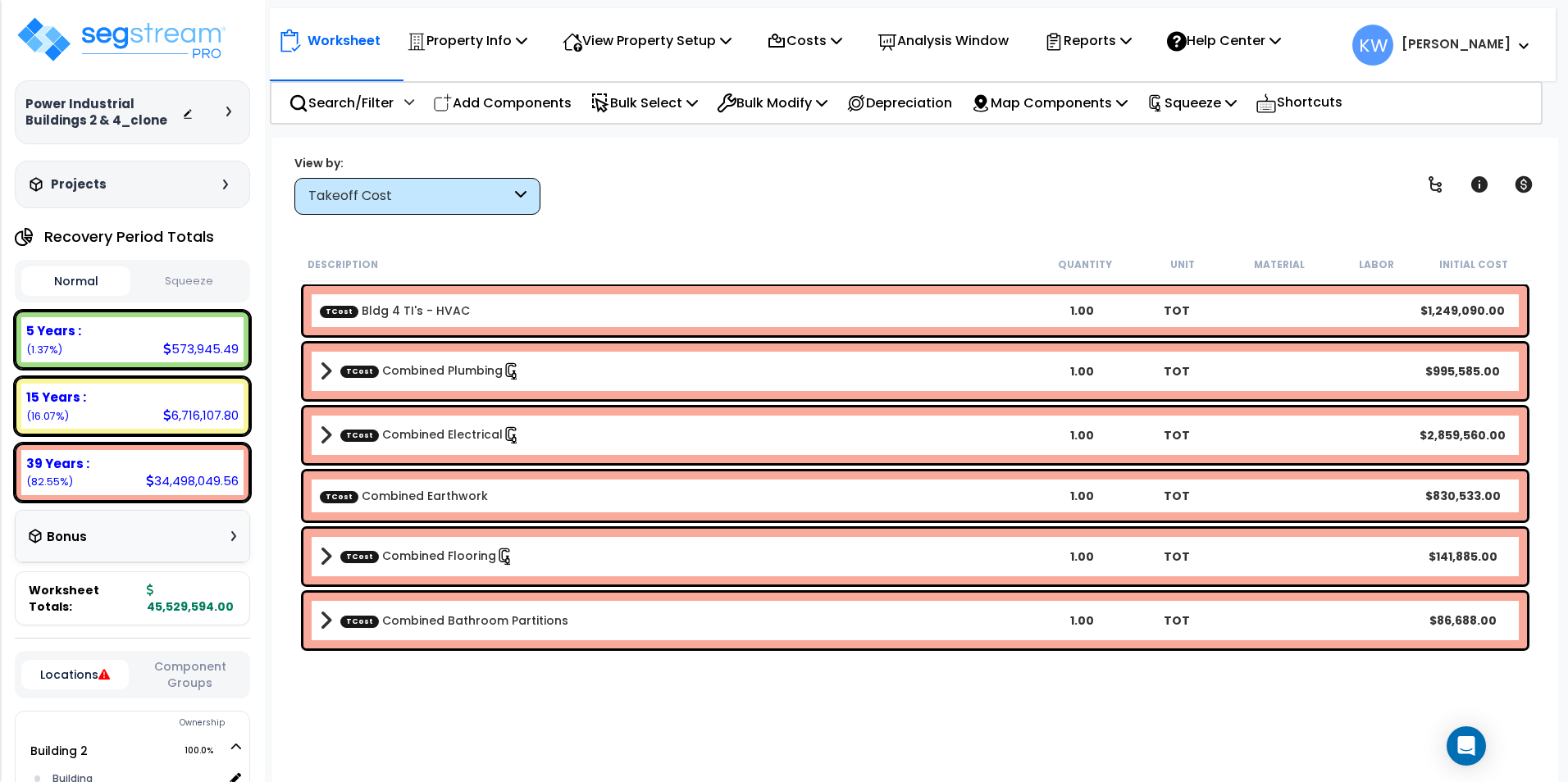
scroll to position [72, 0]
click at [326, 616] on span at bounding box center [326, 620] width 12 height 23
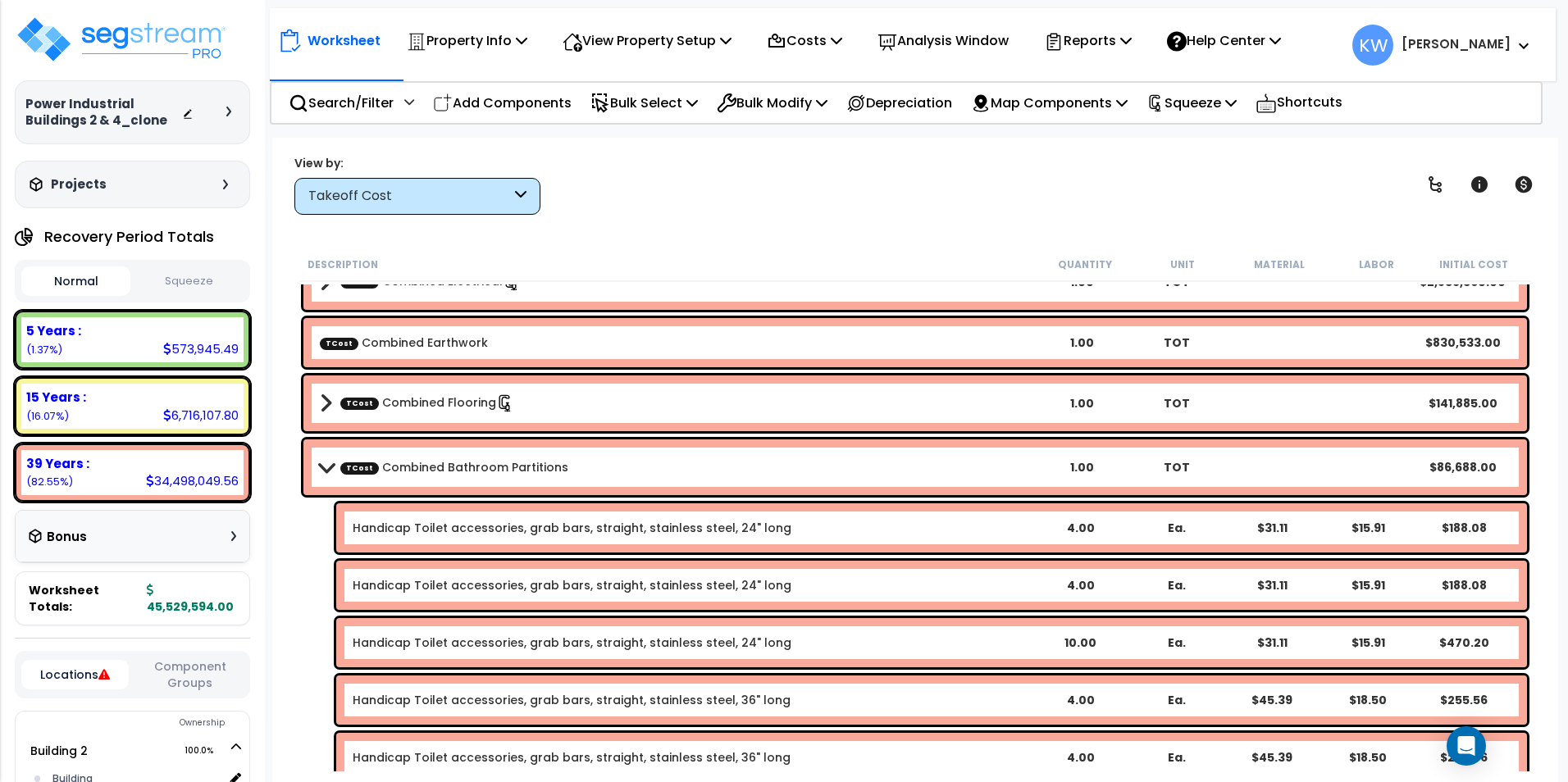
scroll to position [0, 0]
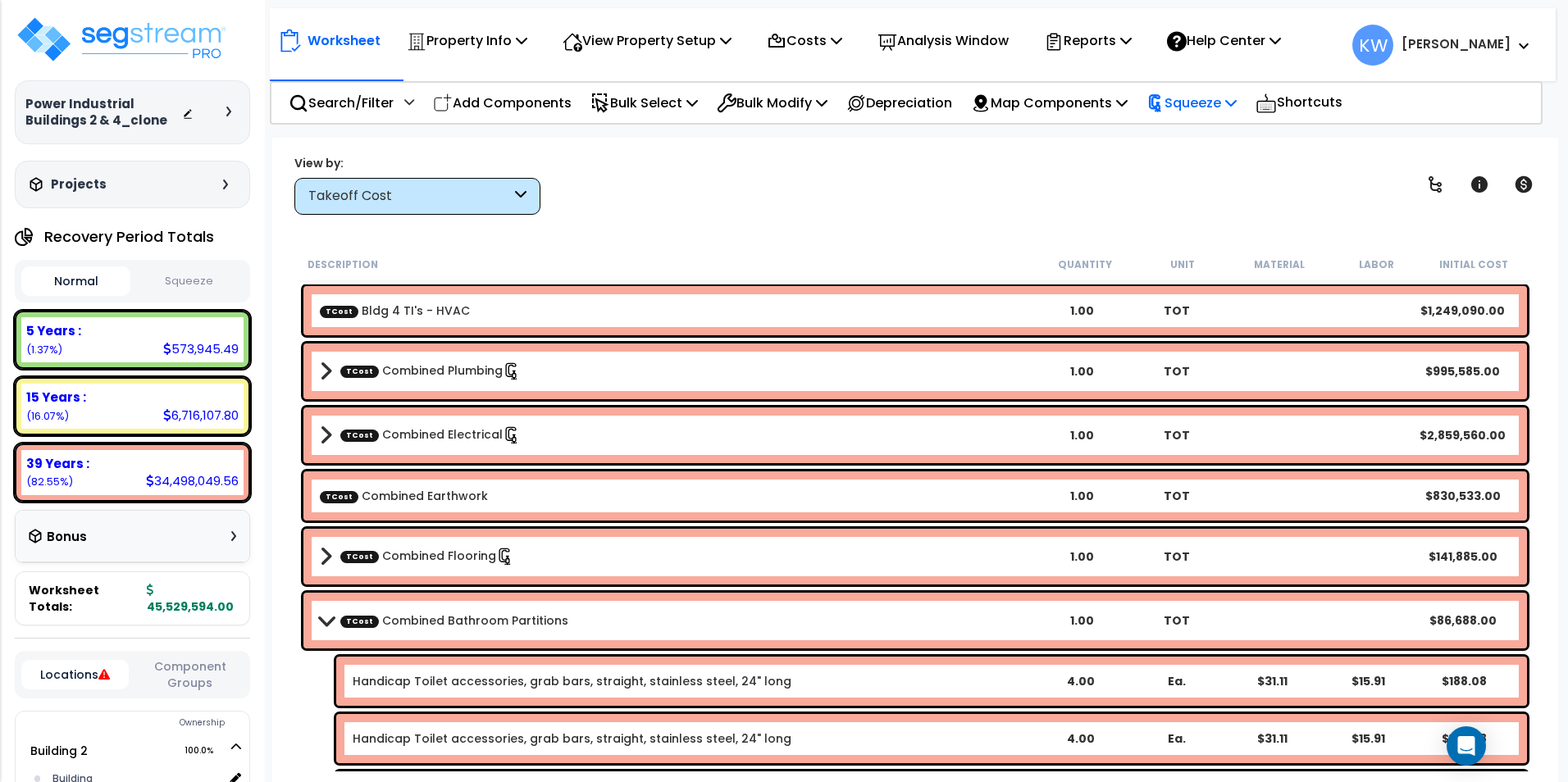
click at [1237, 105] on p "Squeeze" at bounding box center [1191, 103] width 90 height 22
click at [1217, 139] on link "Squeeze" at bounding box center [1220, 142] width 163 height 38
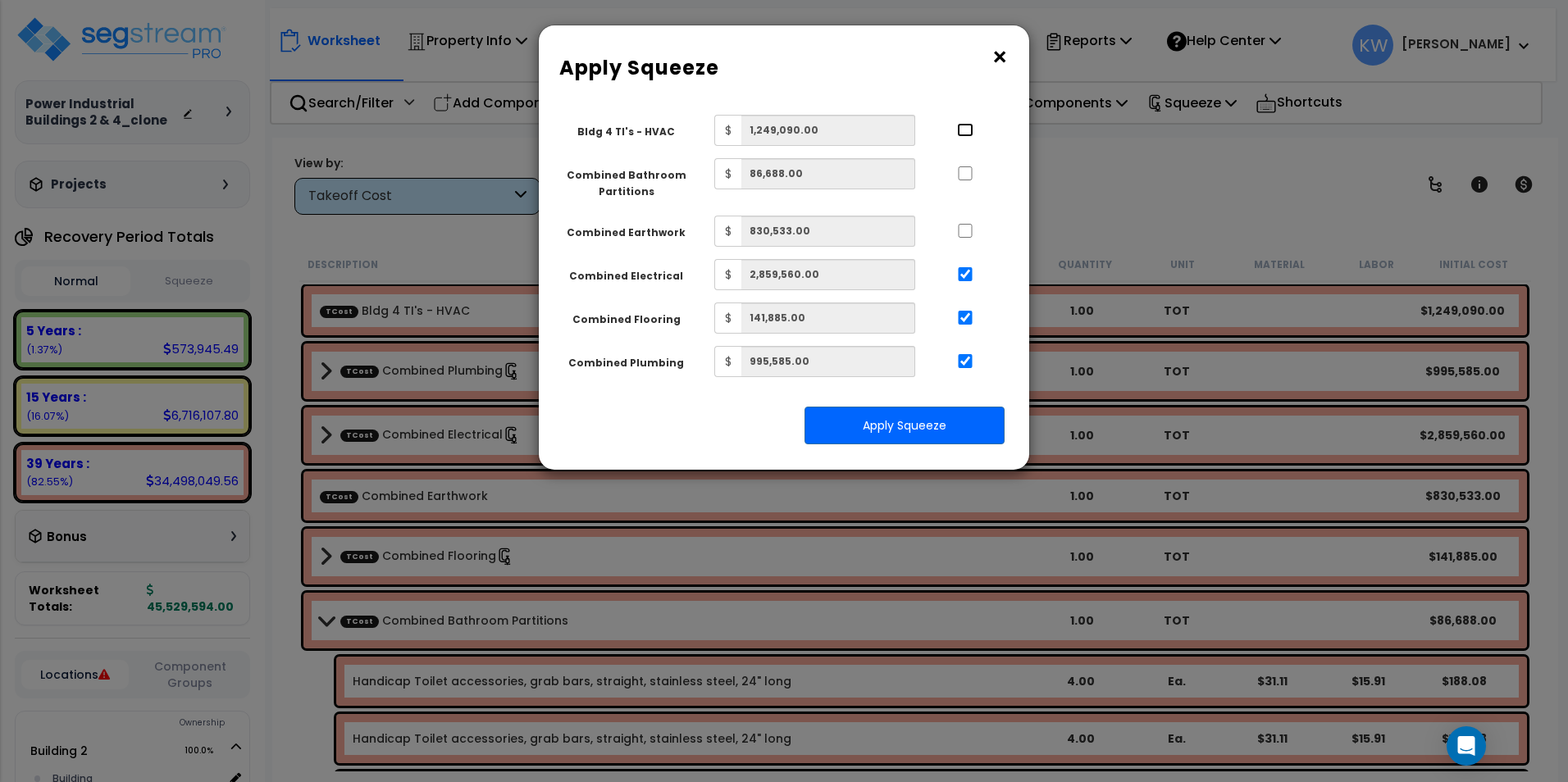
click at [971, 130] on input "..." at bounding box center [965, 130] width 17 height 14
checkbox input "true"
click at [961, 172] on input "..." at bounding box center [965, 174] width 17 height 14
checkbox input "true"
click at [963, 133] on input "..." at bounding box center [965, 130] width 17 height 14
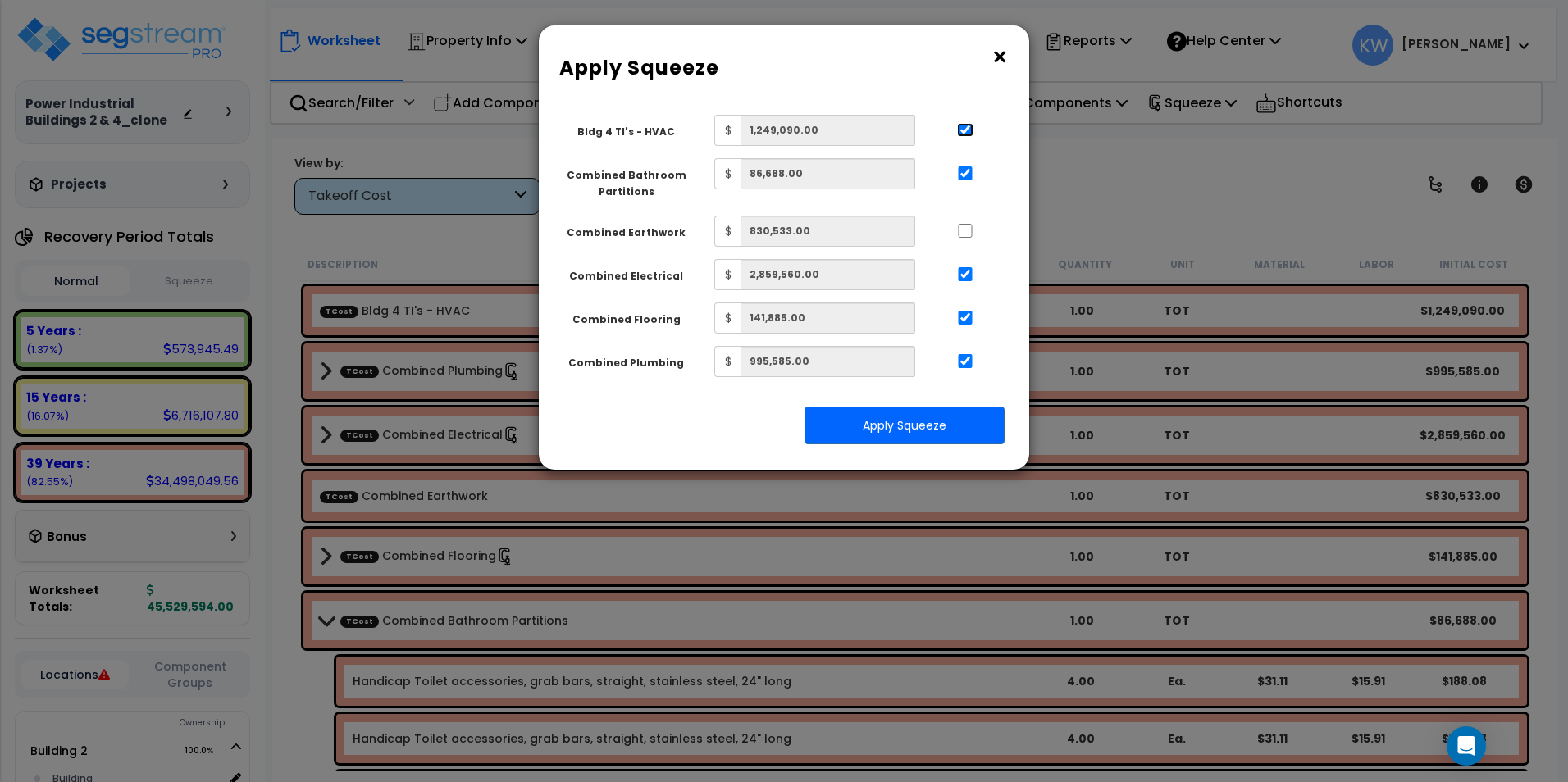
checkbox input "false"
click at [917, 429] on button "Apply Squeeze" at bounding box center [904, 426] width 200 height 38
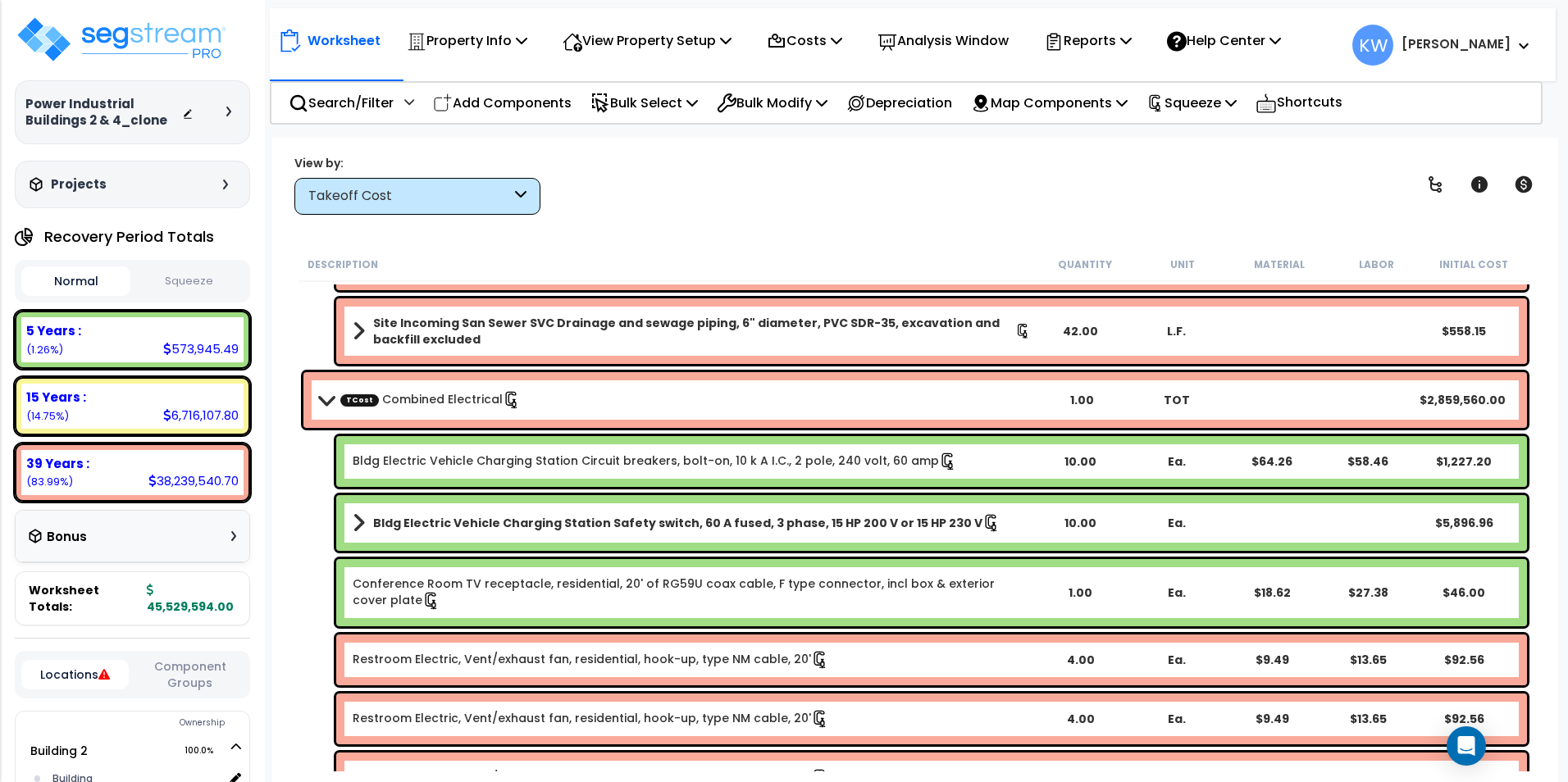
scroll to position [1968, 0]
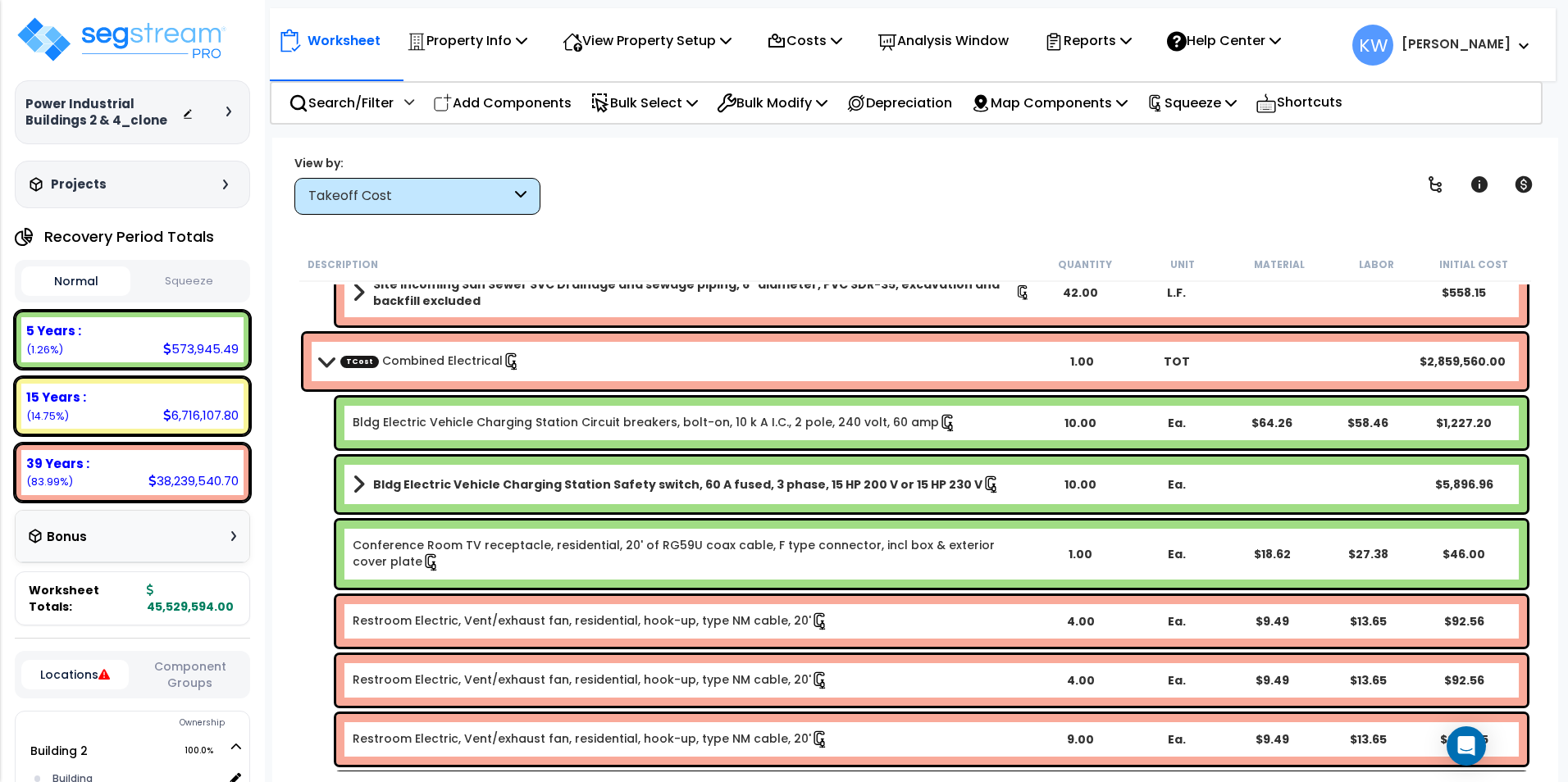
click at [532, 190] on div "Takeoff Cost" at bounding box center [418, 196] width 246 height 37
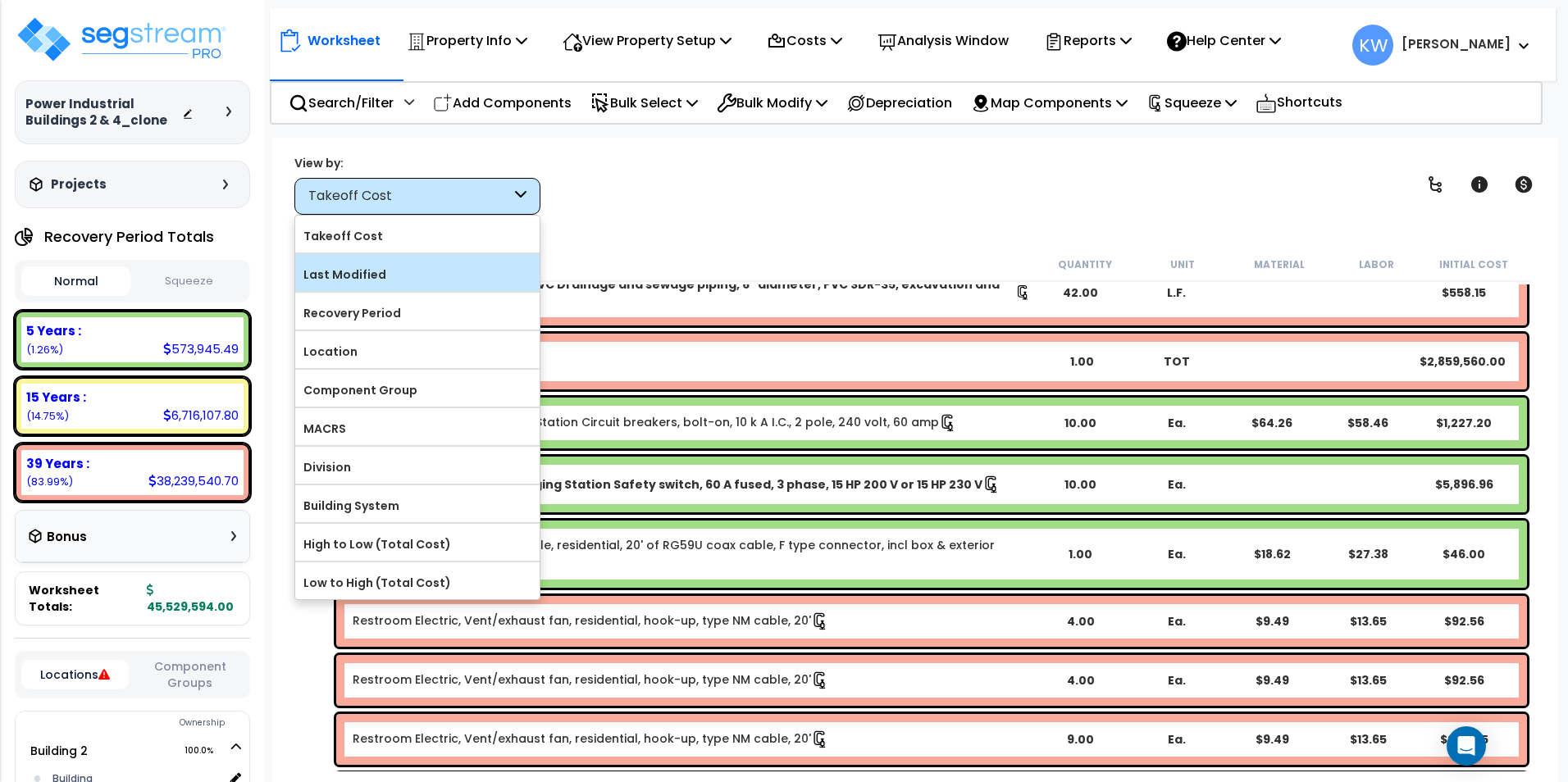
click at [449, 276] on label "Last Modified" at bounding box center [417, 274] width 244 height 25
click at [0, 0] on input "Last Modified" at bounding box center [0, 0] width 0 height 0
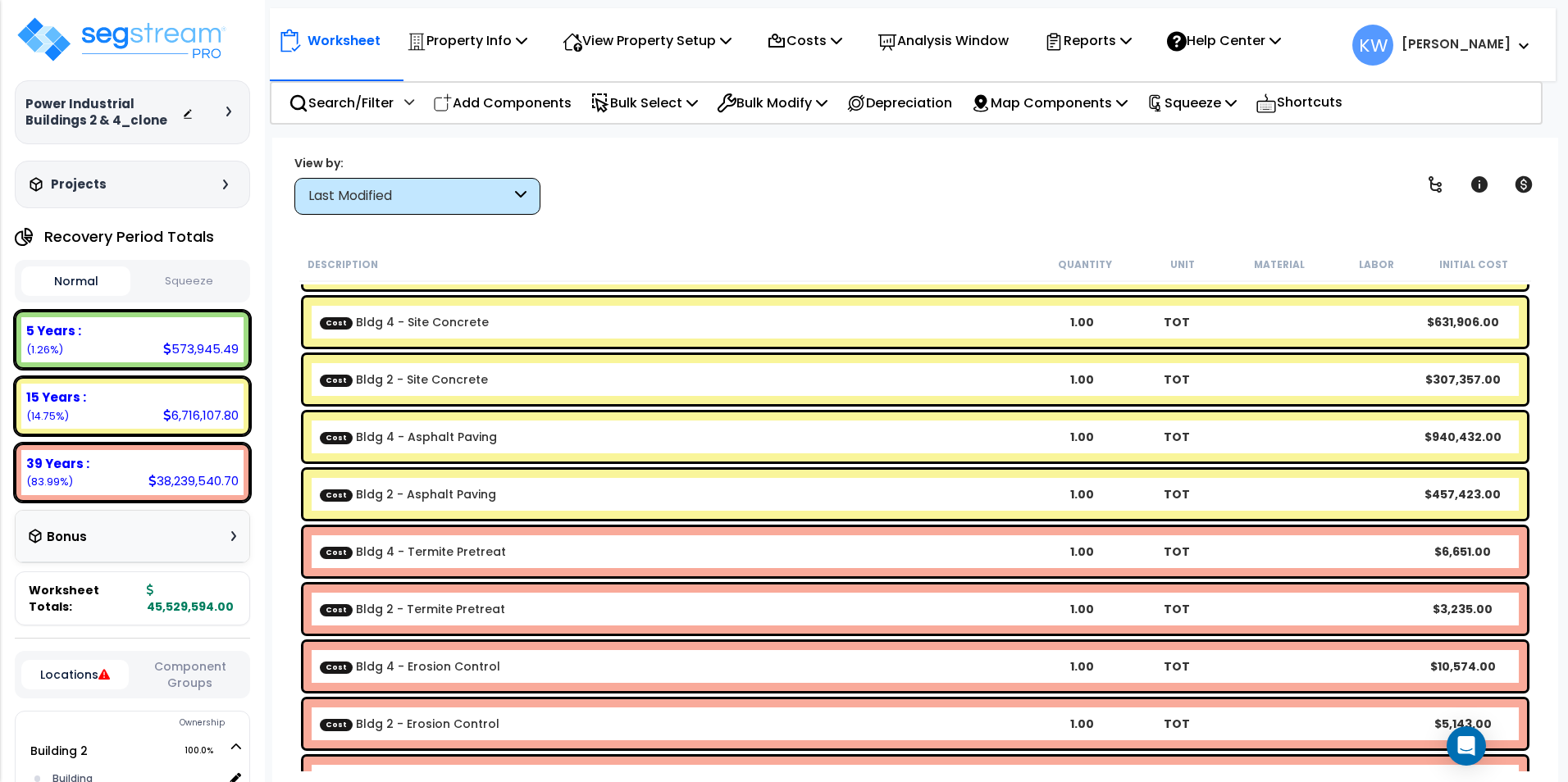
click at [1234, 193] on div "View by: Last Modified Takeoff Cost" at bounding box center [915, 184] width 1252 height 61
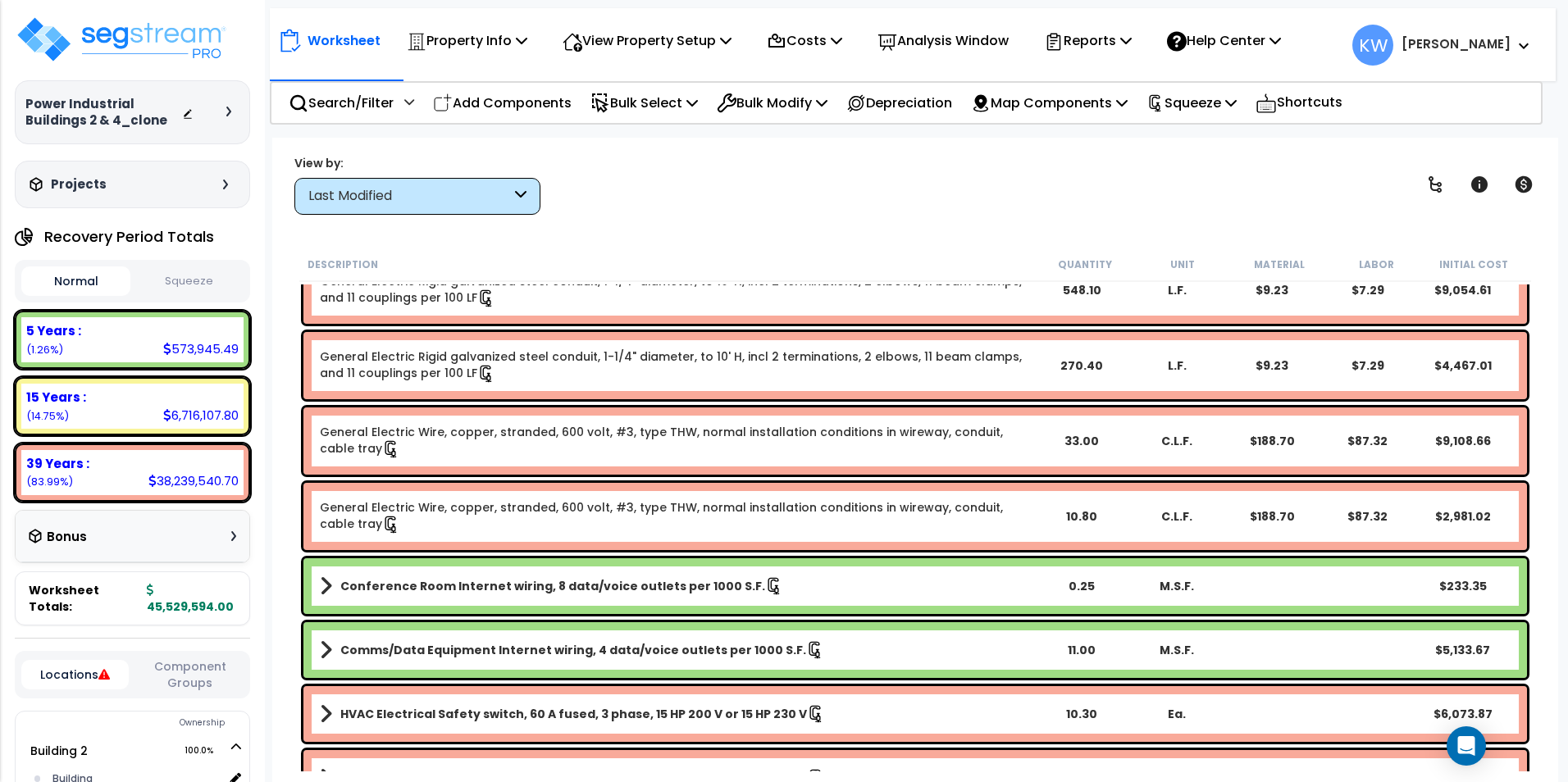
scroll to position [7715, 0]
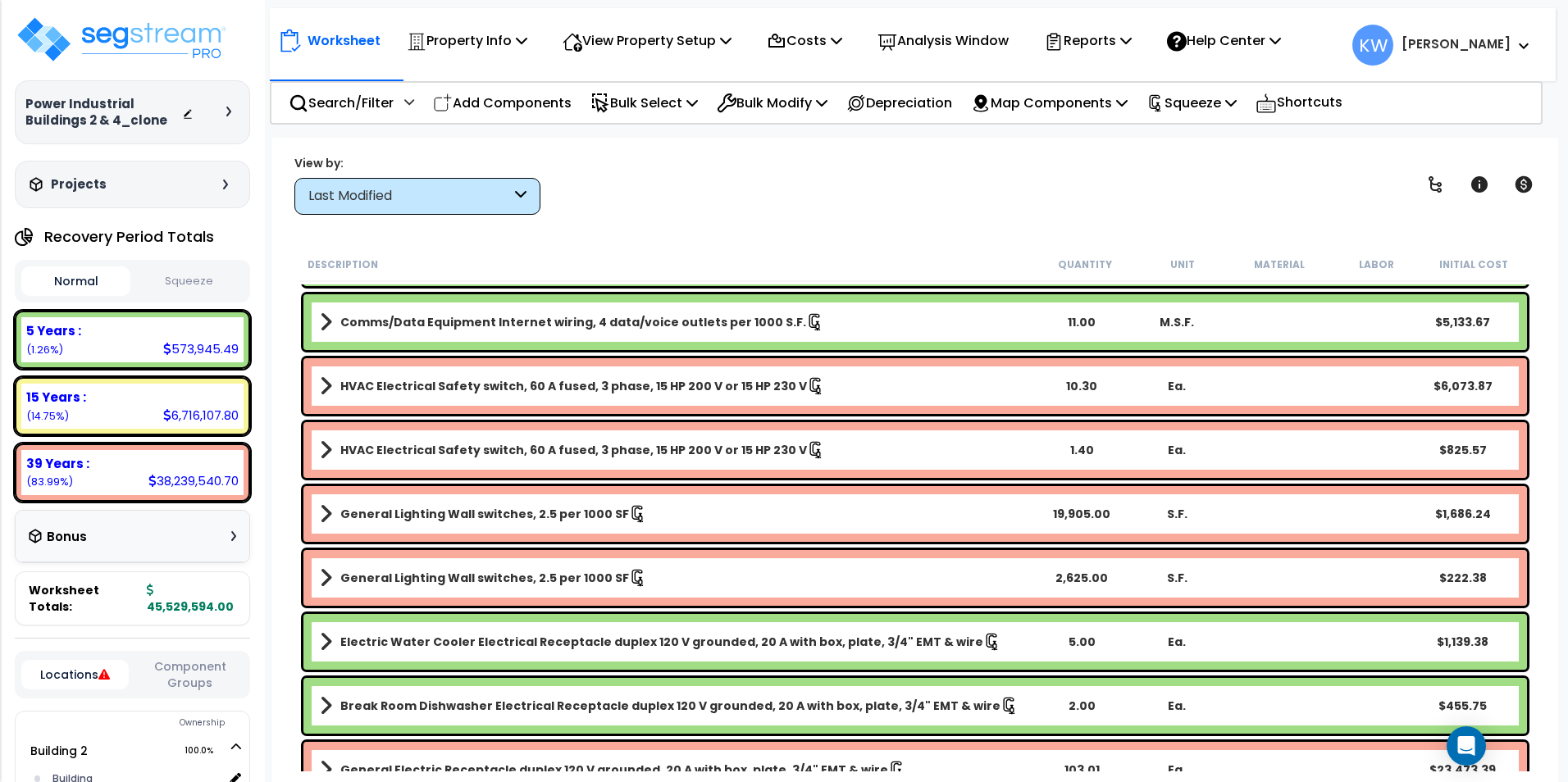
click at [803, 224] on div "Worksheet Property Info Property Setup Add Property Unit Template property Clon…" at bounding box center [914, 529] width 1285 height 782
click at [408, 99] on icon at bounding box center [409, 102] width 10 height 12
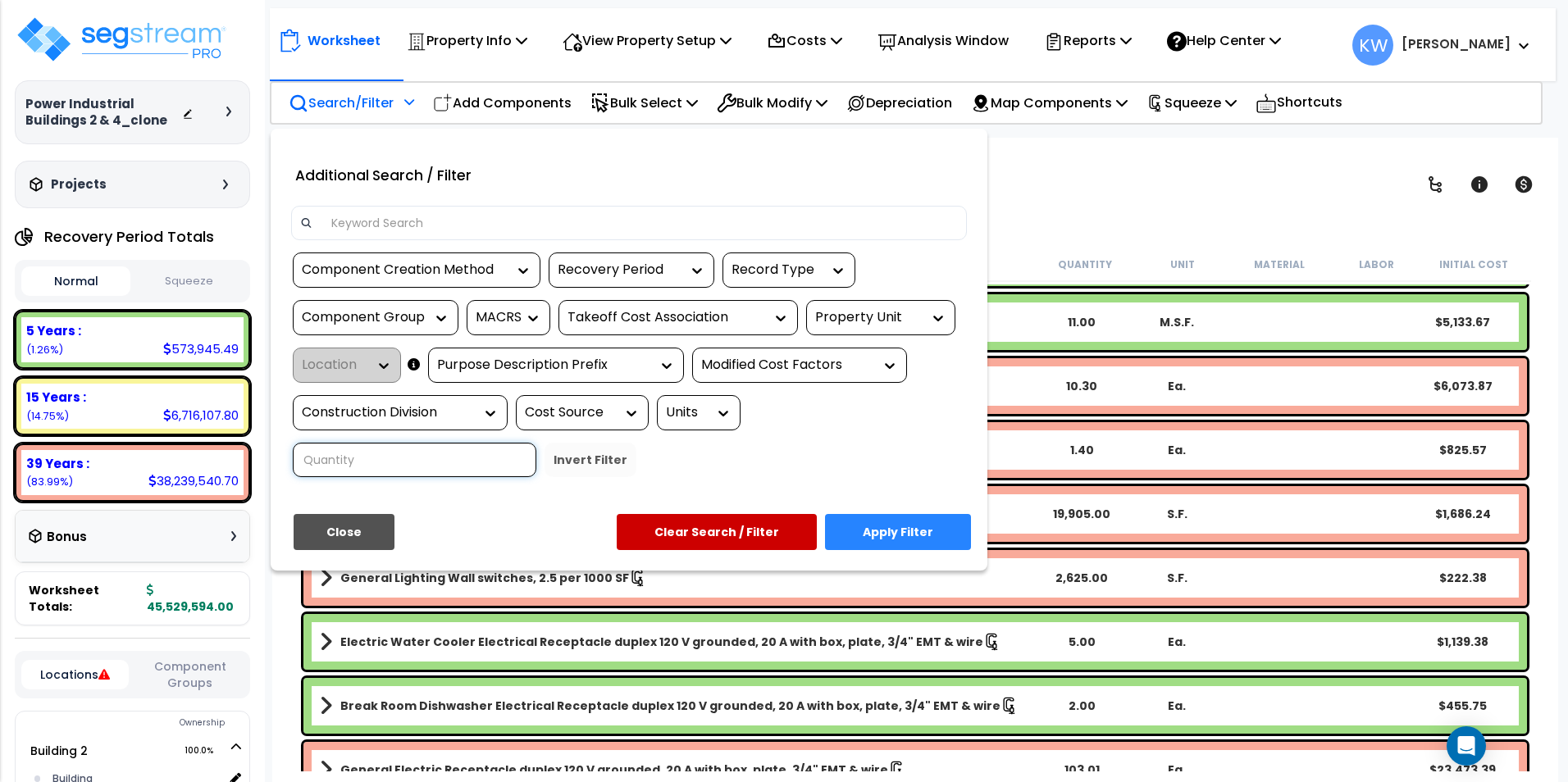
click at [536, 443] on input at bounding box center [414, 459] width 243 height 35
click at [388, 214] on input at bounding box center [640, 222] width 637 height 25
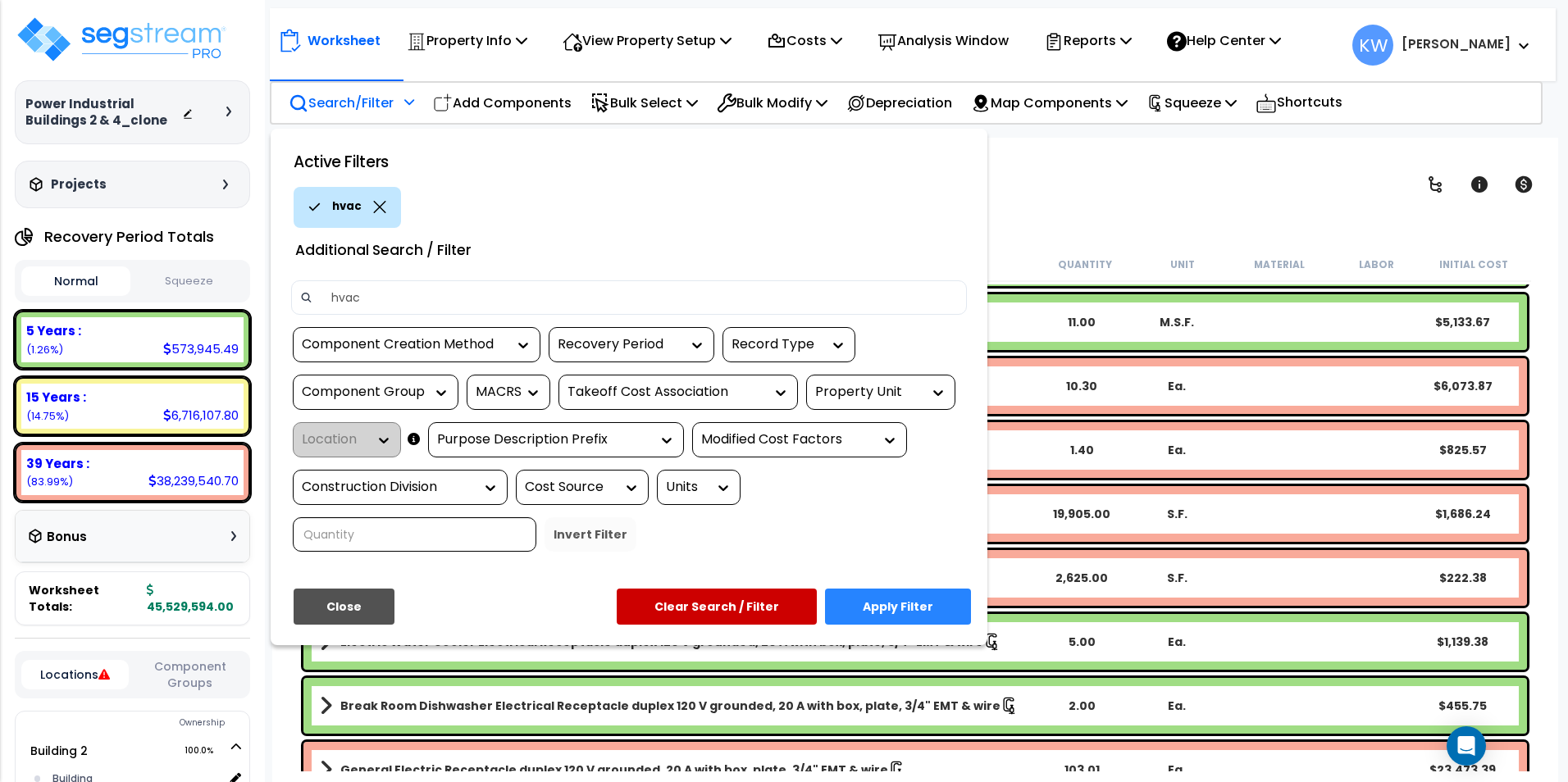
type input "hvac"
click at [903, 611] on button "Apply Filter" at bounding box center [897, 606] width 146 height 36
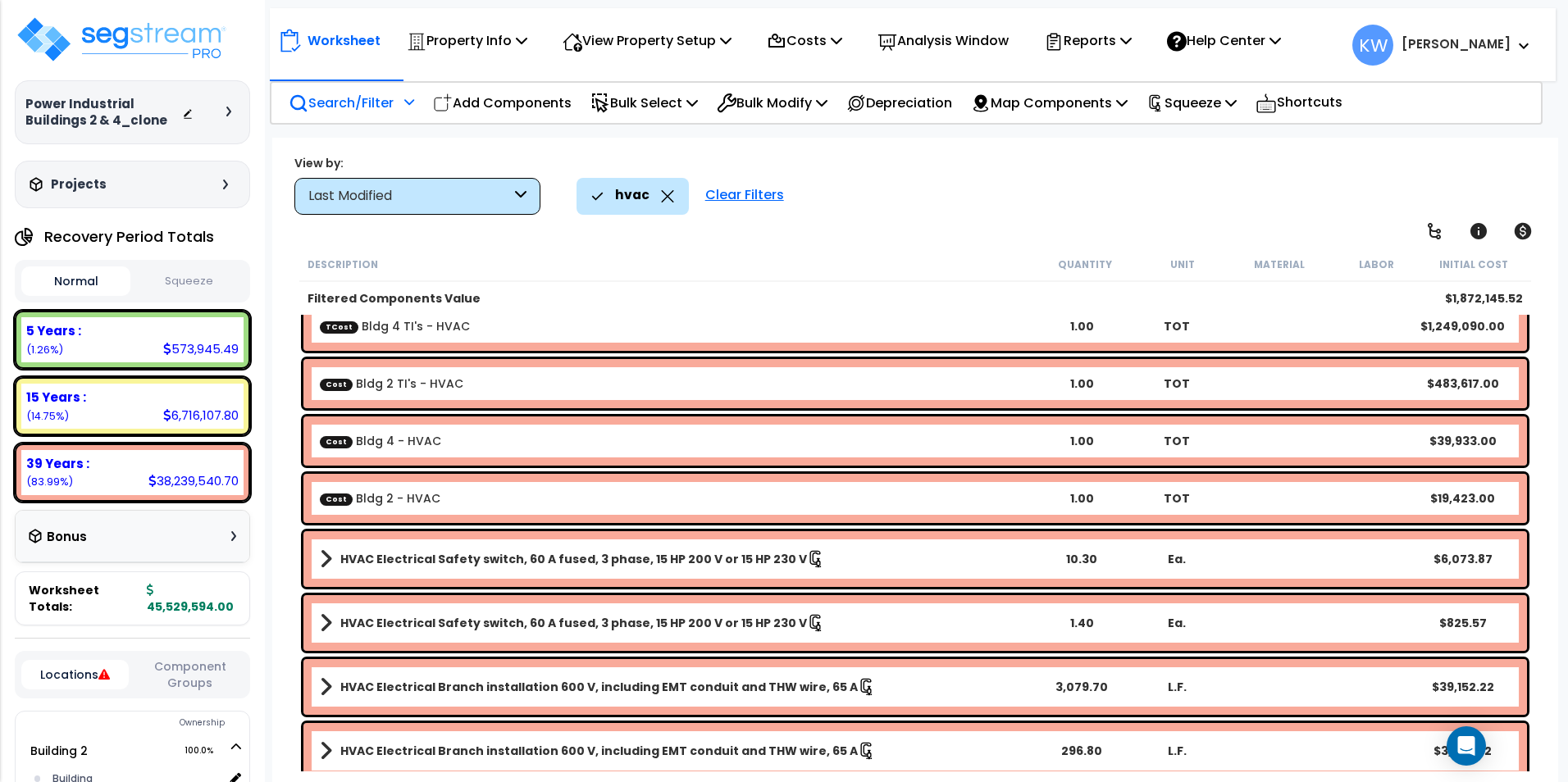
scroll to position [0, 0]
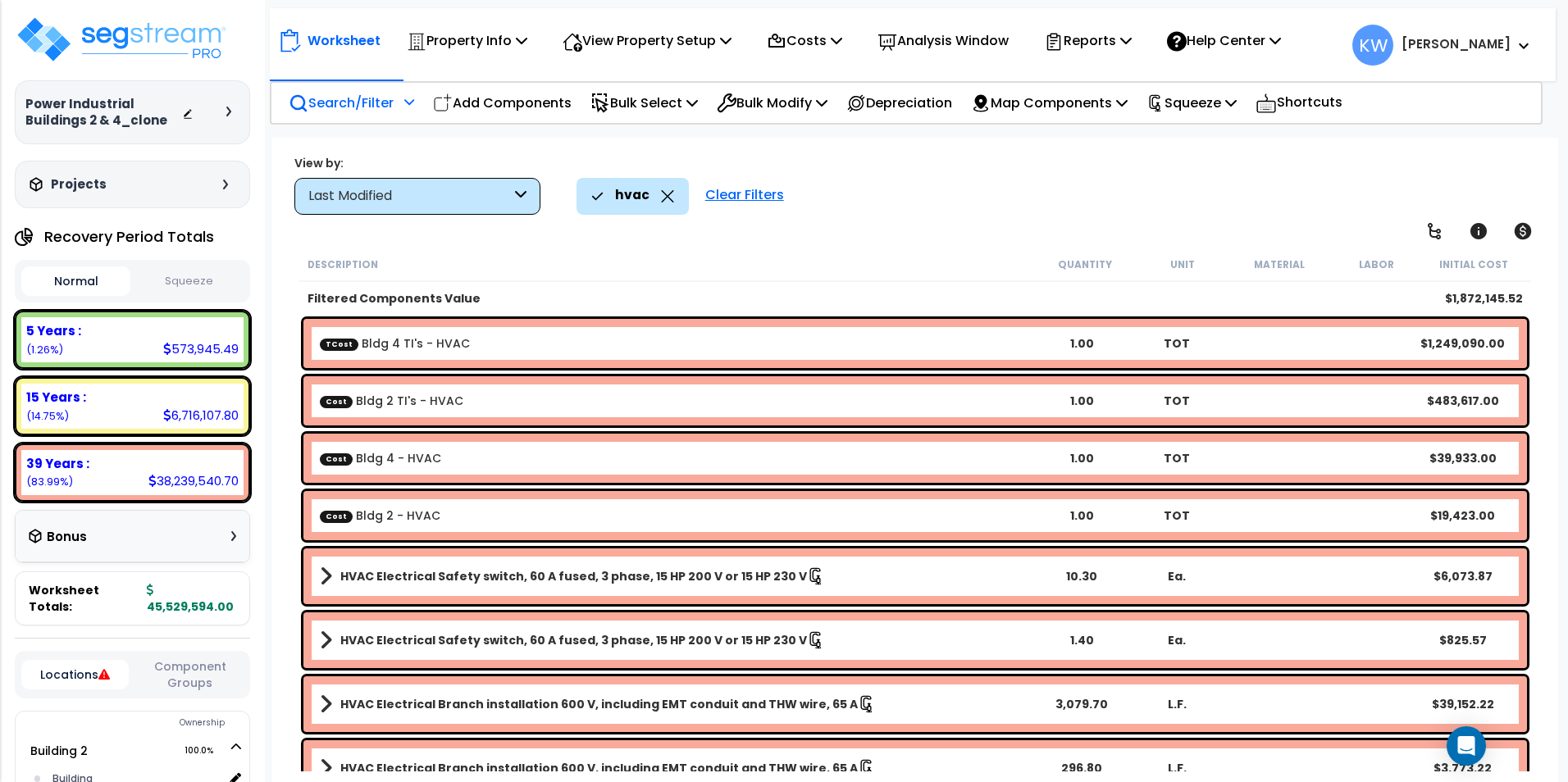
click at [872, 207] on div "hvac Clear Filters" at bounding box center [1059, 196] width 965 height 36
click at [553, 343] on b "TCost Bldg 4 TI's - HVAC" at bounding box center [677, 343] width 715 height 17
click at [790, 257] on div "Description" at bounding box center [672, 264] width 728 height 17
click at [510, 106] on p "Add Components" at bounding box center [502, 103] width 139 height 22
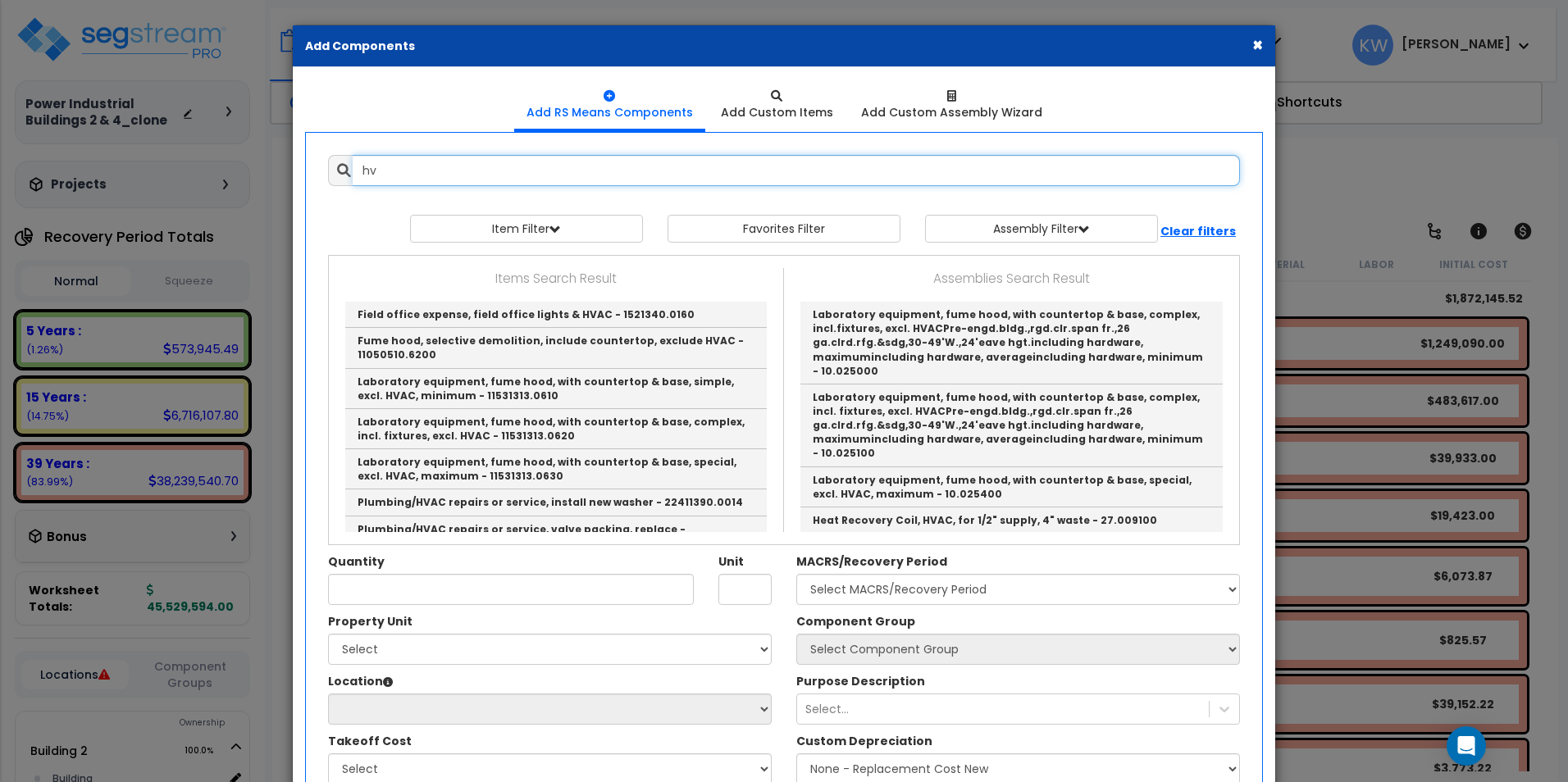
type input "h"
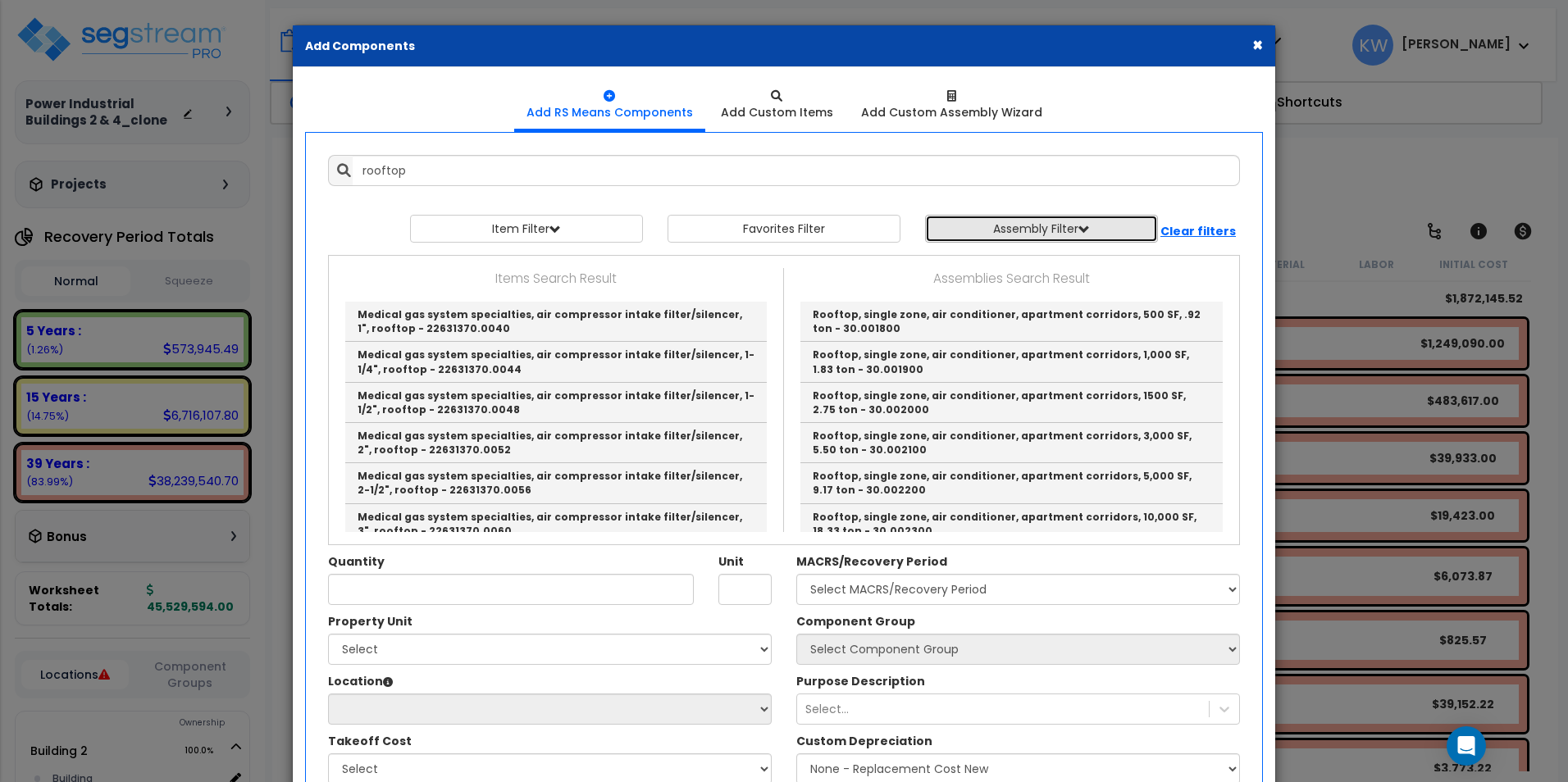
click at [1087, 231] on span "button" at bounding box center [1084, 230] width 12 height 12
click at [1094, 263] on select "Select 0. Custom Assembly 1. Standard Foundations 2. Special Foundations 3. Sla…" at bounding box center [1053, 267] width 239 height 31
click at [1095, 263] on select "Select 0. Custom Assembly 1. Standard Foundations 2. Special Foundations 3. Sla…" at bounding box center [1053, 267] width 239 height 31
click at [1104, 232] on button "Assembly Filter" at bounding box center [1041, 228] width 233 height 28
click at [1121, 198] on div at bounding box center [783, 206] width 912 height 17
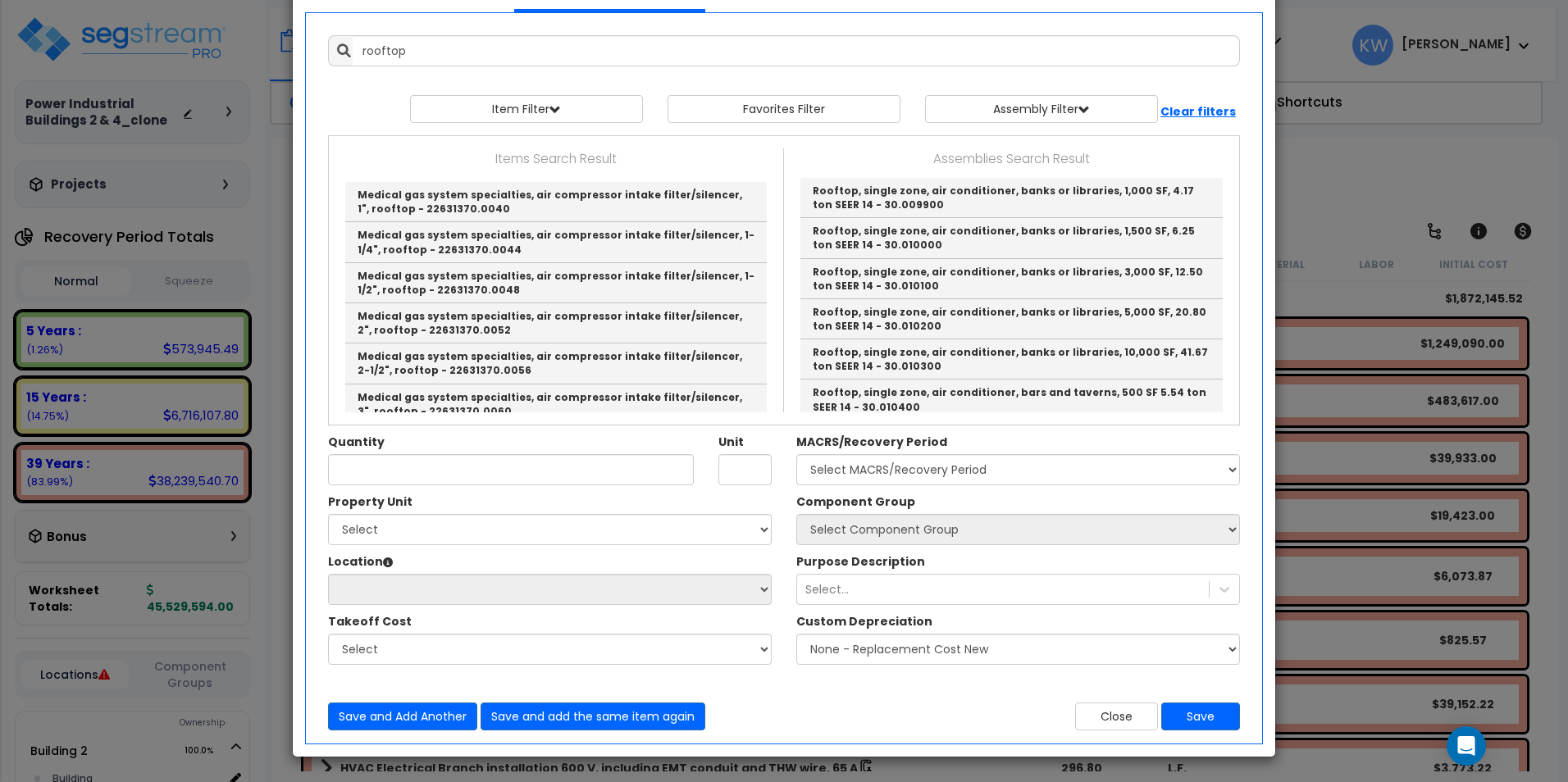
scroll to position [3359, 0]
click at [959, 500] on link "Rooftop, single zone, air conditioner, bowling alleys, 500 SF, 2.83 ton SEER 14…" at bounding box center [1010, 520] width 422 height 40
type input "Rooftop, single zone, air conditioner, bowling alleys, 500 SF, 2.83 ton SEER 14…"
type input "S.F."
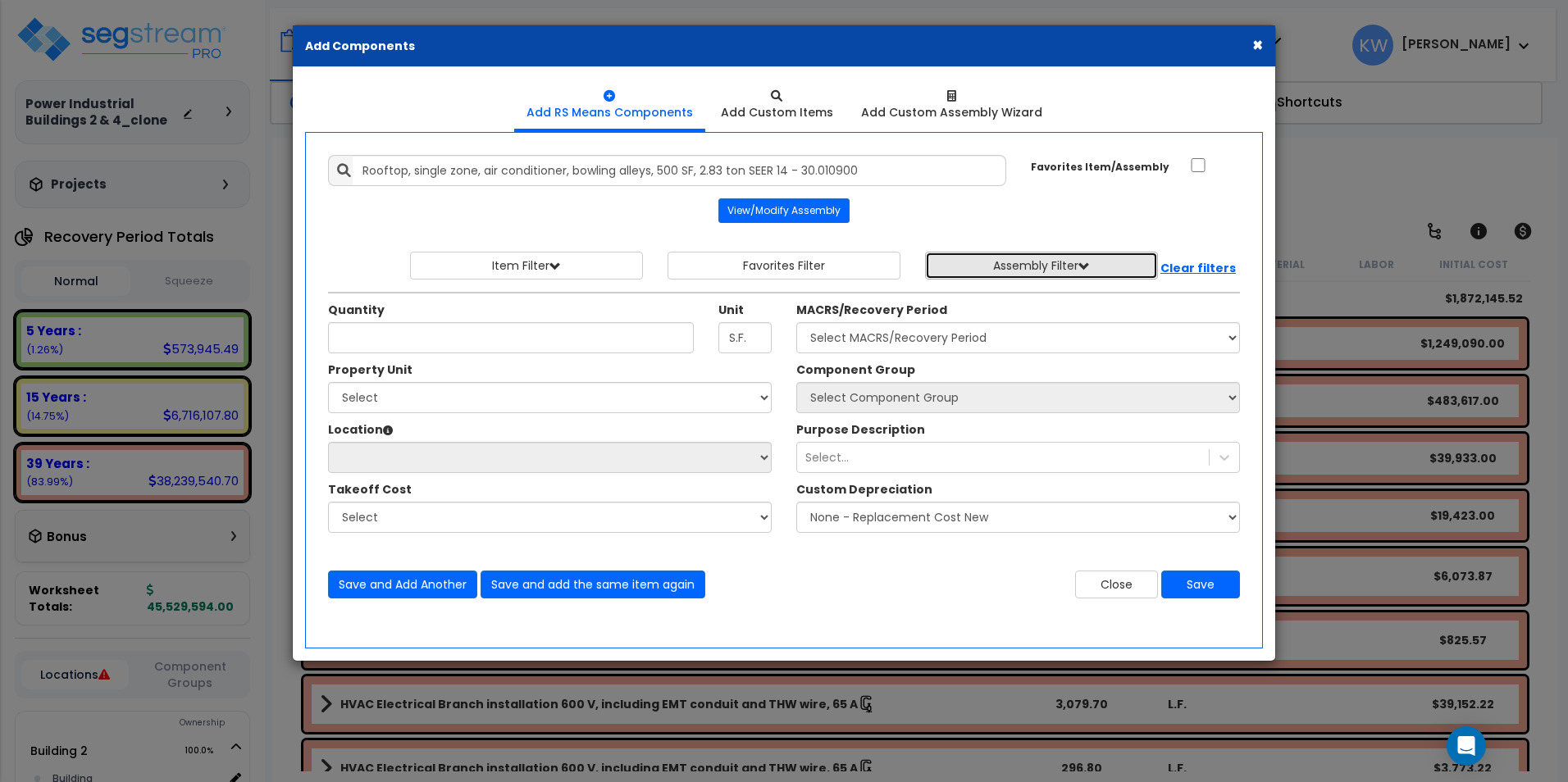
click at [1078, 262] on button "Assembly Filter" at bounding box center [1041, 266] width 233 height 28
click at [1083, 298] on select "Select 0. Custom Assembly 1. Standard Foundations 2. Special Foundations 3. Sla…" at bounding box center [1053, 304] width 239 height 31
click at [1112, 197] on div "Add Items Add Assemblies Both 10018036 Select 0" at bounding box center [783, 377] width 936 height 468
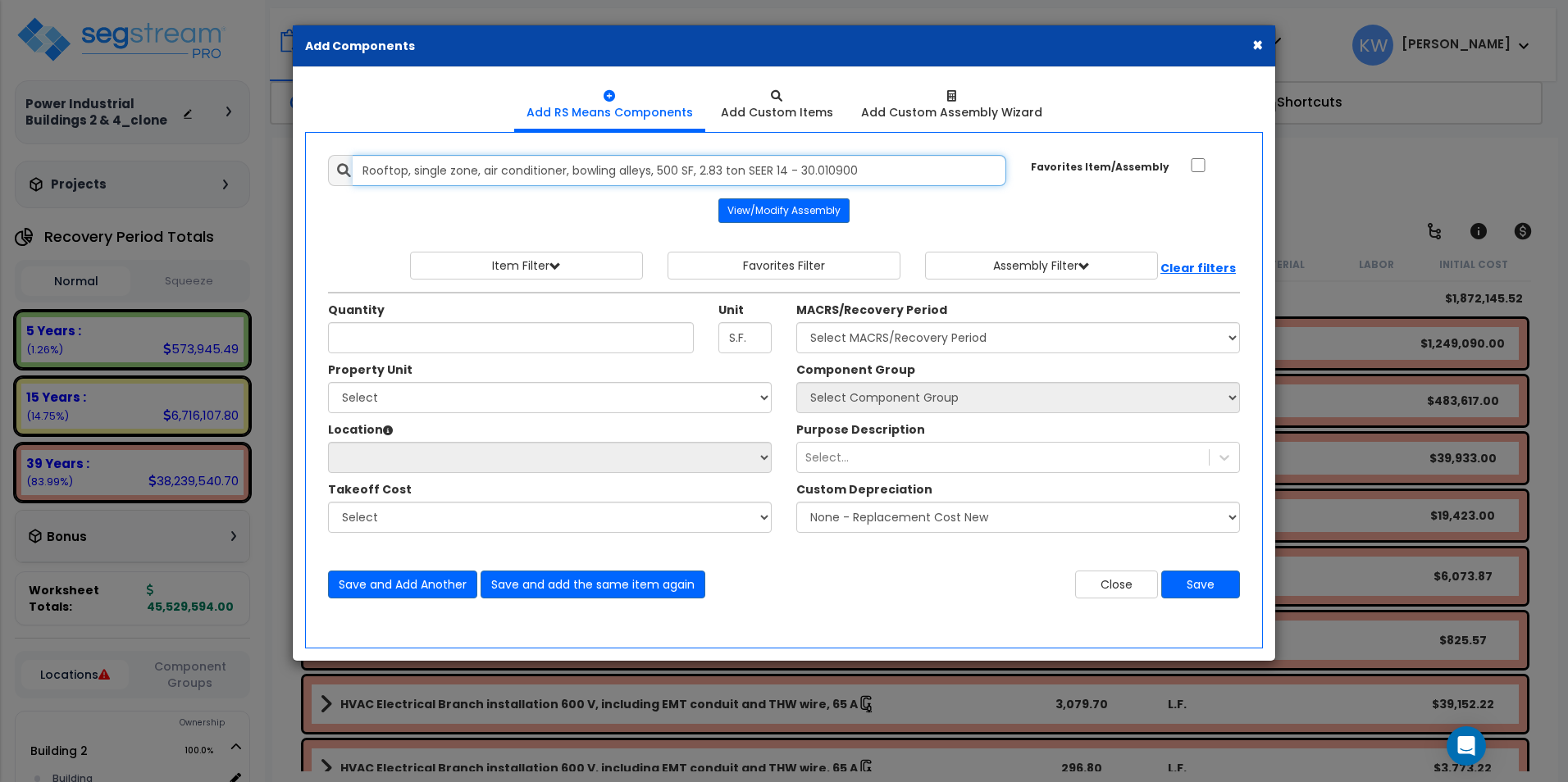
click at [871, 173] on input "Rooftop, single zone, air conditioner, bowling alleys, 500 SF, 2.83 ton SEER 14…" at bounding box center [679, 170] width 653 height 31
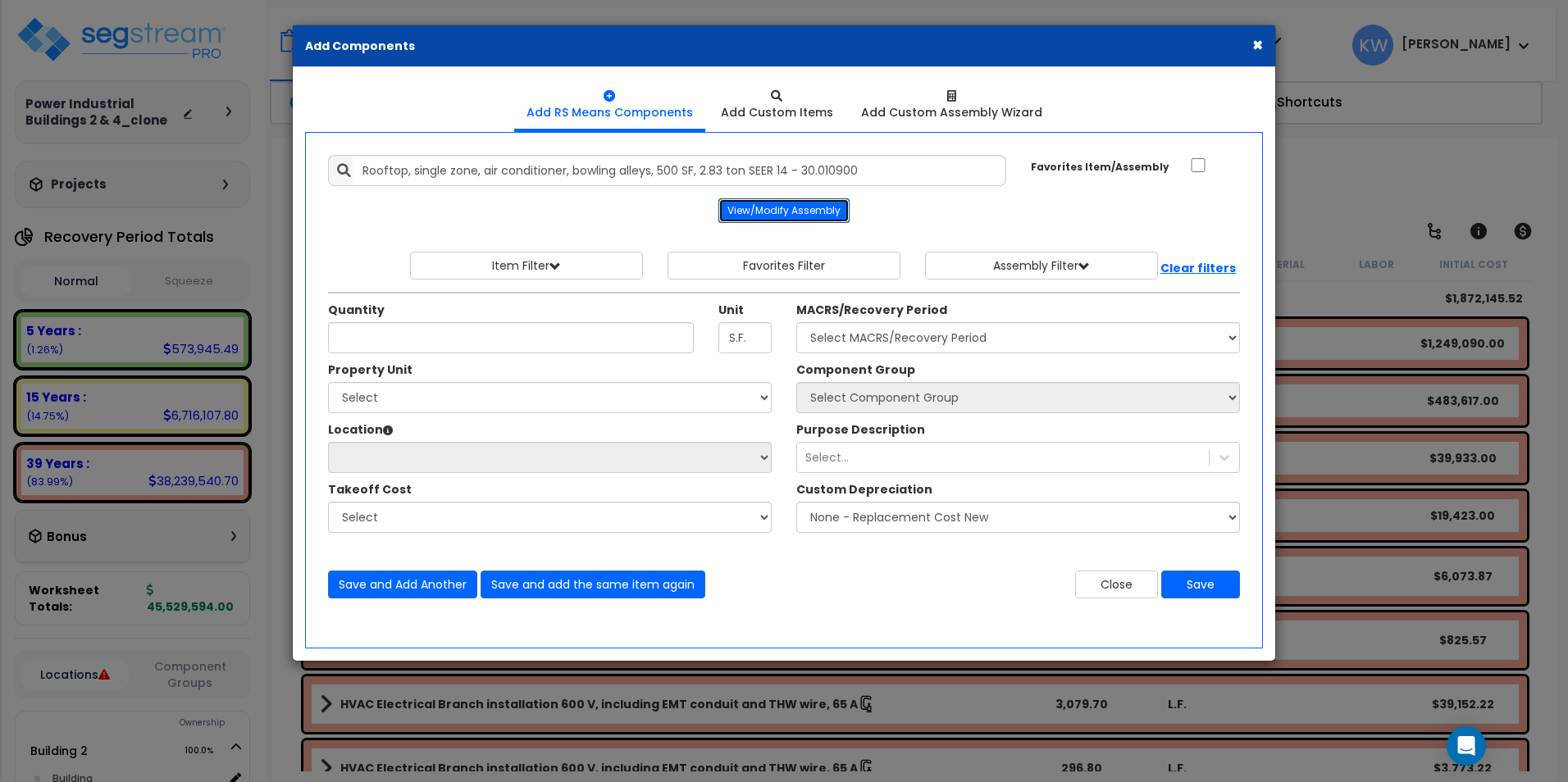
click at [770, 210] on button "View/Modify Assembly" at bounding box center [784, 210] width 131 height 25
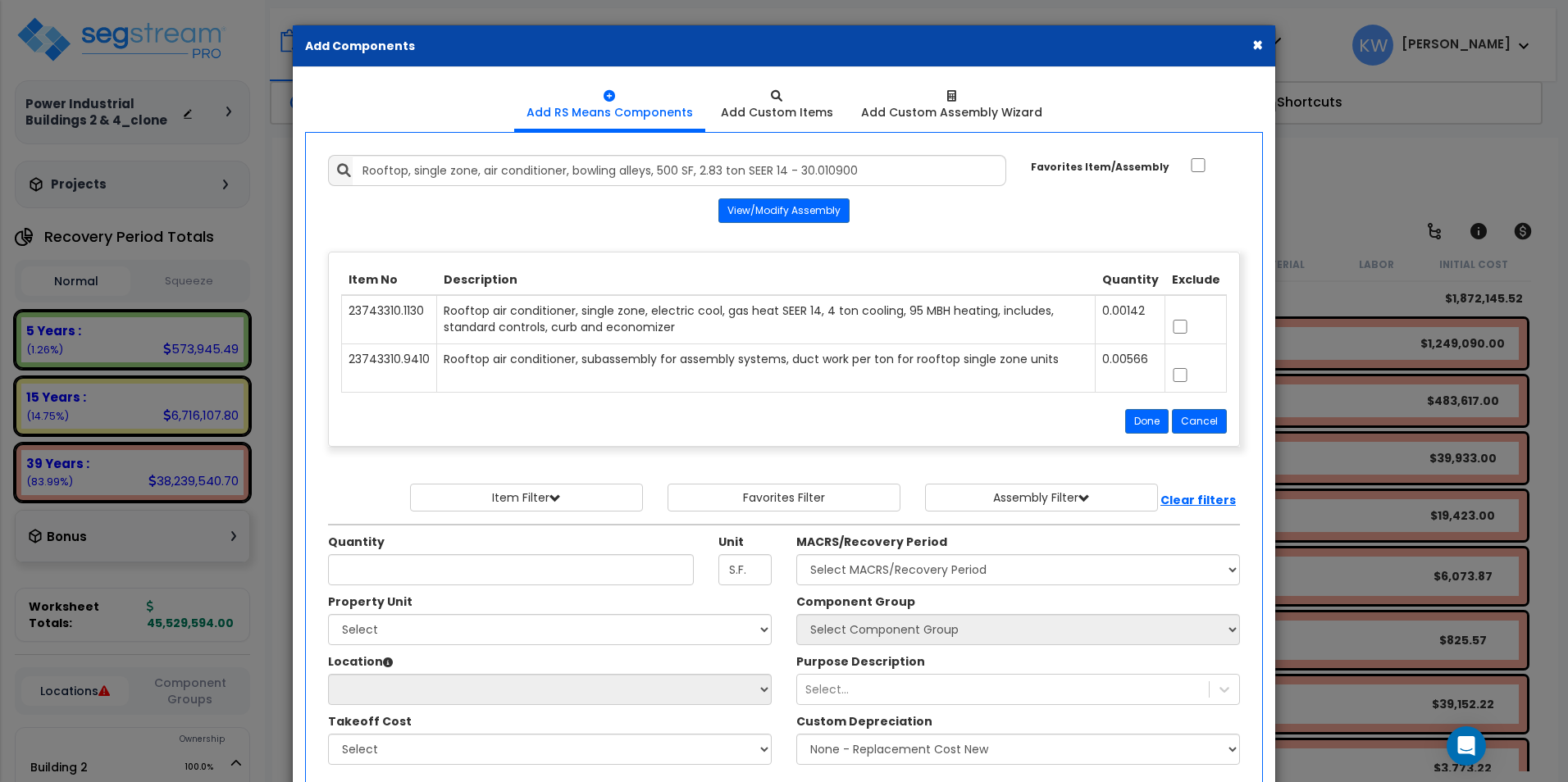
click at [920, 224] on div "Add Items Add Assemblies Both 10018036 Done" at bounding box center [783, 493] width 936 height 701
click at [519, 218] on center "View/Modify Assembly" at bounding box center [783, 210] width 912 height 25
click at [521, 214] on center "View/Modify Assembly" at bounding box center [783, 210] width 912 height 25
click at [1178, 192] on div "Add Items Add Assemblies Both 10018036 Done" at bounding box center [783, 493] width 936 height 701
click at [1200, 165] on input "Favorites Item/Assembly" at bounding box center [1198, 165] width 17 height 14
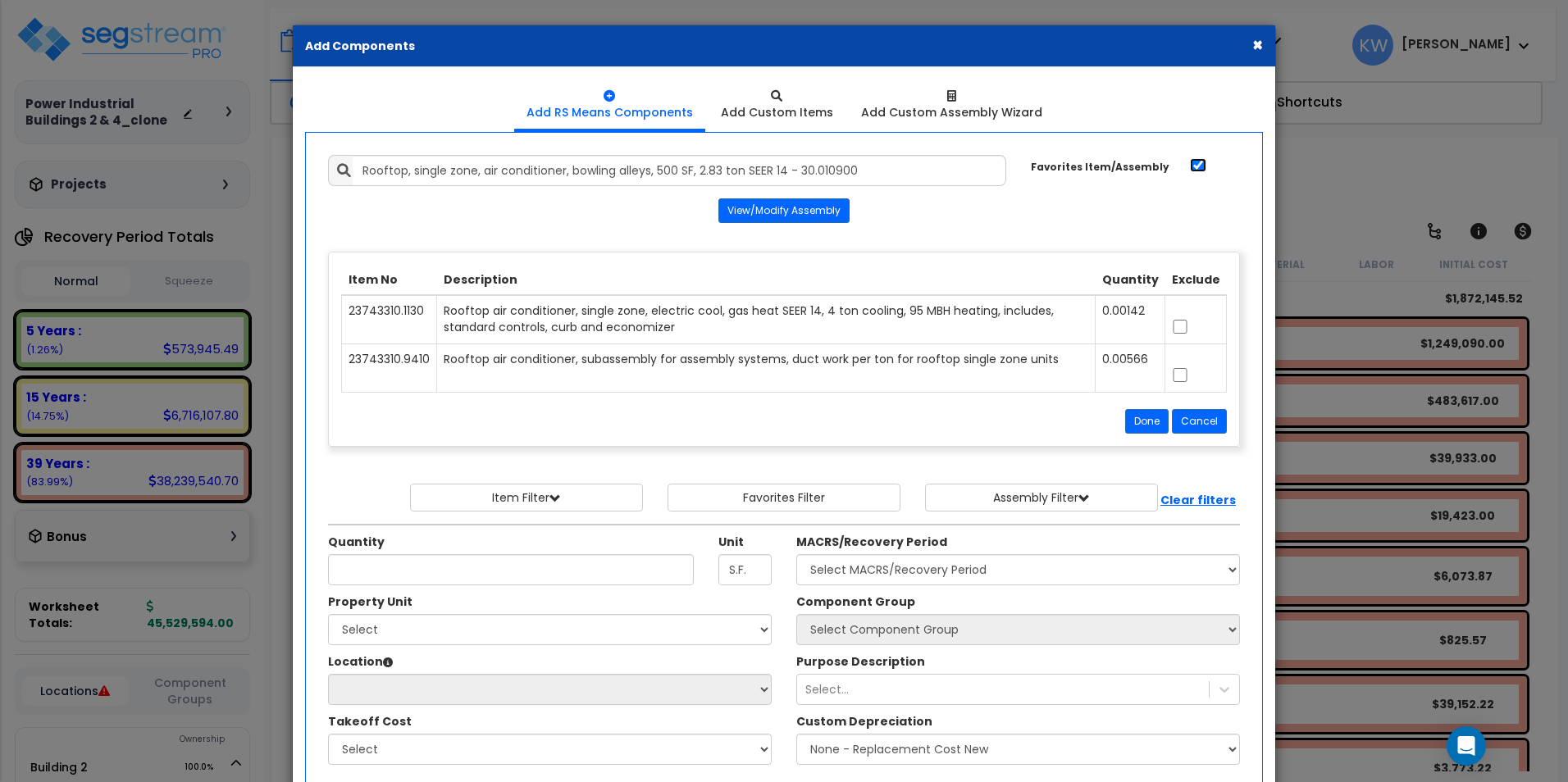
click at [1200, 165] on input "Favorites Item/Assembly" at bounding box center [1198, 165] width 17 height 14
checkbox input "false"
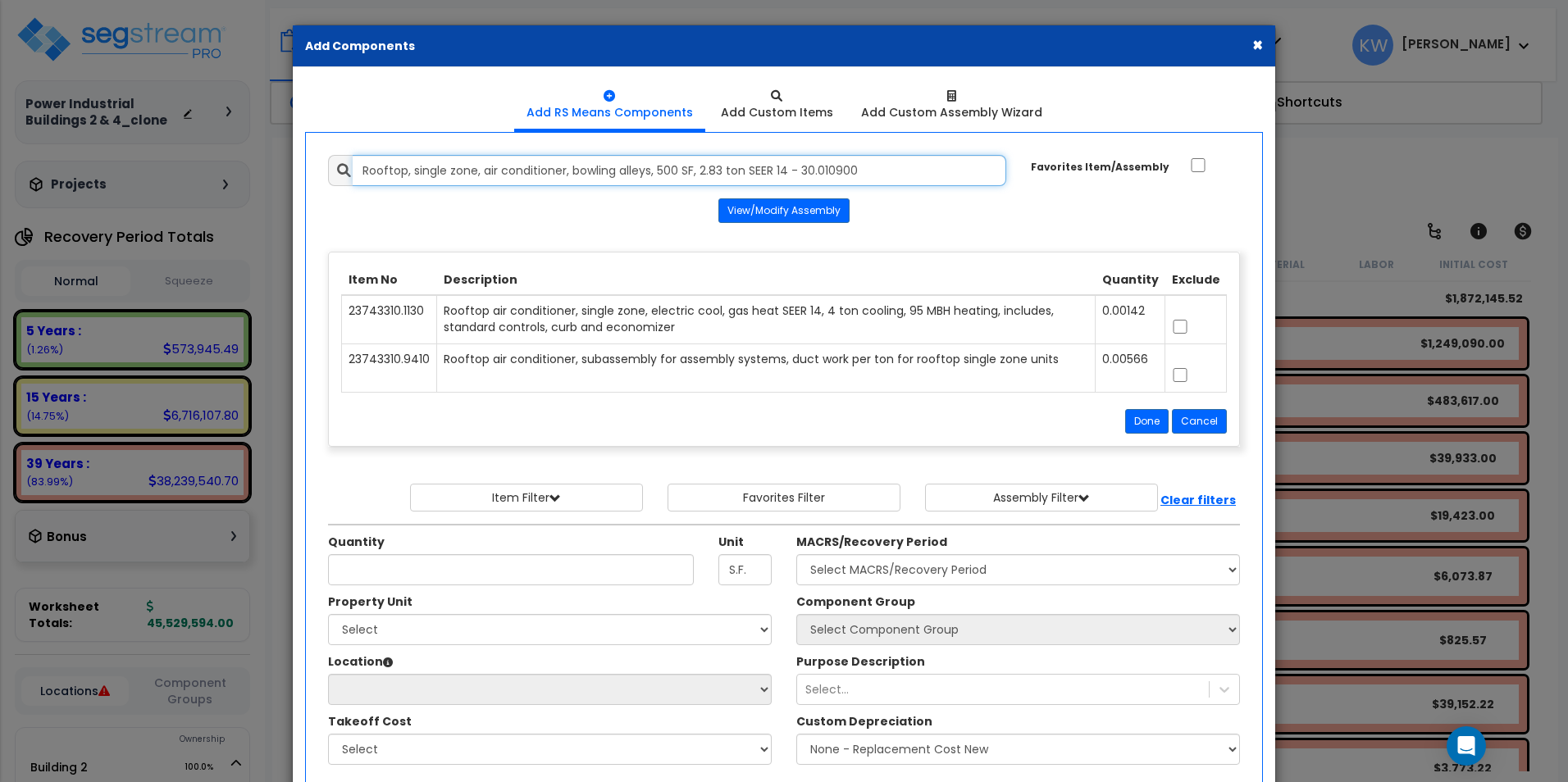
click at [413, 175] on input "Rooftop, single zone, air conditioner, bowling alleys, 500 SF, 2.83 ton SEER 14…" at bounding box center [679, 170] width 653 height 31
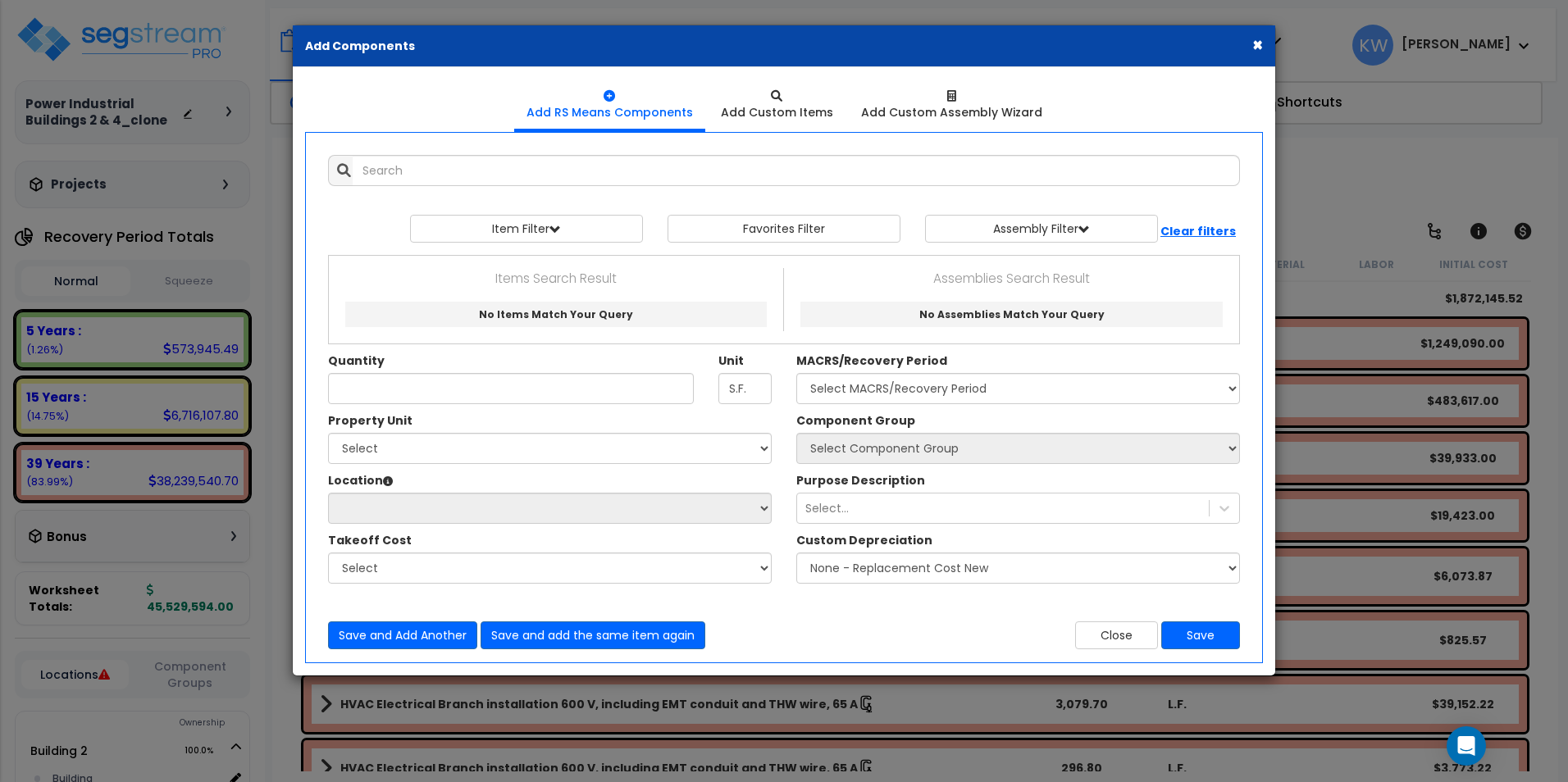
click at [974, 196] on div "Add Items Add Assemblies Both 10018036 Select 0" at bounding box center [783, 402] width 936 height 519
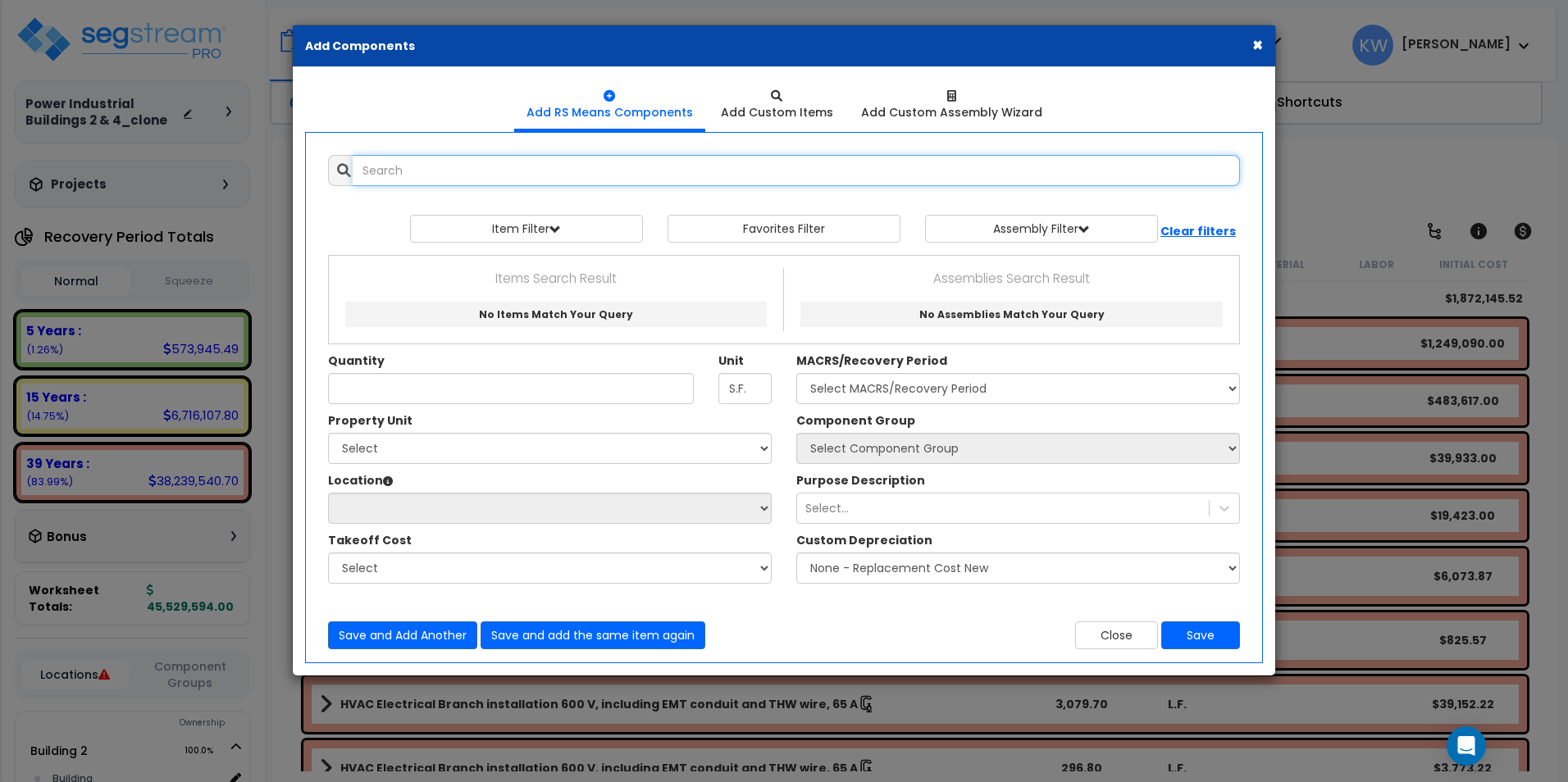
click at [514, 171] on input "text" at bounding box center [796, 170] width 887 height 31
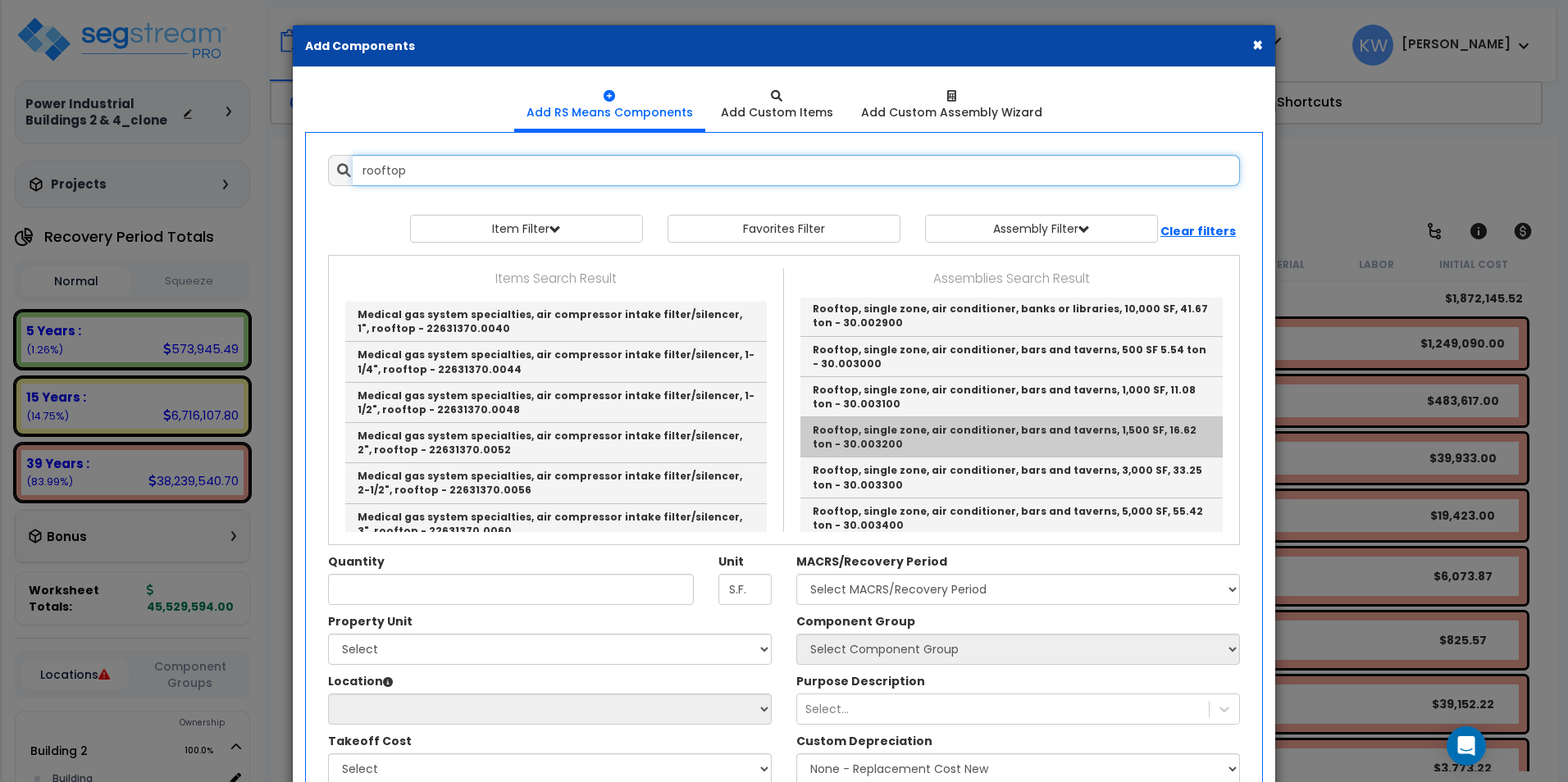
scroll to position [410, 0]
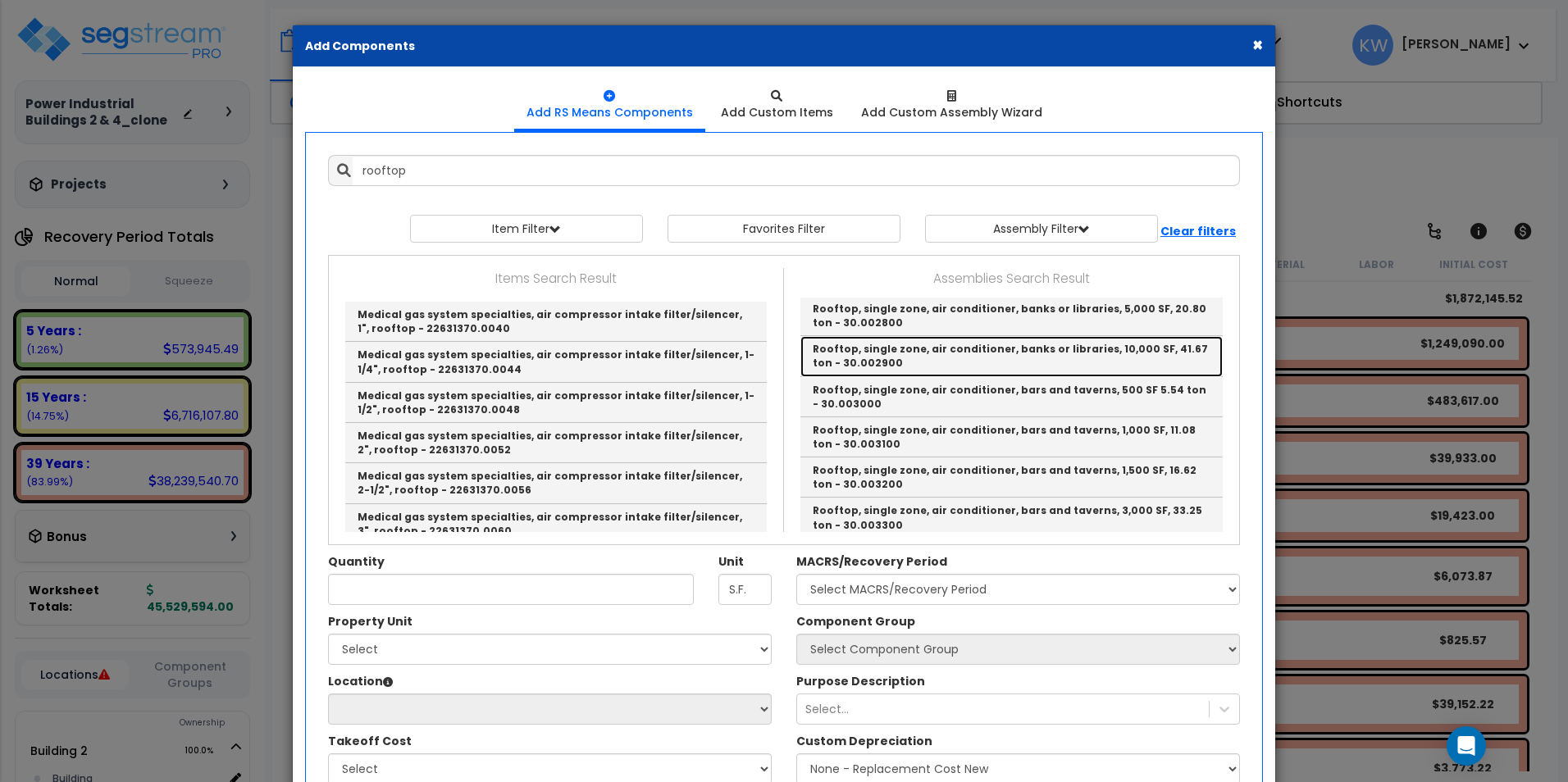
drag, startPoint x: 1016, startPoint y: 350, endPoint x: 1016, endPoint y: 380, distance: 30.0
click at [1018, 350] on link "Rooftop, single zone, air conditioner, banks or libraries, 10,000 SF, 41.67 ton…" at bounding box center [1010, 356] width 422 height 40
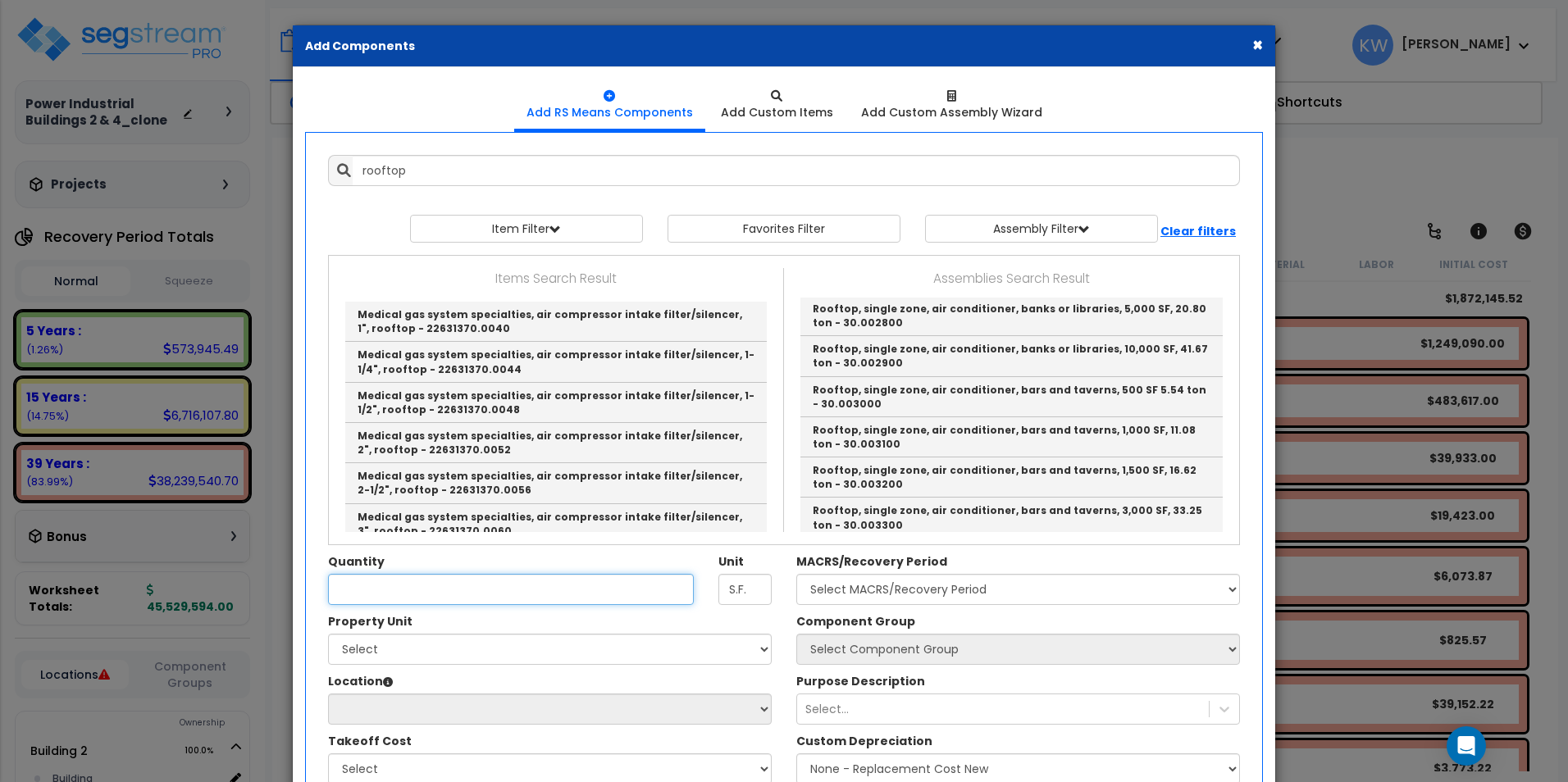
type input "Rooftop, single zone, air conditioner, banks or libraries, 10,000 SF, 41.67 ton…"
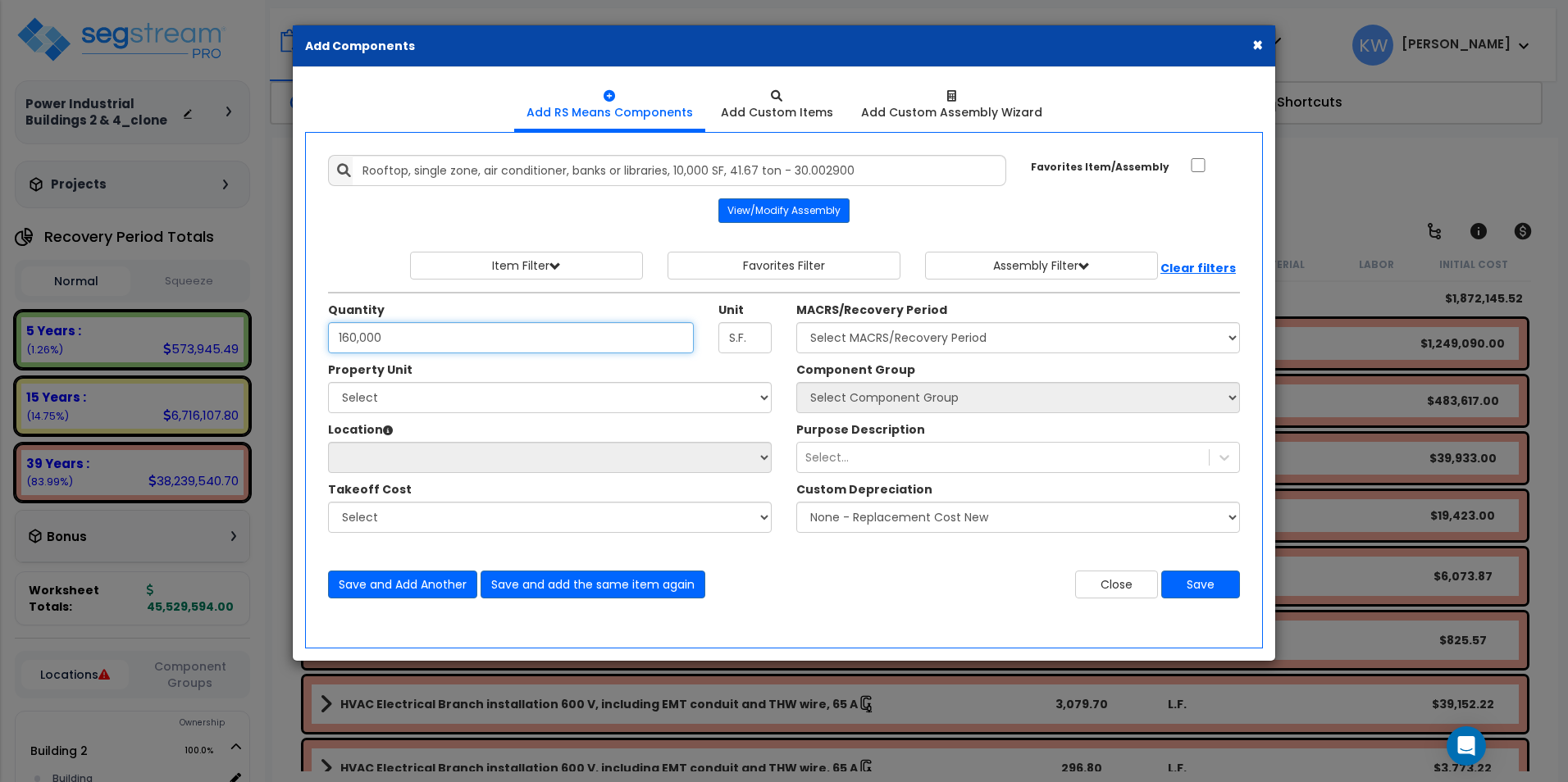
type input "160,000"
click at [789, 332] on div "MACRS/Recovery Period Select MACRS/Recovery Period 5 Years - 57.0 - Distributiv…" at bounding box center [1018, 327] width 468 height 52
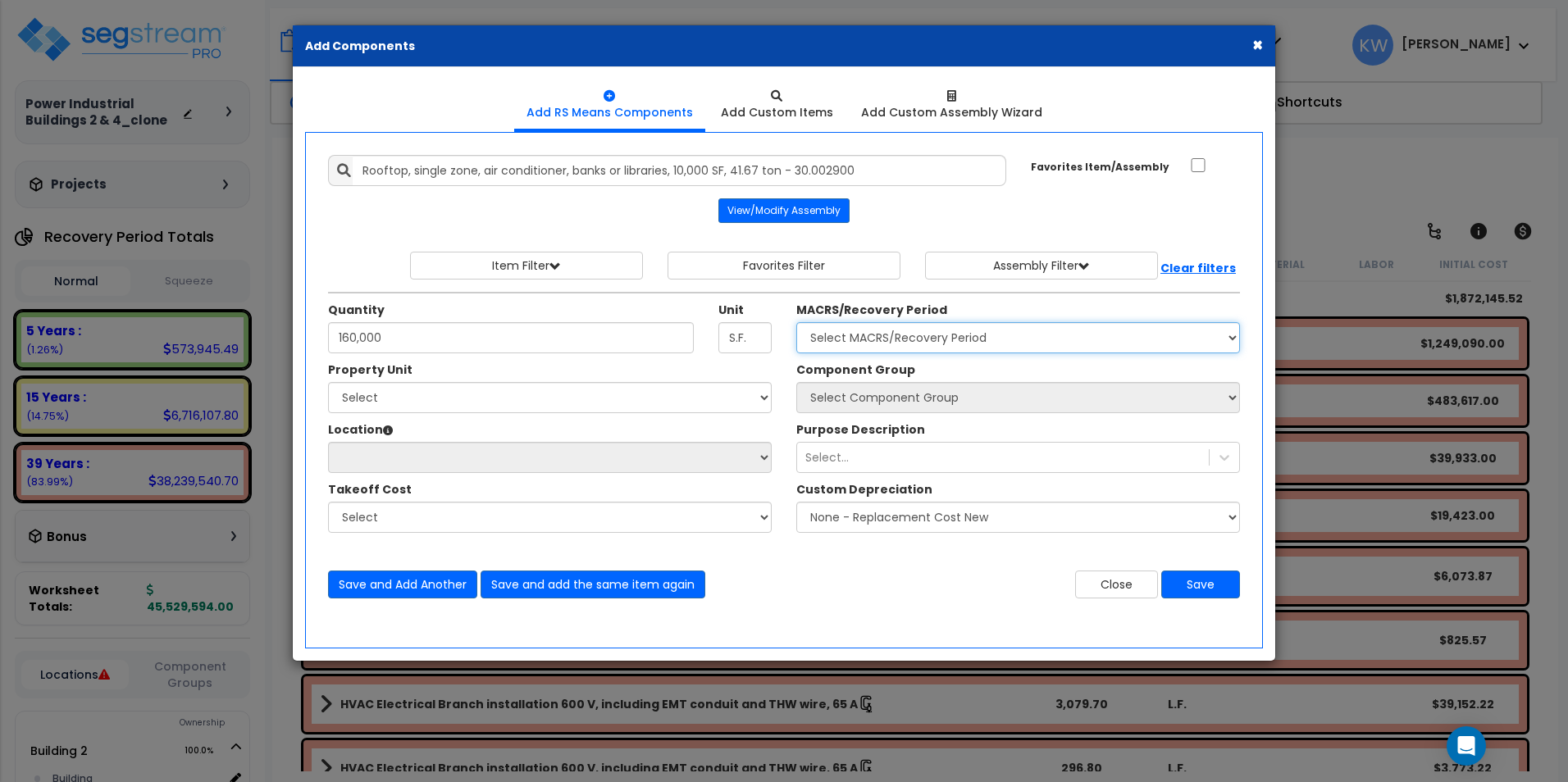
click at [986, 342] on select "Select MACRS/Recovery Period 5 Years - 57.0 - Distributive Trades & Services 5 …" at bounding box center [1017, 337] width 444 height 31
select select "3667"
click at [796, 323] on select "Select MACRS/Recovery Period 5 Years - 57.0 - Distributive Trades & Services 5 …" at bounding box center [1017, 337] width 444 height 31
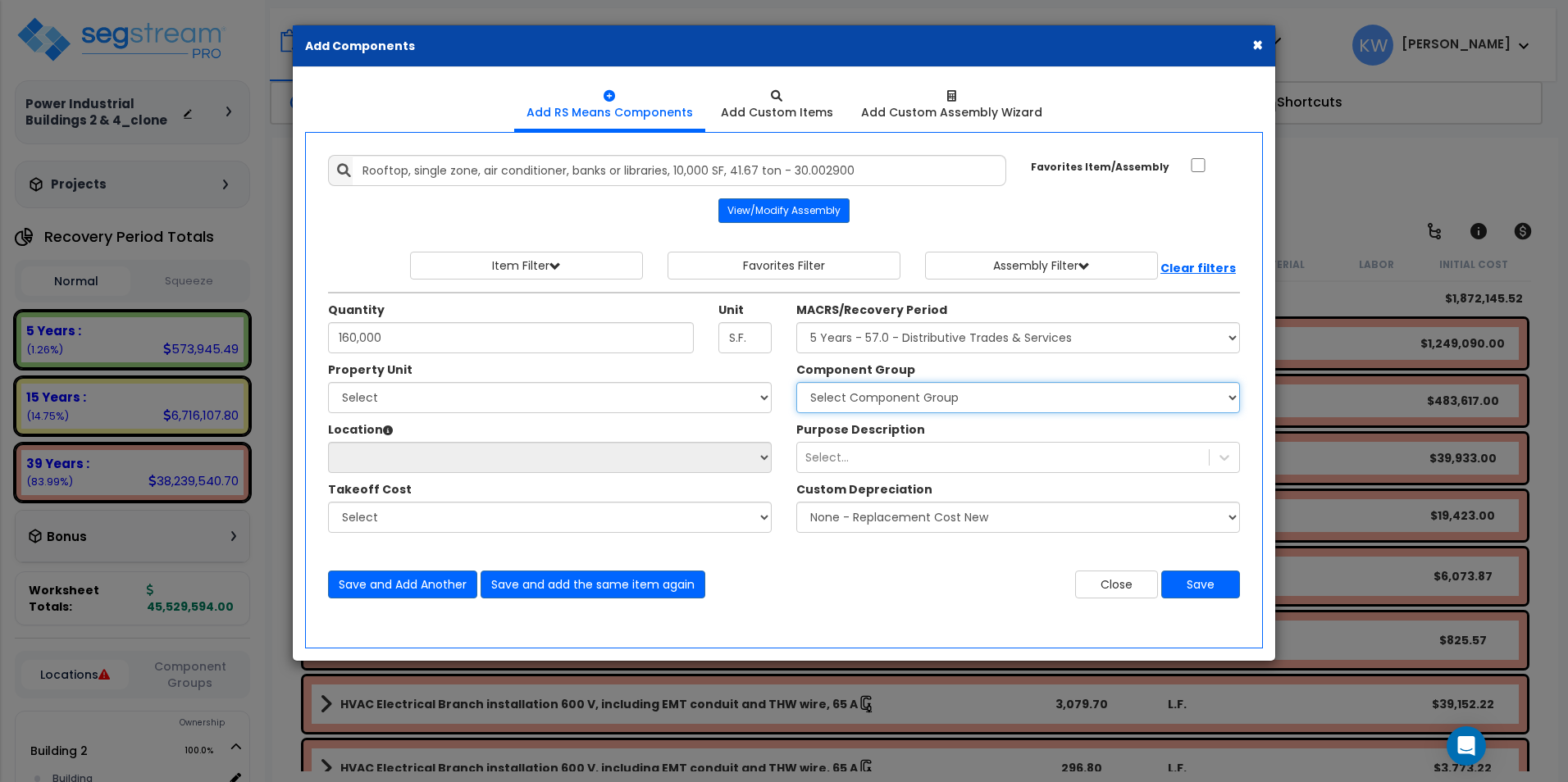
click at [1016, 393] on select "Select Component Group 286.00 - LAUNDRY ELECTRICAL 284.00 - LAUNDRY PLUMBING 31…" at bounding box center [1017, 397] width 444 height 31
click at [911, 399] on select "Select Component Group 286.00 - LAUNDRY ELECTRICAL 284.00 - LAUNDRY PLUMBING 31…" at bounding box center [1017, 397] width 444 height 31
click at [919, 400] on select "Select Component Group 286.00 - LAUNDRY ELECTRICAL 284.00 - LAUNDRY PLUMBING 31…" at bounding box center [1017, 397] width 444 height 31
click at [916, 401] on select "Select Component Group 286.00 - LAUNDRY ELECTRICAL 284.00 - LAUNDRY PLUMBING 31…" at bounding box center [1017, 397] width 444 height 31
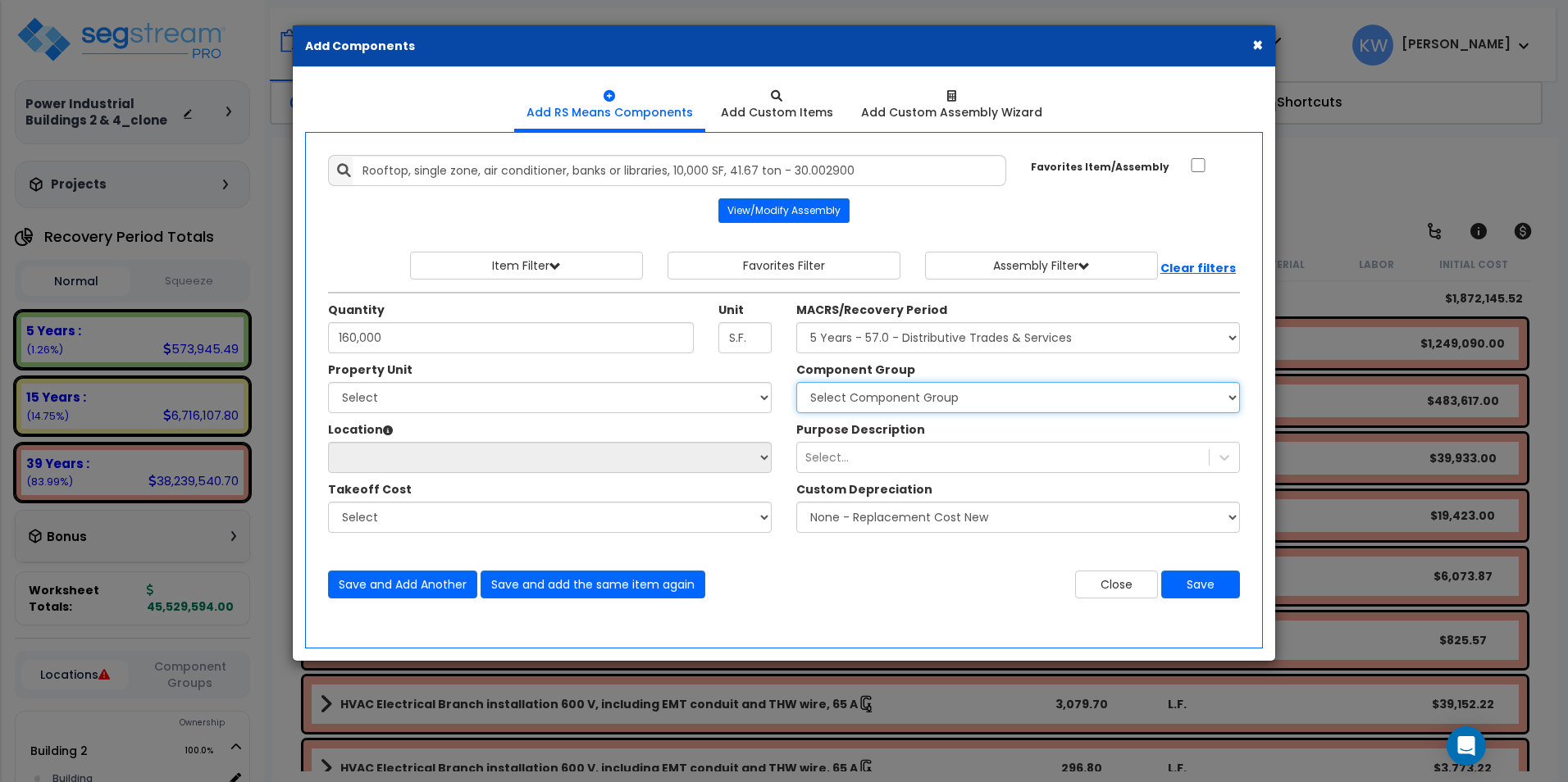
click at [916, 401] on select "Select Component Group 286.00 - LAUNDRY ELECTRICAL 284.00 - LAUNDRY PLUMBING 31…" at bounding box center [1017, 397] width 444 height 31
click at [916, 402] on select "Select Component Group 286.00 - LAUNDRY ELECTRICAL 284.00 - LAUNDRY PLUMBING 31…" at bounding box center [1017, 397] width 444 height 31
select select "52030"
click at [796, 382] on select "Select Component Group 286.00 - LAUNDRY ELECTRICAL 284.00 - LAUNDRY PLUMBING 31…" at bounding box center [1017, 397] width 444 height 31
click at [867, 455] on div "Select..." at bounding box center [1002, 457] width 412 height 26
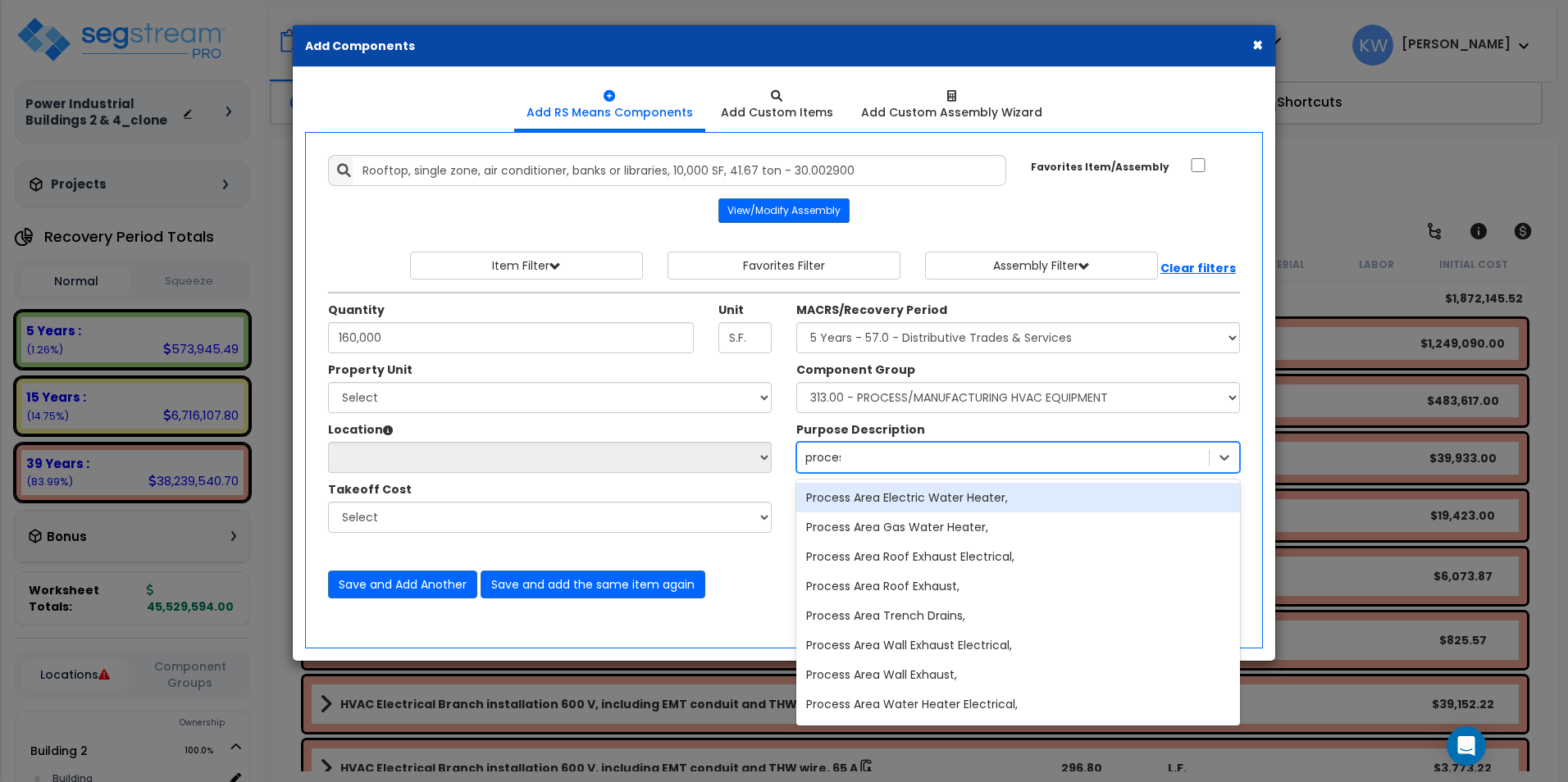
type input "process"
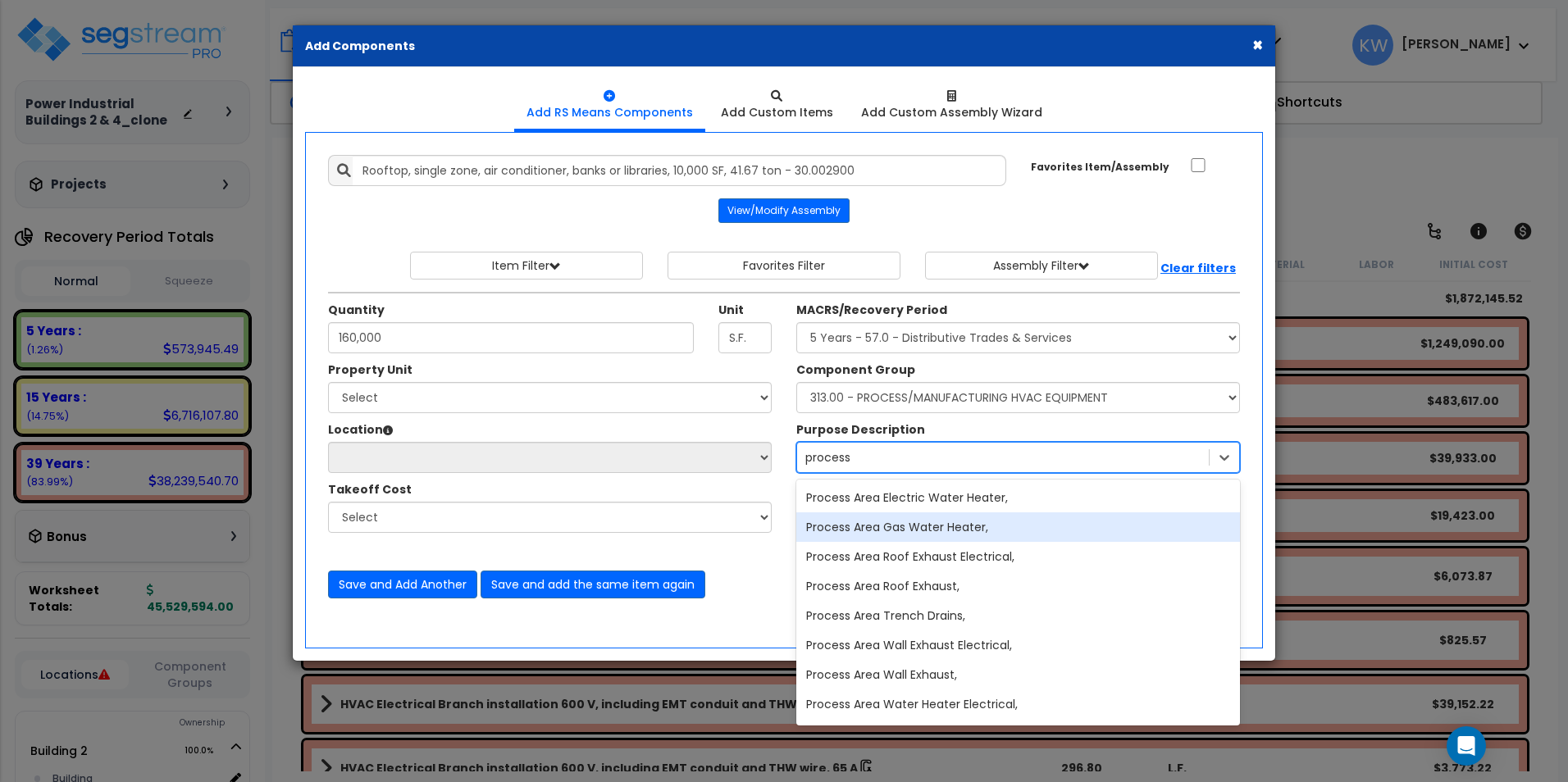
scroll to position [56, 0]
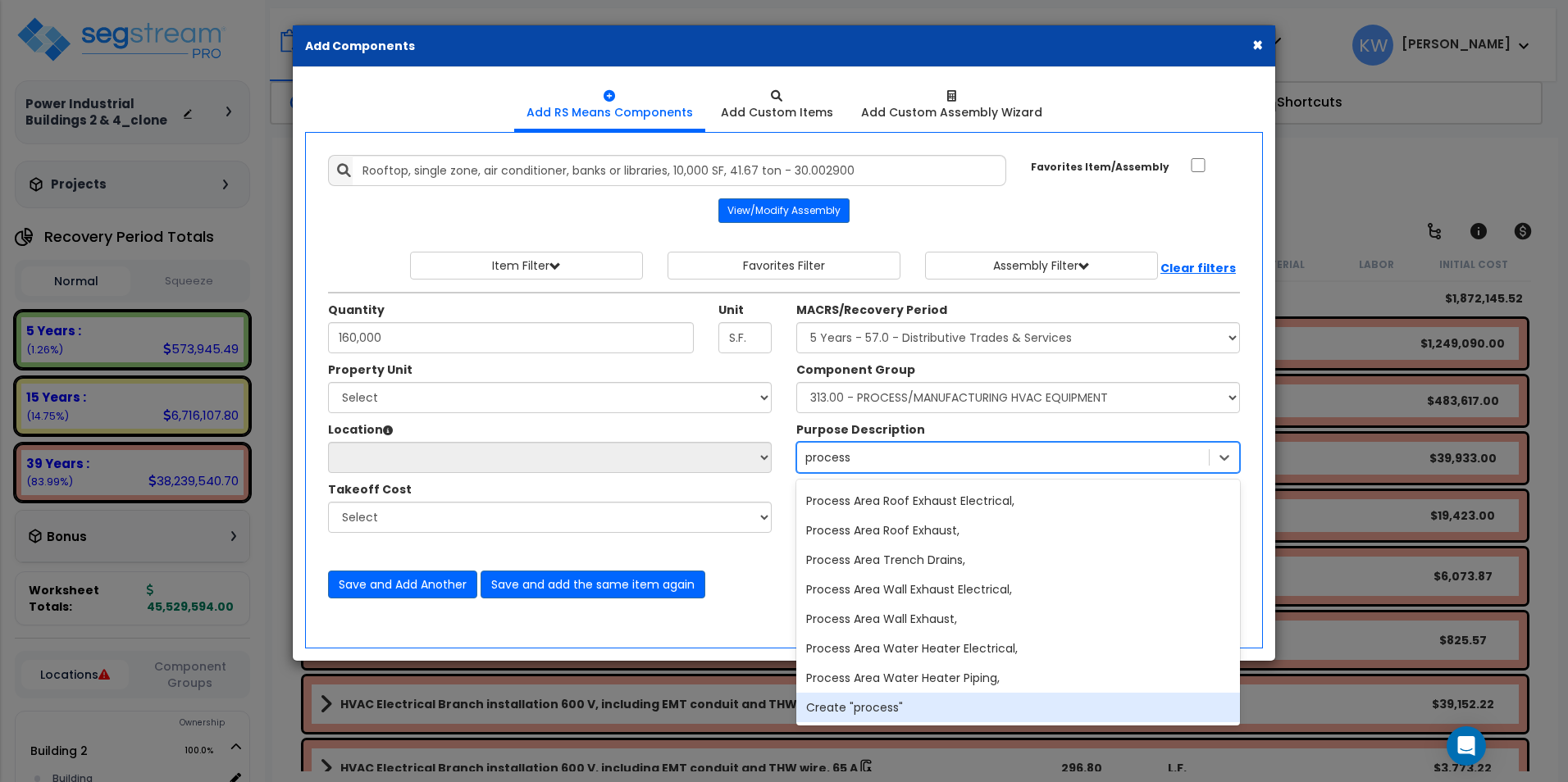
click at [939, 706] on div "Create "process"" at bounding box center [1017, 708] width 444 height 30
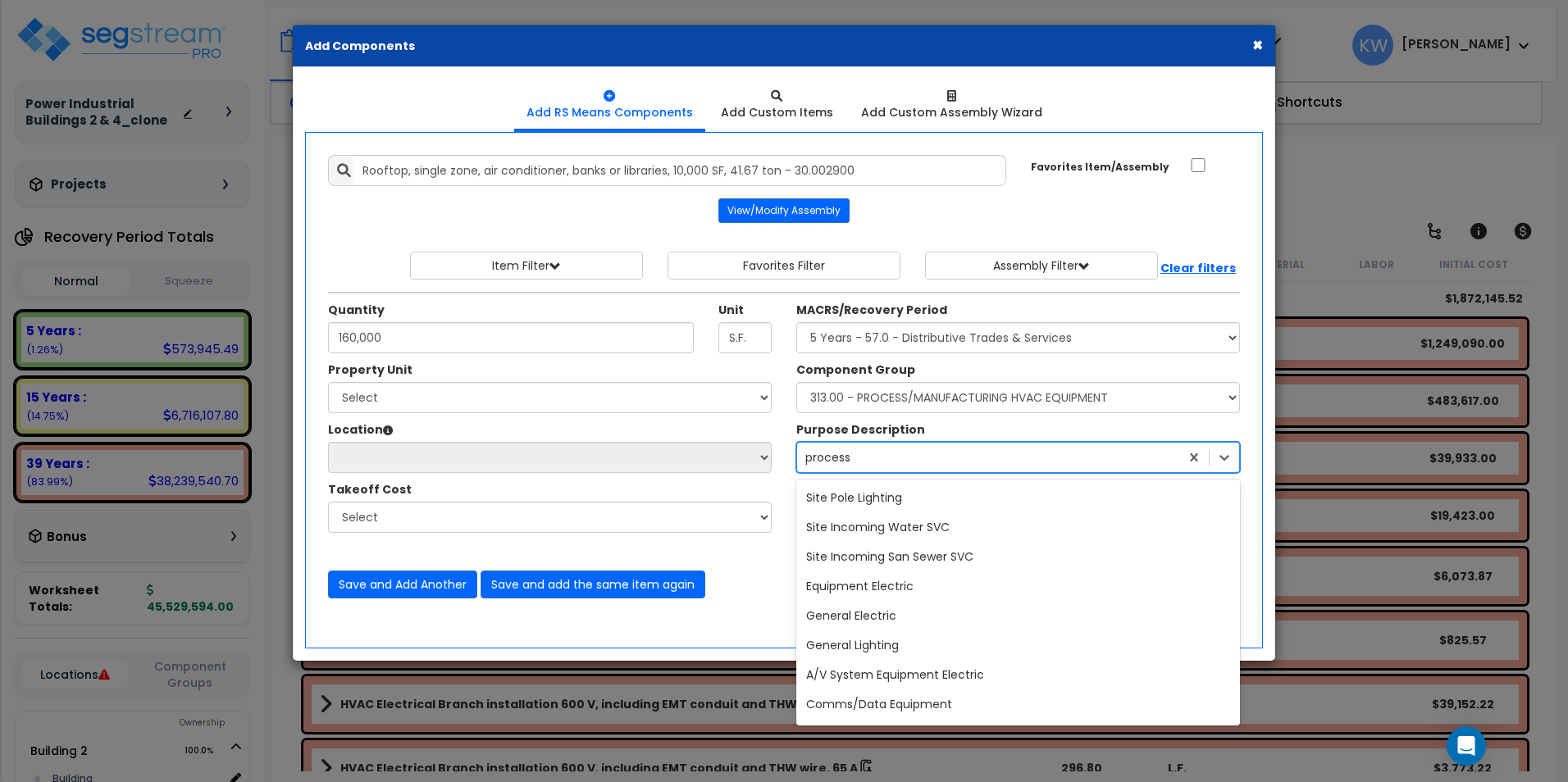
click at [871, 457] on div "process" at bounding box center [987, 457] width 382 height 26
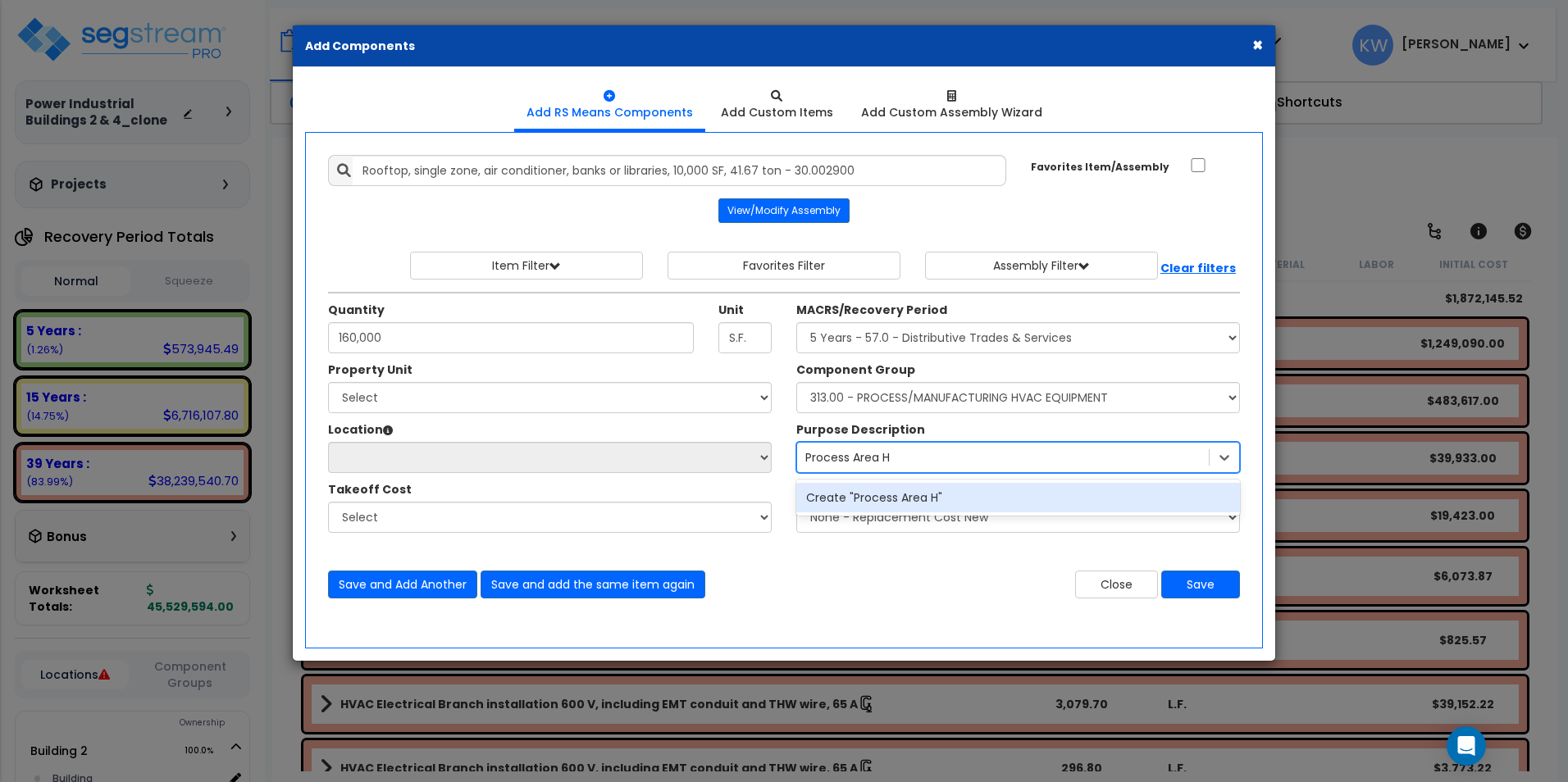
scroll to position [0, 0]
type input "Process Area HVAC"
click at [927, 498] on div "Create "Process Area HVAC"" at bounding box center [1017, 498] width 444 height 30
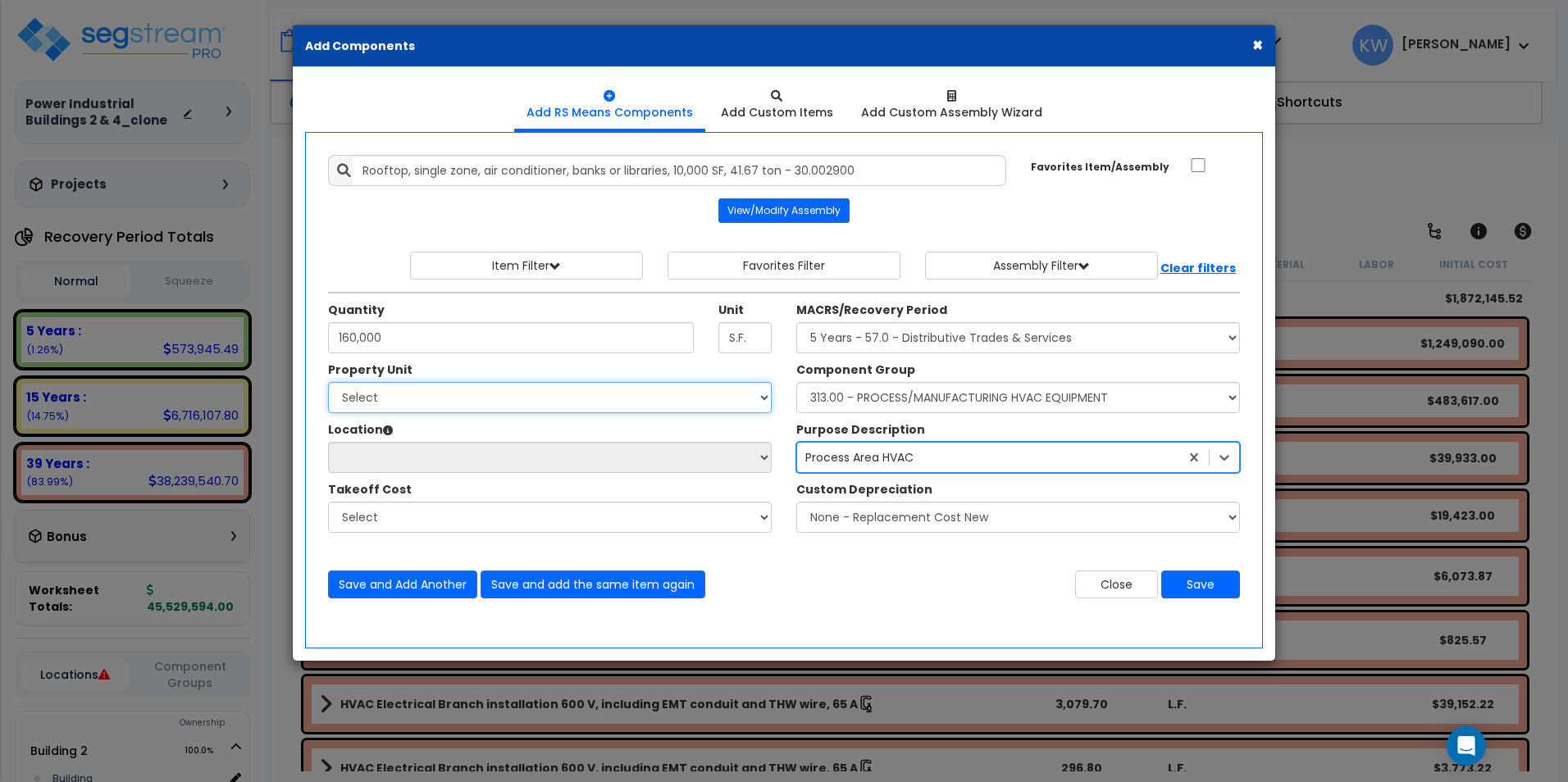
click at [644, 400] on select "Select Building 2 Building 4 Site Improvements" at bounding box center [549, 397] width 444 height 31
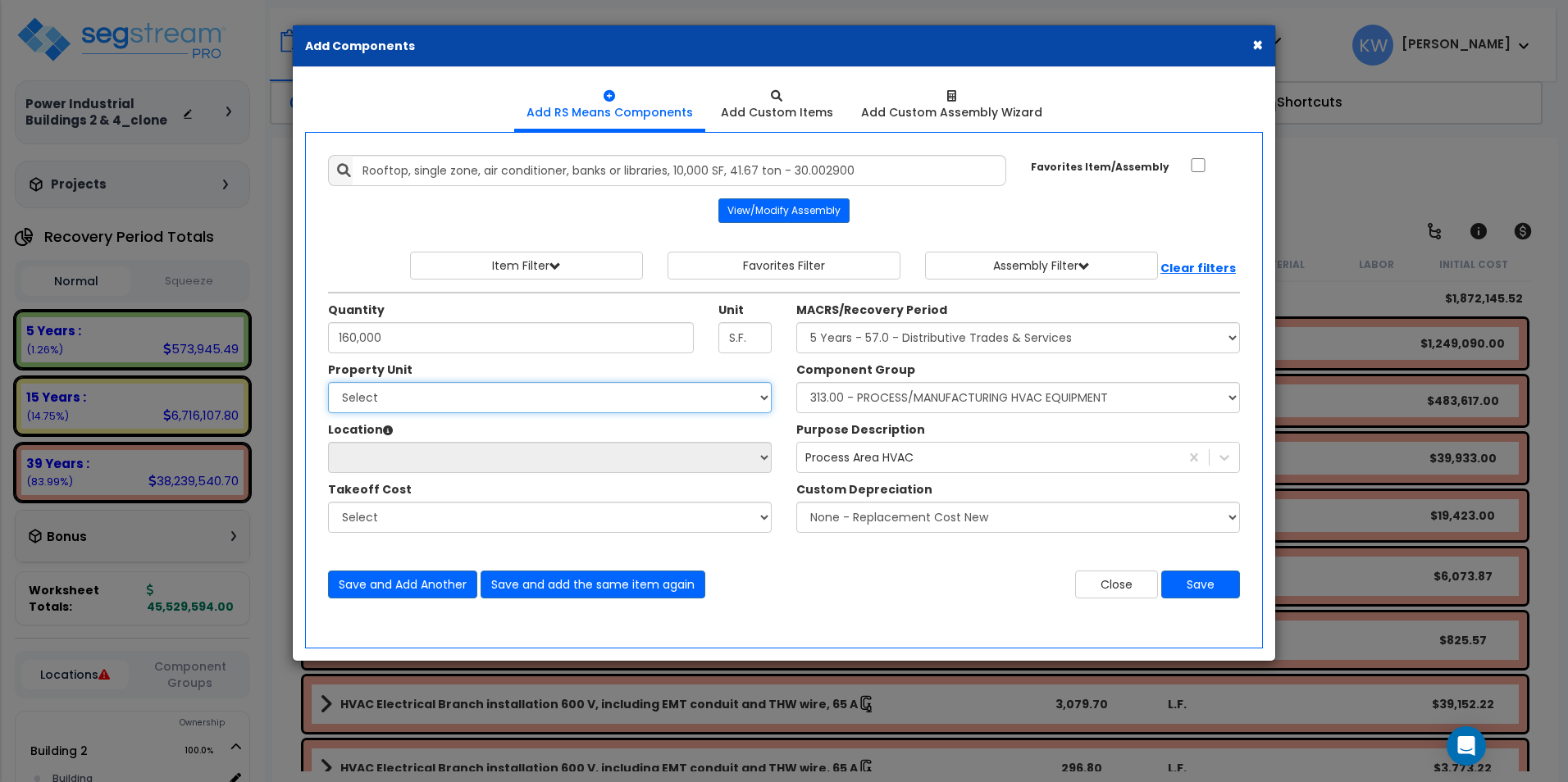
select select "164871"
click at [327, 382] on select "Select Building 2 Building 4 Site Improvements" at bounding box center [549, 397] width 444 height 31
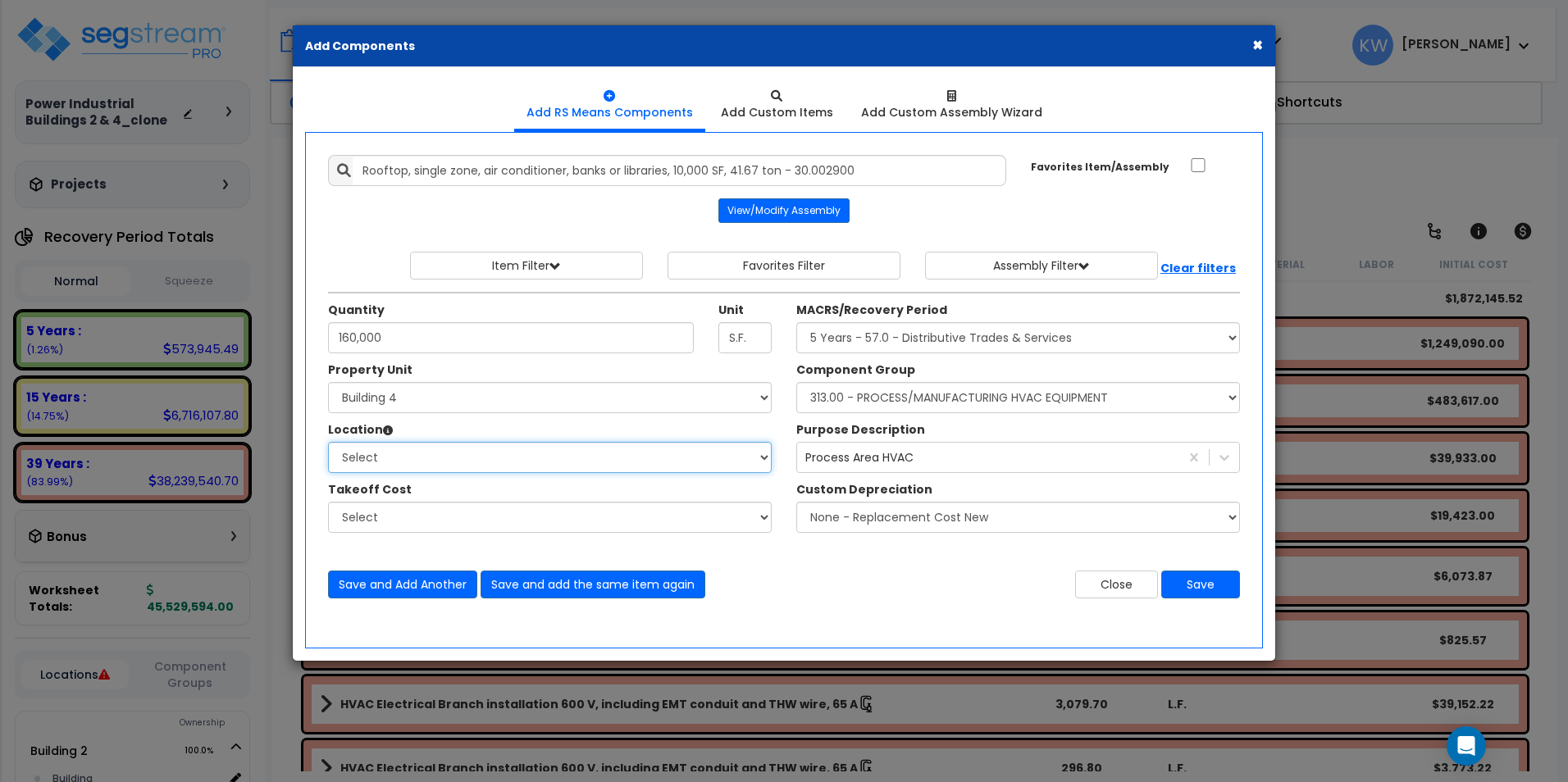
click at [678, 454] on select "Select Building Building 4 Tenant Building Interior Add Additional Location" at bounding box center [549, 456] width 444 height 31
select select "461"
click at [327, 442] on select "Select Building Building 4 Tenant Building Interior Add Additional Location" at bounding box center [549, 456] width 444 height 31
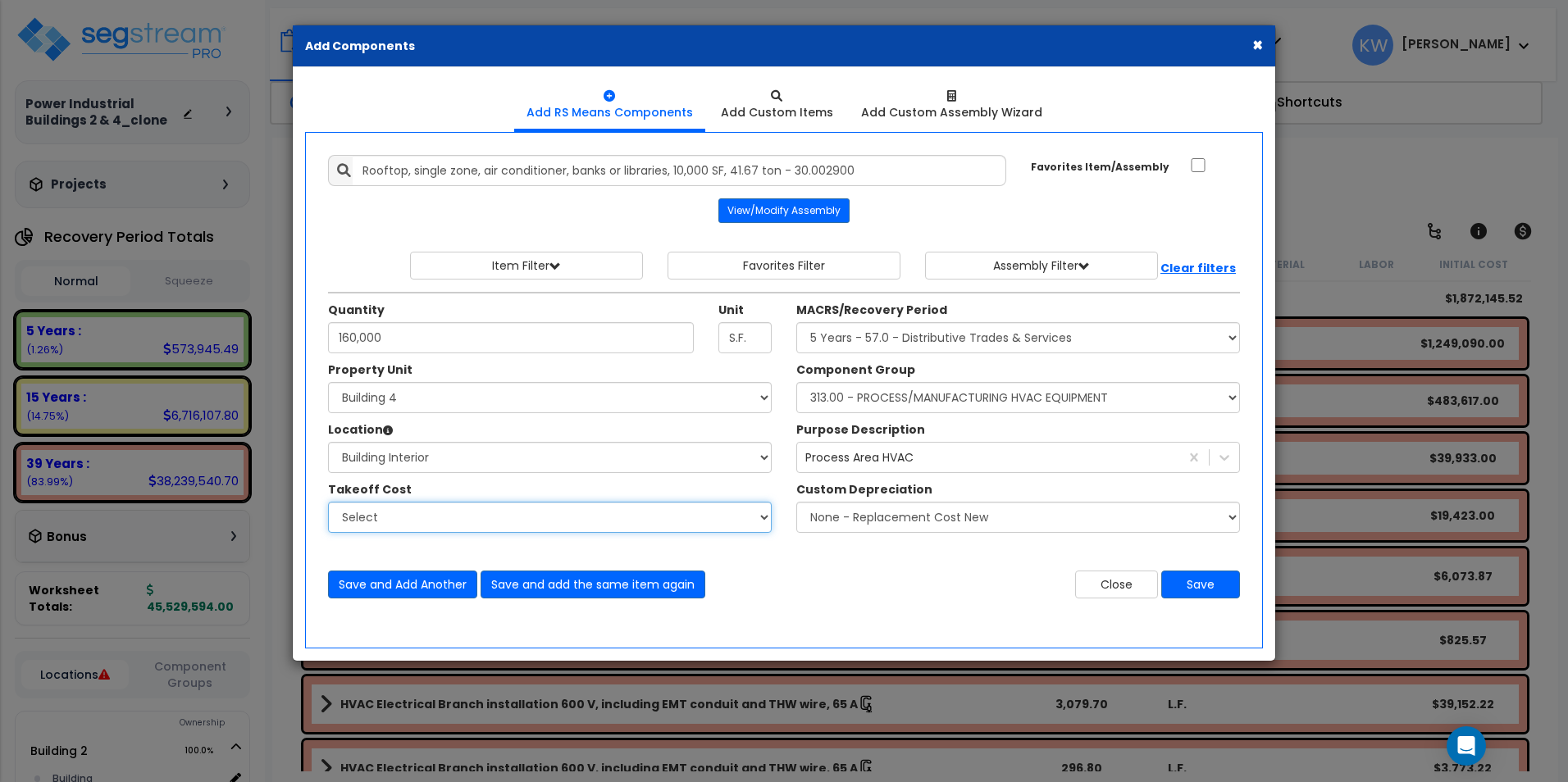
click at [760, 521] on select "Select Bldg 4 TI's - HVAC Combined Bathroom Partitions Combined Earthwork Combi…" at bounding box center [549, 517] width 444 height 31
select select "44751042"
click at [327, 502] on select "Select Bldg 4 TI's - HVAC Combined Bathroom Partitions Combined Earthwork Combi…" at bounding box center [549, 517] width 444 height 31
click at [849, 563] on div "Save and Add Another Save and add the same item again Close Save" at bounding box center [783, 574] width 936 height 49
click at [1193, 580] on button "Save" at bounding box center [1200, 585] width 78 height 28
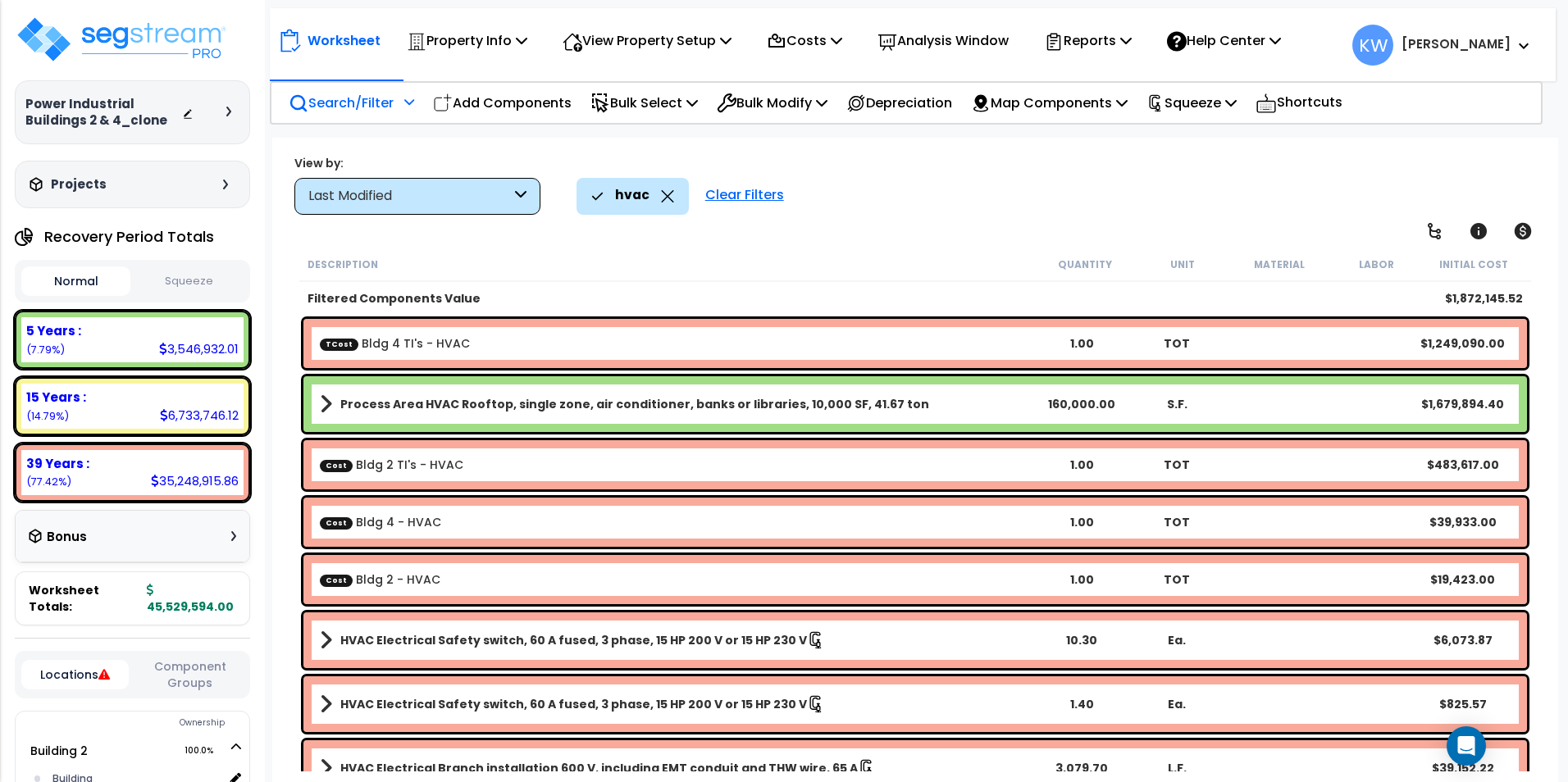
click at [798, 247] on div "Description Quantity Unit Material Labor Initial Cost" at bounding box center [915, 264] width 1232 height 35
click at [526, 104] on p "Add Components" at bounding box center [502, 103] width 139 height 22
select select
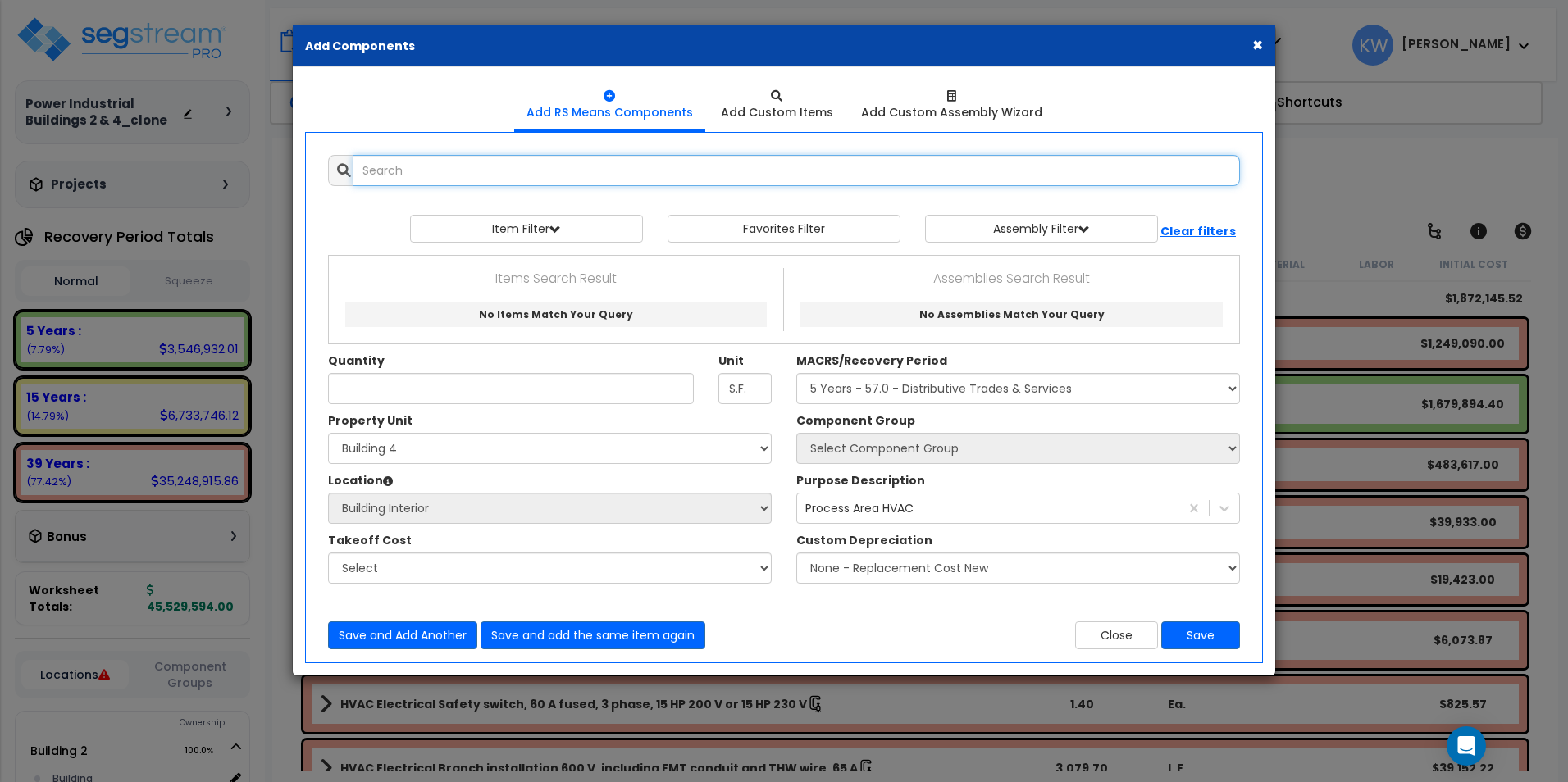
select select
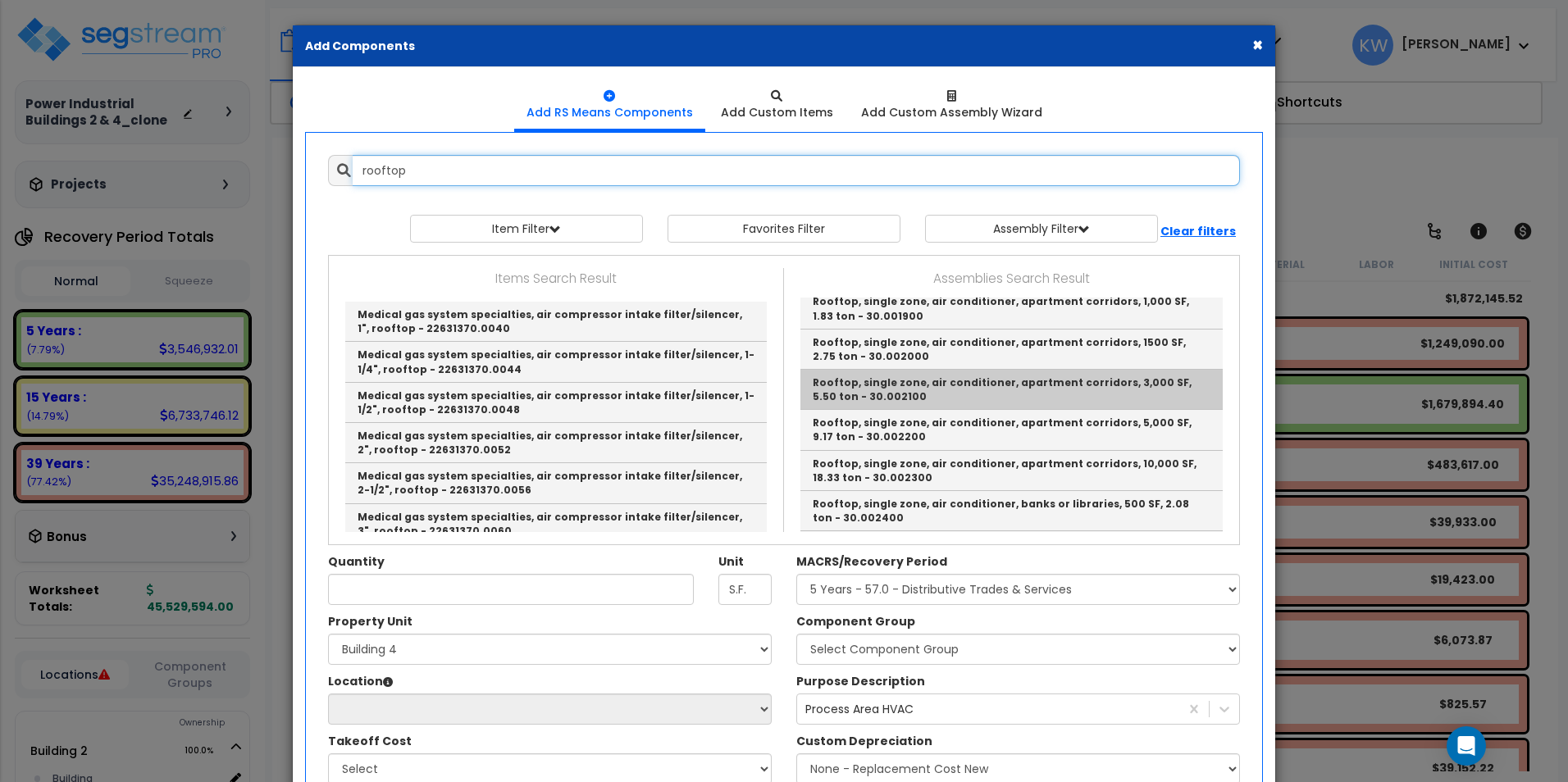
scroll to position [82, 0]
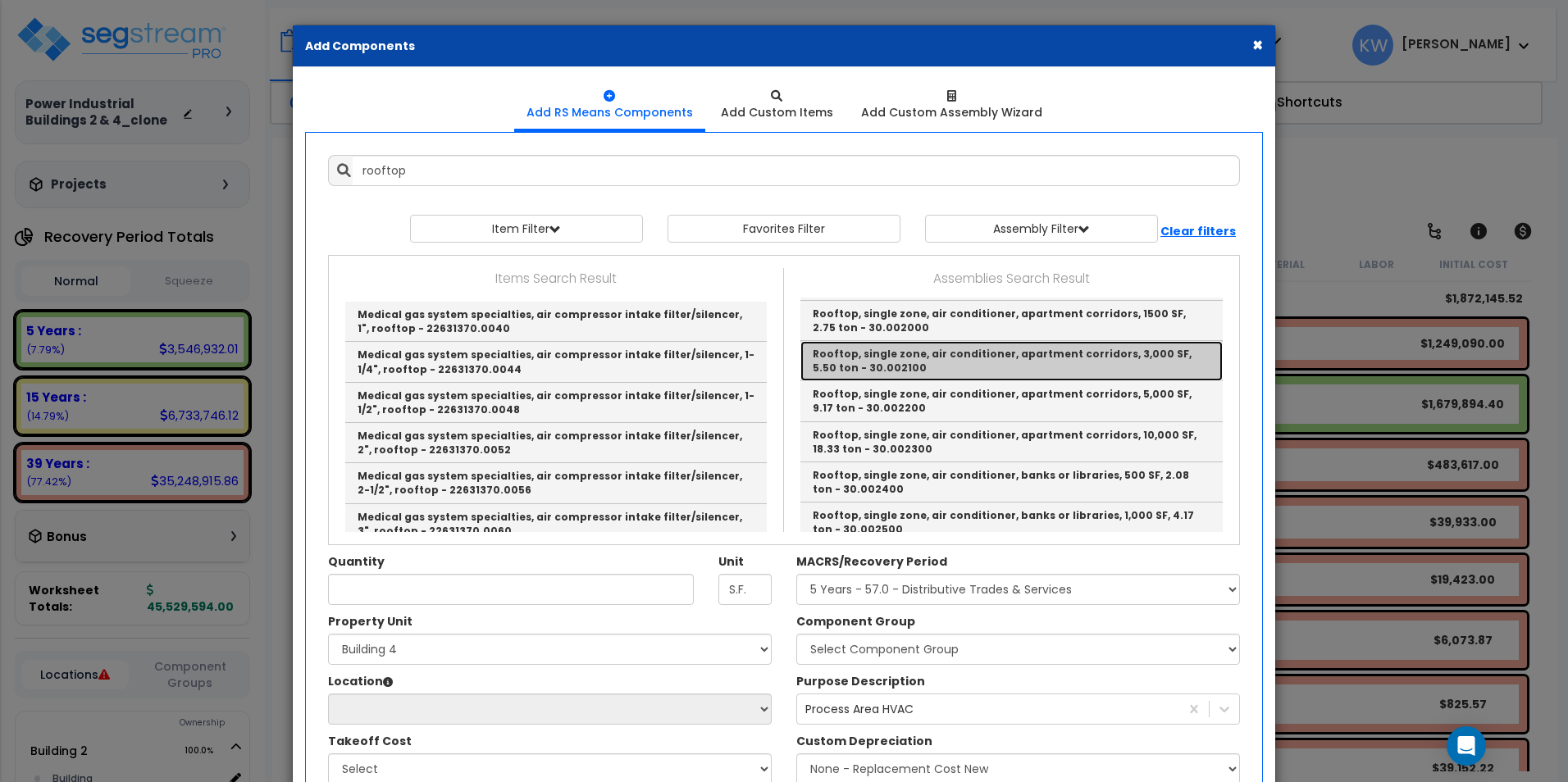
click at [1080, 360] on link "Rooftop, single zone, air conditioner, apartment corridors, 3,000 SF, 5.50 ton …" at bounding box center [1010, 361] width 422 height 40
click at [1080, 360] on div "Quantity Unit S.F. MACRS/Recovery Period" at bounding box center [783, 434] width 936 height 358
type input "Rooftop, single zone, air conditioner, apartment corridors, 3,000 SF, 5.50 ton …"
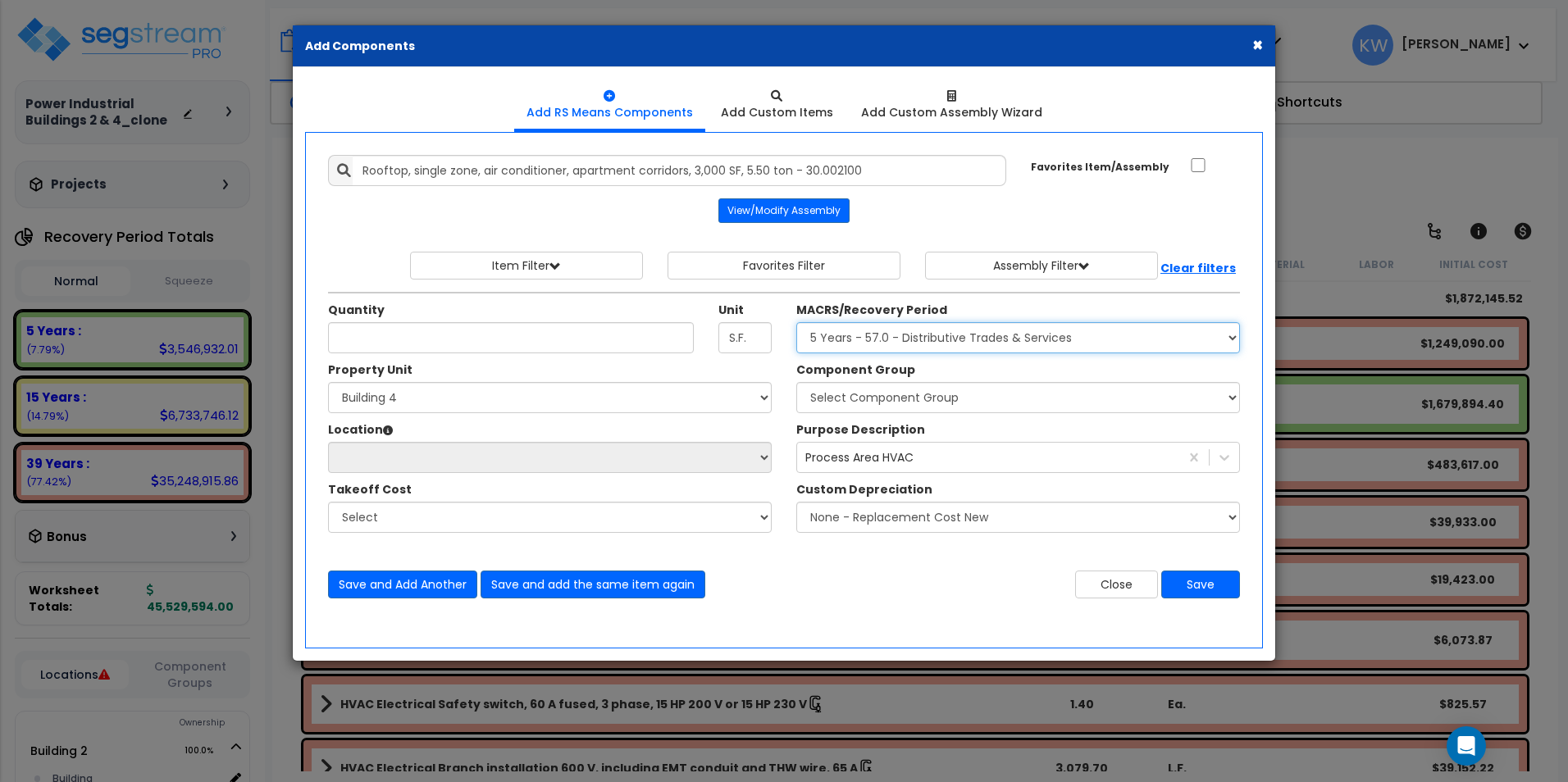
click at [1030, 337] on select "Select MACRS/Recovery Period 5 Years - 57.0 - Distributive Trades & Services 5 …" at bounding box center [1017, 337] width 444 height 31
click at [968, 223] on div "Add Items Add Assemblies Both 9665985 Select 0" at bounding box center [783, 377] width 936 height 468
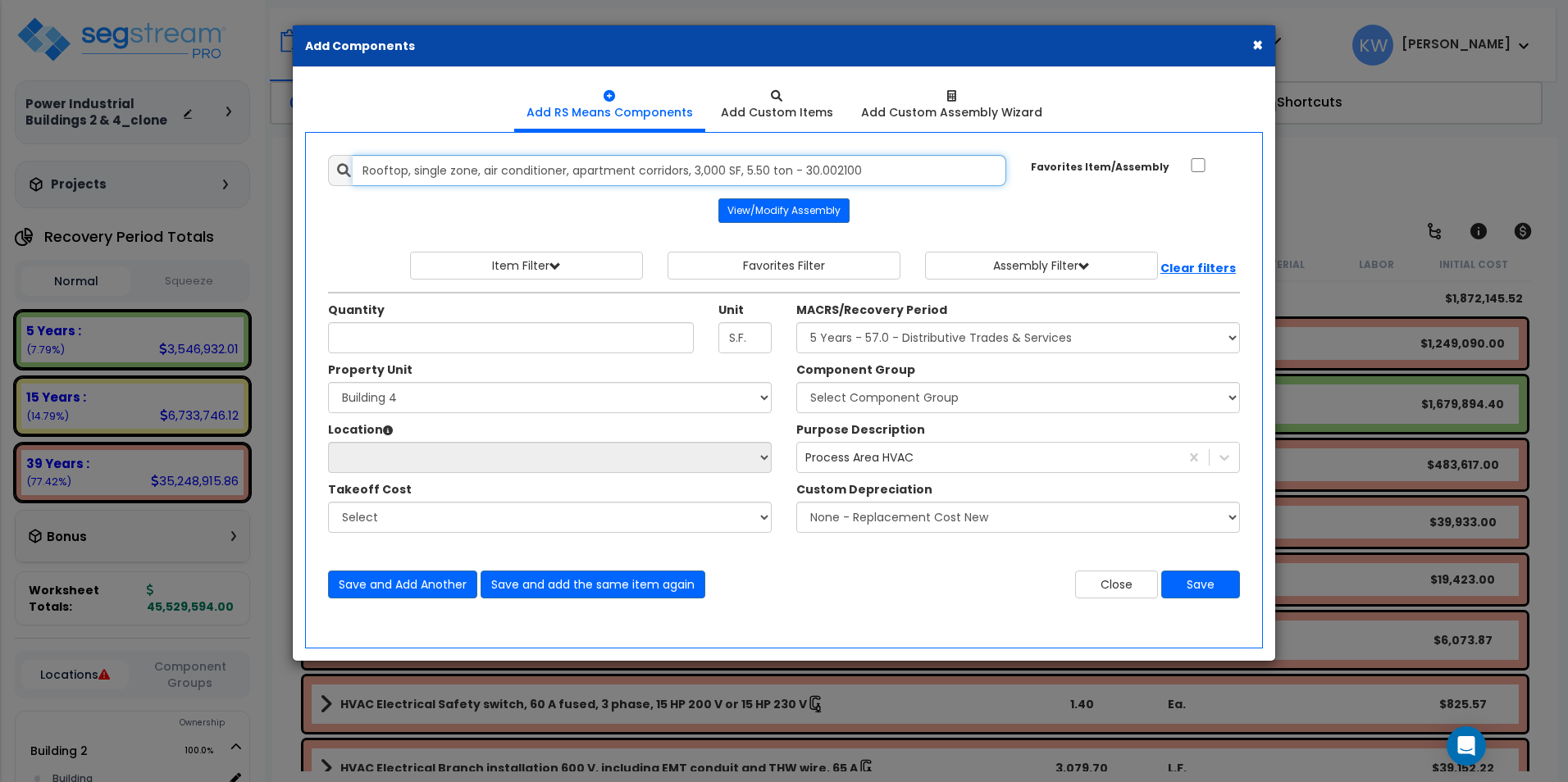
click at [851, 161] on input "Rooftop, single zone, air conditioner, apartment corridors, 3,000 SF, 5.50 ton …" at bounding box center [679, 170] width 653 height 31
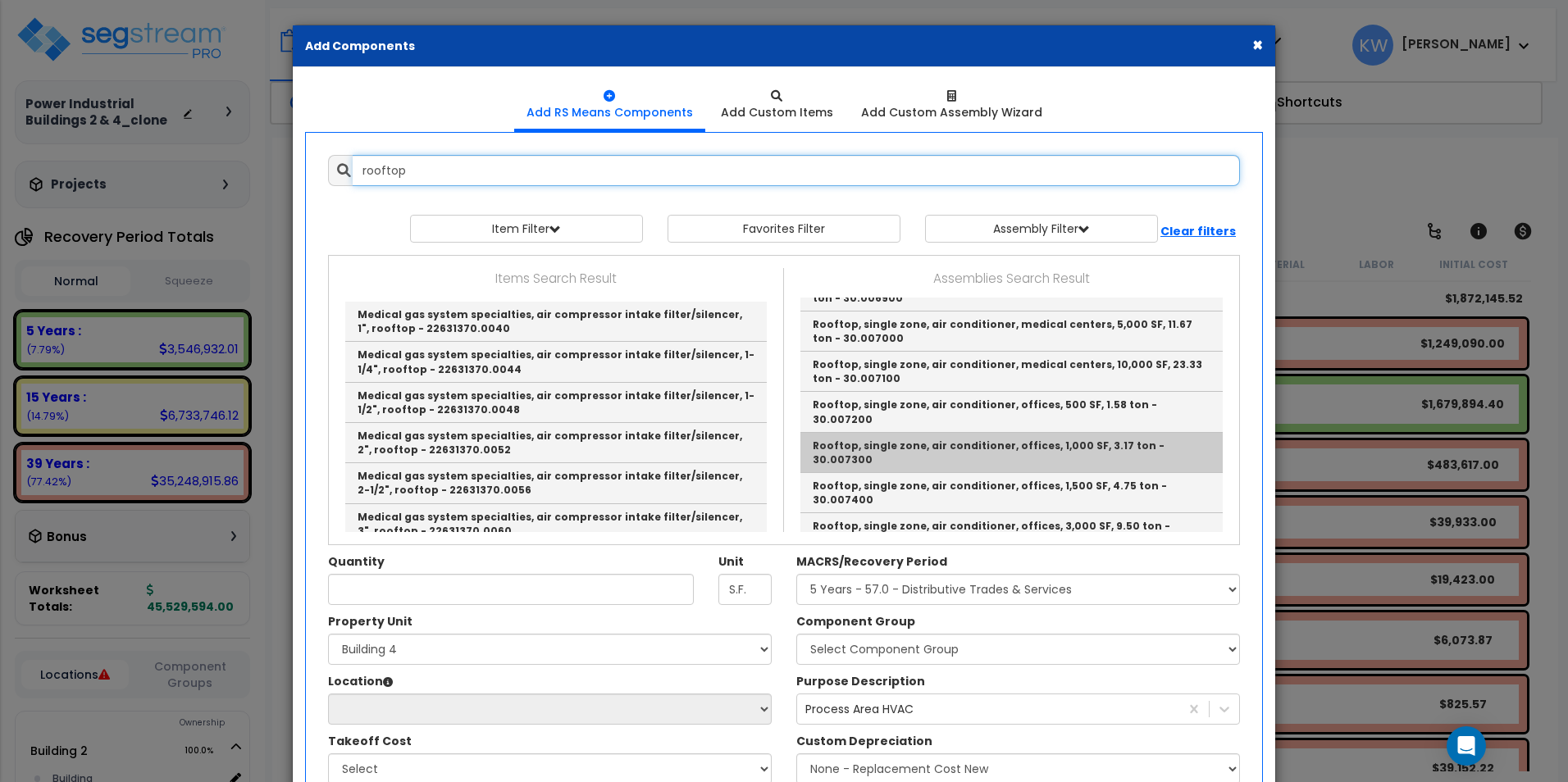
scroll to position [2132, 0]
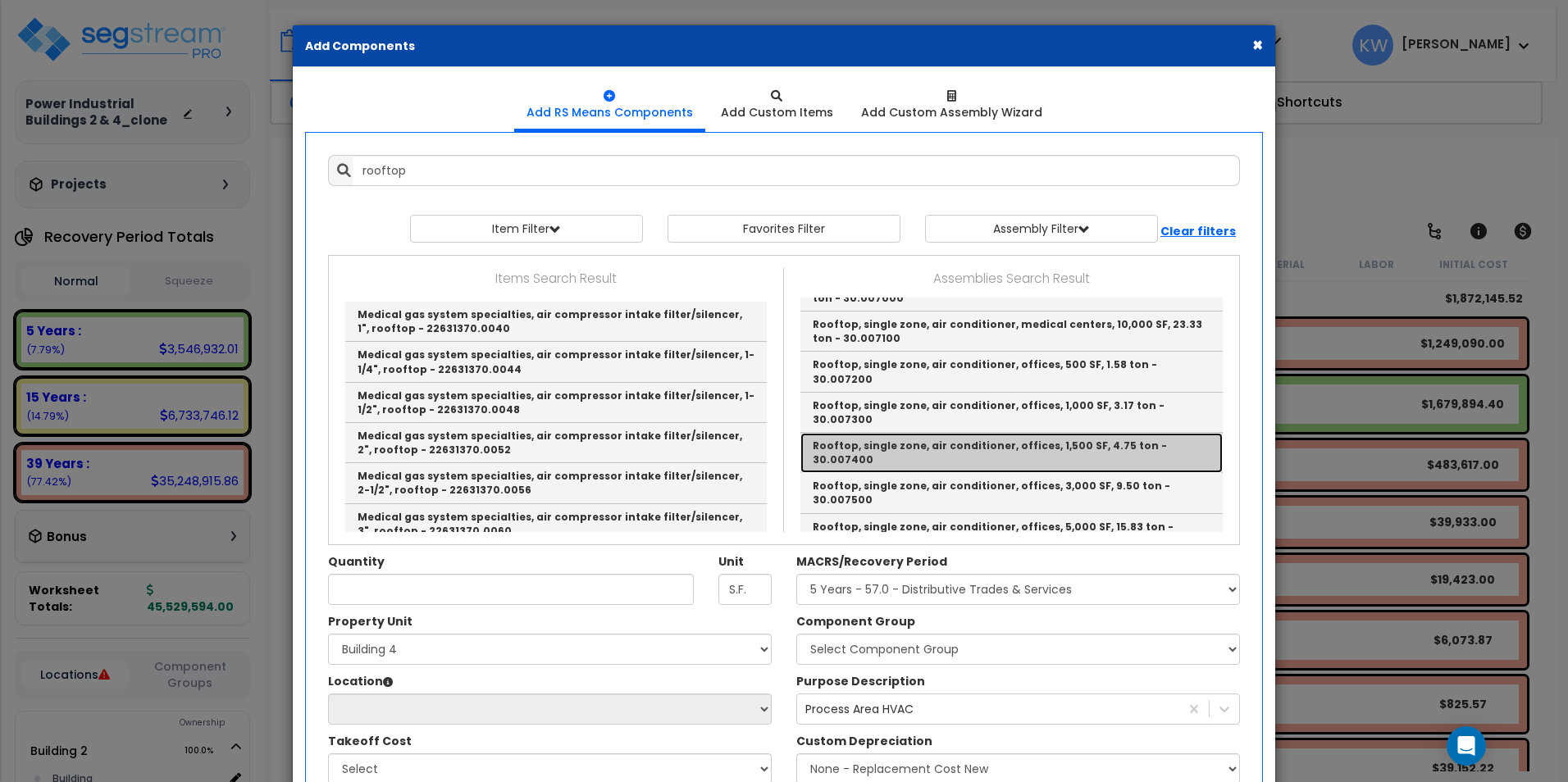
click at [1085, 433] on link "Rooftop, single zone, air conditioner, offices, 1,500 SF, 4.75 ton - 30.007400" at bounding box center [1010, 453] width 422 height 40
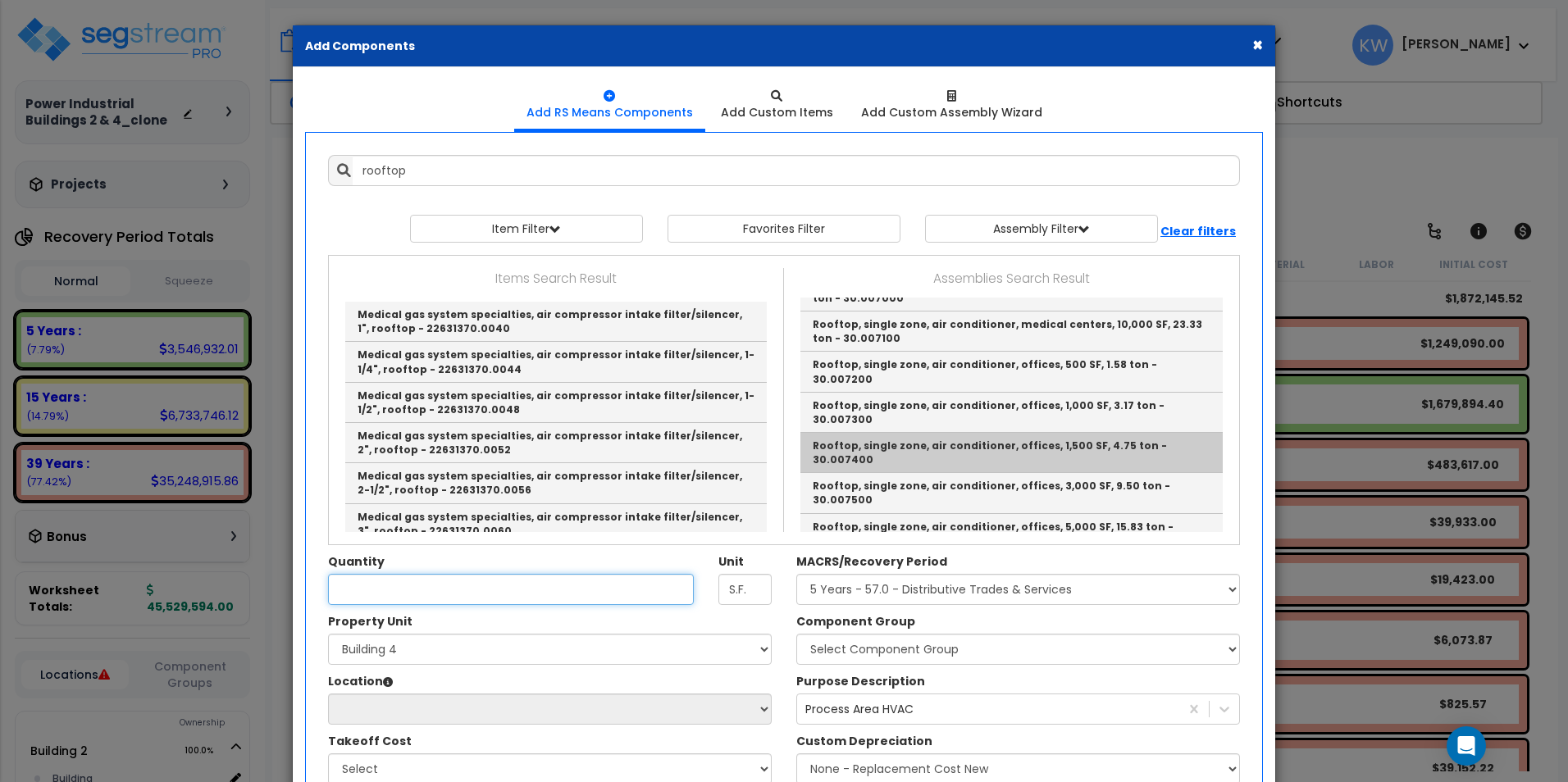
type input "Rooftop, single zone, air conditioner, offices, 1,500 SF, 4.75 ton - 30.007400"
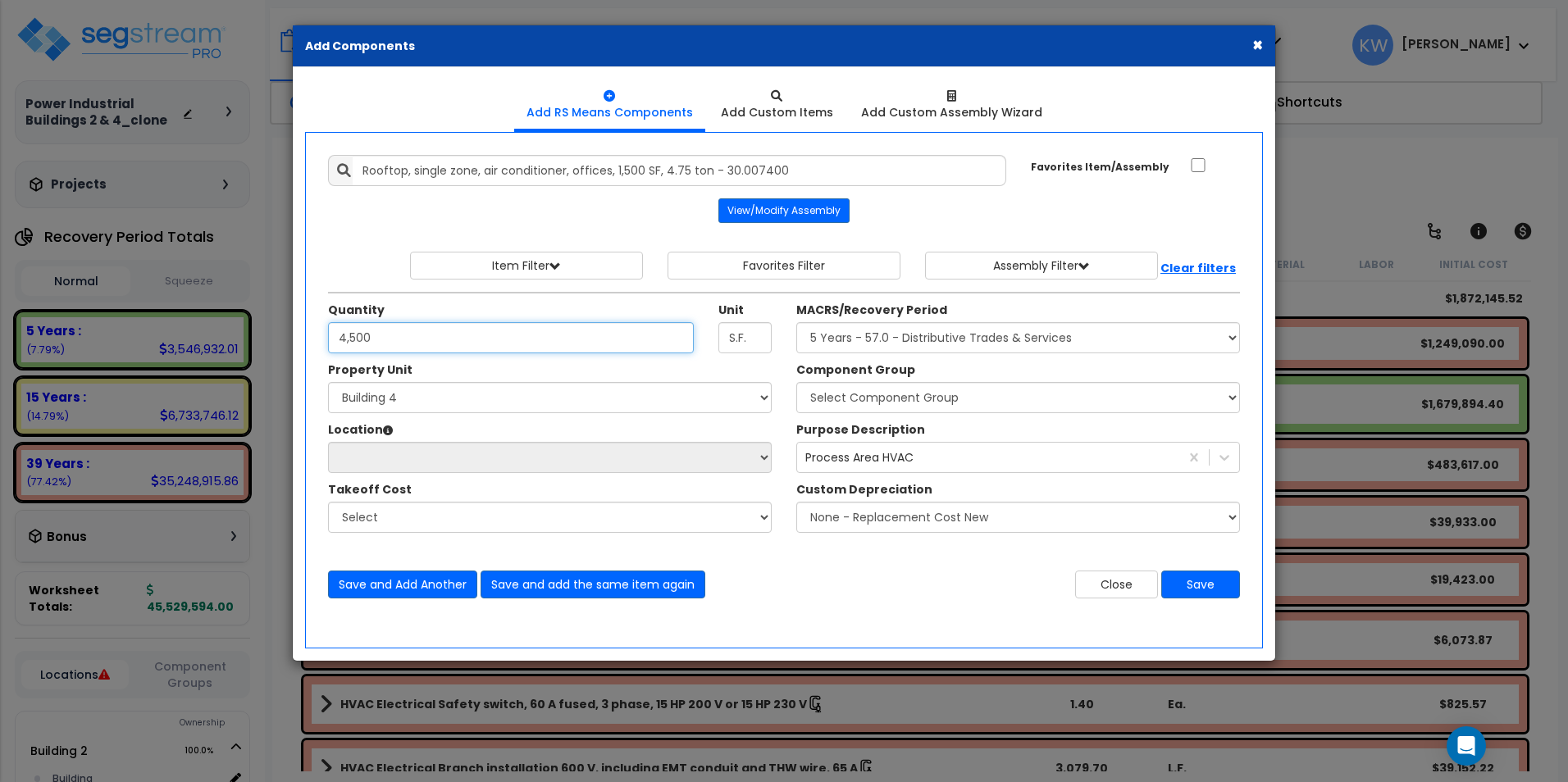
type input "4,500"
click at [776, 361] on div "Quantity 4,500 Unit S.F." at bounding box center [550, 331] width 468 height 60
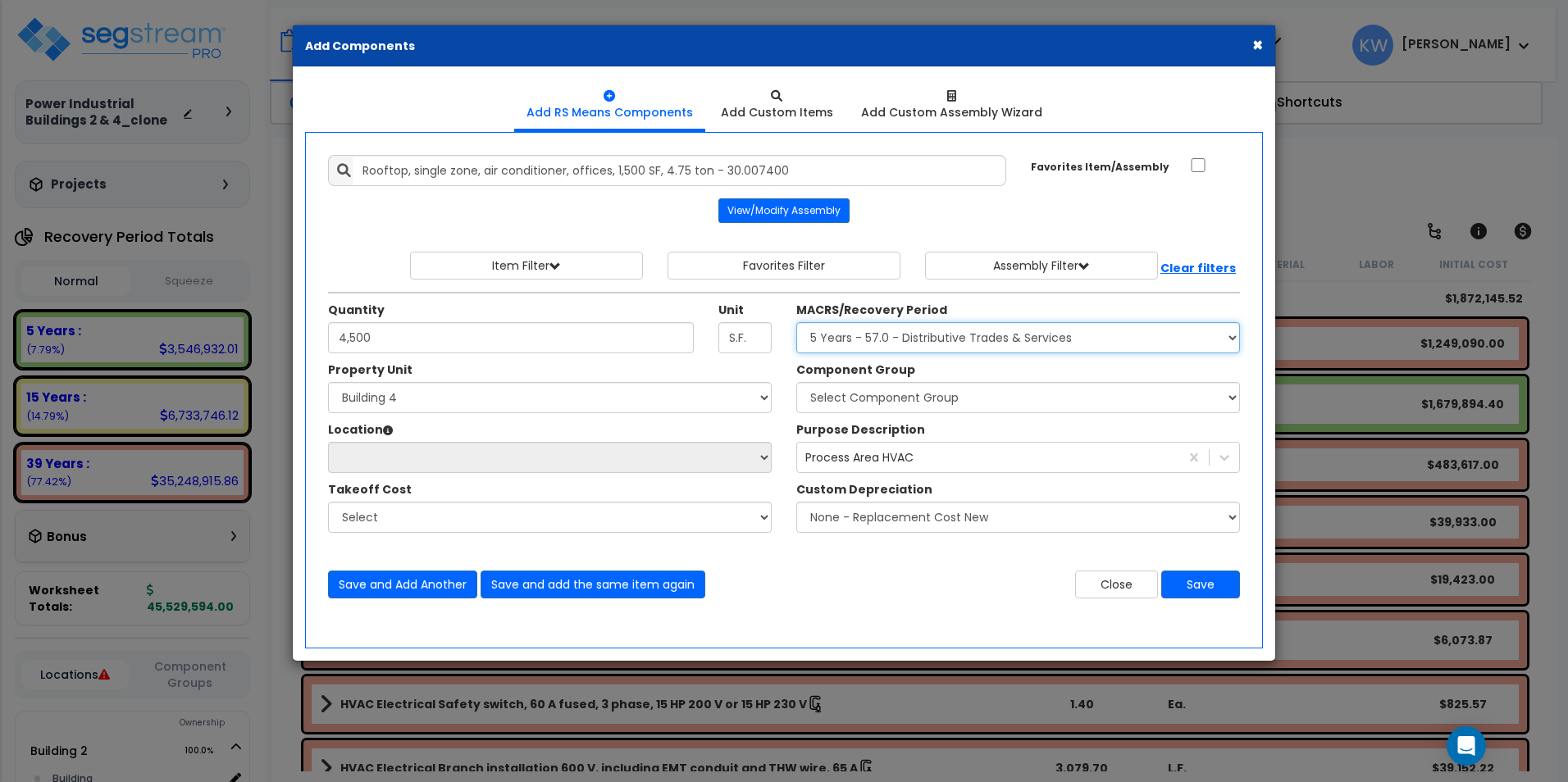
drag, startPoint x: 960, startPoint y: 326, endPoint x: 959, endPoint y: 334, distance: 8.1
click at [960, 326] on select "Select MACRS/Recovery Period 5 Years - 57.0 - Distributive Trades & Services 5 …" at bounding box center [1017, 337] width 444 height 31
click at [892, 332] on select "Select MACRS/Recovery Period 5 Years - 57.0 - Distributive Trades & Services 5 …" at bounding box center [1017, 337] width 444 height 31
click at [892, 336] on select "Select MACRS/Recovery Period 5 Years - 57.0 - Distributive Trades & Services 5 …" at bounding box center [1017, 337] width 444 height 31
select select "3669"
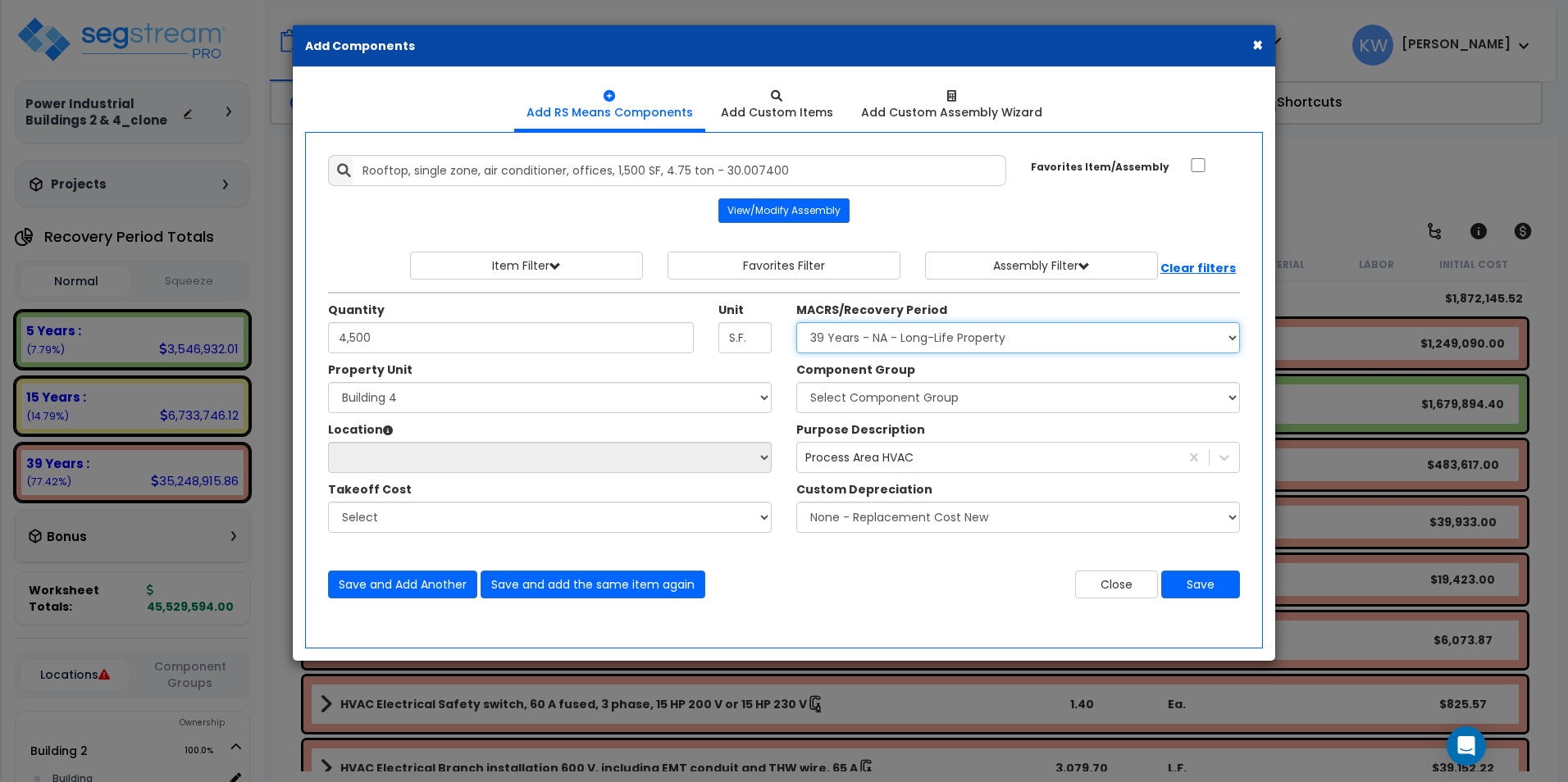
click at [796, 323] on select "Select MACRS/Recovery Period 5 Years - 57.0 - Distributive Trades & Services 5 …" at bounding box center [1017, 337] width 444 height 31
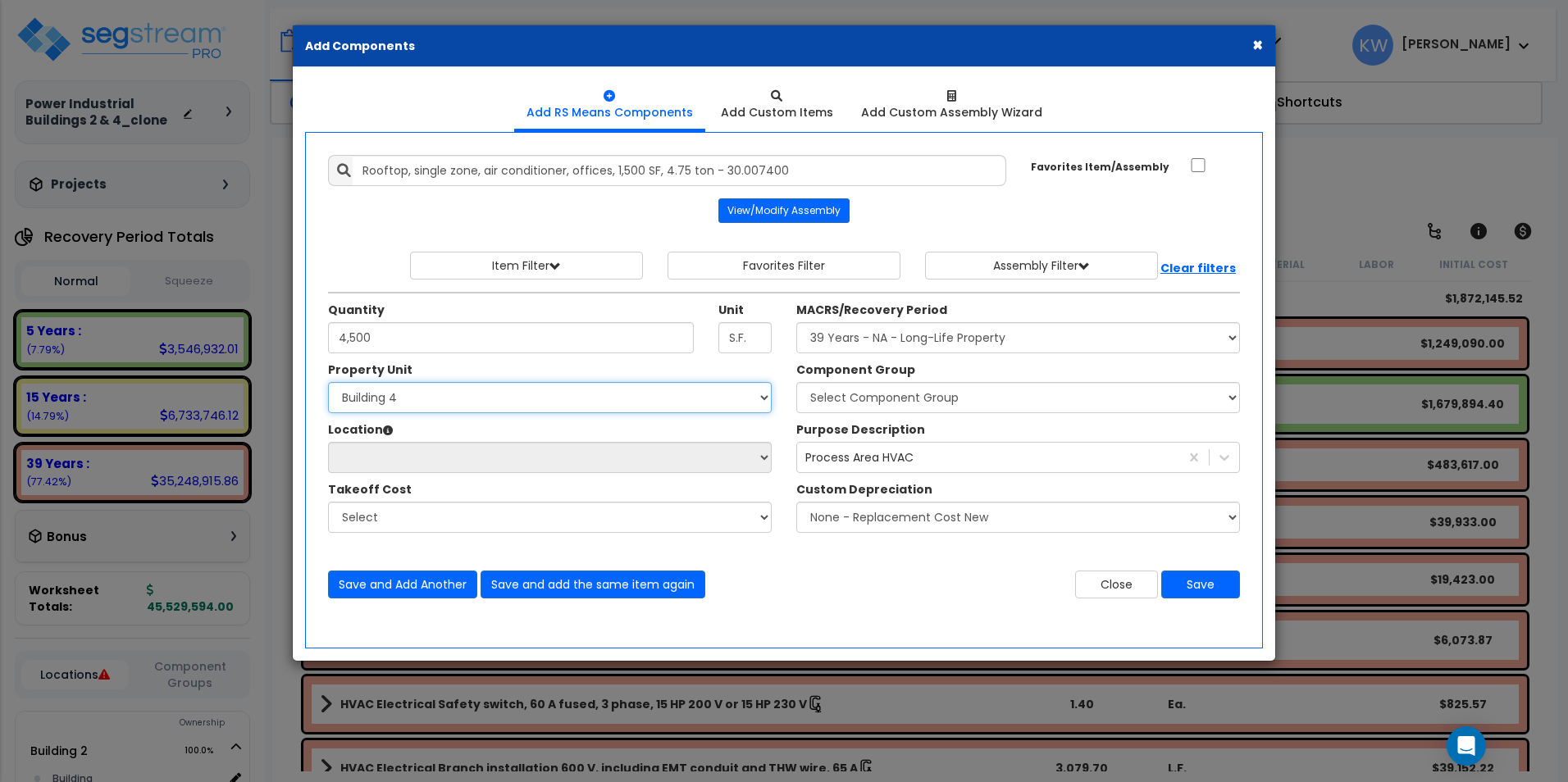
click at [618, 399] on select "Select Building 2 Building 4 Site Improvements" at bounding box center [549, 397] width 444 height 31
select select "164871"
click at [327, 382] on select "Select Building 2 Building 4 Site Improvements" at bounding box center [549, 397] width 444 height 31
select select
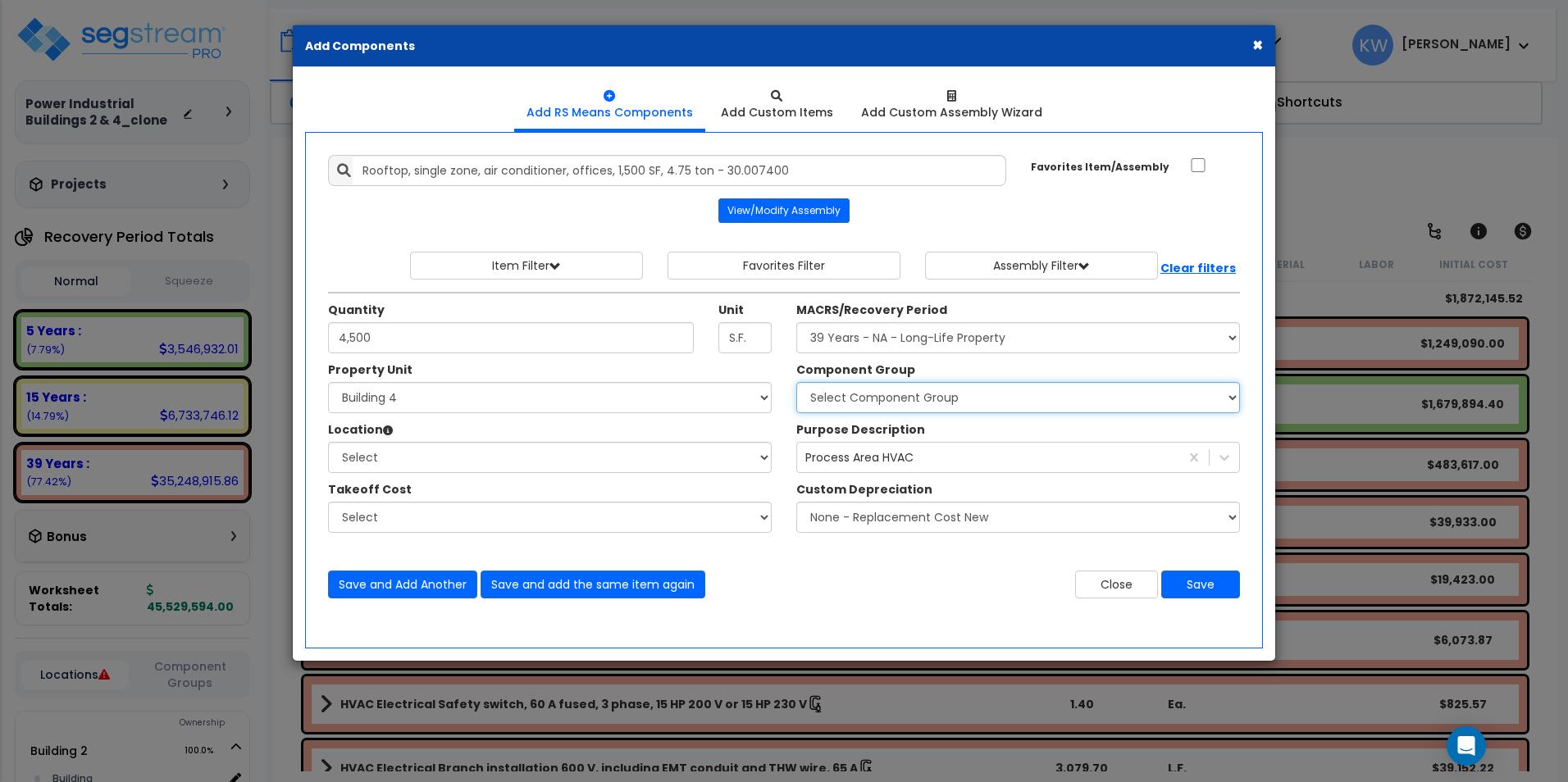
click at [949, 399] on select "Select Component Group 143.00 - FIRE EXTINGUISHERS 350.00 - SITE FIRE PROTECTIO…" at bounding box center [1017, 397] width 444 height 31
click at [951, 399] on select "Select Component Group 143.00 - FIRE EXTINGUISHERS 350.00 - SITE FIRE PROTECTIO…" at bounding box center [1017, 397] width 444 height 31
click at [952, 399] on select "Select Component Group 143.00 - FIRE EXTINGUISHERS 350.00 - SITE FIRE PROTECTIO…" at bounding box center [1017, 397] width 444 height 31
click at [954, 399] on select "Select Component Group 143.00 - FIRE EXTINGUISHERS 350.00 - SITE FIRE PROTECTIO…" at bounding box center [1017, 397] width 444 height 31
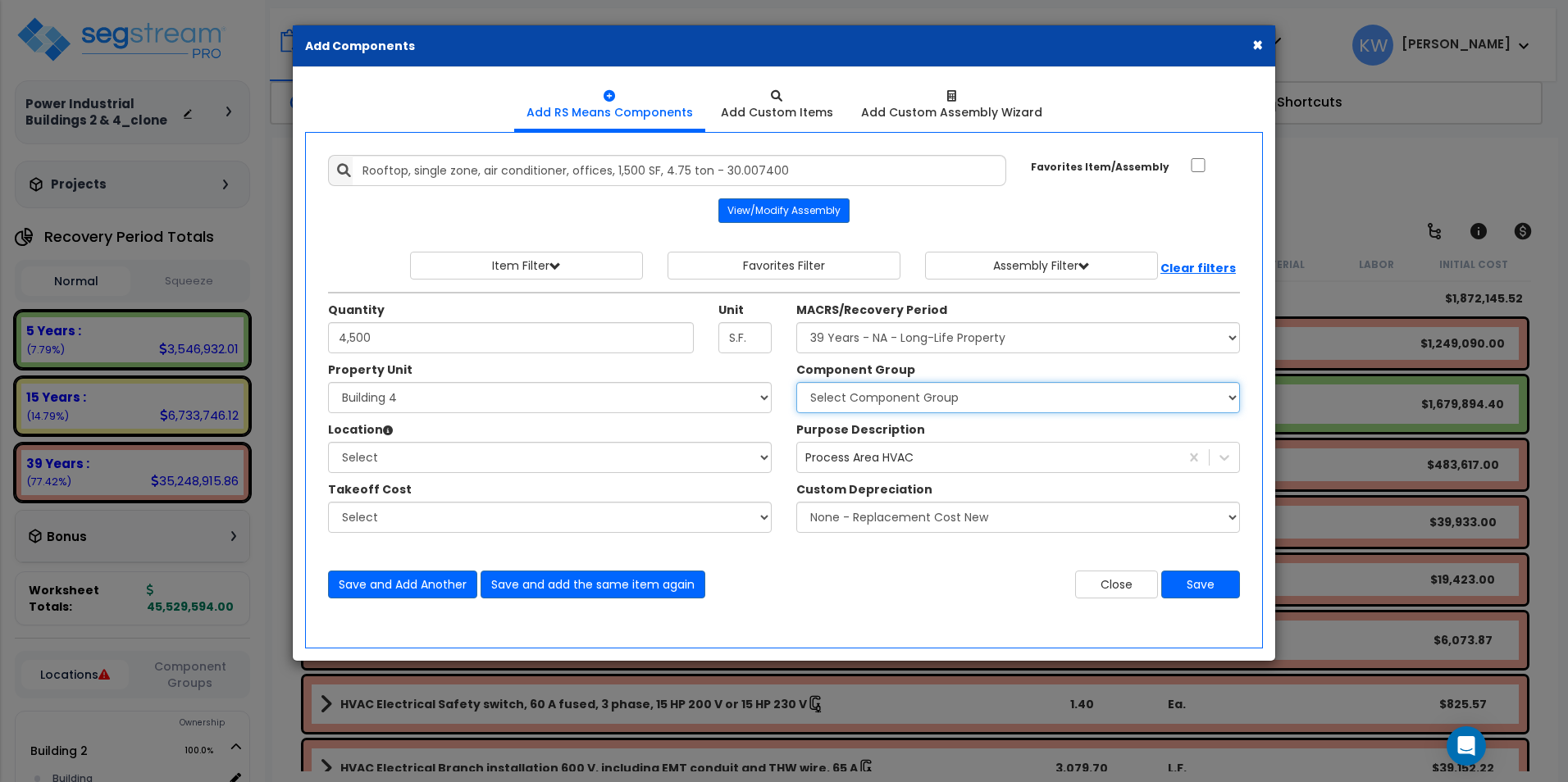
select select "51881"
click at [796, 382] on select "Select Component Group 143.00 - FIRE EXTINGUISHERS 350.00 - SITE FIRE PROTECTIO…" at bounding box center [1017, 397] width 444 height 31
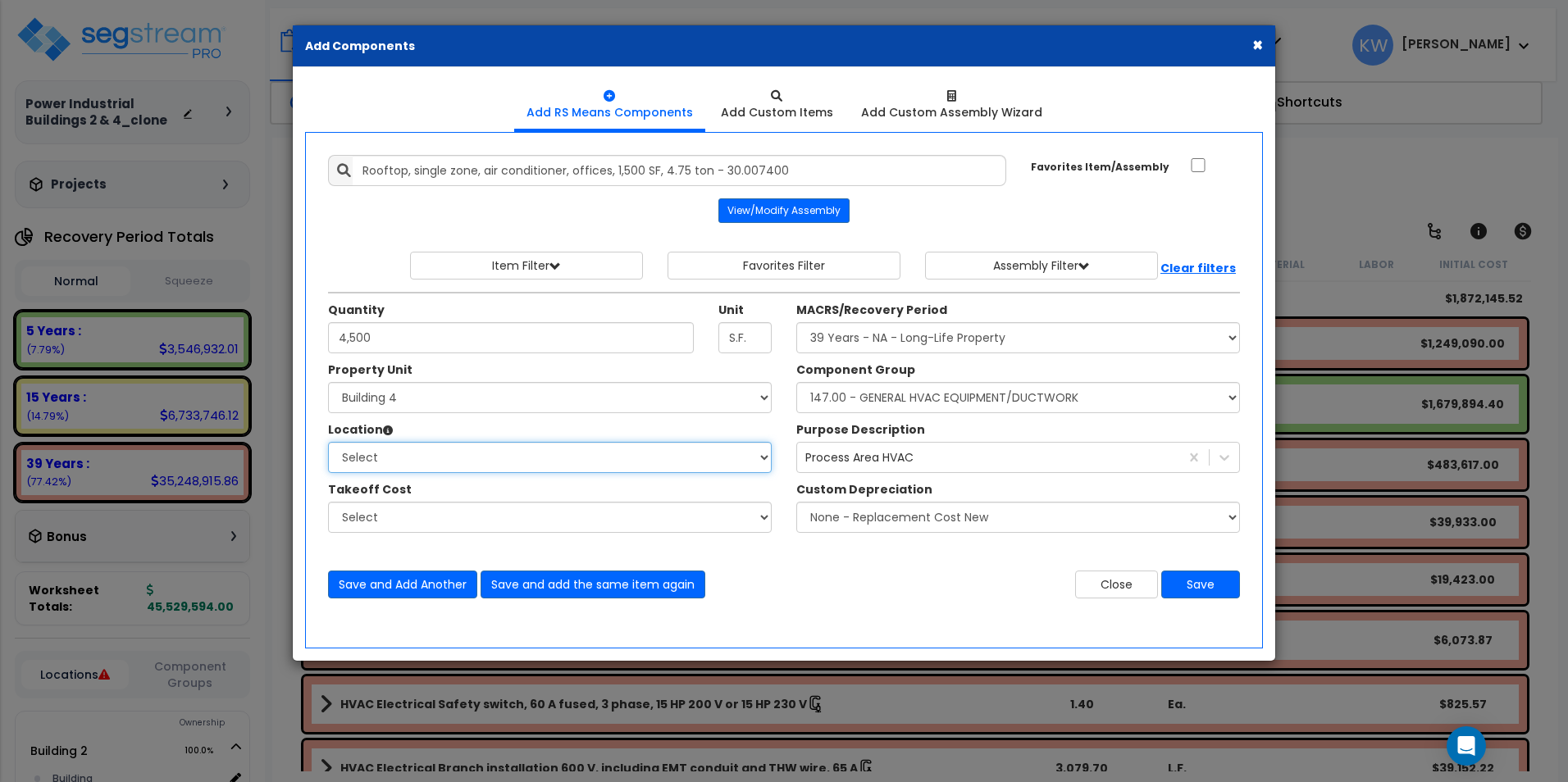
click at [646, 456] on select "Select Building Building 4 Tenant Building Interior Add Additional Location" at bounding box center [549, 456] width 444 height 31
select select "461"
click at [327, 442] on select "Select Building Building 4 Tenant Building Interior Add Additional Location" at bounding box center [549, 456] width 444 height 31
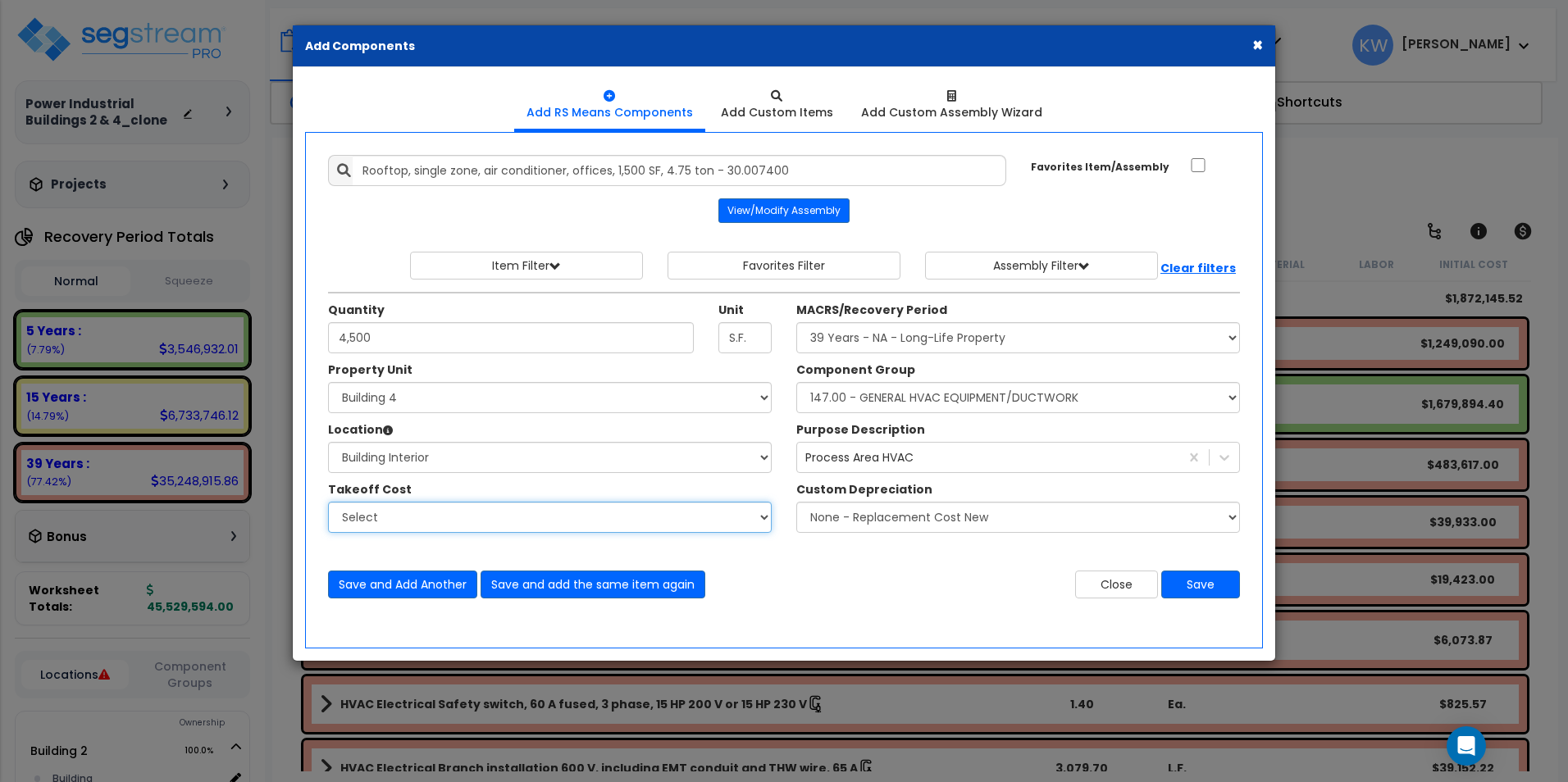
click at [464, 513] on select "Select Bldg 4 TI's - HVAC" at bounding box center [549, 517] width 444 height 31
click at [692, 487] on div "Takeoff Cost" at bounding box center [549, 491] width 444 height 21
click at [971, 464] on div "Process Area HVAC" at bounding box center [987, 457] width 382 height 26
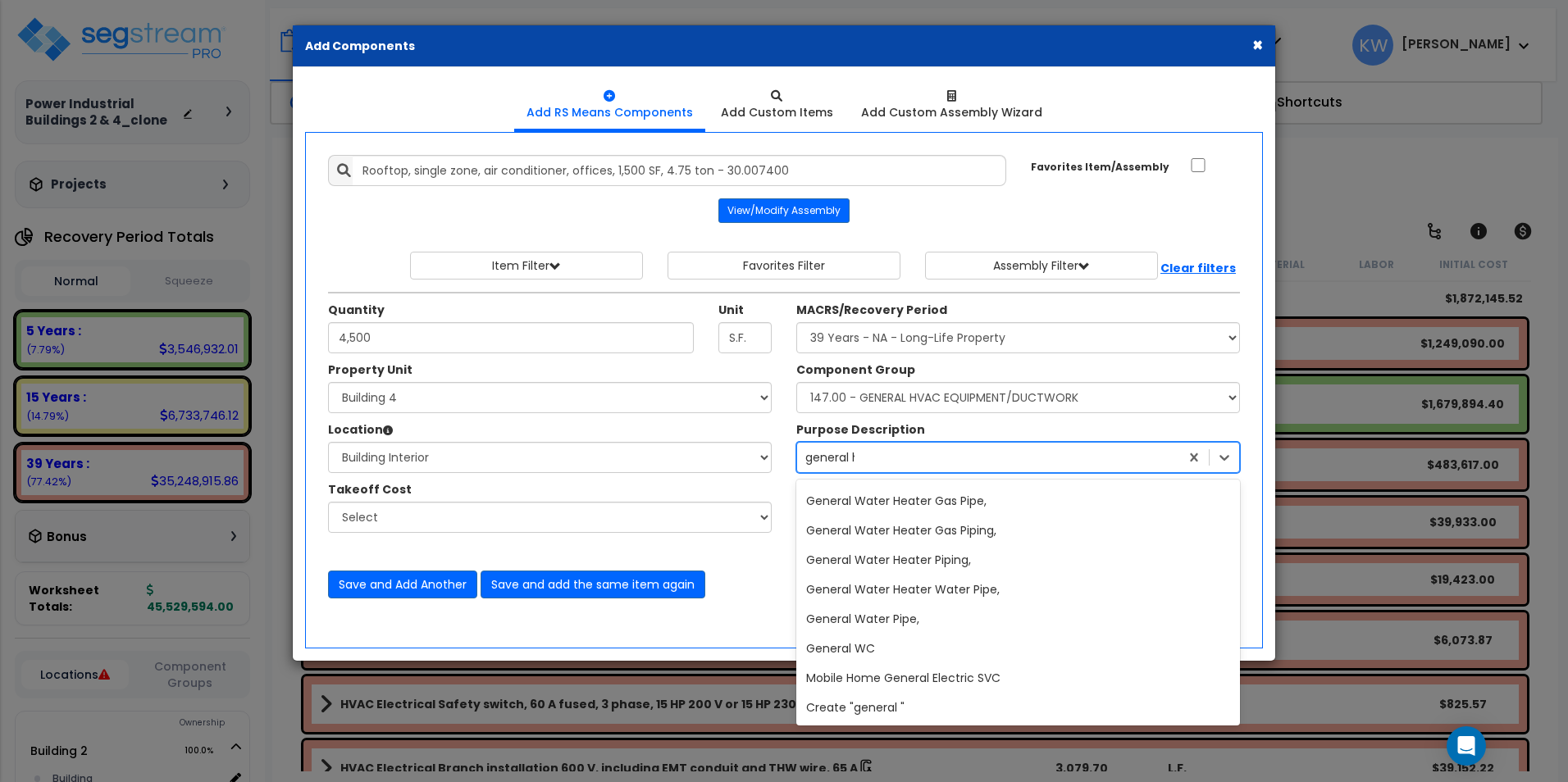
scroll to position [0, 0]
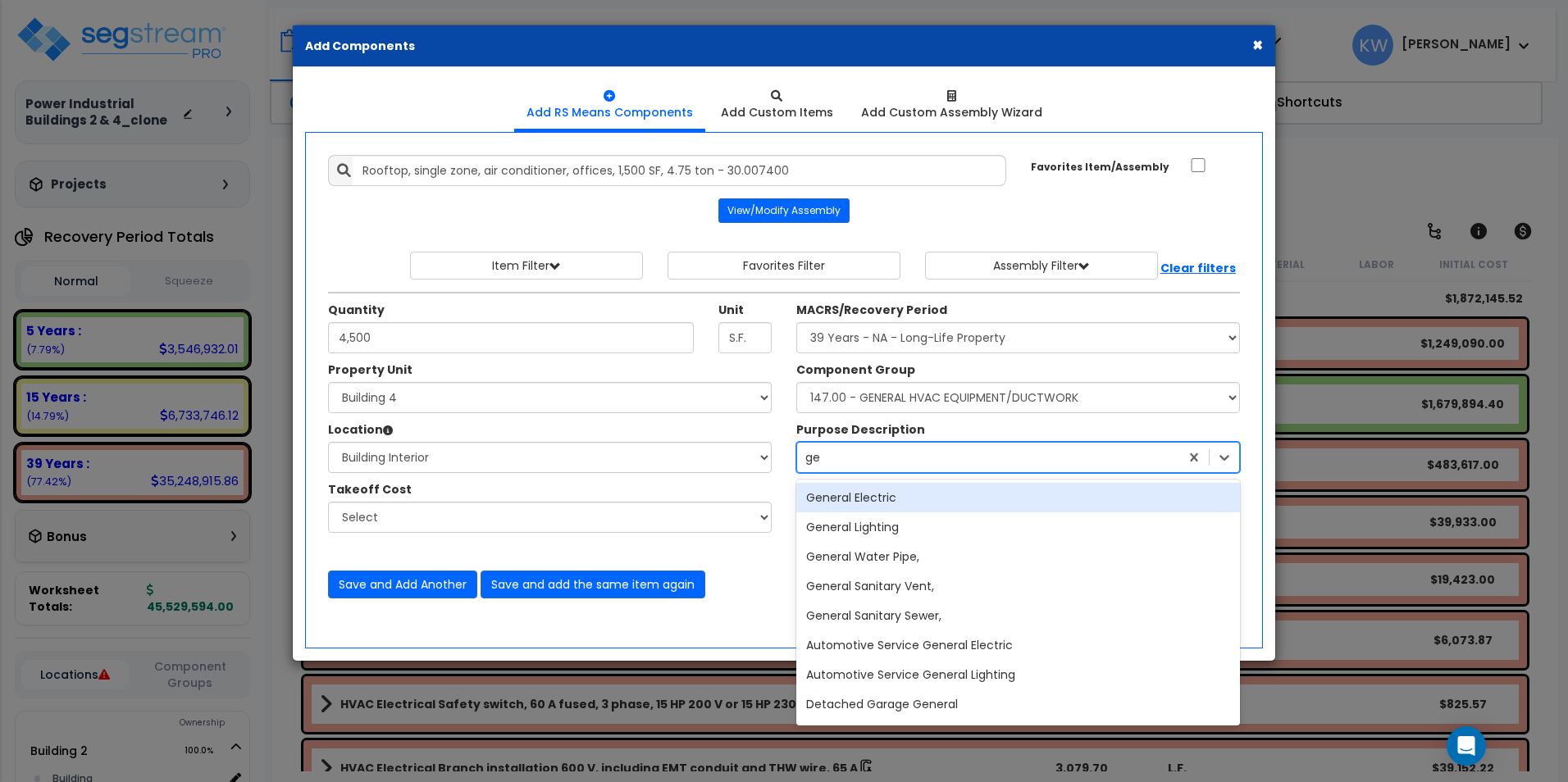
type input "g"
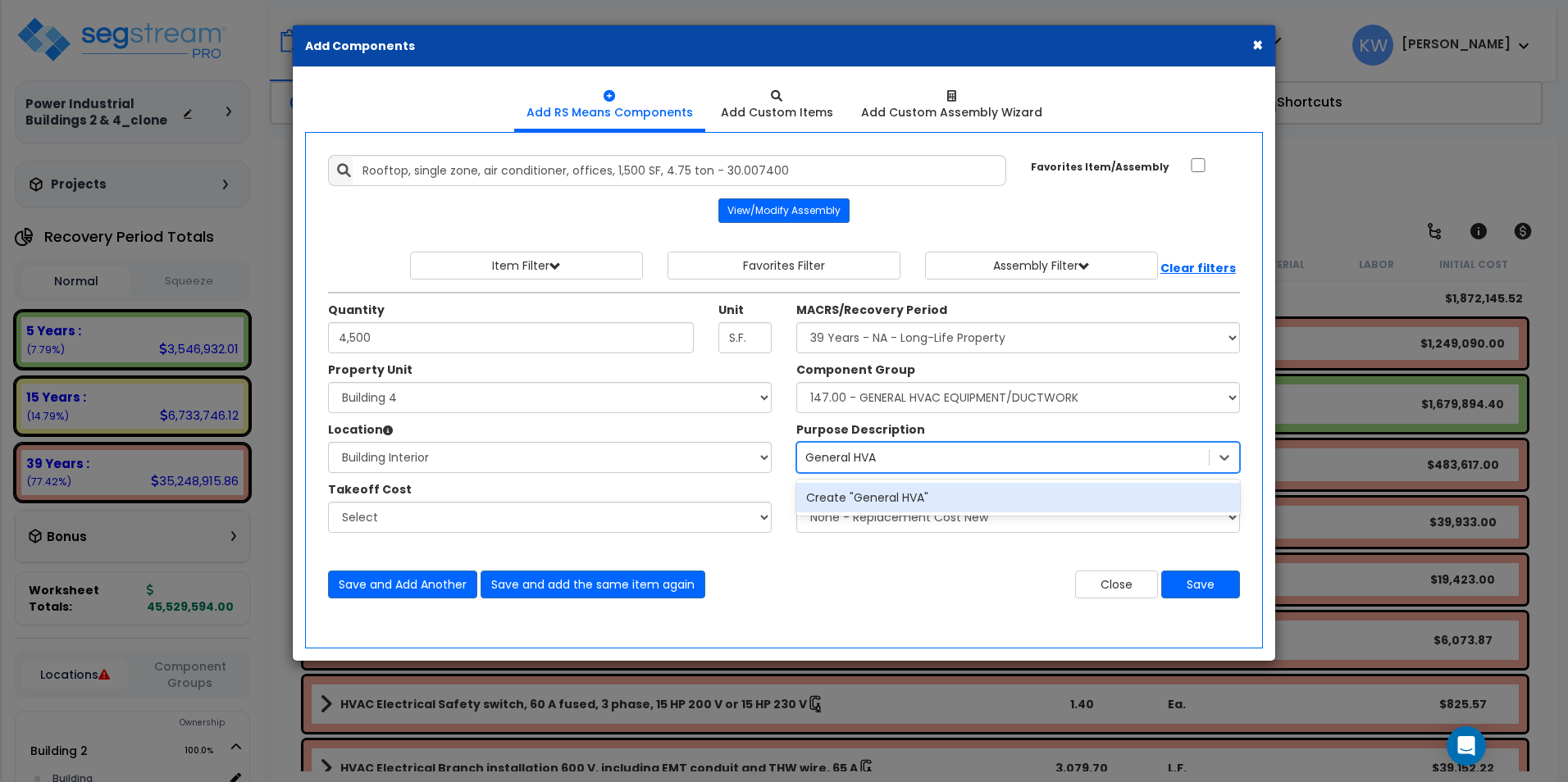
type input "General HVAC"
click at [917, 506] on div "Create "General HVAC"" at bounding box center [1017, 498] width 444 height 30
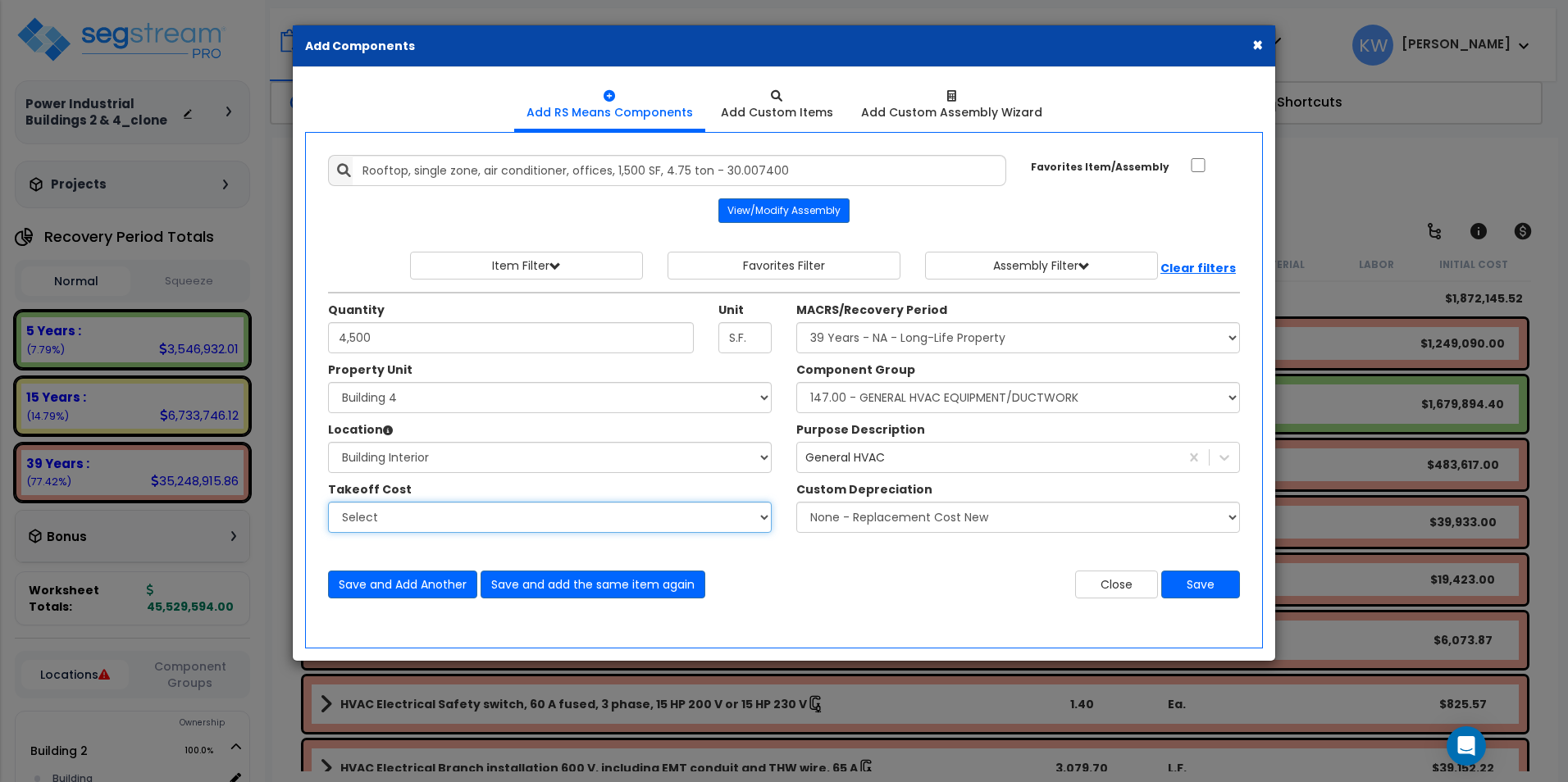
click at [741, 511] on select "Select Bldg 4 TI's - HVAC" at bounding box center [549, 517] width 444 height 31
select select "44751042"
click at [327, 502] on select "Select Bldg 4 TI's - HVAC" at bounding box center [549, 517] width 444 height 31
click at [847, 585] on div "Close Save" at bounding box center [1018, 585] width 468 height 28
click at [1220, 587] on button "Save" at bounding box center [1200, 585] width 78 height 28
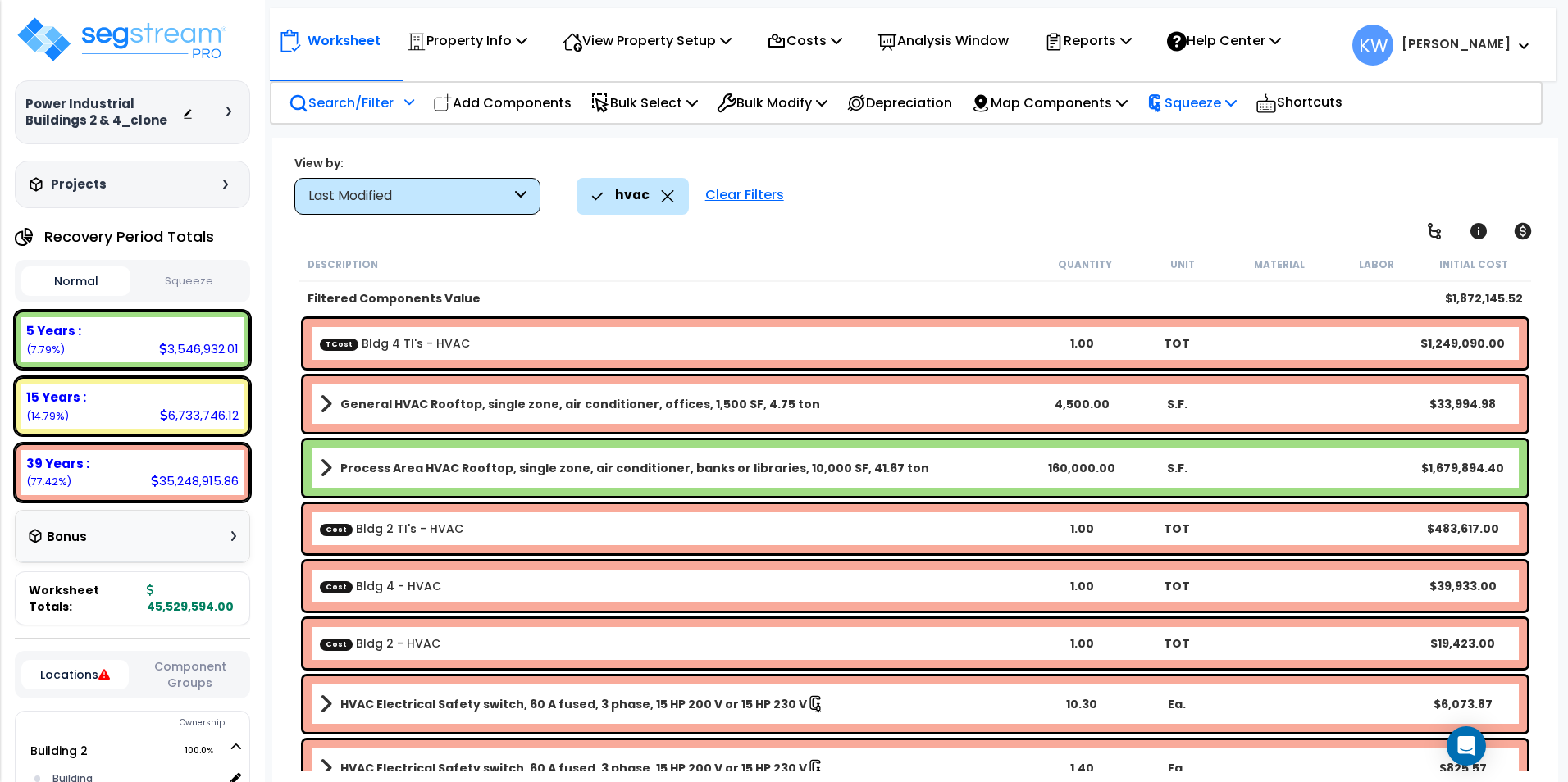
click at [1237, 104] on icon at bounding box center [1231, 102] width 12 height 13
click at [1247, 141] on link "Re-squeeze" at bounding box center [1220, 139] width 163 height 33
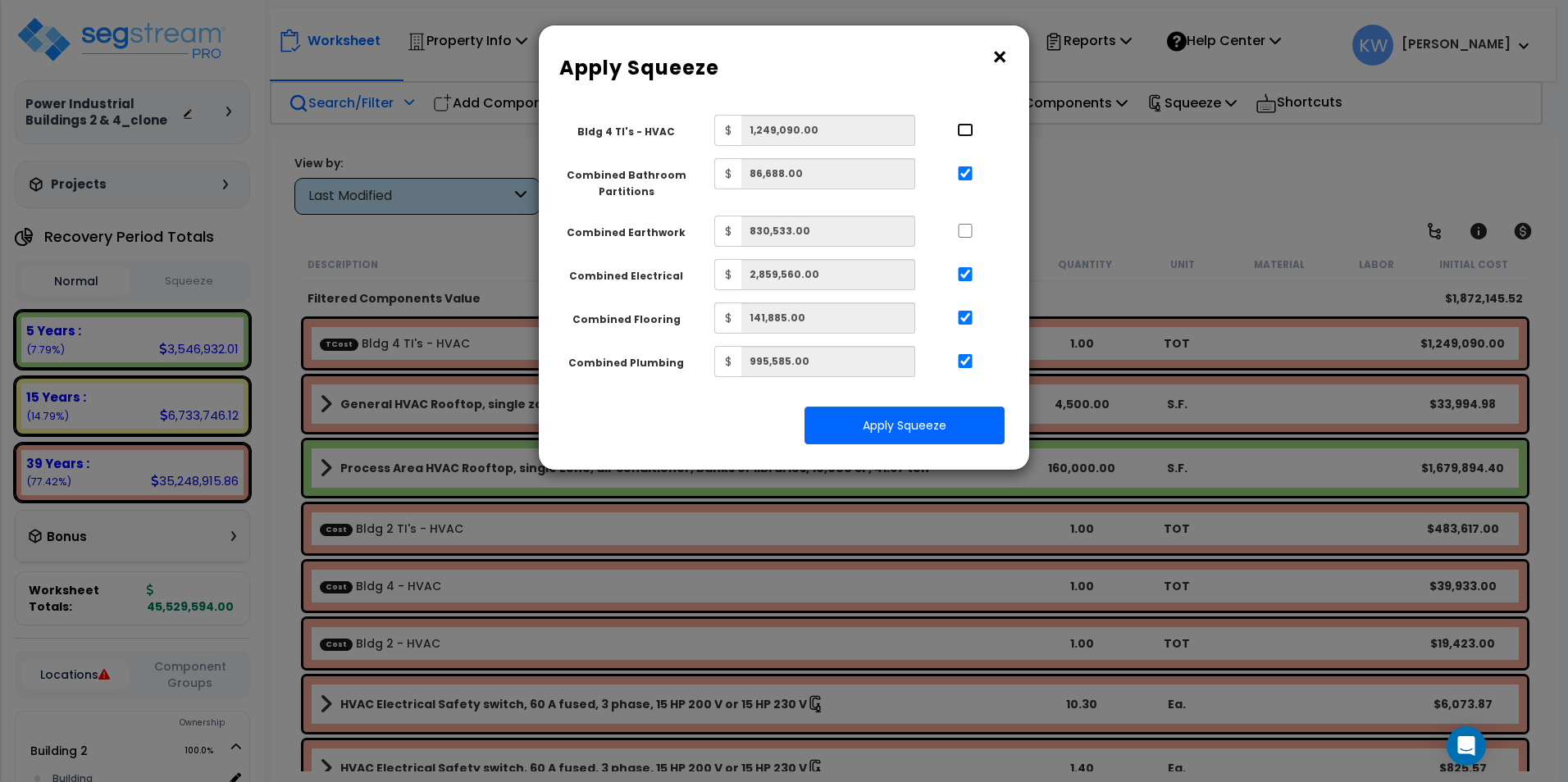
click at [965, 131] on input "..." at bounding box center [965, 130] width 17 height 14
checkbox input "true"
click at [908, 423] on button "Apply Squeeze" at bounding box center [904, 426] width 200 height 38
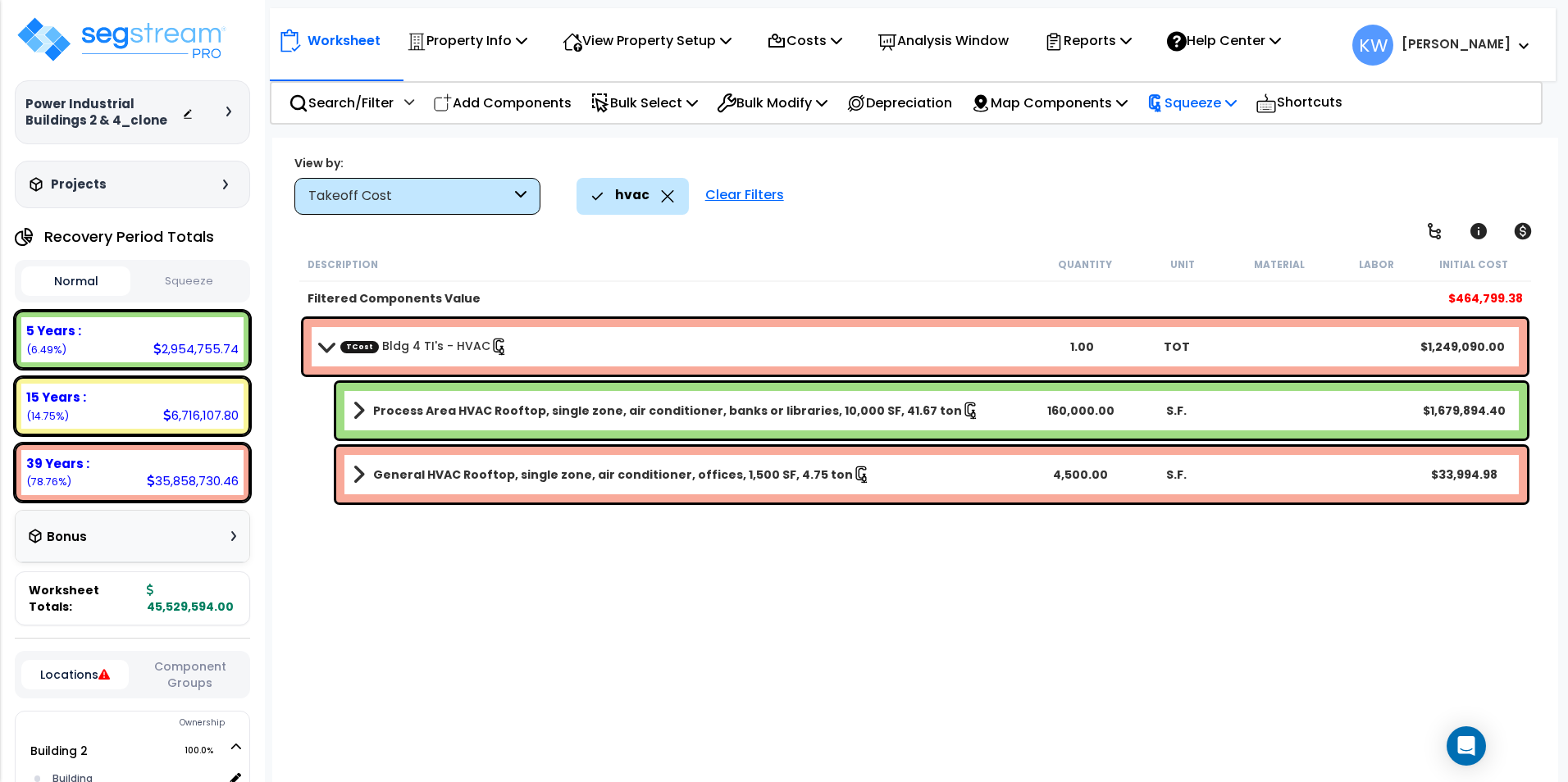
click at [1237, 98] on icon at bounding box center [1231, 102] width 12 height 13
click at [955, 223] on div "Worksheet Property Info Property Setup Add Property Unit Template property Clon…" at bounding box center [914, 529] width 1285 height 782
click at [1237, 105] on icon at bounding box center [1231, 102] width 12 height 13
click at [197, 275] on button "Squeeze" at bounding box center [189, 281] width 109 height 29
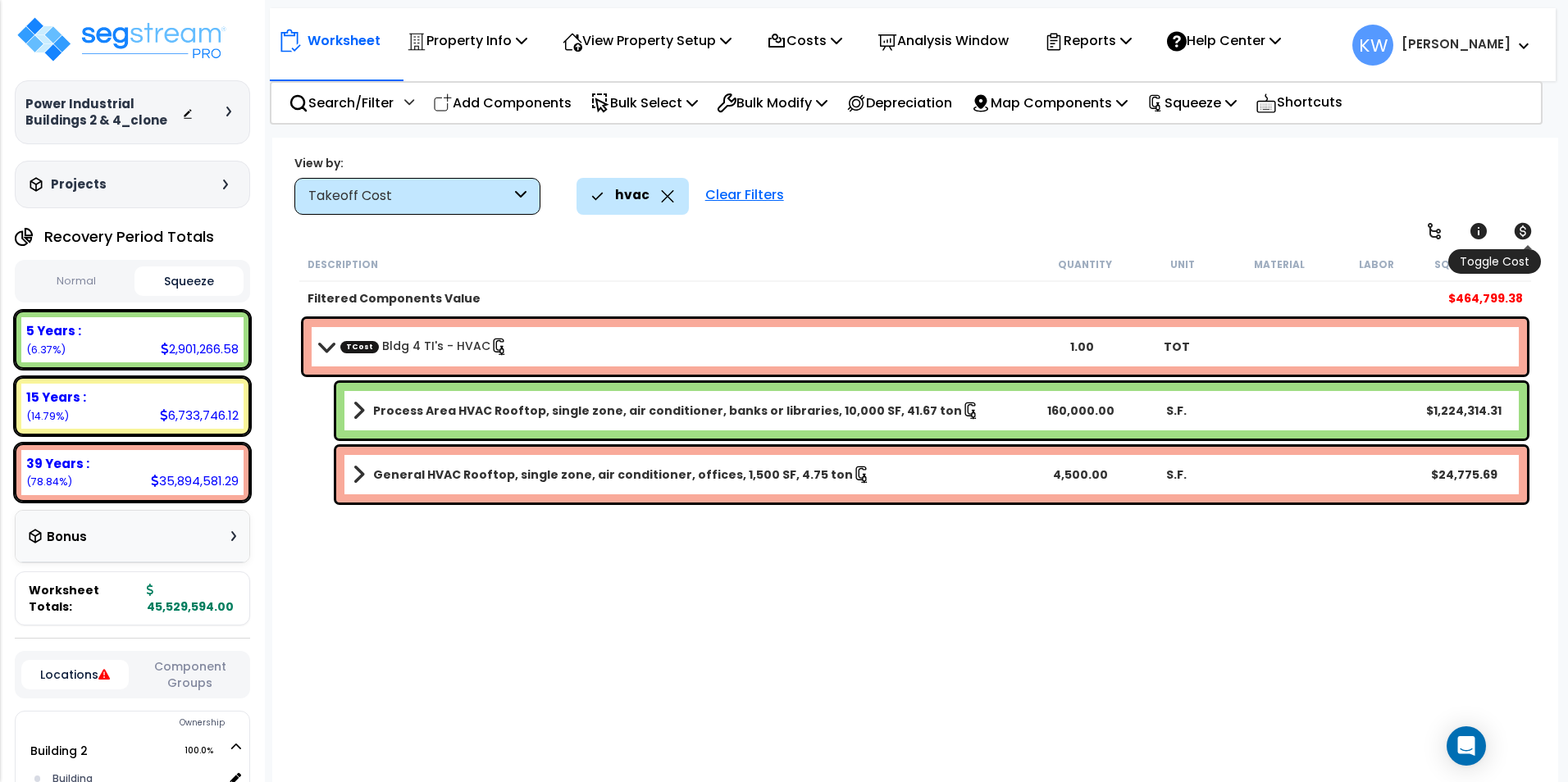
click at [1521, 229] on icon at bounding box center [1521, 231] width 17 height 17
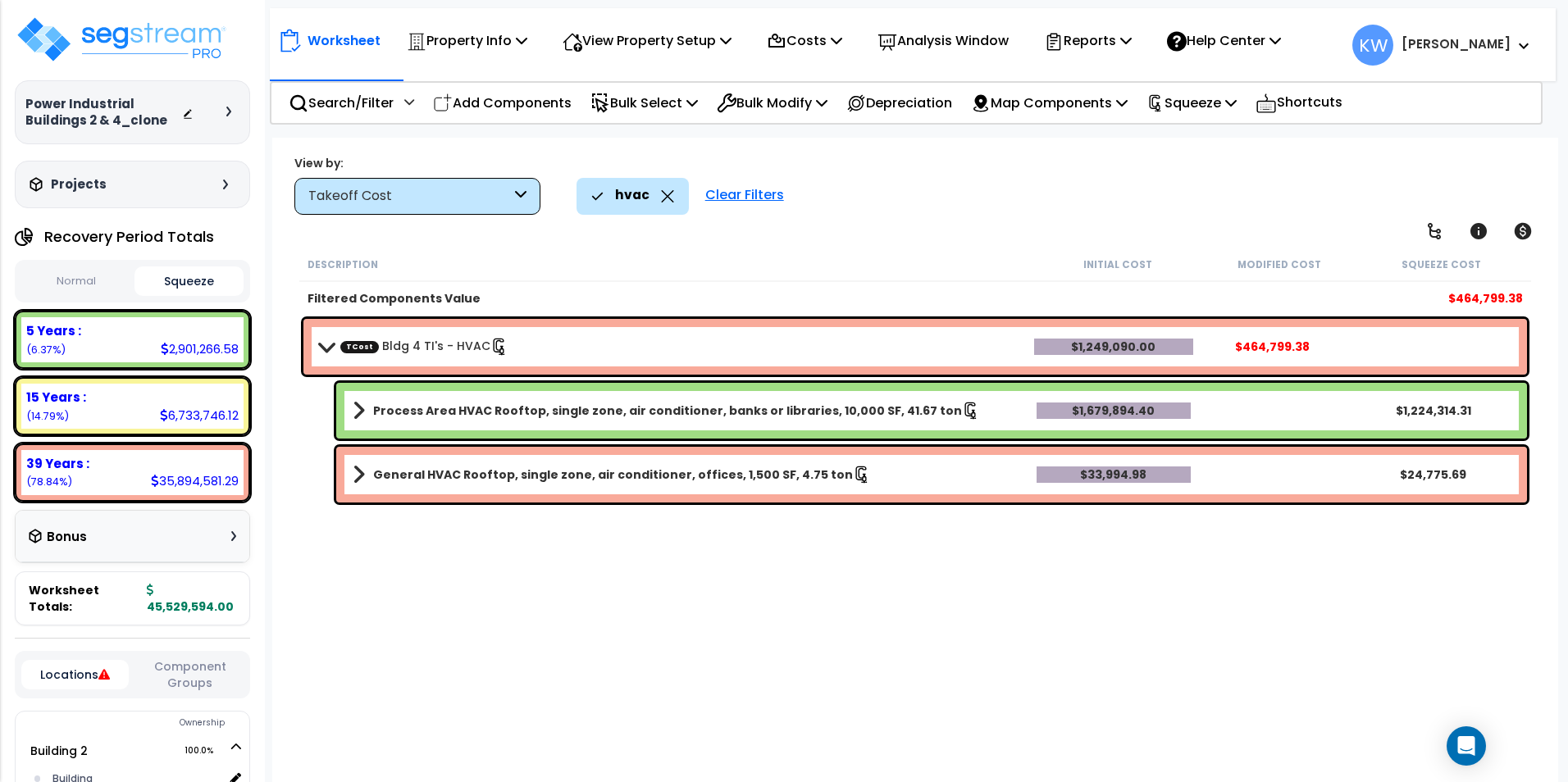
click at [871, 251] on div "Description Initial Cost Modified Cost Squeeze Cost" at bounding box center [915, 264] width 1232 height 35
click at [554, 97] on p "Add Components" at bounding box center [502, 103] width 139 height 22
select select
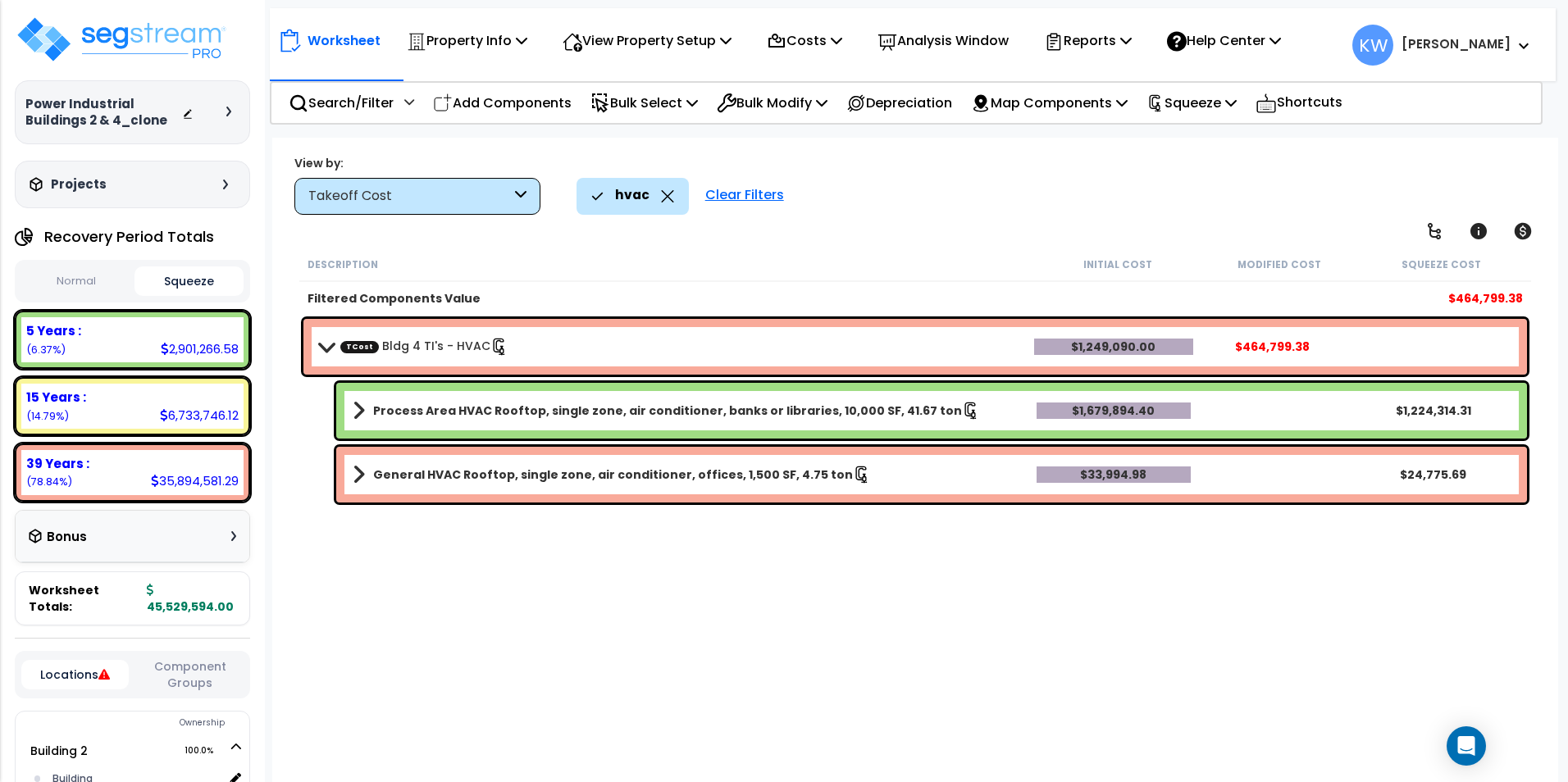
select select
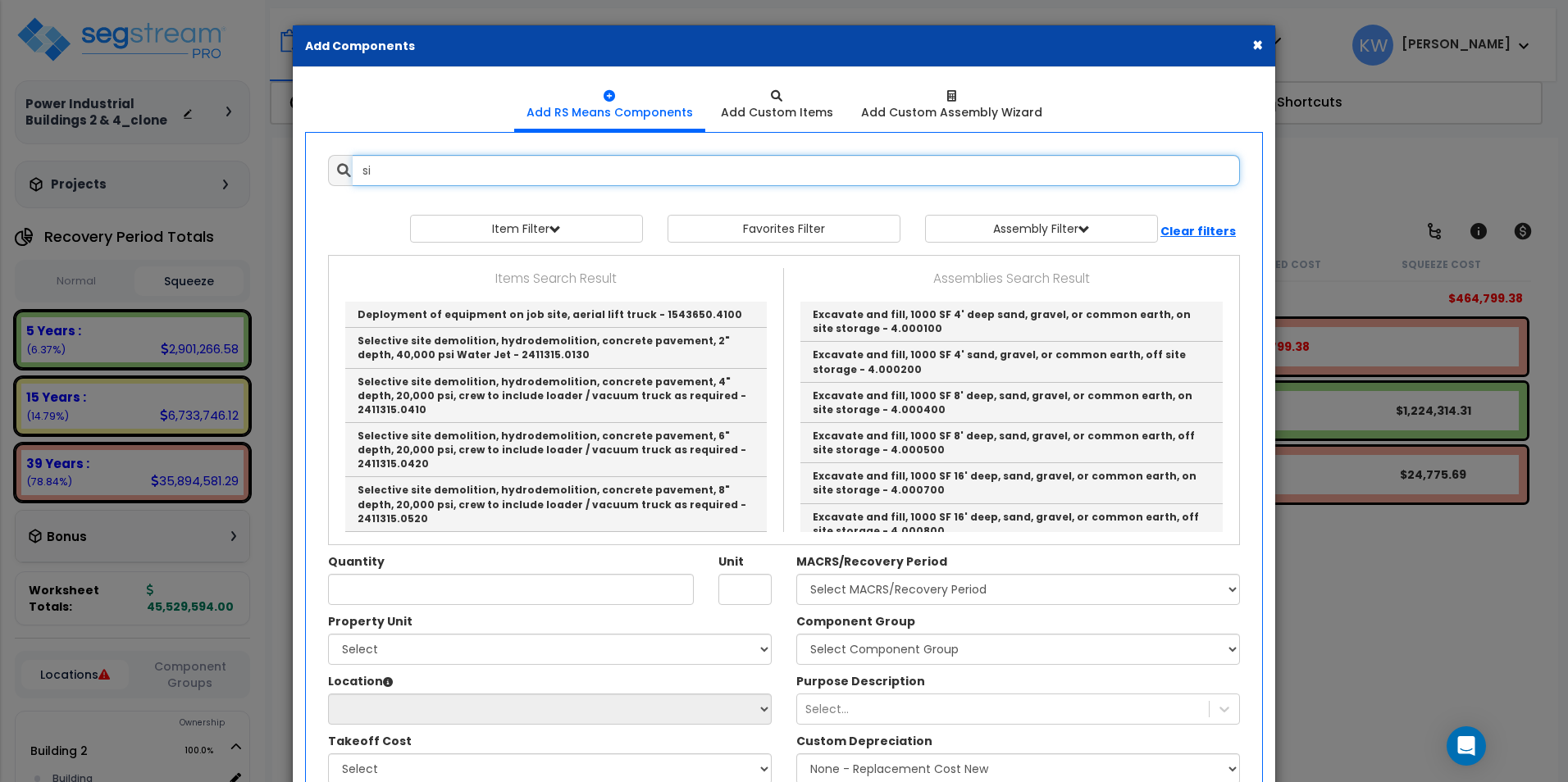
type input "s"
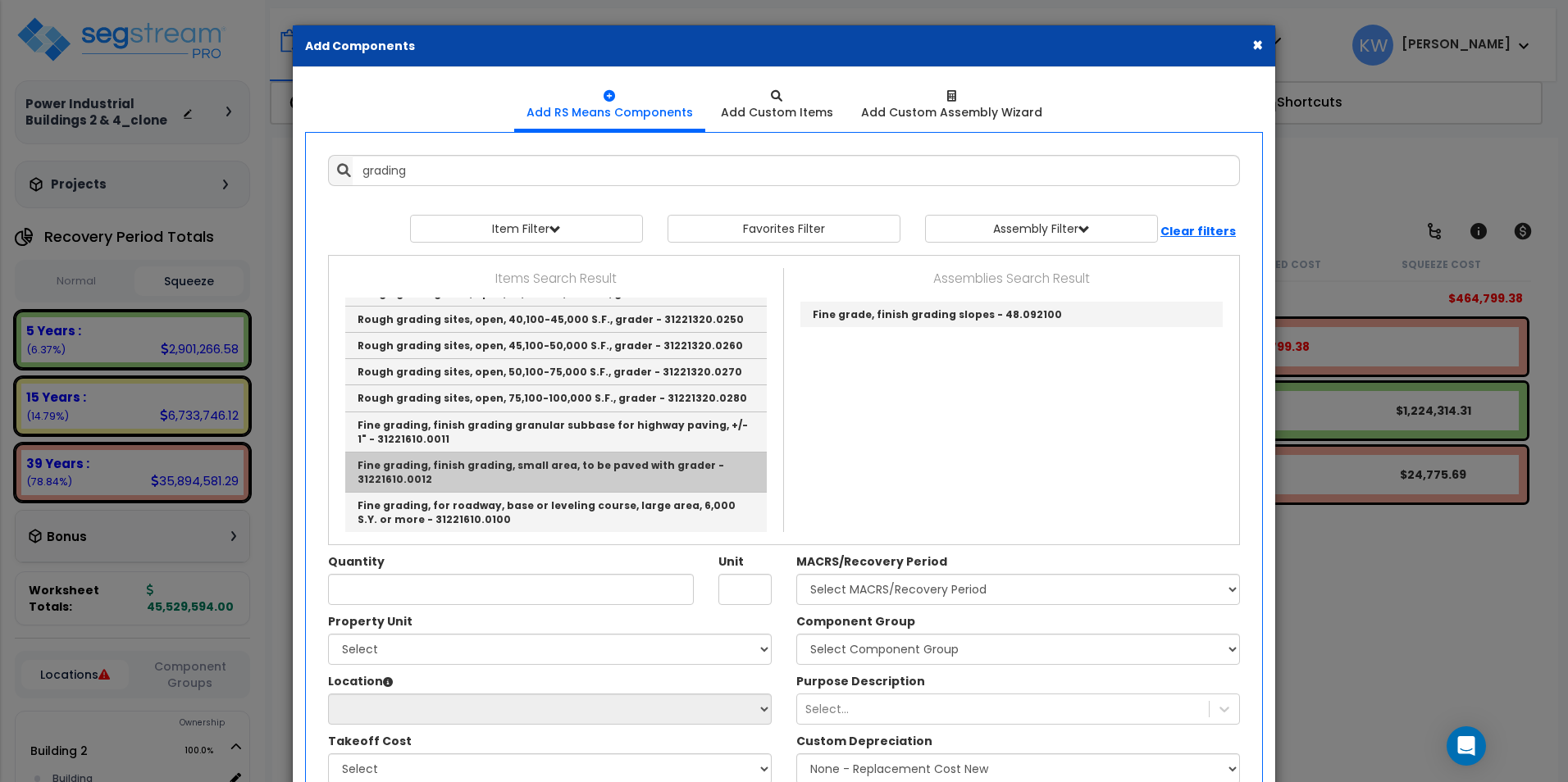
scroll to position [327, 0]
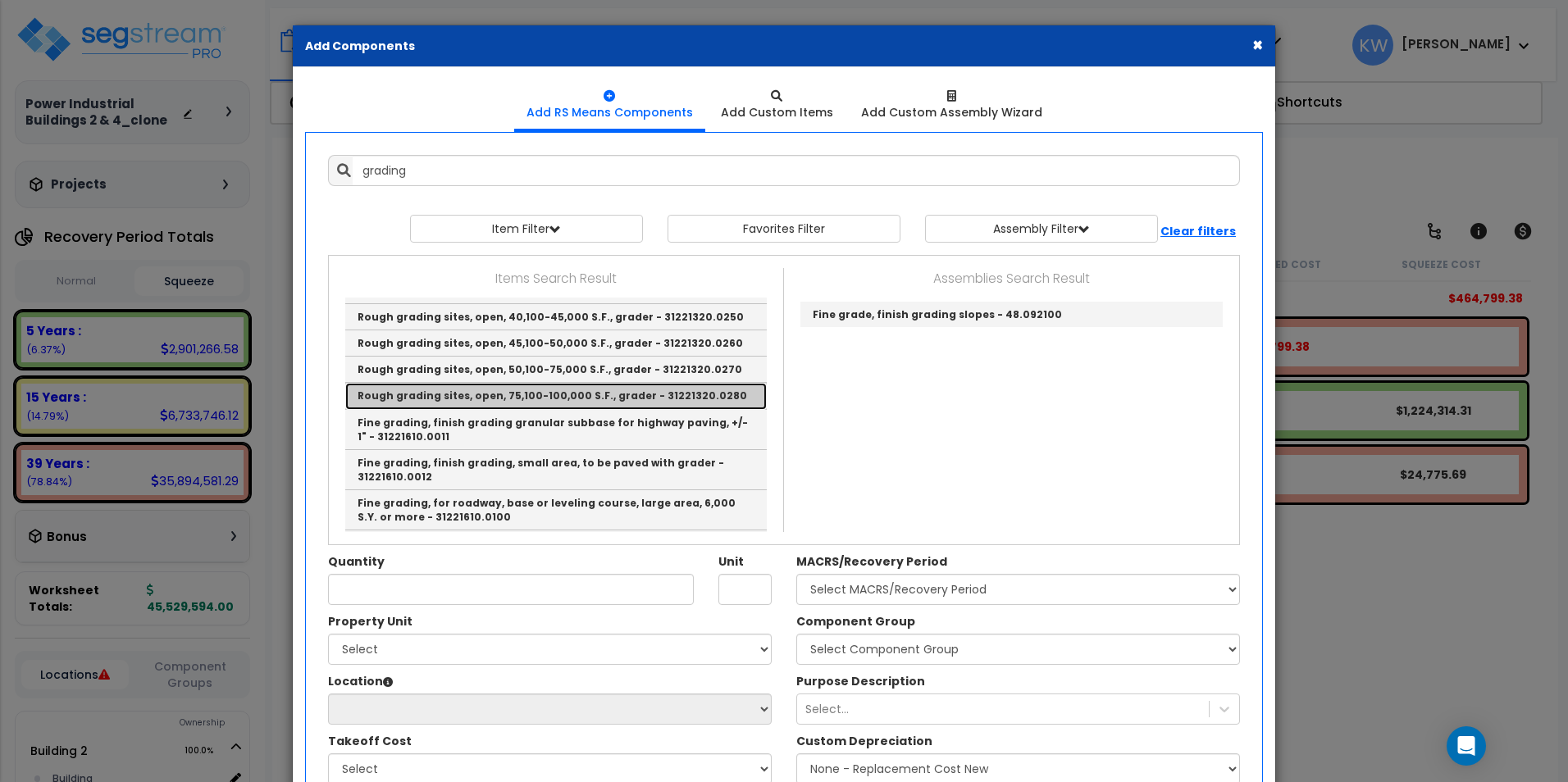
click at [505, 383] on link "Rough grading sites, open, 75,100-100,000 S.F., grader - 31221320.0280" at bounding box center [556, 396] width 422 height 26
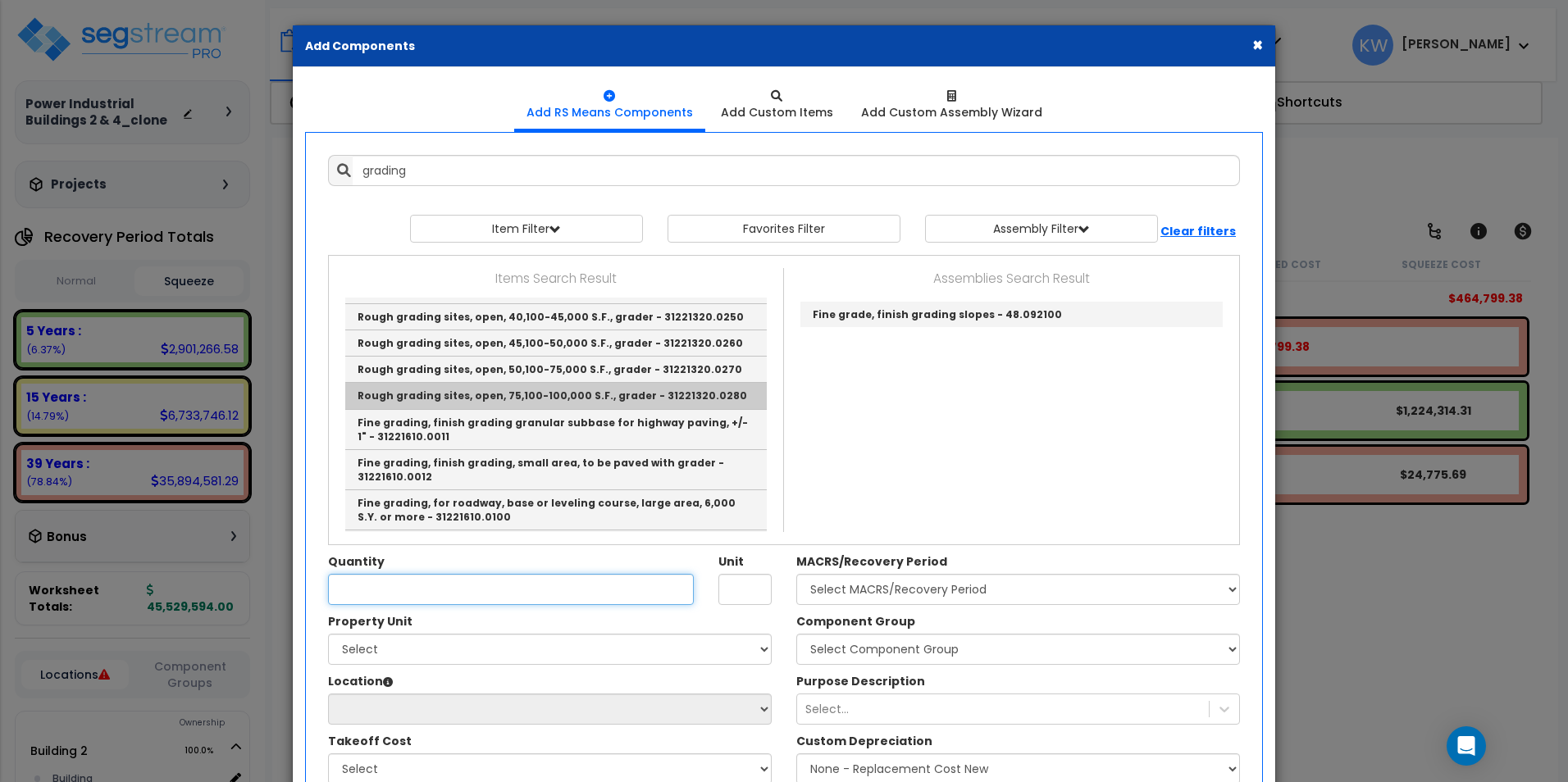
type input "Rough grading sites, open, 75,100-100,000 S.F., grader - 31221320.0280"
type input "Ea."
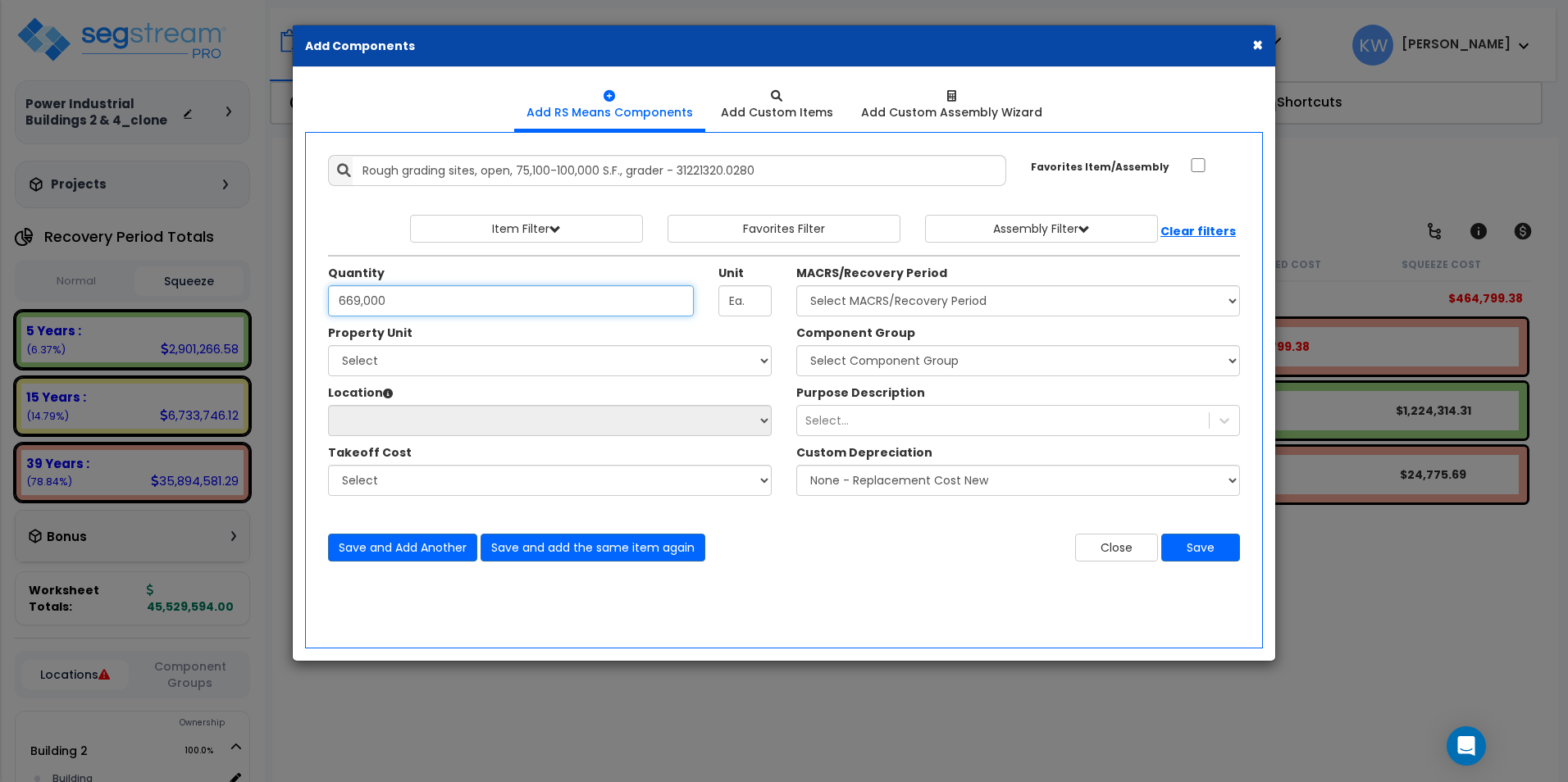
type input "669,000"
click at [667, 279] on div "Quantity 669,000" at bounding box center [510, 291] width 390 height 52
drag, startPoint x: 747, startPoint y: 301, endPoint x: 693, endPoint y: 307, distance: 54.3
click at [699, 306] on div "Quantity 669,000 Unit Ea." at bounding box center [550, 291] width 468 height 52
type input "SF"
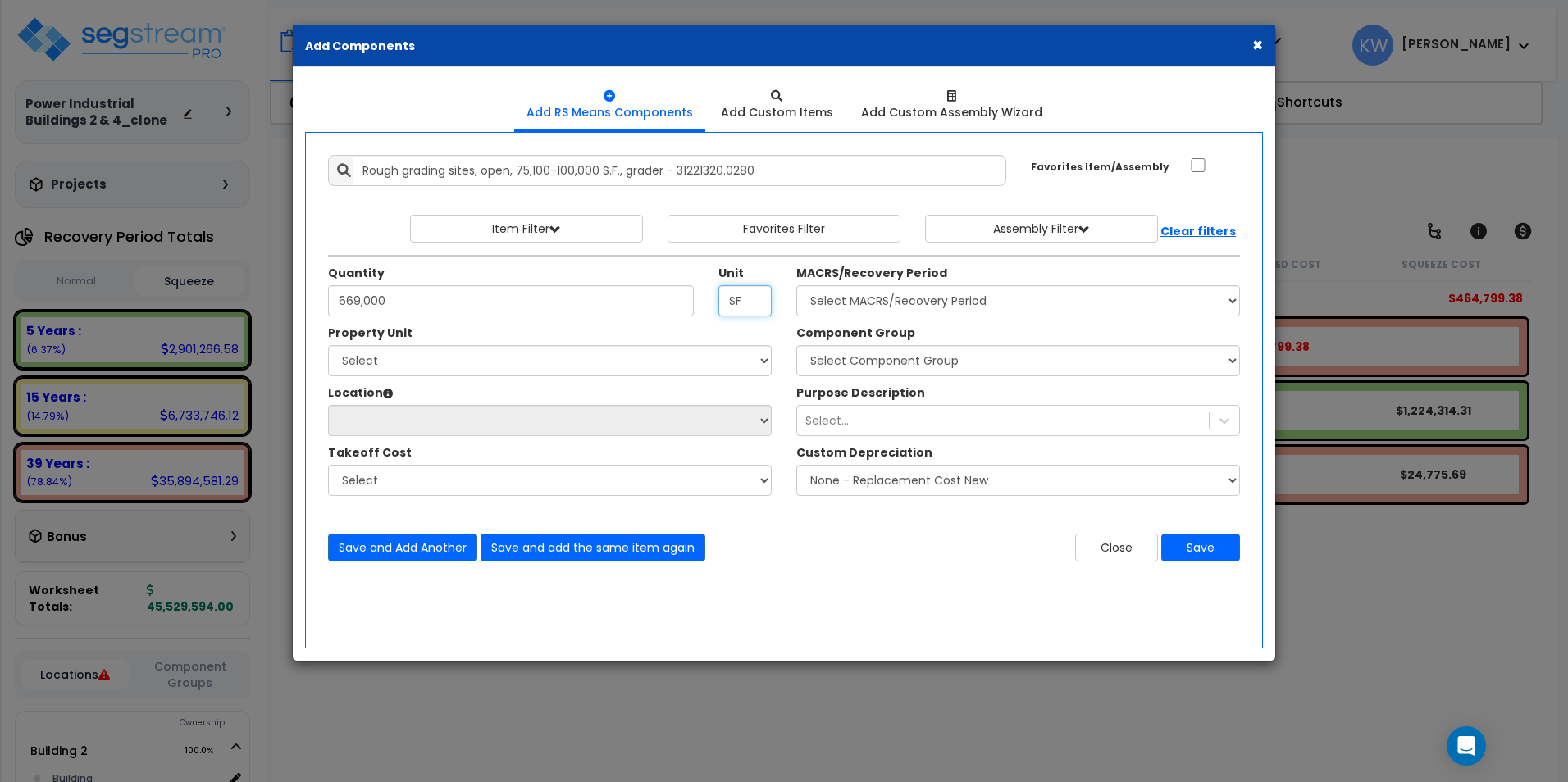
click at [742, 292] on input "SF" at bounding box center [745, 301] width 54 height 31
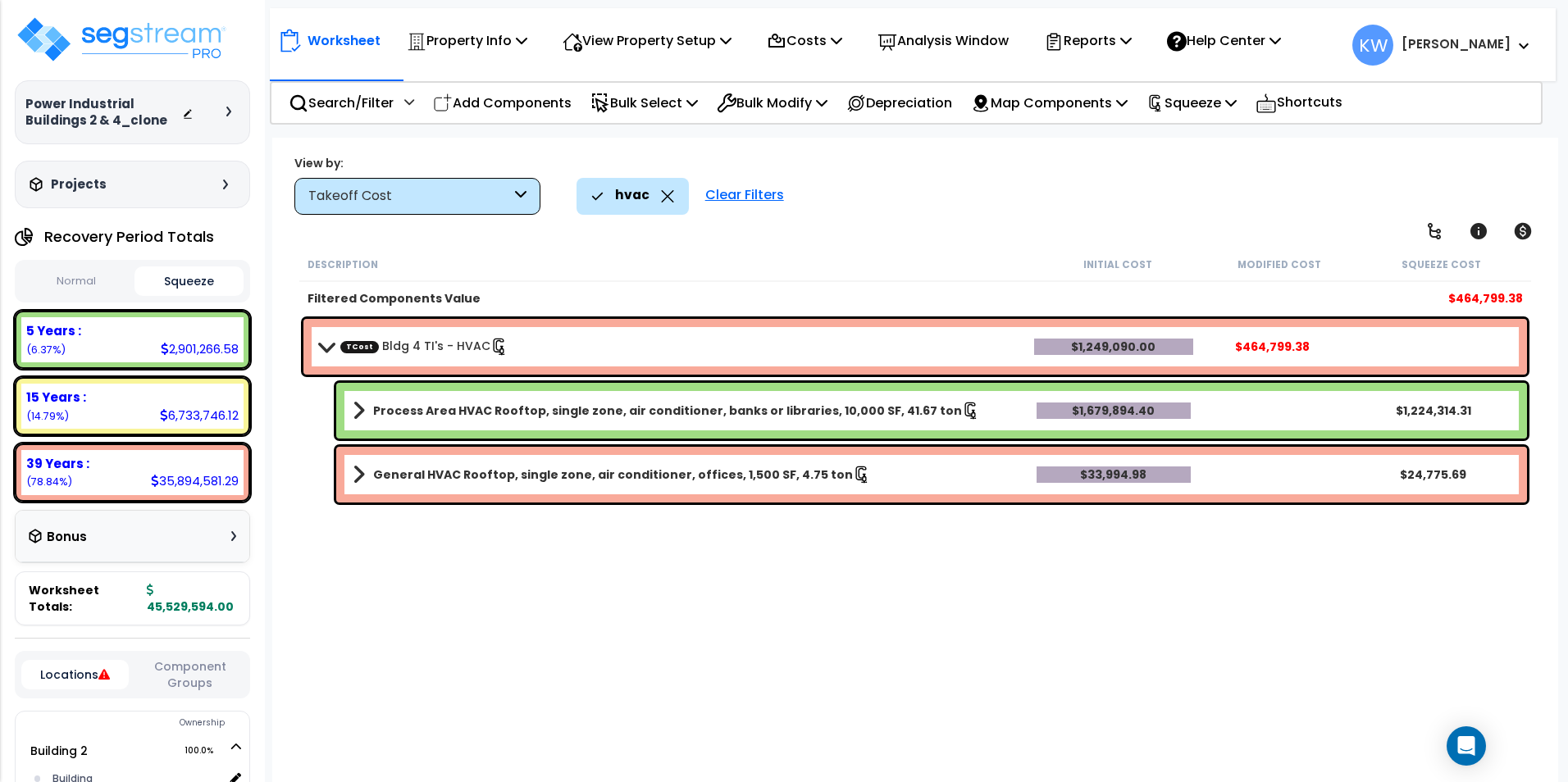
click at [536, 99] on p "Add Components" at bounding box center [502, 103] width 139 height 22
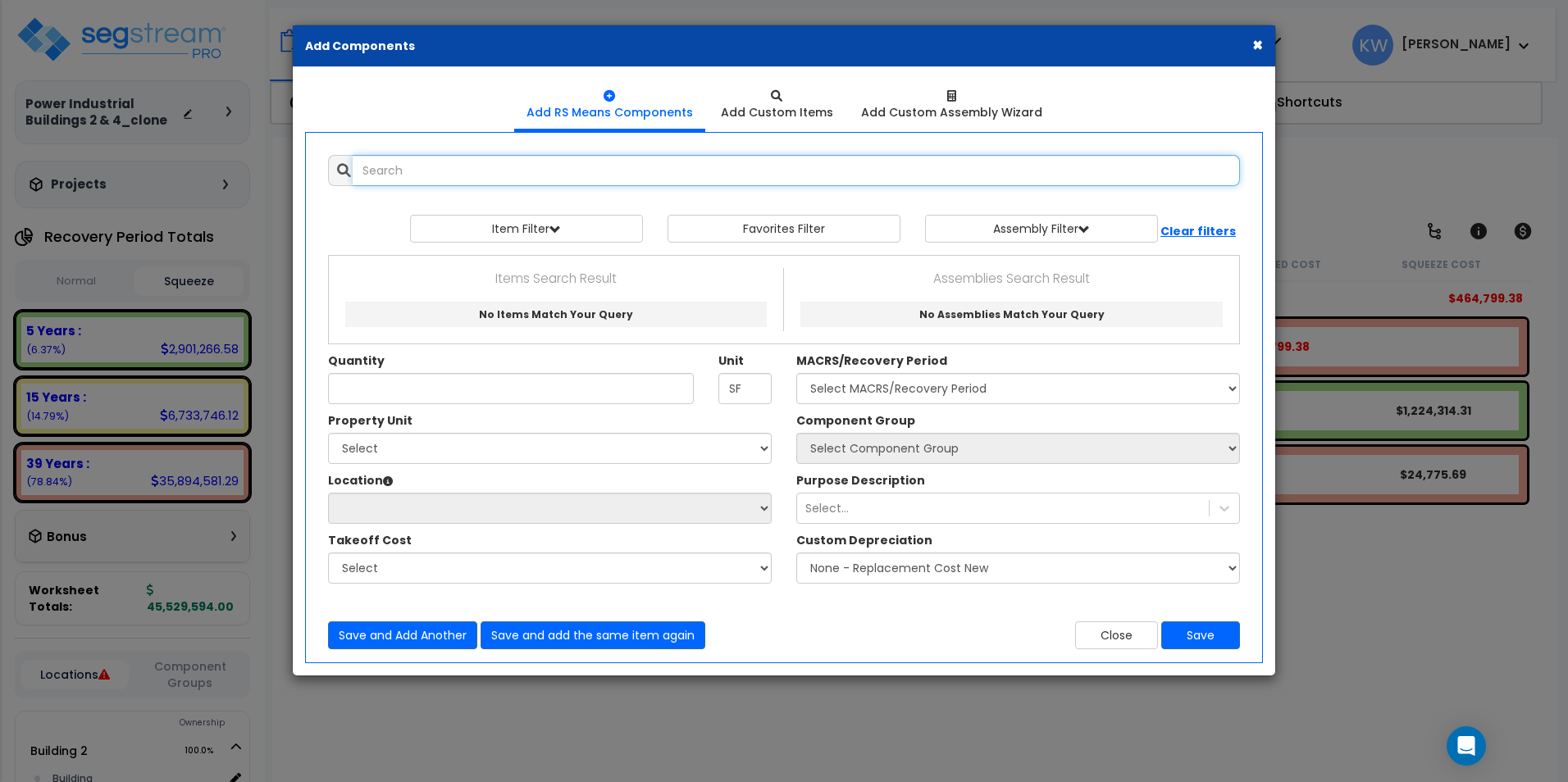
scroll to position [0, 0]
click at [464, 165] on input "text" at bounding box center [796, 170] width 887 height 31
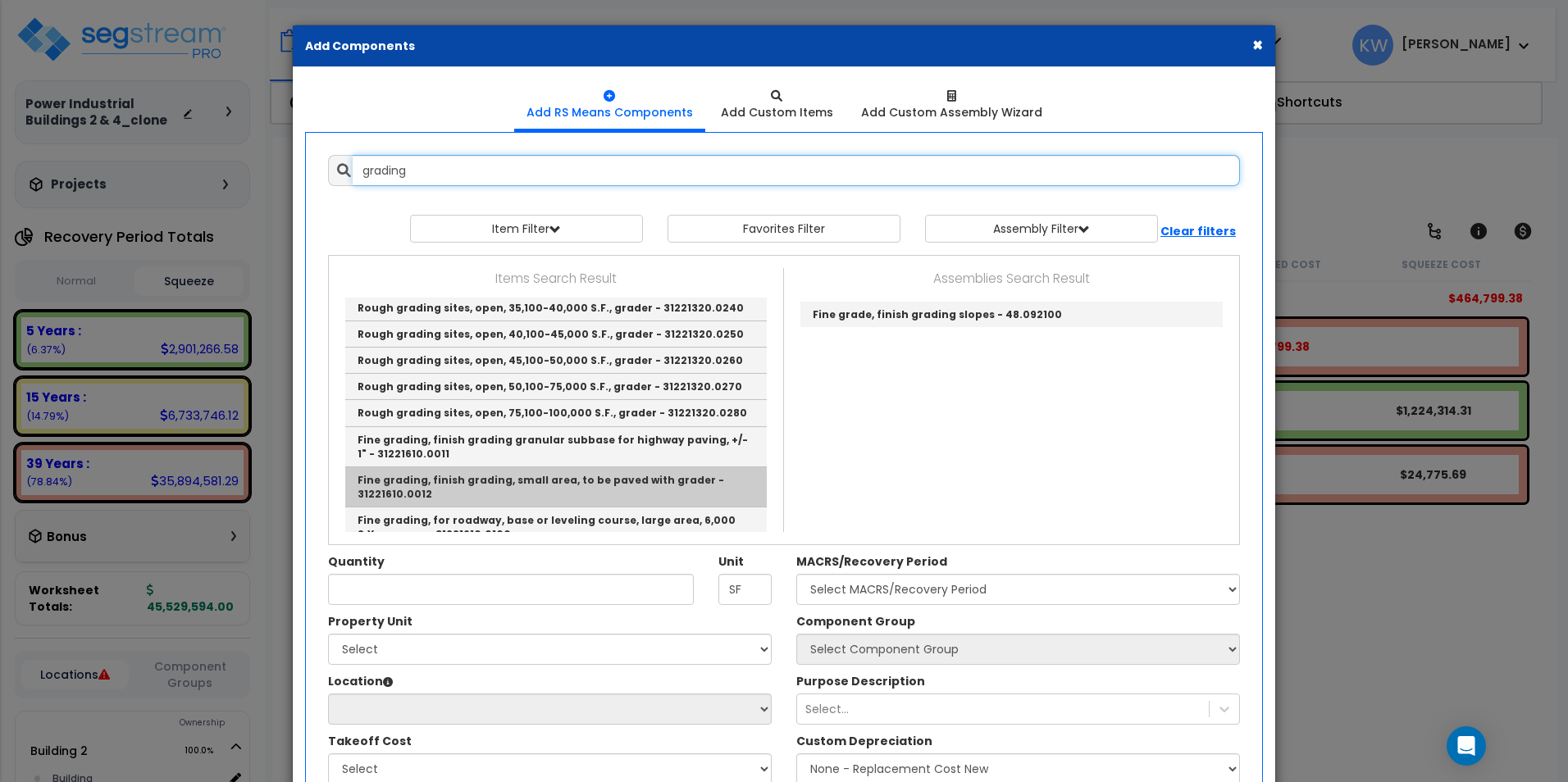
scroll to position [327, 0]
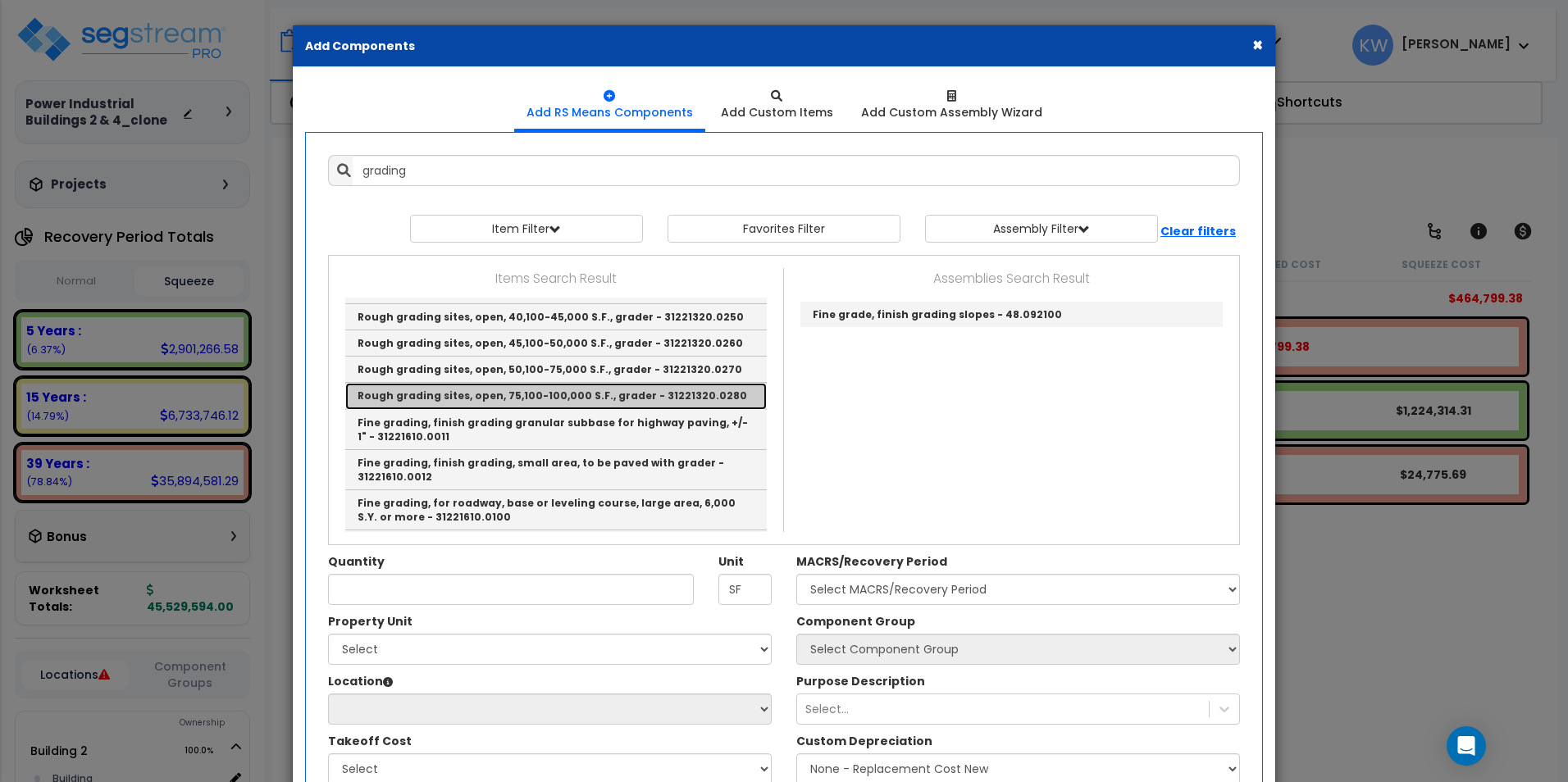
click at [540, 384] on link "Rough grading sites, open, 75,100-100,000 S.F., grader - 31221320.0280" at bounding box center [556, 396] width 422 height 26
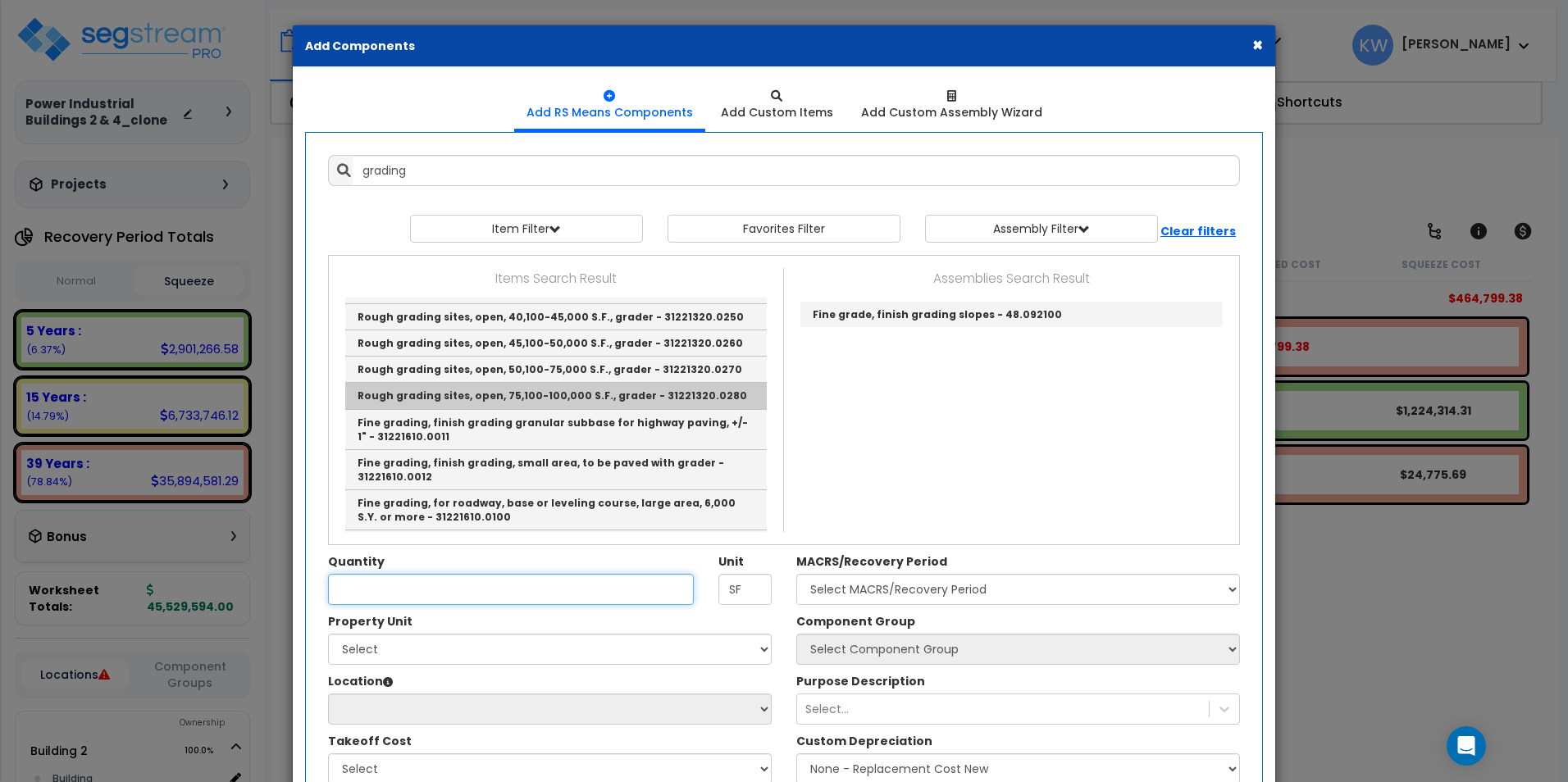
type input "Rough grading sites, open, 75,100-100,000 S.F., grader - 31221320.0280"
type input "Ea."
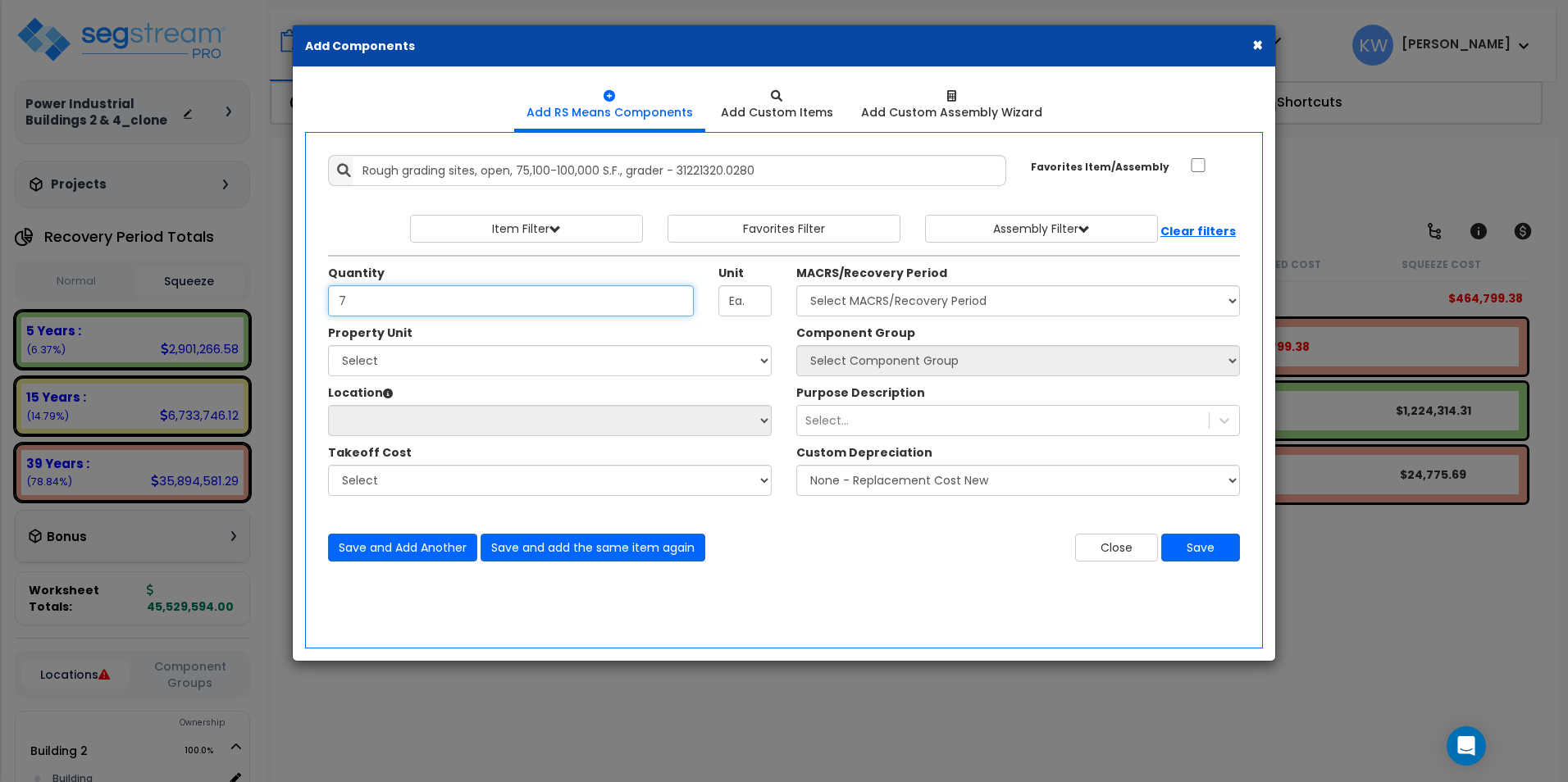
type input "7"
click at [808, 531] on div "Save and Add Another Save and add the same item again Close Save" at bounding box center [783, 537] width 936 height 49
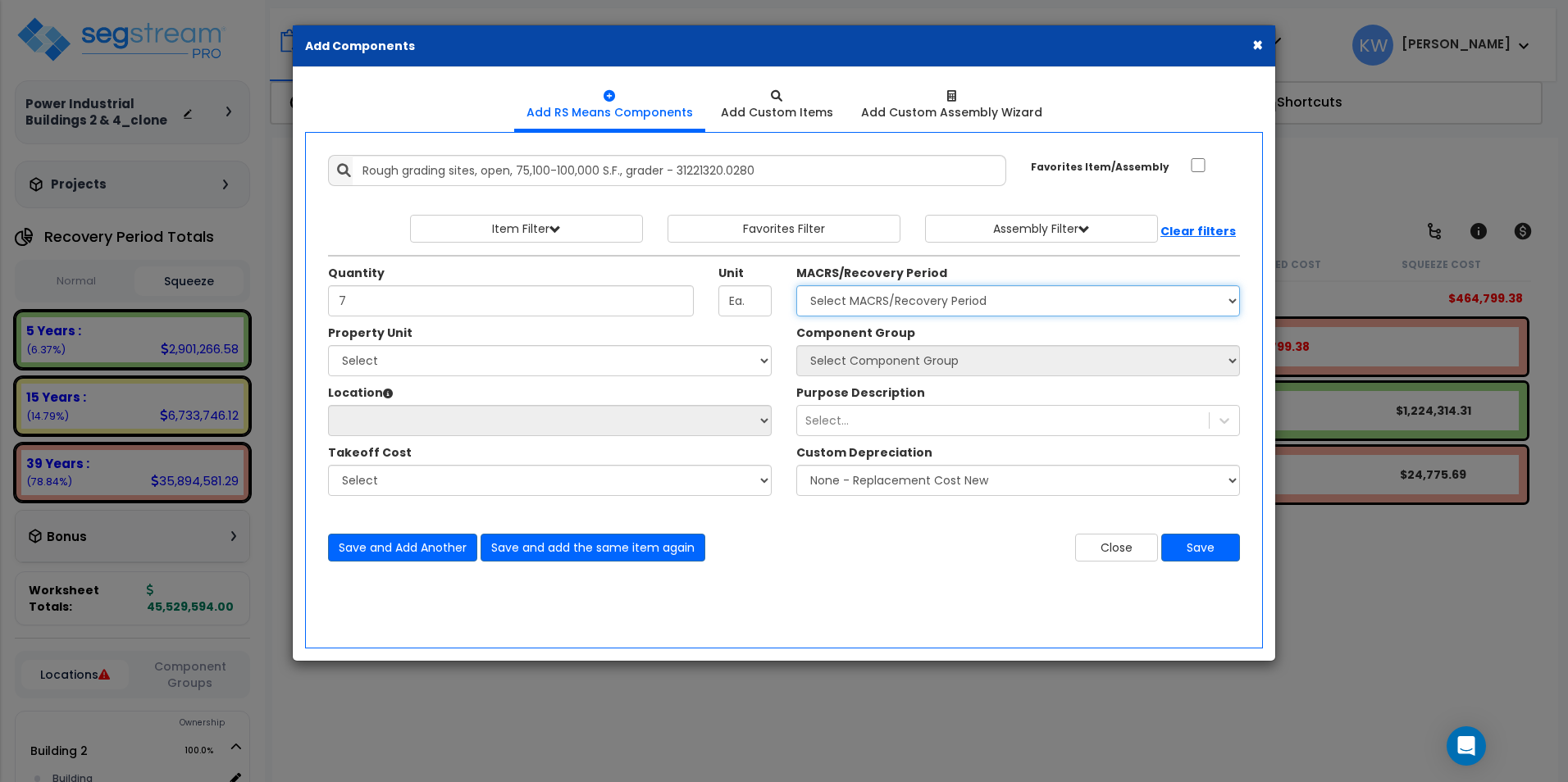
click at [942, 305] on select "Select MACRS/Recovery Period 5 Years - 57.0 - Distributive Trades & Services 5 …" at bounding box center [1017, 301] width 444 height 31
select select "3666"
click at [796, 286] on select "Select MACRS/Recovery Period 5 Years - 57.0 - Distributive Trades & Services 5 …" at bounding box center [1017, 301] width 444 height 31
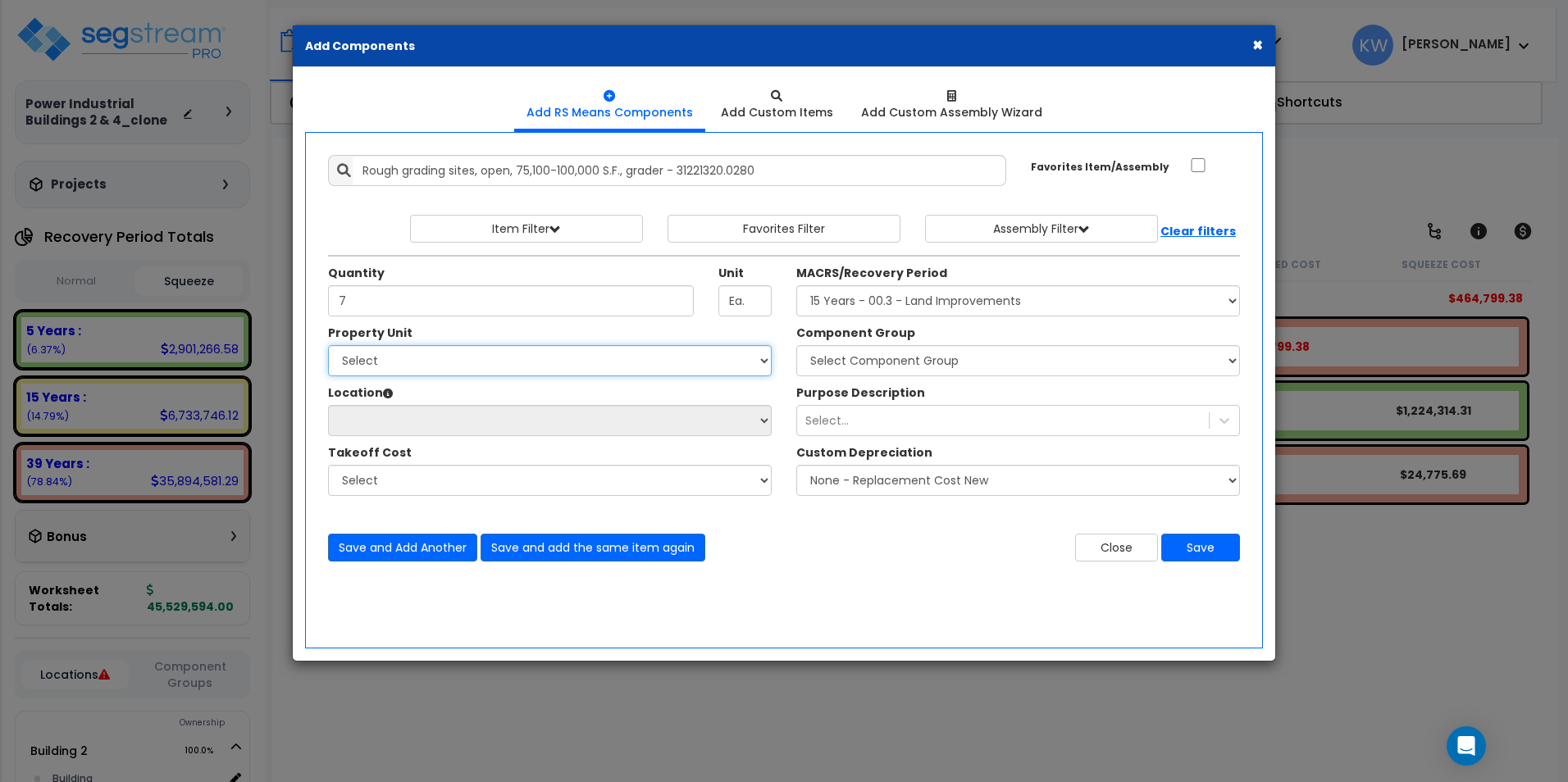
click at [654, 361] on select "Select Building 2 Building 4 Site Improvements" at bounding box center [549, 360] width 444 height 31
select select "164876"
click at [327, 345] on select "Select Building 2 Building 4 Site Improvements" at bounding box center [549, 360] width 444 height 31
select select
click at [890, 363] on select "Select Component Group 434.00 - SITE PRIVACY WALLS 447.00 - SITE SWIMMING POOLS…" at bounding box center [1017, 360] width 444 height 31
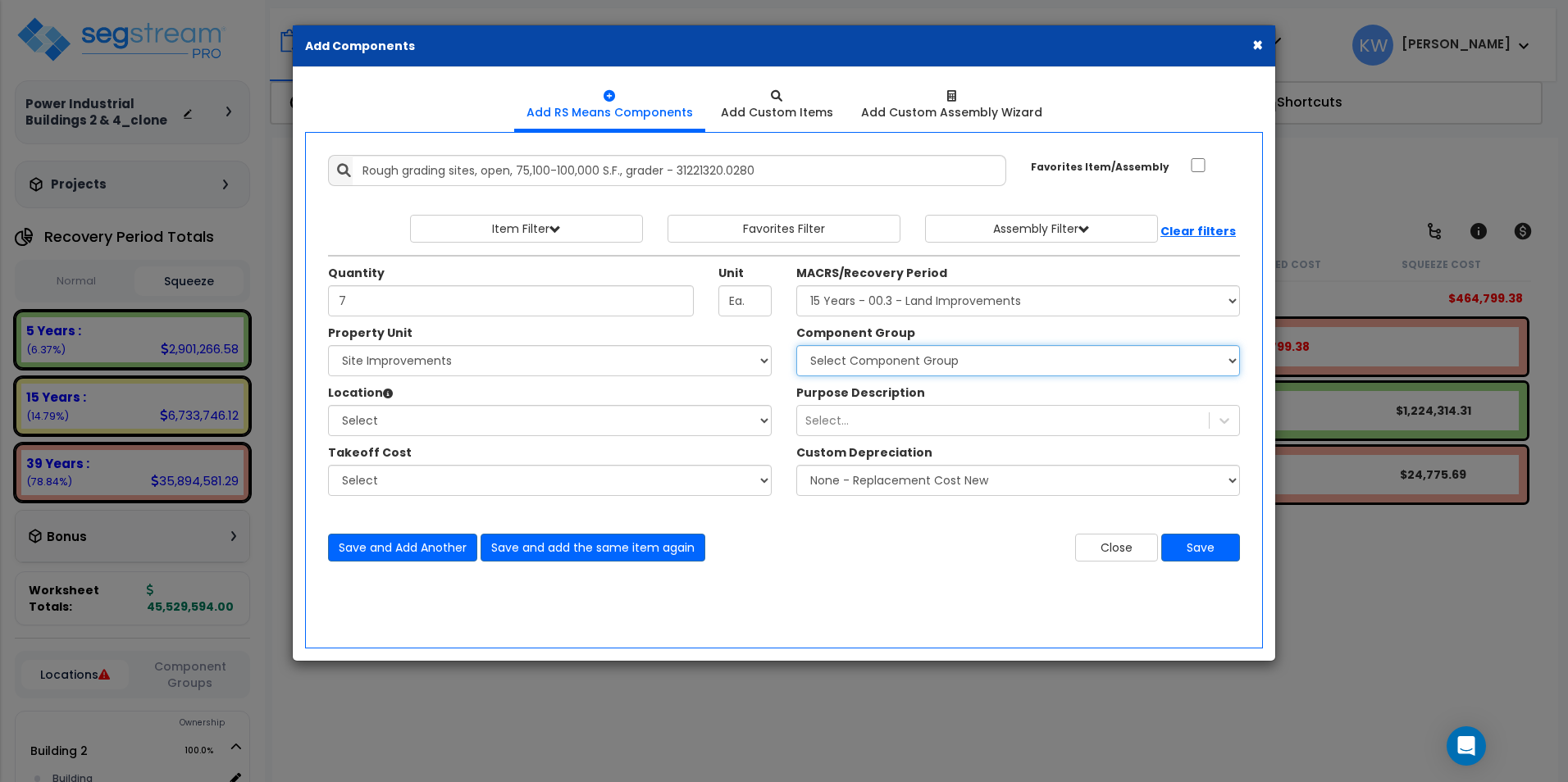
select select "52082"
click at [796, 345] on select "Select Component Group 434.00 - SITE PRIVACY WALLS 447.00 - SITE SWIMMING POOLS…" at bounding box center [1017, 360] width 444 height 31
click at [570, 424] on select "Select Site Exterior Add Additional Location" at bounding box center [549, 420] width 444 height 31
select select "462"
click at [327, 405] on select "Select Site Exterior Add Additional Location" at bounding box center [549, 420] width 444 height 31
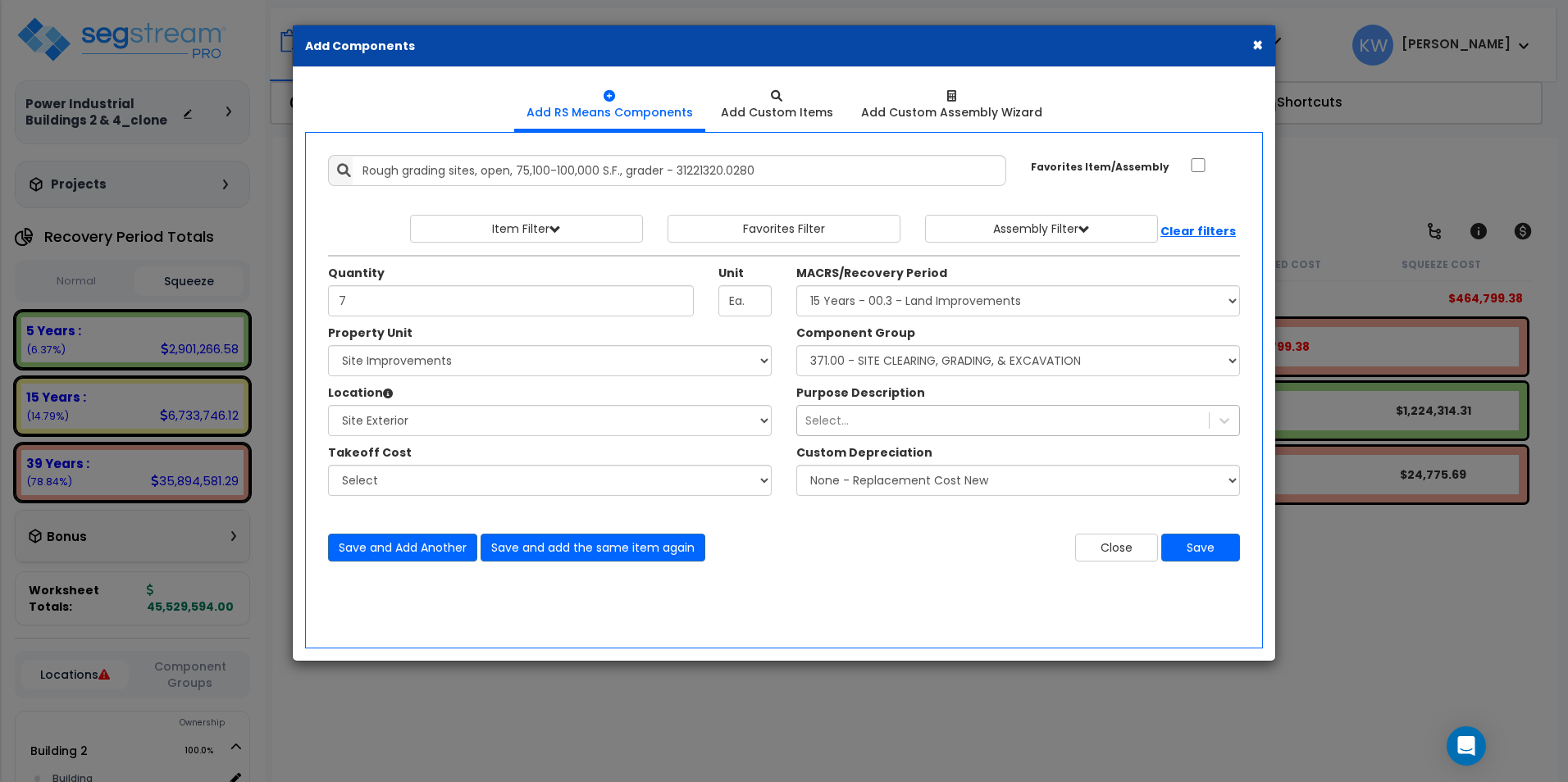
click at [835, 420] on div "Select..." at bounding box center [827, 421] width 44 height 17
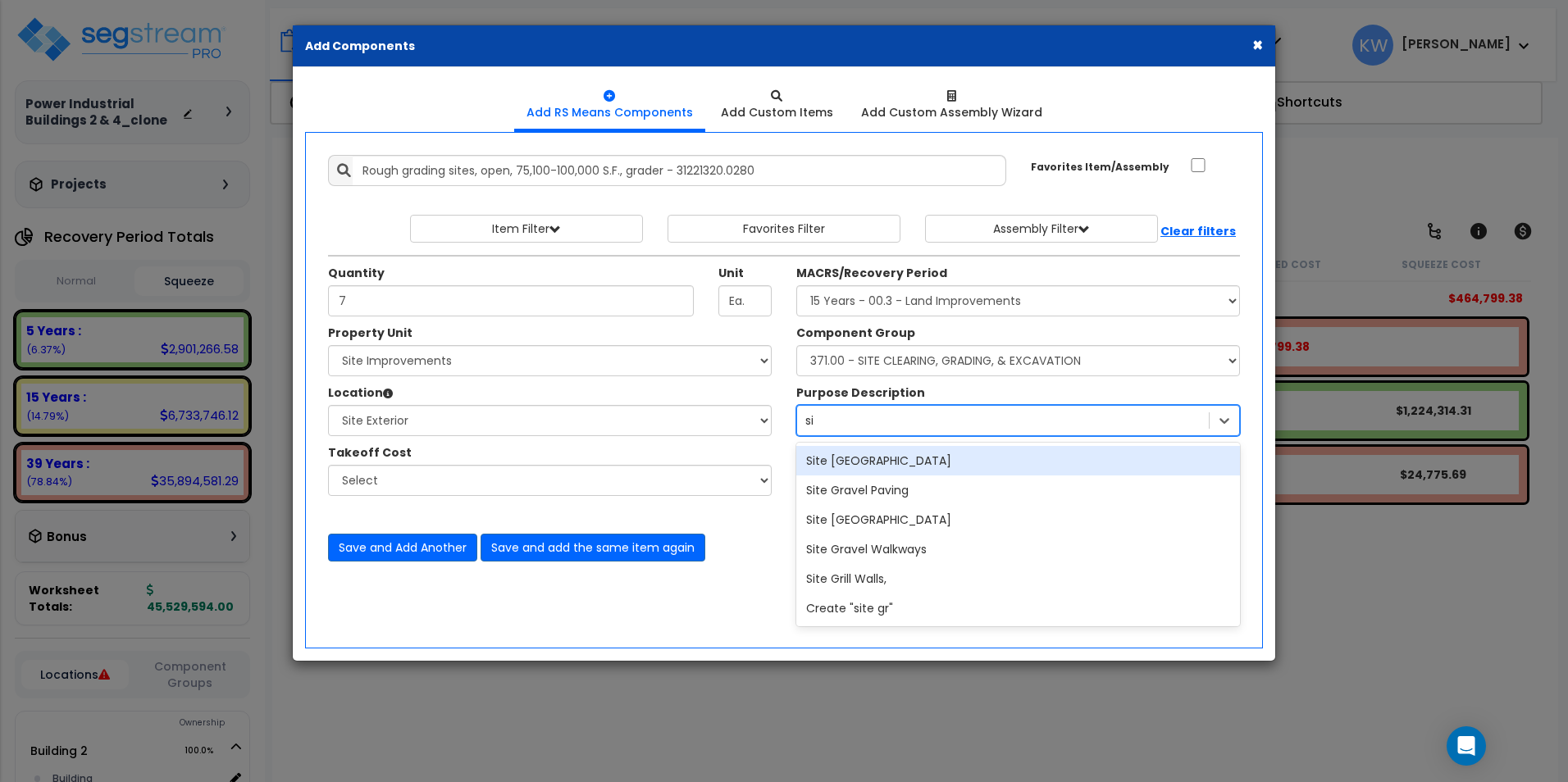
type input "s"
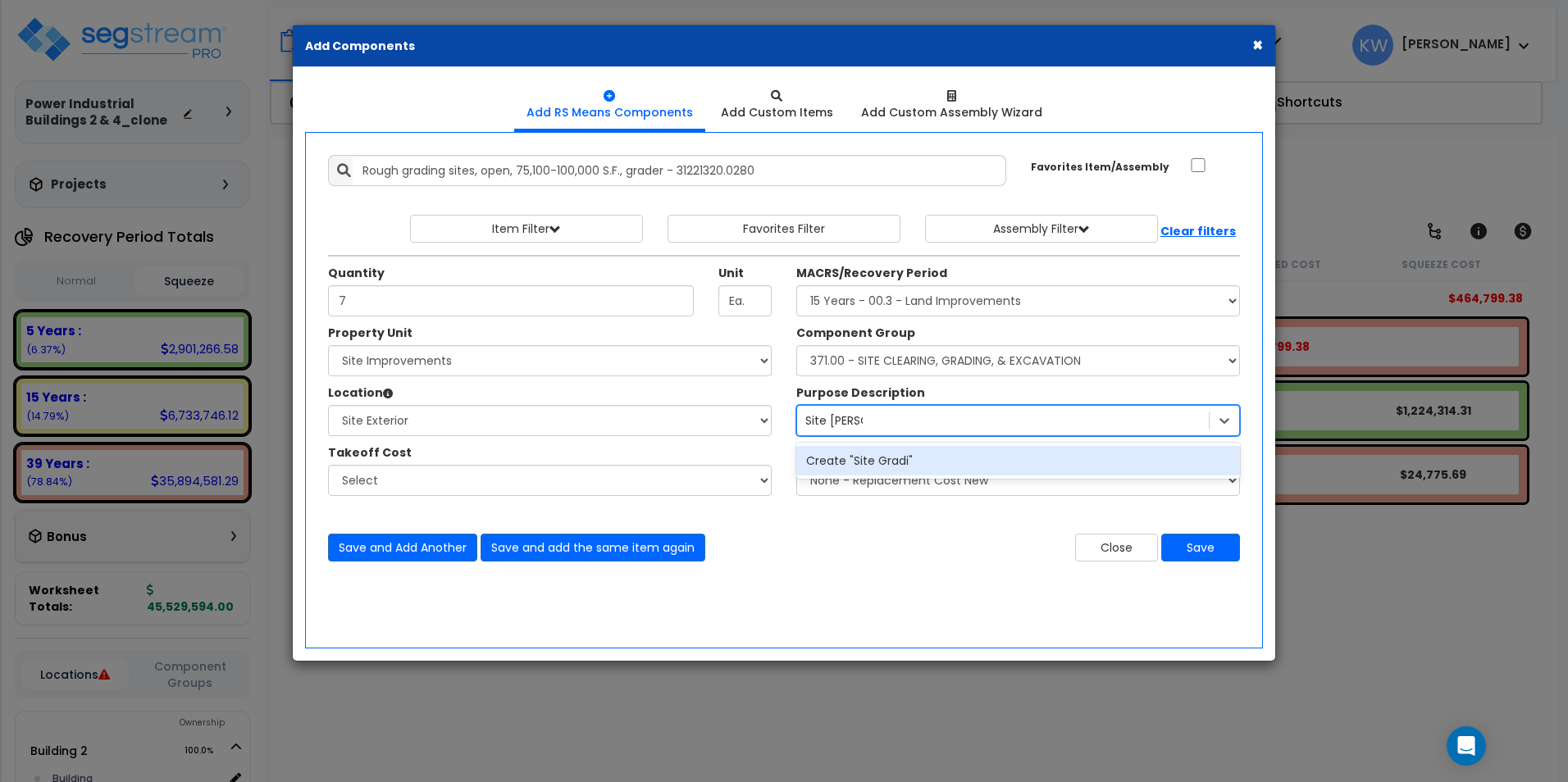
type input "Site Grading"
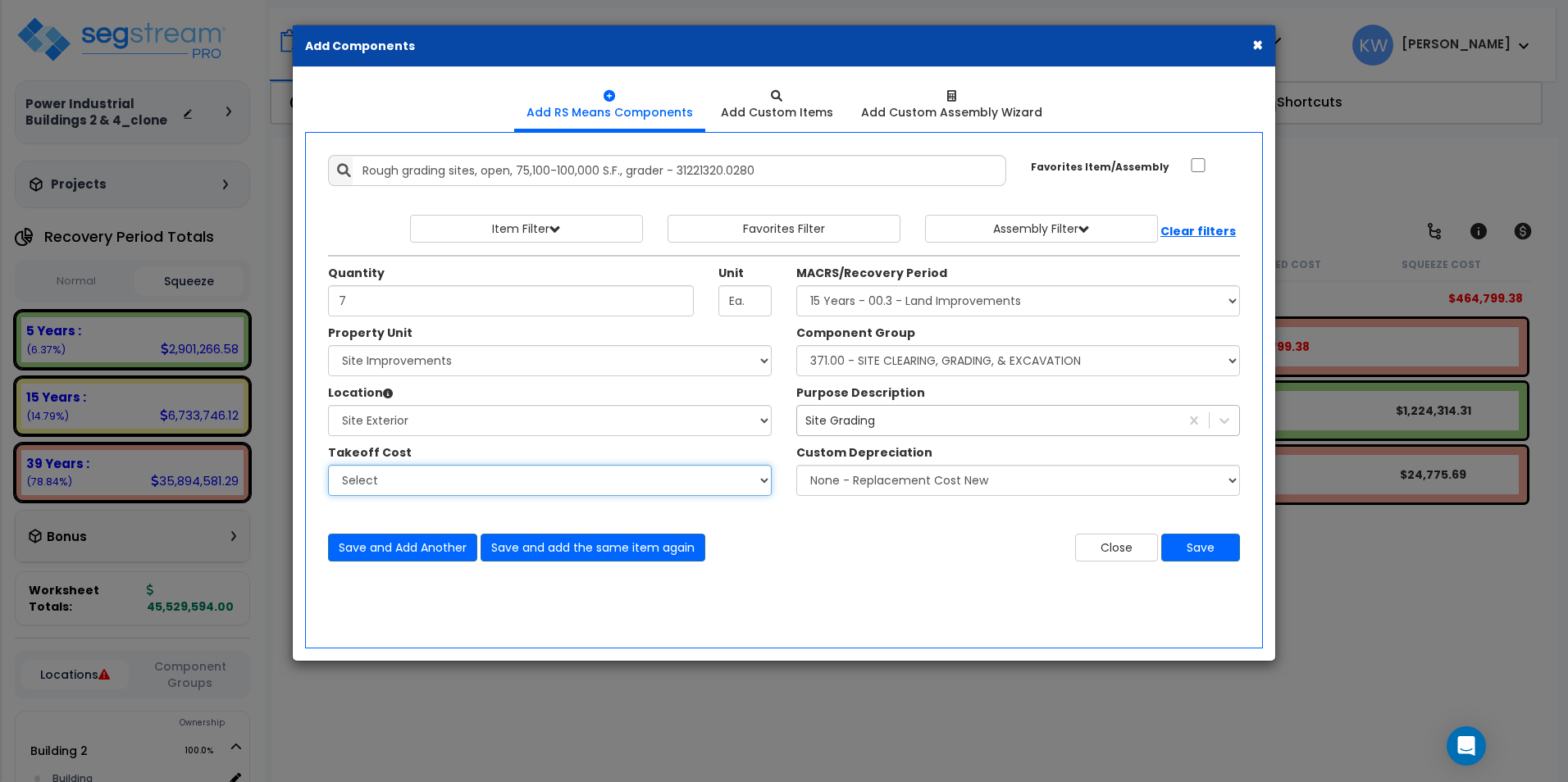
click at [551, 487] on select "Select Bldg 4 TI's - HVAC Combined Bathroom Partitions Combined Earthwork Combi…" at bounding box center [549, 479] width 444 height 31
select select "44905741"
click at [327, 464] on select "Select Bldg 4 TI's - HVAC Combined Bathroom Partitions Combined Earthwork Combi…" at bounding box center [549, 479] width 444 height 31
click at [970, 576] on div "Add Items Add Assemblies Both" at bounding box center [783, 390] width 958 height 516
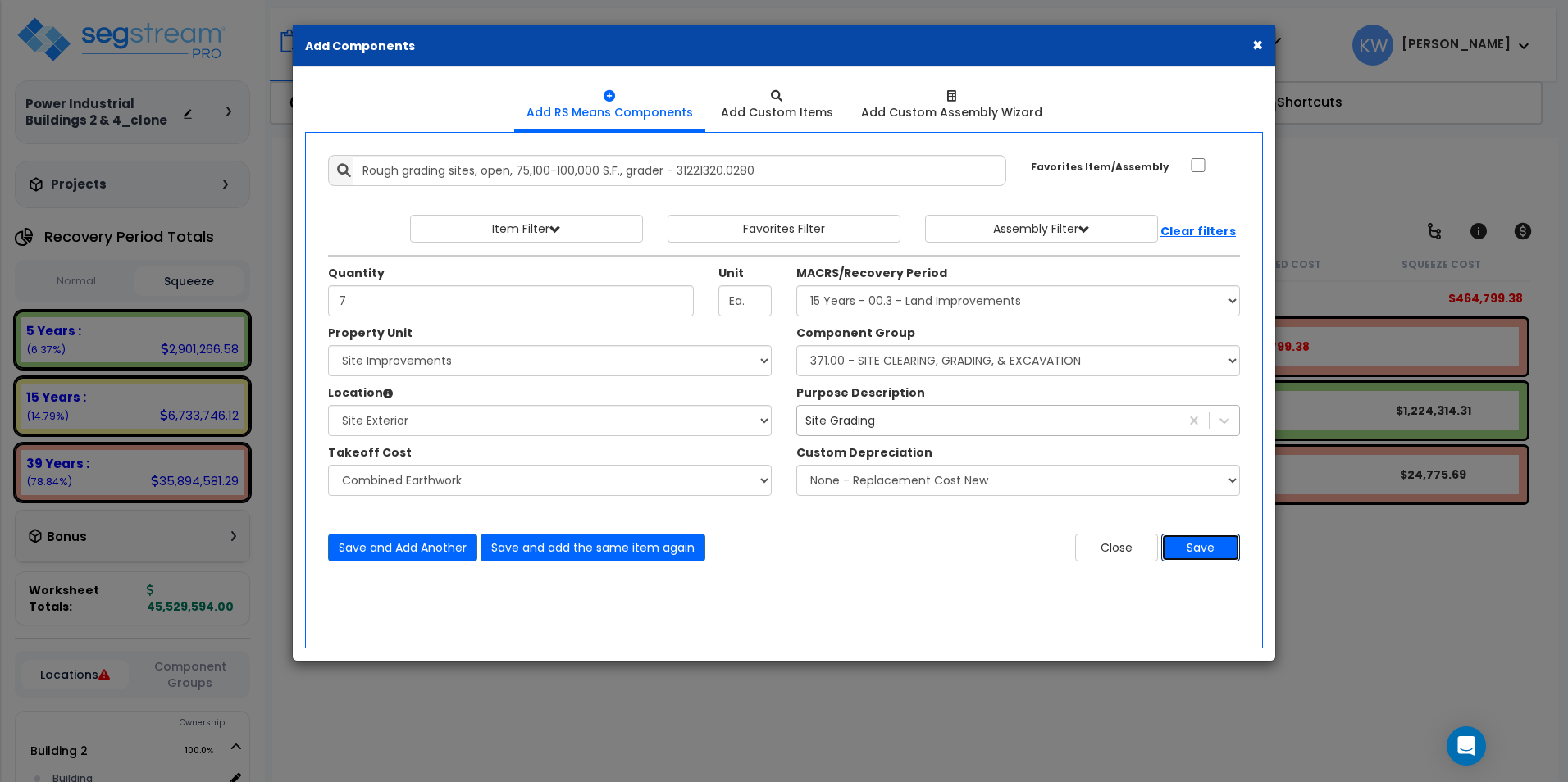
click at [1214, 540] on button "Save" at bounding box center [1200, 548] width 78 height 28
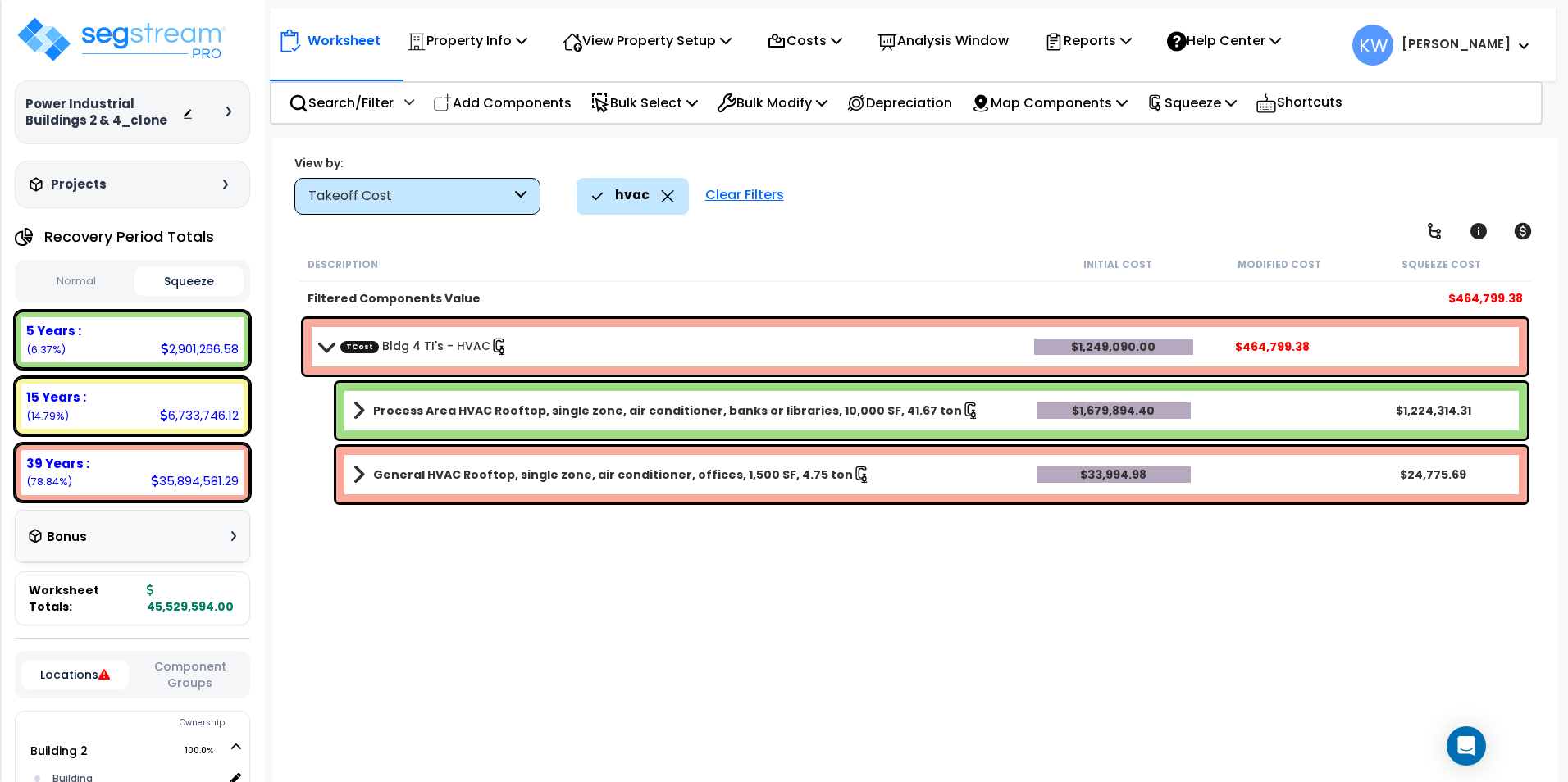
click at [513, 191] on div "Takeoff Cost" at bounding box center [418, 196] width 246 height 37
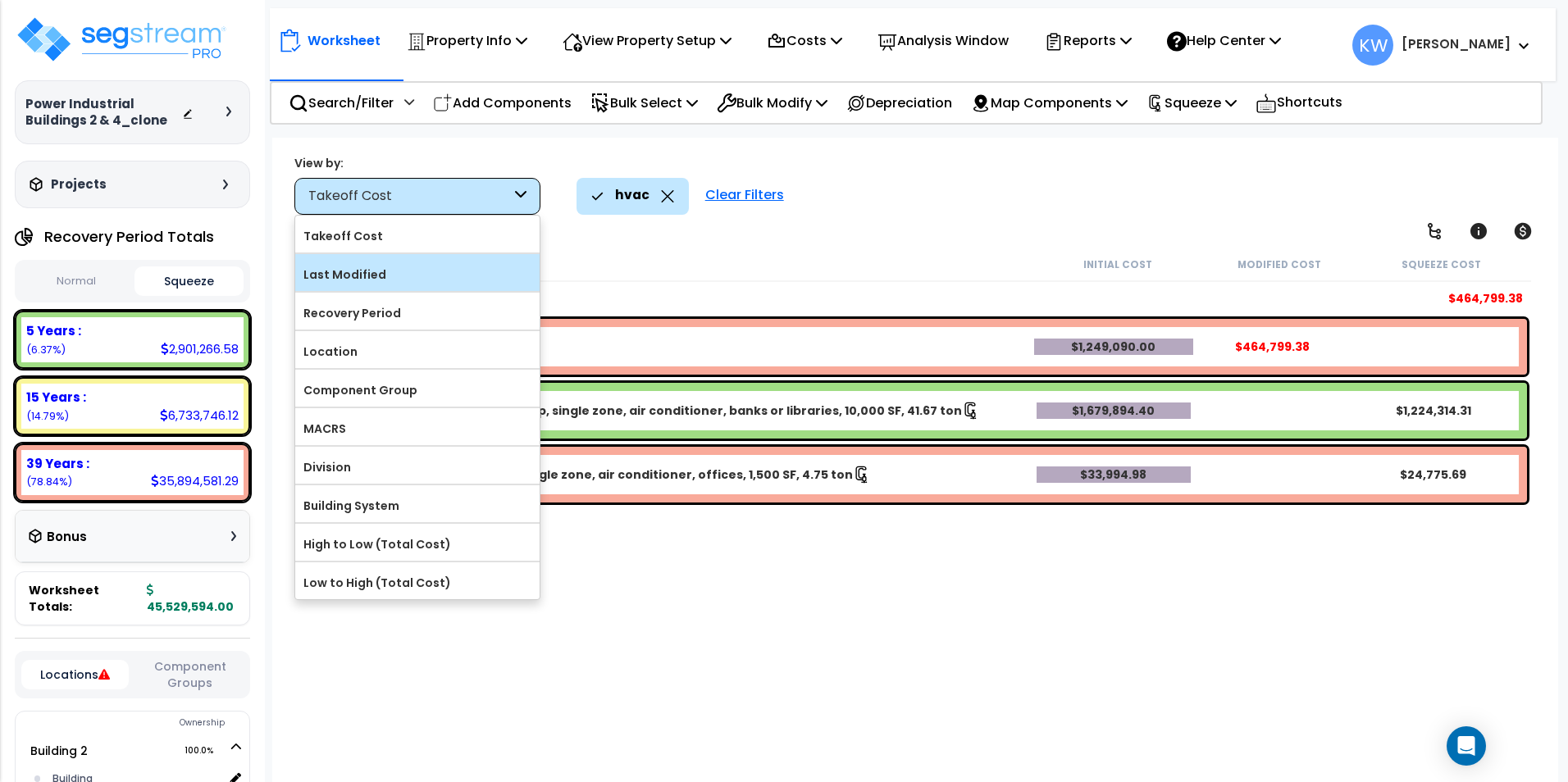
click at [472, 271] on label "Last Modified" at bounding box center [417, 274] width 244 height 25
click at [0, 0] on input "Last Modified" at bounding box center [0, 0] width 0 height 0
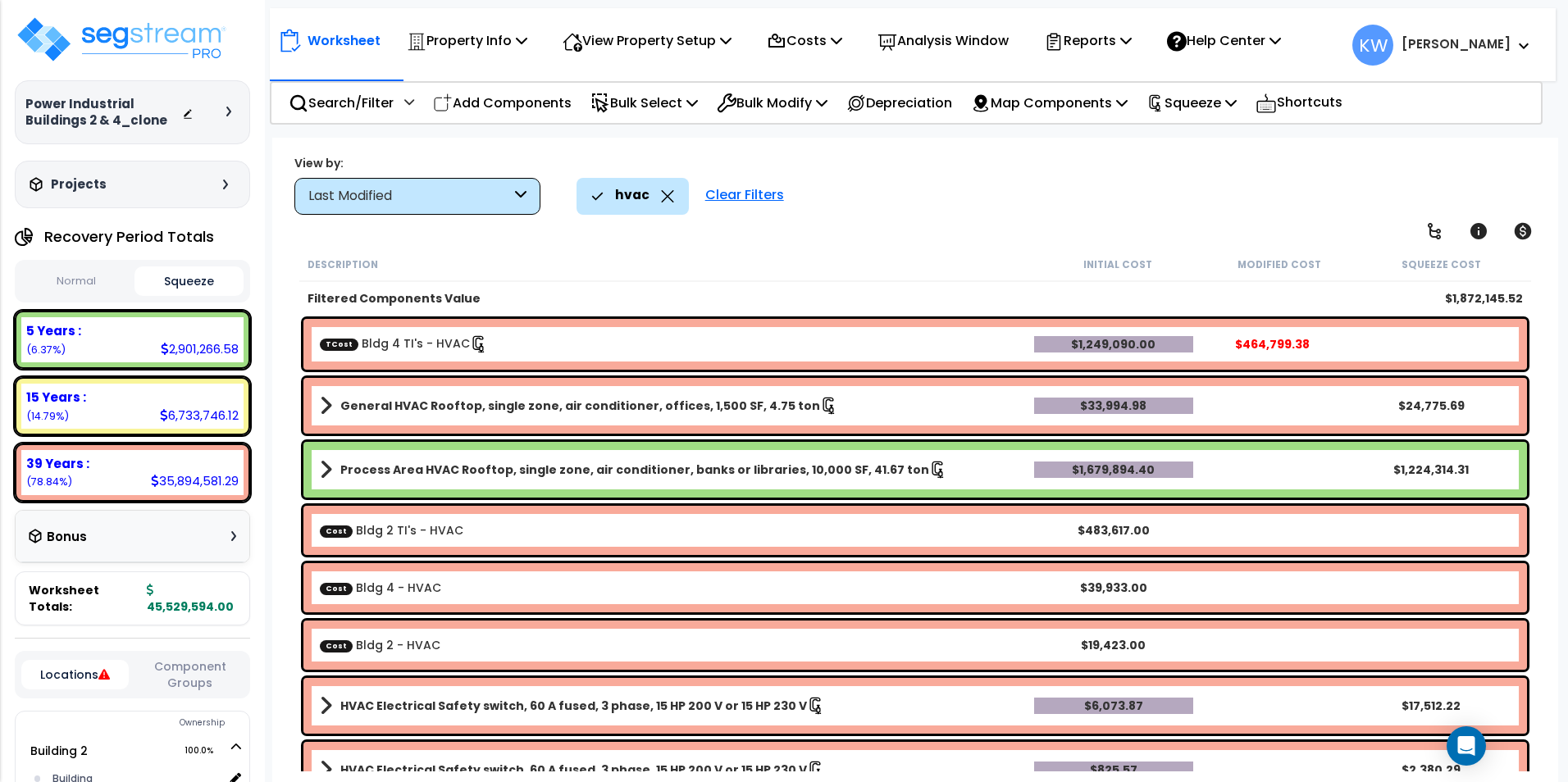
click at [757, 197] on div "Clear Filters" at bounding box center [744, 196] width 95 height 36
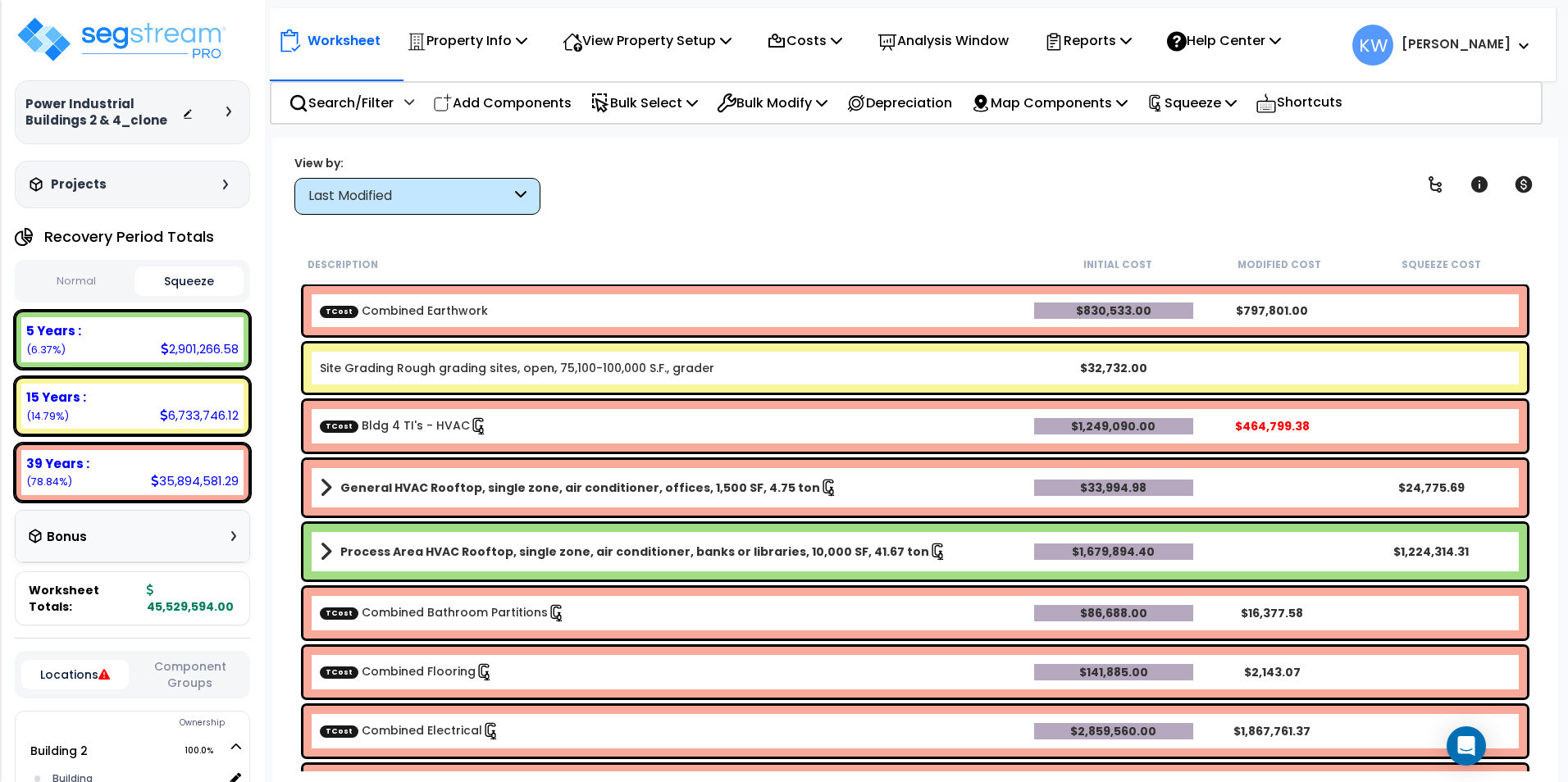
click at [956, 229] on div "Worksheet Property Info Property Setup Add Property Unit Template property Clon…" at bounding box center [914, 529] width 1285 height 782
click at [473, 370] on link "Site Grading Rough grading sites, open, 75,100-100,000 S.F., grader" at bounding box center [516, 368] width 394 height 17
click at [474, 370] on link "Site Grading Rough grading sites, open, 75,100-100,000 S.F., grader" at bounding box center [516, 368] width 394 height 17
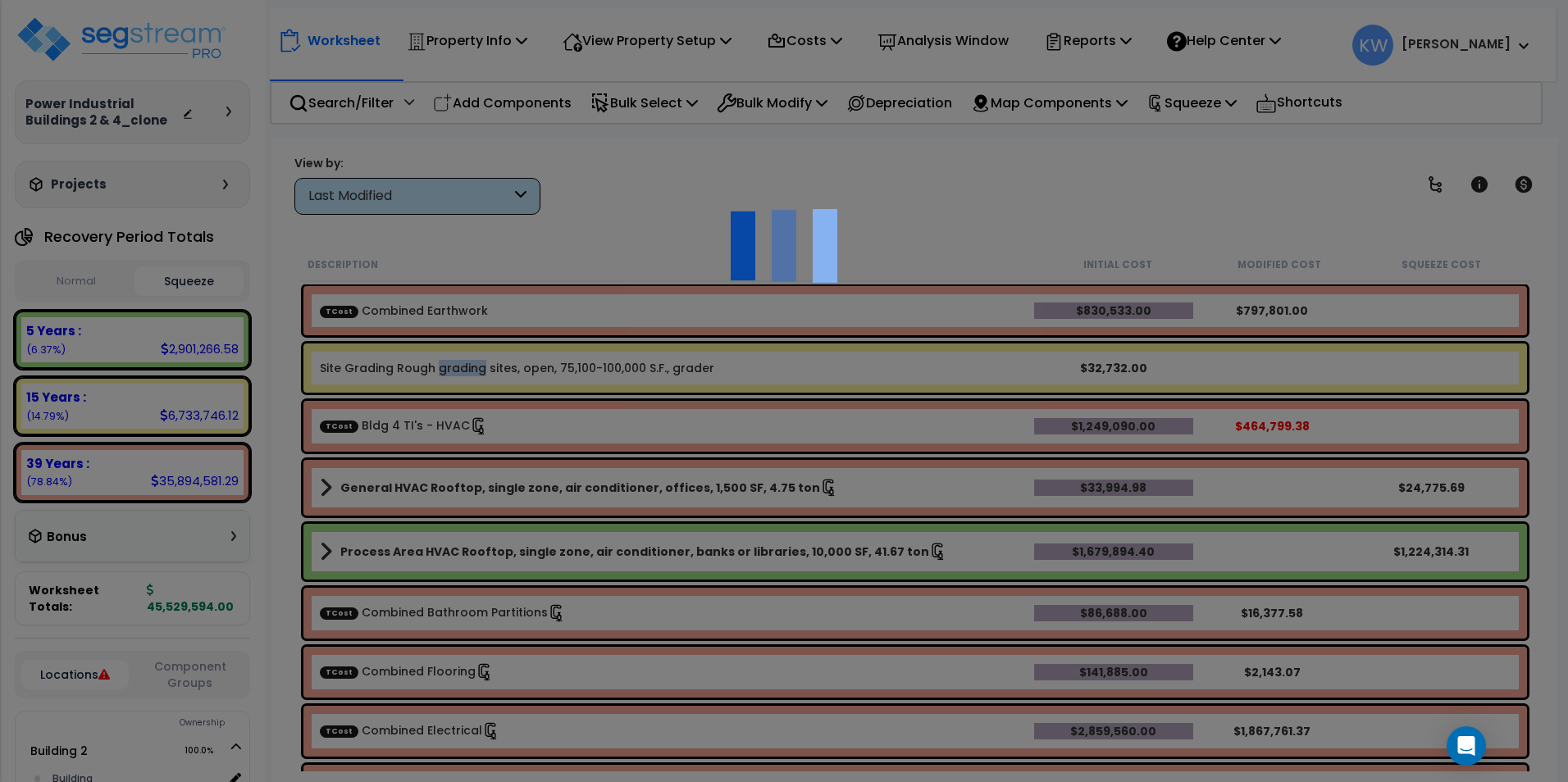
select select "44905741"
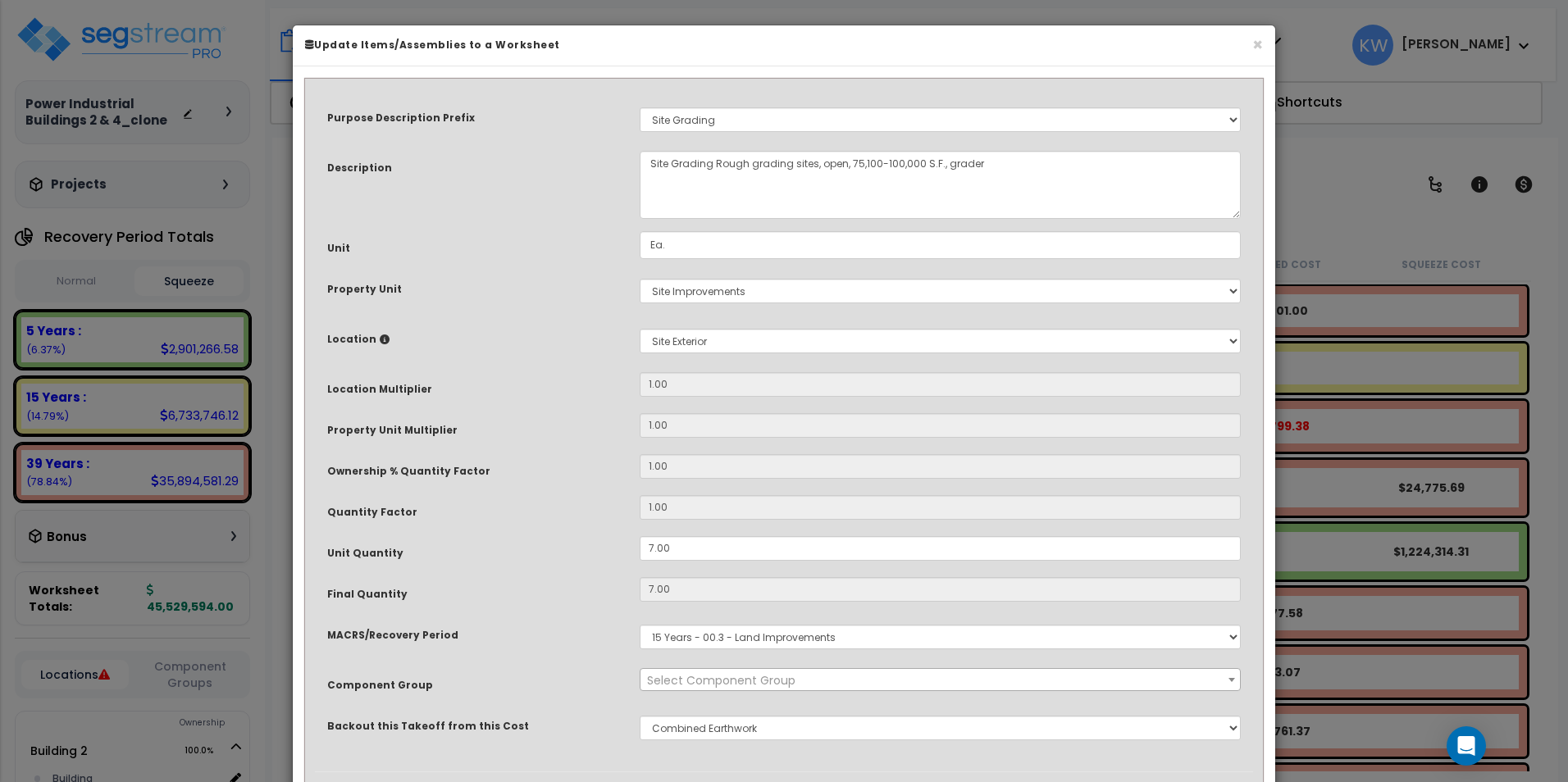
select select "52082"
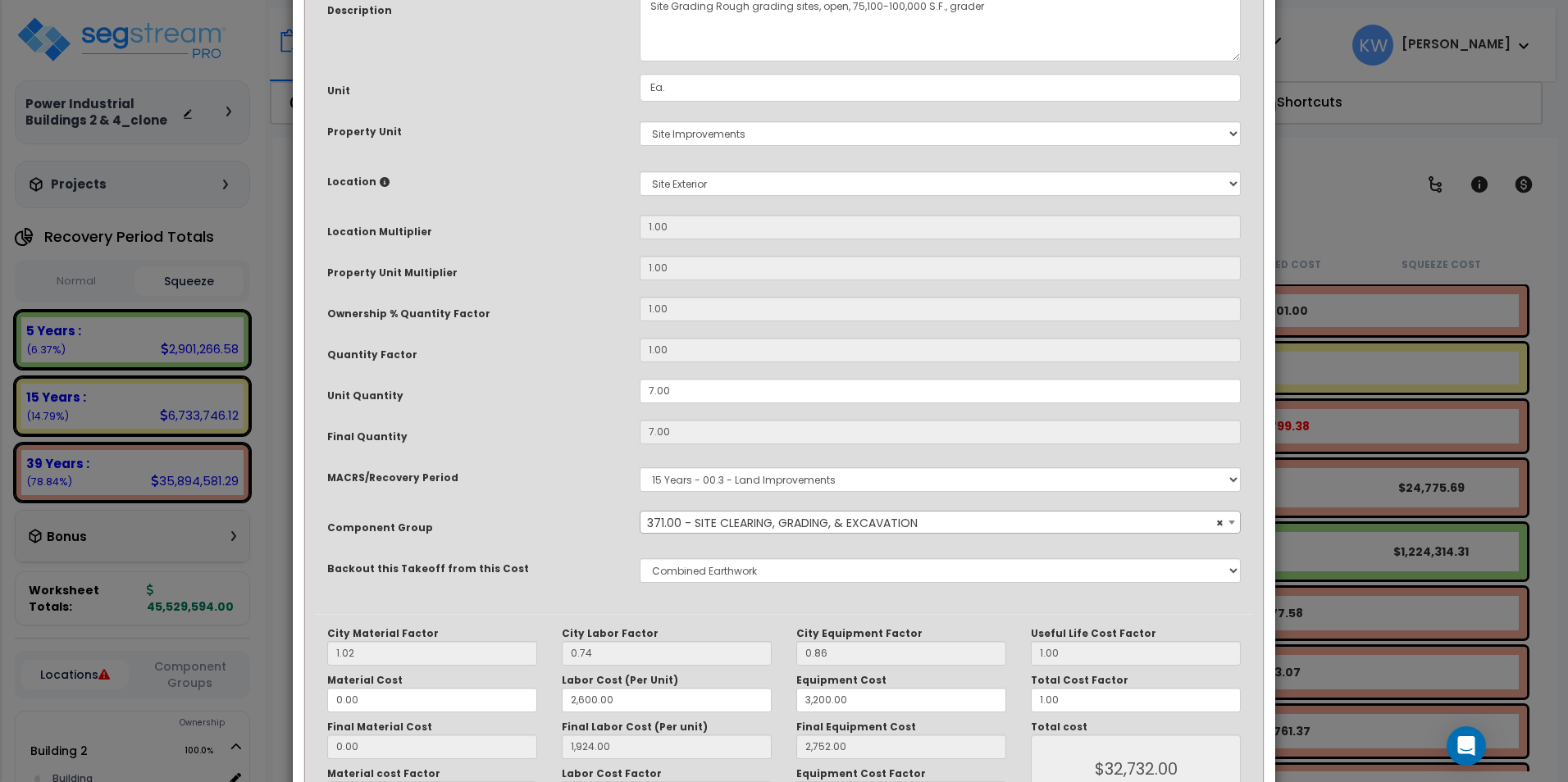
scroll to position [273, 0]
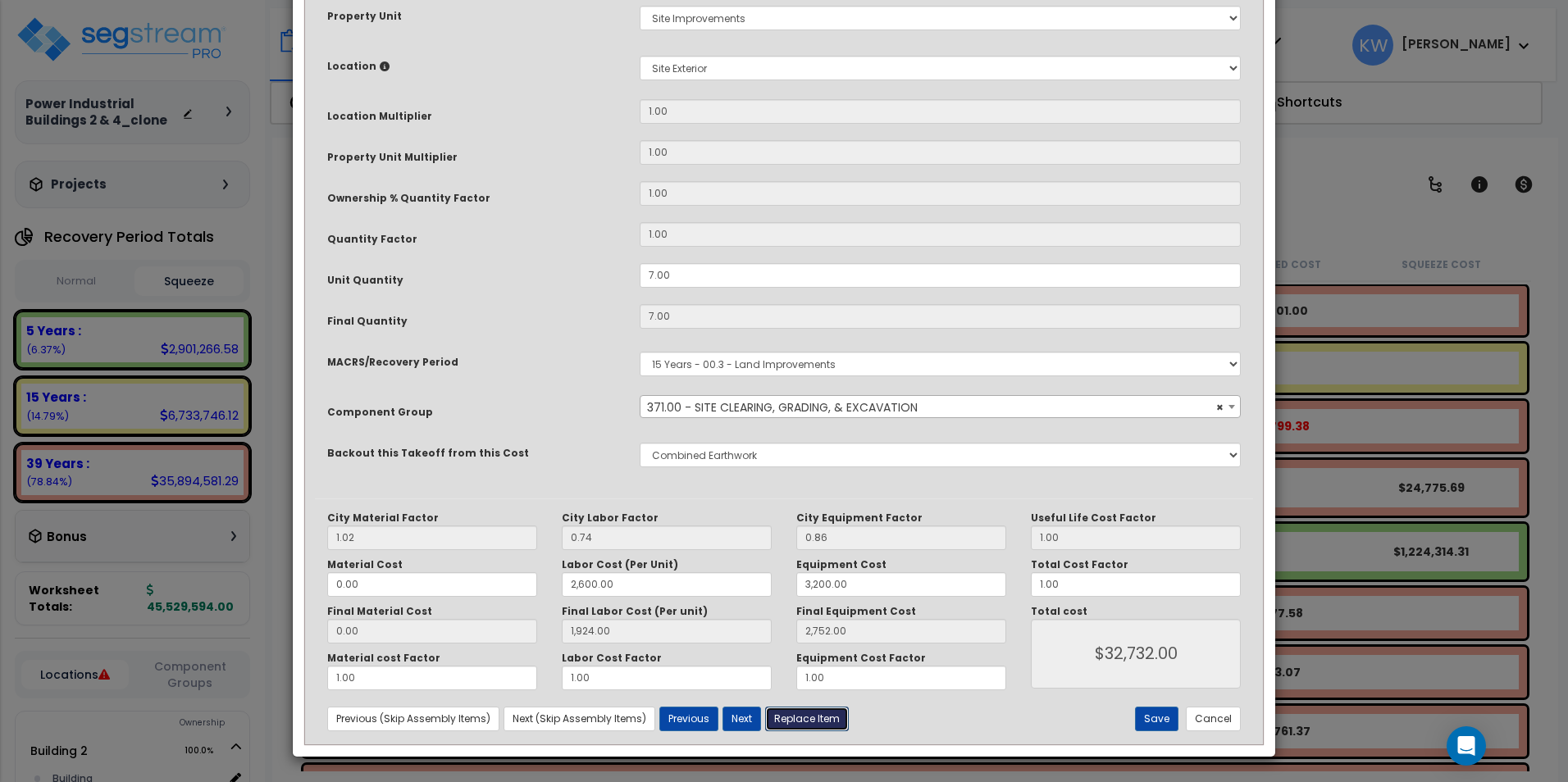
click at [828, 723] on button "Replace Item" at bounding box center [807, 718] width 83 height 25
type input "7"
select select
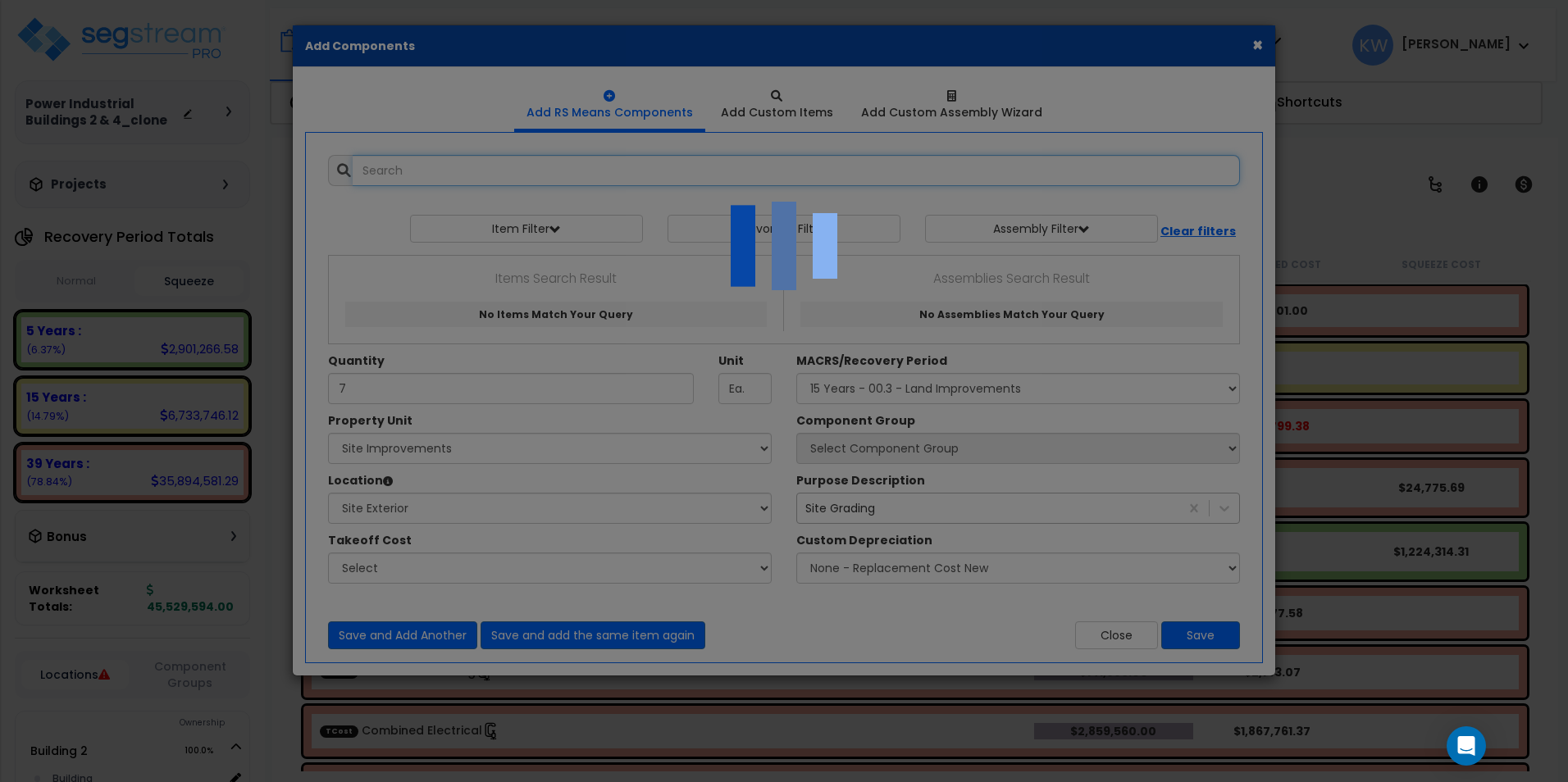
scroll to position [0, 0]
select select "462"
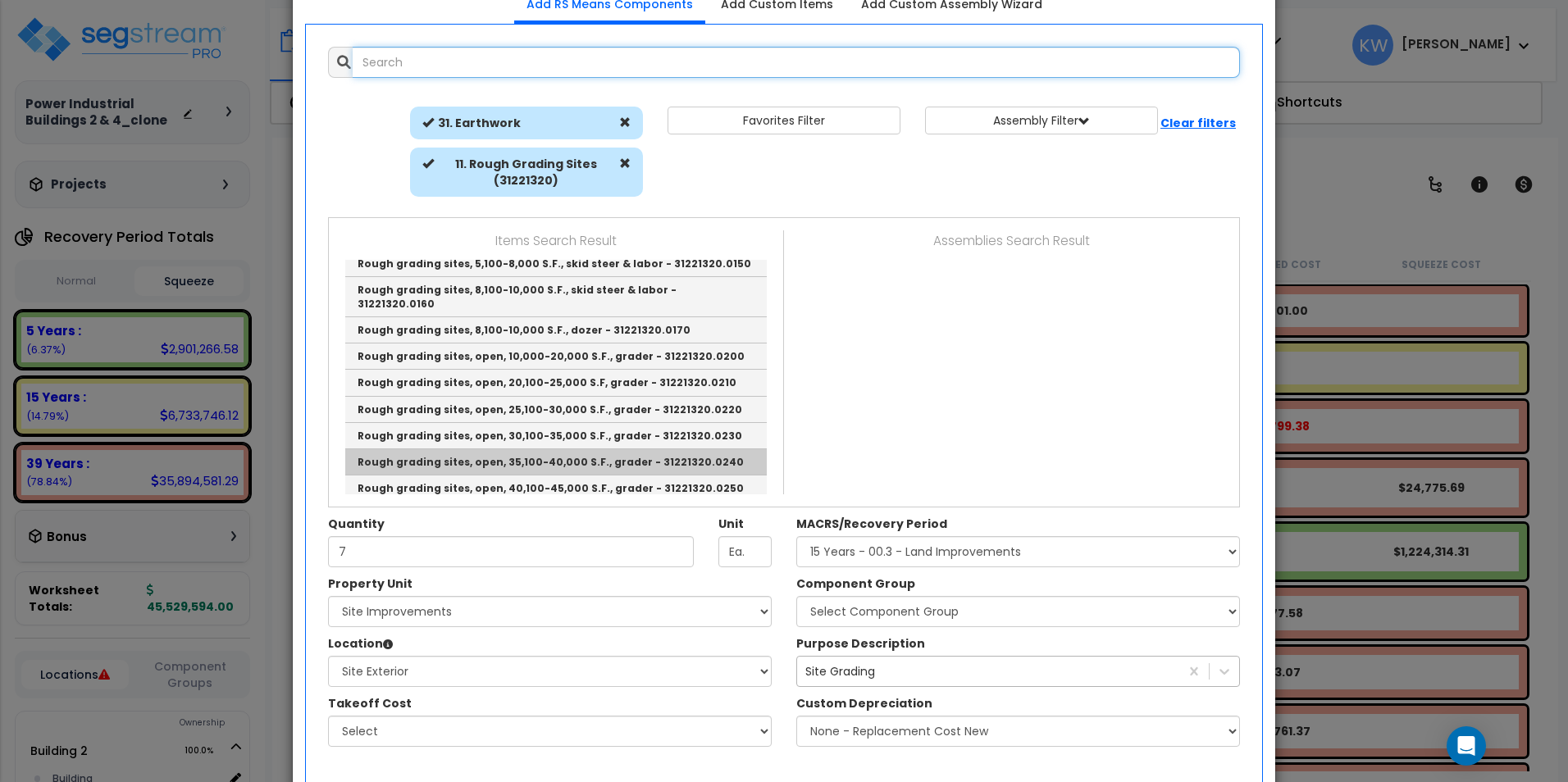
scroll to position [82, 0]
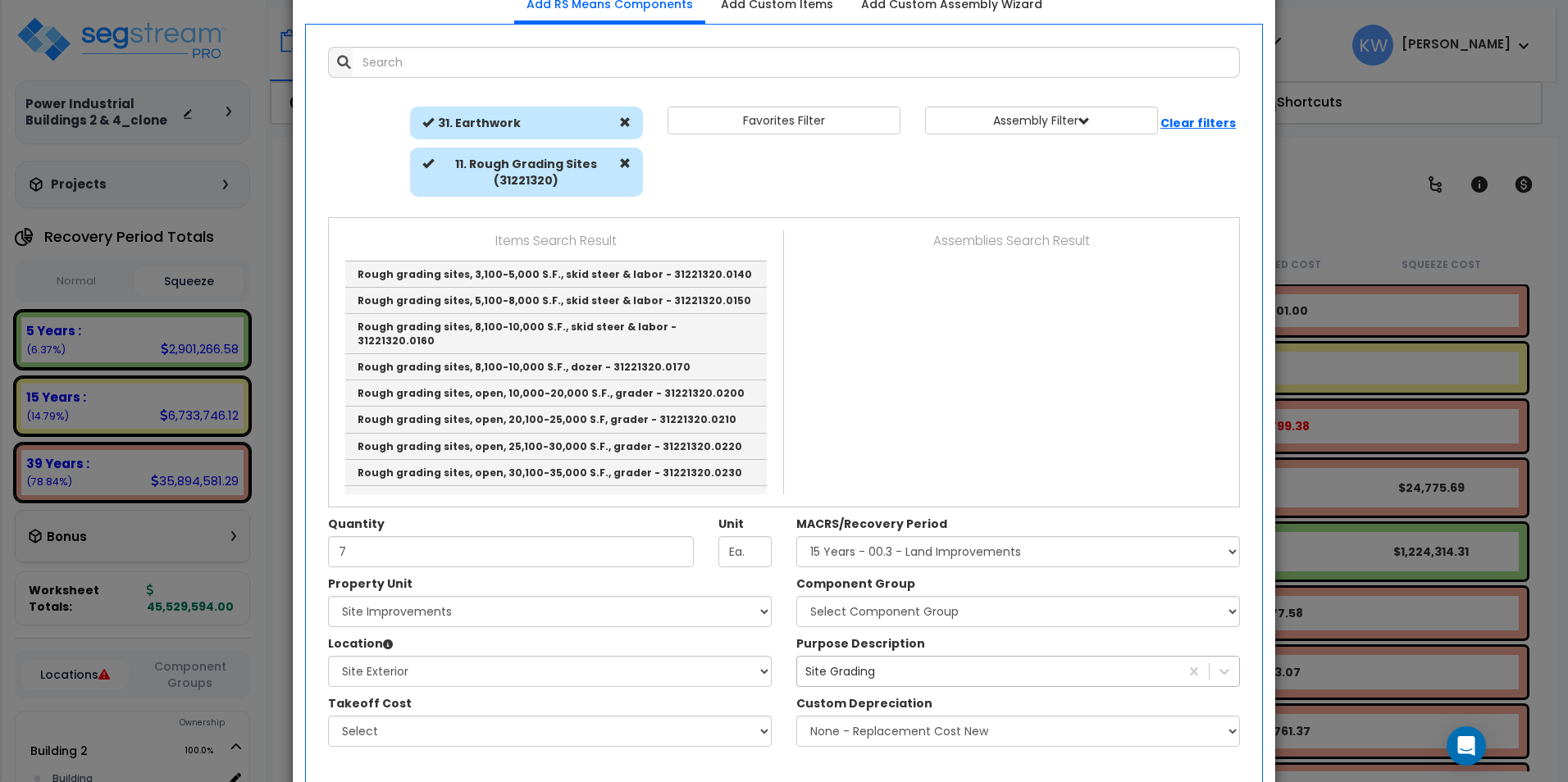
click at [753, 172] on div "Item Filter Select 0. Custom Item 1. General Requirements 3. Concrete" at bounding box center [783, 155] width 936 height 98
click at [625, 162] on span at bounding box center [625, 164] width 12 height 12
select select
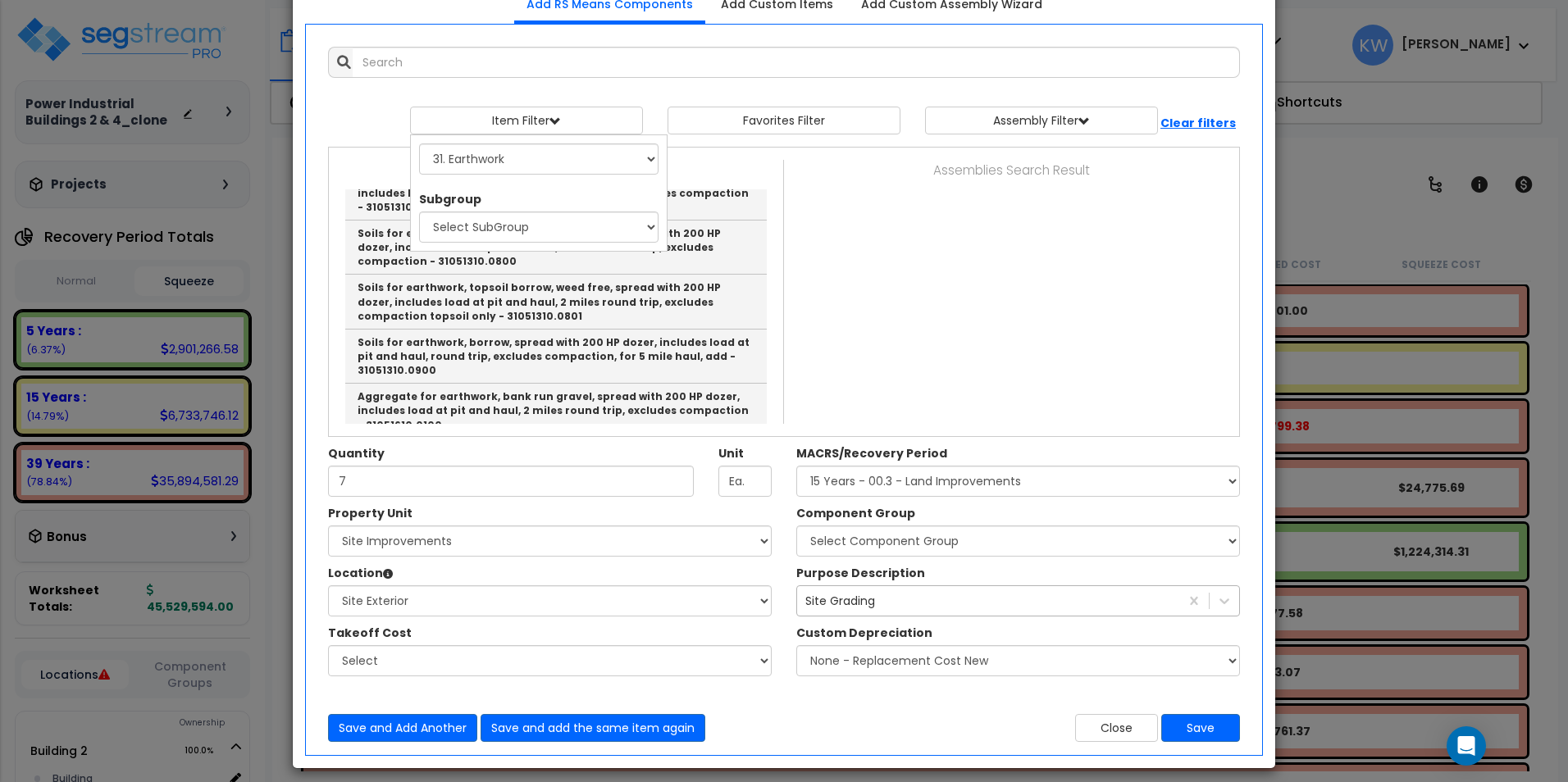
click at [361, 96] on div at bounding box center [783, 98] width 912 height 17
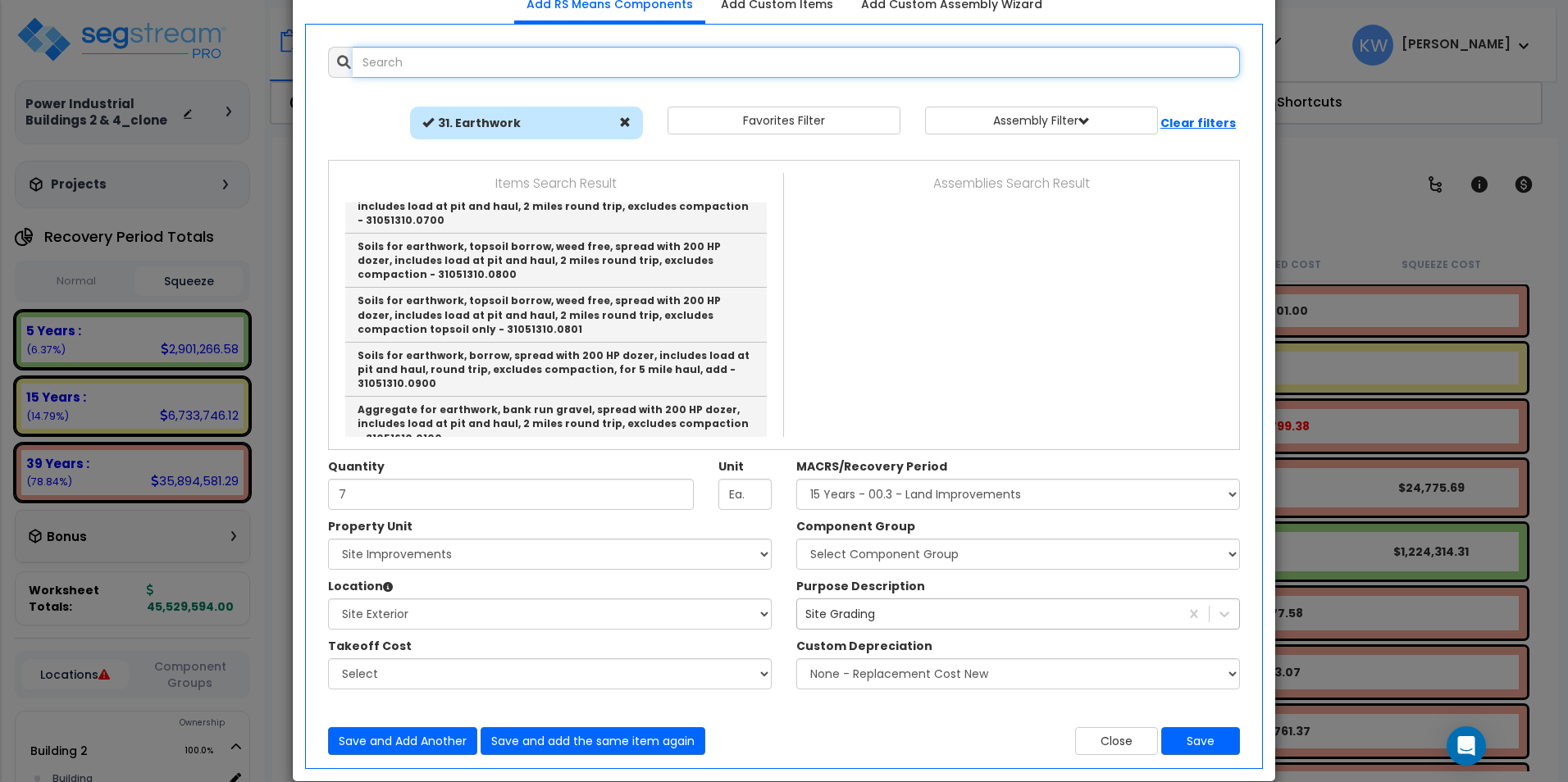
click at [379, 67] on input "text" at bounding box center [796, 62] width 887 height 31
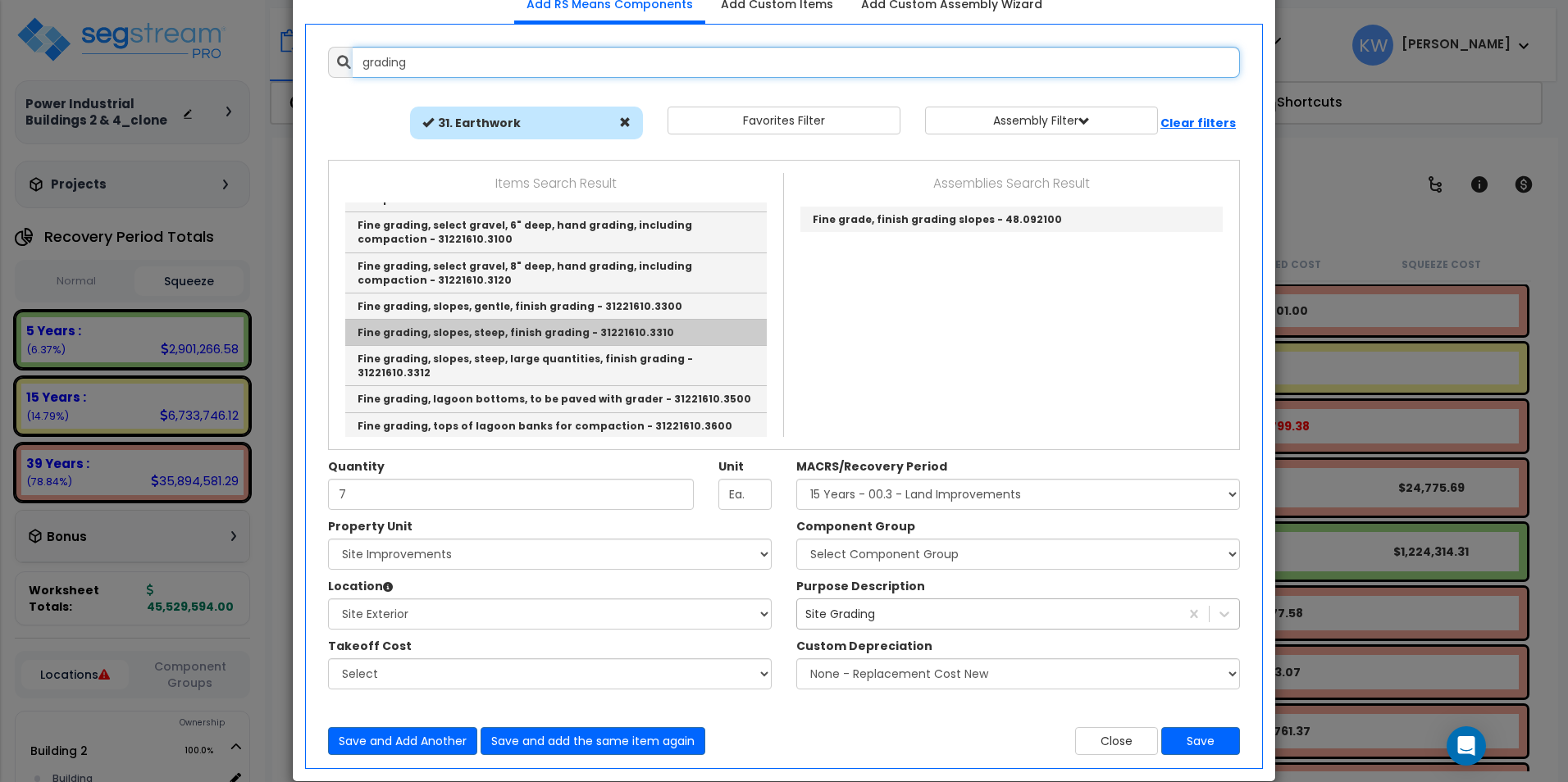
scroll to position [836, 0]
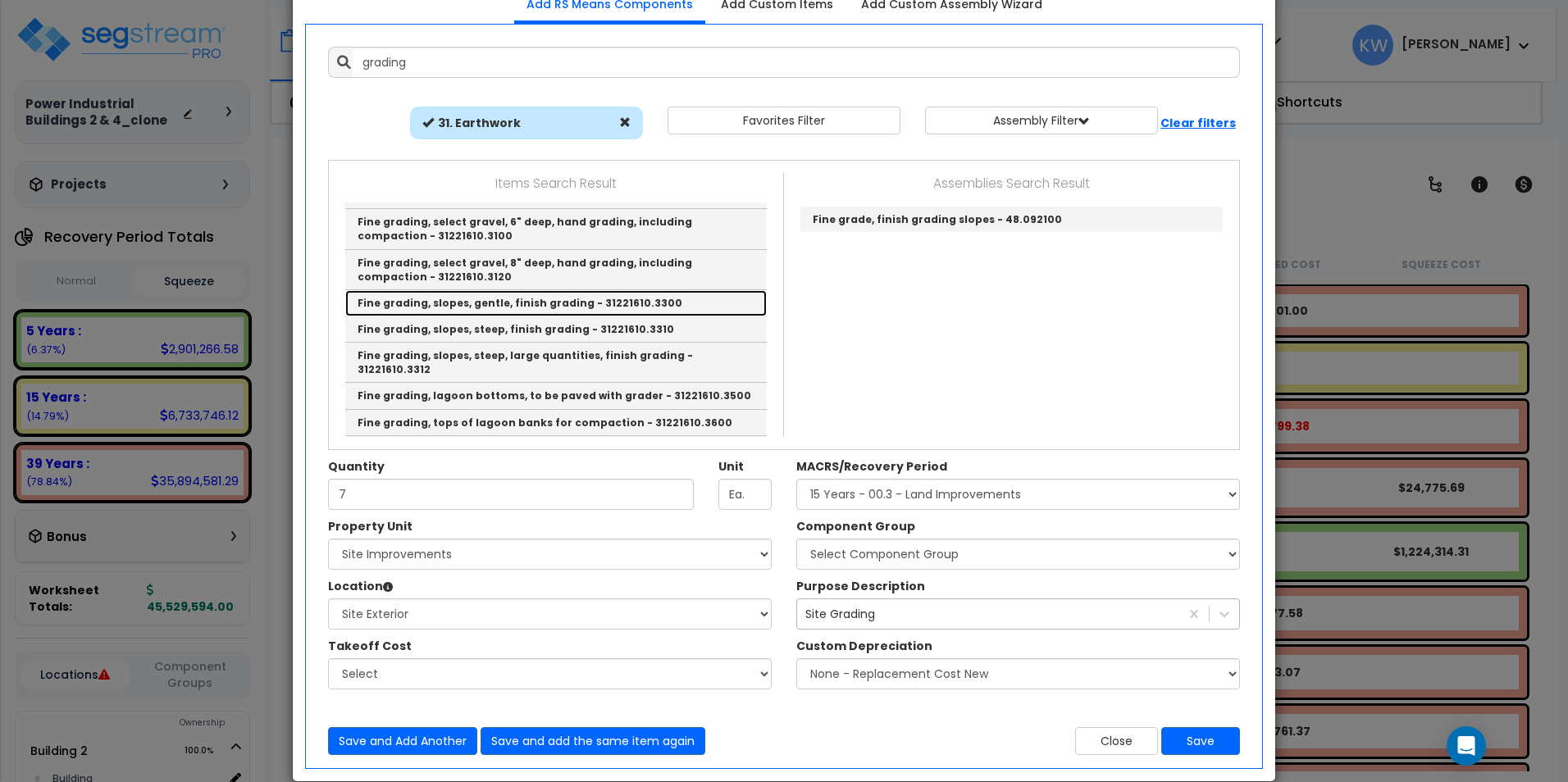
click at [562, 290] on link "Fine grading, slopes, gentle, finish grading - 31221610.3300" at bounding box center [556, 303] width 422 height 26
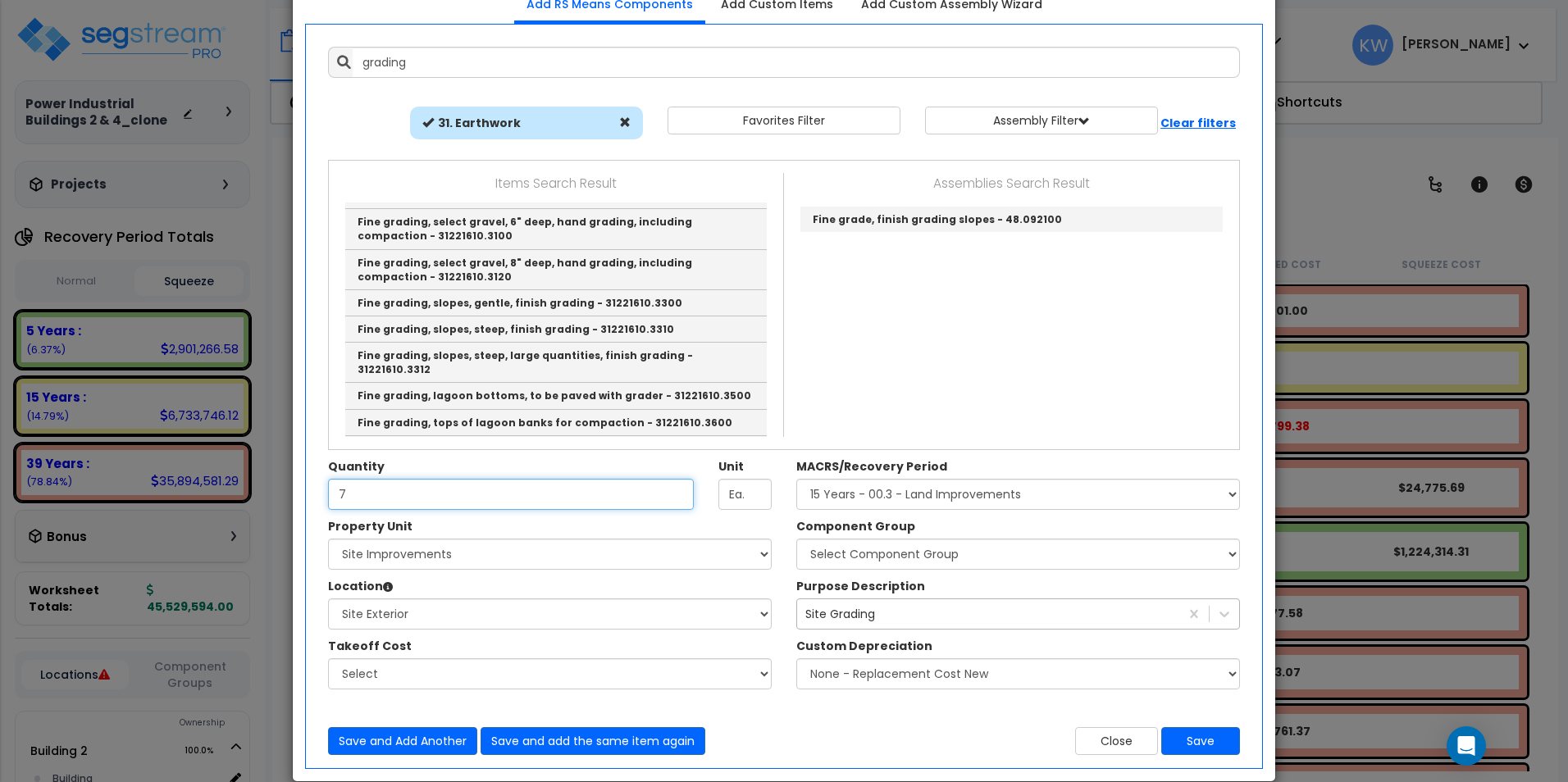
type input "Fine grading, slopes, gentle, finish grading - 31221610.3300"
type input "S.Y."
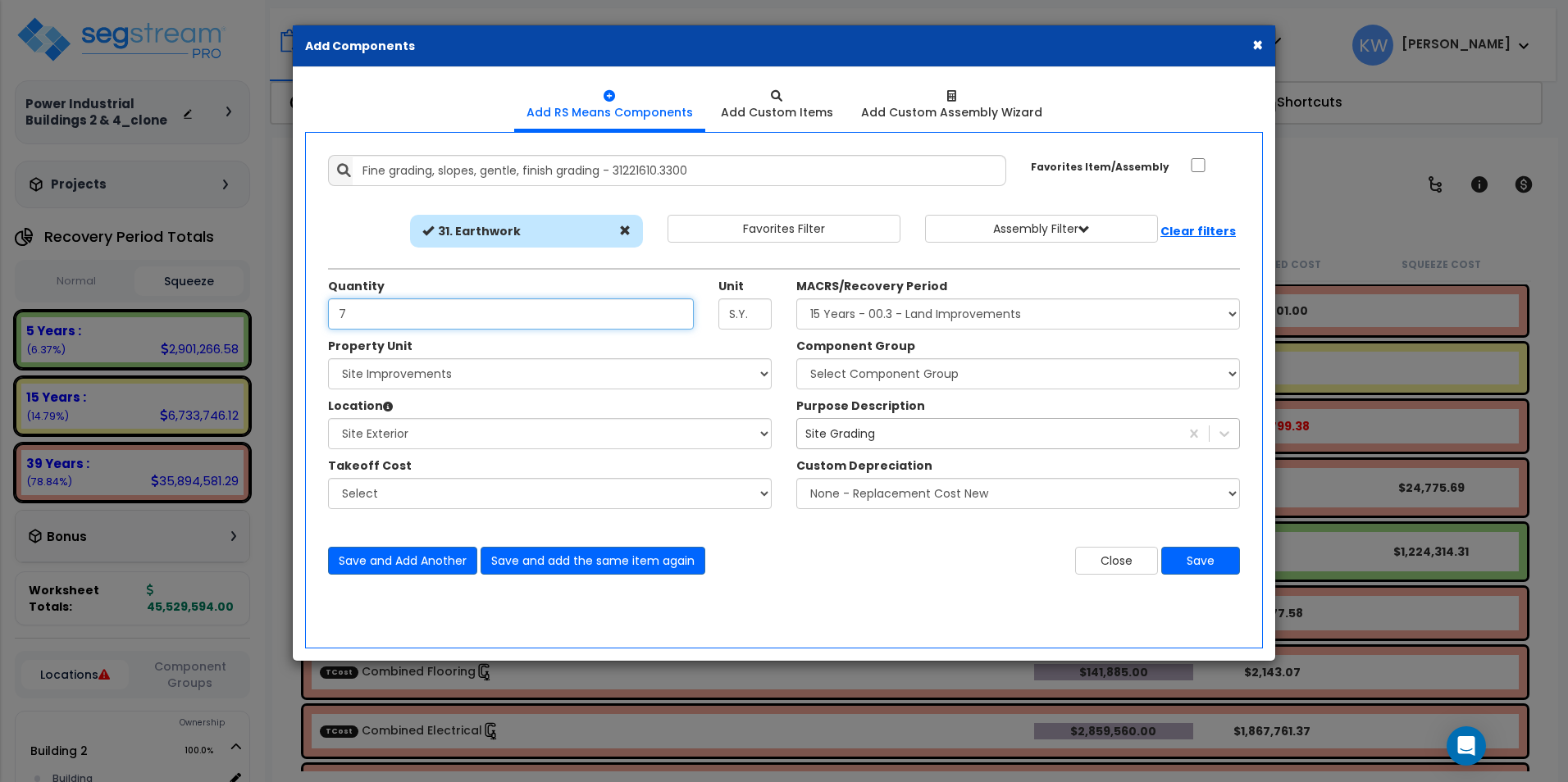
scroll to position [0, 0]
drag, startPoint x: 342, startPoint y: 309, endPoint x: 327, endPoint y: 310, distance: 15.0
click at [327, 310] on input "7" at bounding box center [510, 314] width 365 height 31
type input "74,333"
click at [356, 244] on div "Item Filter Select 0. Custom Item 1. General Requirements 3. Concrete" at bounding box center [783, 234] width 936 height 41
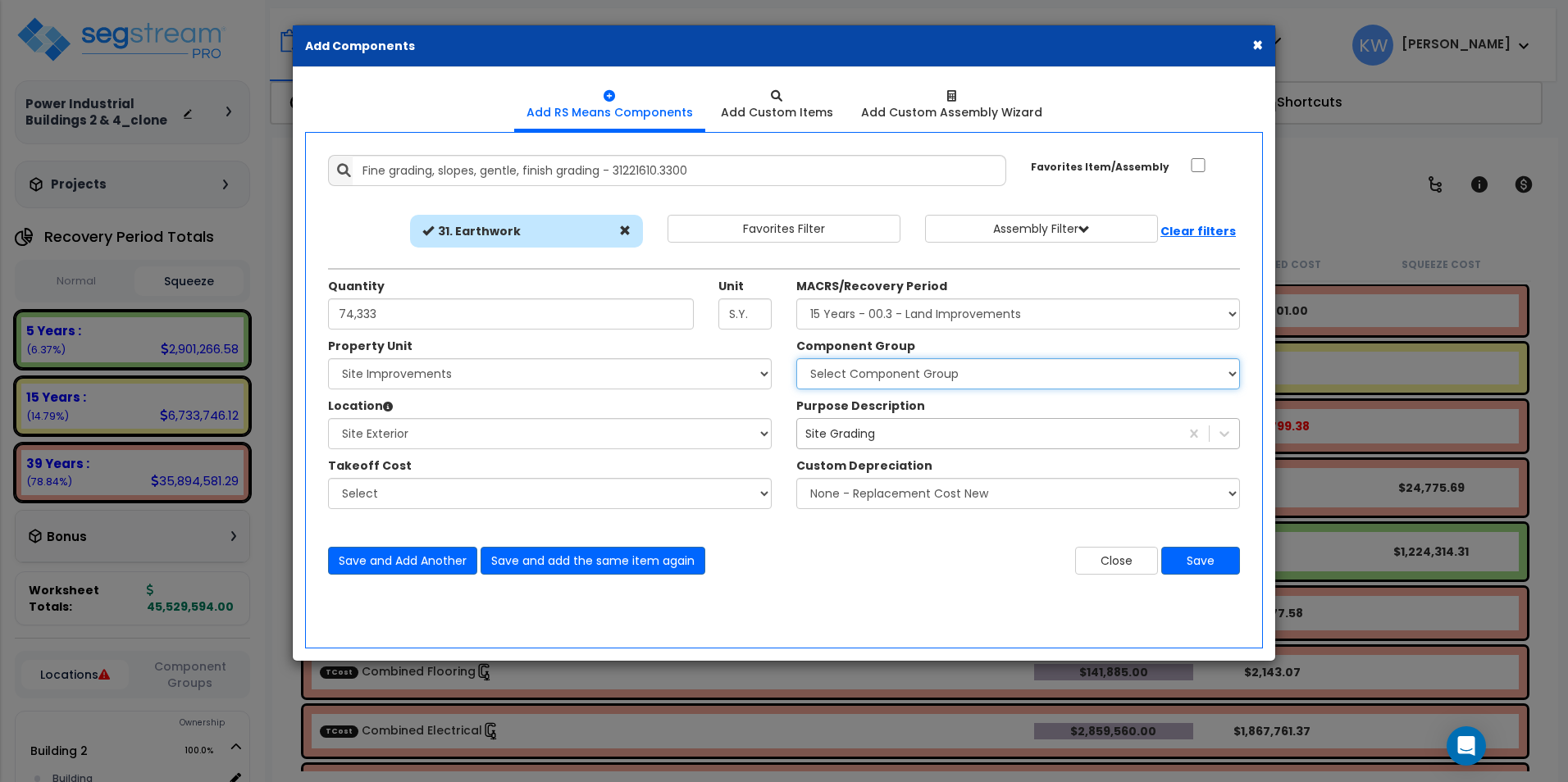
click at [947, 369] on select "Select Component Group 434.00 - SITE PRIVACY WALLS 447.00 - SITE SWIMMING POOLS…" at bounding box center [1017, 373] width 444 height 31
select select "52082"
click at [796, 358] on select "Select Component Group 434.00 - SITE PRIVACY WALLS 447.00 - SITE SWIMMING POOLS…" at bounding box center [1017, 373] width 444 height 31
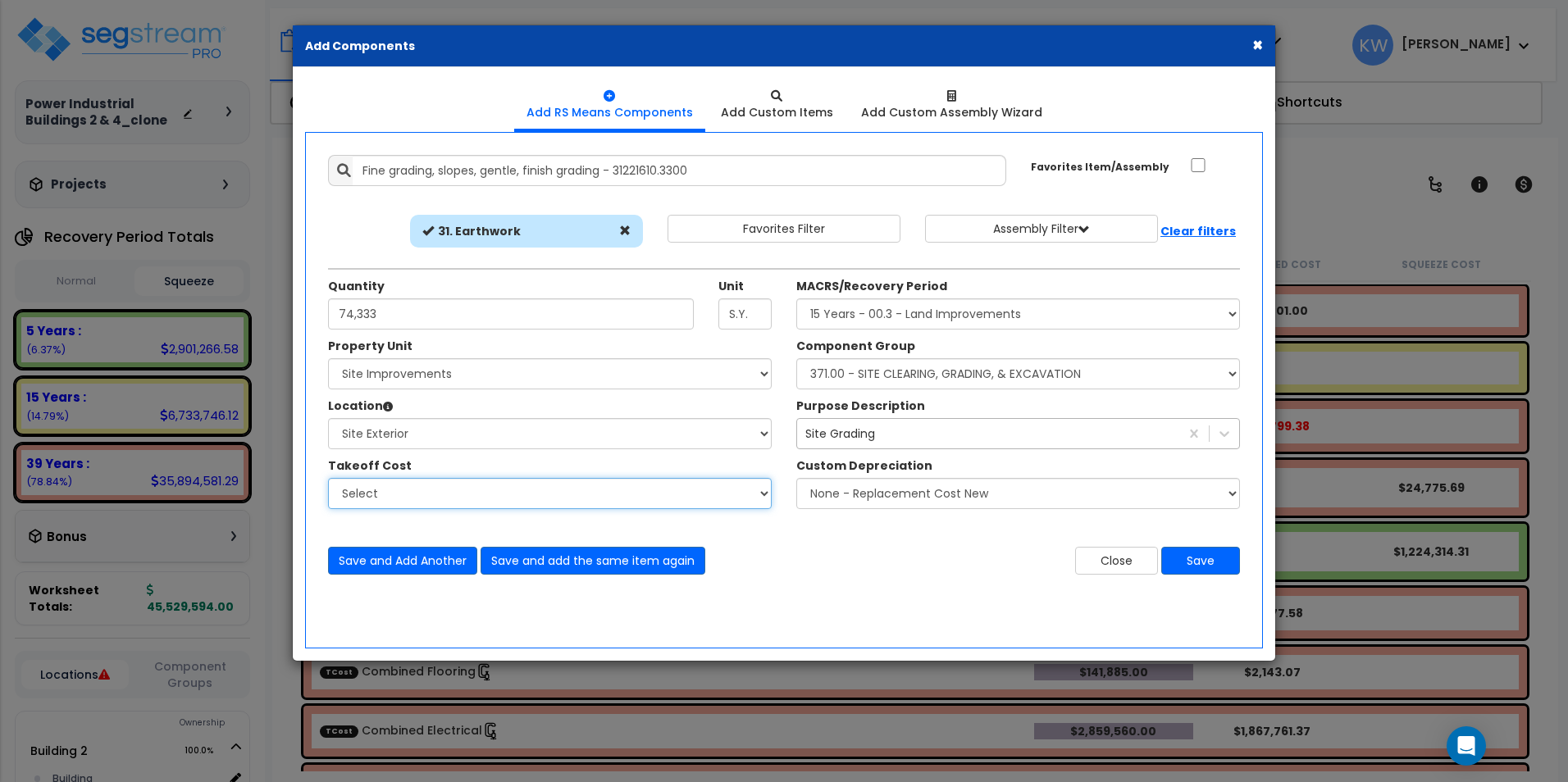
click at [654, 483] on select "Select Bldg 4 TI's - HVAC" at bounding box center [549, 493] width 444 height 31
select select "44751042"
click at [327, 478] on select "Select Bldg 4 TI's - HVAC" at bounding box center [549, 493] width 444 height 31
click at [618, 503] on select "Select Bldg 4 TI's - HVAC" at bounding box center [549, 493] width 444 height 31
click at [327, 478] on select "Select Bldg 4 TI's - HVAC" at bounding box center [549, 493] width 444 height 31
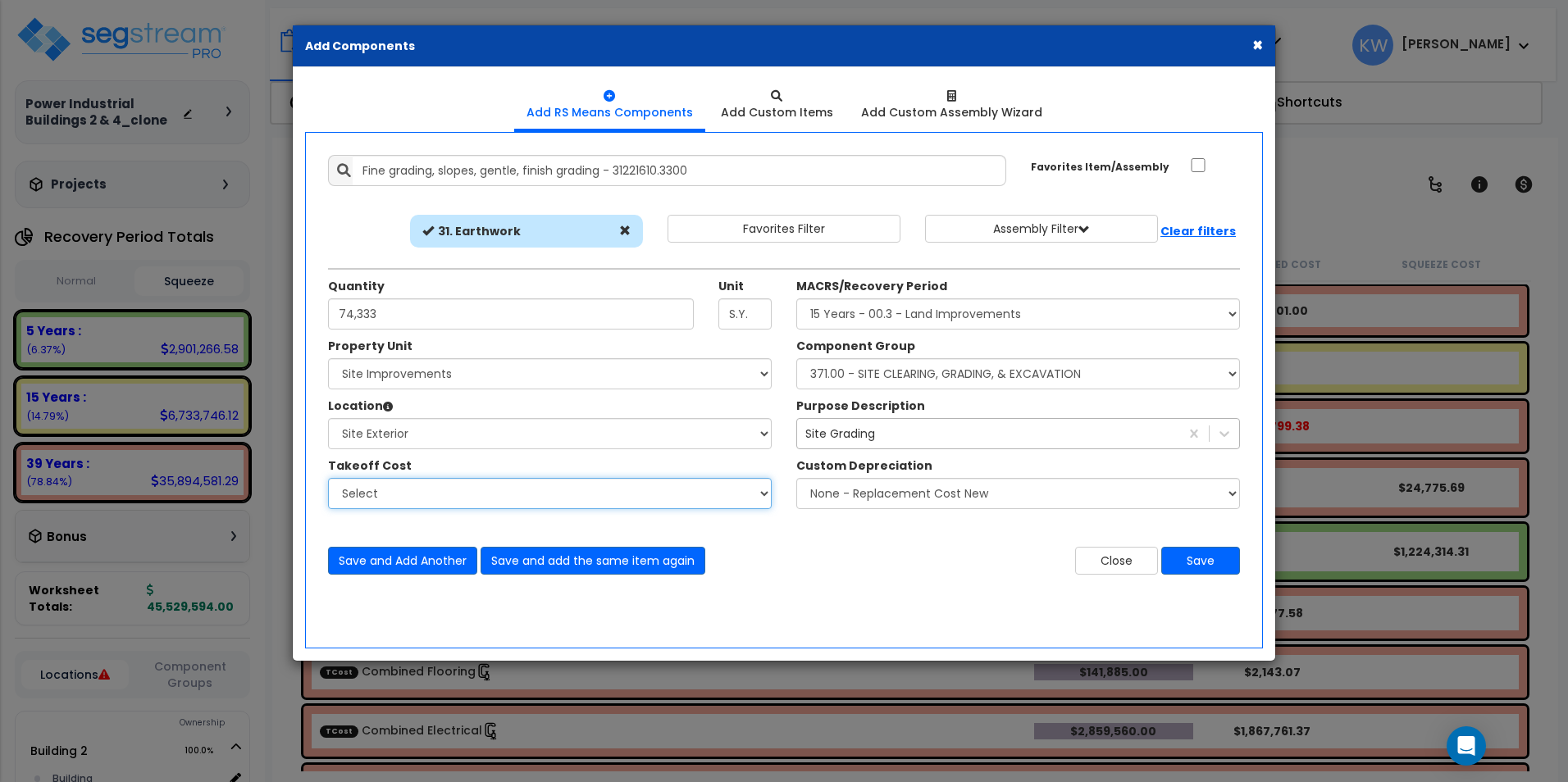
click at [719, 491] on select "Select Bldg 4 TI's - HVAC" at bounding box center [549, 493] width 444 height 31
click at [327, 478] on select "Select Bldg 4 TI's - HVAC" at bounding box center [549, 493] width 444 height 31
click at [692, 498] on select "Select Bldg 4 TI's - HVAC" at bounding box center [549, 493] width 444 height 31
click at [761, 493] on select "Select Bldg 4 TI's - HVAC" at bounding box center [549, 493] width 444 height 31
select select "44751042"
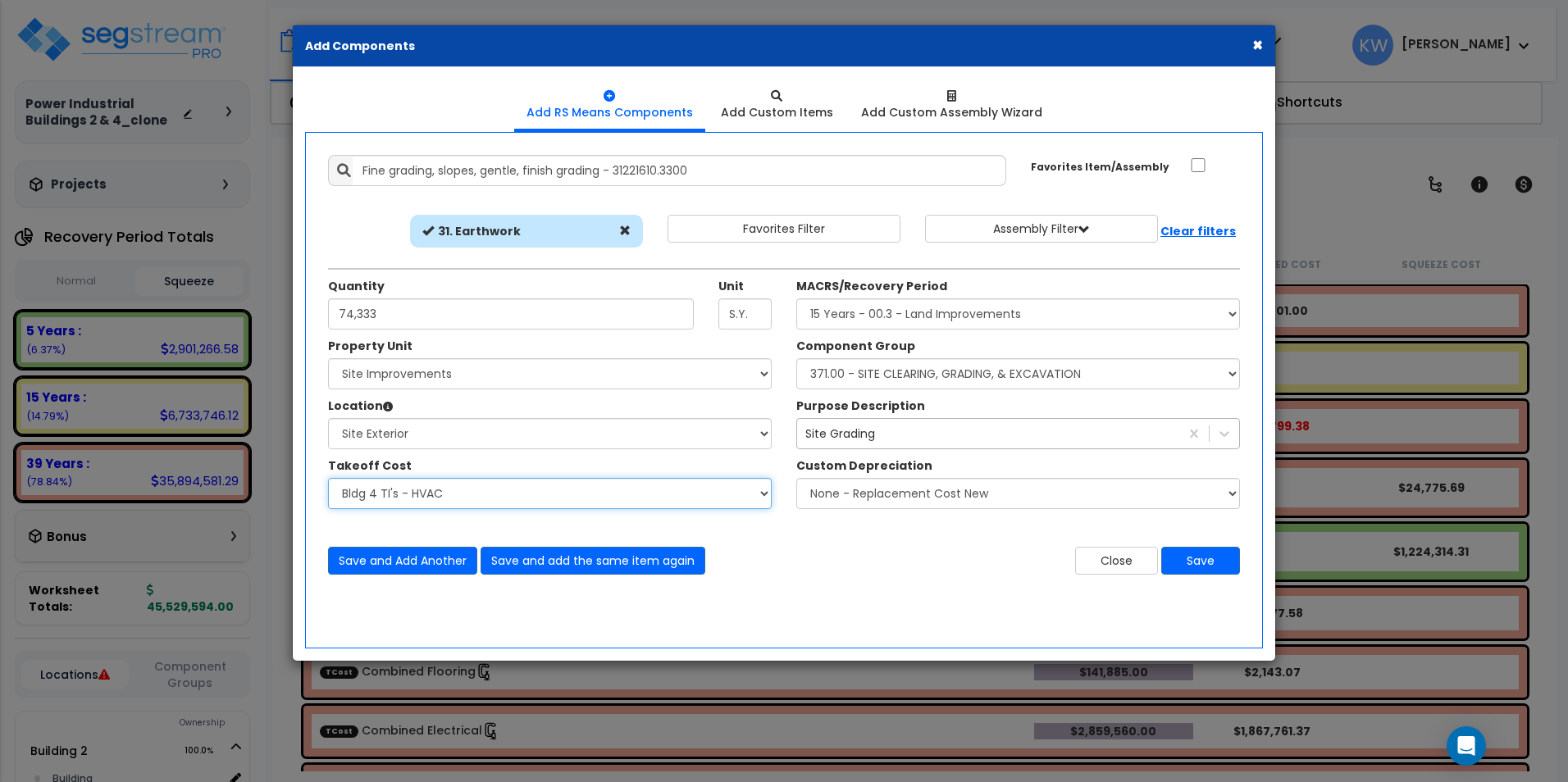
click at [327, 478] on select "Select Bldg 4 TI's - HVAC" at bounding box center [549, 493] width 444 height 31
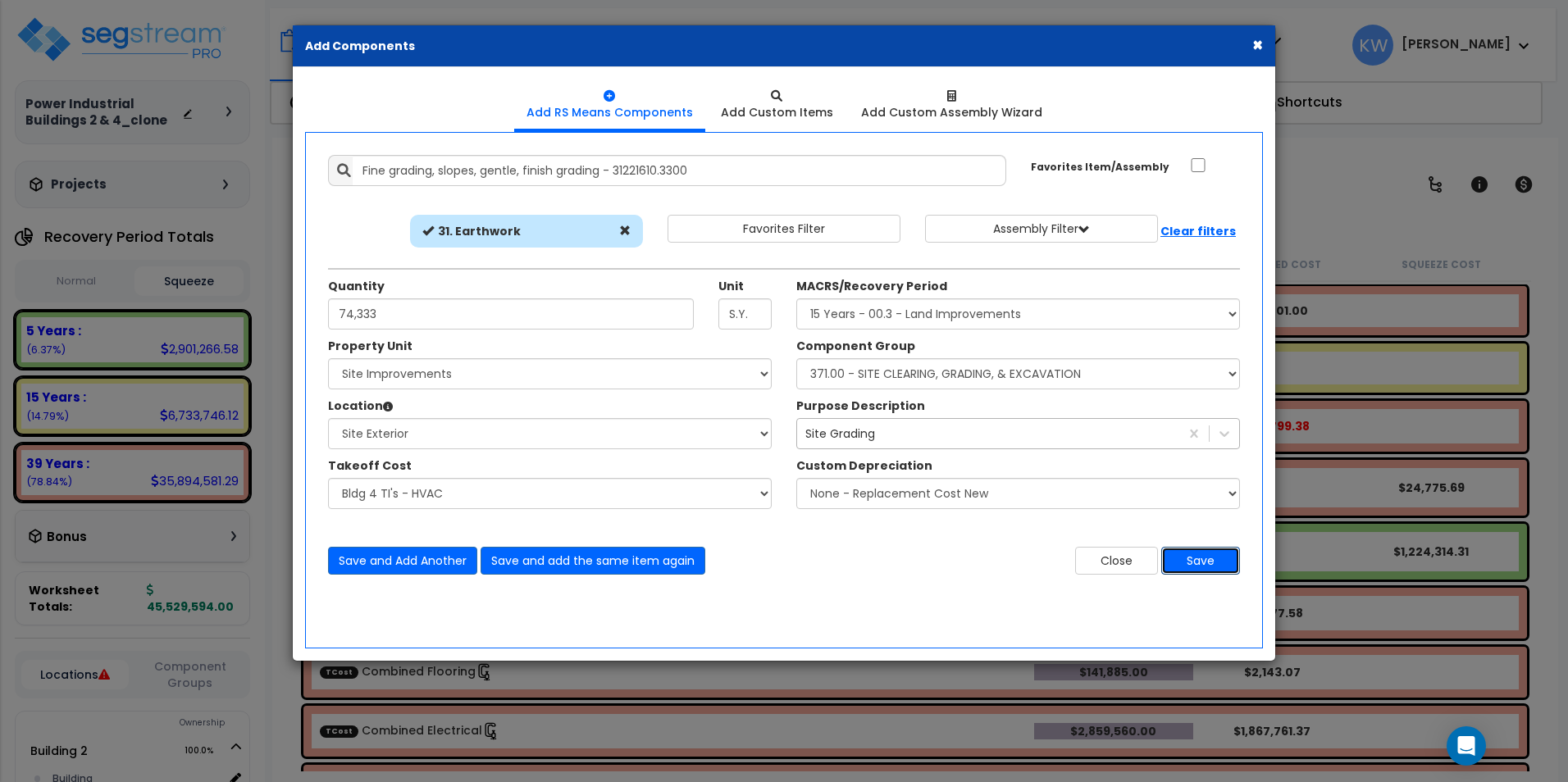
click at [1219, 564] on button "Save" at bounding box center [1200, 561] width 78 height 28
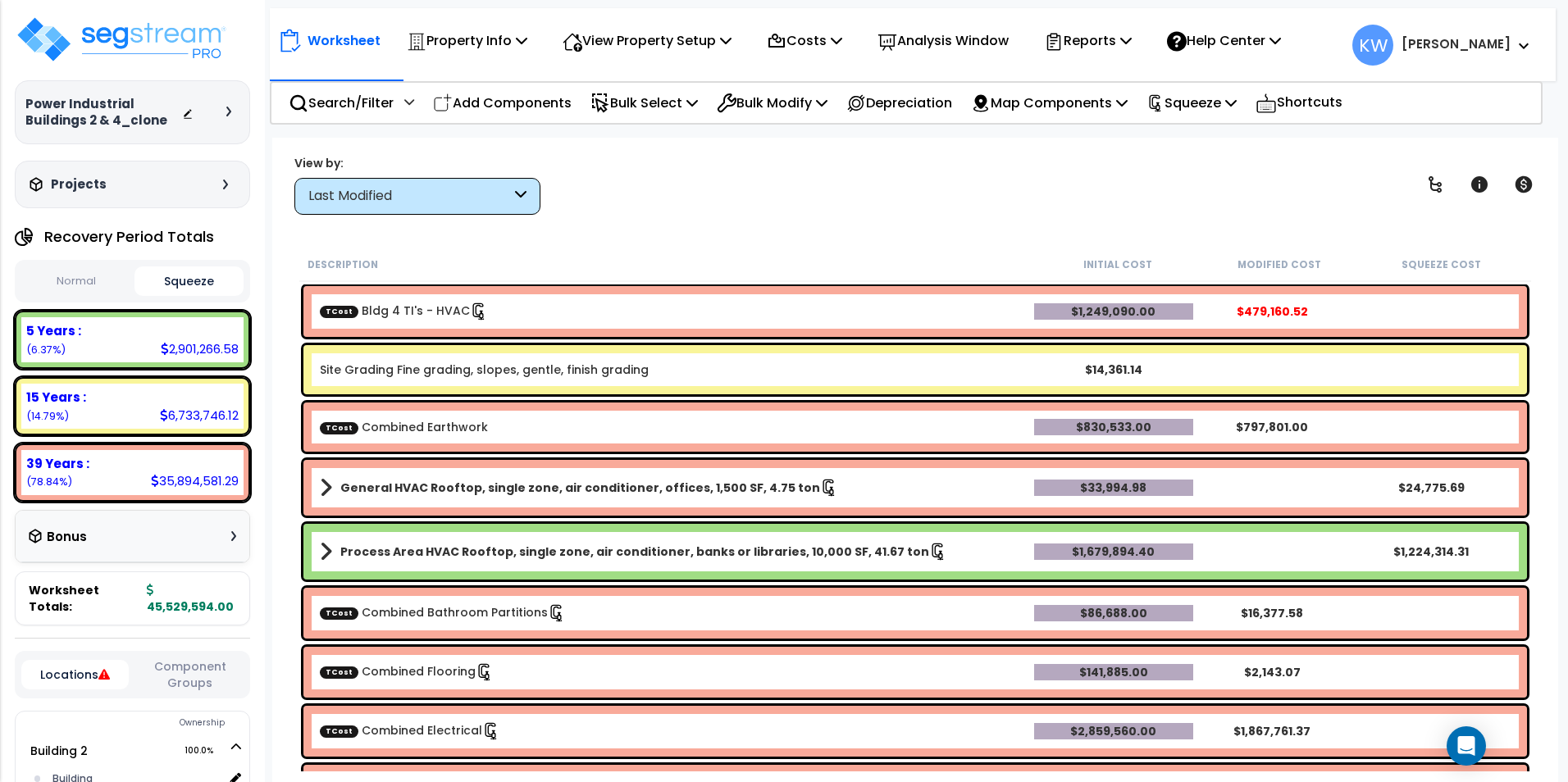
click at [567, 370] on link "Site Grading Fine grading, slopes, gentle, finish grading" at bounding box center [483, 369] width 328 height 17
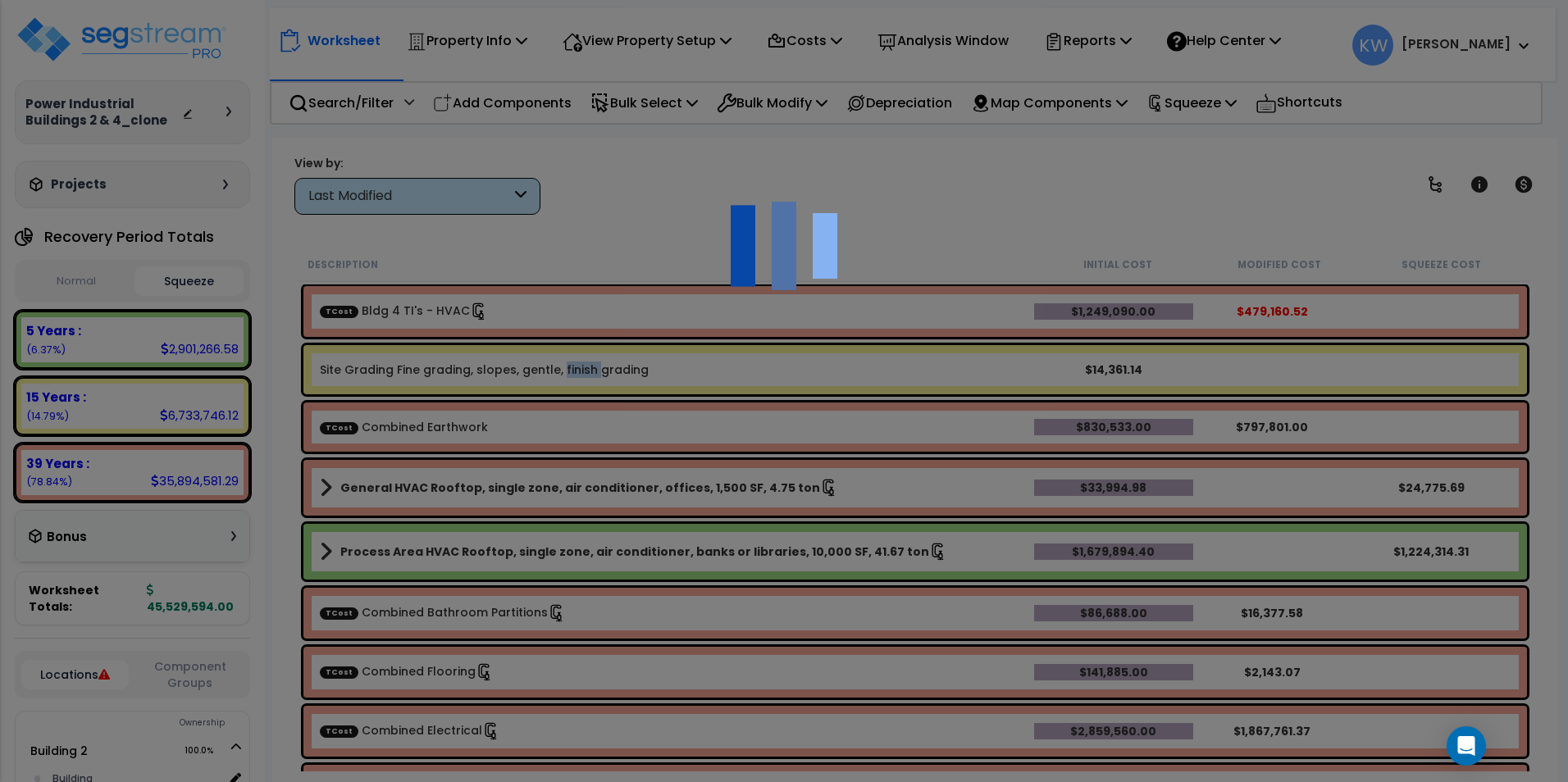
select select "44751042"
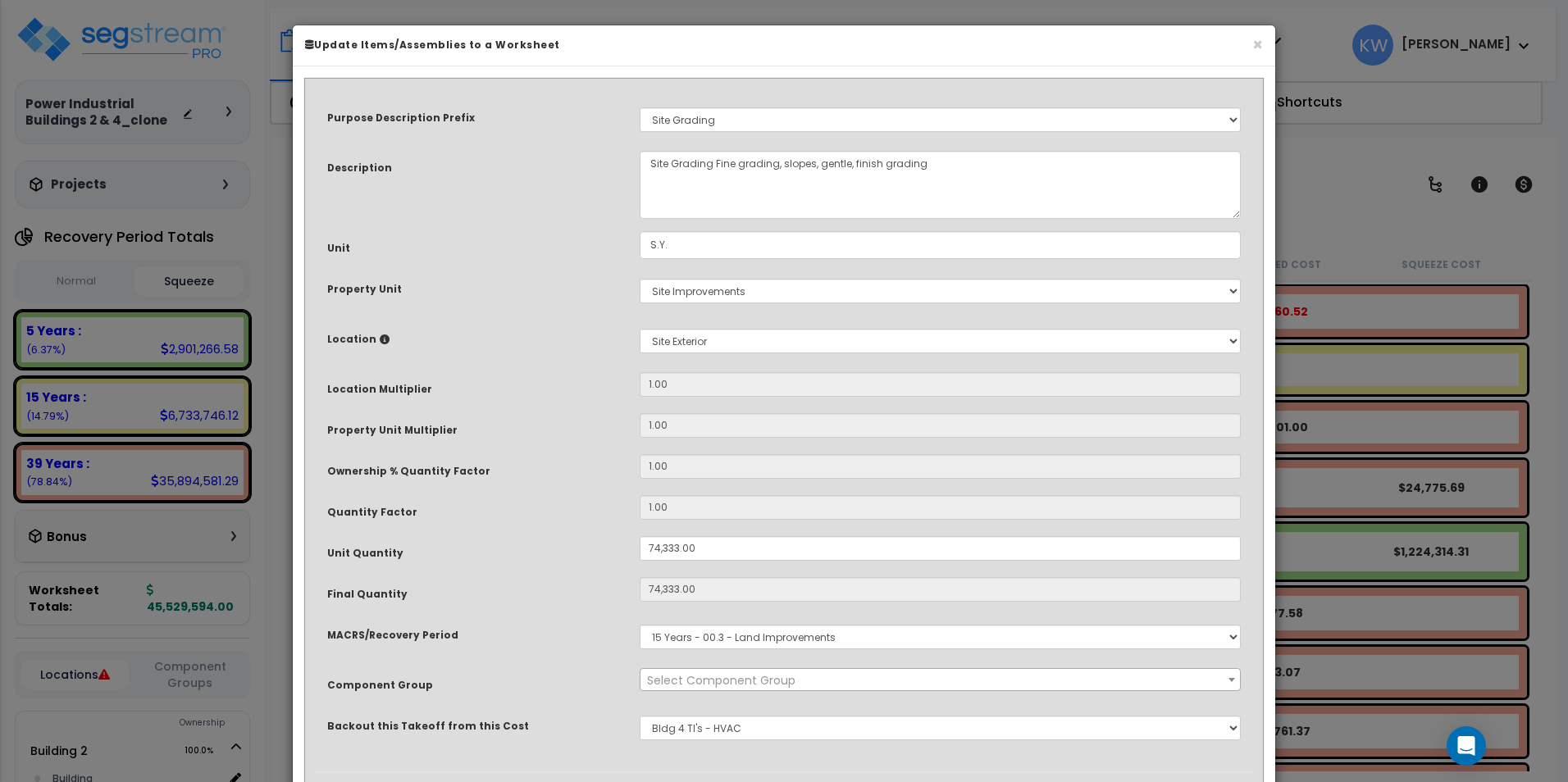
select select "52082"
click at [1256, 43] on button "×" at bounding box center [1257, 44] width 11 height 17
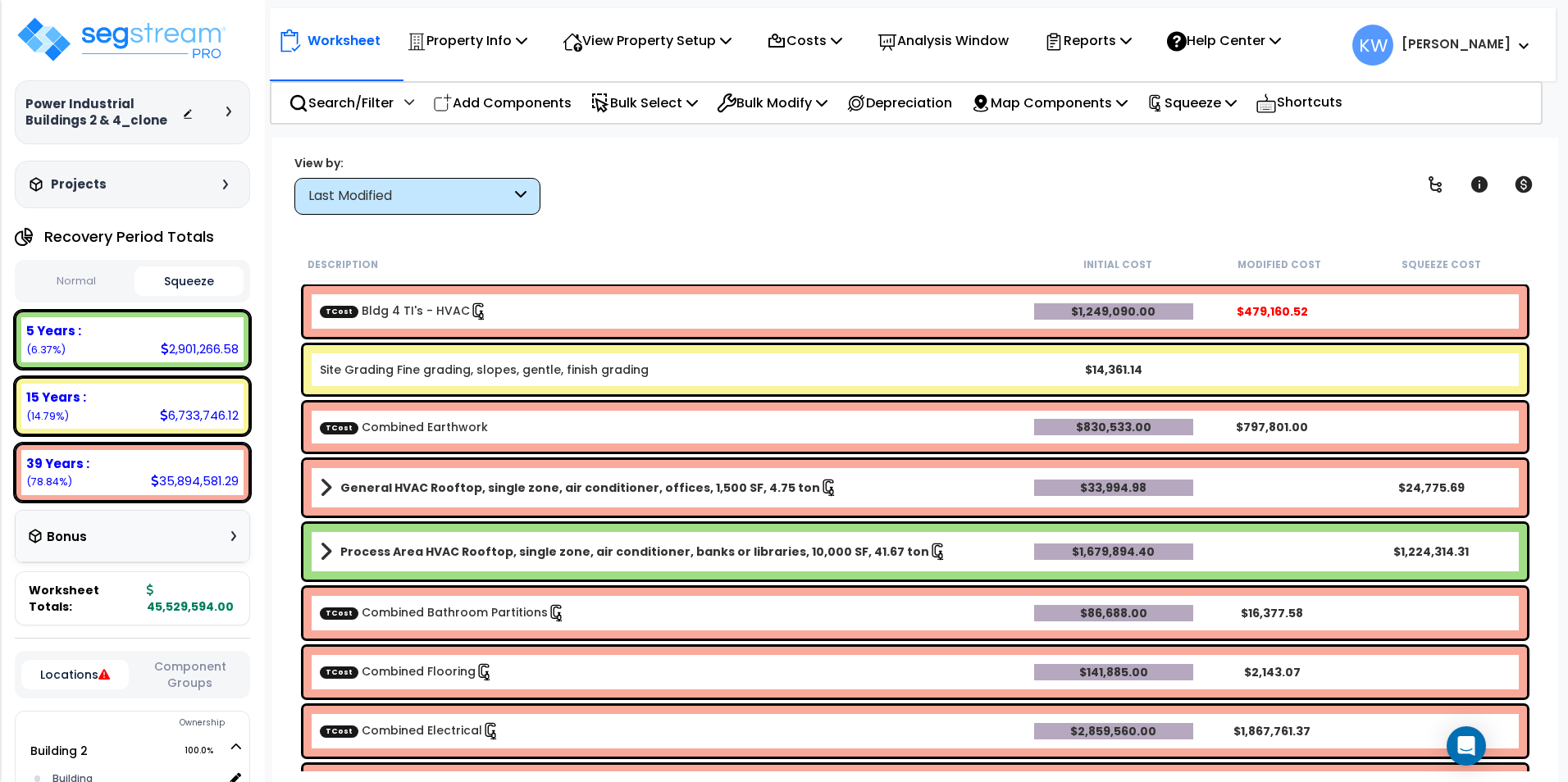
click at [705, 373] on b "Site Grading Fine grading, slopes, gentle, finish grading" at bounding box center [677, 369] width 715 height 17
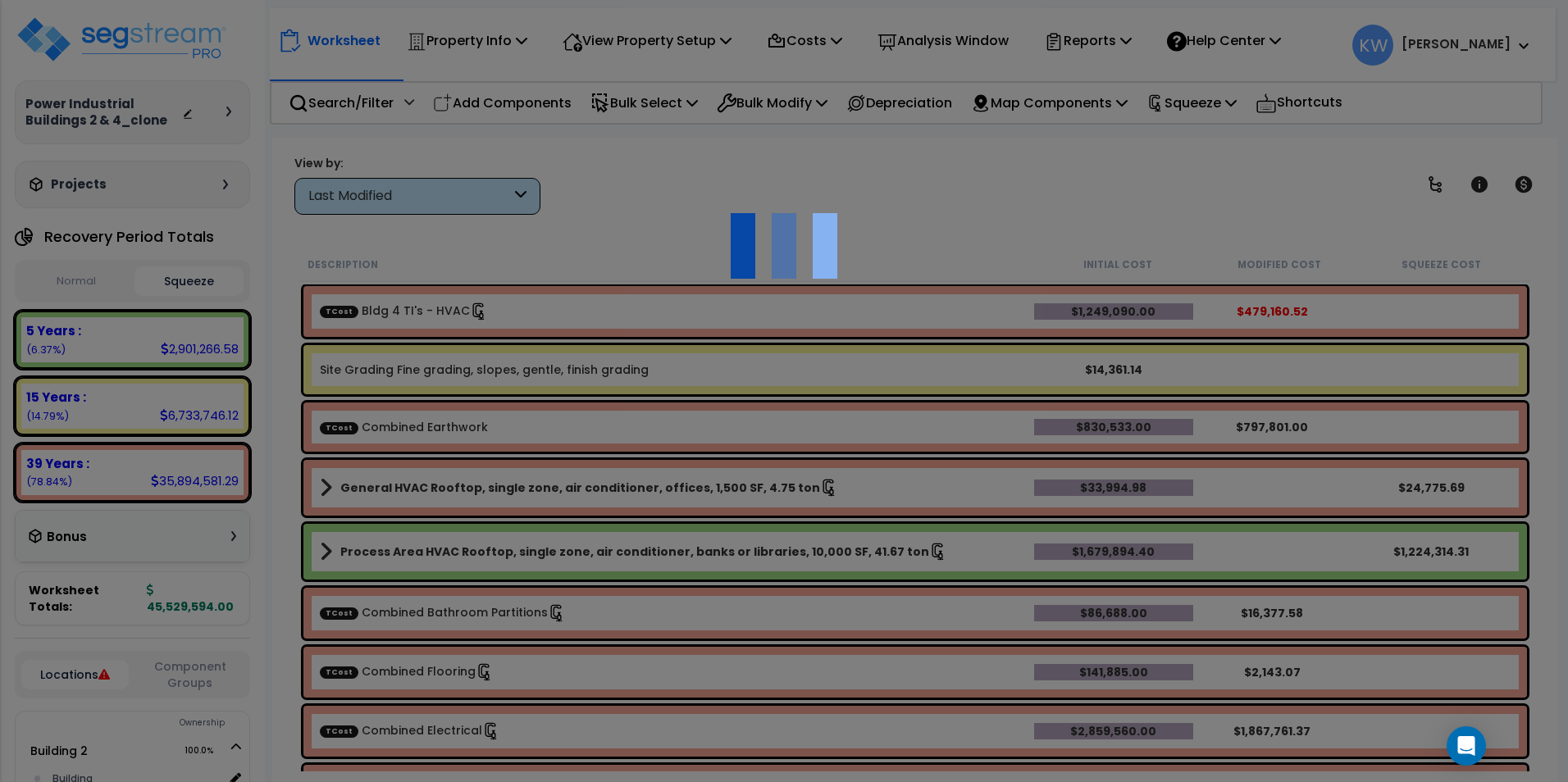
select select "44751042"
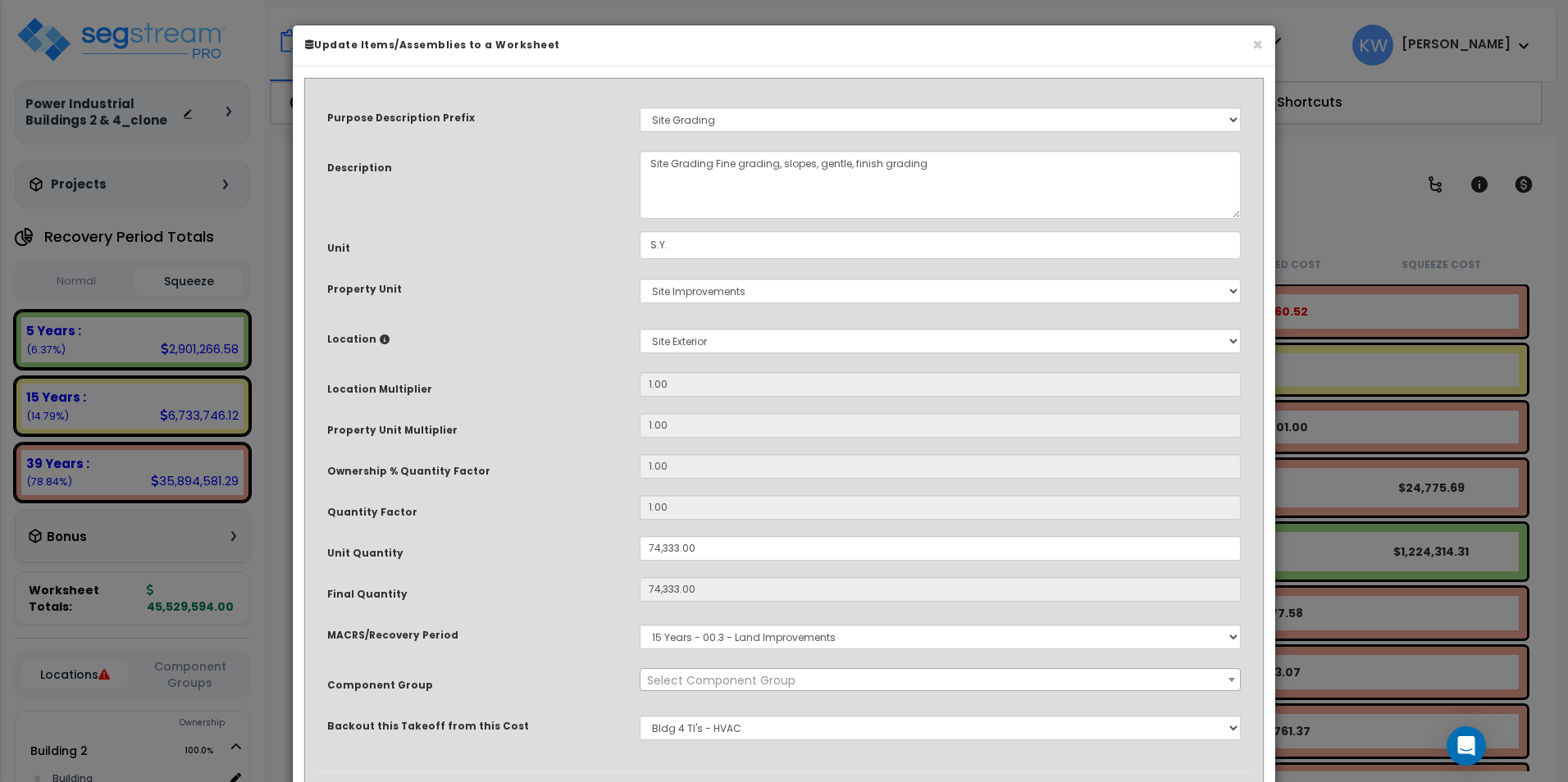
select select "52082"
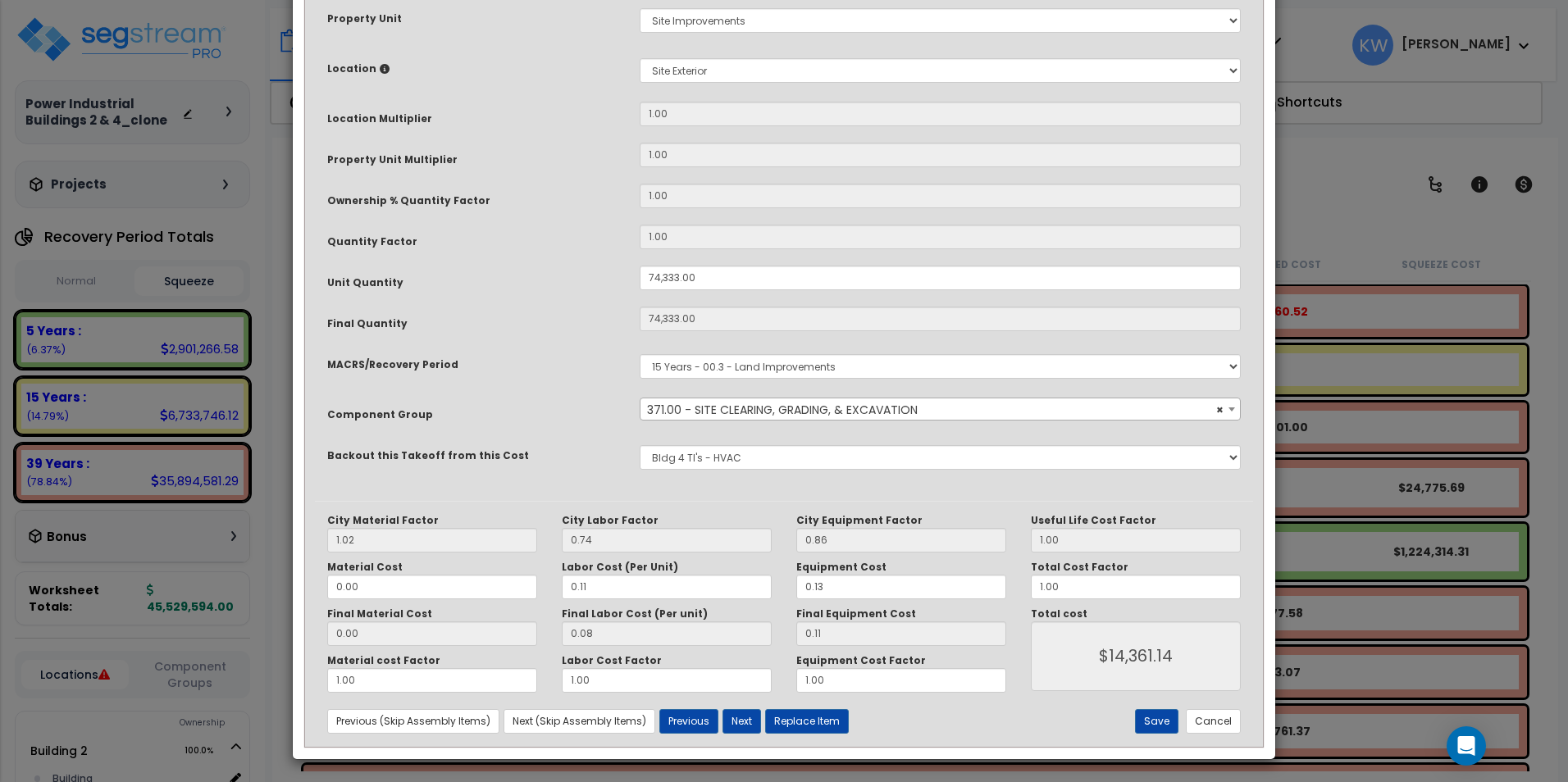
scroll to position [273, 0]
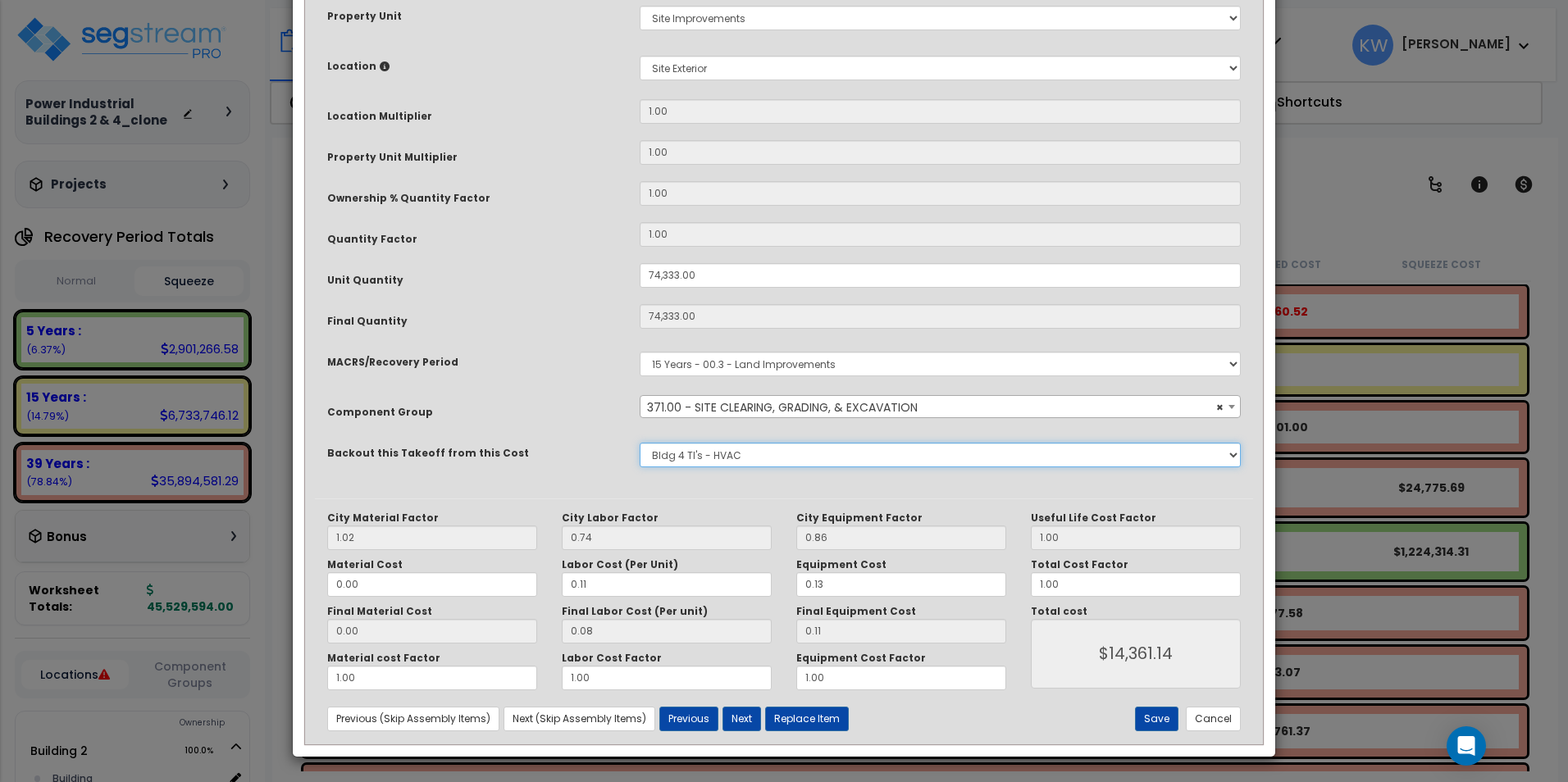
click at [696, 457] on select "None Bldg 4 TI's - HVAC Combined Plumbing Combined Electrical Combined Earthwor…" at bounding box center [940, 455] width 601 height 25
select select "44905741"
click at [639, 443] on select "None Bldg 4 TI's - HVAC Combined Plumbing Combined Electrical Combined Earthwor…" at bounding box center [940, 455] width 601 height 25
click at [1120, 661] on input "$14,361.14" at bounding box center [1134, 654] width 209 height 69
drag, startPoint x: 1102, startPoint y: 653, endPoint x: 1200, endPoint y: 650, distance: 98.0
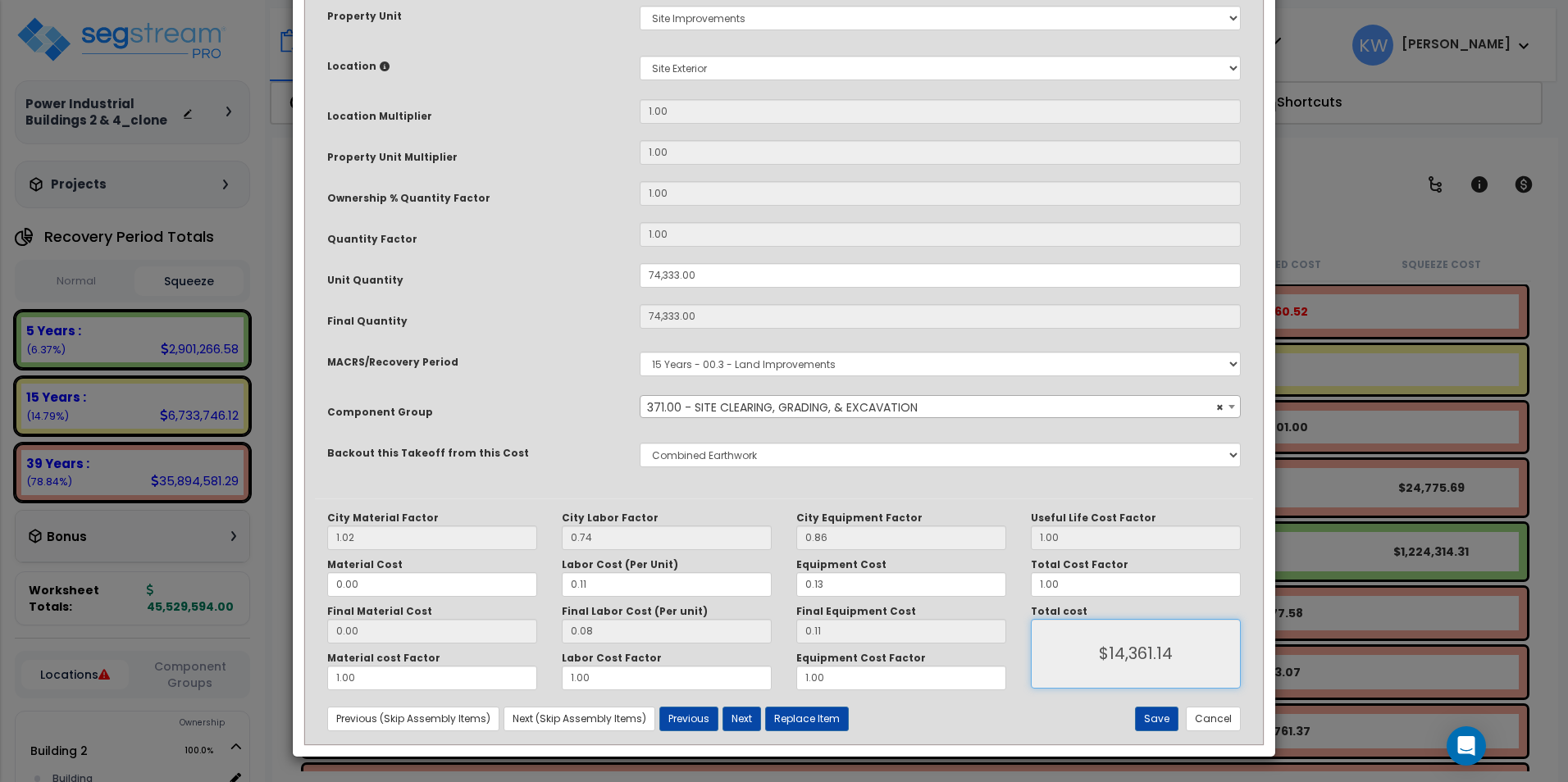
click at [1200, 650] on input "$14,361.14" at bounding box center [1134, 654] width 209 height 69
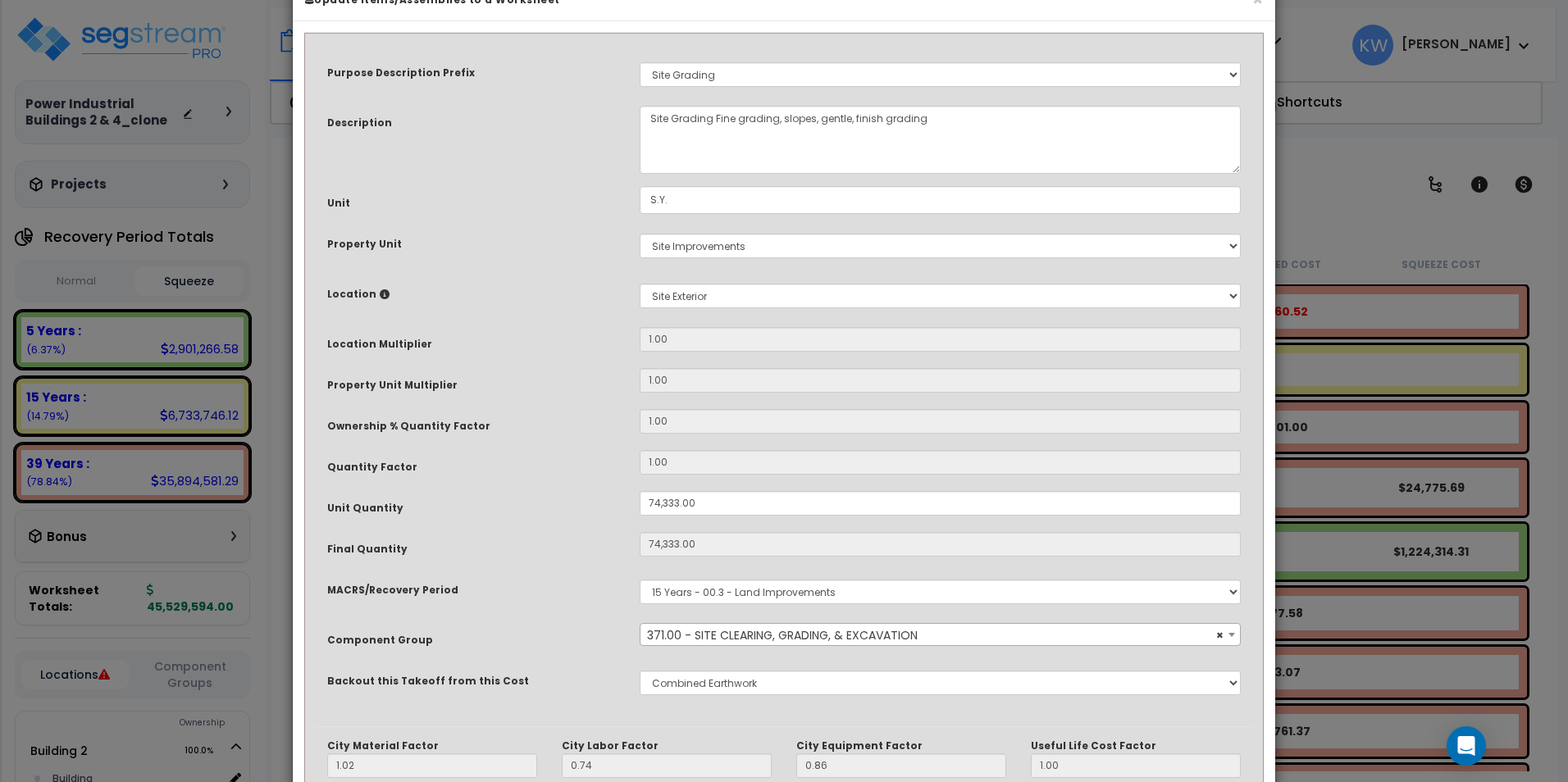
scroll to position [246, 0]
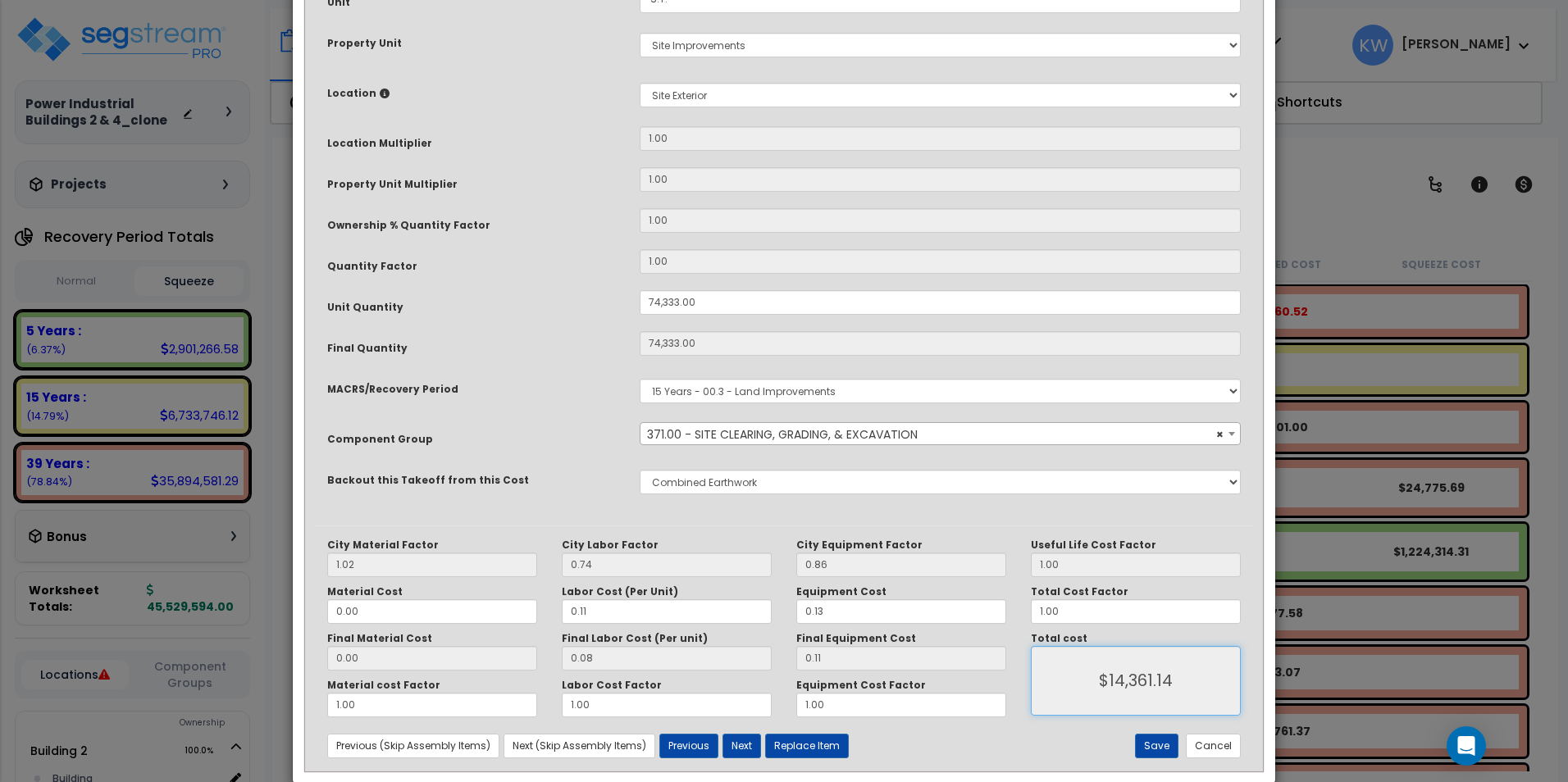
drag, startPoint x: 1102, startPoint y: 694, endPoint x: 1114, endPoint y: 691, distance: 12.4
click at [1102, 693] on input "$14,361.14" at bounding box center [1134, 681] width 209 height 69
click at [1134, 681] on input "$14,361.14" at bounding box center [1134, 681] width 209 height 69
drag, startPoint x: 1085, startPoint y: 614, endPoint x: 1007, endPoint y: 610, distance: 78.1
click at [1007, 610] on div "City Material Factor 1.02 City Labor Factor 0.74 City Equipment Factor 0.86 Mat…" at bounding box center [783, 628] width 938 height 179
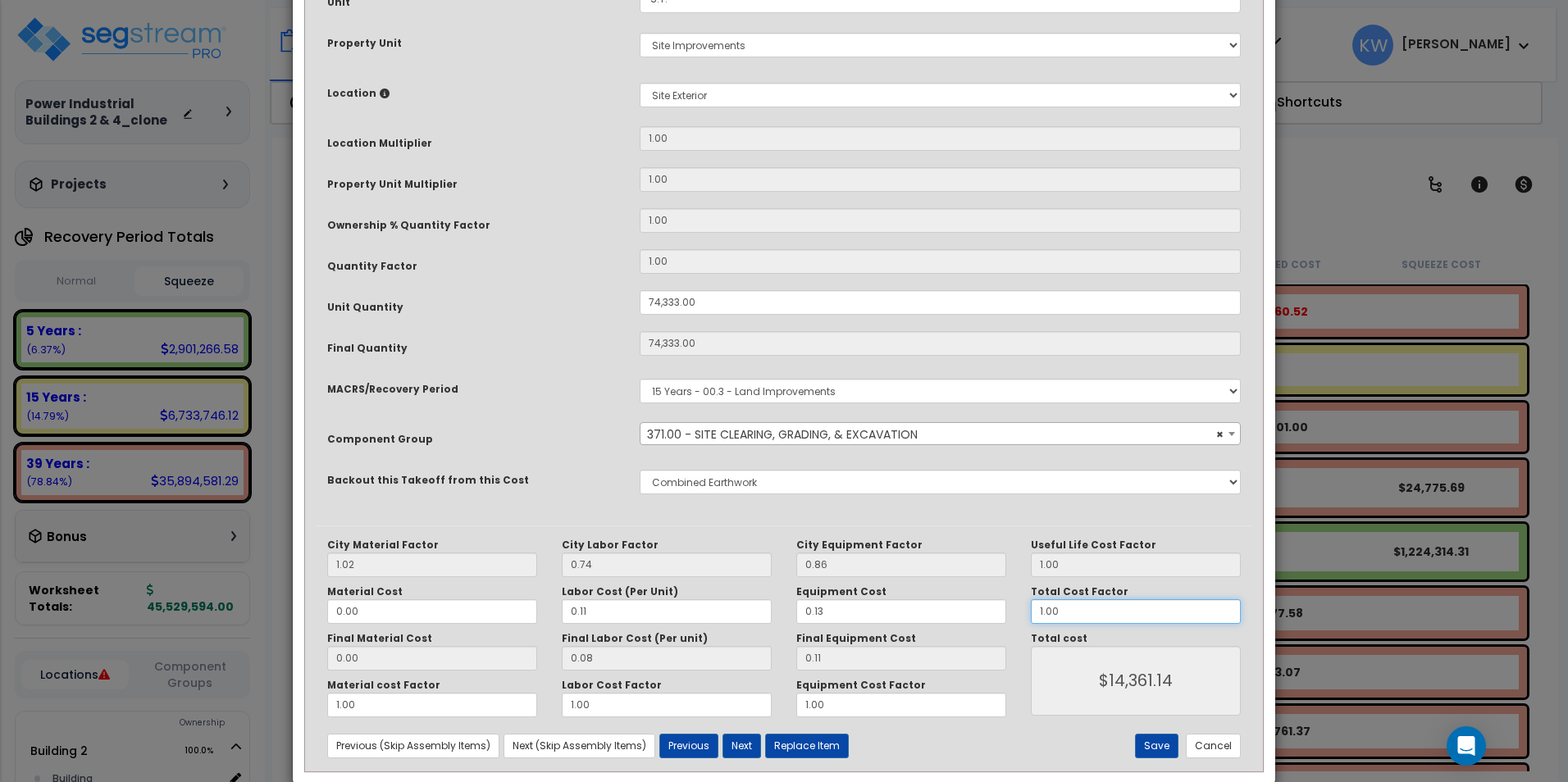
type input "1"
type input "$14,123.27"
type input "14"
type input "$197,725.78"
type input "14"
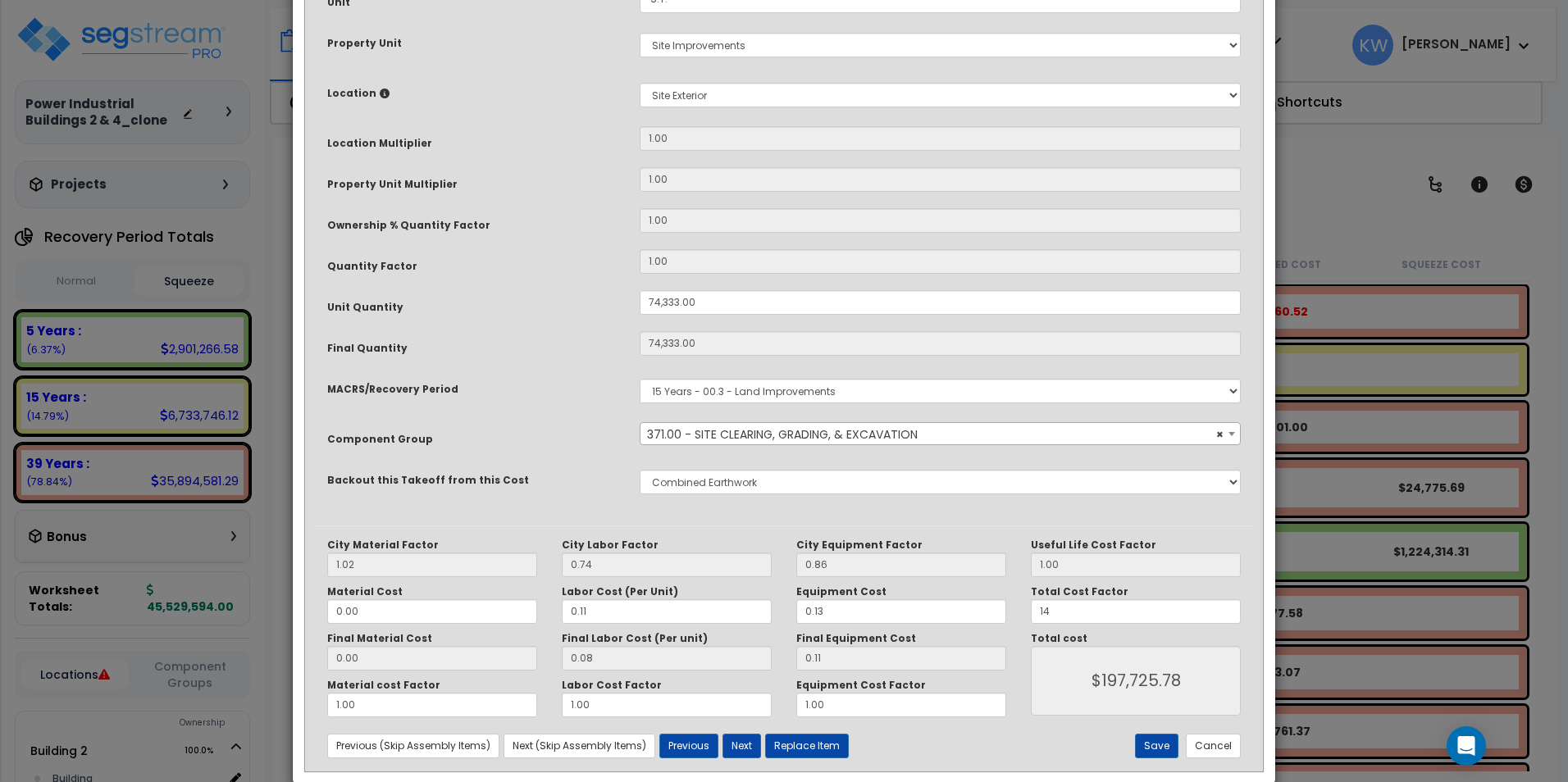
type input "$197,725.78"
click at [799, 516] on div "Purpose Description Prefix Select A/V System A/V System Equipment A/V System Eq…" at bounding box center [783, 184] width 938 height 683
click at [1155, 740] on button "Save" at bounding box center [1156, 745] width 44 height 25
type input "74333.00"
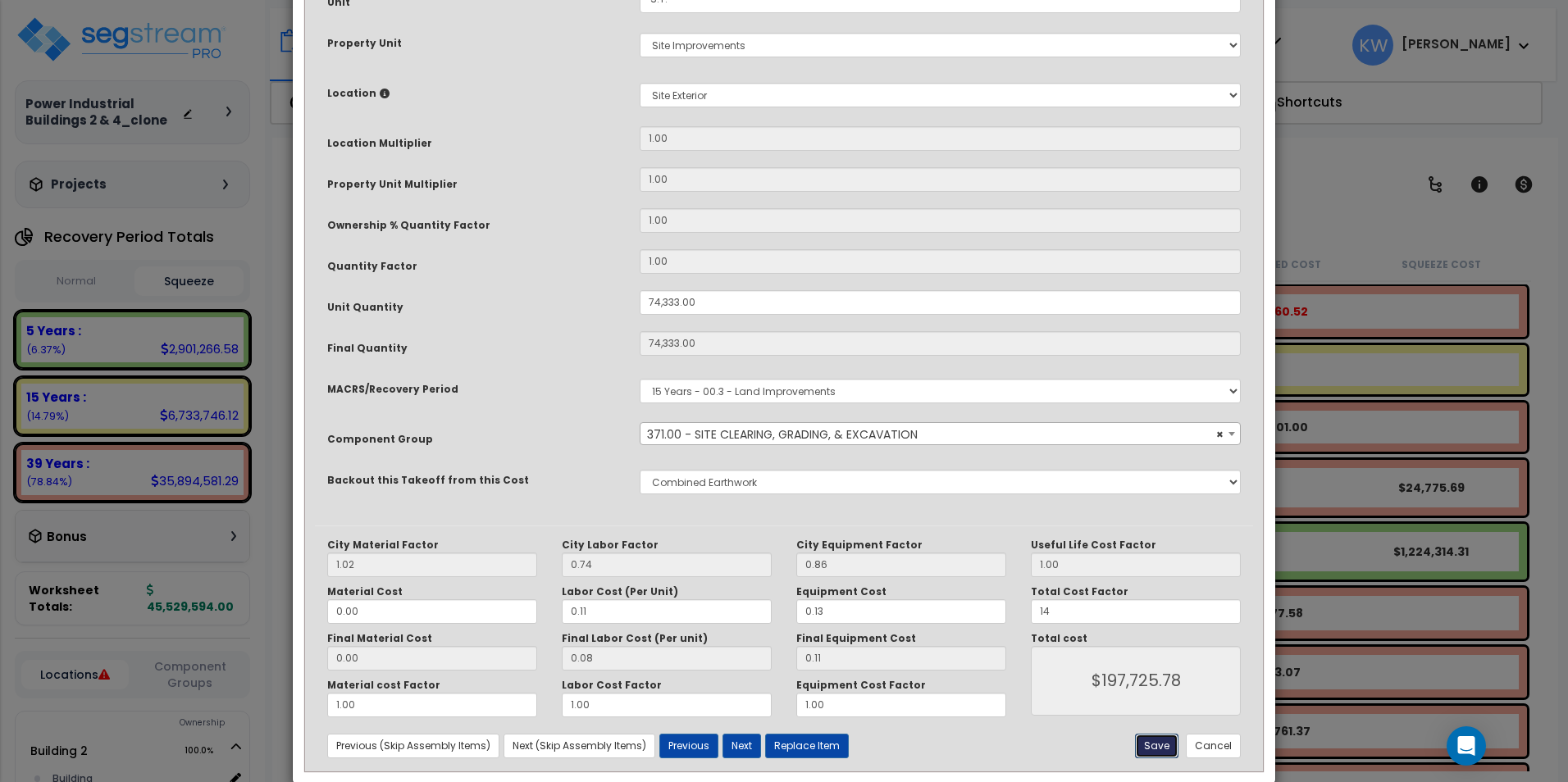
type input "14.00"
type input "197725.78"
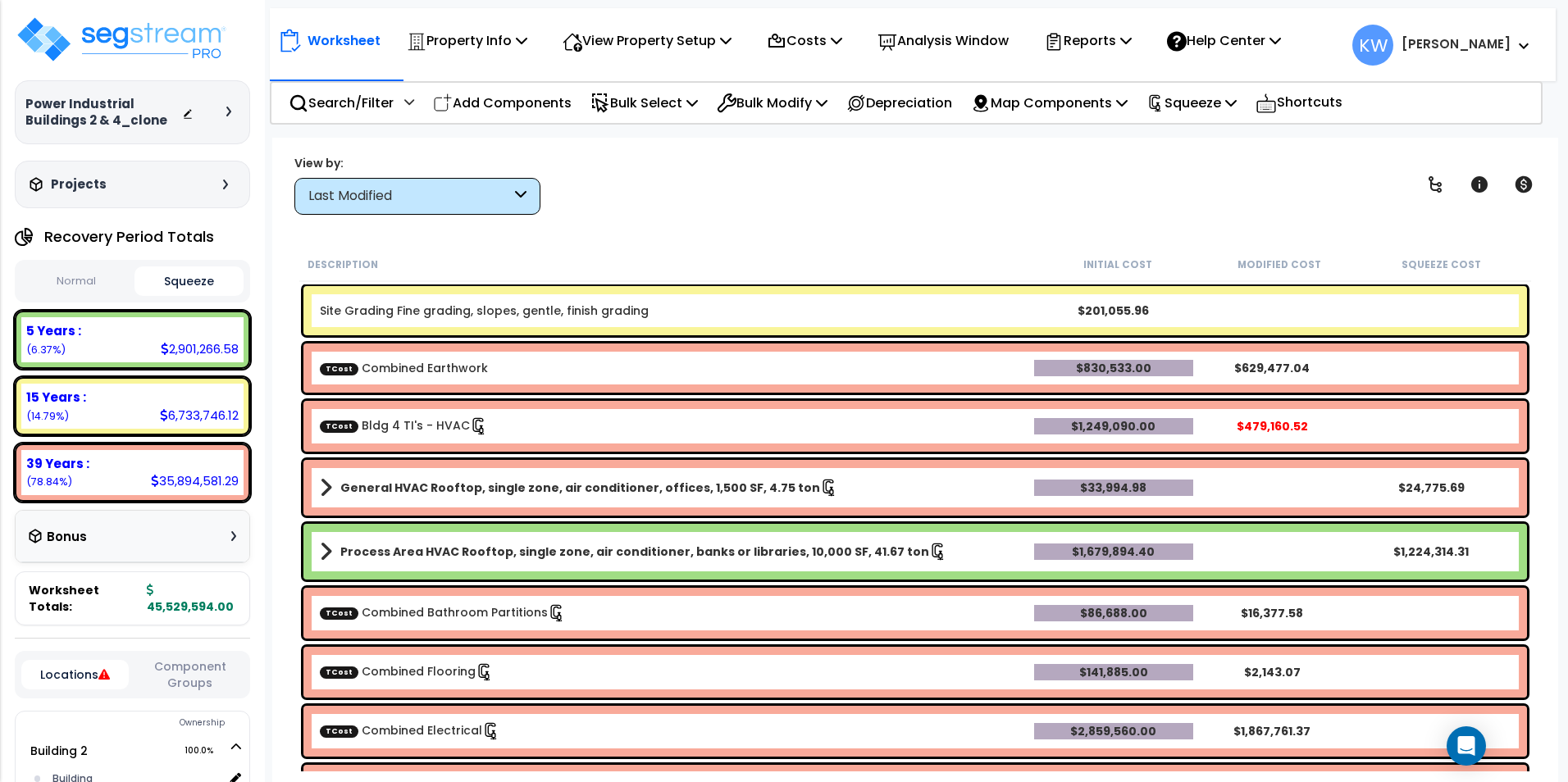
click at [768, 216] on div "Worksheet Property Info Property Setup Add Property Unit Template property Clon…" at bounding box center [914, 529] width 1285 height 782
click at [1237, 103] on icon at bounding box center [1231, 102] width 12 height 13
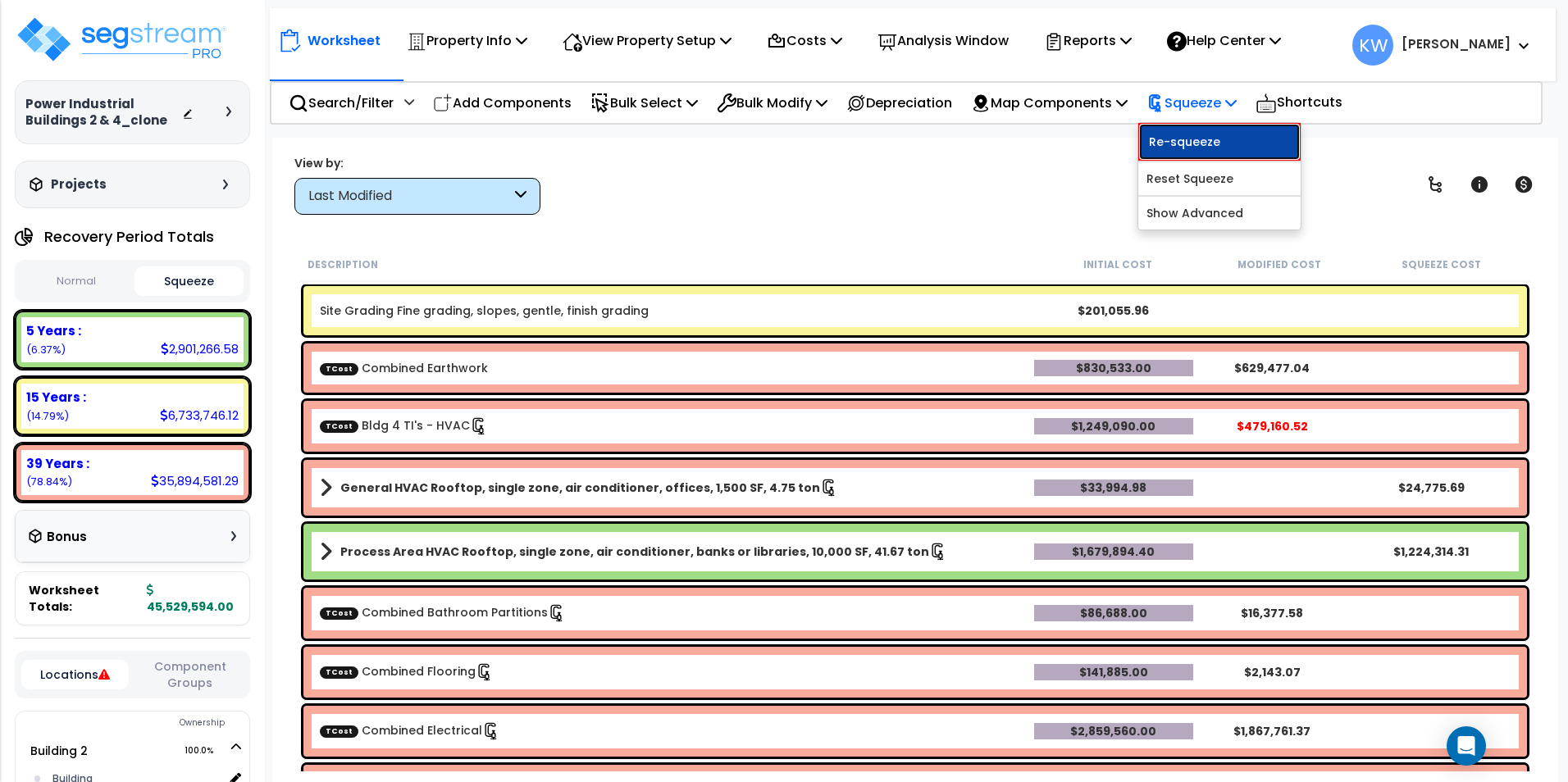
click at [1216, 143] on link "Re-squeeze" at bounding box center [1220, 142] width 163 height 38
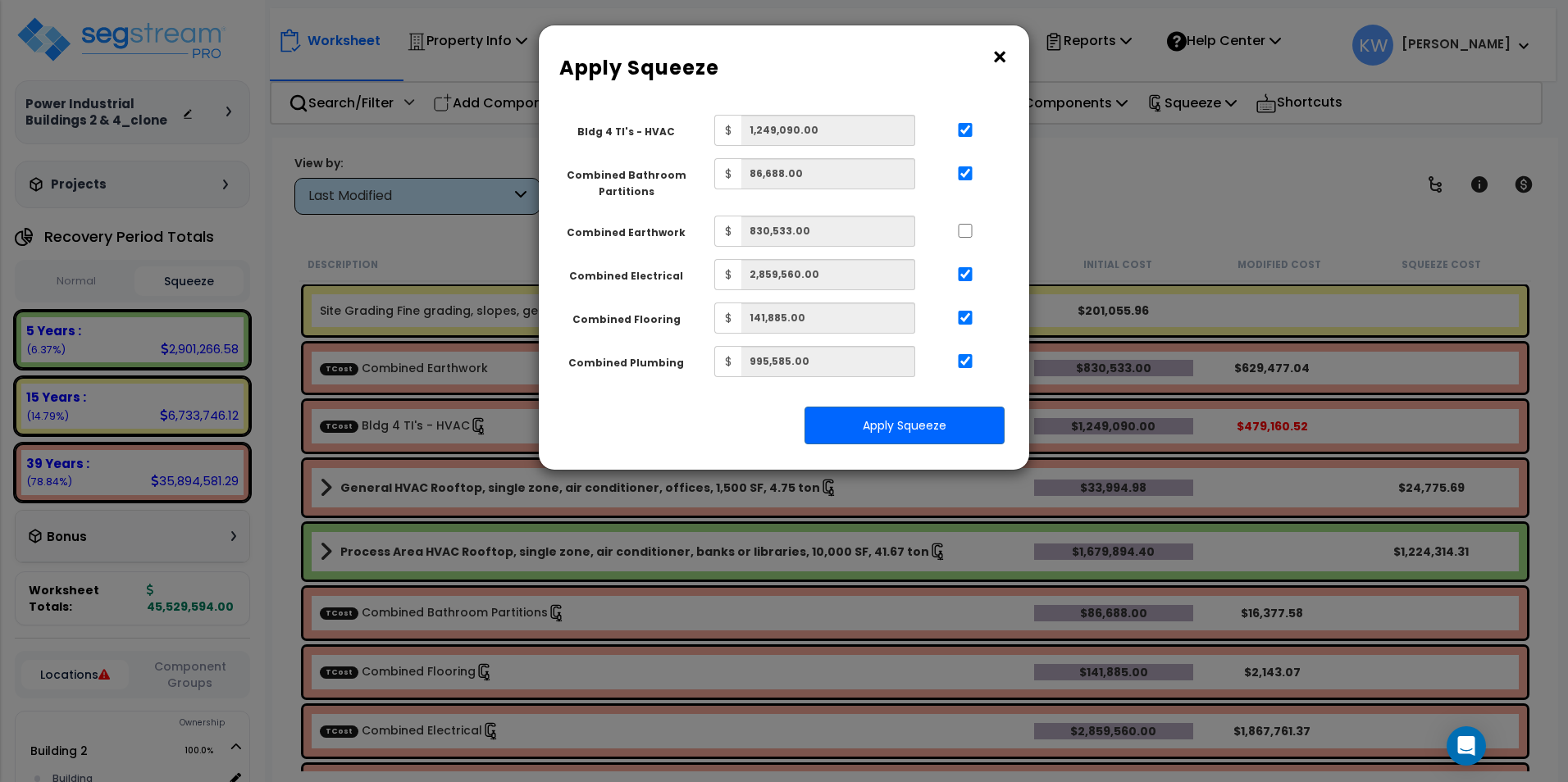
click at [1021, 307] on div "Squeeze Type Select 1. Squeeze by Takeoff Cost Total Building Square Footage 0.…" at bounding box center [784, 286] width 490 height 367
click at [907, 429] on button "Apply Squeeze" at bounding box center [904, 426] width 200 height 38
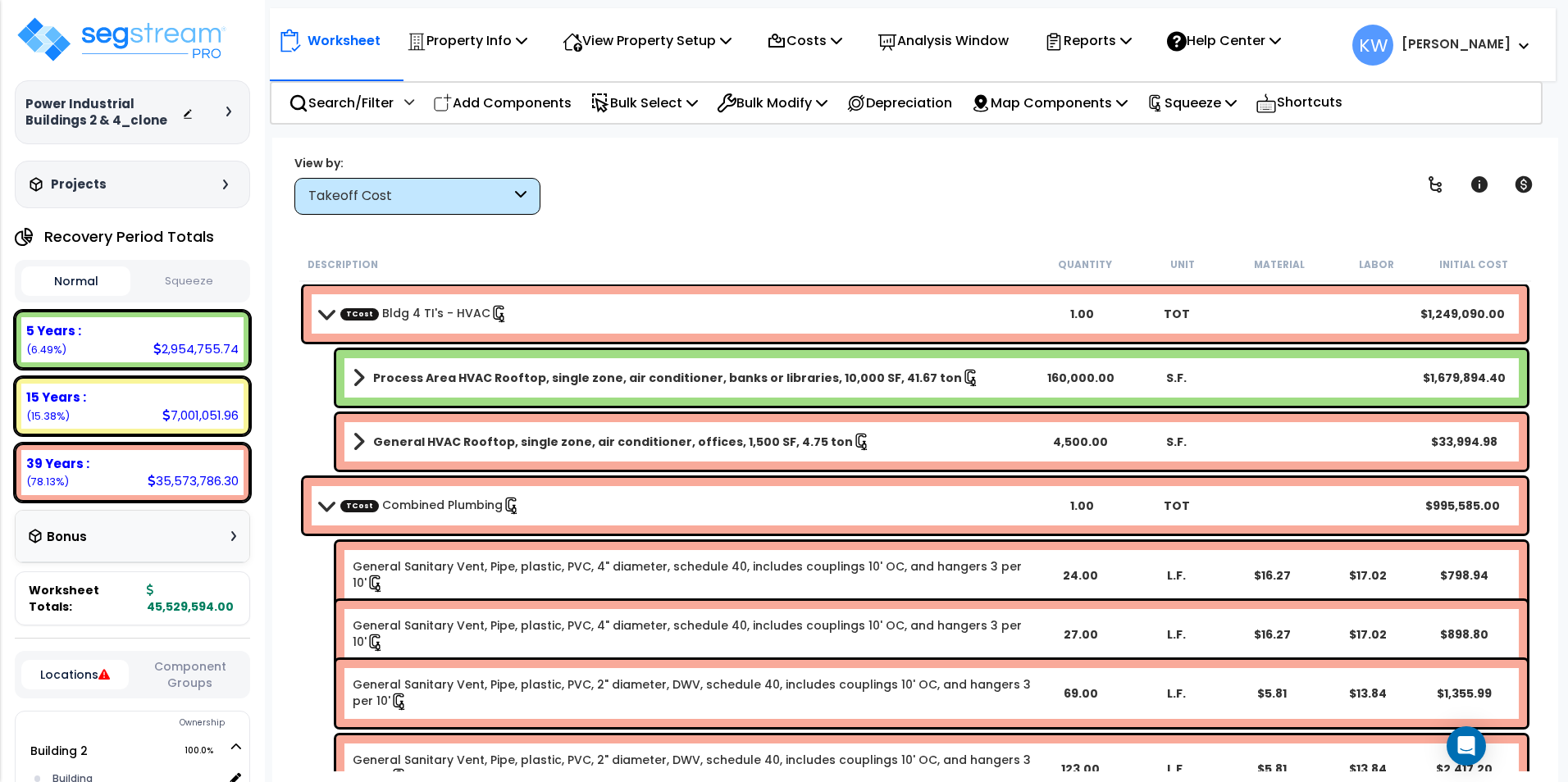
click at [191, 278] on button "Squeeze" at bounding box center [189, 281] width 109 height 29
click at [191, 278] on button "Squeeze" at bounding box center [189, 281] width 109 height 30
click at [1131, 39] on icon at bounding box center [1126, 40] width 12 height 13
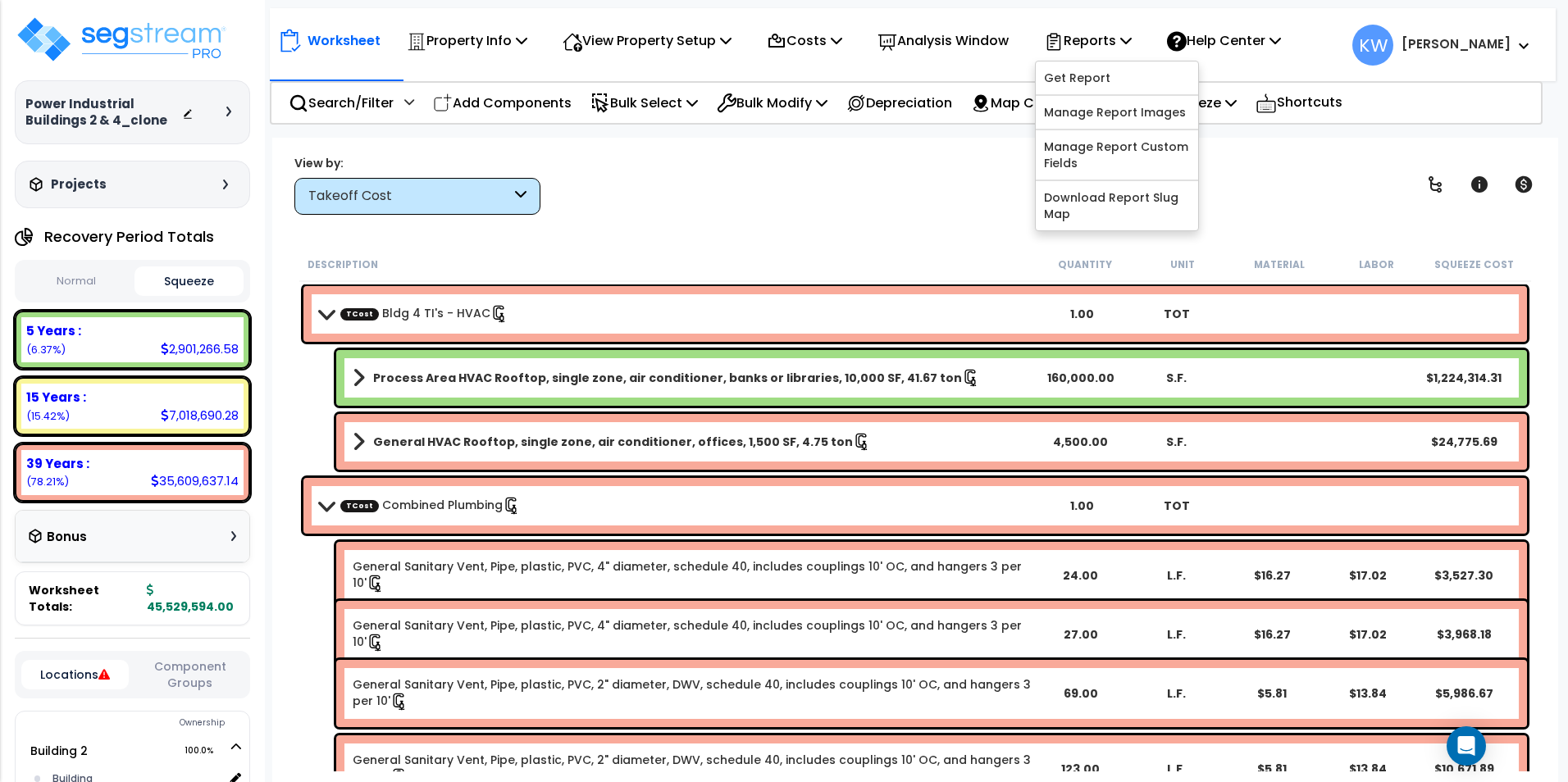
click at [977, 178] on div "View by: Takeoff Cost Takeoff Cost" at bounding box center [915, 184] width 1252 height 61
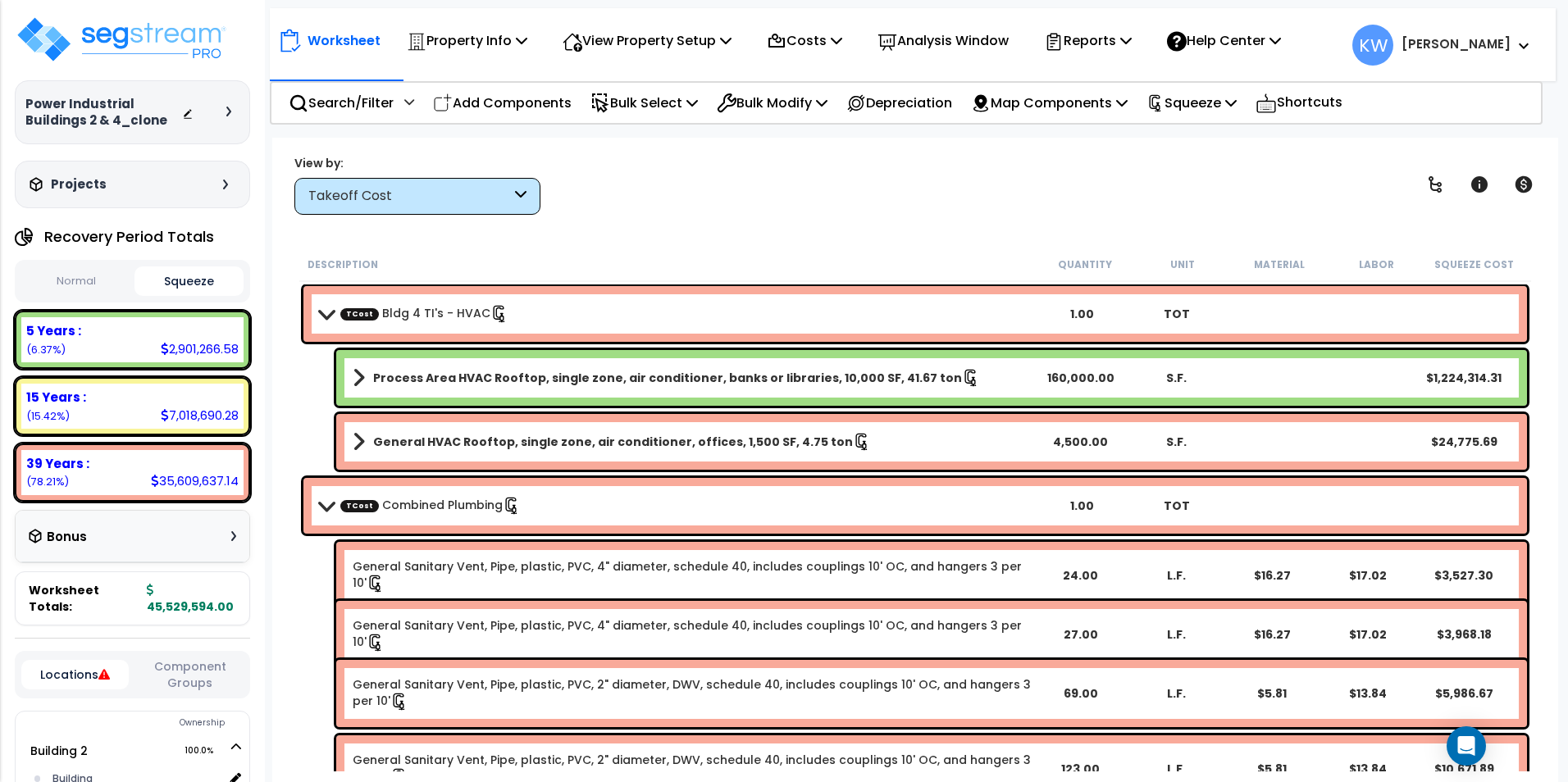
click at [1022, 199] on div "View by: Takeoff Cost Takeoff Cost" at bounding box center [915, 184] width 1252 height 61
click at [1524, 45] on icon at bounding box center [1523, 46] width 10 height 7
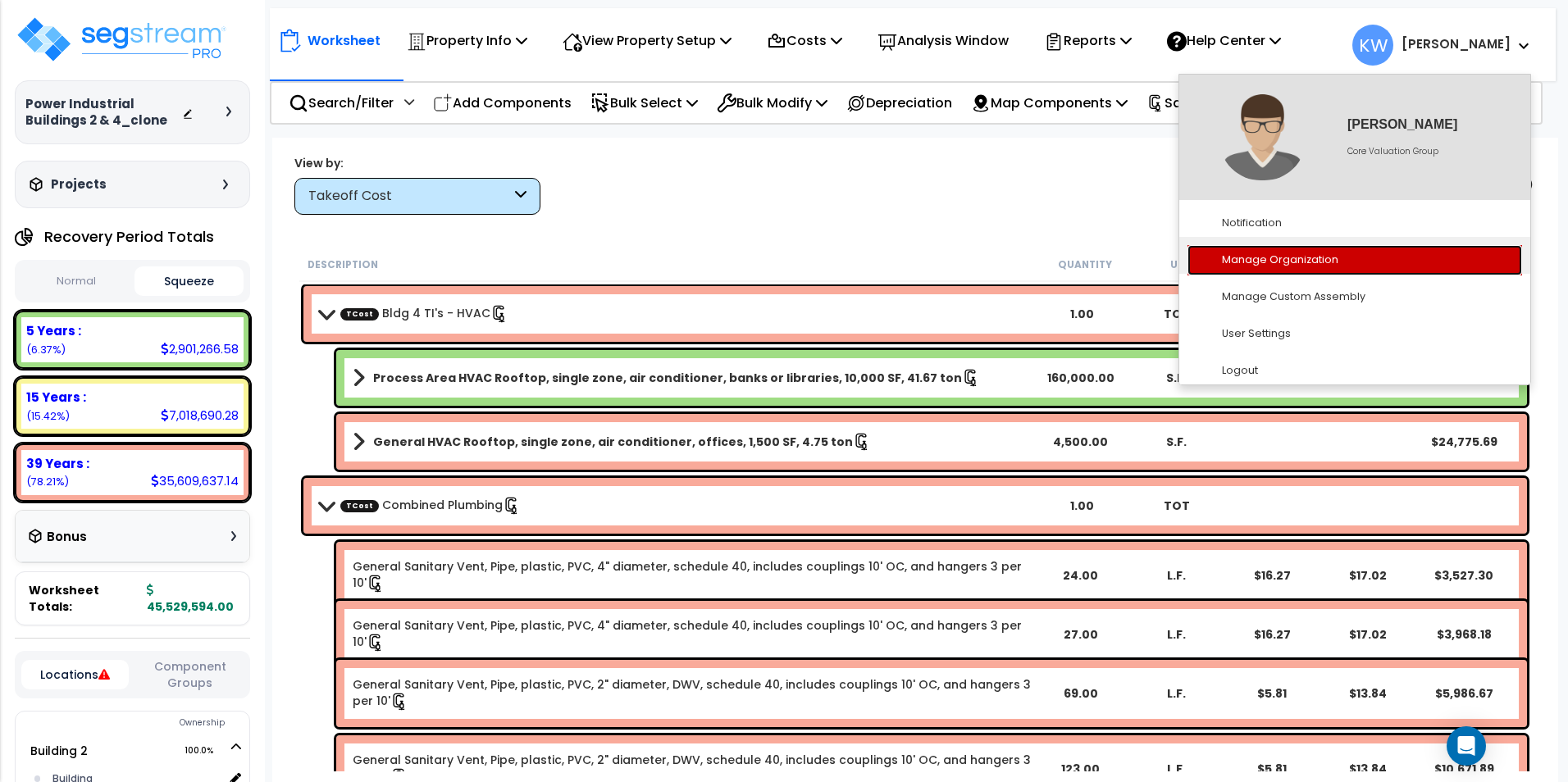
click at [1302, 266] on link "Manage Organization" at bounding box center [1354, 260] width 334 height 31
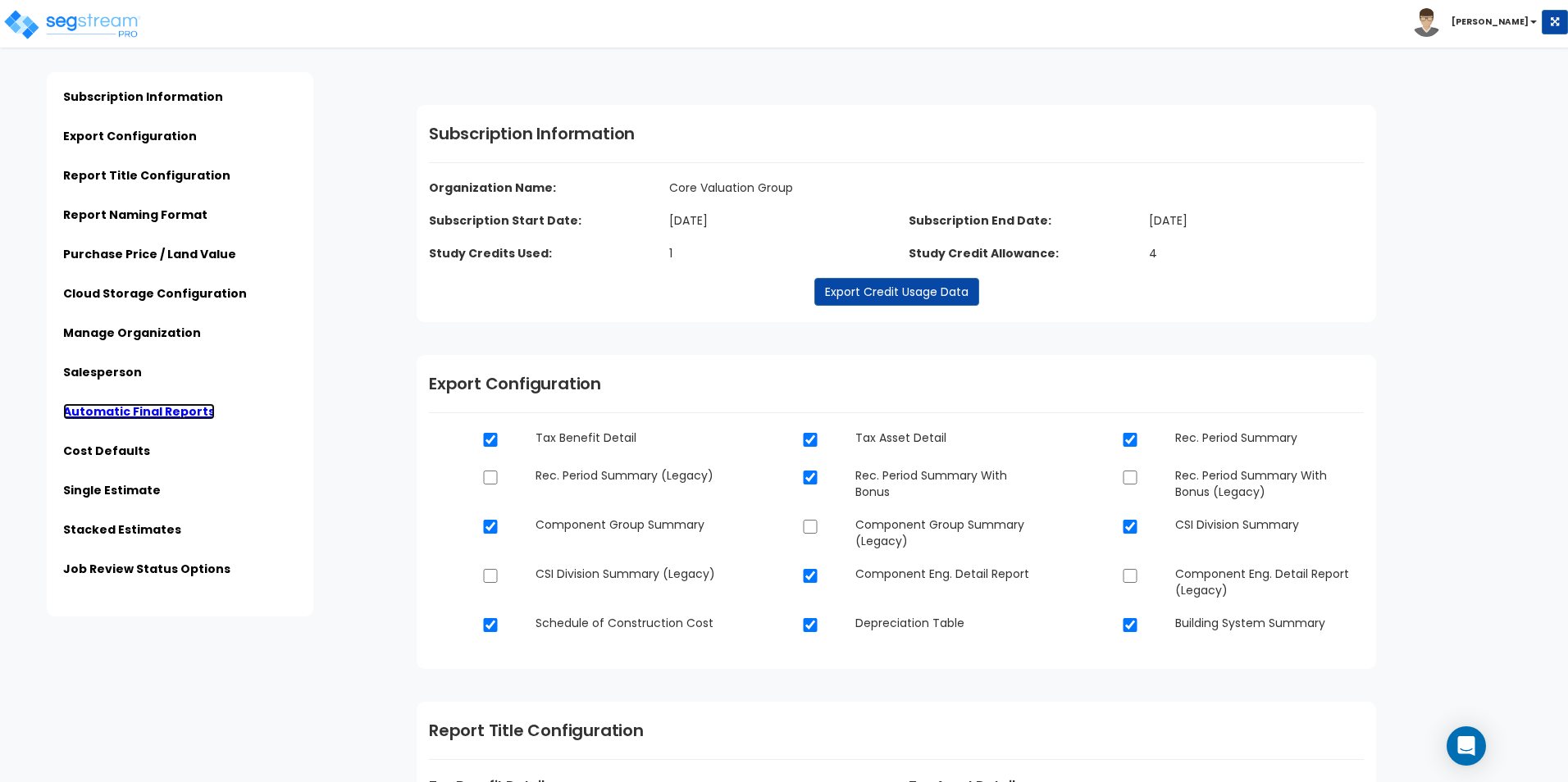
click at [103, 412] on link "Automatic Final Reports" at bounding box center [139, 411] width 152 height 17
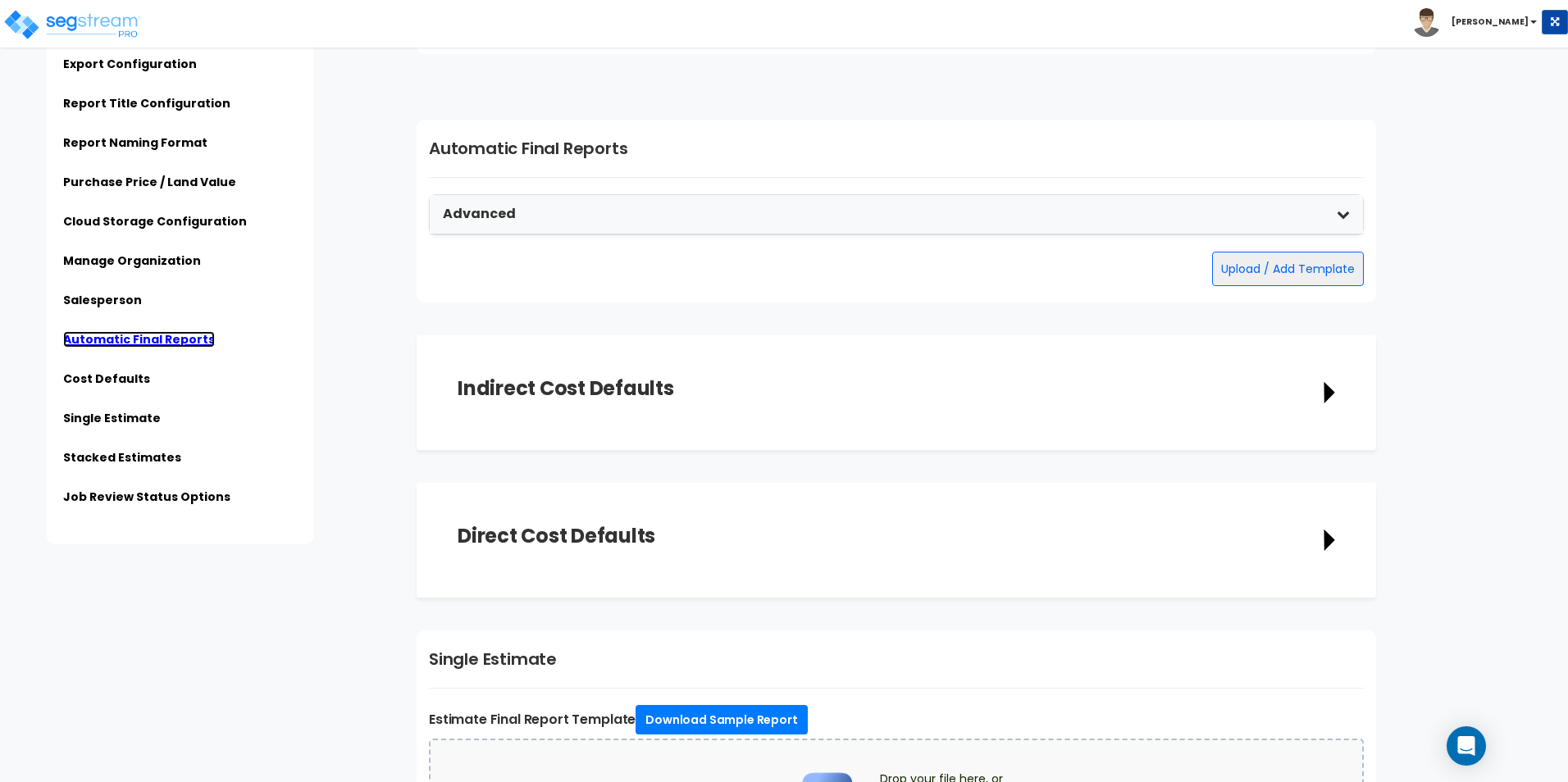
scroll to position [2851, 0]
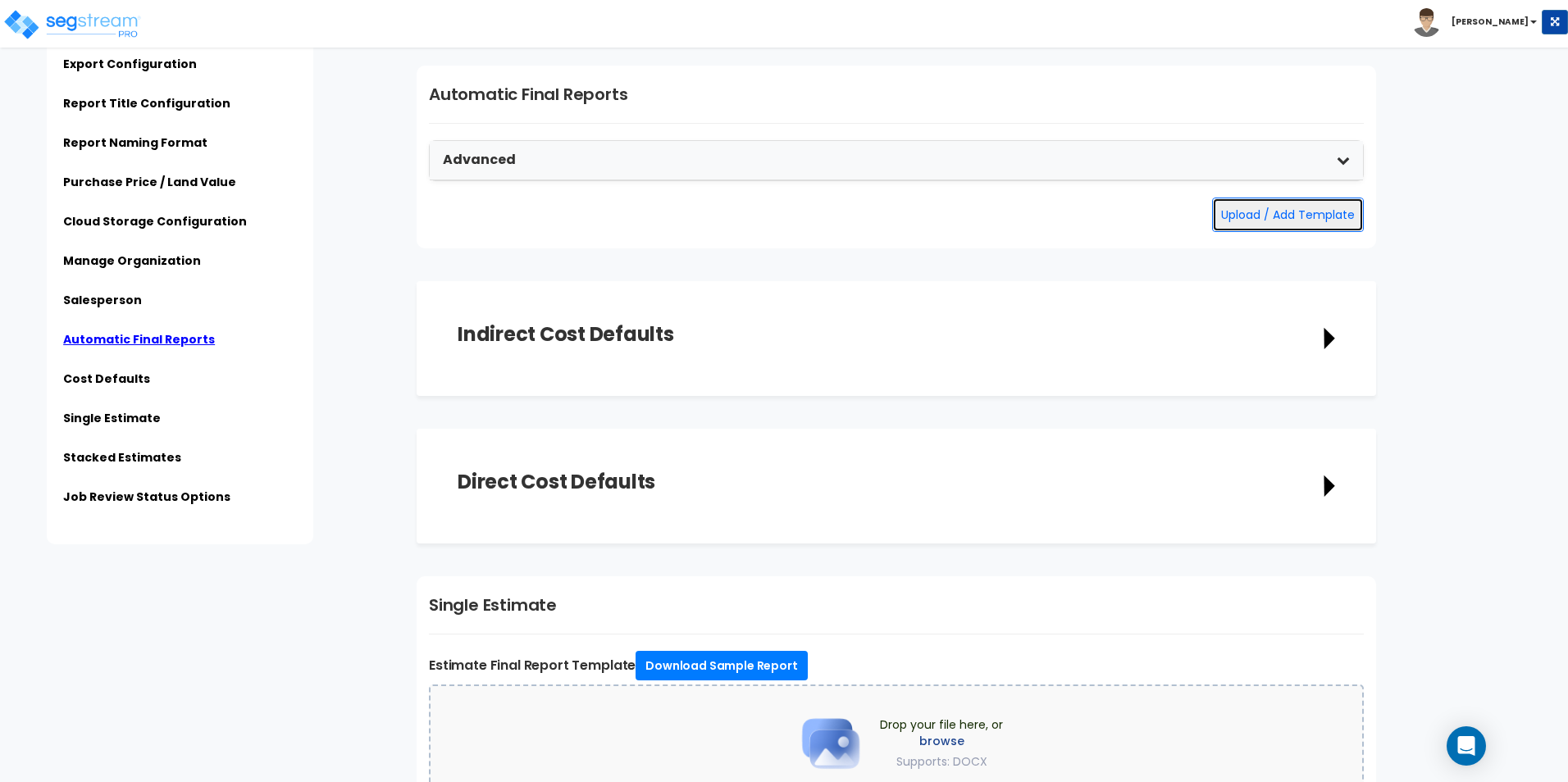
click at [1304, 209] on button "Upload / Add Template" at bounding box center [1287, 214] width 152 height 35
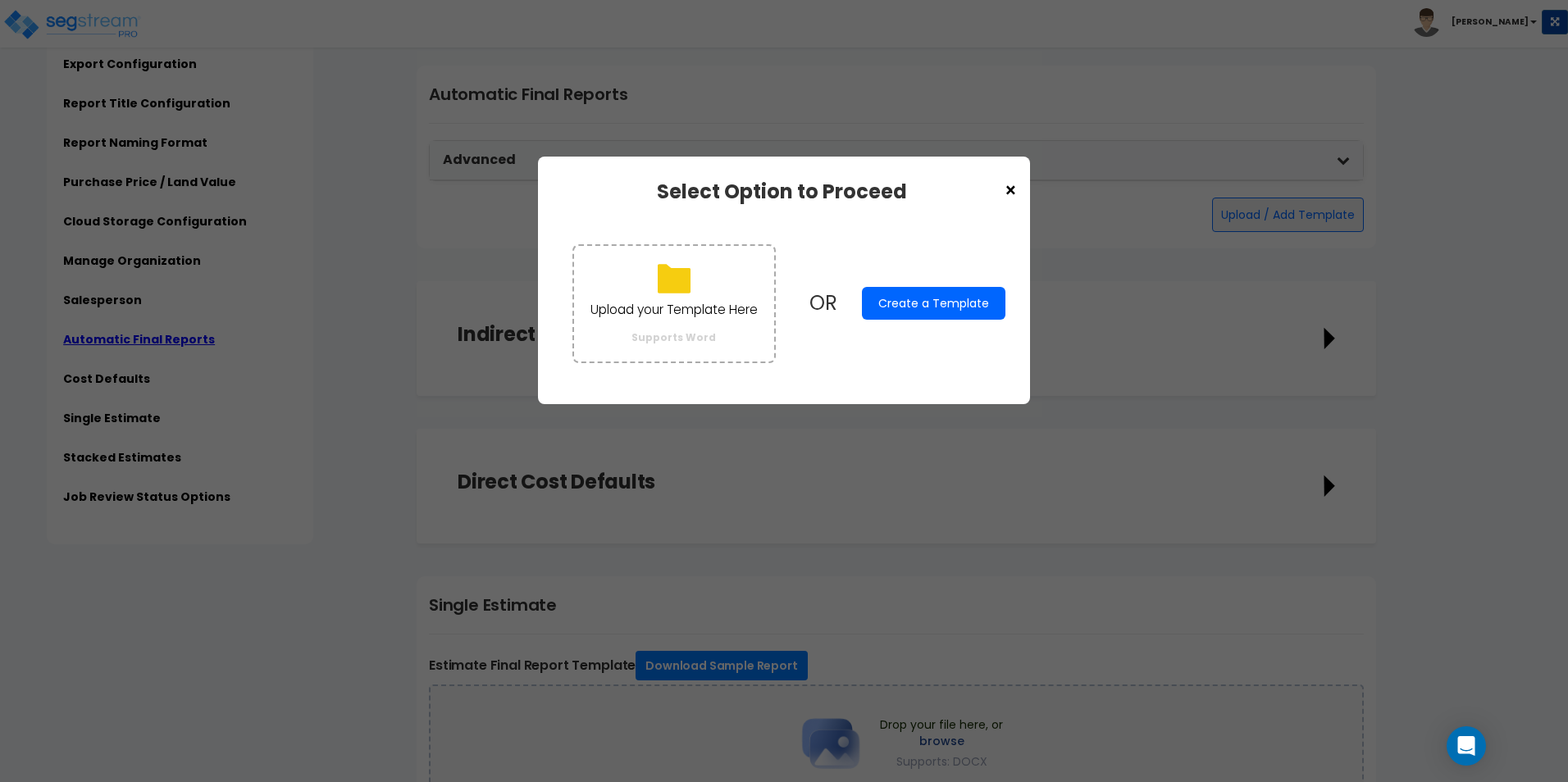
click at [919, 309] on button "Create a Template" at bounding box center [933, 303] width 144 height 33
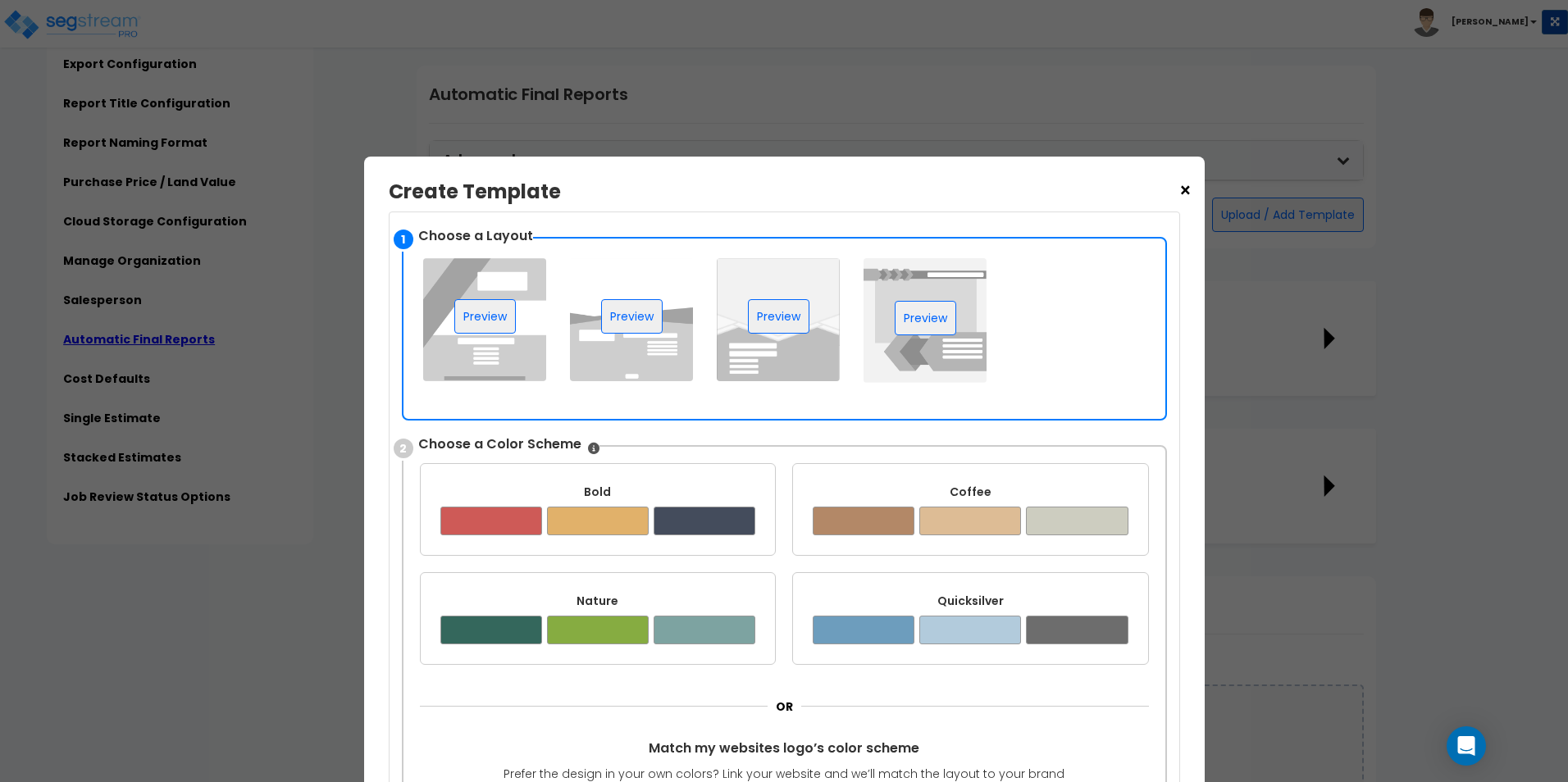
scroll to position [82, 0]
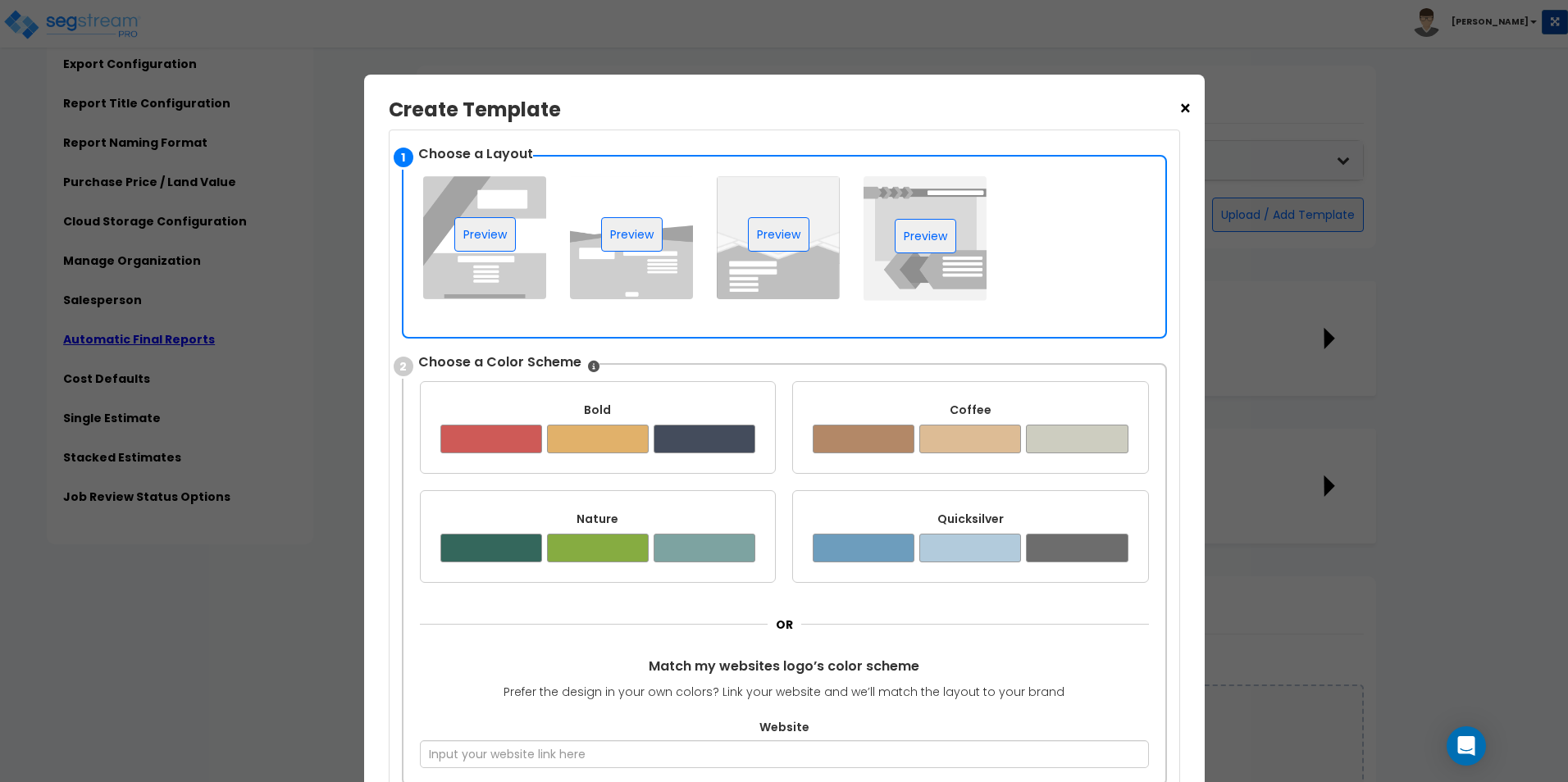
click at [707, 455] on div "Bold ✔" at bounding box center [597, 427] width 356 height 92
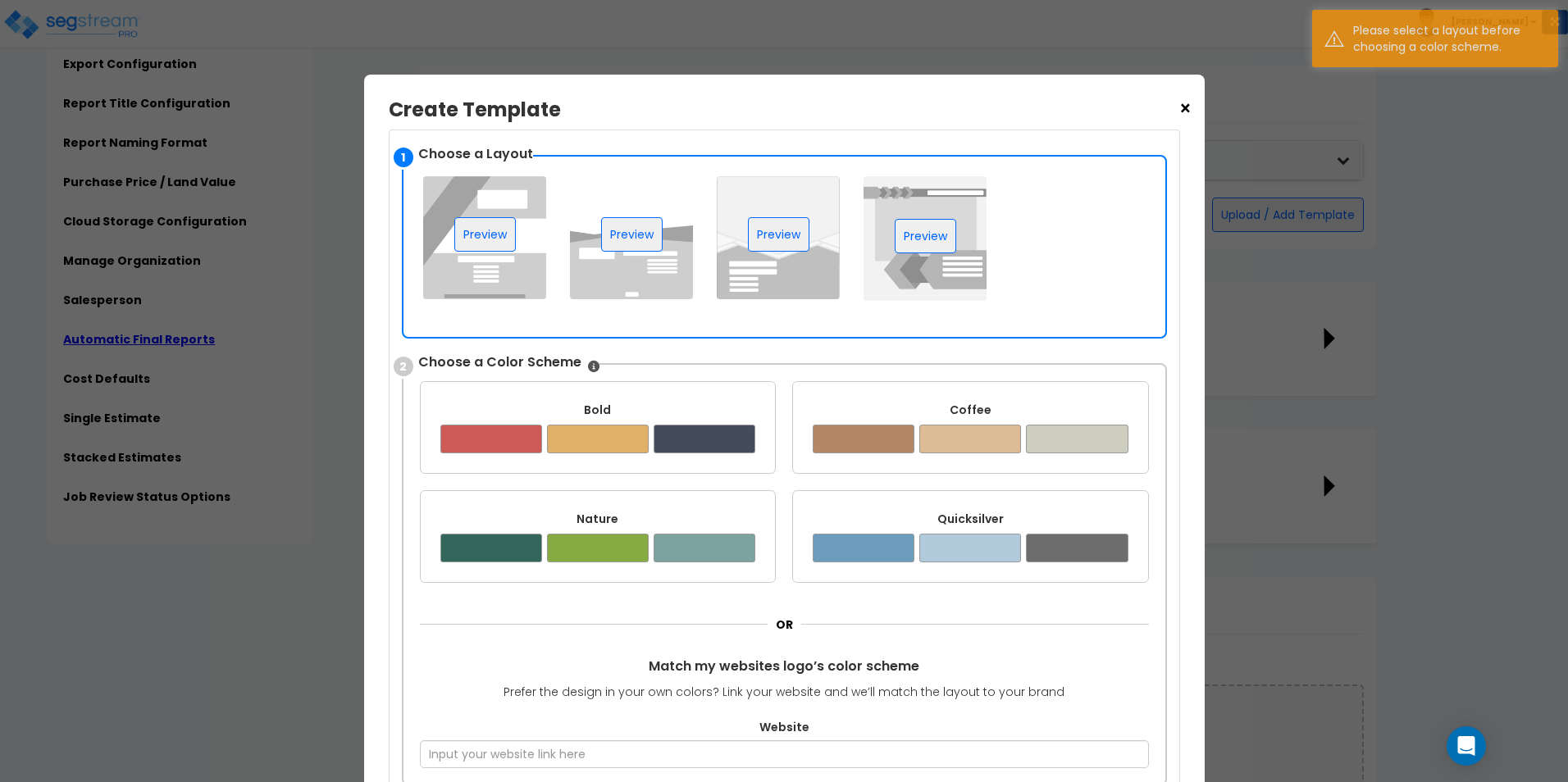
click at [712, 442] on div at bounding box center [704, 439] width 101 height 29
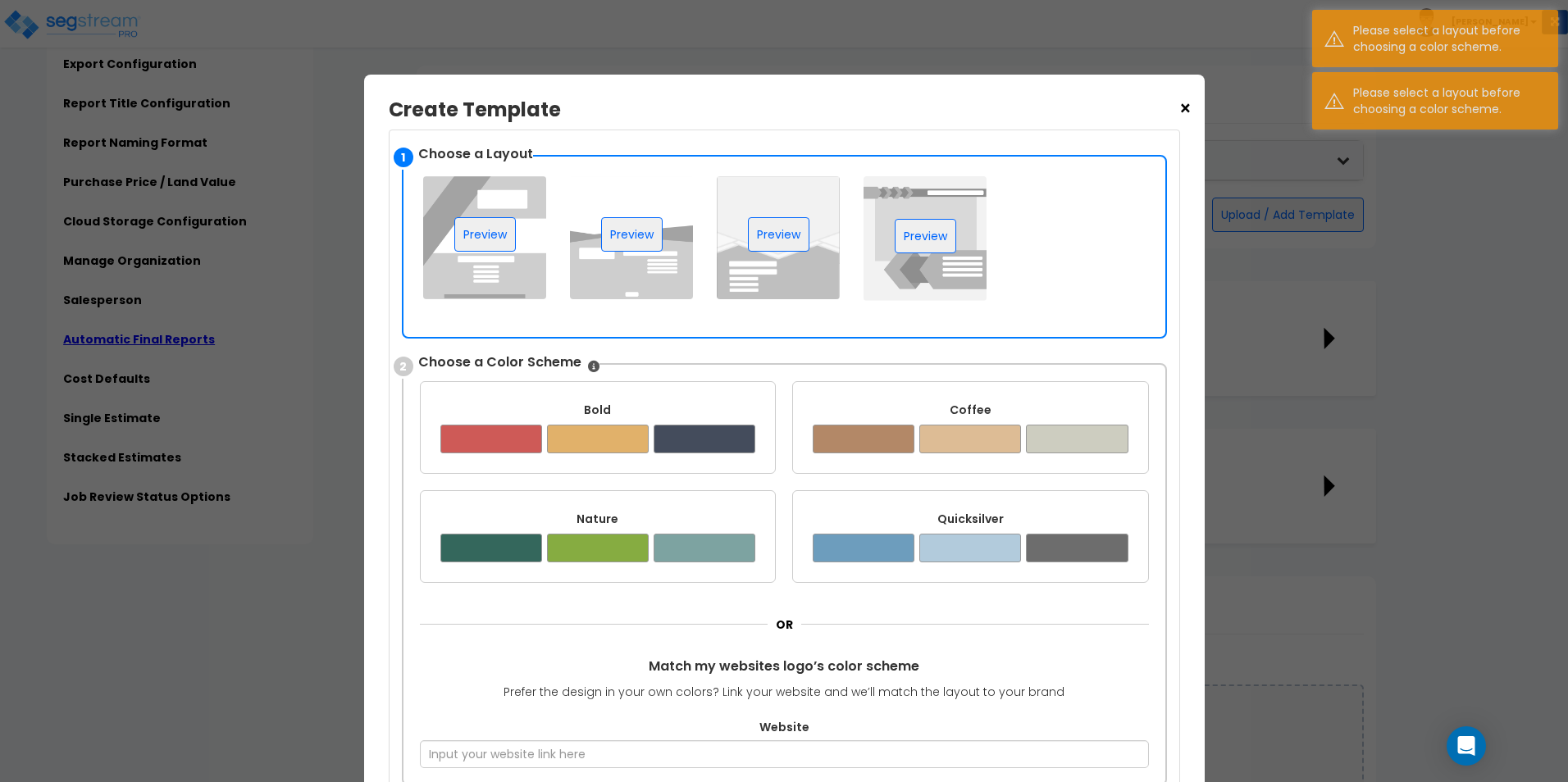
click at [1068, 439] on div at bounding box center [1077, 439] width 101 height 29
click at [957, 555] on div at bounding box center [970, 548] width 101 height 29
click at [464, 432] on div at bounding box center [491, 439] width 101 height 29
click at [478, 237] on button "Preview" at bounding box center [485, 234] width 62 height 35
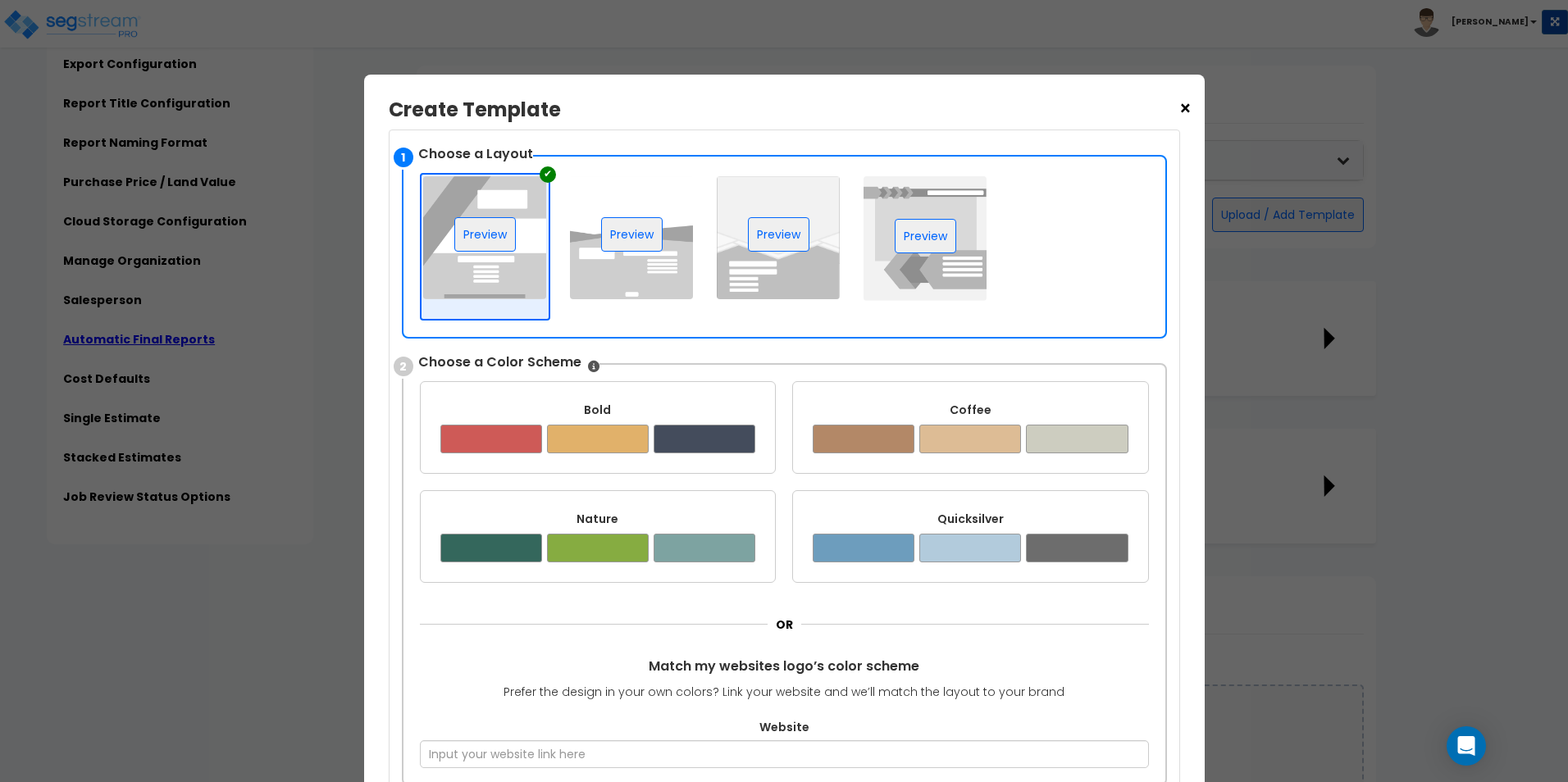
click at [714, 445] on div at bounding box center [704, 439] width 101 height 29
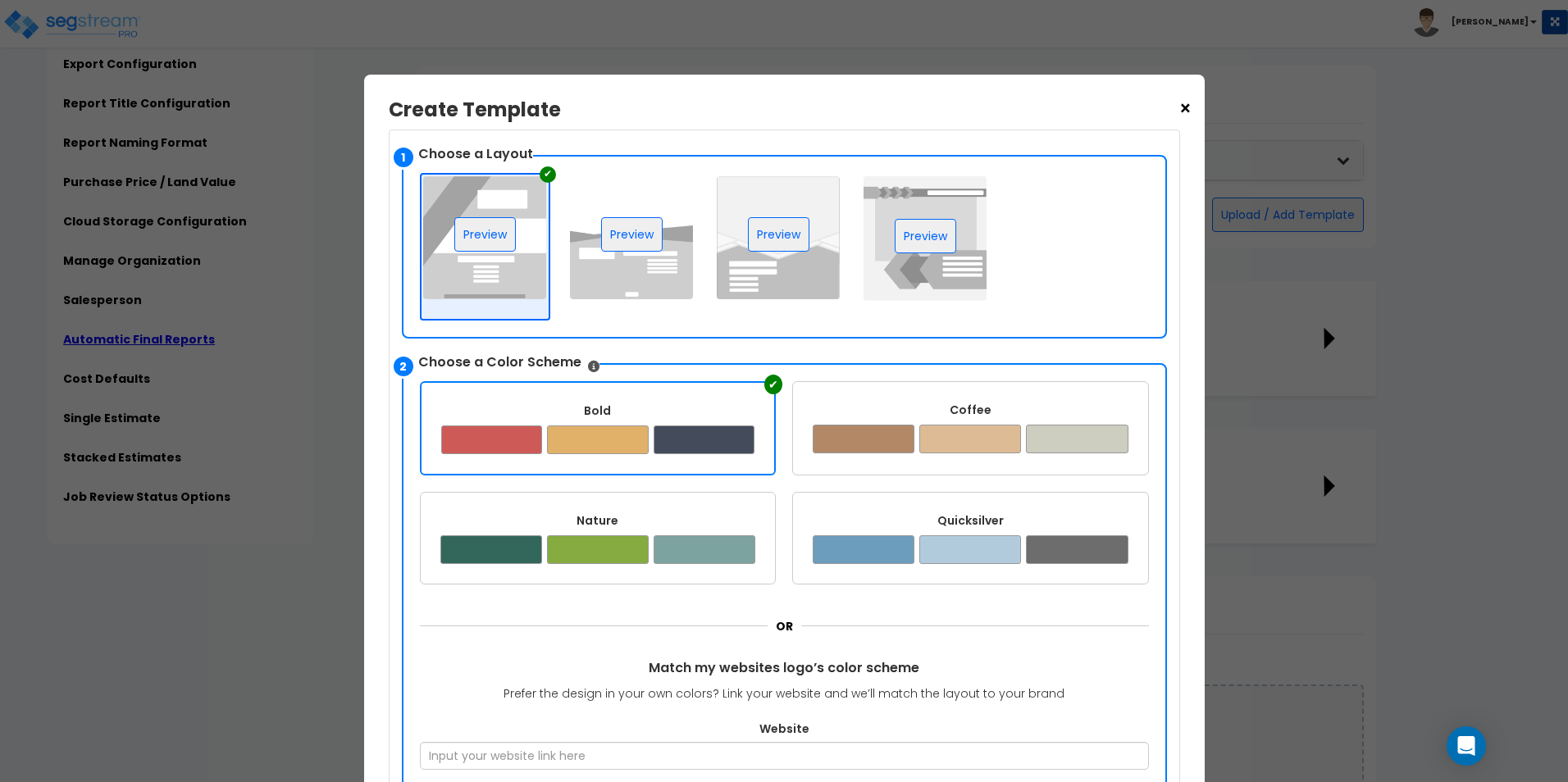
click at [704, 436] on div at bounding box center [704, 440] width 101 height 29
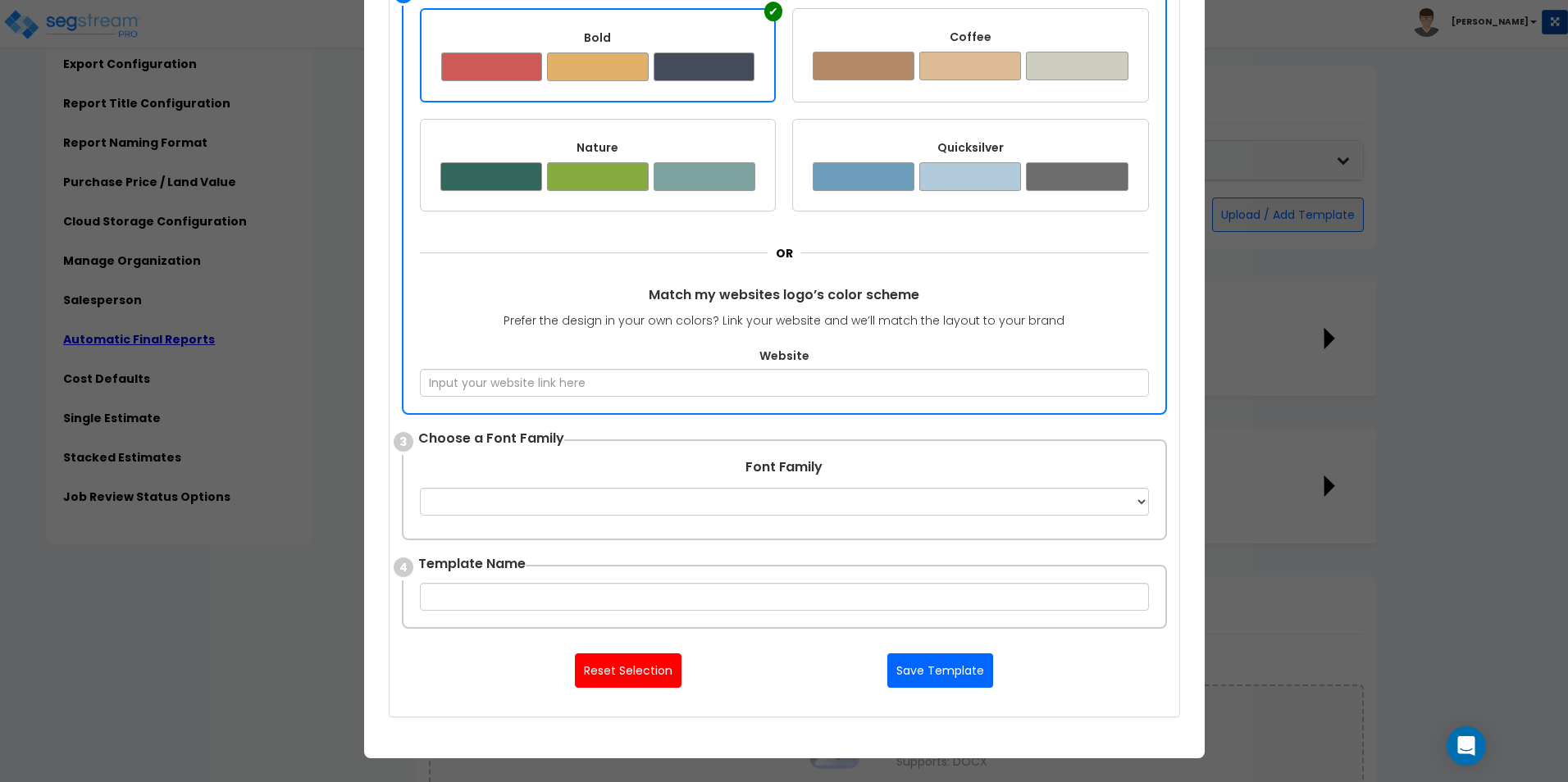
scroll to position [492, 0]
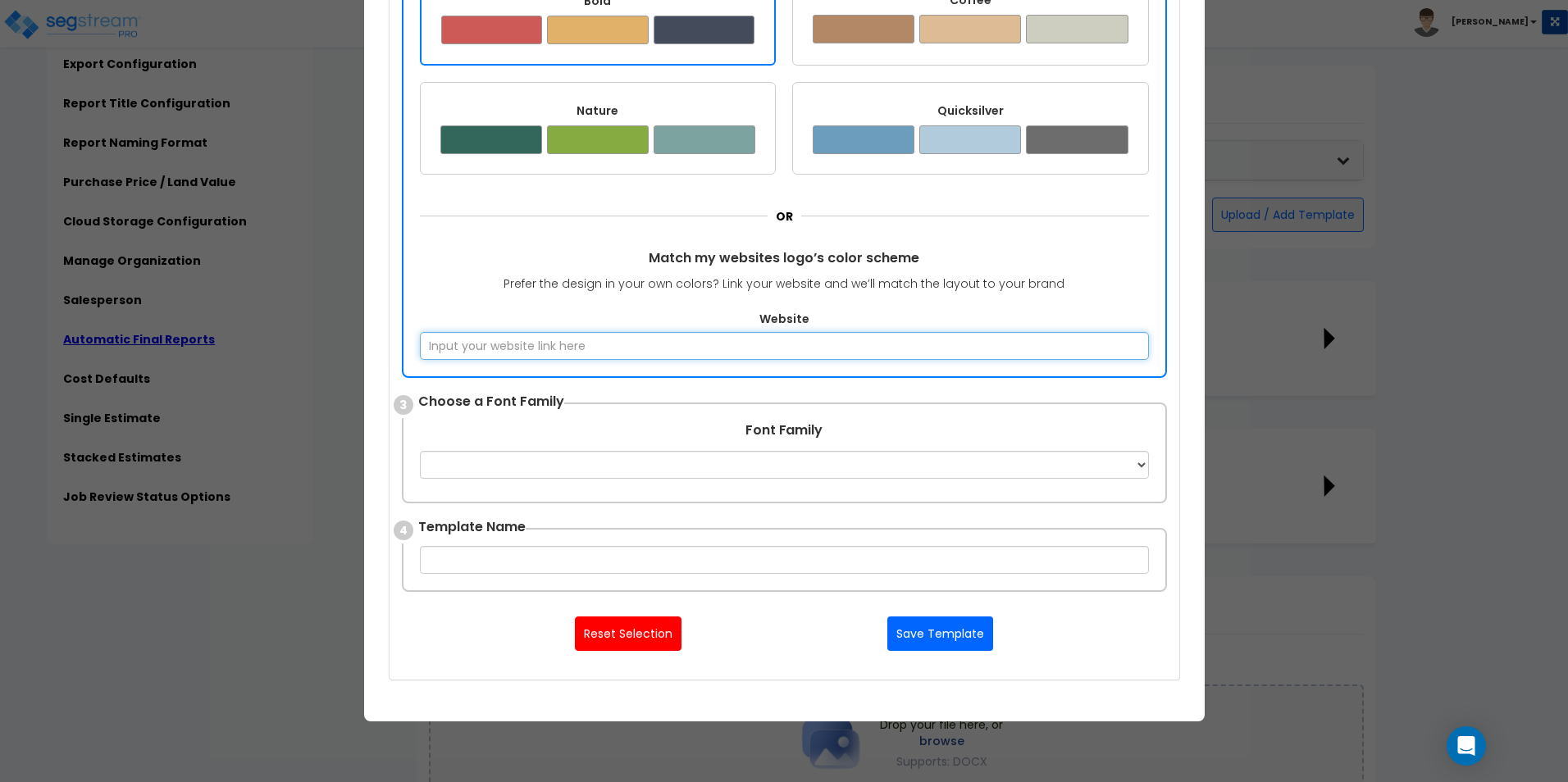
click at [526, 346] on input "Website" at bounding box center [784, 346] width 728 height 28
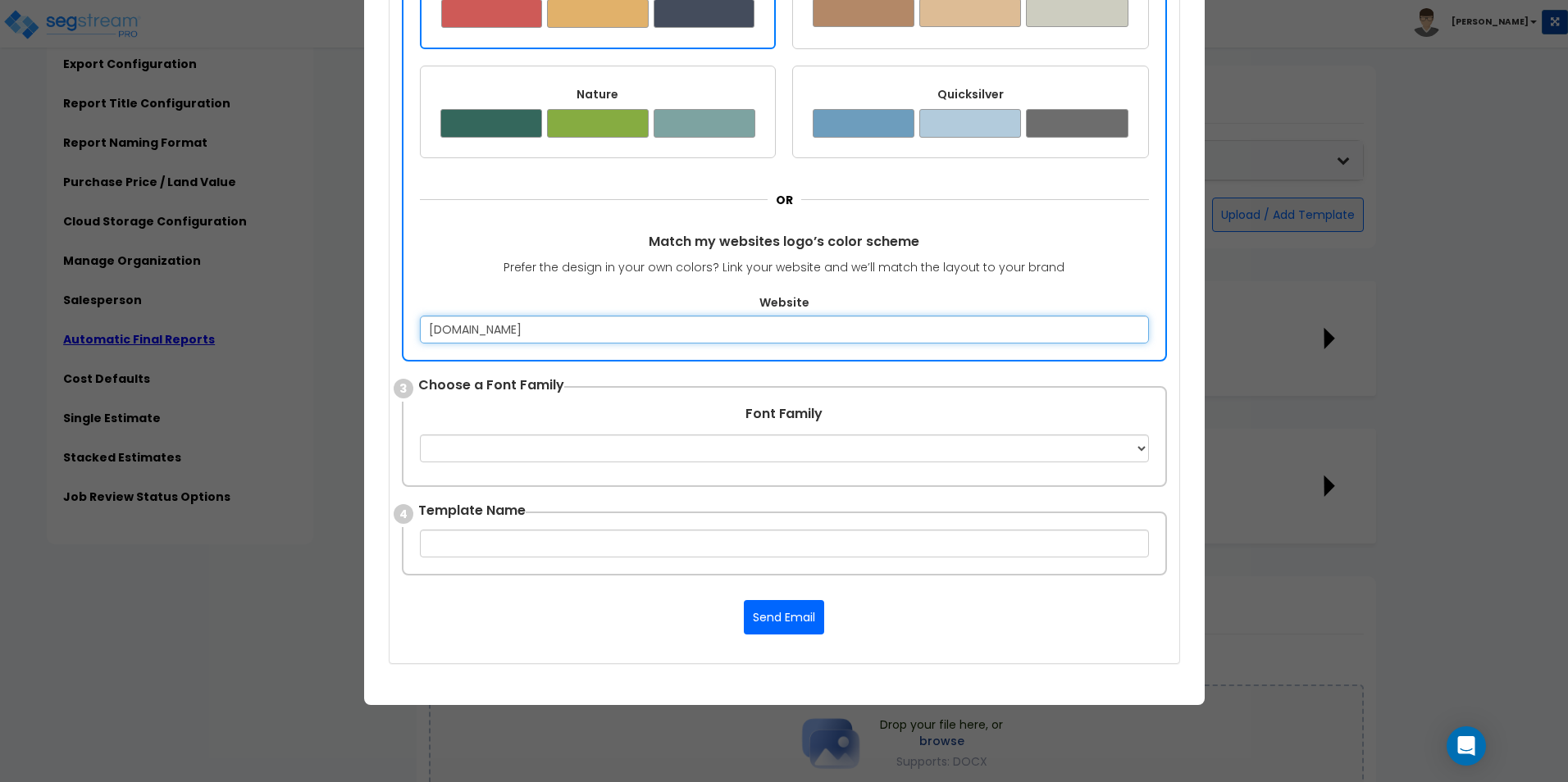
scroll to position [475, 0]
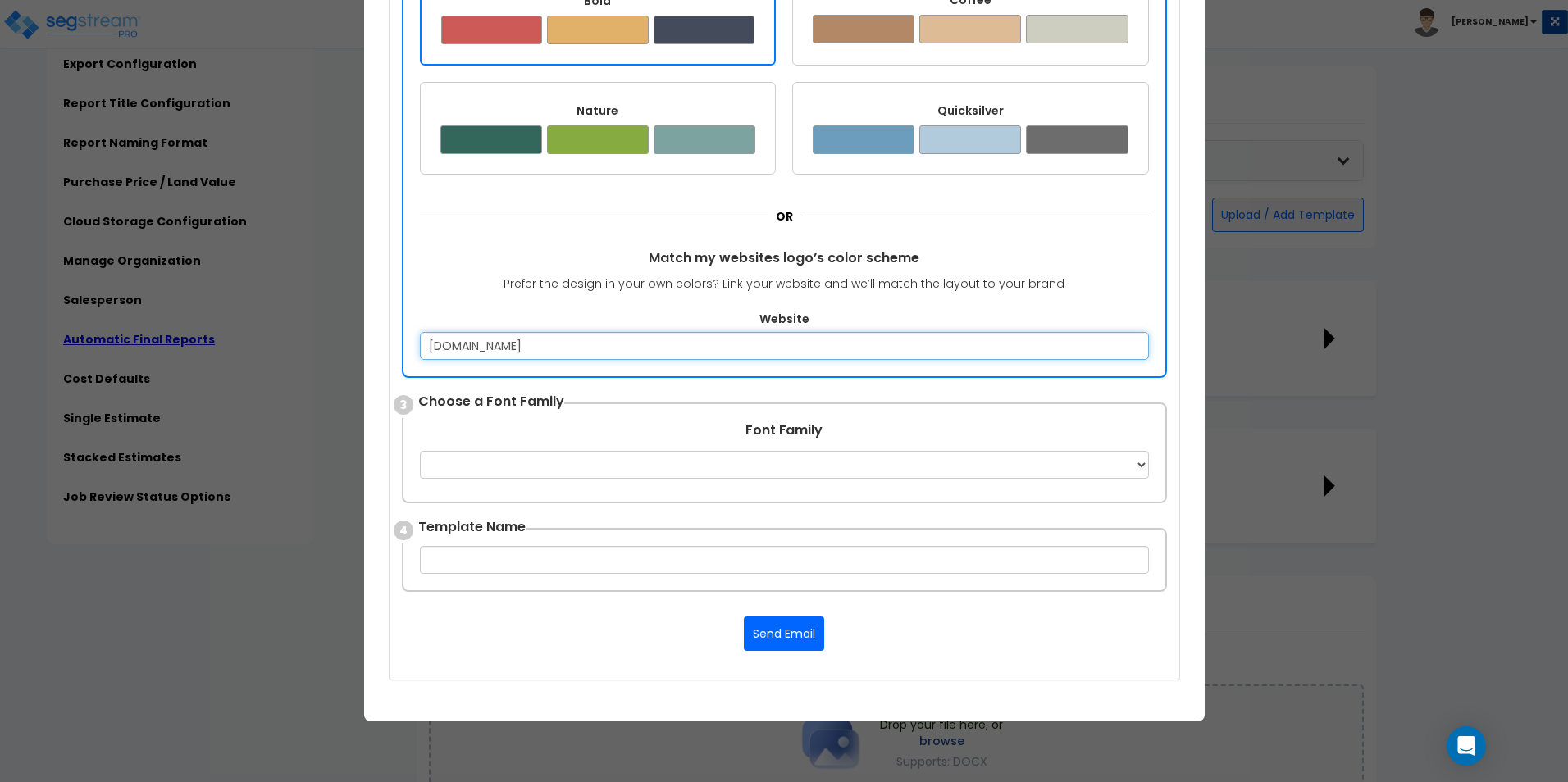
type input "www.cvgaz.com"
click at [526, 257] on span "Match my websites logo’s color scheme" at bounding box center [784, 258] width 728 height 19
drag, startPoint x: 541, startPoint y: 358, endPoint x: 391, endPoint y: 330, distance: 152.6
click at [391, 330] on div "1 Choose a Layout ✔ Preview ✔ Preview ✔ Preview ✔ Preview 2 3" at bounding box center [784, 208] width 790 height 943
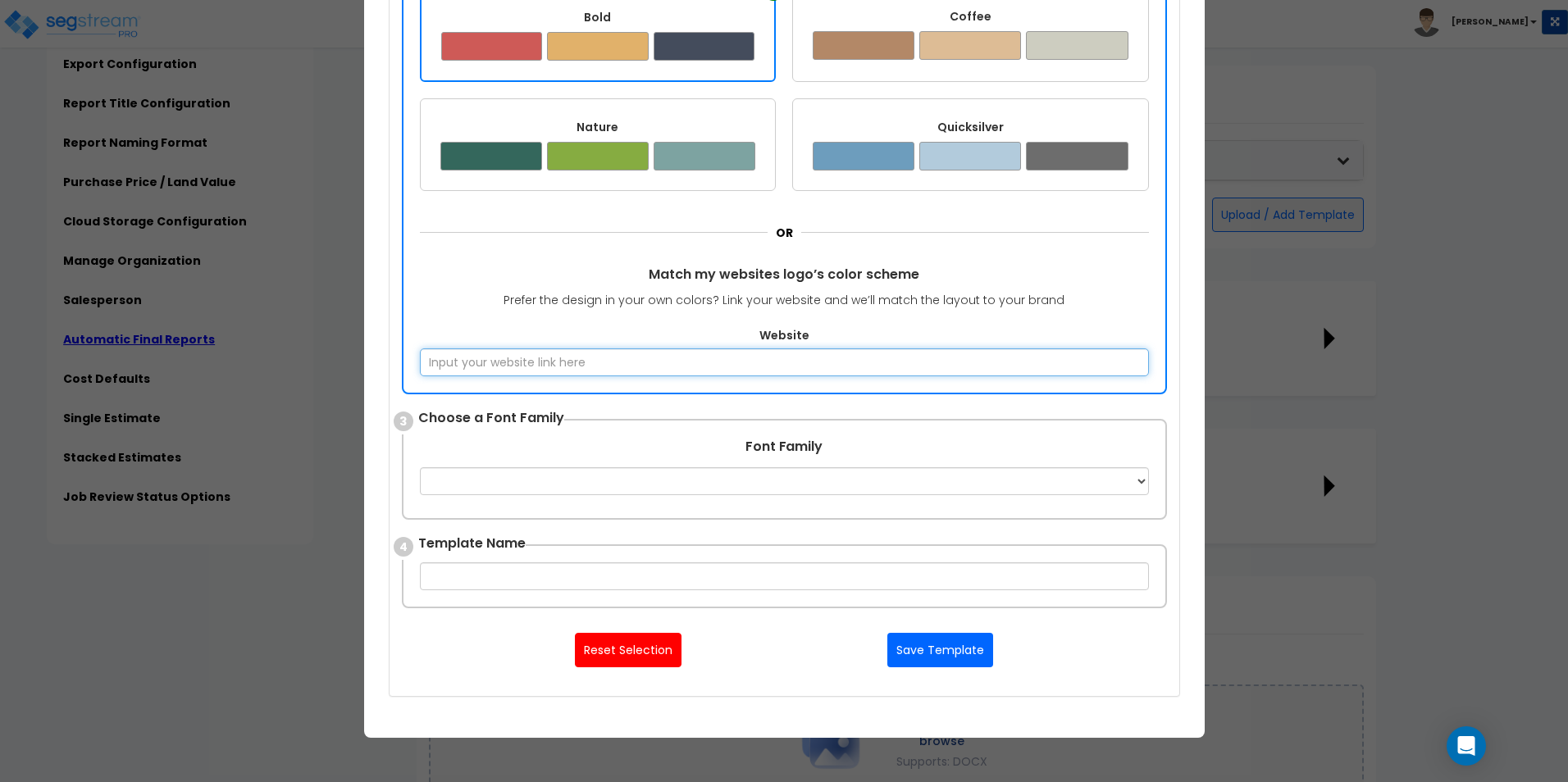
scroll to position [492, 0]
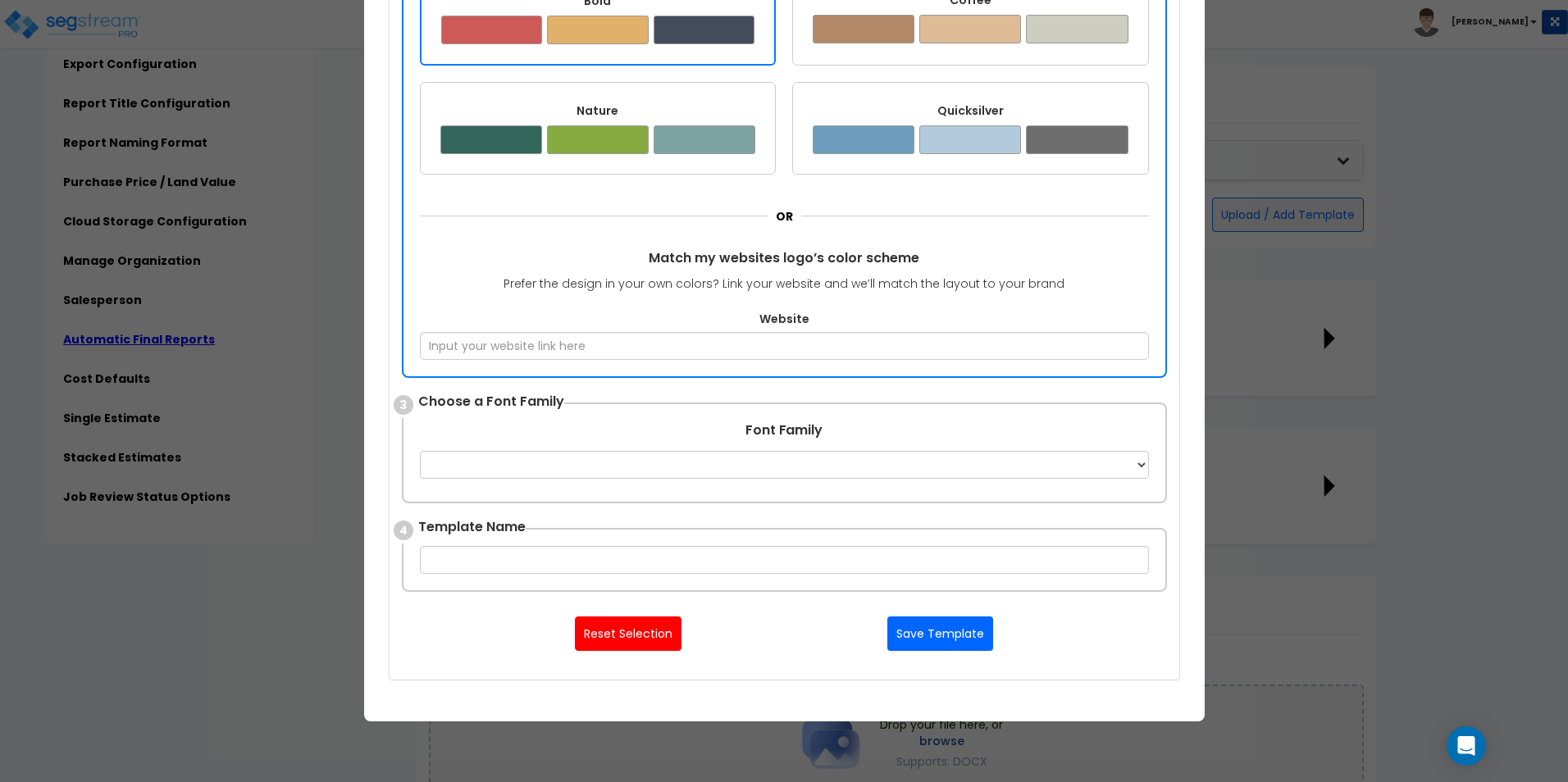
click at [488, 262] on span "Match my websites logo’s color scheme" at bounding box center [784, 258] width 728 height 19
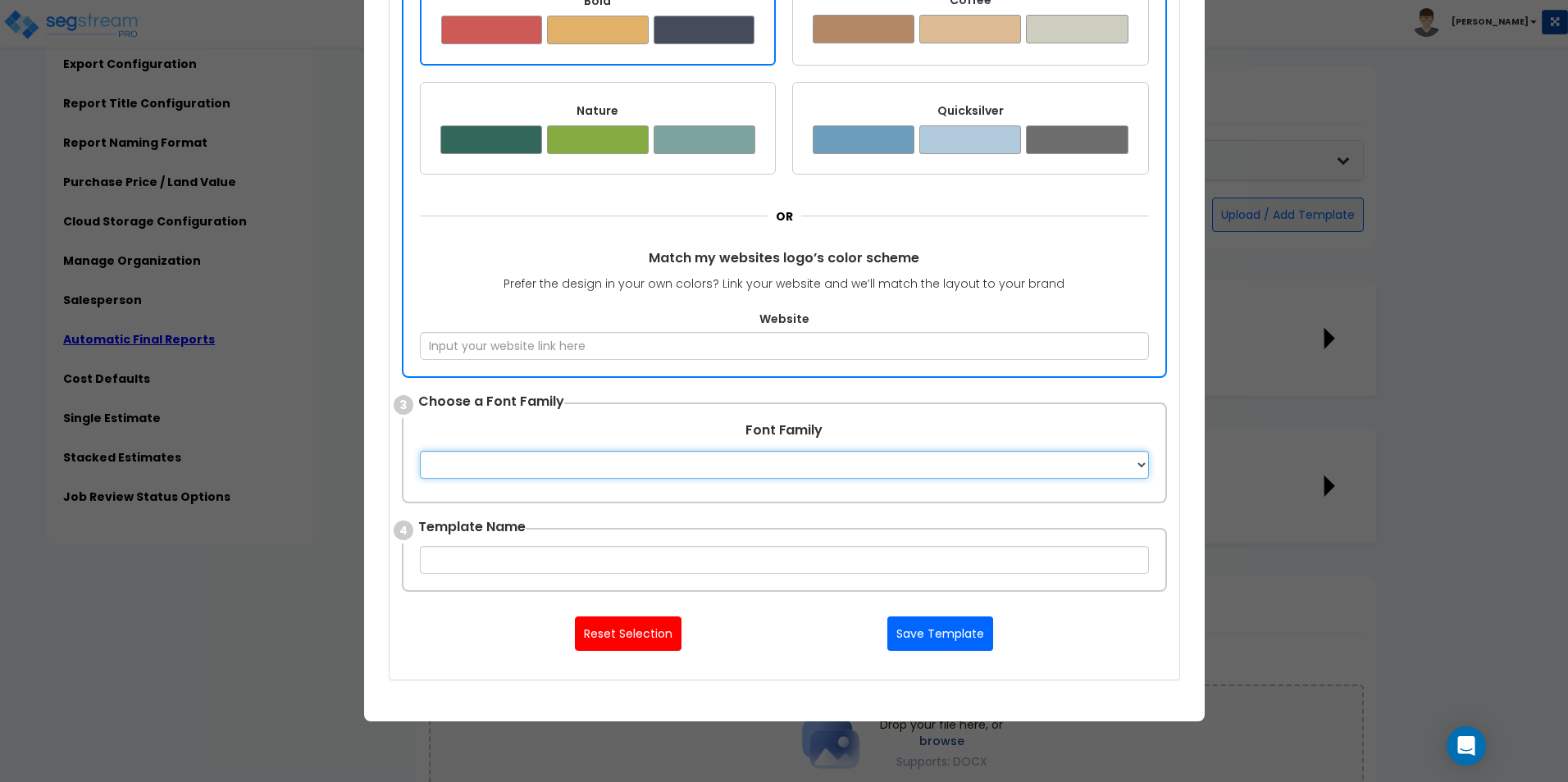
click at [468, 469] on select "Apple Chancery Aptos Arial Avenir Baskerville Calibri Cambria Century Gothic Co…" at bounding box center [784, 464] width 728 height 28
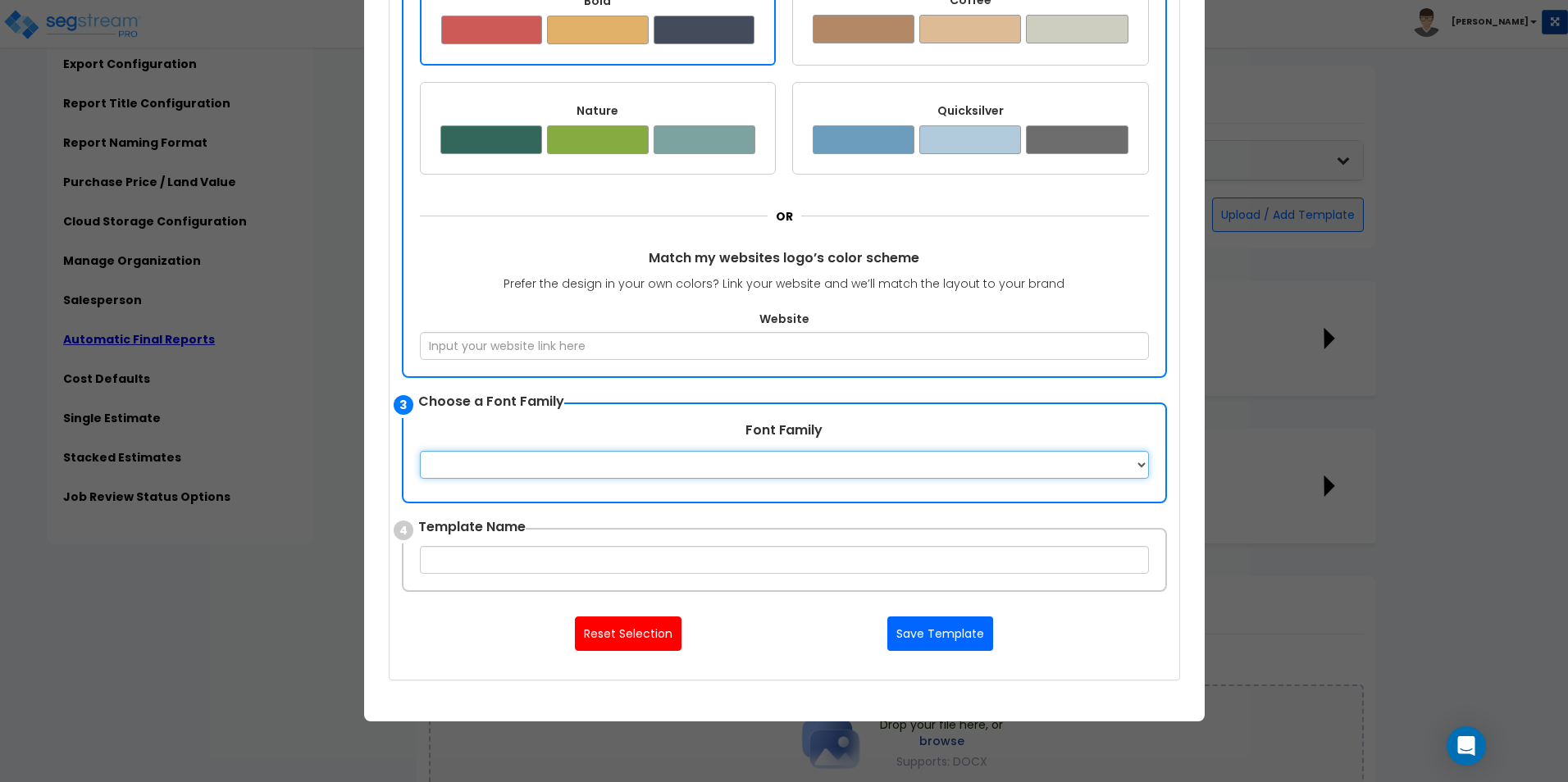
click at [470, 468] on select "Apple Chancery Aptos Arial Avenir Baskerville Calibri Cambria Century Gothic Co…" at bounding box center [784, 464] width 728 height 28
click at [499, 466] on select "Apple Chancery Aptos Arial Avenir Baskerville Calibri Cambria Century Gothic Co…" at bounding box center [784, 464] width 728 height 28
select select "Arial"
click at [420, 451] on select "Apple Chancery Aptos Arial Avenir Baskerville Calibri Cambria Century Gothic Co…" at bounding box center [784, 464] width 728 height 28
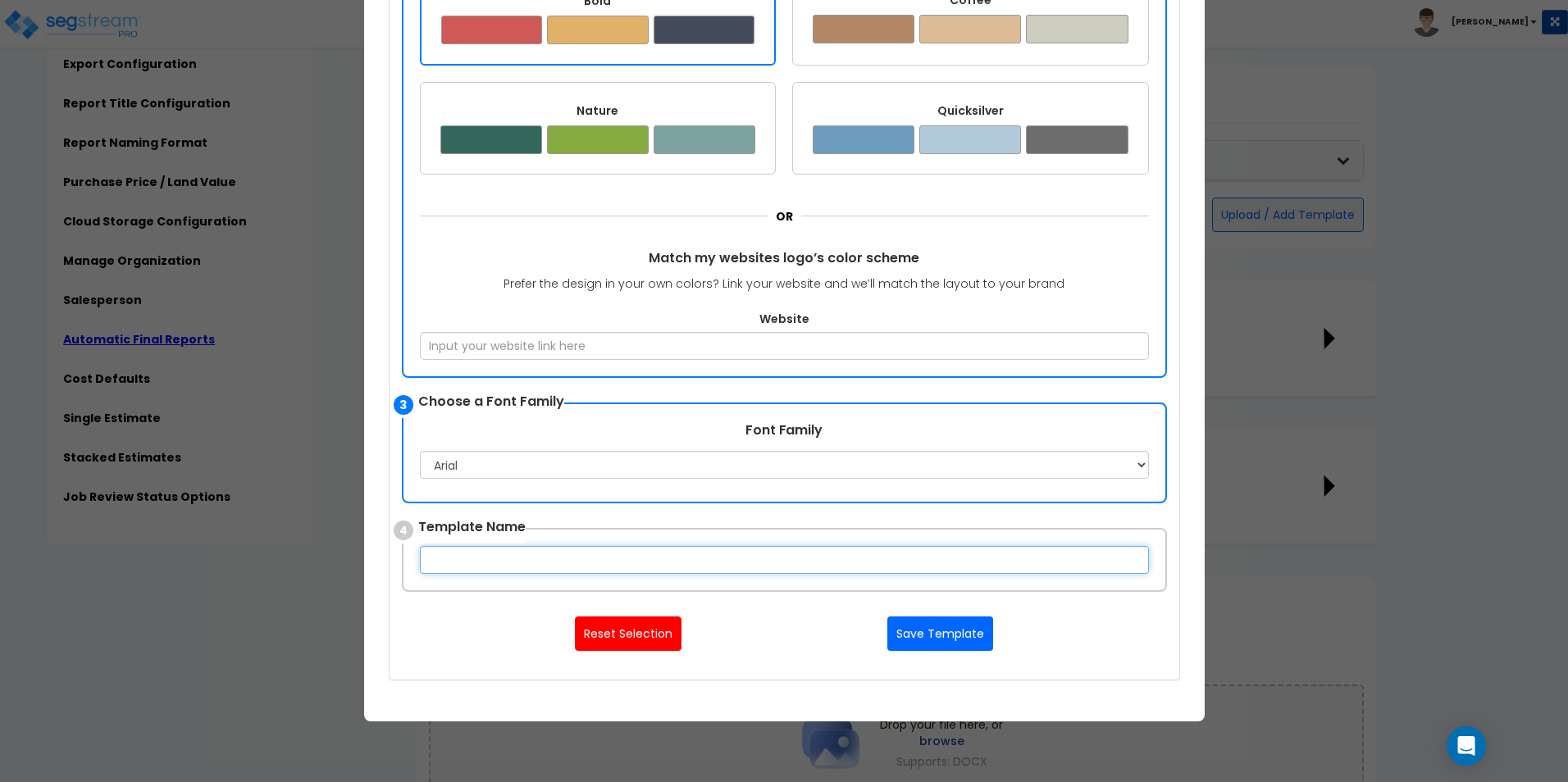
click at [531, 564] on input "text" at bounding box center [784, 560] width 728 height 28
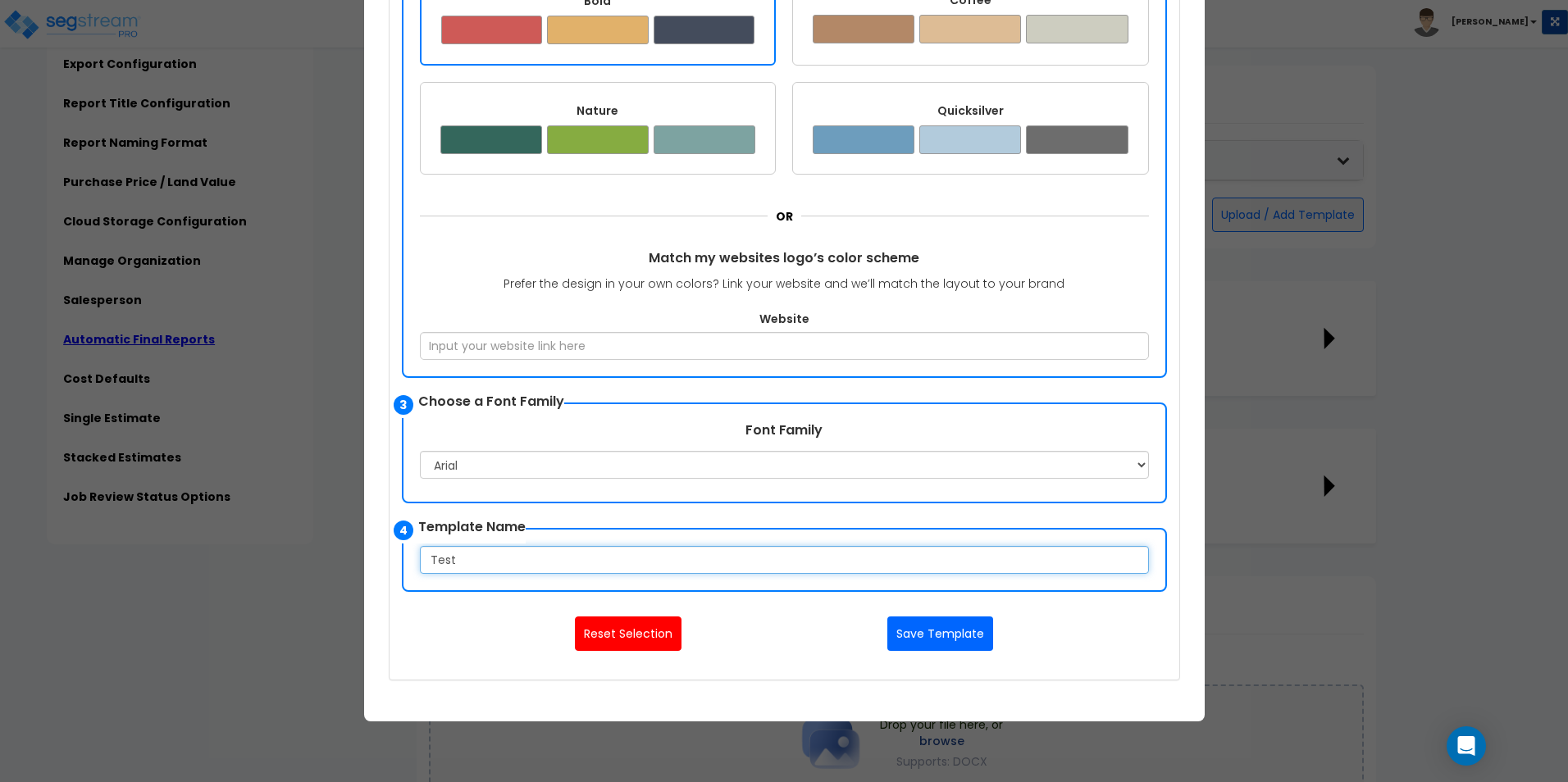
type input "Test"
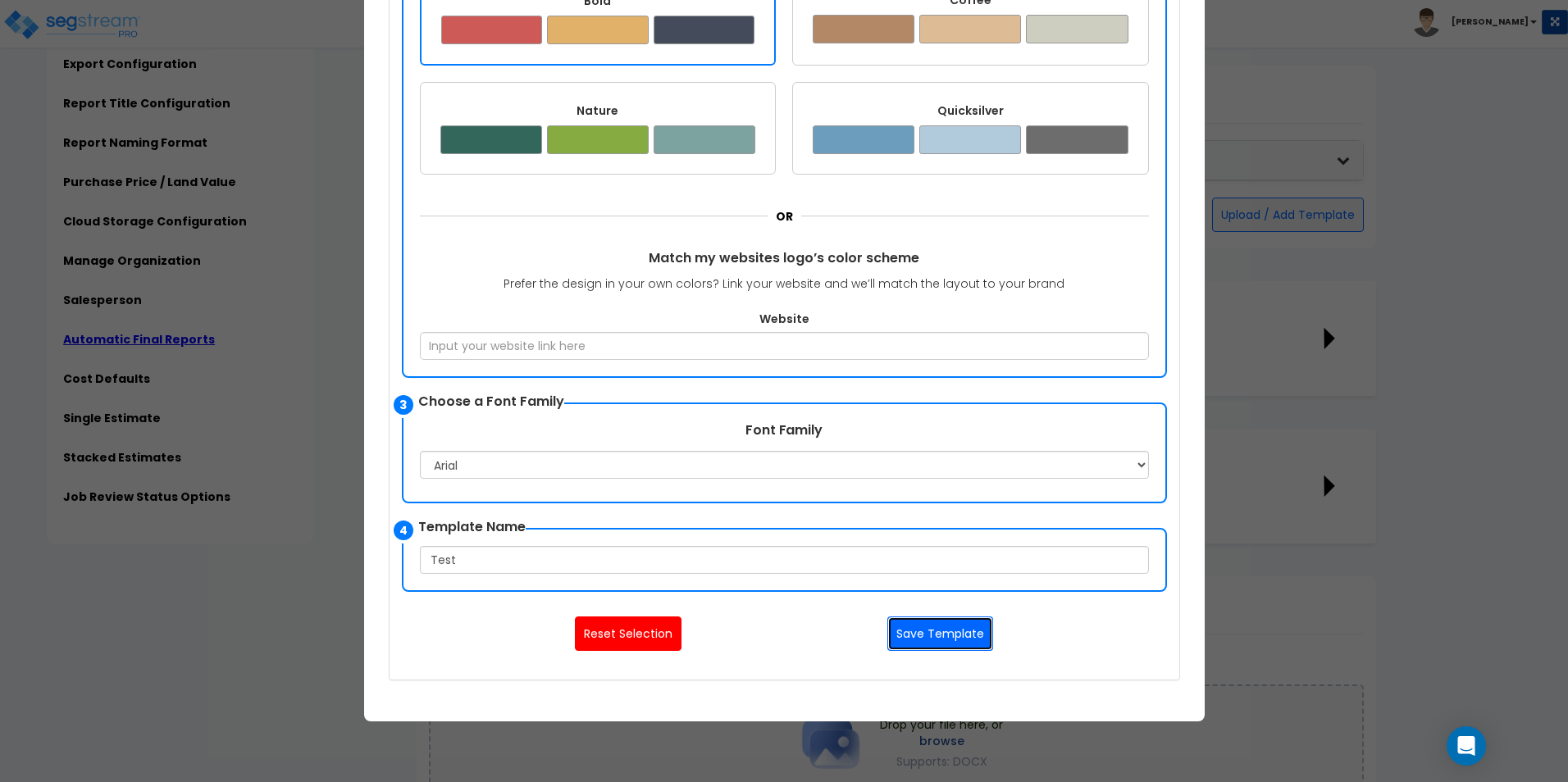
click at [915, 625] on button "Save Template" at bounding box center [940, 633] width 106 height 35
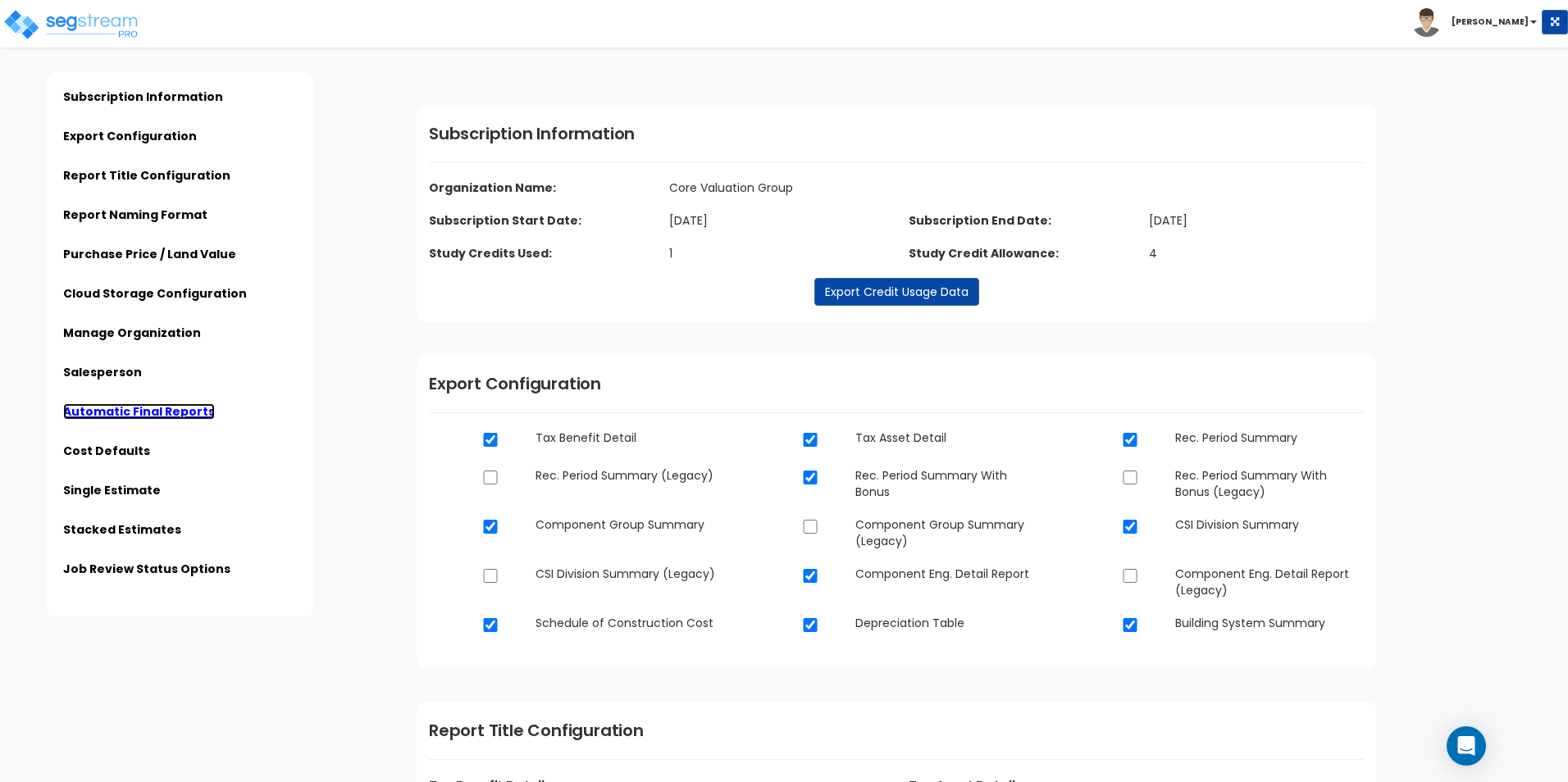
click at [106, 412] on link "Automatic Final Reports" at bounding box center [139, 411] width 152 height 17
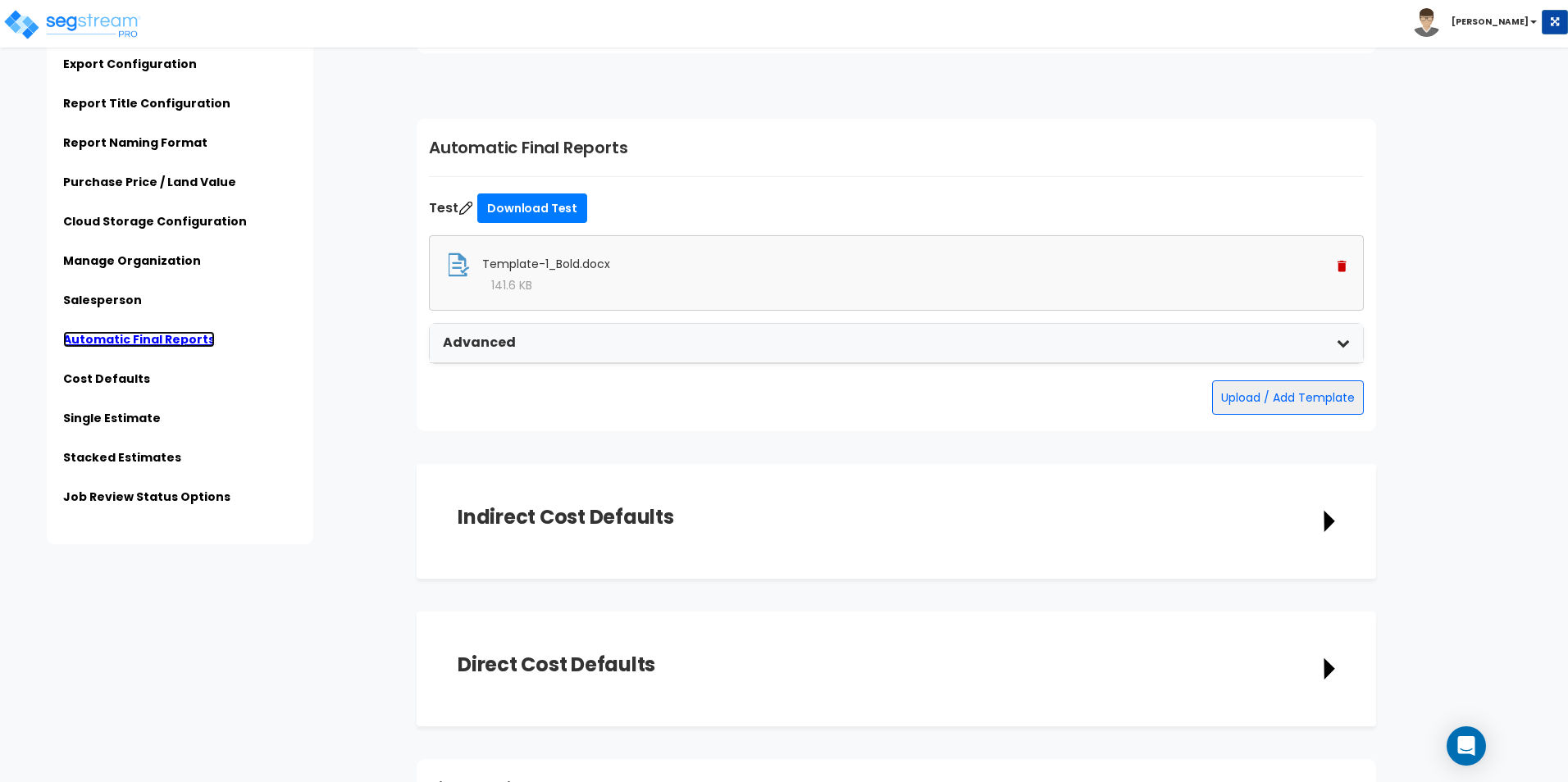
scroll to position [2769, 0]
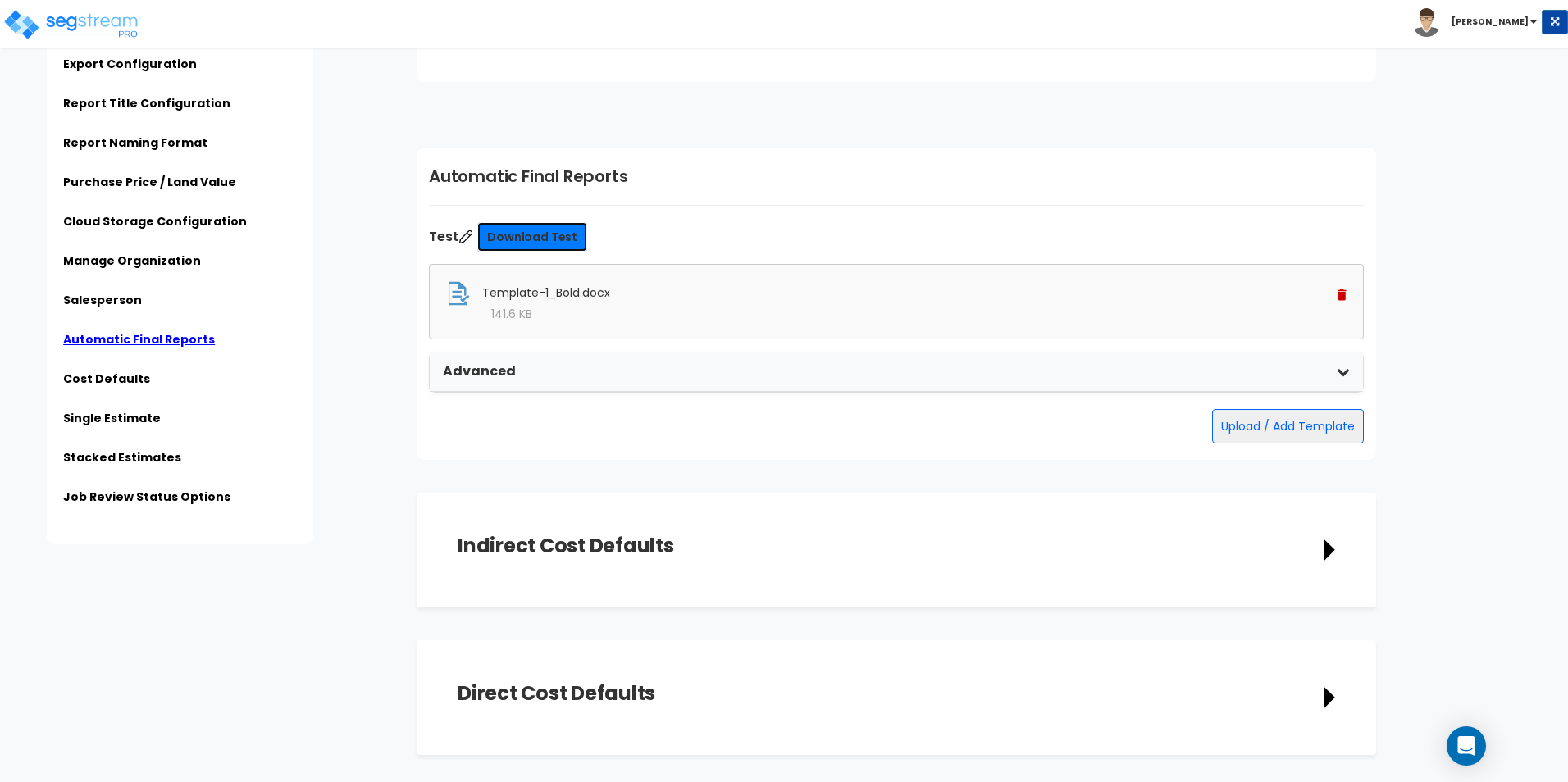
click at [535, 234] on link "Download Test" at bounding box center [532, 237] width 110 height 30
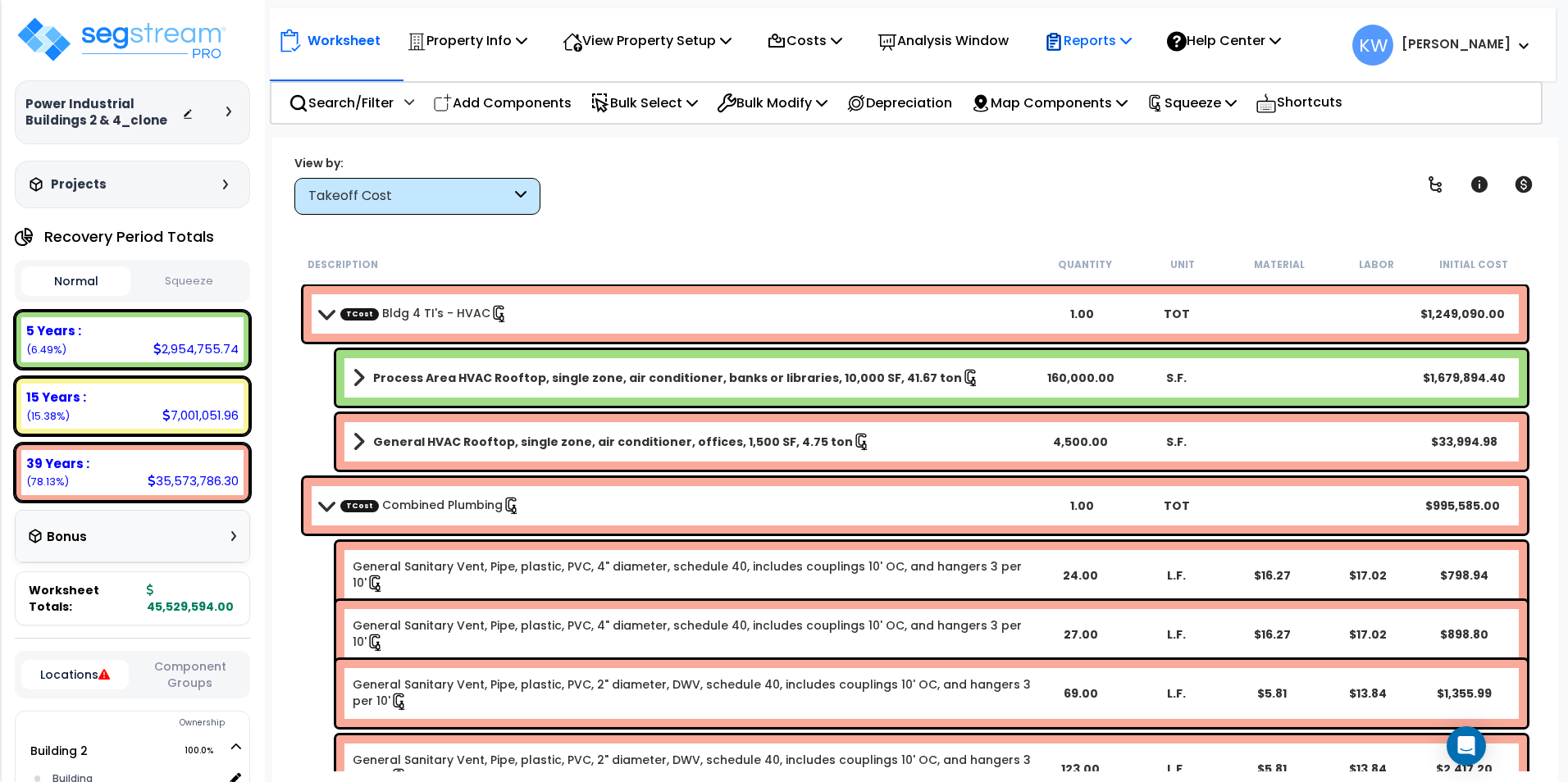
click at [1131, 41] on p "Reports" at bounding box center [1088, 41] width 87 height 22
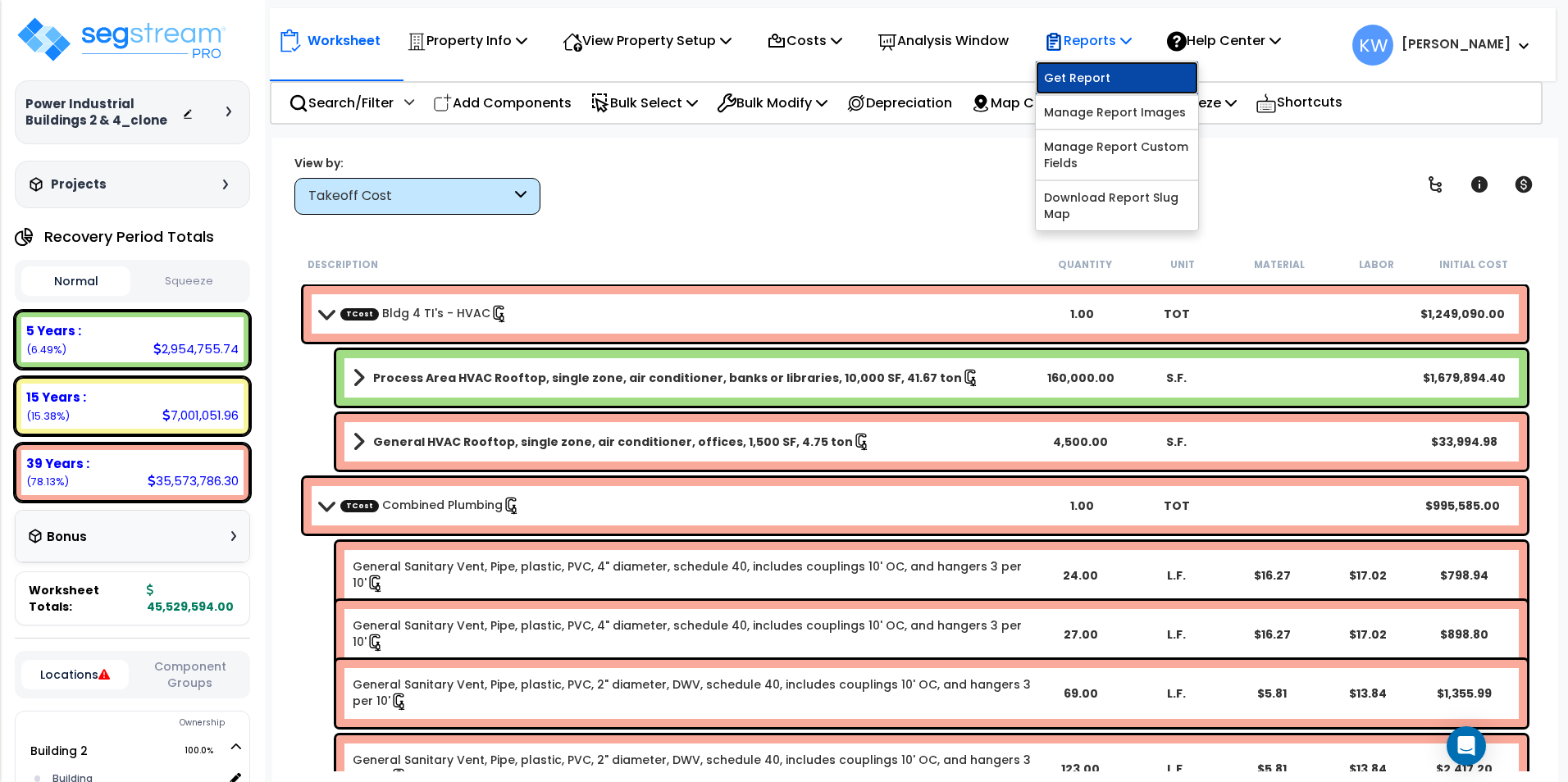
click at [1131, 71] on link "Get Report" at bounding box center [1116, 77] width 163 height 33
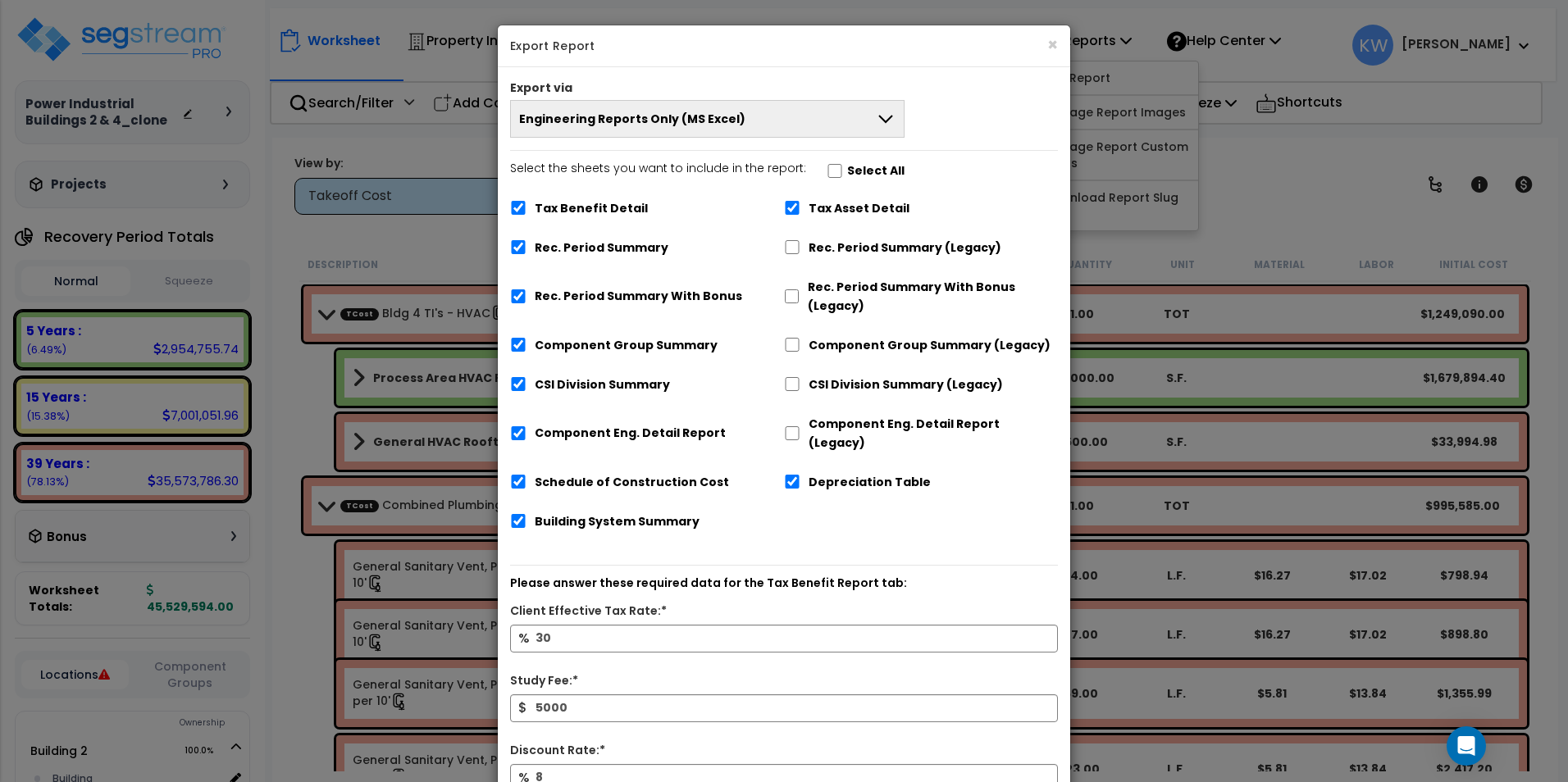
click at [825, 94] on div "Export via" at bounding box center [783, 89] width 573 height 21
click at [821, 108] on button "Engineering Reports Only (MS Excel)" at bounding box center [707, 119] width 394 height 38
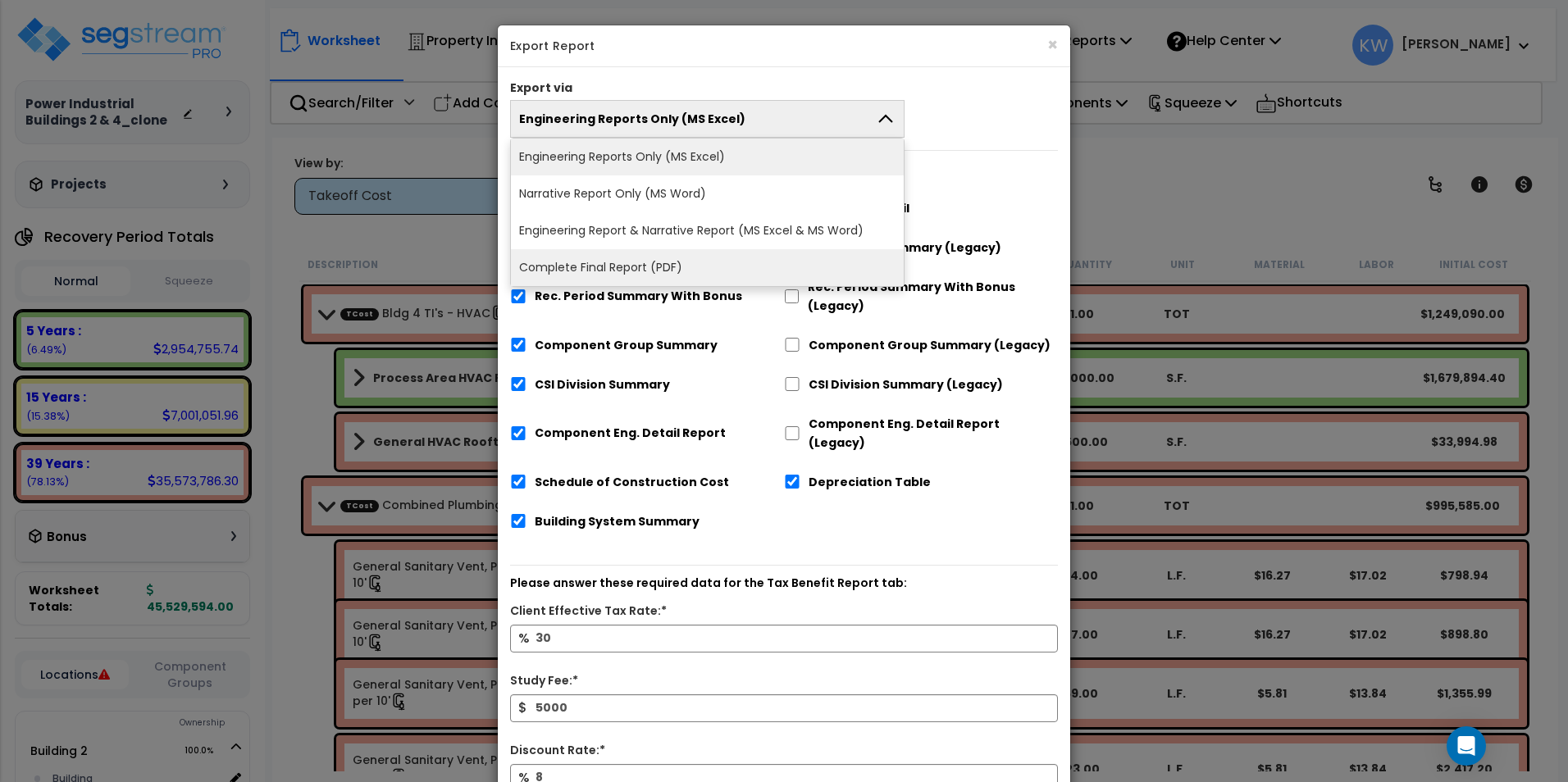
click at [652, 263] on li "Complete Final Report (PDF)" at bounding box center [708, 267] width 393 height 37
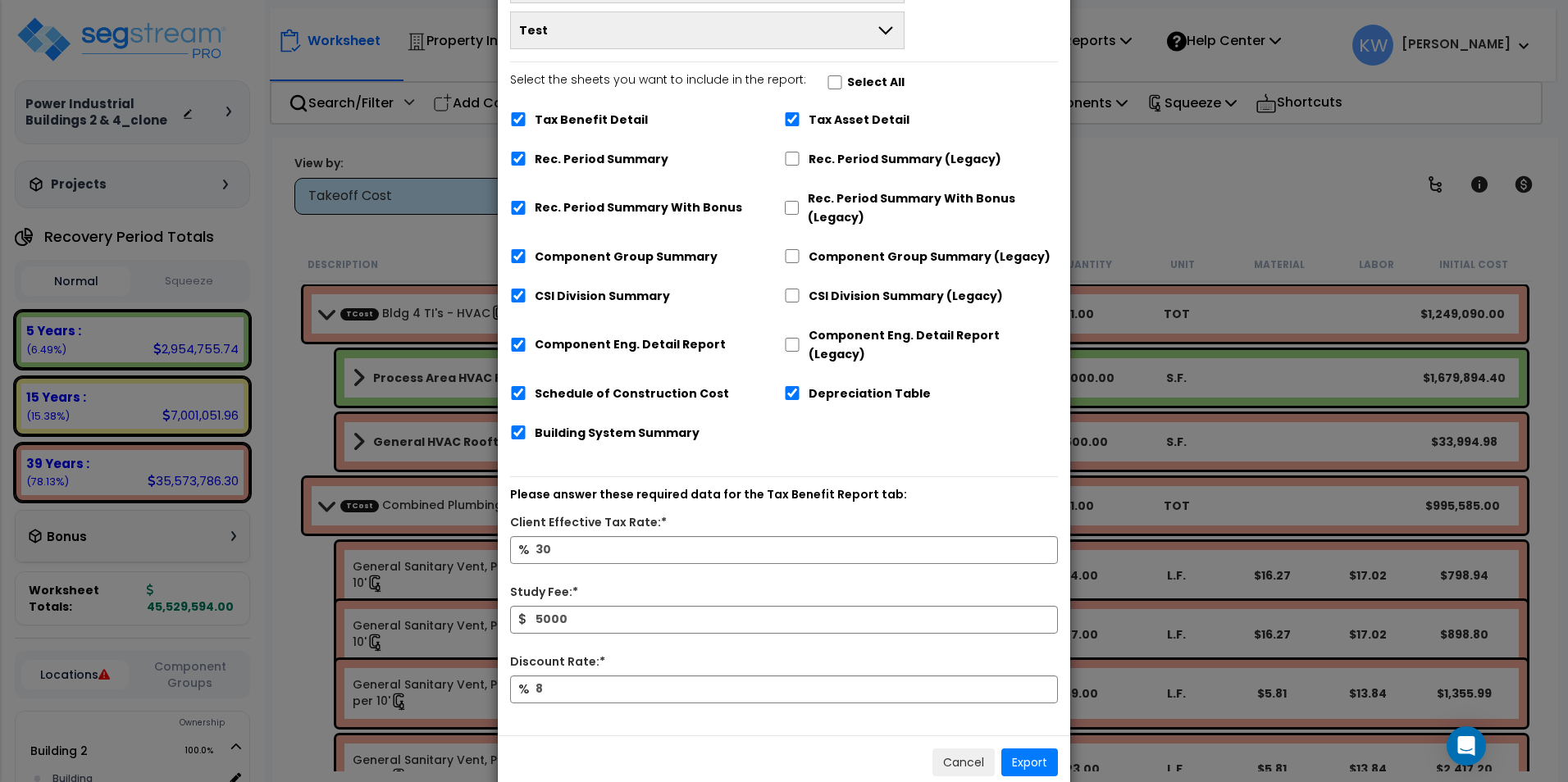
scroll to position [148, 0]
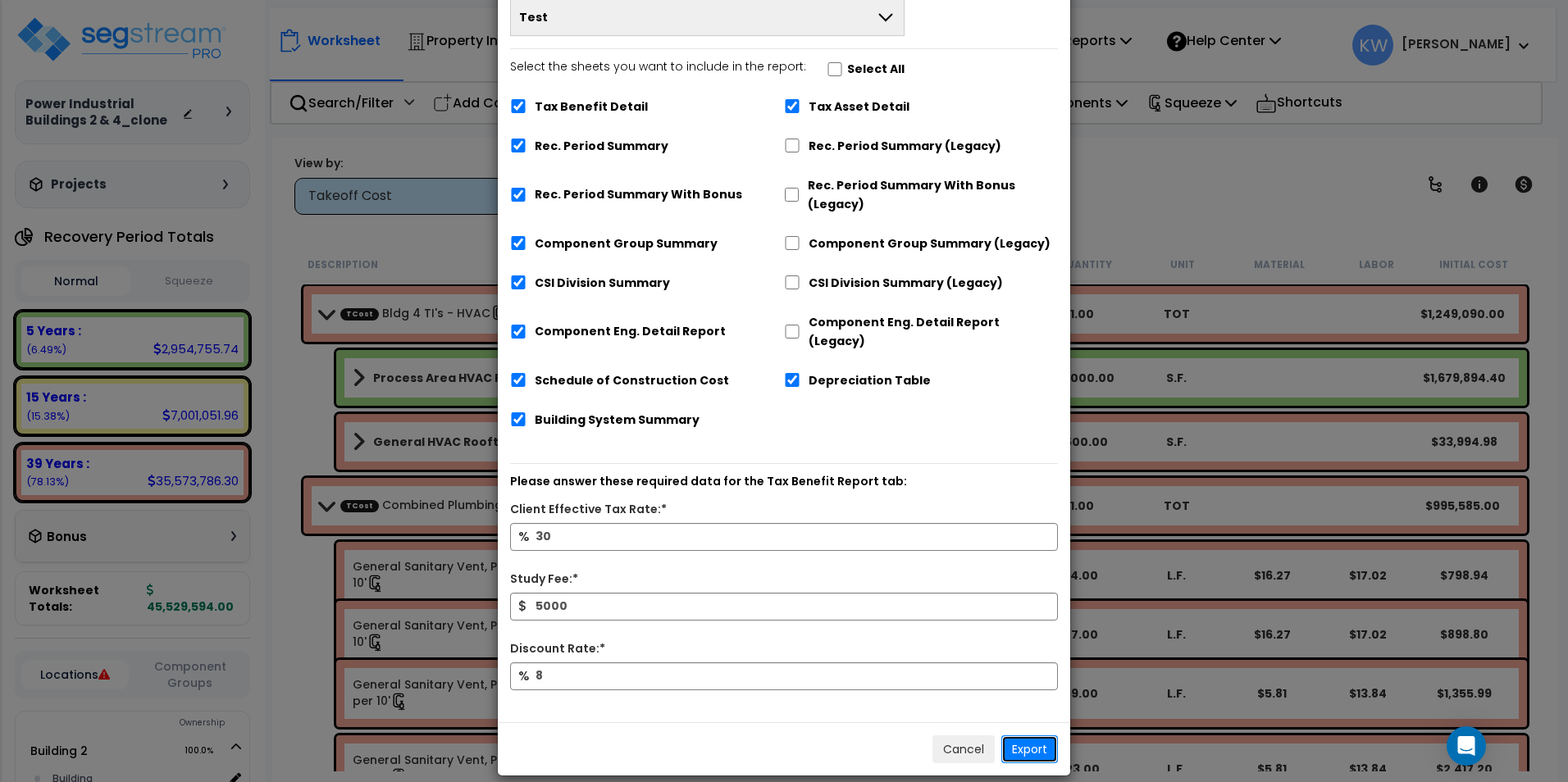
click at [1025, 735] on button "Export" at bounding box center [1029, 749] width 57 height 28
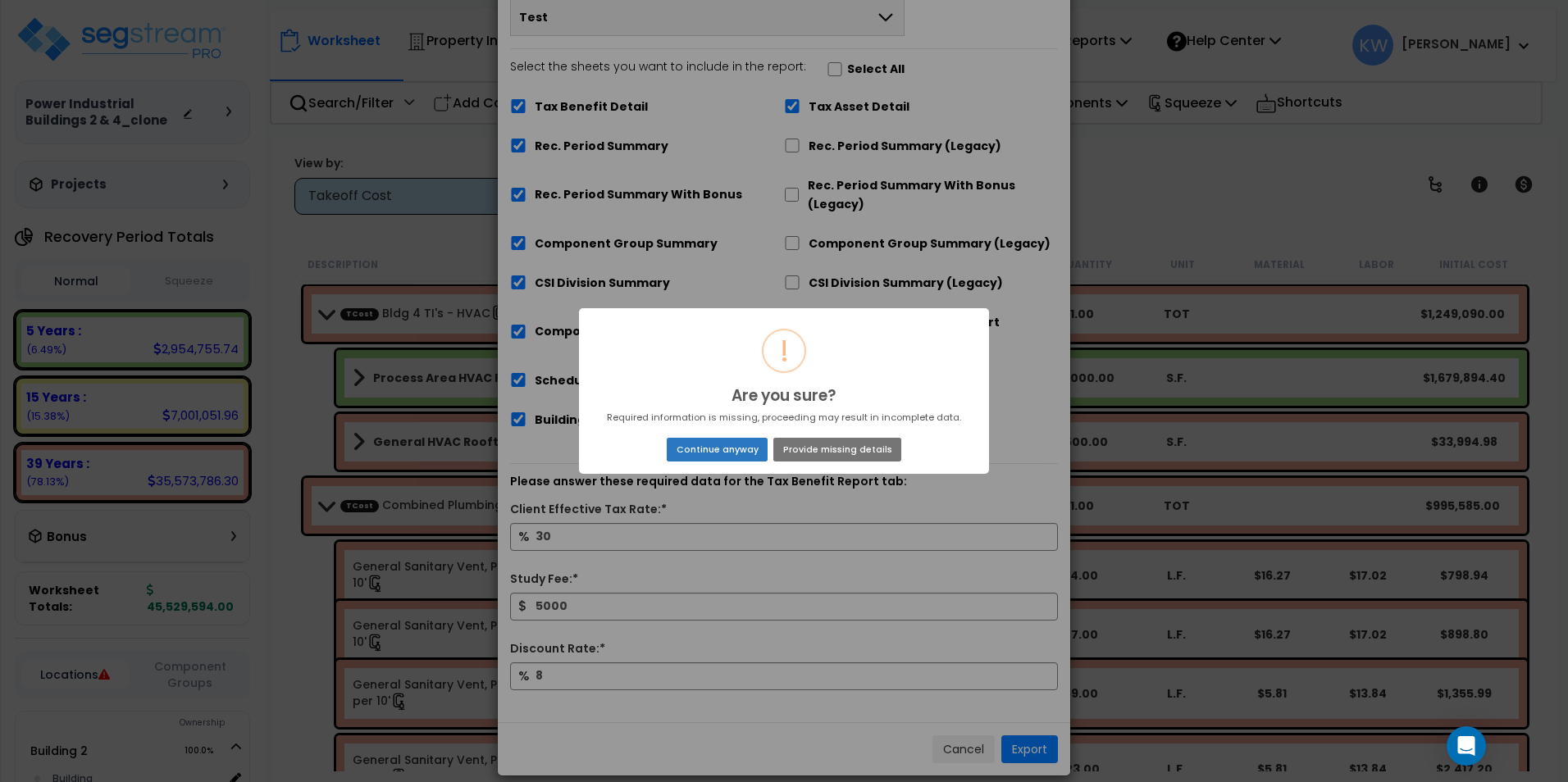
click at [754, 450] on button "Continue anyway" at bounding box center [718, 449] width 101 height 23
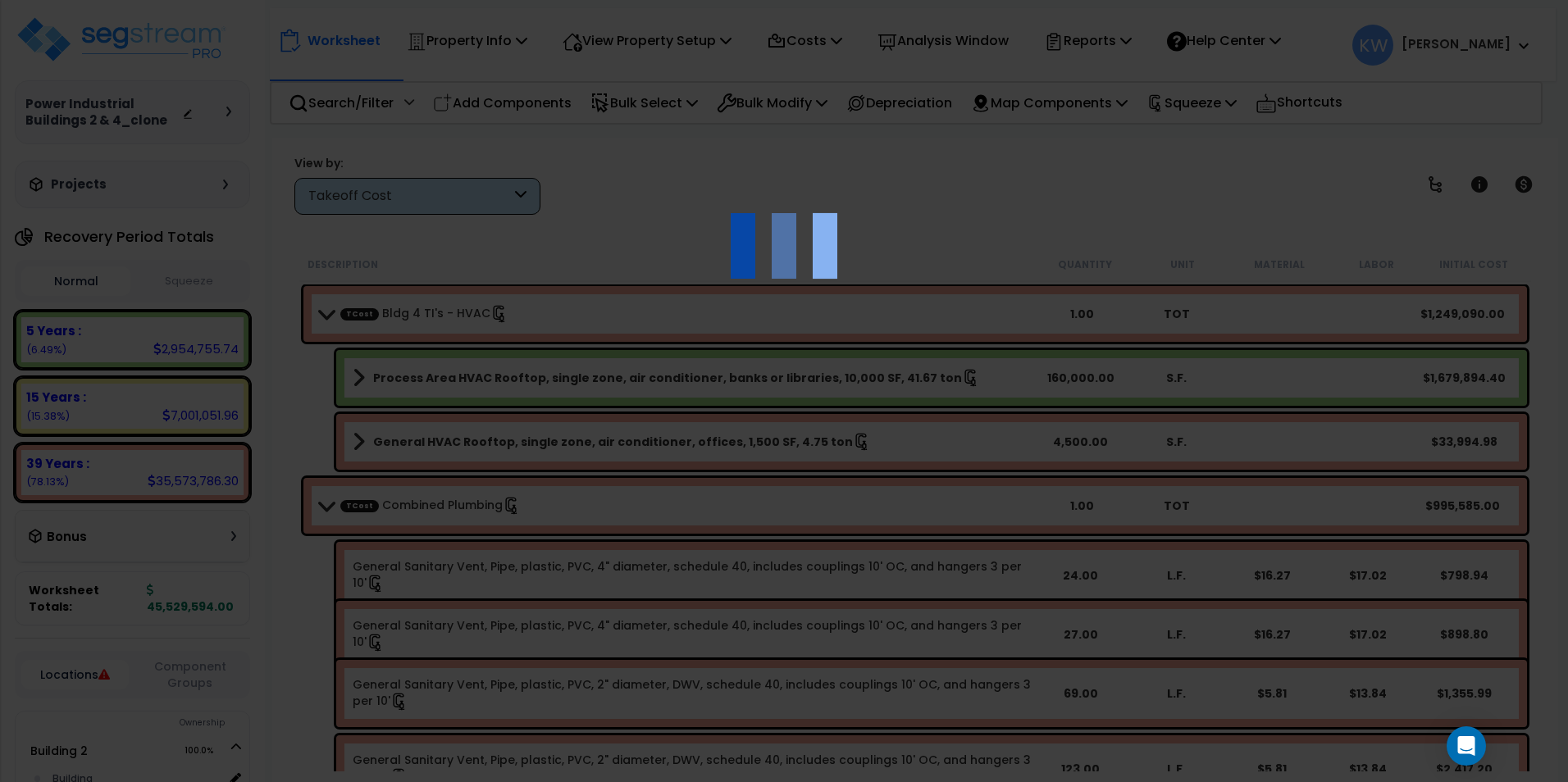
scroll to position [0, 0]
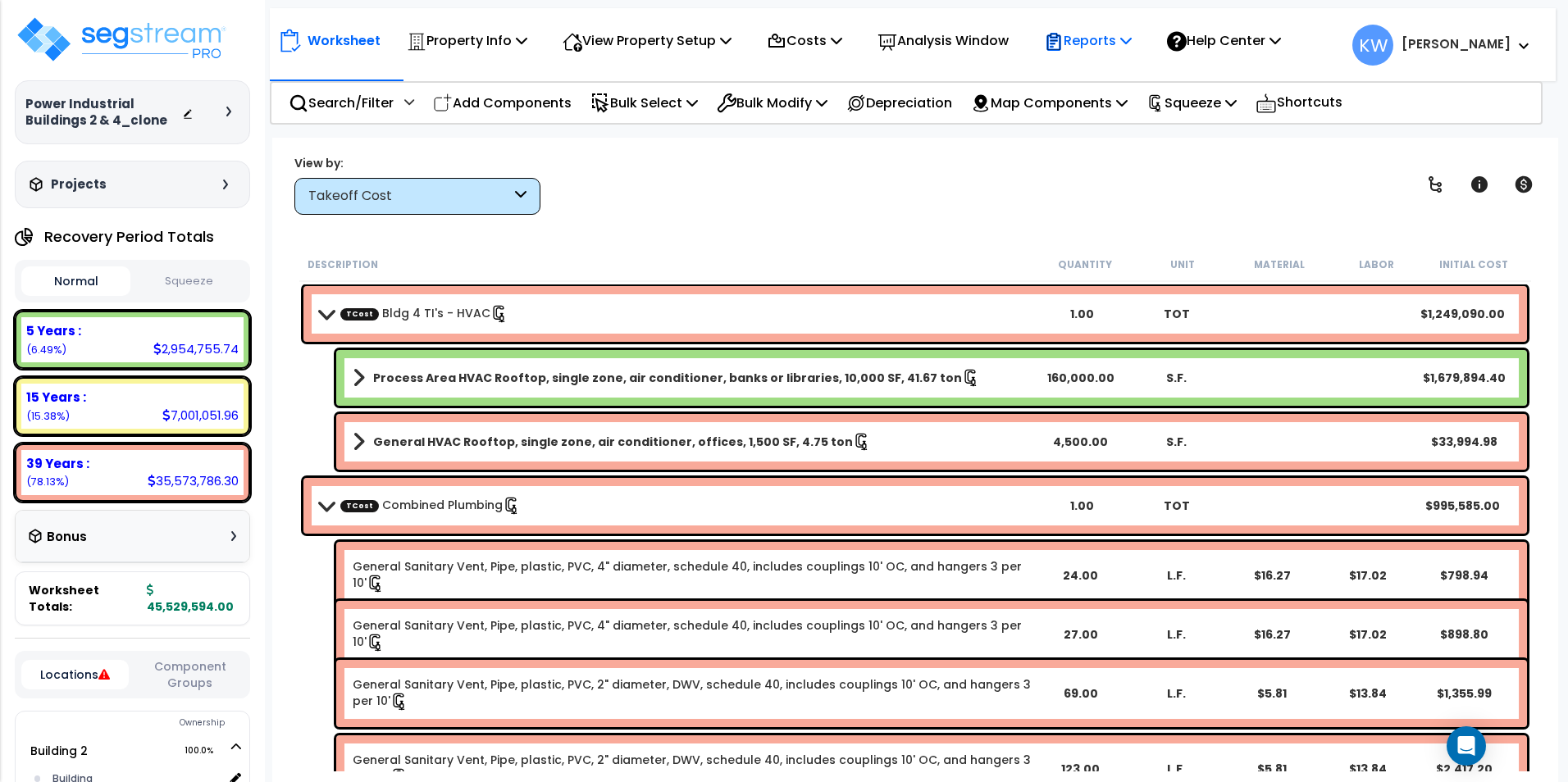
click at [1131, 40] on icon at bounding box center [1126, 40] width 12 height 13
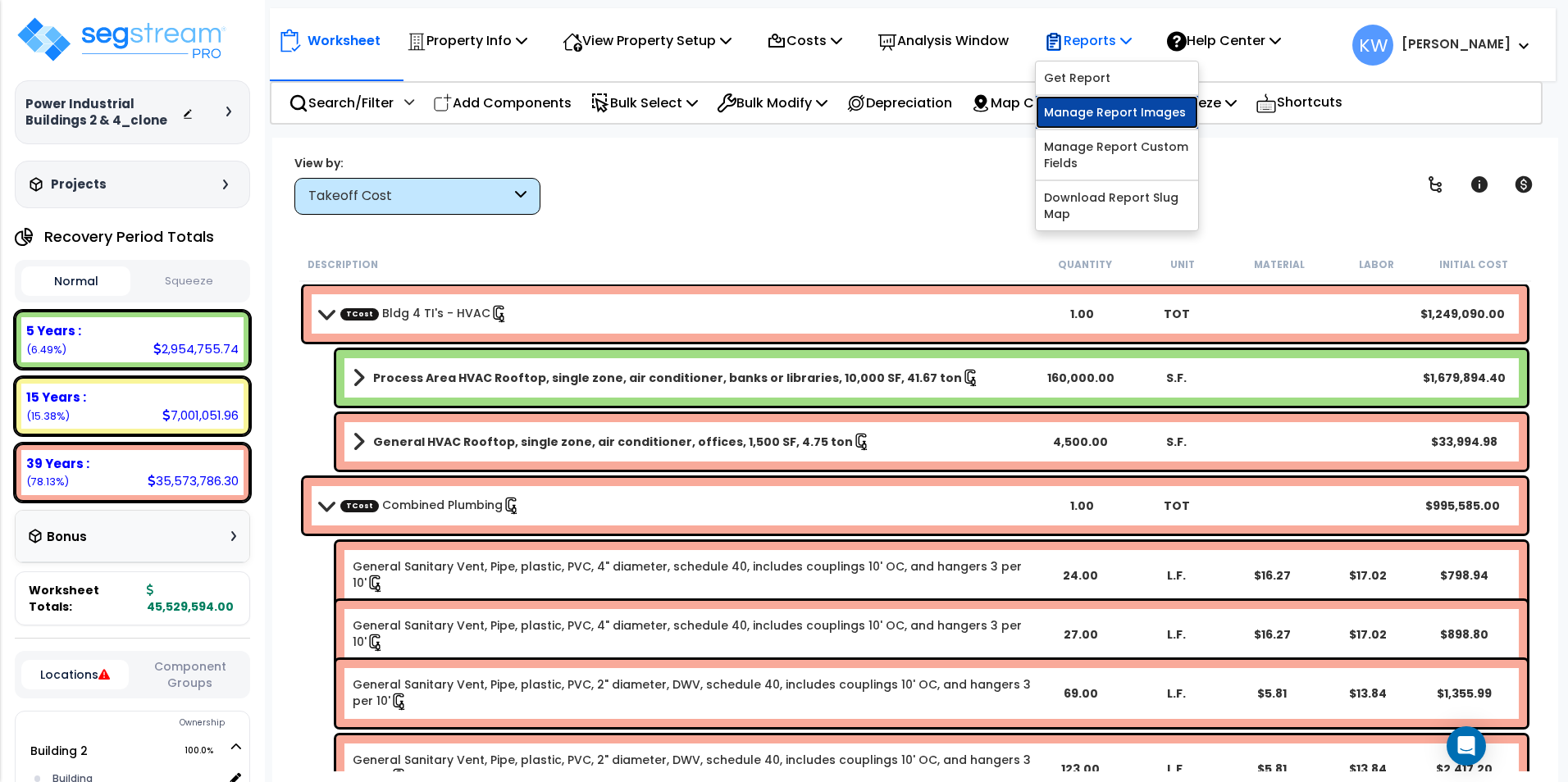
click at [1144, 109] on link "Manage Report Images" at bounding box center [1116, 112] width 163 height 33
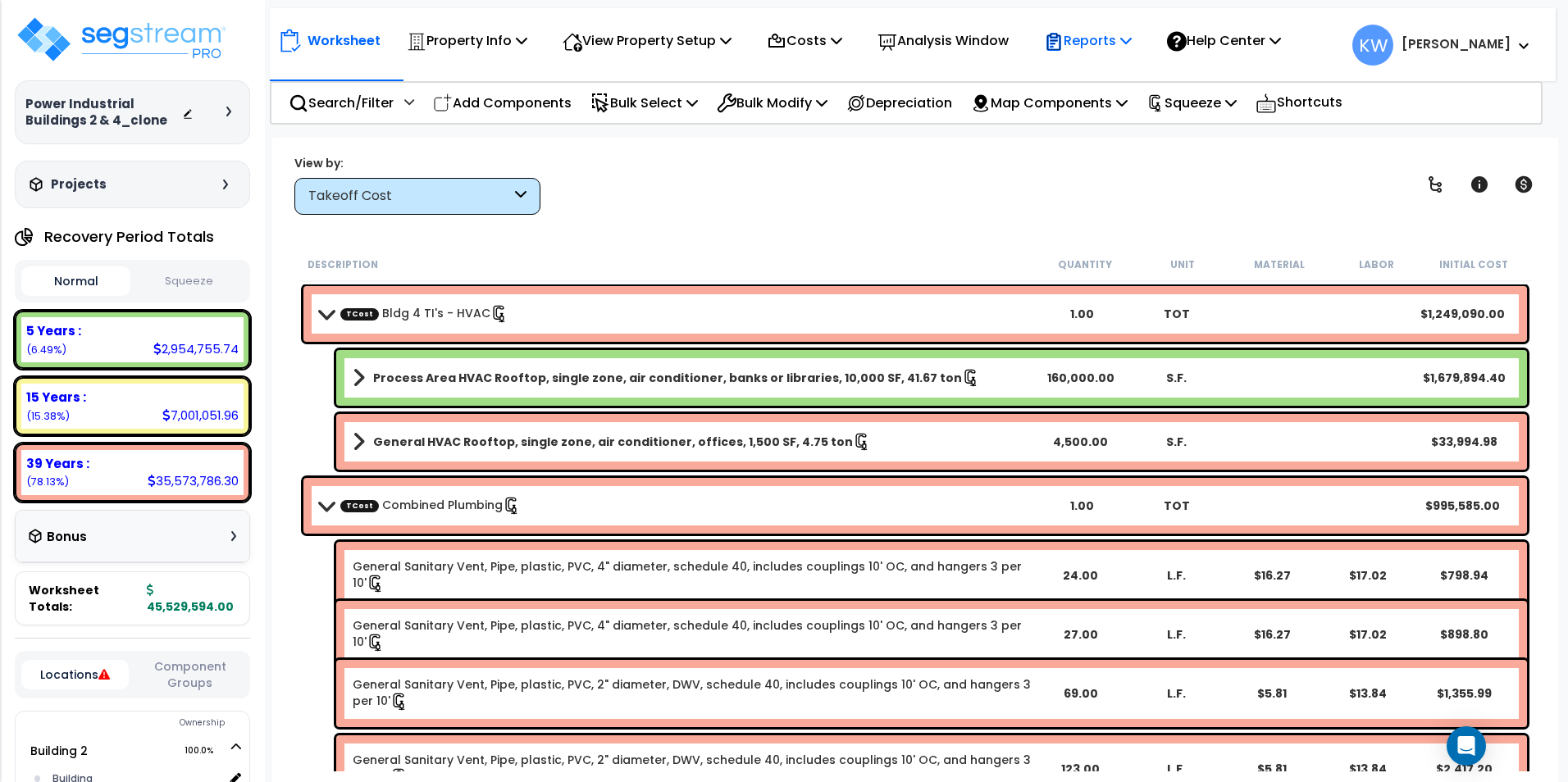
click at [1131, 43] on icon at bounding box center [1126, 40] width 12 height 13
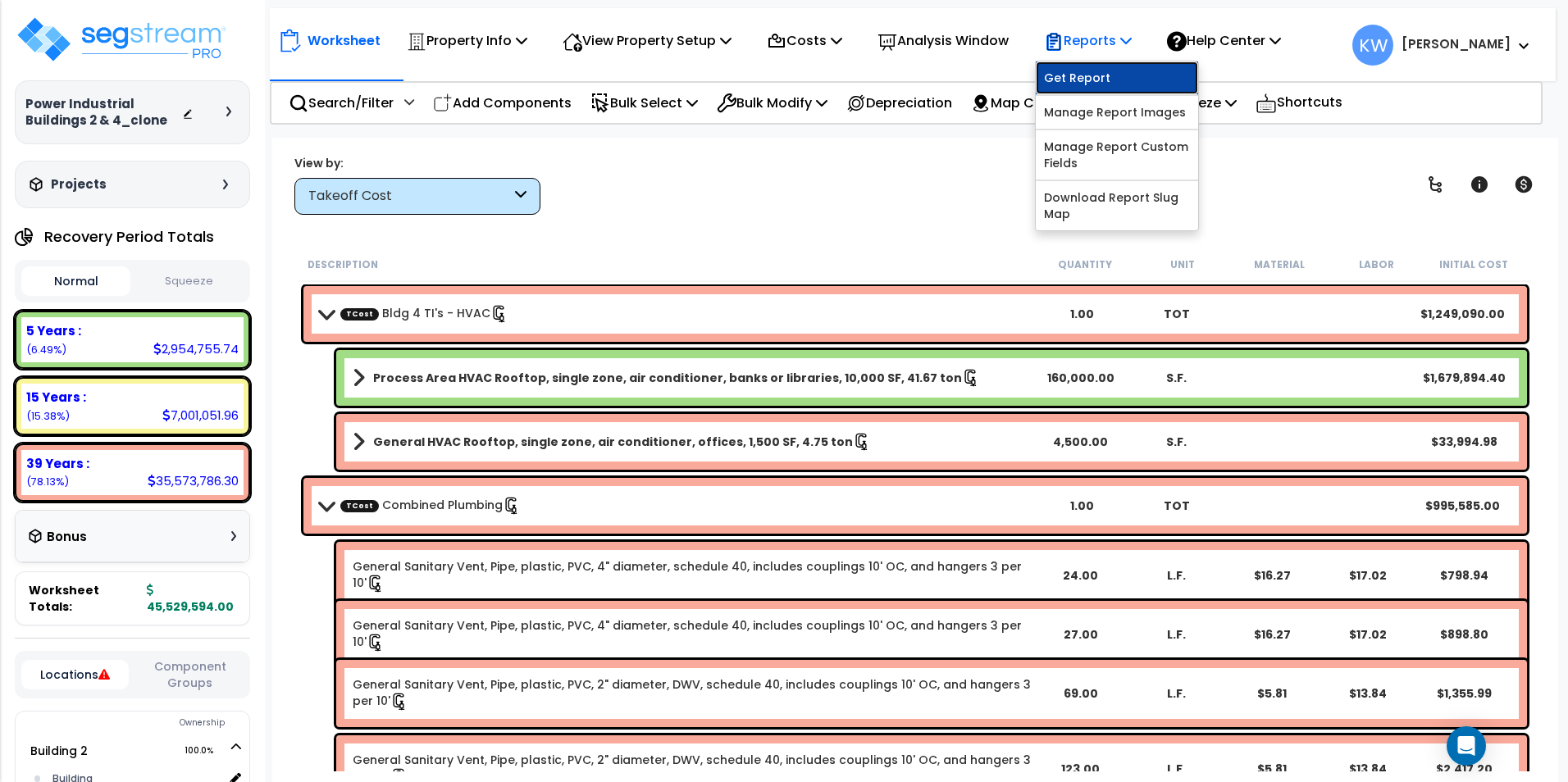
click at [1131, 77] on link "Get Report" at bounding box center [1116, 77] width 163 height 33
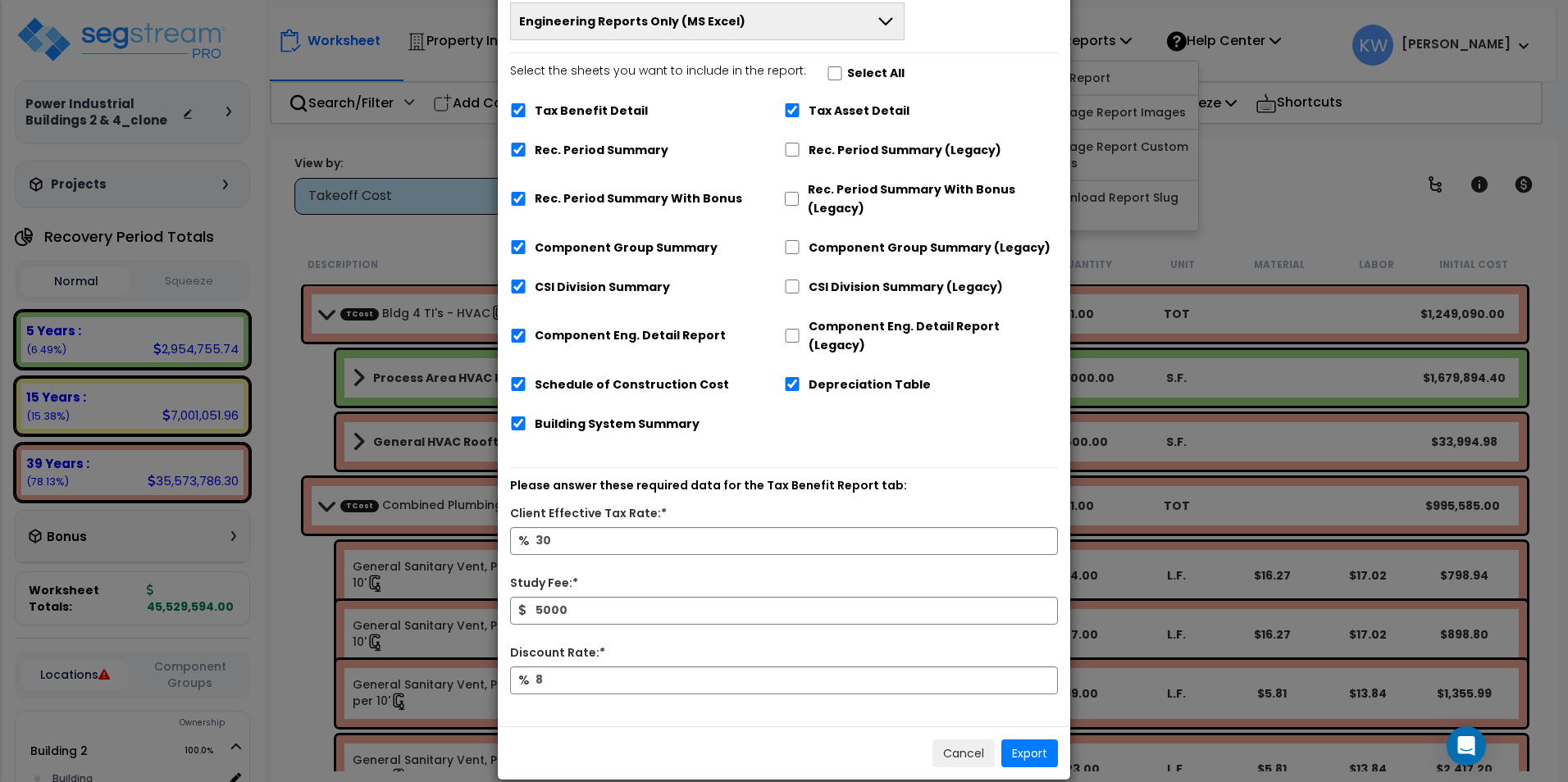
scroll to position [101, 0]
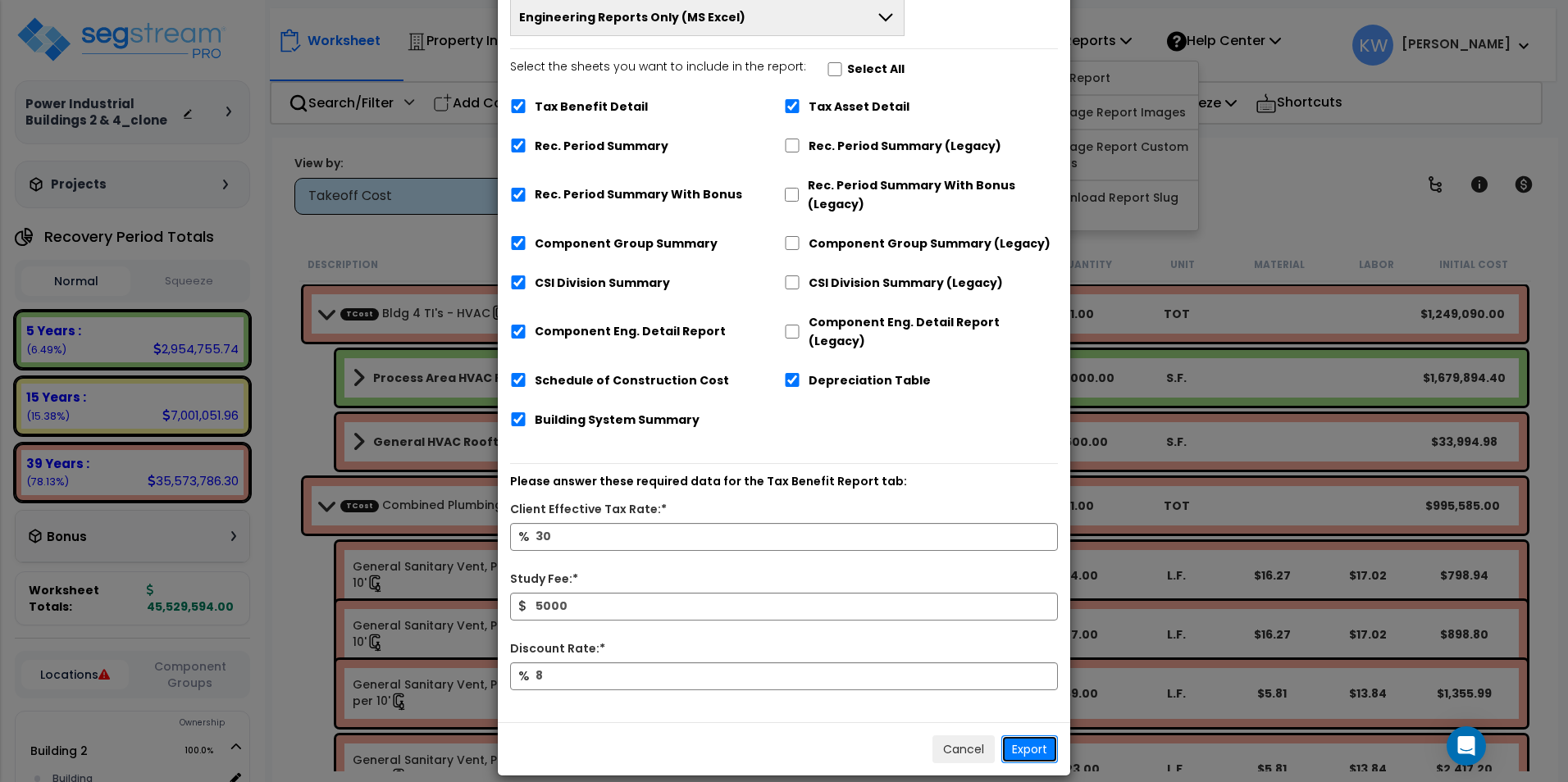
click at [1038, 738] on button "Export" at bounding box center [1029, 749] width 57 height 28
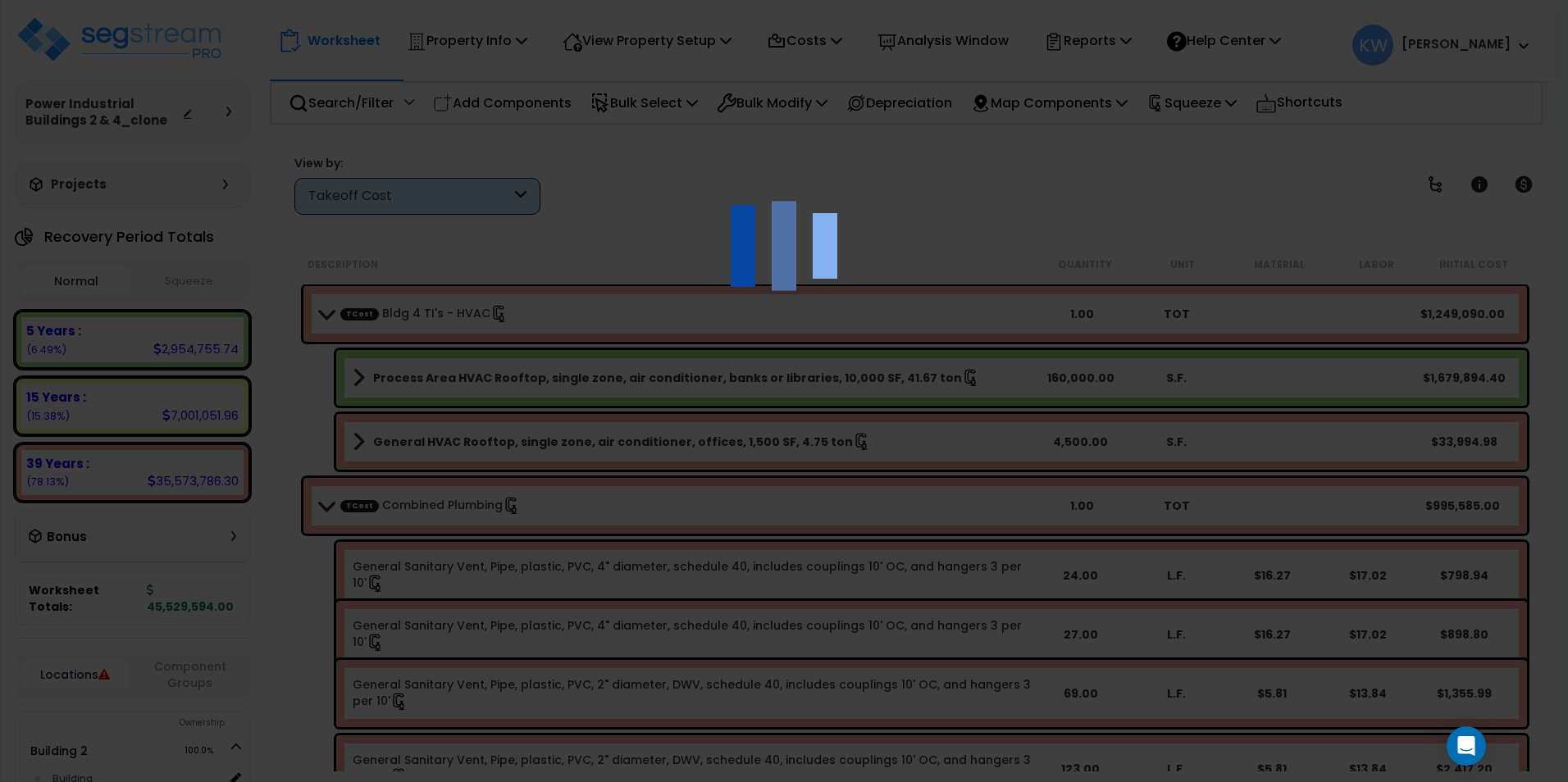
scroll to position [0, 0]
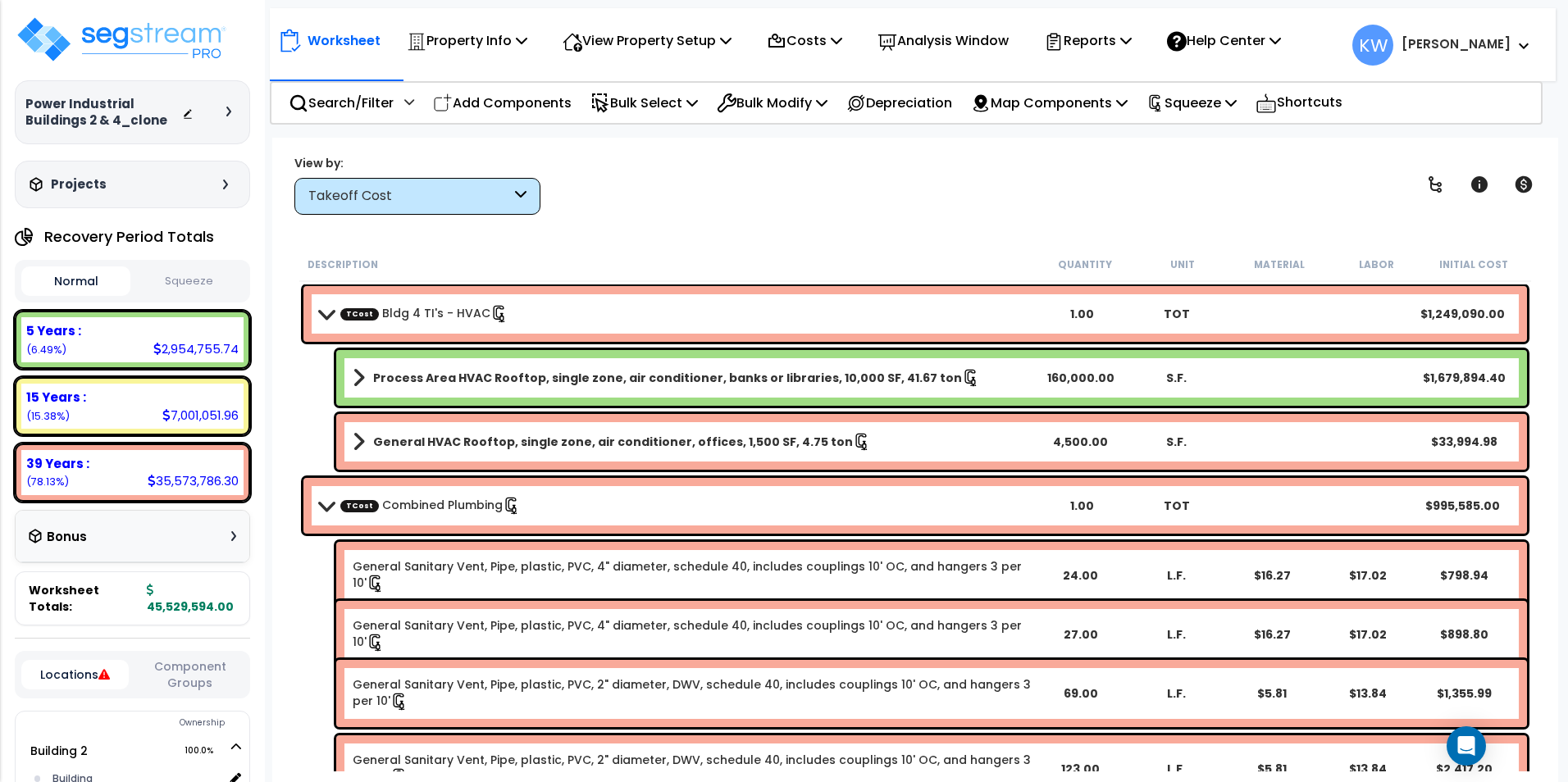
click at [719, 225] on div "Worksheet Property Info Property Setup Add Property Unit Template property Clon…" at bounding box center [914, 529] width 1285 height 782
click at [487, 35] on p "Property Info" at bounding box center [466, 41] width 120 height 22
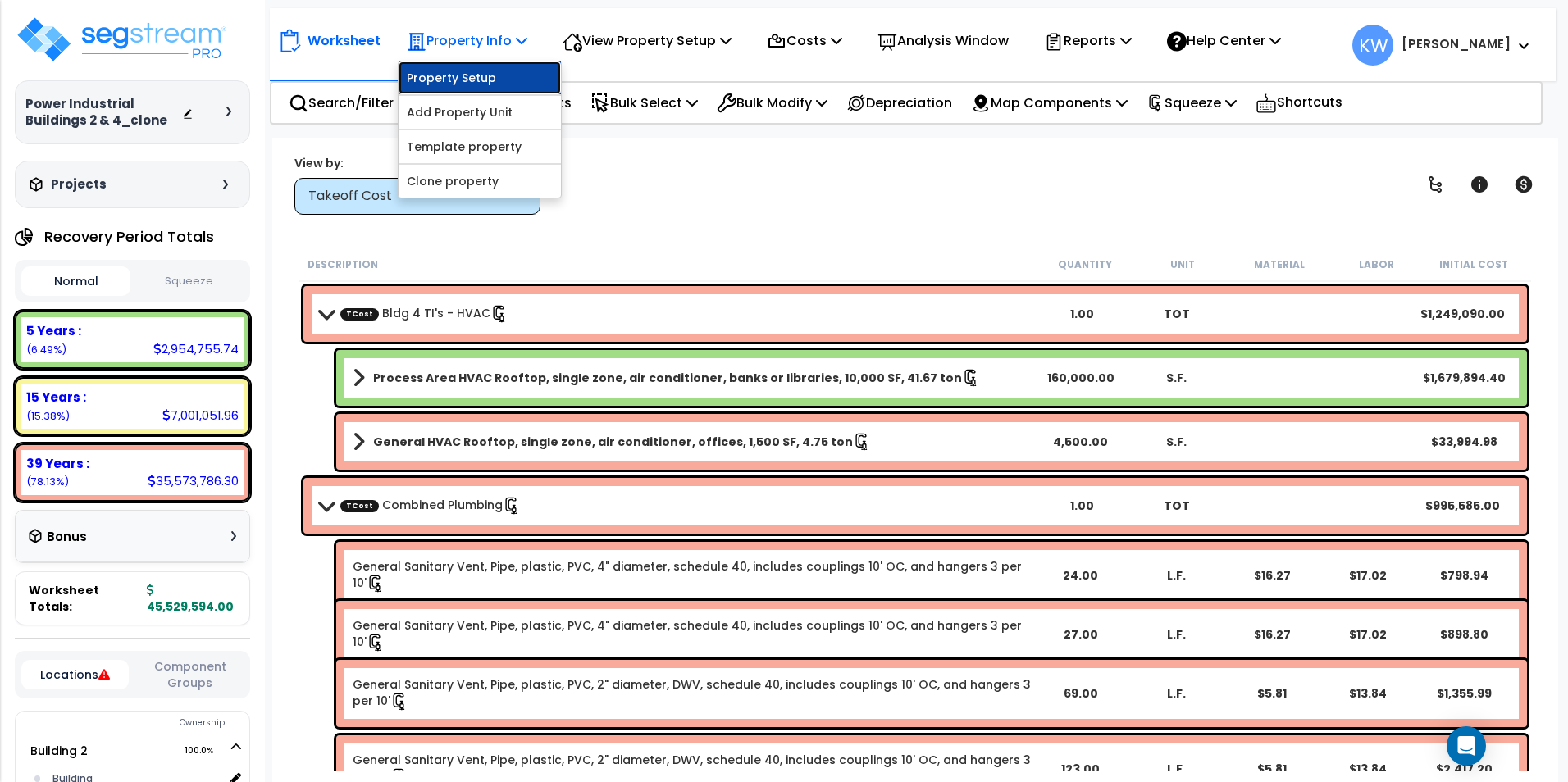
click at [478, 73] on link "Property Setup" at bounding box center [480, 77] width 163 height 33
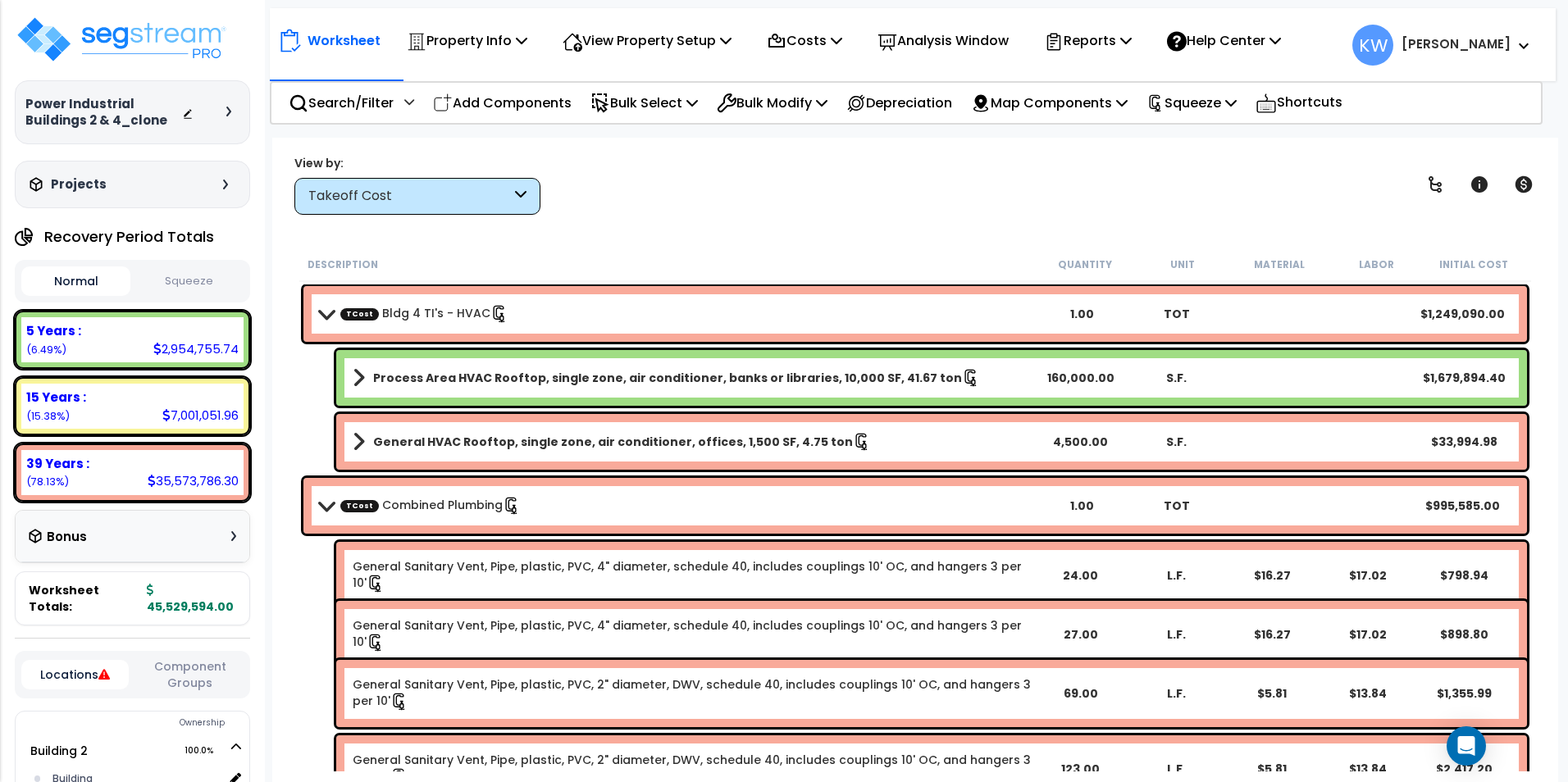
click at [1528, 50] on span "KW Kevin" at bounding box center [1441, 45] width 179 height 41
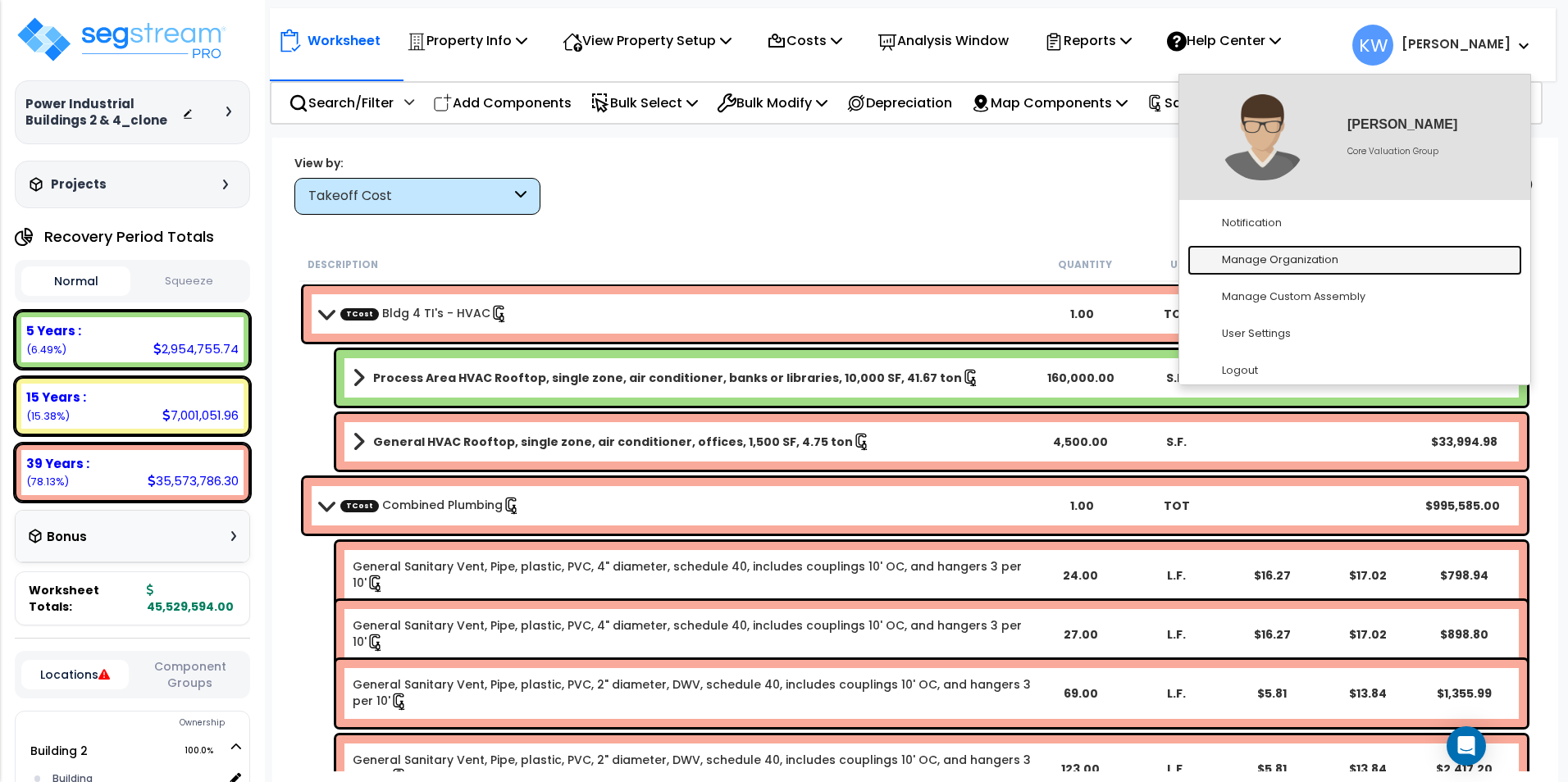
click at [1321, 265] on link "Manage Organization" at bounding box center [1354, 260] width 334 height 31
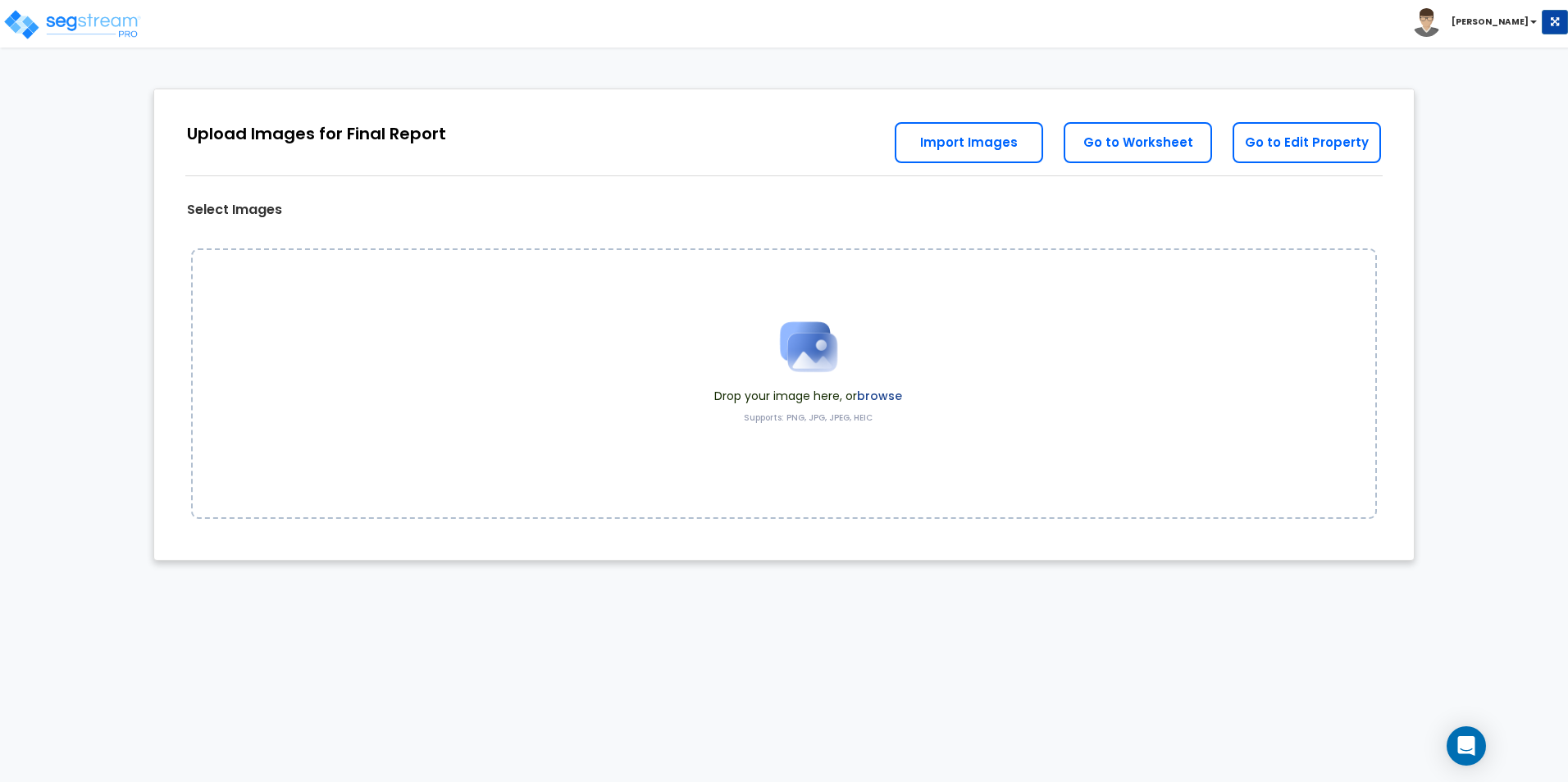
click at [557, 15] on div "Toggle navigation [PERSON_NAME]" at bounding box center [784, 24] width 1568 height 48
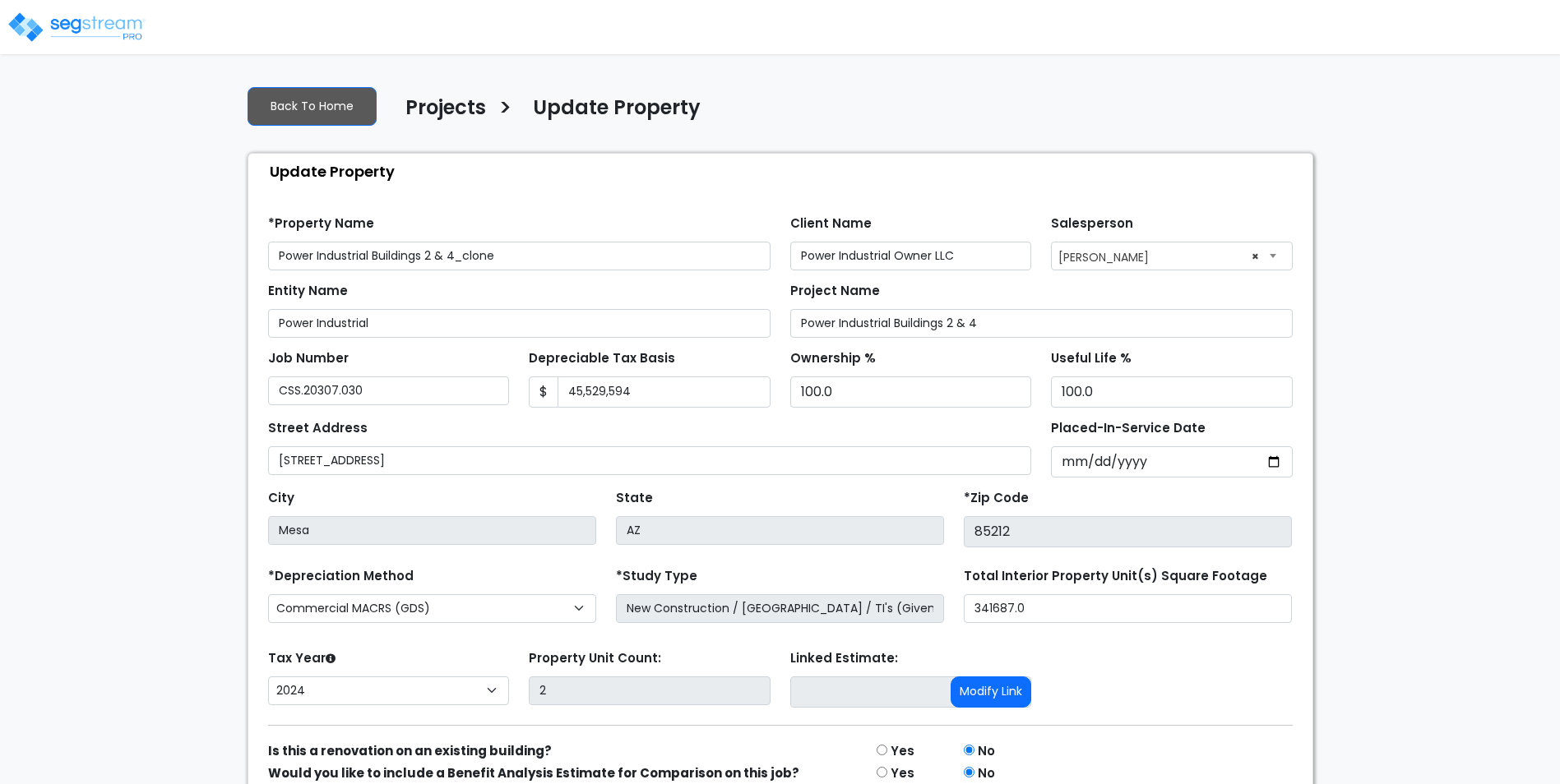
select select "2024"
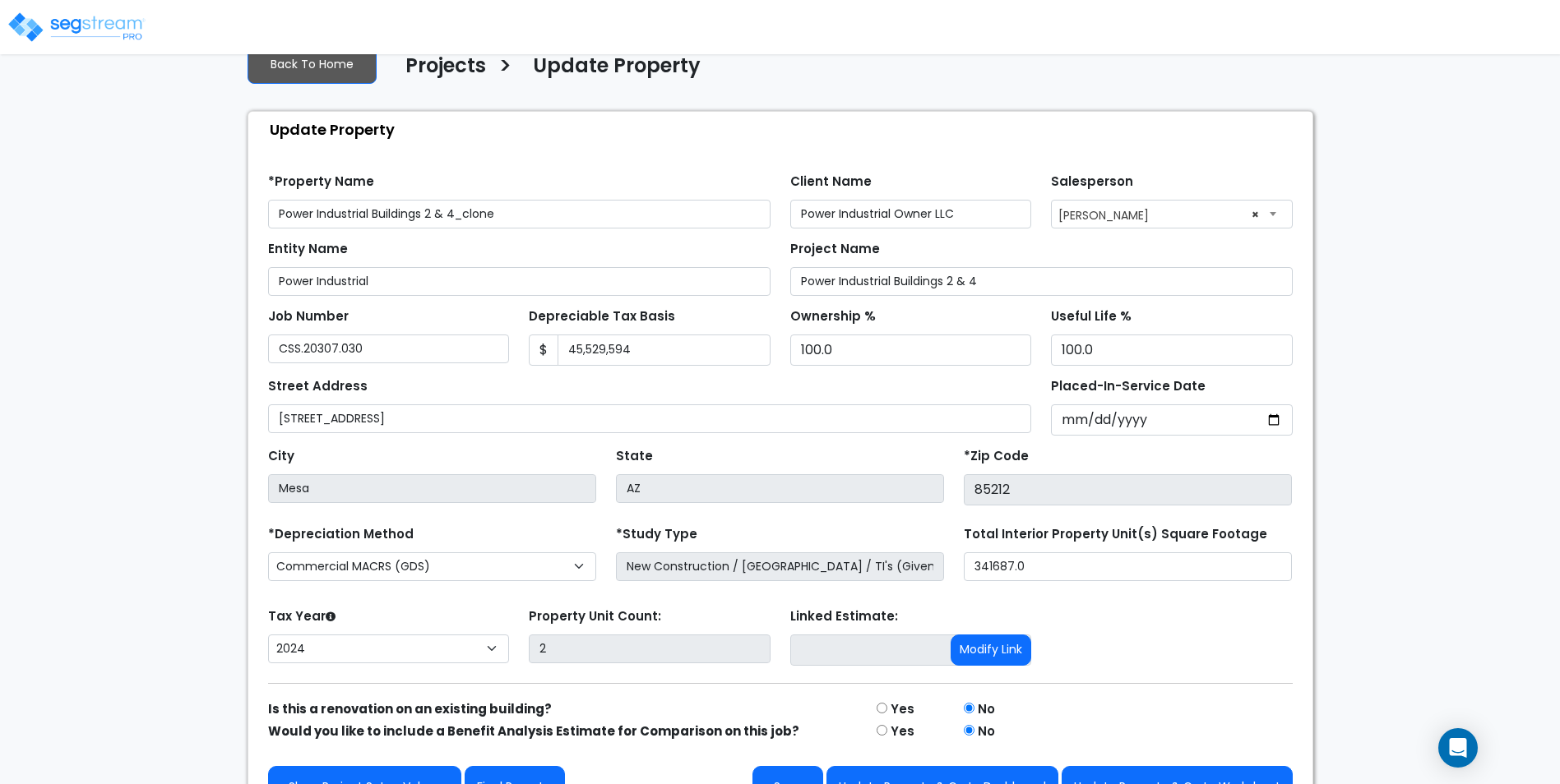
scroll to position [80, 0]
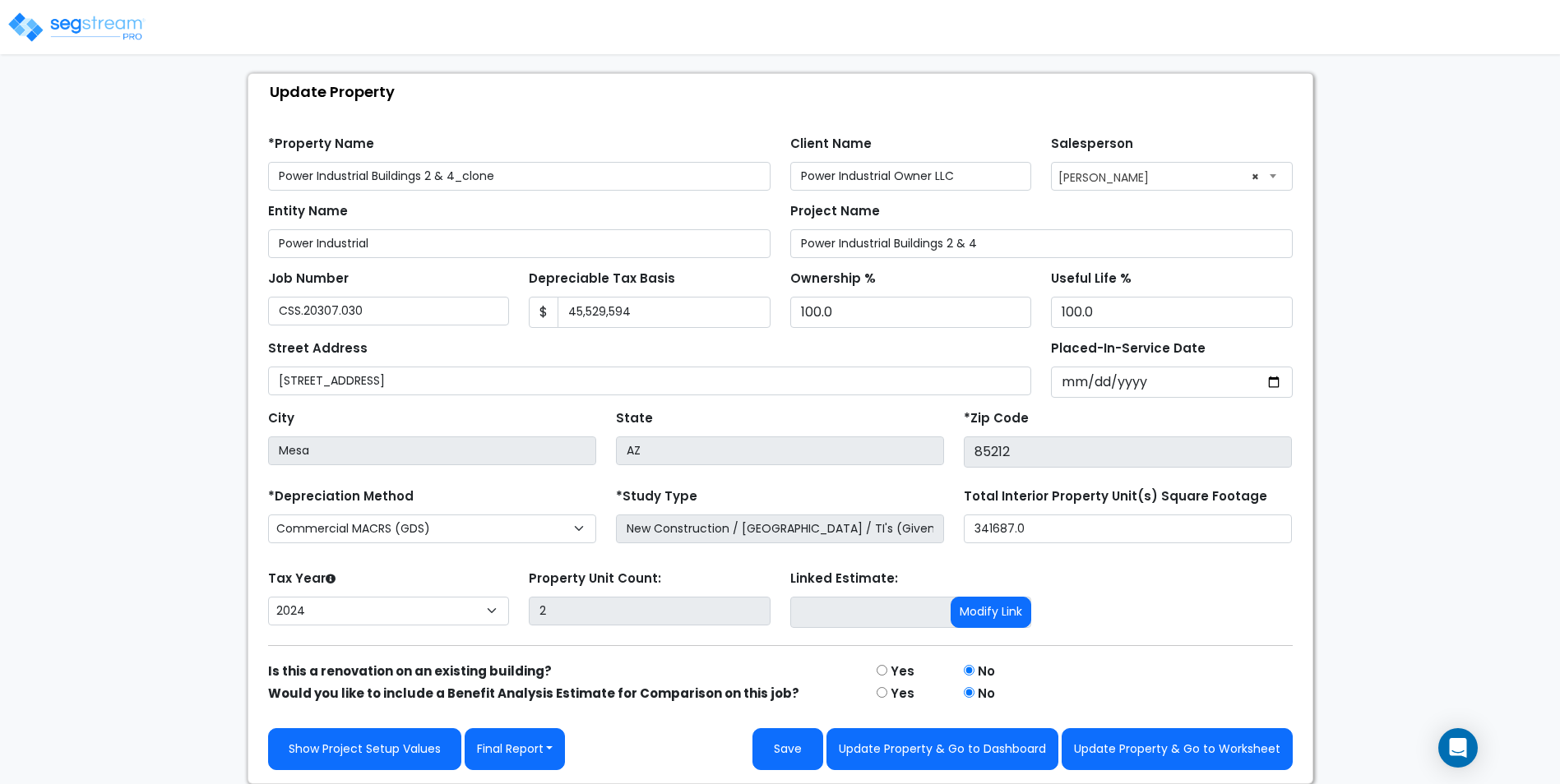
click at [1257, 608] on div "Tax Year Please Enter The Placed In Service Date First. 2026 2025 2024 Prior Ye…" at bounding box center [780, 599] width 1044 height 66
click at [1181, 591] on div "Tax Year Please Enter The Placed In Service Date First. 2026 2025 2024 Prior Ye…" at bounding box center [780, 599] width 1044 height 66
click at [518, 749] on button "Final Report" at bounding box center [516, 749] width 102 height 42
click at [556, 701] on link "Report Slug CSV" at bounding box center [552, 701] width 172 height 38
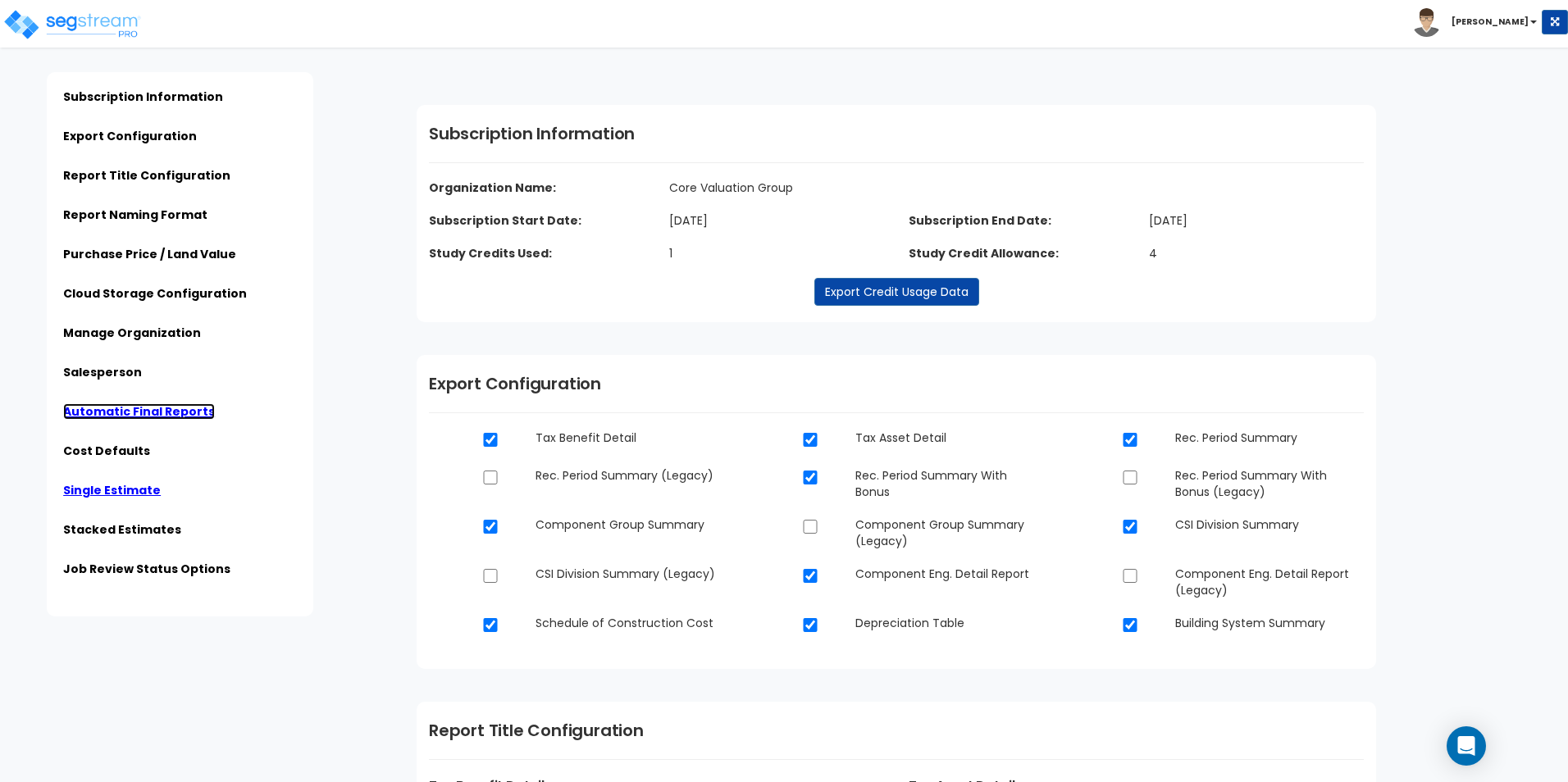
drag, startPoint x: 100, startPoint y: 406, endPoint x: 131, endPoint y: 412, distance: 31.6
click at [100, 407] on link "Automatic Final Reports" at bounding box center [139, 411] width 152 height 17
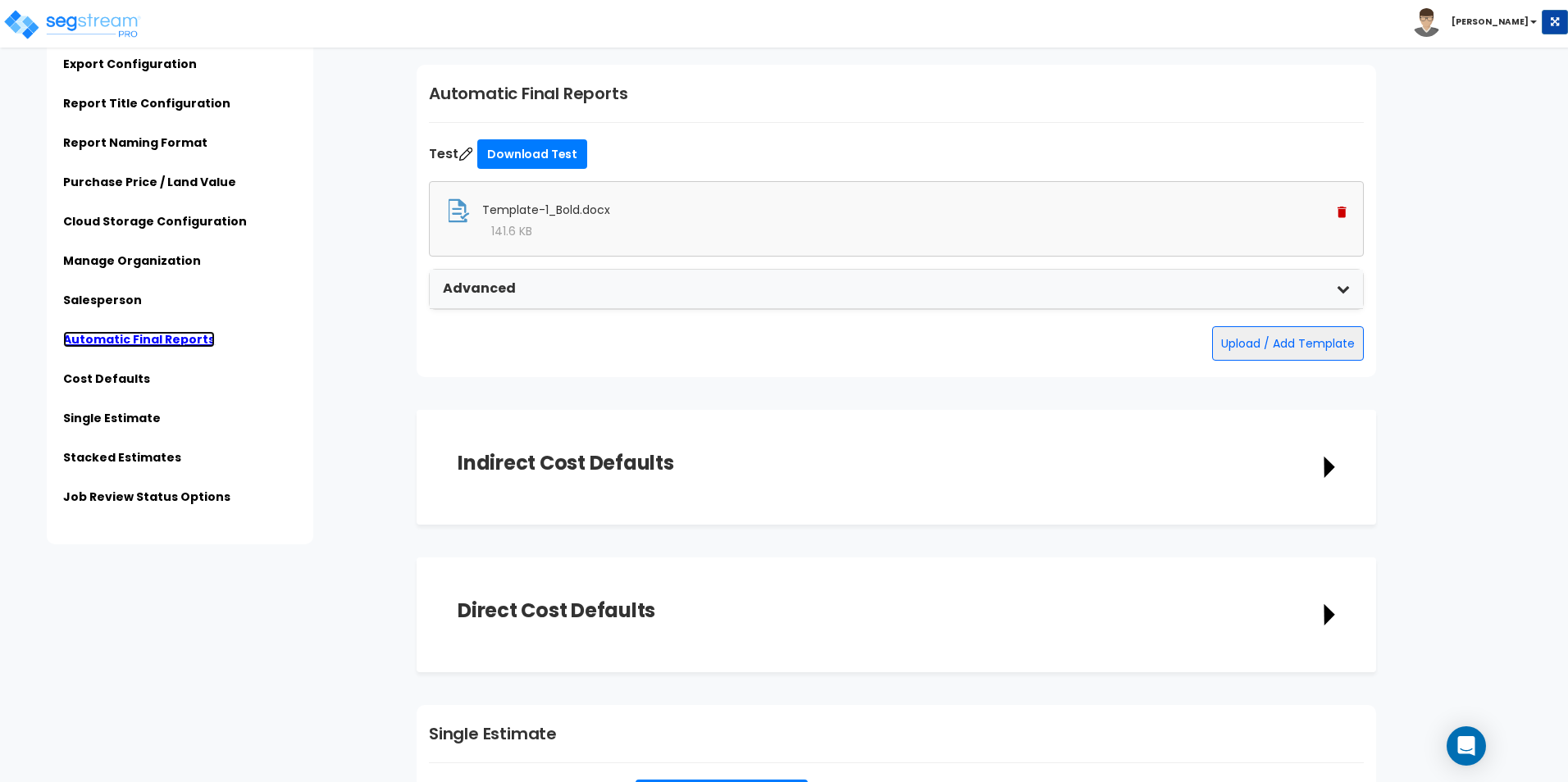
scroll to position [2851, 0]
click at [566, 211] on span "Template-1_Bold.docx" at bounding box center [546, 210] width 128 height 17
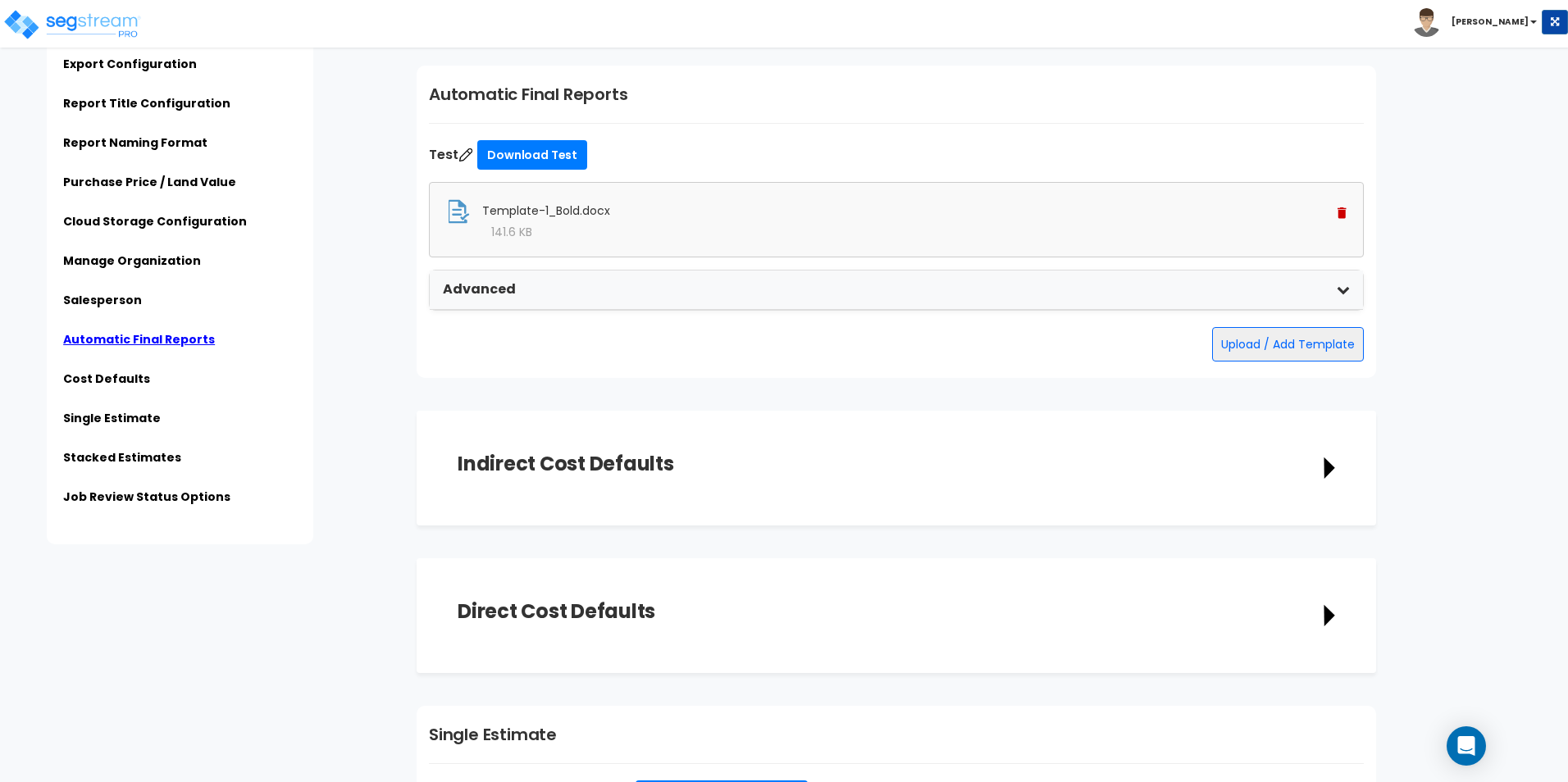
click at [456, 214] on img at bounding box center [457, 211] width 25 height 25
click at [457, 214] on img at bounding box center [457, 211] width 25 height 25
drag, startPoint x: 596, startPoint y: 214, endPoint x: 550, endPoint y: 228, distance: 48.1
click at [596, 214] on span "Template-1_Bold.docx" at bounding box center [546, 210] width 128 height 17
click at [352, 229] on div "Subscription Information Export Configuration Report Title Configuration Report…" at bounding box center [210, 272] width 388 height 545
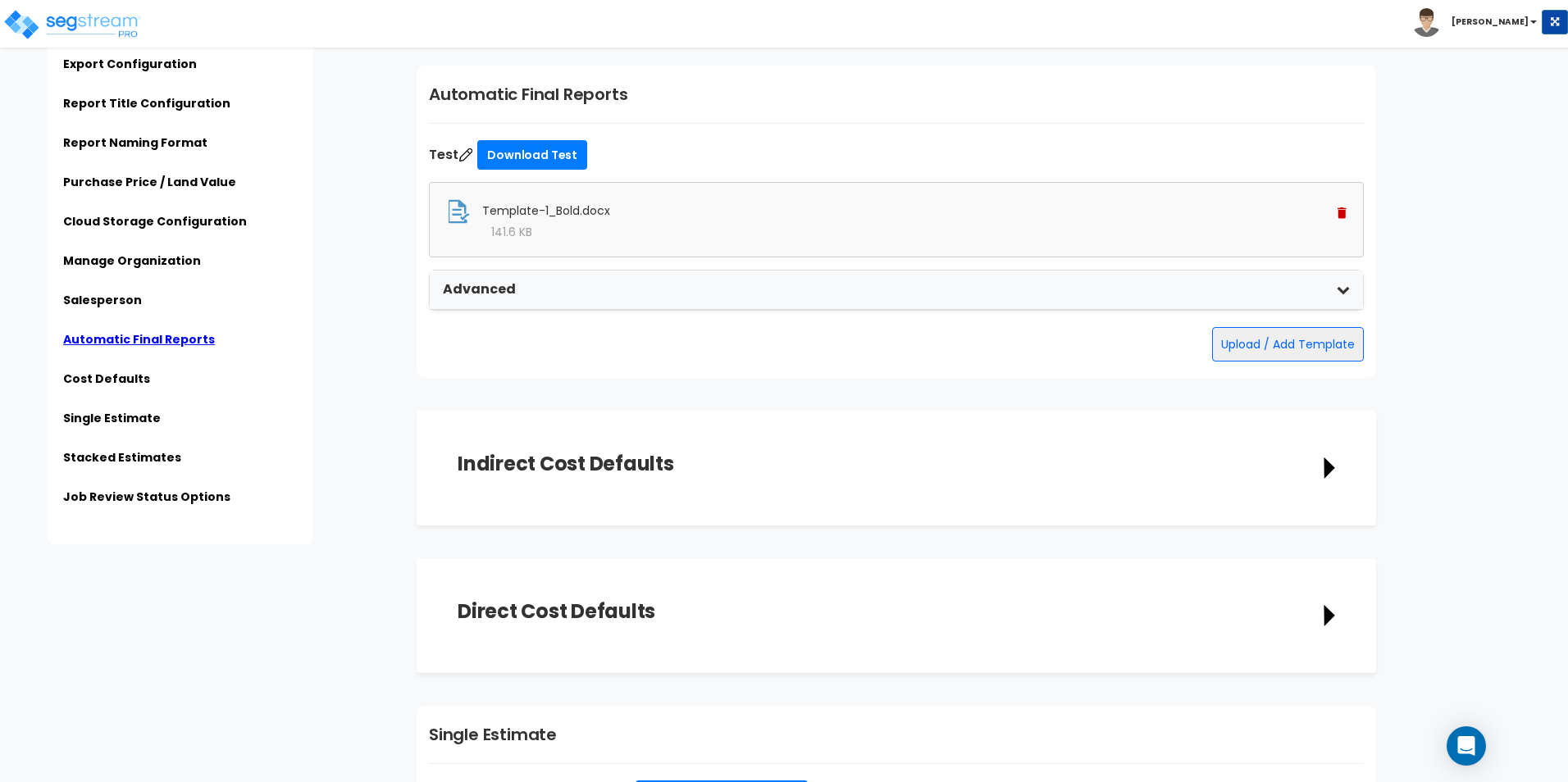
click at [473, 153] on img at bounding box center [465, 155] width 17 height 17
type input "Test"
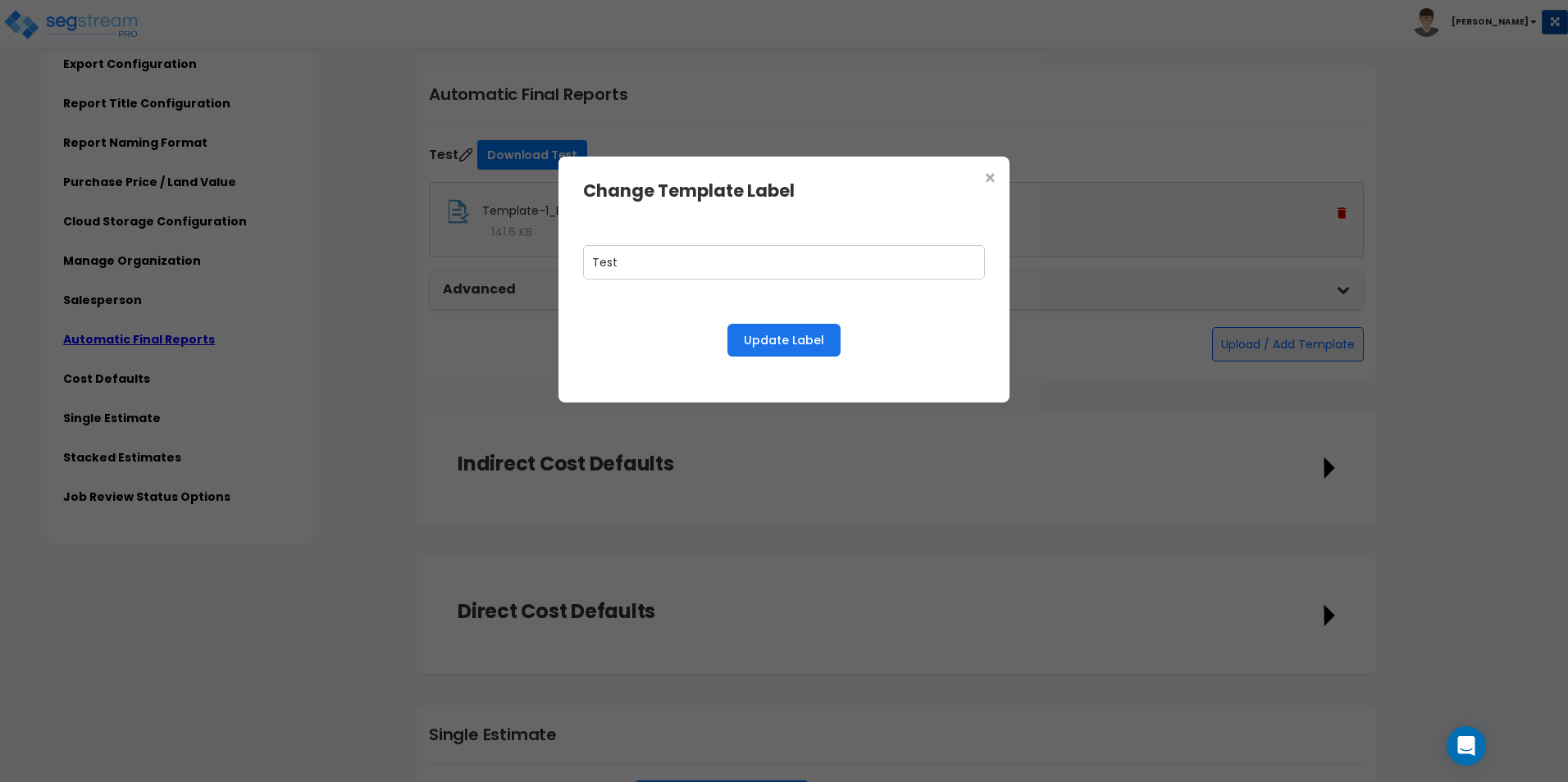
click at [991, 178] on span "×" at bounding box center [990, 179] width 14 height 28
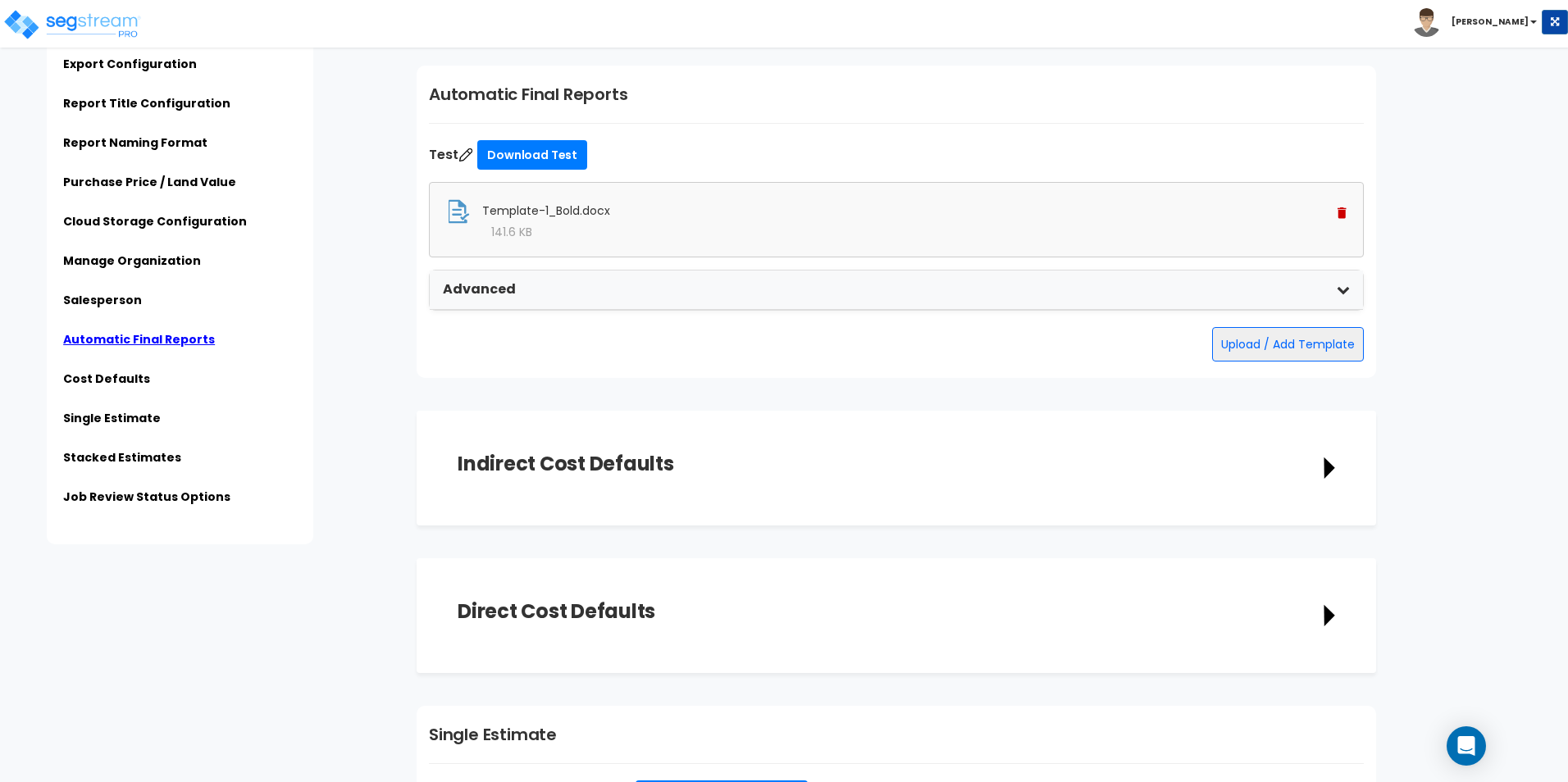
click at [464, 288] on strong "Advanced" at bounding box center [479, 290] width 73 height 19
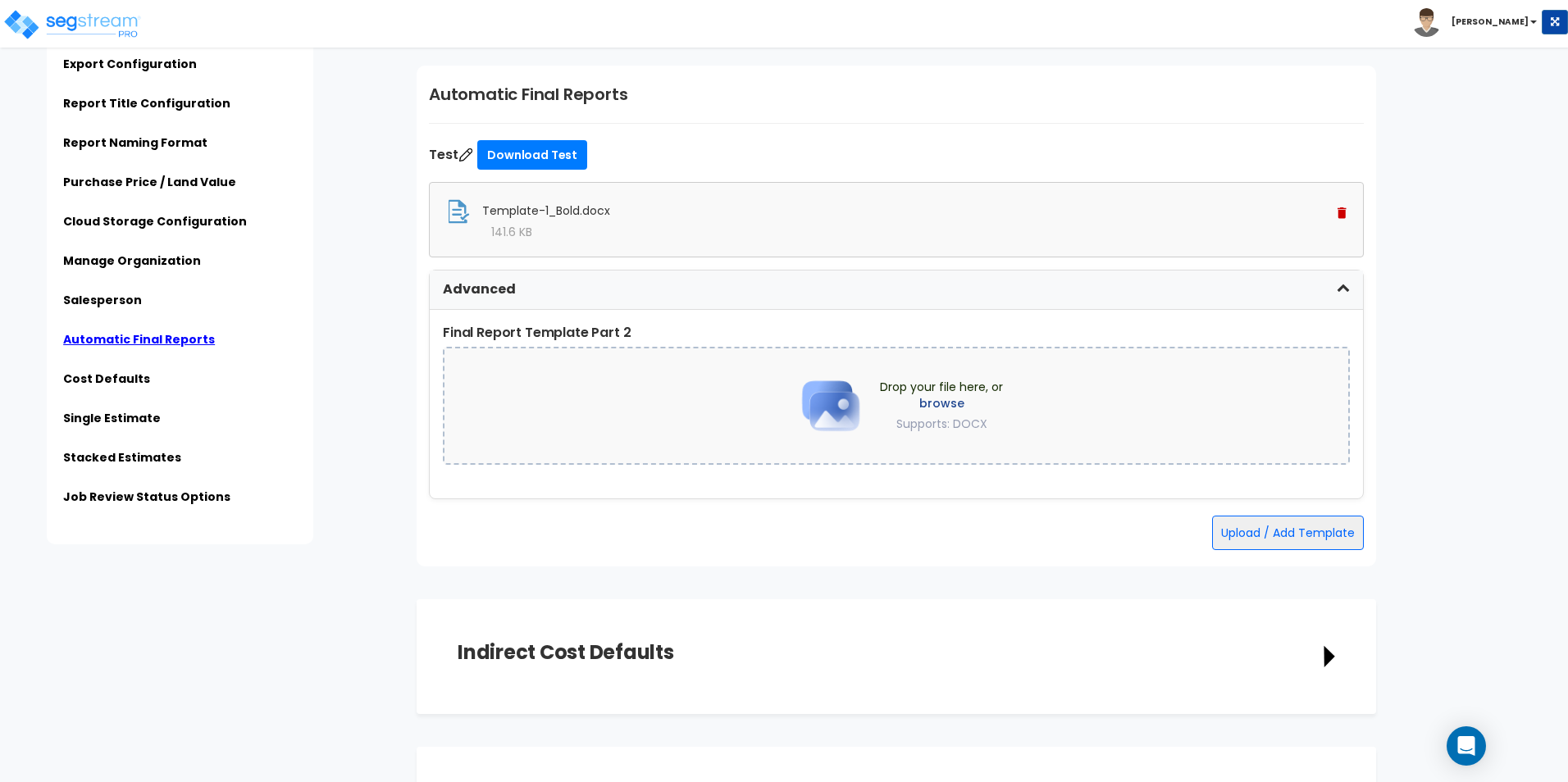
click at [469, 286] on strong "Advanced" at bounding box center [479, 290] width 73 height 19
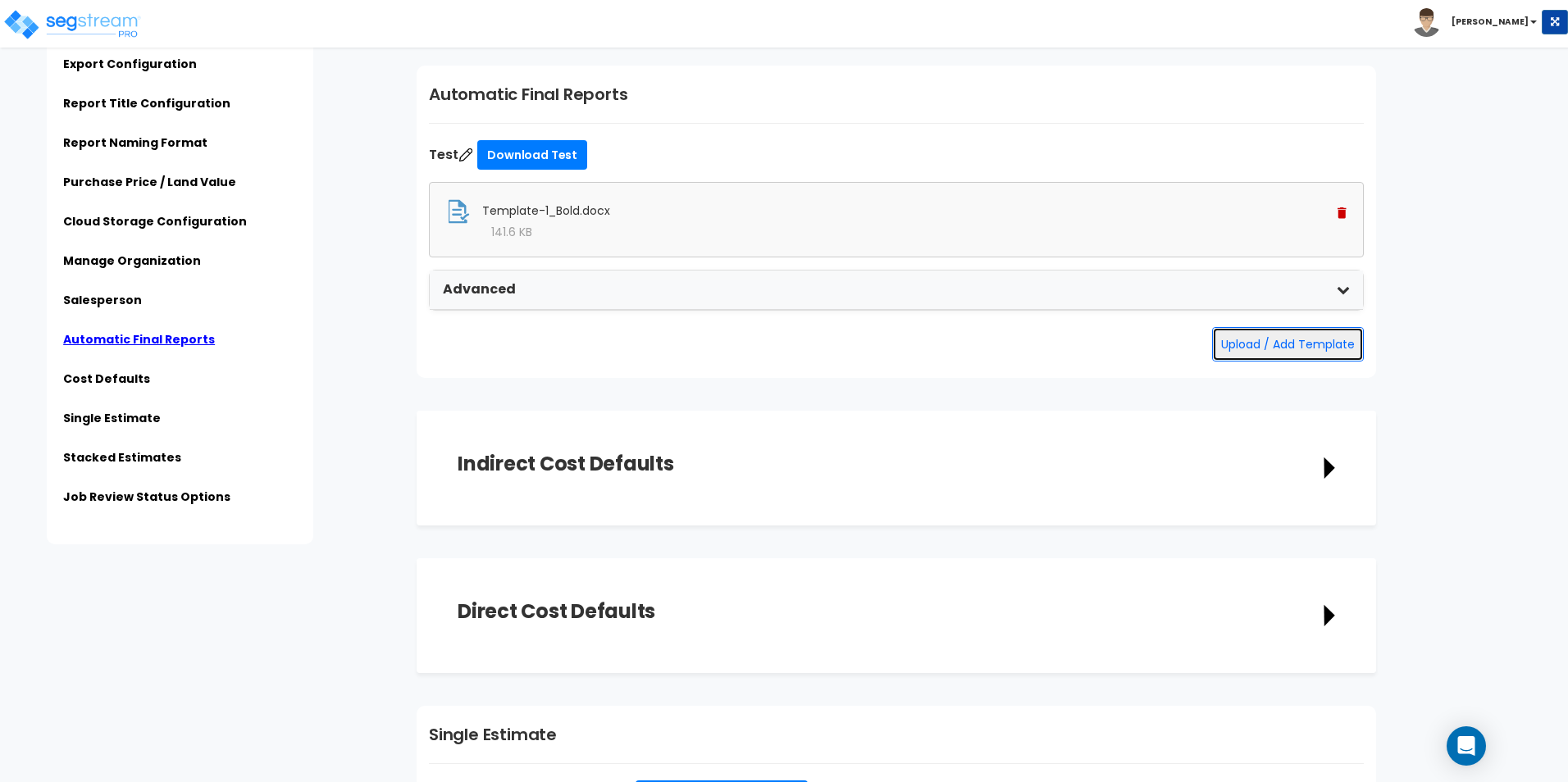
click at [1245, 348] on button "Upload / Add Template" at bounding box center [1287, 344] width 152 height 35
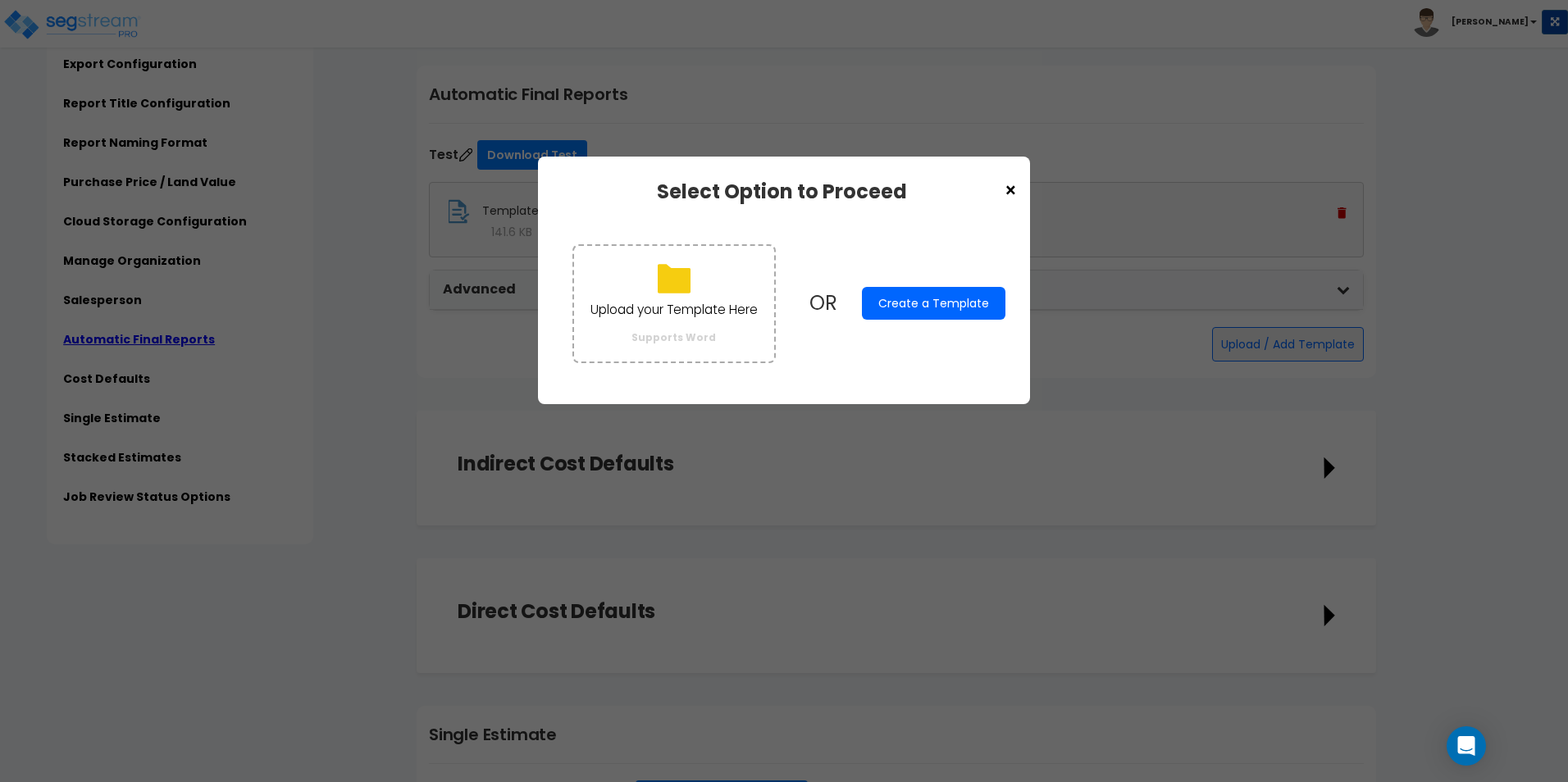
click at [1009, 187] on span "×" at bounding box center [1010, 191] width 14 height 28
